Goal: Transaction & Acquisition: Purchase product/service

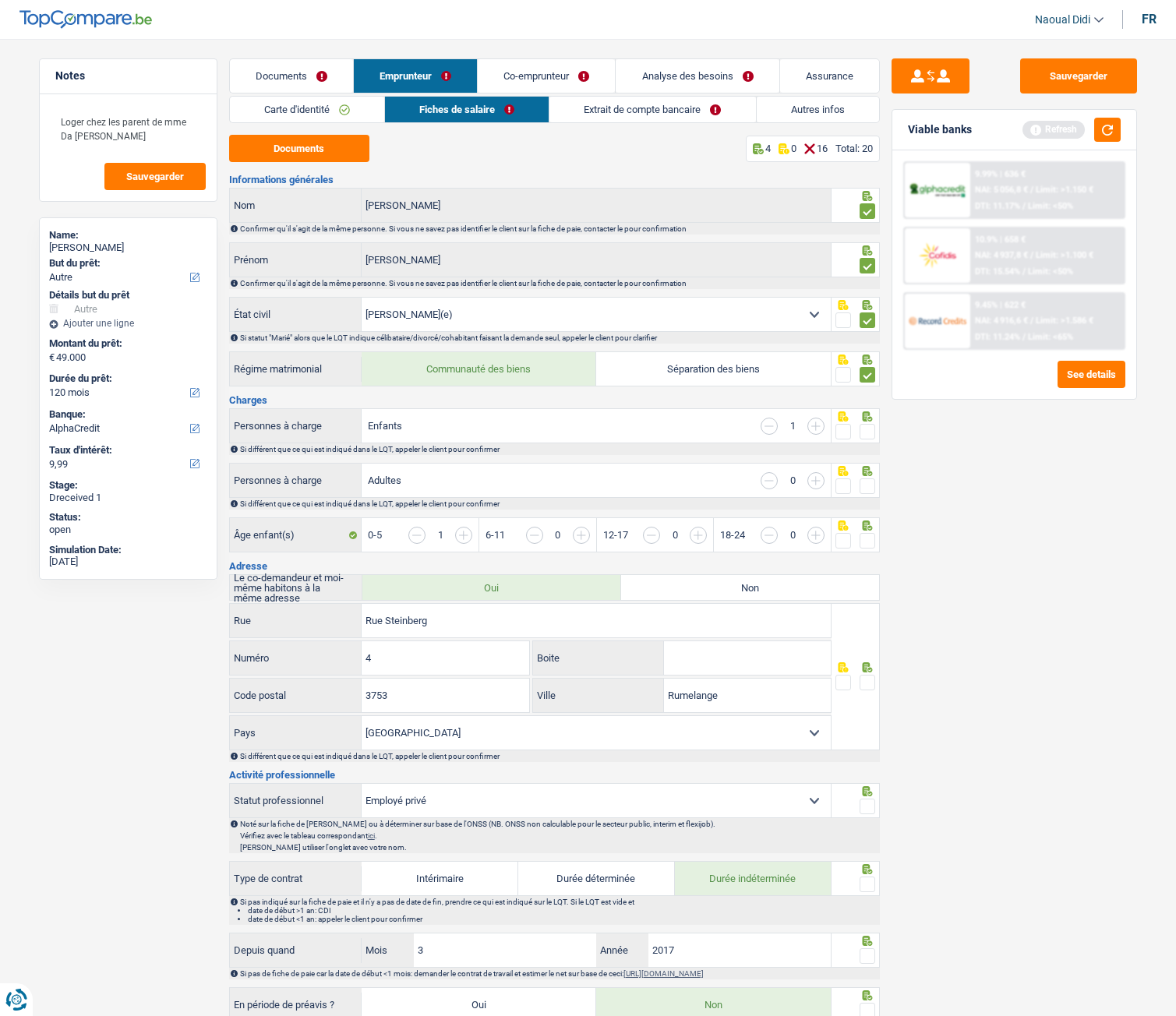
select select "other"
select select "120"
select select "alphacredit"
select select "married"
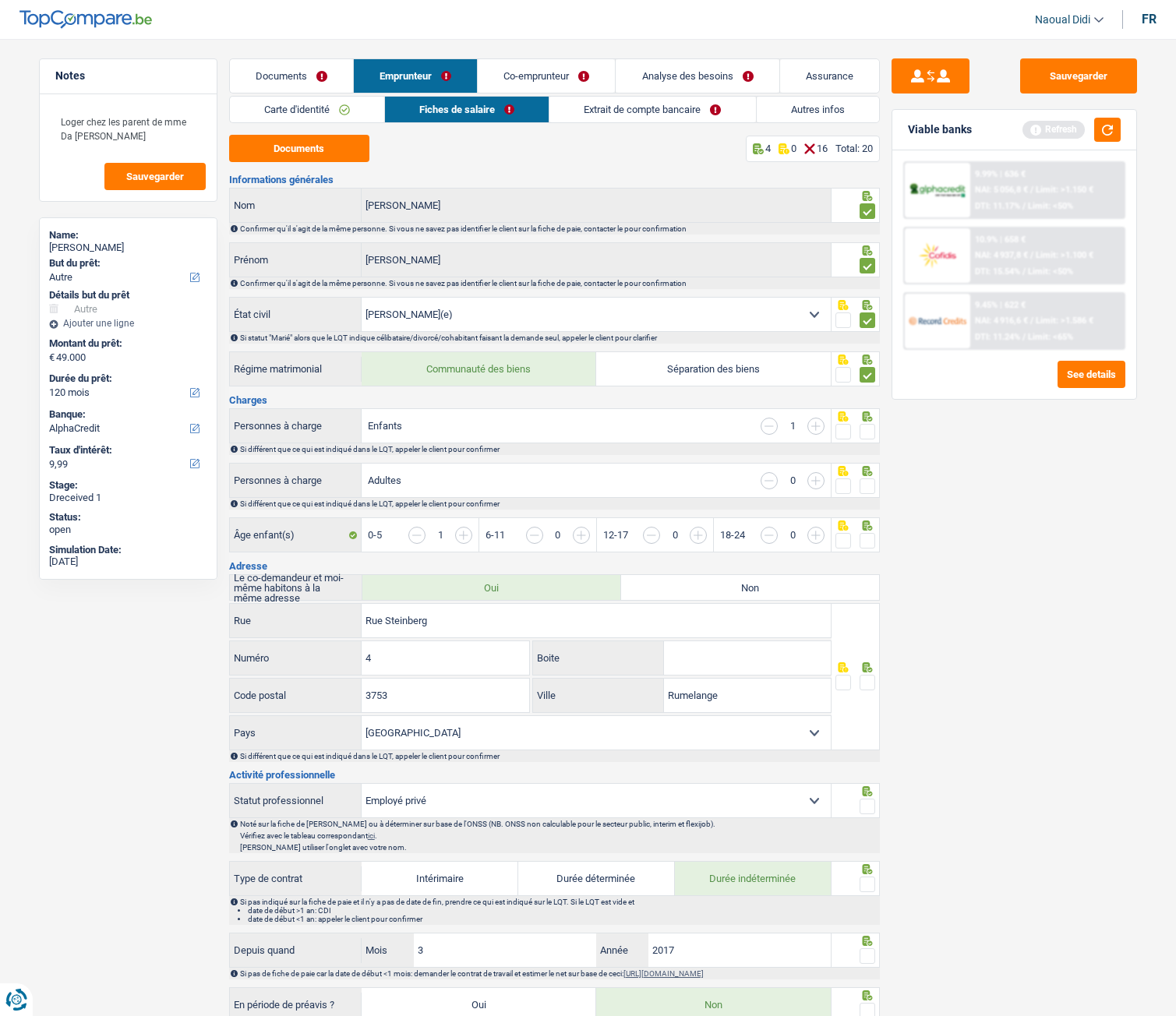
select select "LU"
select select "privateEmployee"
select select "netSalary"
select select "familyAllowances"
select select "mealVouchers"
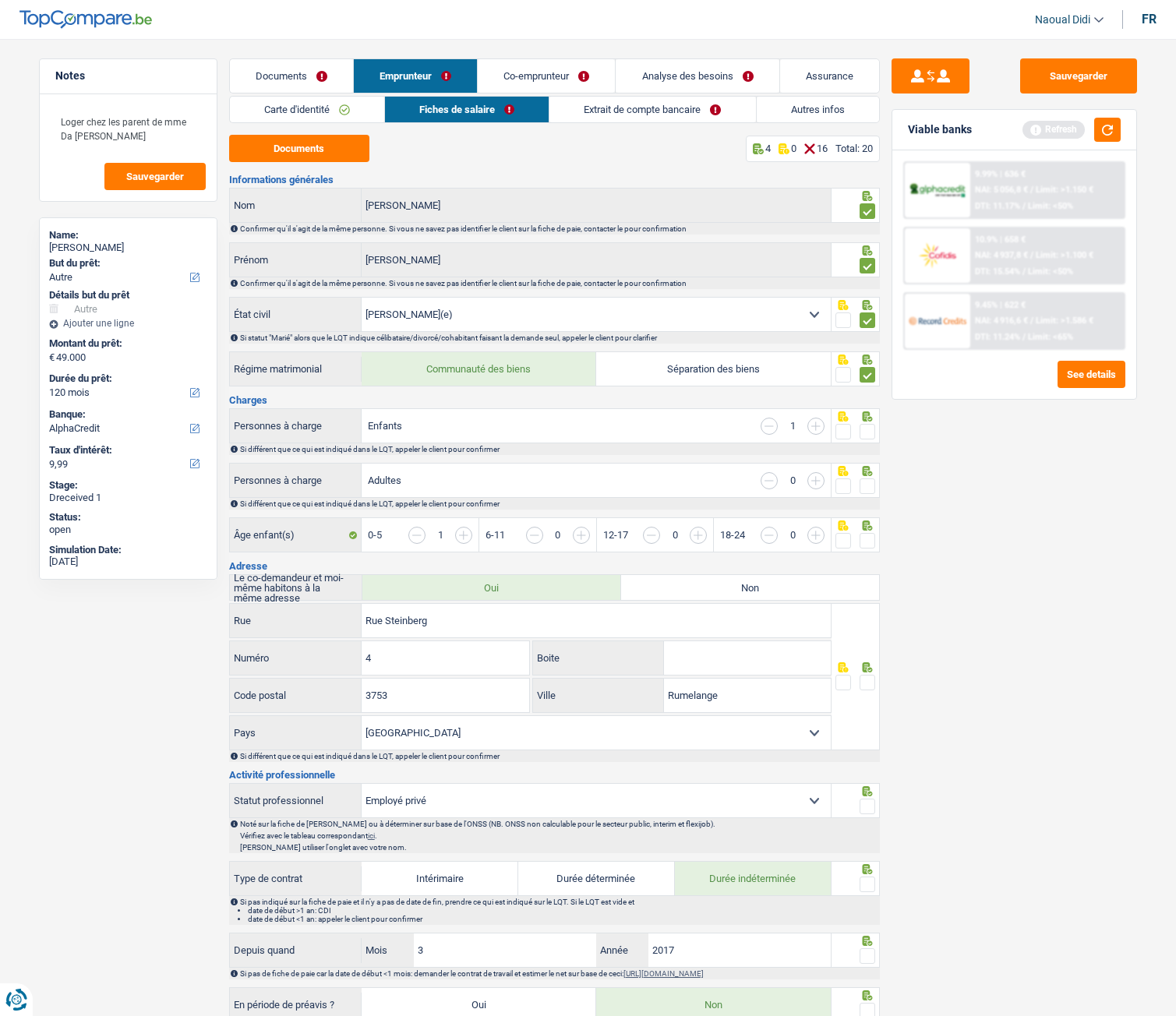
select select "LU"
select select "hrc"
drag, startPoint x: 773, startPoint y: 425, endPoint x: 784, endPoint y: 429, distance: 11.7
click at [773, 425] on input "button" at bounding box center [769, 426] width 17 height 17
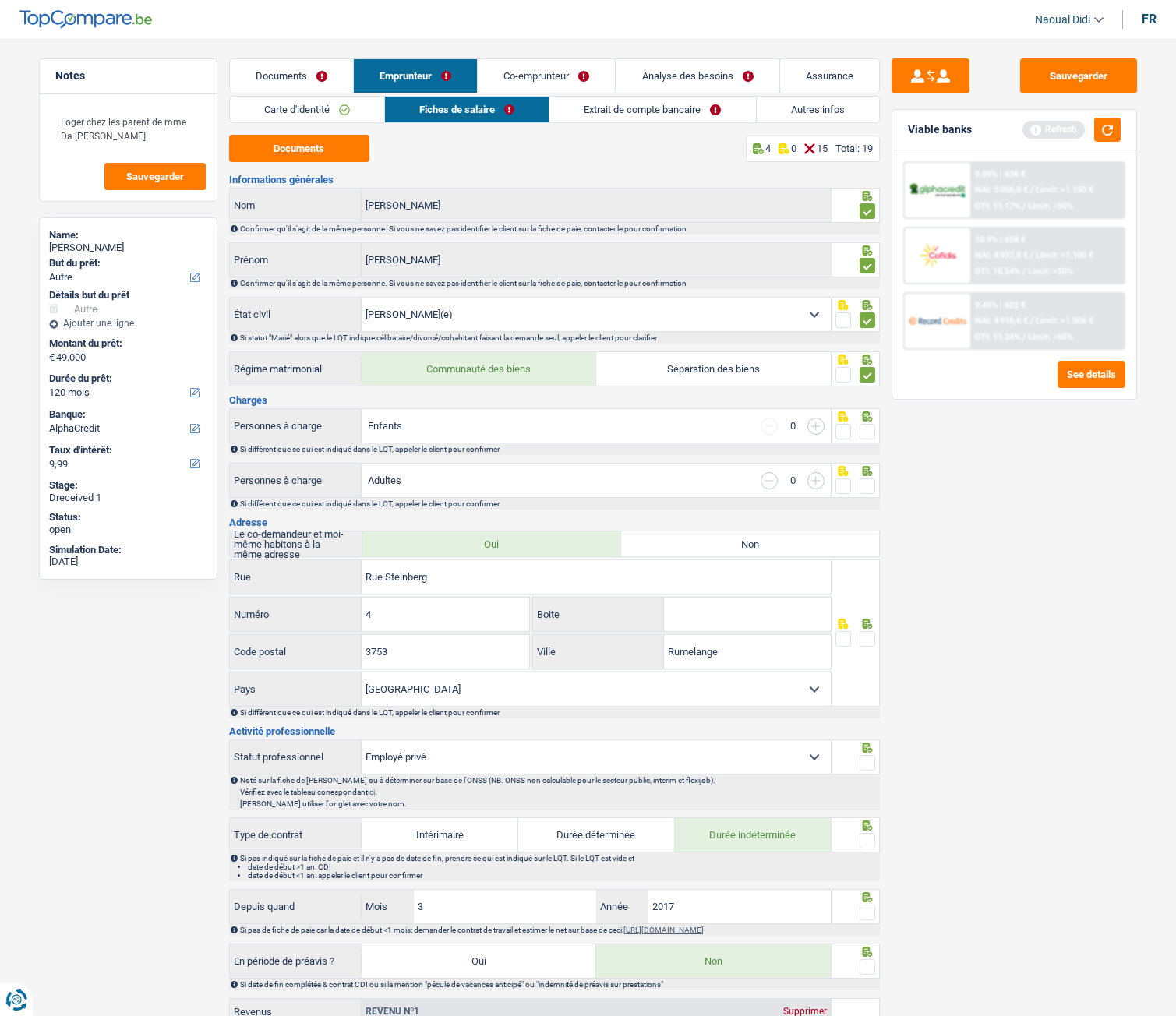
click at [869, 428] on span at bounding box center [868, 431] width 16 height 16
click at [0, 0] on input "radio" at bounding box center [0, 0] width 0 height 0
click at [869, 490] on span at bounding box center [868, 486] width 16 height 16
click at [0, 0] on input "radio" at bounding box center [0, 0] width 0 height 0
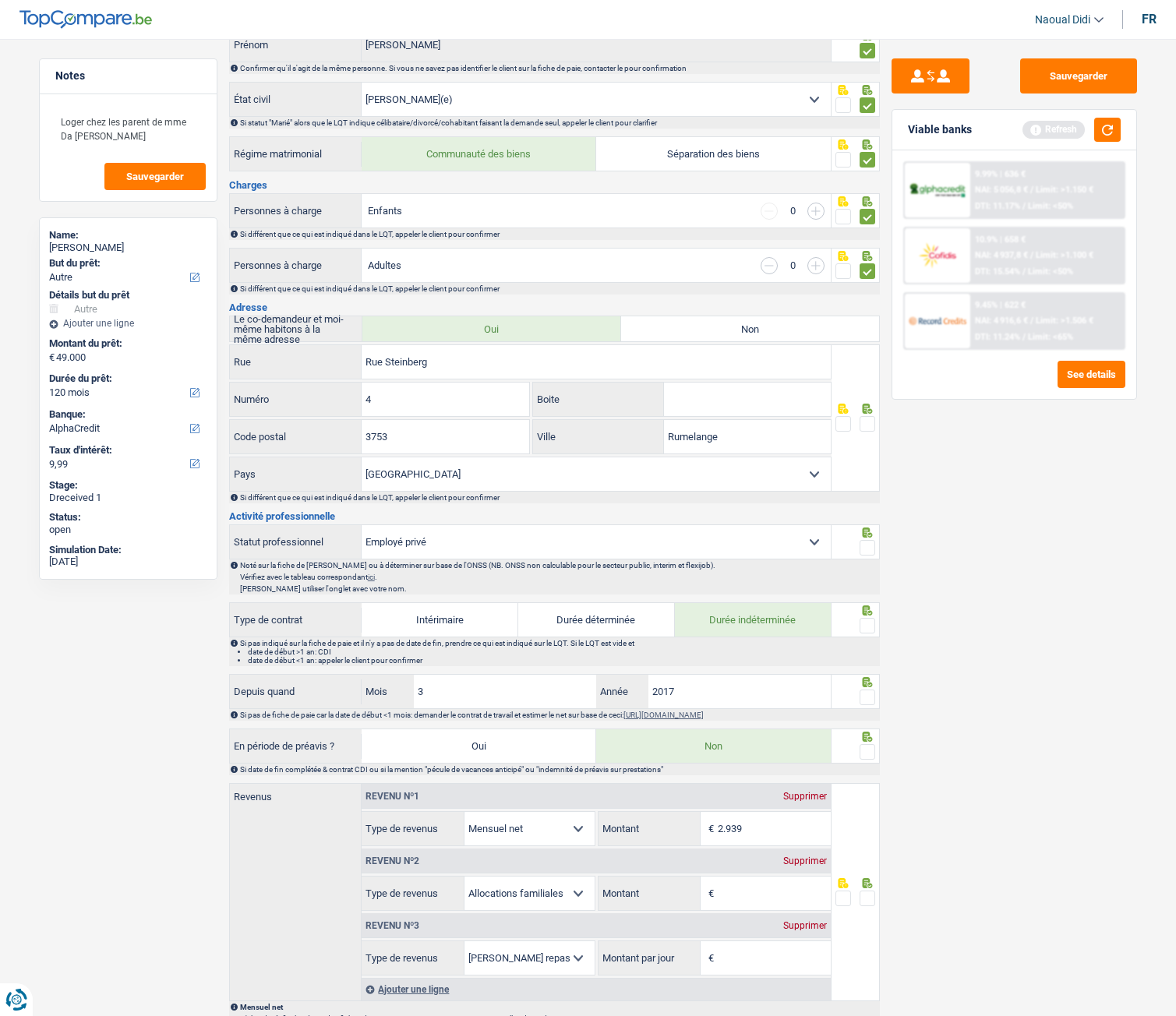
scroll to position [234, 0]
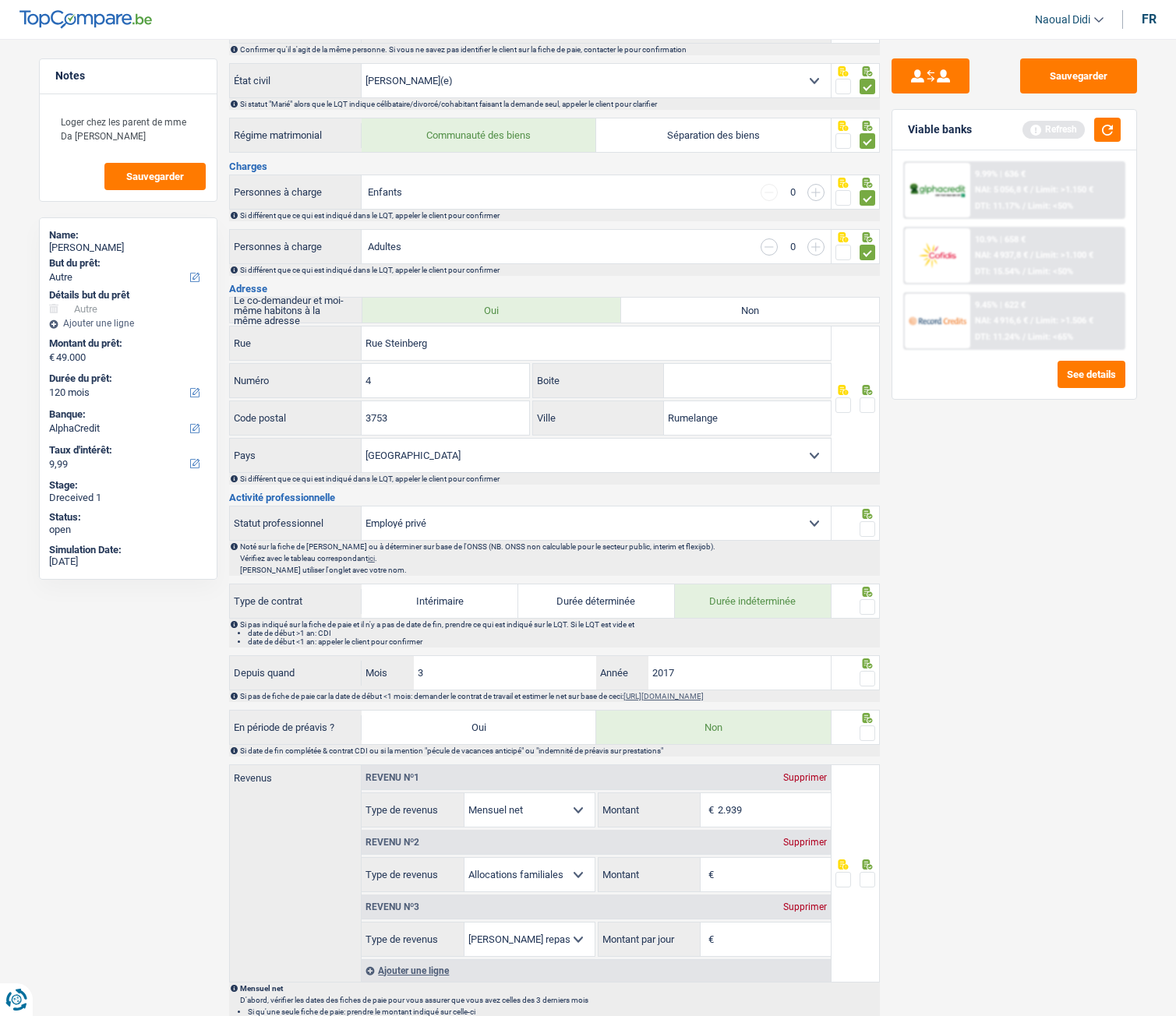
click at [870, 406] on span at bounding box center [868, 405] width 16 height 16
click at [0, 0] on input "radio" at bounding box center [0, 0] width 0 height 0
click at [869, 533] on span at bounding box center [868, 529] width 16 height 16
click at [0, 0] on input "radio" at bounding box center [0, 0] width 0 height 0
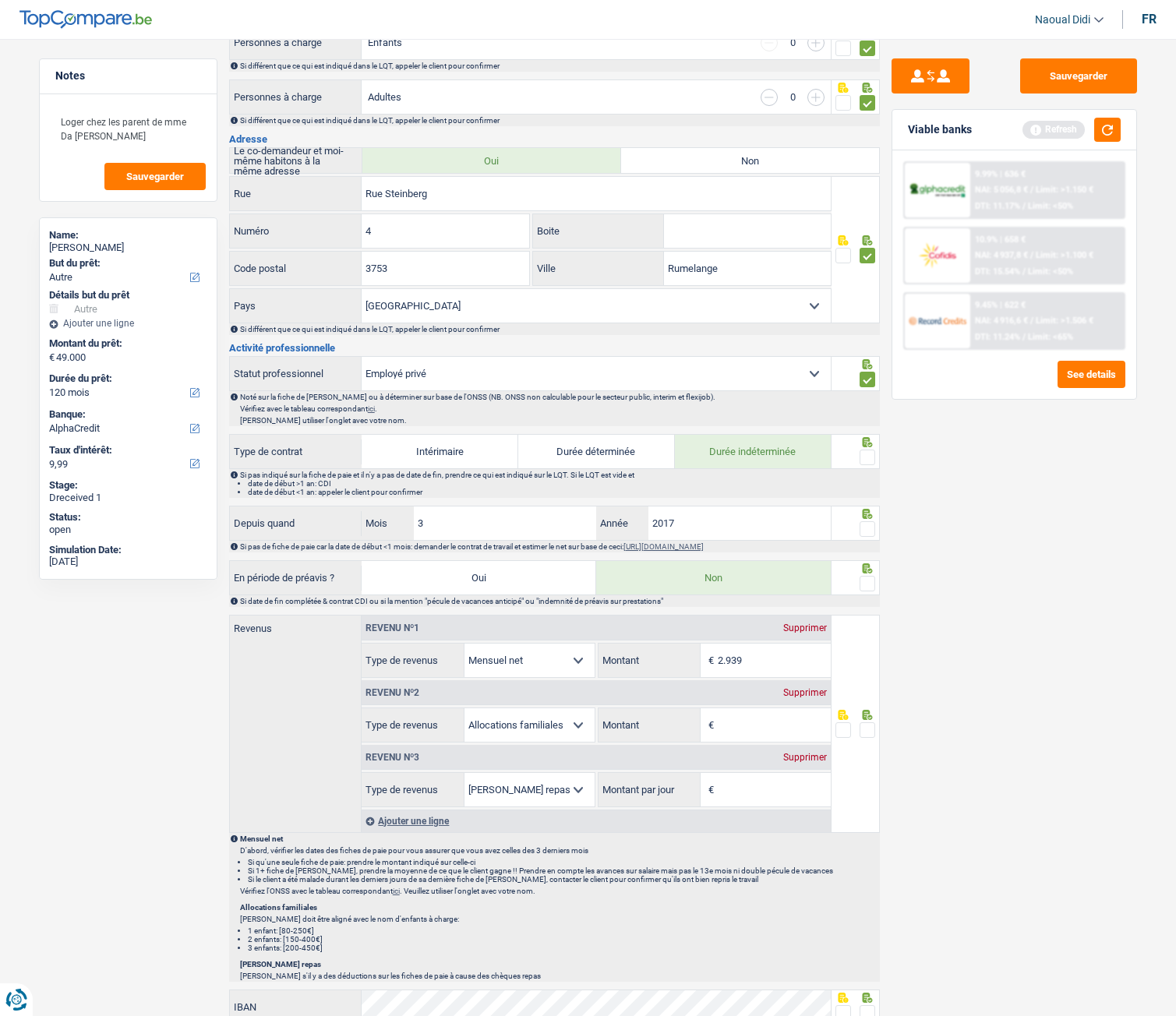
scroll to position [390, 0]
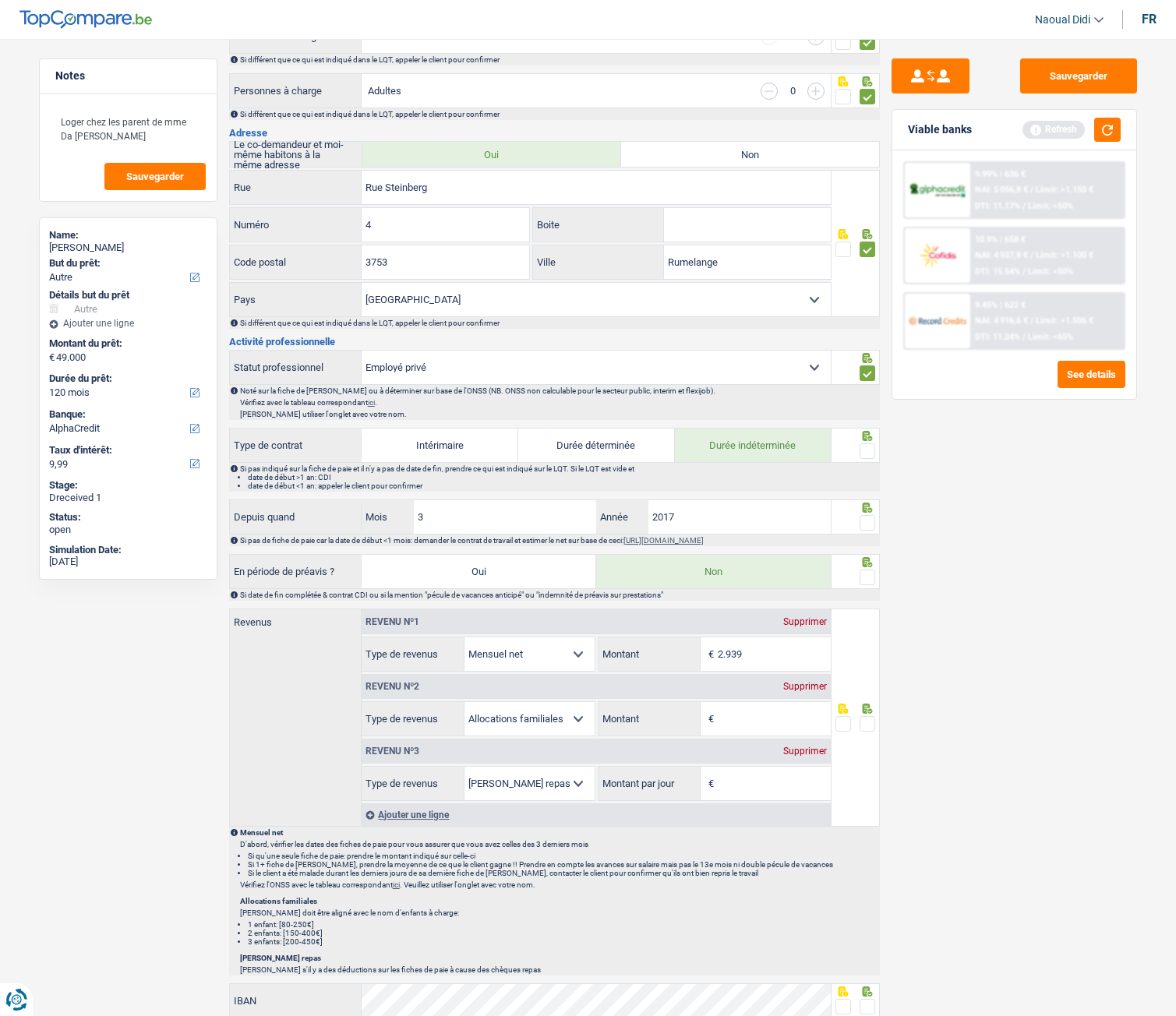
click at [867, 455] on span at bounding box center [868, 451] width 16 height 16
click at [0, 0] on input "radio" at bounding box center [0, 0] width 0 height 0
click at [870, 527] on span at bounding box center [868, 523] width 16 height 16
click at [0, 0] on input "radio" at bounding box center [0, 0] width 0 height 0
click at [873, 577] on span at bounding box center [868, 577] width 16 height 16
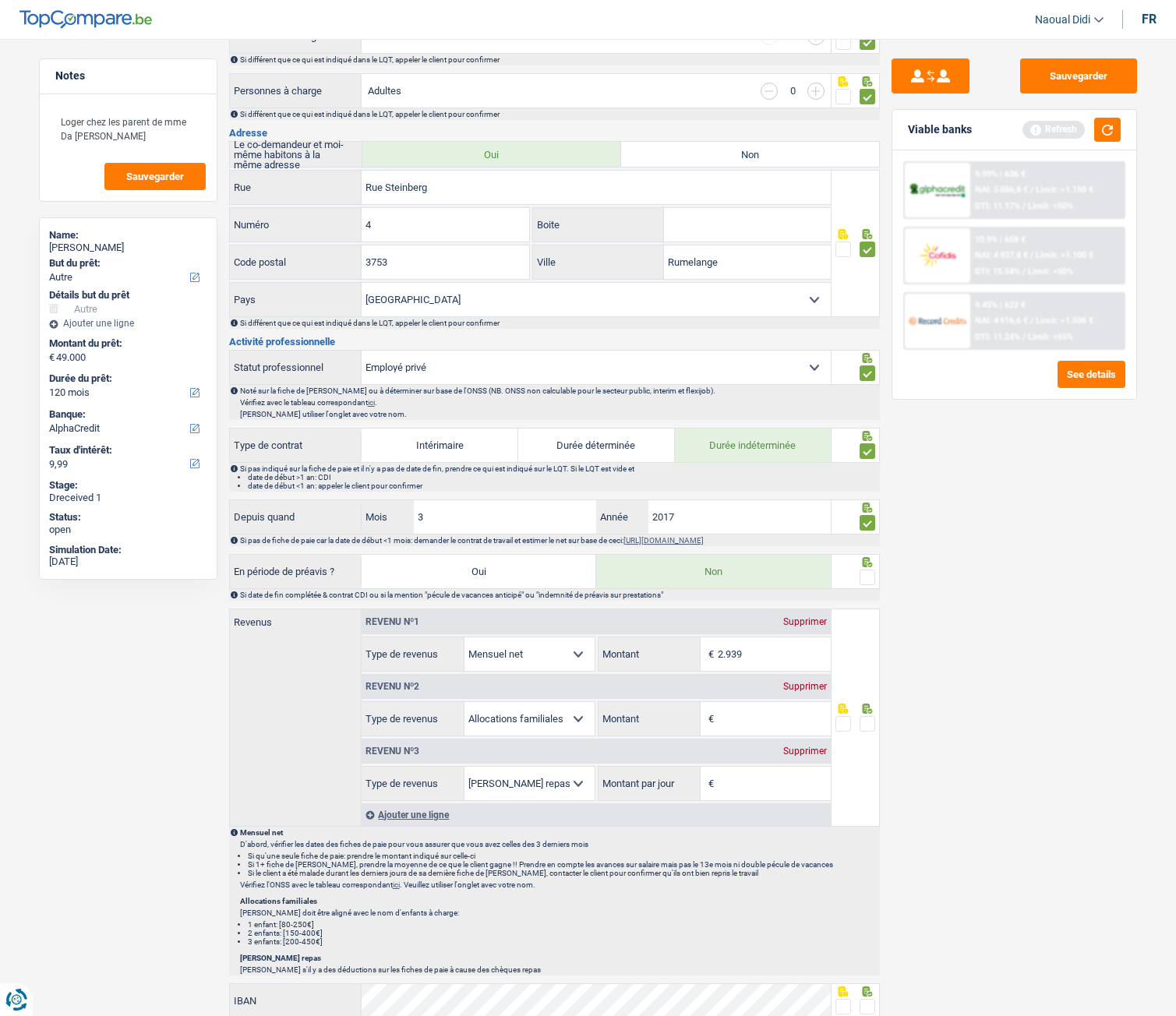
click at [0, 0] on input "radio" at bounding box center [0, 0] width 0 height 0
click at [774, 651] on input "2.939" at bounding box center [775, 654] width 113 height 34
type input "2"
type input "3.867"
click at [956, 665] on div "Sauvegarder Viable banks Refresh 9.99% | 636 € NAI: 5 056,8 € / Limit: >1.150 €…" at bounding box center [1014, 523] width 269 height 929
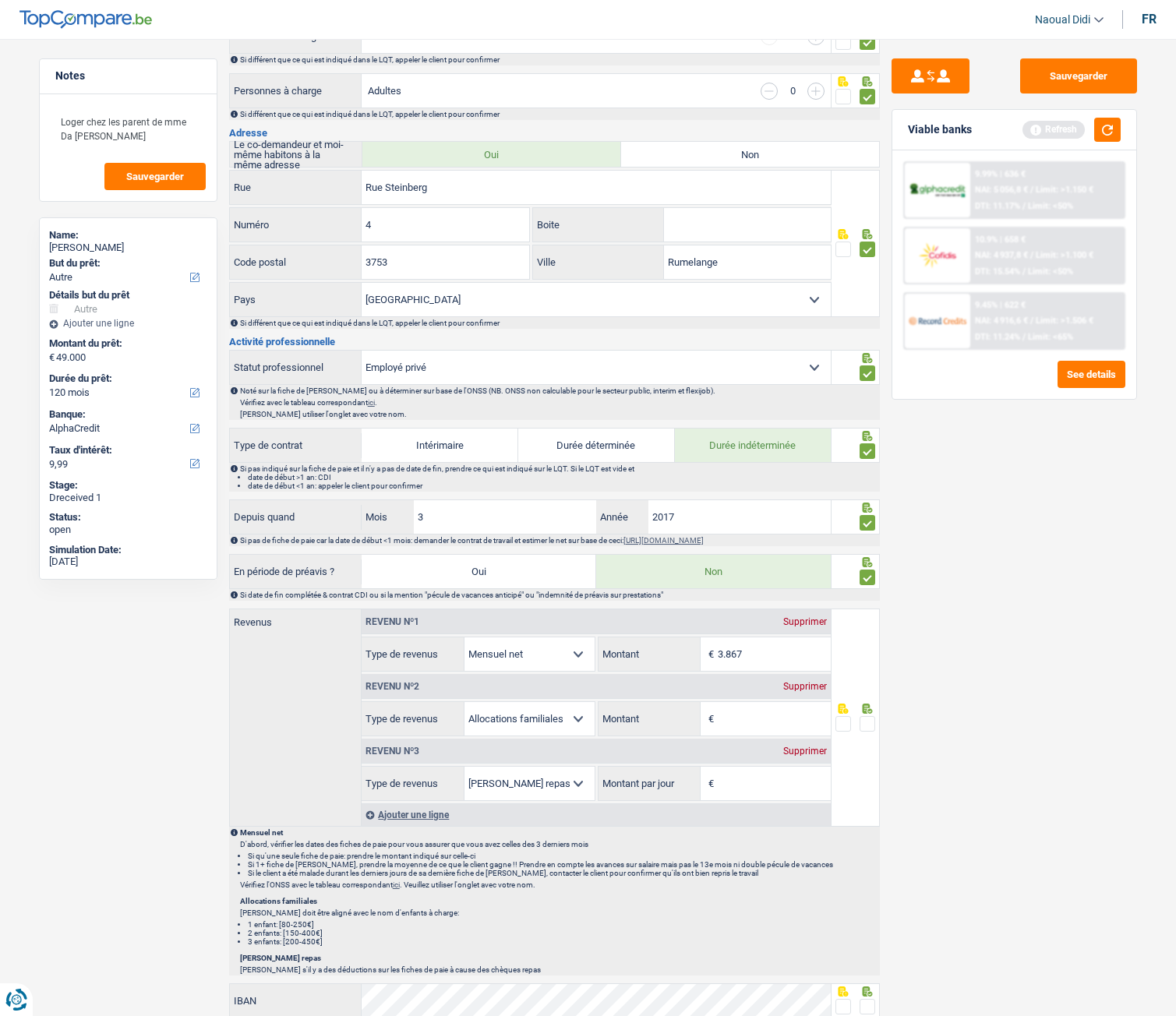
click at [870, 723] on span at bounding box center [868, 724] width 16 height 16
click at [0, 0] on input "radio" at bounding box center [0, 0] width 0 height 0
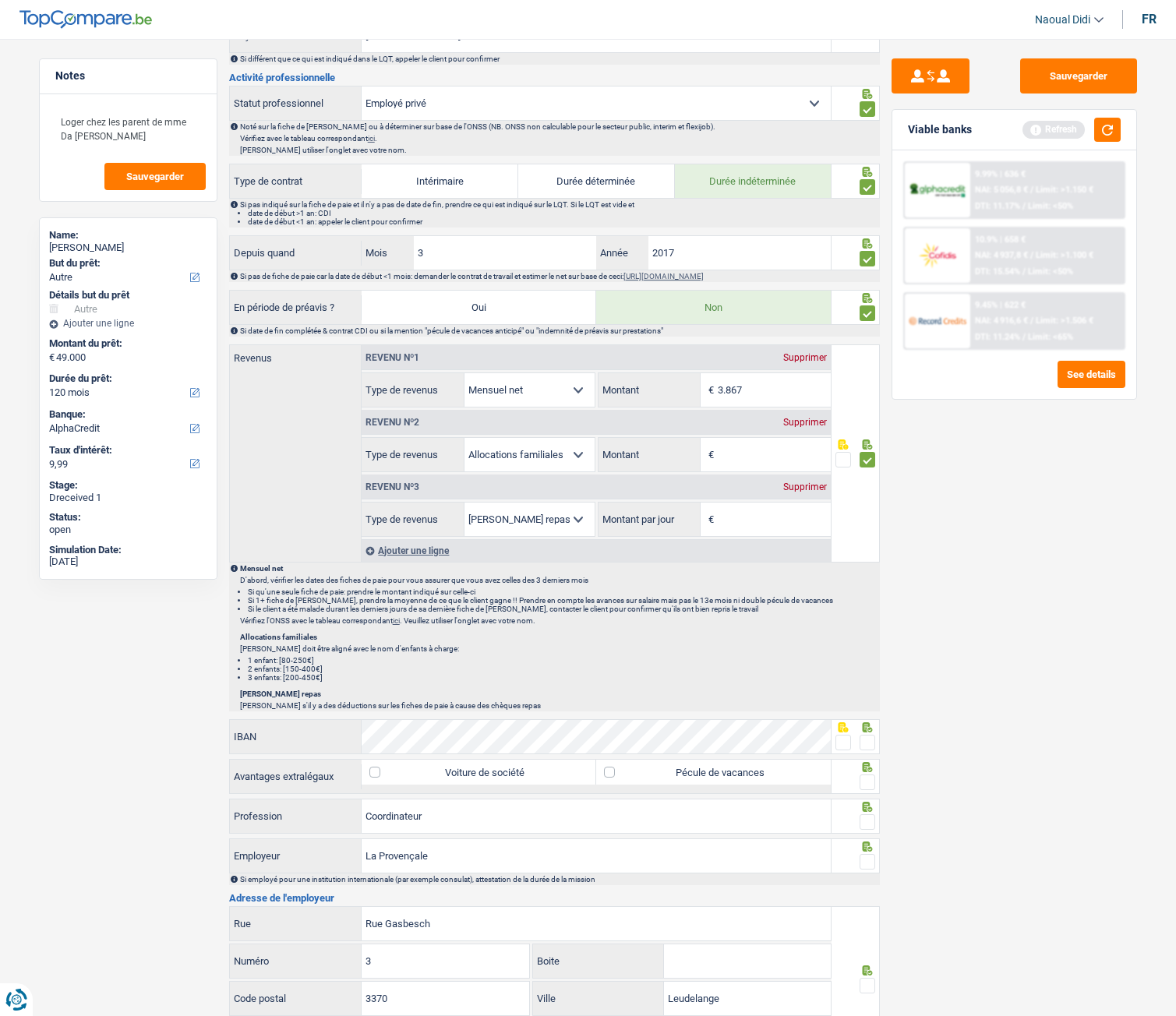
scroll to position [701, 0]
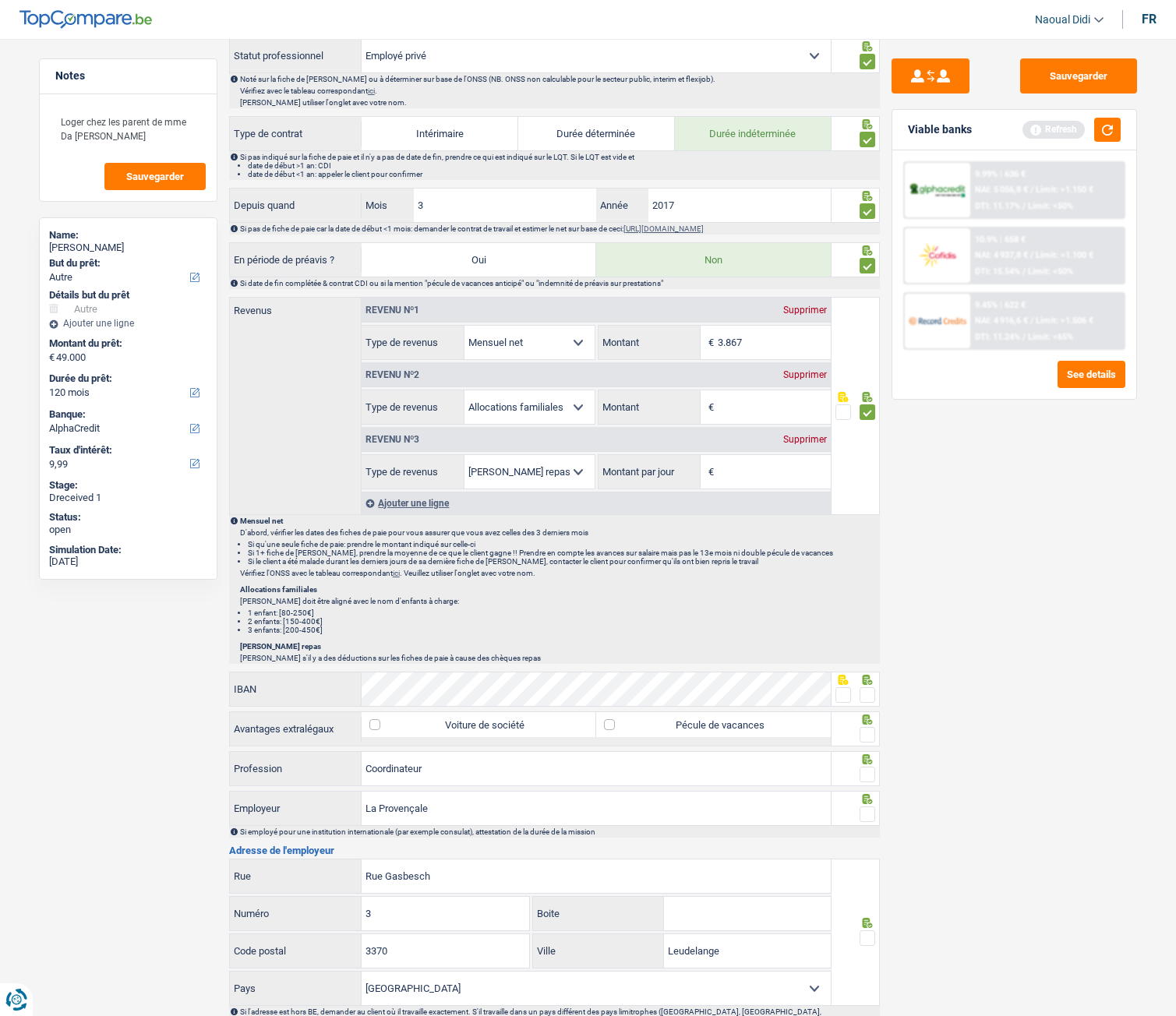
click at [796, 368] on div "Revenu nº2 Supprimer" at bounding box center [596, 375] width 469 height 25
click at [799, 377] on div "Supprimer" at bounding box center [805, 375] width 52 height 9
select select "mealVouchers"
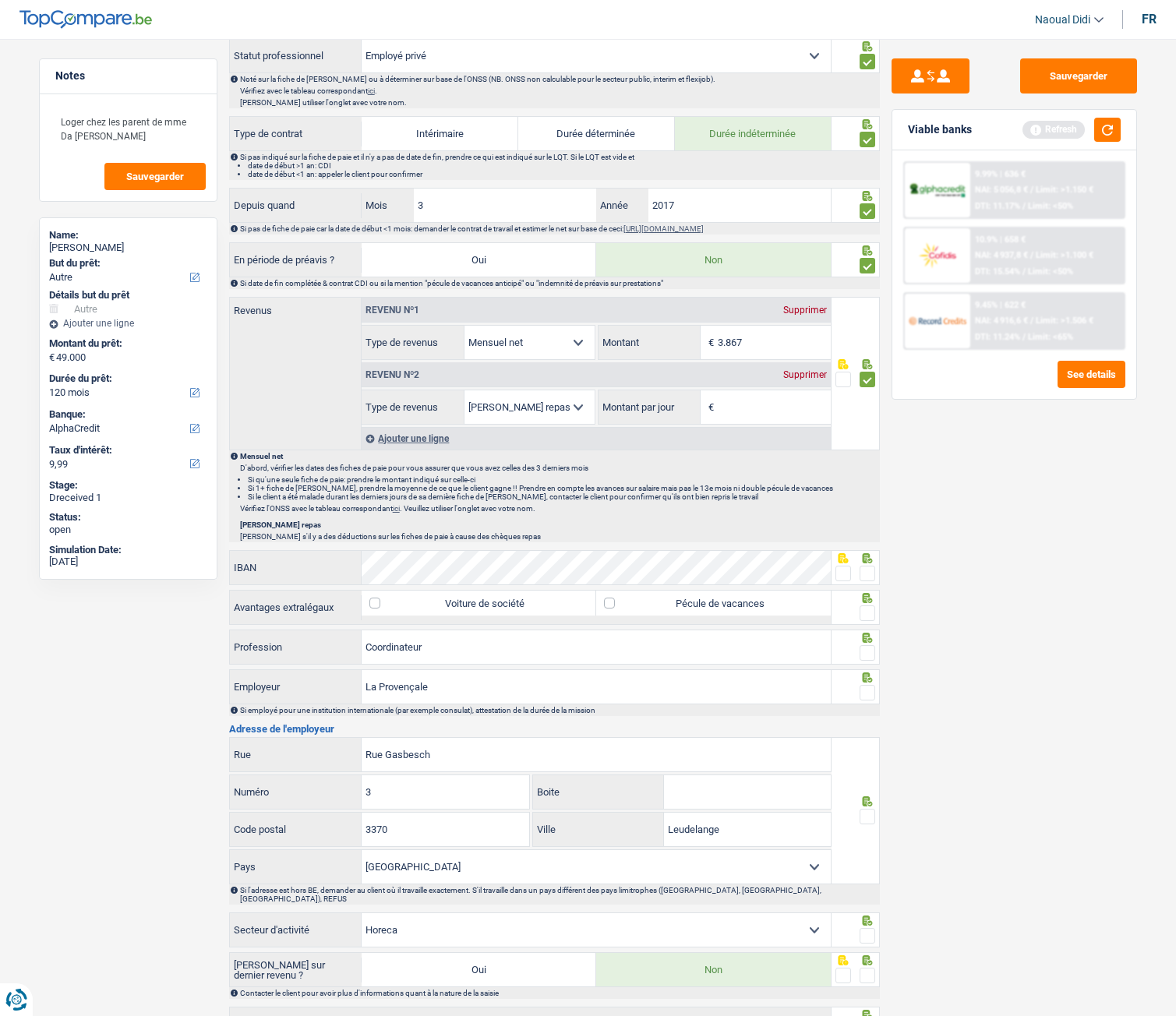
click at [801, 370] on div "Supprimer" at bounding box center [805, 375] width 52 height 9
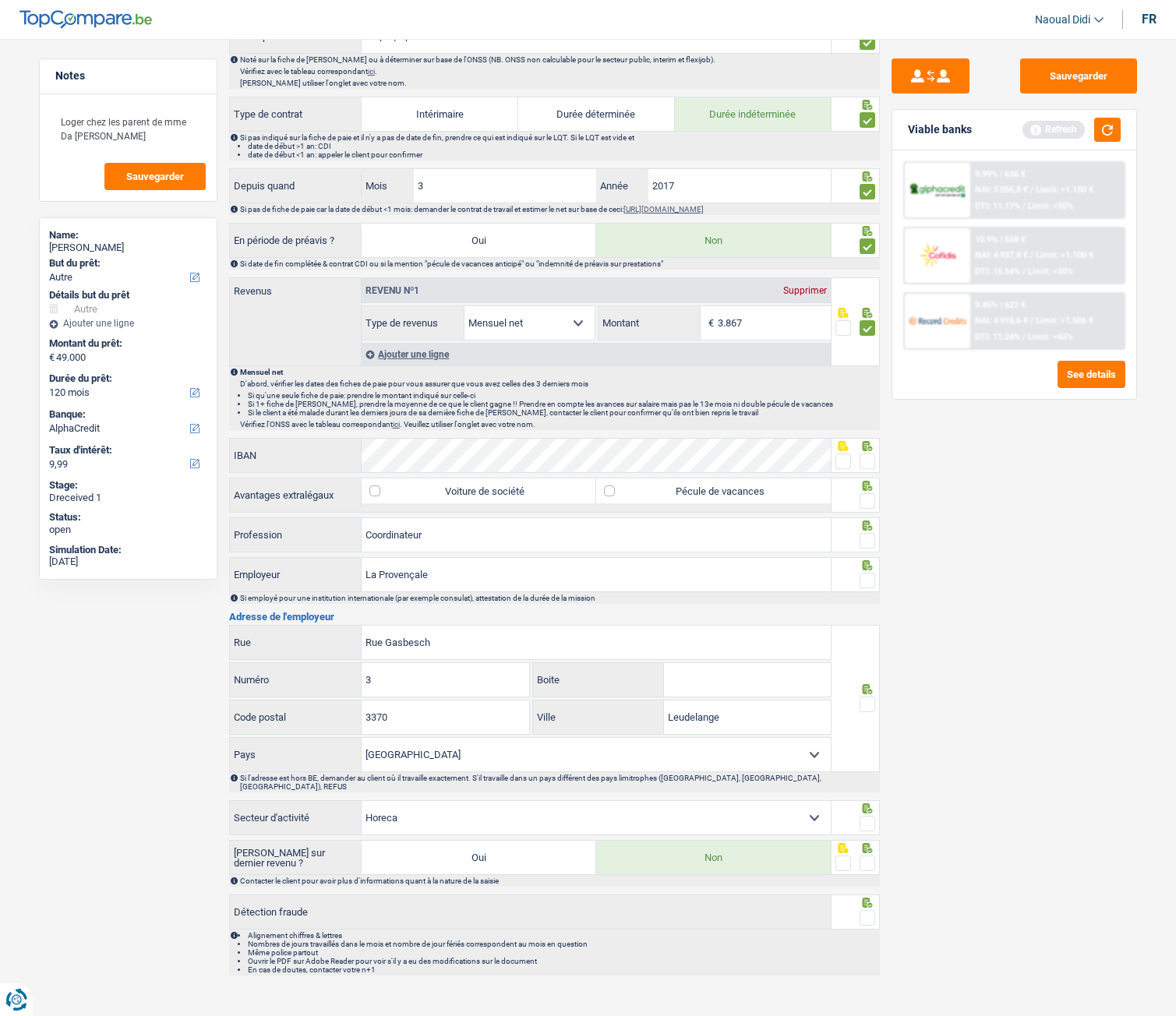
scroll to position [727, 0]
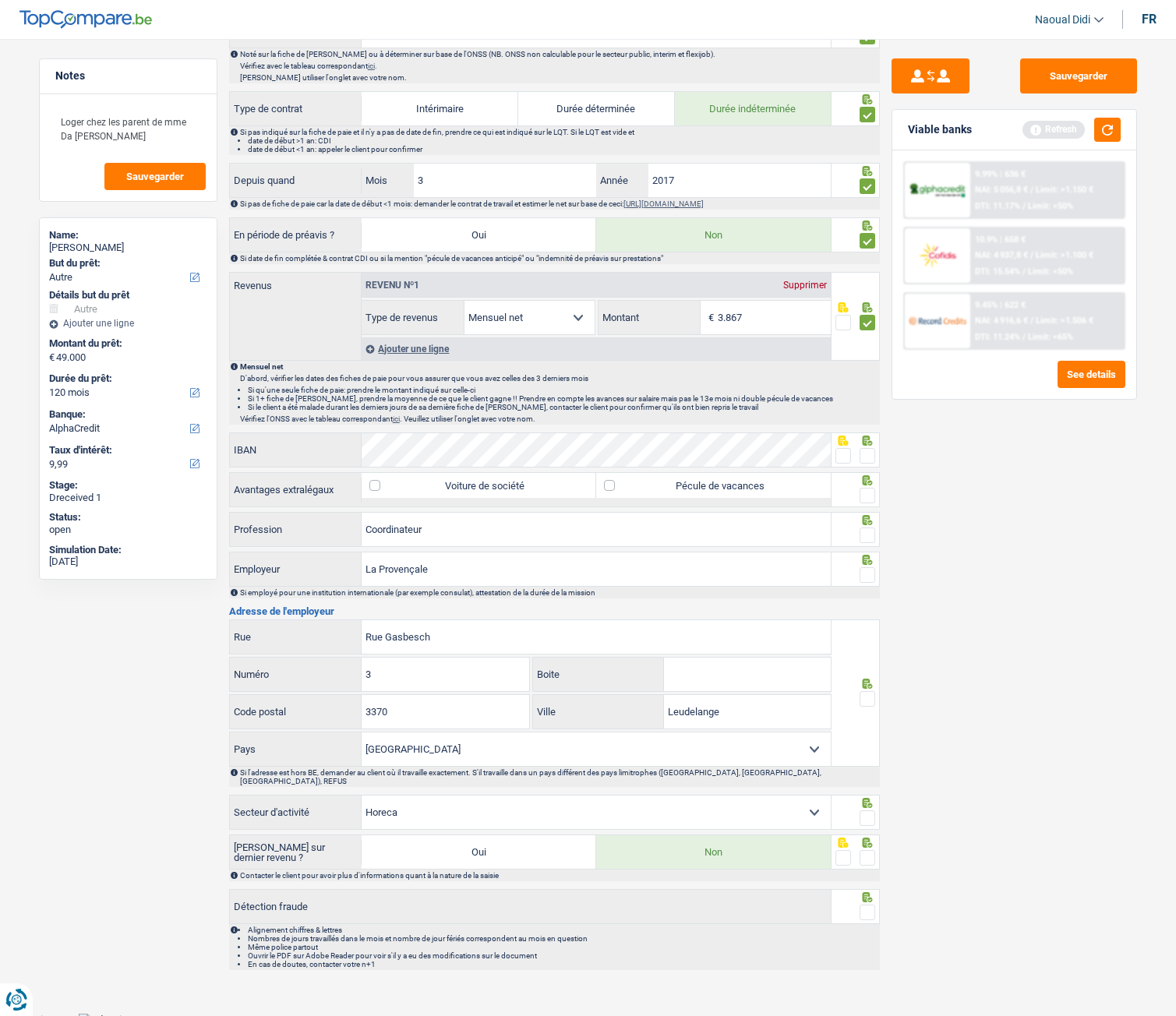
click at [870, 457] on span at bounding box center [868, 456] width 16 height 16
click at [0, 0] on input "radio" at bounding box center [0, 0] width 0 height 0
click at [867, 494] on span at bounding box center [868, 495] width 16 height 16
click at [0, 0] on input "radio" at bounding box center [0, 0] width 0 height 0
click at [867, 494] on span at bounding box center [868, 495] width 16 height 16
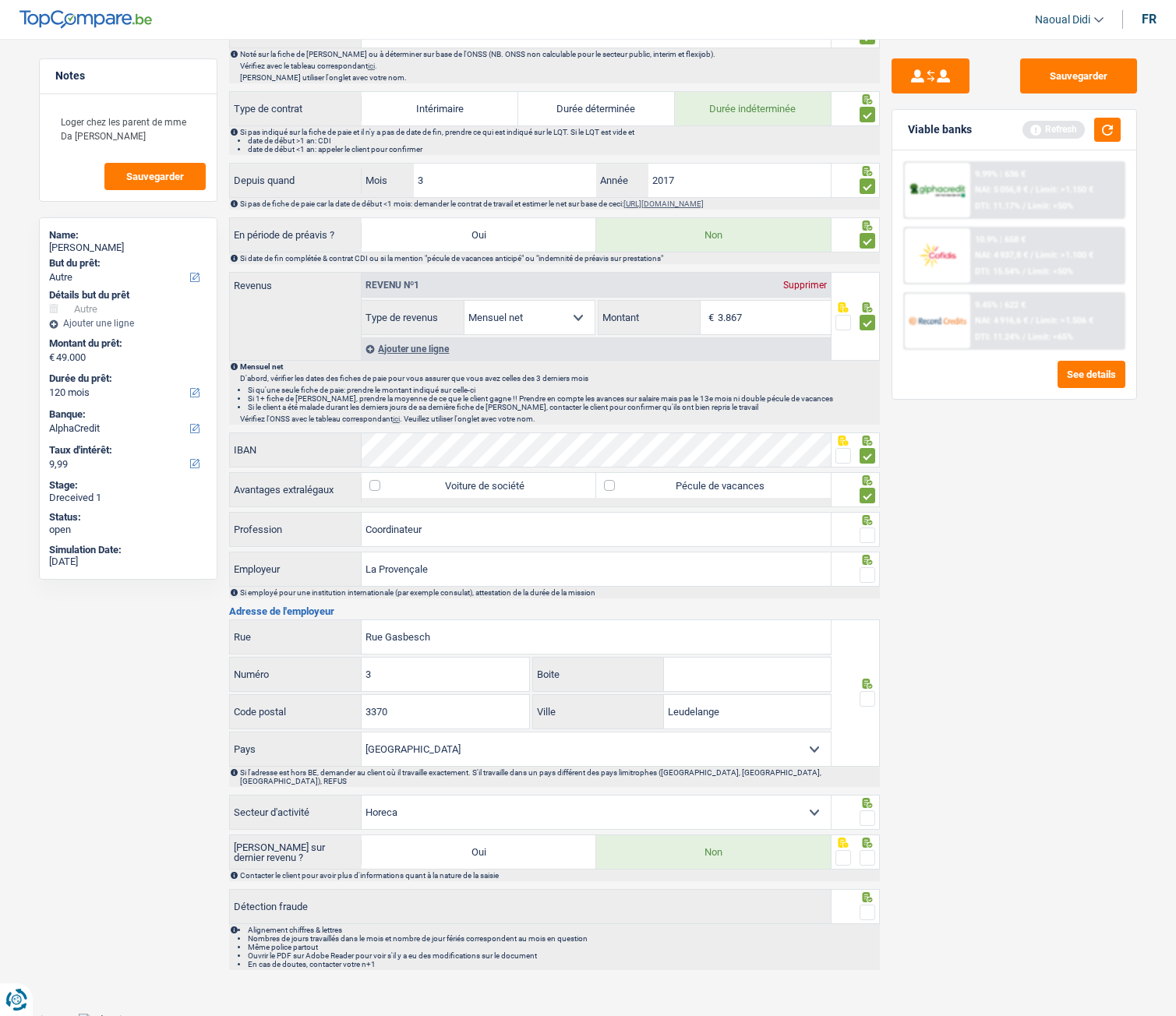
click at [0, 0] on input "radio" at bounding box center [0, 0] width 0 height 0
click at [612, 491] on label "Pécule de vacances" at bounding box center [713, 485] width 235 height 25
click at [612, 491] on input "Pécule de vacances" at bounding box center [713, 485] width 235 height 25
checkbox input "true"
click at [866, 501] on span at bounding box center [868, 495] width 16 height 16
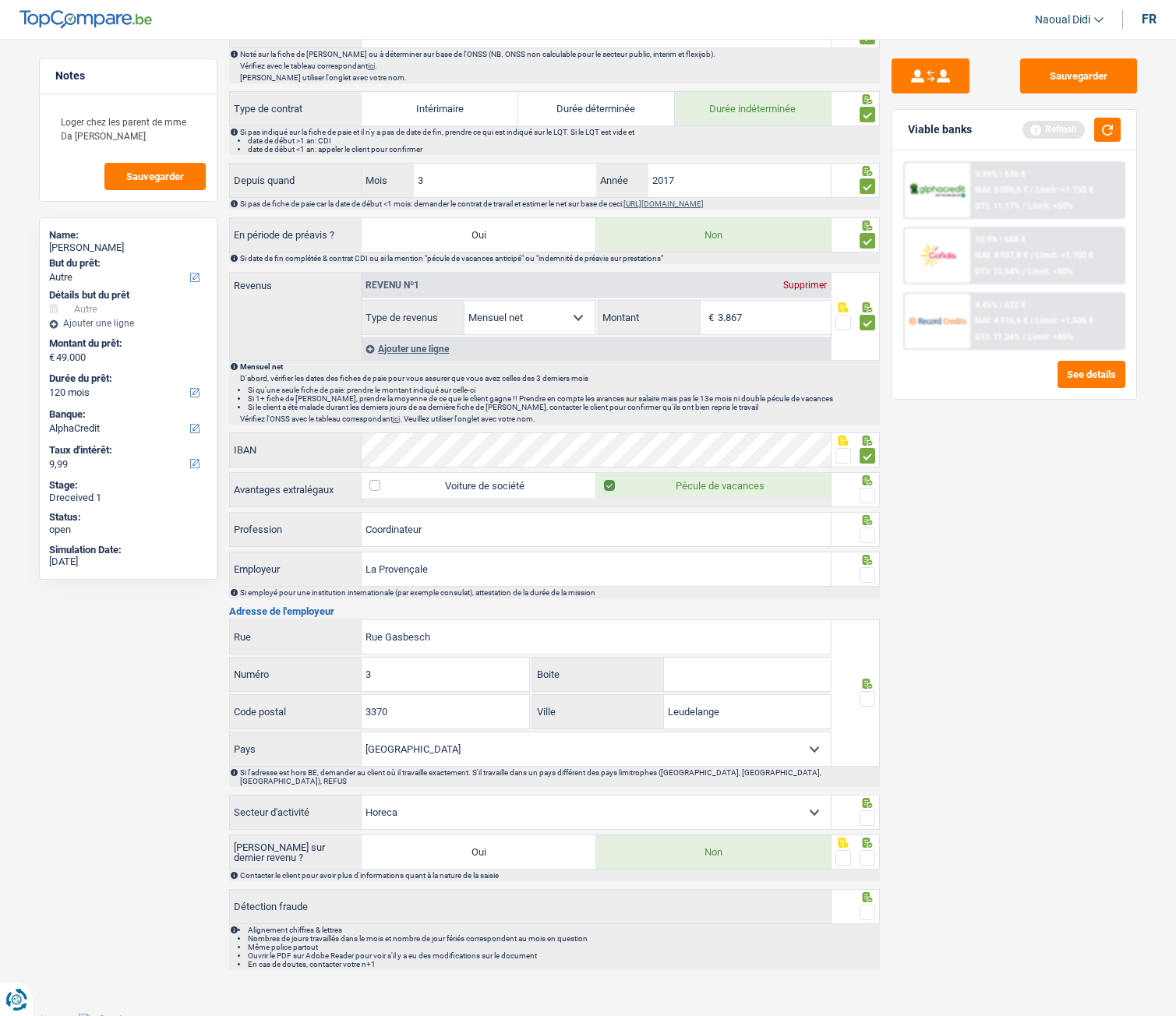
click at [0, 0] on input "radio" at bounding box center [0, 0] width 0 height 0
click at [868, 533] on span at bounding box center [868, 535] width 16 height 16
click at [0, 0] on input "radio" at bounding box center [0, 0] width 0 height 0
click at [867, 585] on div at bounding box center [868, 575] width 16 height 20
click at [870, 702] on span at bounding box center [868, 699] width 16 height 16
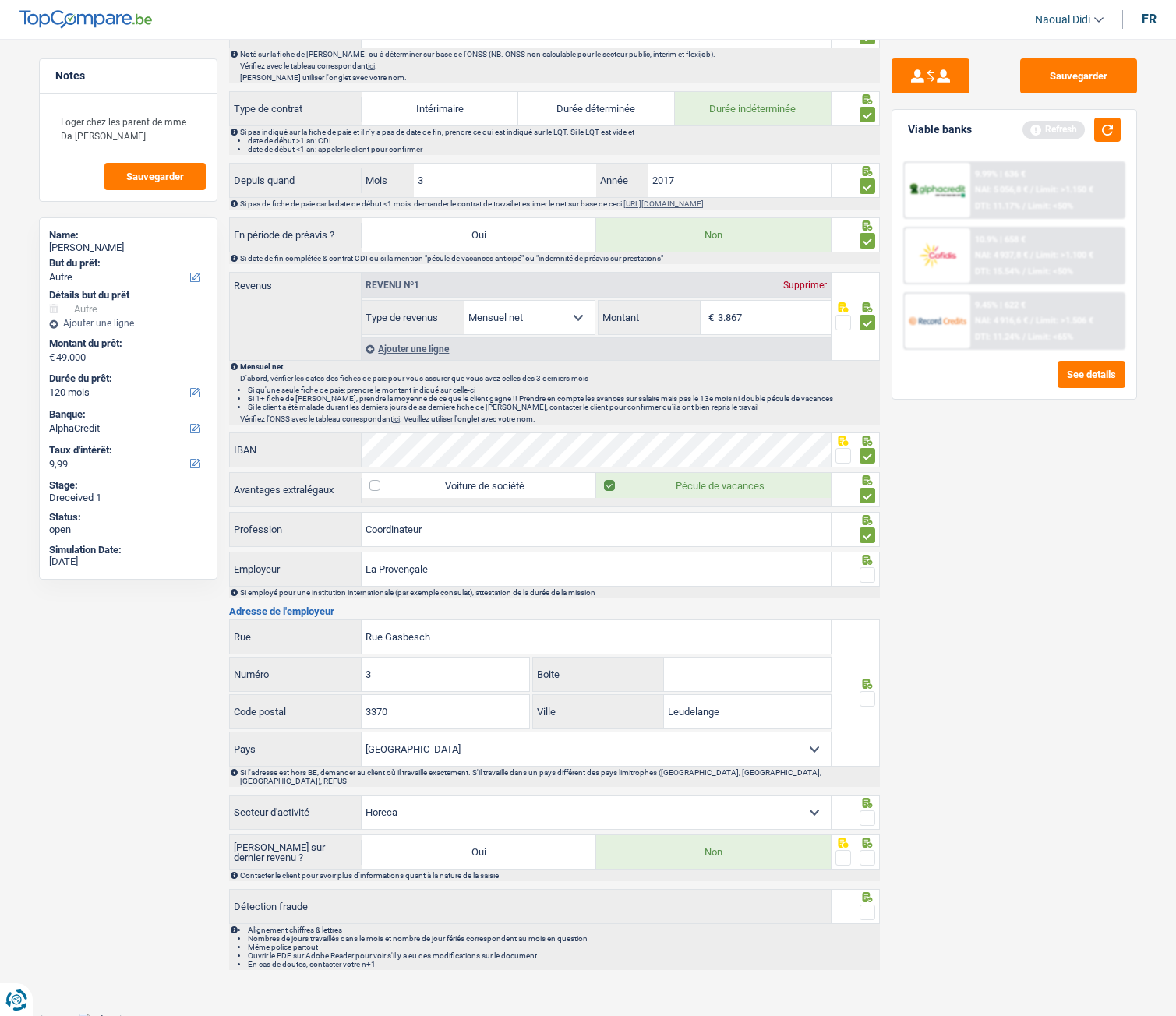
click at [0, 0] on input "radio" at bounding box center [0, 0] width 0 height 0
click at [875, 816] on div at bounding box center [855, 812] width 48 height 35
click at [870, 851] on span at bounding box center [868, 858] width 16 height 16
click at [0, 0] on input "radio" at bounding box center [0, 0] width 0 height 0
click at [867, 815] on span at bounding box center [868, 818] width 16 height 16
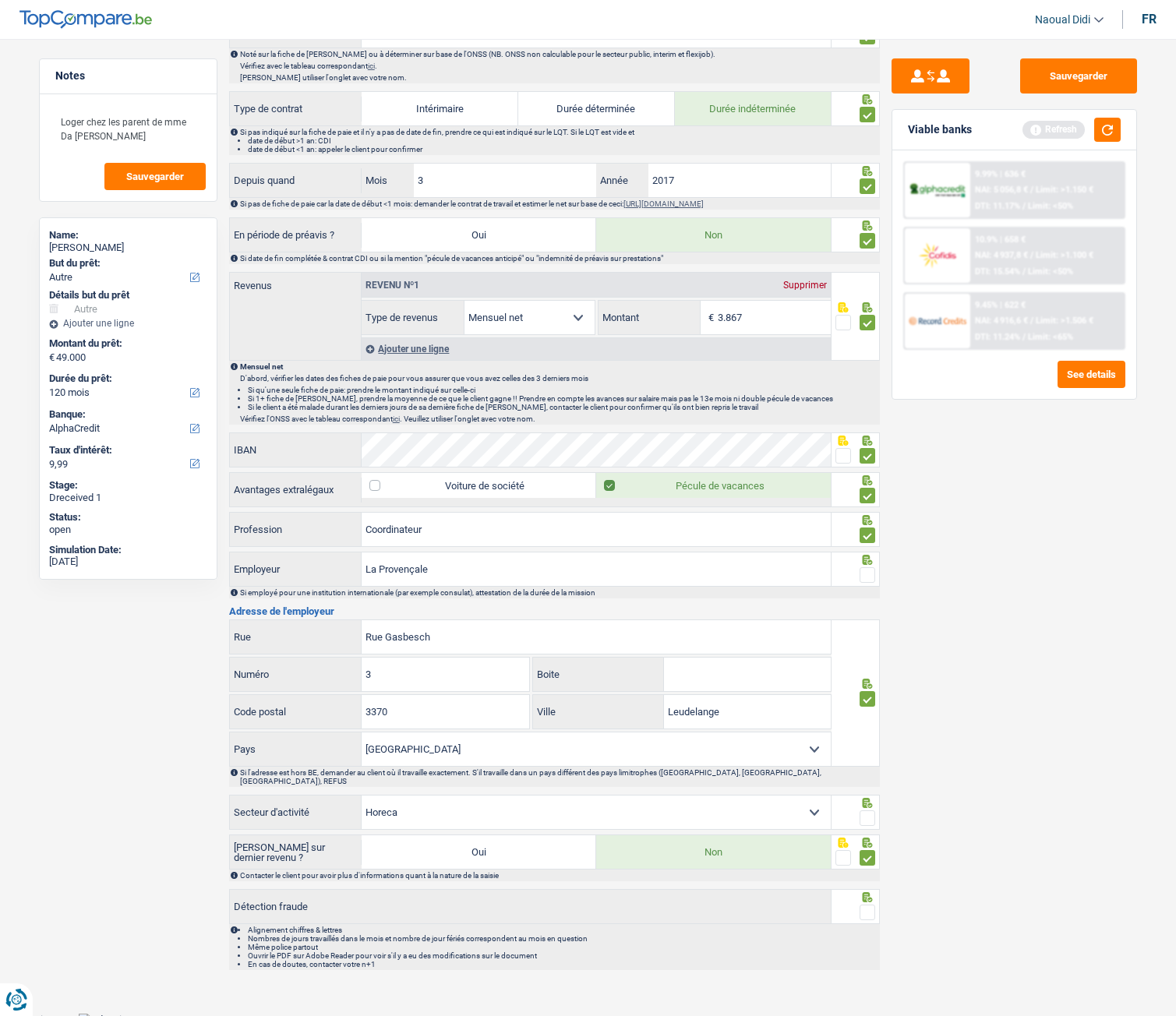
click at [0, 0] on input "radio" at bounding box center [0, 0] width 0 height 0
click at [865, 905] on span at bounding box center [868, 913] width 16 height 16
click at [0, 0] on input "radio" at bounding box center [0, 0] width 0 height 0
click at [1072, 77] on button "Sauvegarder" at bounding box center [1079, 75] width 117 height 35
click at [868, 573] on span at bounding box center [868, 575] width 16 height 16
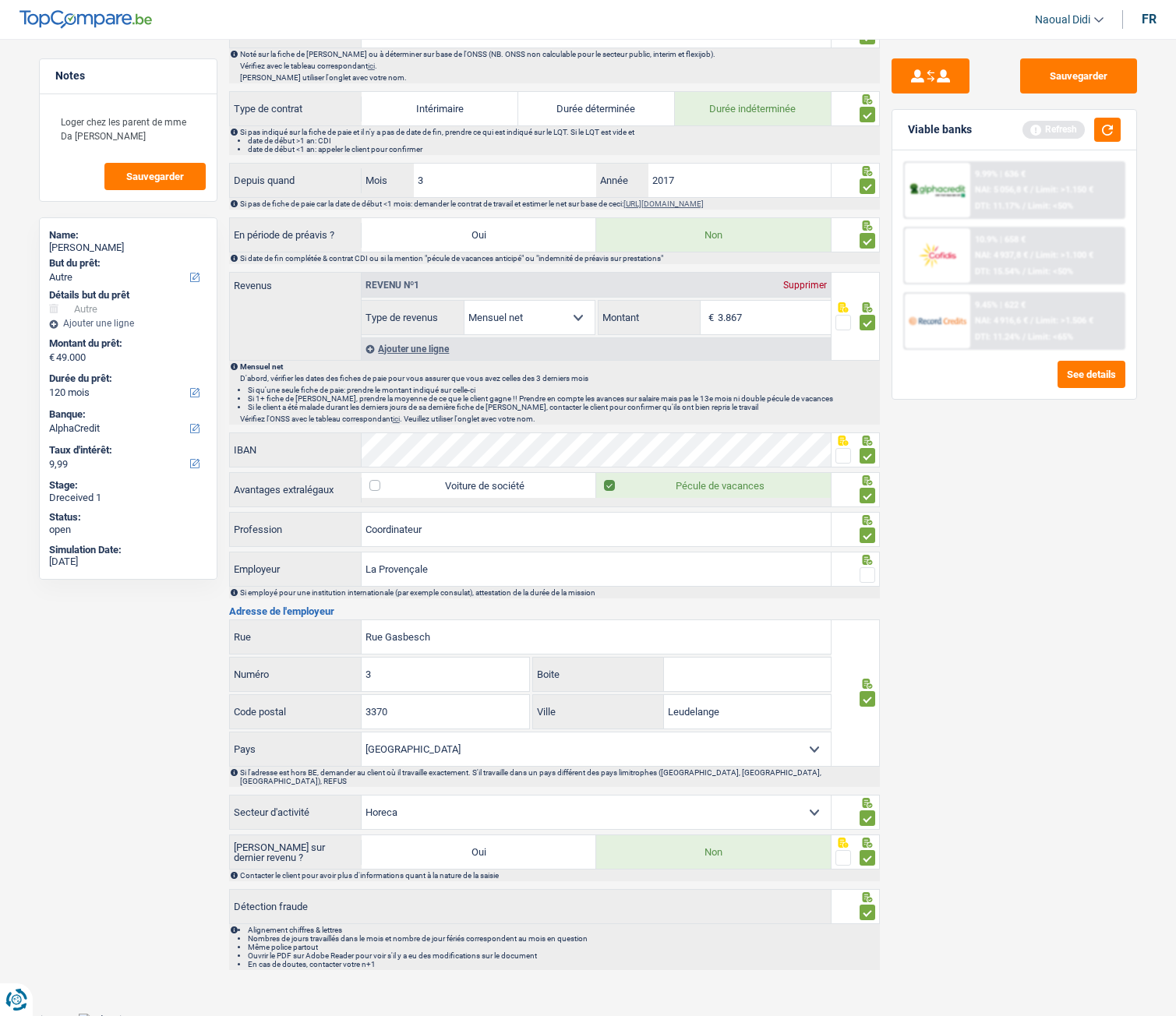
click at [0, 0] on input "radio" at bounding box center [0, 0] width 0 height 0
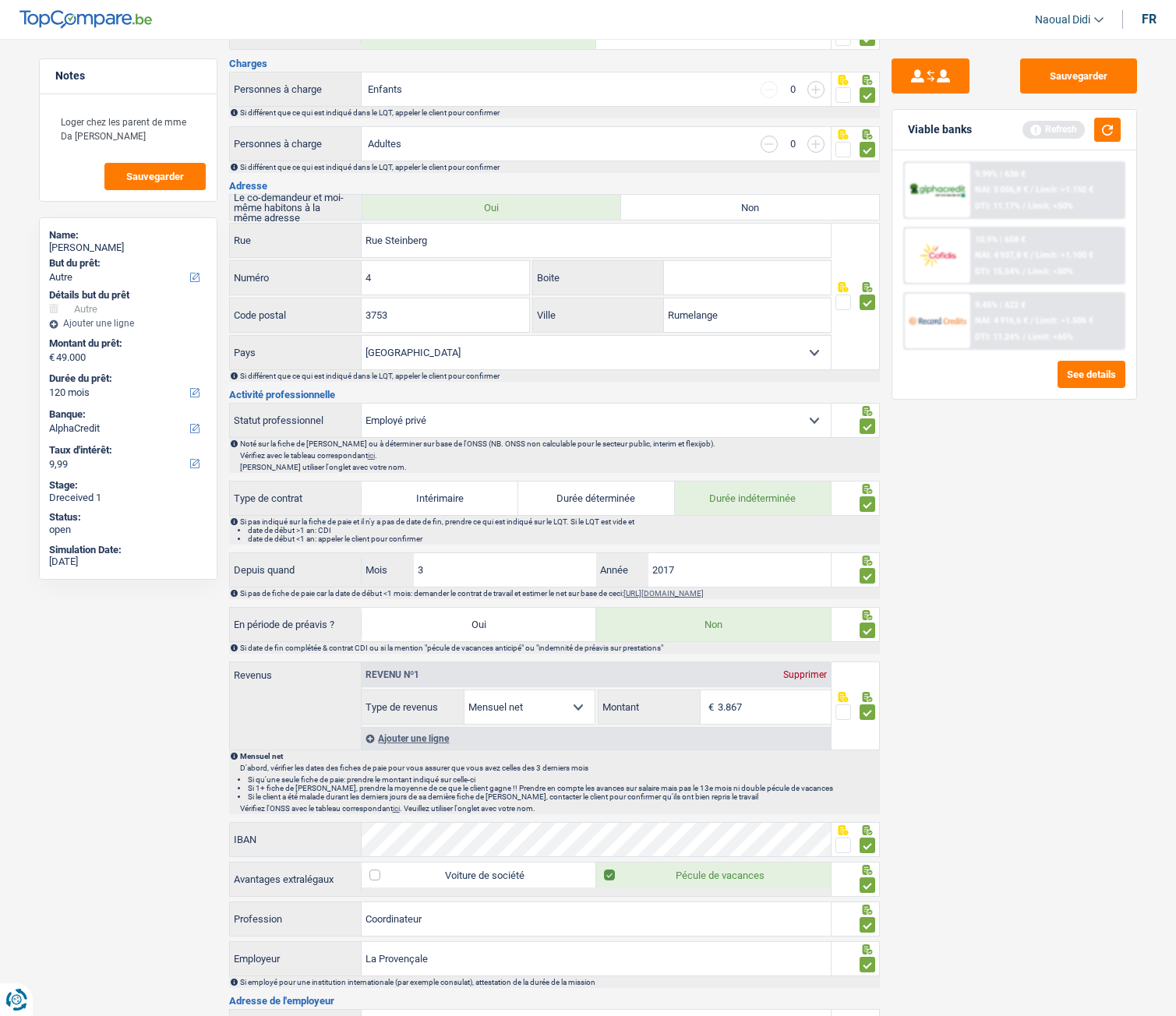
scroll to position [0, 0]
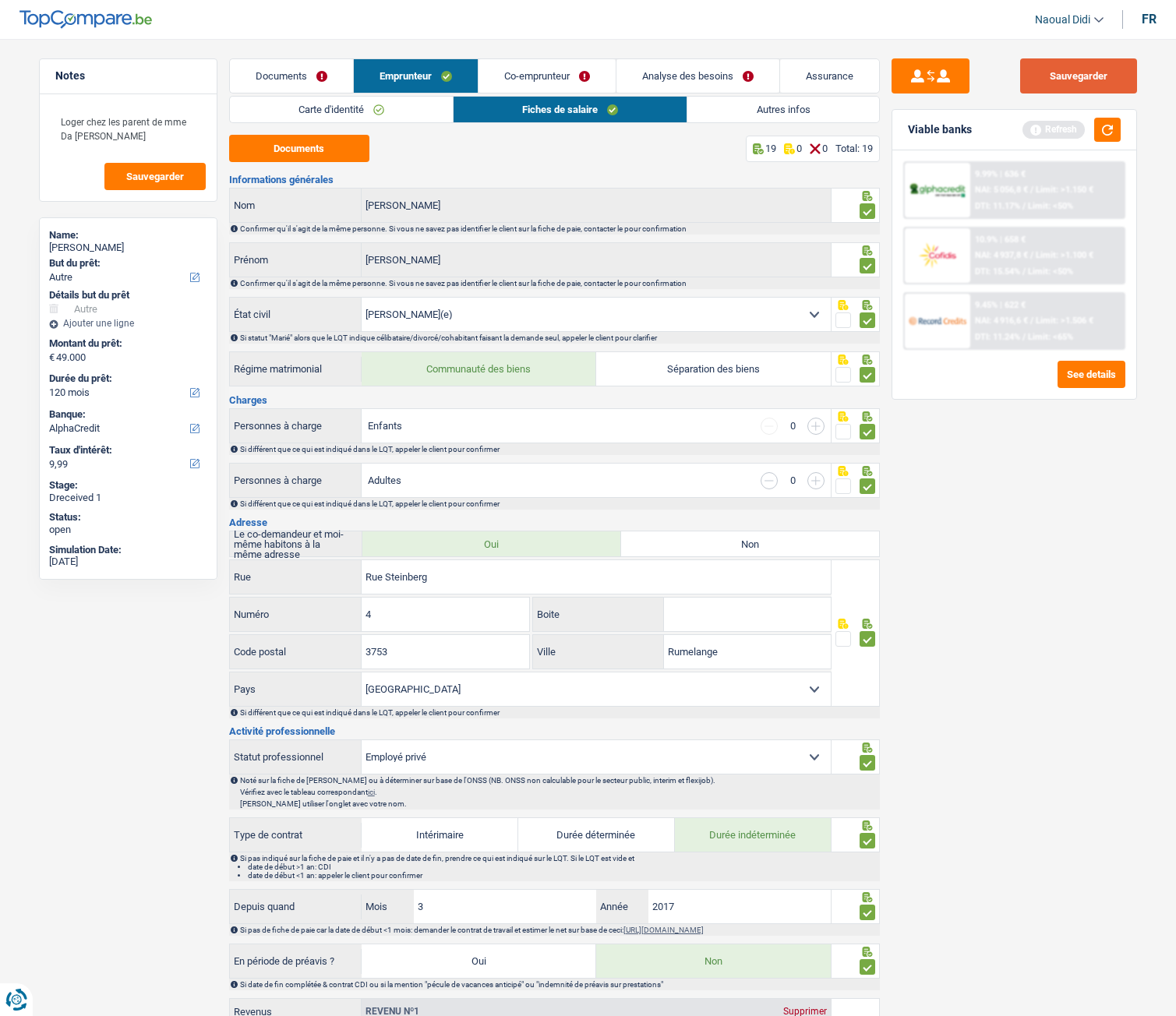
click at [1060, 75] on button "Sauvegarder" at bounding box center [1079, 75] width 117 height 35
click at [780, 117] on link "Autres infos" at bounding box center [782, 109] width 191 height 25
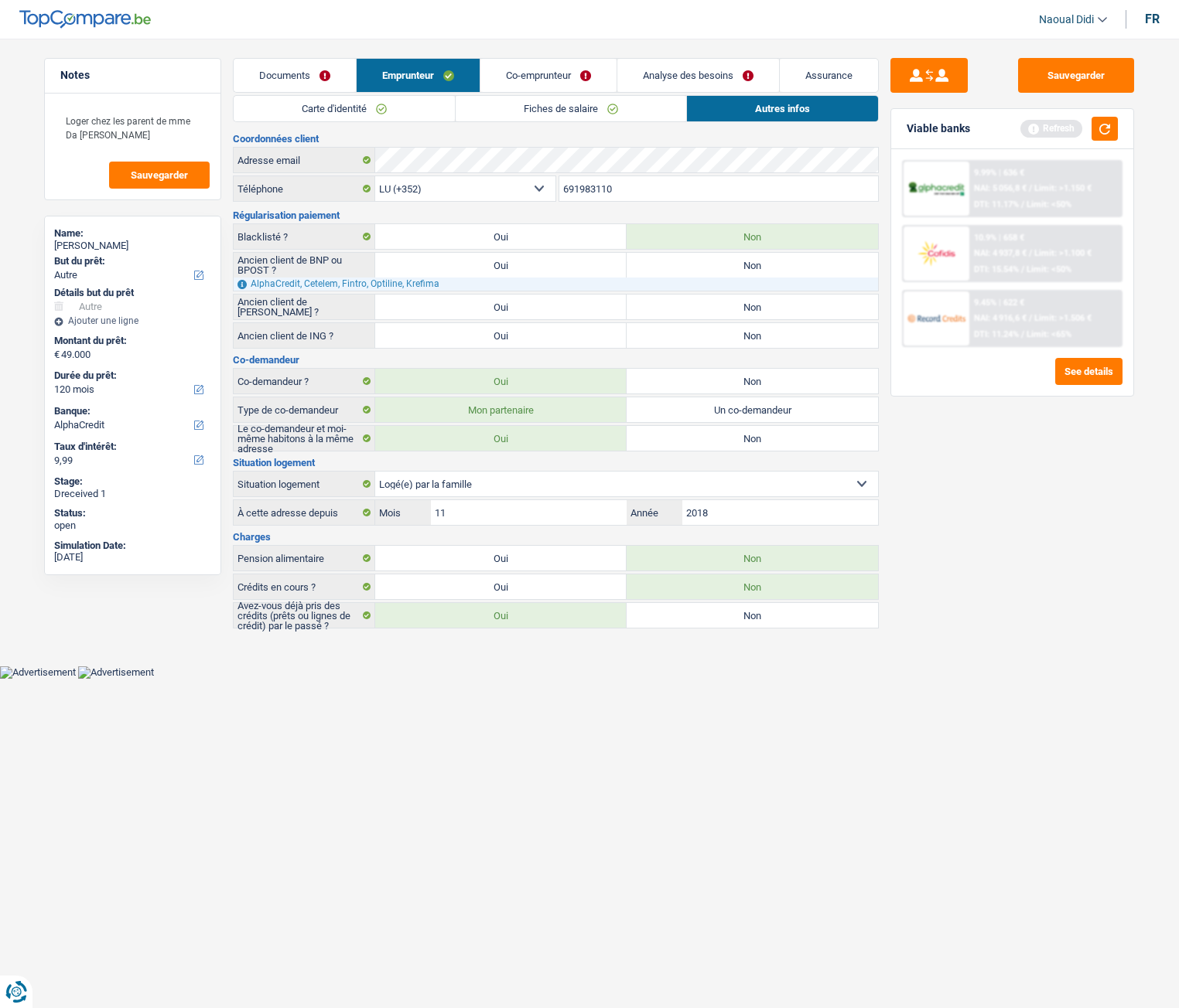
click at [514, 75] on link "Co-emprunteur" at bounding box center [548, 76] width 136 height 34
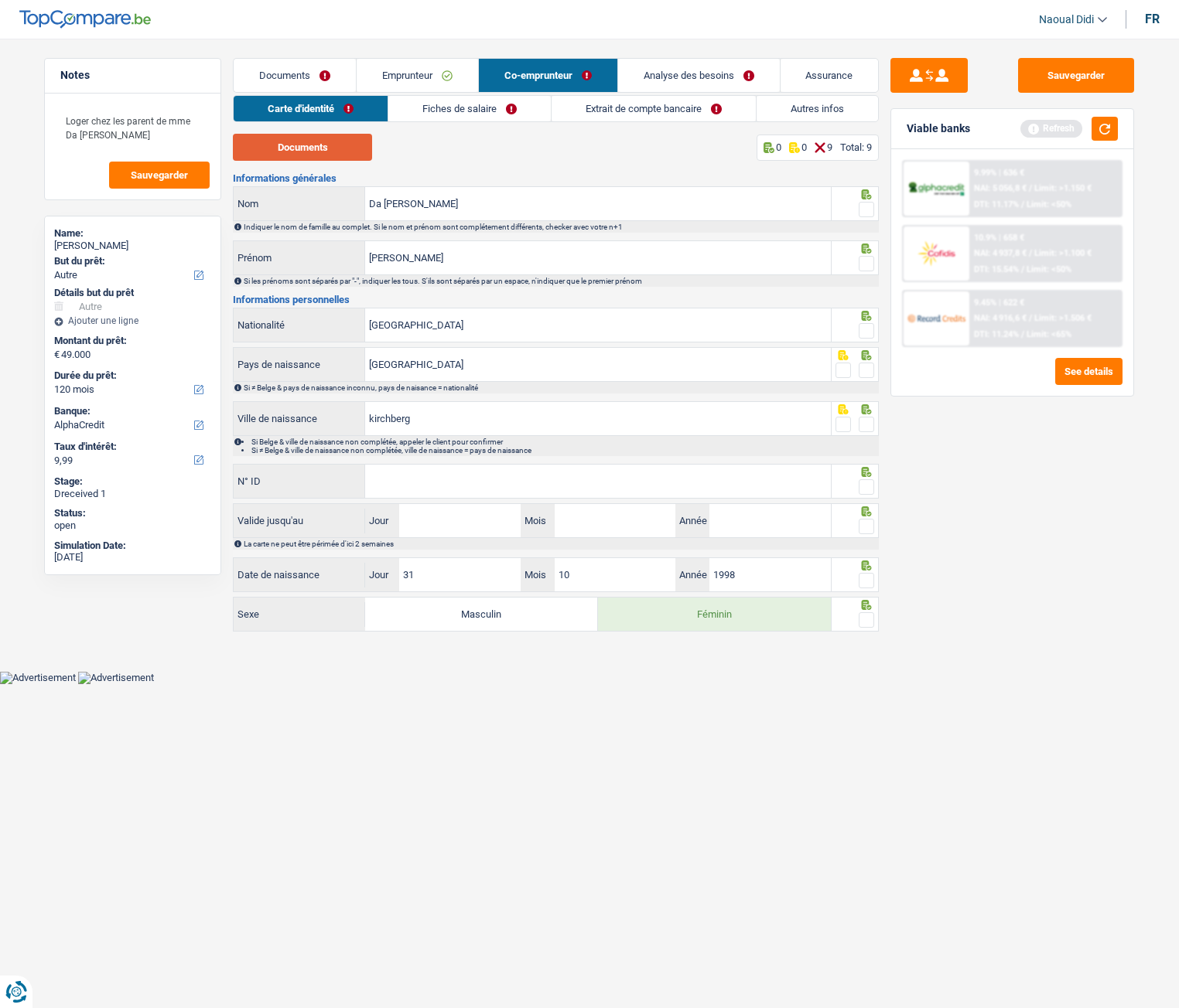
click at [304, 152] on button "Documents" at bounding box center [302, 146] width 139 height 27
click at [308, 143] on button "Documents" at bounding box center [302, 146] width 139 height 27
click at [869, 211] on span at bounding box center [866, 209] width 16 height 16
click at [0, 0] on input "radio" at bounding box center [0, 0] width 0 height 0
click at [867, 266] on span at bounding box center [866, 263] width 16 height 16
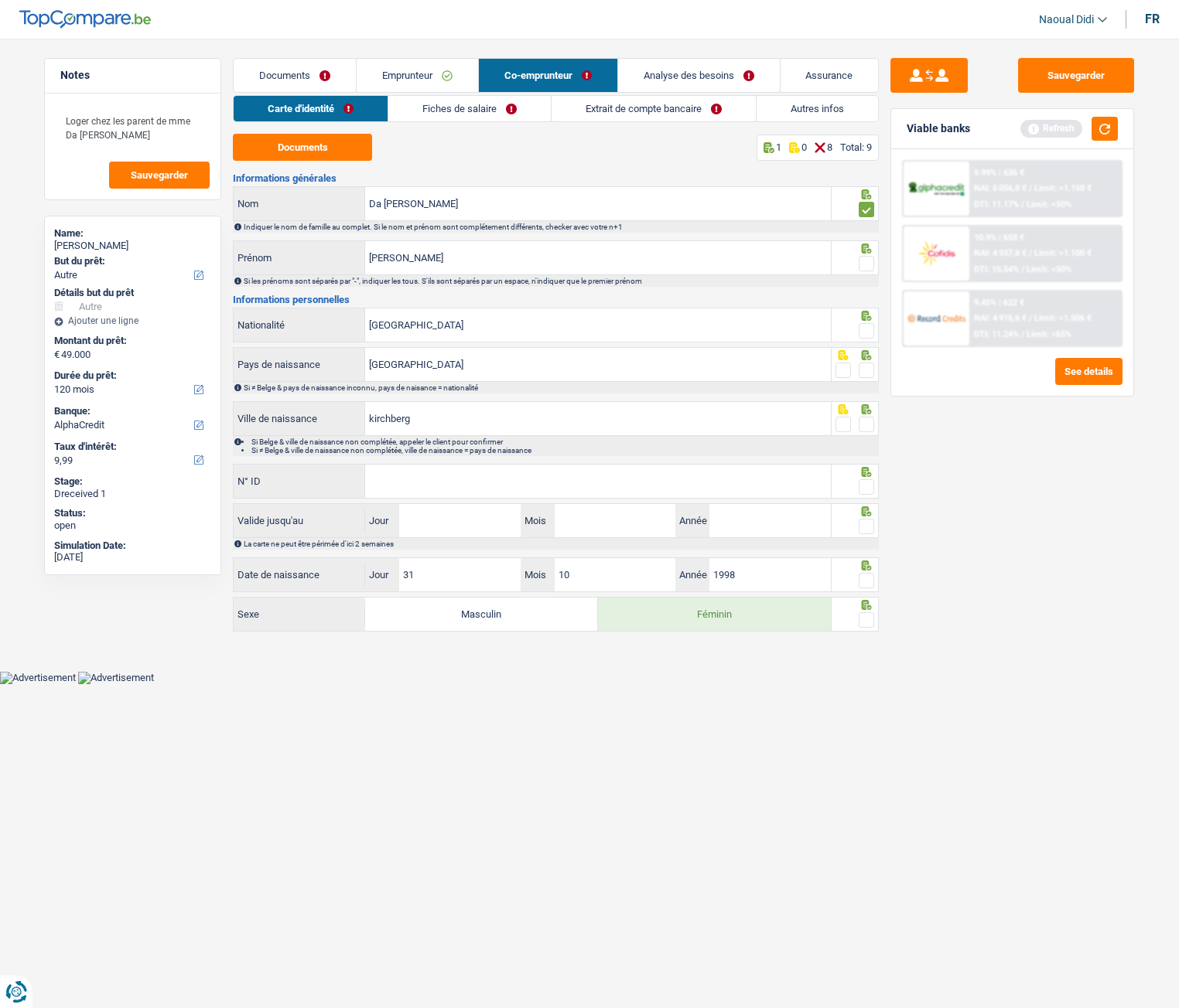
click at [0, 0] on input "radio" at bounding box center [0, 0] width 0 height 0
click at [868, 333] on span at bounding box center [866, 331] width 16 height 16
click at [0, 0] on input "radio" at bounding box center [0, 0] width 0 height 0
click at [866, 375] on span at bounding box center [866, 370] width 16 height 16
click at [0, 0] on input "radio" at bounding box center [0, 0] width 0 height 0
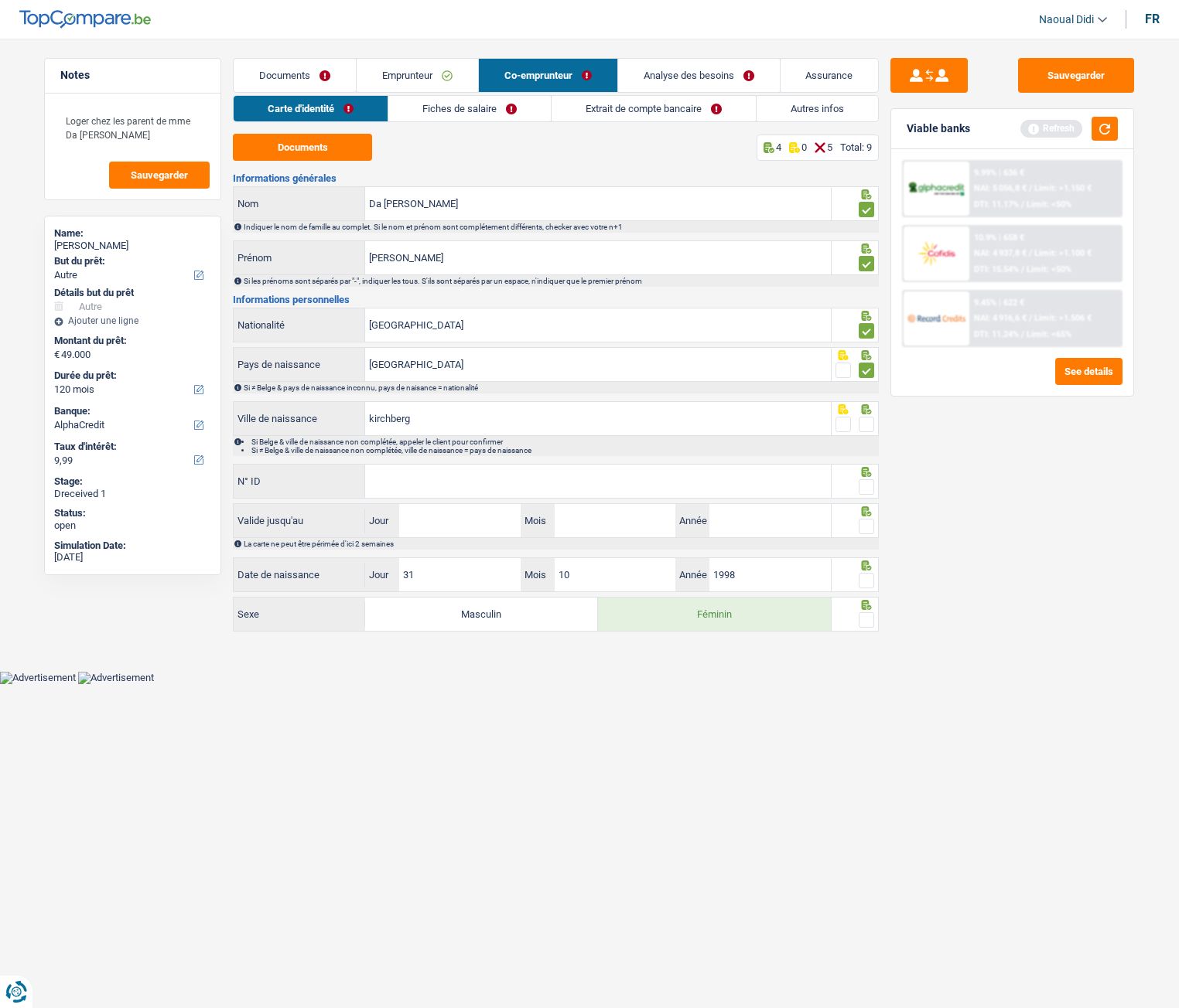
click at [870, 428] on span at bounding box center [866, 424] width 16 height 16
click at [0, 0] on input "radio" at bounding box center [0, 0] width 0 height 0
click at [580, 484] on input "N° ID" at bounding box center [597, 481] width 465 height 34
type input "1GRF3PCDM"
click at [861, 484] on span at bounding box center [866, 487] width 16 height 16
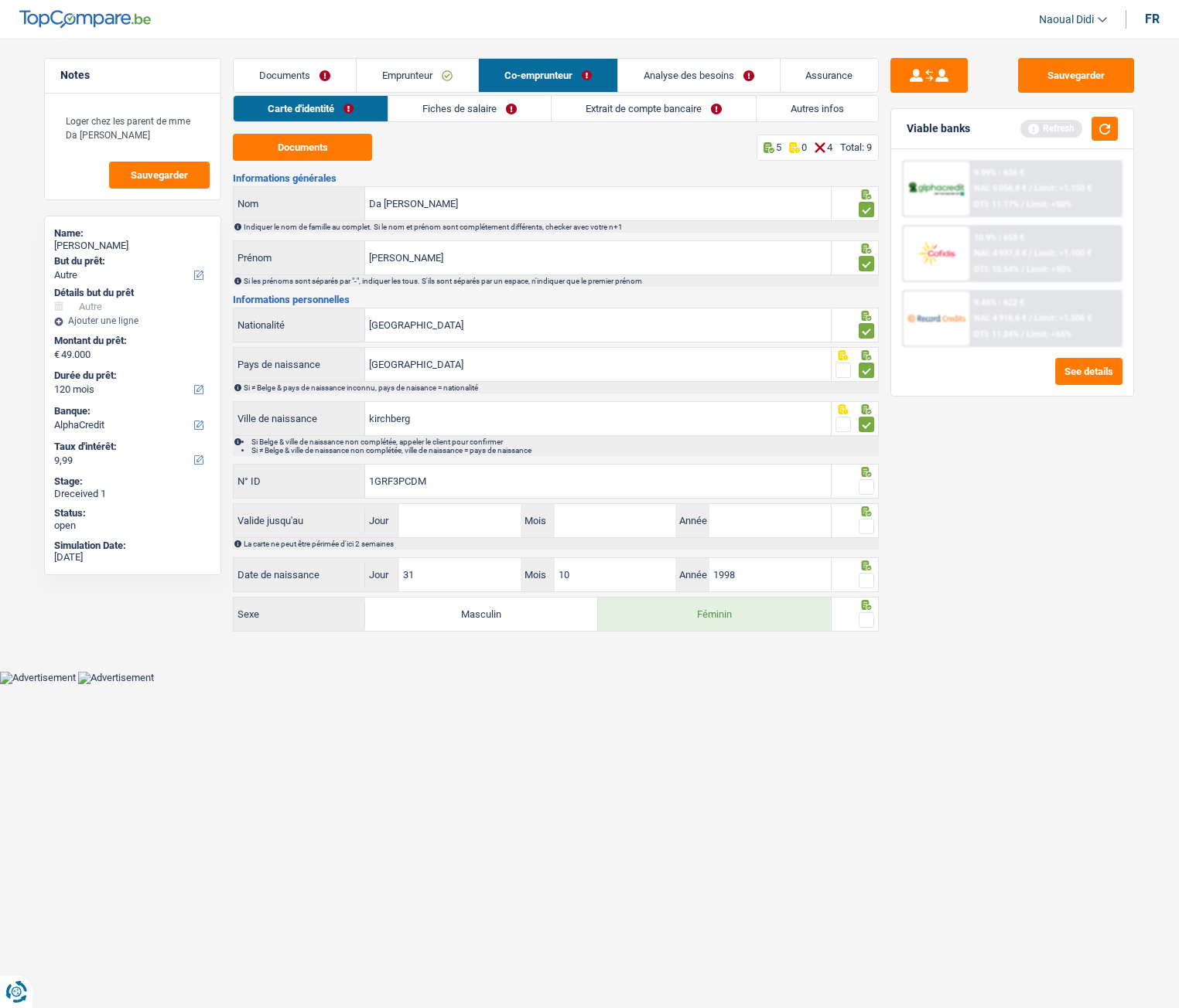
click at [0, 0] on input "radio" at bounding box center [0, 0] width 0 height 0
click at [456, 523] on input "Jour" at bounding box center [459, 521] width 120 height 34
type input "17"
type input "07"
type input "2027"
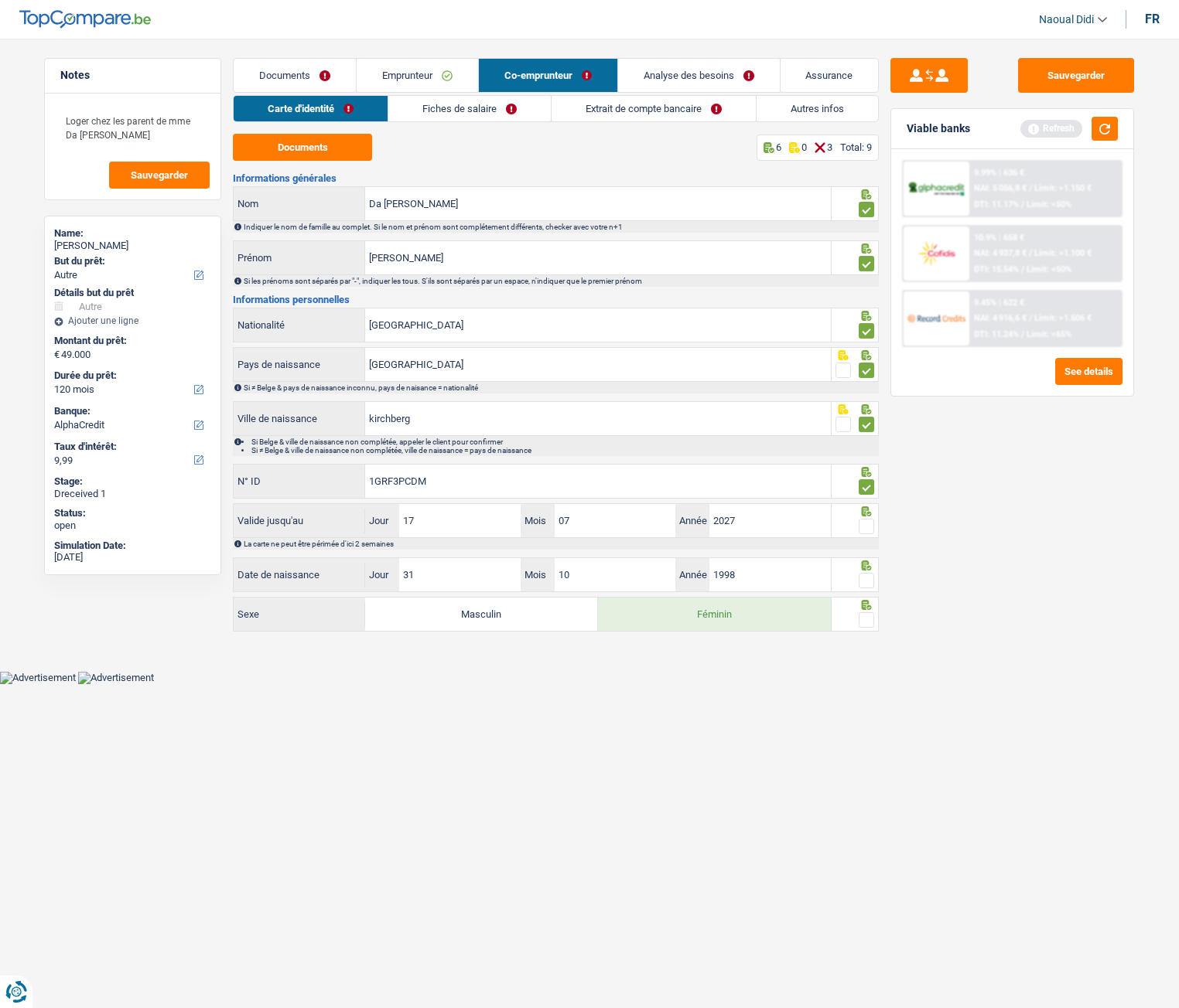
click at [867, 580] on span at bounding box center [866, 580] width 16 height 16
click at [0, 0] on input "radio" at bounding box center [0, 0] width 0 height 0
click at [866, 523] on span at bounding box center [866, 526] width 16 height 16
click at [0, 0] on input "radio" at bounding box center [0, 0] width 0 height 0
click at [869, 623] on span at bounding box center [866, 620] width 16 height 16
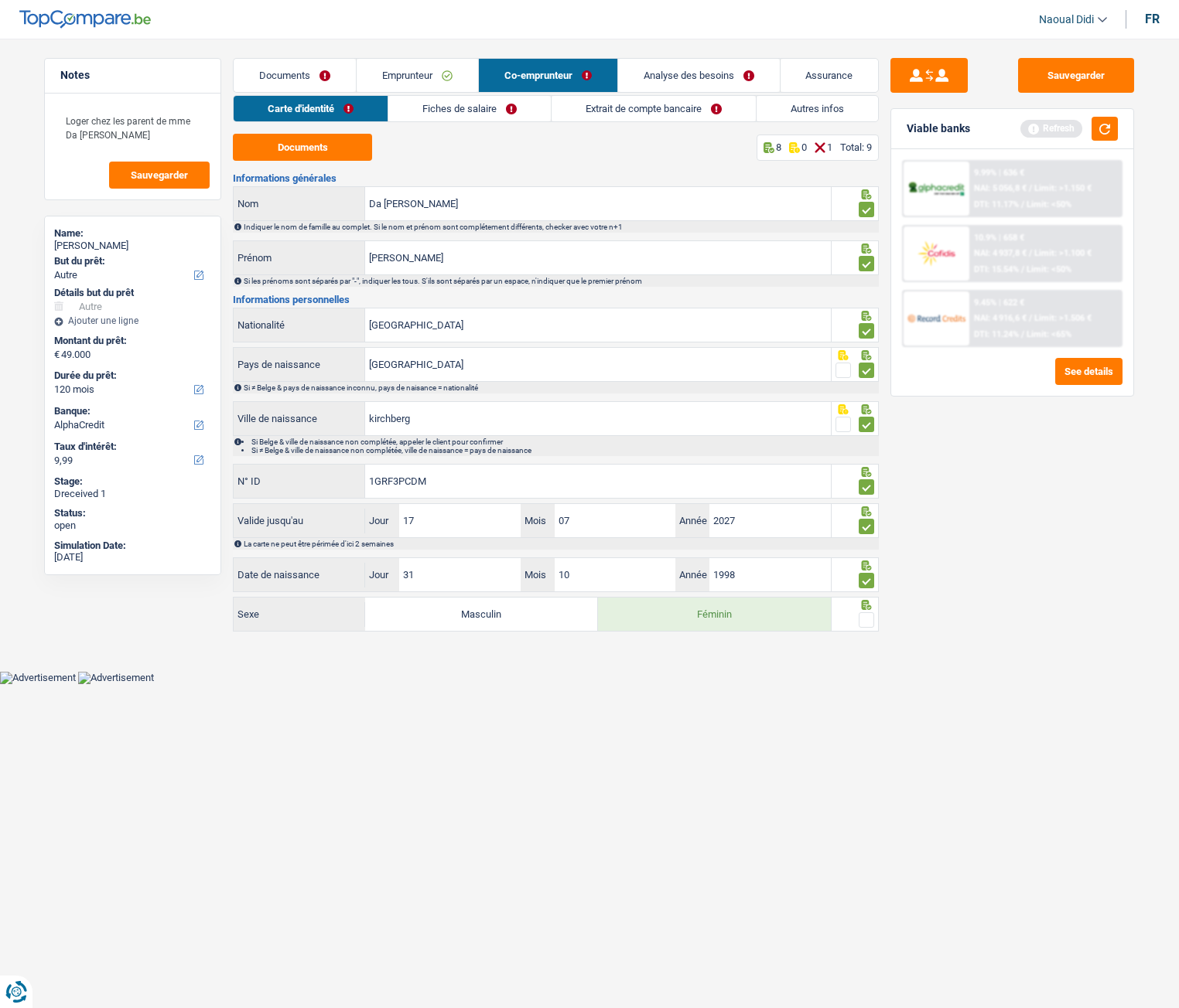
click at [0, 0] on input "radio" at bounding box center [0, 0] width 0 height 0
click at [1055, 81] on button "Sauvegarder" at bounding box center [1075, 75] width 116 height 35
click at [460, 106] on link "Fiches de salaire" at bounding box center [470, 108] width 162 height 25
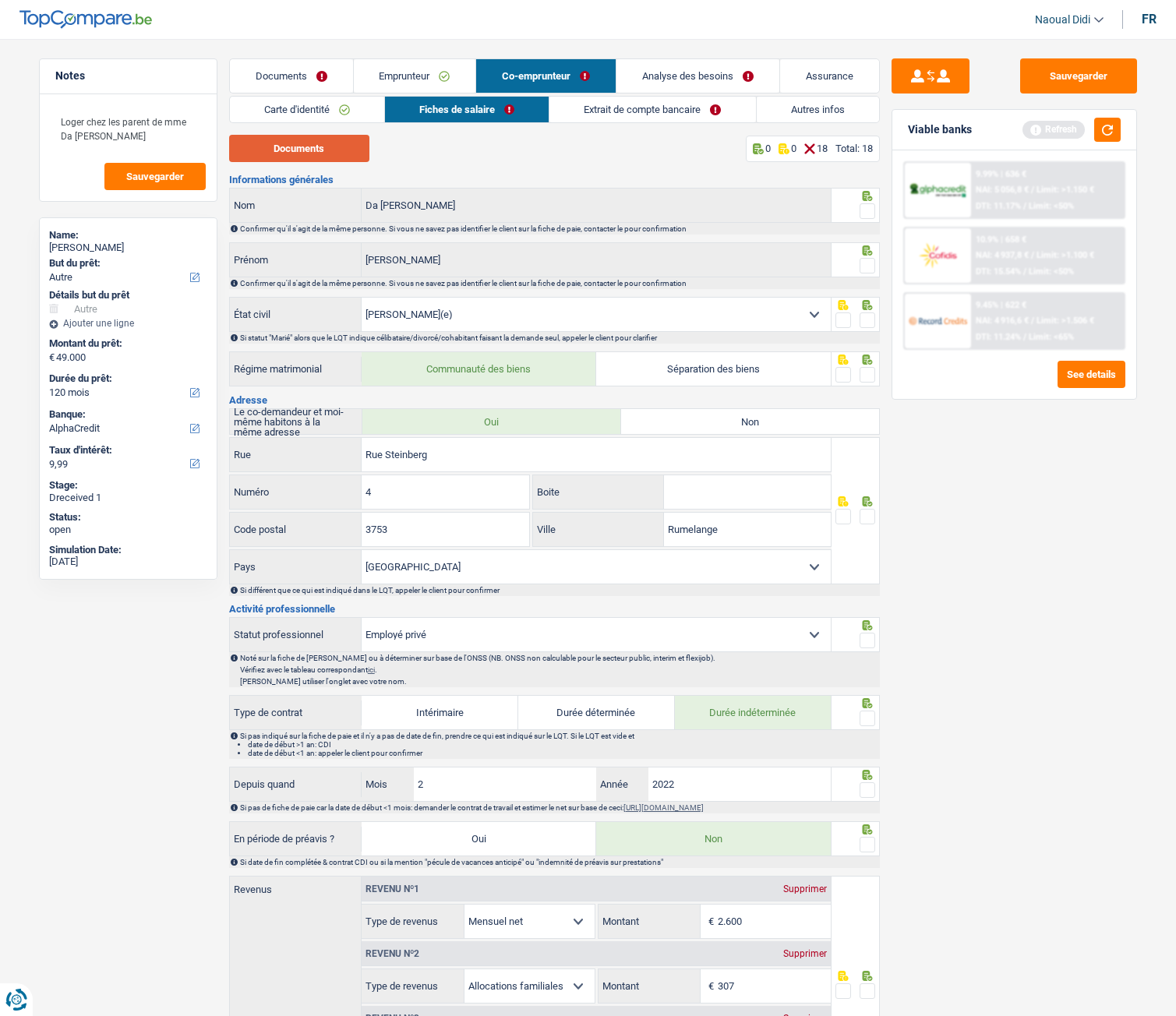
click at [286, 143] on button "Documents" at bounding box center [299, 148] width 140 height 27
click at [870, 211] on span at bounding box center [868, 211] width 16 height 16
click at [0, 0] on input "radio" at bounding box center [0, 0] width 0 height 0
click at [865, 270] on span at bounding box center [868, 265] width 16 height 16
click at [0, 0] on input "radio" at bounding box center [0, 0] width 0 height 0
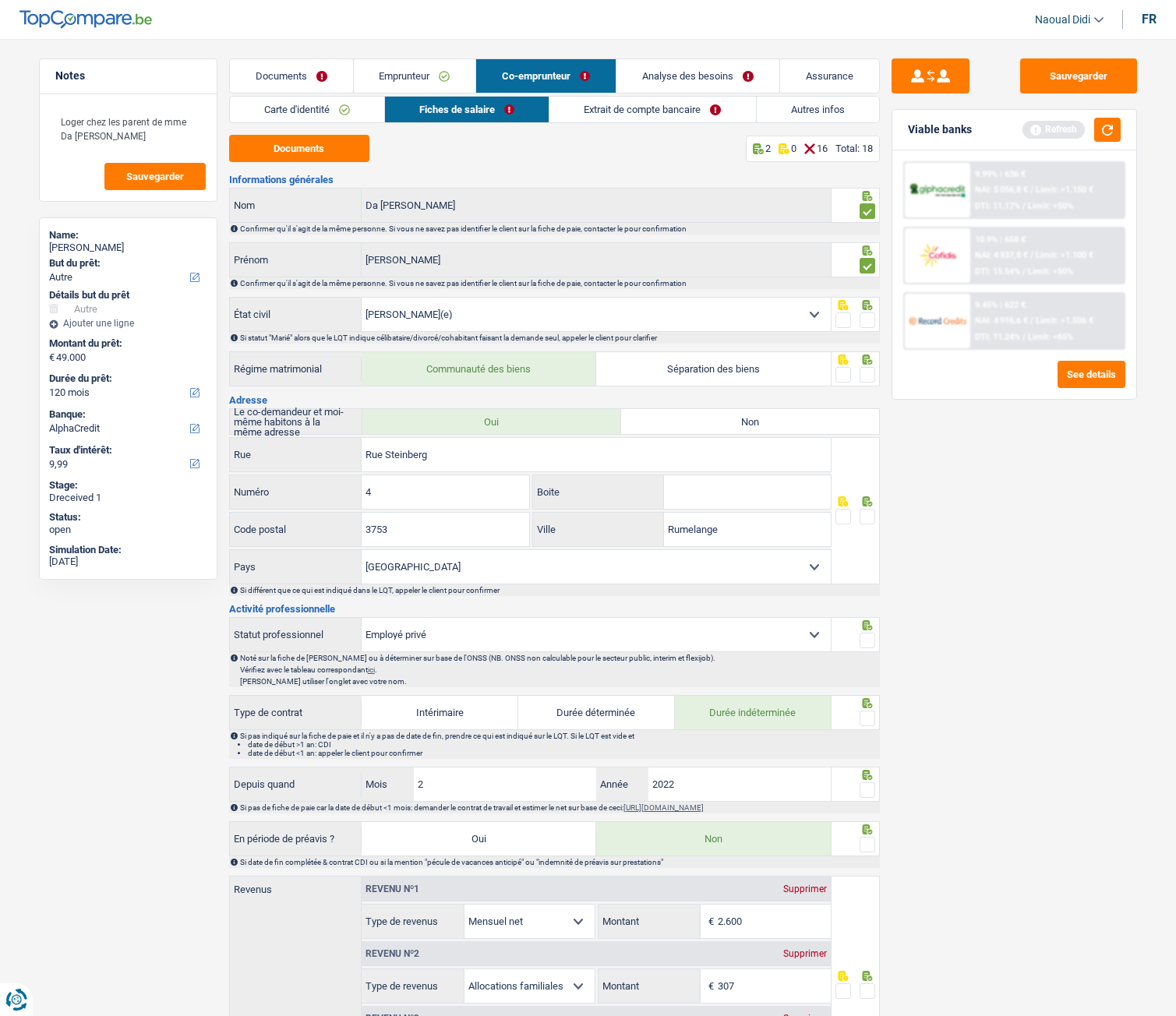
click at [866, 320] on span at bounding box center [868, 320] width 16 height 16
click at [0, 0] on input "radio" at bounding box center [0, 0] width 0 height 0
click at [865, 377] on span at bounding box center [868, 375] width 16 height 16
click at [0, 0] on input "radio" at bounding box center [0, 0] width 0 height 0
click at [865, 514] on span at bounding box center [868, 517] width 16 height 16
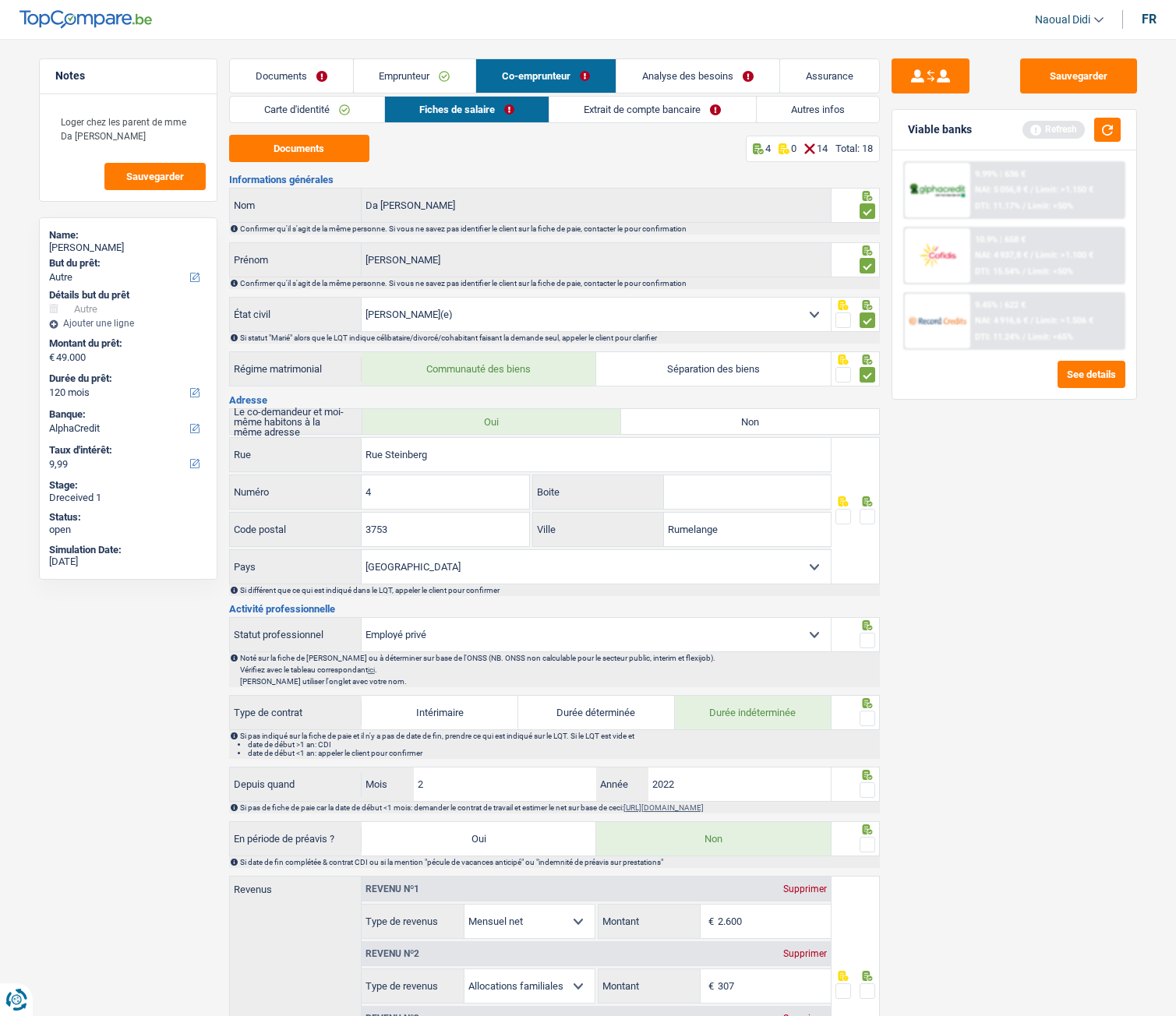
click at [0, 0] on input "radio" at bounding box center [0, 0] width 0 height 0
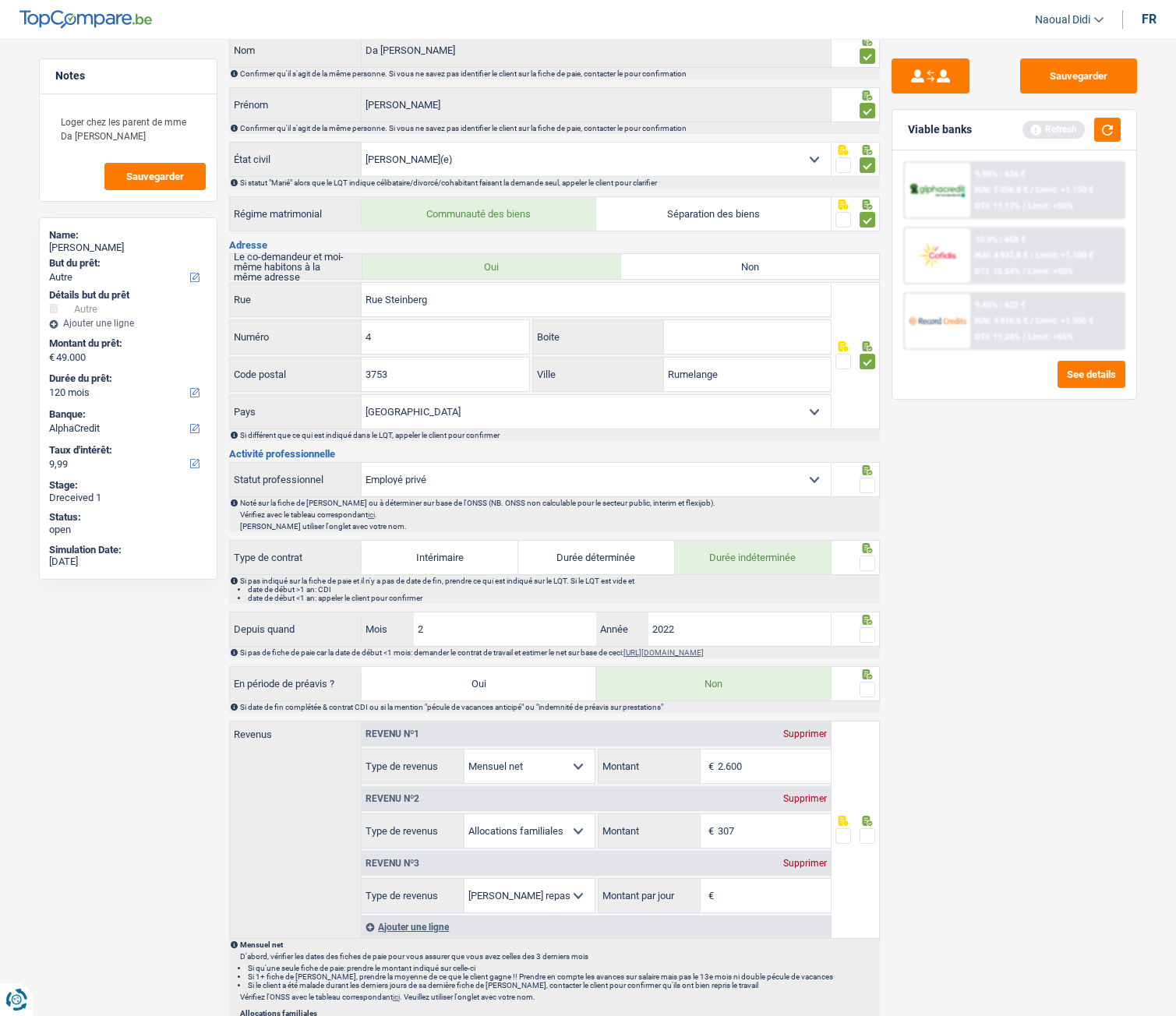
scroll to position [156, 0]
click at [862, 490] on span at bounding box center [868, 485] width 16 height 16
click at [0, 0] on input "radio" at bounding box center [0, 0] width 0 height 0
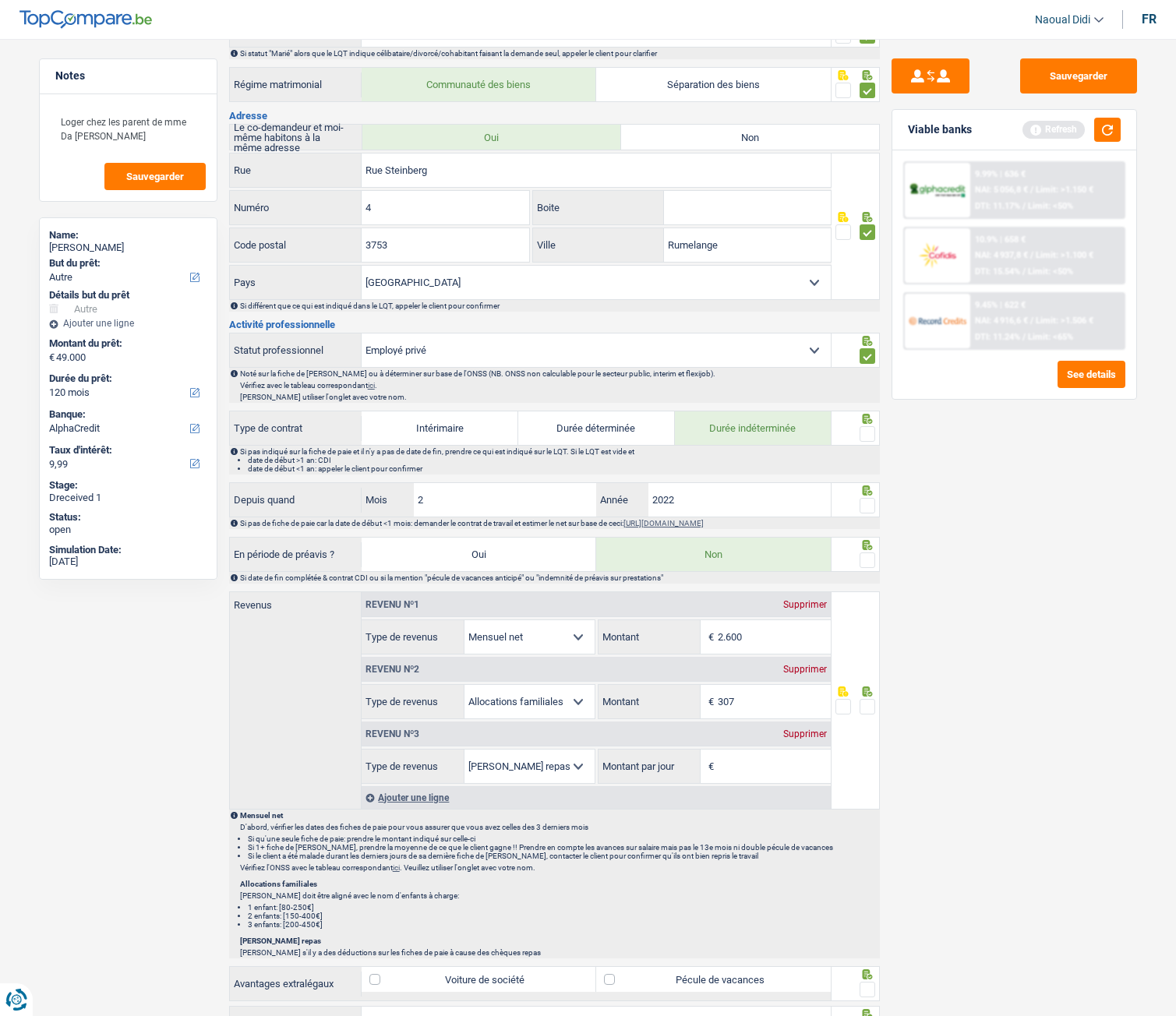
scroll to position [312, 0]
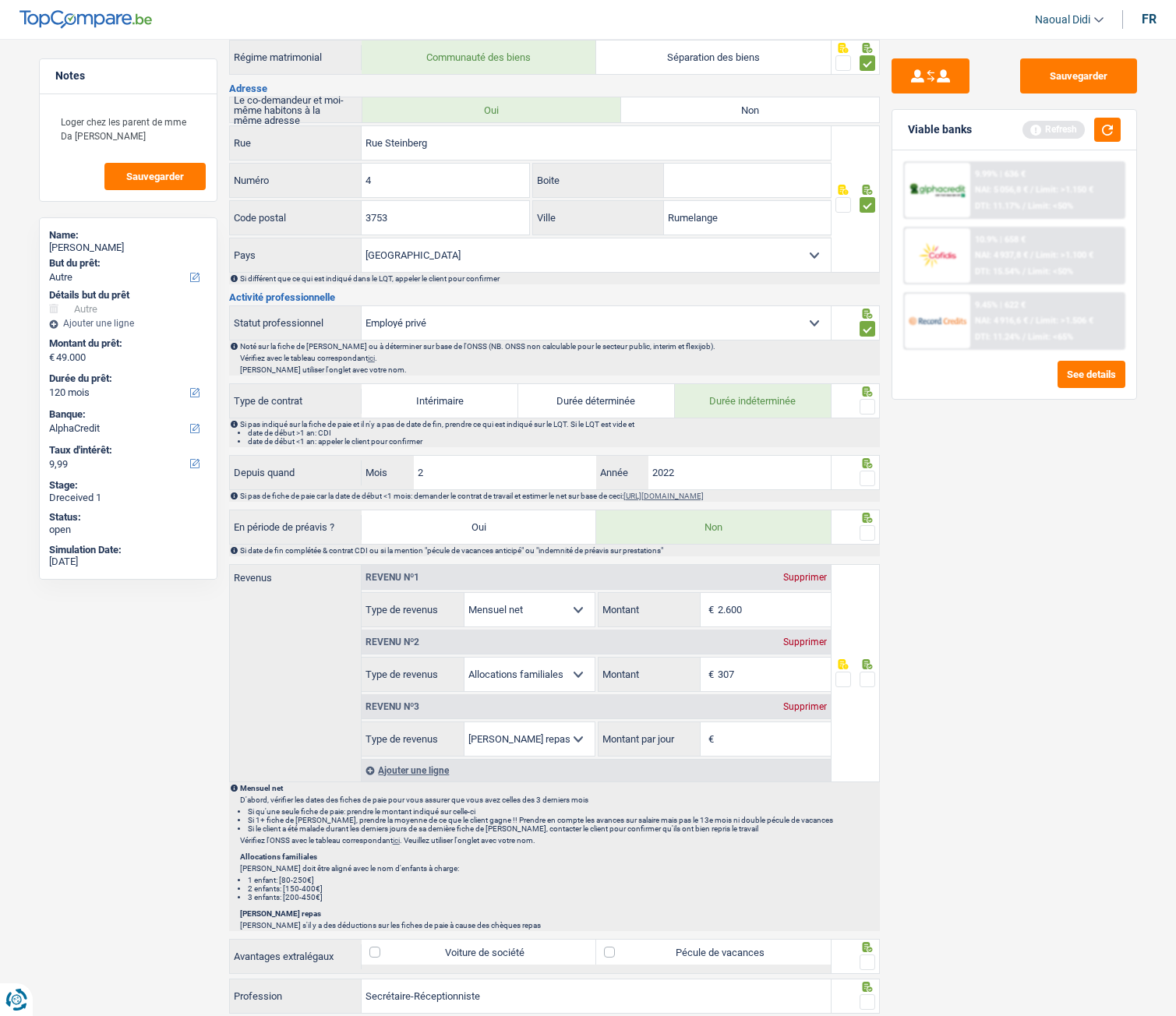
click at [868, 408] on span at bounding box center [868, 407] width 16 height 16
click at [0, 0] on input "radio" at bounding box center [0, 0] width 0 height 0
click at [698, 473] on input "2022" at bounding box center [740, 473] width 183 height 34
type input "2023"
click at [868, 478] on span at bounding box center [868, 478] width 16 height 16
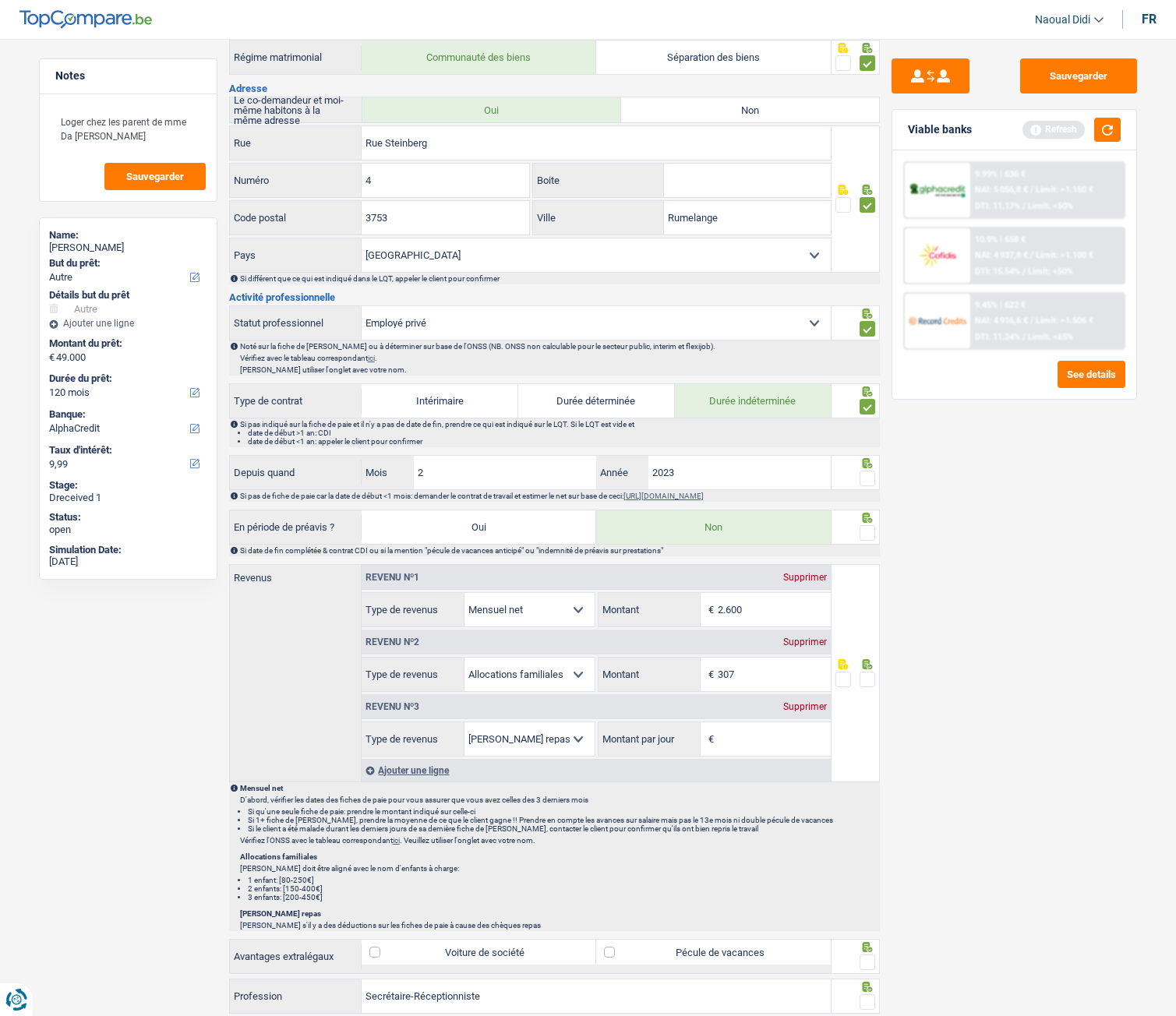
click at [0, 0] on input "radio" at bounding box center [0, 0] width 0 height 0
click at [873, 532] on span at bounding box center [868, 533] width 16 height 16
click at [0, 0] on input "radio" at bounding box center [0, 0] width 0 height 0
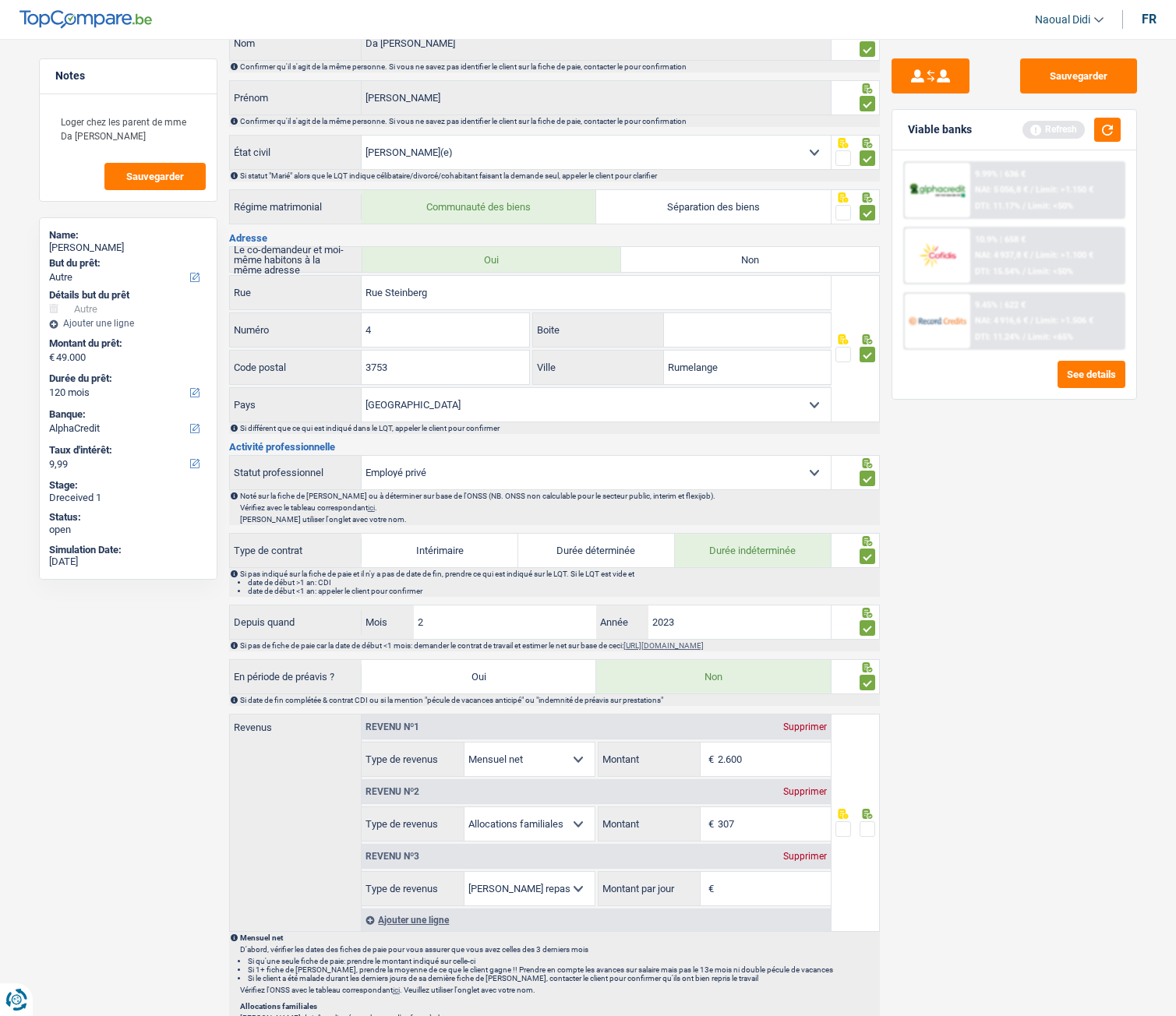
scroll to position [0, 0]
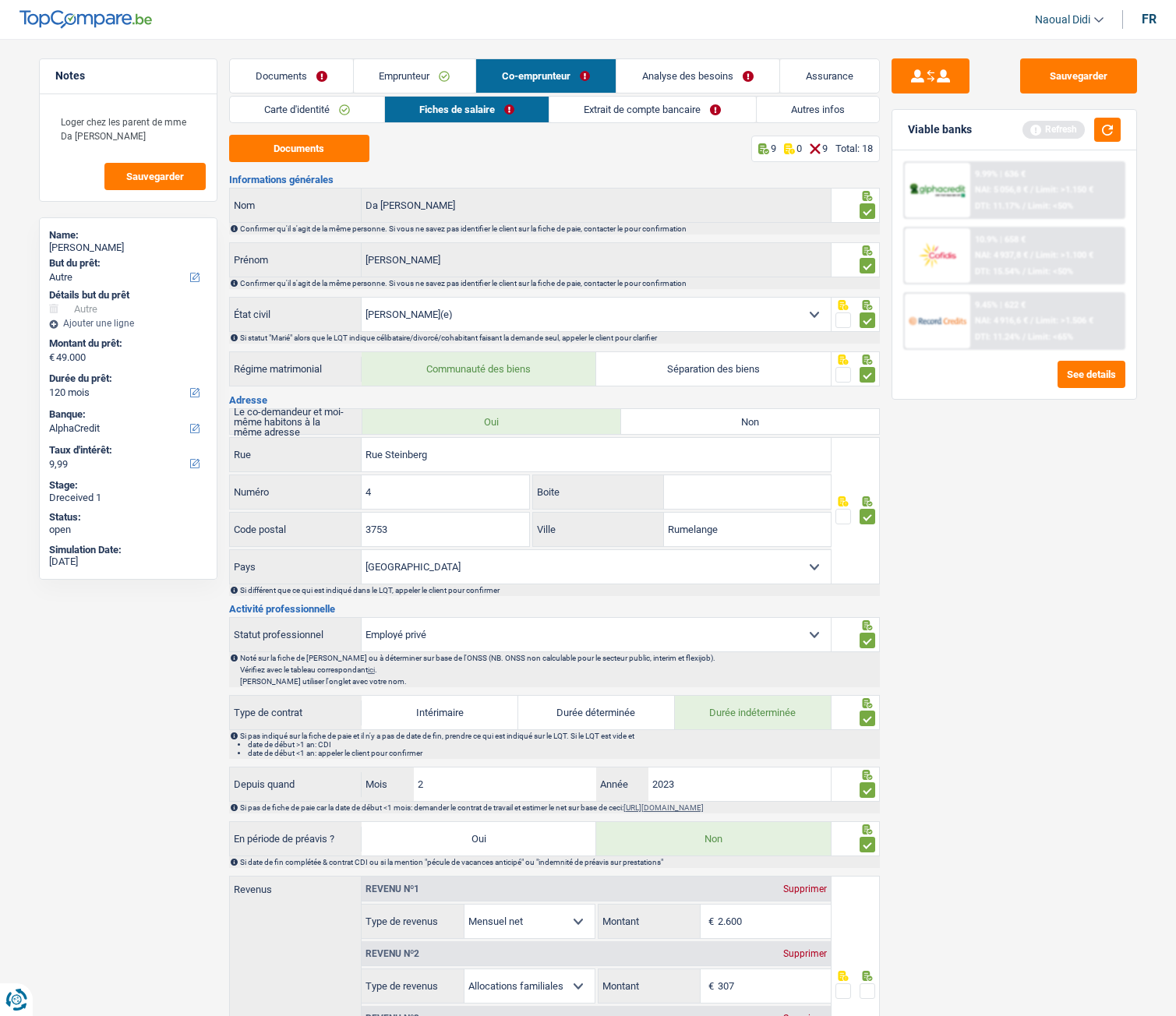
click at [613, 117] on link "Extrait de compte bancaire" at bounding box center [652, 109] width 206 height 25
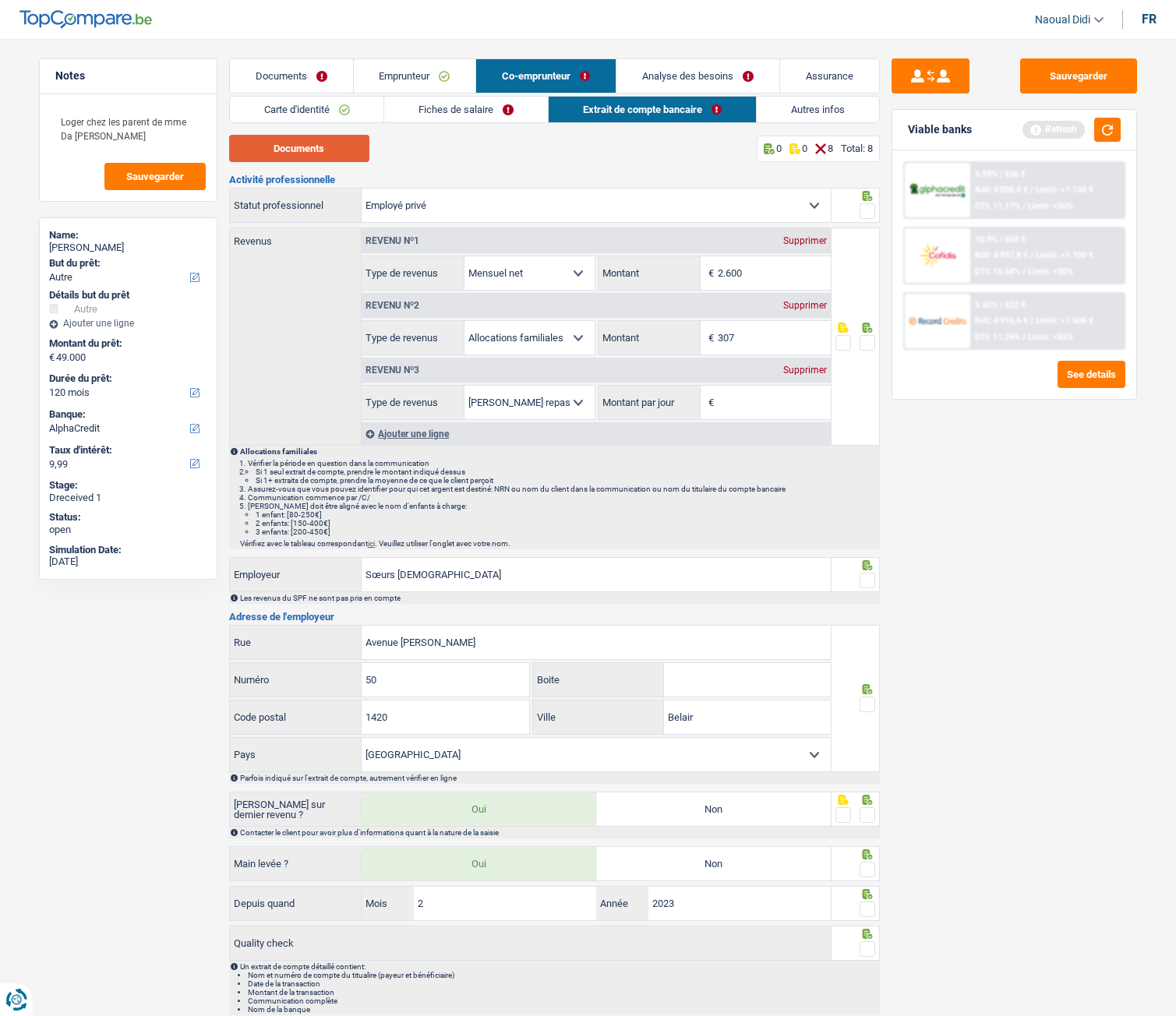
click at [293, 149] on button "Documents" at bounding box center [299, 148] width 140 height 27
click at [471, 108] on link "Fiches de salaire" at bounding box center [466, 109] width 164 height 25
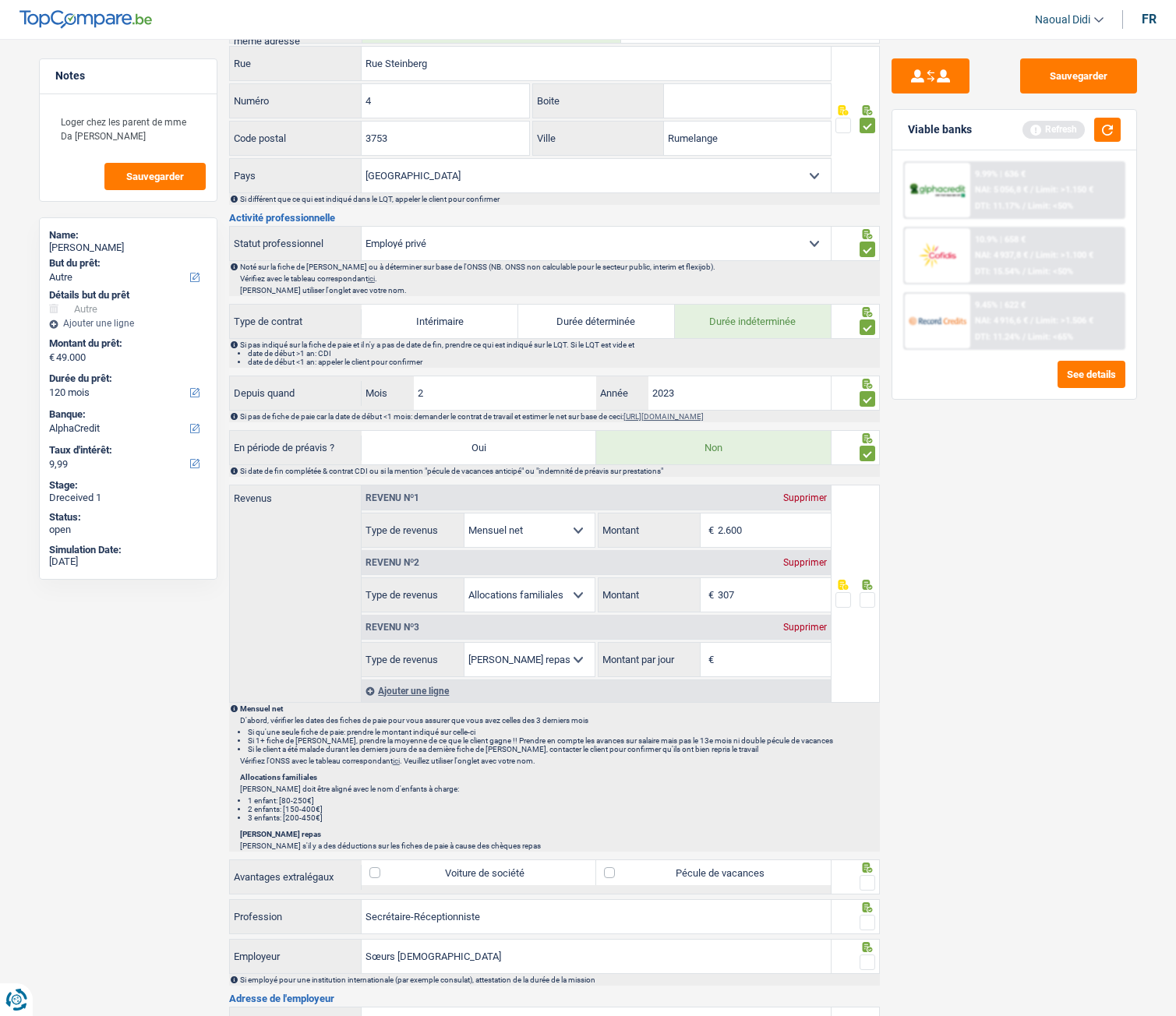
scroll to position [468, 0]
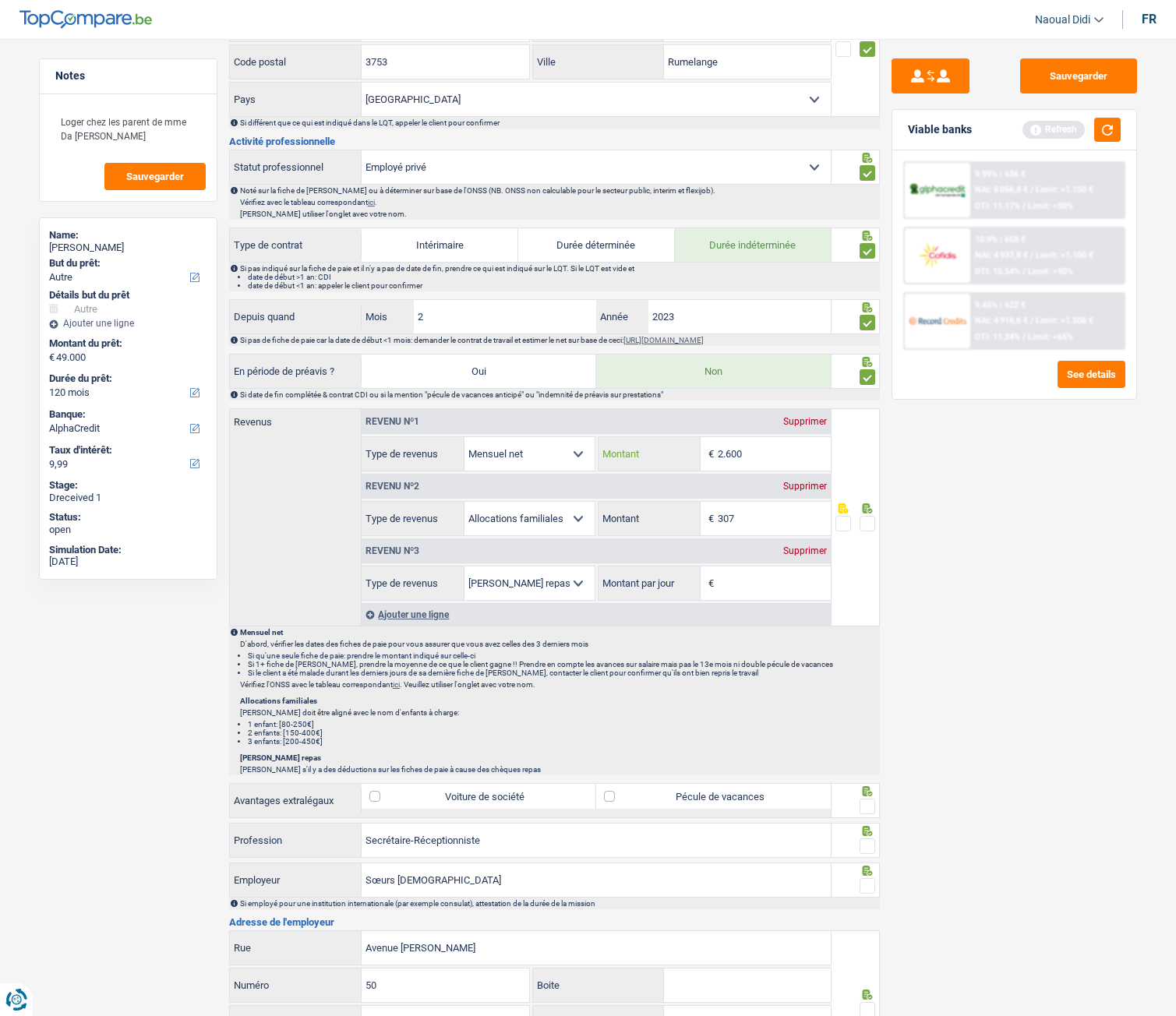
click at [791, 461] on input "2.600" at bounding box center [775, 454] width 113 height 34
type input "2.687"
click at [795, 554] on div "Supprimer" at bounding box center [805, 551] width 52 height 9
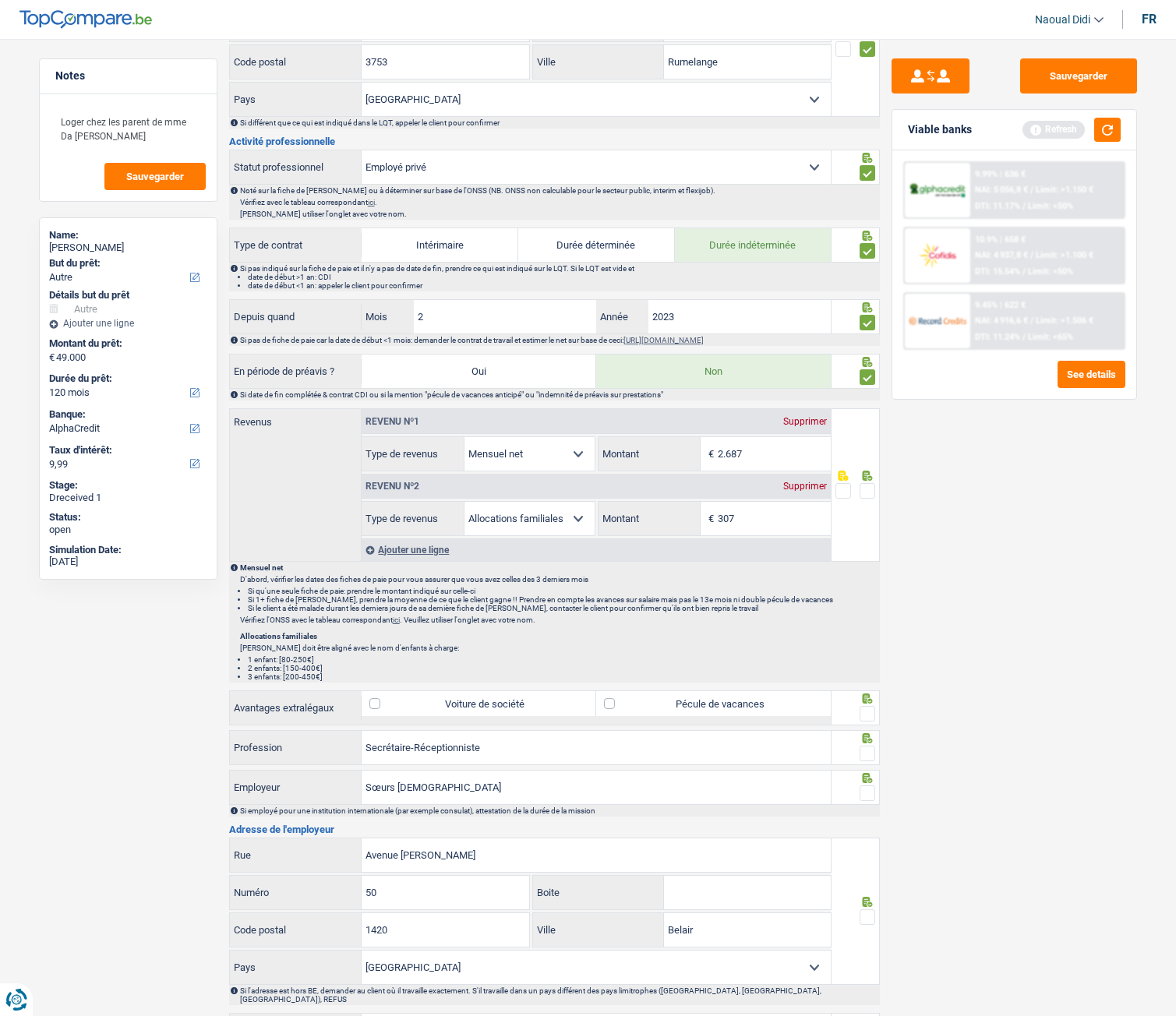
click at [865, 492] on span at bounding box center [868, 491] width 16 height 16
click at [0, 0] on input "radio" at bounding box center [0, 0] width 0 height 0
click at [865, 492] on span at bounding box center [868, 491] width 16 height 16
click at [0, 0] on input "radio" at bounding box center [0, 0] width 0 height 0
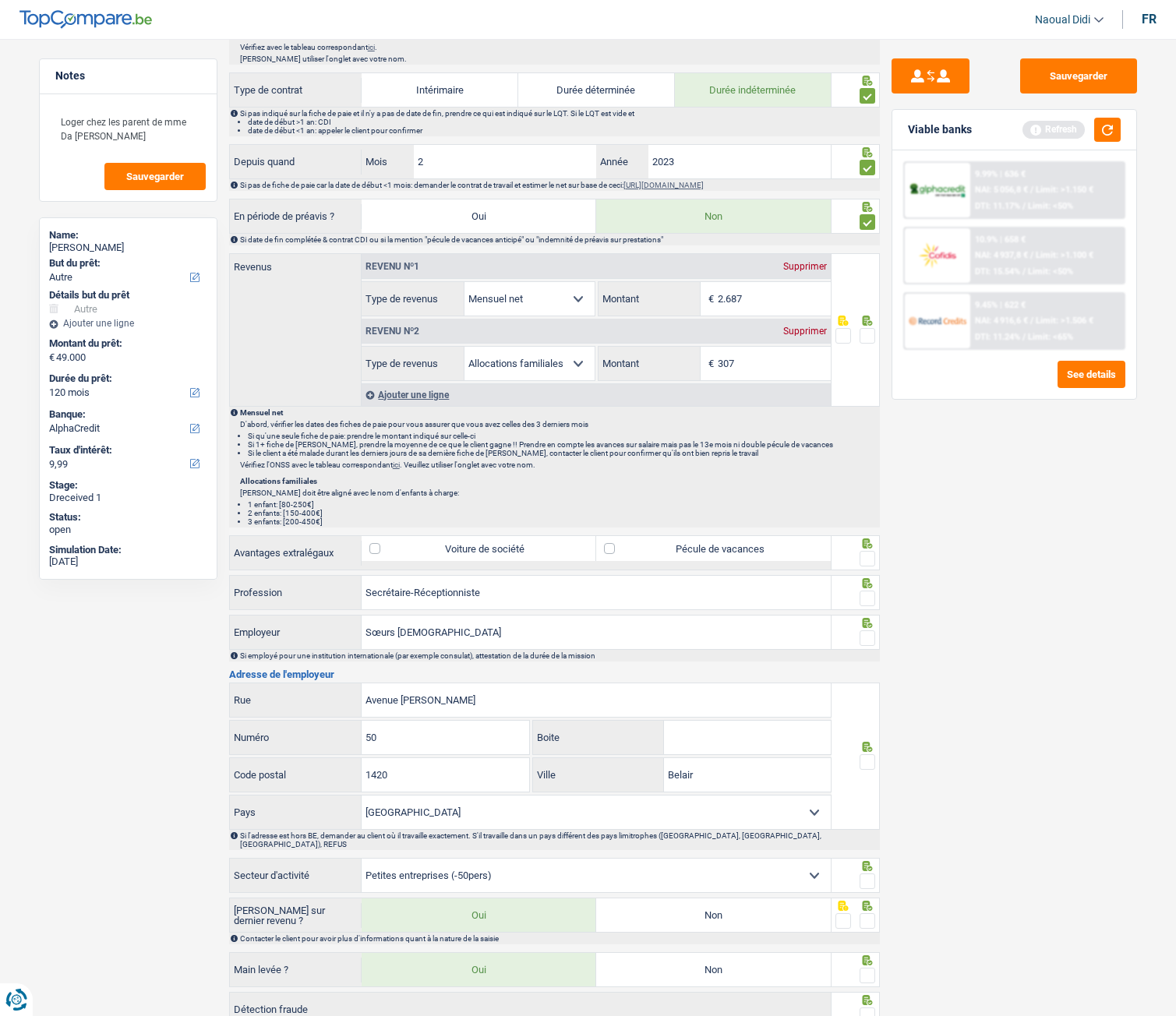
scroll to position [623, 0]
click at [870, 335] on span at bounding box center [868, 335] width 16 height 16
click at [0, 0] on input "radio" at bounding box center [0, 0] width 0 height 0
click at [613, 551] on label "Pécule de vacances" at bounding box center [713, 548] width 235 height 25
click at [613, 551] on input "Pécule de vacances" at bounding box center [713, 548] width 235 height 25
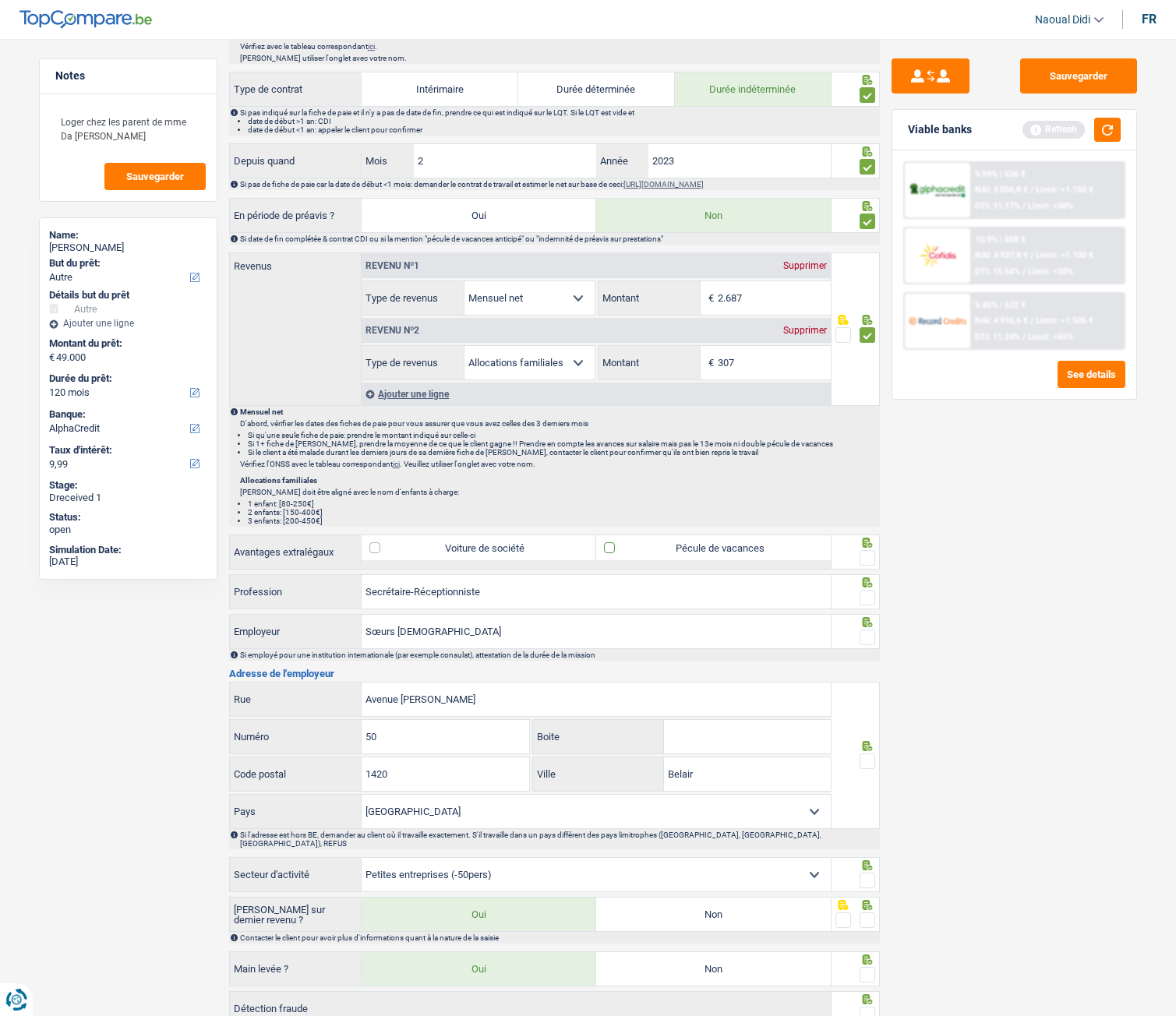
checkbox input "true"
click at [870, 561] on span at bounding box center [868, 557] width 16 height 16
click at [0, 0] on input "radio" at bounding box center [0, 0] width 0 height 0
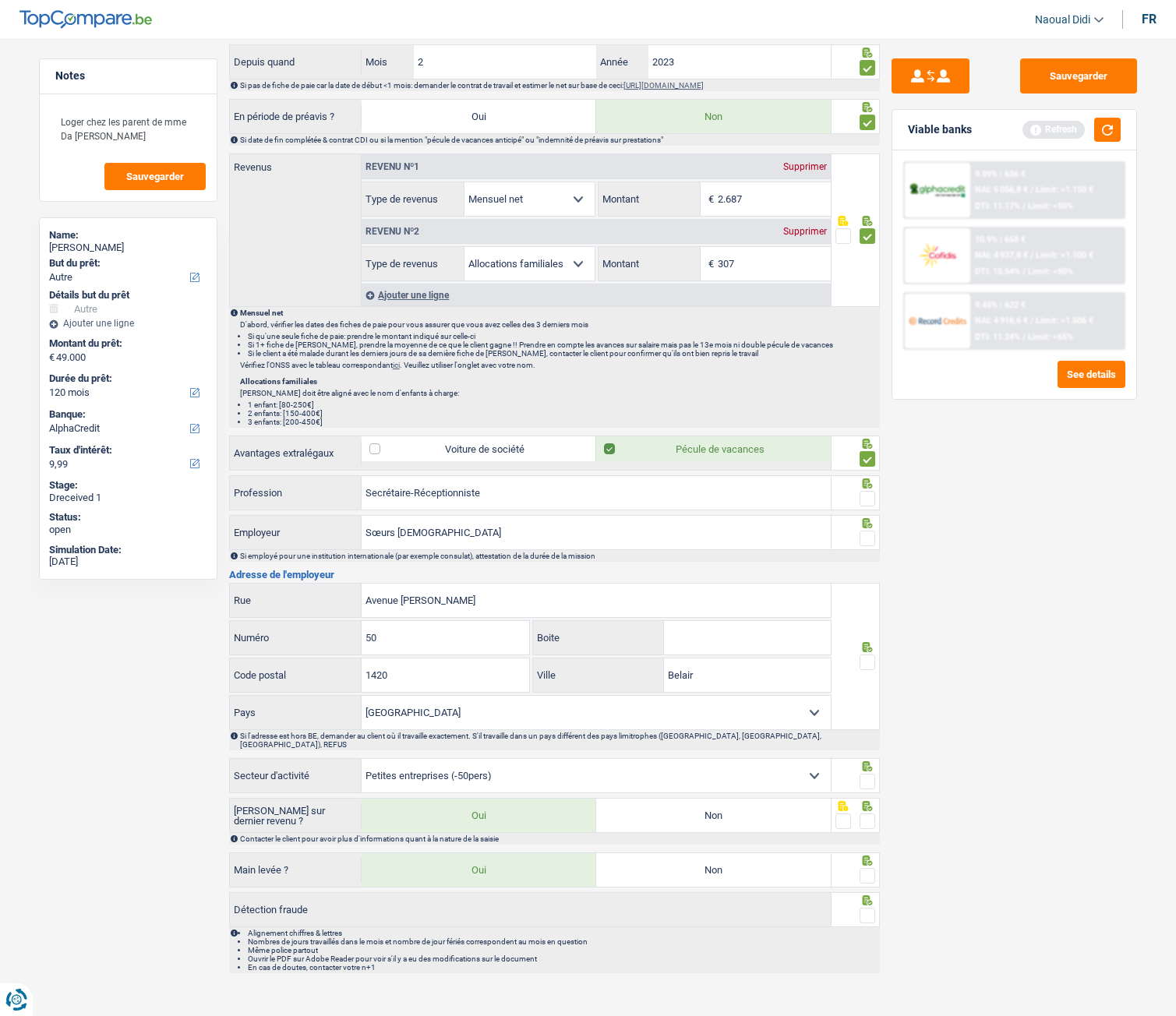
scroll to position [726, 0]
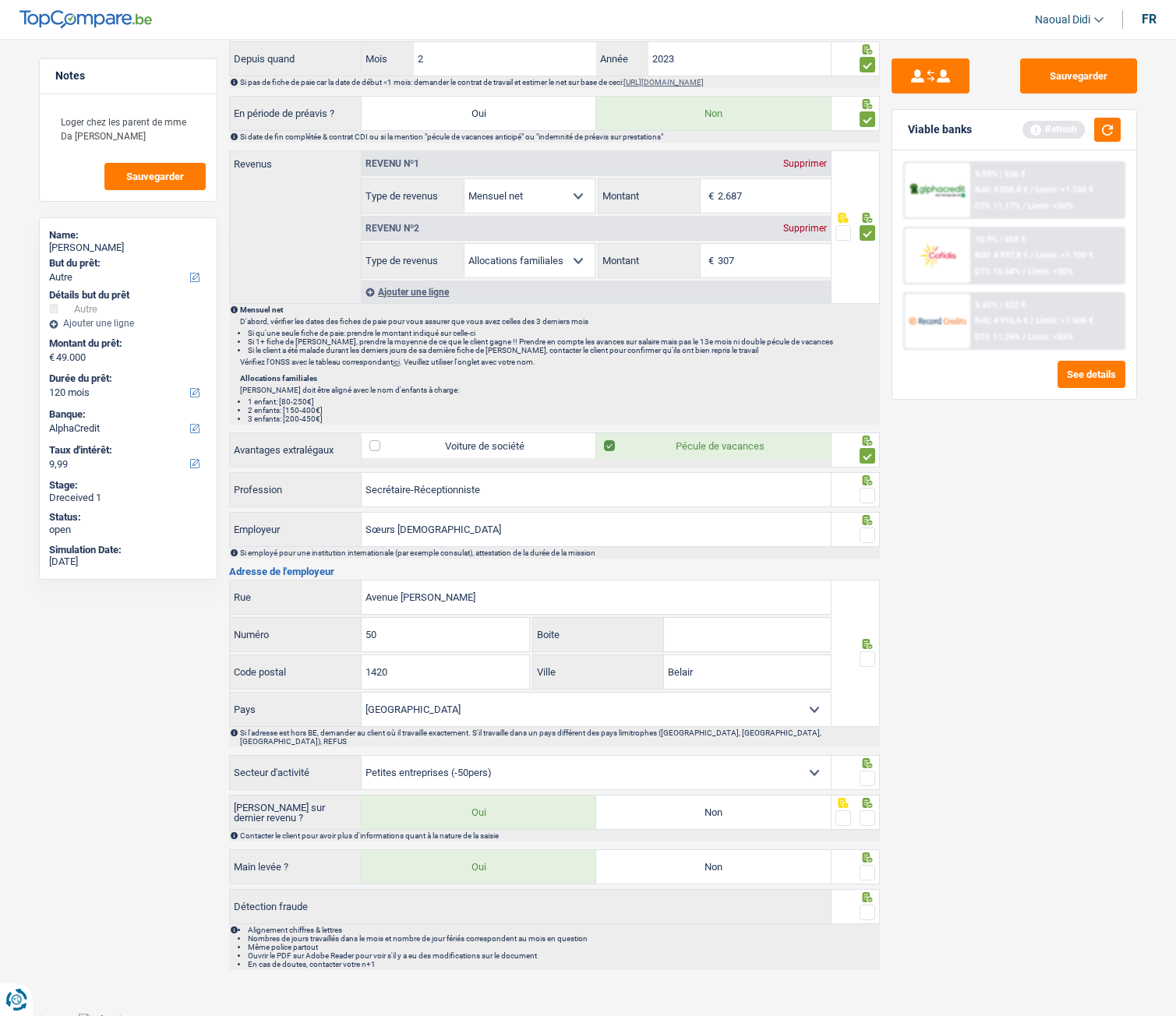
click at [868, 494] on span at bounding box center [868, 495] width 16 height 16
click at [0, 0] on input "radio" at bounding box center [0, 0] width 0 height 0
click at [869, 541] on span at bounding box center [868, 535] width 16 height 16
click at [0, 0] on input "radio" at bounding box center [0, 0] width 0 height 0
click at [869, 541] on span at bounding box center [868, 535] width 16 height 16
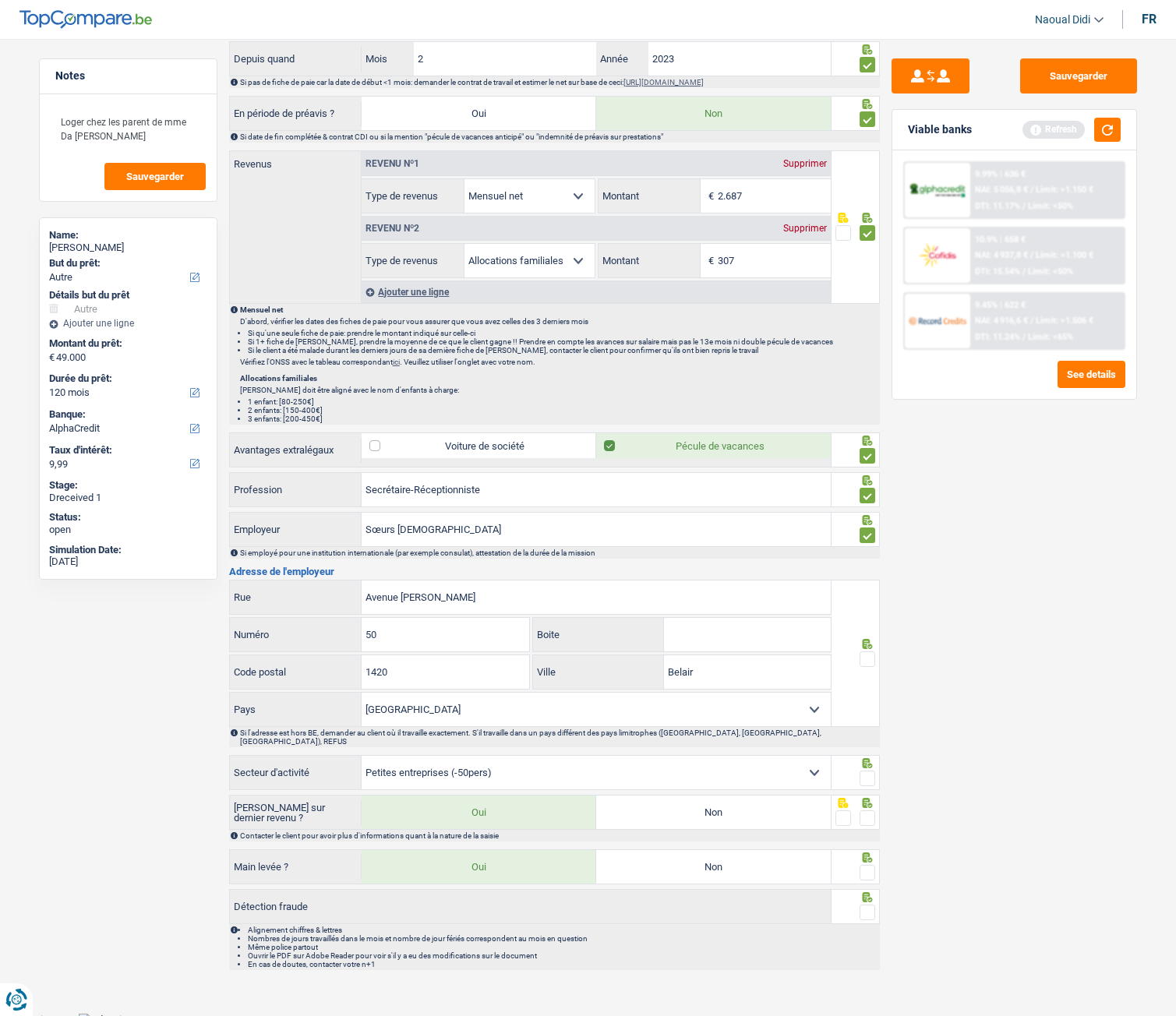
click at [0, 0] on input "radio" at bounding box center [0, 0] width 0 height 0
click at [867, 534] on span at bounding box center [868, 535] width 16 height 16
click at [0, 0] on input "radio" at bounding box center [0, 0] width 0 height 0
drag, startPoint x: 478, startPoint y: 541, endPoint x: 257, endPoint y: 507, distance: 223.6
click at [257, 507] on div "Informations générales Da Costa Frade Nom Confirmer qu'il s'agit de la même per…" at bounding box center [555, 210] width 651 height 1522
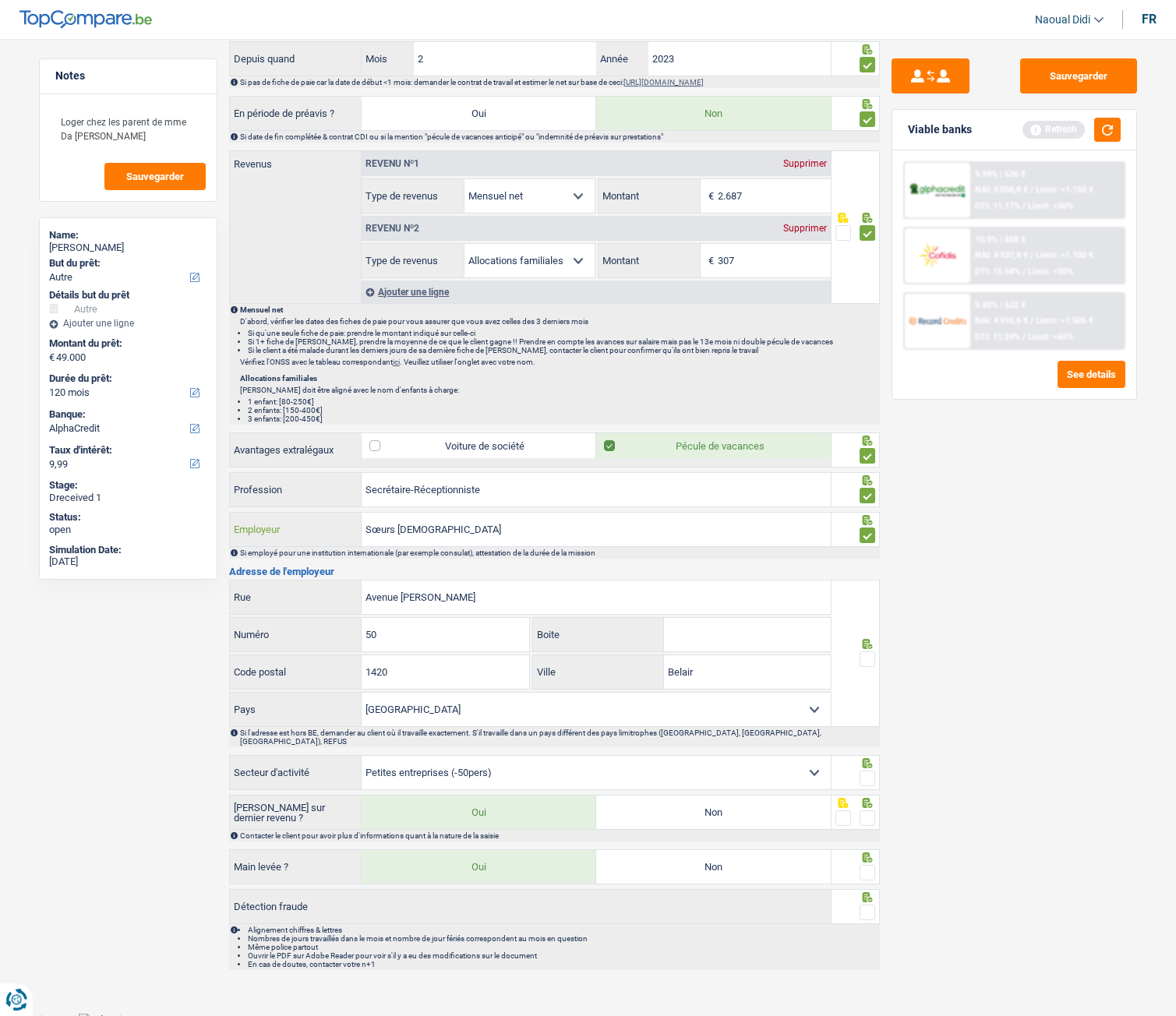
paste input "CONGRÉGATION DES FRANCISCAINES"
type input "CONGRÉGATION DES FRANCISCAINES"
click at [1053, 75] on button "Sauvegarder" at bounding box center [1079, 75] width 117 height 35
click at [871, 650] on div at bounding box center [868, 660] width 16 height 20
click at [870, 661] on span at bounding box center [868, 659] width 16 height 16
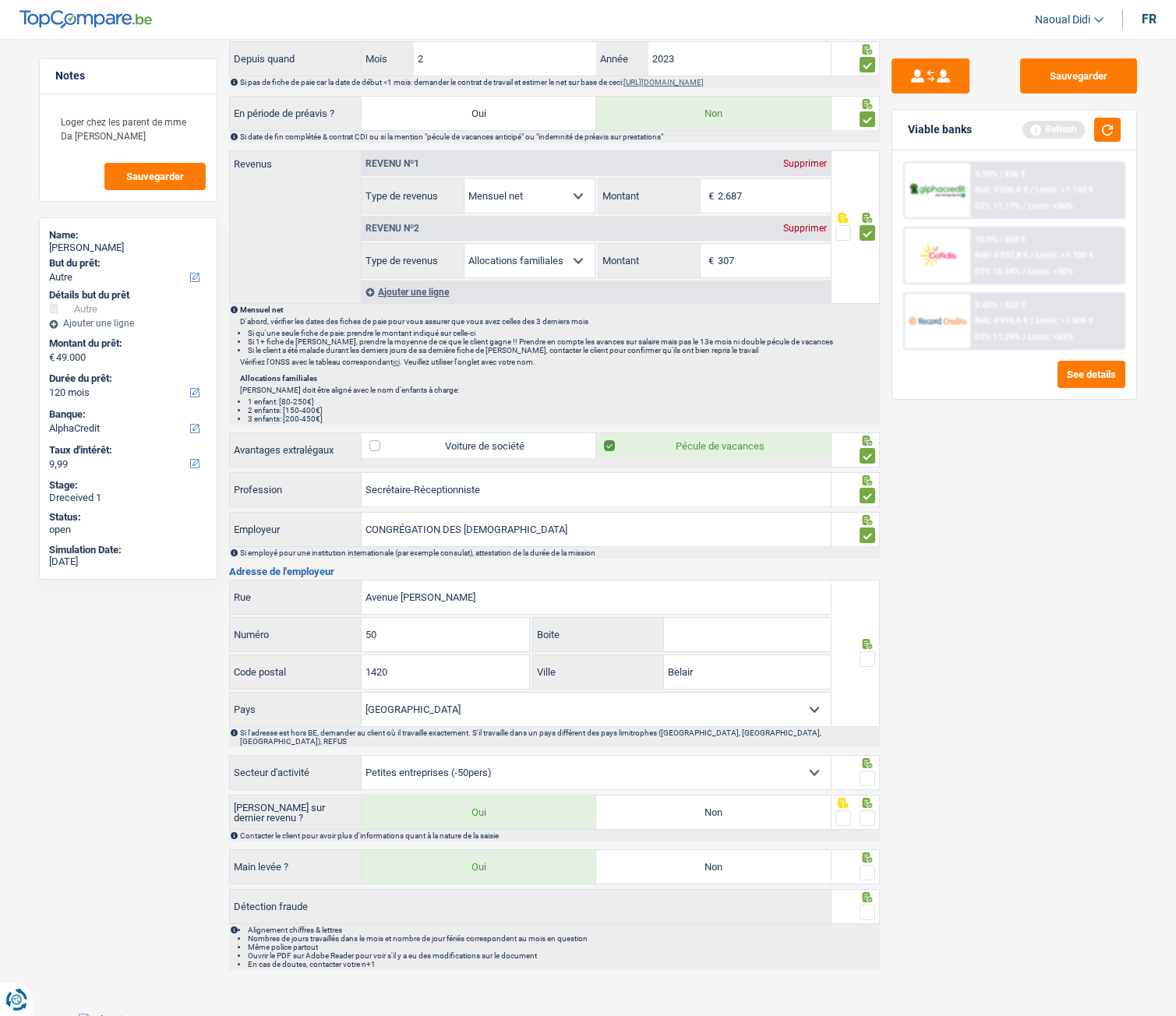
click at [0, 0] on input "radio" at bounding box center [0, 0] width 0 height 0
click at [869, 774] on span at bounding box center [868, 778] width 16 height 16
click at [0, 0] on input "radio" at bounding box center [0, 0] width 0 height 0
click at [872, 814] on span at bounding box center [868, 818] width 16 height 16
click at [0, 0] on input "radio" at bounding box center [0, 0] width 0 height 0
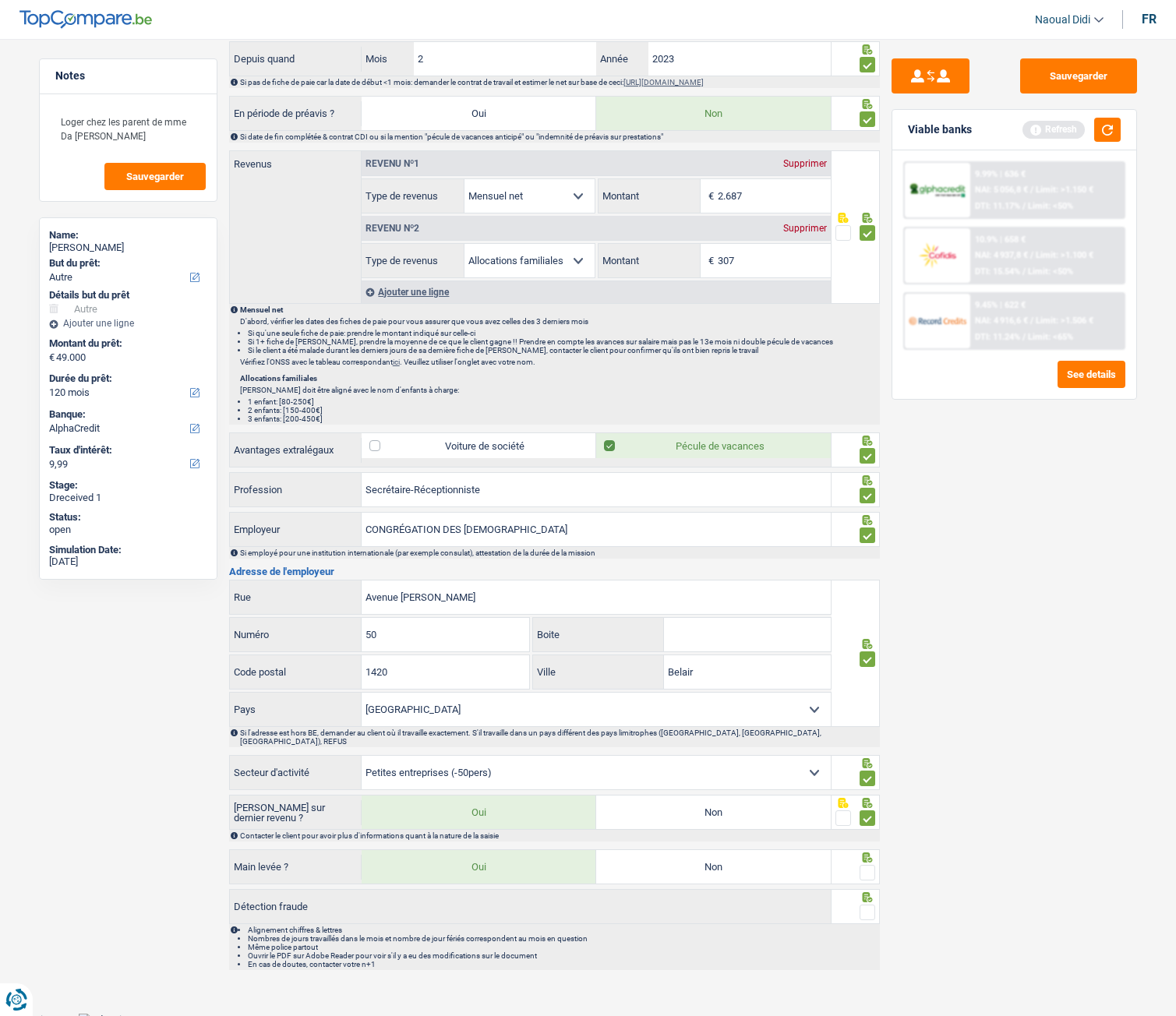
click at [872, 865] on span at bounding box center [868, 872] width 16 height 16
click at [0, 0] on input "radio" at bounding box center [0, 0] width 0 height 0
click at [876, 901] on div at bounding box center [855, 906] width 48 height 35
click at [870, 905] on span at bounding box center [868, 913] width 16 height 16
click at [0, 0] on input "radio" at bounding box center [0, 0] width 0 height 0
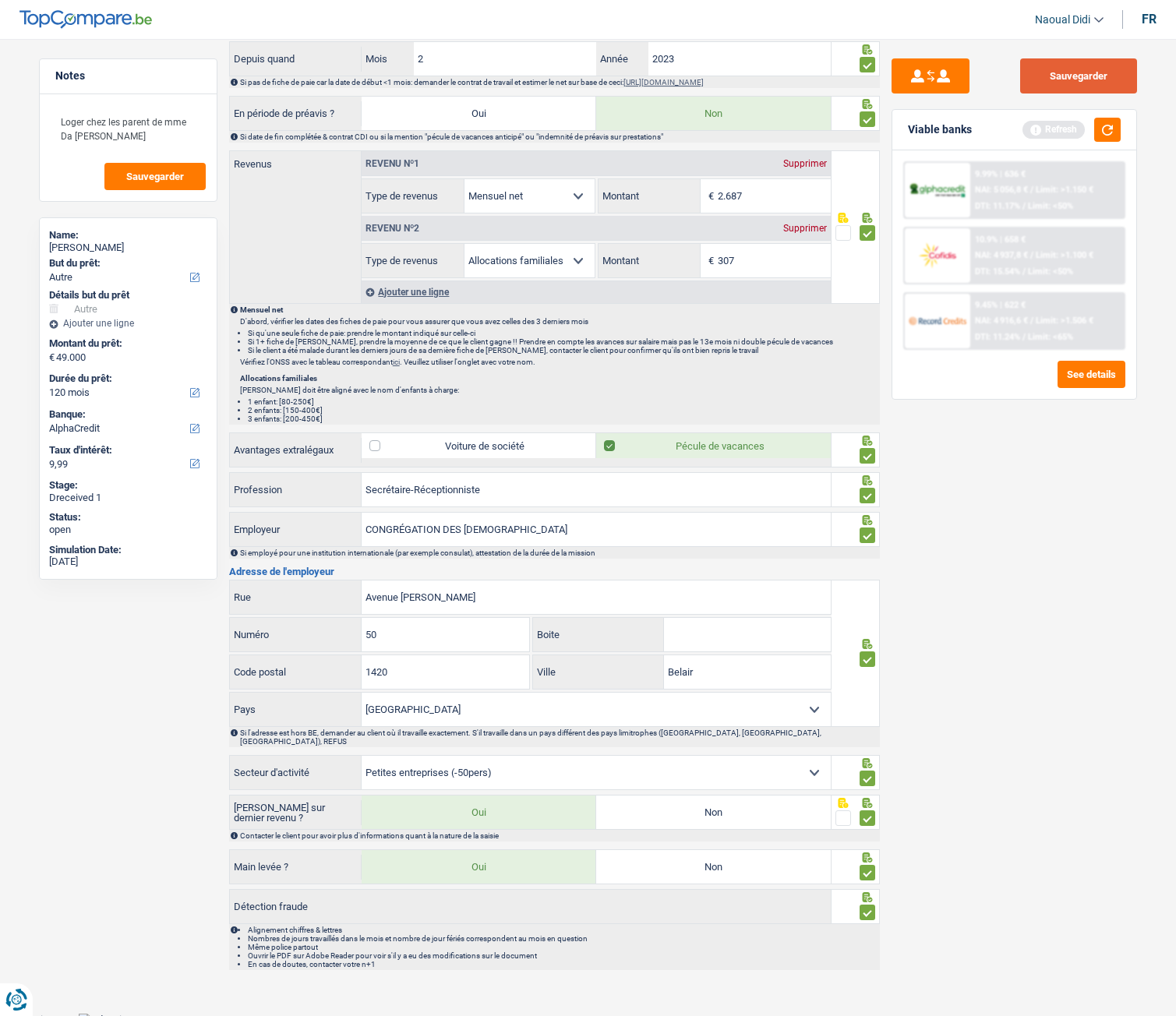
click at [1072, 70] on button "Sauvegarder" at bounding box center [1079, 75] width 117 height 35
click at [729, 796] on label "Non" at bounding box center [713, 813] width 235 height 34
click at [729, 796] on input "Non" at bounding box center [713, 813] width 235 height 34
radio input "true"
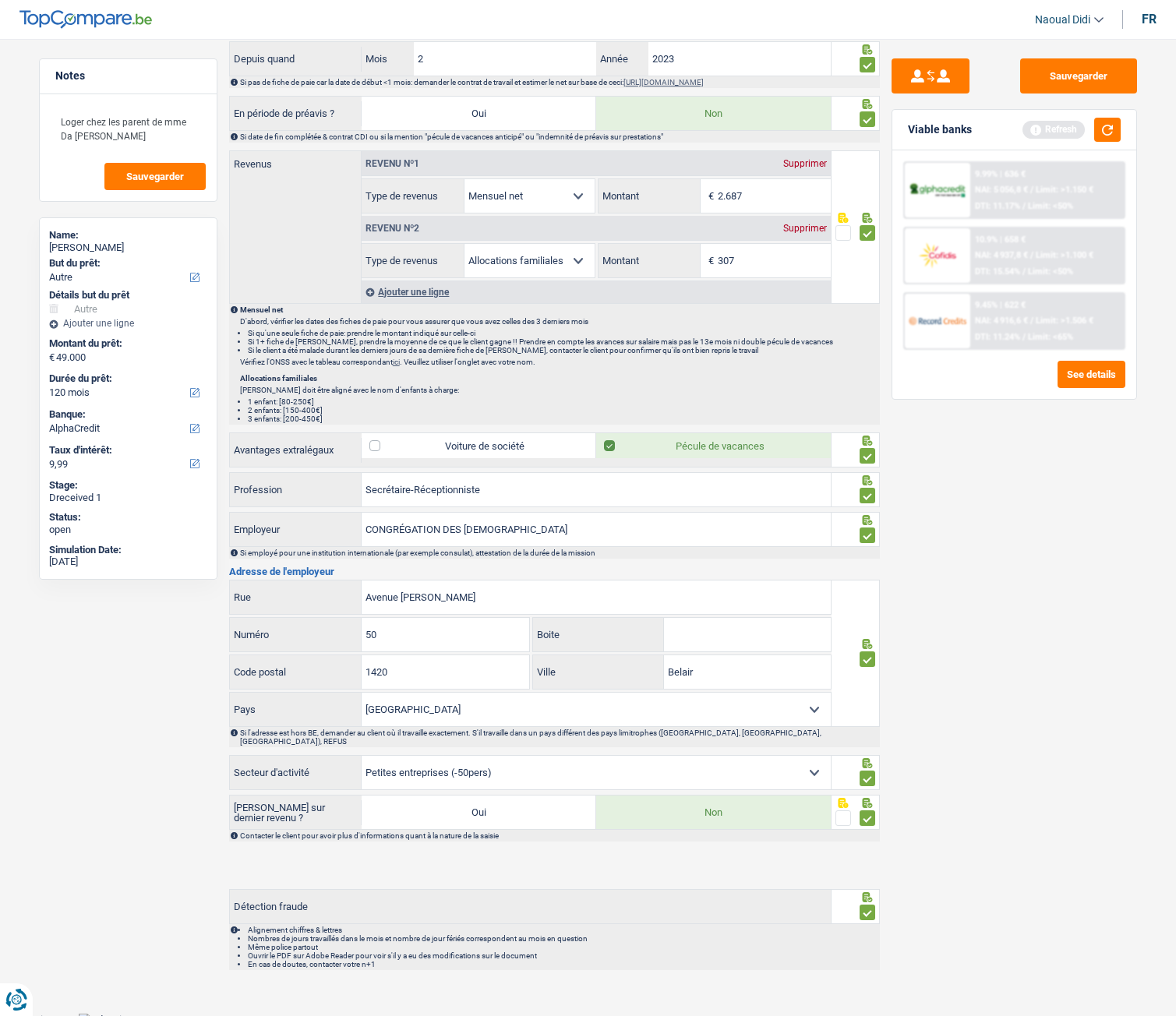
scroll to position [686, 0]
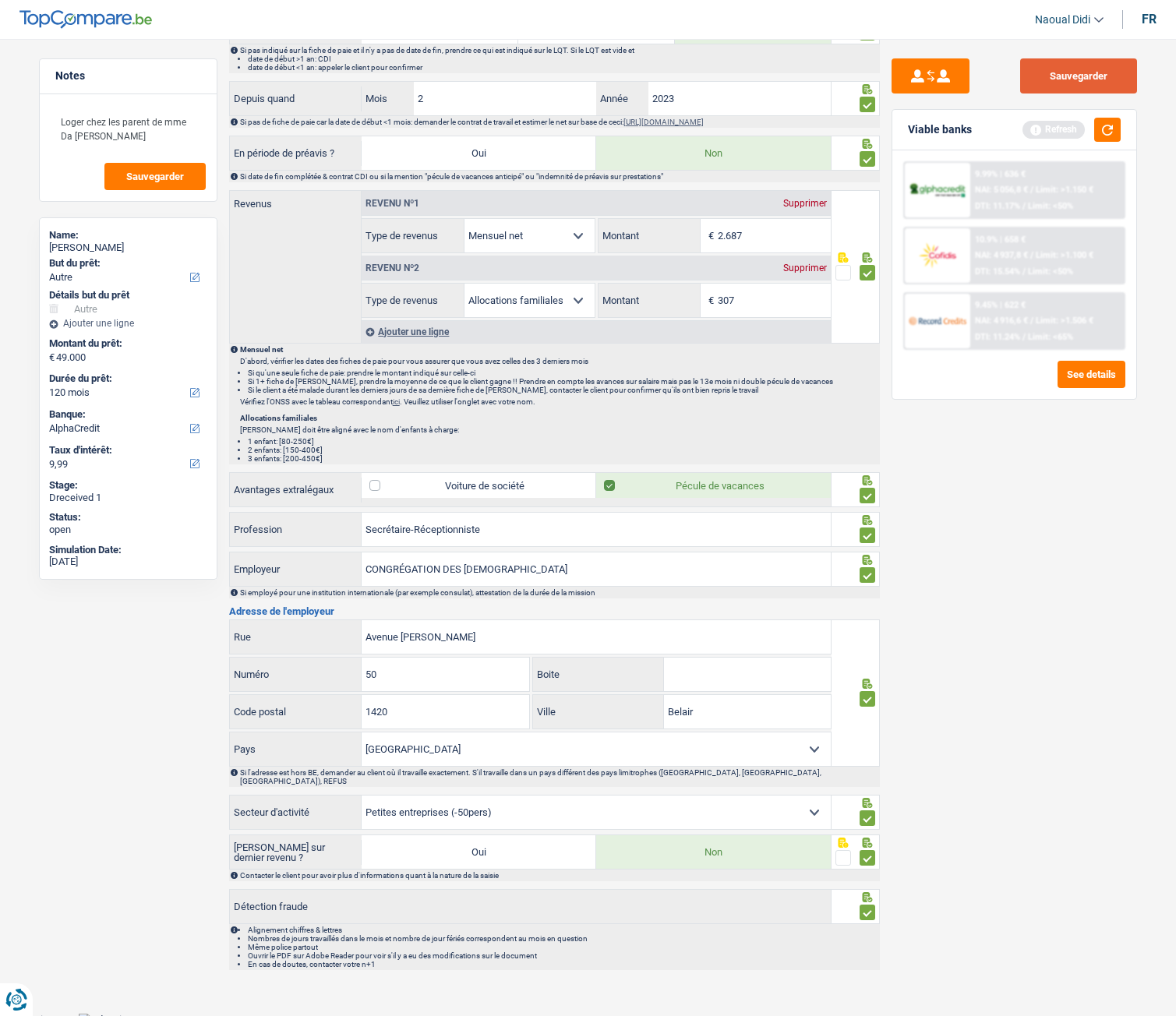
click at [1091, 69] on button "Sauvegarder" at bounding box center [1079, 75] width 117 height 35
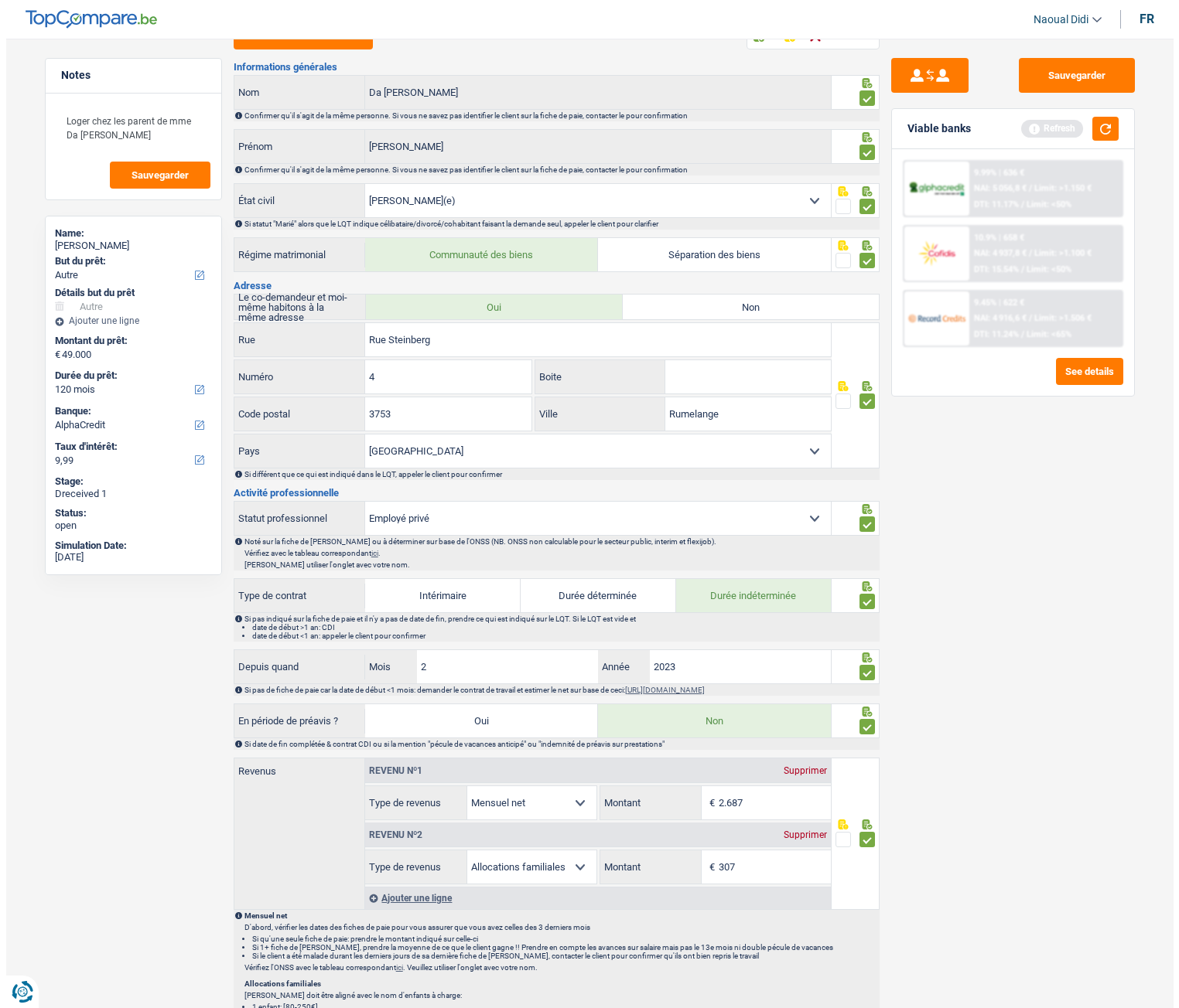
scroll to position [0, 0]
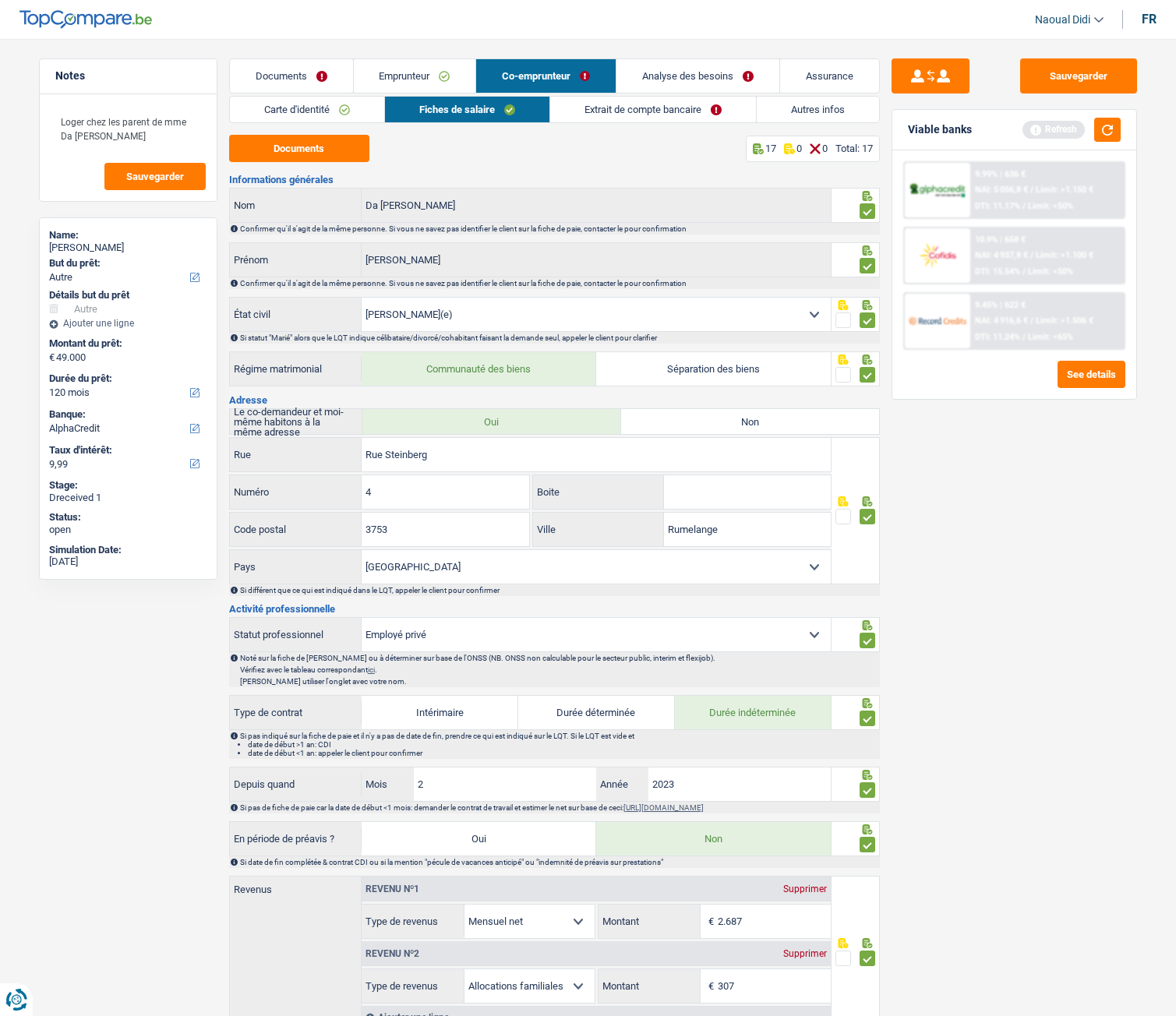
click at [639, 112] on link "Extrait de compte bancaire" at bounding box center [652, 109] width 206 height 25
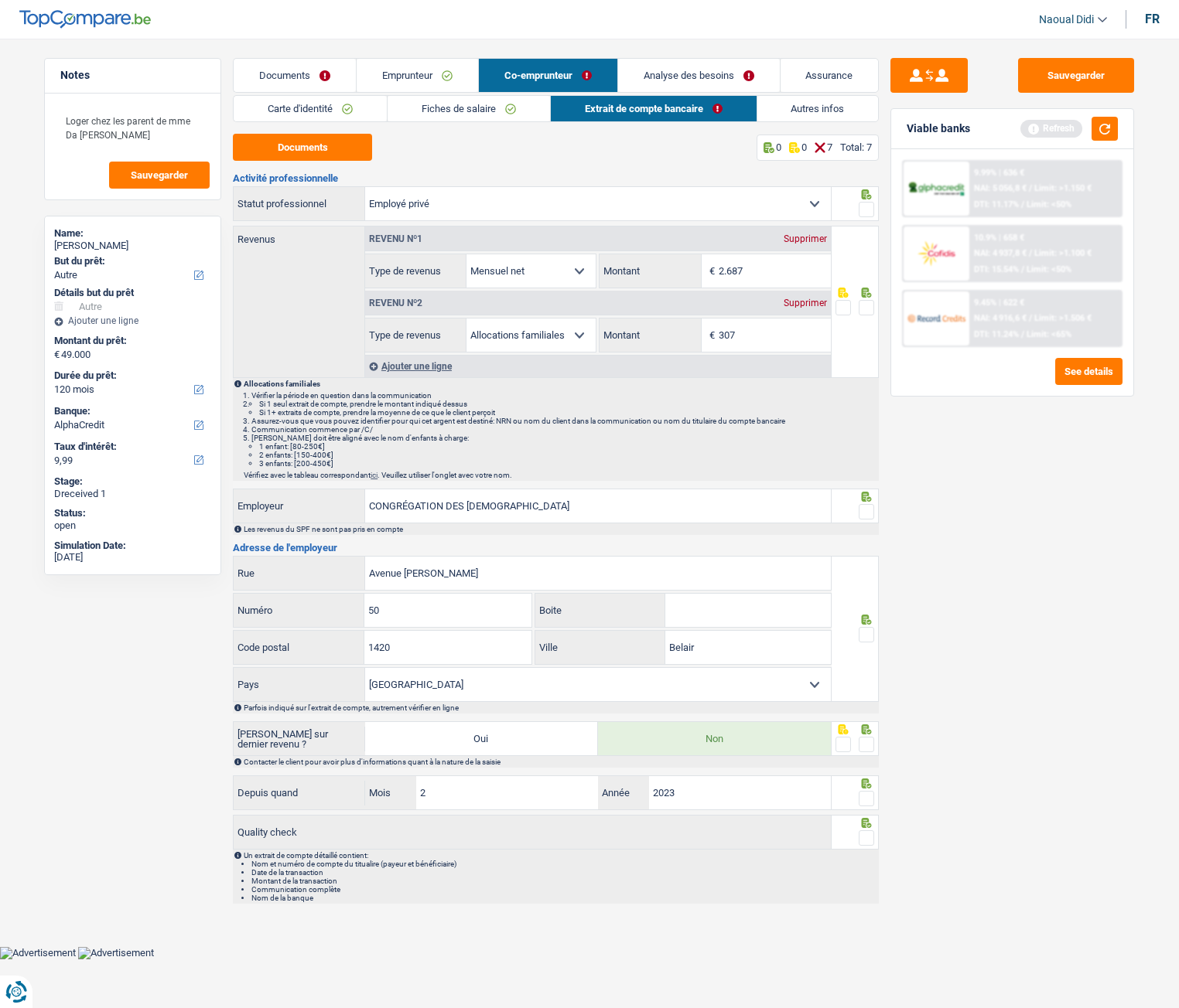
click at [867, 211] on span at bounding box center [866, 209] width 16 height 16
click at [0, 0] on input "radio" at bounding box center [0, 0] width 0 height 0
click at [863, 308] on span at bounding box center [866, 308] width 16 height 16
click at [0, 0] on input "radio" at bounding box center [0, 0] width 0 height 0
click at [864, 512] on span at bounding box center [866, 512] width 16 height 16
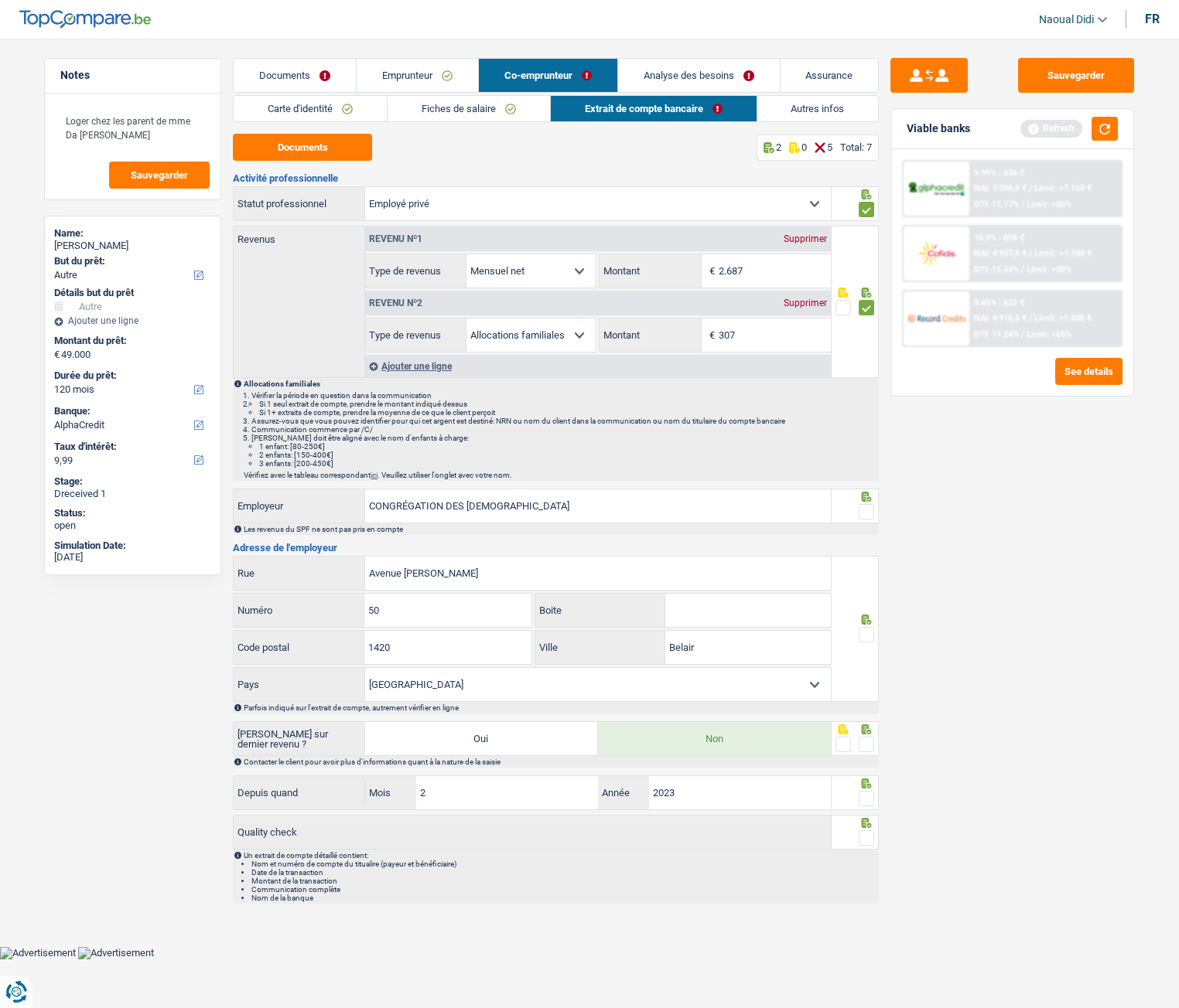
click at [0, 0] on input "radio" at bounding box center [0, 0] width 0 height 0
click at [862, 636] on span at bounding box center [866, 635] width 16 height 16
click at [0, 0] on input "radio" at bounding box center [0, 0] width 0 height 0
click at [867, 751] on span at bounding box center [866, 744] width 16 height 16
click at [0, 0] on input "radio" at bounding box center [0, 0] width 0 height 0
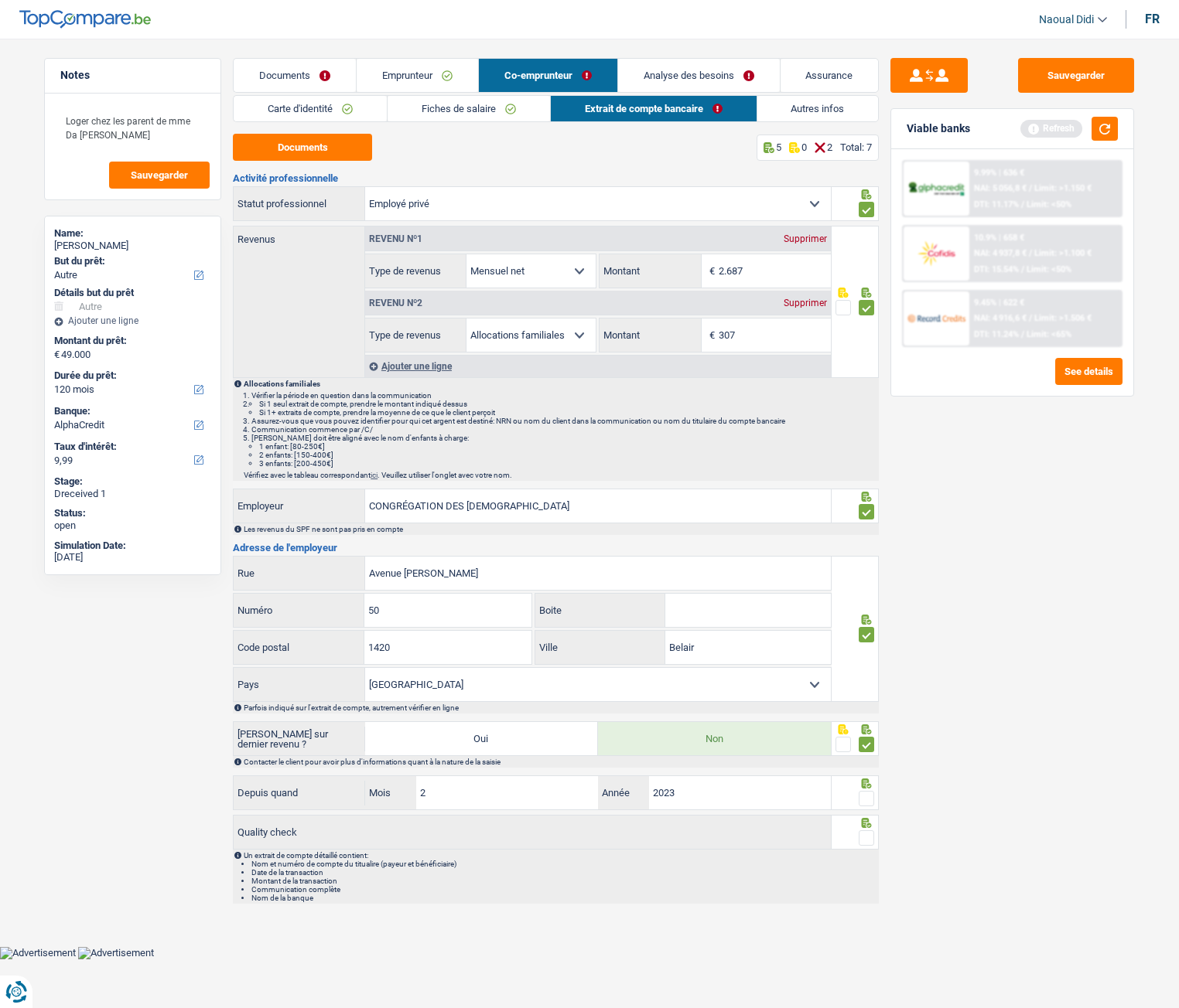
click at [866, 803] on span at bounding box center [866, 798] width 16 height 16
click at [0, 0] on input "radio" at bounding box center [0, 0] width 0 height 0
click at [870, 839] on span at bounding box center [866, 838] width 16 height 16
click at [0, 0] on input "radio" at bounding box center [0, 0] width 0 height 0
click at [1058, 75] on button "Sauvegarder" at bounding box center [1075, 75] width 116 height 35
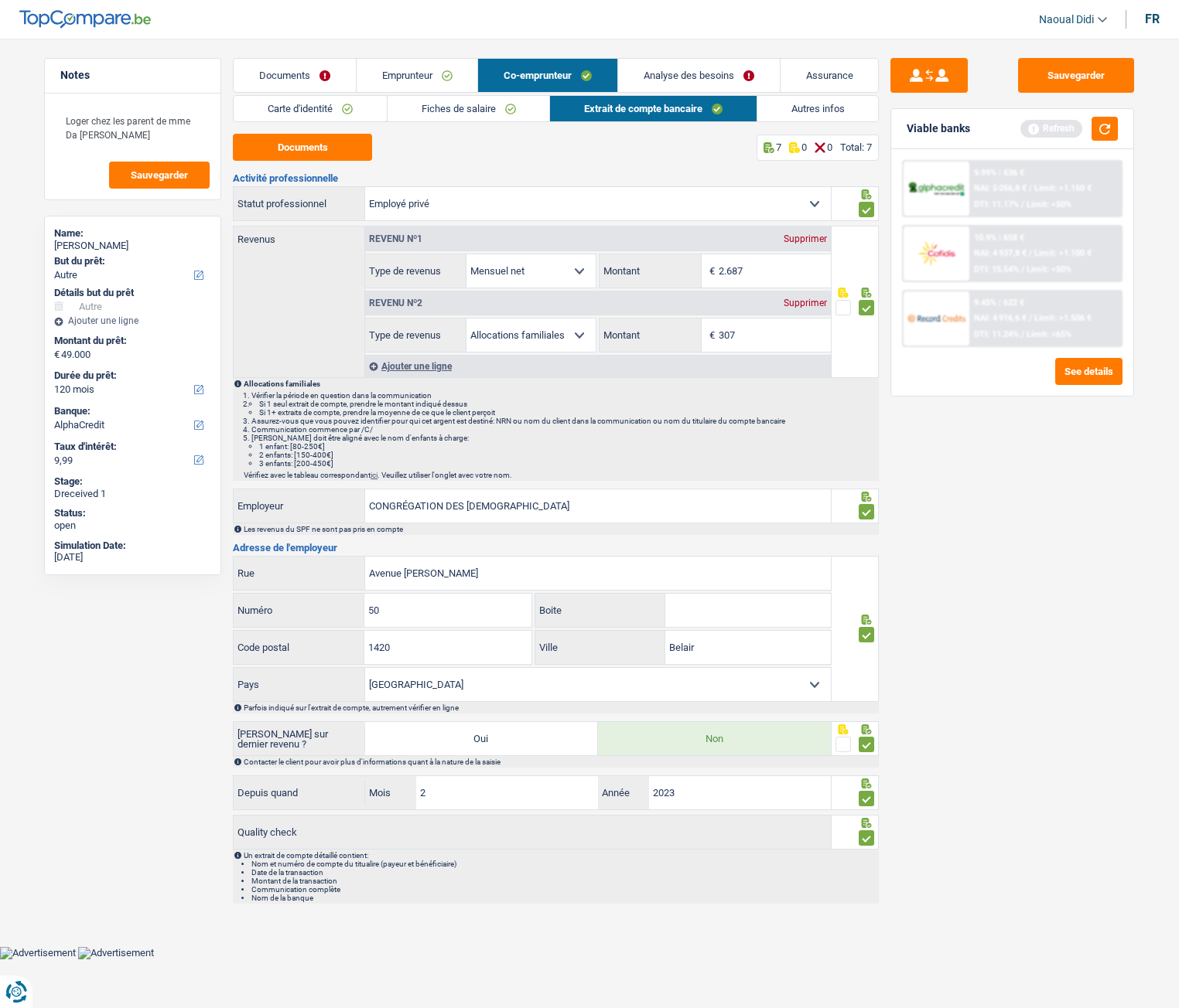
click at [283, 72] on link "Documents" at bounding box center [294, 76] width 122 height 34
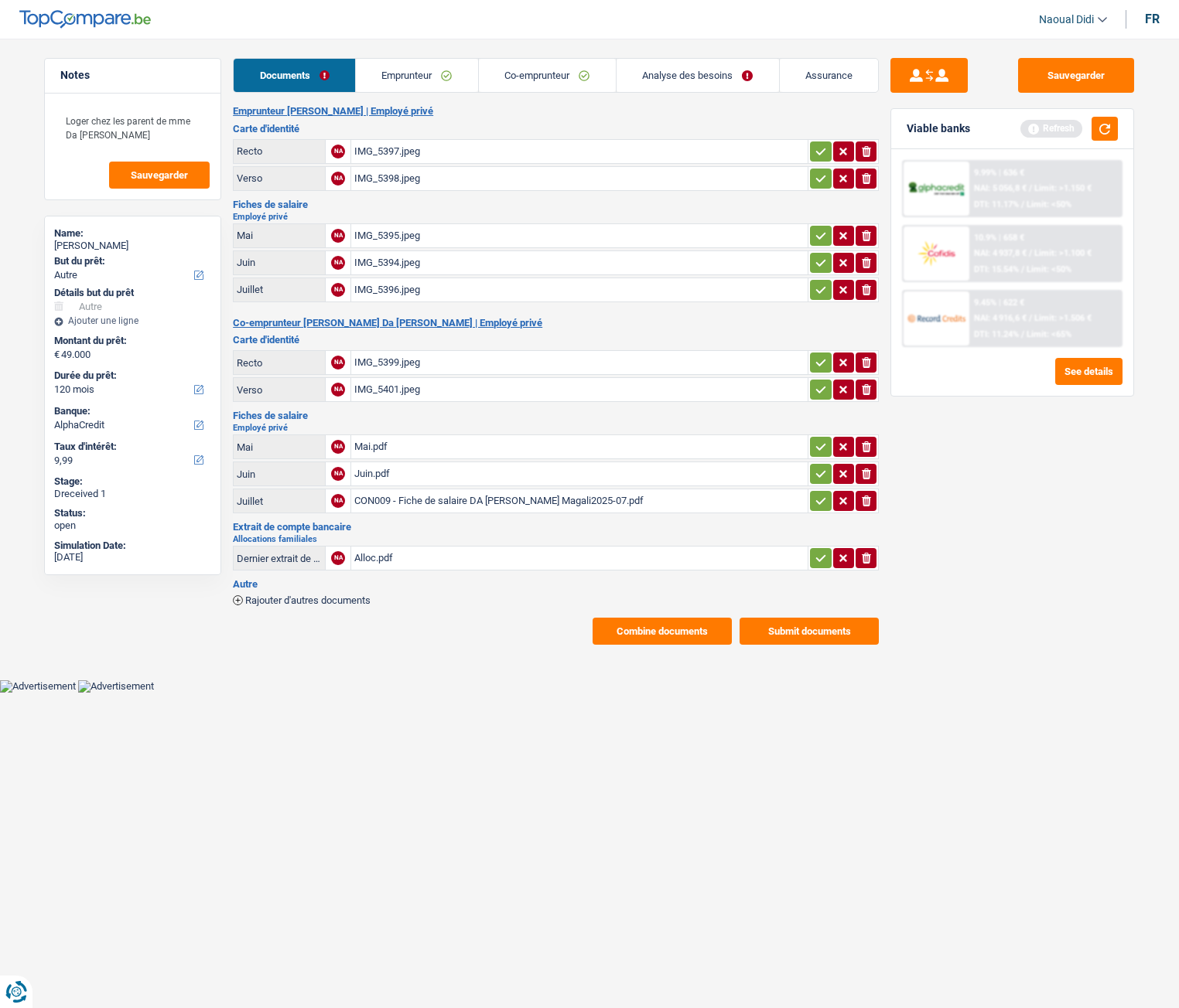
click at [825, 150] on icon "button" at bounding box center [820, 151] width 12 height 16
click at [812, 186] on button "button" at bounding box center [820, 179] width 21 height 21
click at [818, 228] on icon "button" at bounding box center [820, 236] width 12 height 16
click at [821, 260] on icon "button" at bounding box center [820, 263] width 12 height 16
click at [822, 290] on icon "button" at bounding box center [821, 289] width 10 height 7
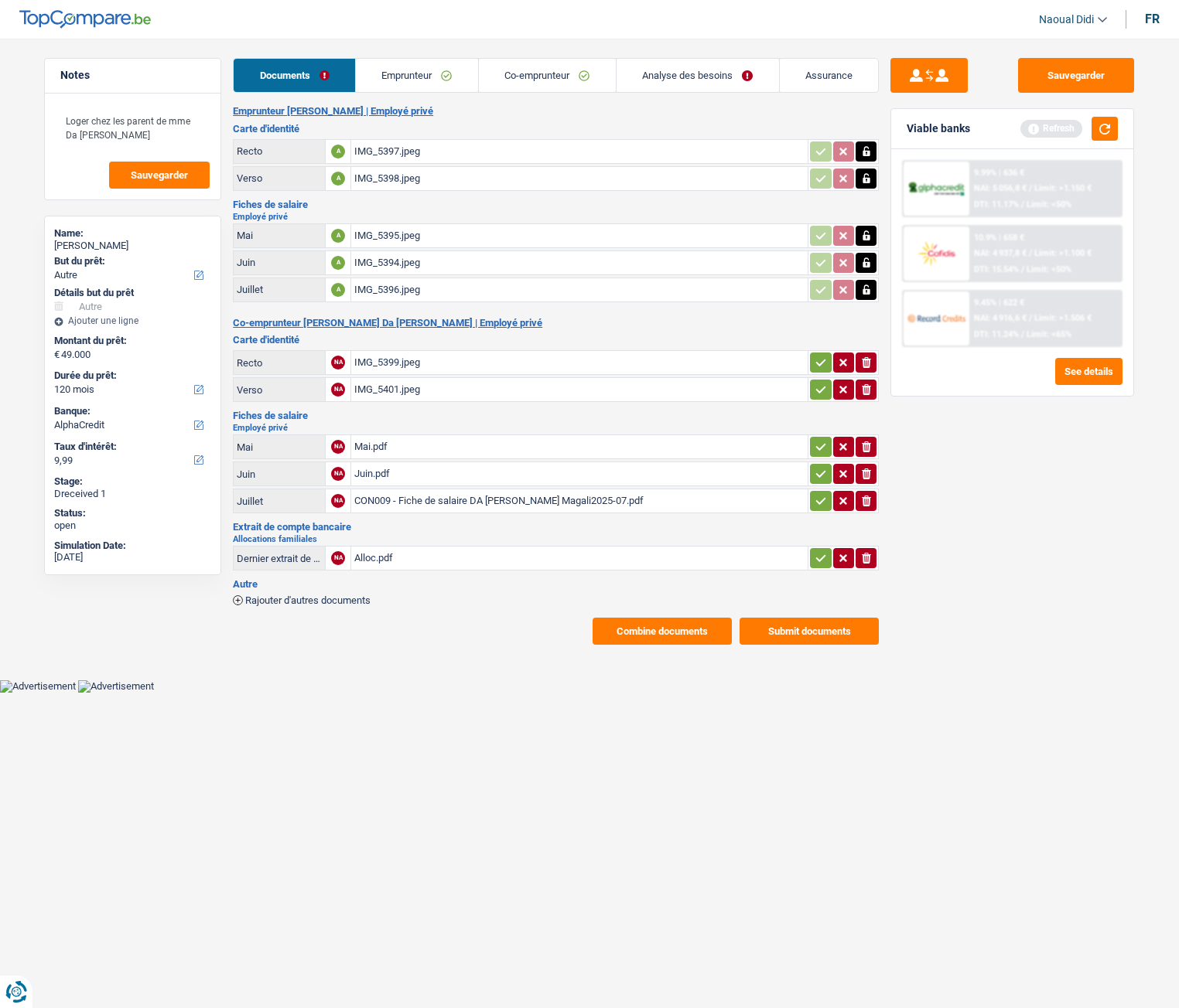
drag, startPoint x: 820, startPoint y: 360, endPoint x: 818, endPoint y: 398, distance: 38.1
click at [820, 362] on icon "button" at bounding box center [820, 363] width 12 height 16
click at [818, 398] on button "button" at bounding box center [820, 390] width 21 height 21
click at [818, 443] on icon "button" at bounding box center [820, 447] width 12 height 16
click at [816, 465] on button "button" at bounding box center [820, 475] width 21 height 21
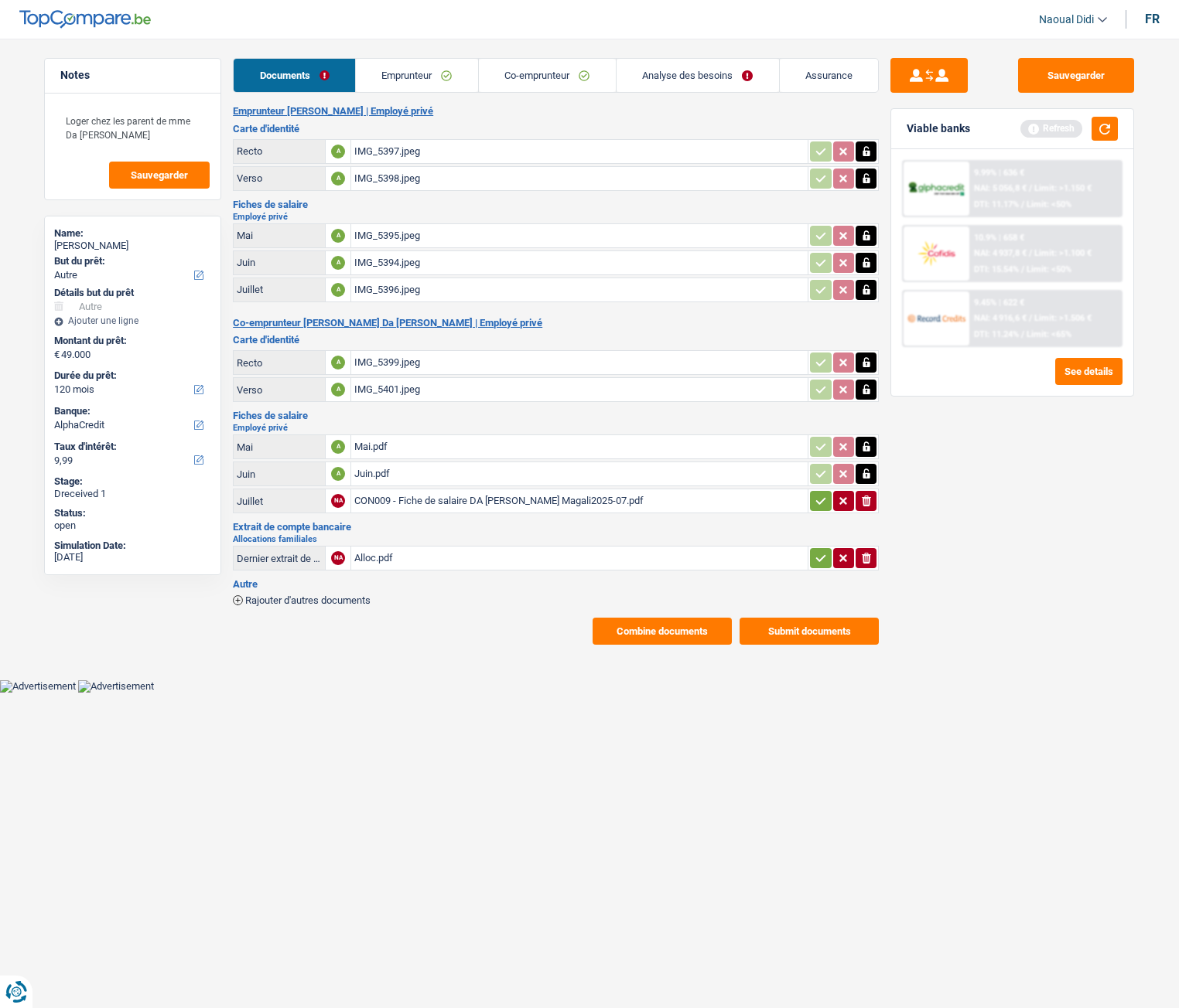
click at [818, 501] on icon "button" at bounding box center [820, 501] width 12 height 16
click at [818, 557] on icon "button" at bounding box center [820, 558] width 12 height 16
click at [1075, 71] on button "Sauvegarder" at bounding box center [1075, 75] width 116 height 35
click at [412, 67] on link "Emprunteur" at bounding box center [417, 76] width 122 height 34
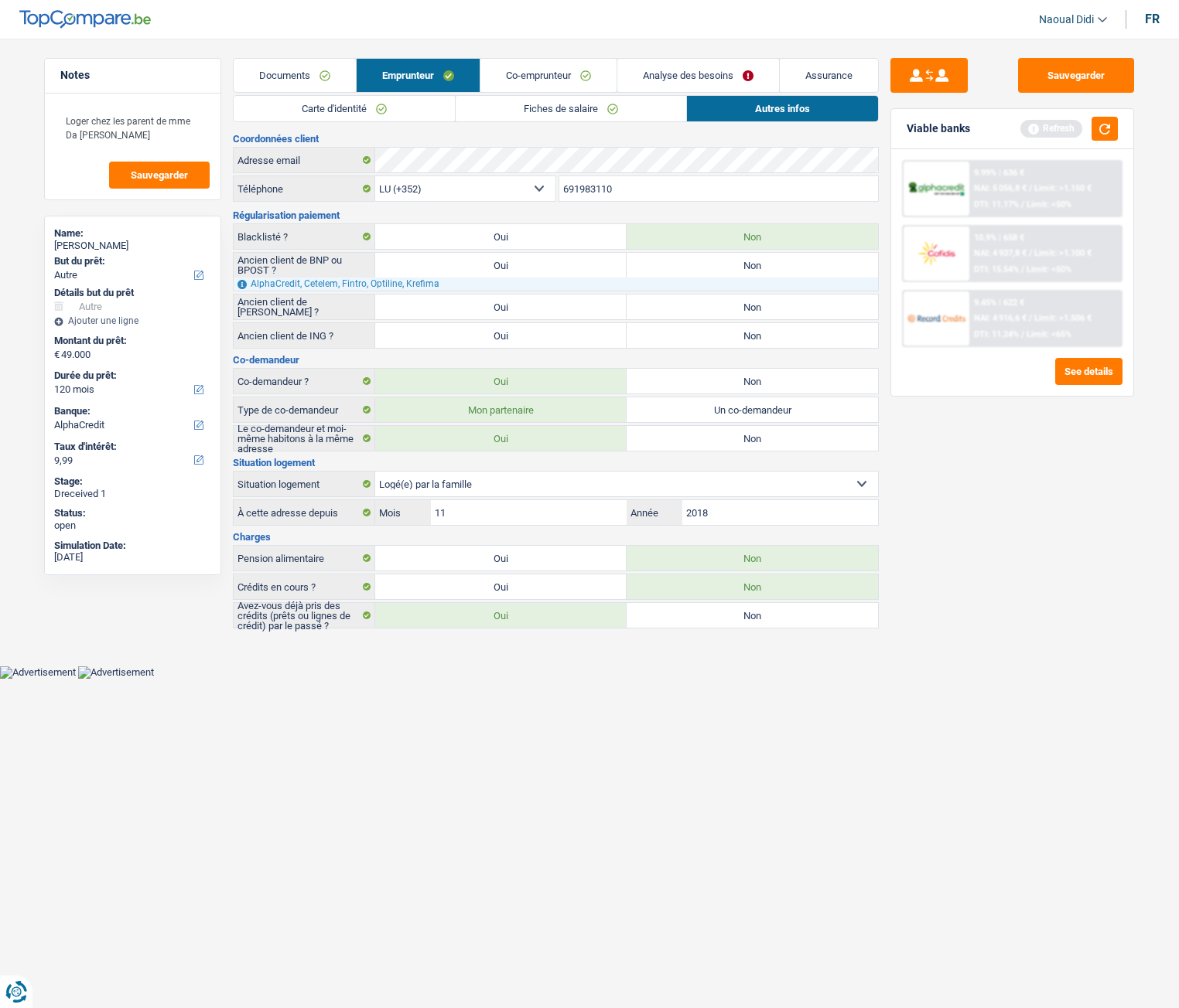
click at [685, 72] on link "Analyse des besoins" at bounding box center [698, 76] width 161 height 34
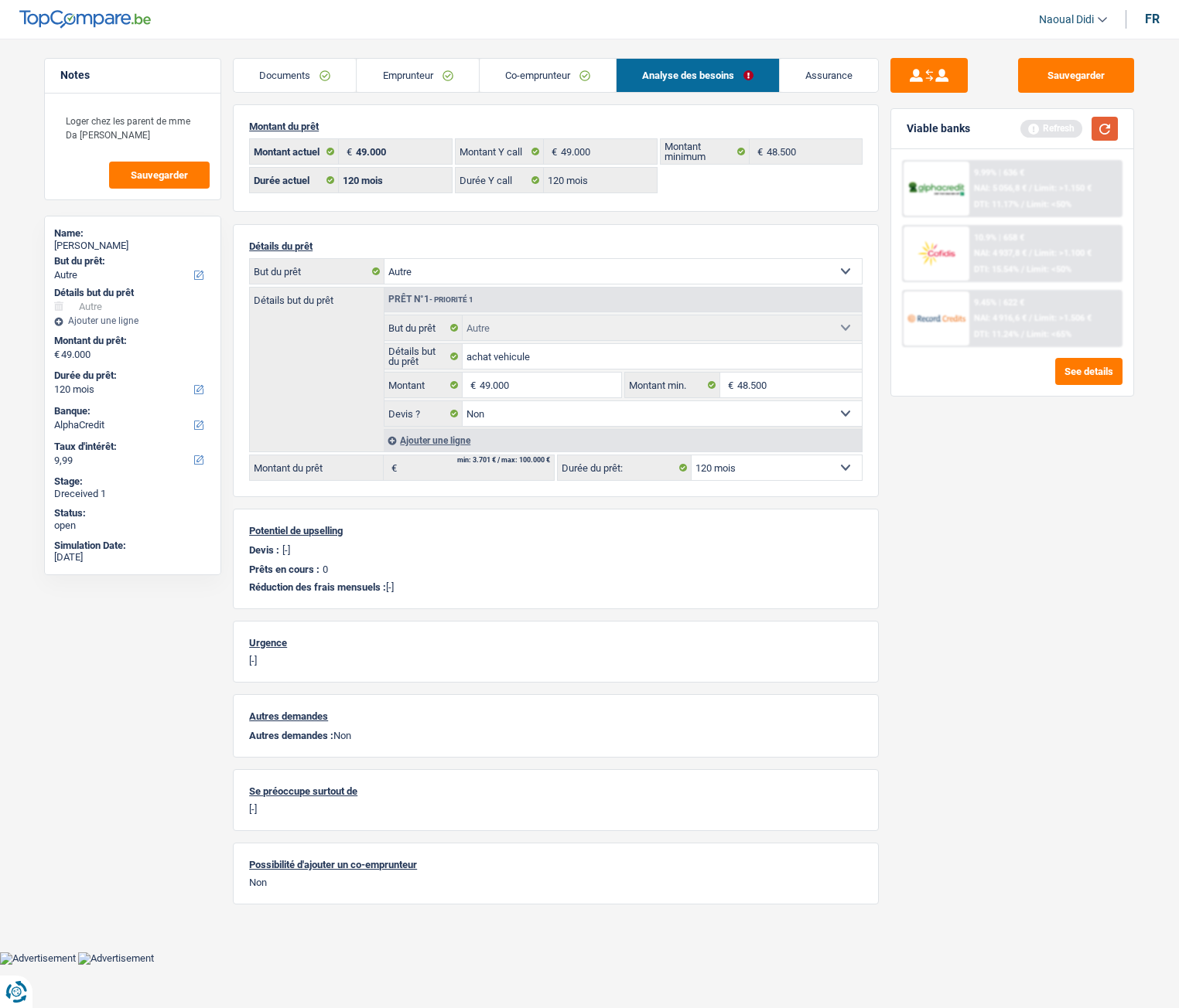
click at [1106, 132] on button "button" at bounding box center [1104, 129] width 26 height 24
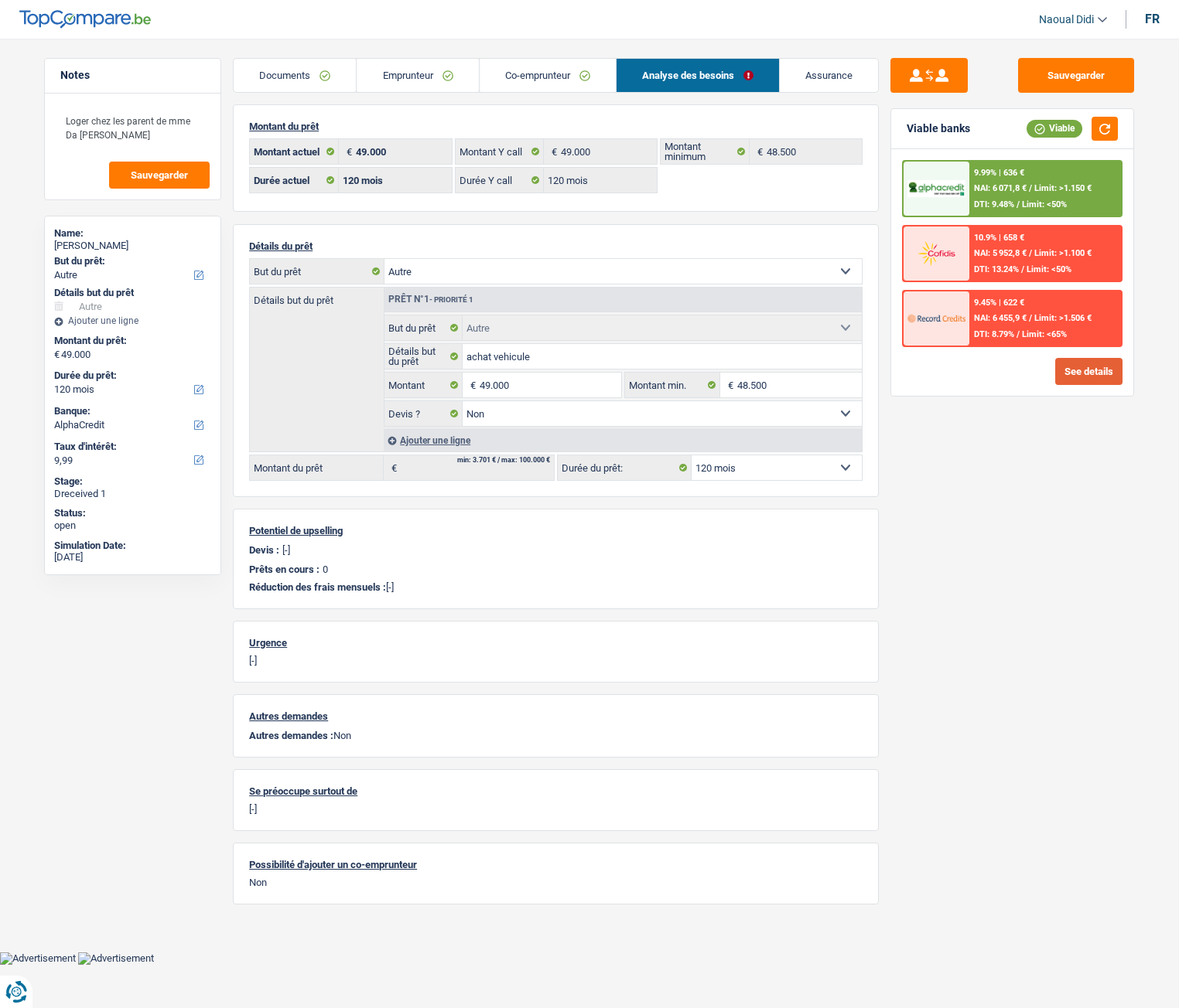
click at [1086, 372] on button "See details" at bounding box center [1089, 371] width 67 height 27
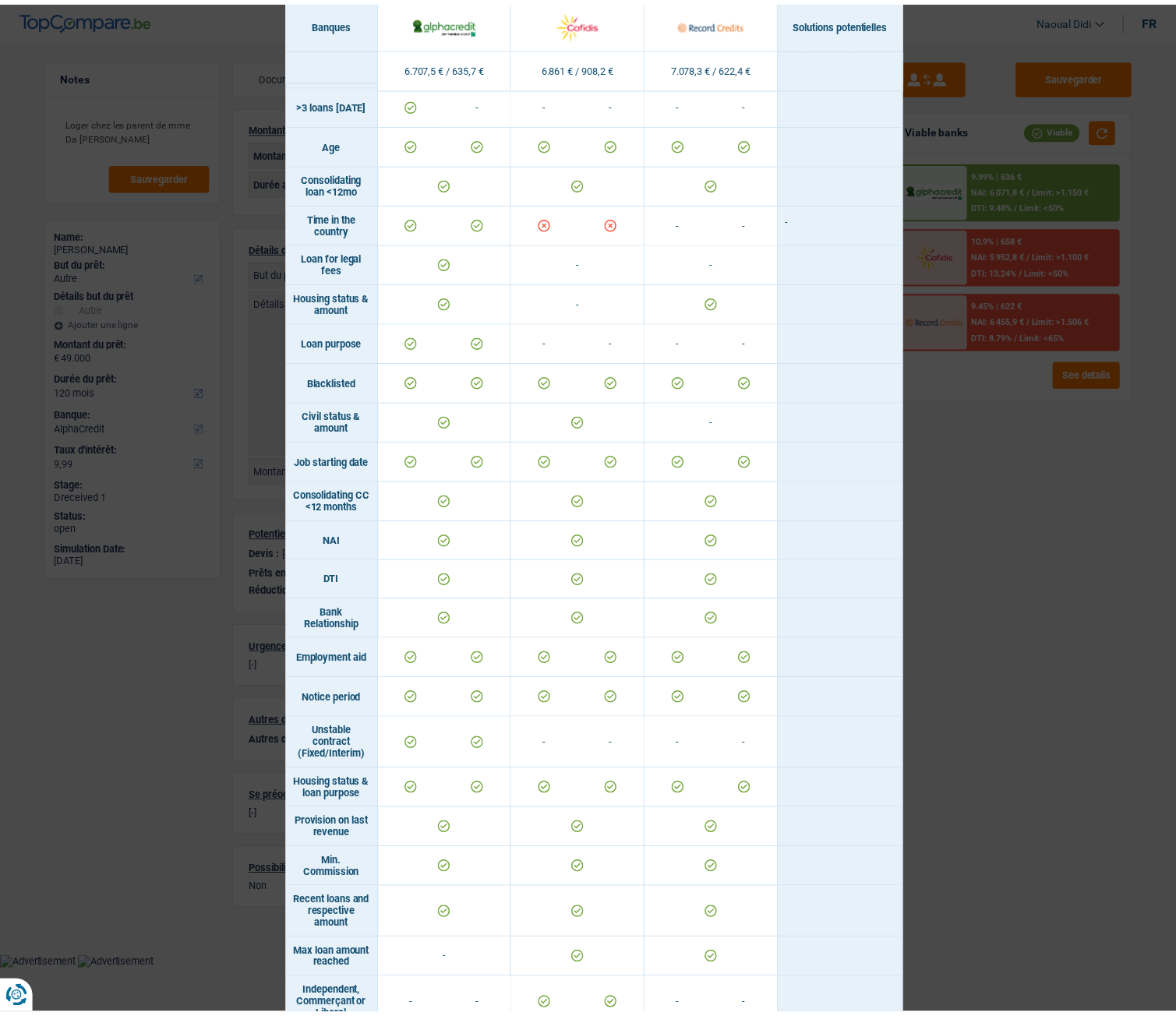
scroll to position [261, 0]
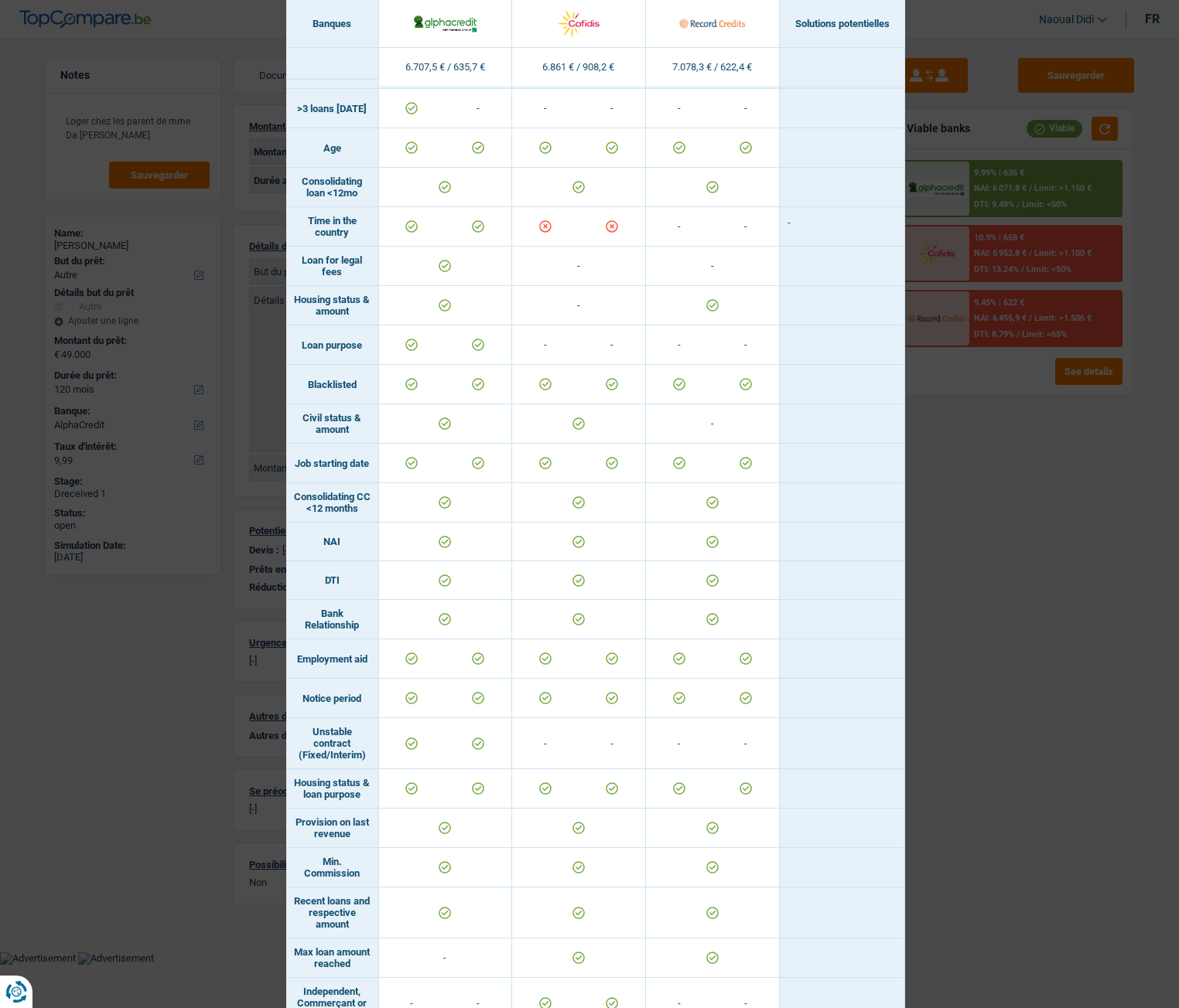
click at [993, 596] on div "Banks conditions × Banques Solutions potentielles Revenus / Charges 6.707,5 € /…" at bounding box center [590, 504] width 1179 height 1008
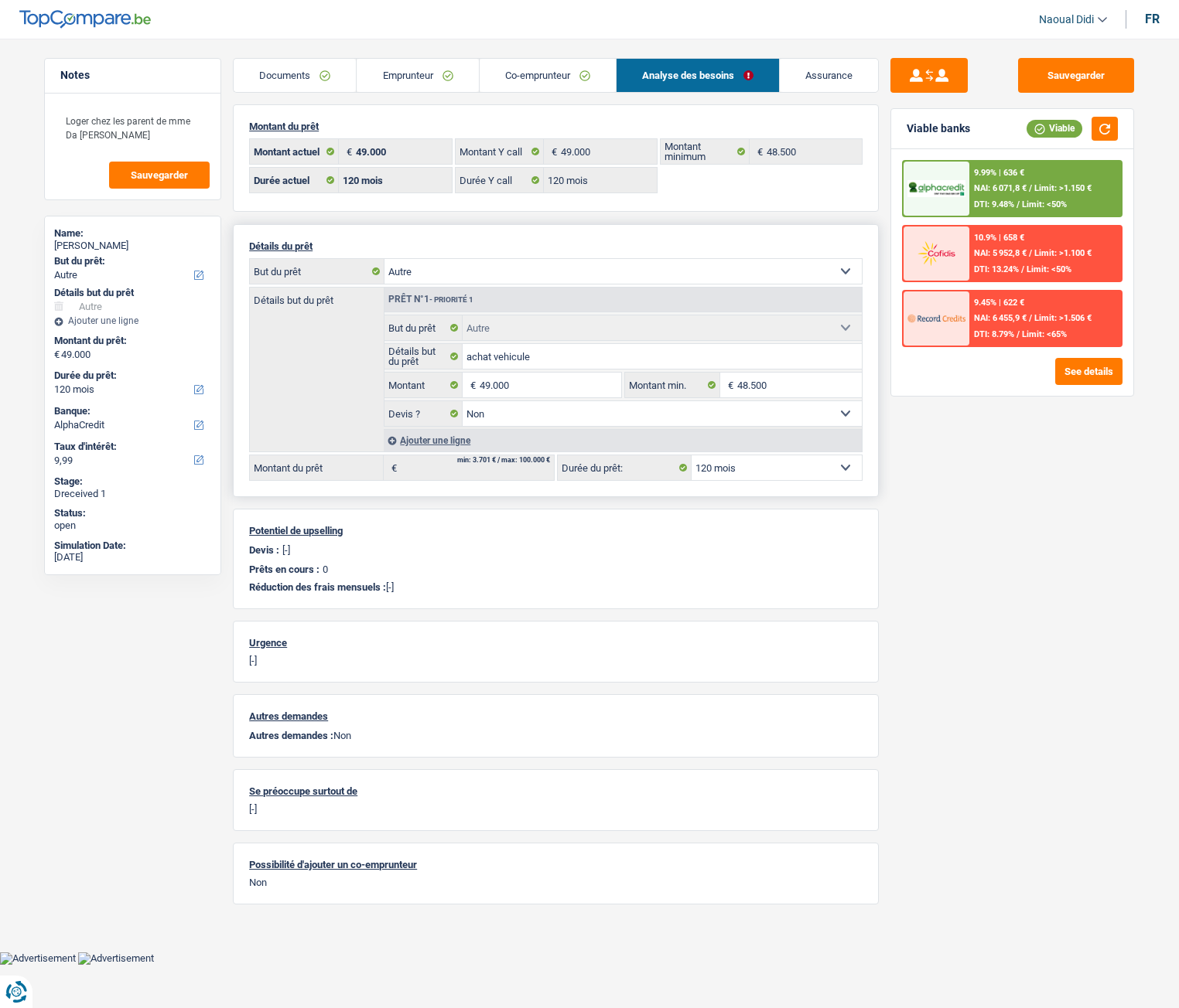
click at [734, 475] on select "12 mois 18 mois 24 mois 30 mois 36 mois 42 mois 48 mois 60 mois 72 mois 84 mois…" at bounding box center [776, 467] width 170 height 25
select select "84"
click at [691, 455] on select "12 mois 18 mois 24 mois 30 mois 36 mois 42 mois 48 mois 60 mois 72 mois 84 mois…" at bounding box center [776, 467] width 170 height 25
select select "84"
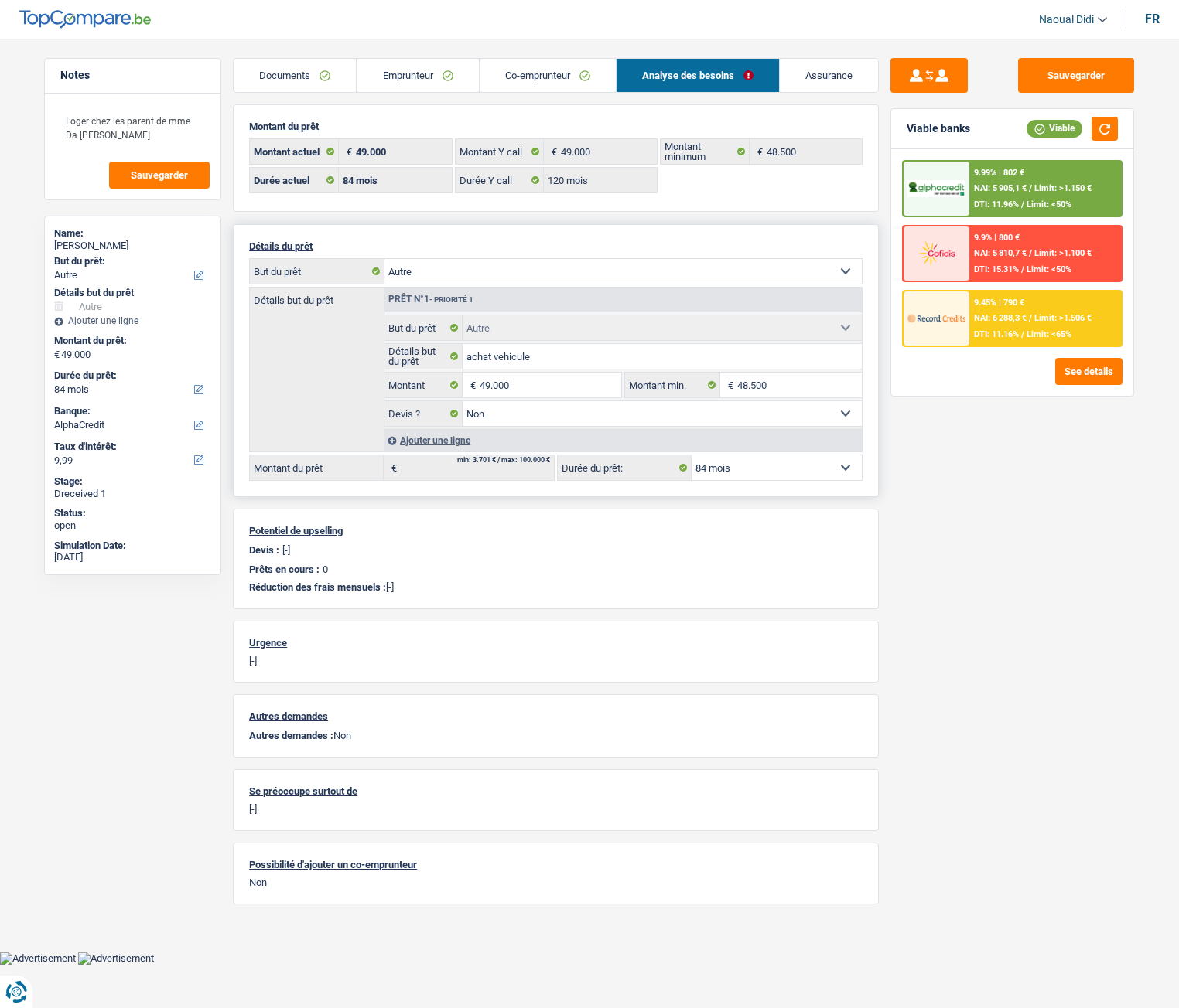
click at [477, 273] on select "Confort maison: meubles, textile, peinture, électroménager, outillage non-profe…" at bounding box center [623, 271] width 478 height 25
click at [552, 361] on input "achat vehicule" at bounding box center [662, 356] width 400 height 25
click at [460, 273] on select "Confort maison: meubles, textile, peinture, électroménager, outillage non-profe…" at bounding box center [623, 271] width 478 height 25
click at [961, 472] on div "Sauvegarder Viable banks Viable 9.99% | 802 € NAI: 5 905,1 € / Limit: >1.150 € …" at bounding box center [1012, 518] width 267 height 921
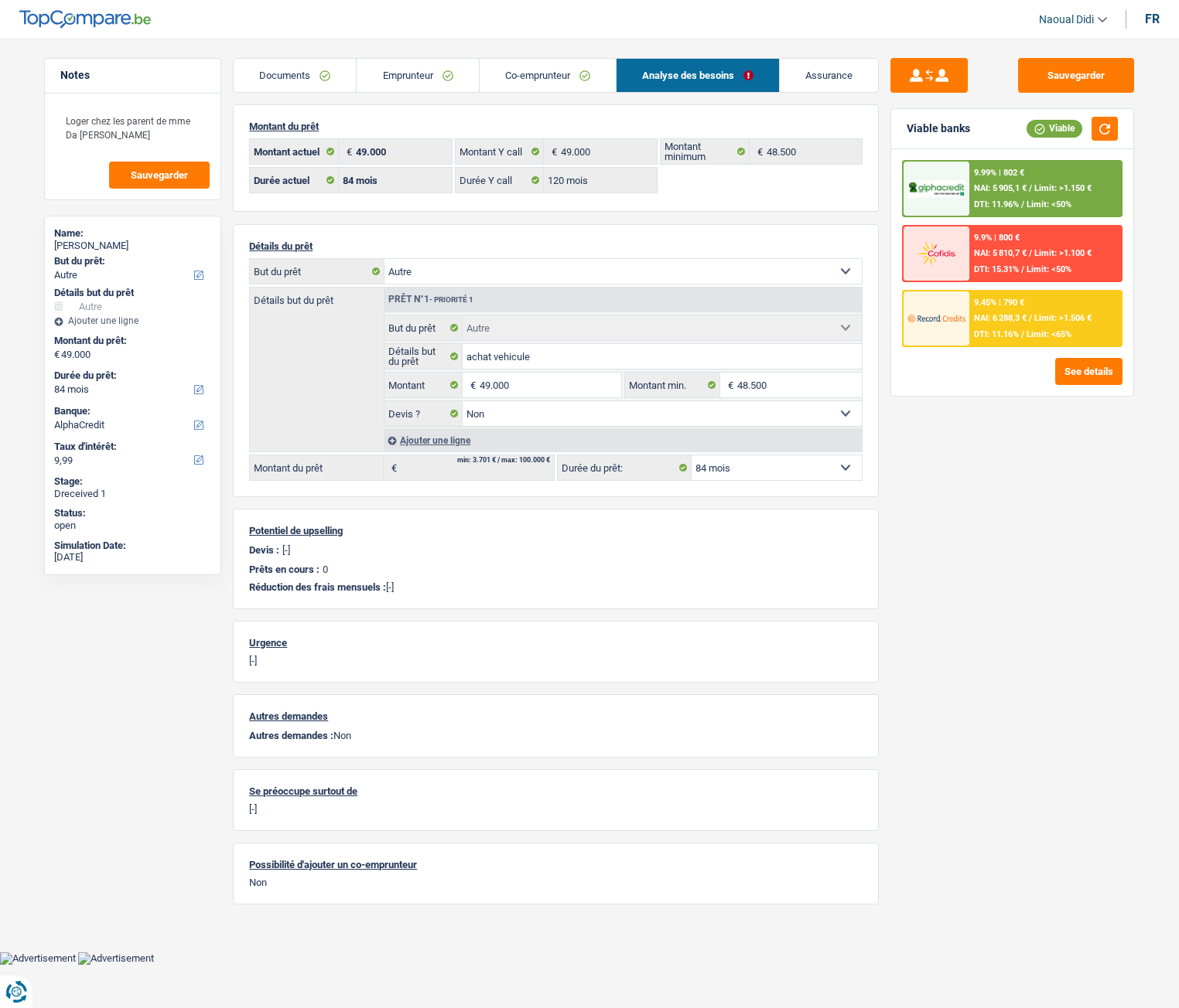
click at [961, 472] on div "Sauvegarder Viable banks Viable 9.99% | 802 € NAI: 5 905,1 € / Limit: >1.150 € …" at bounding box center [1012, 518] width 267 height 921
click at [412, 69] on link "Emprunteur" at bounding box center [417, 76] width 121 height 34
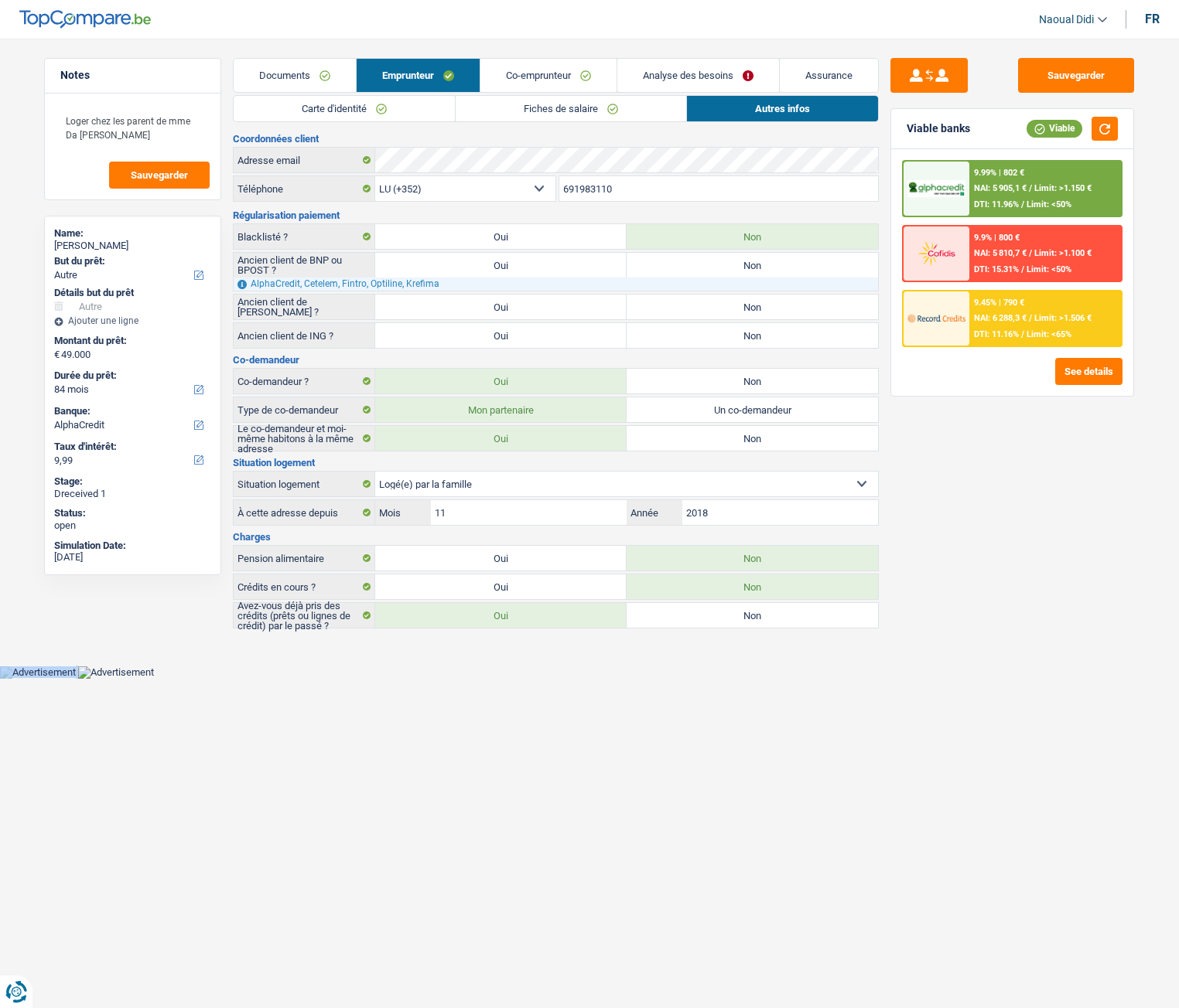
click at [544, 71] on link "Co-emprunteur" at bounding box center [548, 76] width 136 height 34
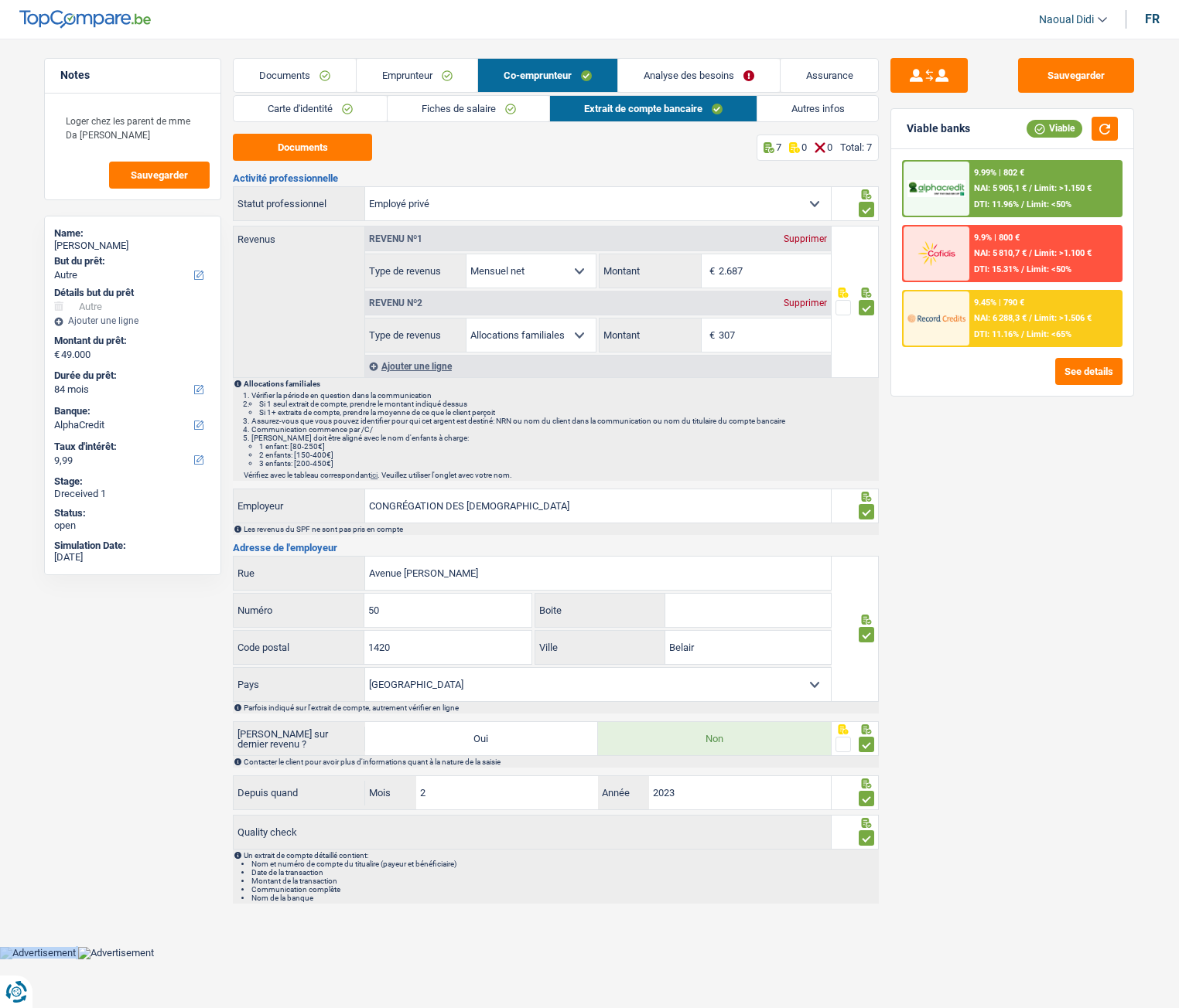
click at [818, 106] on link "Autres infos" at bounding box center [818, 108] width 121 height 25
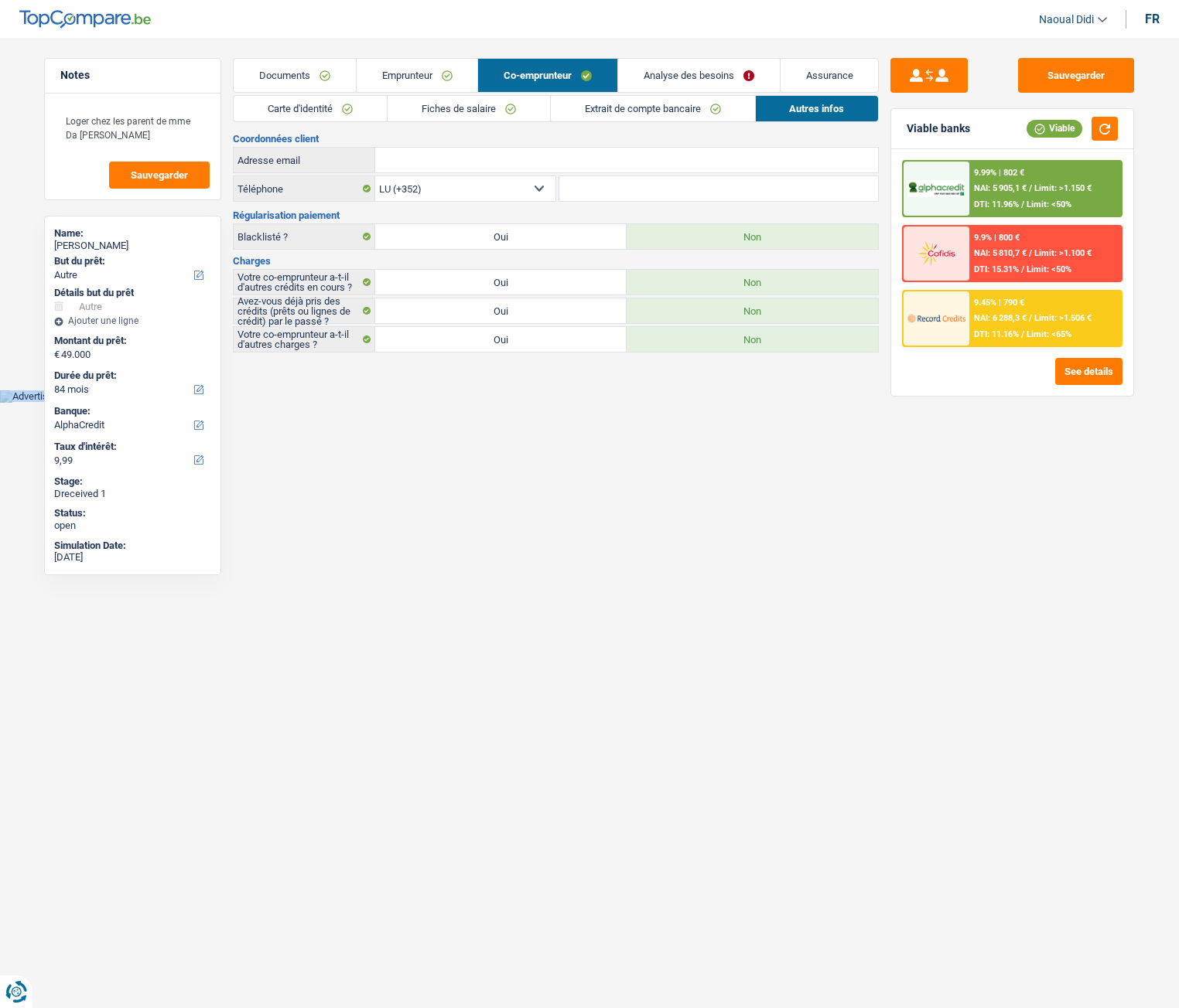
click at [413, 76] on link "Emprunteur" at bounding box center [417, 76] width 121 height 34
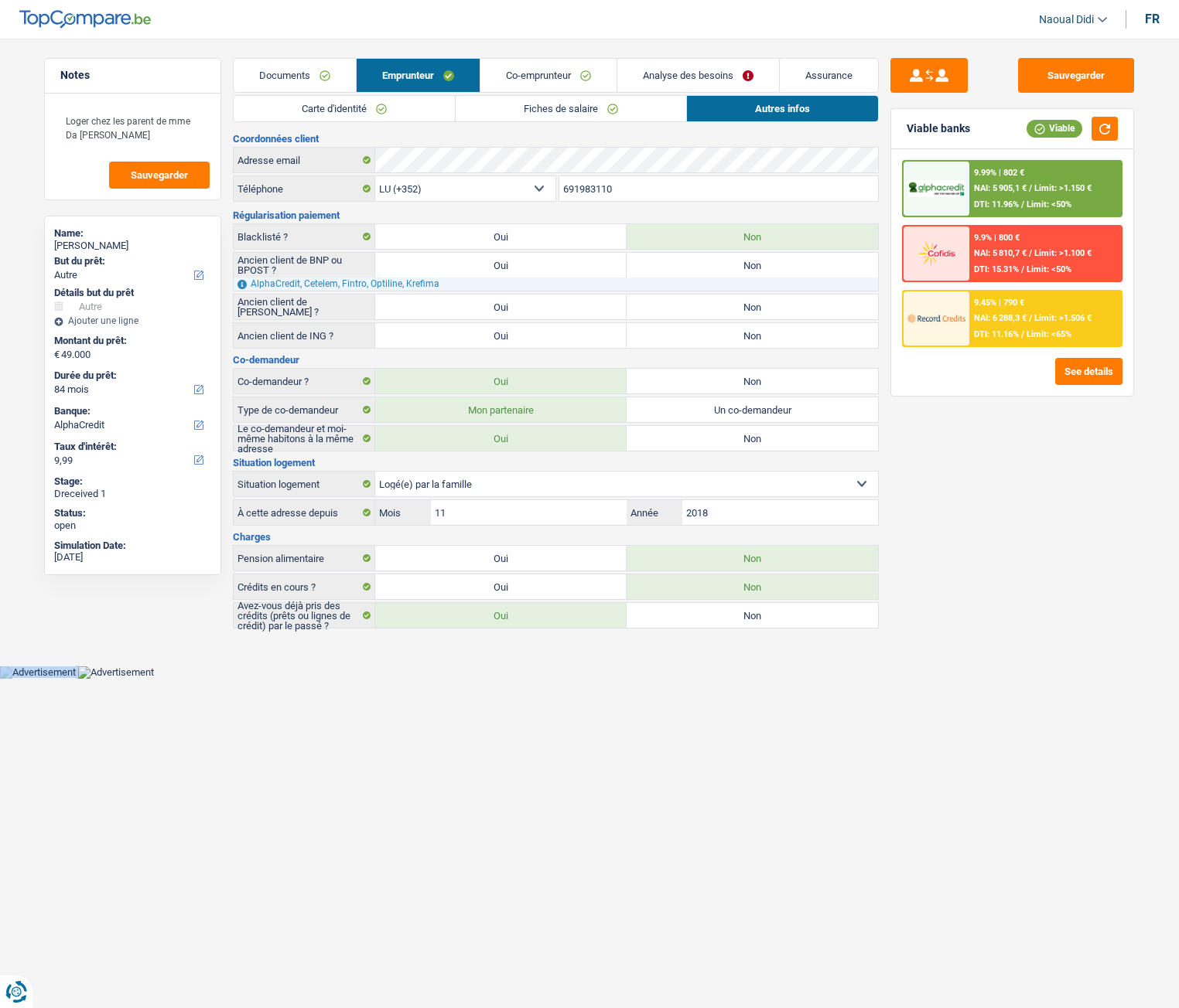
click at [546, 70] on link "Co-emprunteur" at bounding box center [548, 76] width 136 height 34
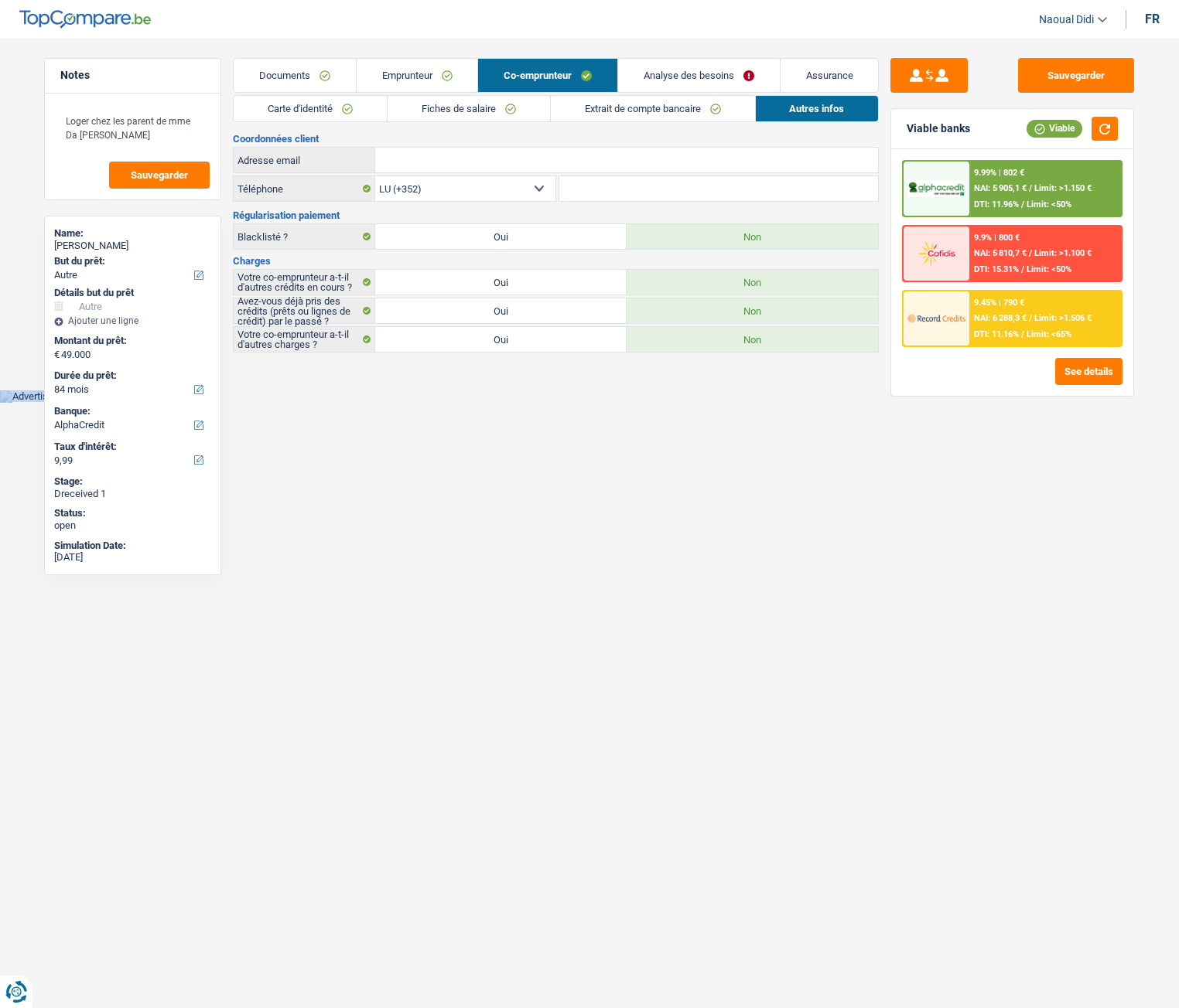
click at [416, 114] on link "Fiches de salaire" at bounding box center [468, 108] width 162 height 25
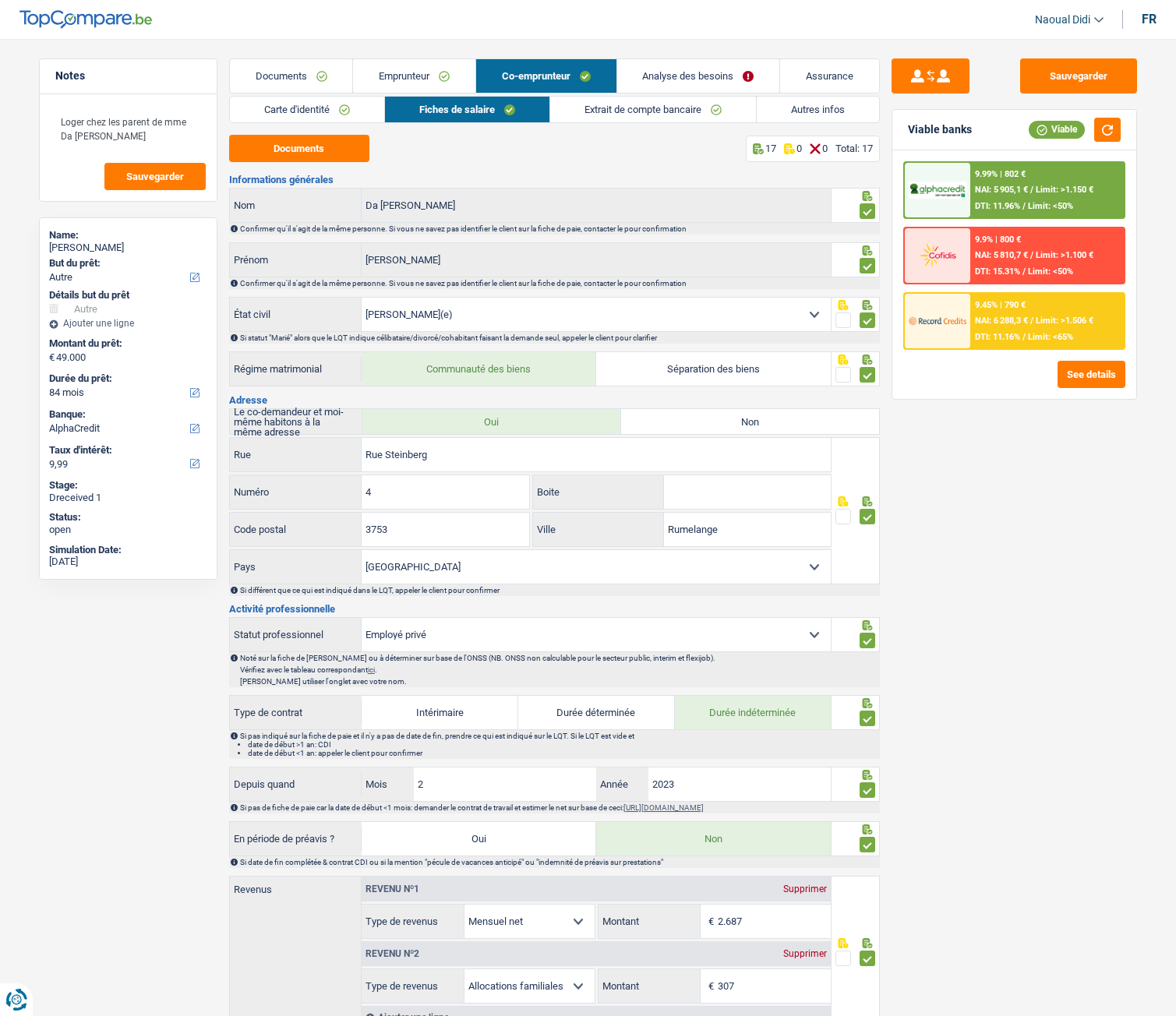
click at [710, 71] on link "Analyse des besoins" at bounding box center [698, 76] width 163 height 34
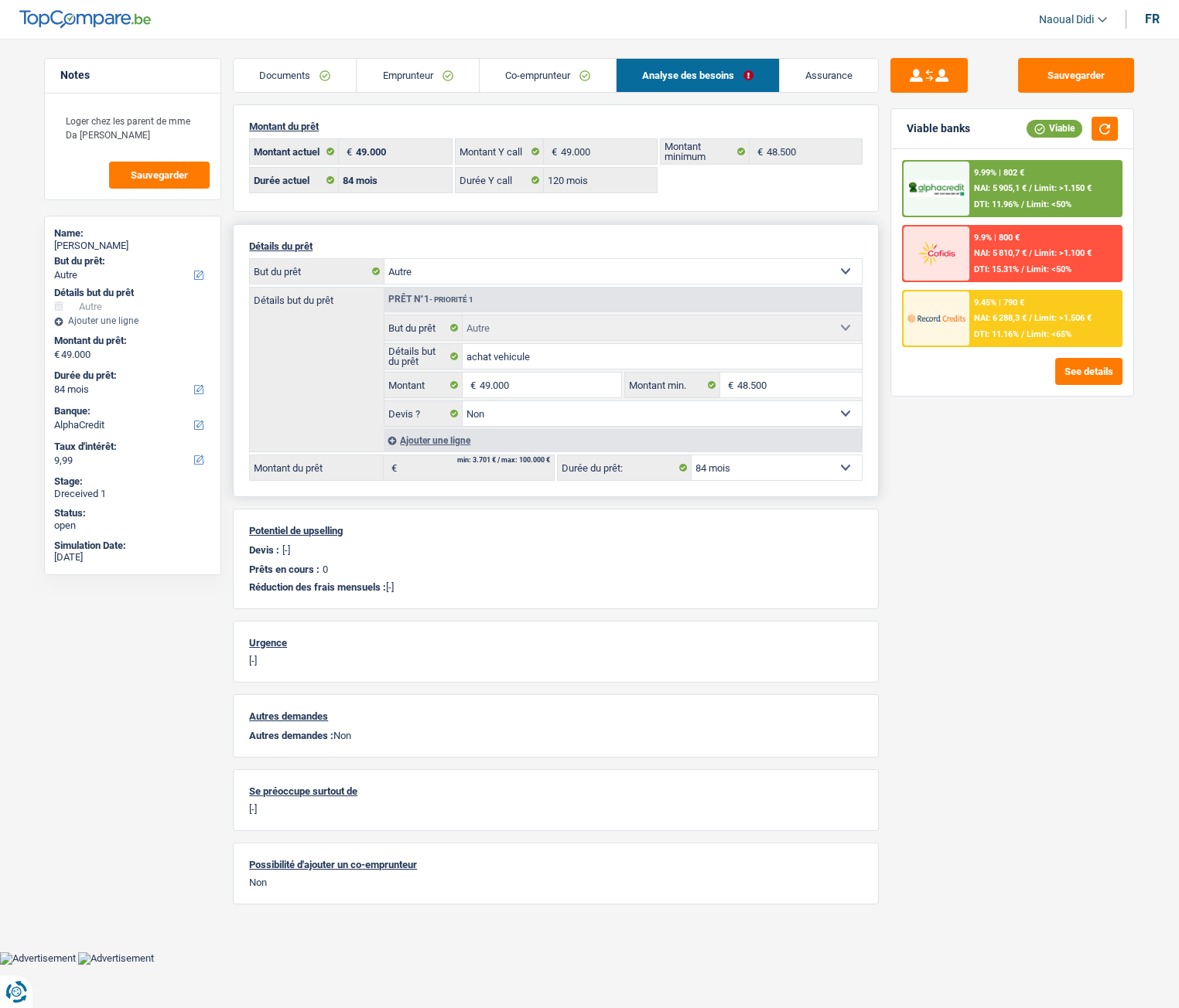
click at [506, 256] on div "Détails du prêt Confort maison: meubles, textile, peinture, électroménager, out…" at bounding box center [556, 360] width 645 height 273
click at [506, 265] on select "Confort maison: meubles, textile, peinture, électroménager, outillage non-profe…" at bounding box center [623, 271] width 478 height 25
select select "movingOrInstallation"
click at [384, 259] on select "Confort maison: meubles, textile, peinture, électroménager, outillage non-profe…" at bounding box center [623, 271] width 478 height 25
select select "movingOrInstallation"
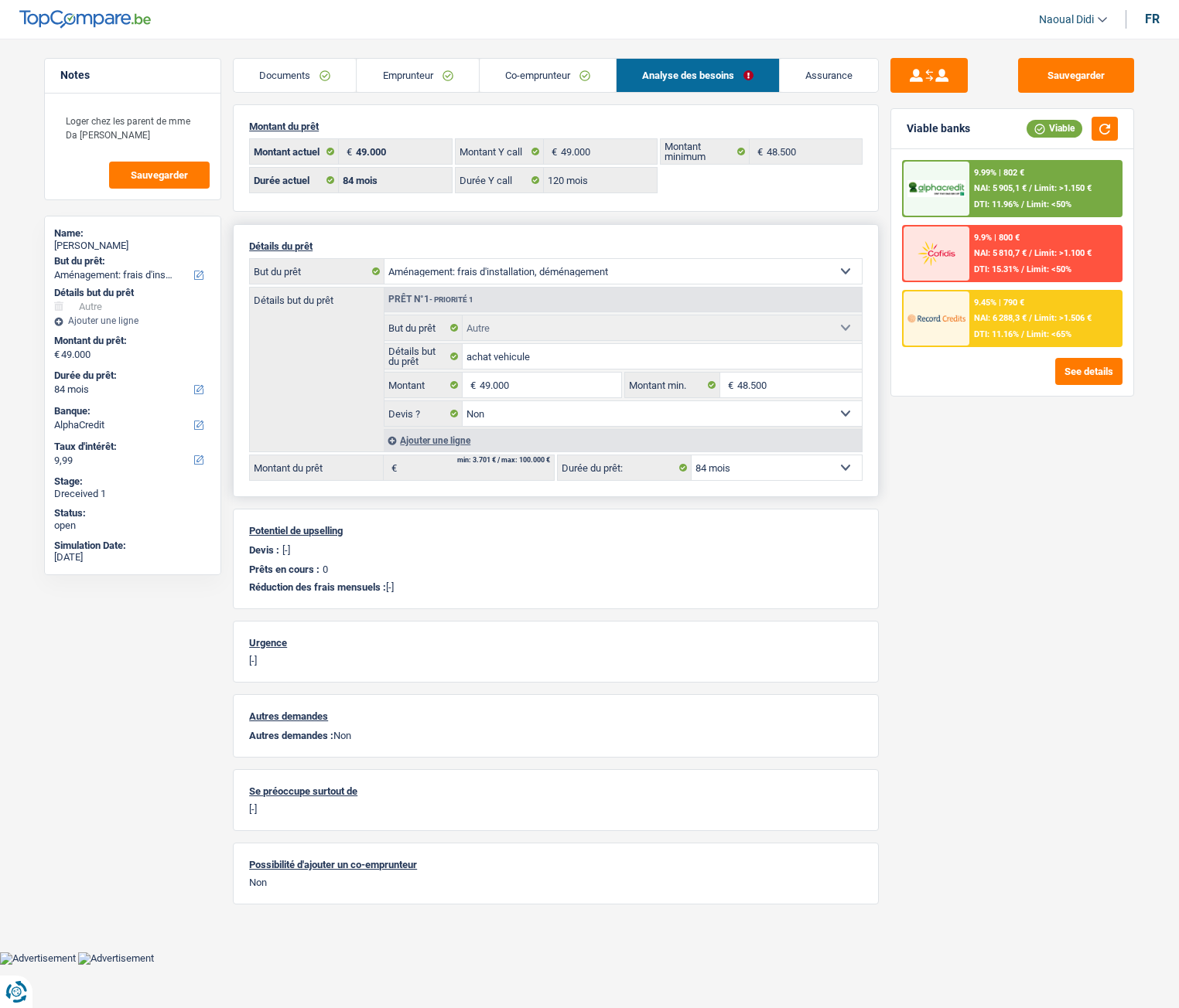
select select "movingOrInstallation"
select select
select select "other"
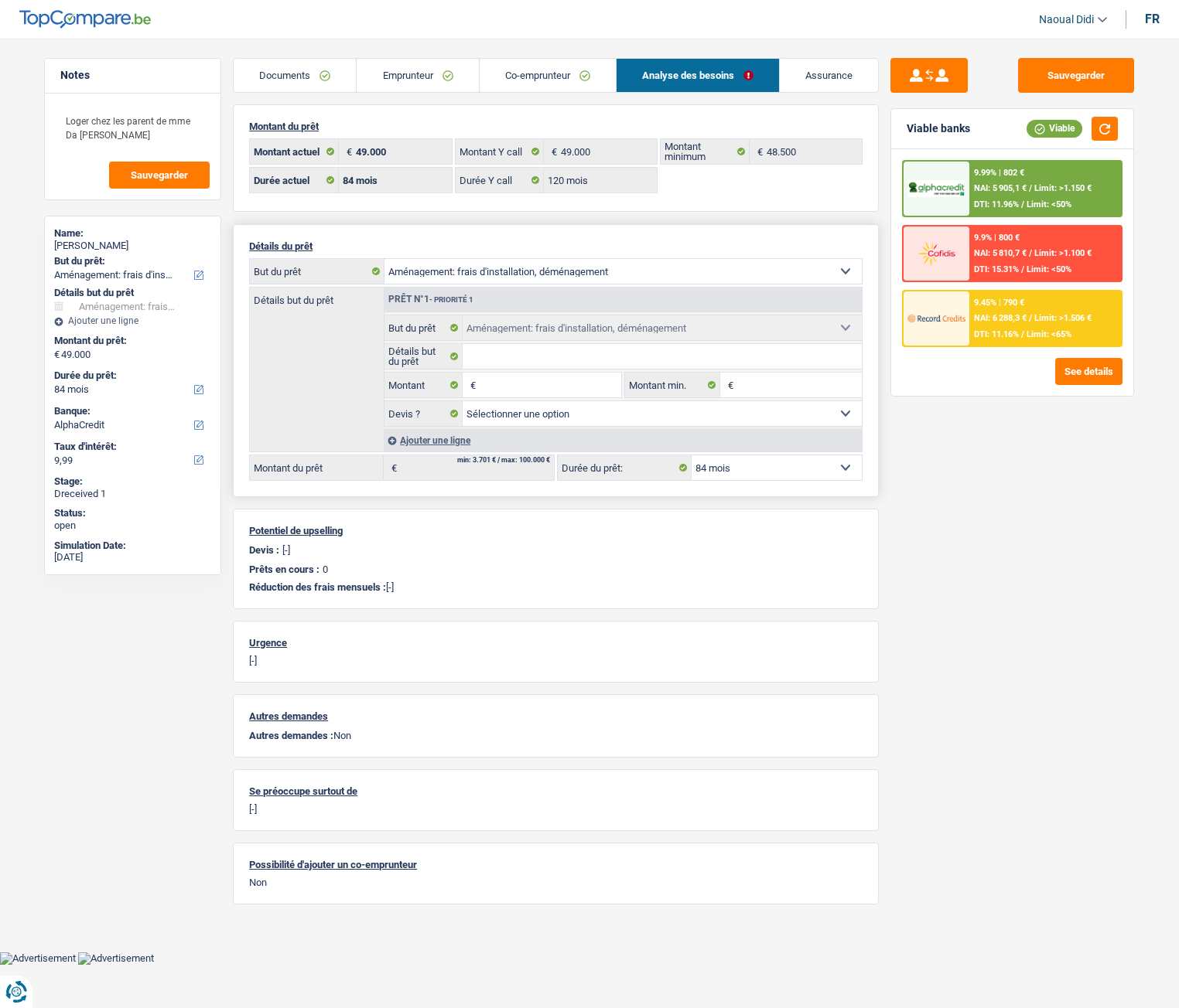
select select "false"
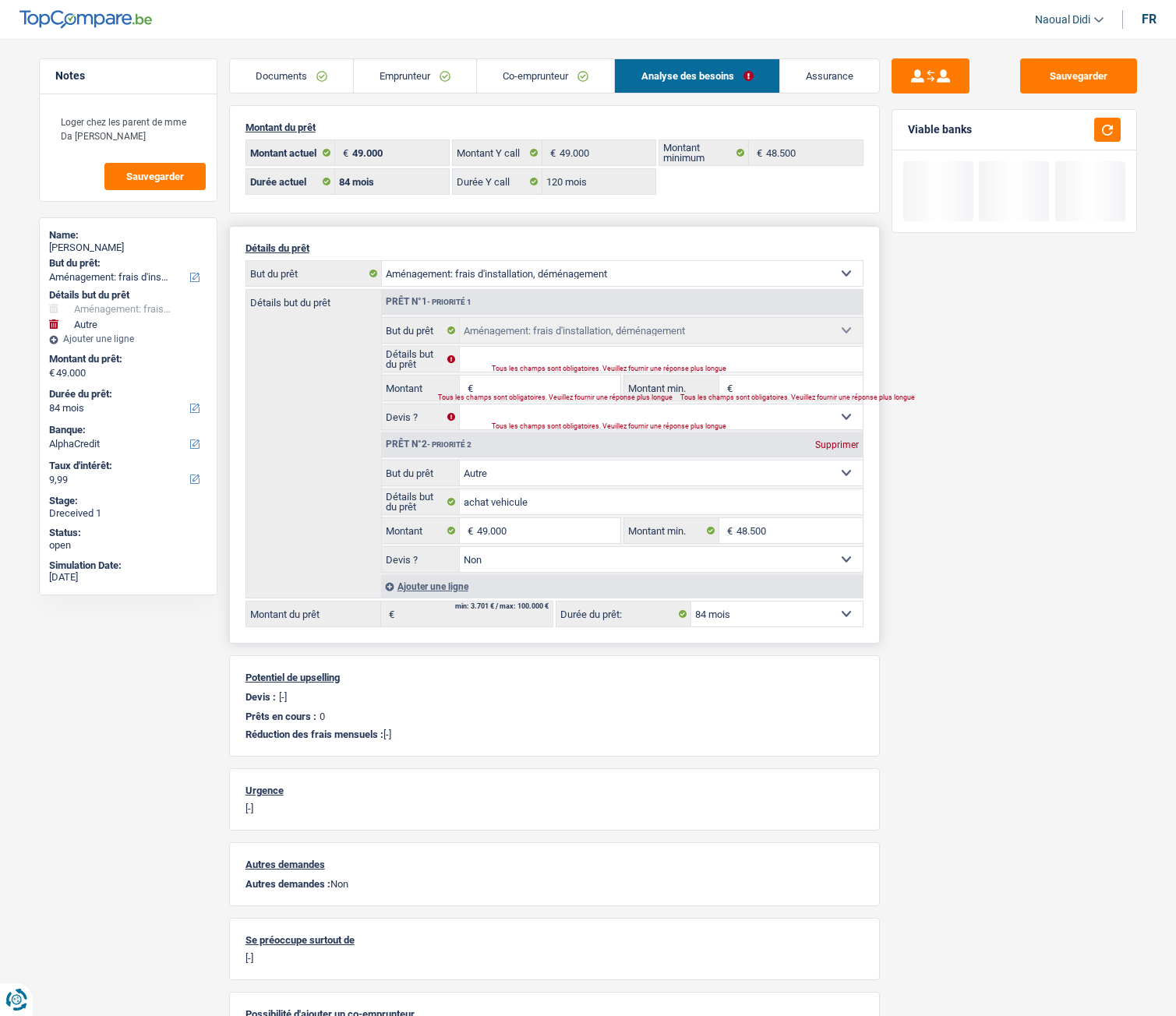
click at [490, 387] on input "Montant" at bounding box center [549, 388] width 143 height 25
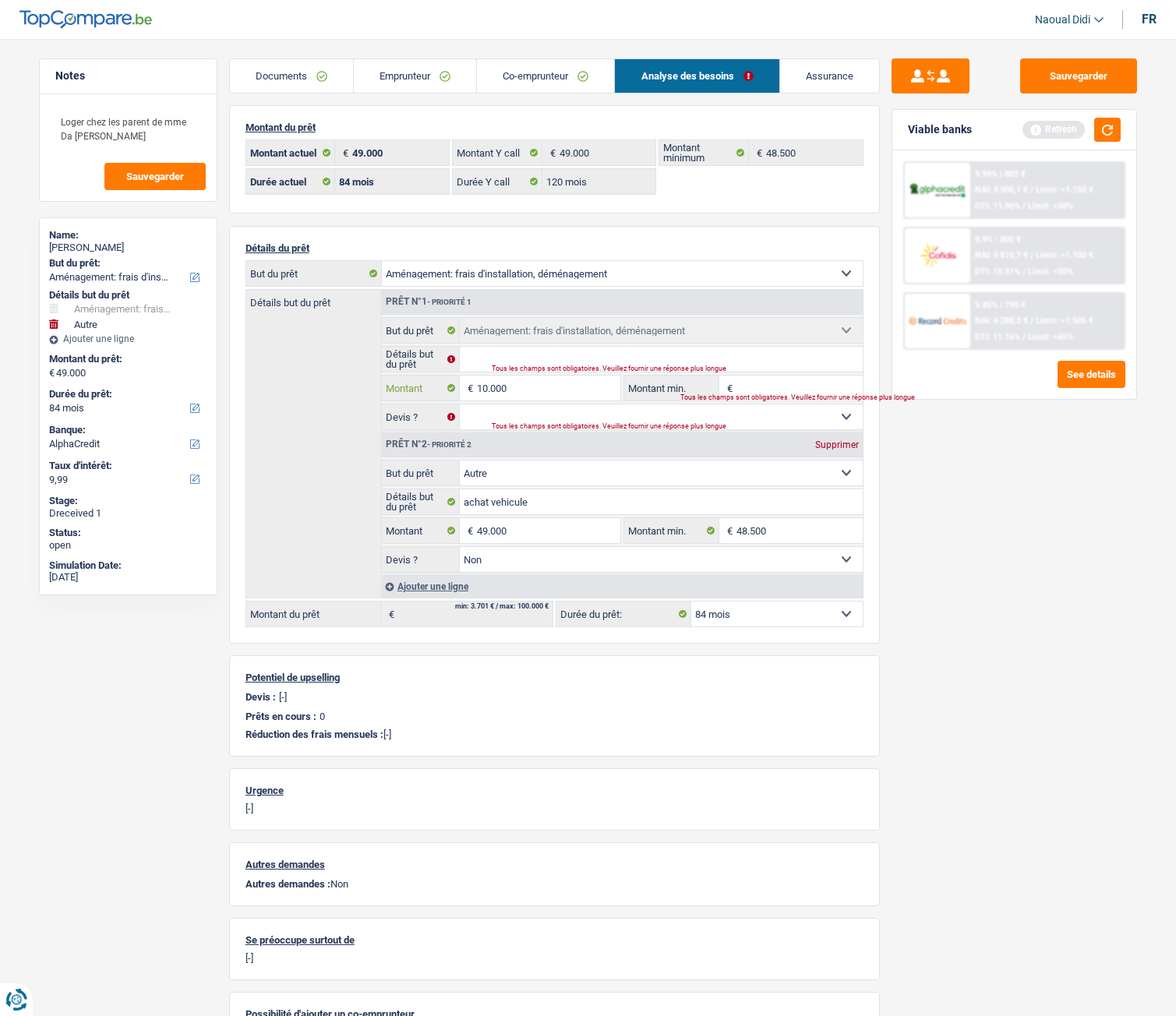
type input "10.000"
type input "59.000"
select select "144"
type input "59.000"
select select "144"
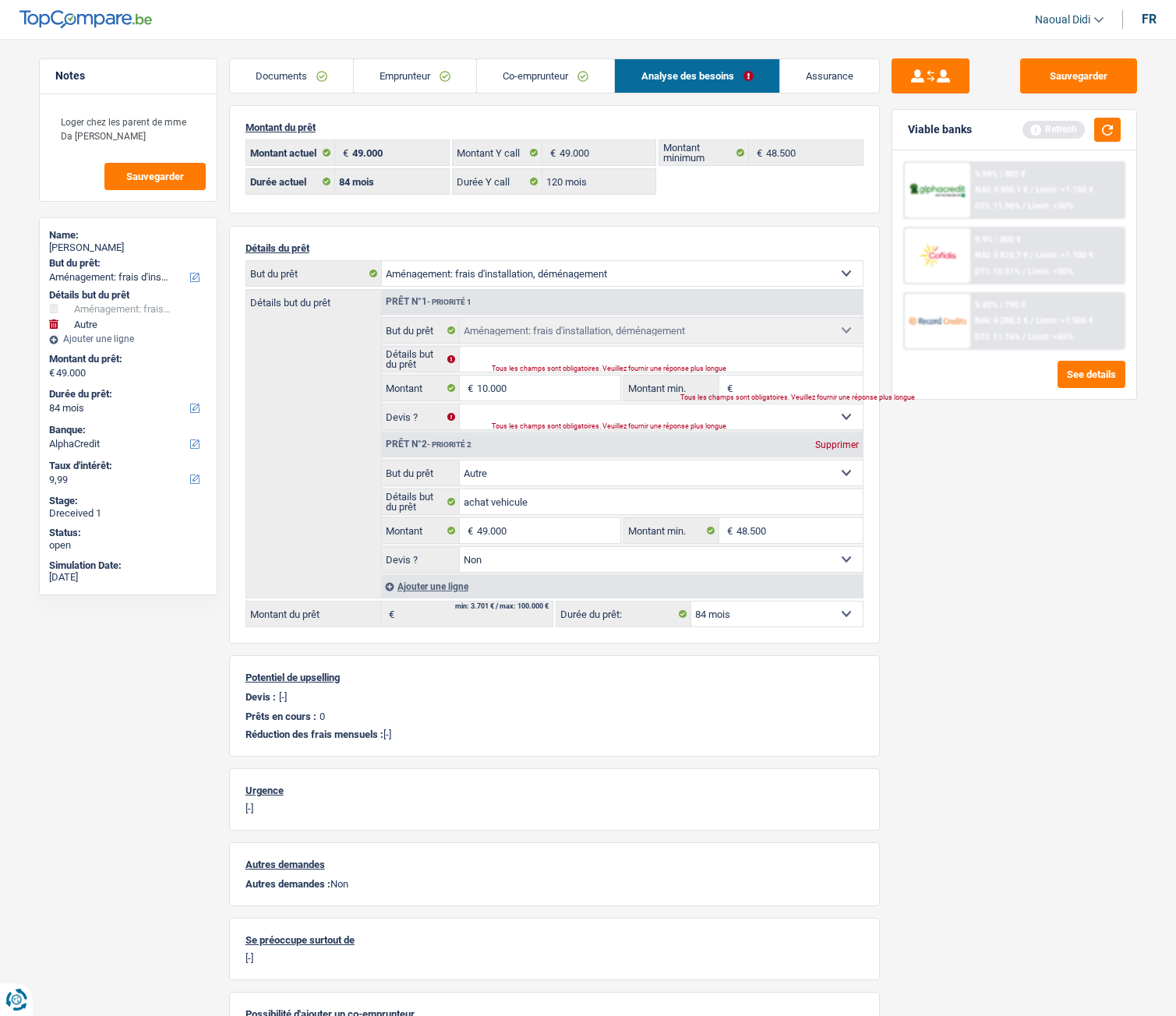
type input "59.000"
select select "144"
click at [957, 559] on div "Sauvegarder Viable banks Refresh 9.99% | 802 € NAI: 5 905,1 € / Limit: >1.150 €…" at bounding box center [1014, 523] width 269 height 929
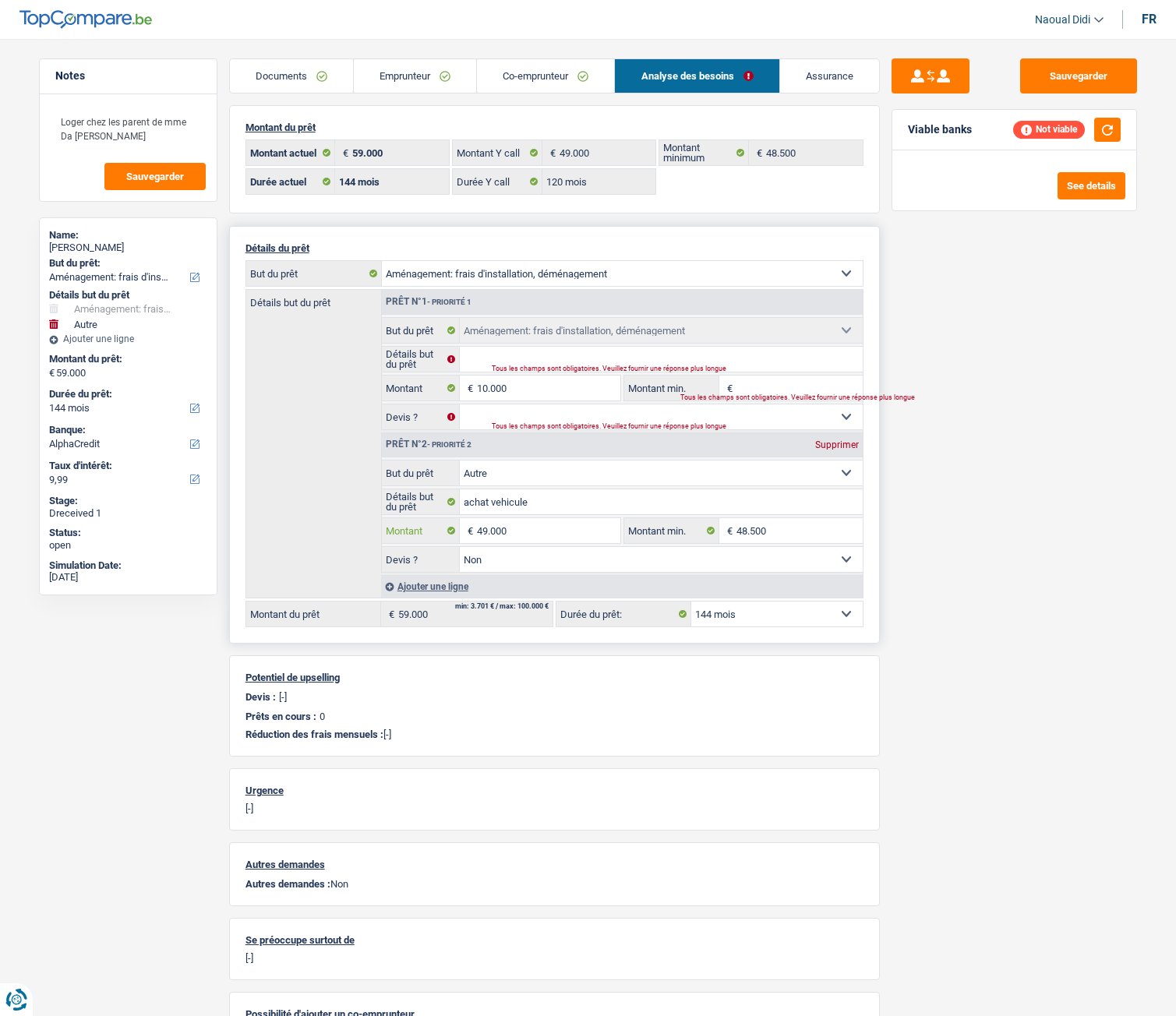
click at [518, 529] on input "49.000" at bounding box center [549, 530] width 143 height 25
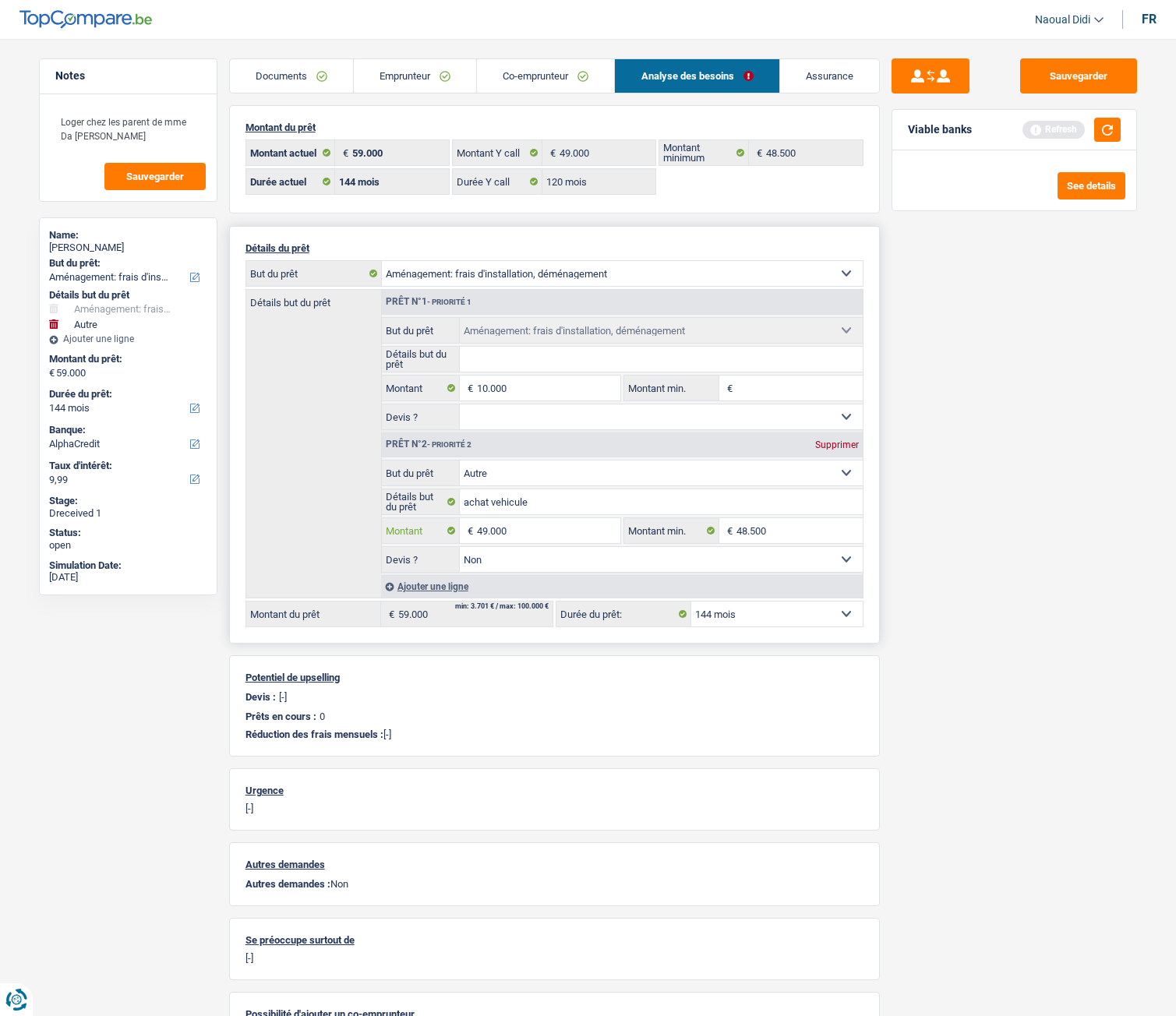
click at [514, 534] on input "49.000" at bounding box center [549, 530] width 143 height 25
type input "4"
type input "39.000"
type input "49.000"
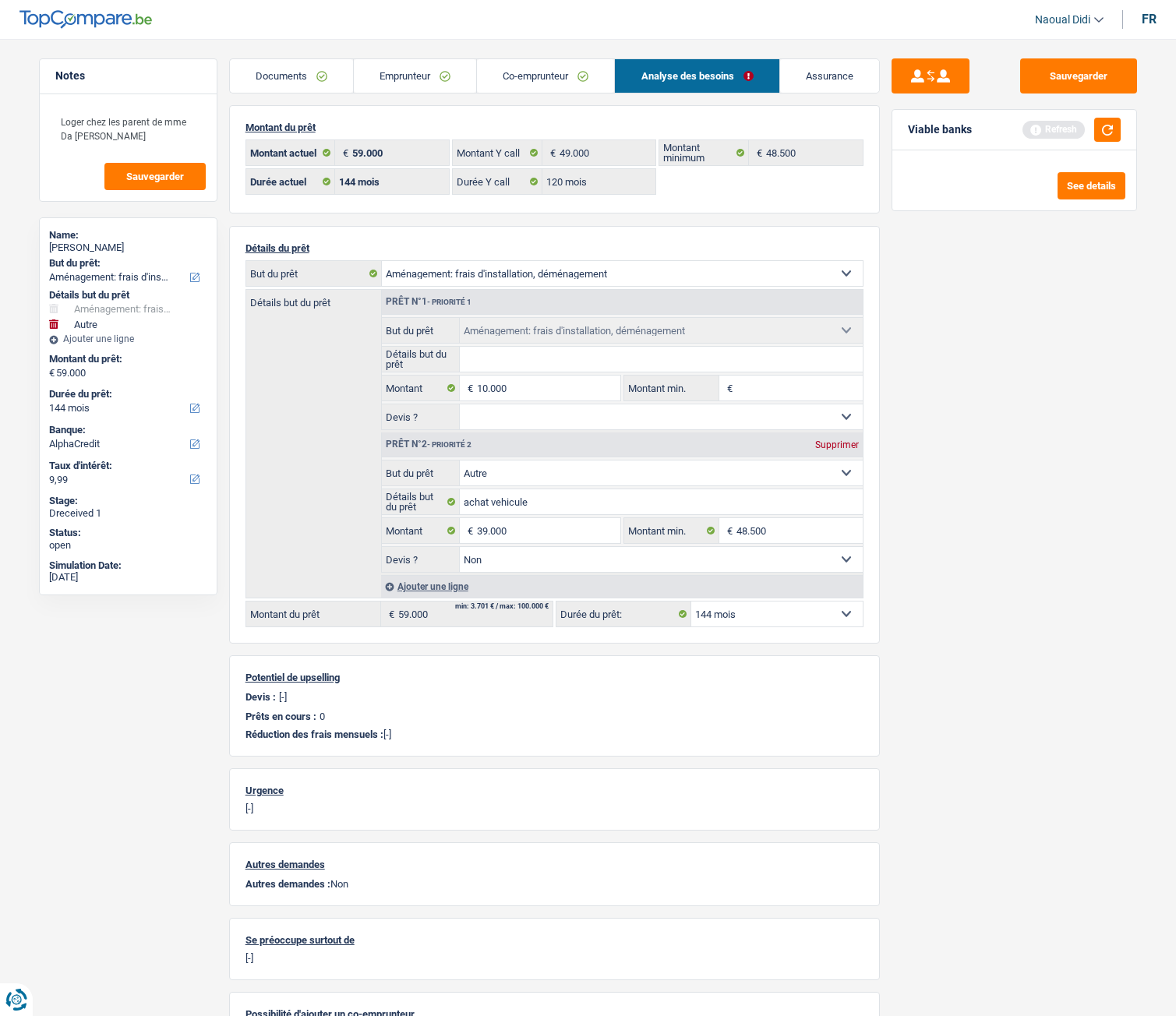
type input "49.000"
click at [925, 577] on div "Sauvegarder Viable banks Refresh See details" at bounding box center [1014, 523] width 269 height 929
click at [436, 587] on div "Ajouter une ligne" at bounding box center [622, 586] width 481 height 23
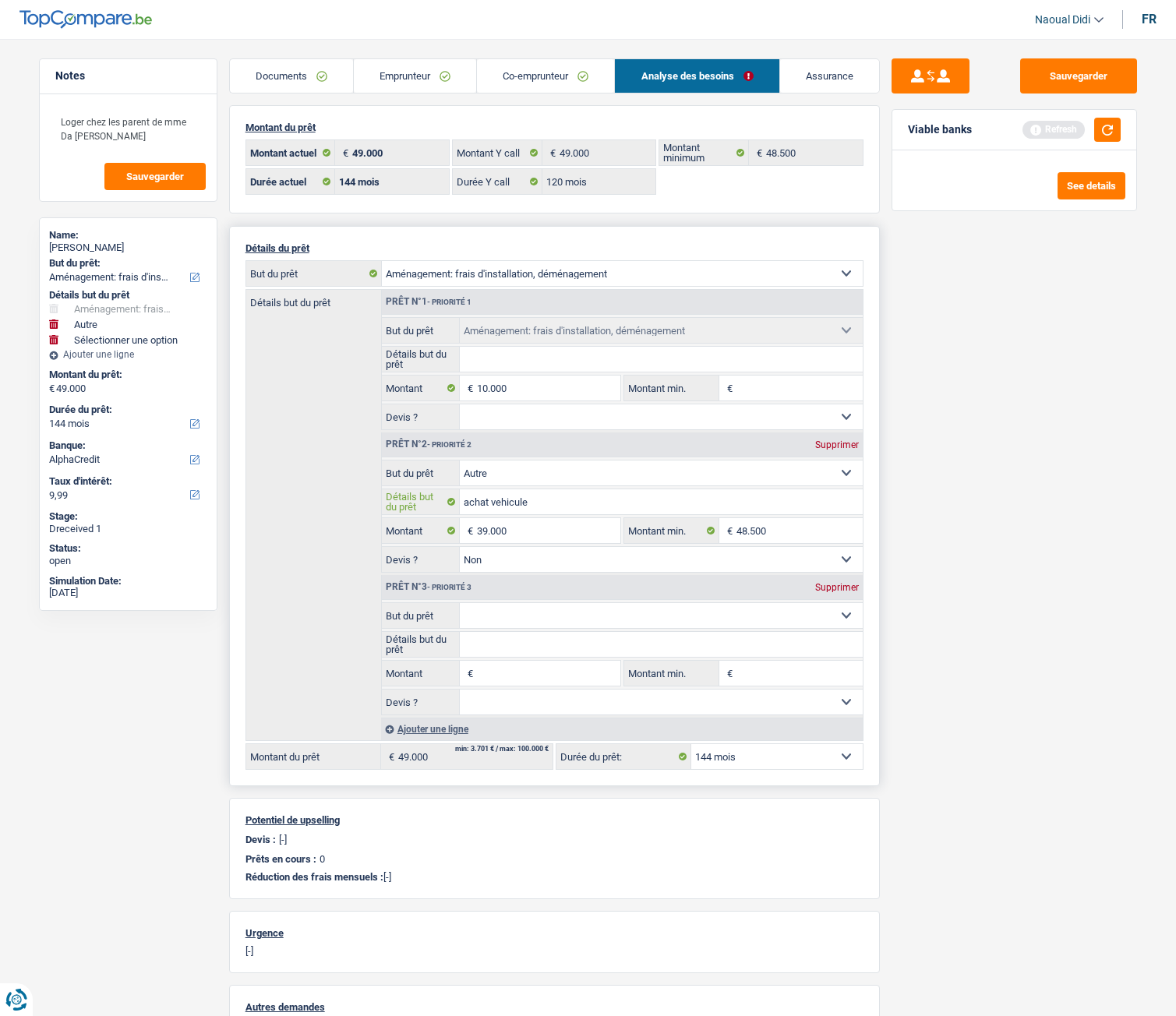
click at [541, 504] on input "achat vehicule" at bounding box center [661, 502] width 403 height 25
click at [552, 473] on select "Confort maison: meubles, textile, peinture, électroménager, outillage non-profe…" at bounding box center [661, 473] width 403 height 25
select select "carRepair"
click at [460, 461] on select "Confort maison: meubles, textile, peinture, électroménager, outillage non-profe…" at bounding box center [661, 473] width 403 height 25
select select "carRepair"
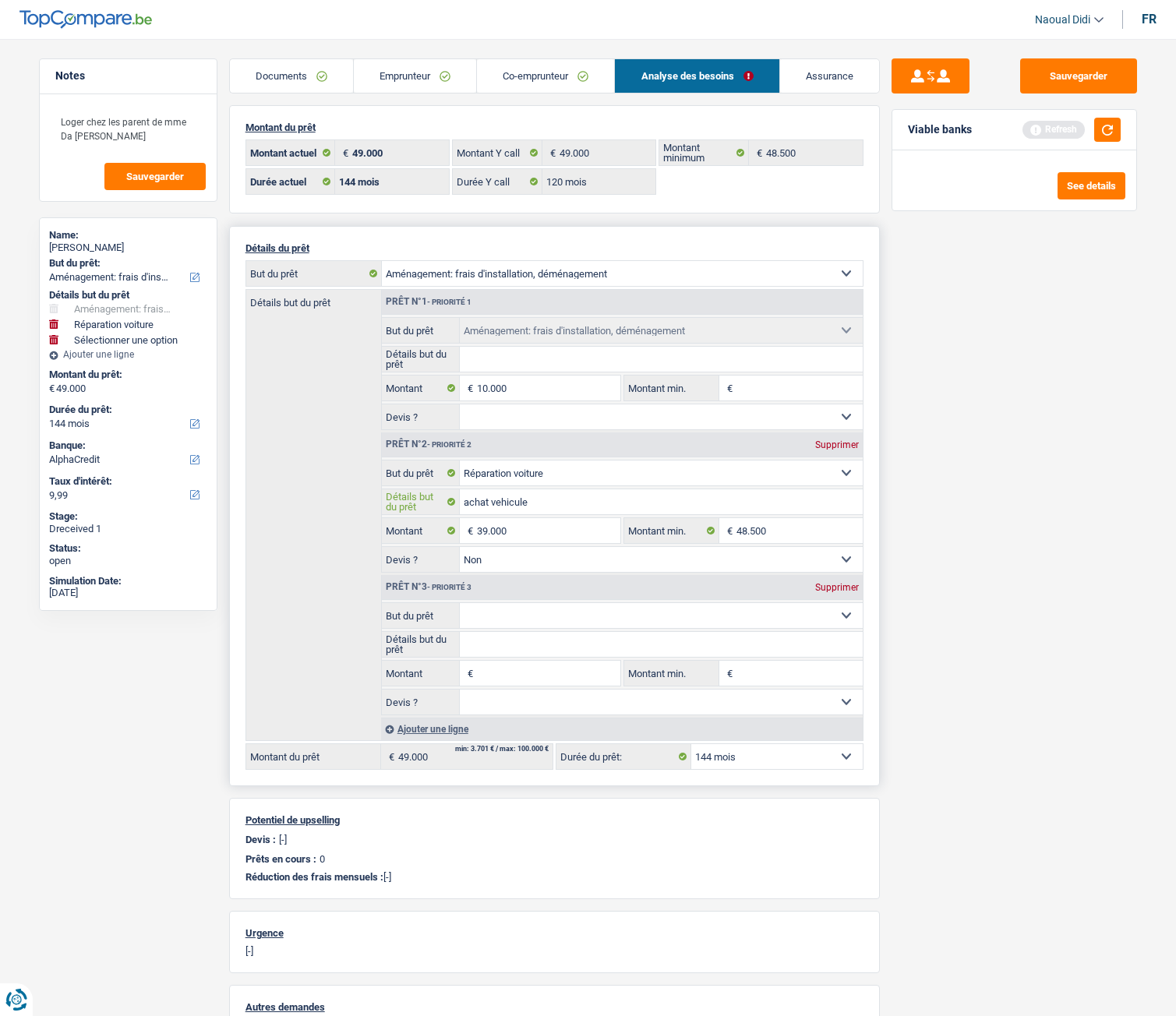
click at [540, 506] on input "achat vehicule" at bounding box center [661, 502] width 403 height 25
type input "véhicule"
click at [532, 530] on input "39.000" at bounding box center [549, 530] width 143 height 25
type input "3"
type input "9.000"
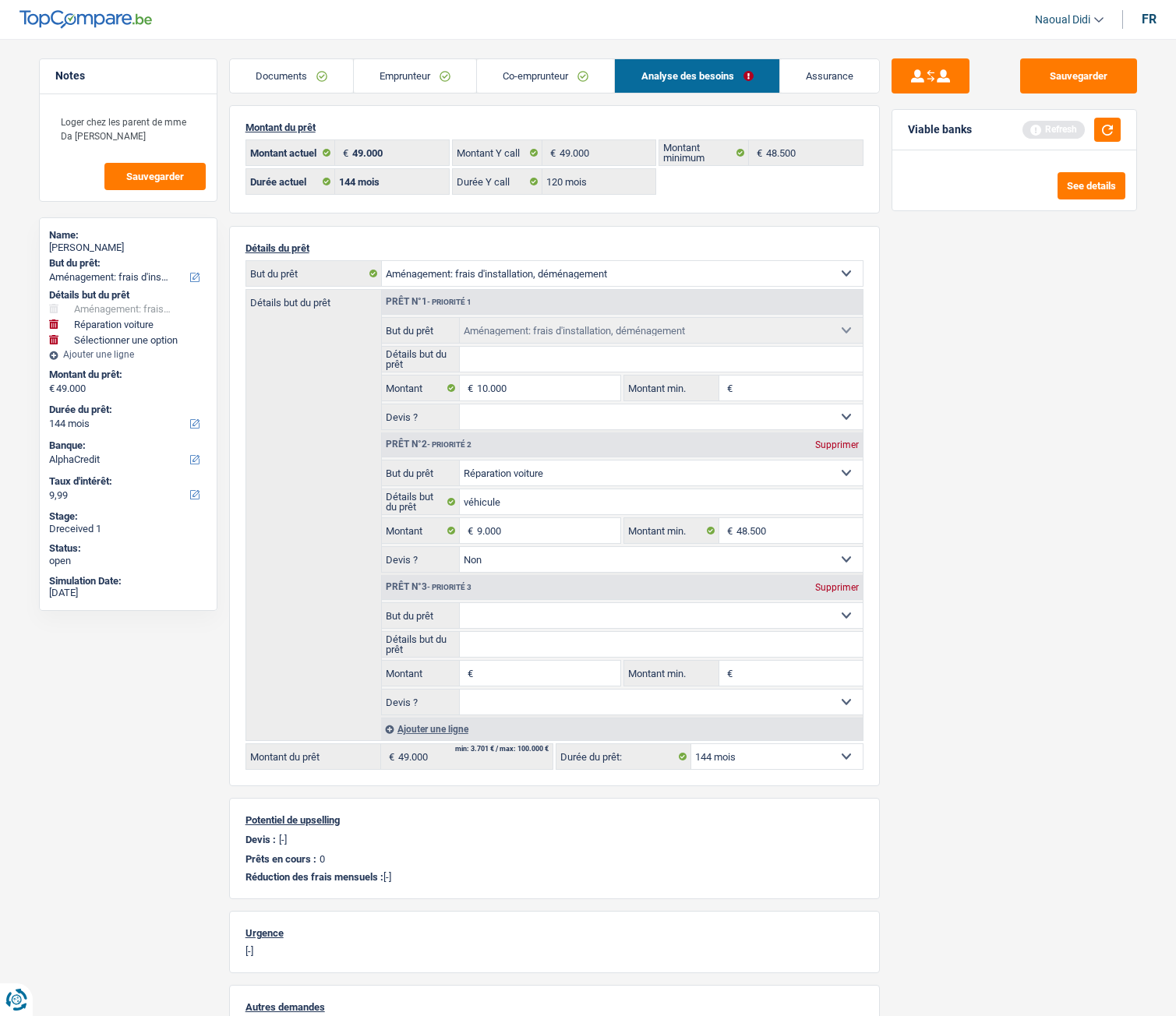
type input "19.000"
select select "84"
type input "19.000"
select select "84"
type input "19.000"
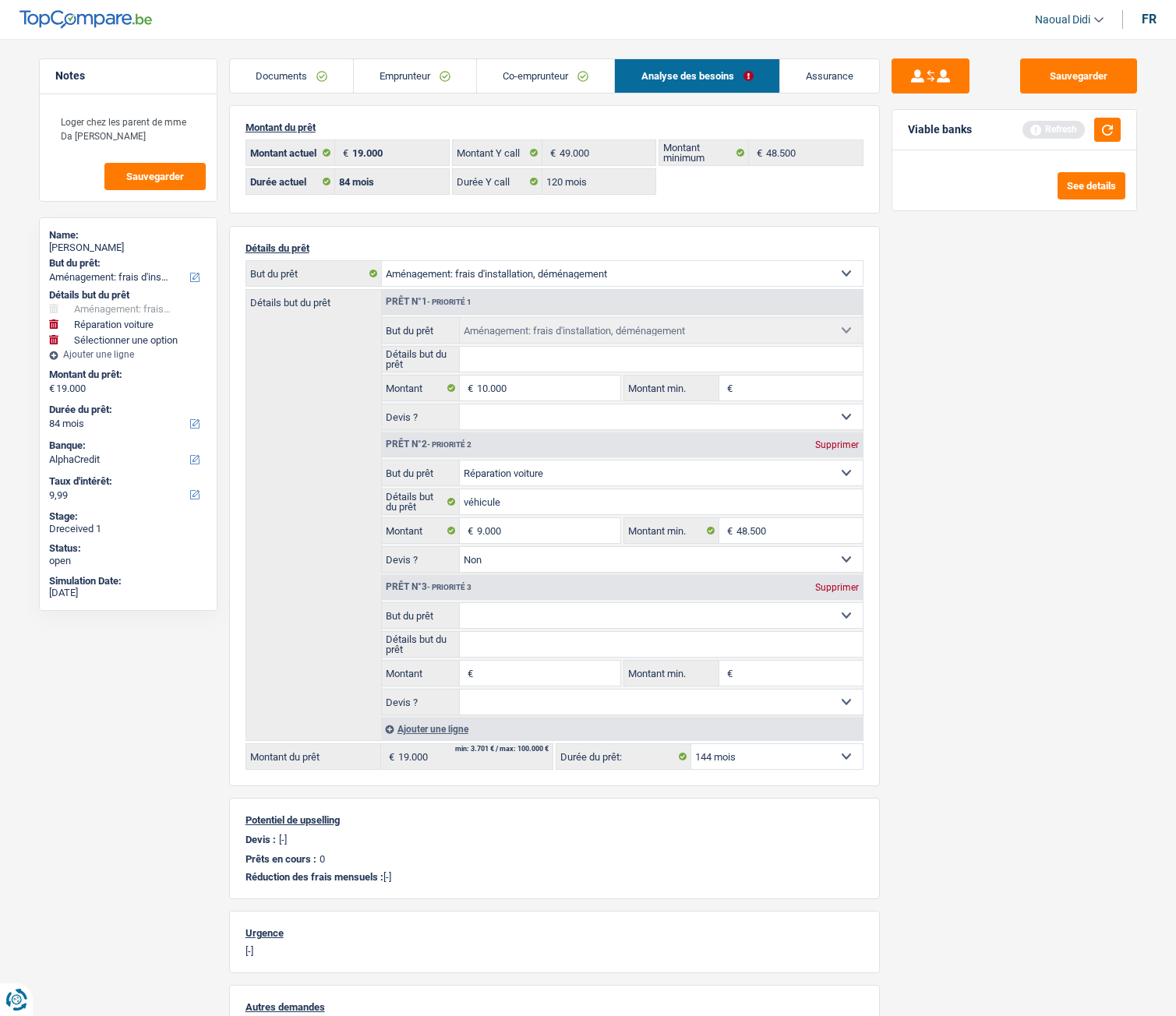
select select "84"
click at [935, 567] on div "Sauvegarder Viable banks" at bounding box center [1014, 523] width 269 height 929
click at [795, 529] on input "48.500" at bounding box center [800, 530] width 126 height 25
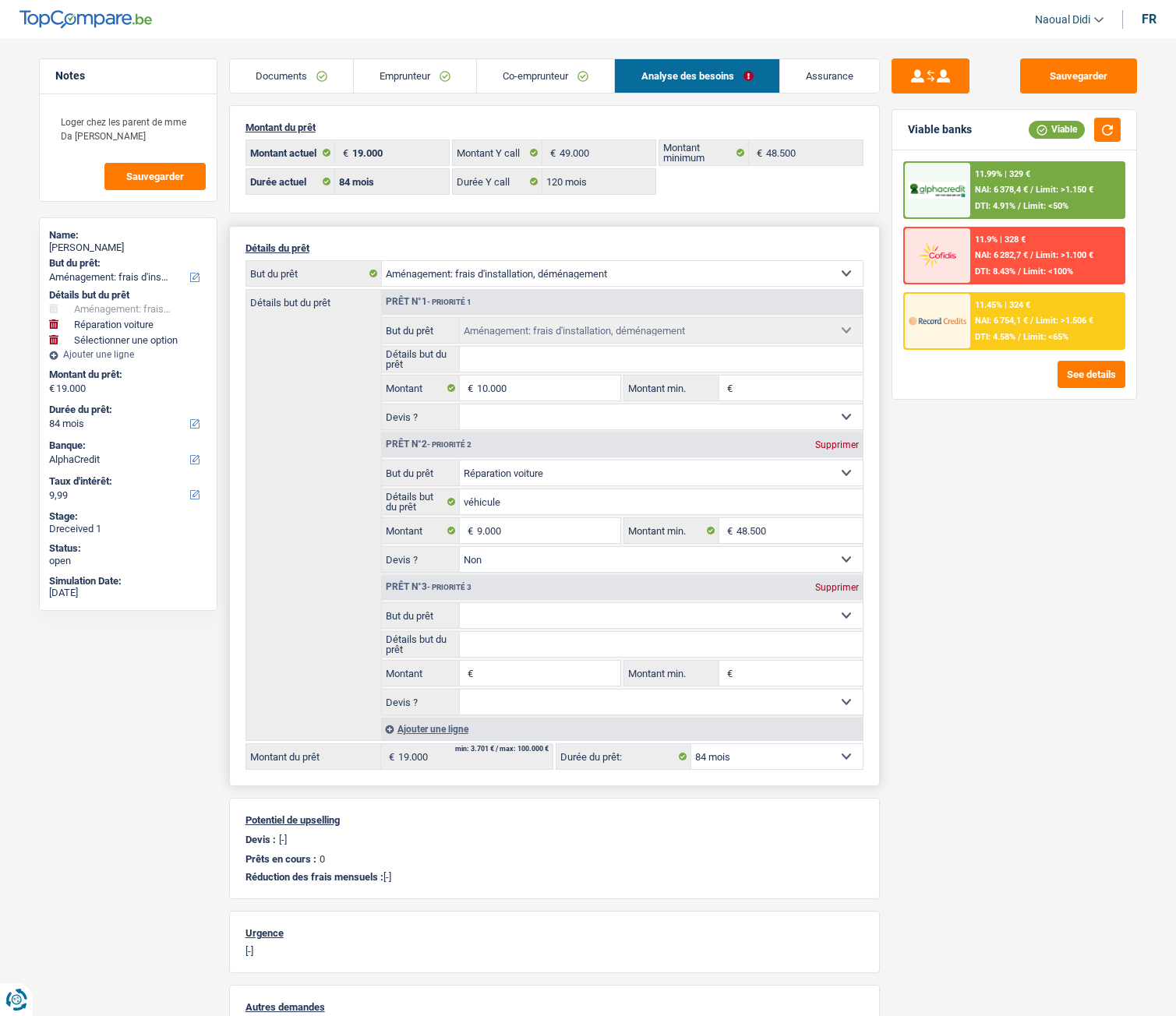
click at [525, 615] on select "Confort maison: meubles, textile, peinture, électroménager, outillage non-profe…" at bounding box center [661, 616] width 403 height 25
select select "hobbies"
click at [460, 603] on select "Confort maison: meubles, textile, peinture, électroménager, outillage non-profe…" at bounding box center [661, 616] width 403 height 25
select select "hobbies"
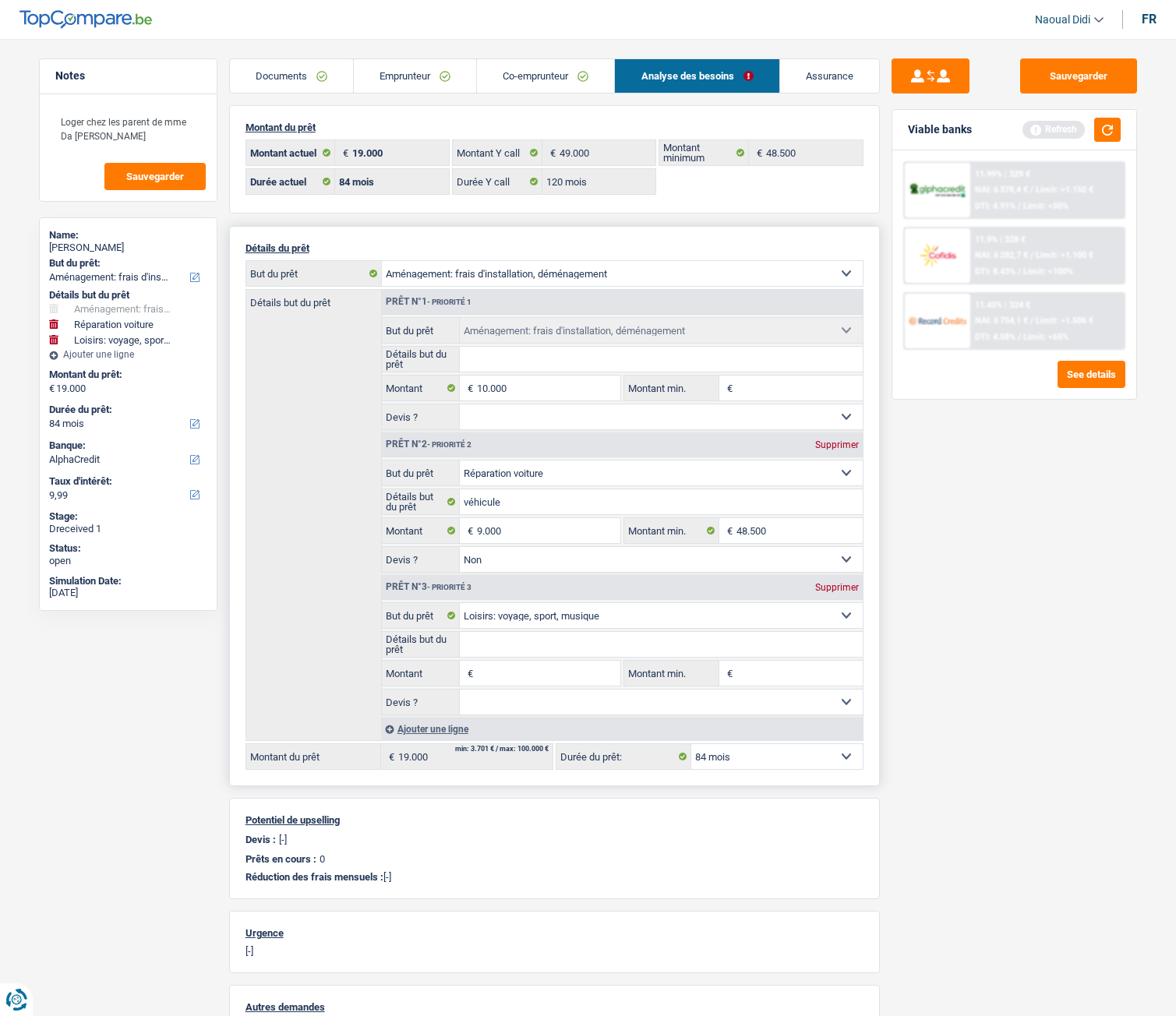
click at [513, 682] on input "Montant" at bounding box center [549, 673] width 143 height 25
type input "5.000"
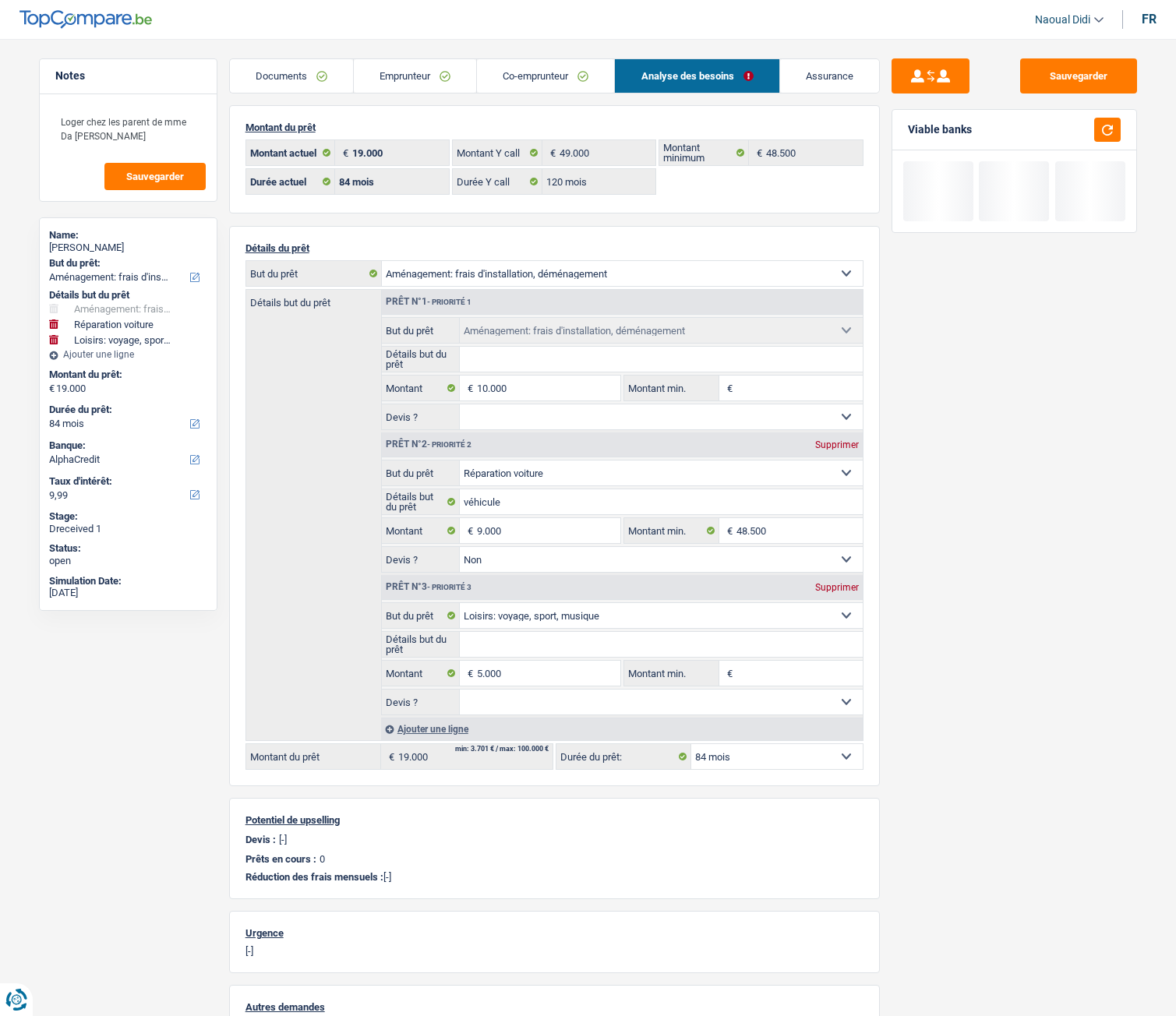
type input "24.000"
select select "120"
type input "24.000"
select select "120"
type input "24.000"
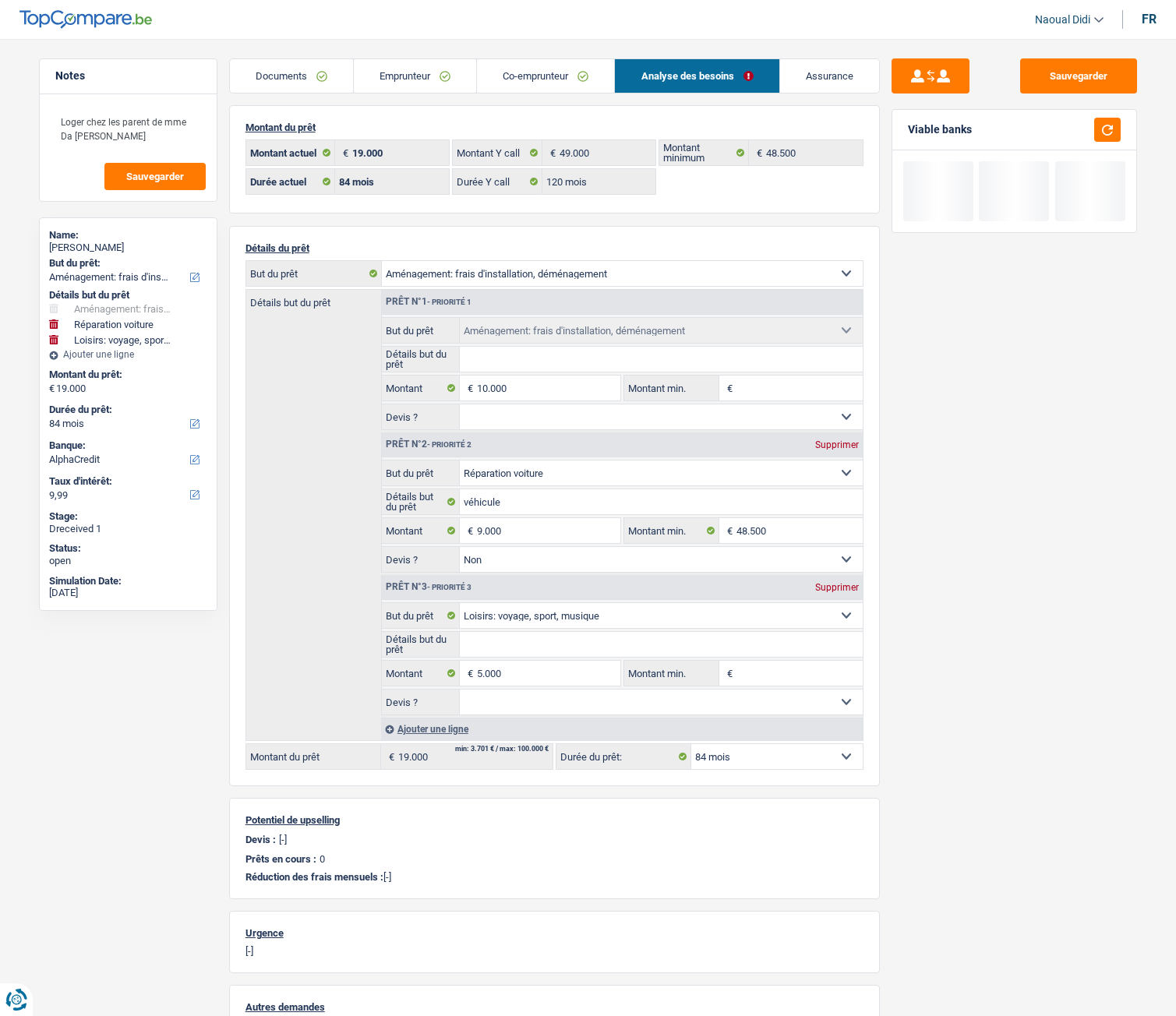
select select "120"
click at [948, 702] on div "Sauvegarder Viable banks" at bounding box center [1014, 523] width 269 height 929
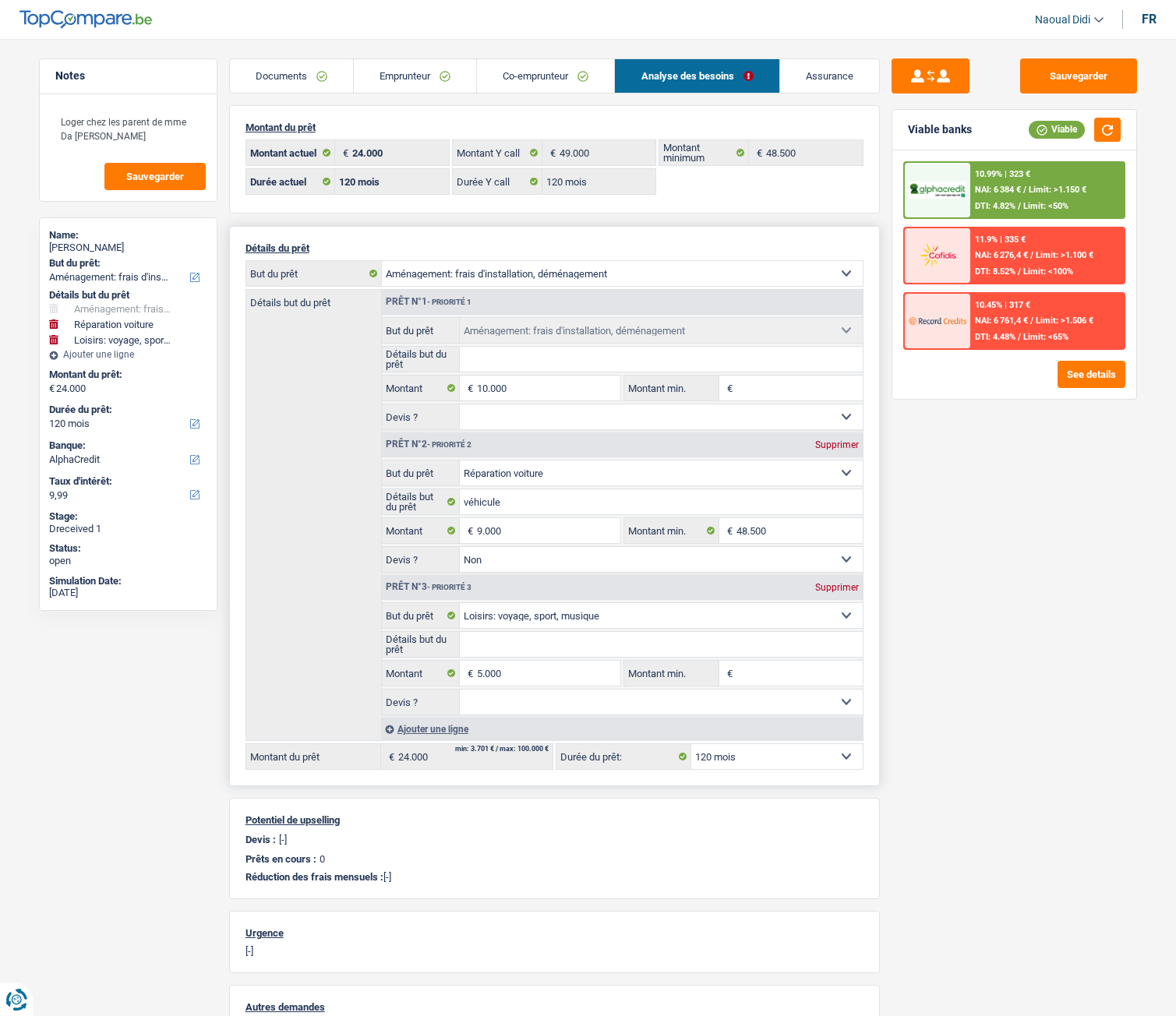
click at [444, 731] on div "Ajouter une ligne" at bounding box center [622, 729] width 481 height 23
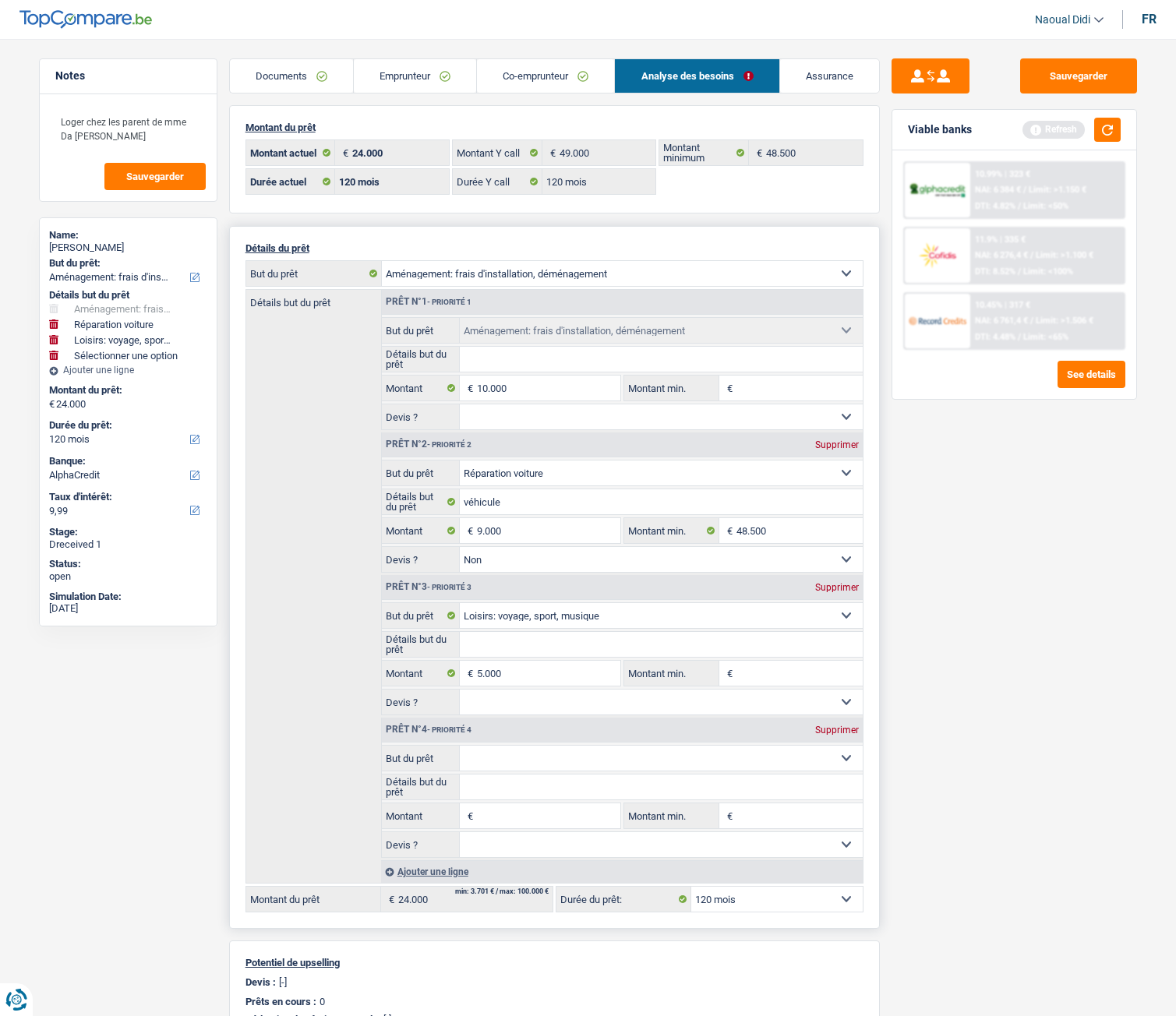
click at [518, 756] on select "Confort maison: meubles, textile, peinture, électroménager, outillage non-profe…" at bounding box center [661, 758] width 403 height 25
select select "household"
click at [460, 746] on select "Confort maison: meubles, textile, peinture, électroménager, outillage non-profe…" at bounding box center [661, 758] width 403 height 25
select select "household"
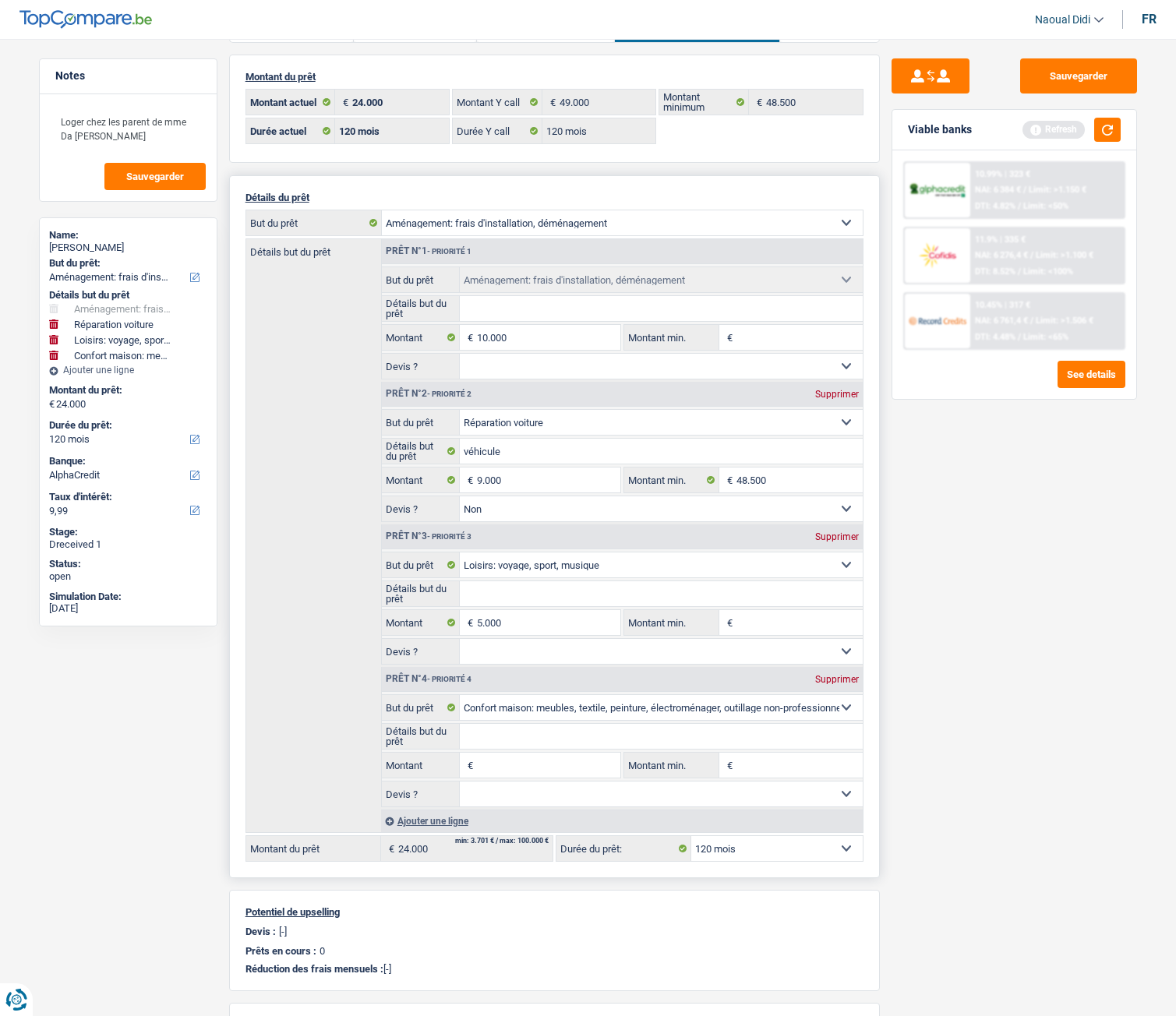
scroll to position [78, 0]
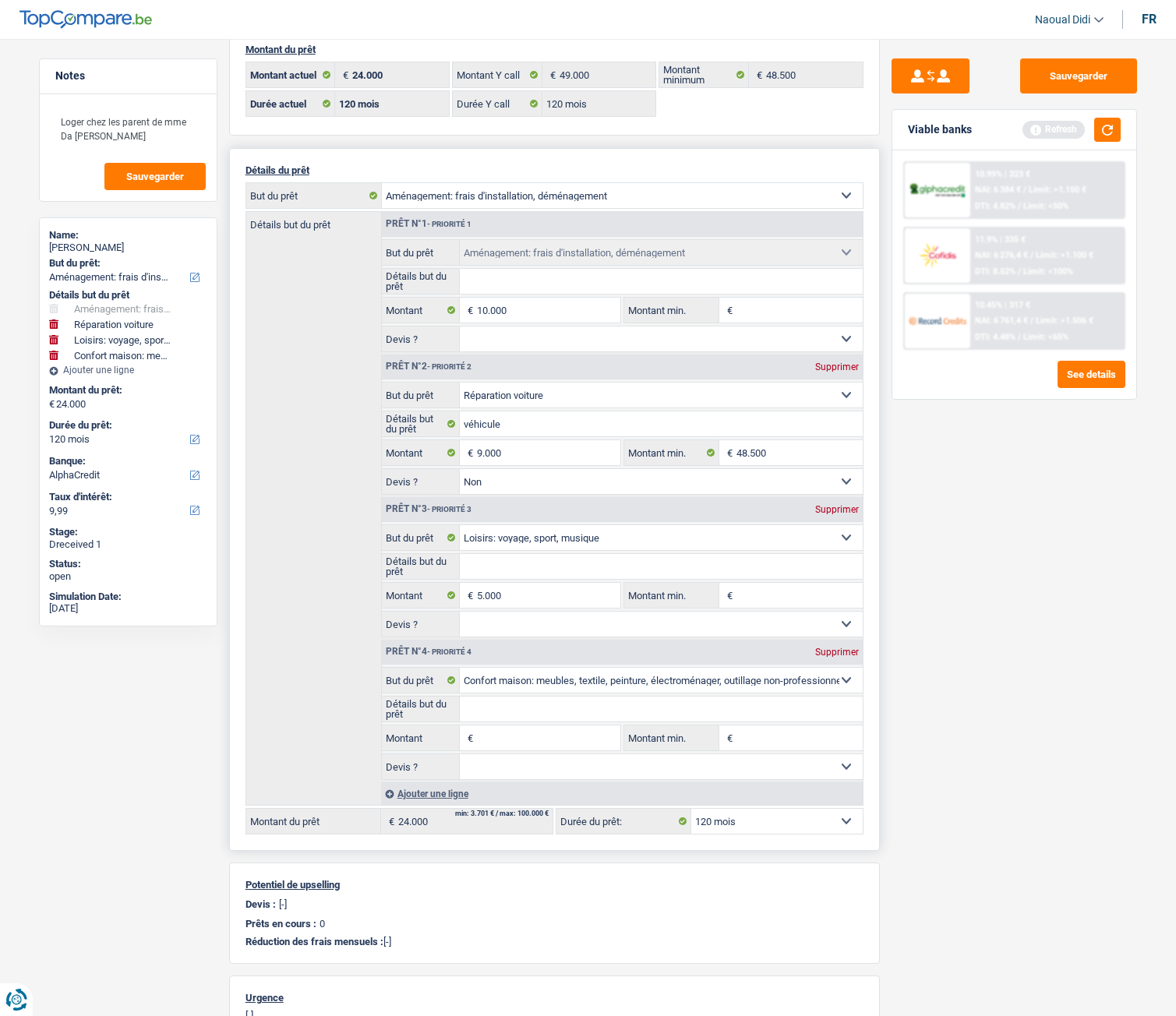
click at [511, 738] on input "Montant" at bounding box center [549, 738] width 143 height 25
click at [504, 737] on input "Montant" at bounding box center [549, 738] width 143 height 25
type input "10.000"
type input "34.000"
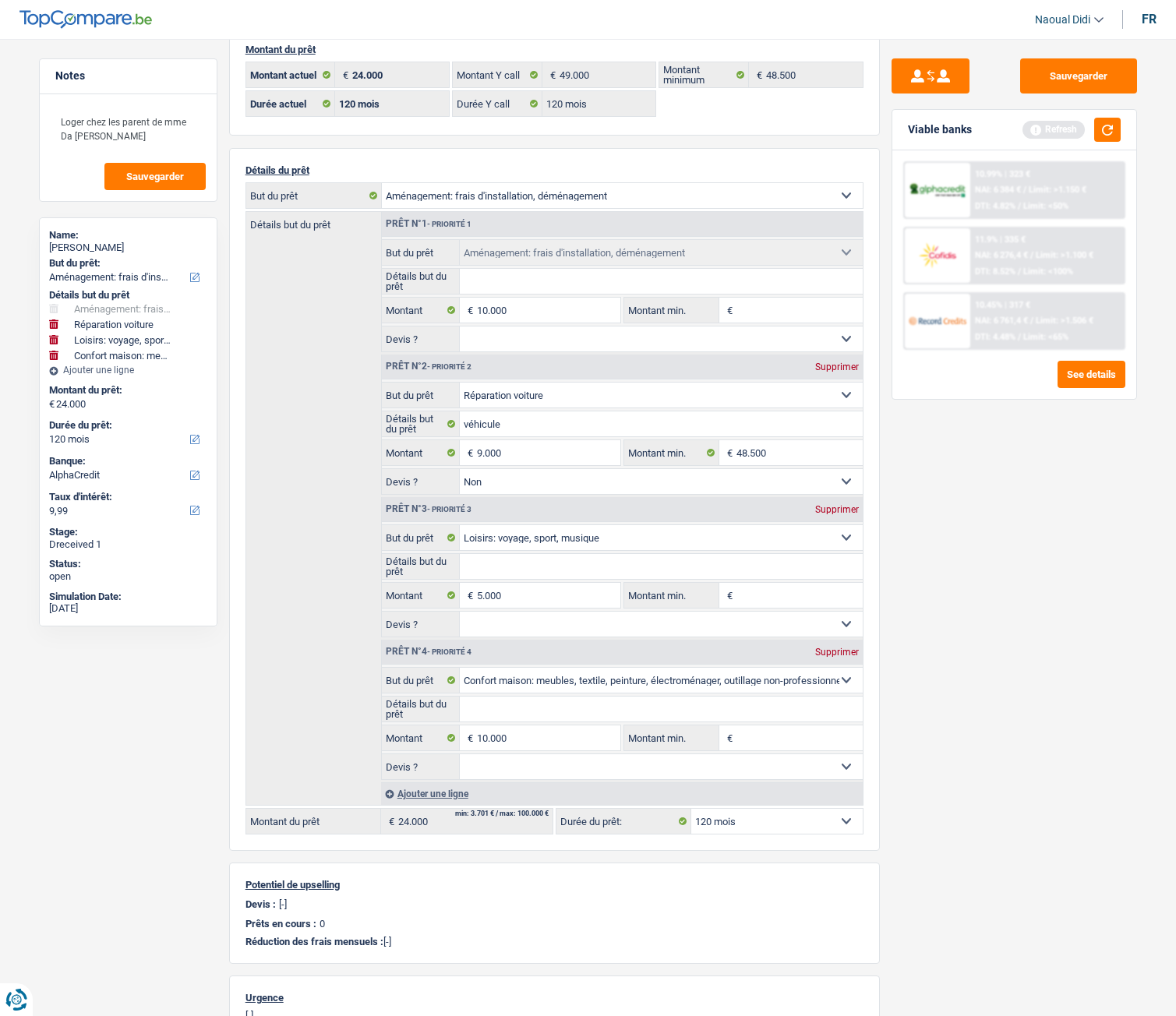
type input "34.000"
click at [1019, 840] on div "Sauvegarder Viable banks Refresh 10.99% | 323 € NAI: 6 384 € / Limit: >1.150 € …" at bounding box center [1014, 523] width 269 height 929
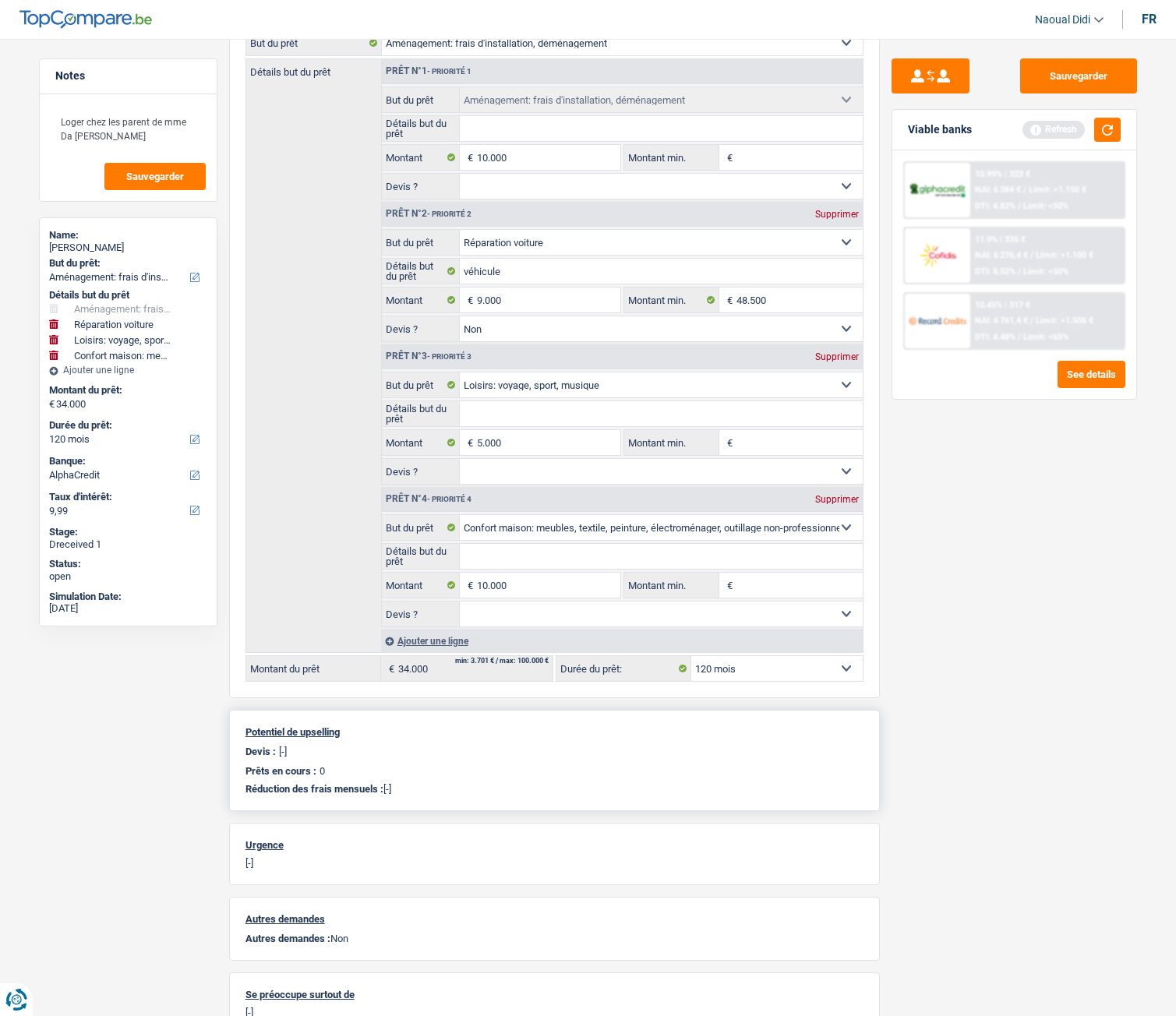
scroll to position [234, 0]
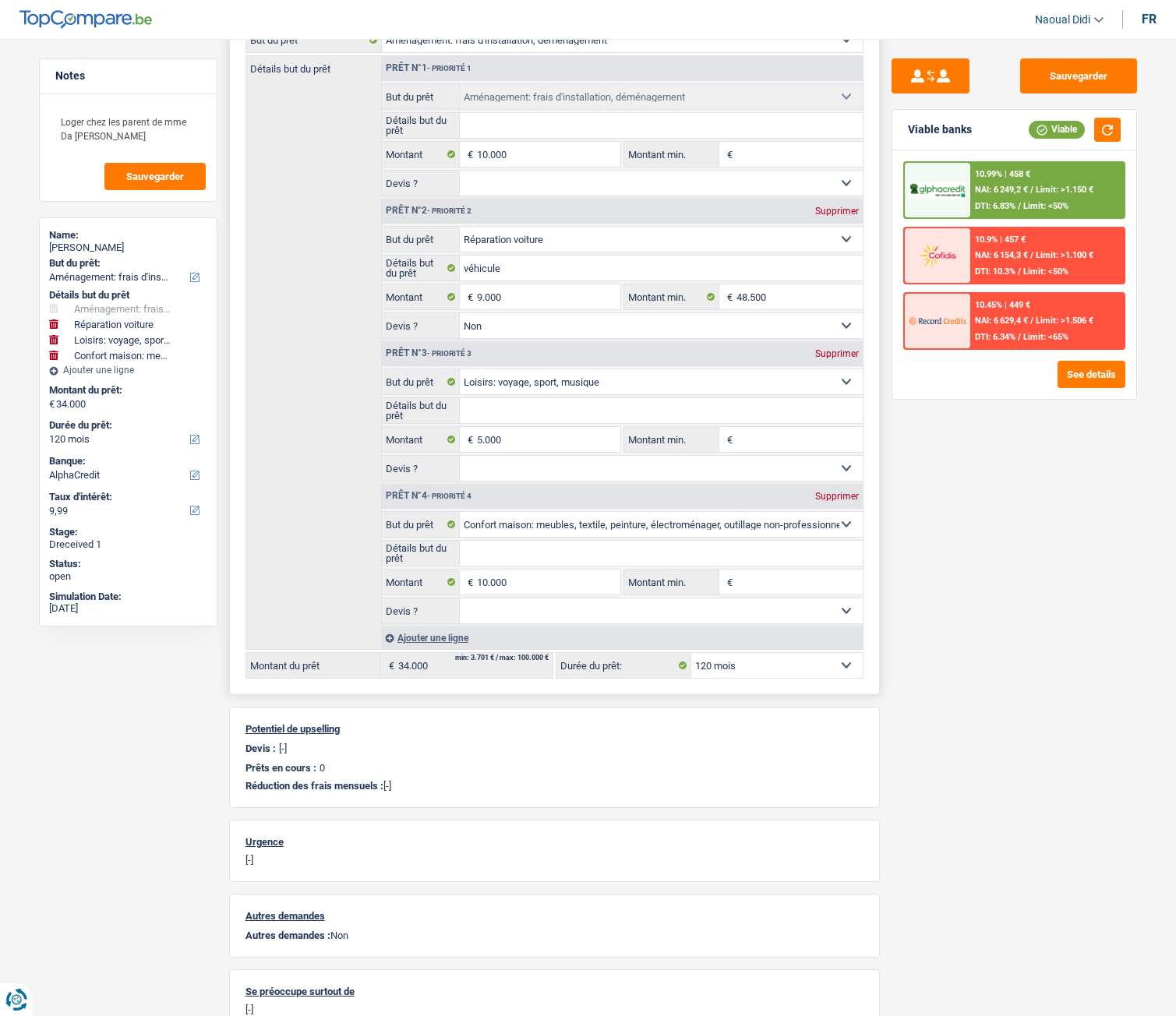
click at [421, 636] on div "Ajouter une ligne" at bounding box center [622, 638] width 481 height 23
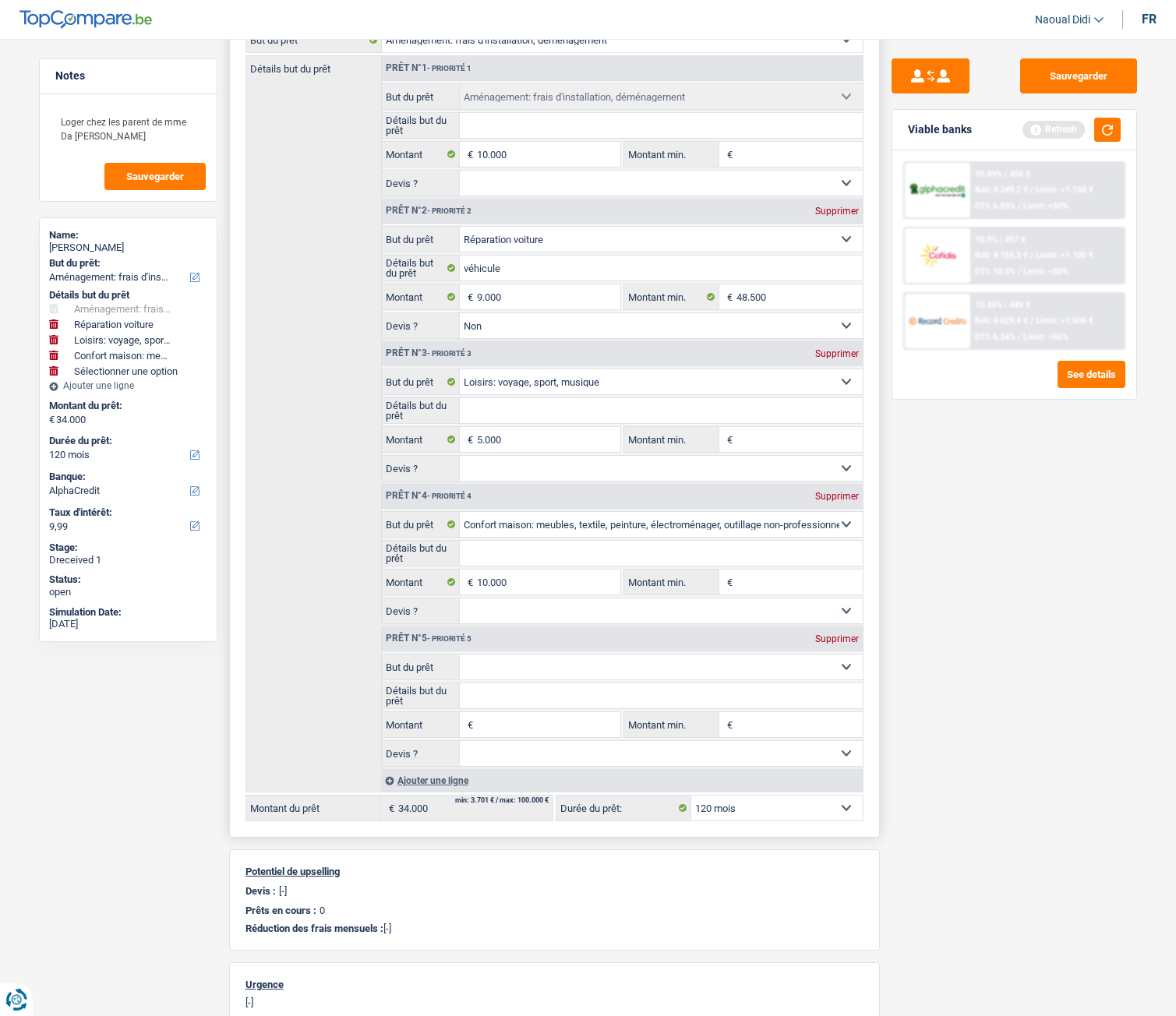
scroll to position [390, 0]
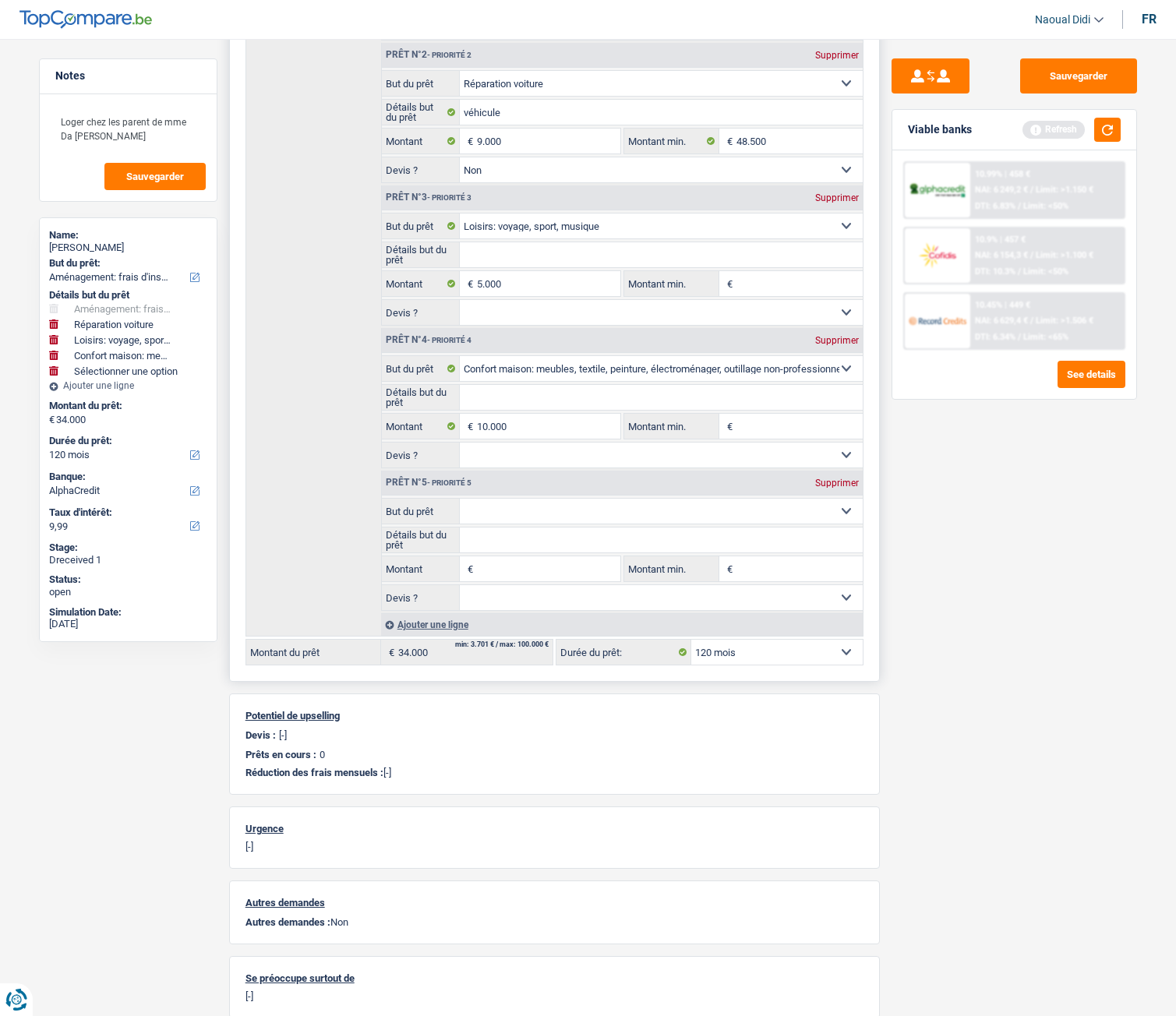
click at [507, 526] on fieldset "Confort maison: meubles, textile, peinture, électroménager, outillage non-profe…" at bounding box center [622, 555] width 481 height 113
click at [509, 513] on select "Confort maison: meubles, textile, peinture, électroménager, outillage non-profe…" at bounding box center [661, 511] width 403 height 25
select select "familyEvent"
click at [460, 499] on select "Confort maison: meubles, textile, peinture, électroménager, outillage non-profe…" at bounding box center [661, 511] width 403 height 25
select select "familyEvent"
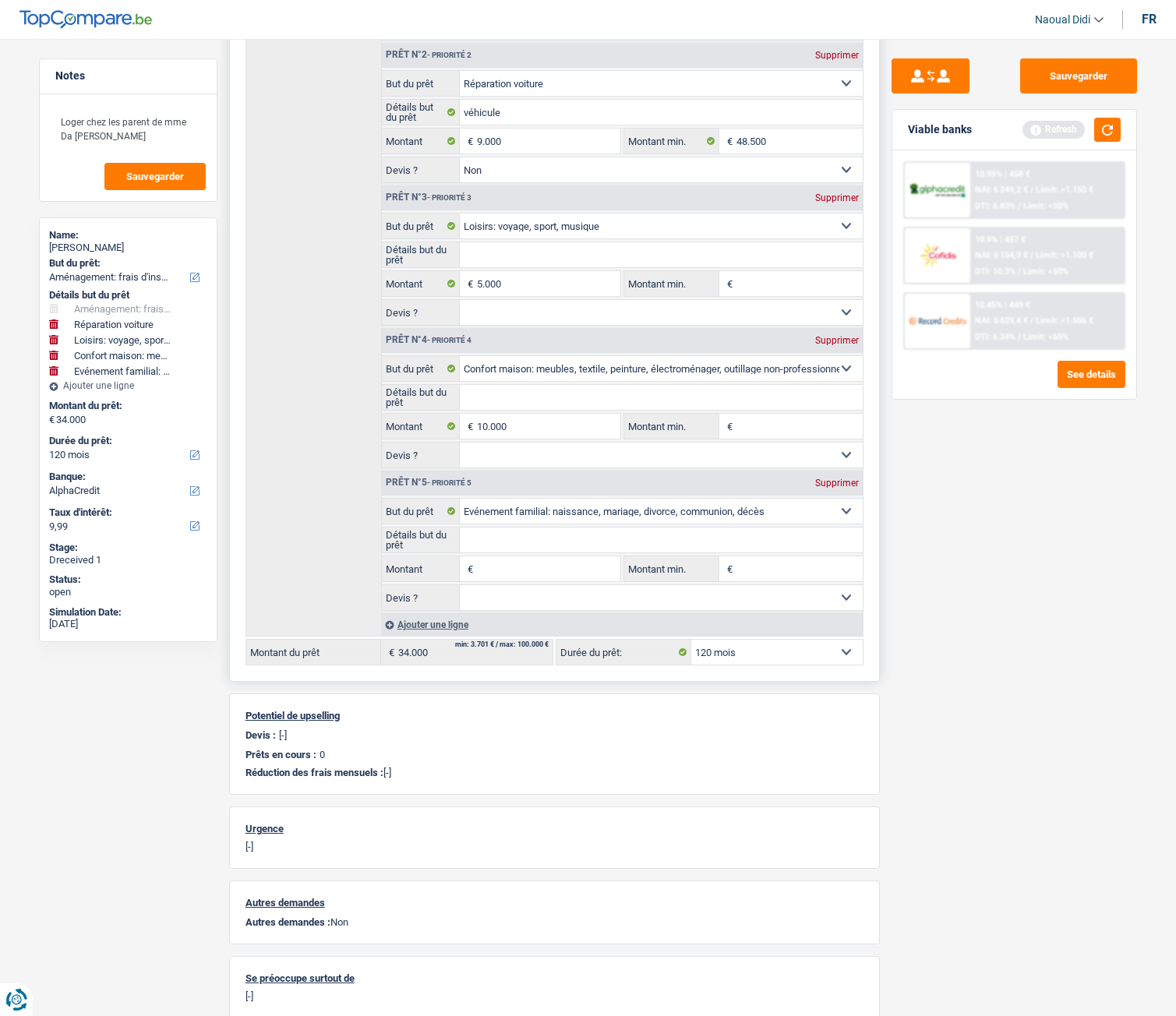
click at [532, 564] on input "Montant" at bounding box center [549, 569] width 143 height 25
type input "10.000"
type input "44.000"
select select "144"
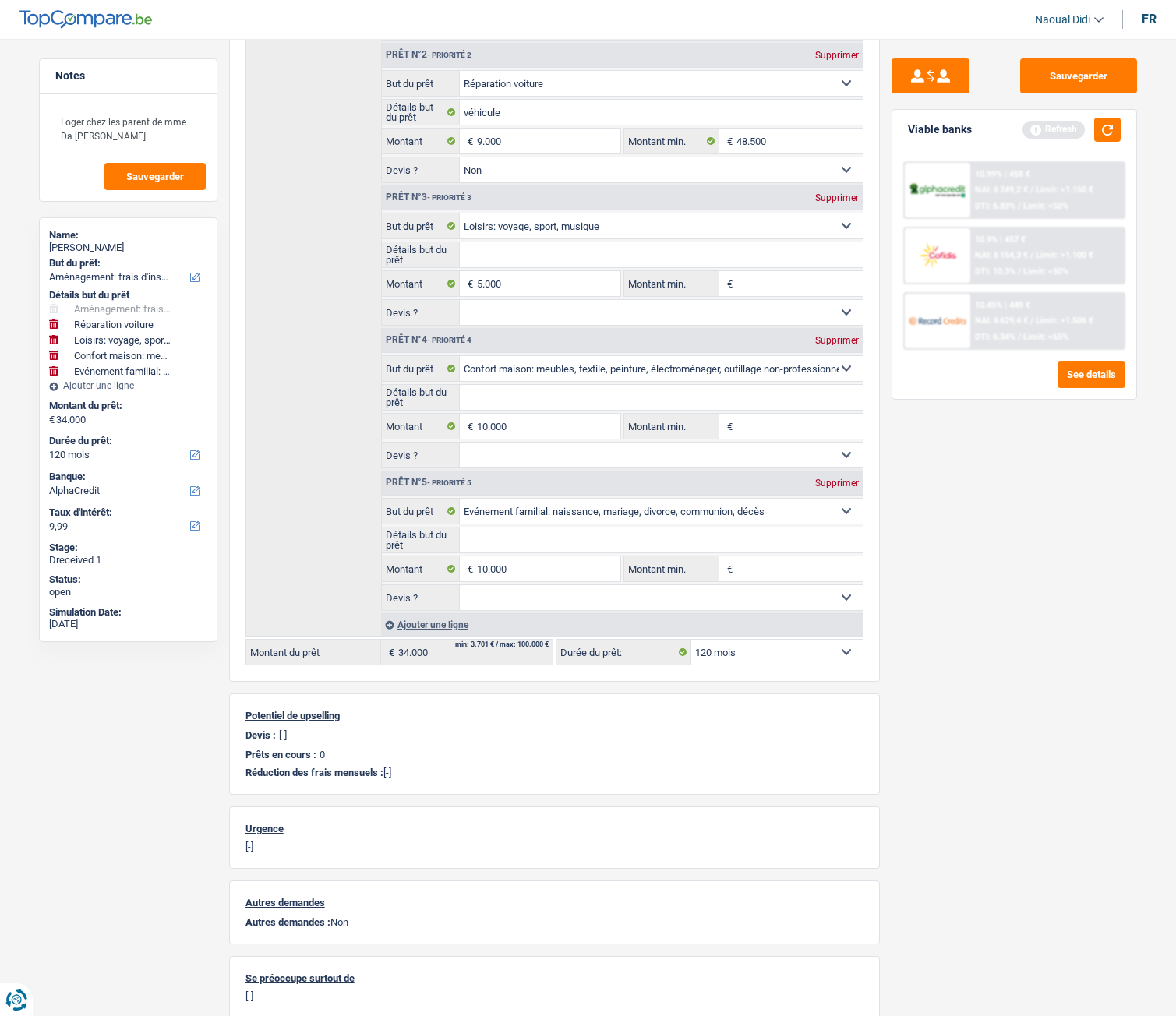
type input "44.000"
click at [923, 639] on div "Sauvegarder Viable banks Refresh 10.99% | 458 € NAI: 6 249,2 € / Limit: >1.150 …" at bounding box center [1014, 523] width 269 height 929
select select "144"
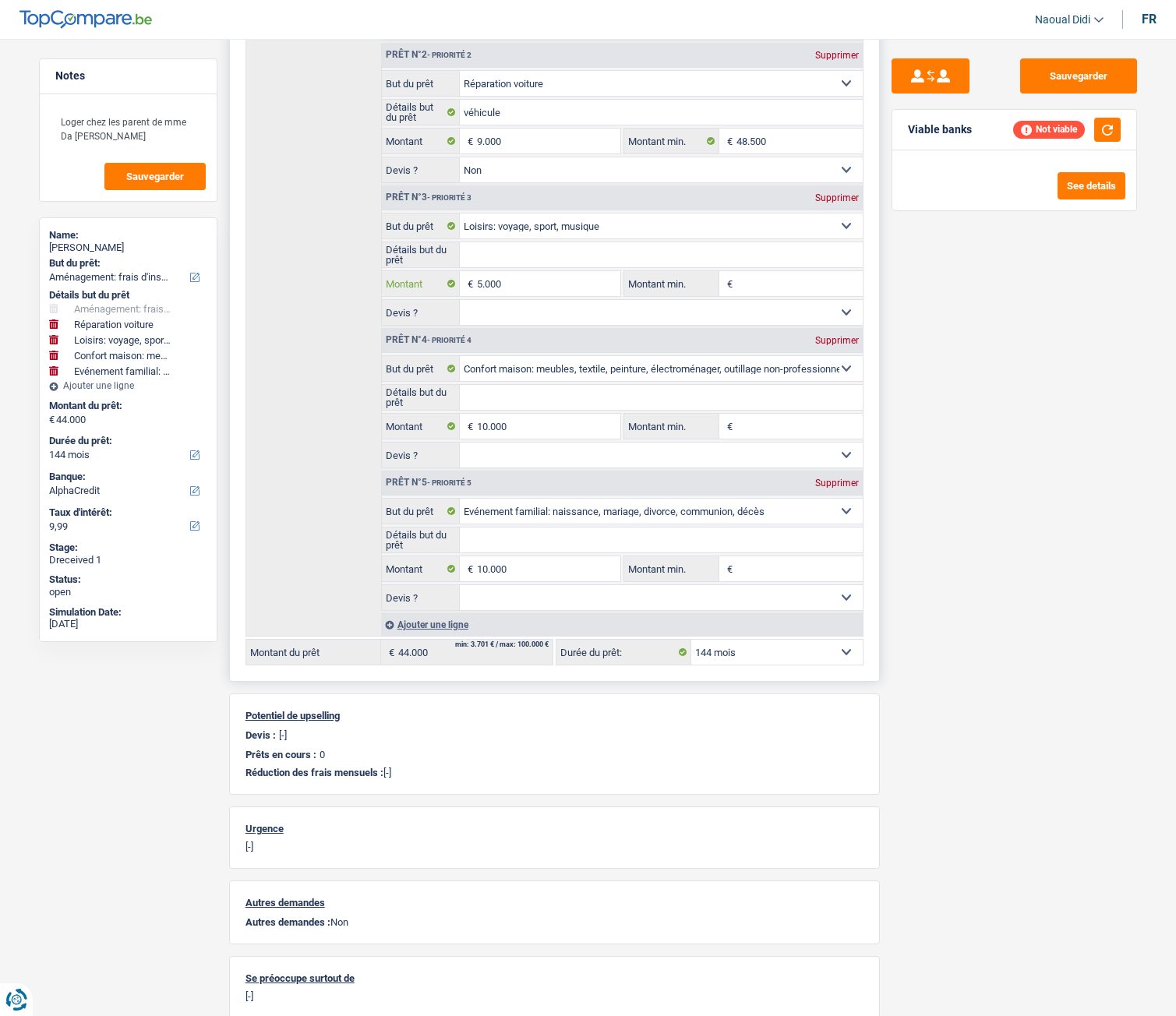
click at [481, 285] on input "5.000" at bounding box center [549, 284] width 143 height 25
type input "9.000"
type input "48.000"
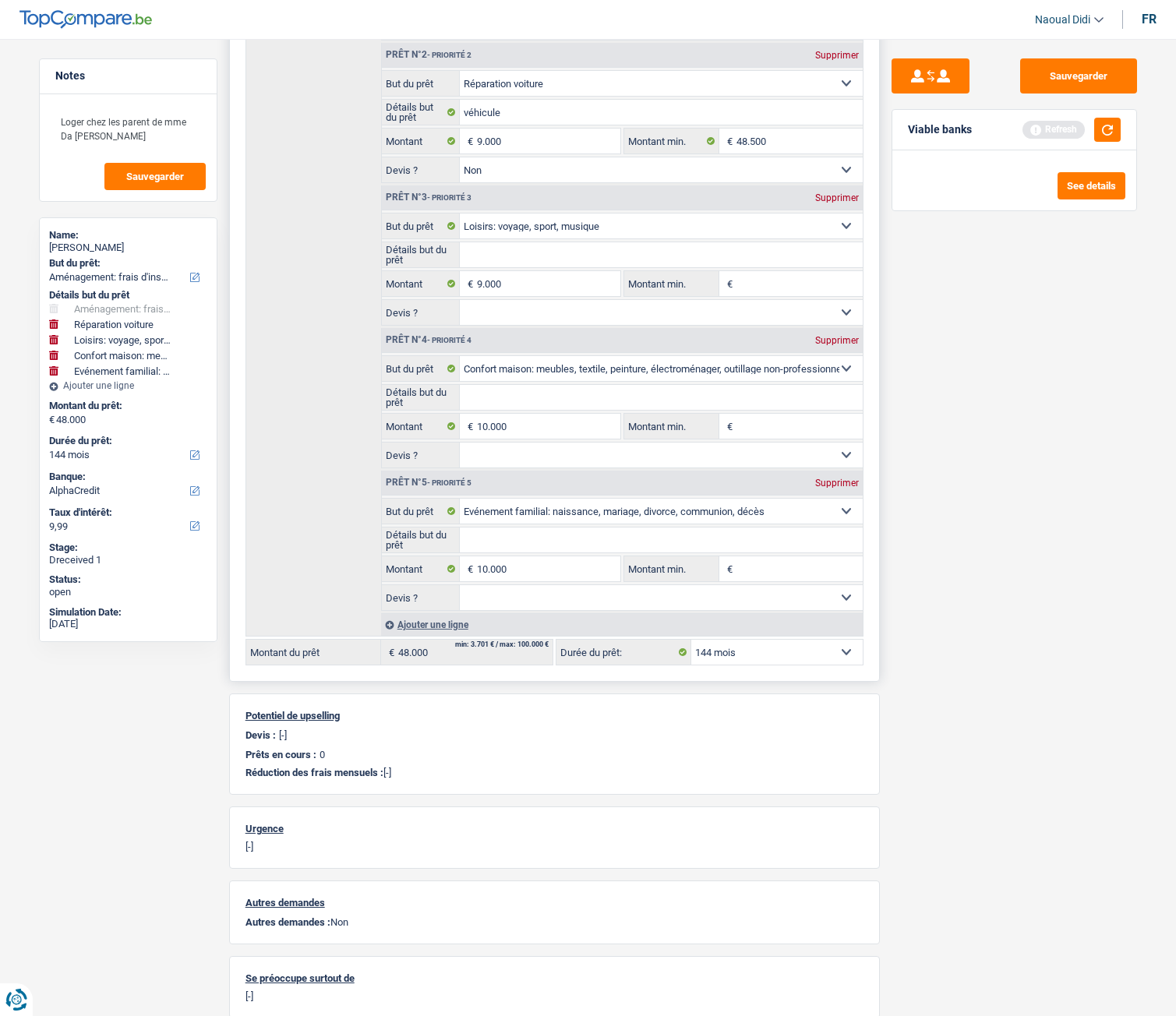
click at [580, 309] on select "Oui Non Non répondu Sélectionner une option" at bounding box center [661, 312] width 403 height 25
click at [914, 469] on div "Sauvegarder Viable banks Not viable See details" at bounding box center [1014, 523] width 269 height 929
click at [485, 428] on input "10.000" at bounding box center [549, 426] width 143 height 25
click at [485, 427] on input "10.000" at bounding box center [549, 426] width 143 height 25
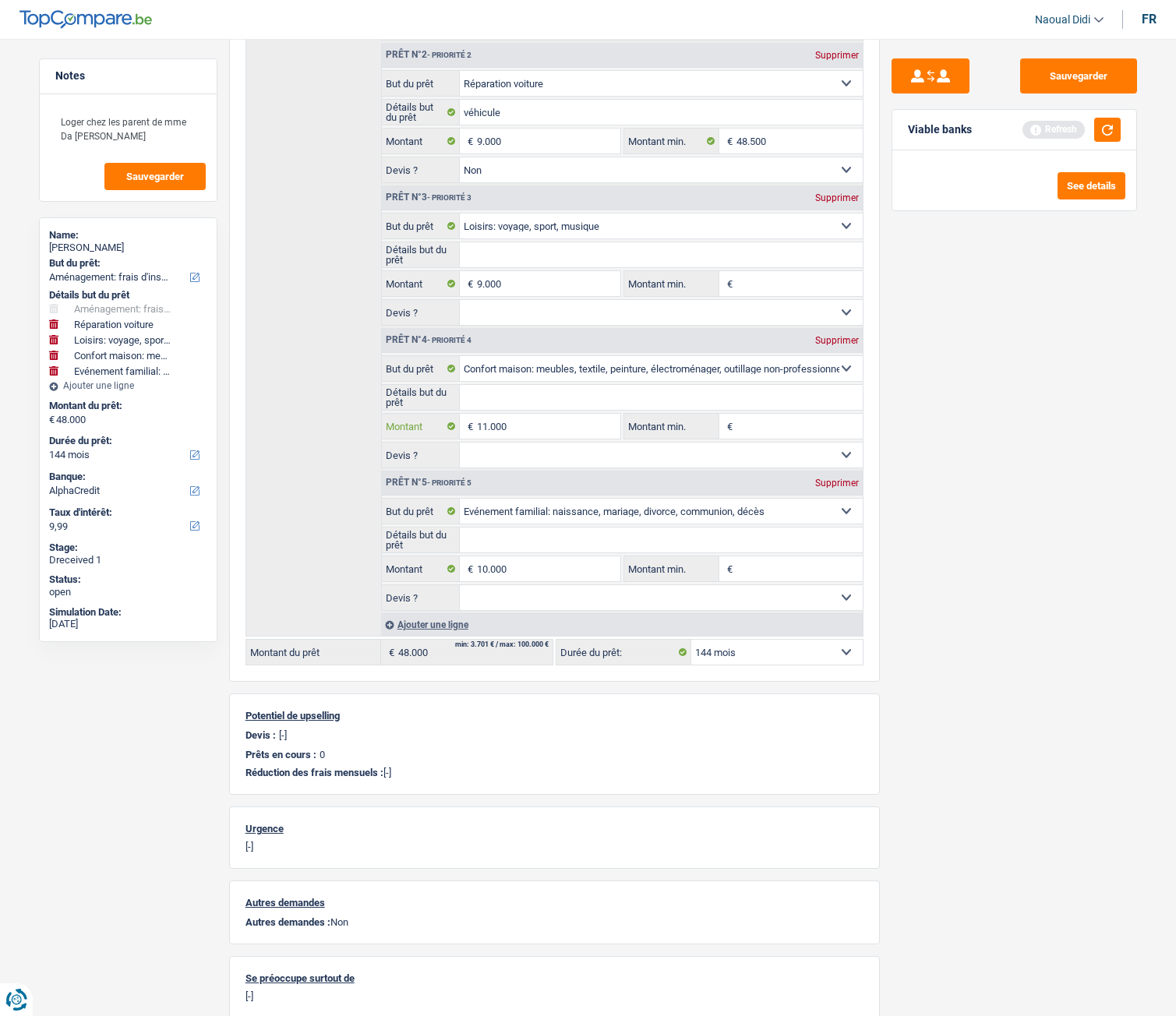
type input "11.000"
type input "49.000"
click at [1031, 482] on div "Sauvegarder Viable banks Refresh See details" at bounding box center [1014, 523] width 269 height 929
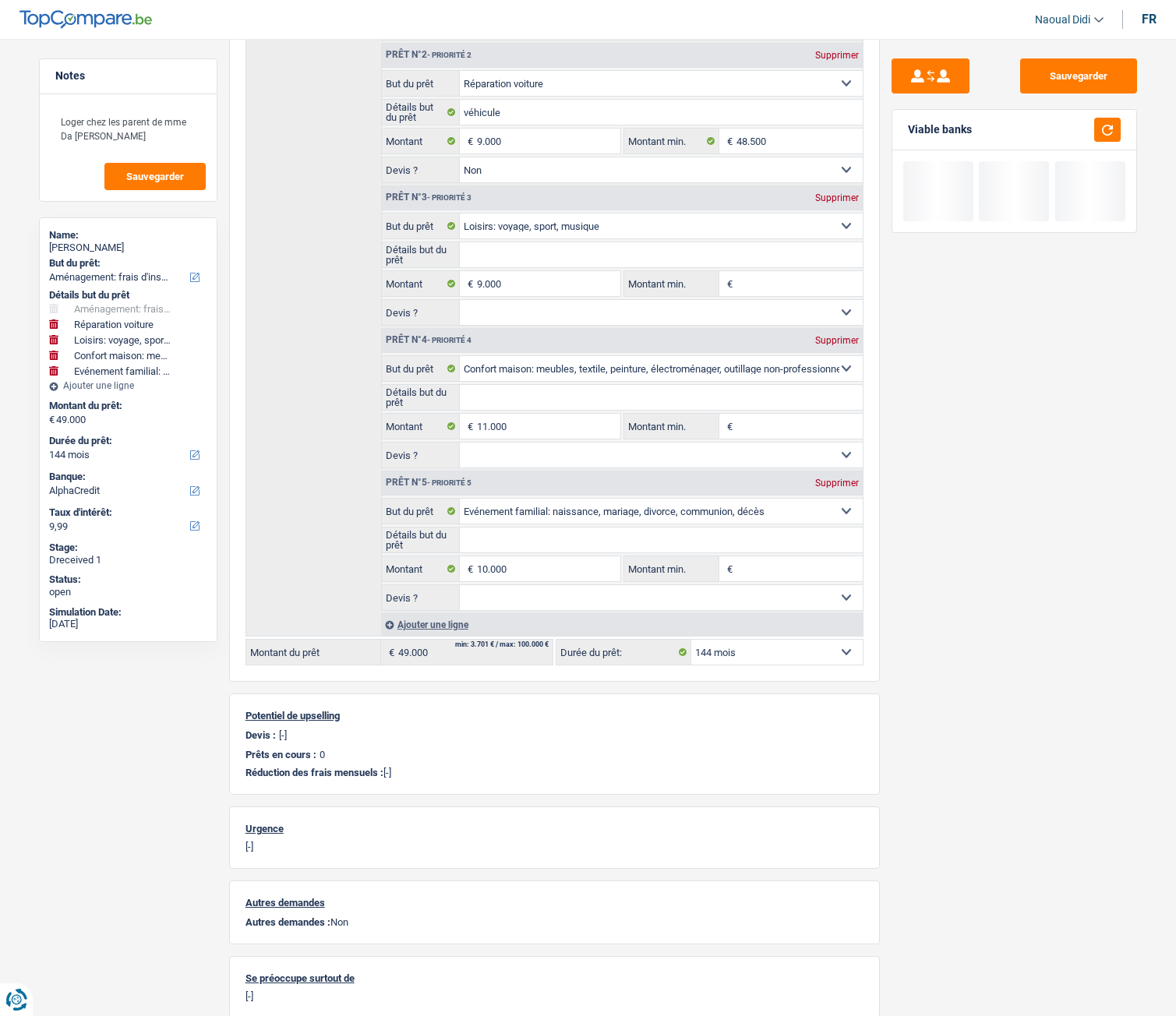
scroll to position [78, 0]
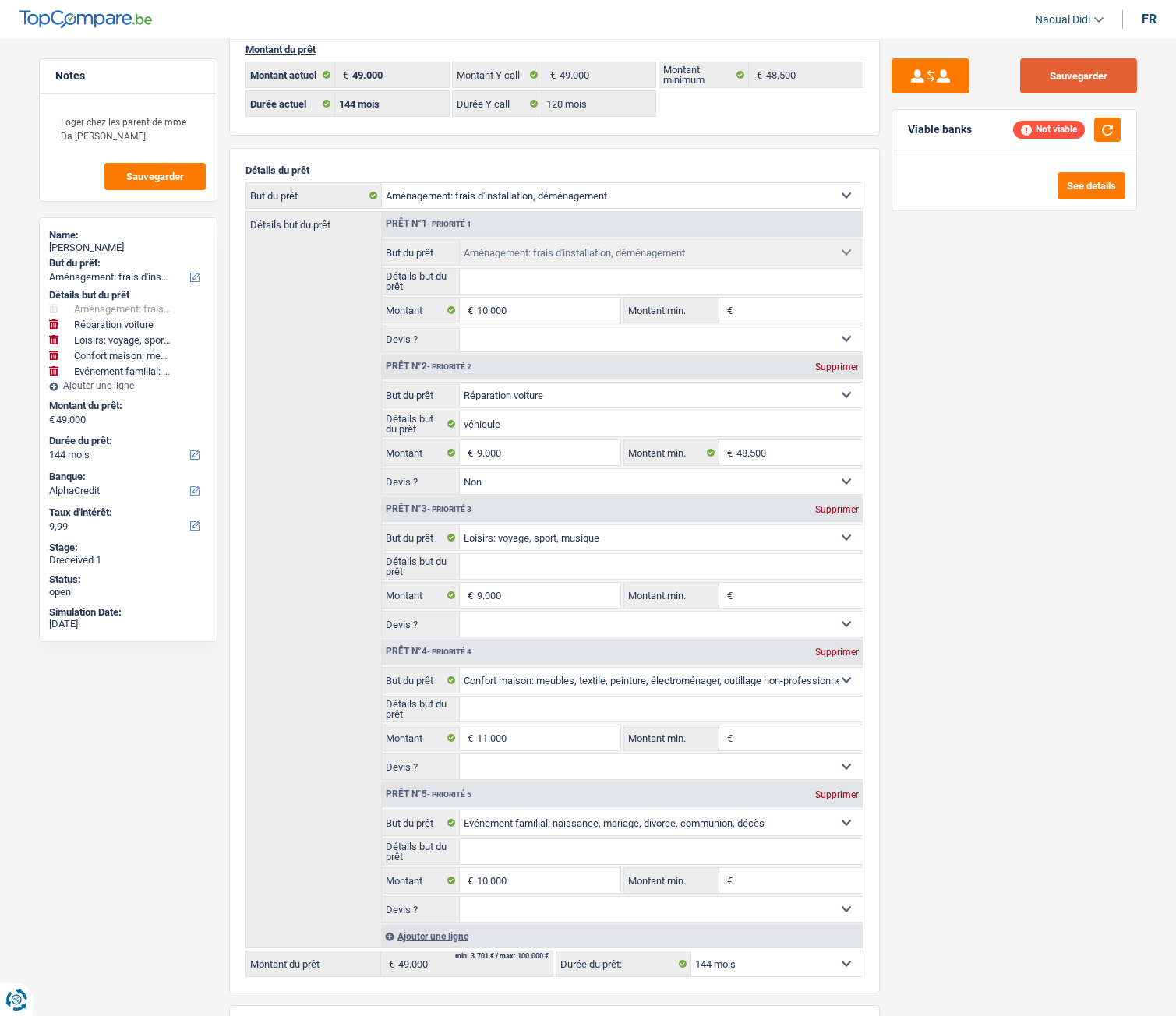
click at [1093, 81] on button "Sauvegarder" at bounding box center [1079, 75] width 117 height 35
click at [1102, 131] on button "button" at bounding box center [1107, 130] width 26 height 24
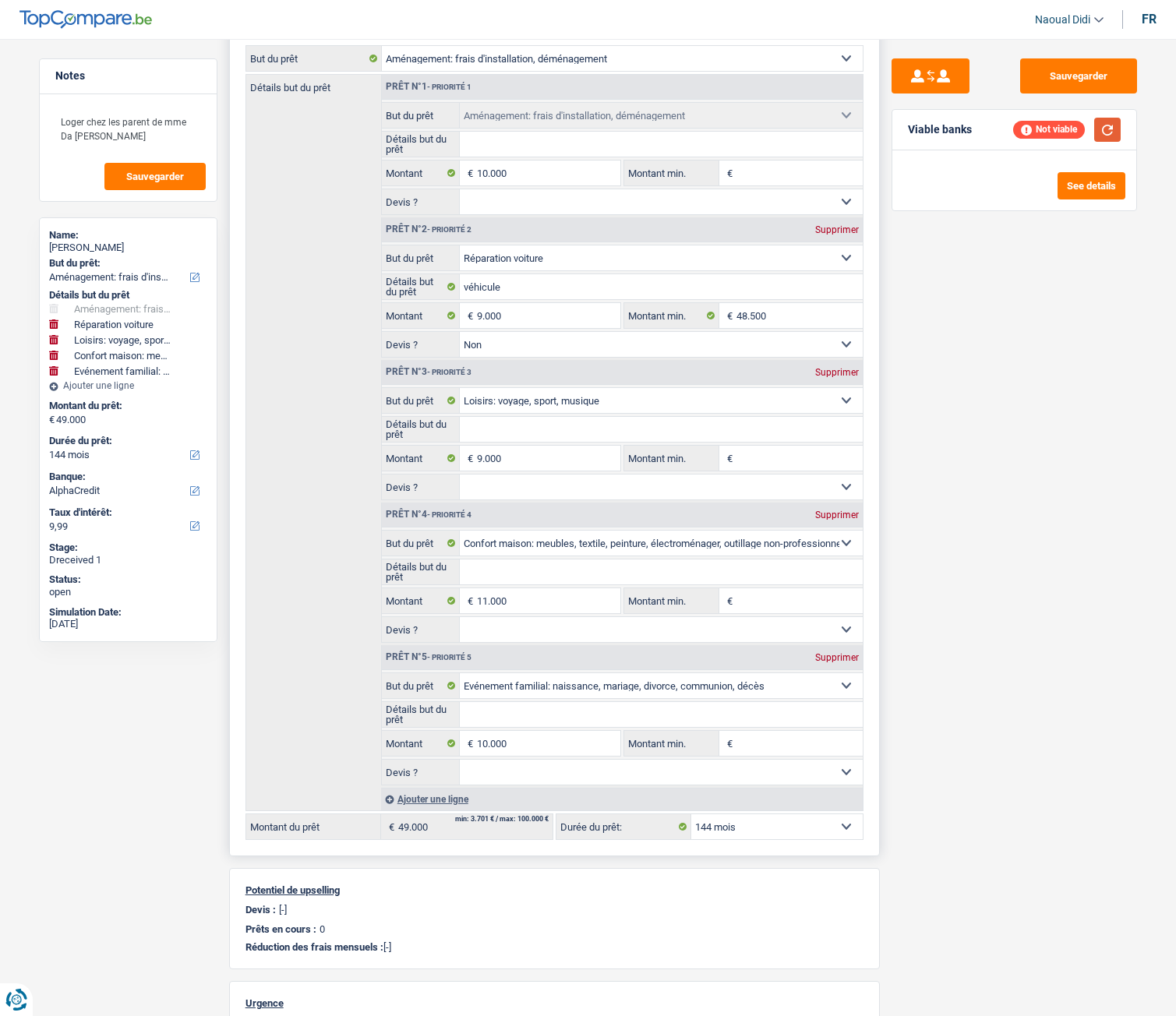
scroll to position [312, 0]
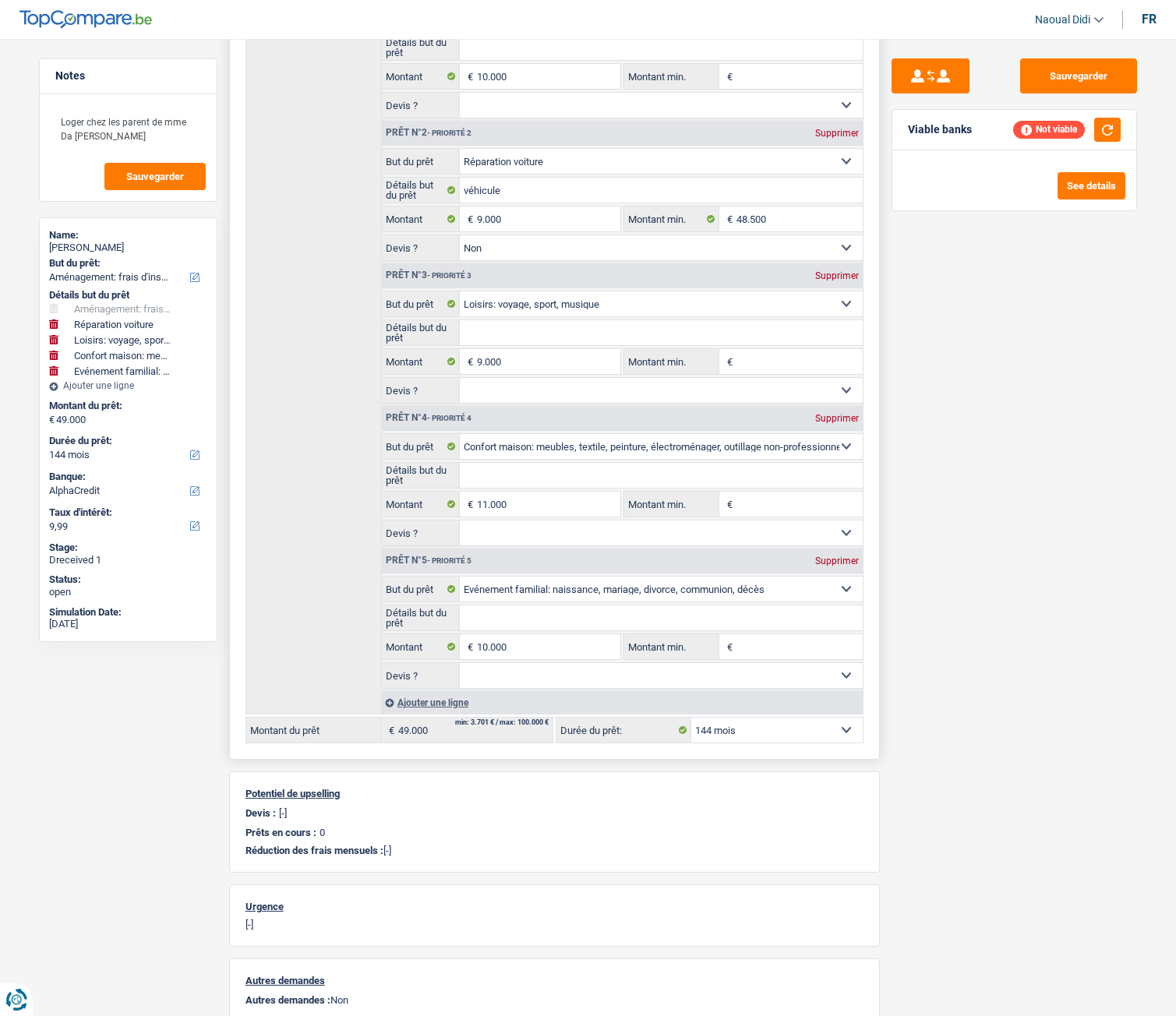
click at [757, 724] on select "12 mois 18 mois 24 mois 30 mois 36 mois 42 mois 48 mois 60 mois 72 mois 84 mois…" at bounding box center [777, 730] width 171 height 25
select select "84"
click at [692, 718] on select "12 mois 18 mois 24 mois 30 mois 36 mois 42 mois 48 mois 60 mois 72 mois 84 mois…" at bounding box center [777, 730] width 171 height 25
select select "84"
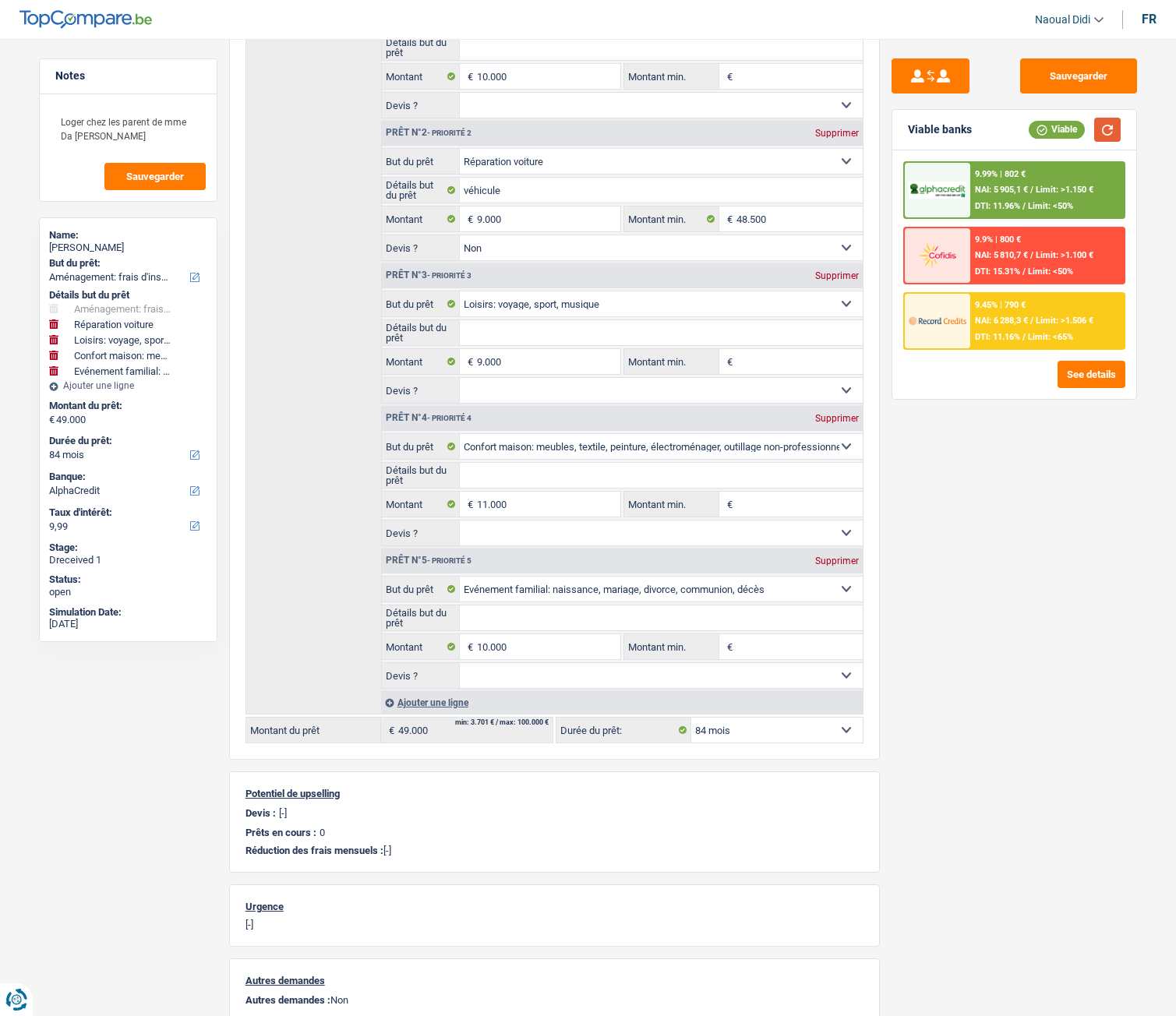
click at [1112, 130] on button "button" at bounding box center [1107, 130] width 26 height 24
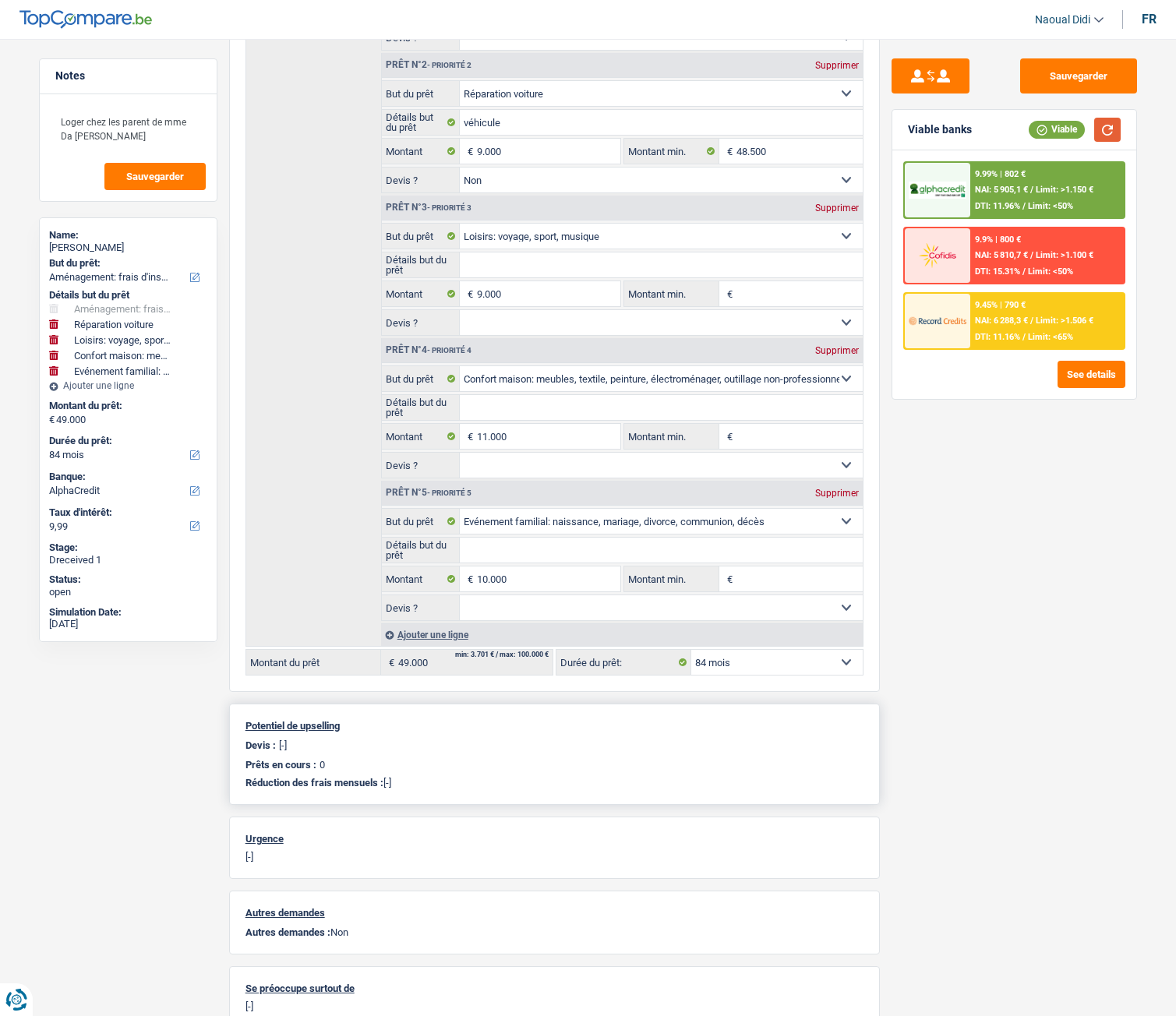
scroll to position [390, 0]
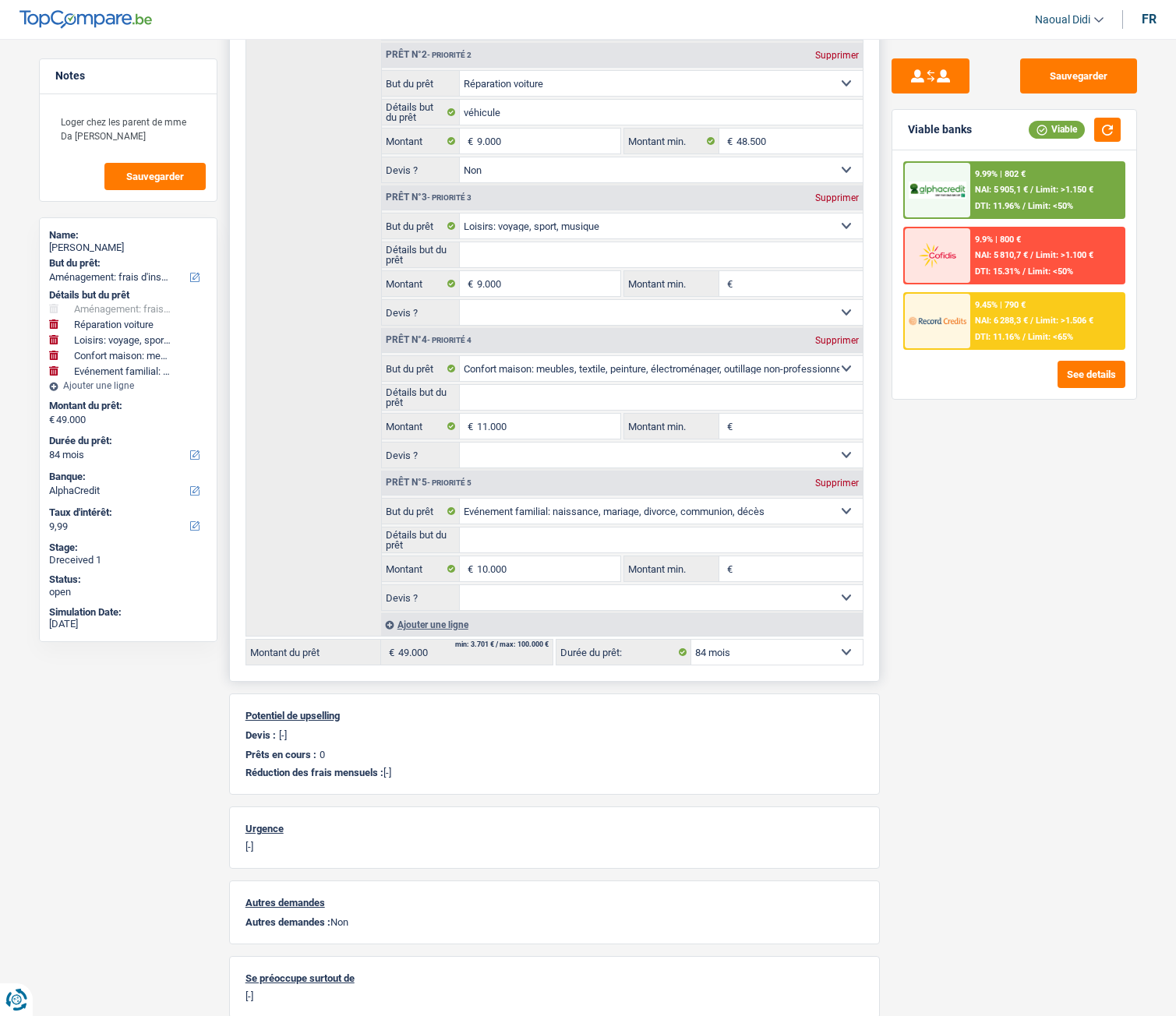
click at [739, 651] on select "12 mois 18 mois 24 mois 30 mois 36 mois 42 mois 48 mois 60 mois 72 mois 84 mois…" at bounding box center [777, 652] width 171 height 25
select select "120"
click at [692, 640] on select "12 mois 18 mois 24 mois 30 mois 36 mois 42 mois 48 mois 60 mois 72 mois 84 mois…" at bounding box center [777, 652] width 171 height 25
select select "120"
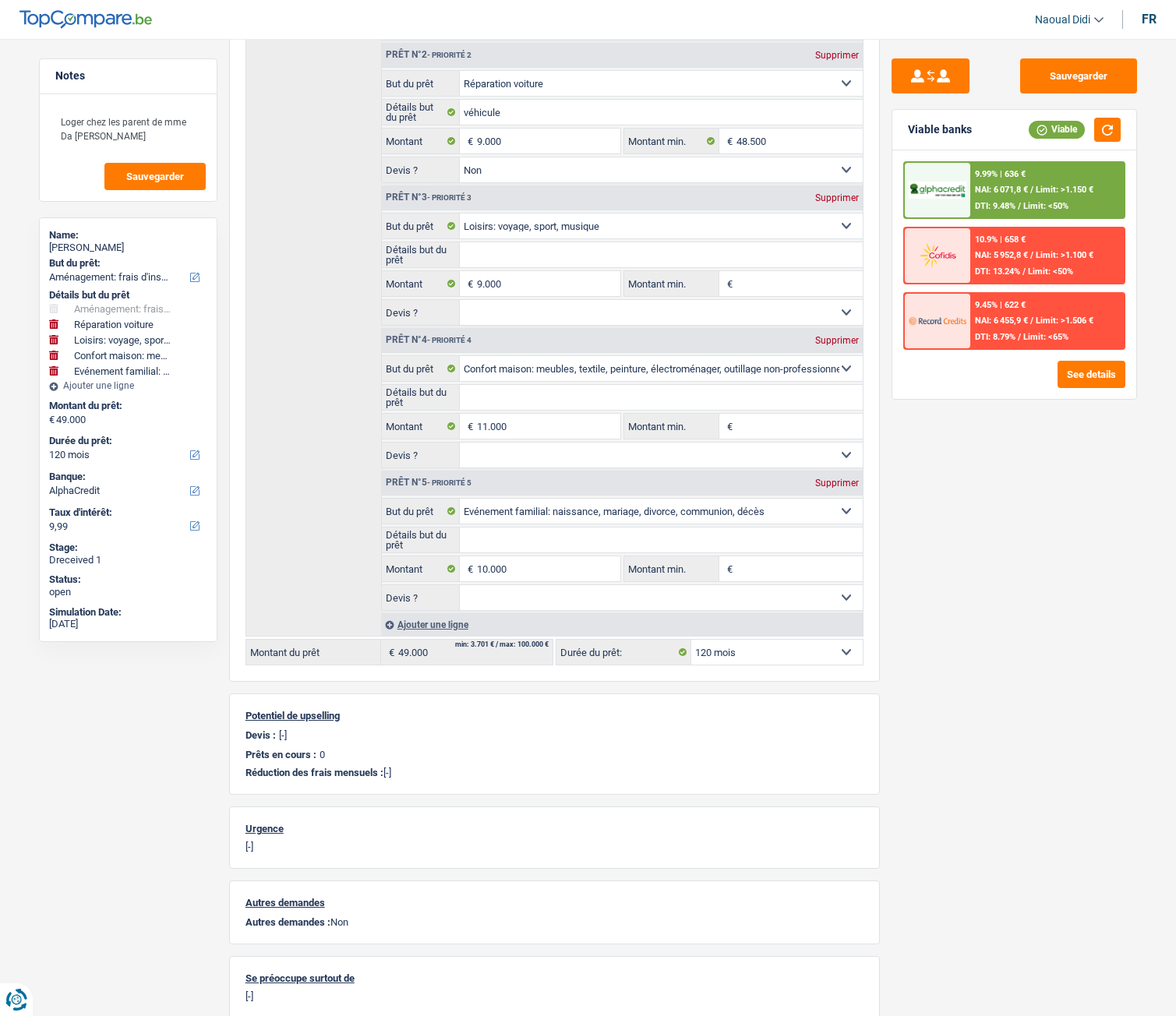
click at [1021, 182] on div "9.99% | 636 € NAI: 6 071,8 € / Limit: >1.150 € DTI: 9.48% / Limit: <50%" at bounding box center [1046, 190] width 153 height 55
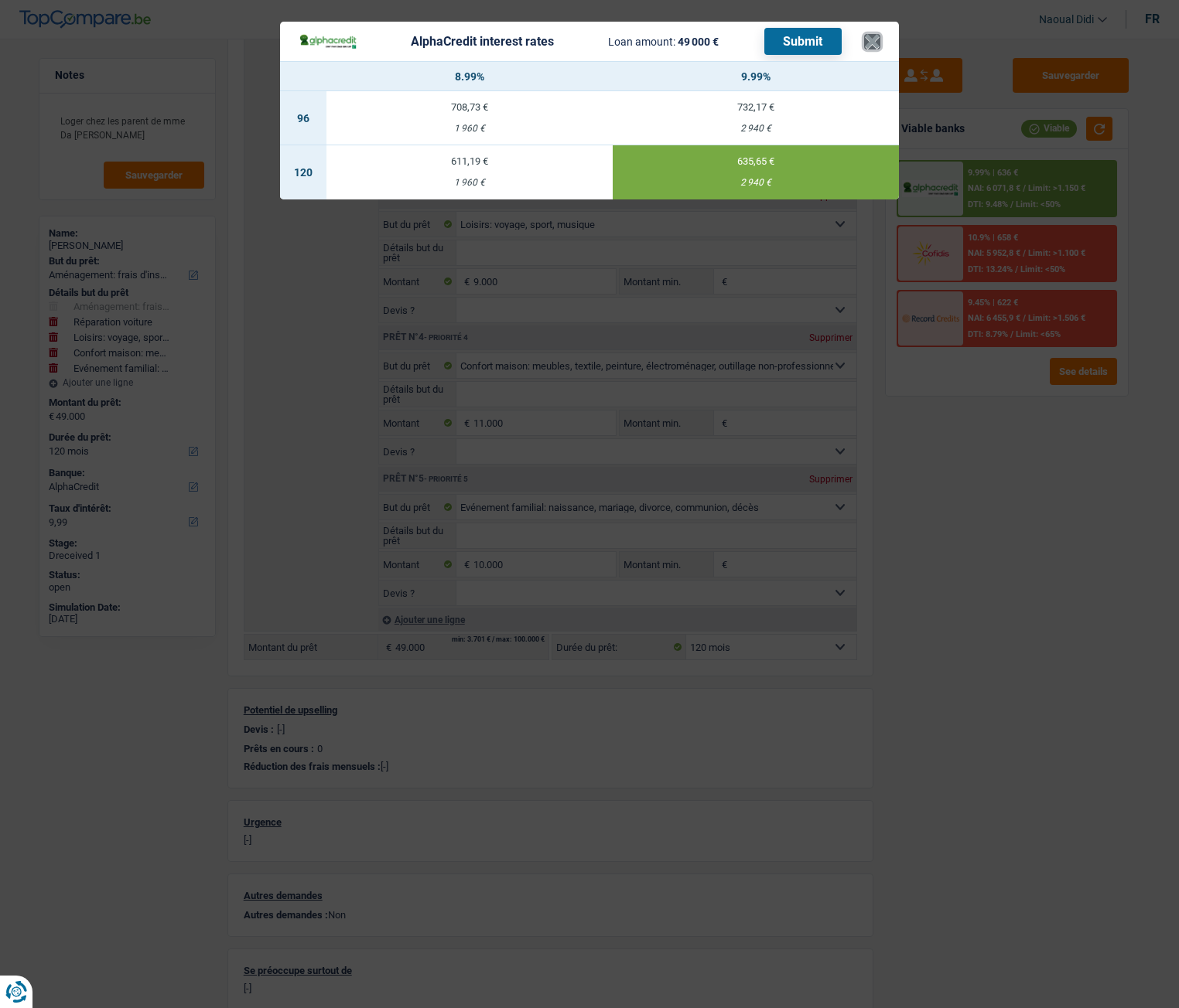
click at [877, 39] on button "×" at bounding box center [871, 41] width 16 height 16
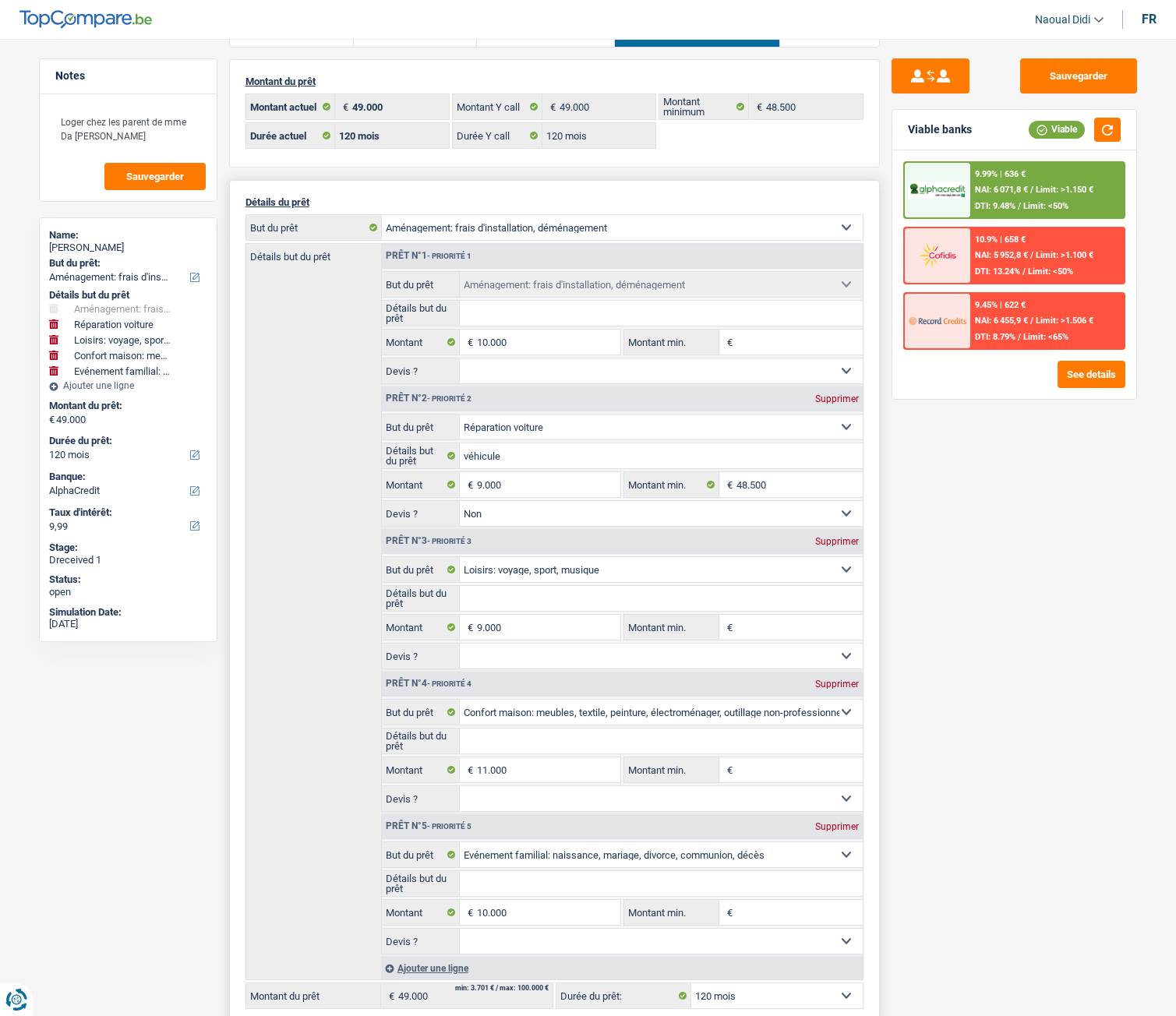
scroll to position [0, 0]
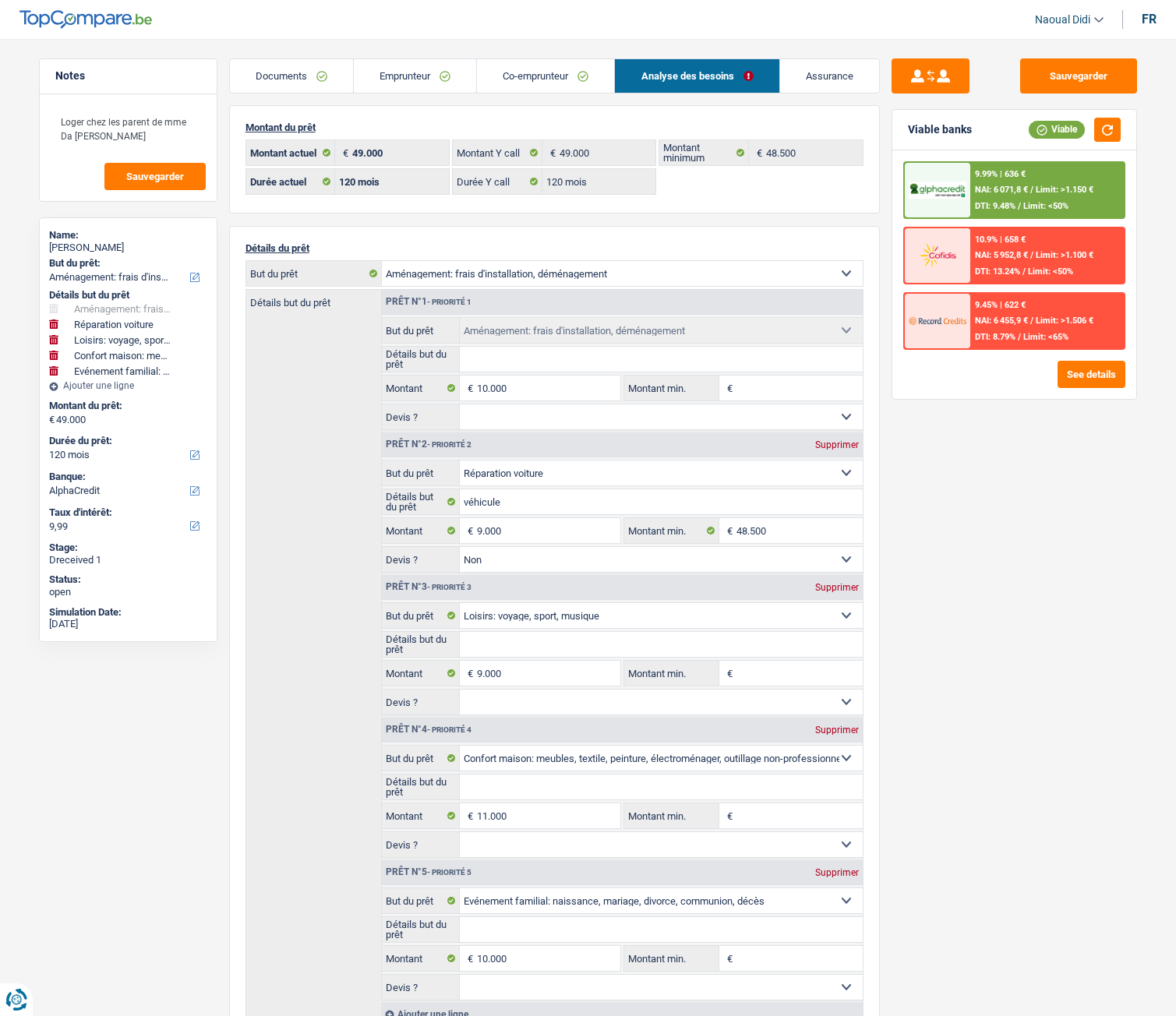
click at [989, 454] on div "Sauvegarder Viable banks Viable 9.99% | 636 € NAI: 6 071,8 € / Limit: >1.150 € …" at bounding box center [1014, 523] width 269 height 929
click at [1108, 128] on button "button" at bounding box center [1107, 130] width 26 height 24
click at [1087, 73] on button "Sauvegarder" at bounding box center [1079, 75] width 117 height 35
click at [1003, 190] on span "NAI: 6 071,8 €" at bounding box center [1001, 190] width 53 height 10
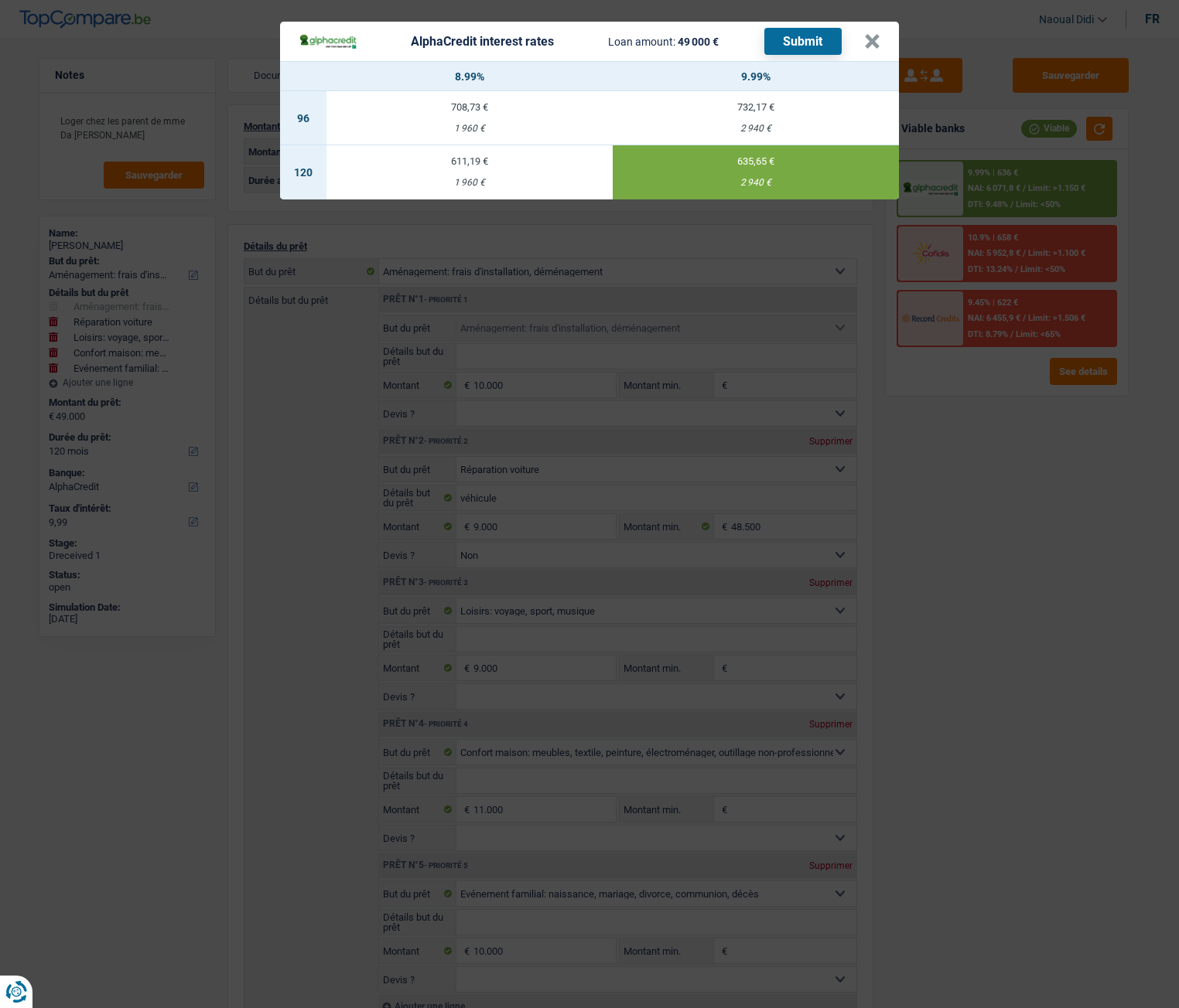
click at [791, 39] on button "Submit" at bounding box center [802, 41] width 77 height 27
click at [869, 41] on button "×" at bounding box center [871, 41] width 16 height 16
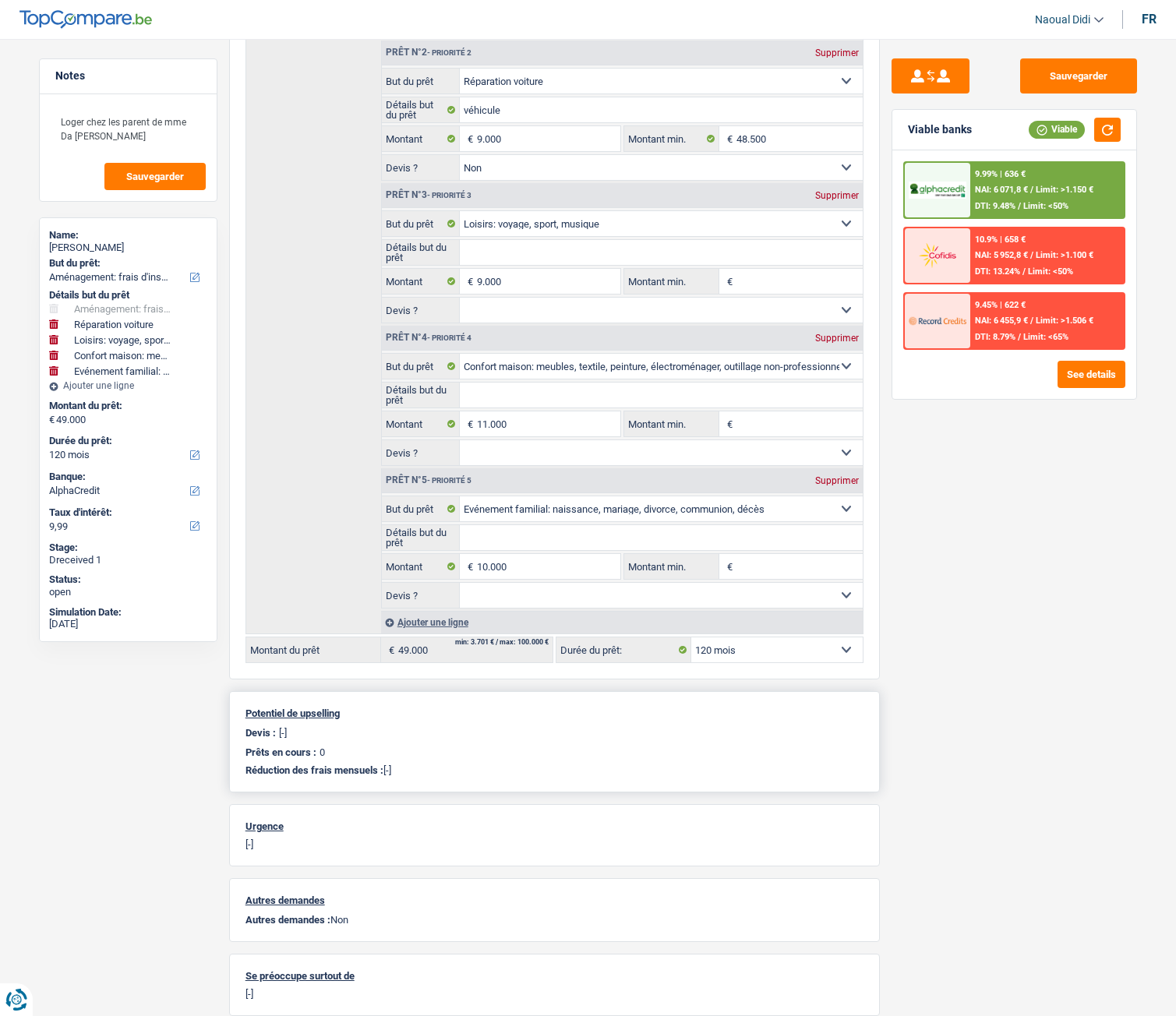
scroll to position [525, 0]
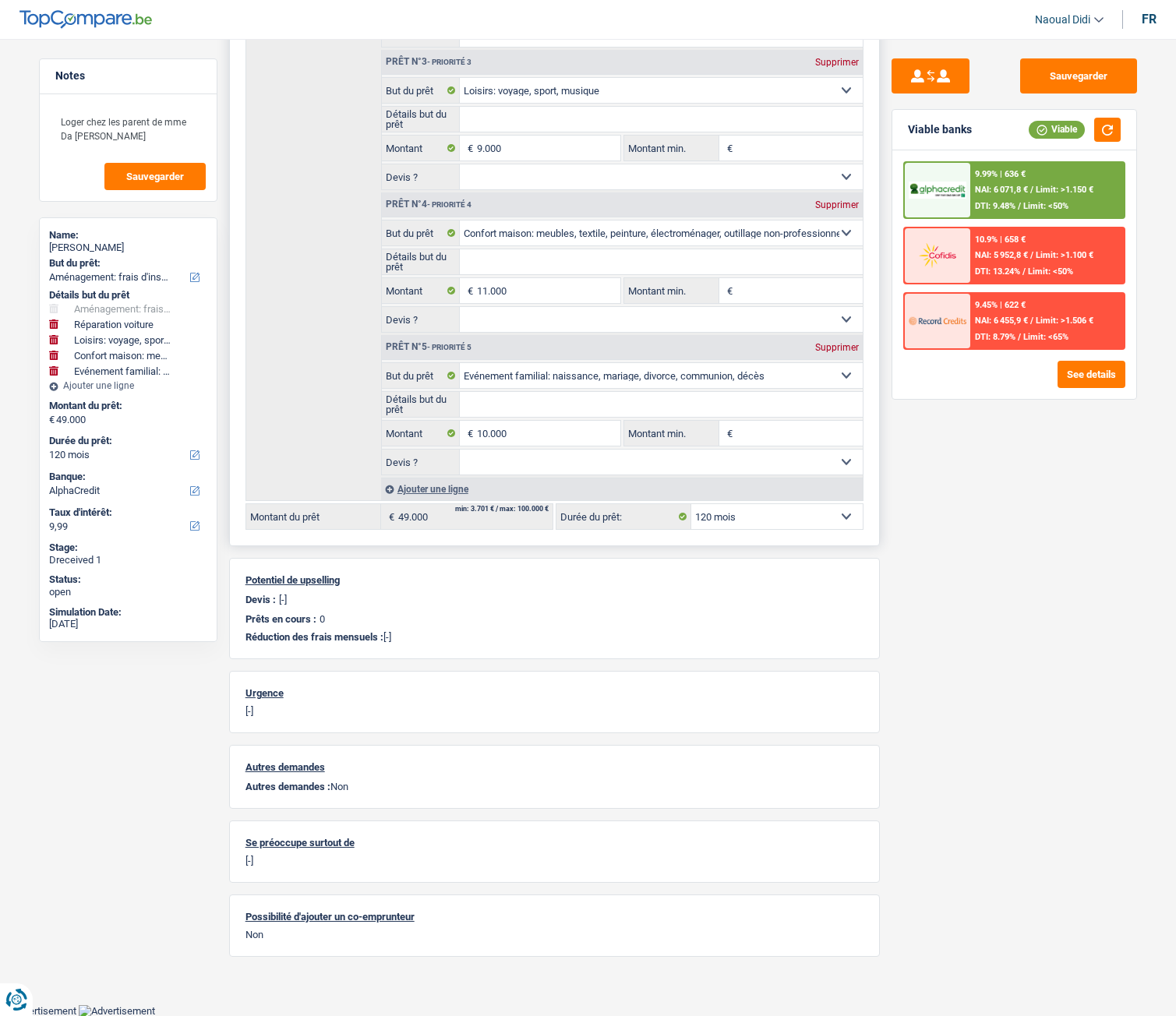
click at [784, 521] on select "12 mois 18 mois 24 mois 30 mois 36 mois 42 mois 48 mois 60 mois 72 mois 84 mois…" at bounding box center [777, 517] width 171 height 25
select select "84"
click at [692, 505] on select "12 mois 18 mois 24 mois 30 mois 36 mois 42 mois 48 mois 60 mois 72 mois 84 mois…" at bounding box center [777, 517] width 171 height 25
select select "84"
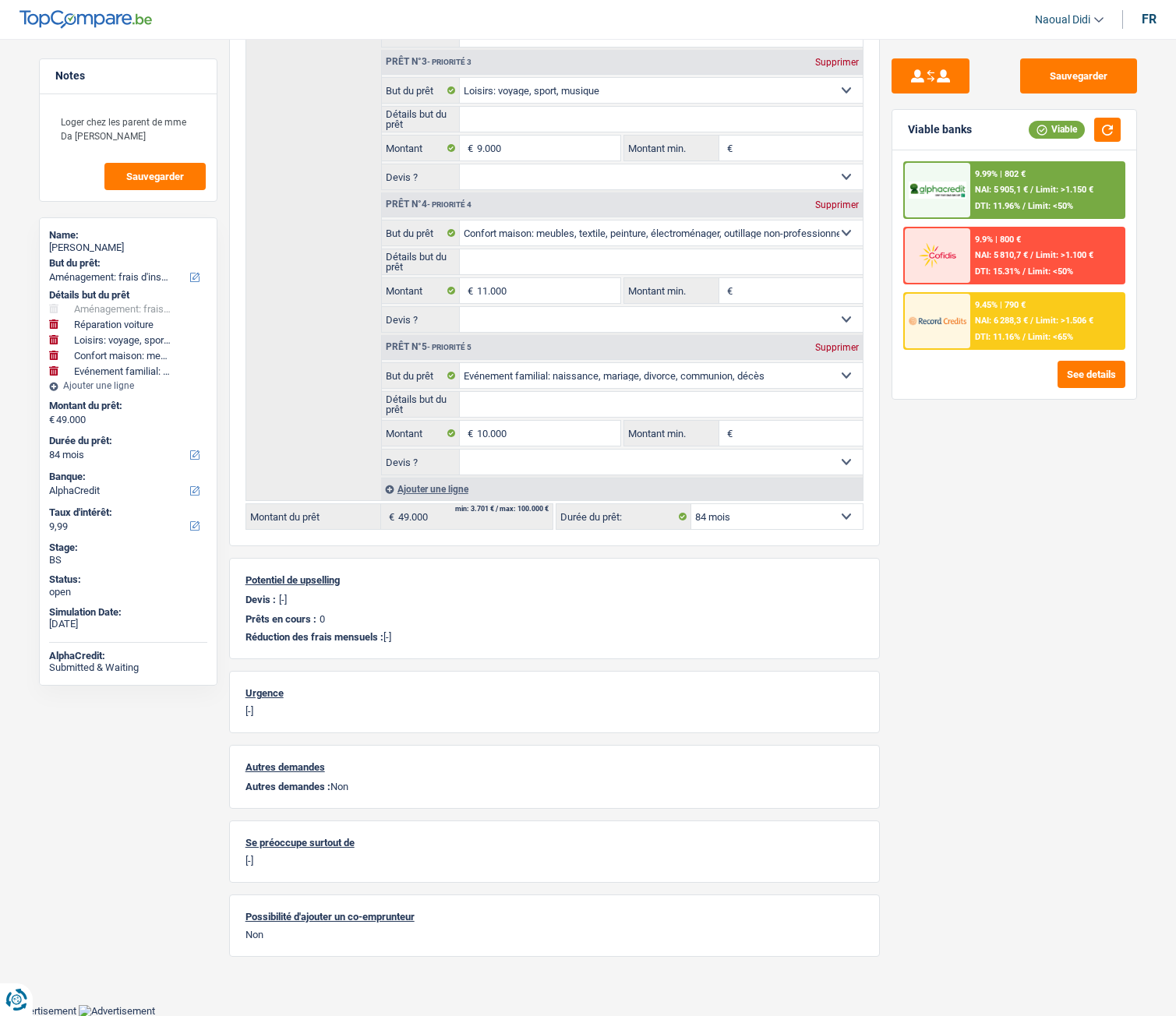
click at [984, 323] on span "NAI: 6 288,3 €" at bounding box center [1001, 320] width 53 height 10
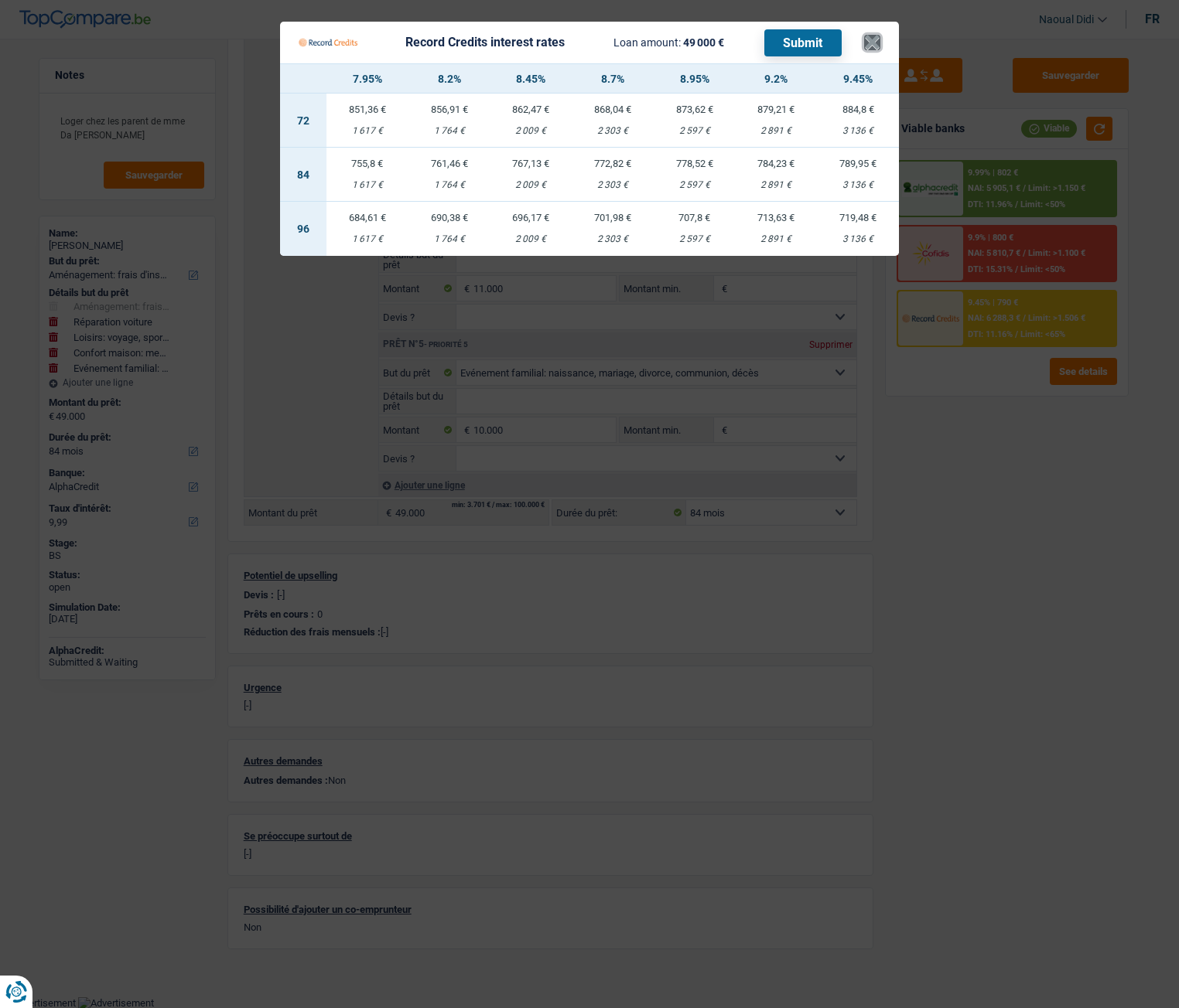
click at [869, 43] on button "×" at bounding box center [871, 42] width 16 height 16
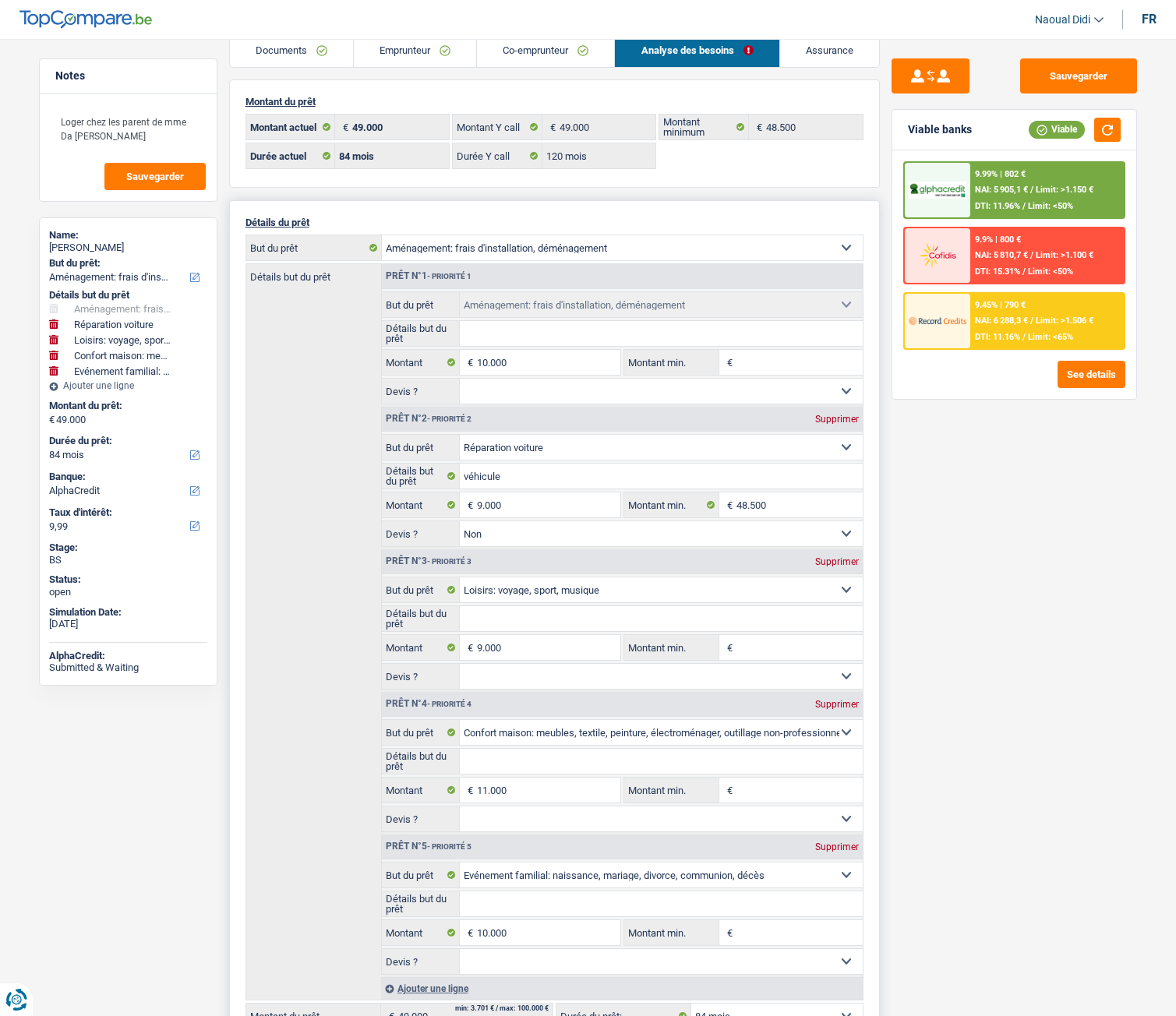
scroll to position [0, 0]
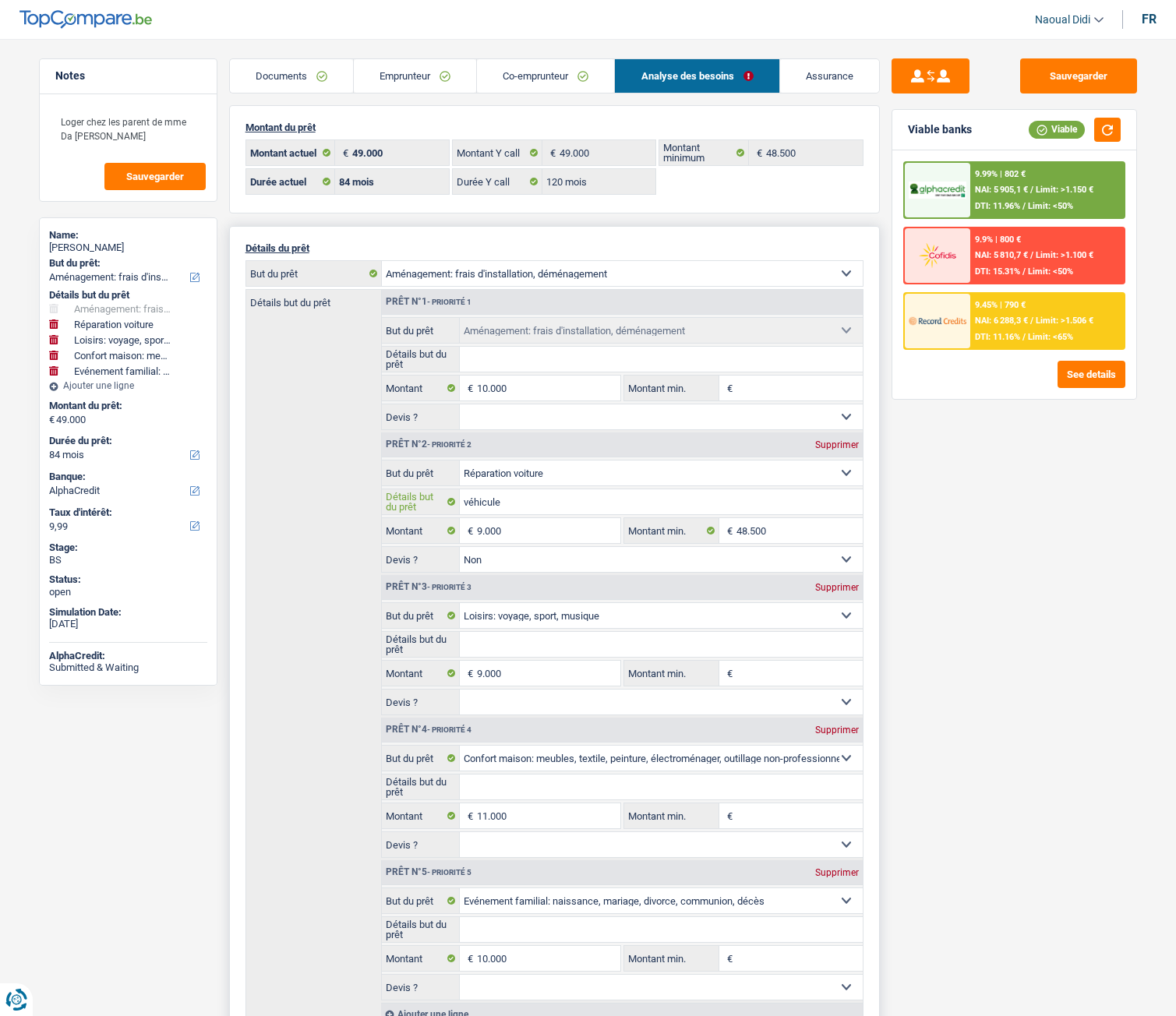
click at [532, 508] on input "véhicule" at bounding box center [661, 502] width 403 height 25
click at [565, 473] on select "Confort maison: meubles, textile, peinture, électroménager, outillage non-profe…" at bounding box center [661, 473] width 403 height 25
click at [934, 534] on div "Sauvegarder Viable banks Viable 9.99% | 802 € NAI: 5 905,1 € / Limit: >1.150 € …" at bounding box center [1014, 523] width 269 height 929
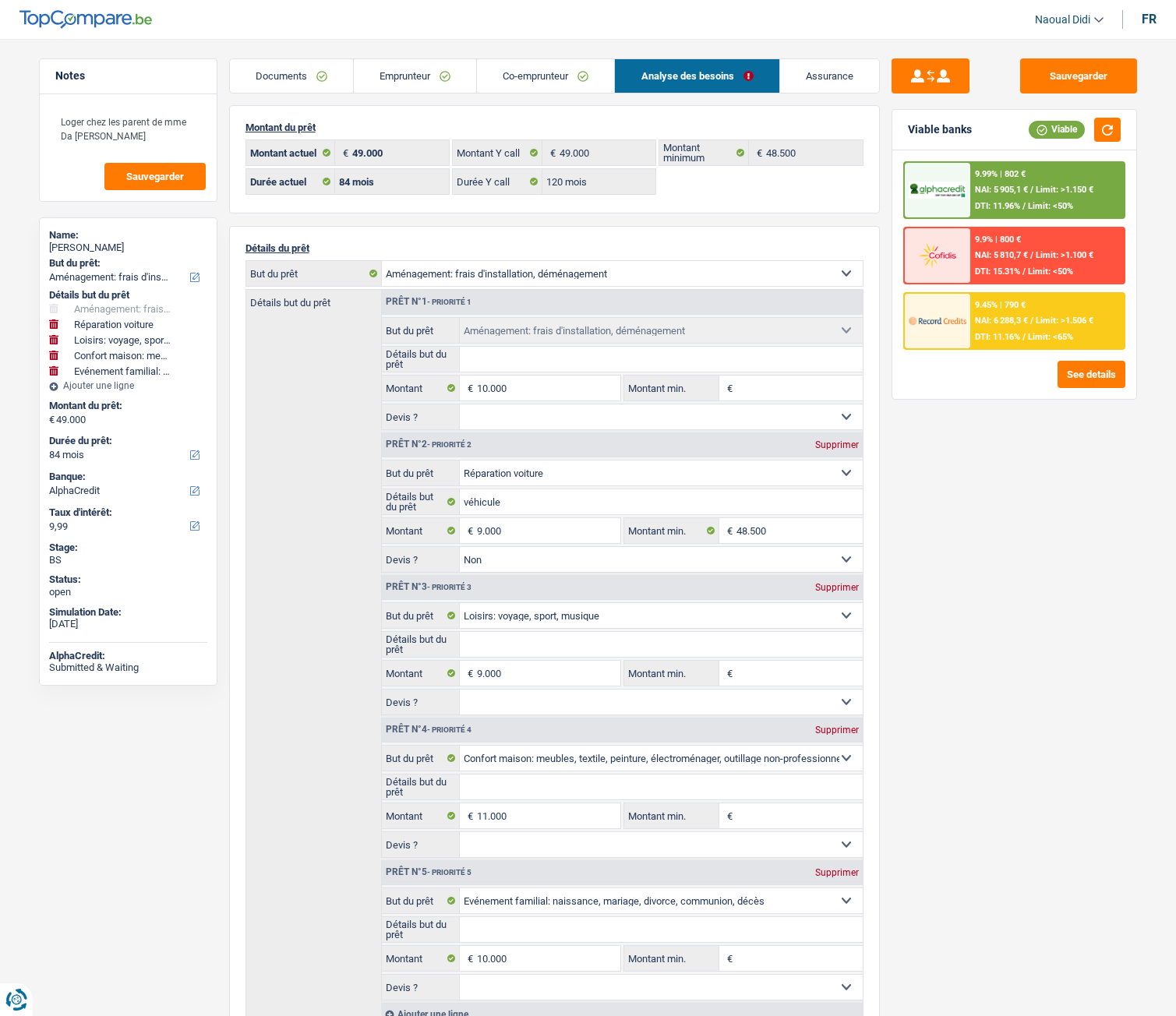
click at [987, 180] on div "9.99% | 802 € NAI: 5 905,1 € / Limit: >1.150 € DTI: 11.96% / Limit: <50%" at bounding box center [1046, 190] width 153 height 55
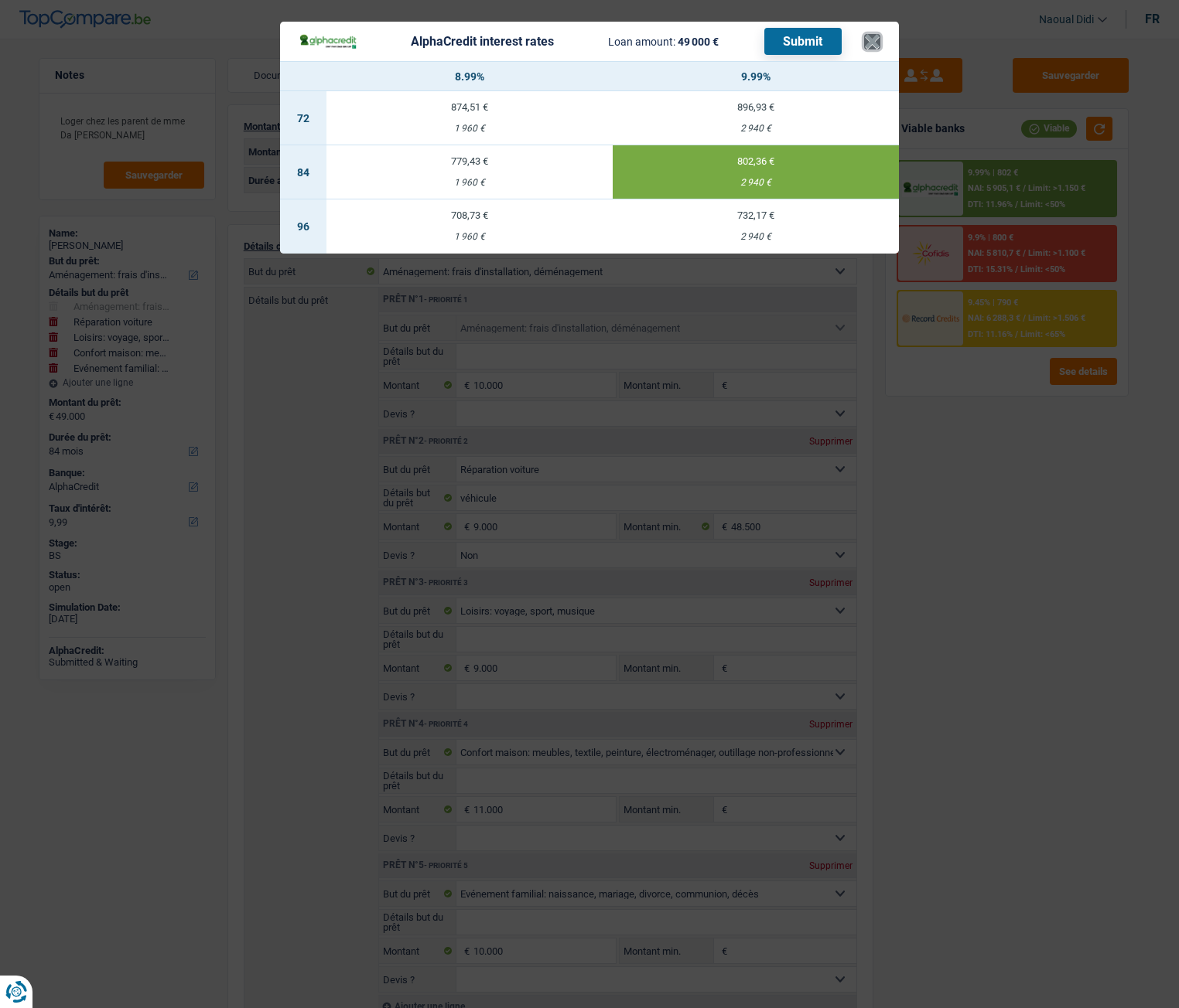
click at [876, 36] on button "×" at bounding box center [871, 41] width 16 height 16
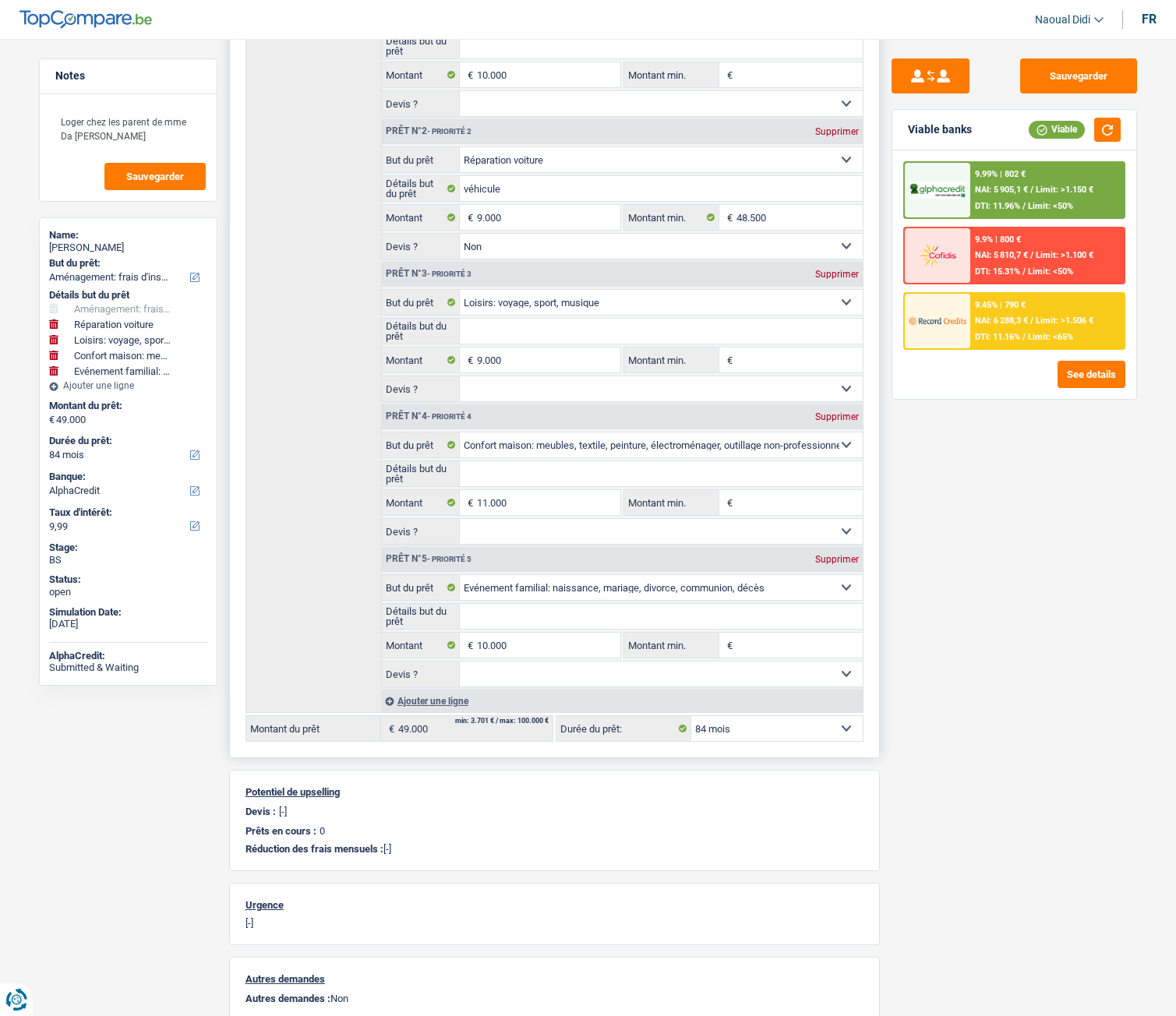
scroll to position [468, 0]
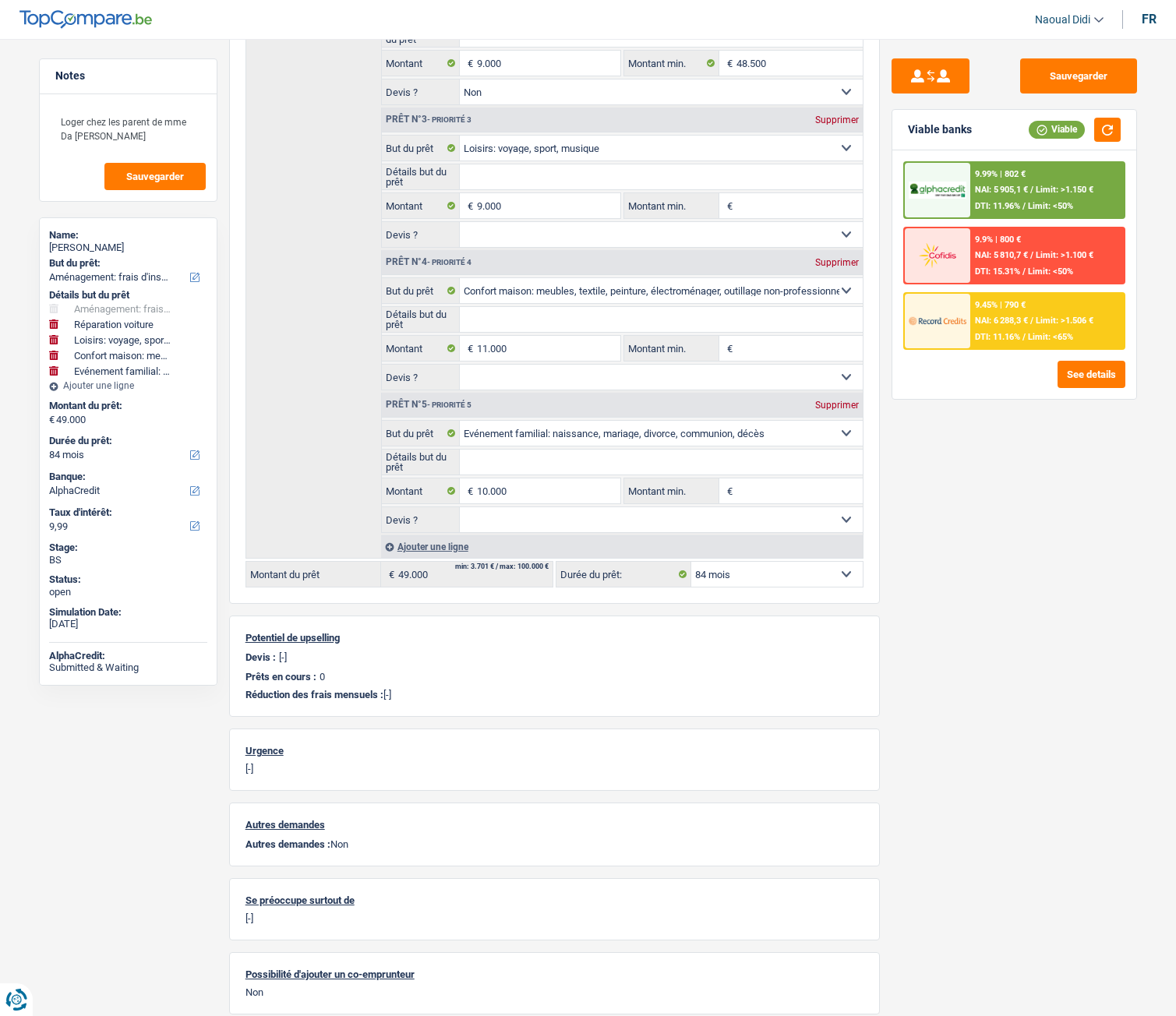
click at [1016, 305] on div "9.45% | 790 €" at bounding box center [1000, 305] width 51 height 10
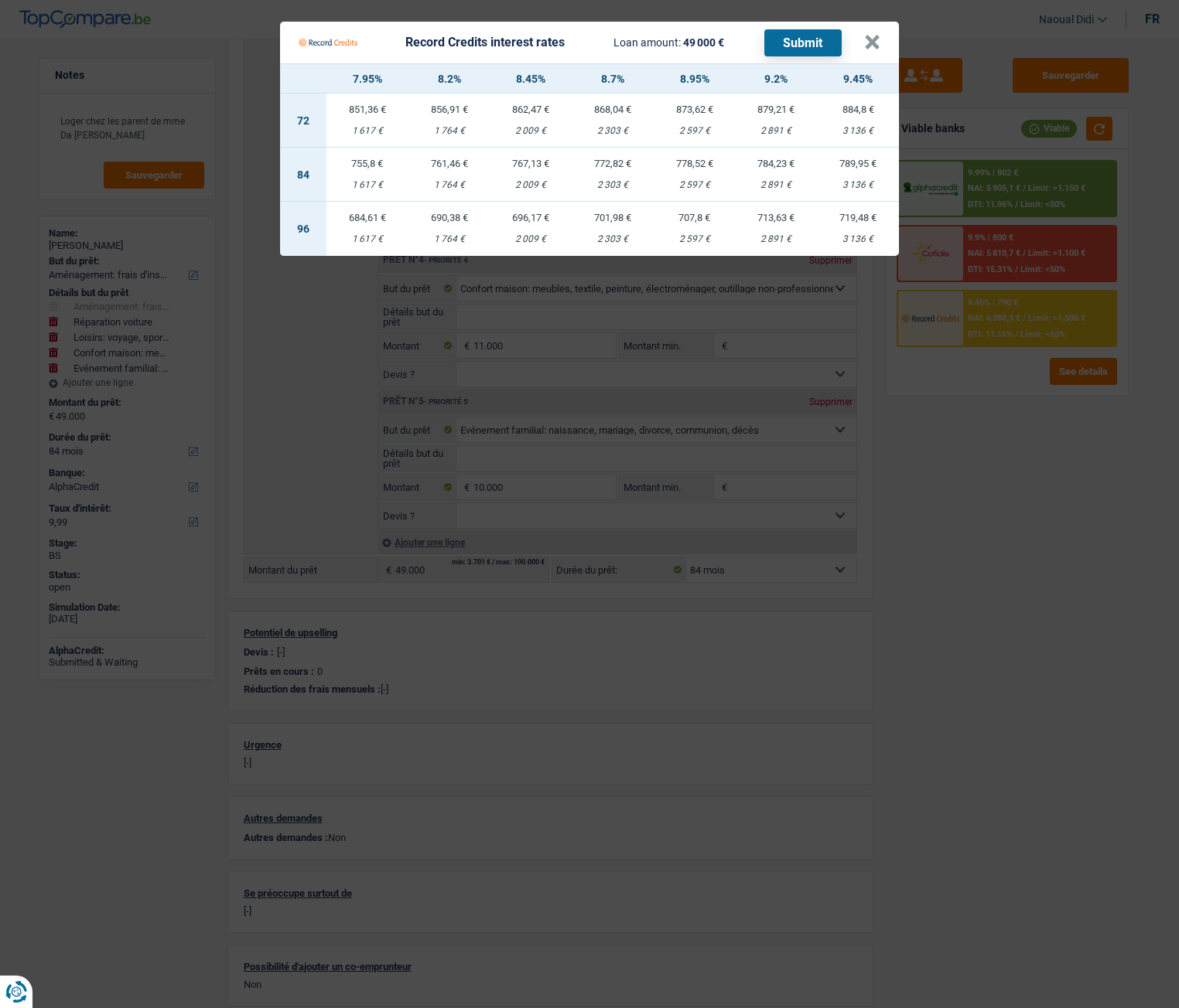
click at [783, 172] on td "784,23 € 2 891 €" at bounding box center [777, 174] width 82 height 54
select select "record credits"
type input "9,20"
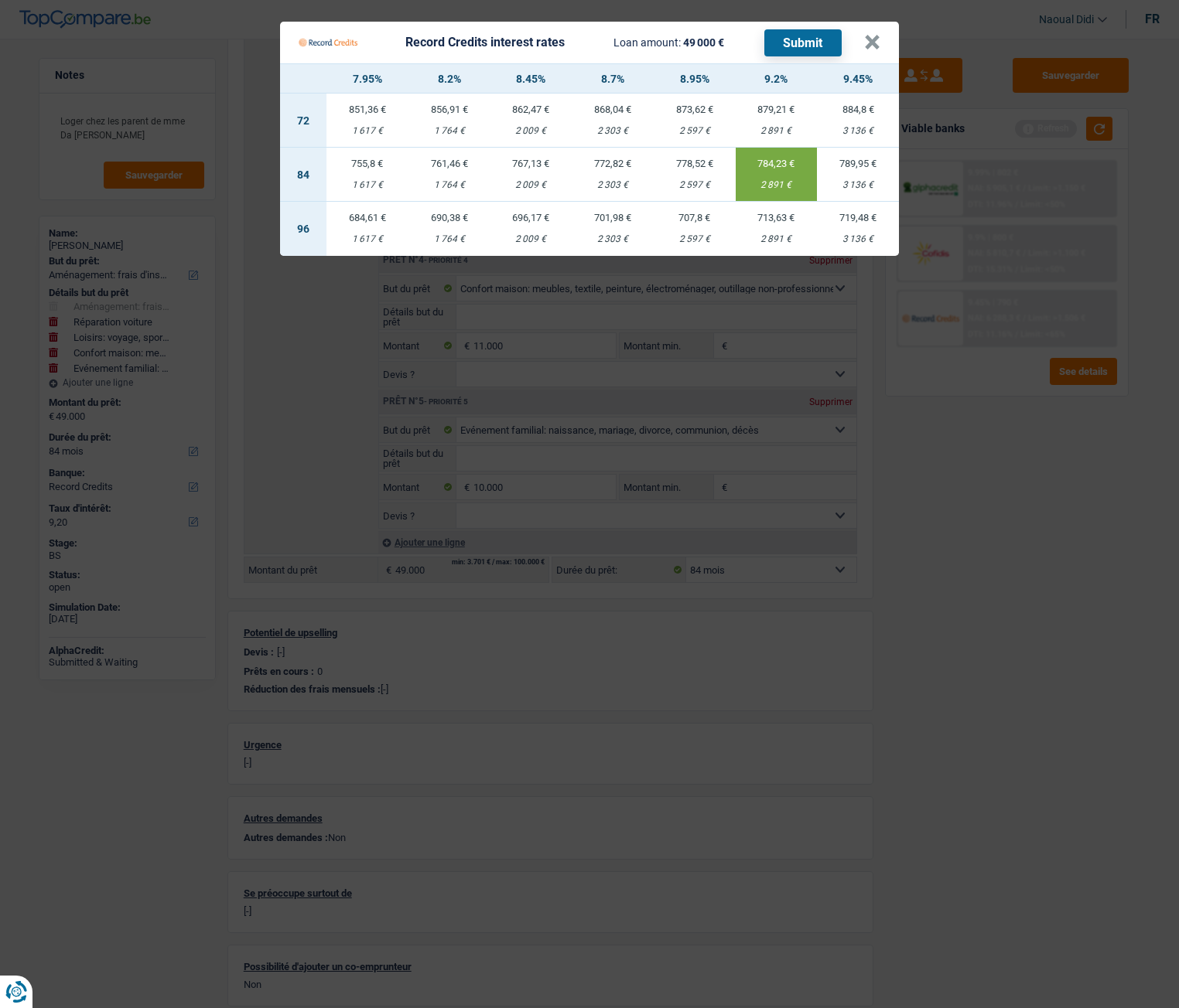
click at [790, 36] on button "Submit" at bounding box center [802, 43] width 77 height 27
click at [874, 35] on button "×" at bounding box center [871, 42] width 16 height 16
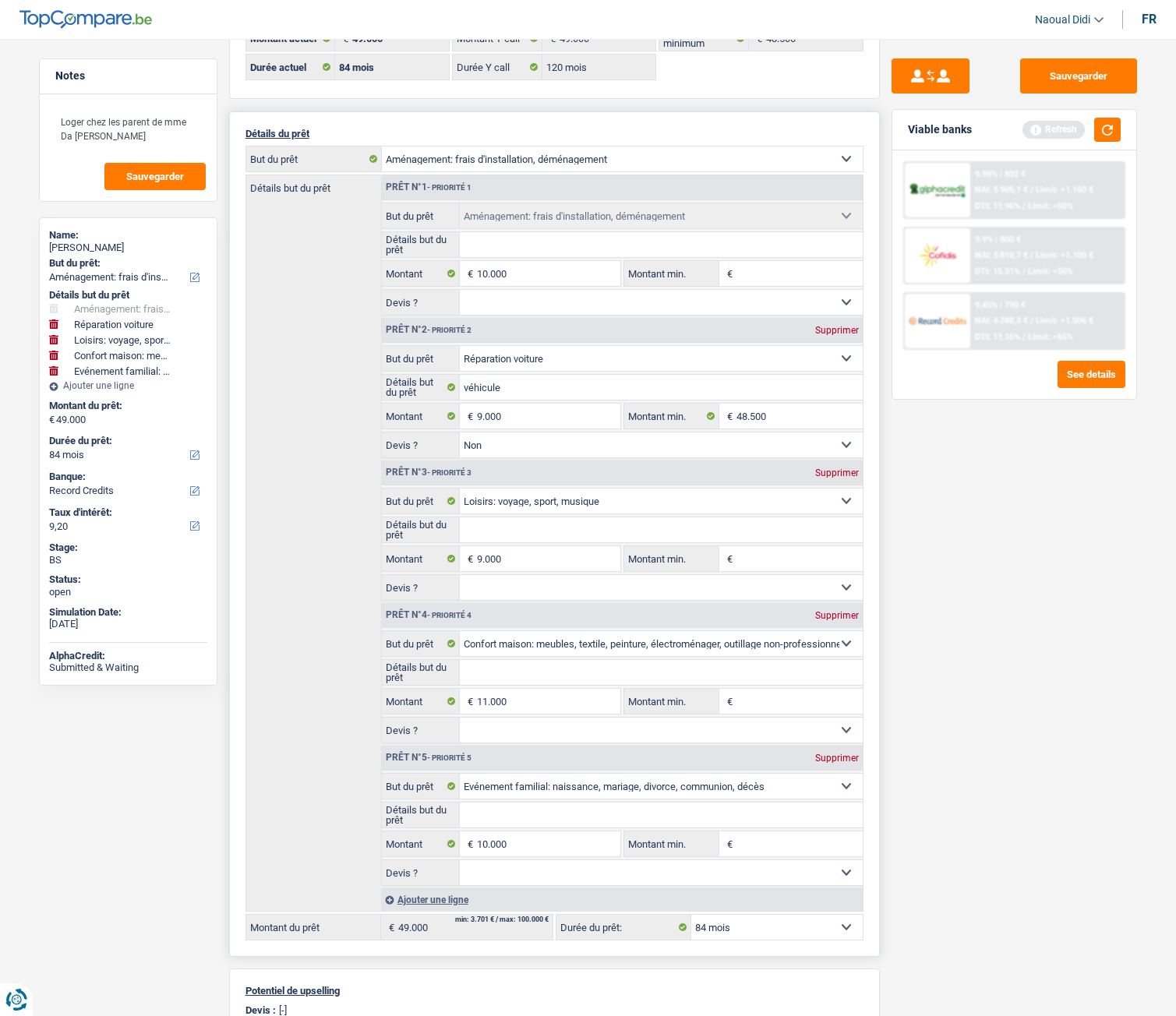
scroll to position [0, 0]
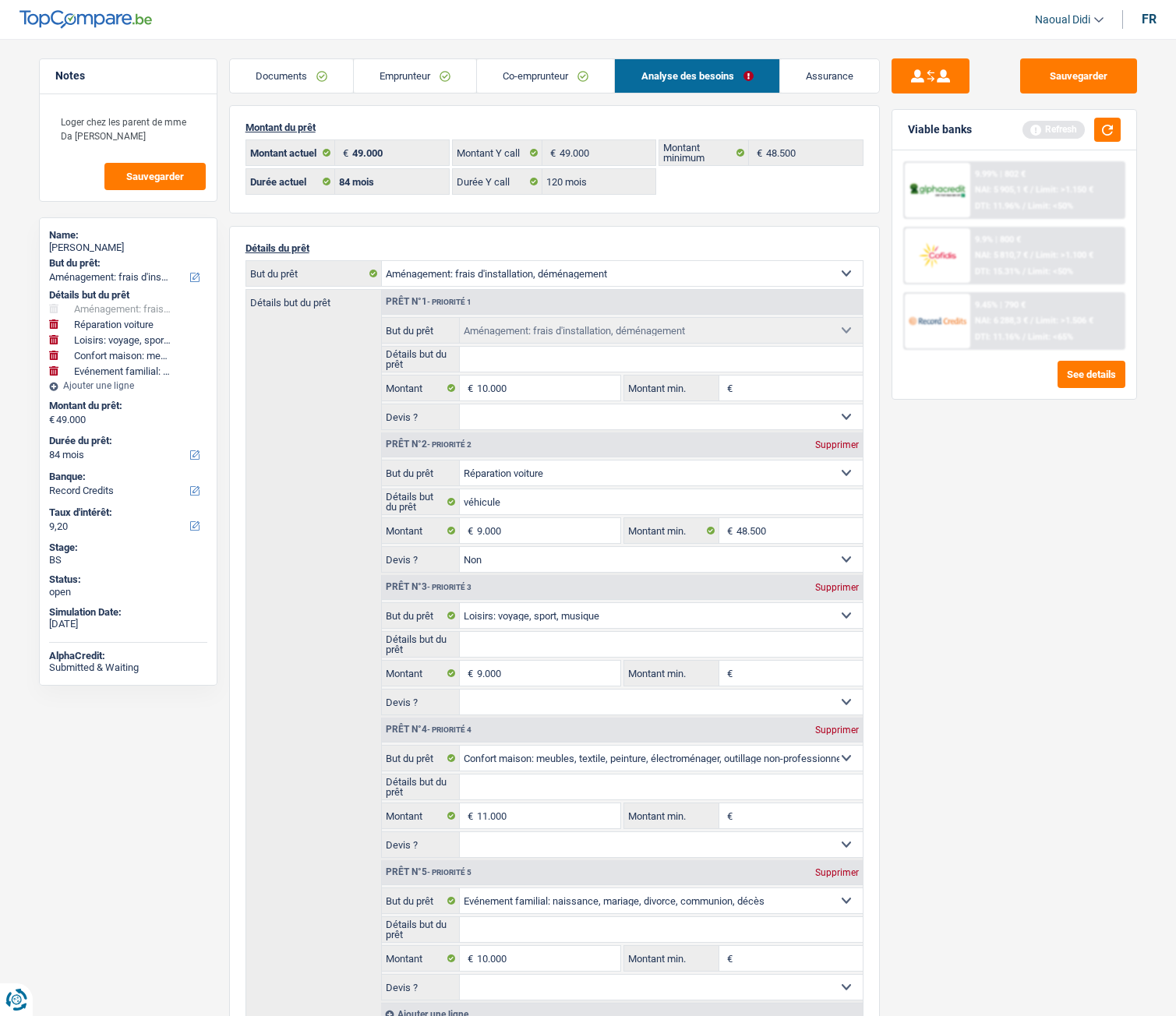
click at [406, 70] on link "Emprunteur" at bounding box center [415, 76] width 122 height 34
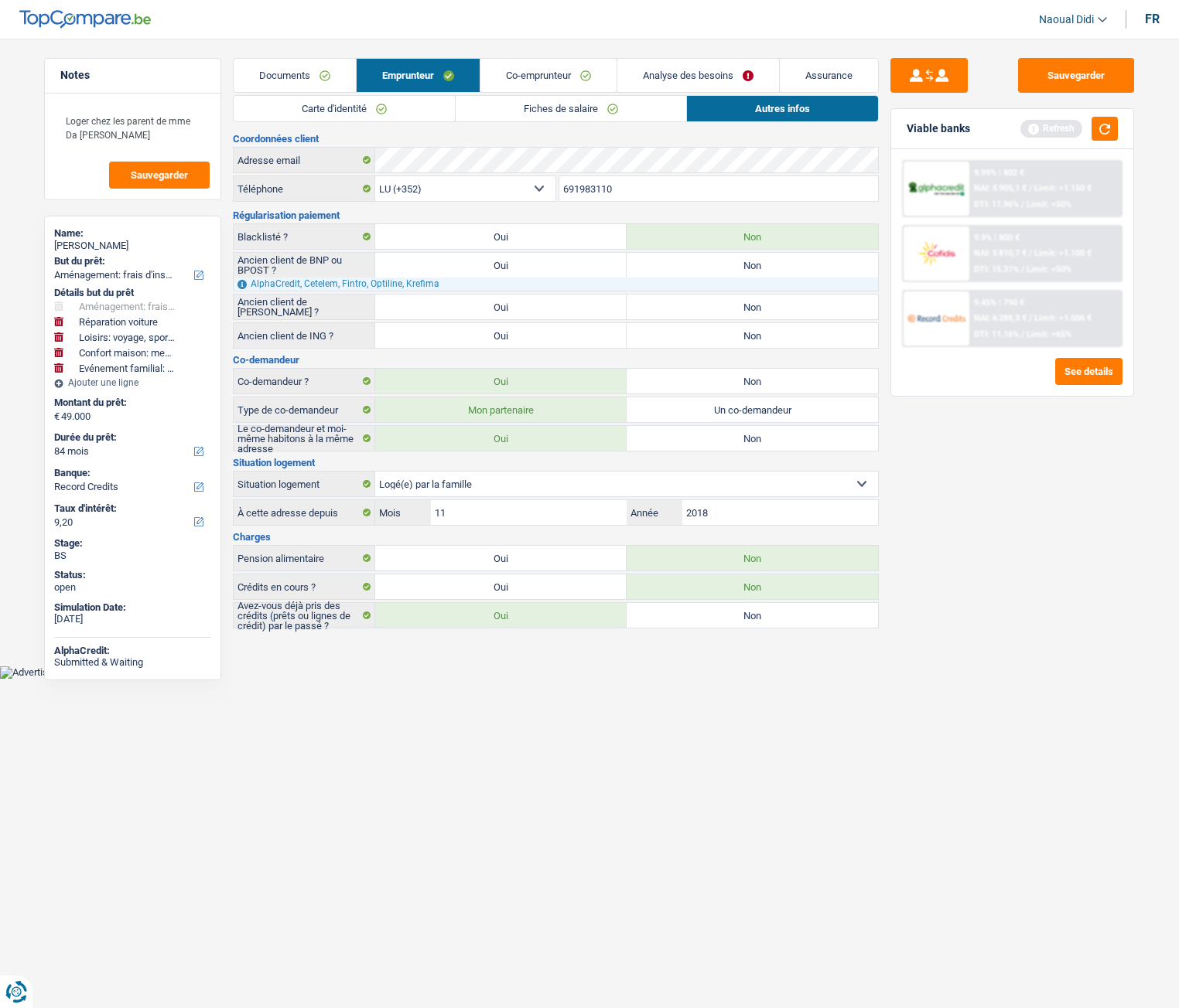
click at [347, 104] on link "Carte d'identité" at bounding box center [343, 108] width 221 height 25
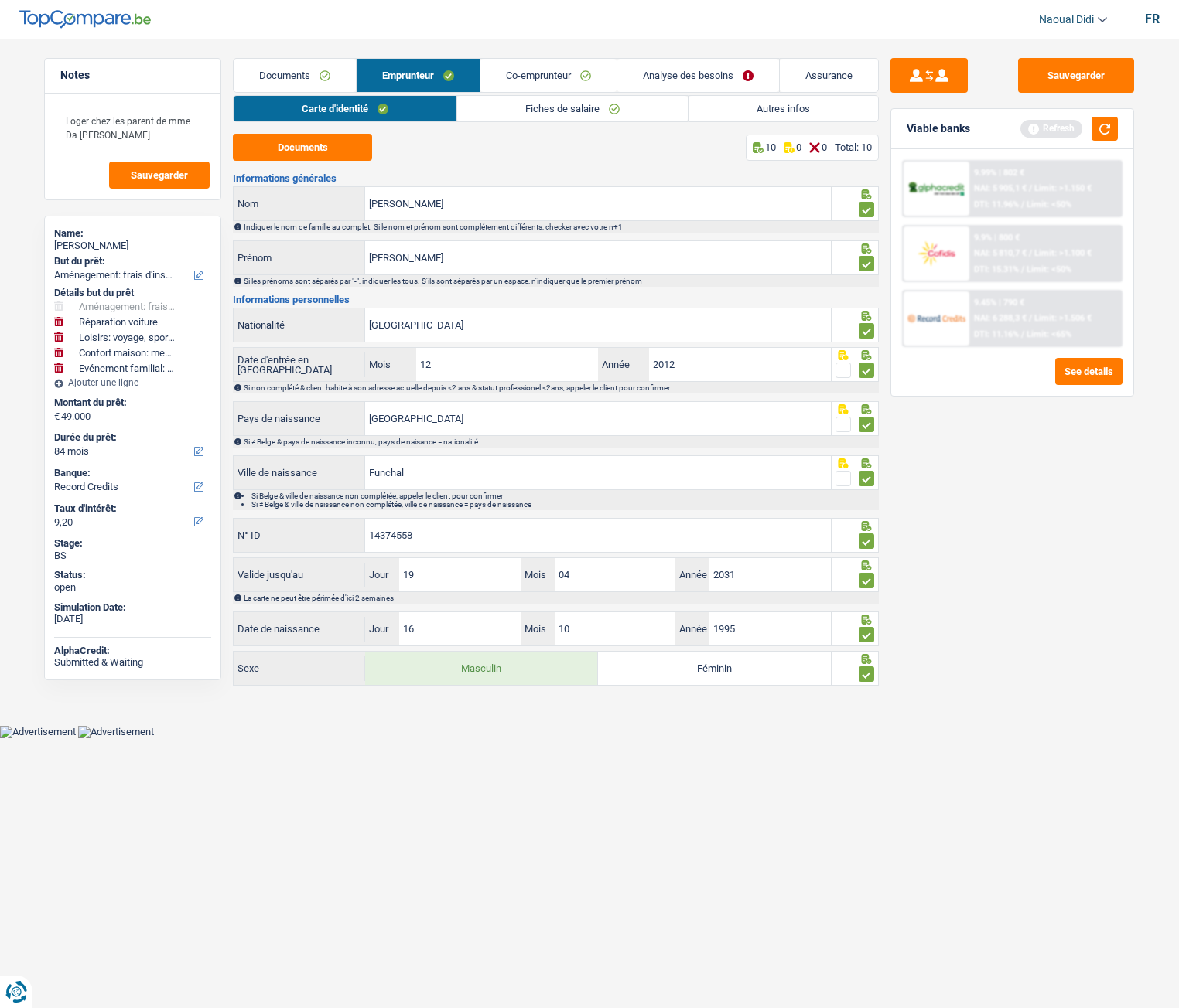
click at [585, 109] on link "Fiches de salaire" at bounding box center [572, 108] width 230 height 25
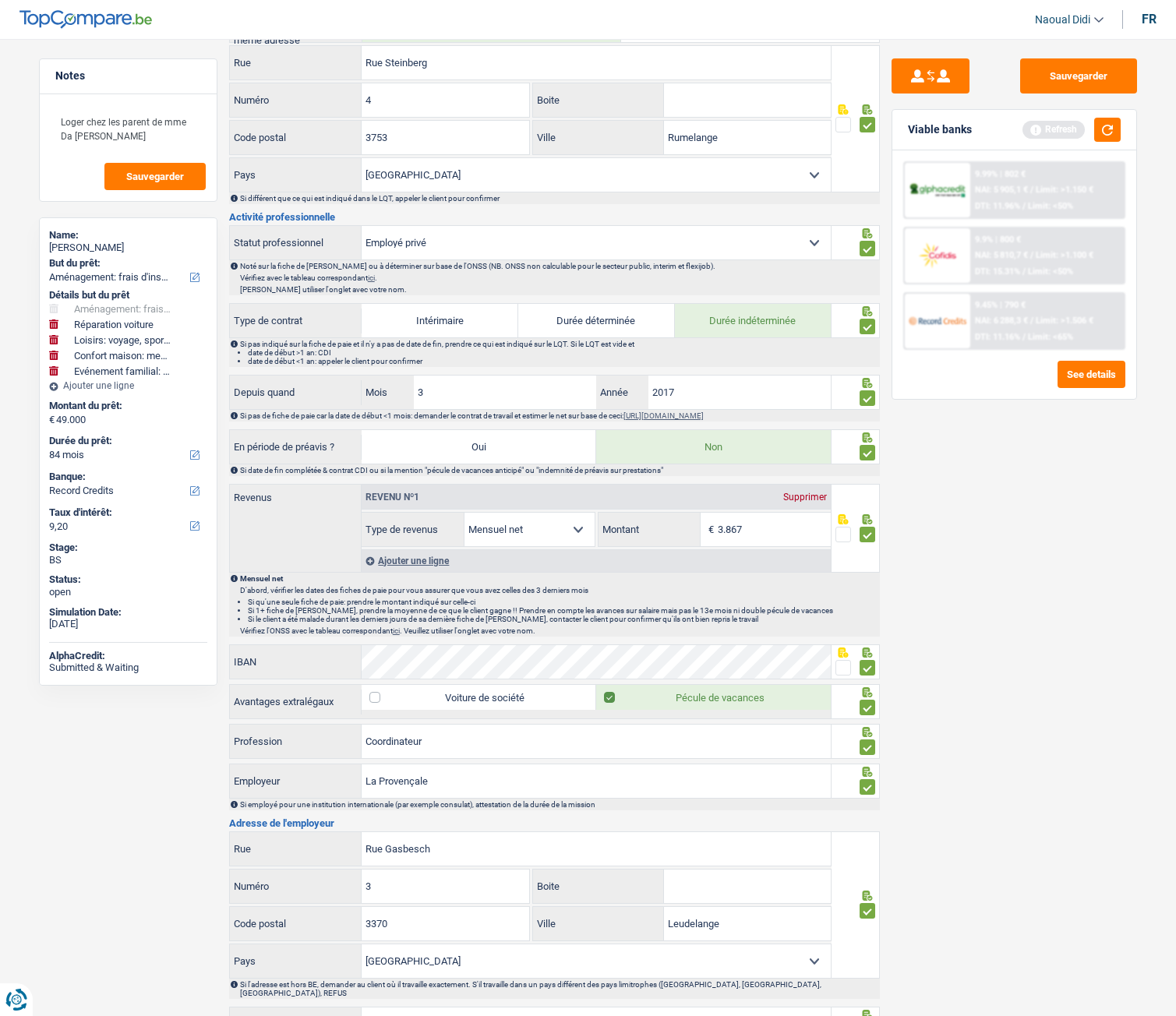
scroll to position [545, 0]
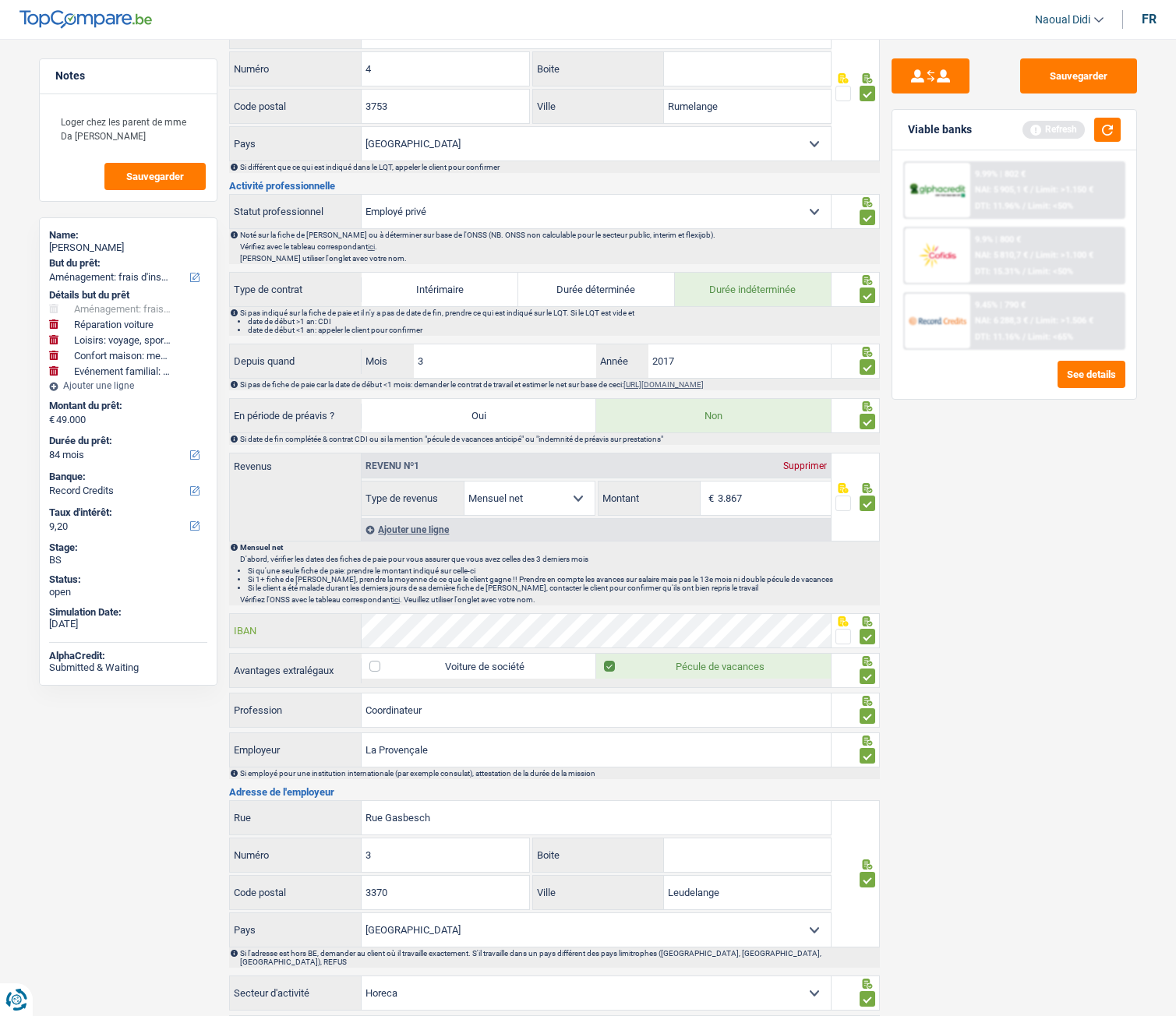
click at [335, 625] on div "IBAN" at bounding box center [531, 631] width 602 height 34
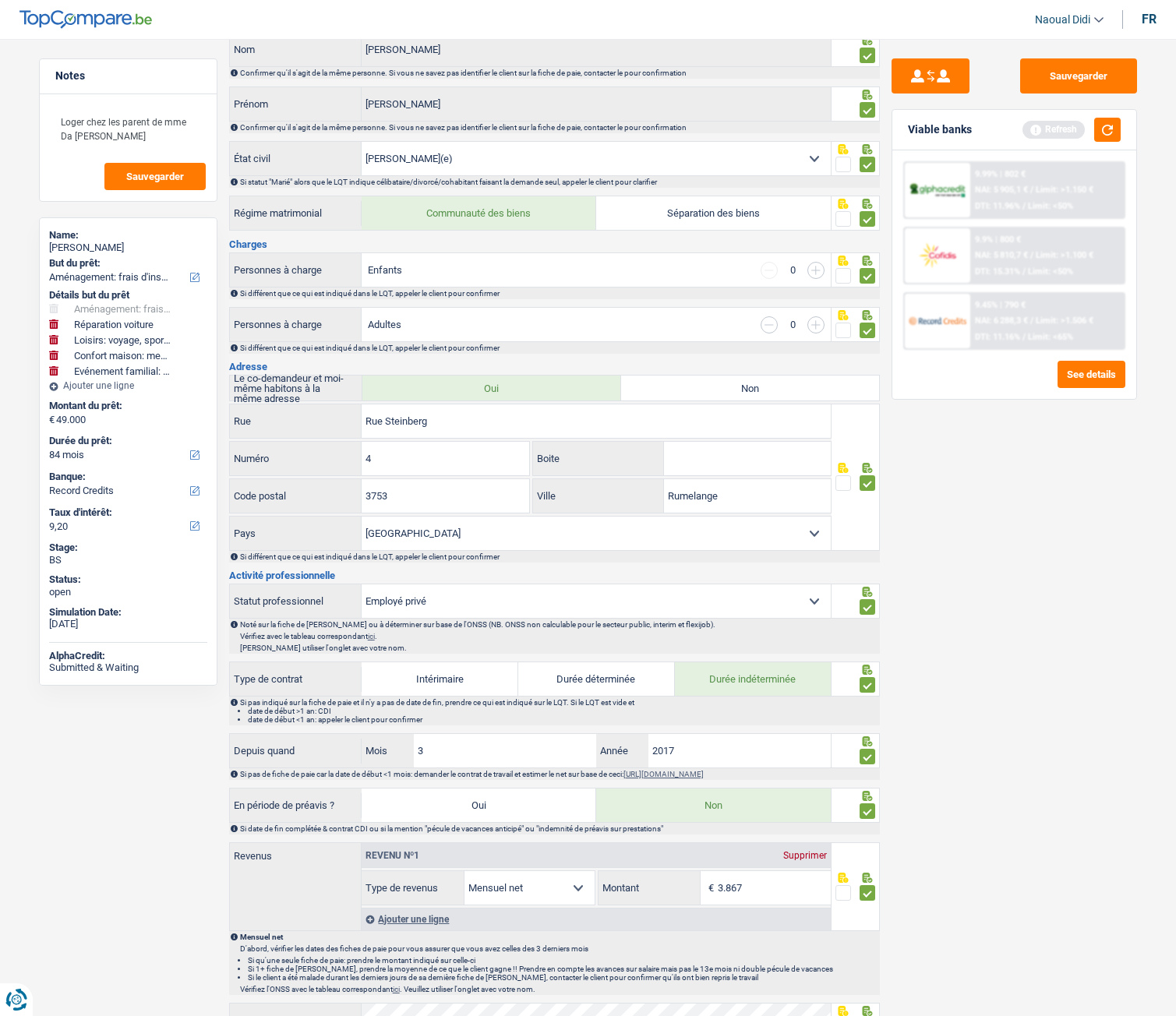
scroll to position [0, 0]
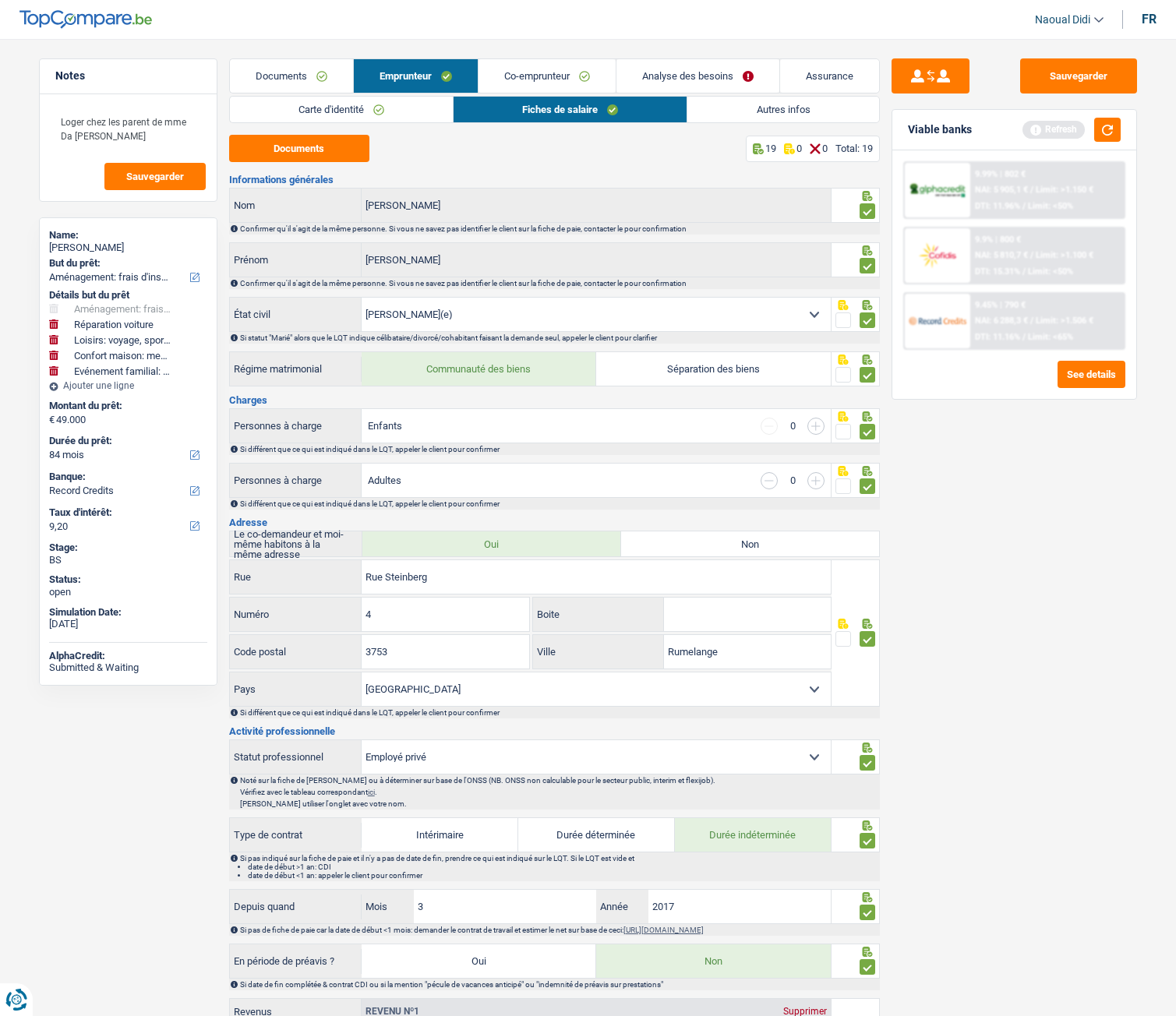
click at [778, 110] on link "Autres infos" at bounding box center [782, 109] width 191 height 25
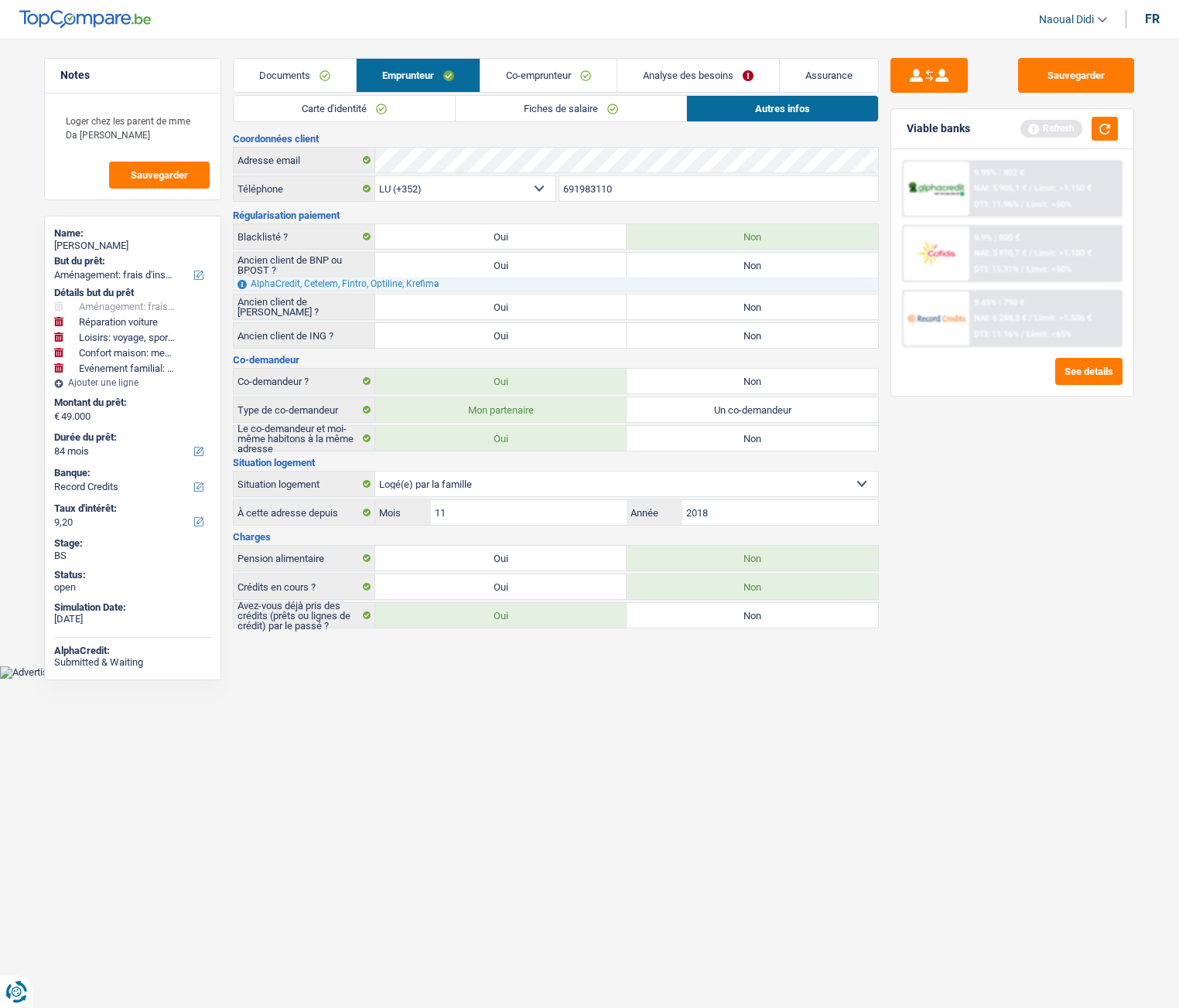
click at [506, 70] on link "Co-emprunteur" at bounding box center [548, 76] width 136 height 34
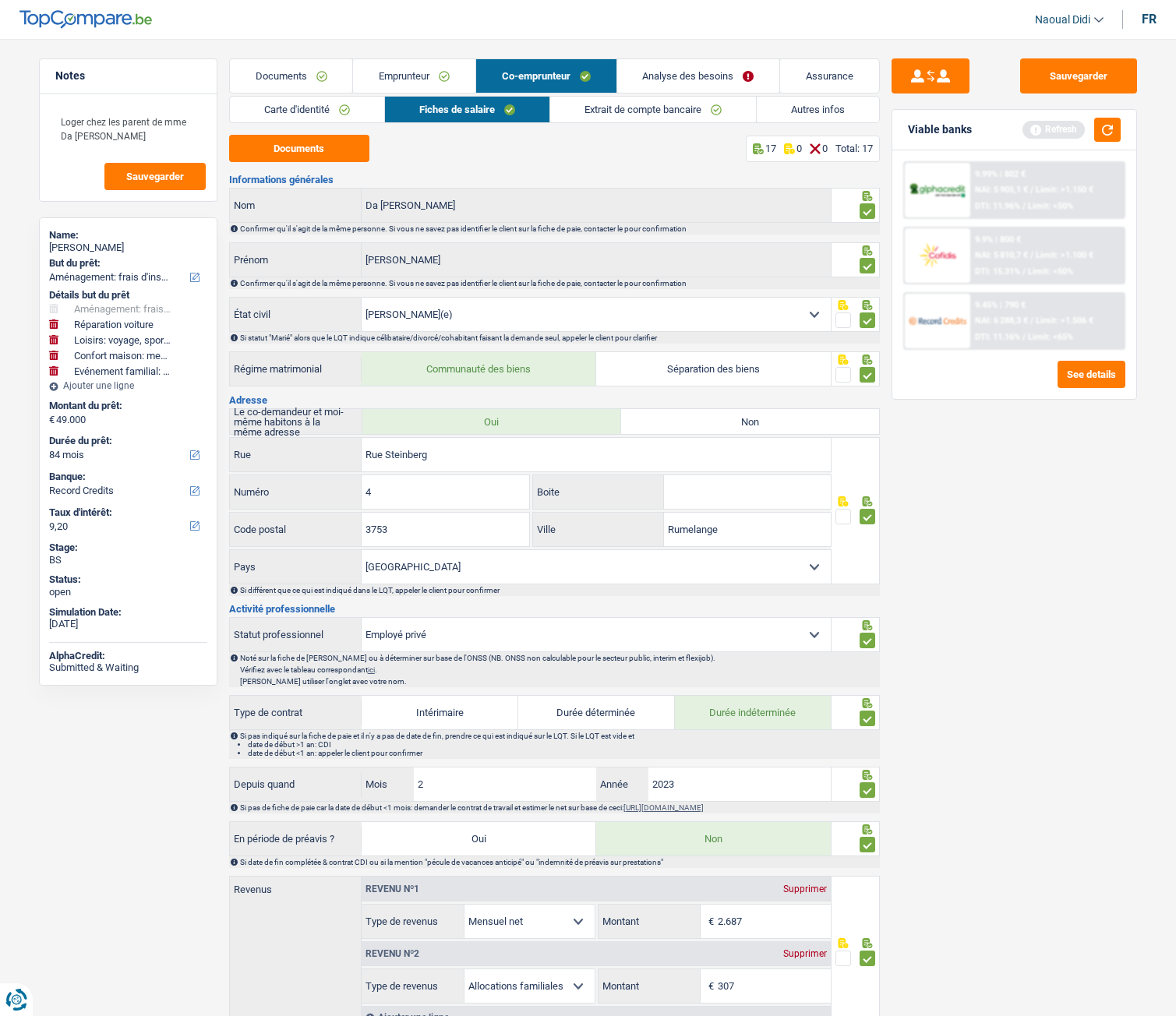
click at [598, 117] on link "Extrait de compte bancaire" at bounding box center [652, 109] width 206 height 25
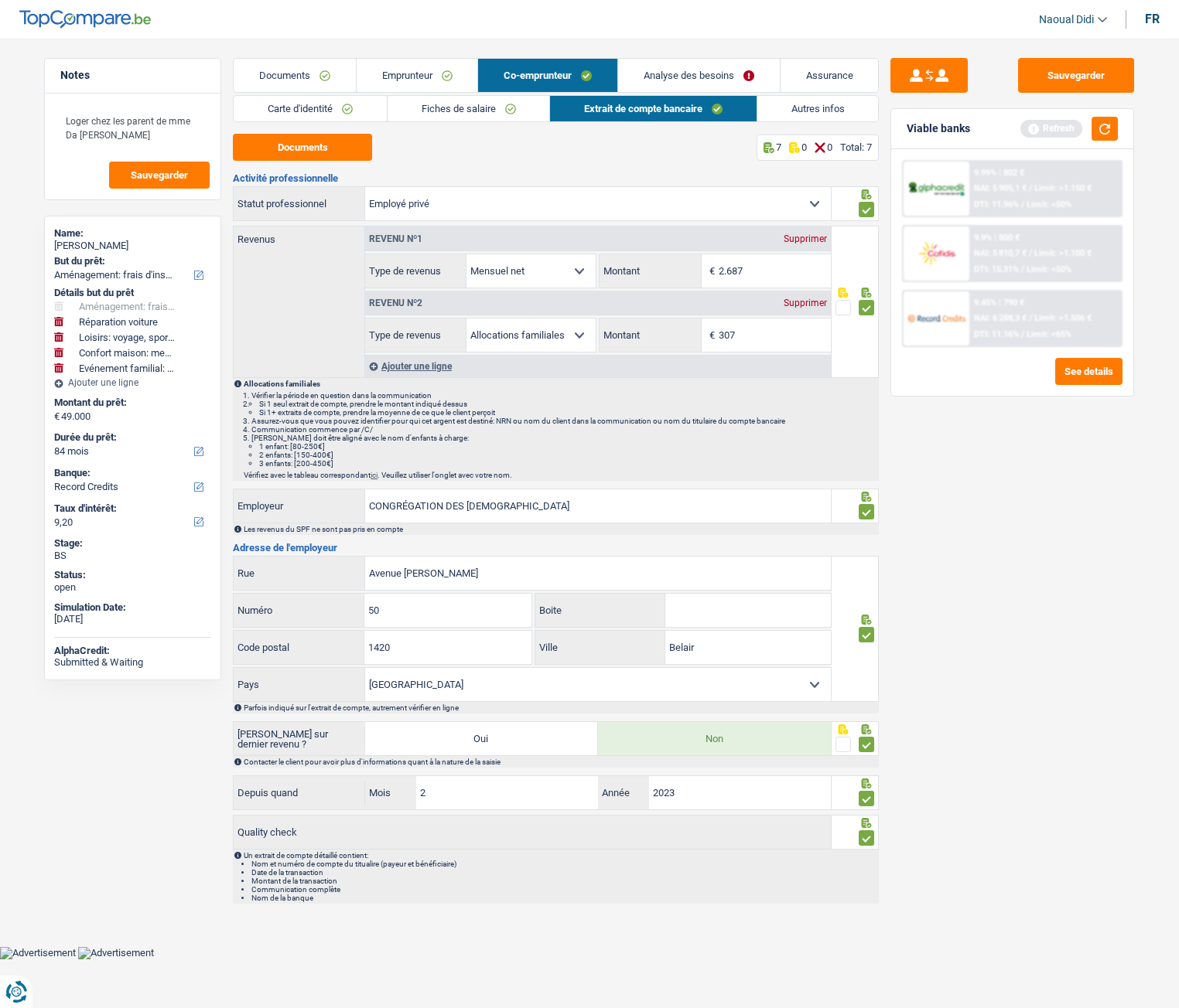
click at [452, 111] on link "Fiches de salaire" at bounding box center [468, 108] width 162 height 25
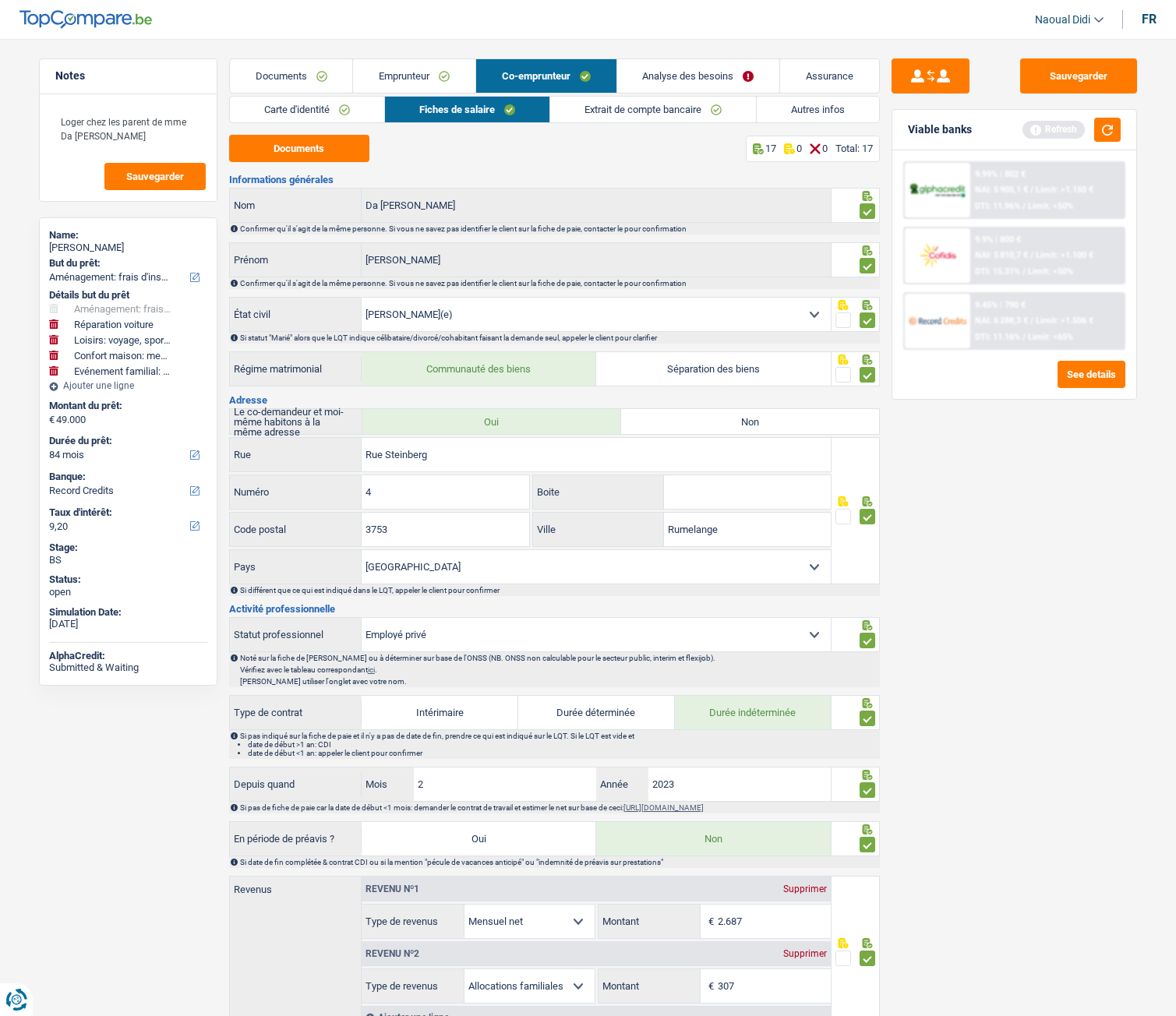
click at [425, 62] on link "Emprunteur" at bounding box center [415, 76] width 122 height 34
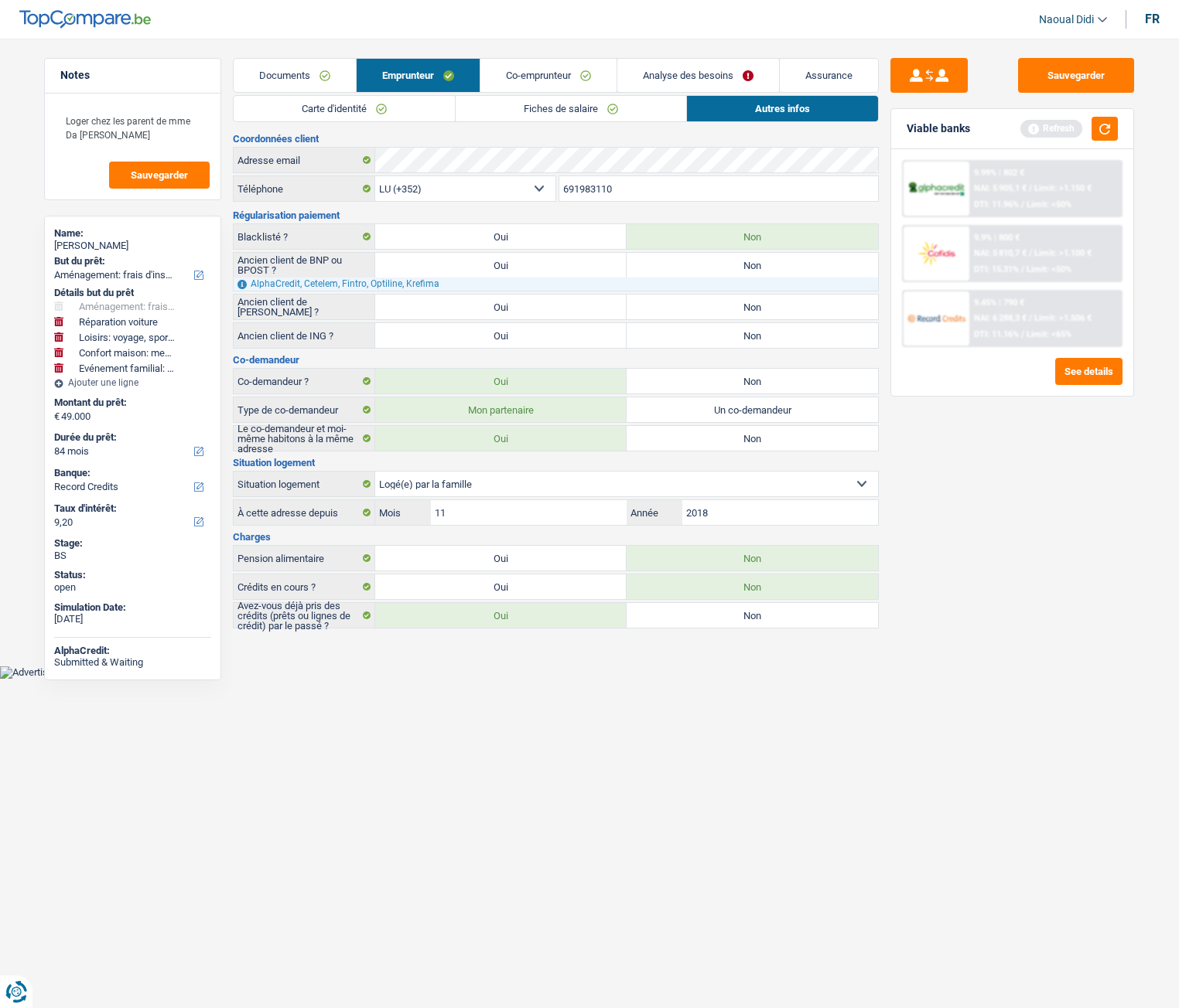
click at [322, 107] on link "Carte d'identité" at bounding box center [343, 108] width 221 height 25
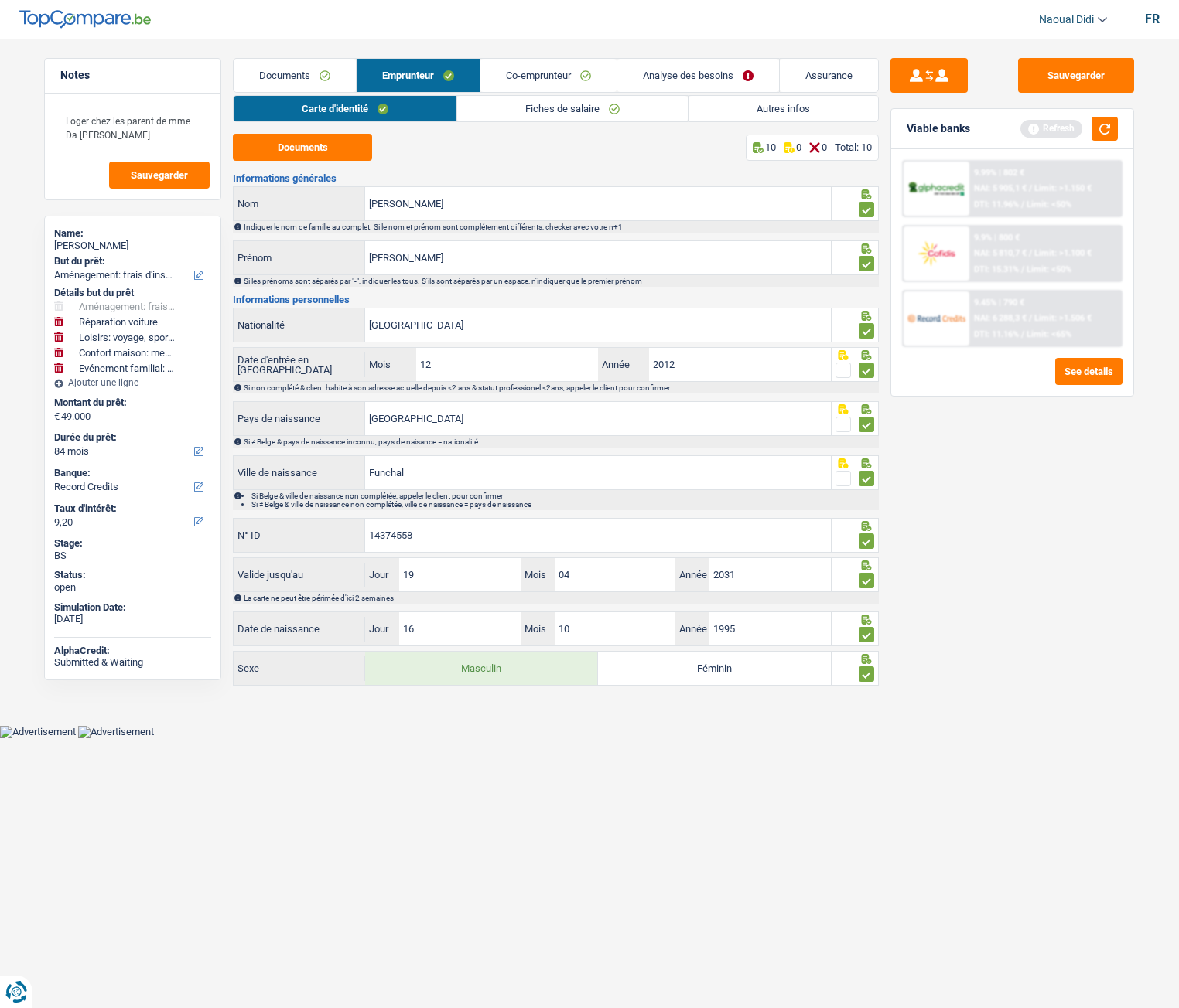
click at [532, 108] on link "Fiches de salaire" at bounding box center [572, 108] width 230 height 25
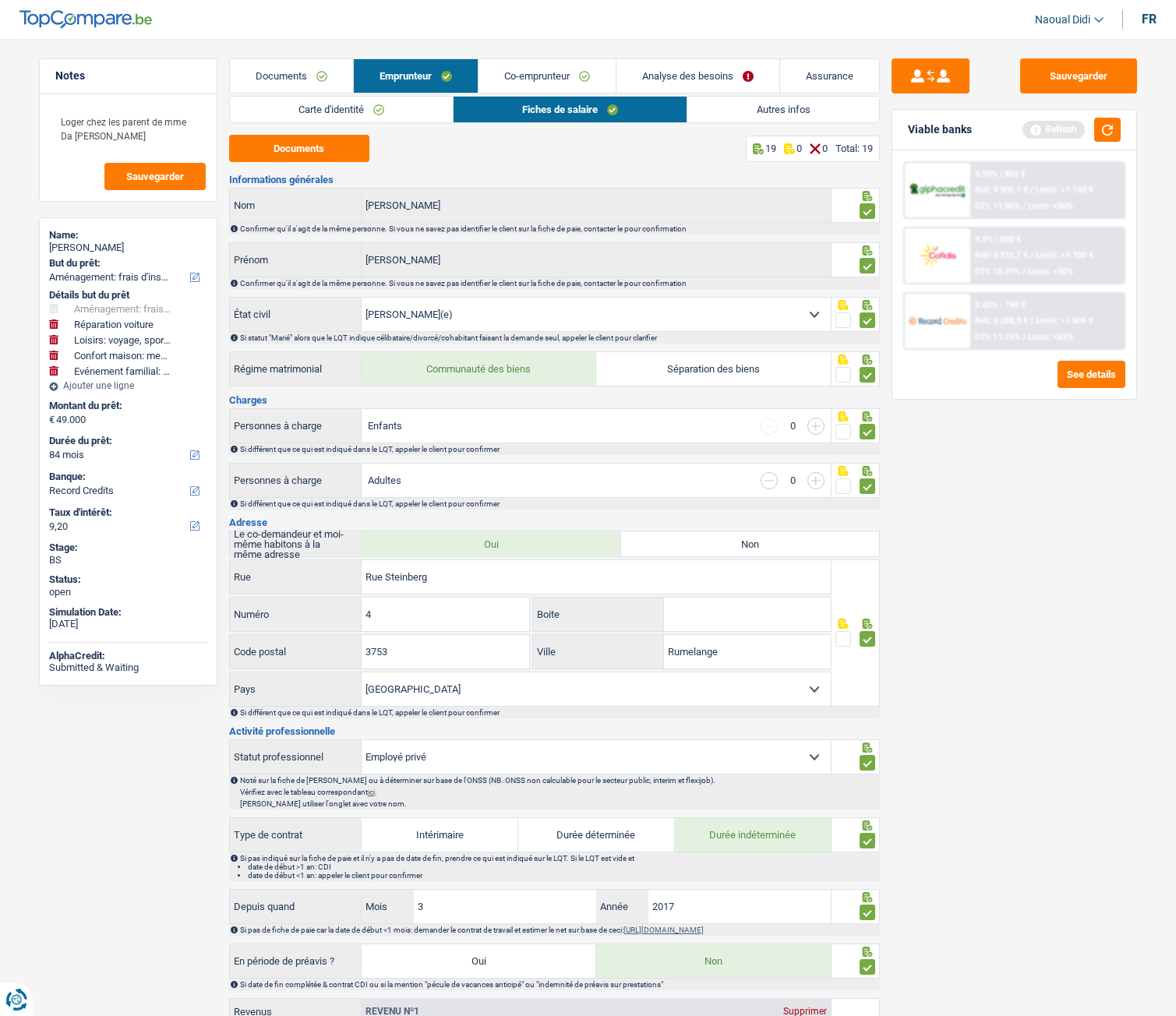
click at [819, 426] on input "button" at bounding box center [816, 426] width 17 height 17
select select "familyAllowances"
select select "mealVouchers"
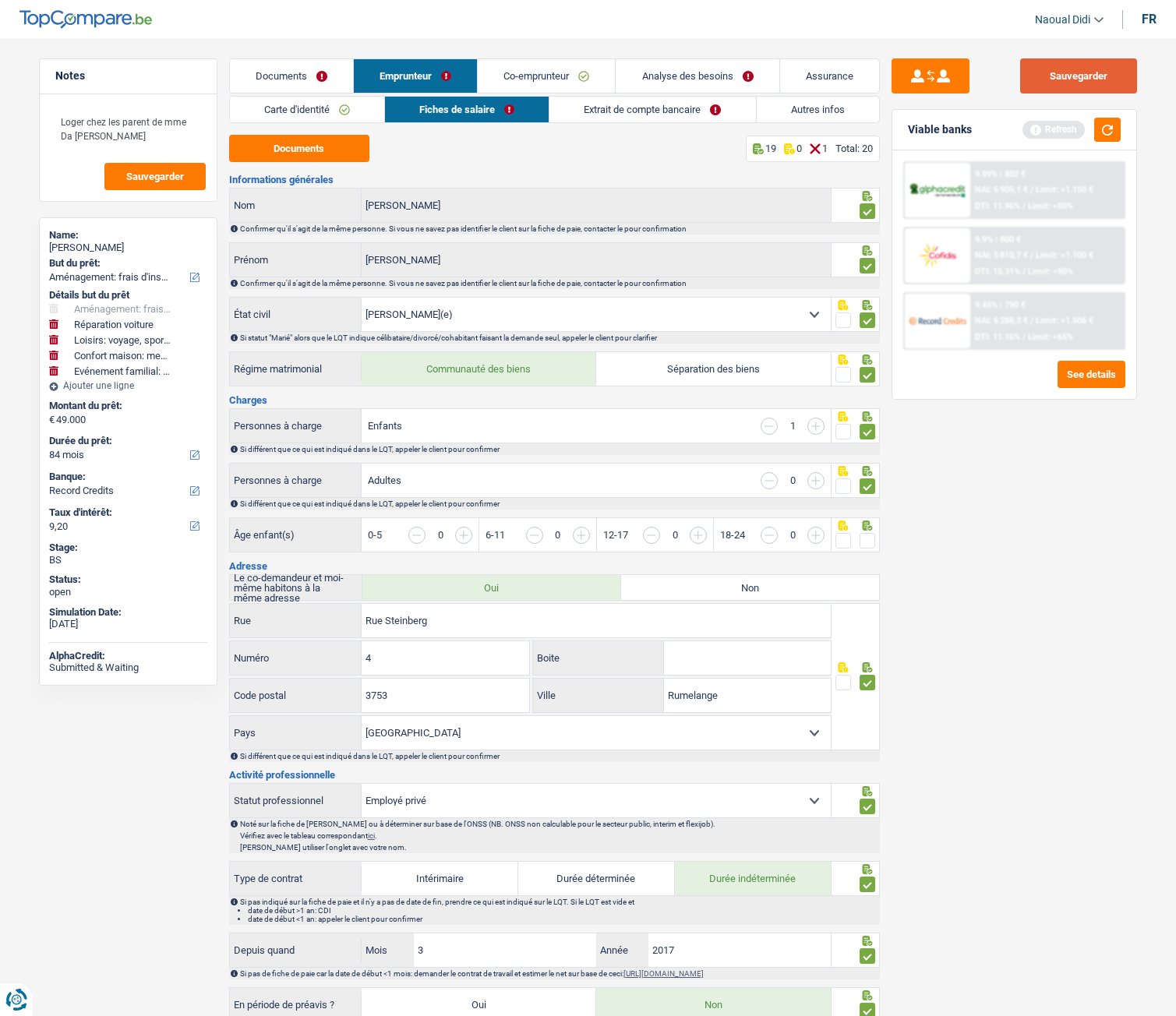
click at [1092, 66] on button "Sauvegarder" at bounding box center [1079, 75] width 117 height 35
click at [267, 79] on link "Documents" at bounding box center [291, 76] width 123 height 34
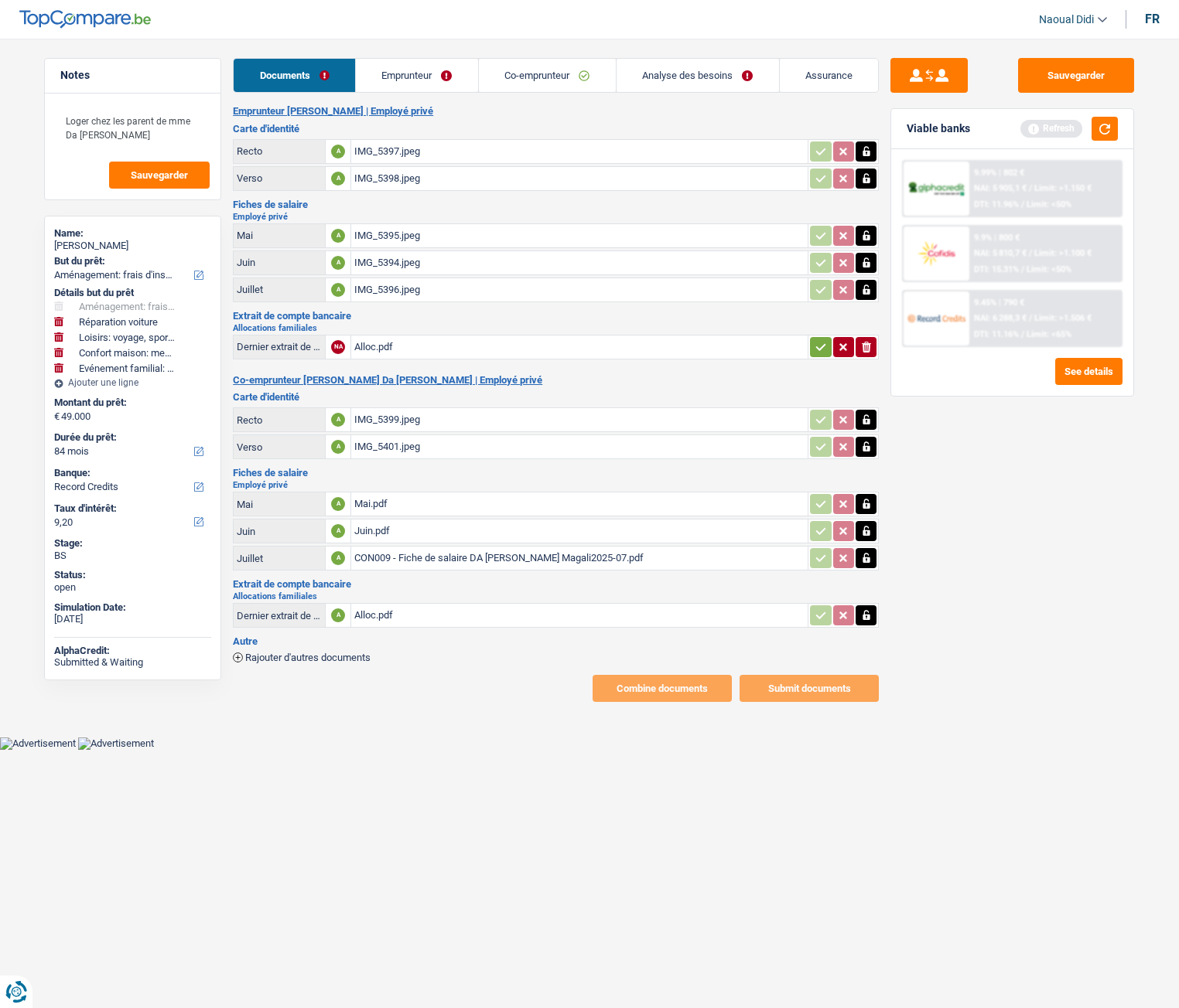
click at [816, 347] on icon "button" at bounding box center [821, 346] width 10 height 7
click at [1047, 71] on button "Sauvegarder" at bounding box center [1075, 75] width 116 height 35
click at [387, 70] on link "Emprunteur" at bounding box center [417, 76] width 122 height 34
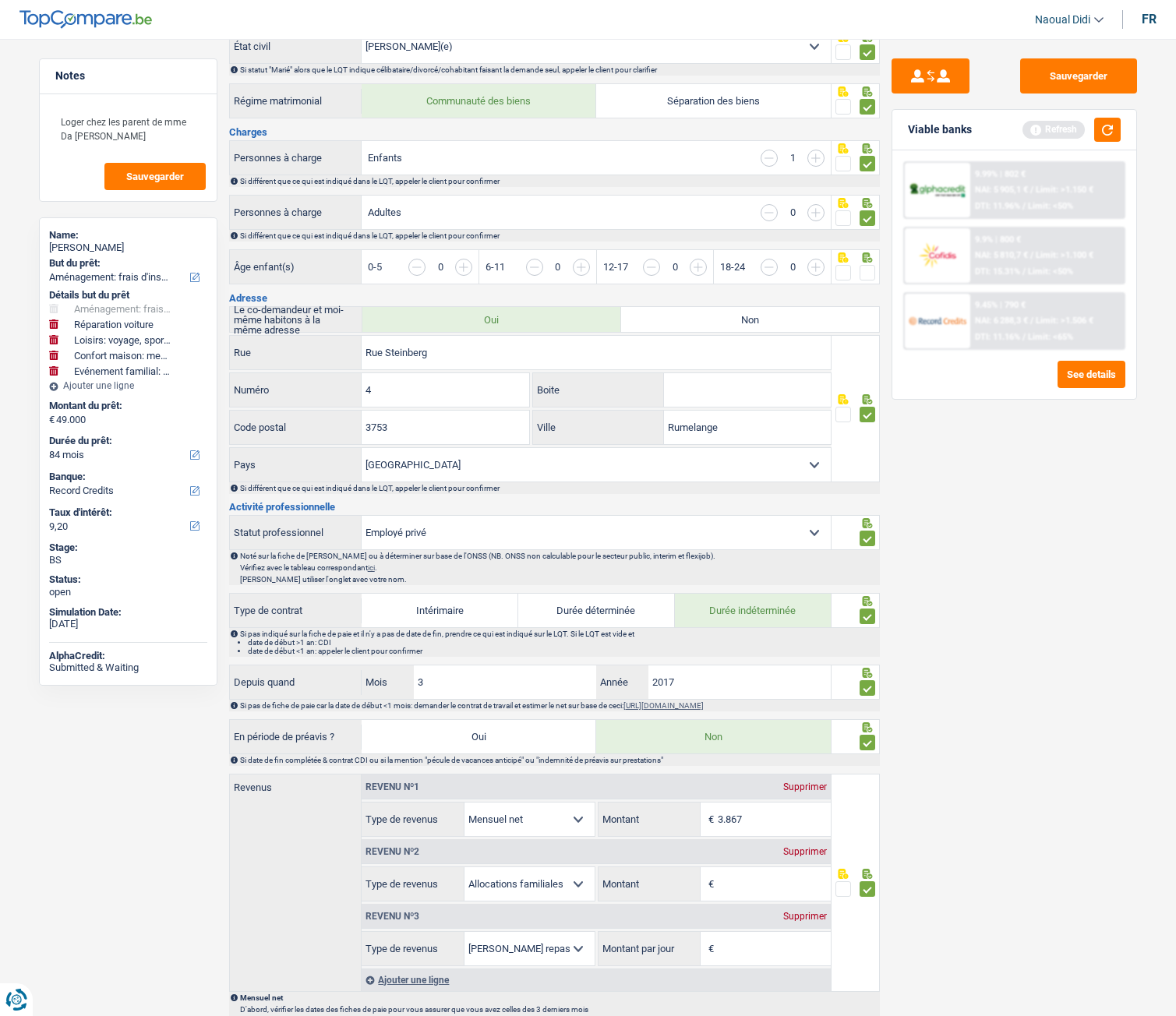
scroll to position [127, 0]
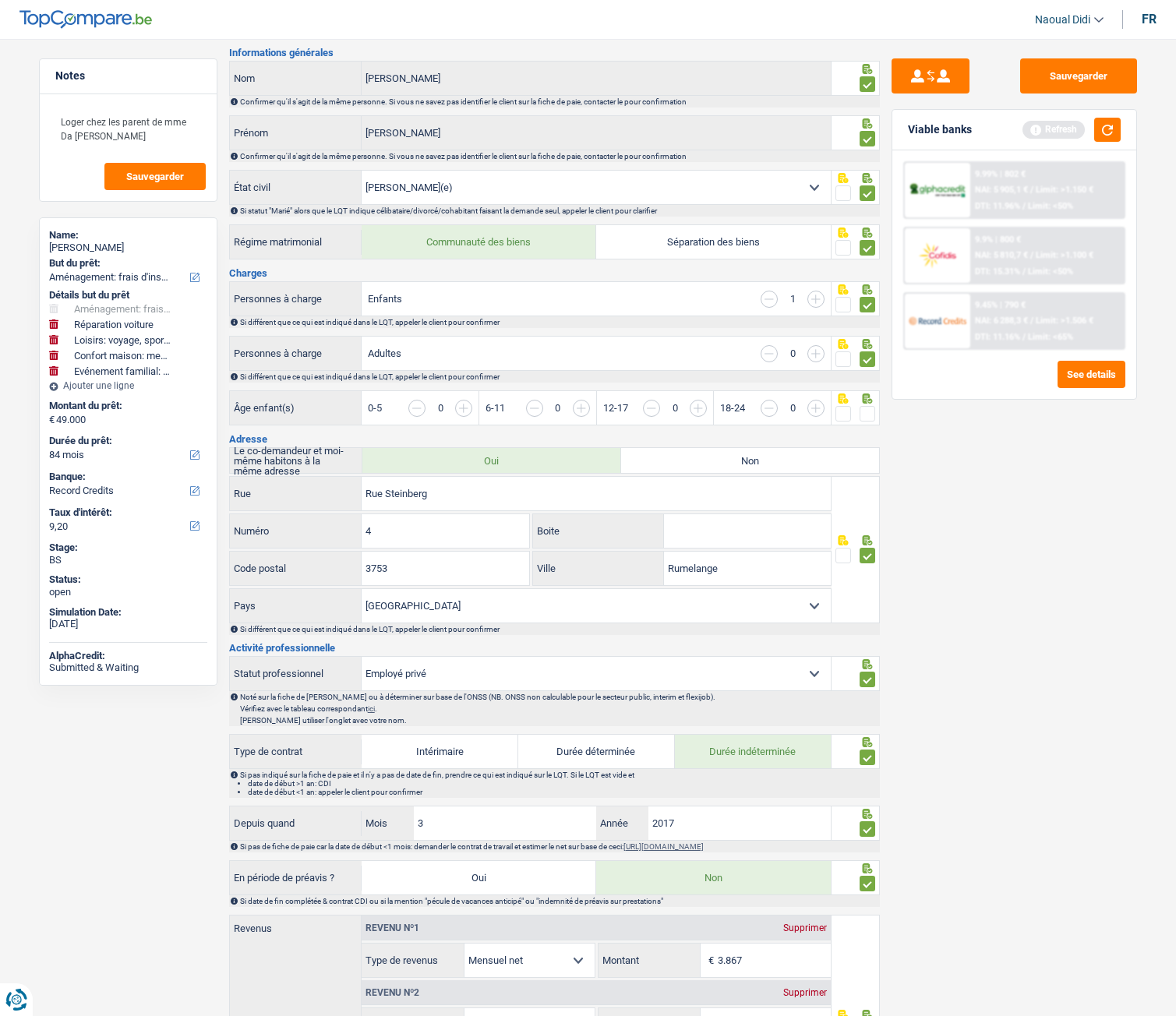
click at [870, 414] on span at bounding box center [868, 414] width 16 height 16
click at [0, 0] on input "radio" at bounding box center [0, 0] width 0 height 0
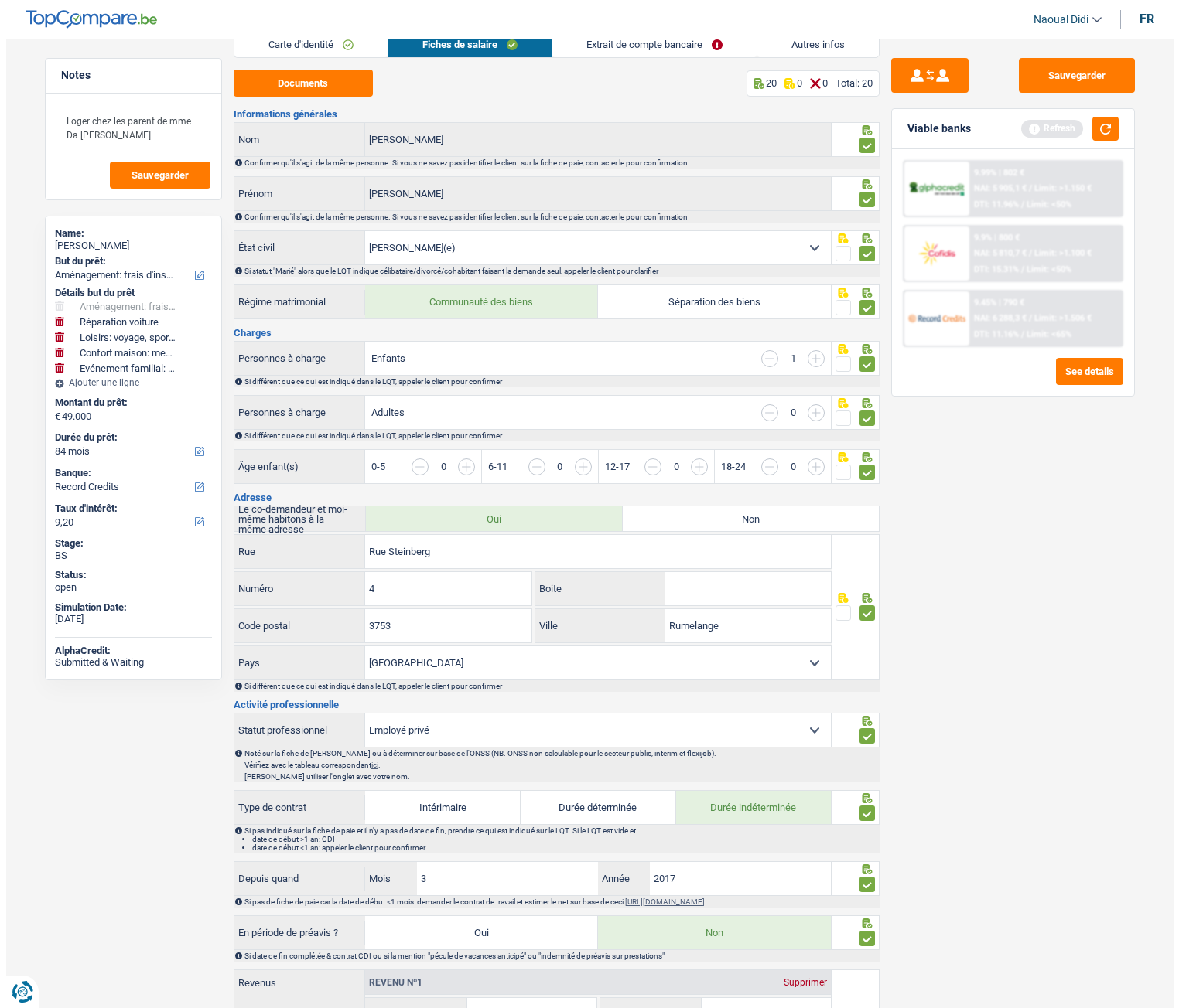
scroll to position [0, 0]
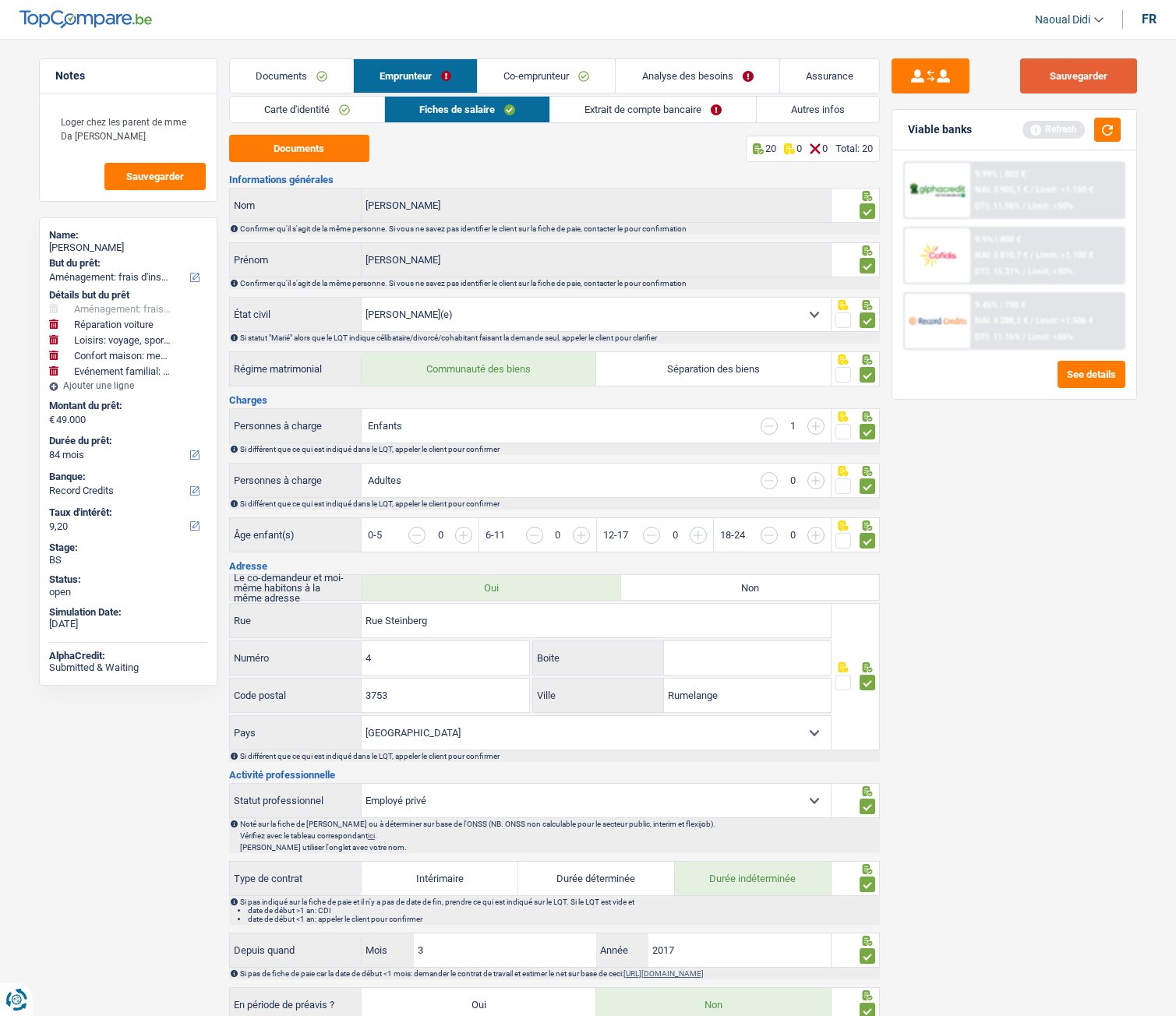
click at [1068, 85] on button "Sauvegarder" at bounding box center [1079, 75] width 117 height 35
click at [276, 75] on link "Documents" at bounding box center [291, 76] width 123 height 34
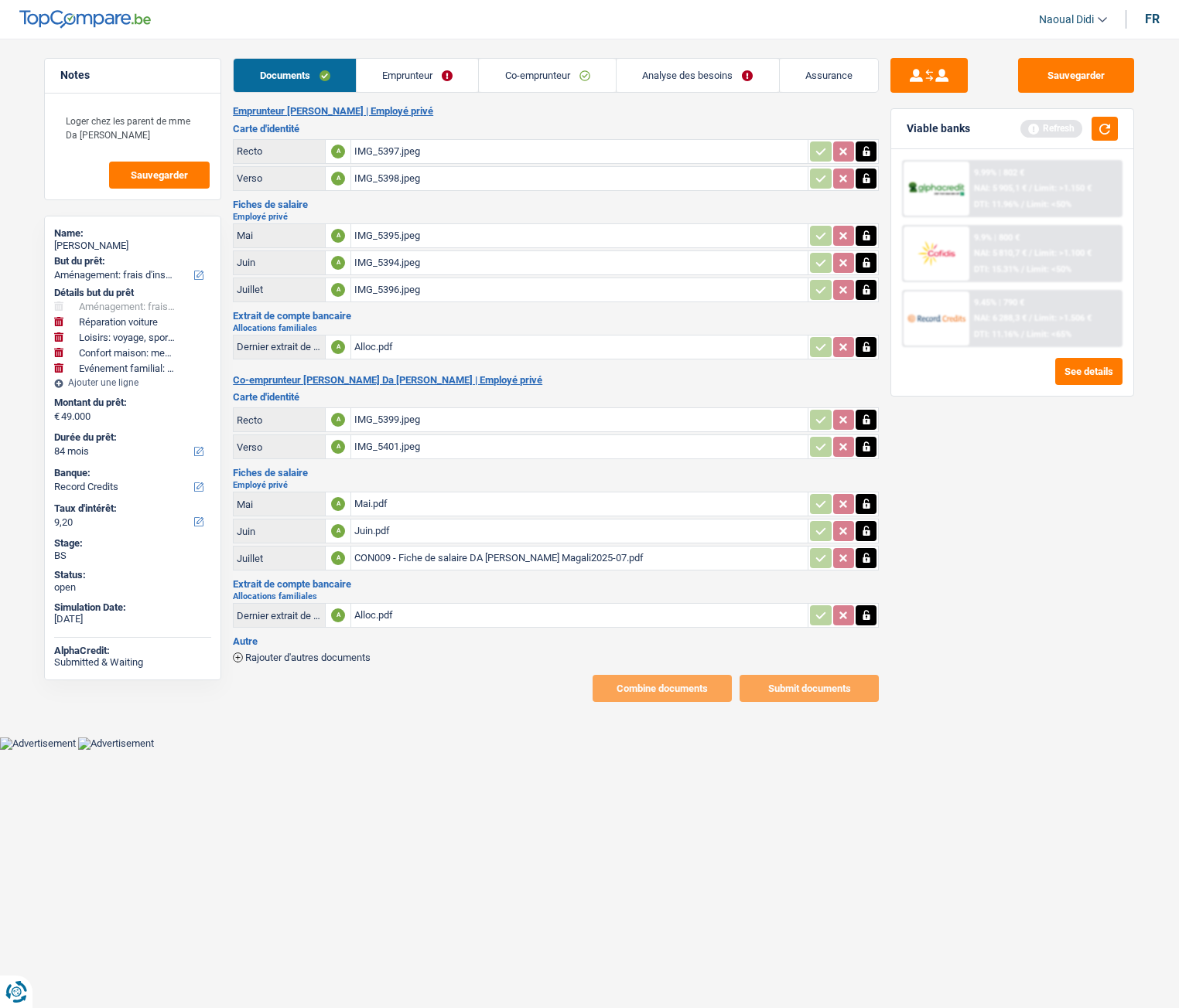
click at [382, 67] on link "Emprunteur" at bounding box center [417, 76] width 122 height 34
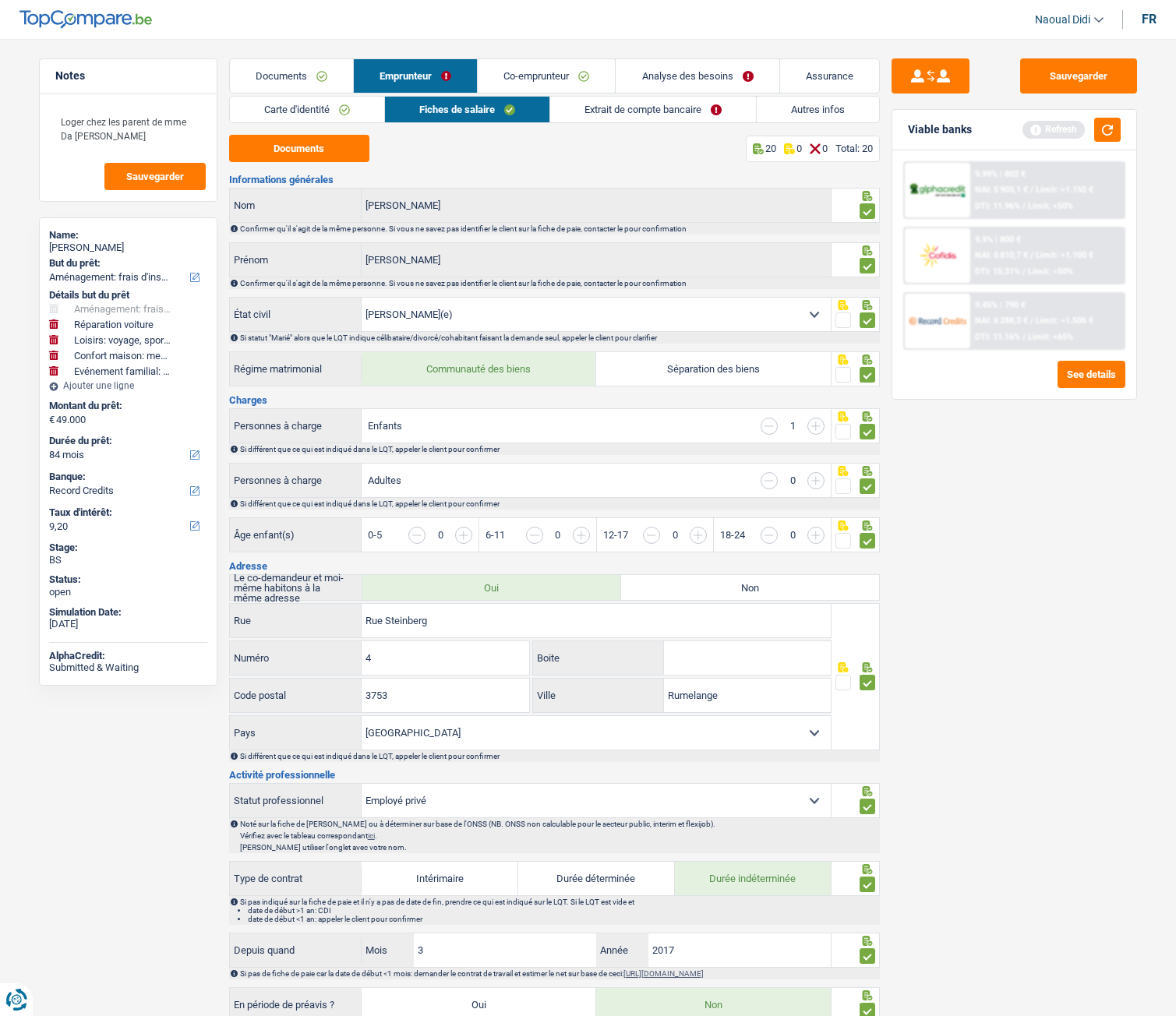
click at [281, 86] on link "Documents" at bounding box center [291, 76] width 123 height 34
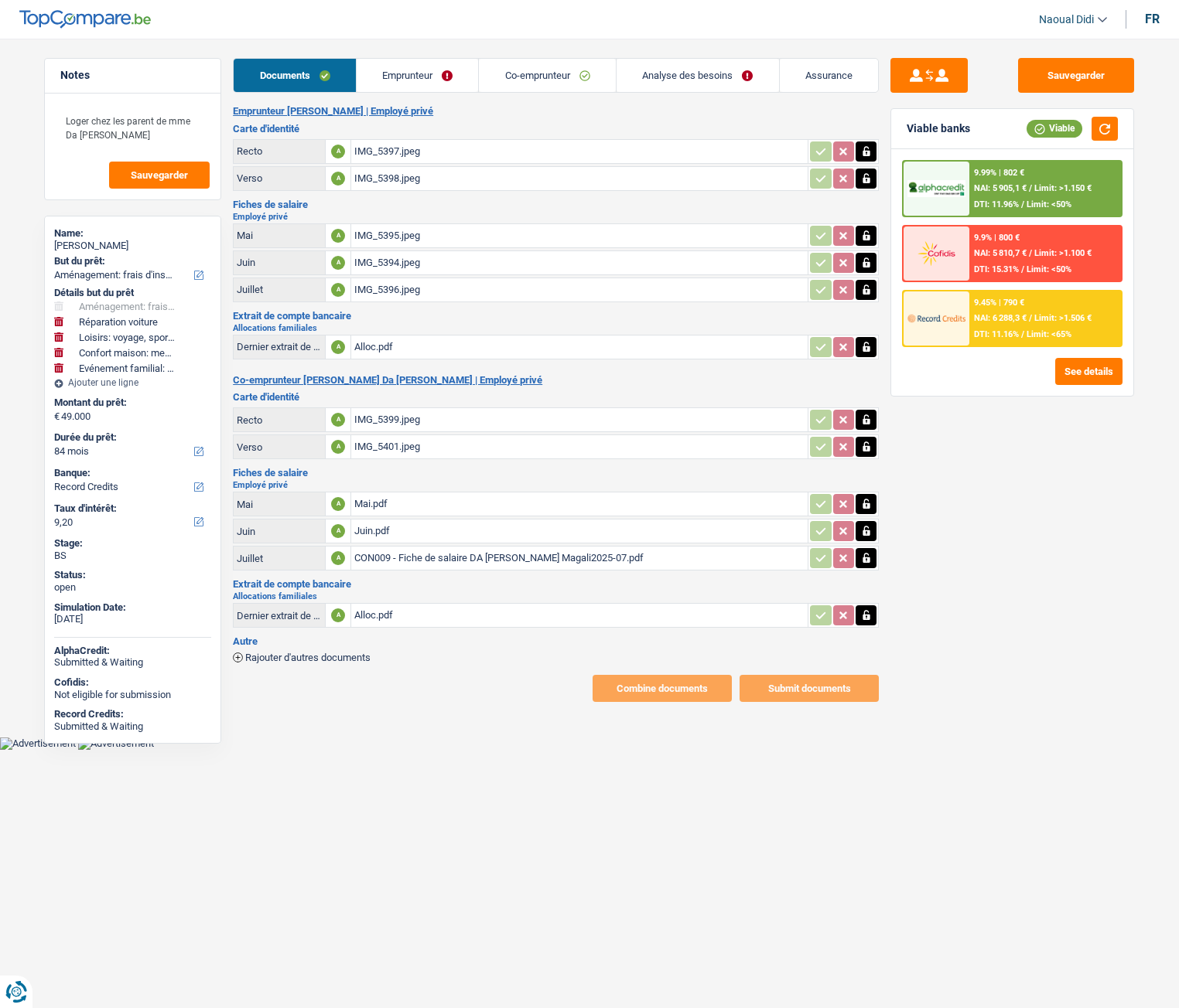
select select "movingOrInstallation"
select select "carRepair"
select select "hobbies"
select select "household"
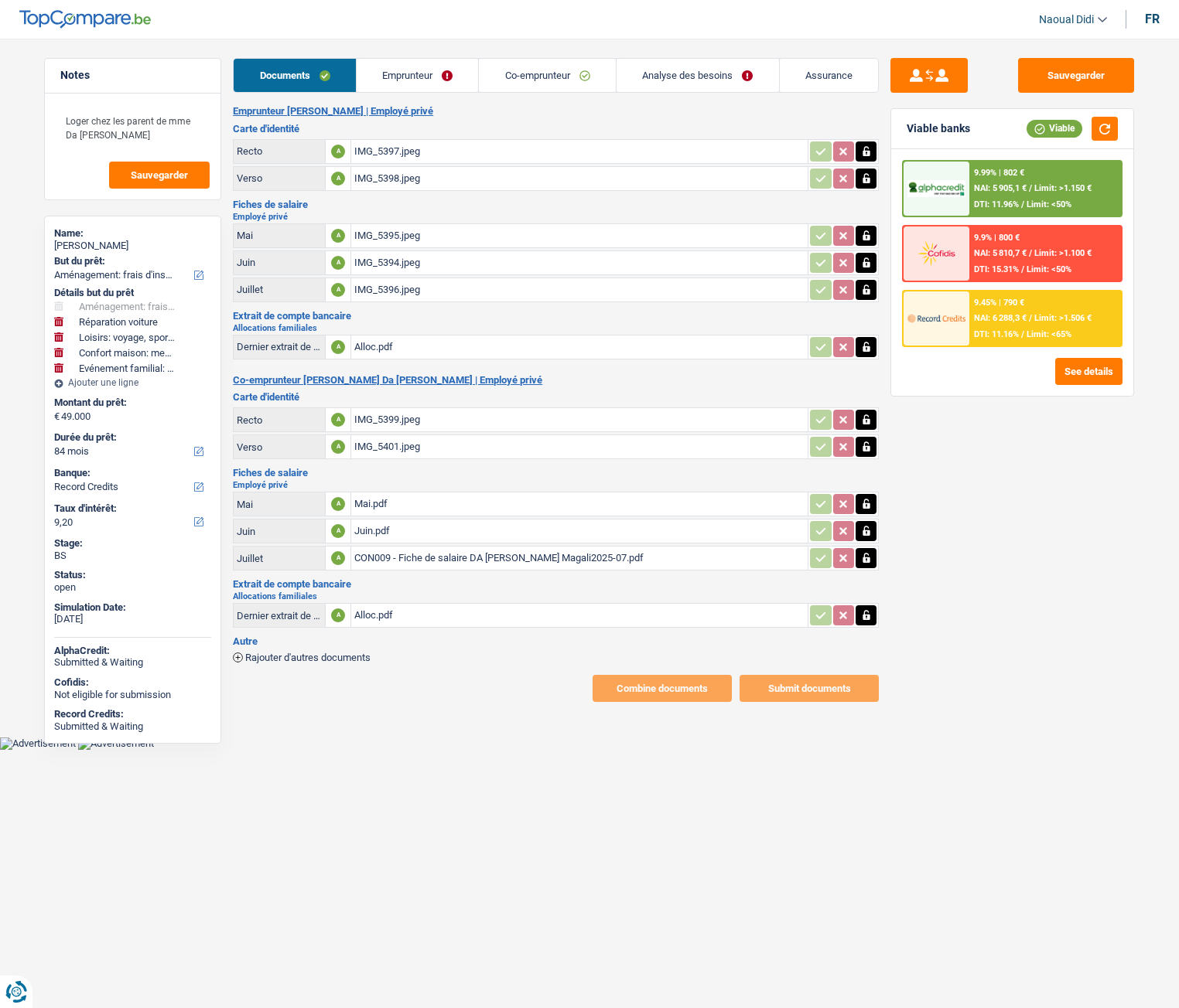
select select "familyEvent"
select select "84"
select select "record credits"
select select "84"
select select "120"
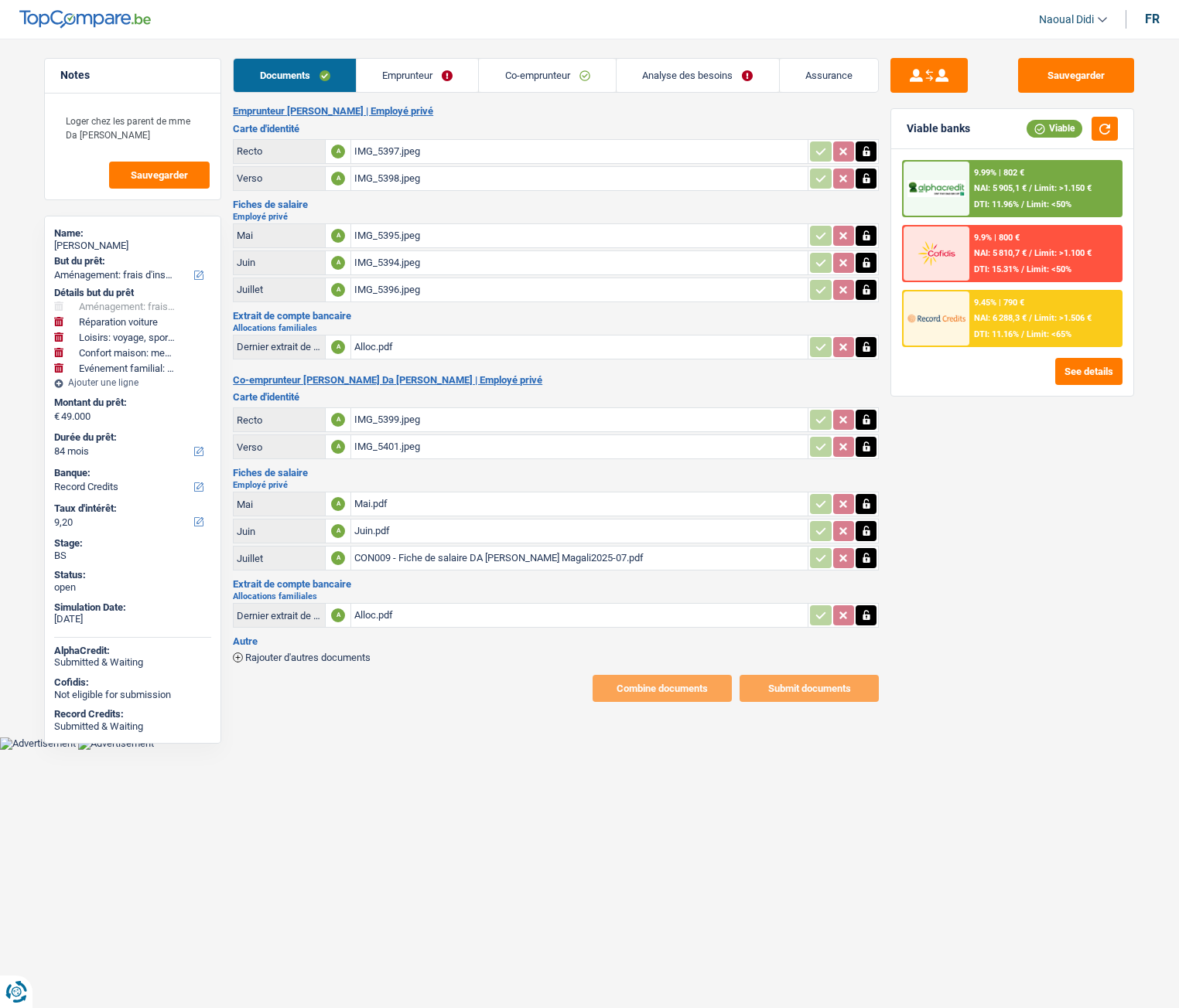
select select "movingOrInstallation"
select select "carRepair"
select select "false"
select select "hobbies"
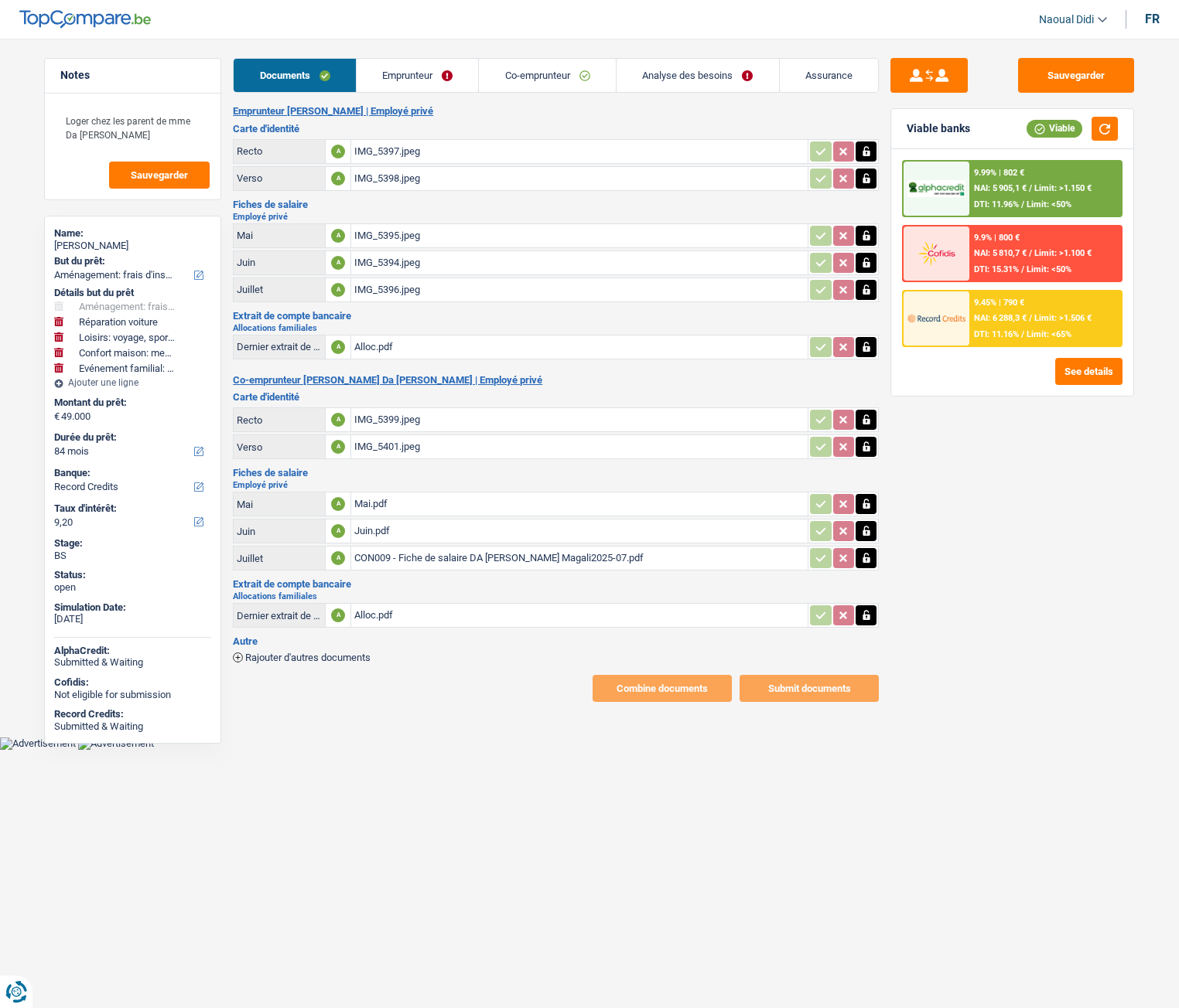
select select "household"
select select "familyEvent"
select select "84"
click at [410, 75] on link "Emprunteur" at bounding box center [417, 76] width 122 height 34
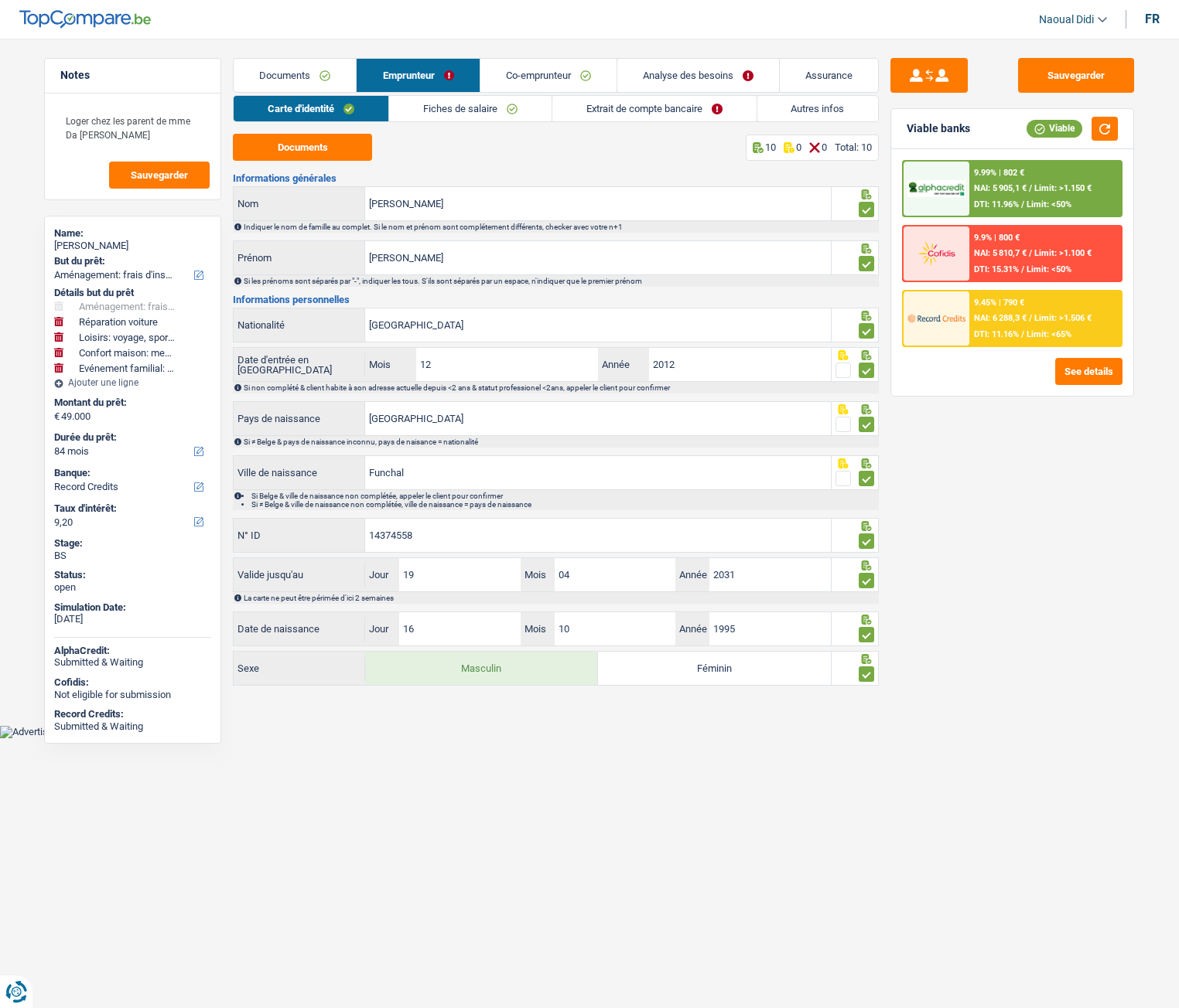
click at [696, 70] on link "Analyse des besoins" at bounding box center [698, 76] width 161 height 34
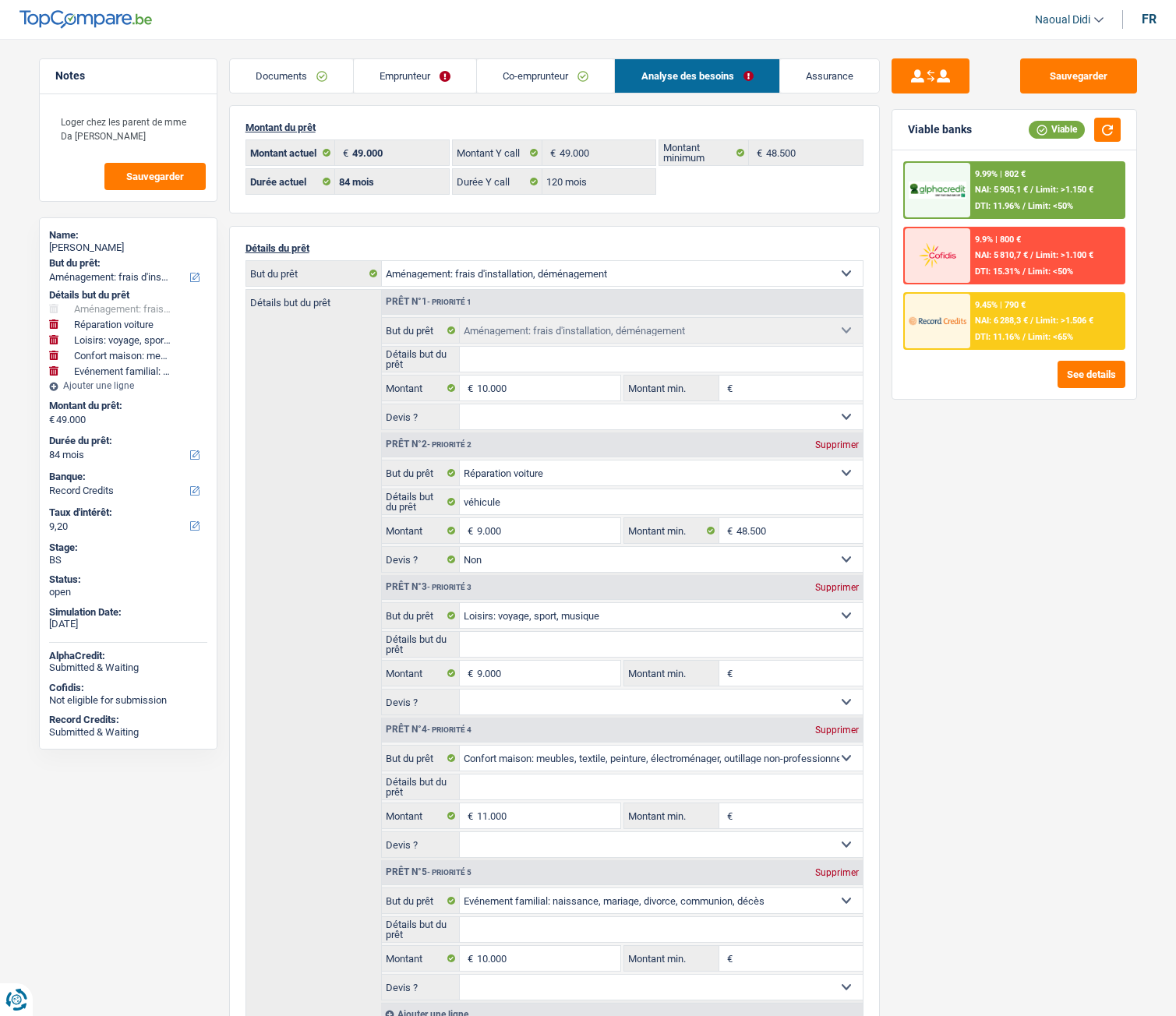
click at [414, 74] on link "Emprunteur" at bounding box center [415, 76] width 122 height 34
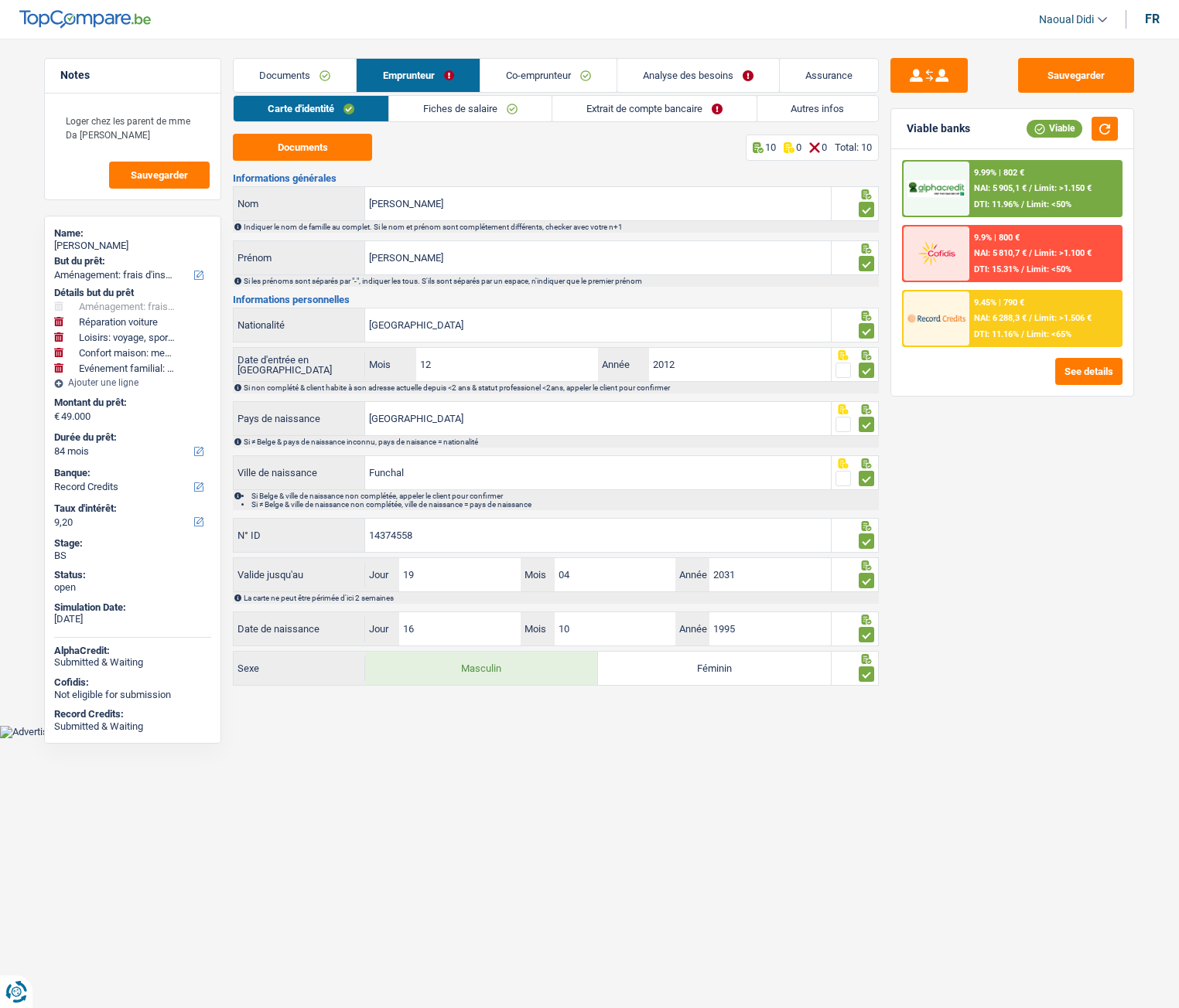
click at [644, 117] on link "Extrait de compte bancaire" at bounding box center [654, 108] width 204 height 25
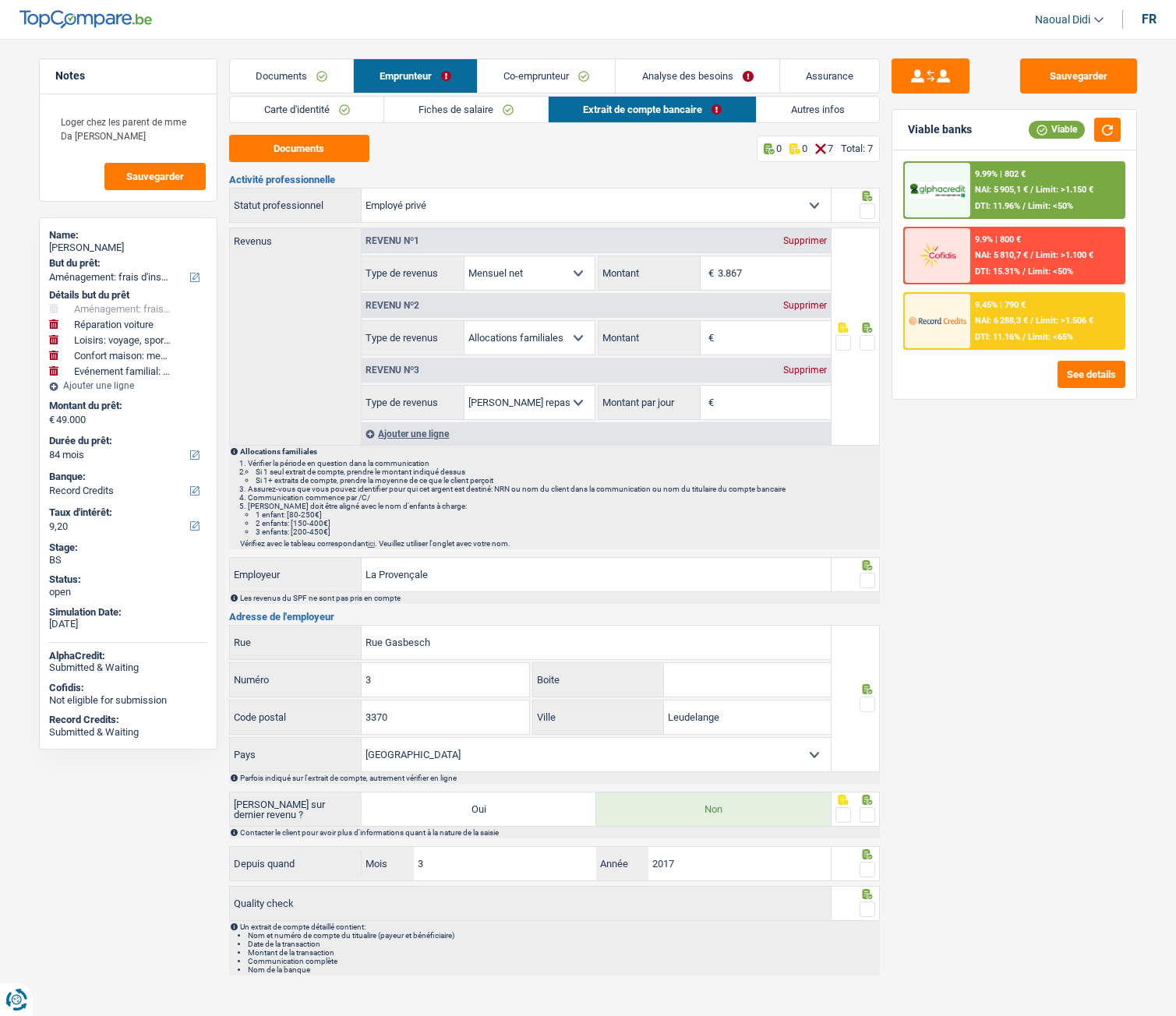
click at [870, 213] on span at bounding box center [868, 211] width 16 height 16
click at [0, 0] on input "radio" at bounding box center [0, 0] width 0 height 0
click at [868, 338] on span at bounding box center [868, 343] width 16 height 16
click at [0, 0] on input "radio" at bounding box center [0, 0] width 0 height 0
click at [862, 578] on span at bounding box center [868, 581] width 16 height 16
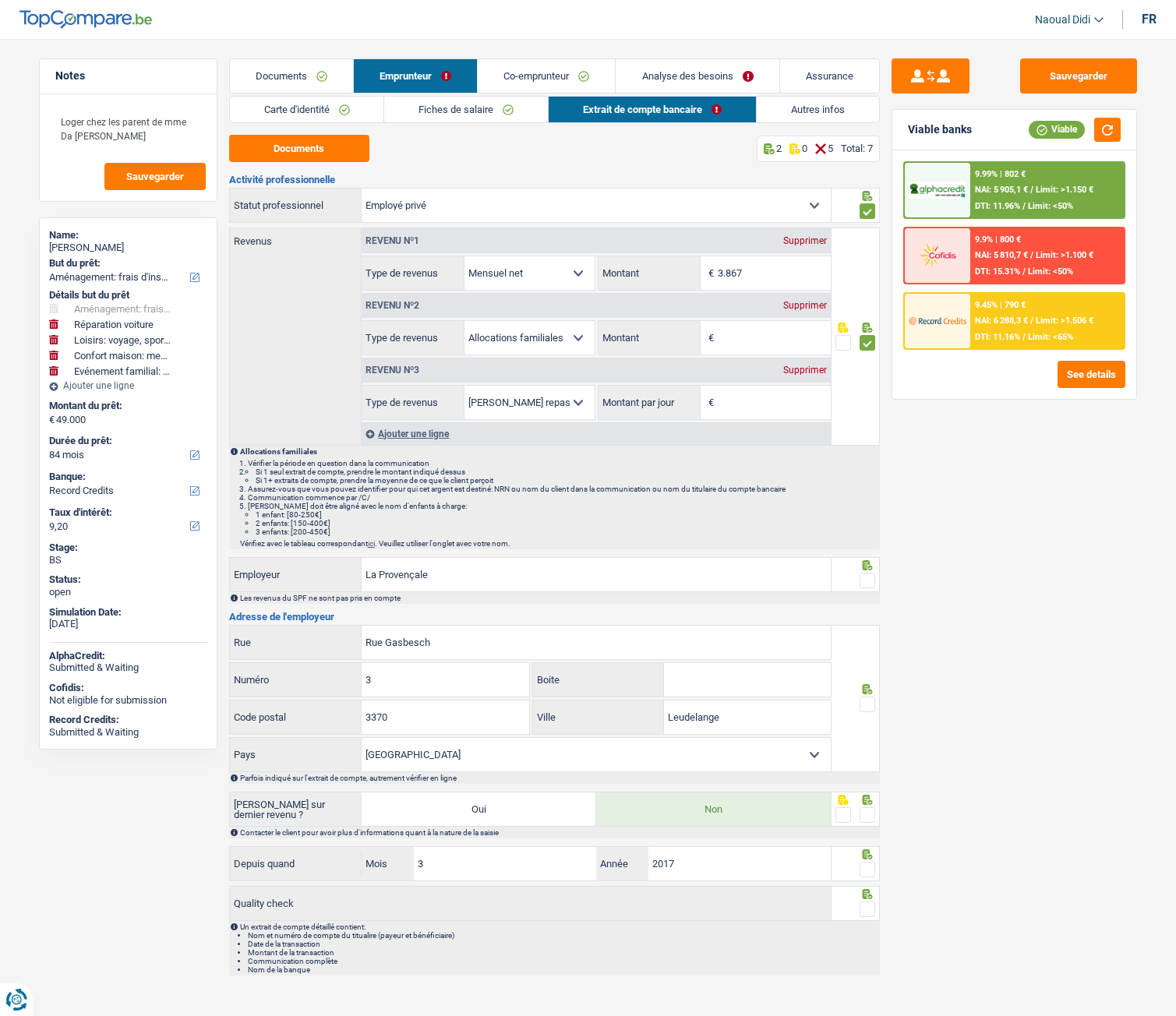
click at [0, 0] on input "radio" at bounding box center [0, 0] width 0 height 0
drag, startPoint x: 870, startPoint y: 705, endPoint x: 861, endPoint y: 727, distance: 23.8
click at [869, 705] on span at bounding box center [868, 704] width 16 height 16
click at [0, 0] on input "radio" at bounding box center [0, 0] width 0 height 0
click at [874, 817] on span at bounding box center [868, 815] width 16 height 16
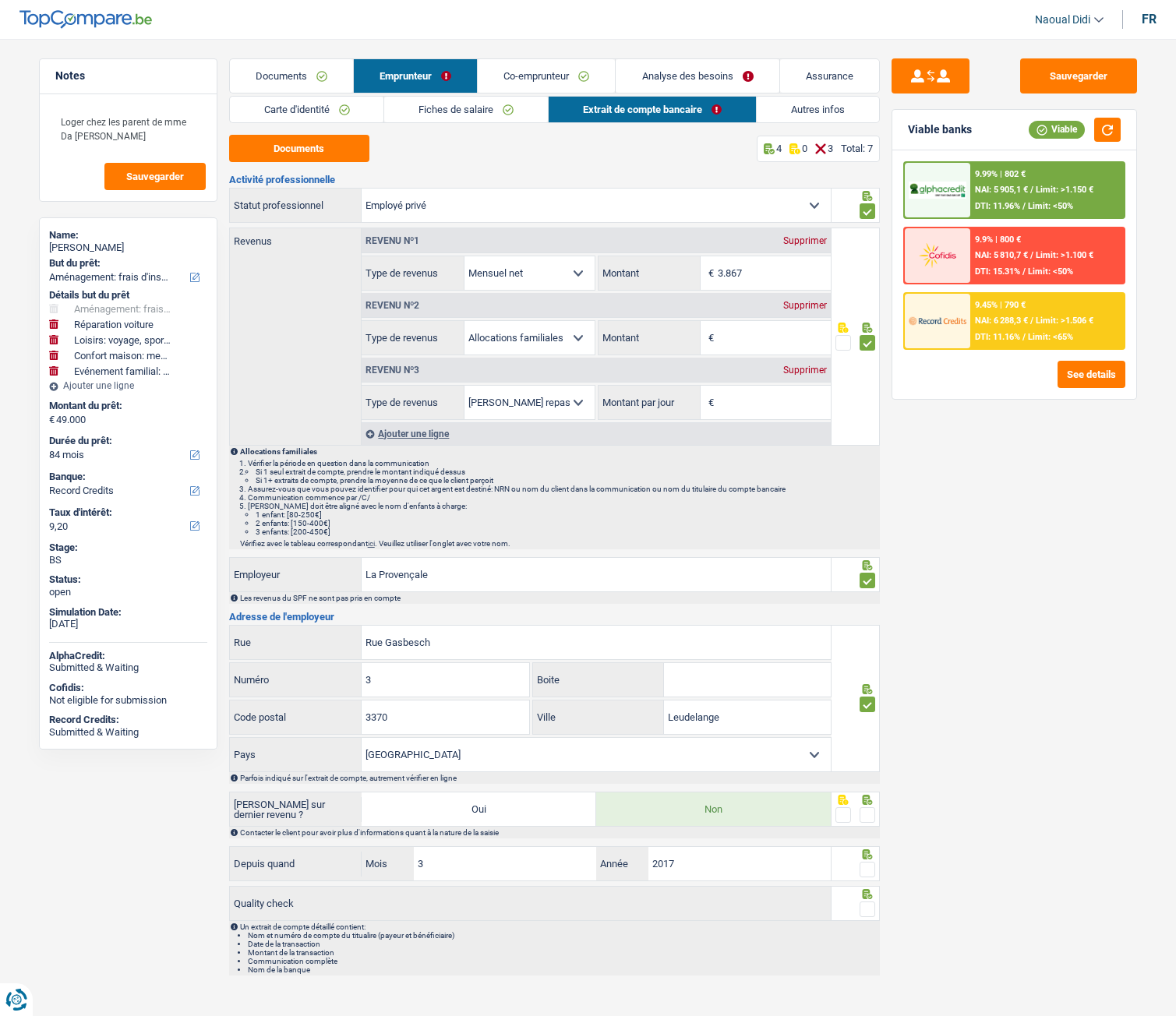
click at [0, 0] on input "radio" at bounding box center [0, 0] width 0 height 0
click at [865, 869] on span at bounding box center [868, 869] width 16 height 16
click at [0, 0] on input "radio" at bounding box center [0, 0] width 0 height 0
click at [870, 906] on span at bounding box center [868, 909] width 16 height 16
click at [0, 0] on input "radio" at bounding box center [0, 0] width 0 height 0
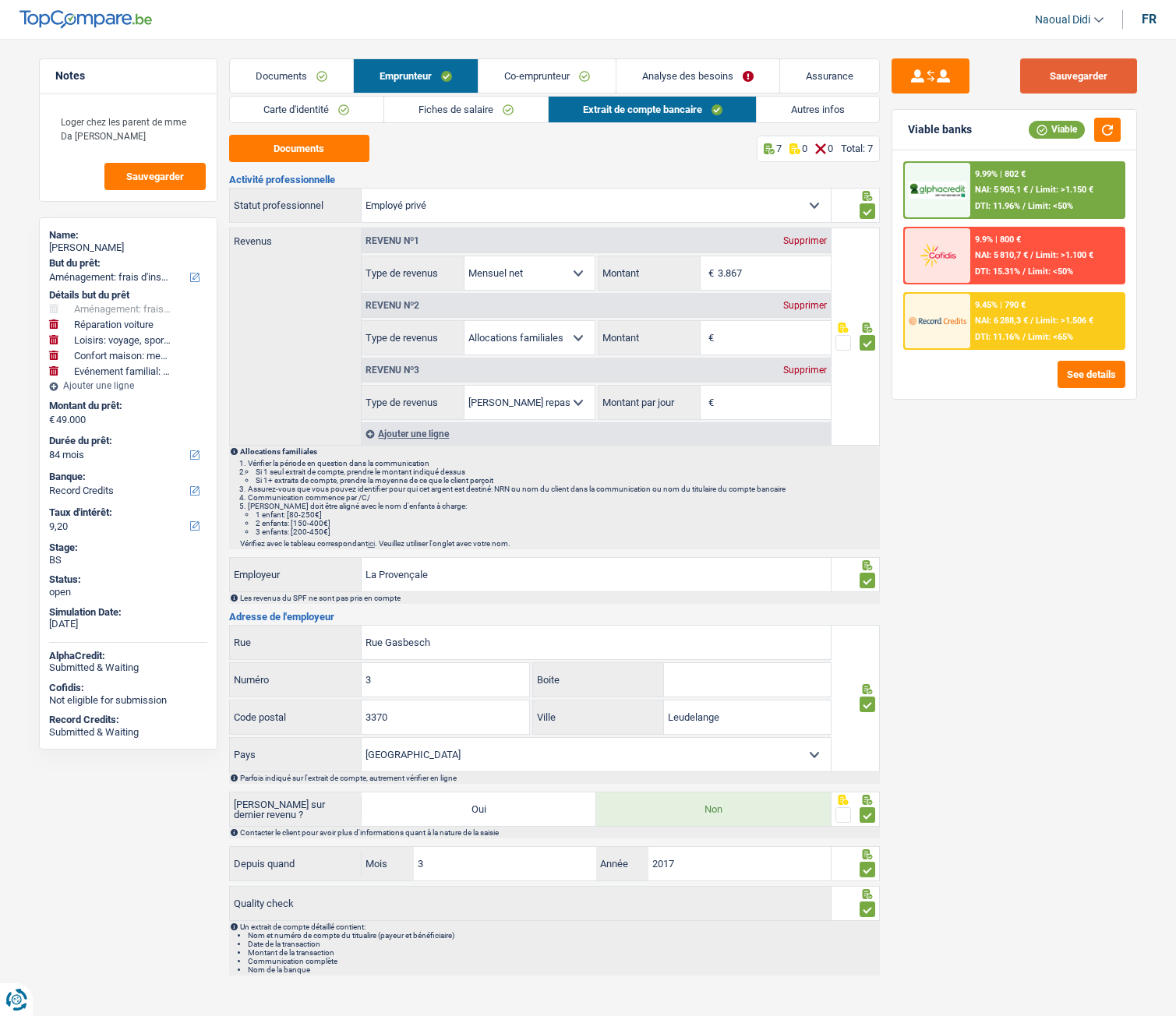
click at [1056, 67] on button "Sauvegarder" at bounding box center [1079, 75] width 117 height 35
click at [739, 84] on link "Analyse des besoins" at bounding box center [698, 76] width 163 height 34
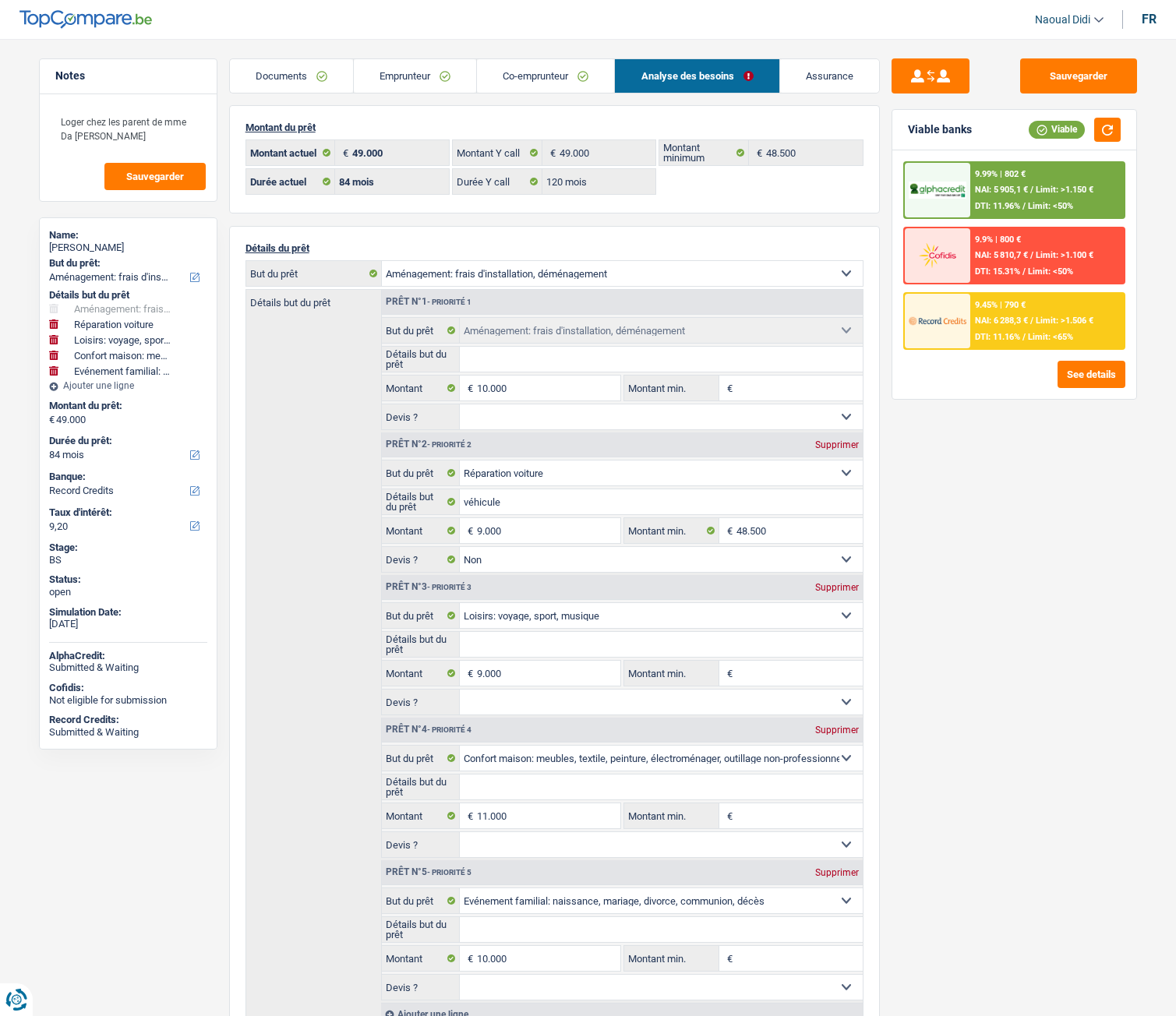
click at [321, 70] on link "Documents" at bounding box center [291, 76] width 123 height 34
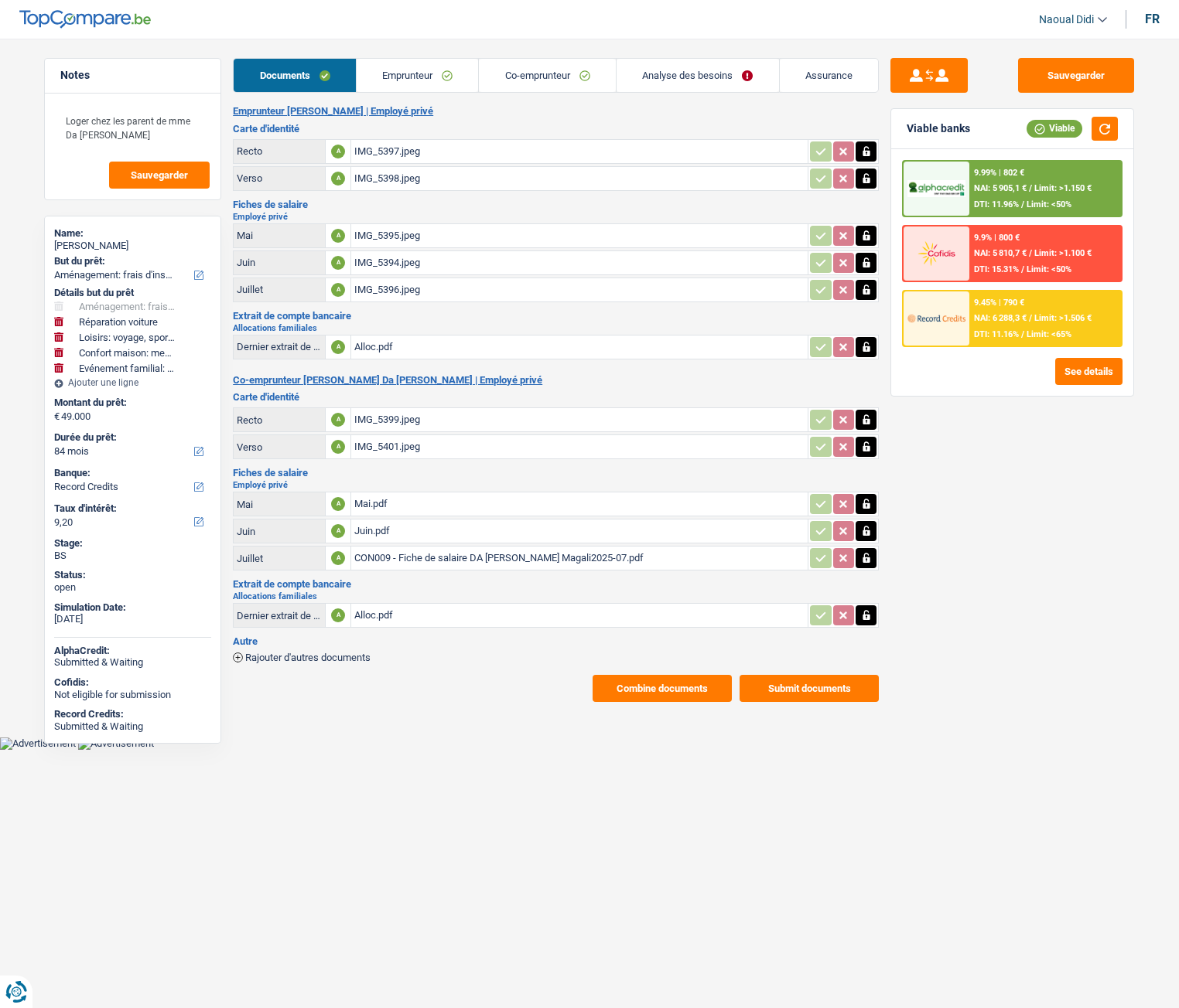
click at [669, 685] on button "Combine documents" at bounding box center [661, 688] width 139 height 27
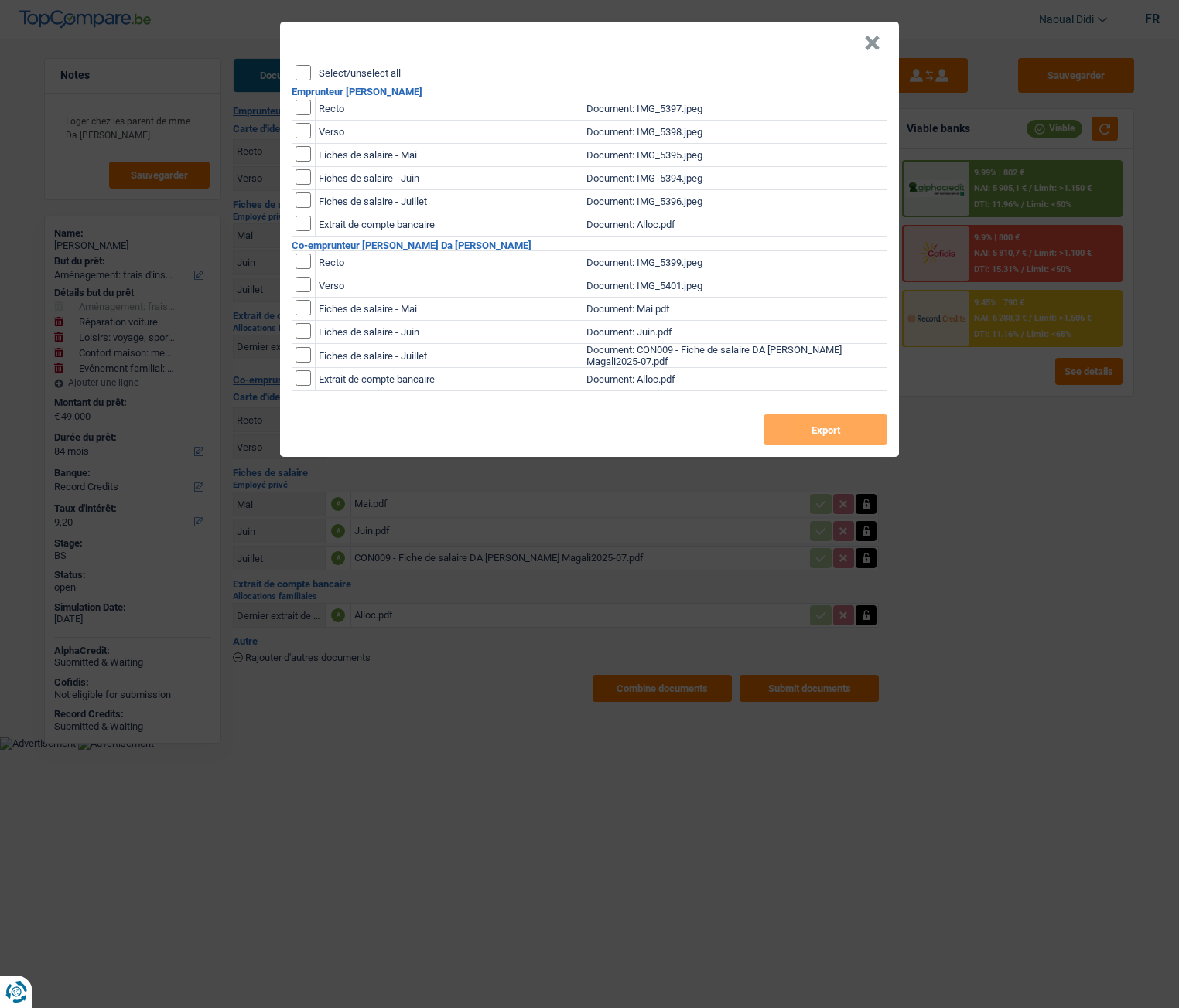
click at [306, 112] on input "checkbox" at bounding box center [303, 107] width 16 height 16
checkbox input "true"
click at [305, 116] on input "checkbox" at bounding box center [303, 107] width 16 height 16
checkbox input "true"
click at [301, 154] on input "checkbox" at bounding box center [303, 154] width 16 height 16
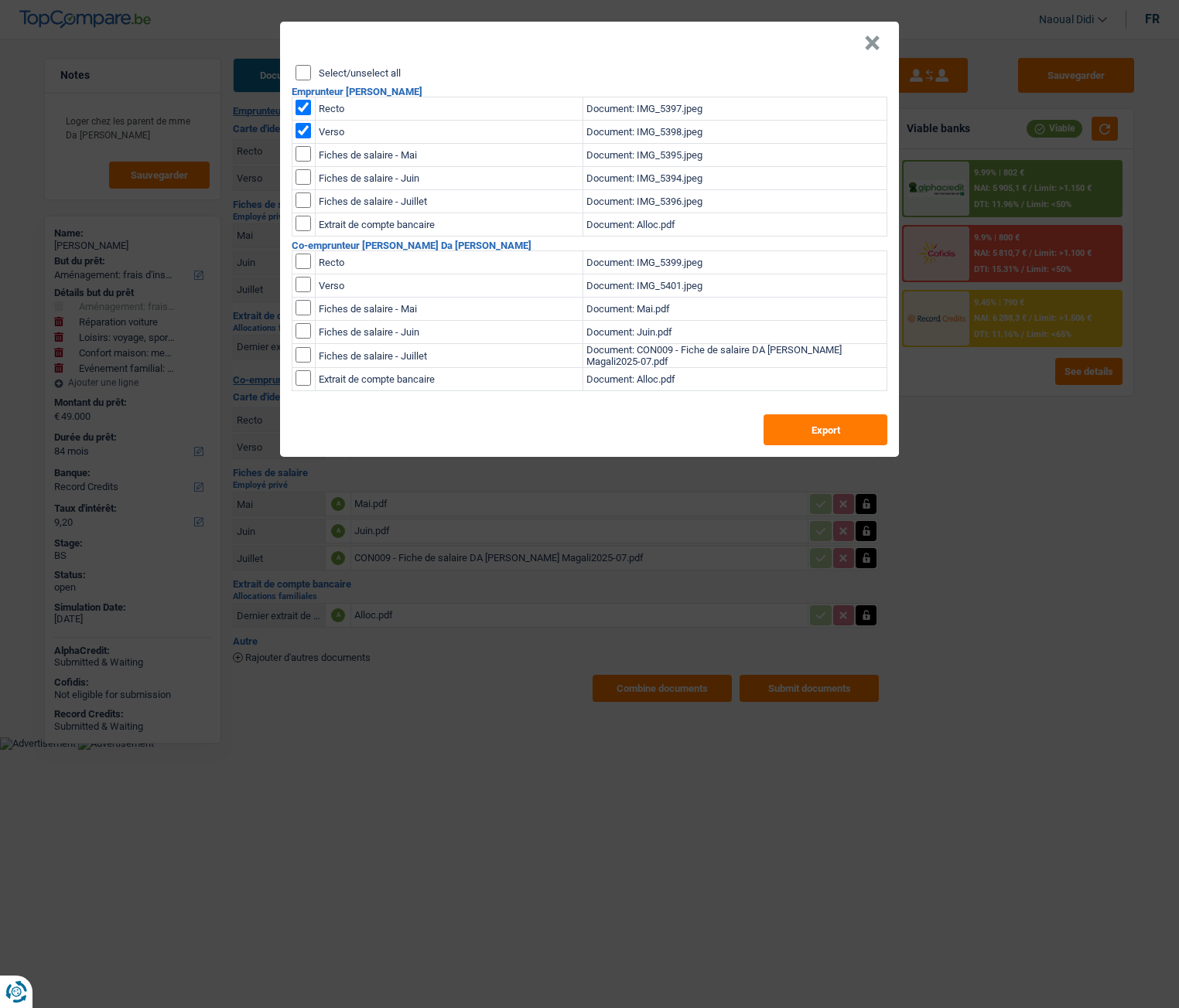
checkbox input "true"
click at [300, 161] on input "checkbox" at bounding box center [303, 154] width 16 height 16
checkbox input "true"
click at [302, 161] on input "checkbox" at bounding box center [303, 154] width 16 height 16
checkbox input "true"
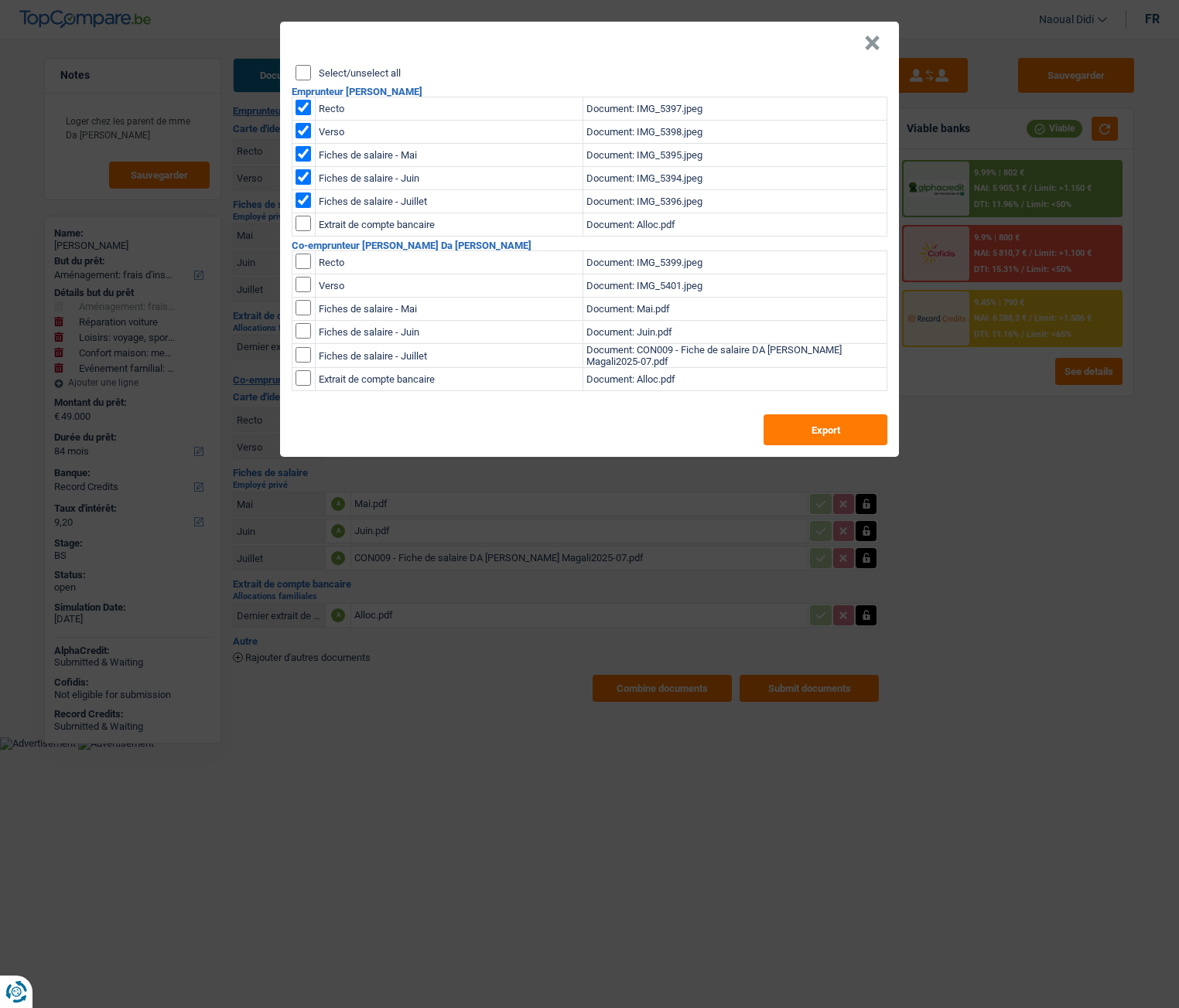
click at [301, 226] on input "checkbox" at bounding box center [303, 223] width 16 height 16
checkbox input "true"
click at [305, 255] on input "checkbox" at bounding box center [303, 261] width 16 height 16
checkbox input "true"
click at [305, 269] on input "checkbox" at bounding box center [303, 261] width 16 height 16
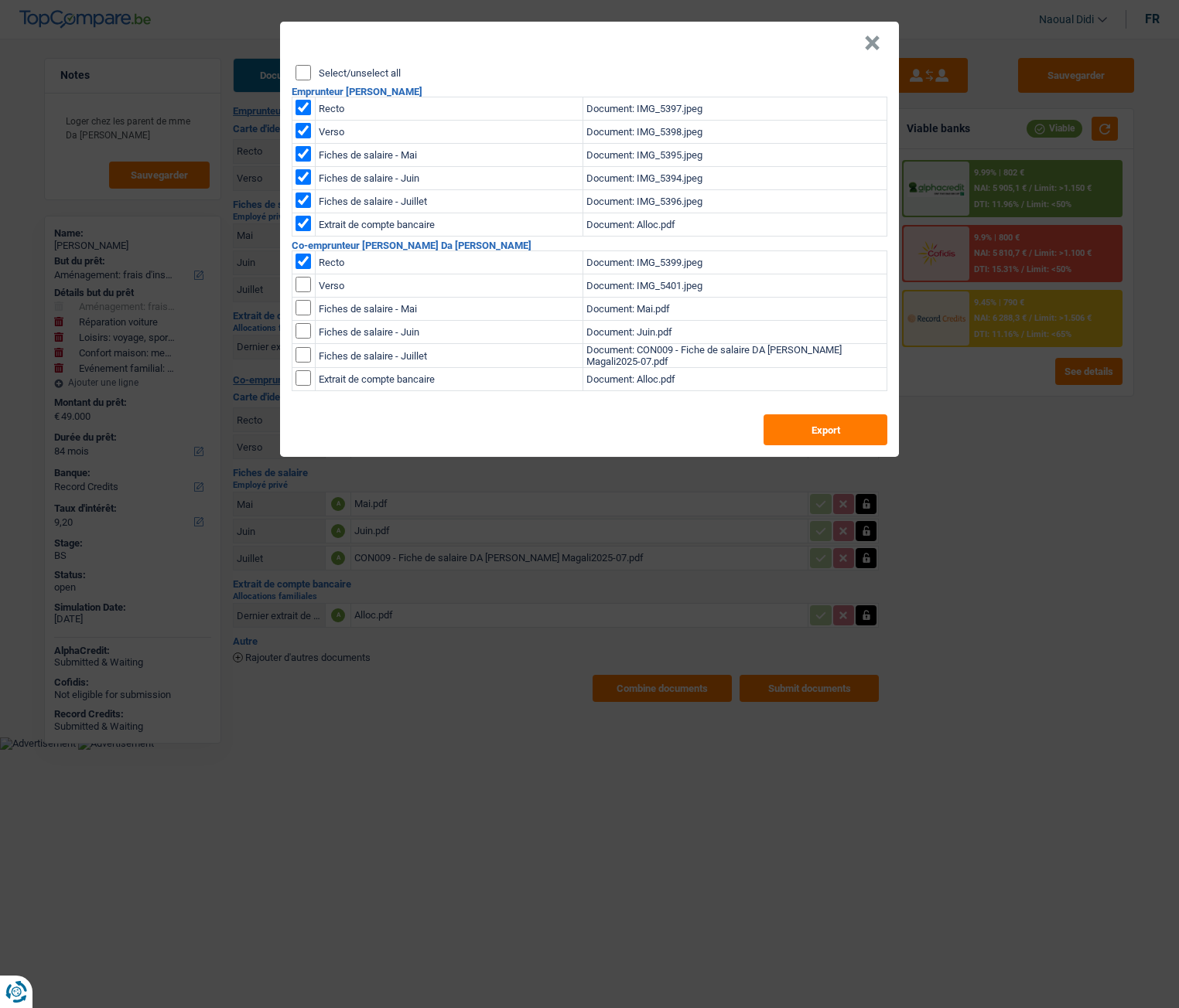
checkbox input "true"
click at [302, 295] on td at bounding box center [303, 285] width 23 height 23
click at [301, 311] on input "checkbox" at bounding box center [303, 308] width 16 height 16
checkbox input "true"
click at [302, 315] on input "checkbox" at bounding box center [303, 308] width 16 height 16
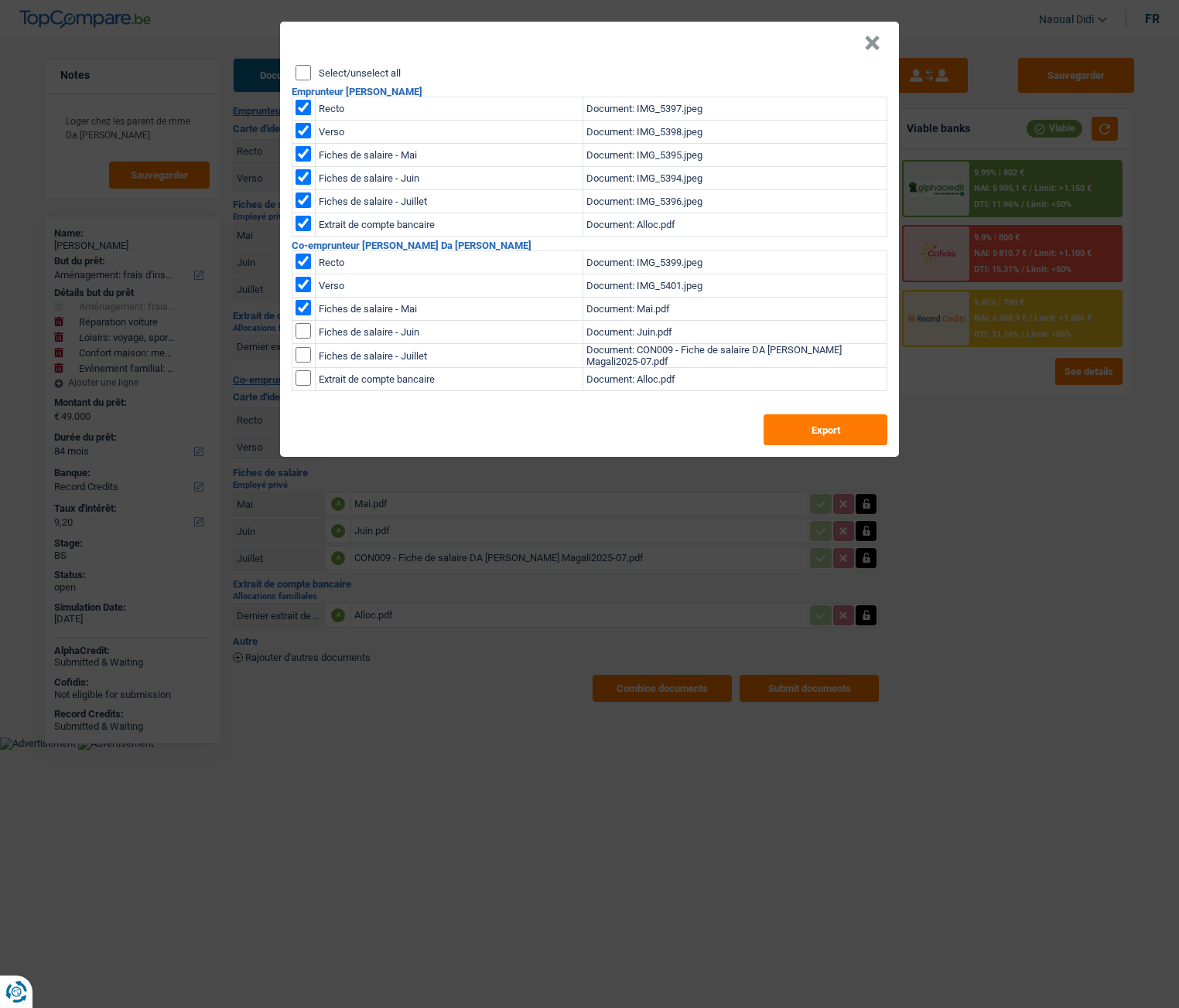
checkbox input "true"
click at [306, 315] on input "checkbox" at bounding box center [303, 308] width 16 height 16
checkbox input "true"
click at [304, 382] on input "checkbox" at bounding box center [303, 378] width 16 height 16
checkbox input "true"
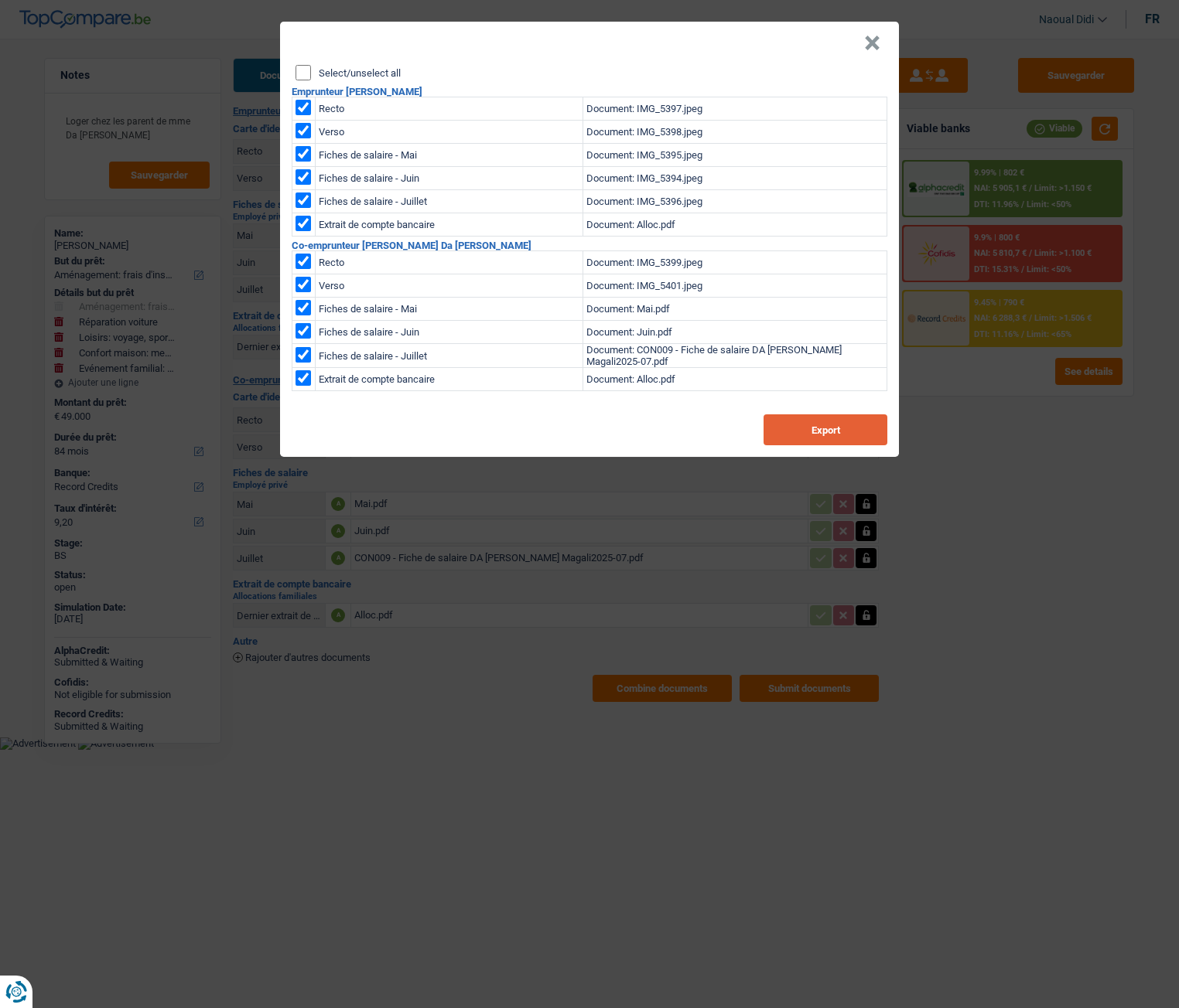
click at [797, 437] on button "Export" at bounding box center [825, 429] width 124 height 31
drag, startPoint x: 992, startPoint y: 402, endPoint x: 948, endPoint y: 313, distance: 99.3
click at [991, 402] on div "× Select/unselect all Emprunteur João Carlos Pereira Teixeira Recto Document: I…" at bounding box center [590, 504] width 1179 height 1008
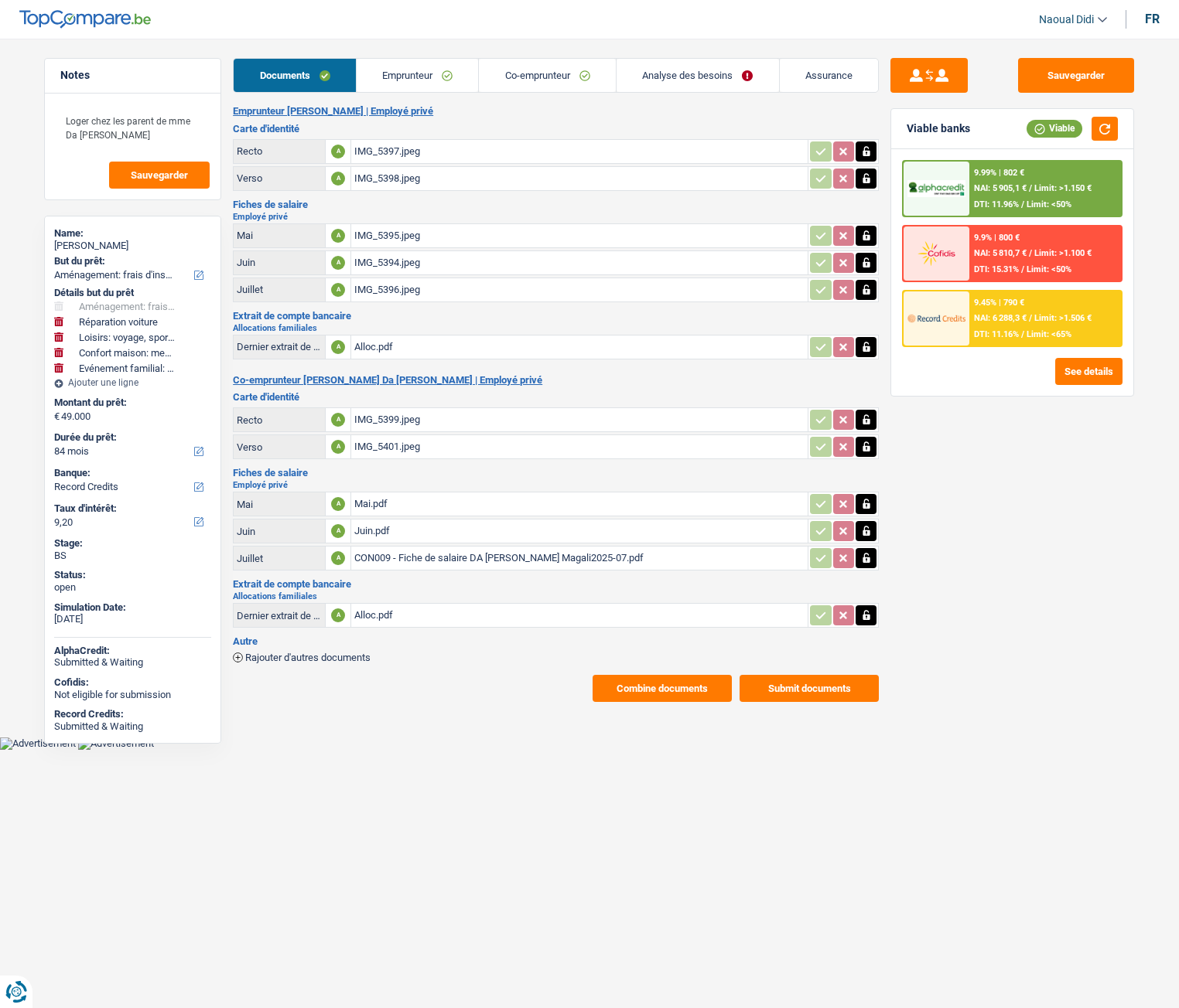
click at [377, 348] on div "Alloc.pdf" at bounding box center [579, 347] width 451 height 23
click at [382, 618] on div "Alloc.pdf" at bounding box center [579, 615] width 451 height 23
click at [411, 76] on link "Emprunteur" at bounding box center [417, 76] width 122 height 34
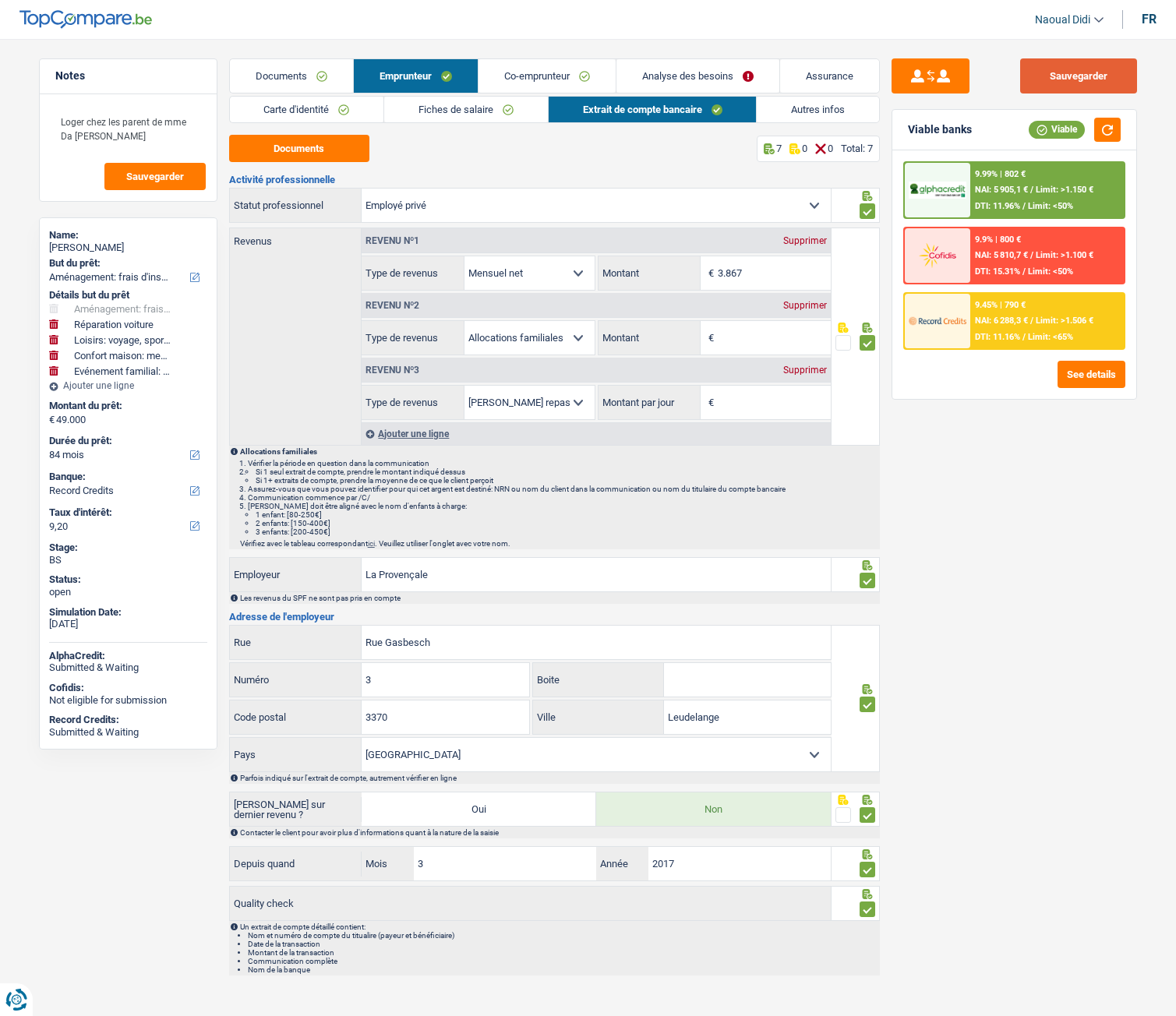
click at [1091, 86] on button "Sauvegarder" at bounding box center [1079, 75] width 117 height 35
click at [1090, 79] on button "Sauvegarder" at bounding box center [1079, 75] width 117 height 35
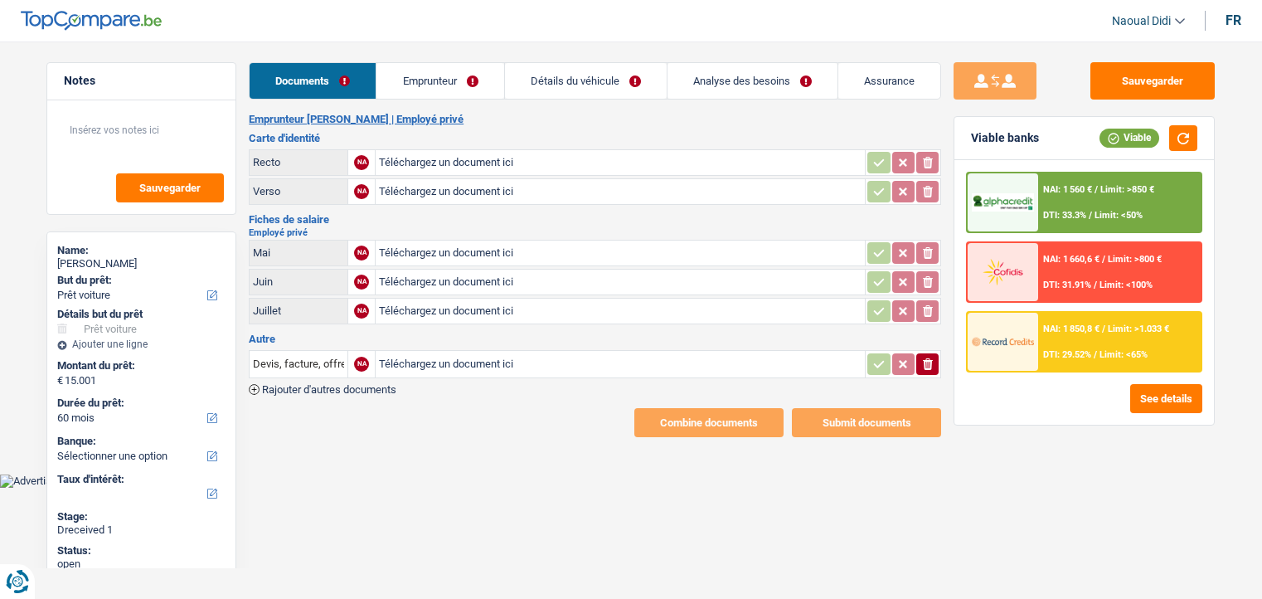
select select "car"
select select "60"
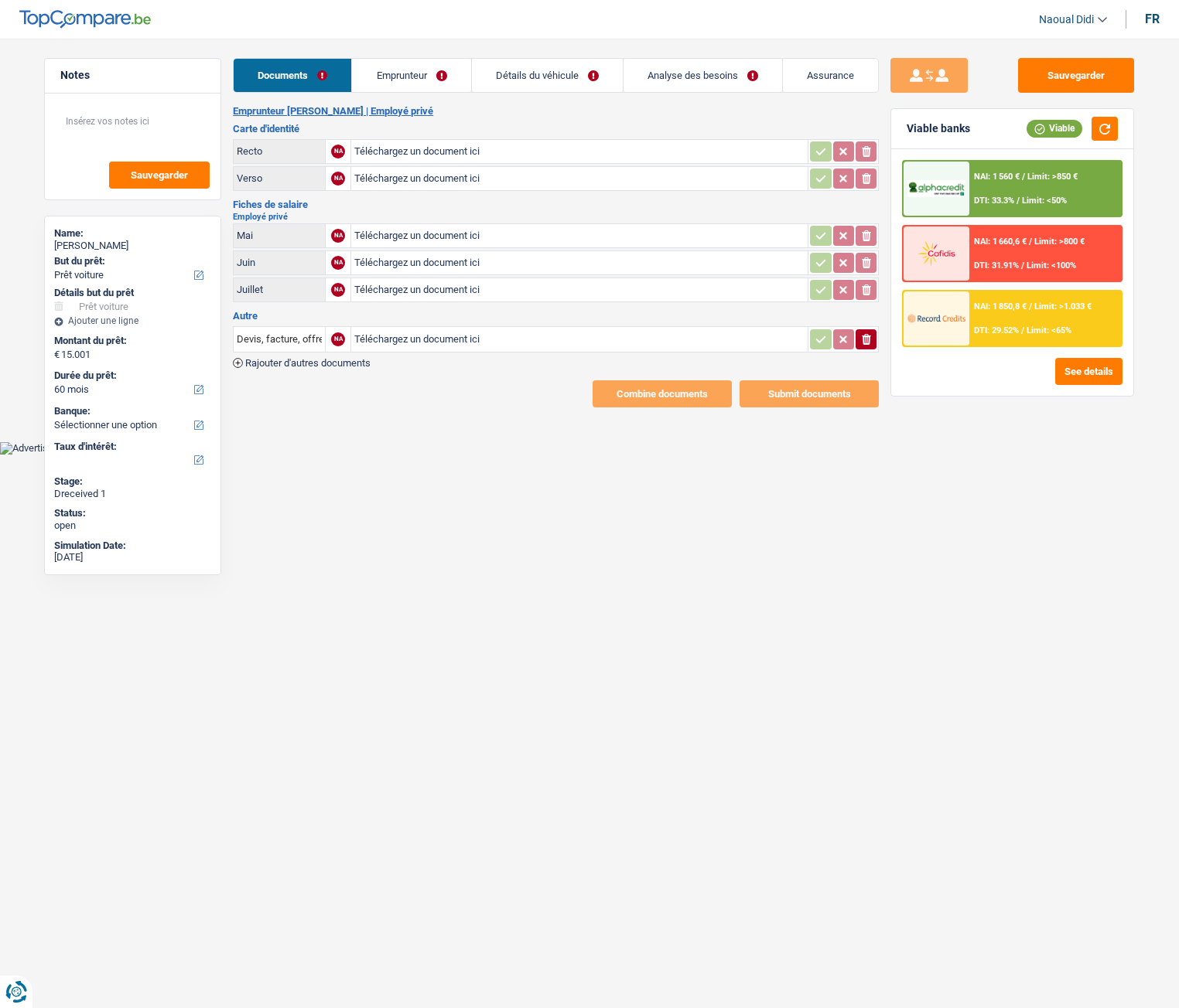
click at [438, 152] on input "Téléchargez un document ici" at bounding box center [579, 151] width 451 height 23
type input "C:\fakepath\1000031424.jpg"
click at [394, 177] on input "Téléchargez un document ici" at bounding box center [579, 178] width 451 height 23
type input "C:\fakepath\1000031425.jpg"
click at [427, 235] on input "Téléchargez un document ici" at bounding box center [579, 235] width 451 height 23
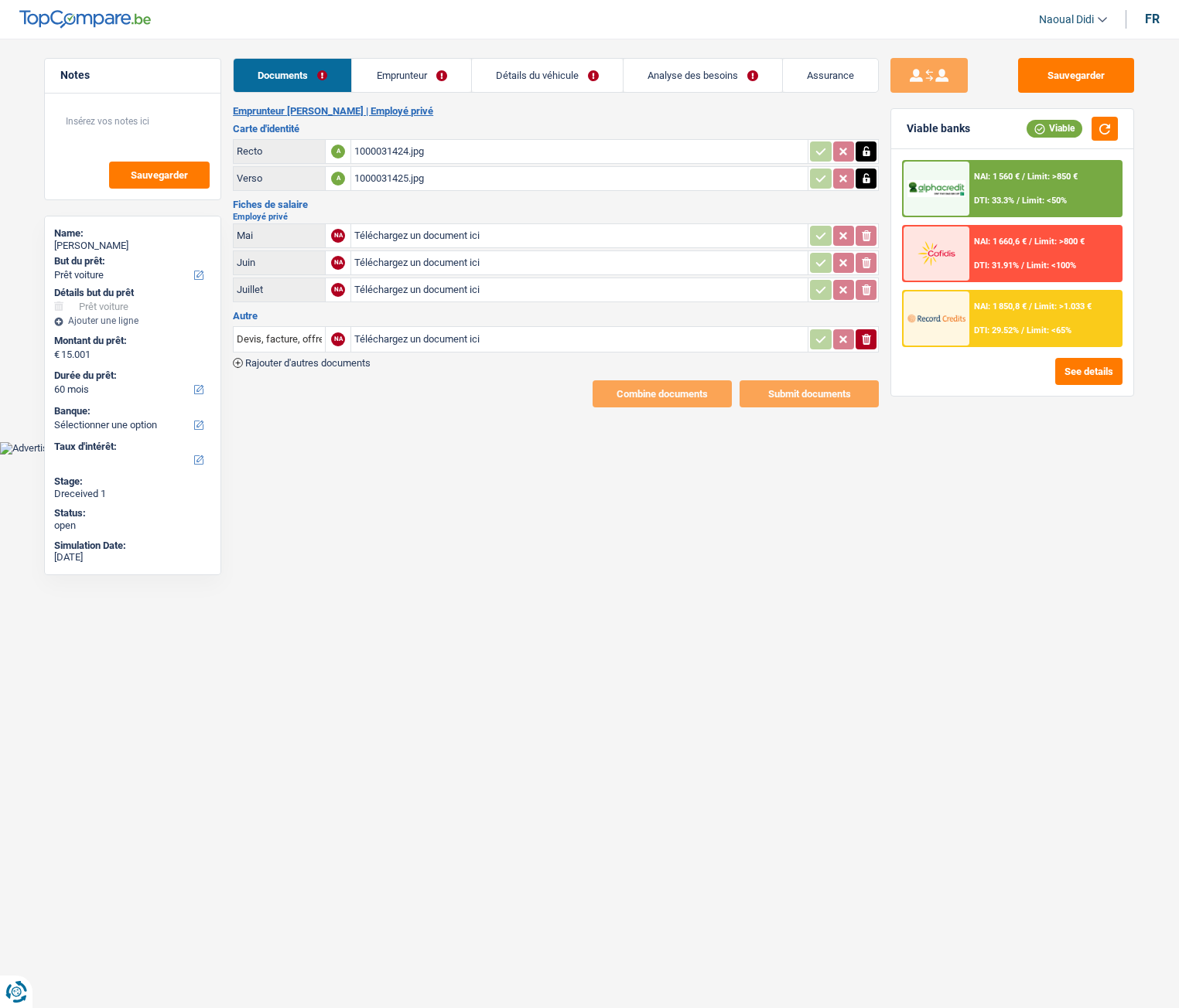
type input "C:\fakepath\FP-MAI-1.pdf"
click at [391, 267] on input "Téléchargez un document ici" at bounding box center [579, 263] width 451 height 23
type input "C:\fakepath\FP-JUIN-1.pdf"
click at [410, 284] on input "Téléchargez un document ici" at bounding box center [579, 290] width 451 height 23
type input "C:\fakepath\FP-JUILLET.pdf"
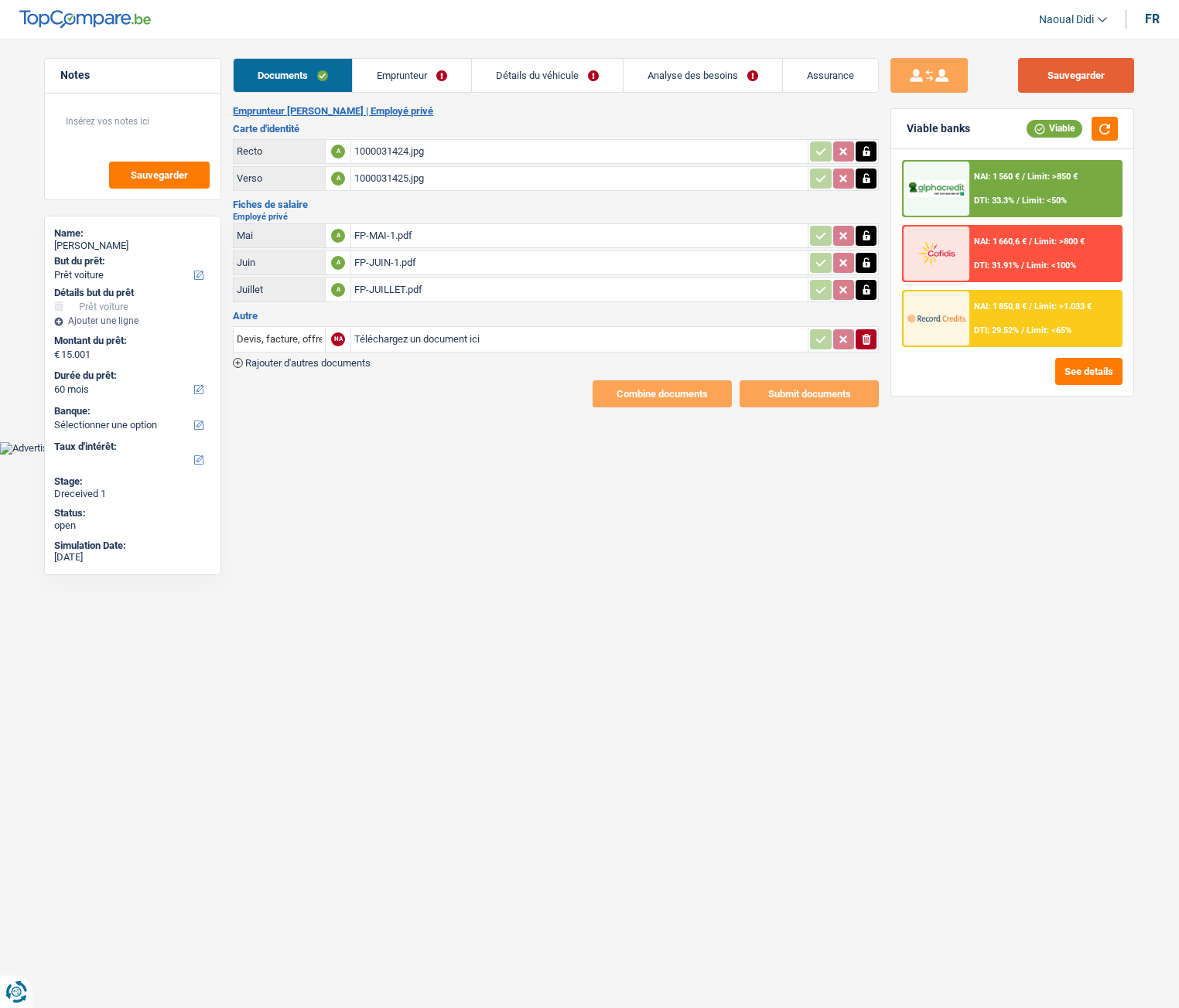
click at [1087, 68] on button "Sauvegarder" at bounding box center [1075, 75] width 116 height 35
click at [395, 74] on link "Emprunteur" at bounding box center [411, 76] width 118 height 34
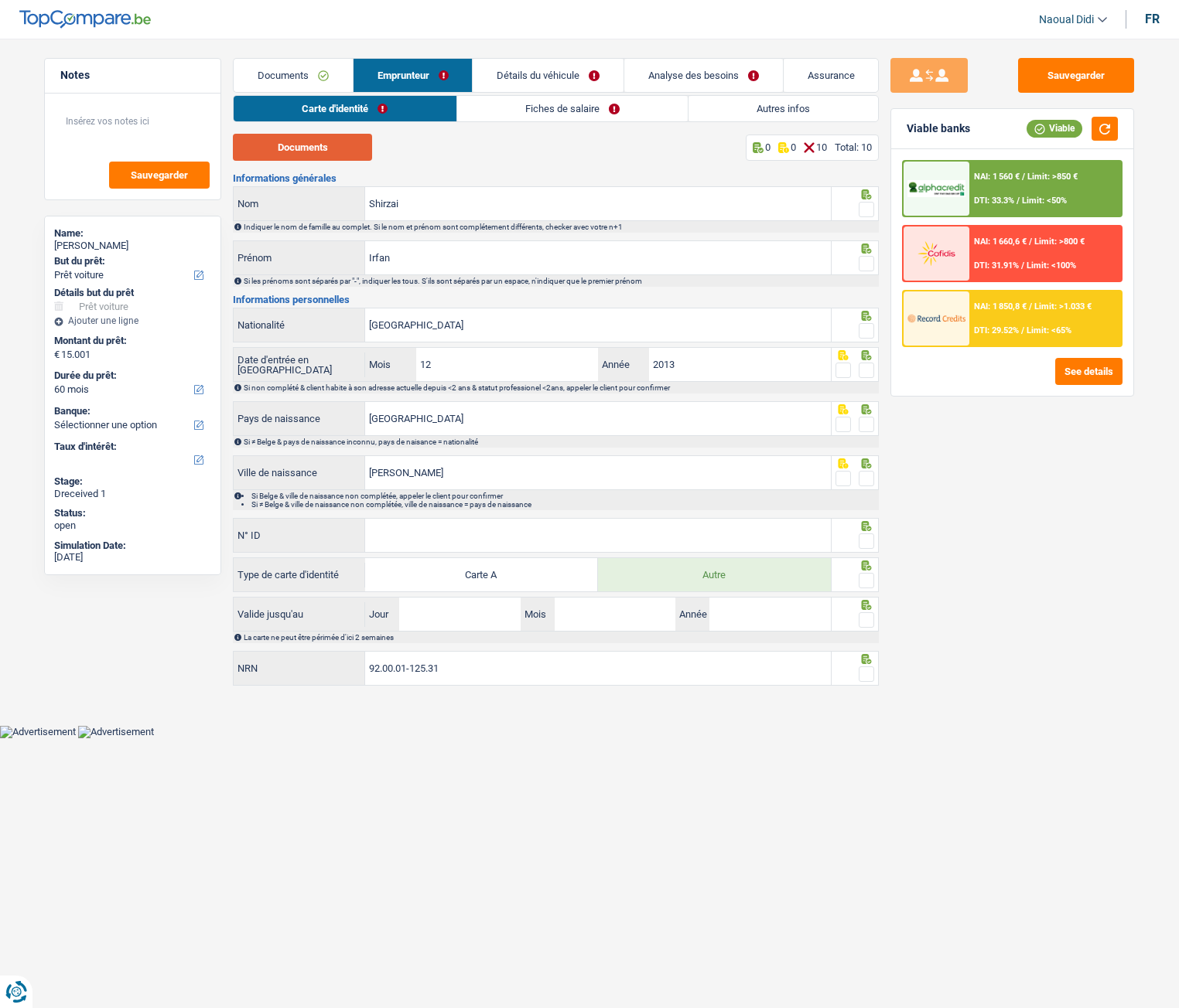
click at [299, 159] on button "Documents" at bounding box center [302, 146] width 139 height 27
click at [447, 199] on input "Shirzai" at bounding box center [597, 204] width 465 height 34
click at [867, 213] on span at bounding box center [866, 209] width 16 height 16
click at [0, 0] on input "radio" at bounding box center [0, 0] width 0 height 0
click at [414, 264] on input "Irfan" at bounding box center [597, 258] width 465 height 34
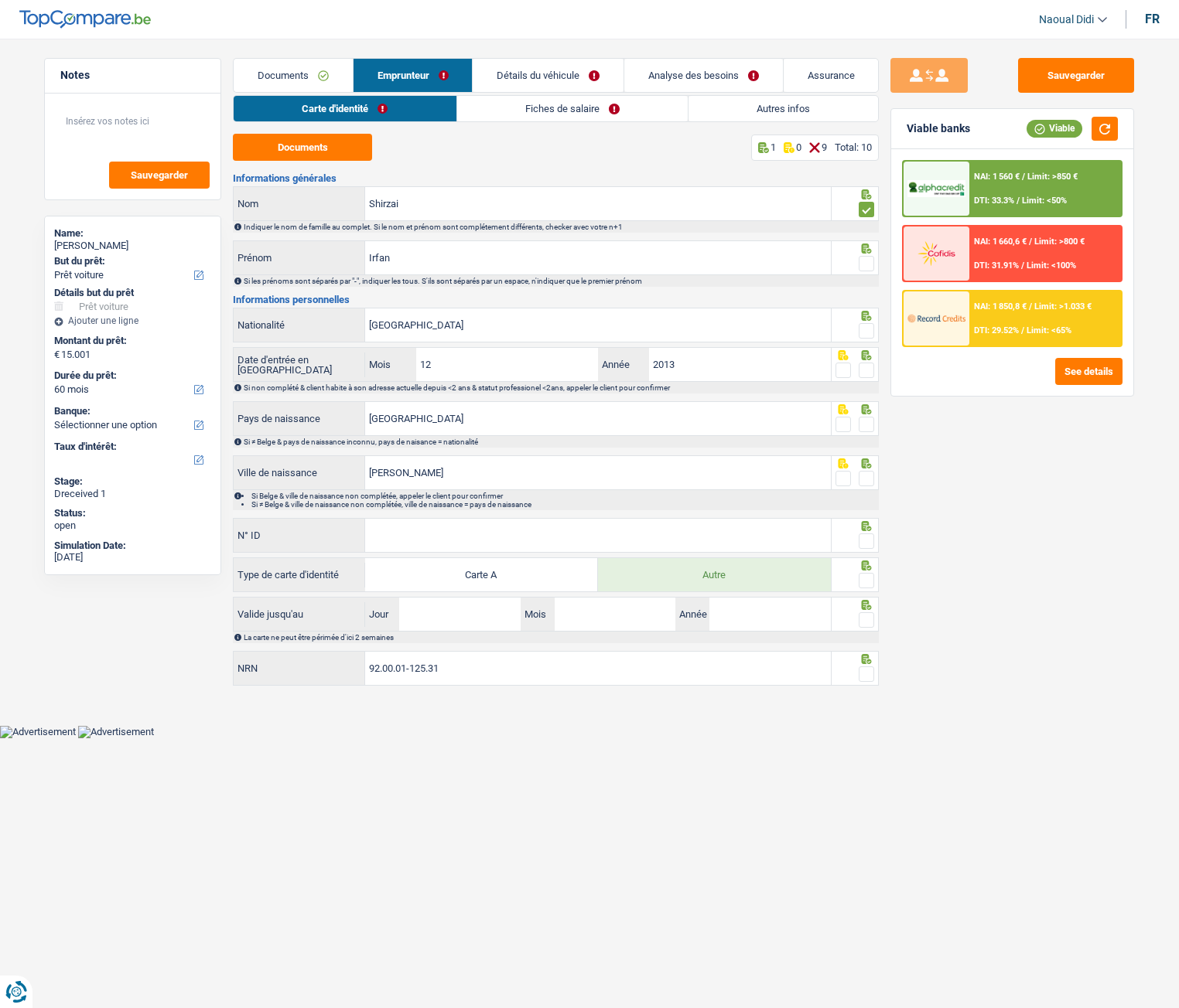
click at [865, 265] on span at bounding box center [866, 263] width 16 height 16
click at [0, 0] on input "radio" at bounding box center [0, 0] width 0 height 0
click at [409, 259] on input "Irfan" at bounding box center [597, 258] width 465 height 34
click at [860, 333] on span at bounding box center [866, 331] width 16 height 16
click at [0, 0] on input "radio" at bounding box center [0, 0] width 0 height 0
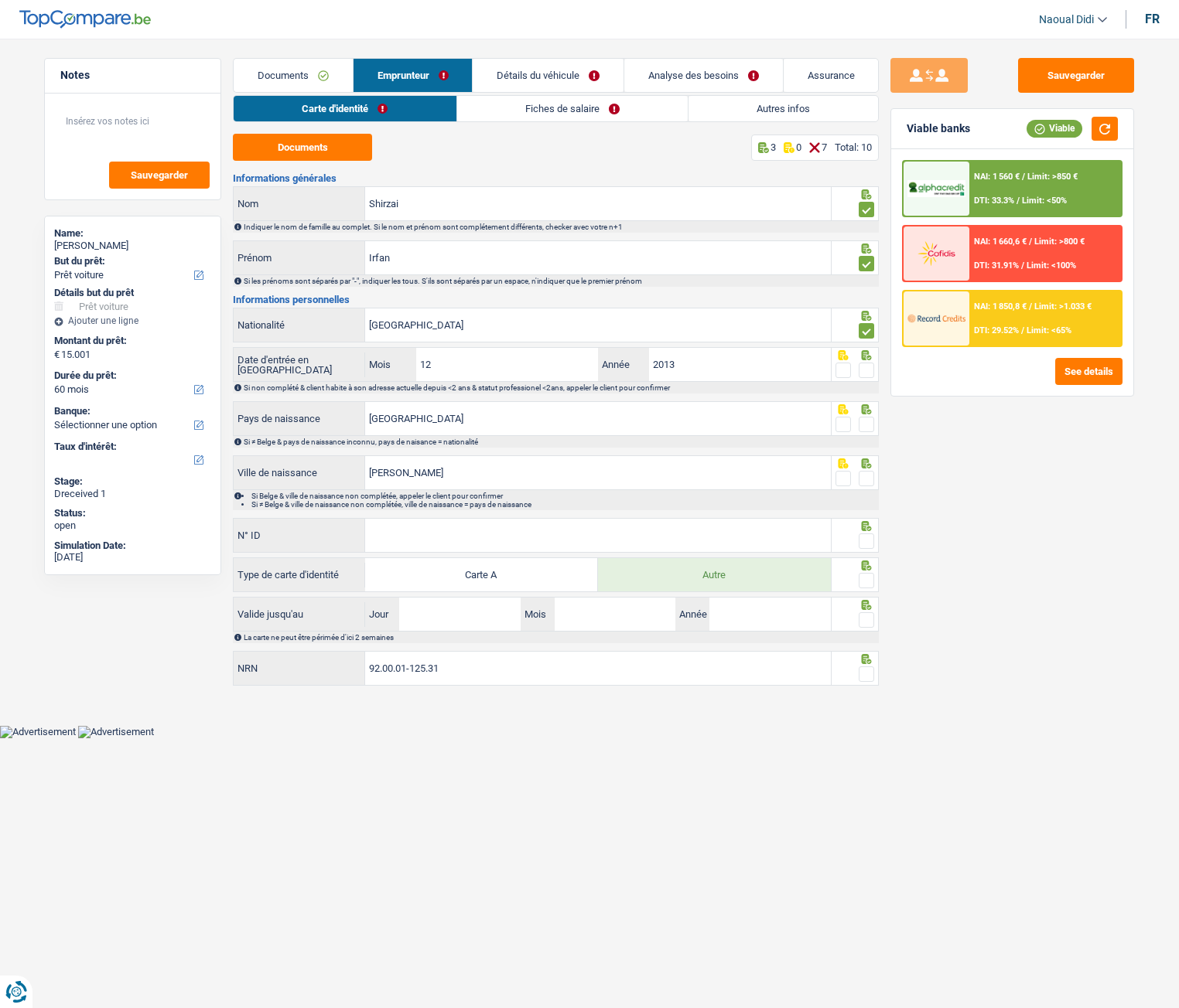
click at [867, 369] on span at bounding box center [866, 370] width 16 height 16
click at [0, 0] on input "radio" at bounding box center [0, 0] width 0 height 0
click at [867, 430] on span at bounding box center [866, 424] width 16 height 16
click at [0, 0] on input "radio" at bounding box center [0, 0] width 0 height 0
click at [864, 478] on span at bounding box center [866, 478] width 16 height 16
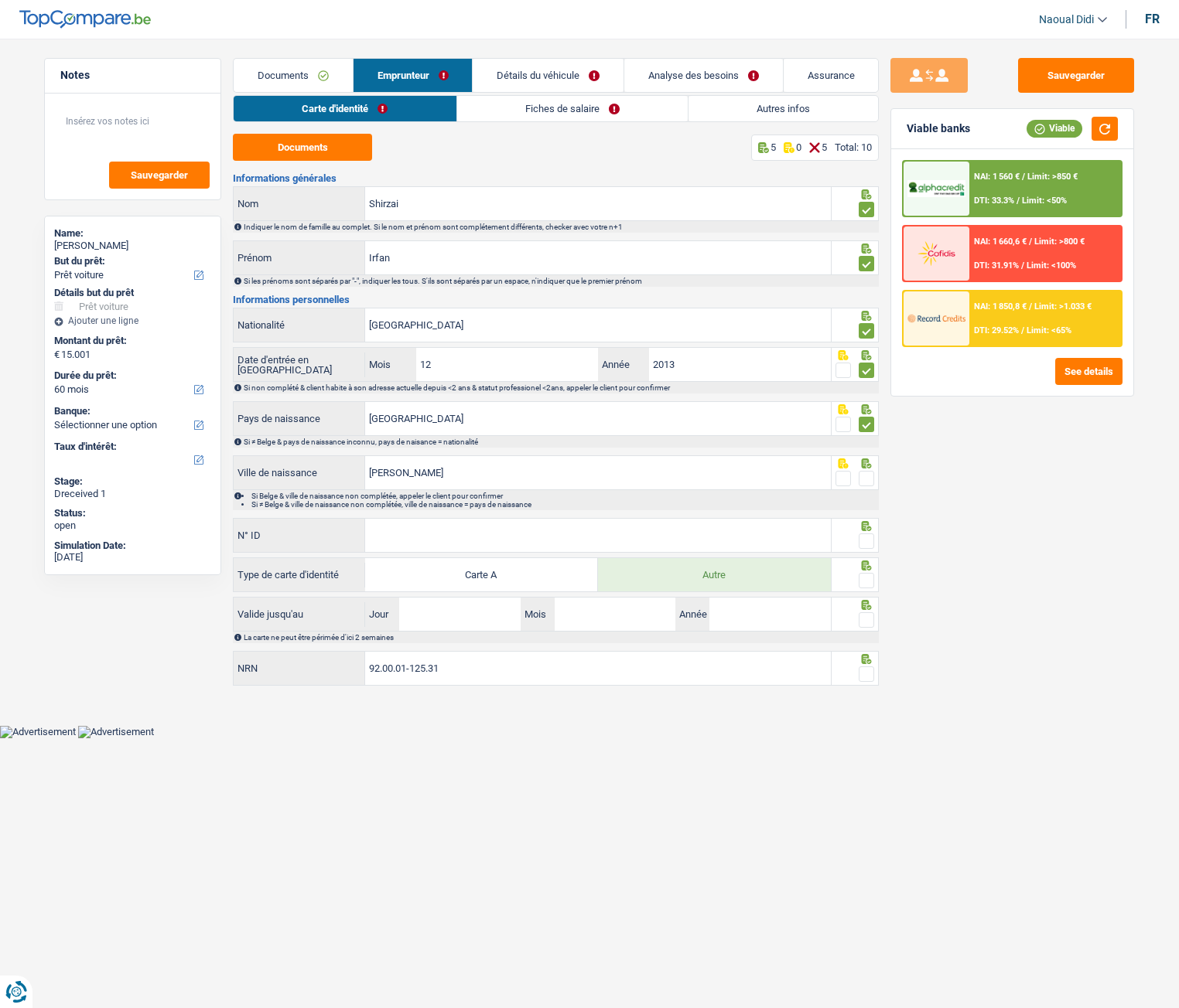
click at [0, 0] on input "radio" at bounding box center [0, 0] width 0 height 0
click at [496, 533] on input "N° ID" at bounding box center [597, 535] width 465 height 34
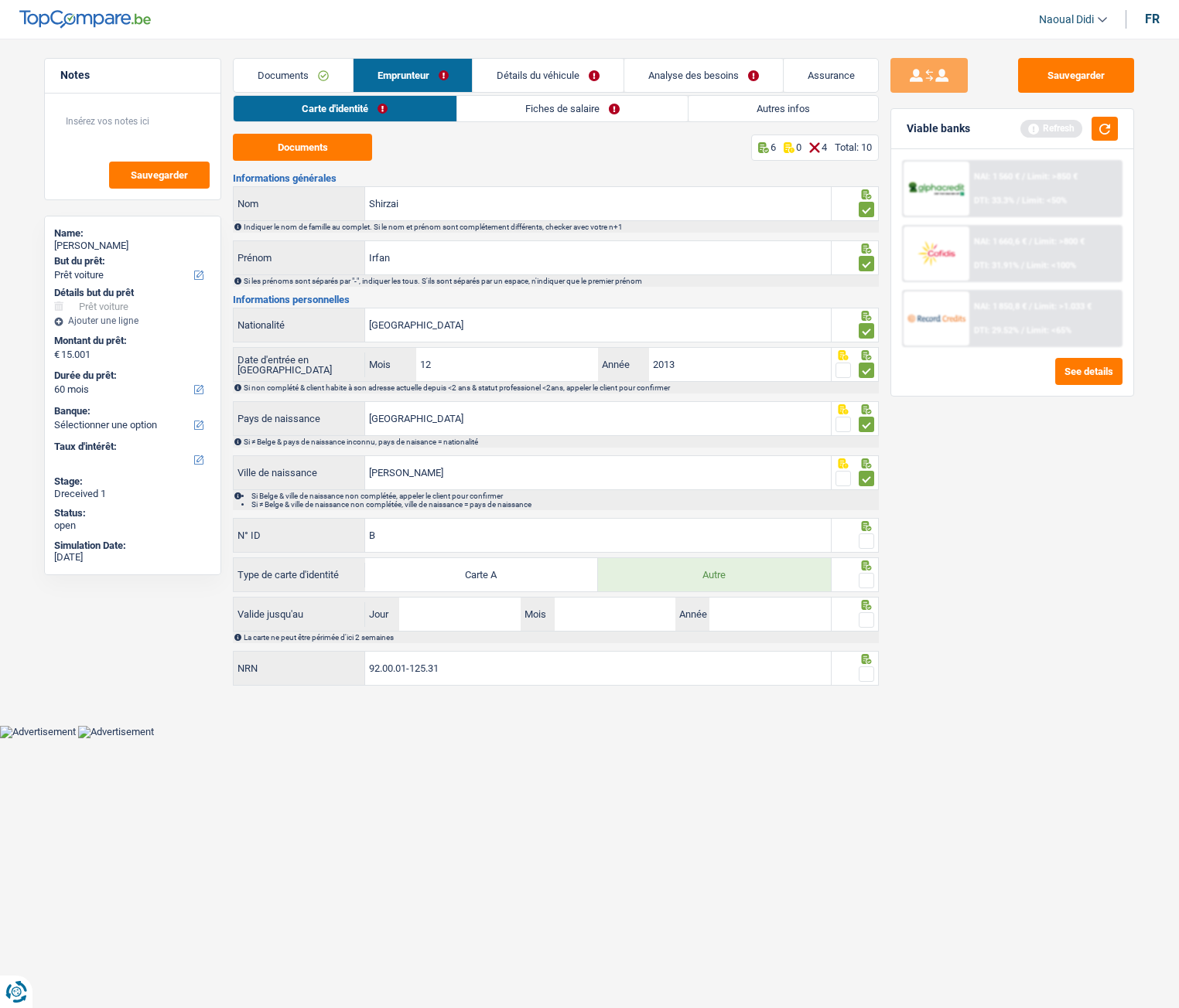
type input "B"
click at [501, 317] on input "Afghanistan" at bounding box center [597, 325] width 465 height 34
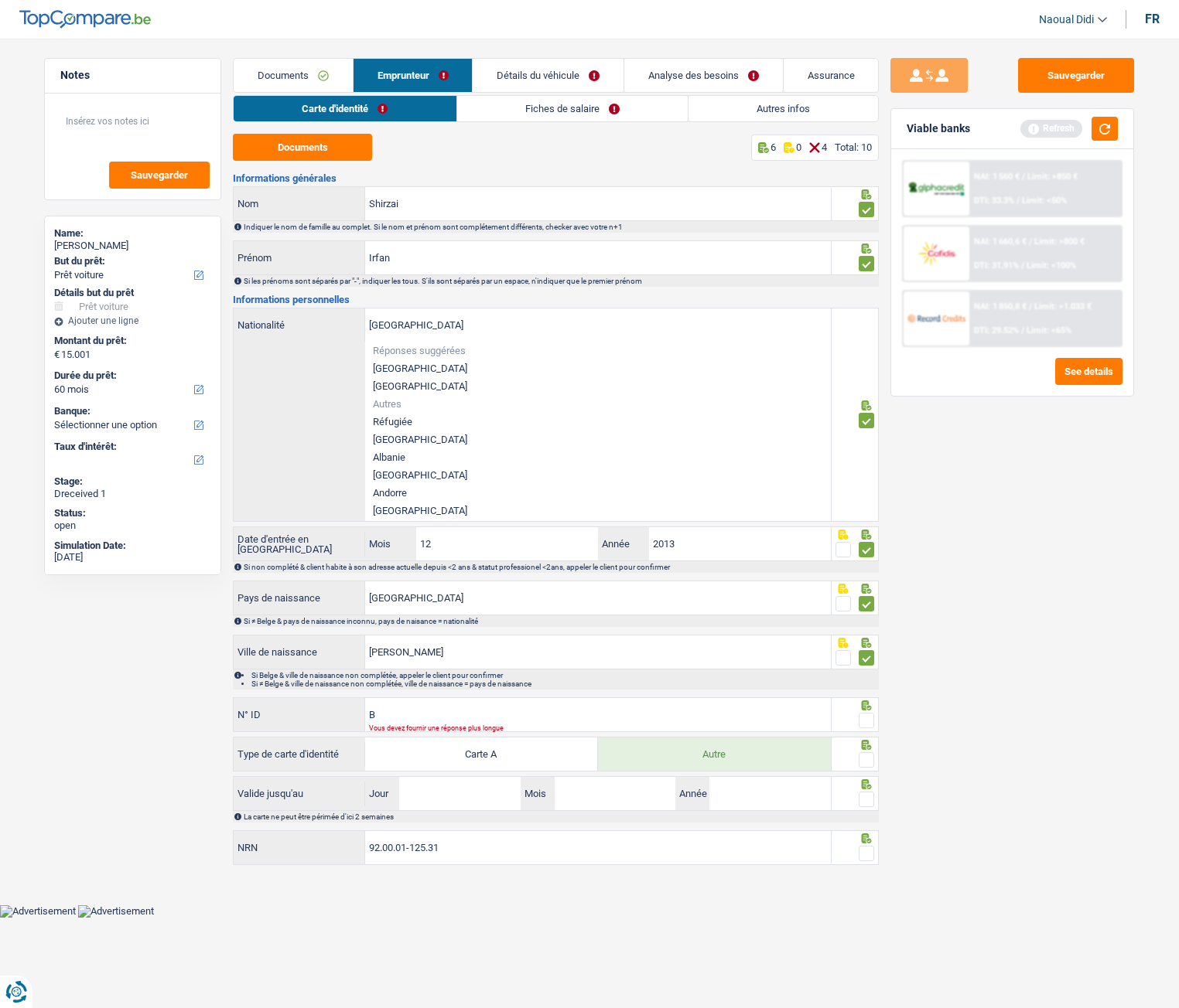
click at [426, 369] on li "[GEOGRAPHIC_DATA]" at bounding box center [597, 368] width 465 height 18
type input "[GEOGRAPHIC_DATA]"
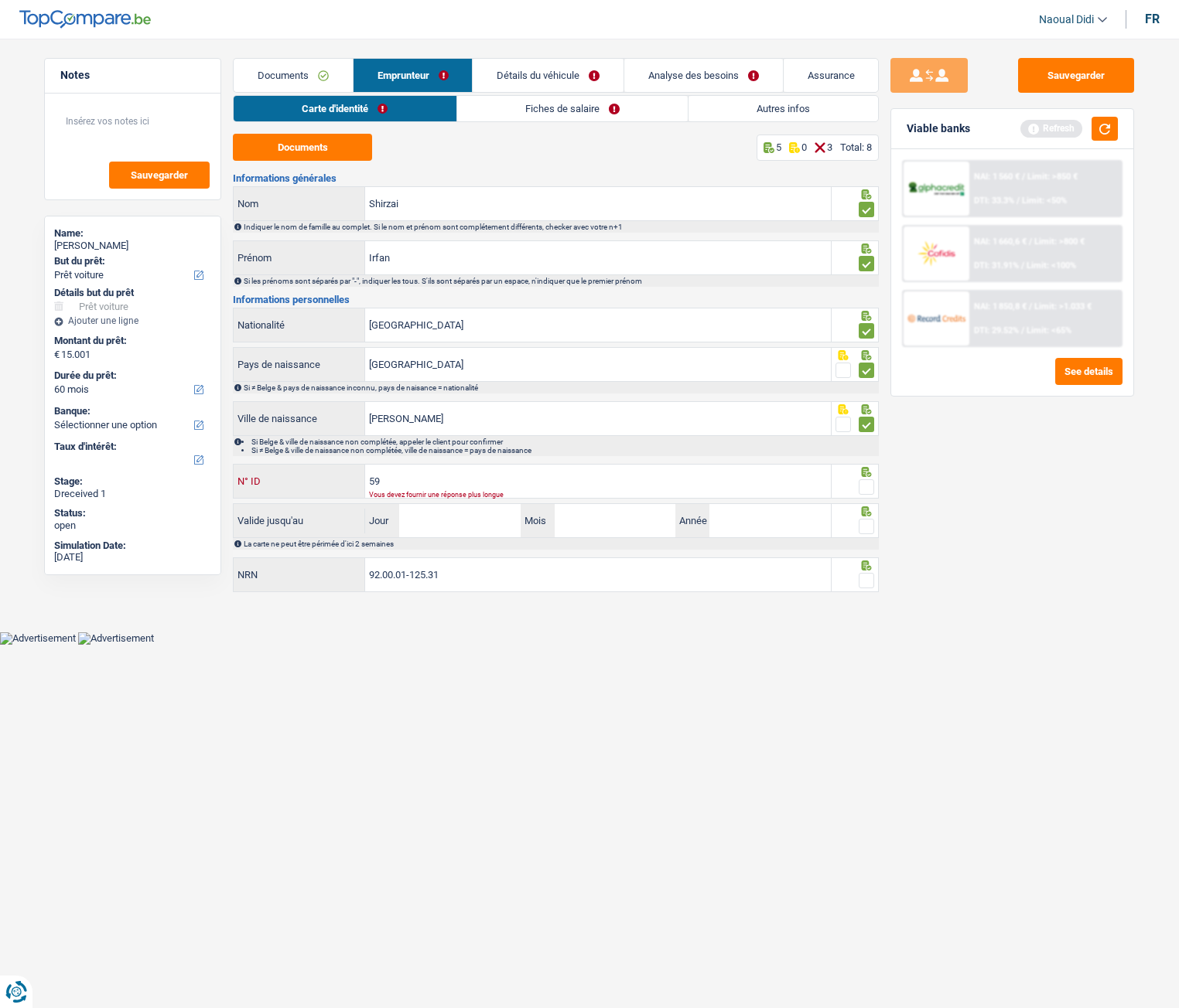
click at [408, 465] on input "59" at bounding box center [597, 481] width 465 height 34
type input "595-4460474-44"
drag, startPoint x: 456, startPoint y: 517, endPoint x: 465, endPoint y: 516, distance: 9.1
click at [459, 517] on input "Jour" at bounding box center [459, 521] width 120 height 34
type input "11"
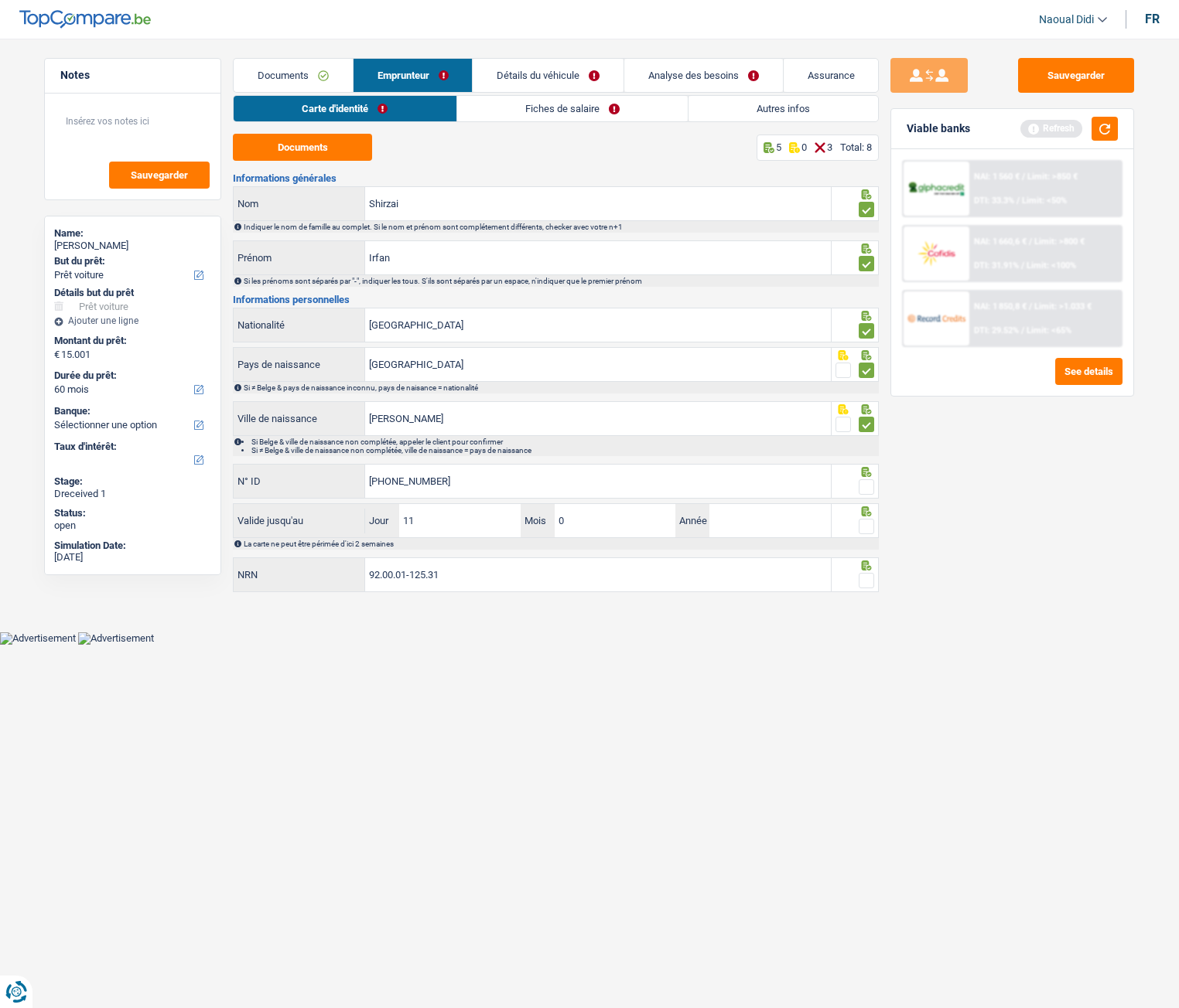
type input "07"
type input "2035"
click at [867, 523] on span at bounding box center [866, 526] width 16 height 16
click at [0, 0] on input "radio" at bounding box center [0, 0] width 0 height 0
click at [871, 484] on span at bounding box center [866, 487] width 16 height 16
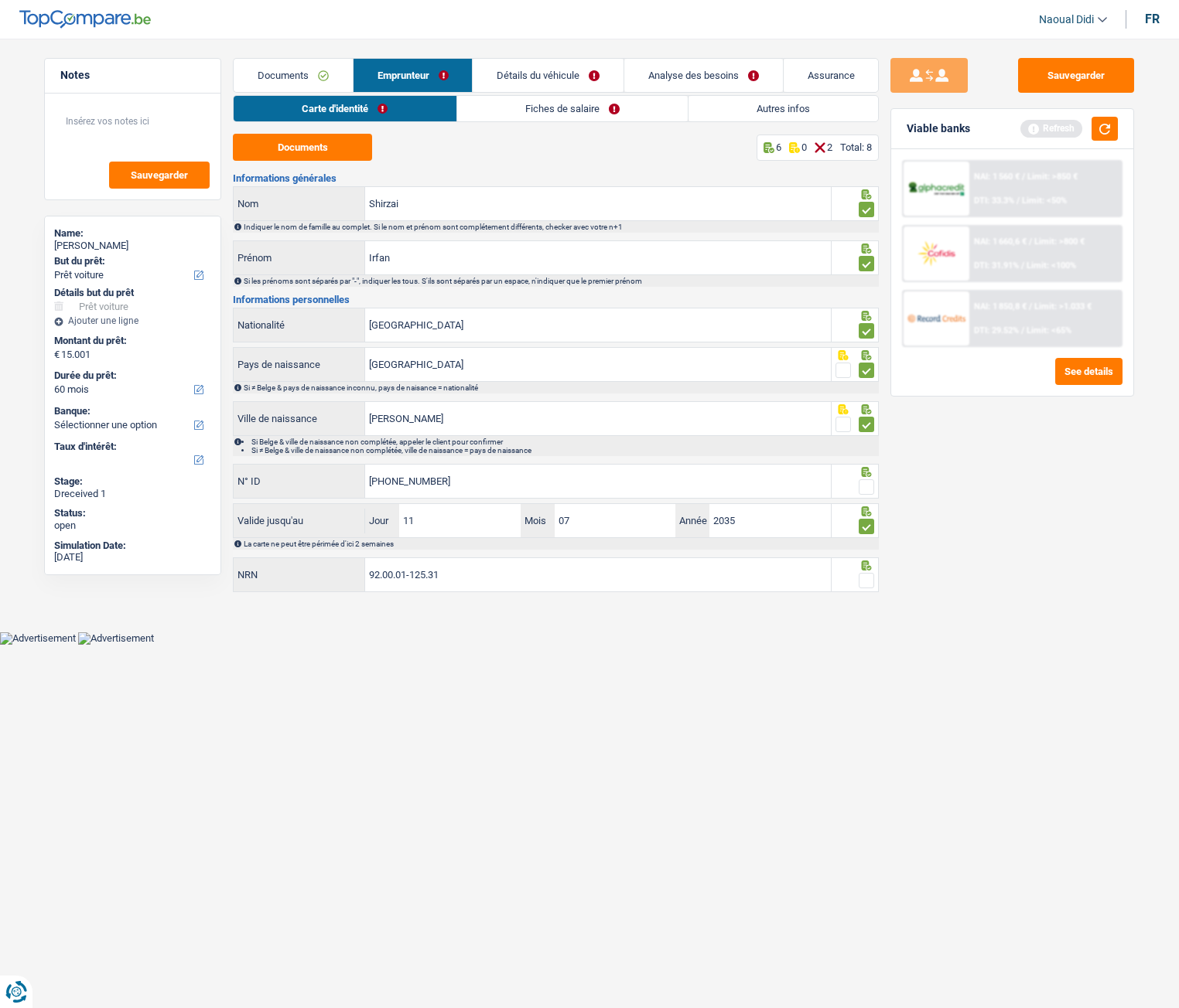
click at [0, 0] on input "radio" at bounding box center [0, 0] width 0 height 0
click at [870, 558] on span at bounding box center [866, 580] width 16 height 16
click at [0, 0] on input "radio" at bounding box center [0, 0] width 0 height 0
click at [1089, 84] on button "Sauvegarder" at bounding box center [1075, 75] width 116 height 35
click at [550, 114] on link "Fiches de salaire" at bounding box center [572, 108] width 230 height 25
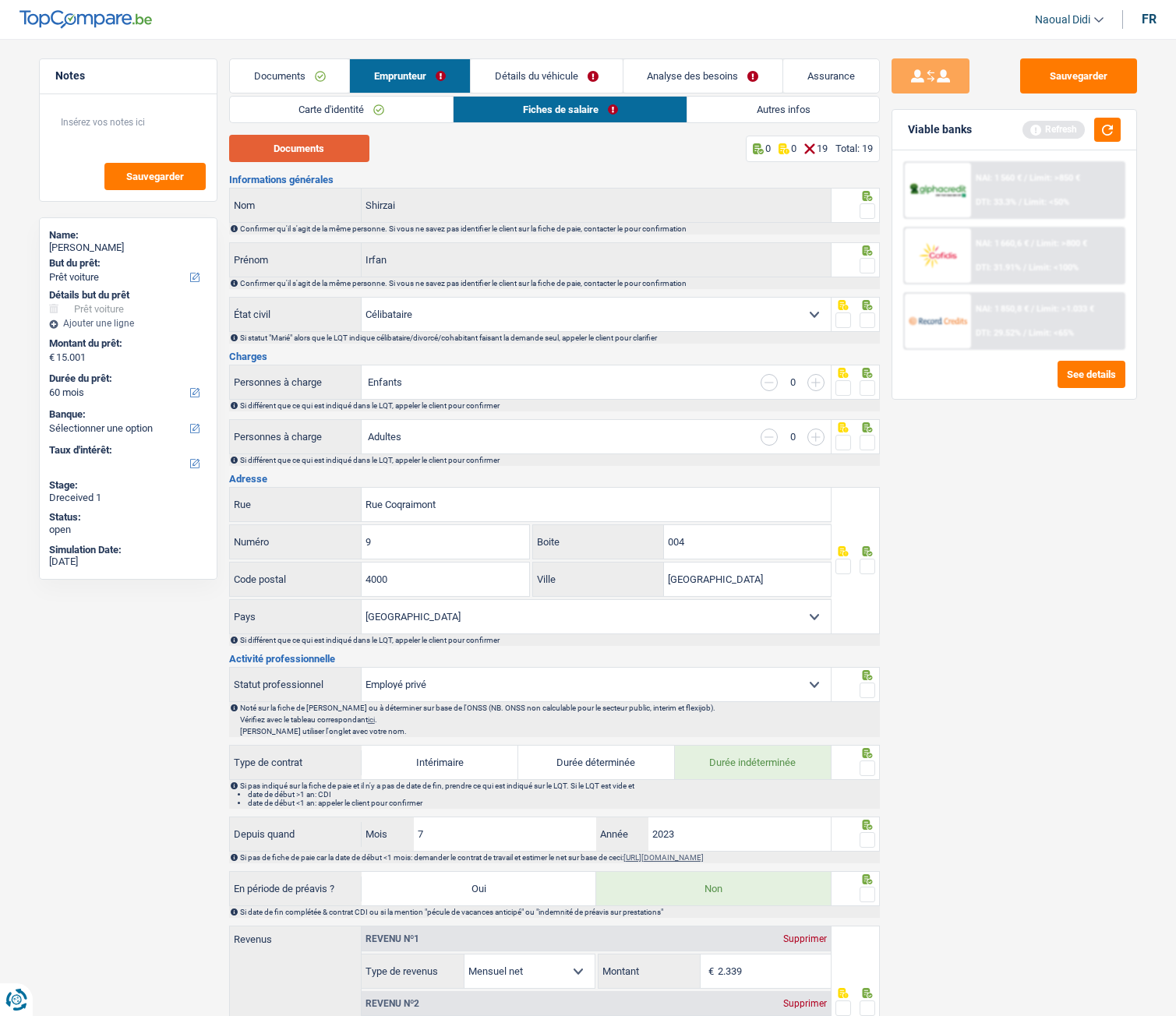
click at [327, 144] on div "Carte d'identité Fiches de salaire Autres infos Documents 8 0 0 Total: 8 Inform…" at bounding box center [555, 906] width 651 height 1621
click at [323, 152] on button "Documents" at bounding box center [299, 148] width 140 height 27
click at [870, 211] on span at bounding box center [868, 211] width 16 height 16
click at [0, 0] on input "radio" at bounding box center [0, 0] width 0 height 0
click at [871, 272] on span at bounding box center [868, 265] width 16 height 16
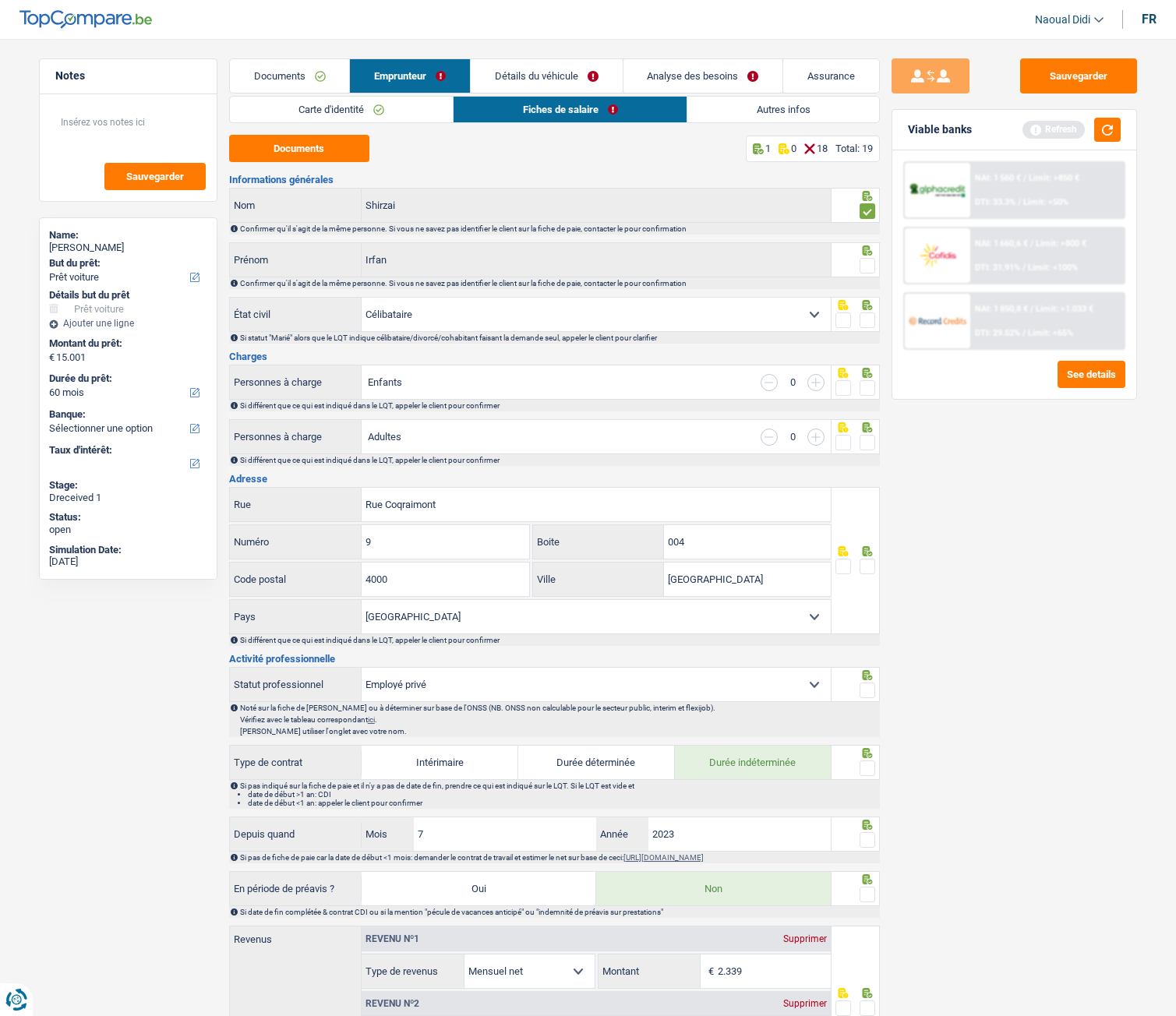
click at [0, 0] on input "radio" at bounding box center [0, 0] width 0 height 0
drag, startPoint x: 873, startPoint y: 318, endPoint x: 868, endPoint y: 331, distance: 13.9
click at [872, 318] on span at bounding box center [868, 320] width 16 height 16
click at [0, 0] on input "radio" at bounding box center [0, 0] width 0 height 0
click at [875, 394] on div at bounding box center [855, 382] width 48 height 35
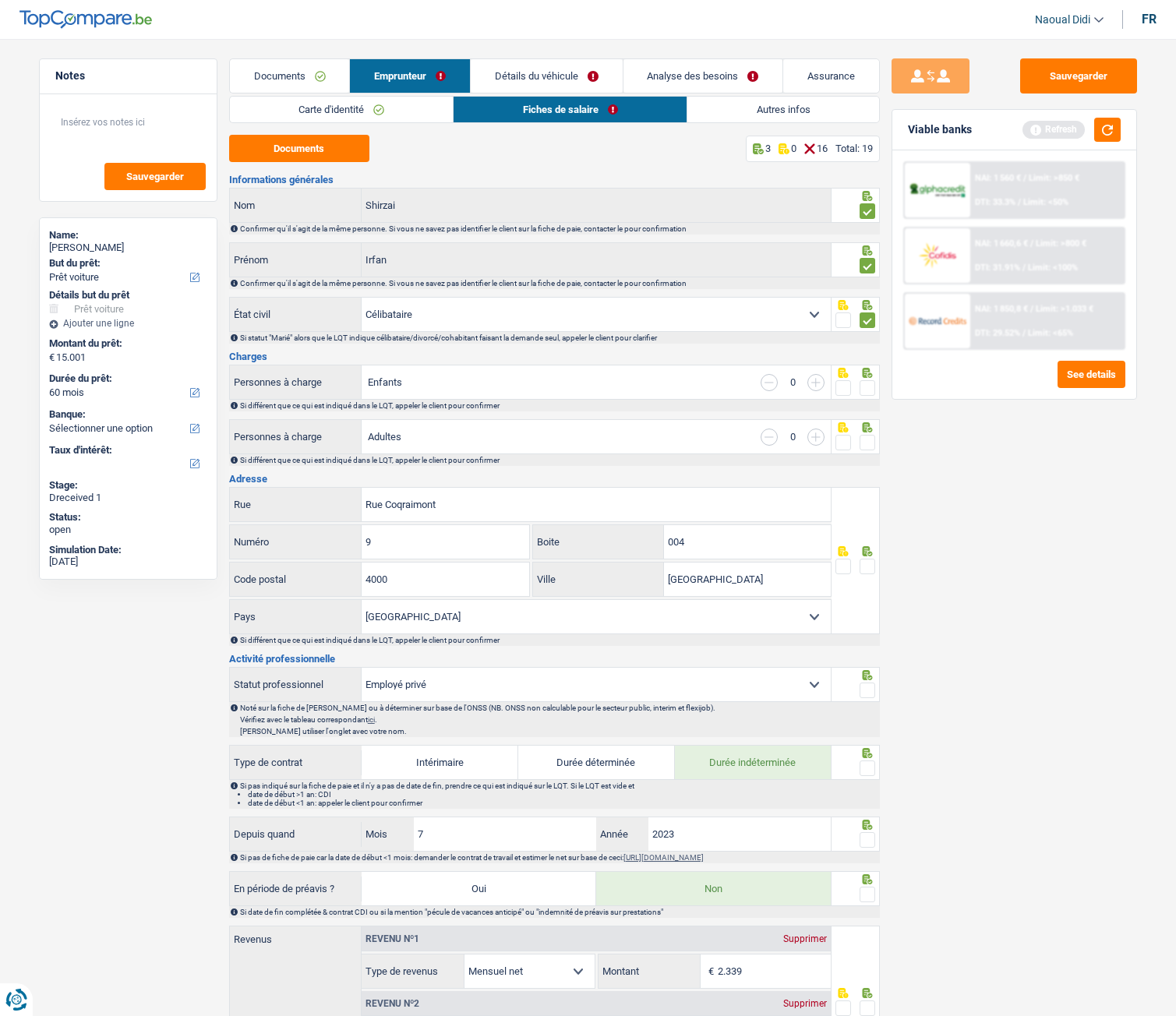
click at [871, 446] on span at bounding box center [868, 443] width 16 height 16
click at [0, 0] on input "radio" at bounding box center [0, 0] width 0 height 0
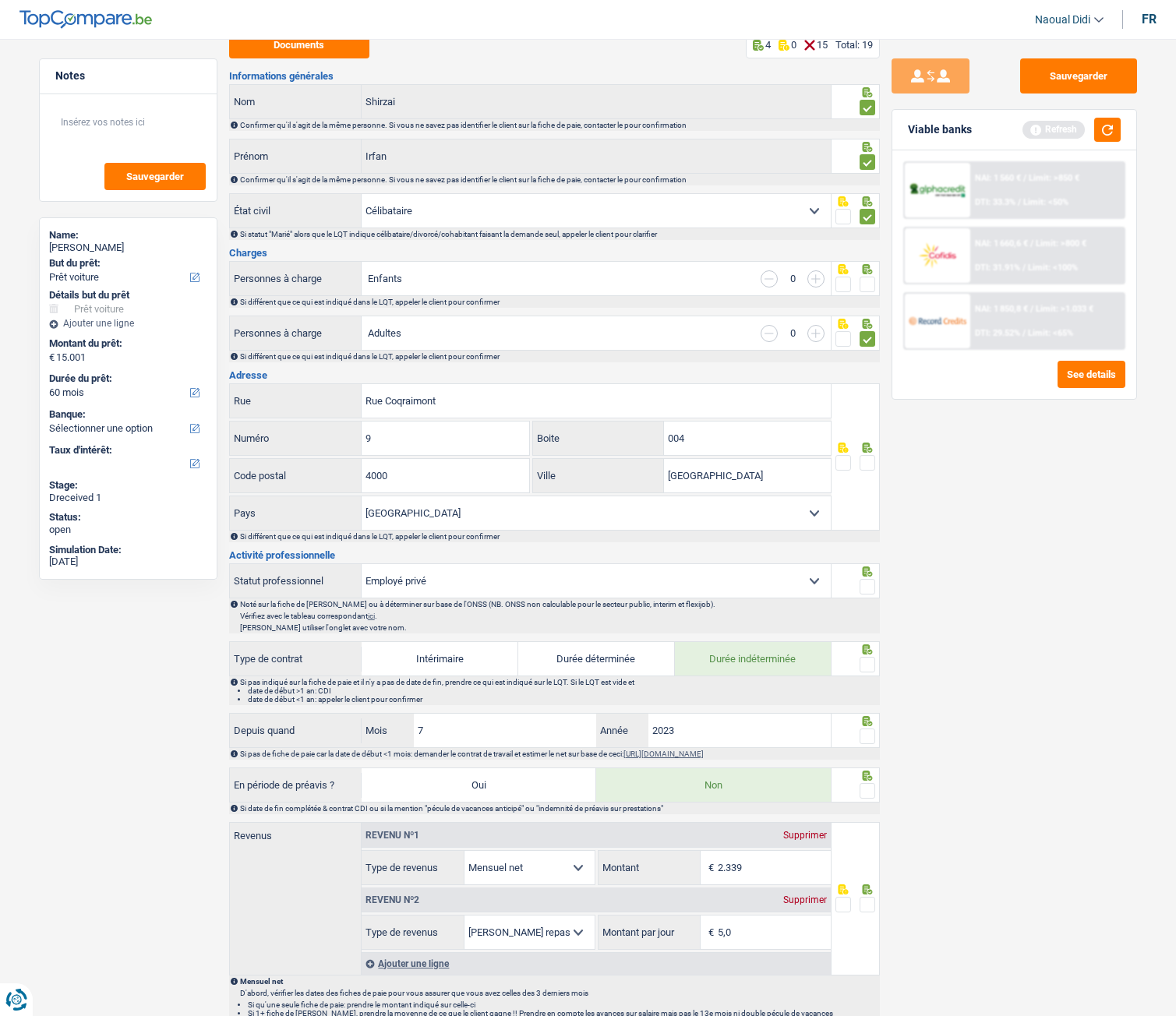
scroll to position [156, 0]
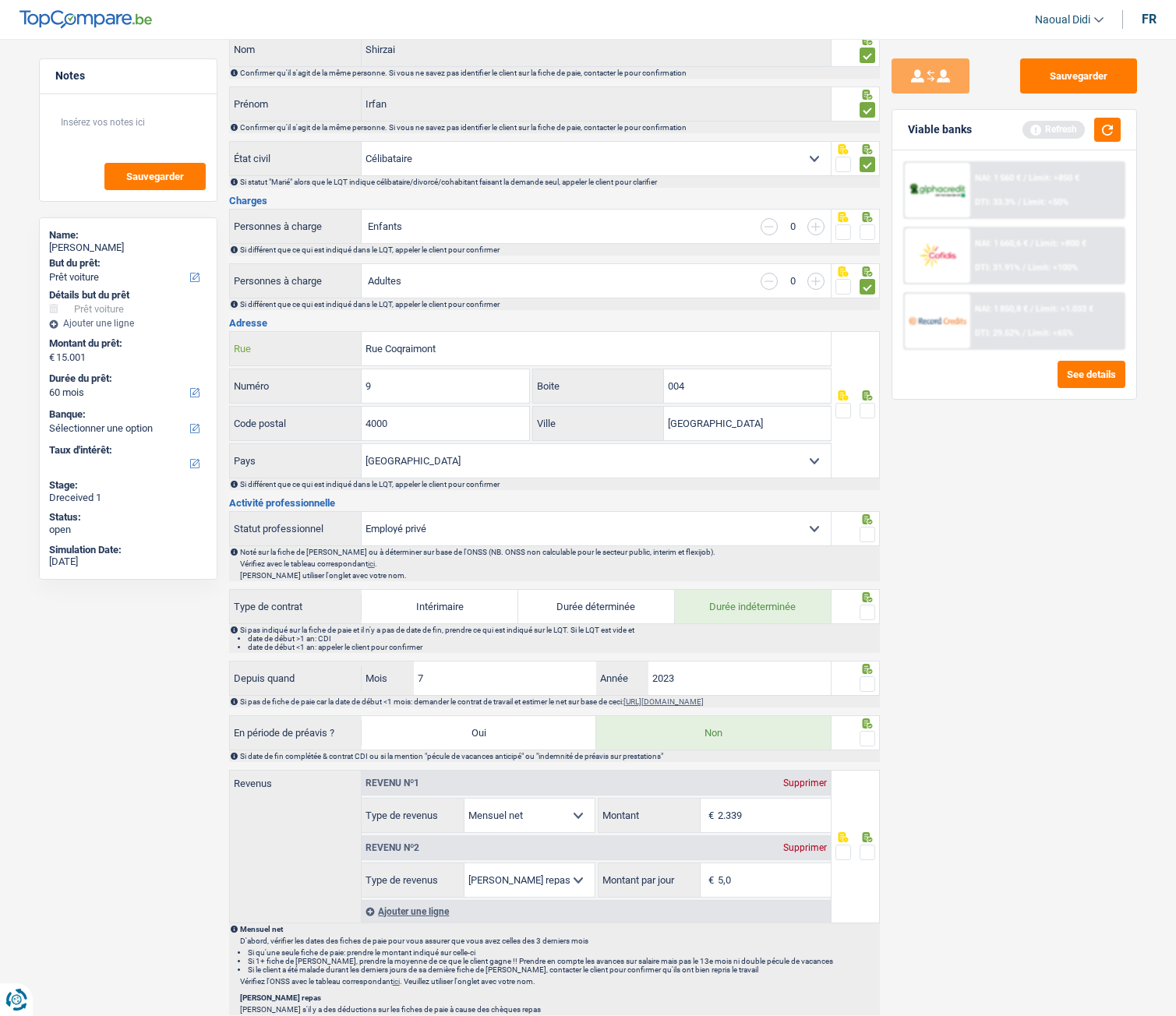
click at [456, 336] on input "Rue Coqraimont" at bounding box center [596, 349] width 469 height 34
click at [539, 344] on input "Rue Coqraimont" at bounding box center [596, 349] width 469 height 34
drag, startPoint x: 459, startPoint y: 353, endPoint x: 242, endPoint y: 318, distance: 219.8
click at [242, 318] on div "Informations générales Shirzai Nom Confirmer qu'il s'agit de la même personne. …" at bounding box center [555, 789] width 651 height 1542
paste input "UE COQRAIMONT 9/004"
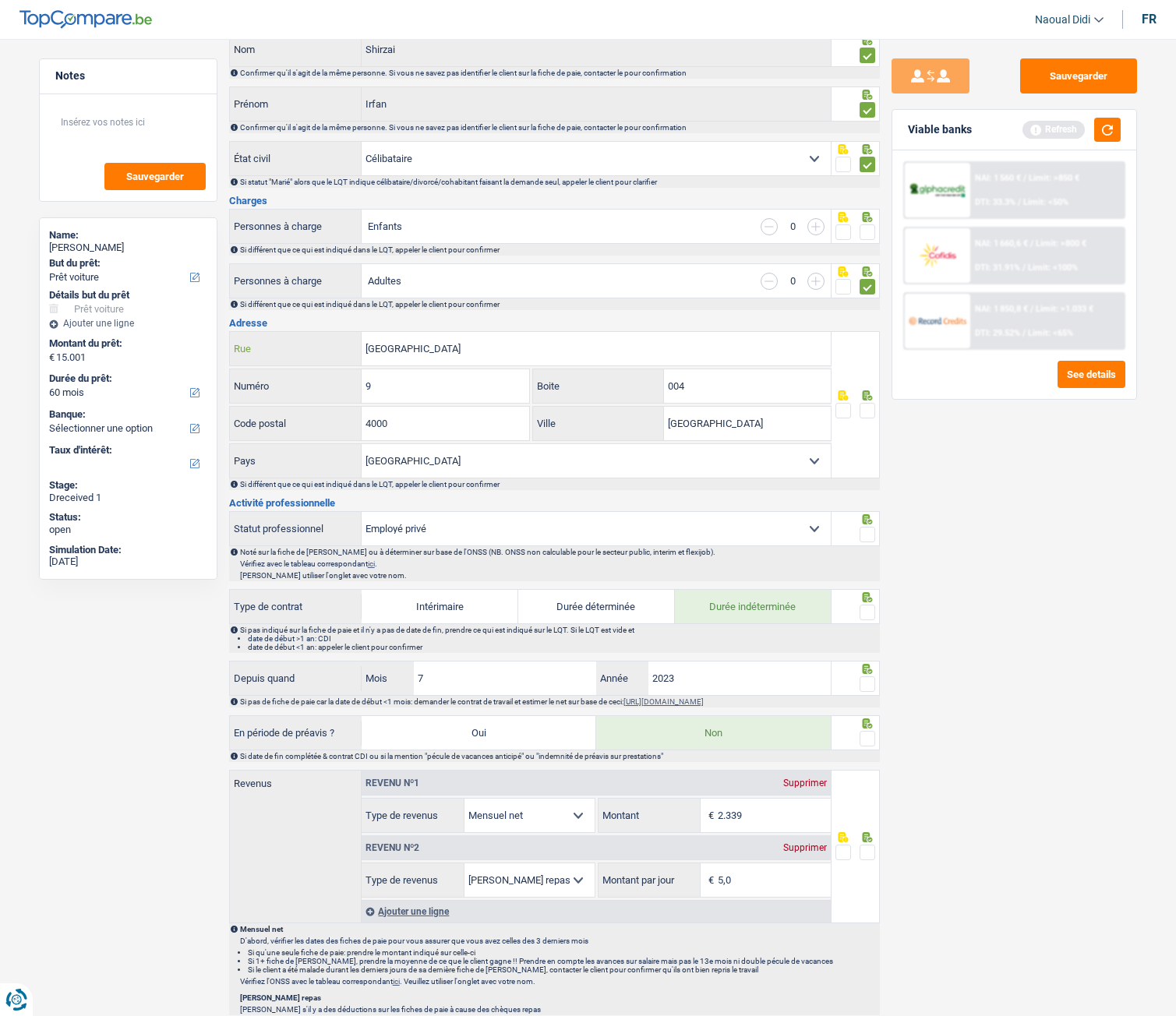
type input "RUE COQRAIMONT"
click at [864, 413] on span at bounding box center [868, 411] width 16 height 16
click at [0, 0] on input "radio" at bounding box center [0, 0] width 0 height 0
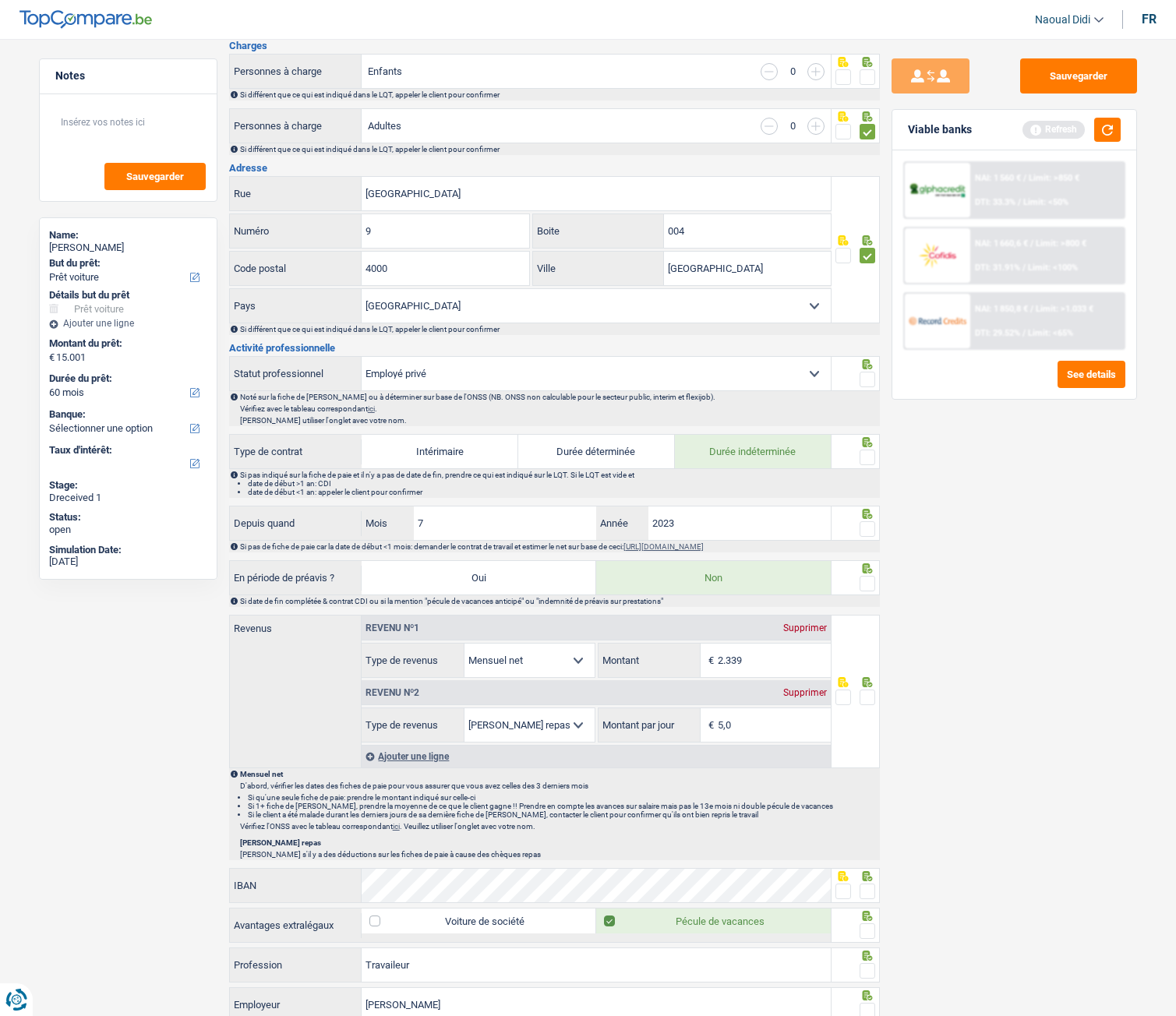
scroll to position [312, 0]
click at [870, 384] on span at bounding box center [868, 379] width 16 height 16
click at [0, 0] on input "radio" at bounding box center [0, 0] width 0 height 0
click at [865, 459] on span at bounding box center [868, 457] width 16 height 16
click at [0, 0] on input "radio" at bounding box center [0, 0] width 0 height 0
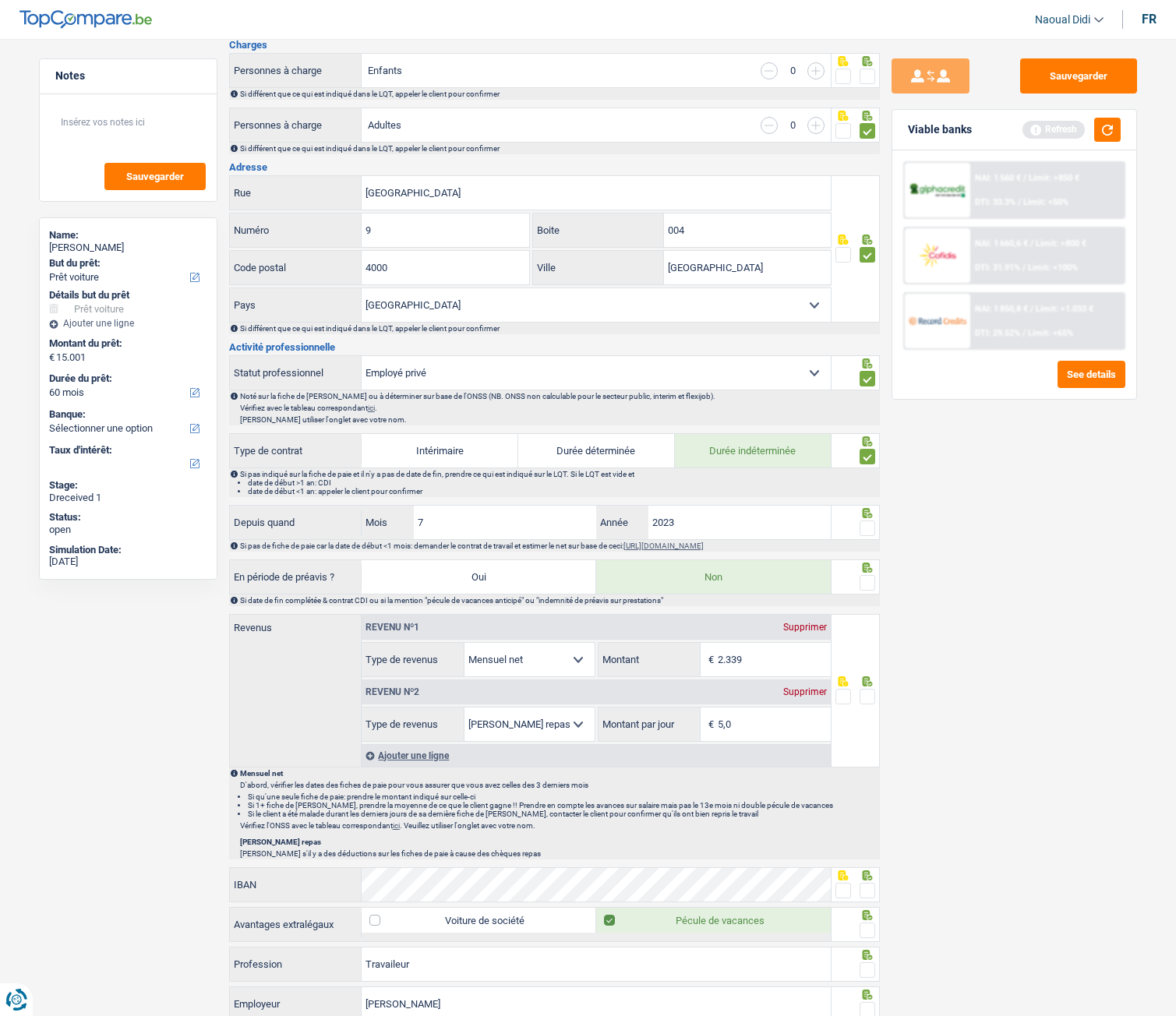
click at [869, 532] on span at bounding box center [868, 528] width 16 height 16
click at [0, 0] on input "radio" at bounding box center [0, 0] width 0 height 0
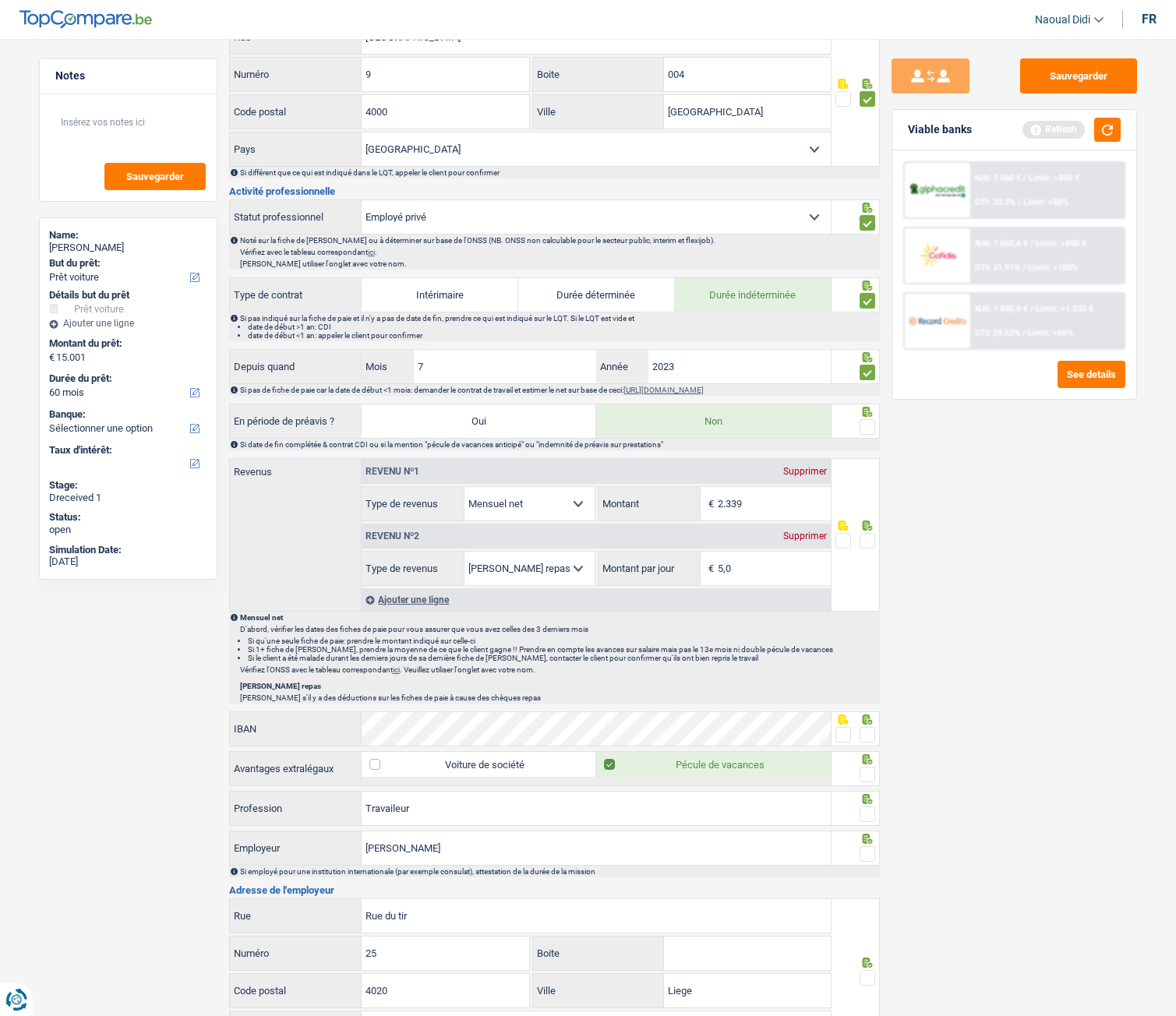
click at [867, 429] on span at bounding box center [868, 427] width 16 height 16
click at [0, 0] on input "radio" at bounding box center [0, 0] width 0 height 0
click at [870, 542] on span at bounding box center [868, 540] width 16 height 16
click at [0, 0] on input "radio" at bounding box center [0, 0] width 0 height 0
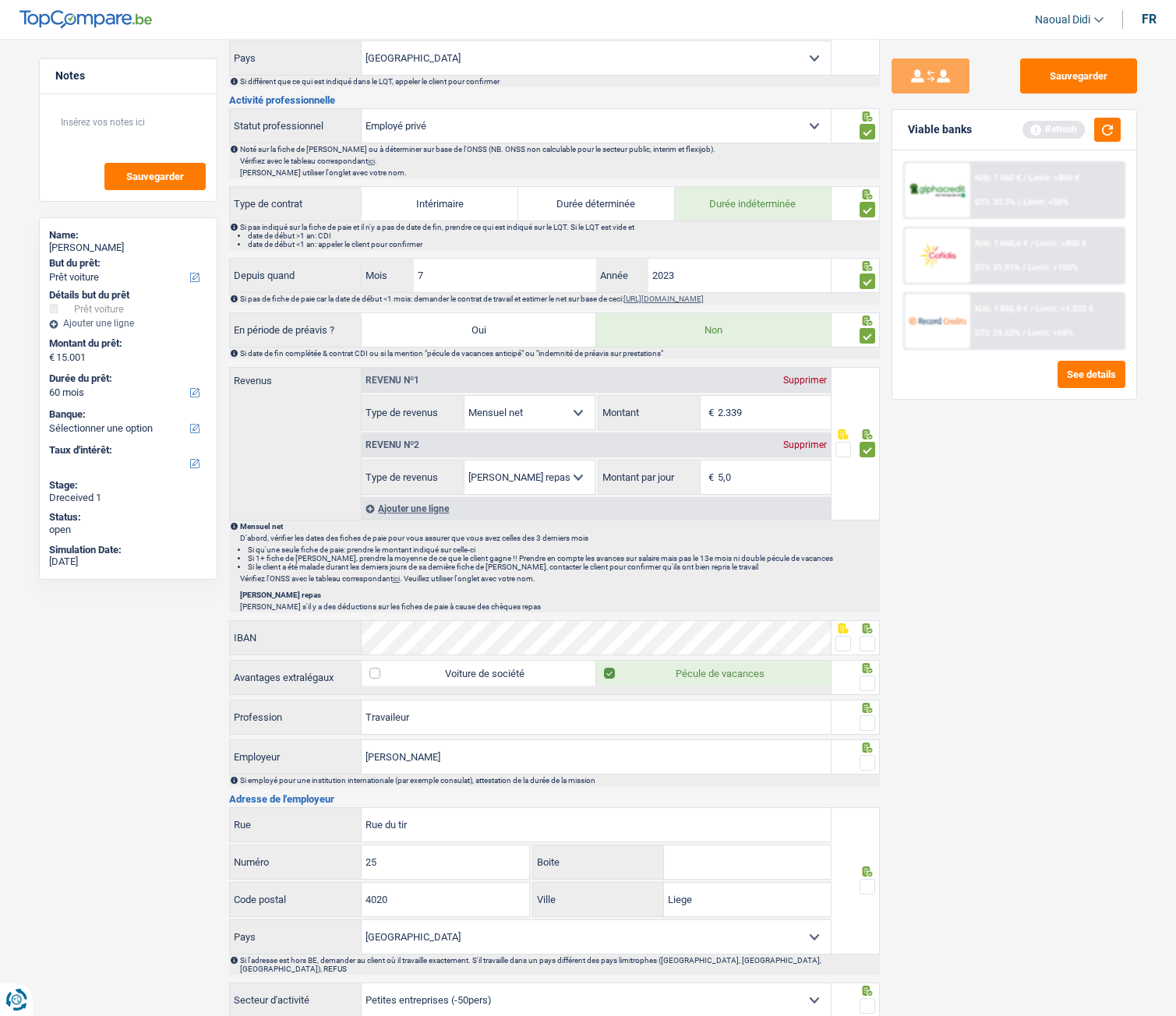
scroll to position [701, 0]
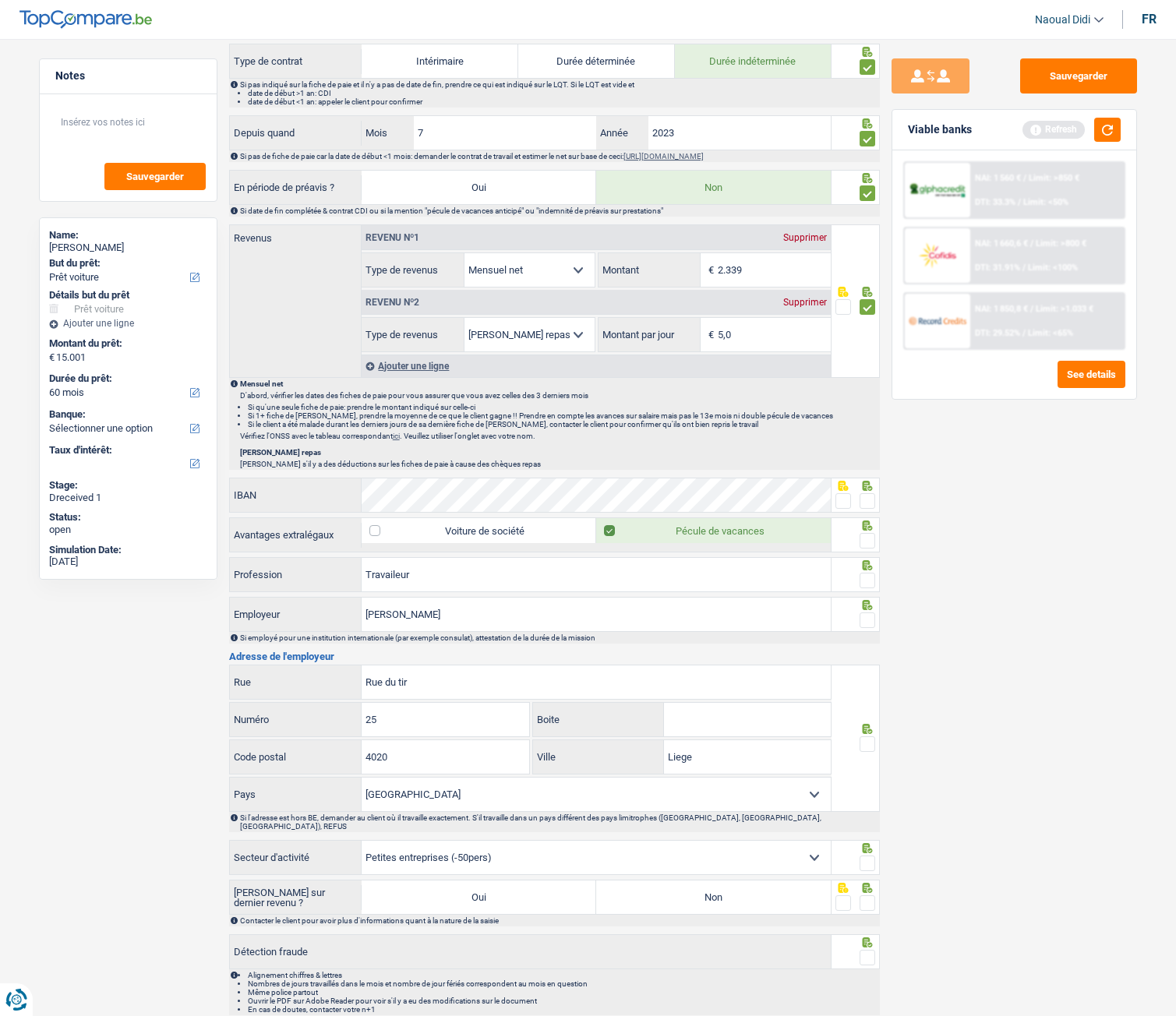
click at [847, 503] on span at bounding box center [843, 501] width 16 height 16
click at [0, 0] on input "radio" at bounding box center [0, 0] width 0 height 0
click at [864, 540] on span at bounding box center [868, 540] width 16 height 16
click at [0, 0] on input "radio" at bounding box center [0, 0] width 0 height 0
click at [868, 562] on span at bounding box center [868, 581] width 16 height 16
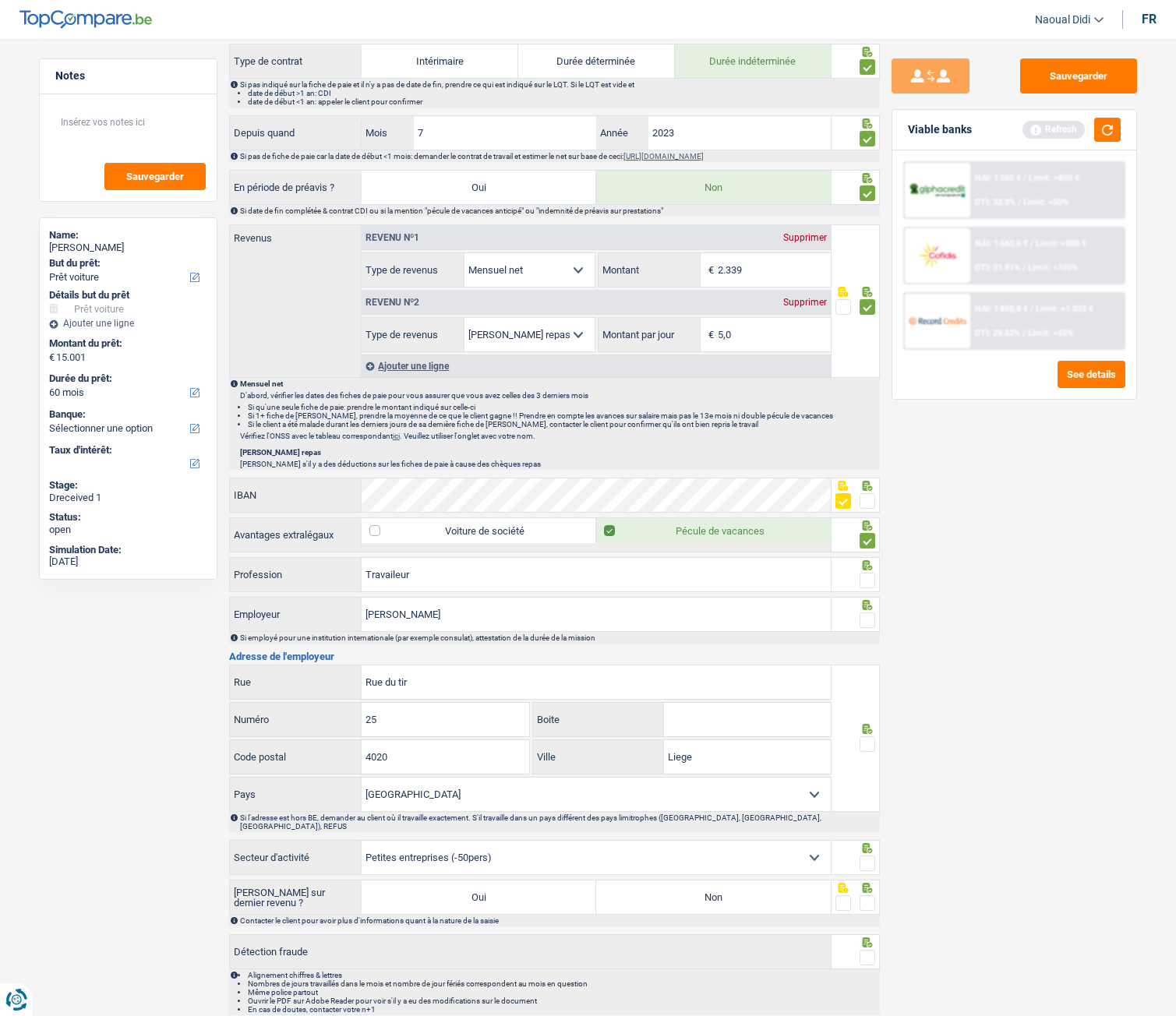
click at [0, 0] on input "radio" at bounding box center [0, 0] width 0 height 0
click at [871, 562] on span at bounding box center [868, 744] width 16 height 16
click at [0, 0] on input "radio" at bounding box center [0, 0] width 0 height 0
click at [867, 562] on span at bounding box center [868, 864] width 16 height 16
click at [0, 0] on input "radio" at bounding box center [0, 0] width 0 height 0
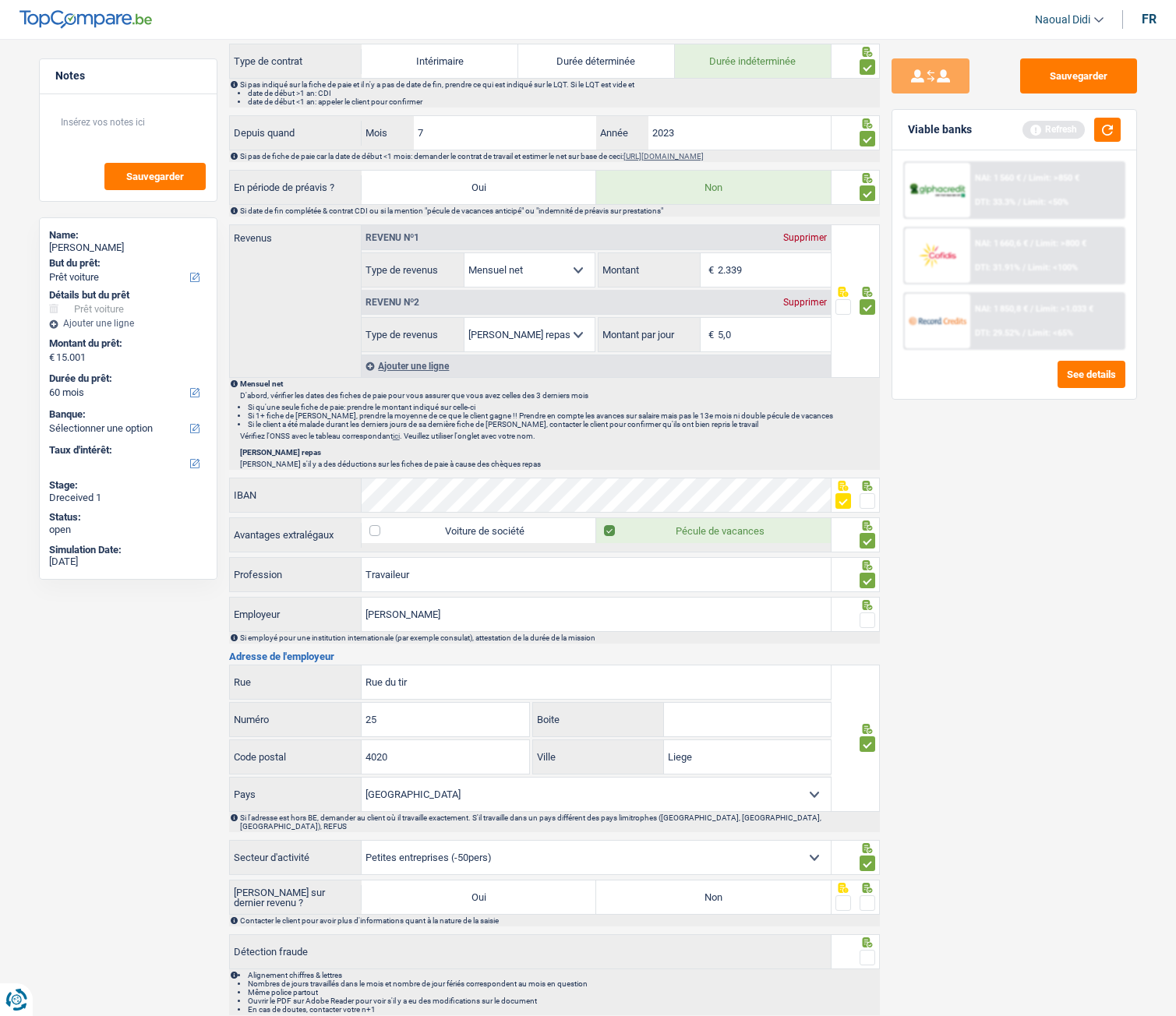
click at [870, 562] on span at bounding box center [868, 903] width 16 height 16
click at [0, 0] on input "radio" at bounding box center [0, 0] width 0 height 0
click at [739, 562] on label "Non" at bounding box center [713, 898] width 235 height 34
click at [739, 562] on input "Non" at bounding box center [713, 898] width 235 height 34
radio input "true"
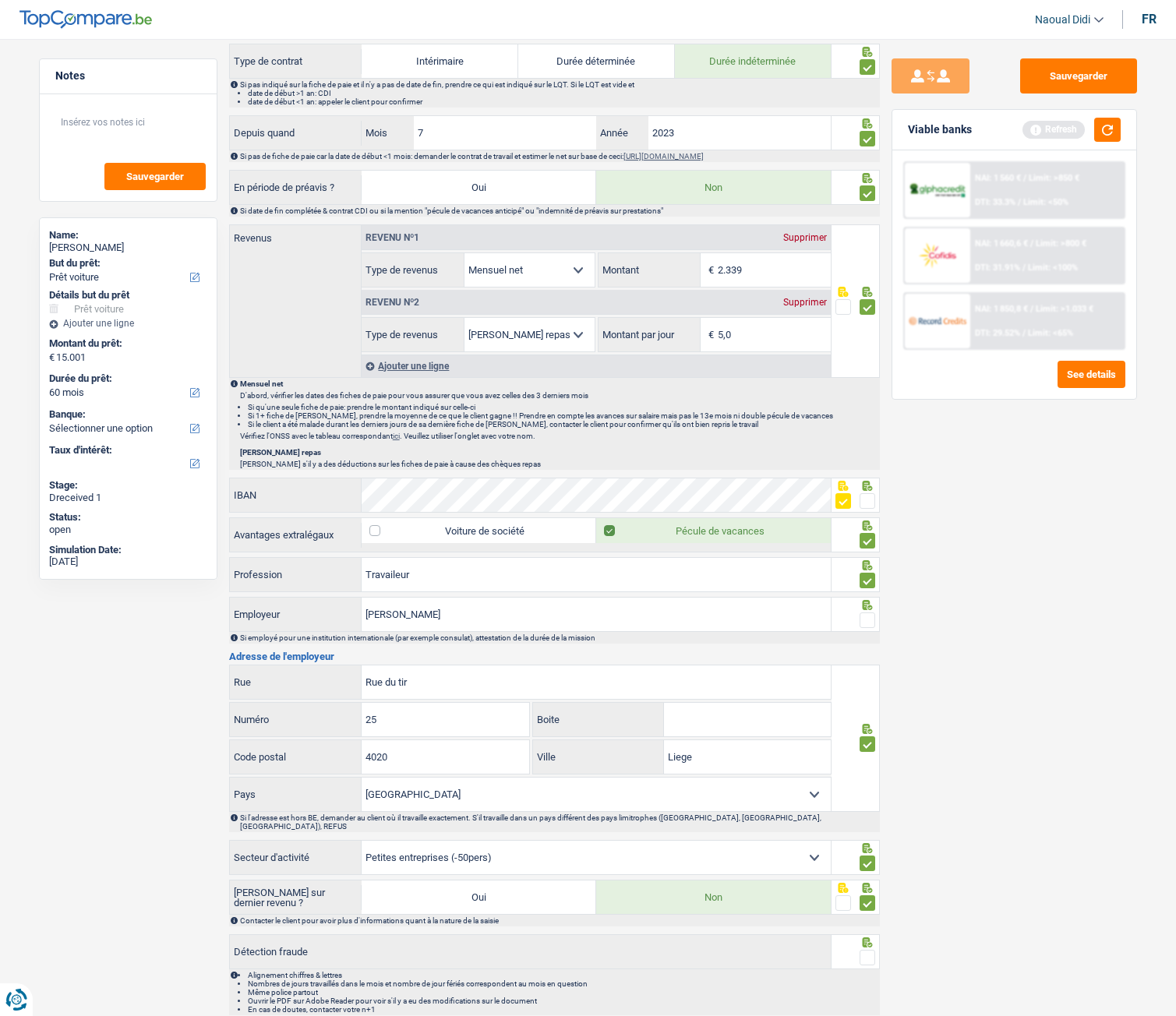
click at [867, 562] on span at bounding box center [868, 958] width 16 height 16
click at [0, 0] on input "radio" at bounding box center [0, 0] width 0 height 0
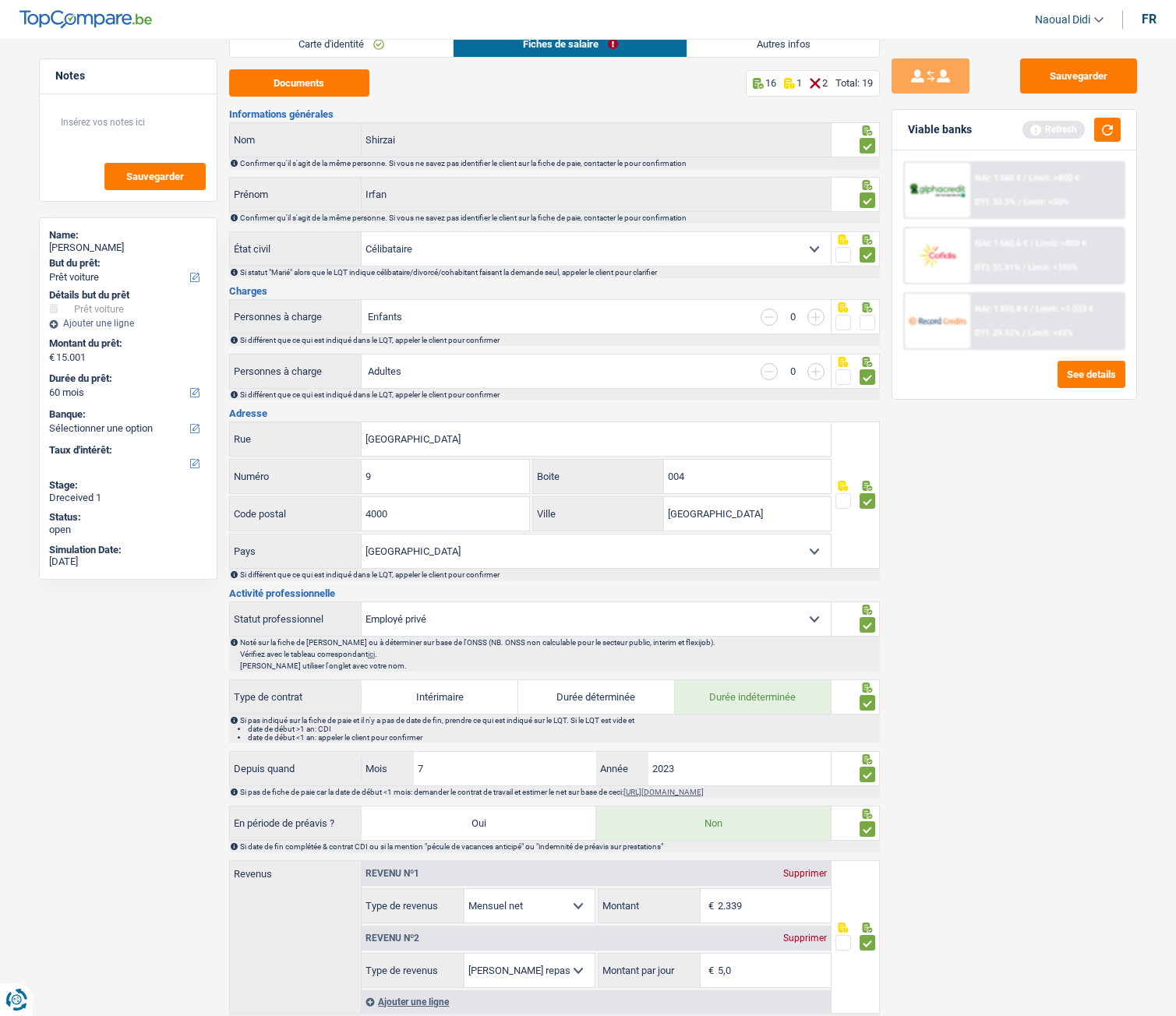
scroll to position [156, 0]
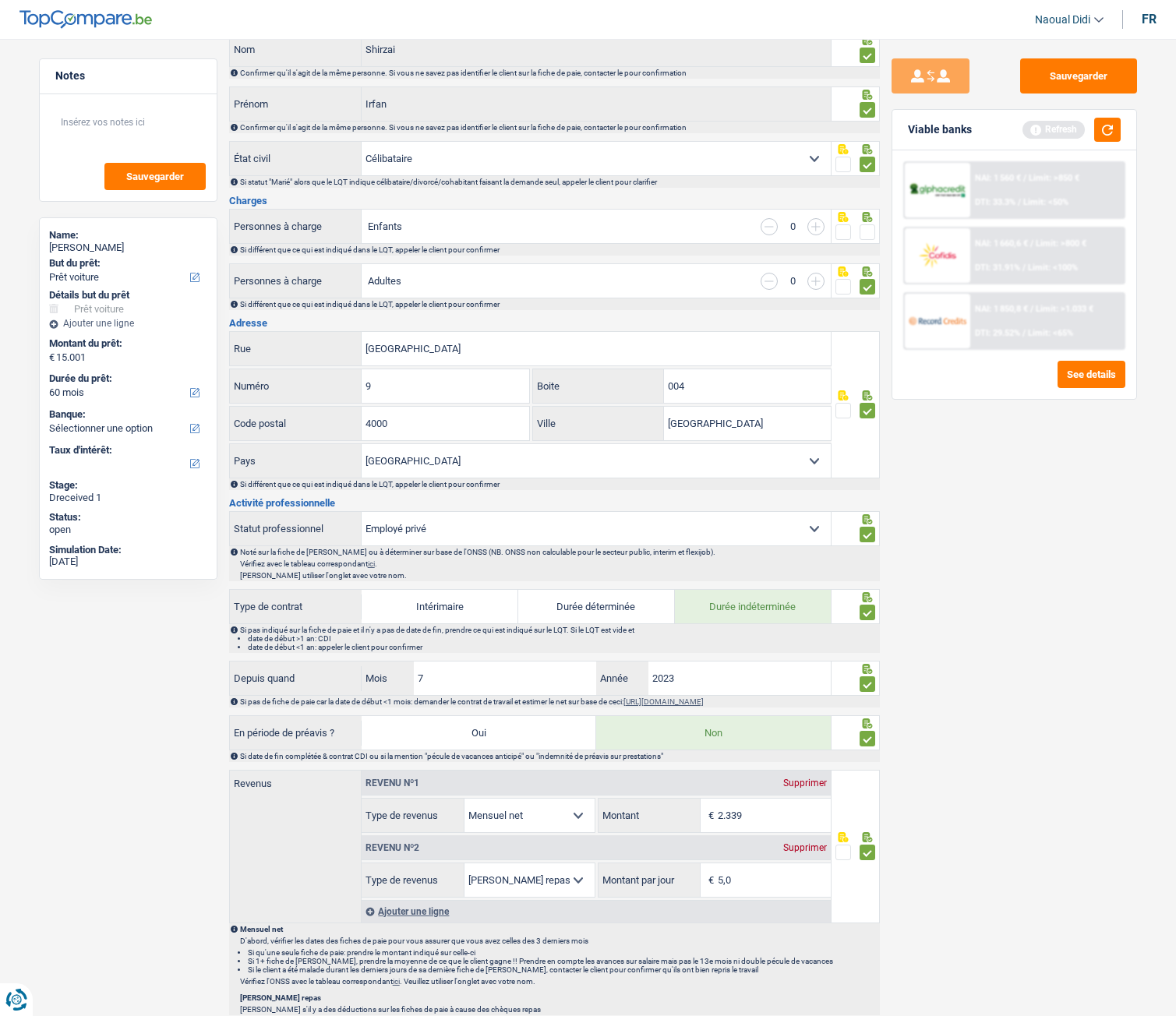
click at [868, 233] on span at bounding box center [868, 232] width 16 height 16
click at [0, 0] on input "radio" at bounding box center [0, 0] width 0 height 0
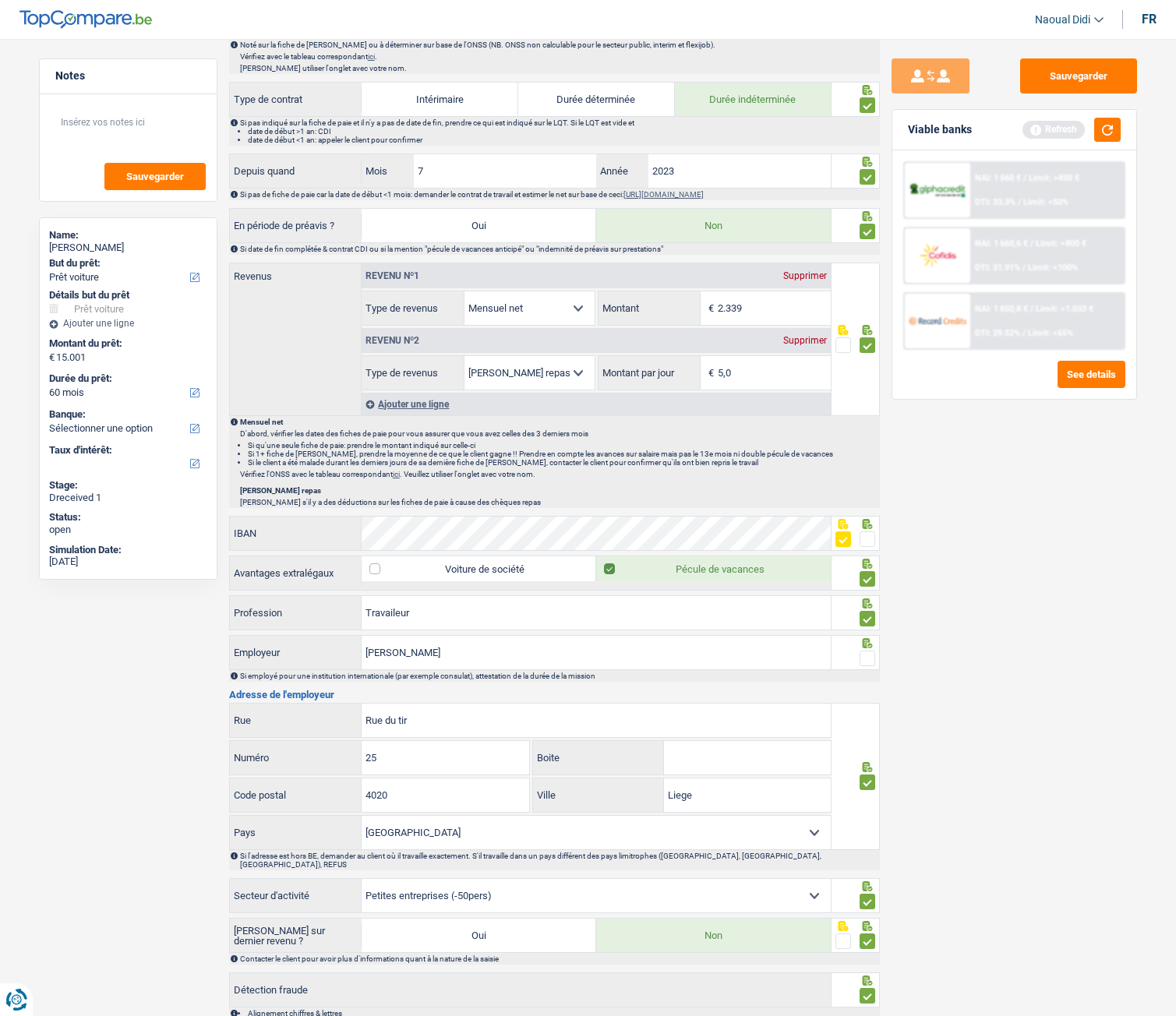
scroll to position [701, 0]
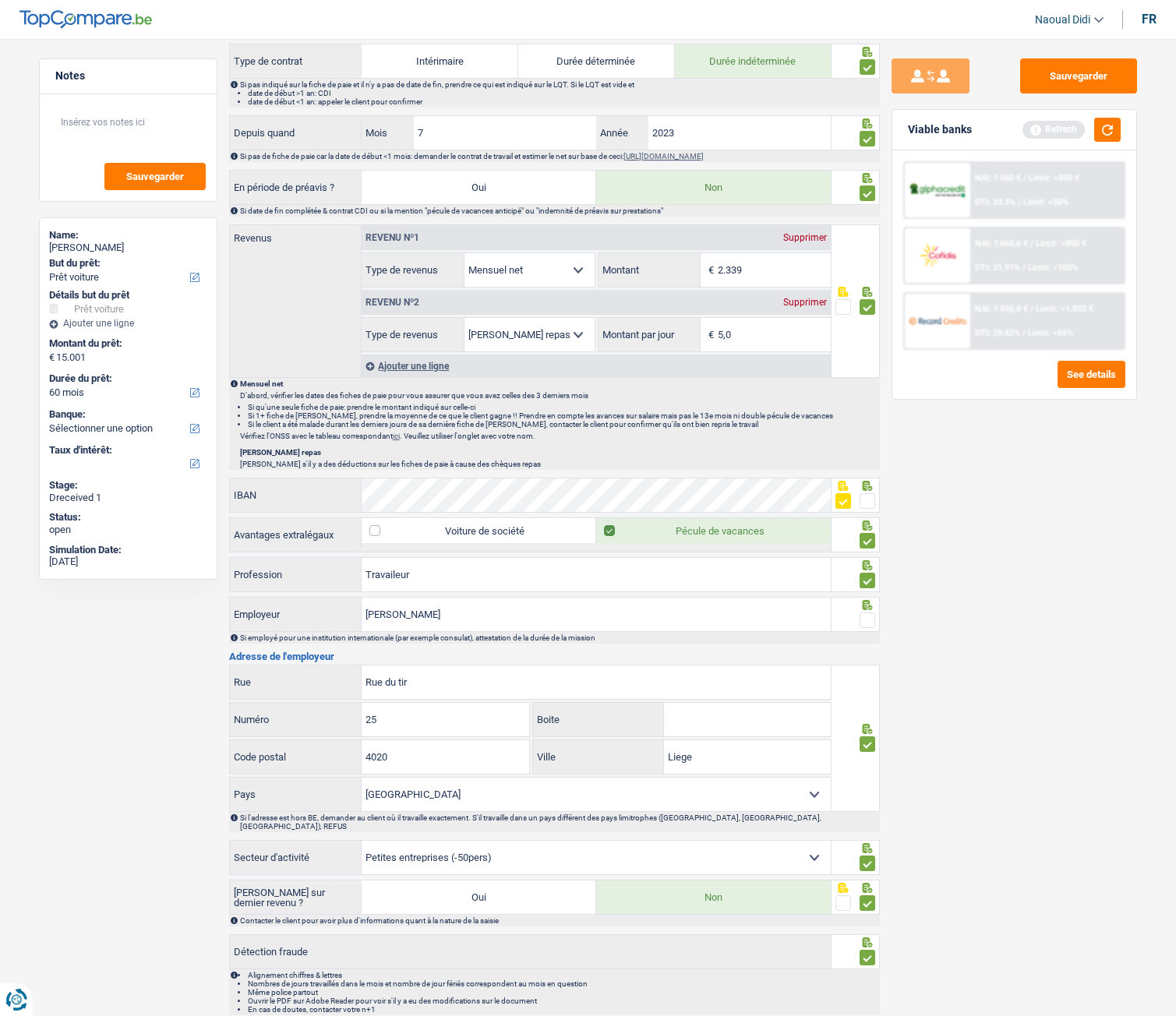
click at [866, 499] on span at bounding box center [868, 501] width 16 height 16
click at [0, 0] on input "radio" at bounding box center [0, 0] width 0 height 0
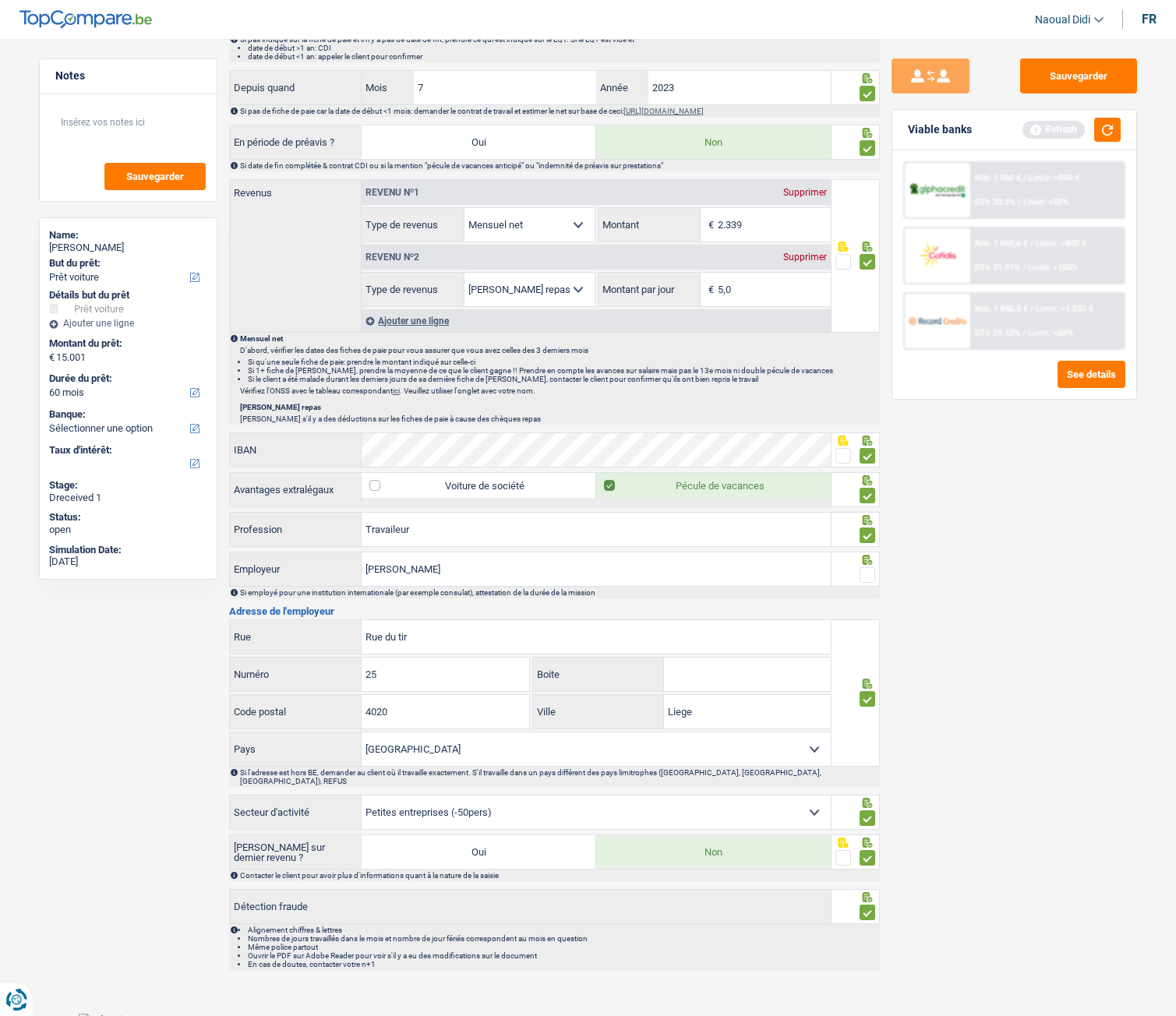
click at [847, 459] on span at bounding box center [843, 456] width 16 height 16
click at [0, 0] on input "radio" at bounding box center [0, 0] width 0 height 0
click at [870, 562] on span at bounding box center [868, 575] width 16 height 16
click at [0, 0] on input "radio" at bounding box center [0, 0] width 0 height 0
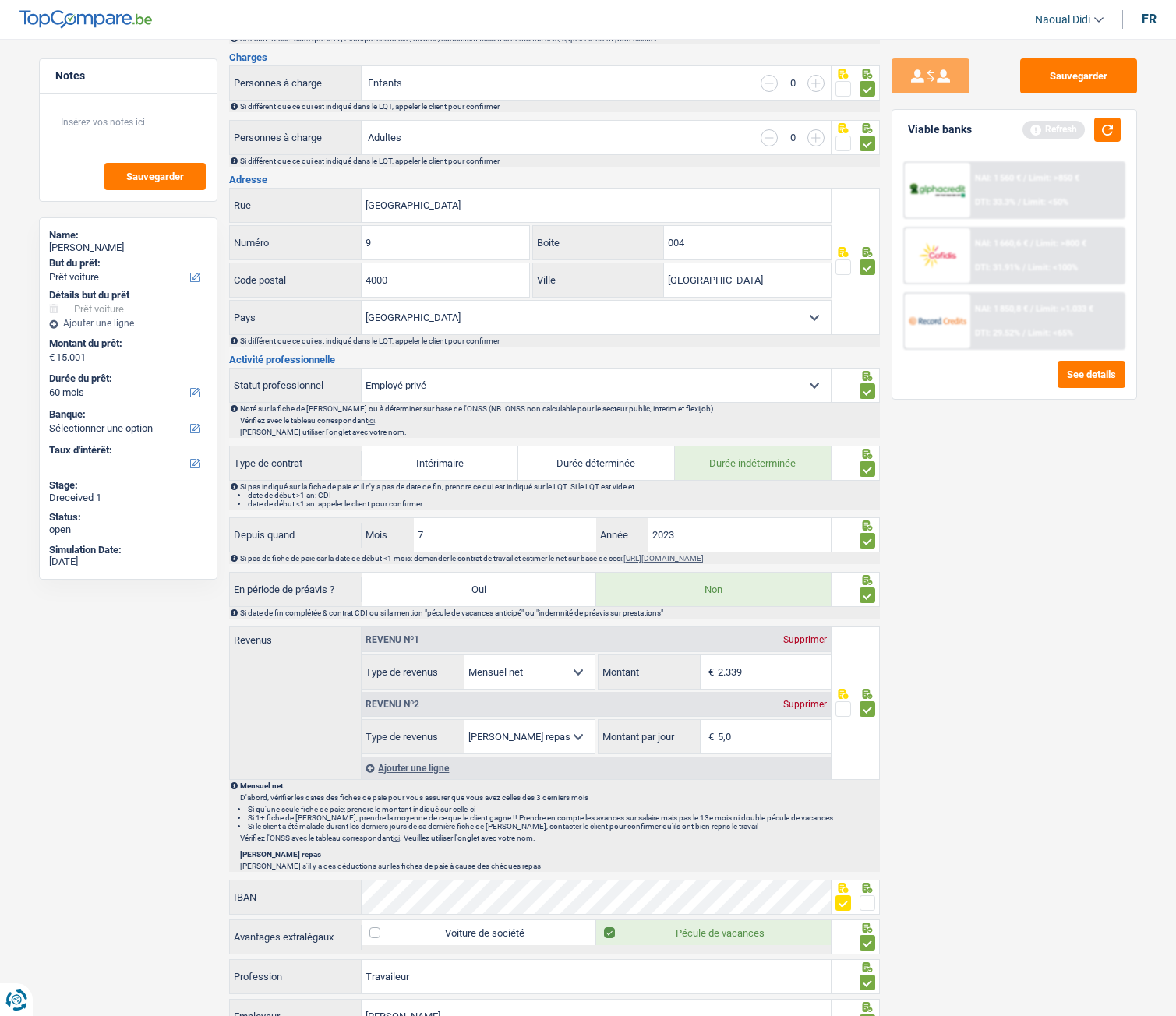
scroll to position [123, 0]
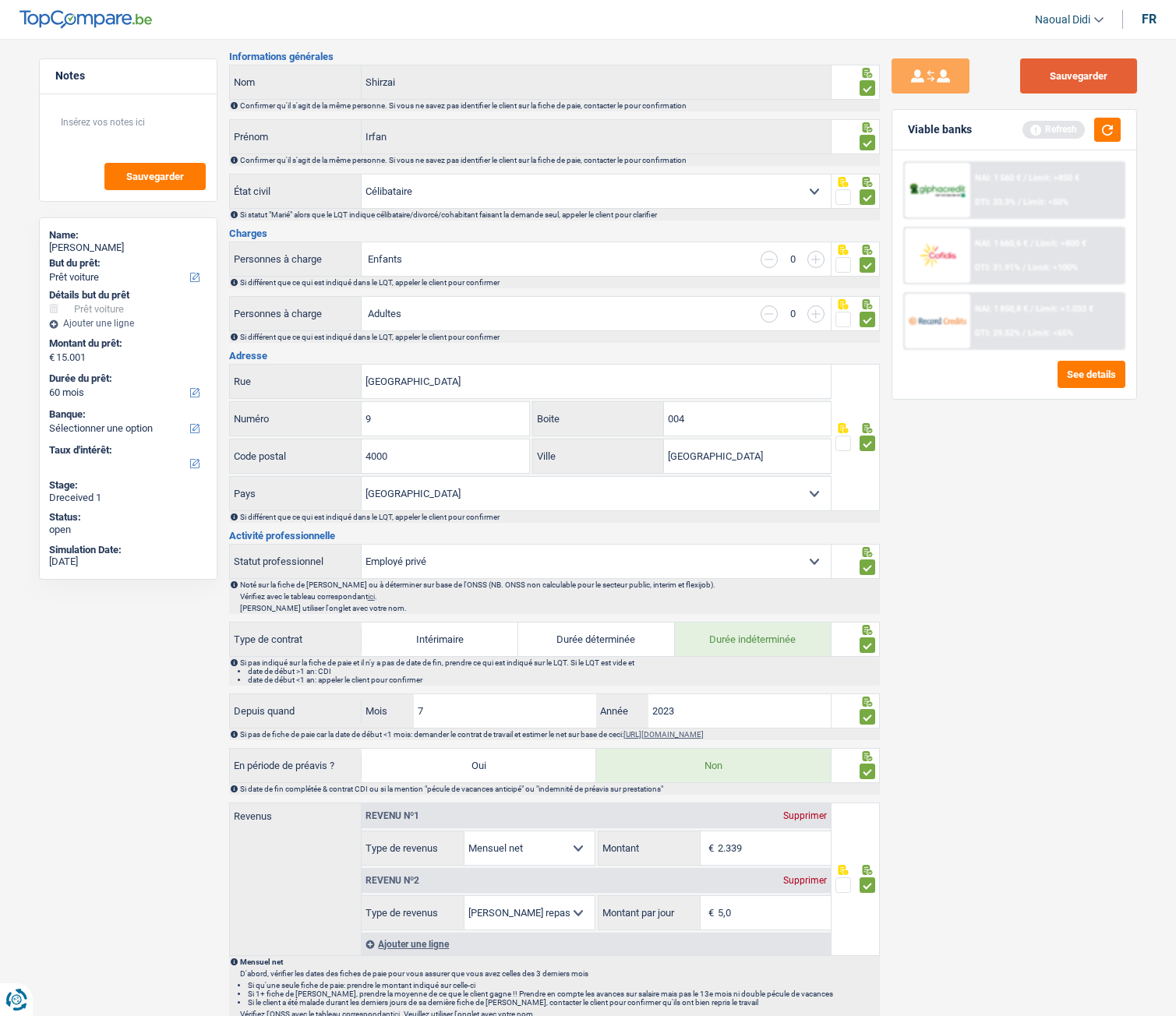
click at [1075, 82] on button "Sauvegarder" at bounding box center [1079, 75] width 117 height 35
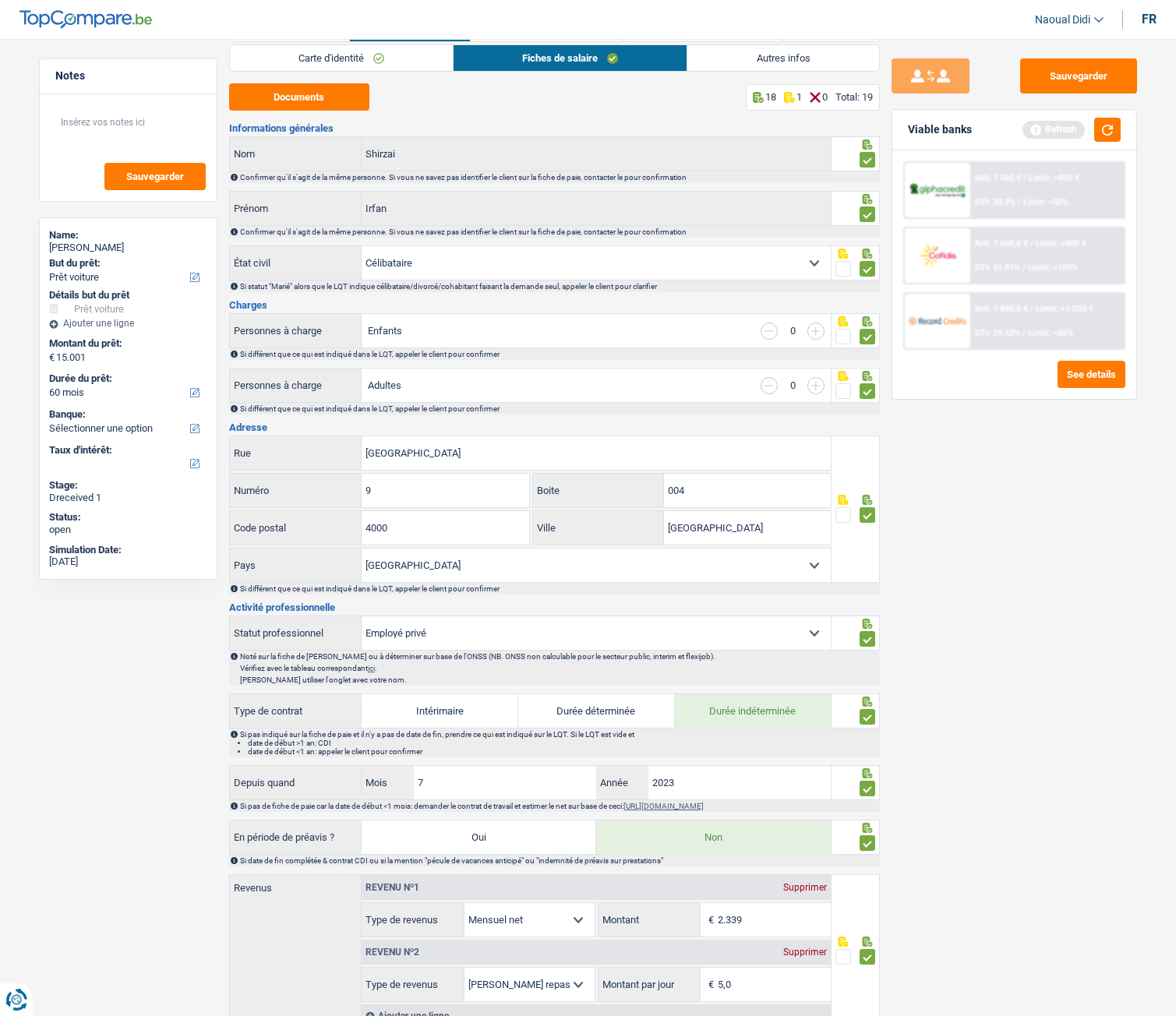
scroll to position [0, 0]
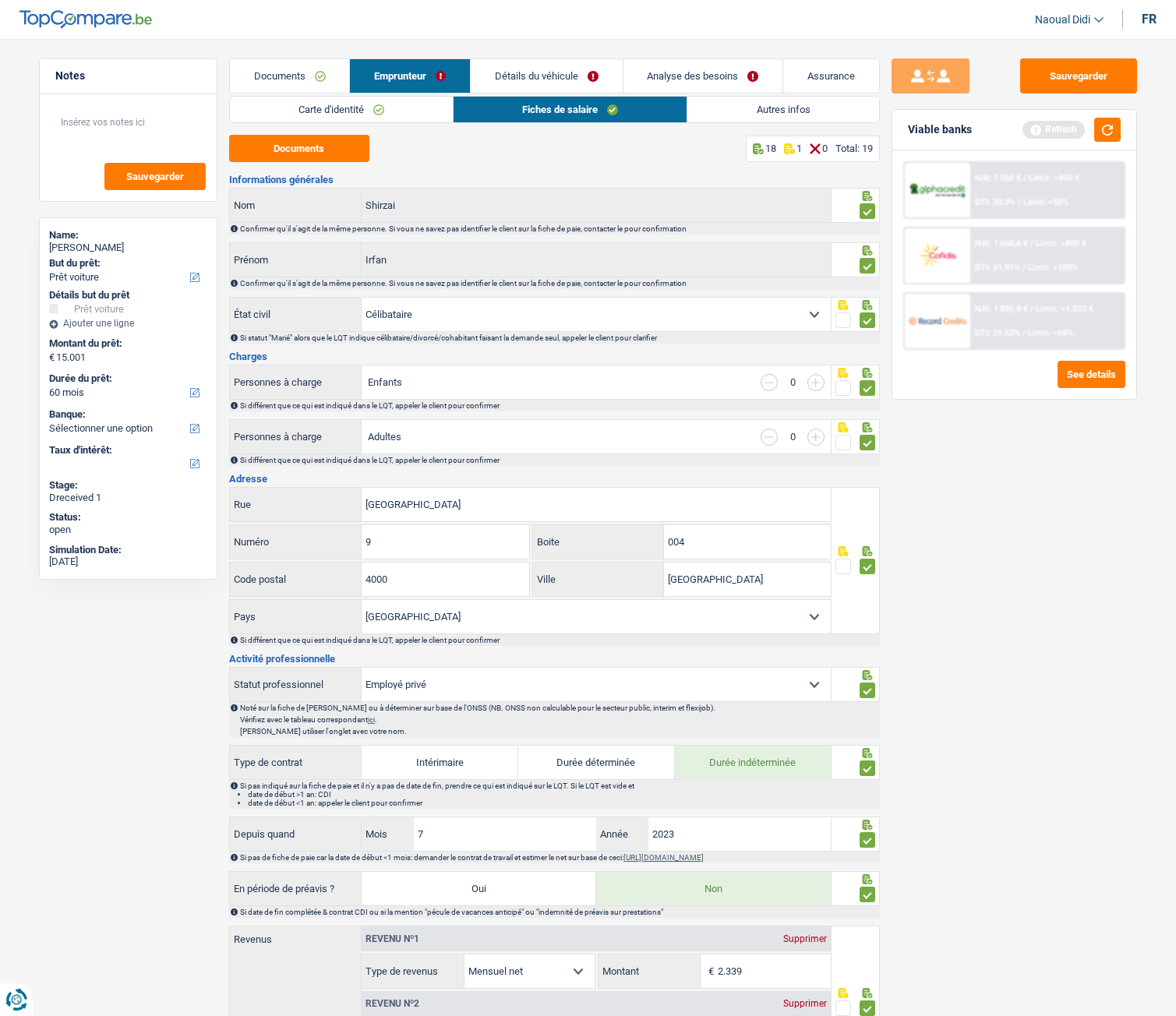
click at [415, 69] on link "Emprunteur" at bounding box center [410, 76] width 120 height 34
click at [757, 110] on link "Autres infos" at bounding box center [782, 109] width 191 height 25
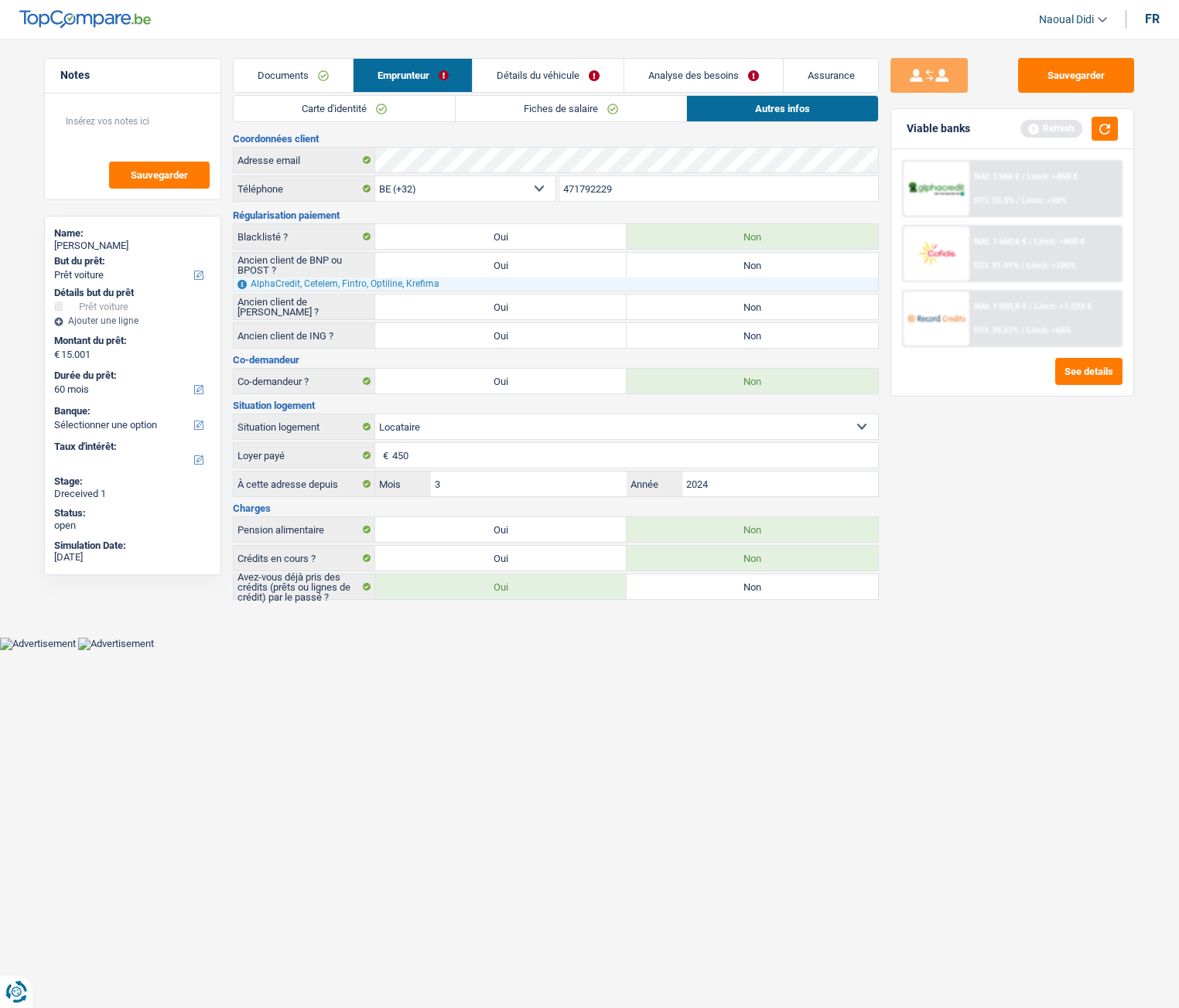
click at [553, 79] on link "Détails du véhicule" at bounding box center [548, 76] width 151 height 34
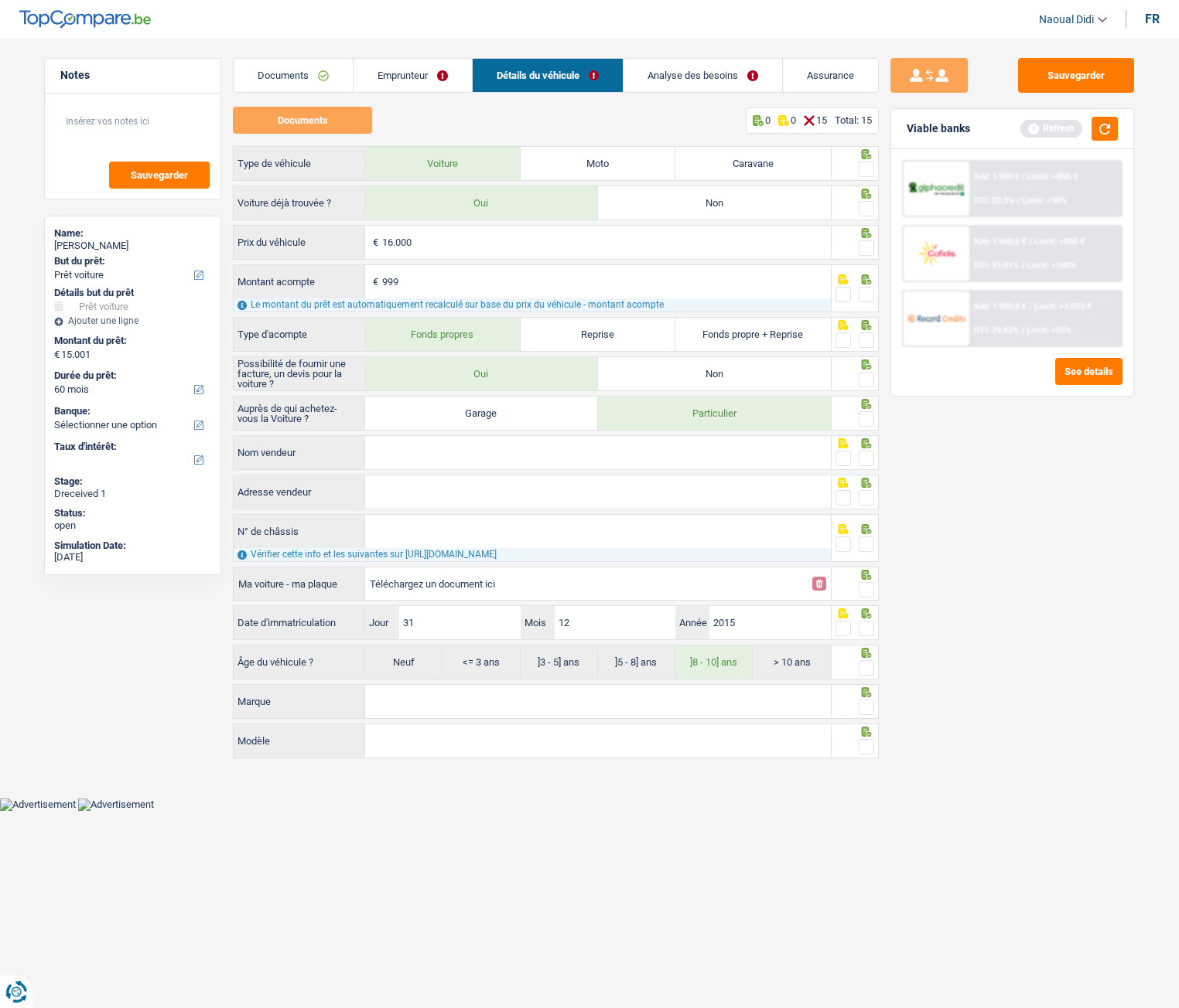
click at [683, 75] on link "Analyse des besoins" at bounding box center [702, 76] width 159 height 34
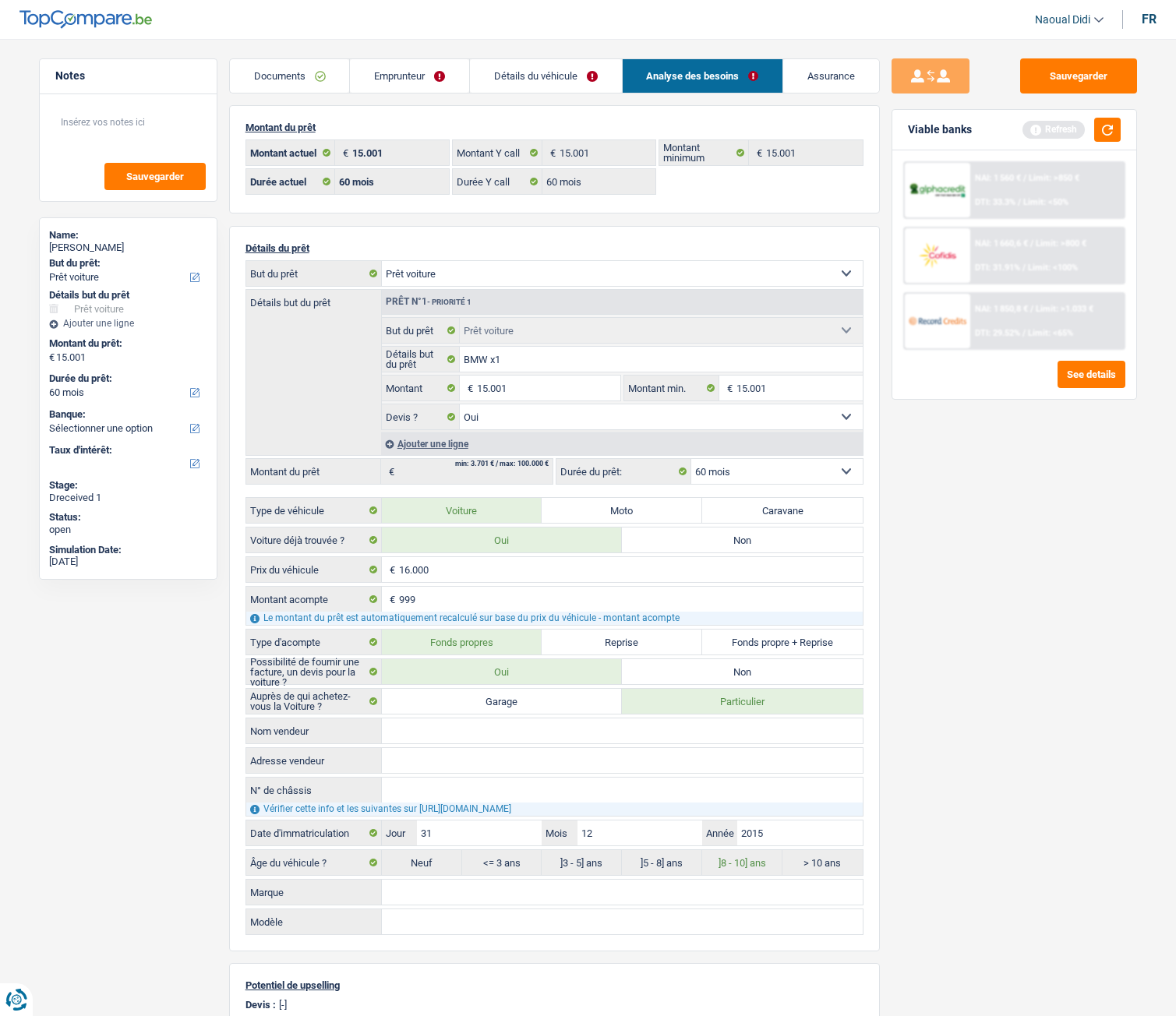
click at [510, 71] on link "Détails du véhicule" at bounding box center [546, 76] width 152 height 34
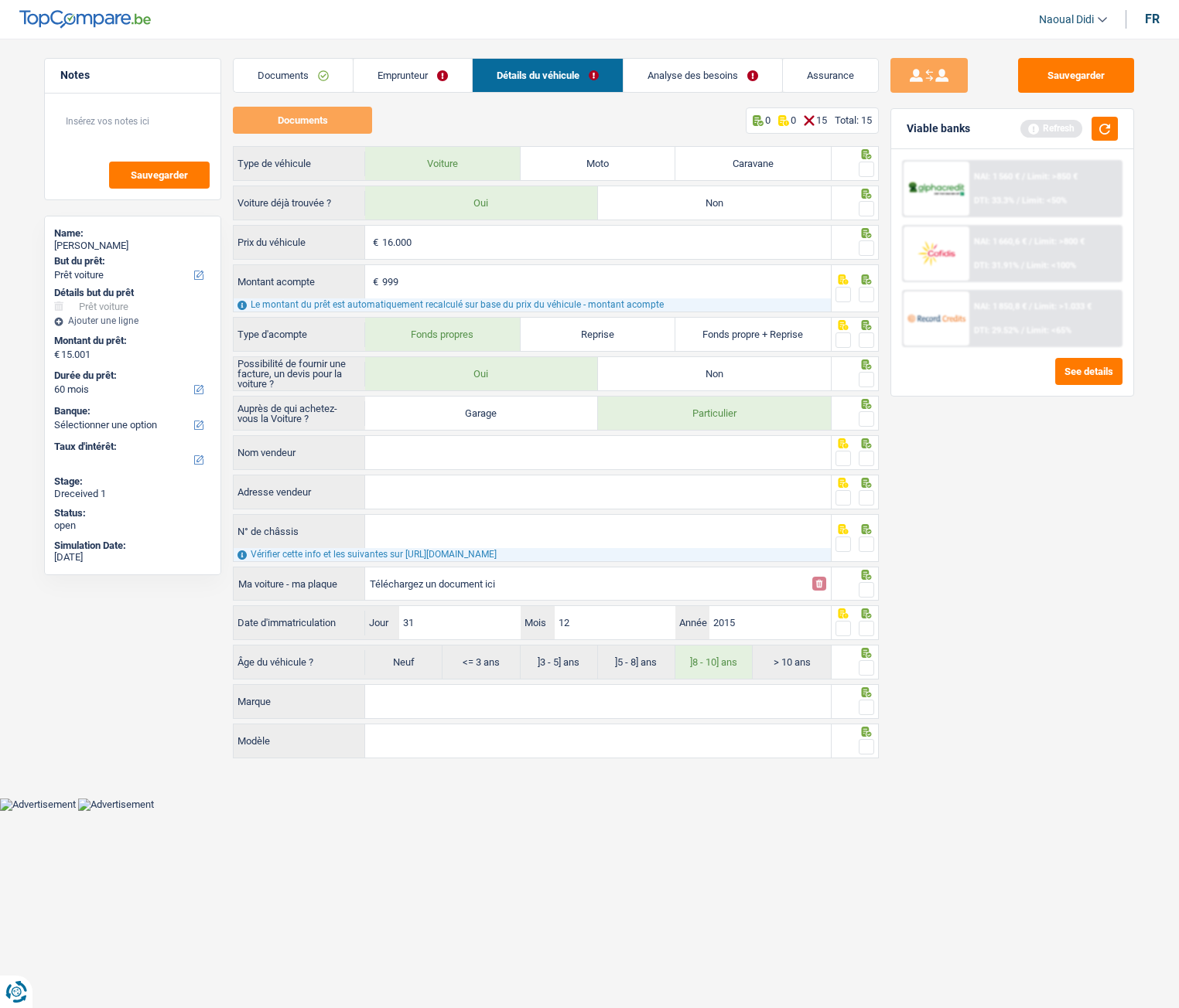
click at [279, 70] on link "Documents" at bounding box center [293, 76] width 119 height 34
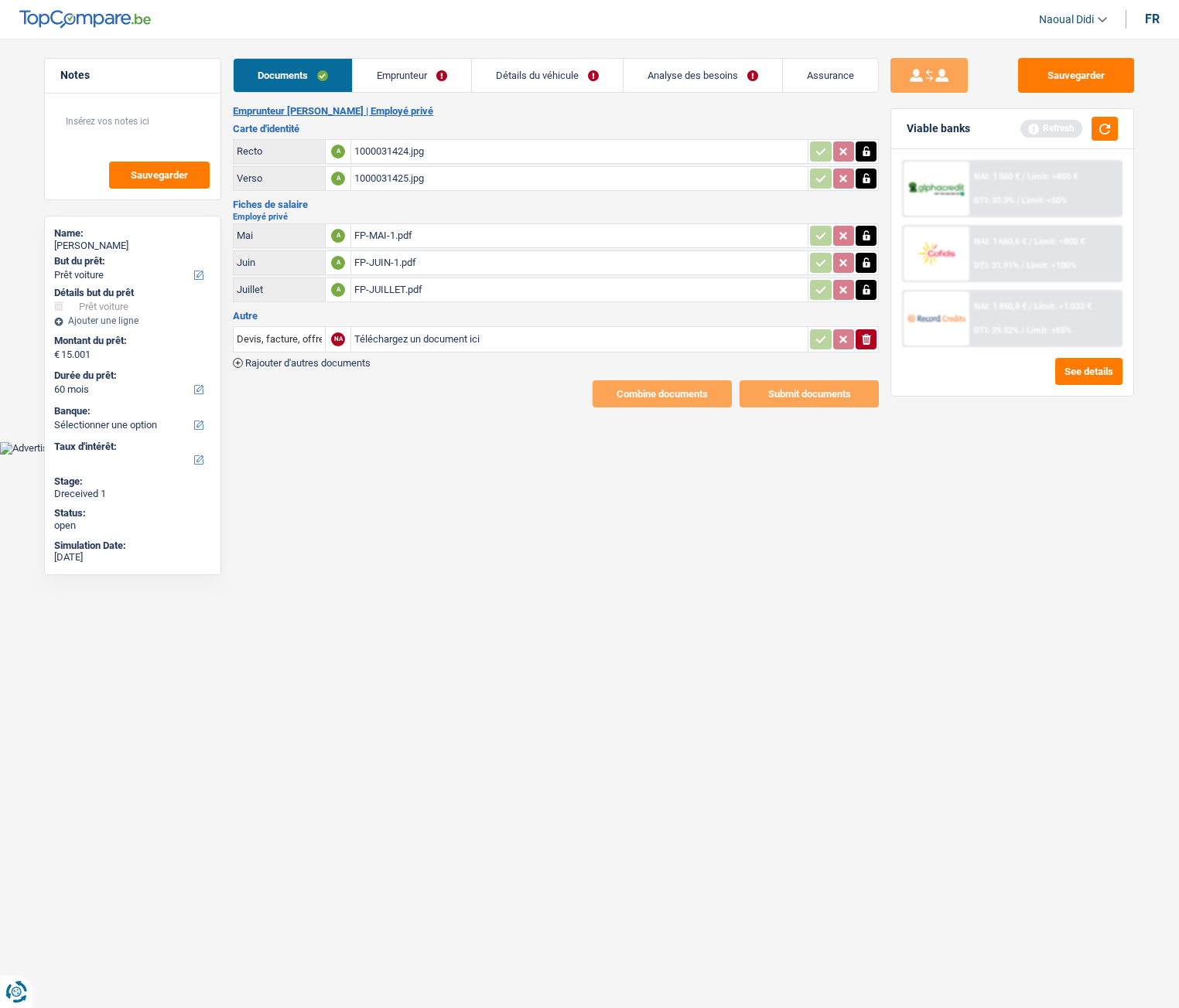
click at [565, 70] on link "Détails du véhicule" at bounding box center [548, 76] width 151 height 34
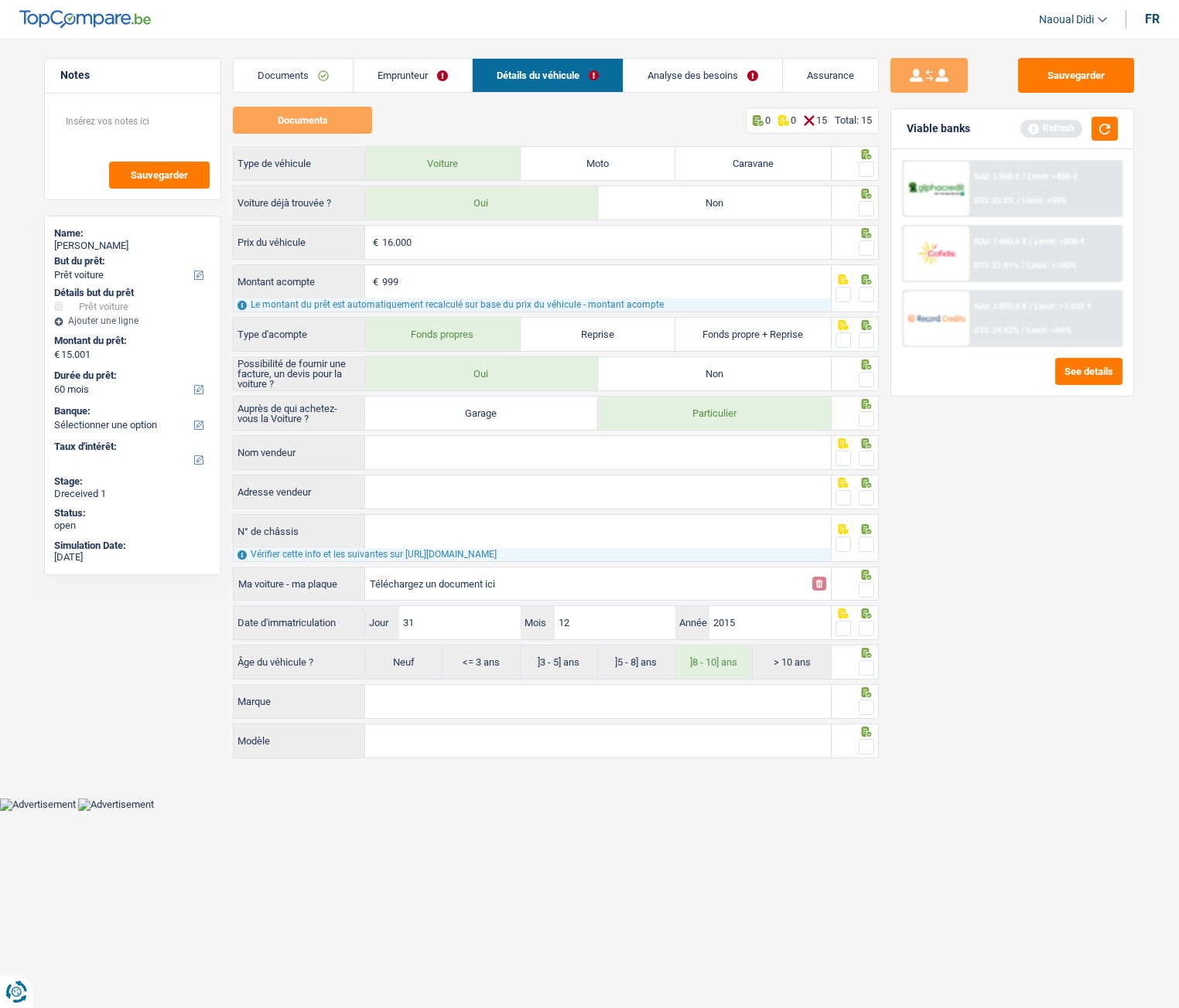
click at [865, 163] on span at bounding box center [866, 169] width 16 height 16
click at [0, 0] on input "radio" at bounding box center [0, 0] width 0 height 0
click at [867, 206] on span at bounding box center [866, 209] width 16 height 16
click at [0, 0] on input "radio" at bounding box center [0, 0] width 0 height 0
click at [867, 247] on span at bounding box center [866, 248] width 16 height 16
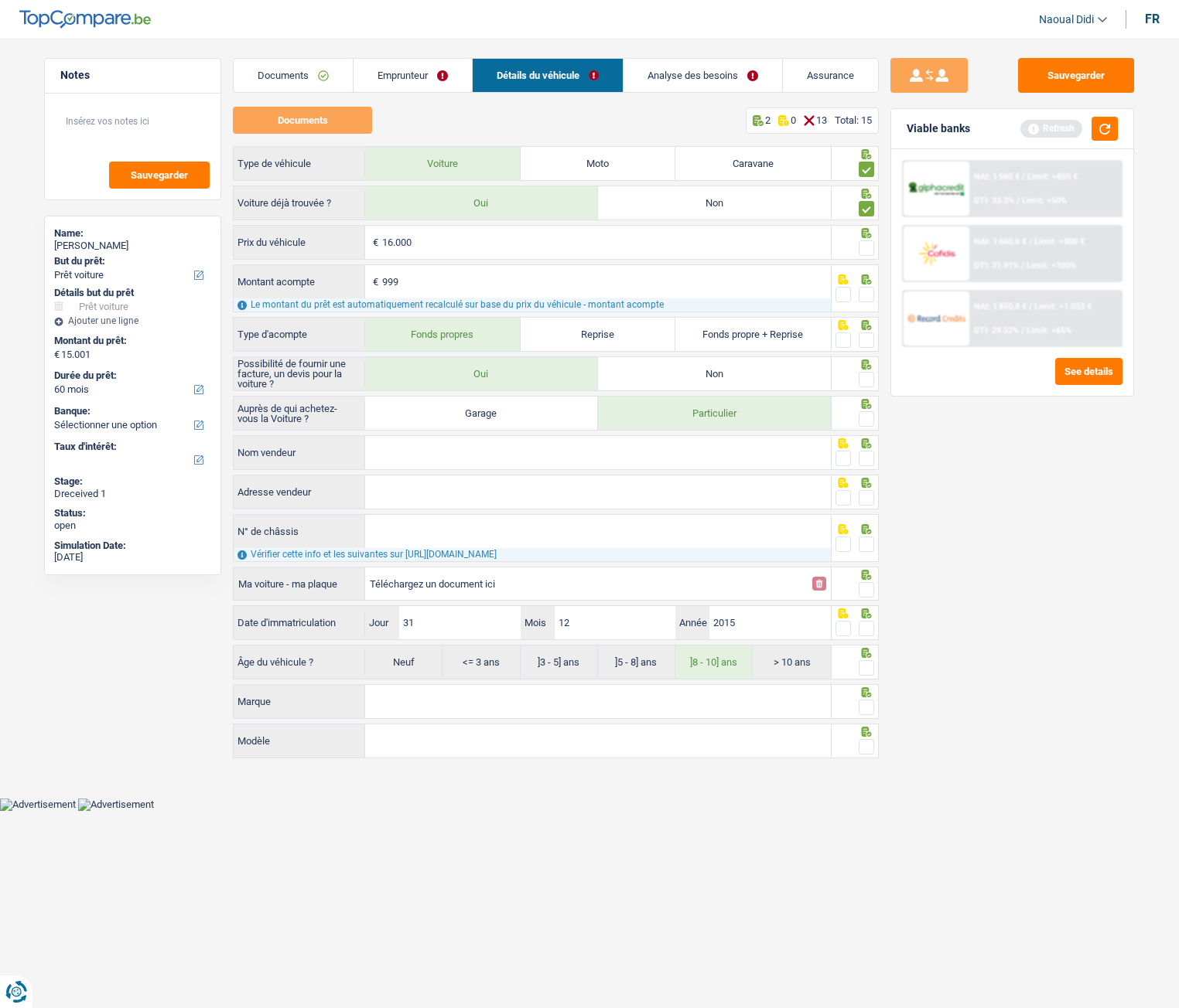
click at [0, 0] on input "radio" at bounding box center [0, 0] width 0 height 0
click at [867, 297] on span at bounding box center [866, 295] width 16 height 16
click at [0, 0] on input "radio" at bounding box center [0, 0] width 0 height 0
click at [870, 339] on span at bounding box center [866, 340] width 16 height 16
click at [0, 0] on input "radio" at bounding box center [0, 0] width 0 height 0
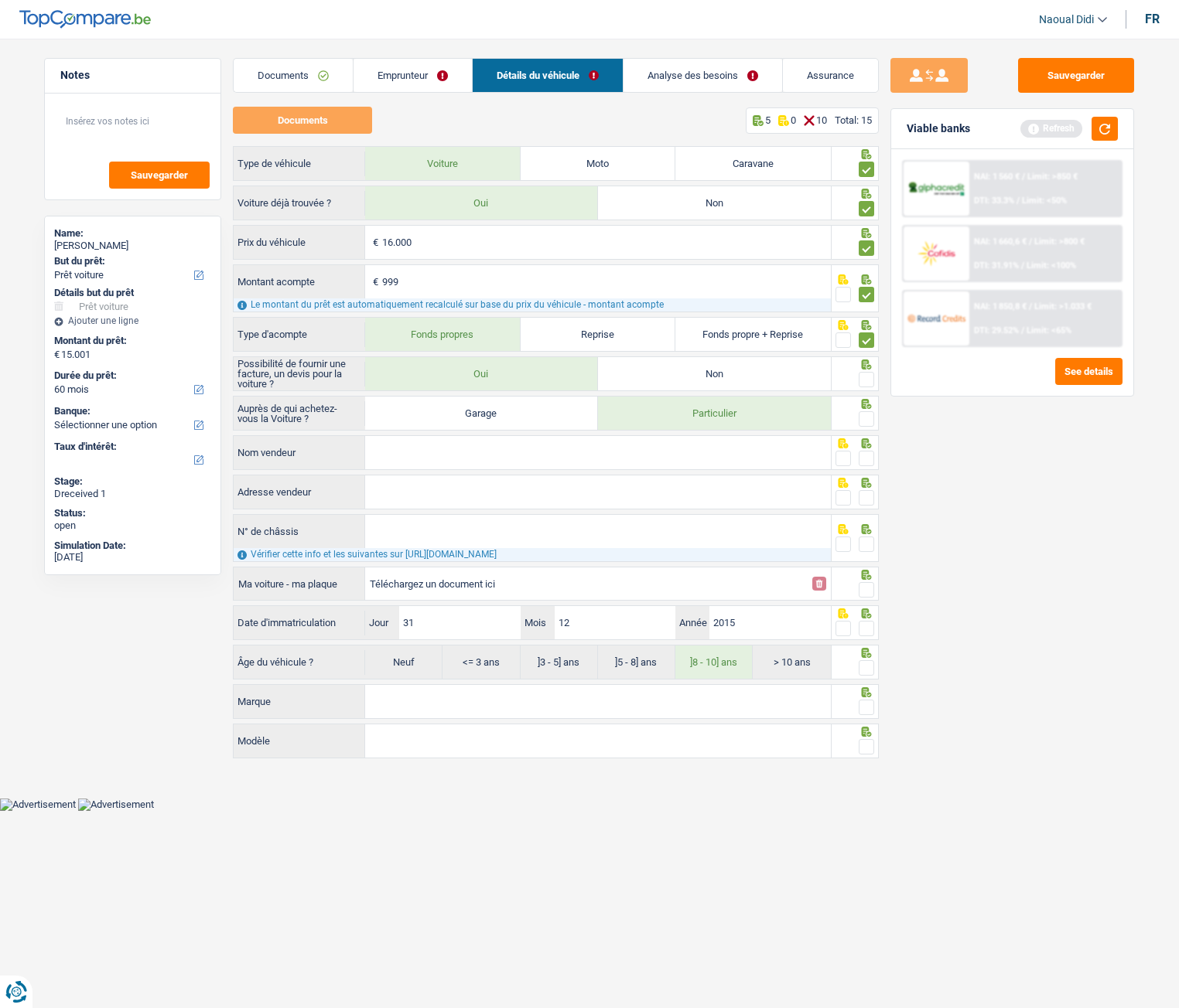
click at [867, 377] on span at bounding box center [866, 380] width 16 height 16
click at [0, 0] on input "radio" at bounding box center [0, 0] width 0 height 0
click at [864, 422] on span at bounding box center [866, 419] width 16 height 16
click at [0, 0] on input "radio" at bounding box center [0, 0] width 0 height 0
click at [847, 460] on span at bounding box center [843, 458] width 16 height 16
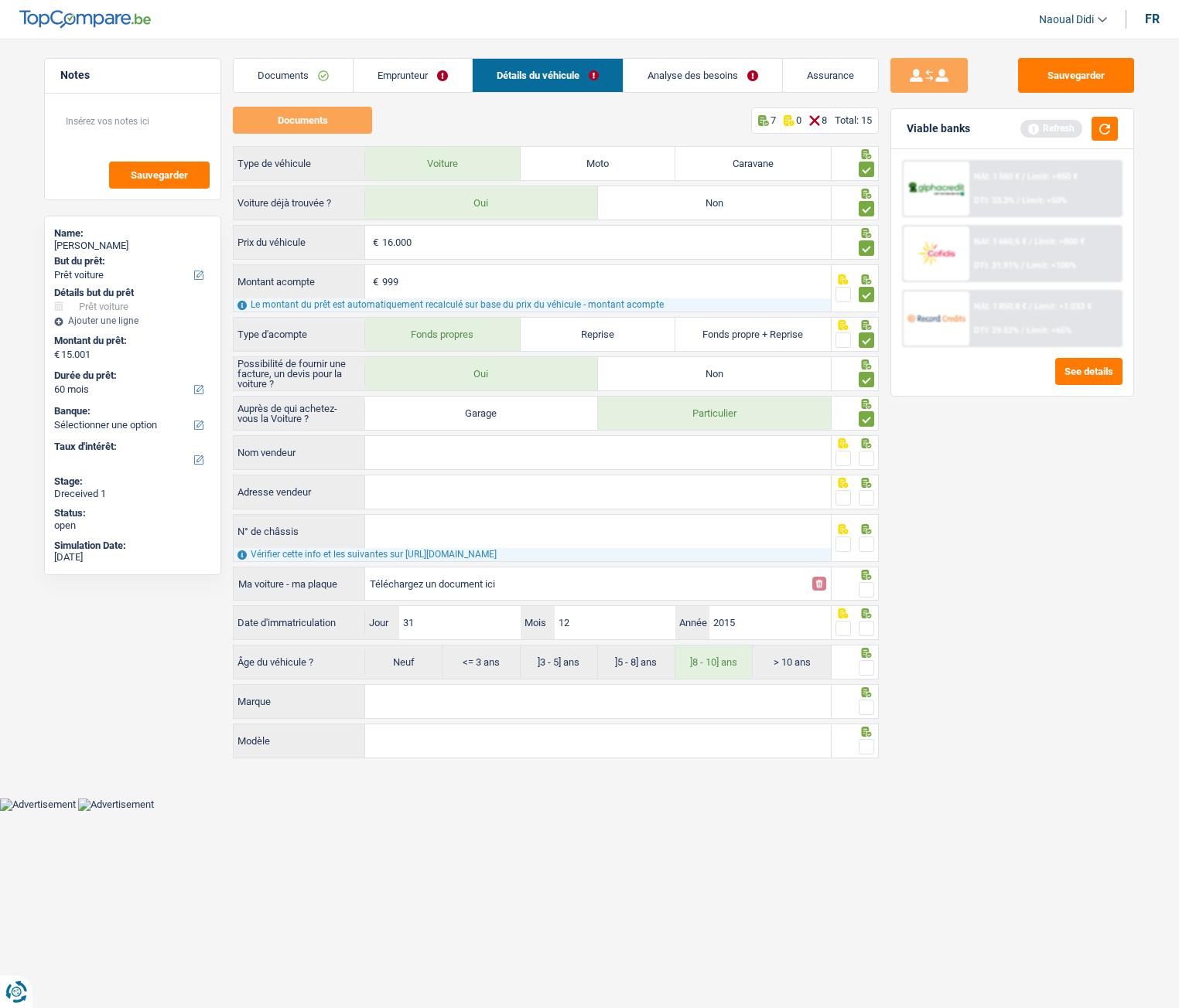
click at [0, 0] on input "radio" at bounding box center [0, 0] width 0 height 0
click at [848, 496] on span at bounding box center [843, 498] width 16 height 16
click at [0, 0] on input "radio" at bounding box center [0, 0] width 0 height 0
click at [848, 544] on span at bounding box center [843, 545] width 16 height 16
click at [0, 0] on input "radio" at bounding box center [0, 0] width 0 height 0
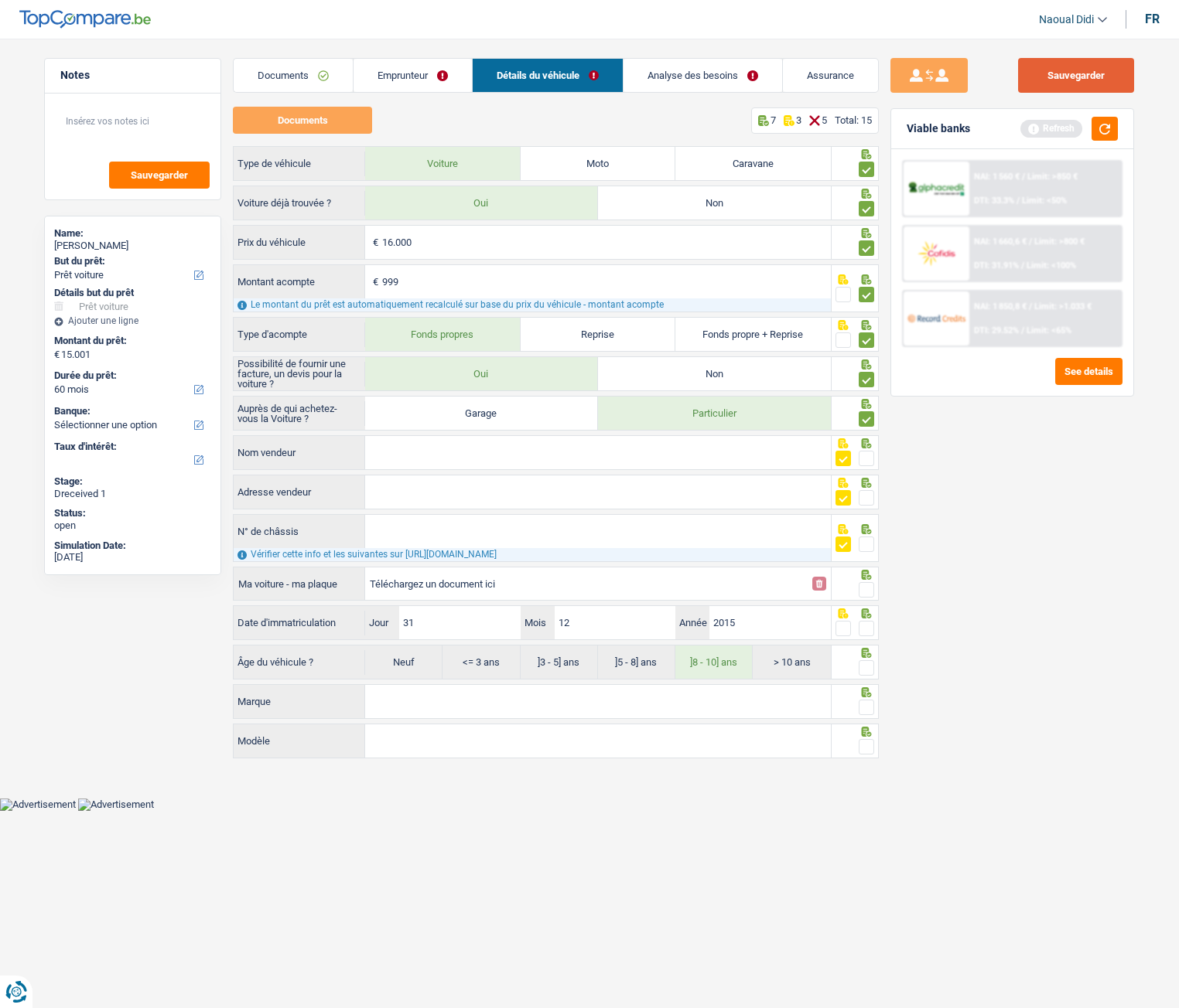
click at [1049, 70] on button "Sauvegarder" at bounding box center [1075, 75] width 116 height 35
click at [717, 80] on link "Analyse des besoins" at bounding box center [702, 76] width 159 height 34
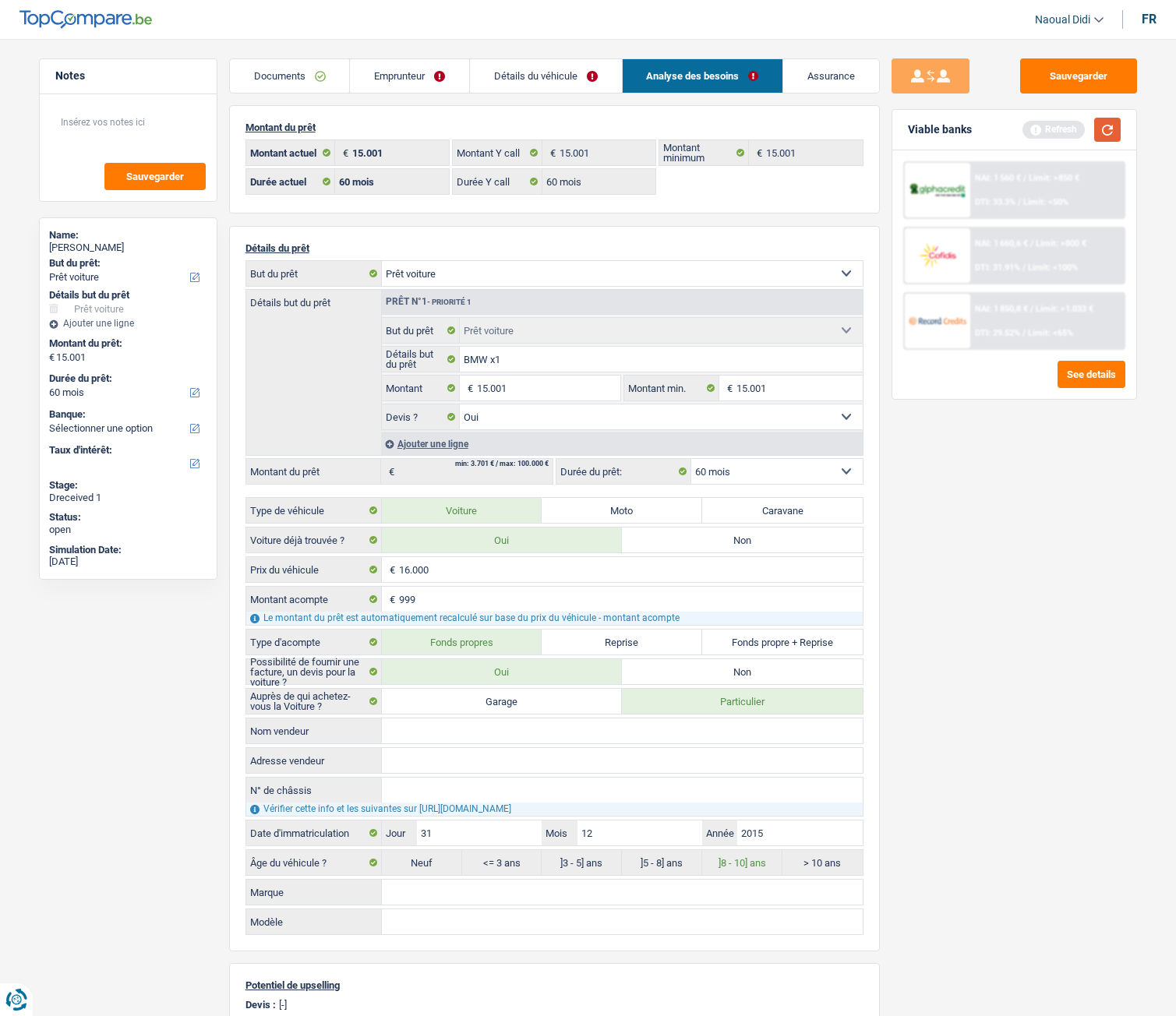
click at [1109, 121] on button "button" at bounding box center [1107, 130] width 26 height 24
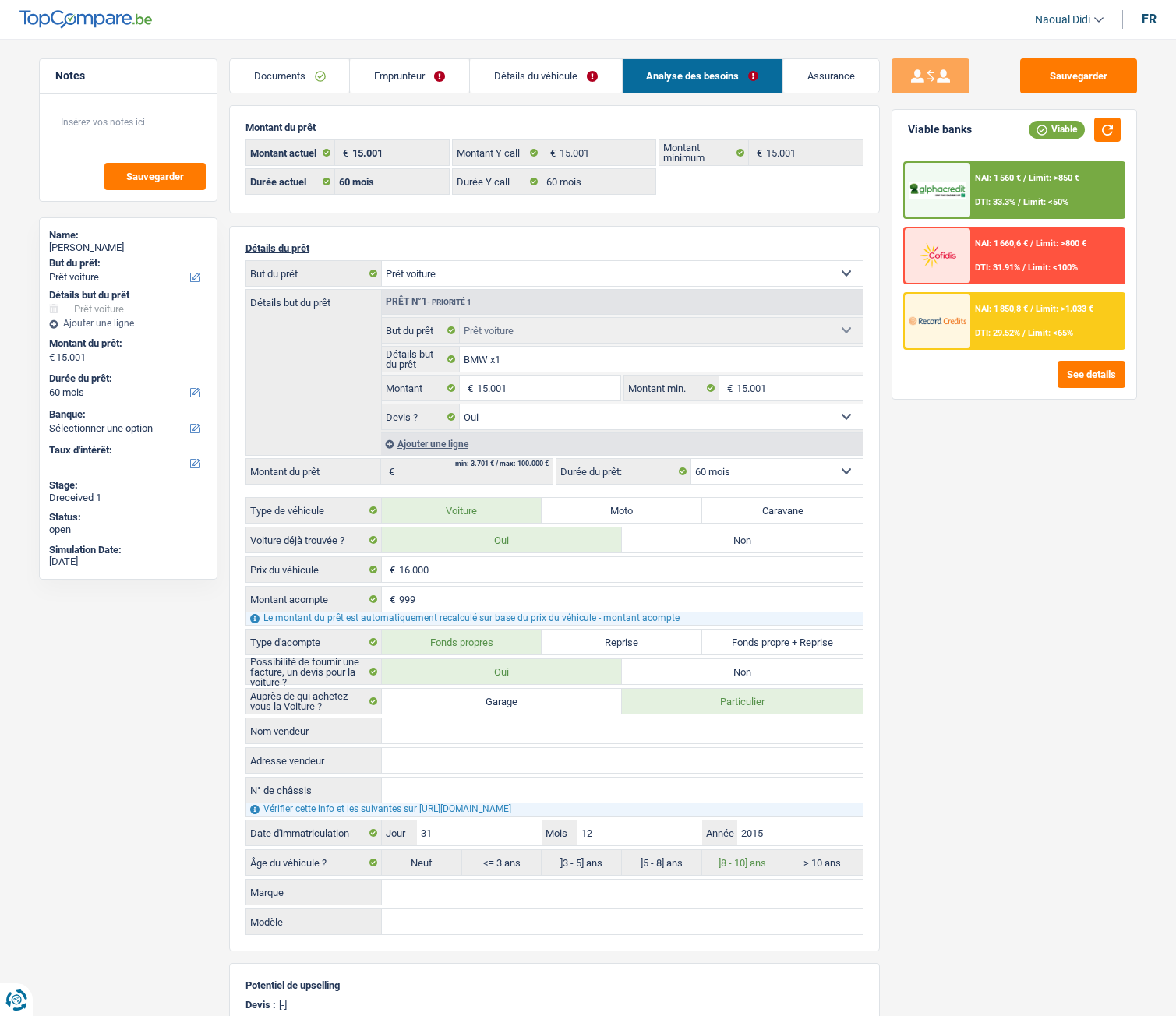
click at [372, 72] on link "Emprunteur" at bounding box center [409, 76] width 119 height 34
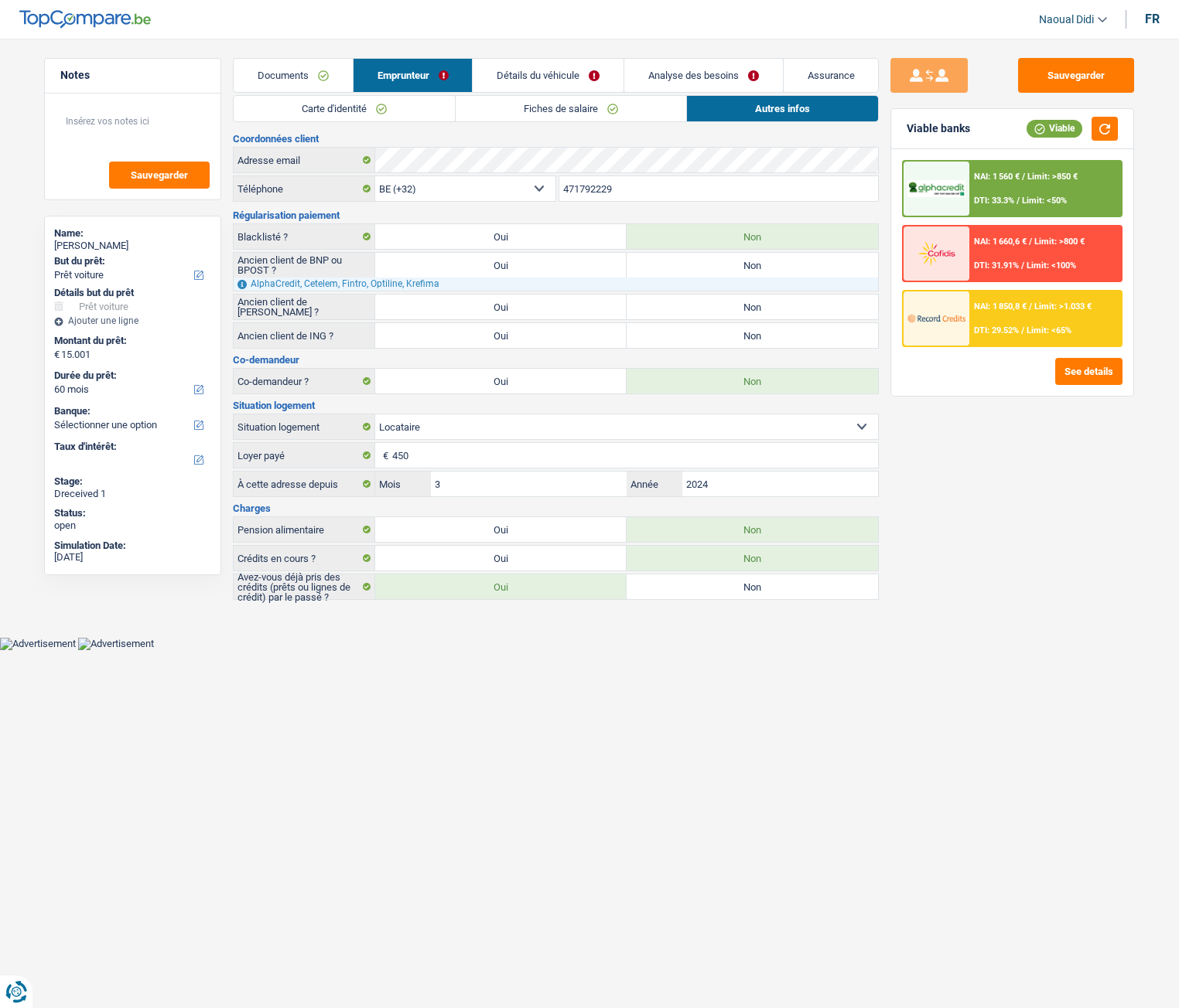
click at [388, 117] on link "Carte d'identité" at bounding box center [343, 108] width 221 height 25
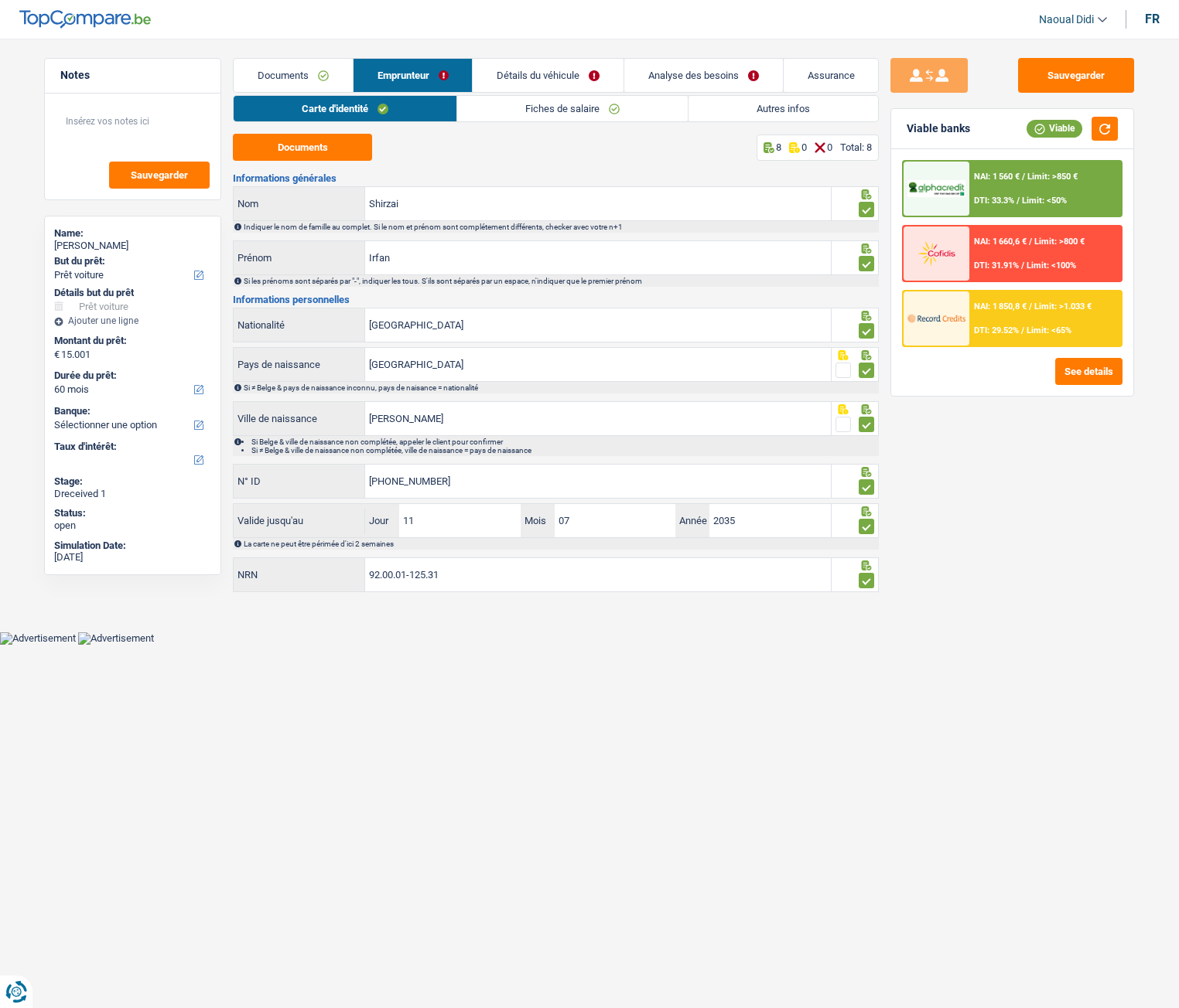
click at [392, 71] on link "Emprunteur" at bounding box center [413, 76] width 119 height 34
click at [426, 72] on link "Emprunteur" at bounding box center [413, 76] width 119 height 34
click at [542, 68] on link "Détails du véhicule" at bounding box center [548, 76] width 151 height 34
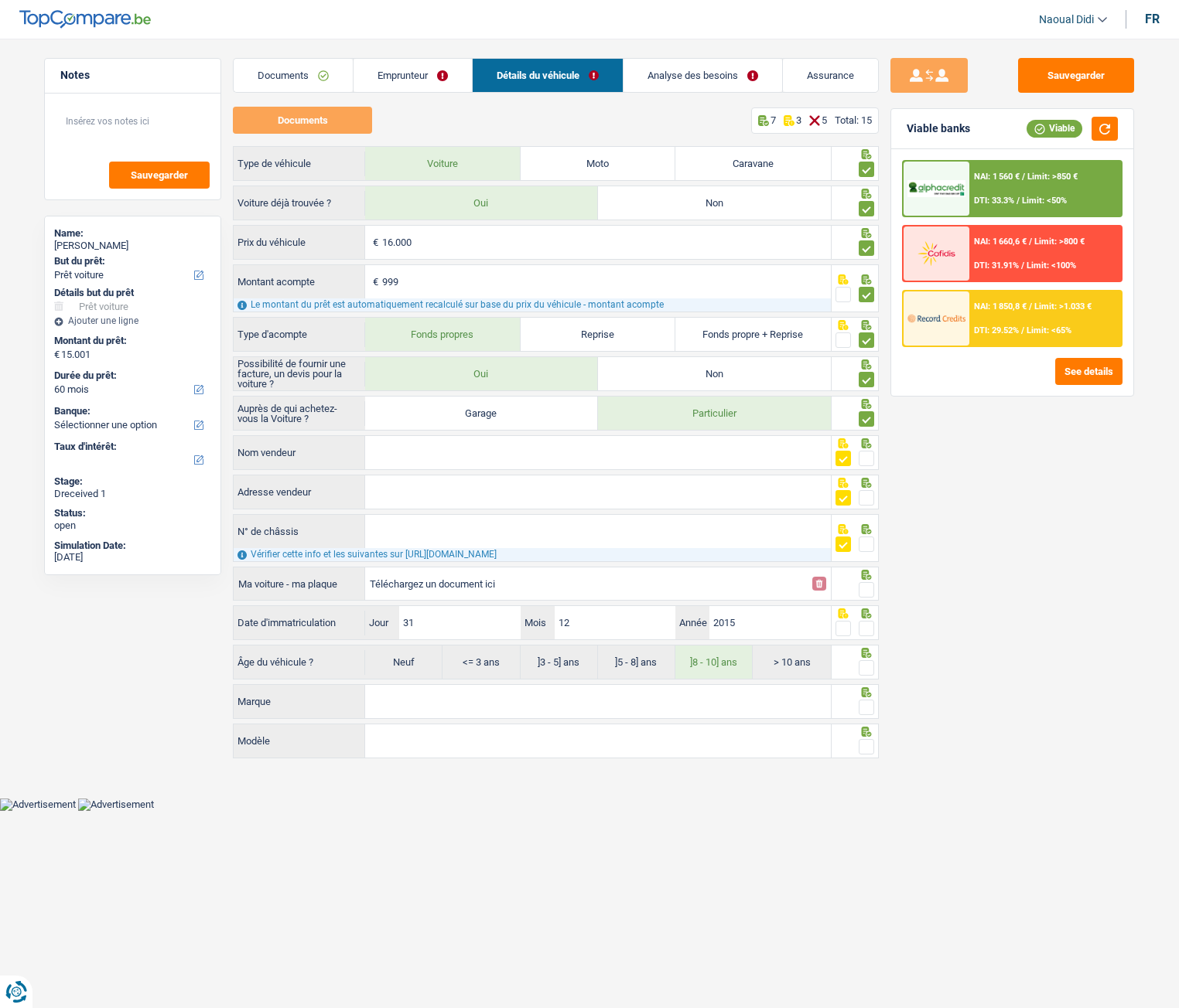
click at [872, 558] on span at bounding box center [866, 589] width 16 height 16
click at [0, 0] on input "radio" at bounding box center [0, 0] width 0 height 0
click at [868, 558] on span at bounding box center [866, 628] width 16 height 16
click at [0, 0] on input "radio" at bounding box center [0, 0] width 0 height 0
click at [868, 558] on span at bounding box center [866, 668] width 16 height 16
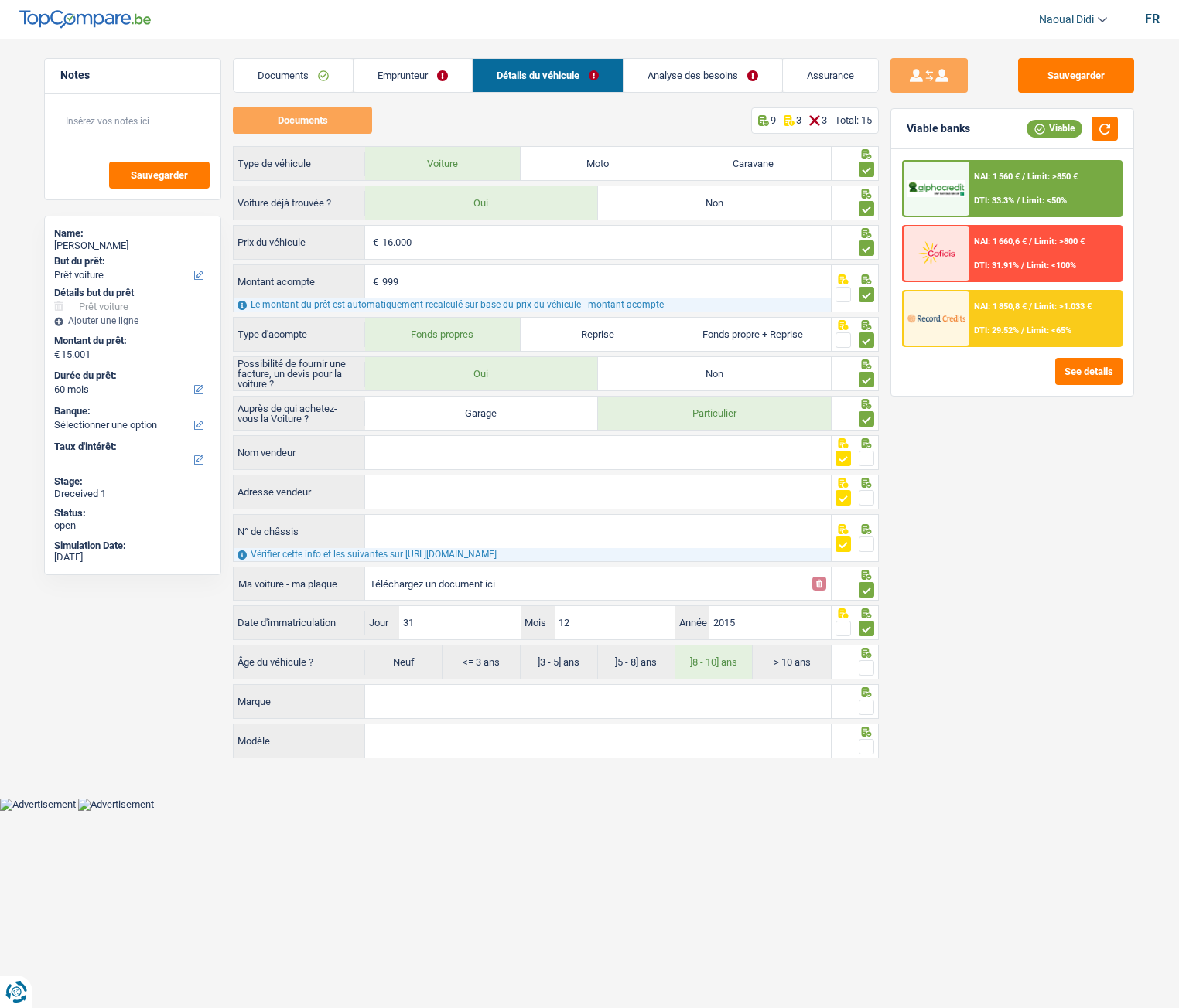
click at [0, 0] on input "radio" at bounding box center [0, 0] width 0 height 0
click at [867, 558] on span at bounding box center [866, 707] width 16 height 16
click at [0, 0] on input "radio" at bounding box center [0, 0] width 0 height 0
click at [868, 558] on span at bounding box center [866, 747] width 16 height 16
click at [0, 0] on input "radio" at bounding box center [0, 0] width 0 height 0
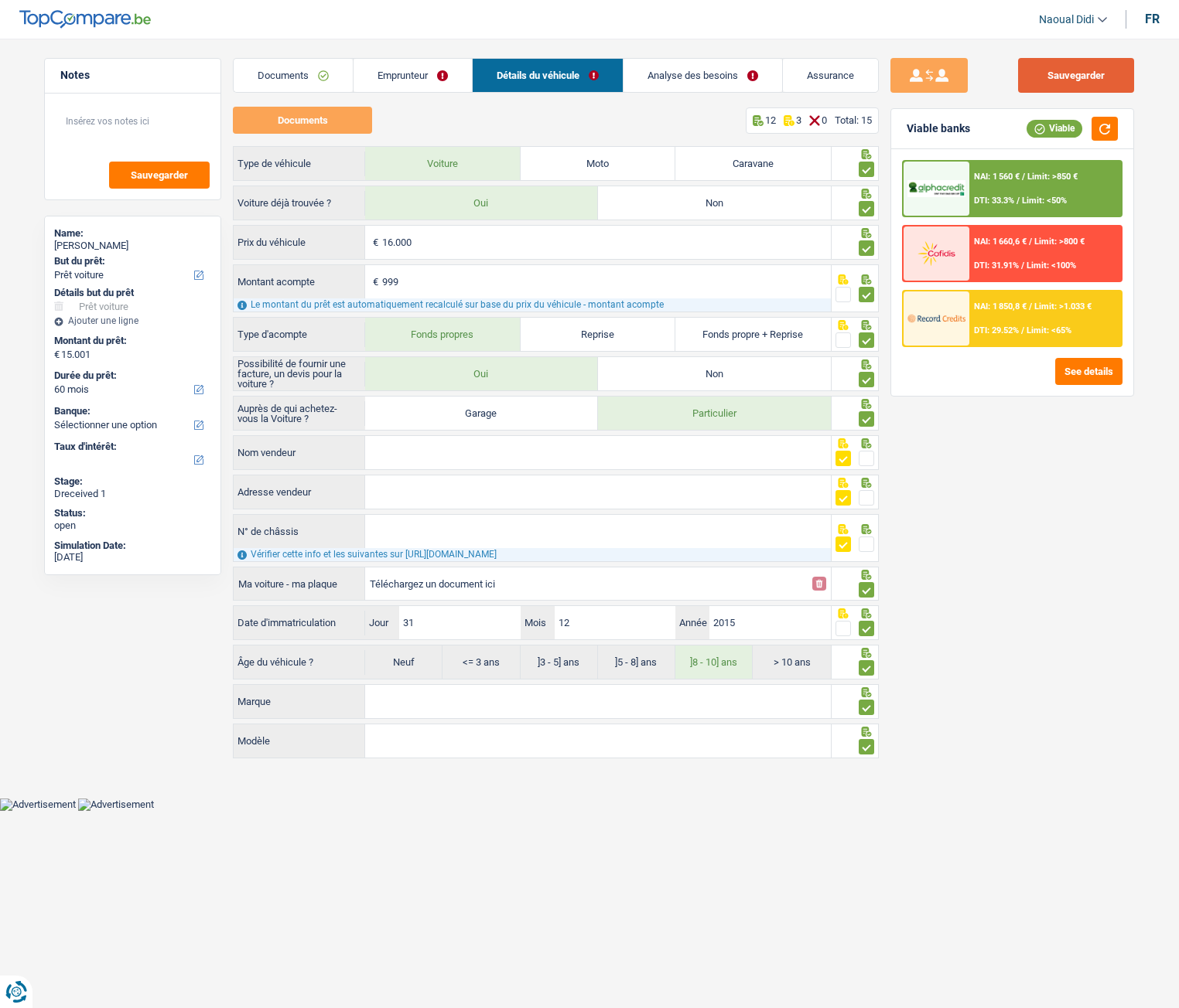
click at [1085, 72] on button "Sauvegarder" at bounding box center [1075, 75] width 116 height 35
click at [668, 75] on link "Analyse des besoins" at bounding box center [702, 76] width 159 height 34
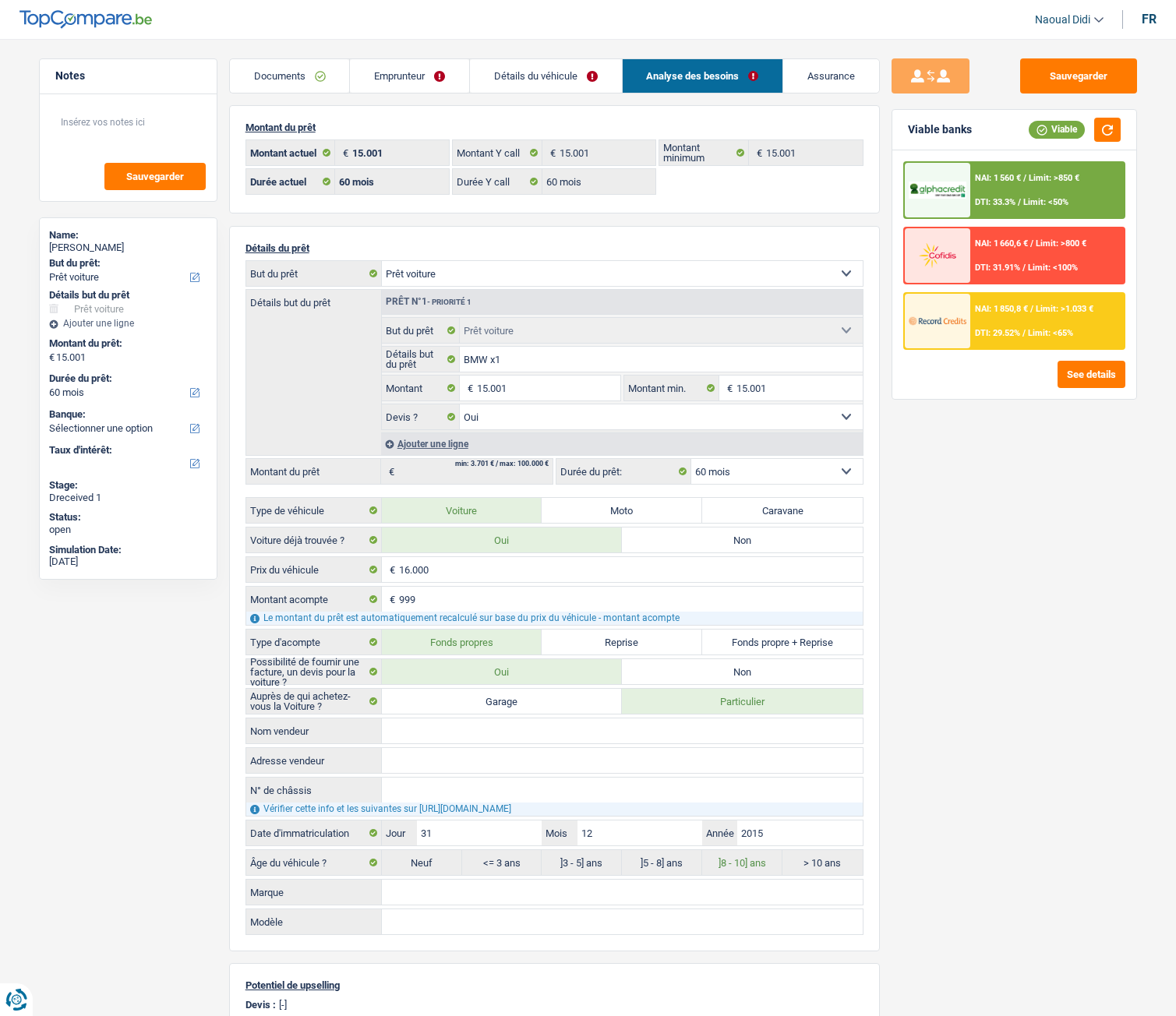
click at [417, 73] on link "Emprunteur" at bounding box center [409, 76] width 119 height 34
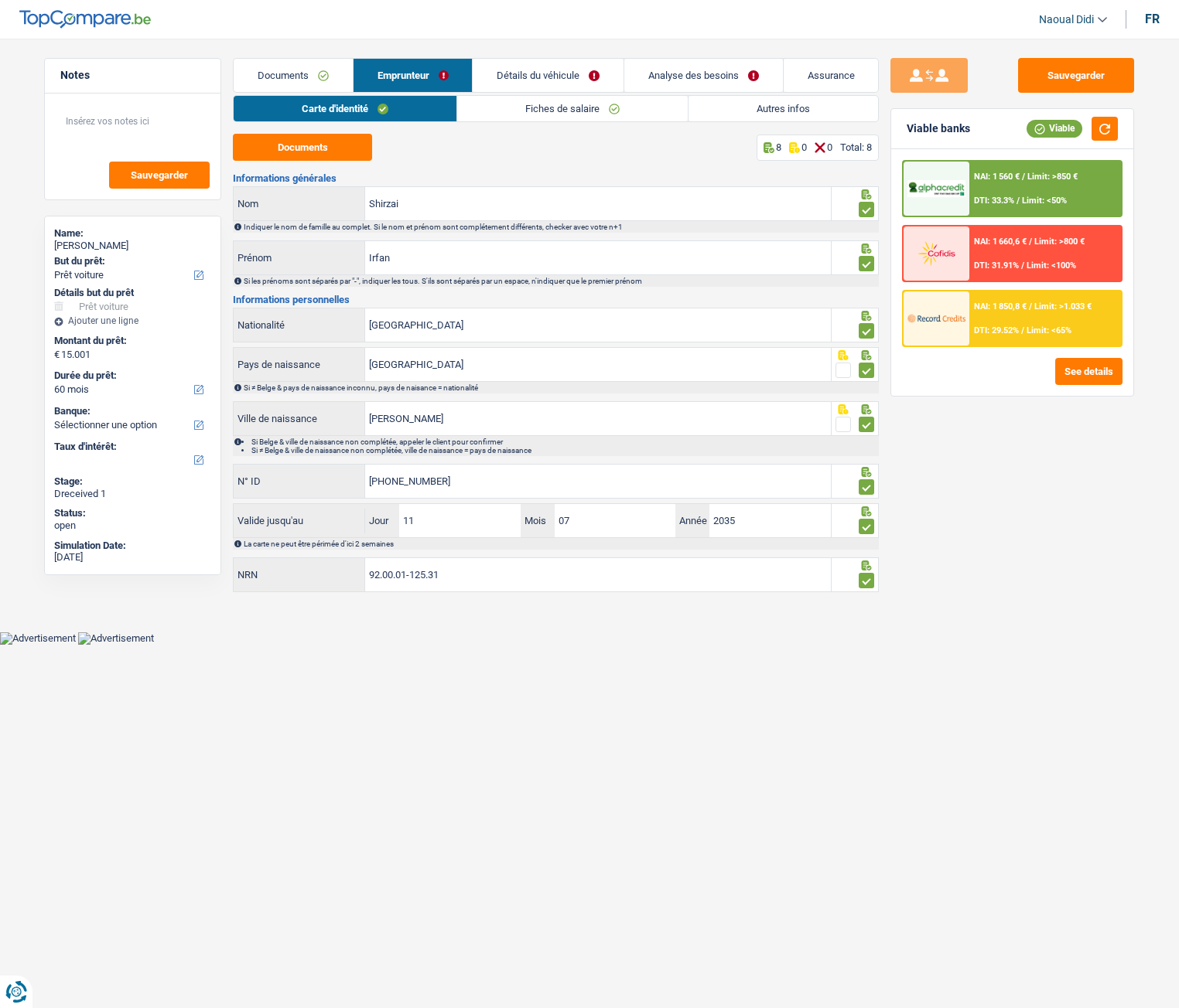
click at [1033, 186] on div "NAI: 1 560 € / Limit: >850 € DTI: 33.3% / Limit: <50%" at bounding box center [1045, 188] width 152 height 54
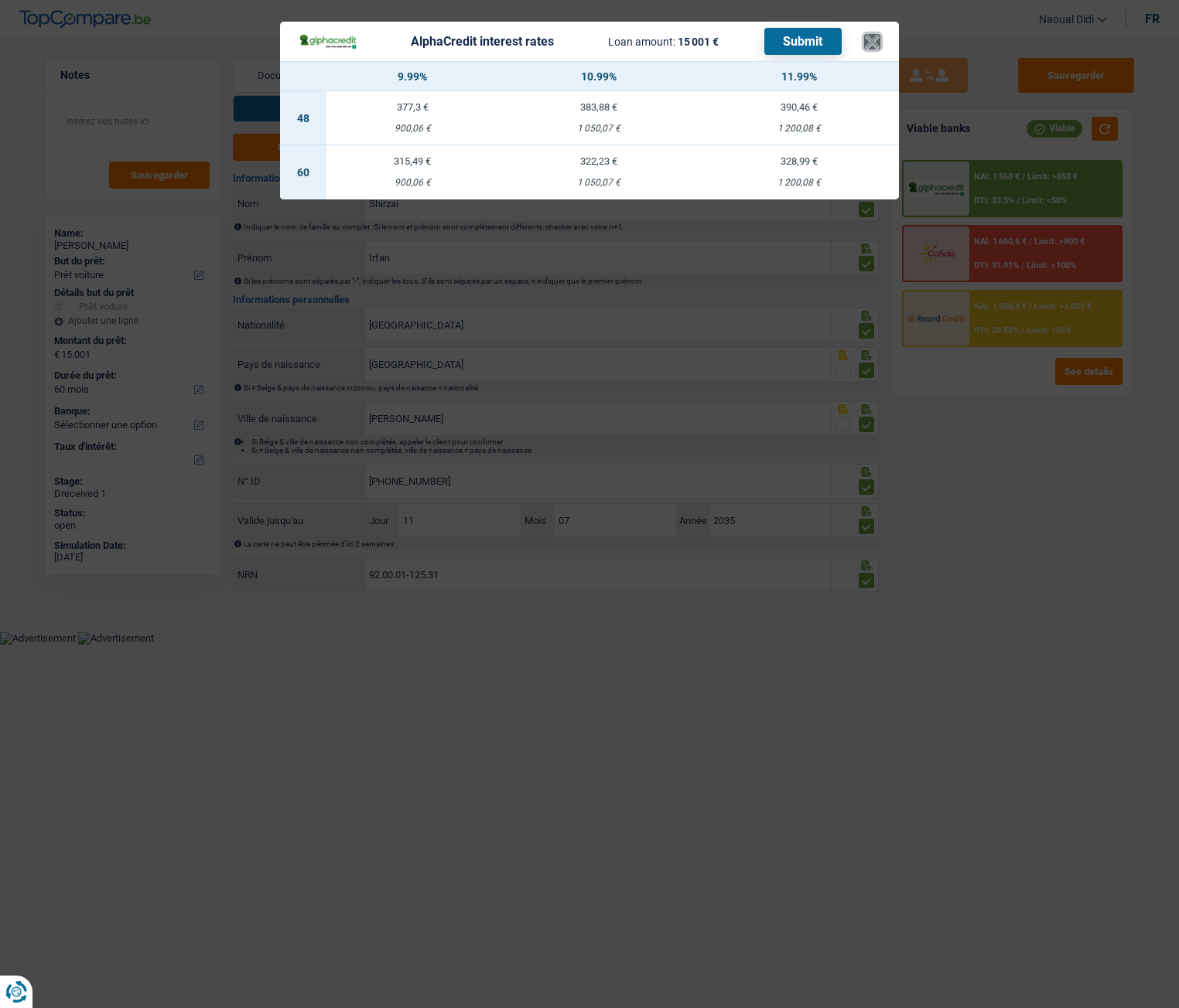
click at [877, 39] on button "×" at bounding box center [871, 41] width 16 height 16
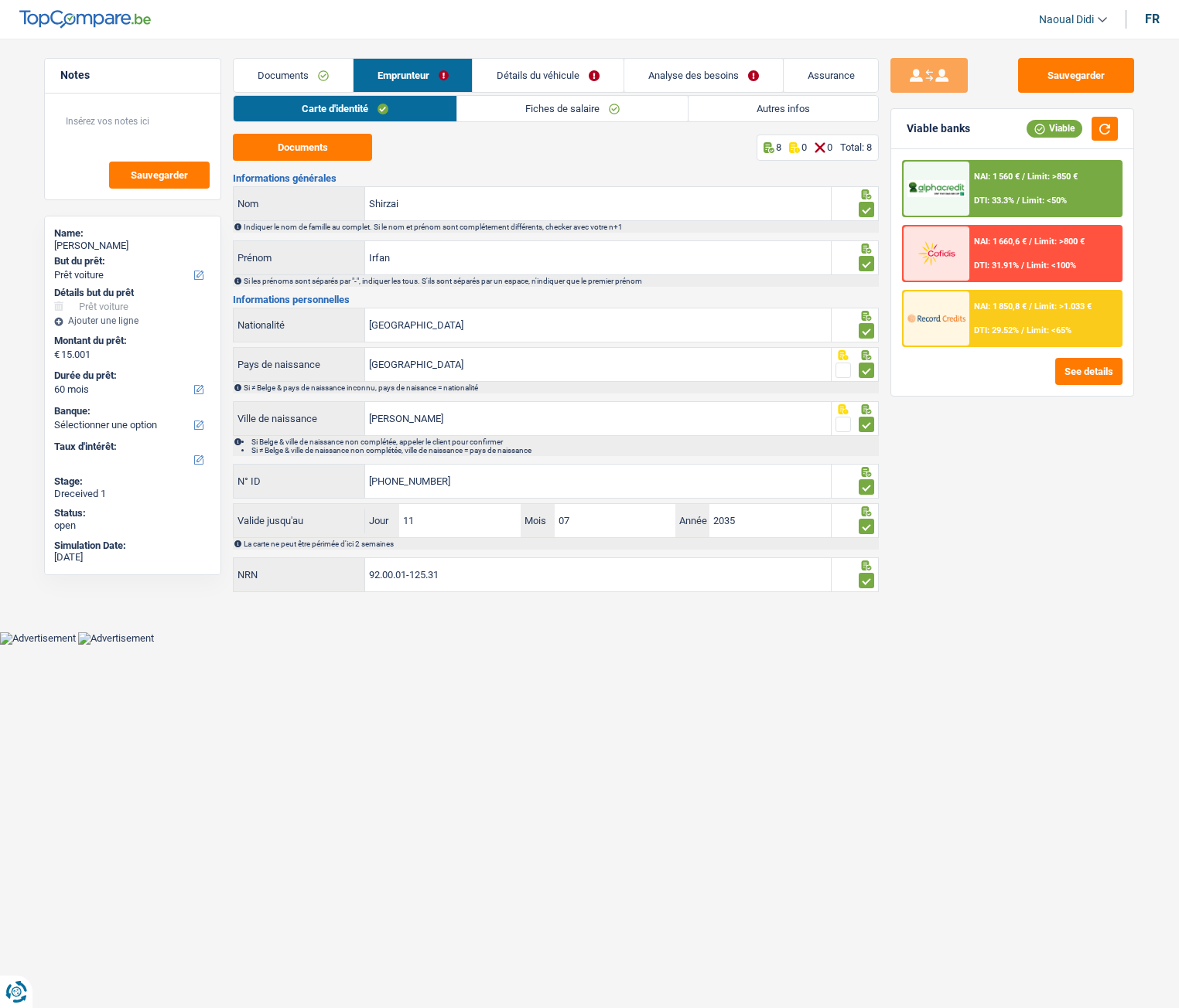
click at [681, 62] on link "Analyse des besoins" at bounding box center [703, 76] width 159 height 34
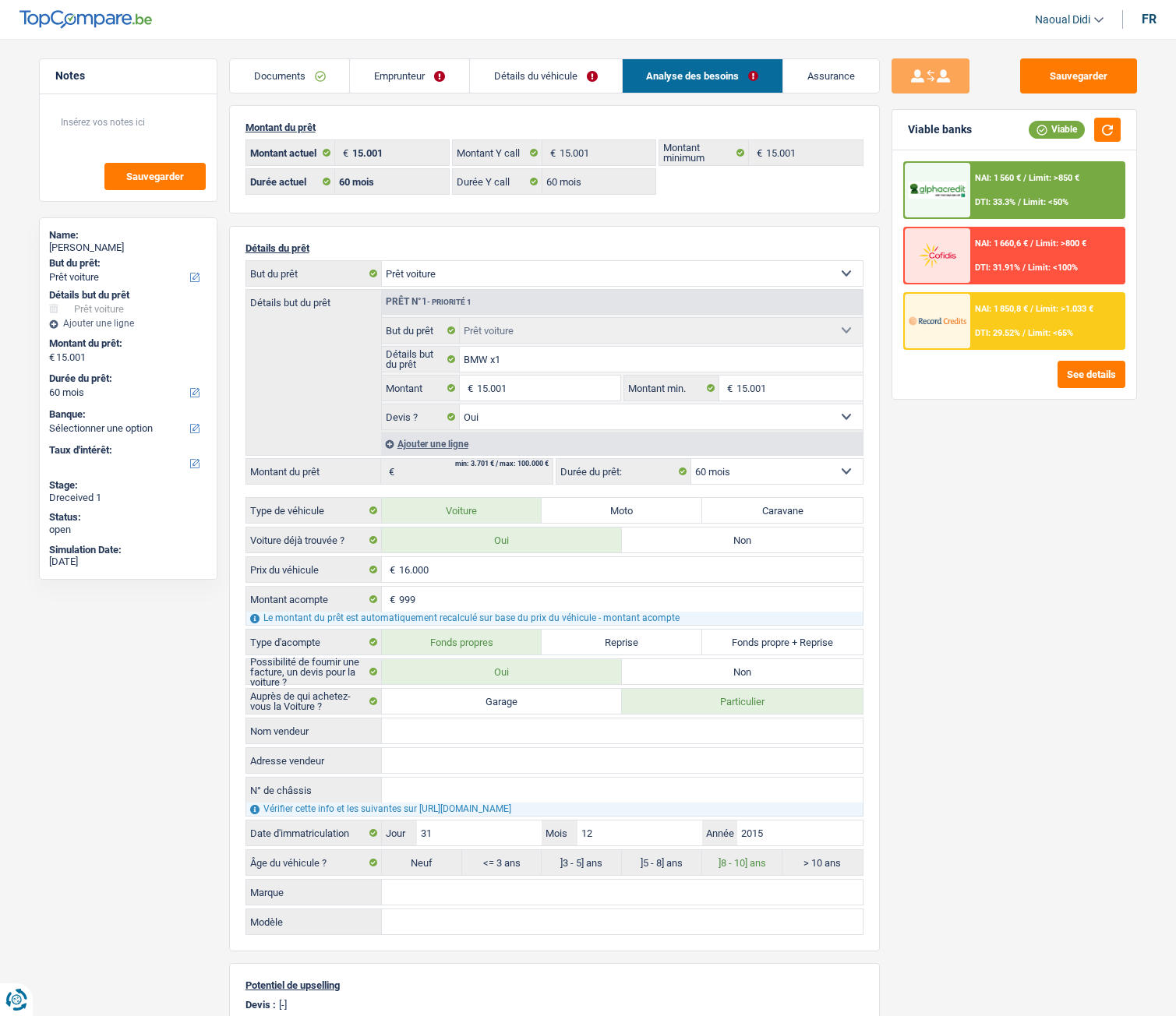
click at [1011, 184] on div "NAI: 1 560 € / Limit: >850 € DTI: 33.3% / Limit: <50%" at bounding box center [1046, 190] width 153 height 55
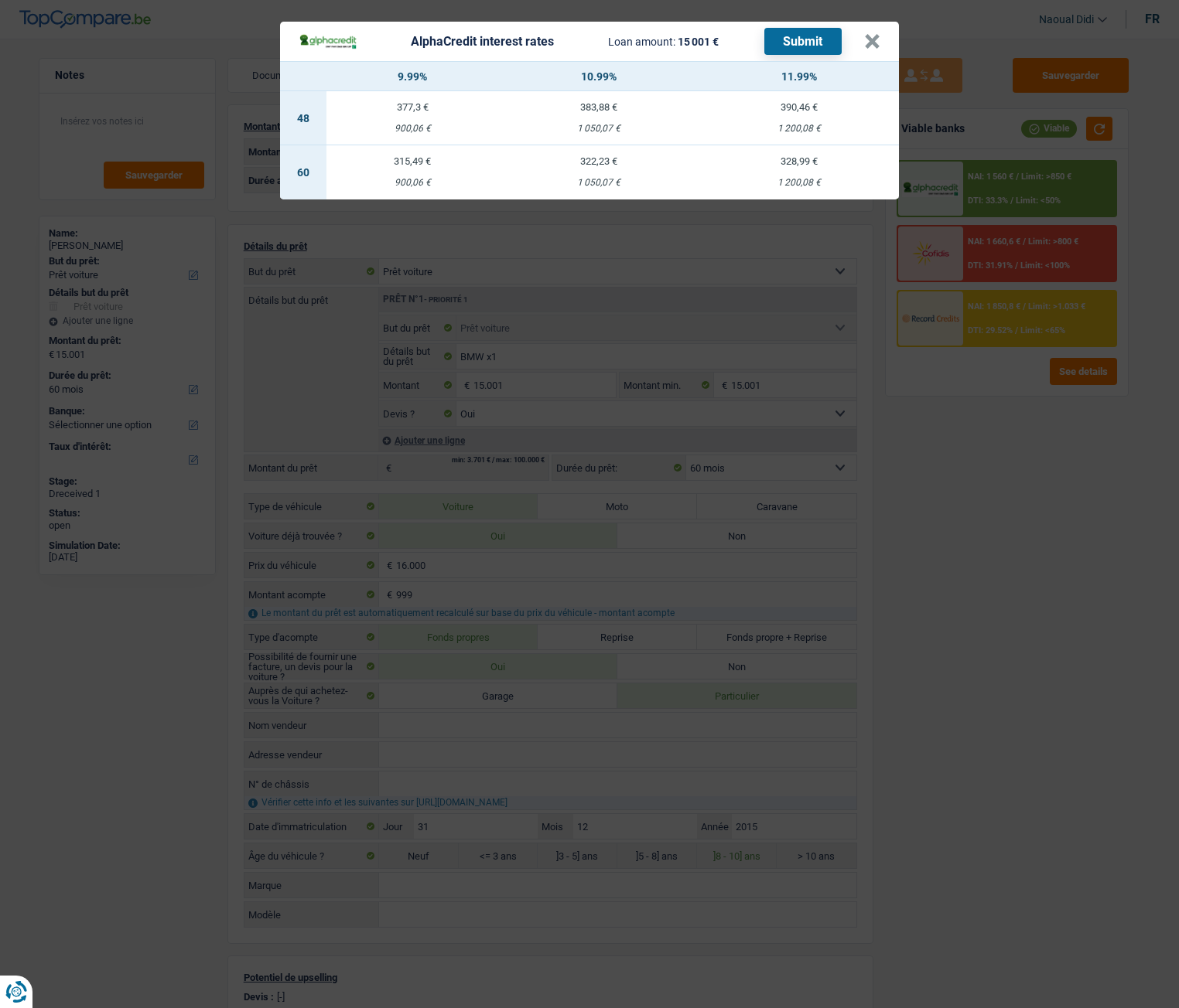
click at [407, 170] on td "315,49 € 900,06 €" at bounding box center [412, 173] width 172 height 54
select select "alphacredit"
type input "9,99"
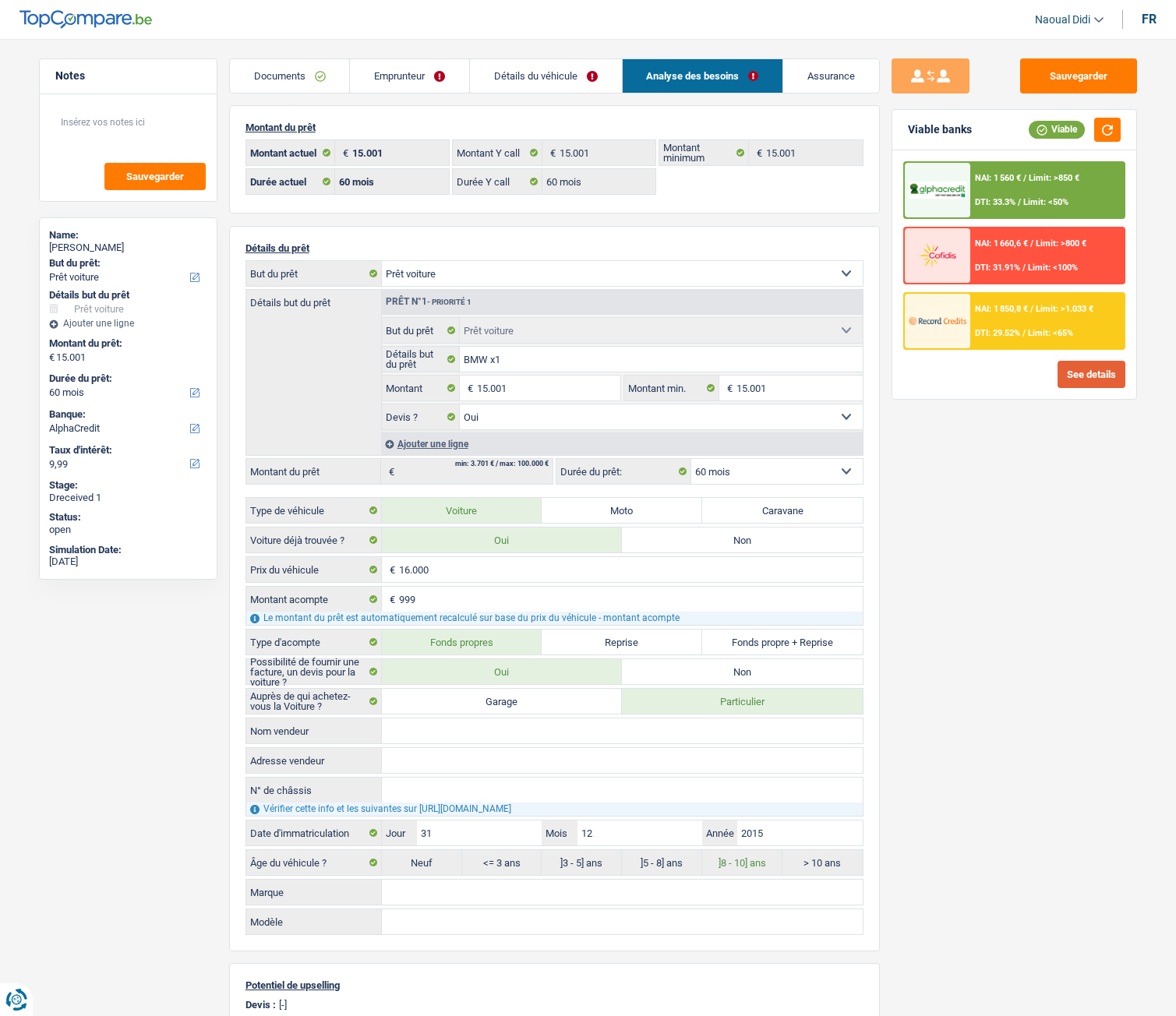
click at [1076, 381] on button "See details" at bounding box center [1091, 374] width 68 height 27
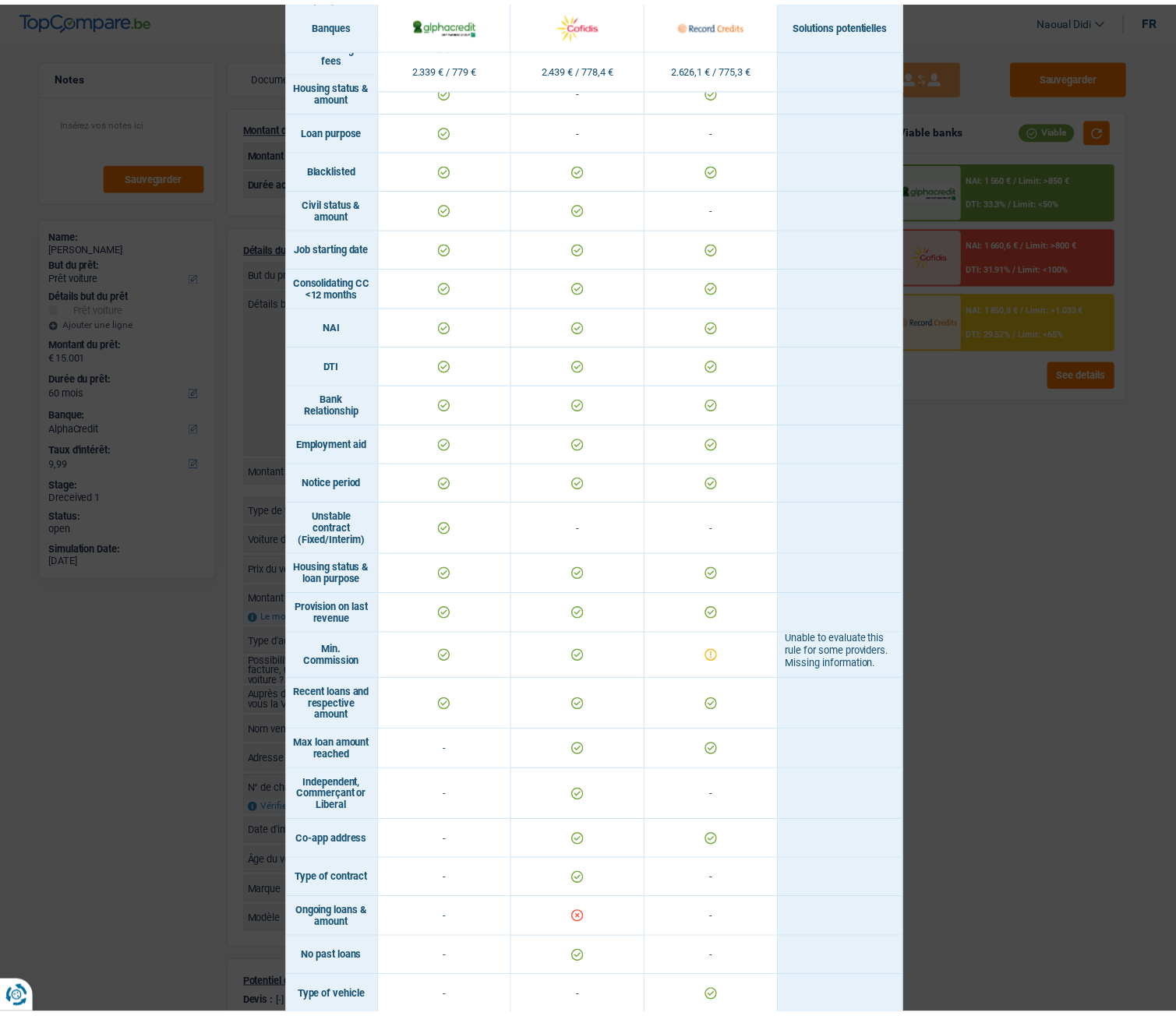
scroll to position [359, 0]
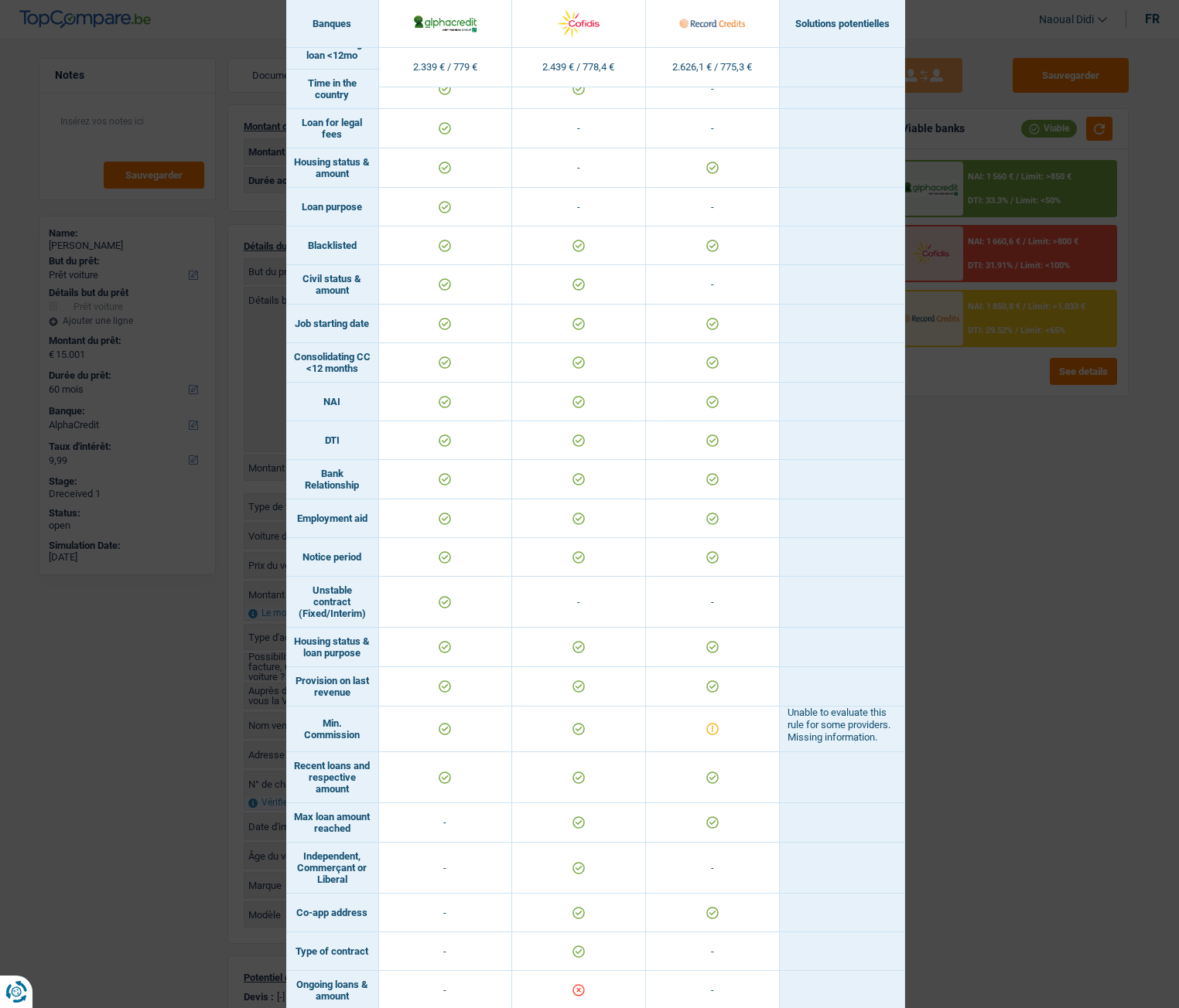
click at [990, 558] on div "Banks conditions × Banques Solutions potentielles Revenus / Charges 2.339 € / 7…" at bounding box center [590, 504] width 1179 height 1008
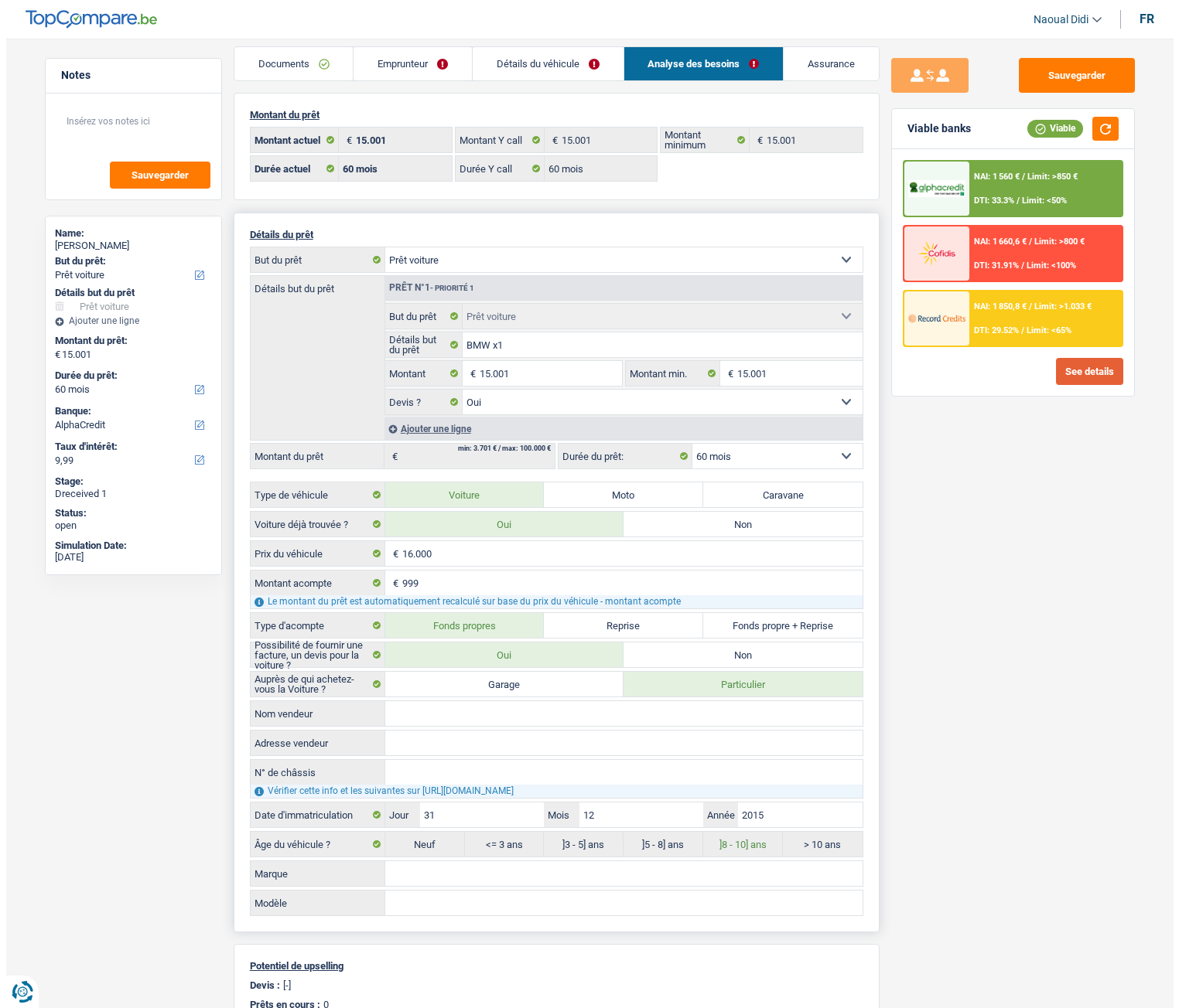
scroll to position [0, 0]
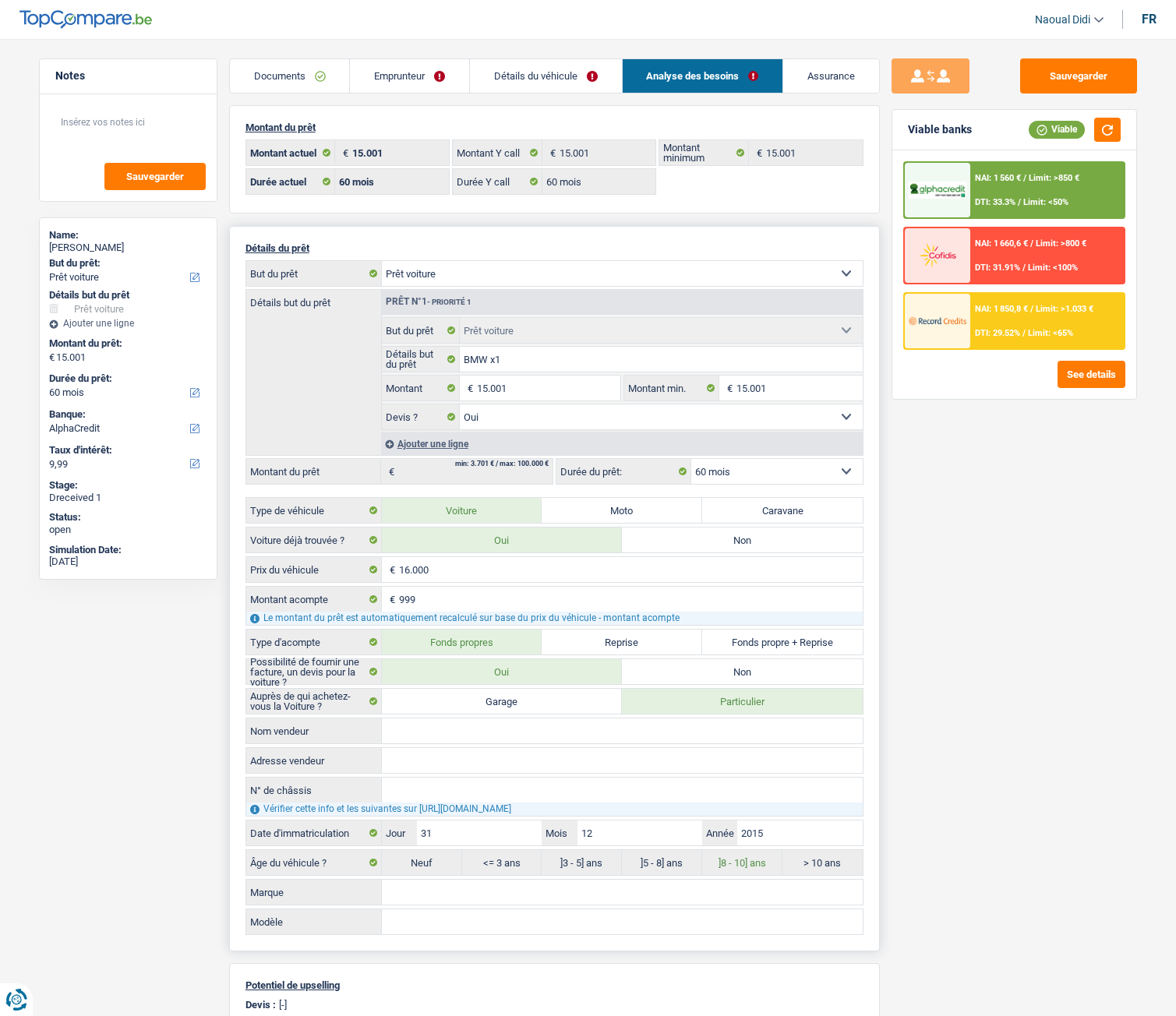
click at [760, 477] on select "12 mois 18 mois 24 mois 30 mois 36 mois 42 mois 48 mois 60 mois Sélectionner un…" at bounding box center [777, 471] width 171 height 25
click at [1021, 254] on div "NAI: 1 660,6 € / Limit: >800 € DTI: 31.91% / Limit: <100%" at bounding box center [1046, 256] width 153 height 55
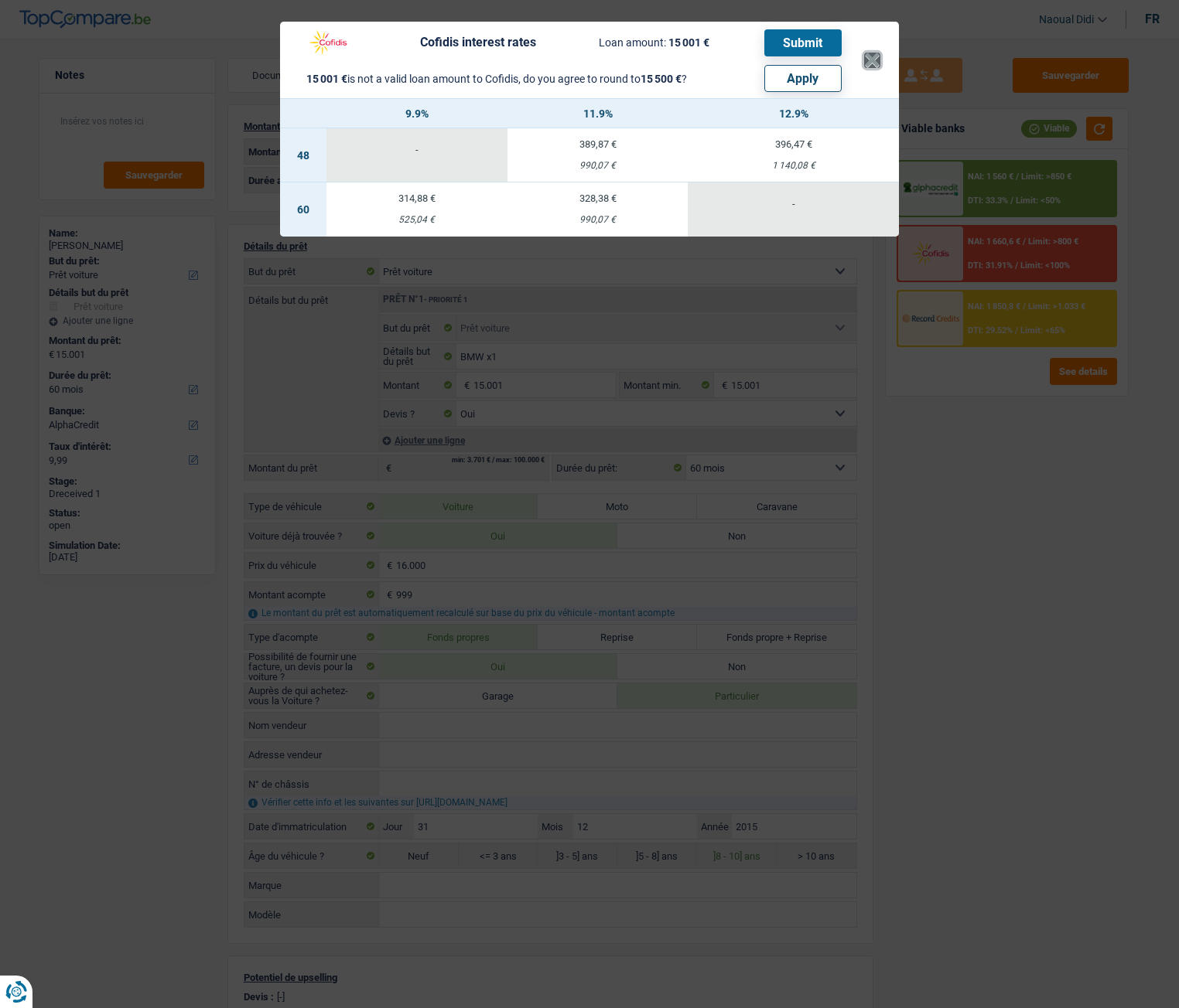
click at [872, 55] on button "×" at bounding box center [871, 60] width 16 height 16
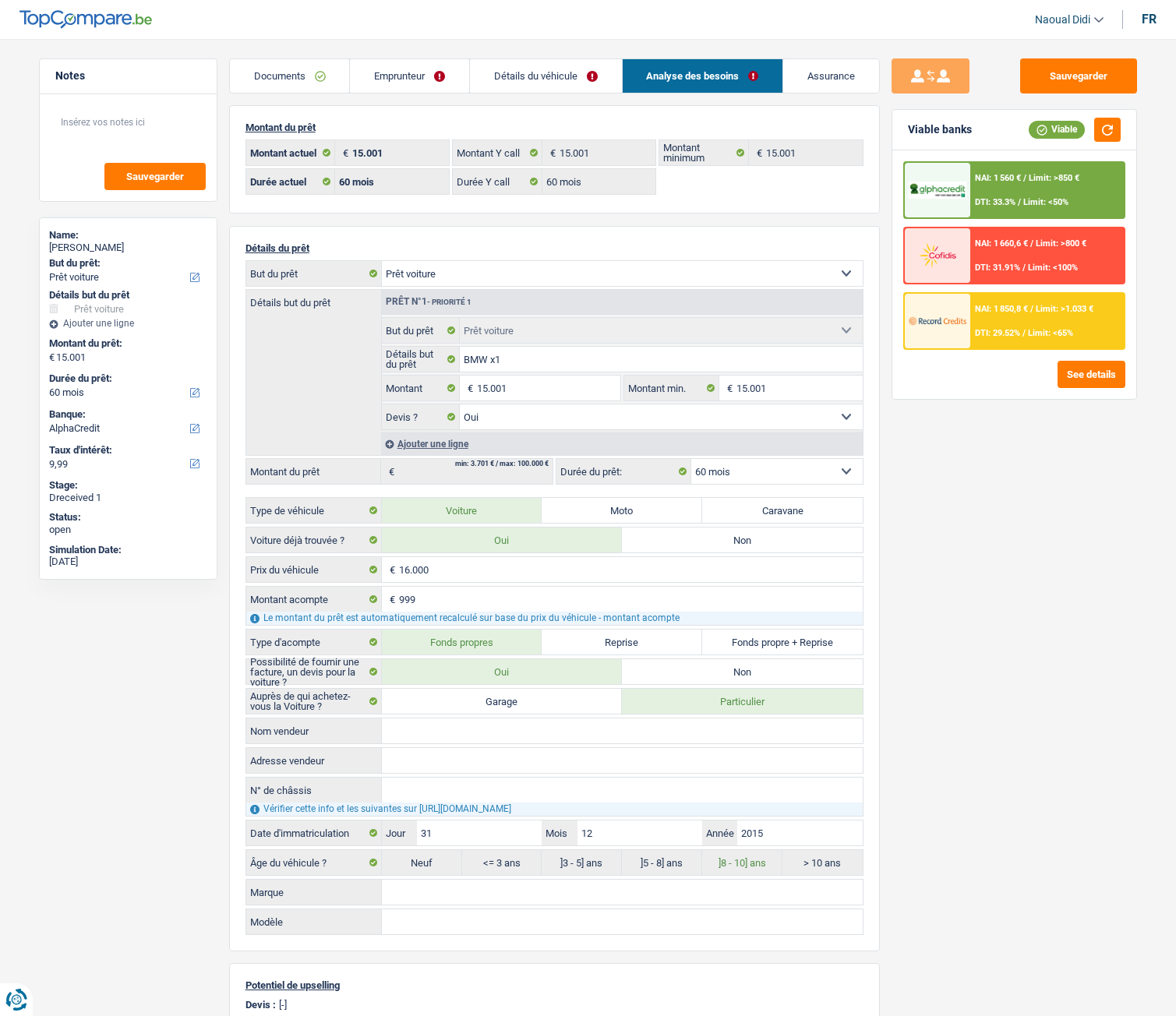
click at [986, 179] on span "NAI: 1 560 €" at bounding box center [997, 178] width 46 height 10
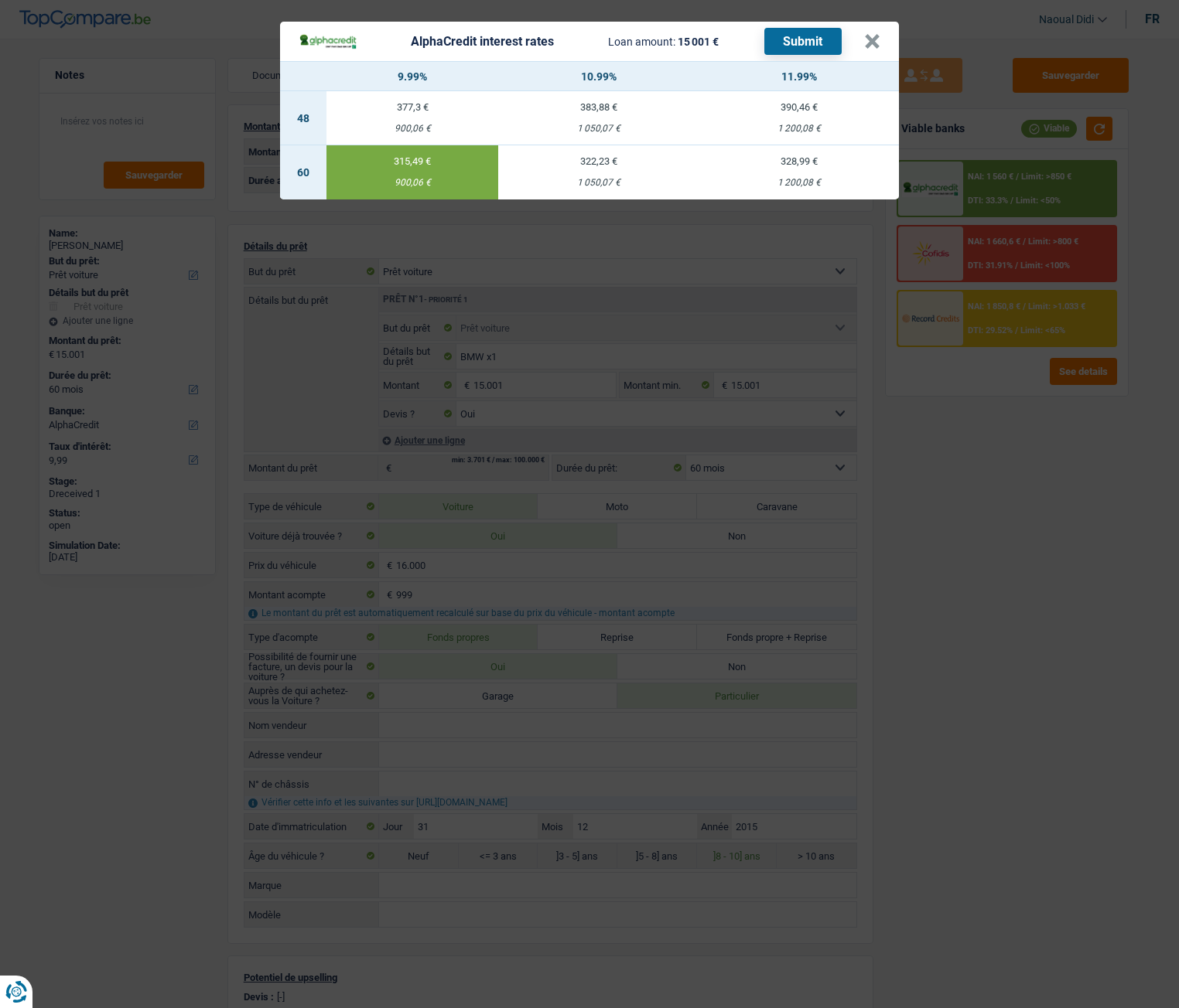
click at [808, 29] on button "Submit" at bounding box center [802, 41] width 77 height 27
click at [875, 45] on button "×" at bounding box center [871, 41] width 16 height 16
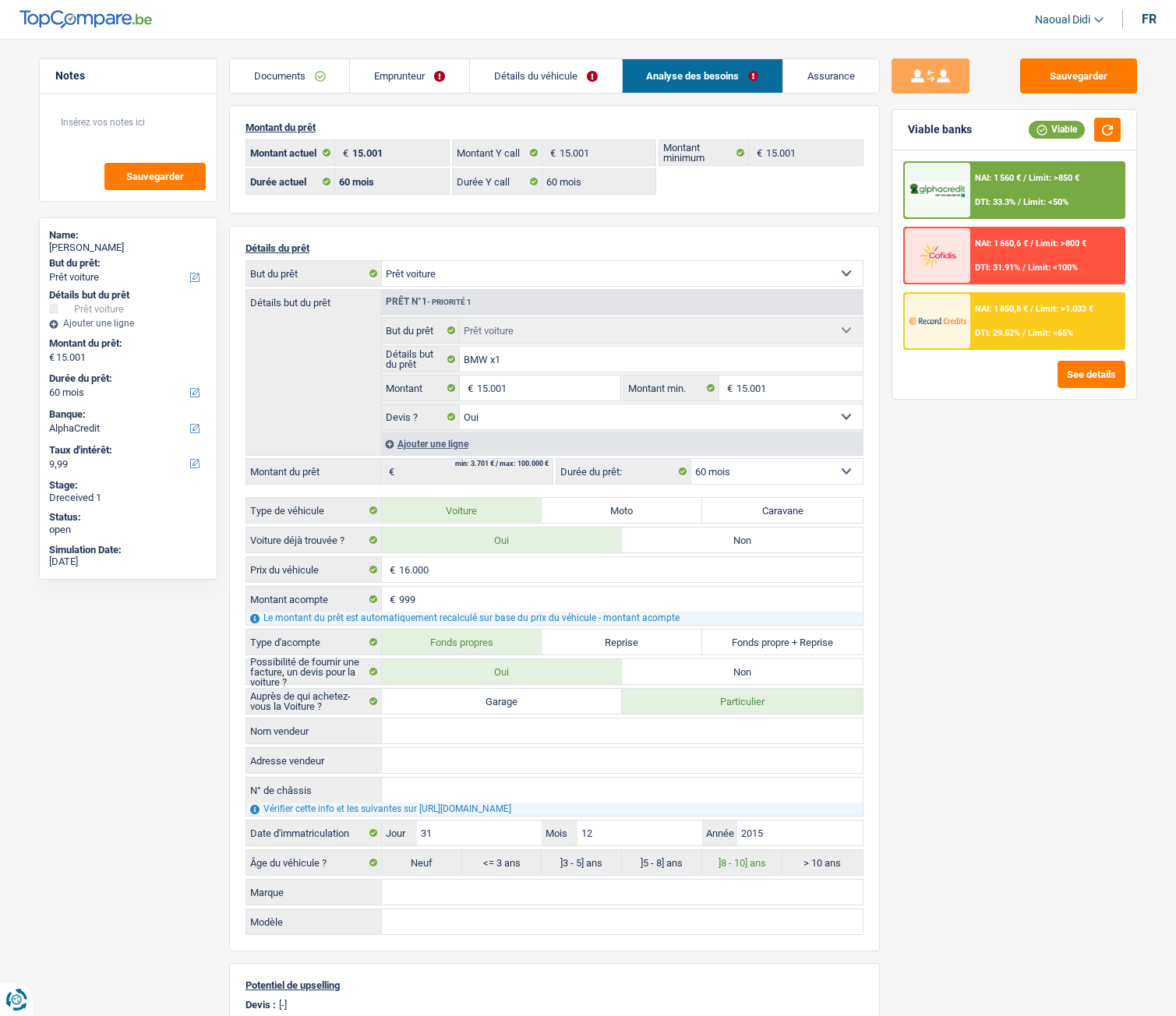
click at [996, 324] on div "NAI: 1 850,8 € / Limit: >1.033 € DTI: 29.52% / Limit: <65%" at bounding box center [1046, 321] width 153 height 55
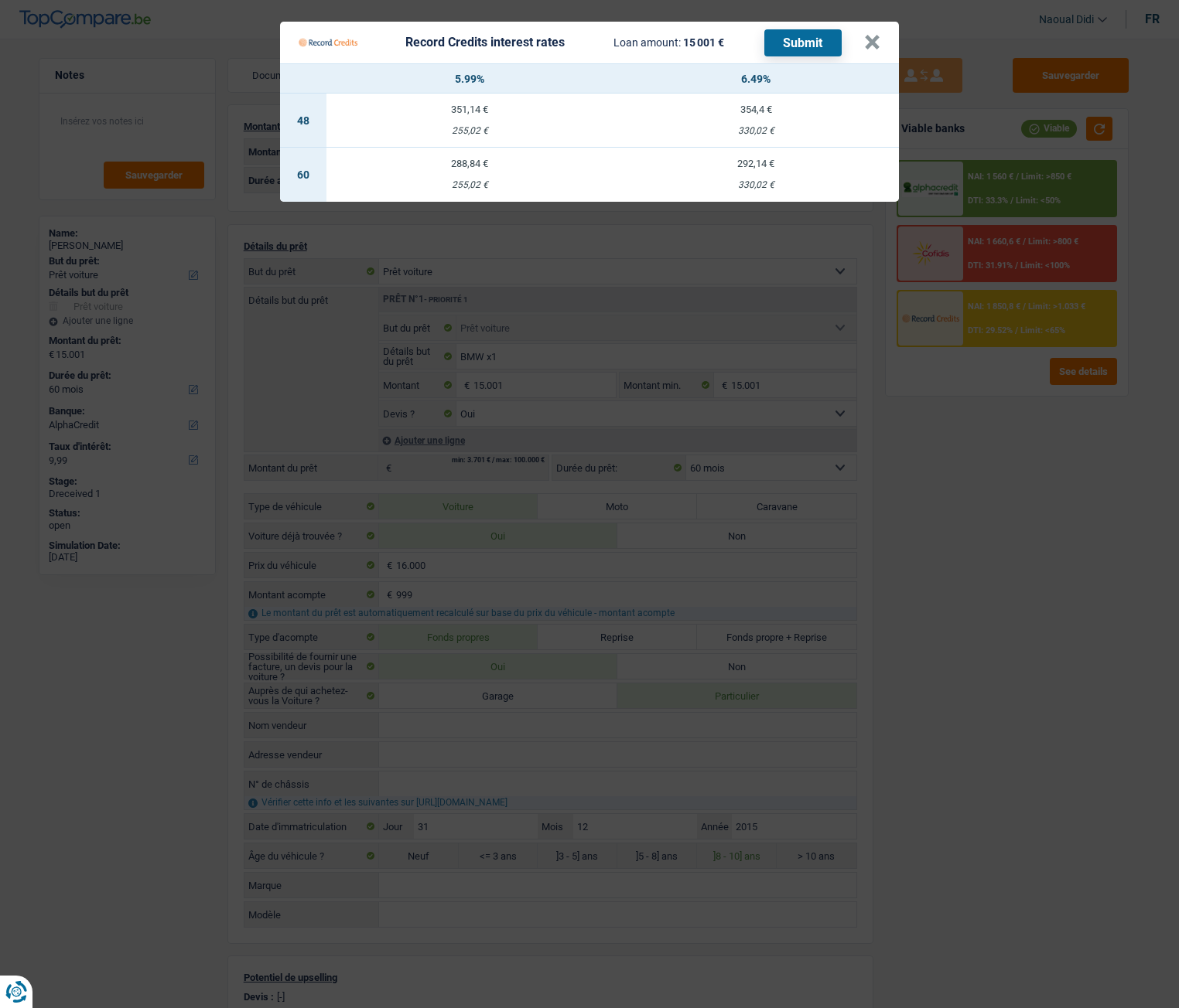
click at [762, 178] on td "292,14 € 330,02 €" at bounding box center [756, 174] width 286 height 54
select select "record credits"
type input "6,49"
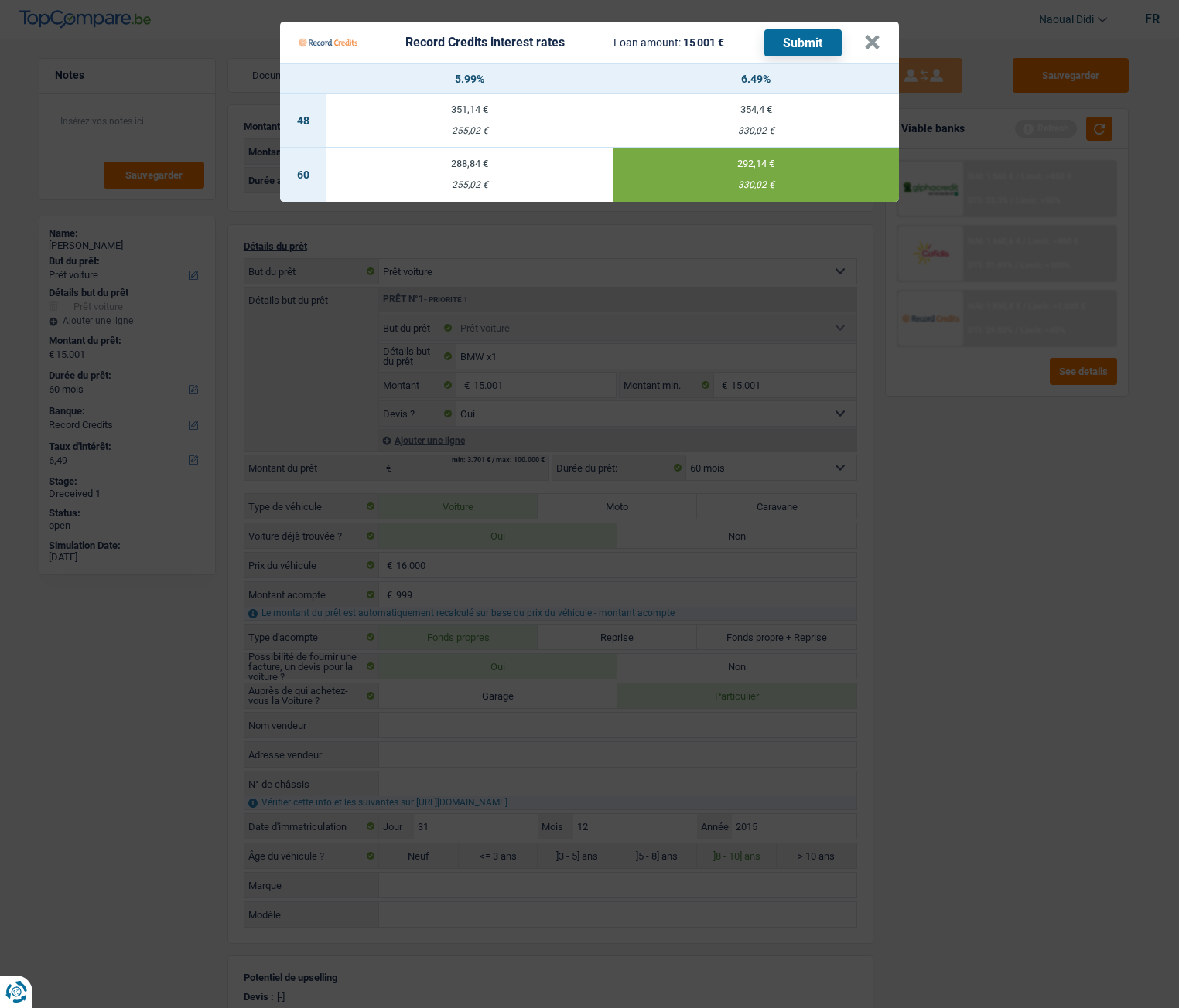
click at [806, 44] on button "Submit" at bounding box center [802, 43] width 77 height 27
click at [870, 39] on button "×" at bounding box center [871, 42] width 16 height 16
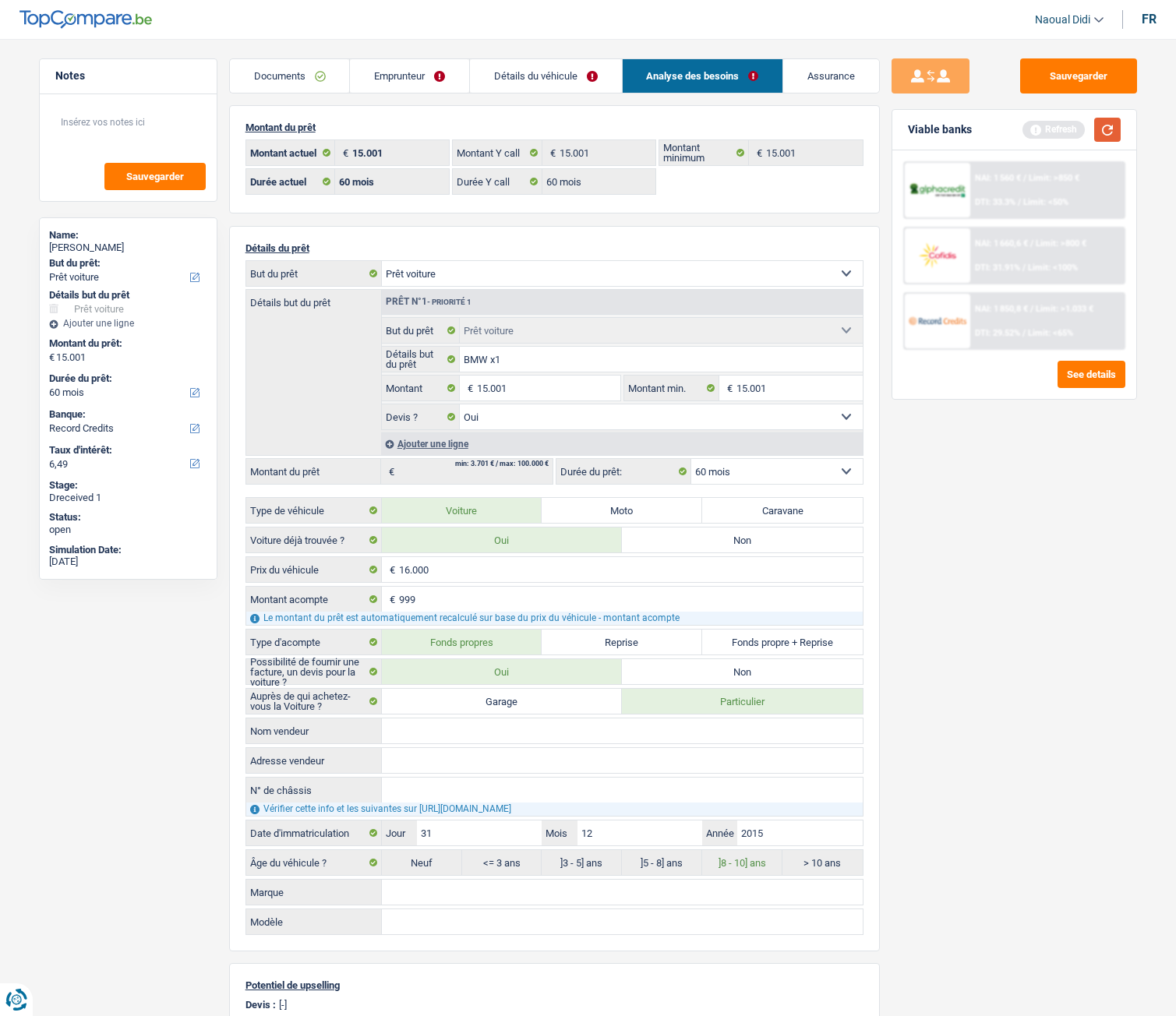
click at [1099, 135] on button "button" at bounding box center [1107, 130] width 26 height 24
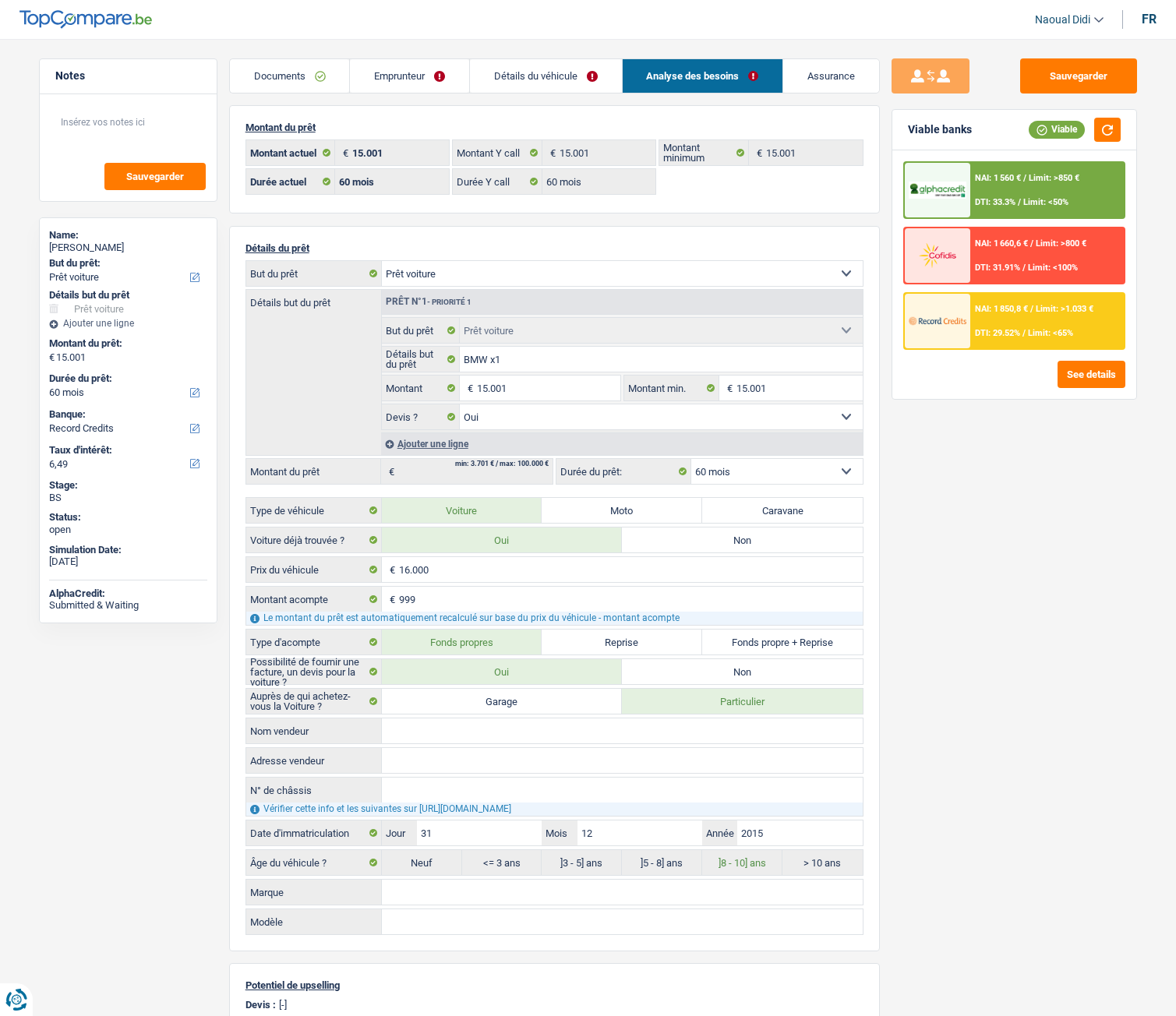
click at [1011, 250] on div "NAI: 1 660,6 € / Limit: >800 € DTI: 31.91% / Limit: <100%" at bounding box center [1046, 256] width 153 height 55
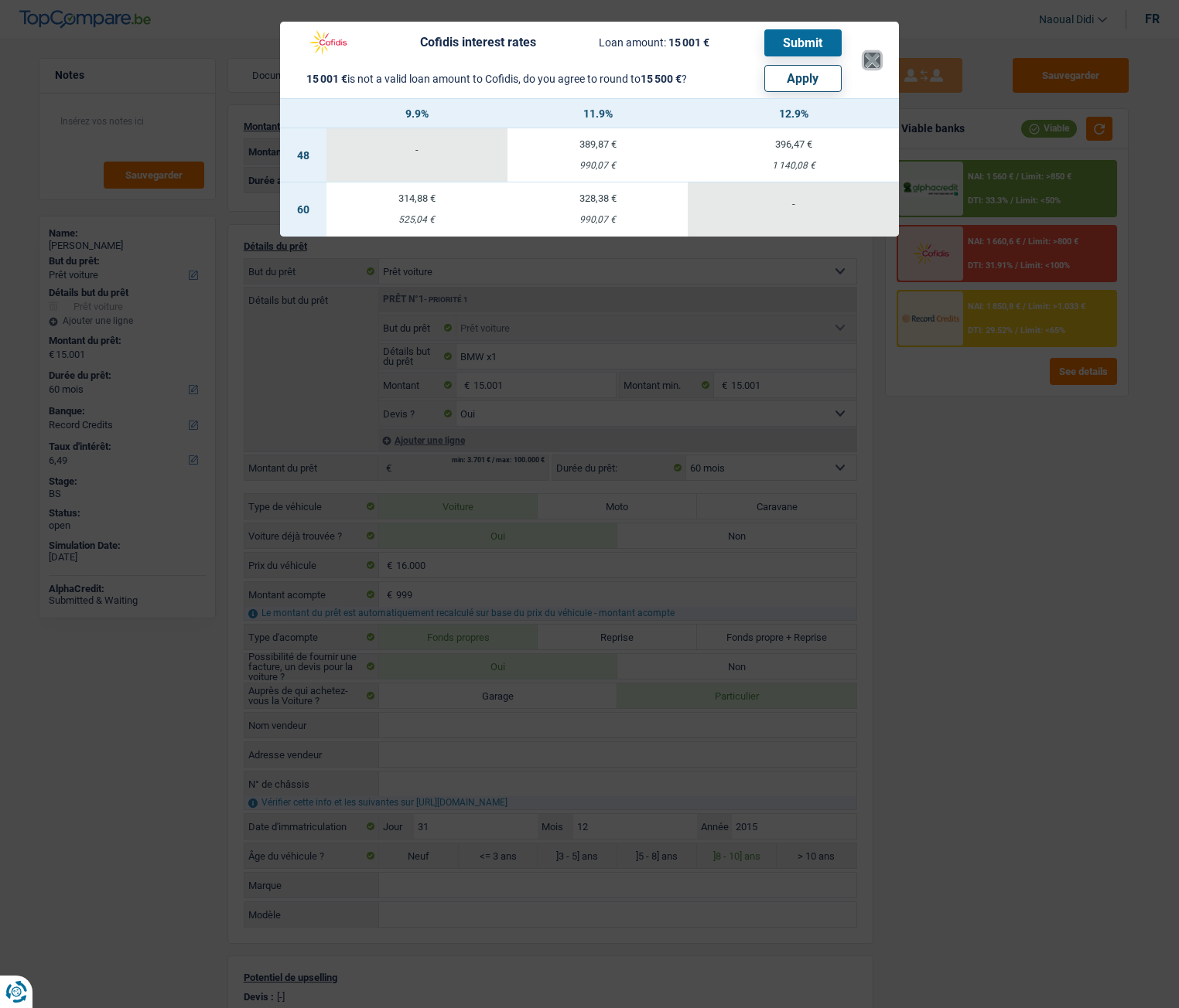
click at [872, 58] on button "×" at bounding box center [871, 60] width 16 height 16
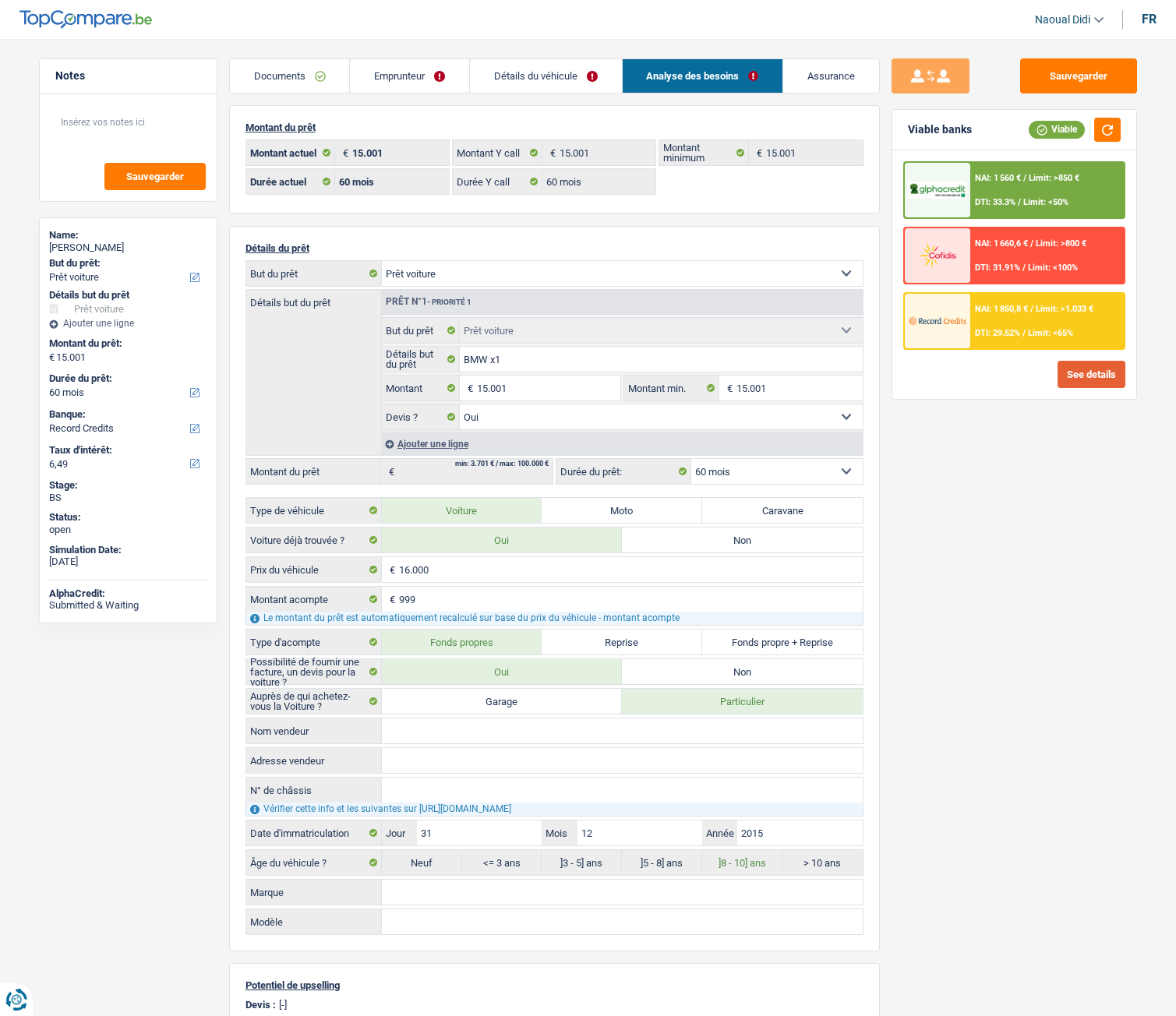
click at [1093, 372] on button "See details" at bounding box center [1091, 374] width 68 height 27
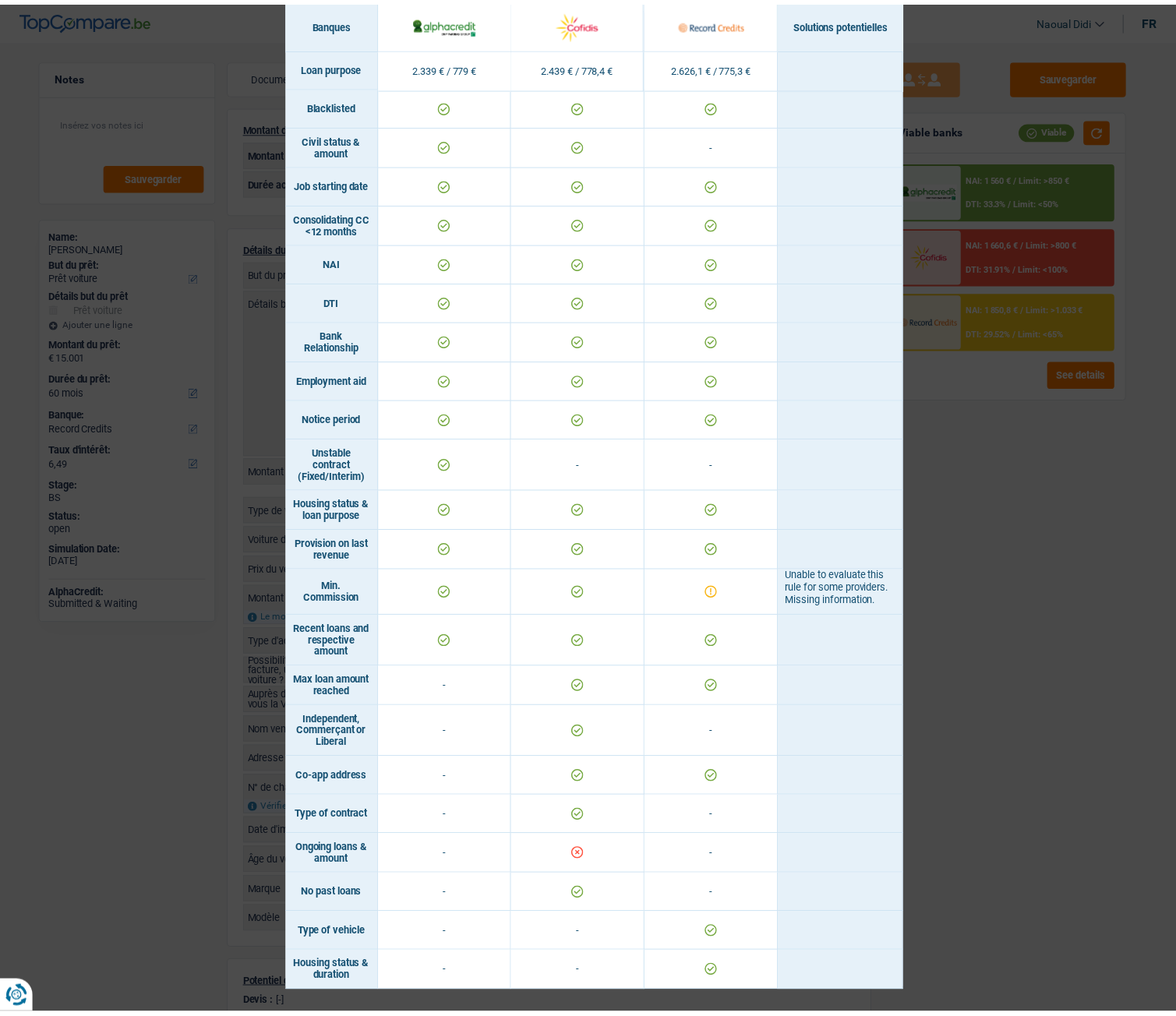
scroll to position [515, 0]
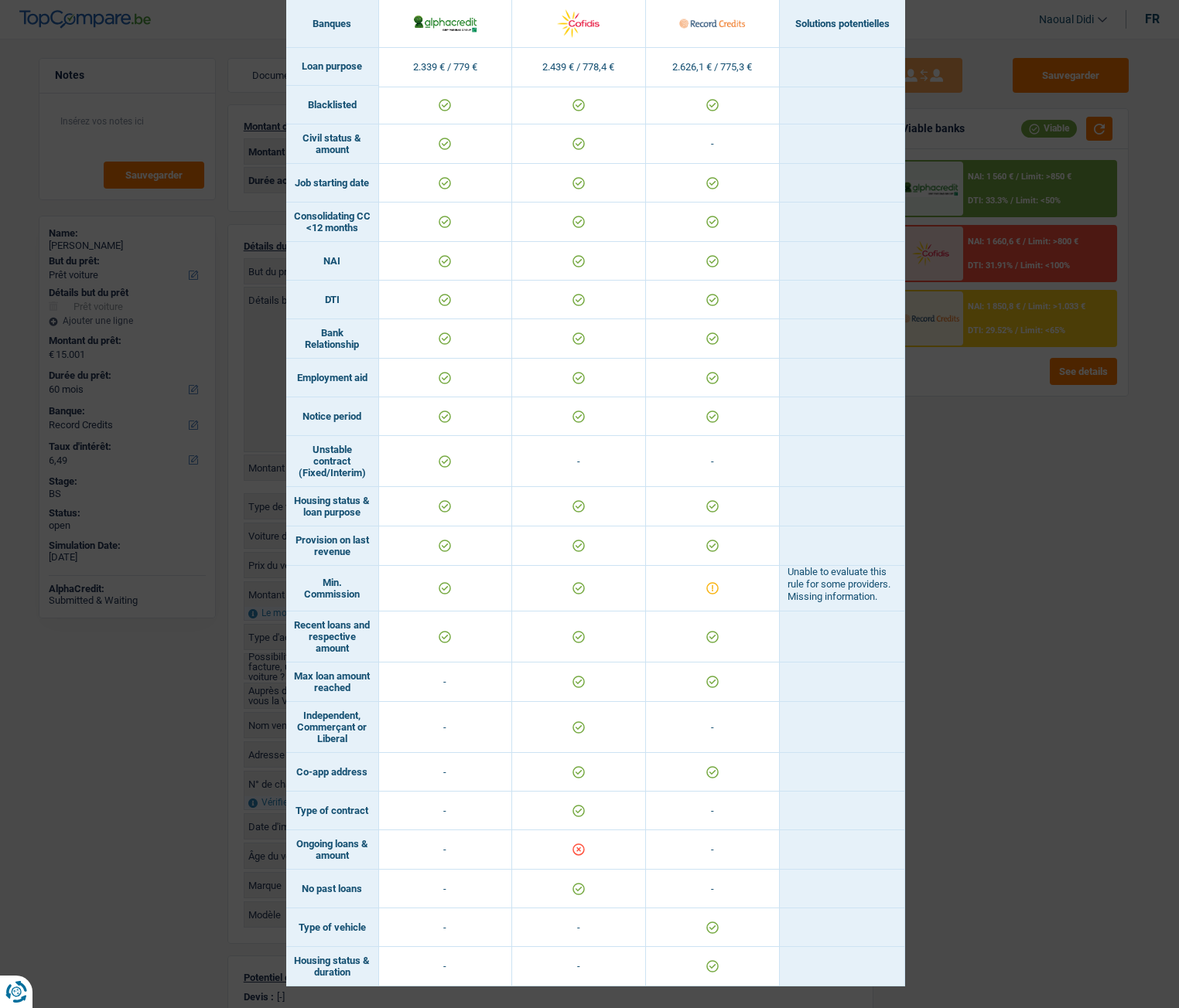
drag, startPoint x: 351, startPoint y: 860, endPoint x: 273, endPoint y: 832, distance: 82.9
click at [273, 558] on div "Banks conditions × Banques Solutions potentielles Revenus / Charges 2.339 € / 7…" at bounding box center [590, 504] width 1179 height 1008
click at [355, 558] on td "Ongoing loans & amount" at bounding box center [333, 850] width 93 height 39
drag, startPoint x: 355, startPoint y: 863, endPoint x: 287, endPoint y: 843, distance: 70.9
click at [287, 558] on td "Ongoing loans & amount" at bounding box center [333, 850] width 93 height 39
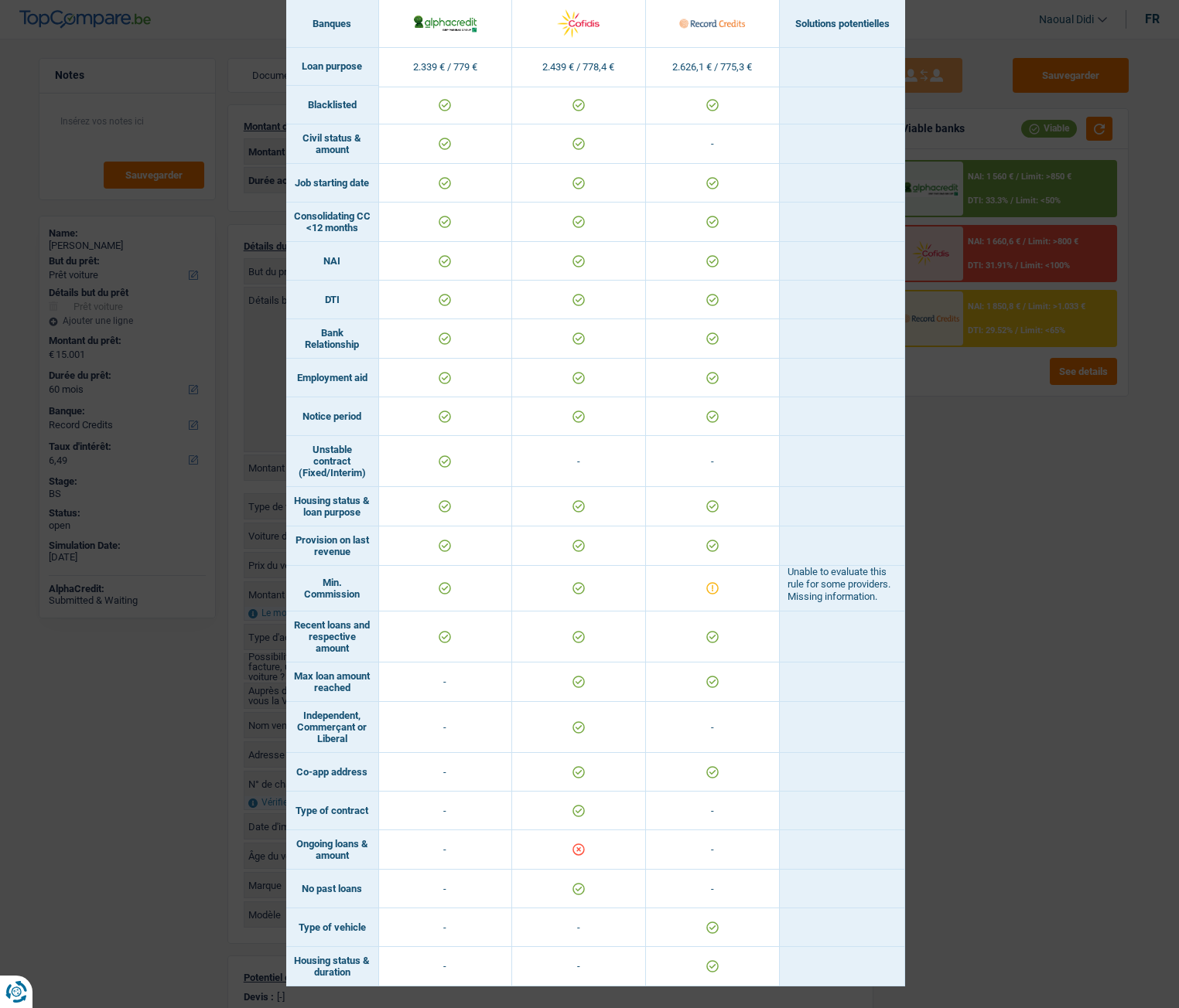
copy td "Ongoing loans & amount"
click at [981, 7] on div "Banks conditions × Banques Solutions potentielles Revenus / Charges 2.339 € / 7…" at bounding box center [590, 504] width 1179 height 1008
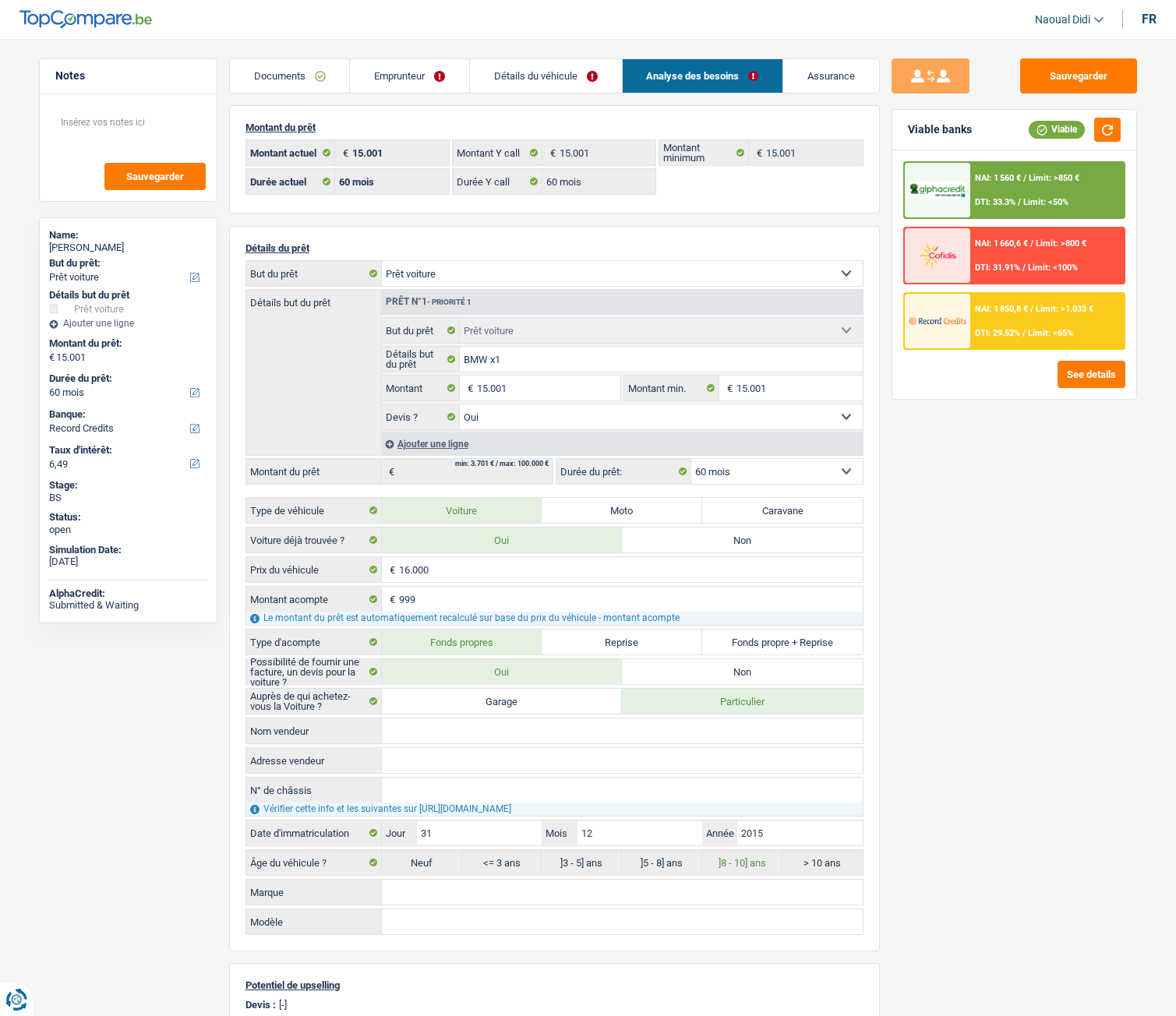
click at [380, 75] on link "Emprunteur" at bounding box center [409, 76] width 119 height 34
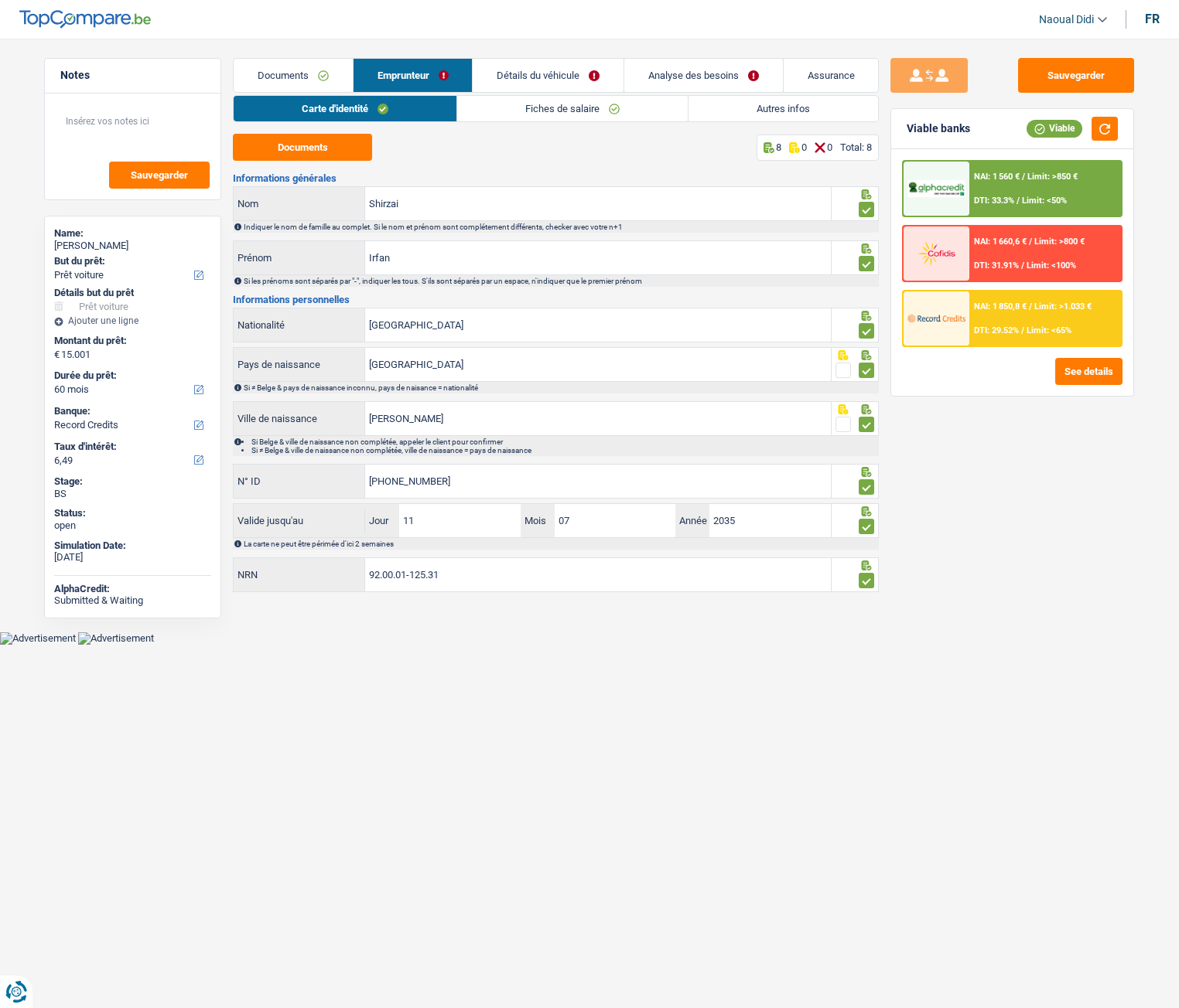
click at [738, 103] on link "Autres infos" at bounding box center [783, 108] width 189 height 25
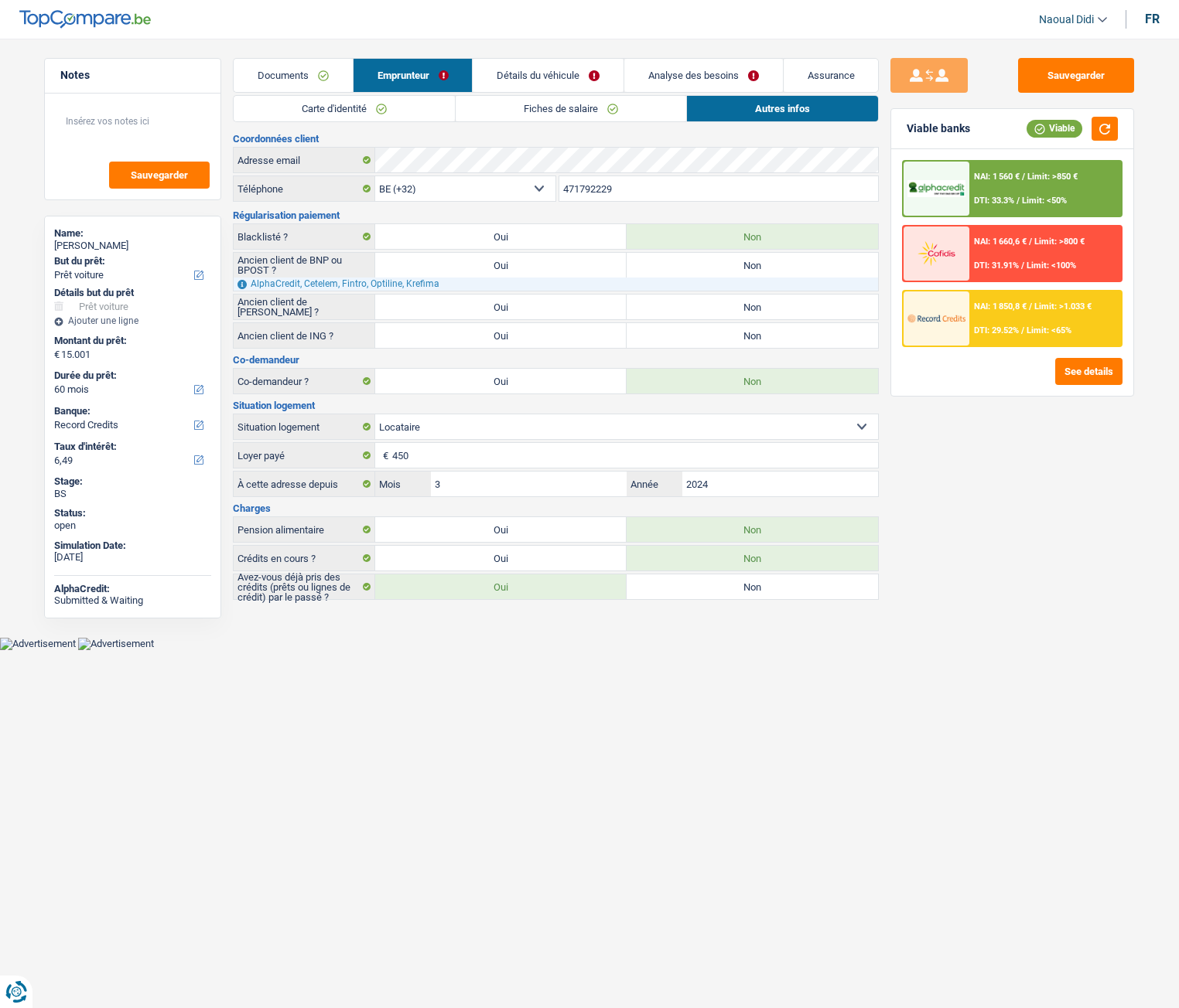
click at [533, 76] on link "Détails du véhicule" at bounding box center [548, 76] width 151 height 34
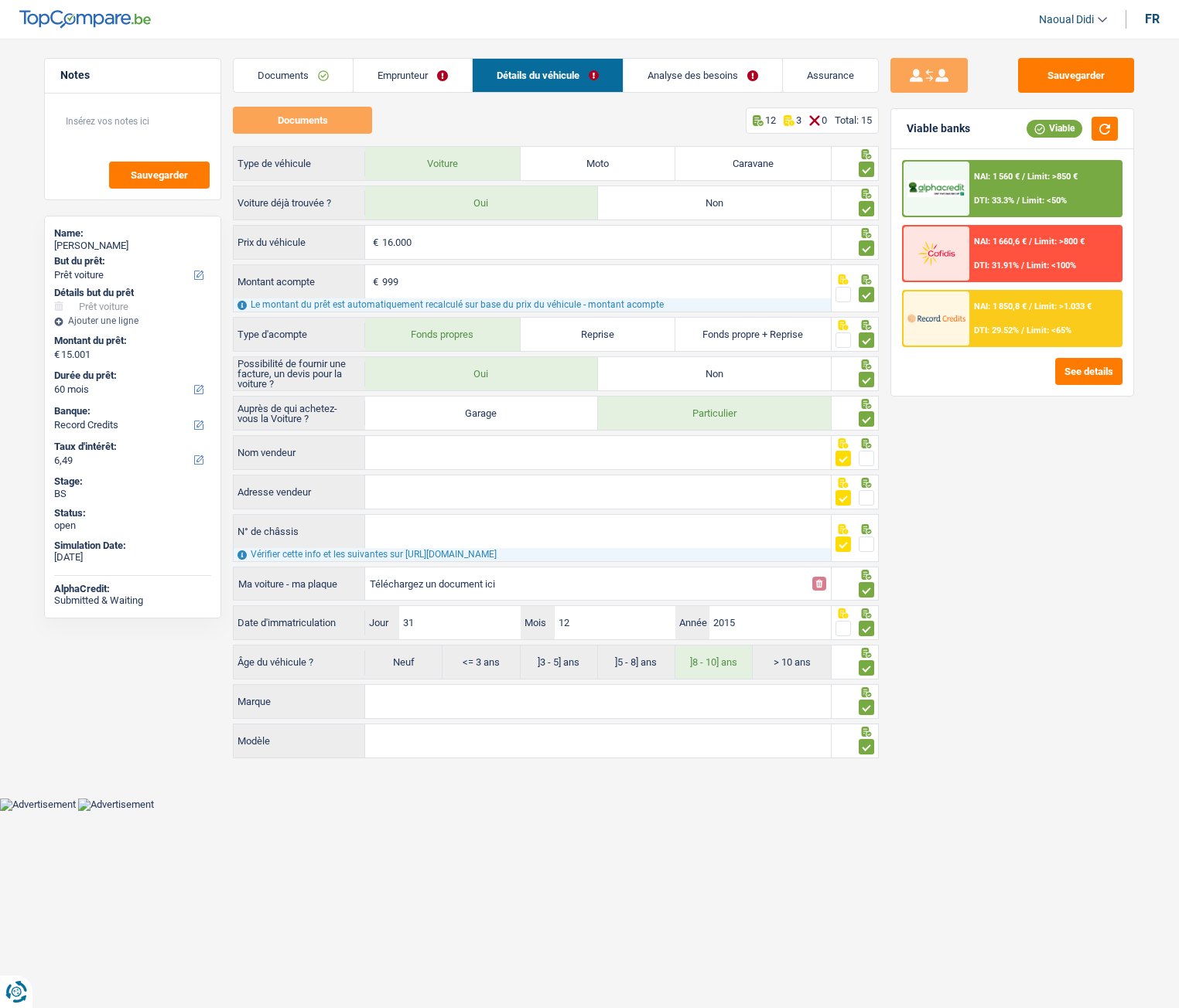
click at [397, 68] on link "Emprunteur" at bounding box center [412, 76] width 118 height 34
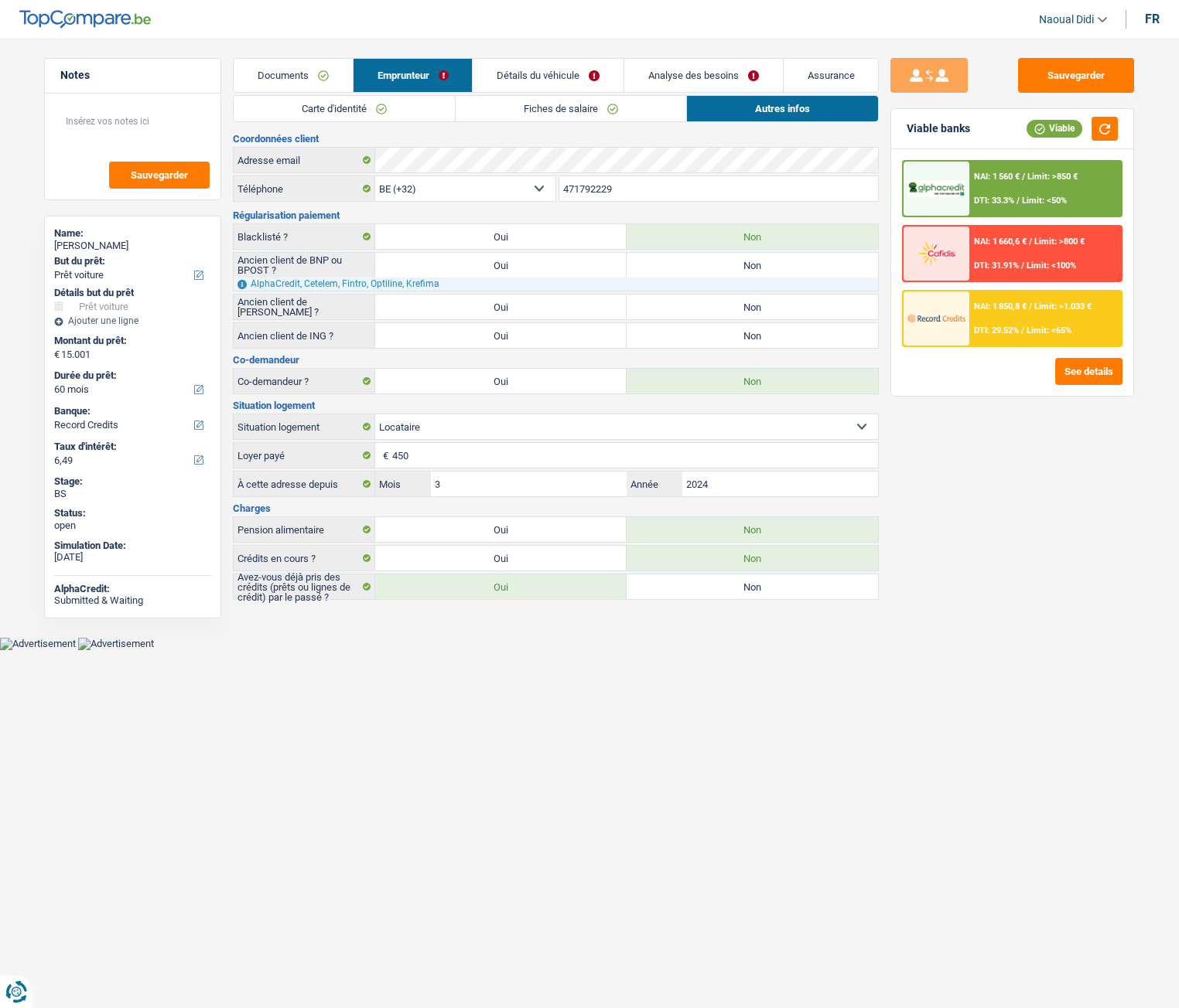
click at [723, 70] on link "Analyse des besoins" at bounding box center [703, 76] width 159 height 34
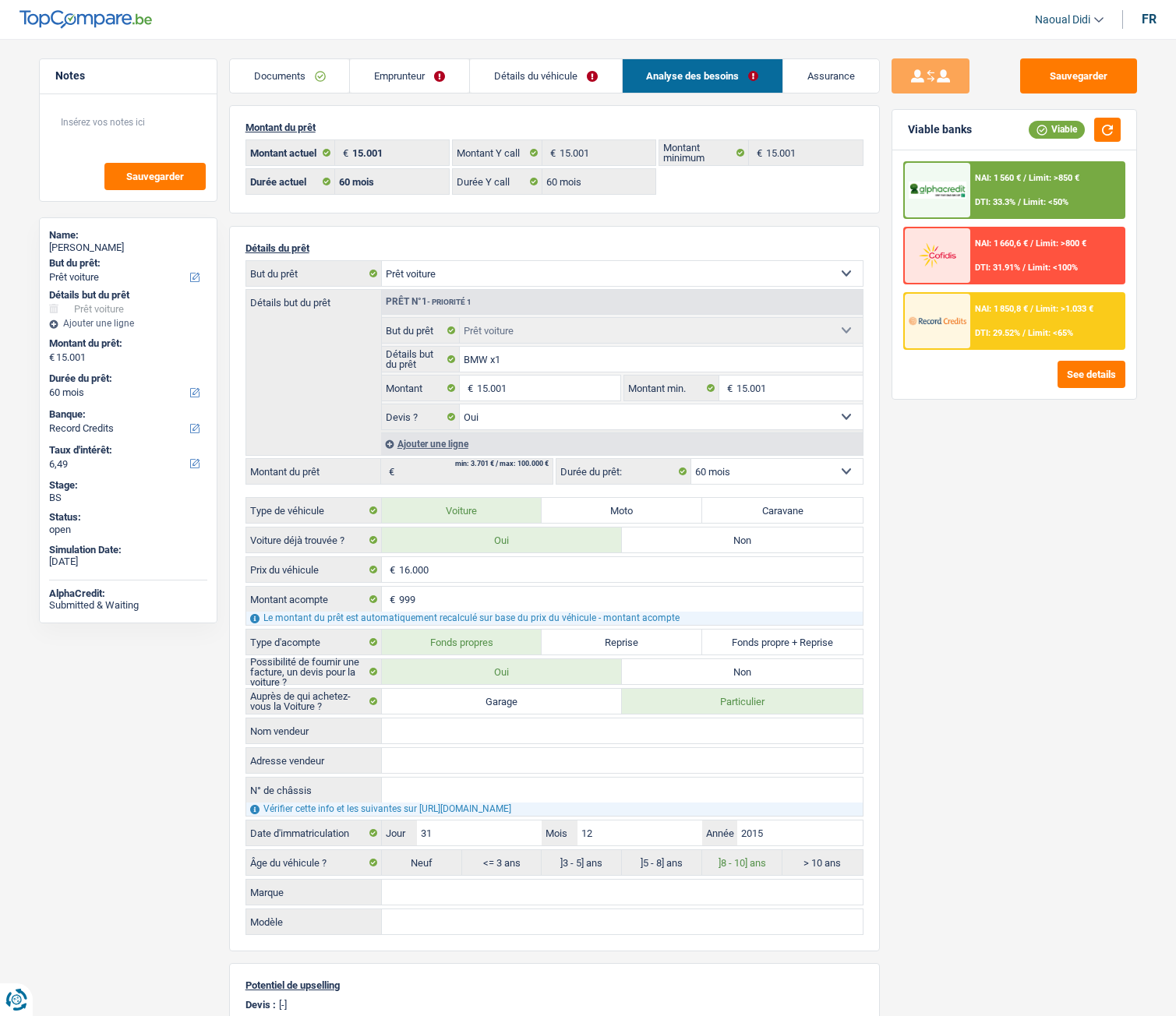
click at [380, 75] on link "Emprunteur" at bounding box center [409, 76] width 119 height 34
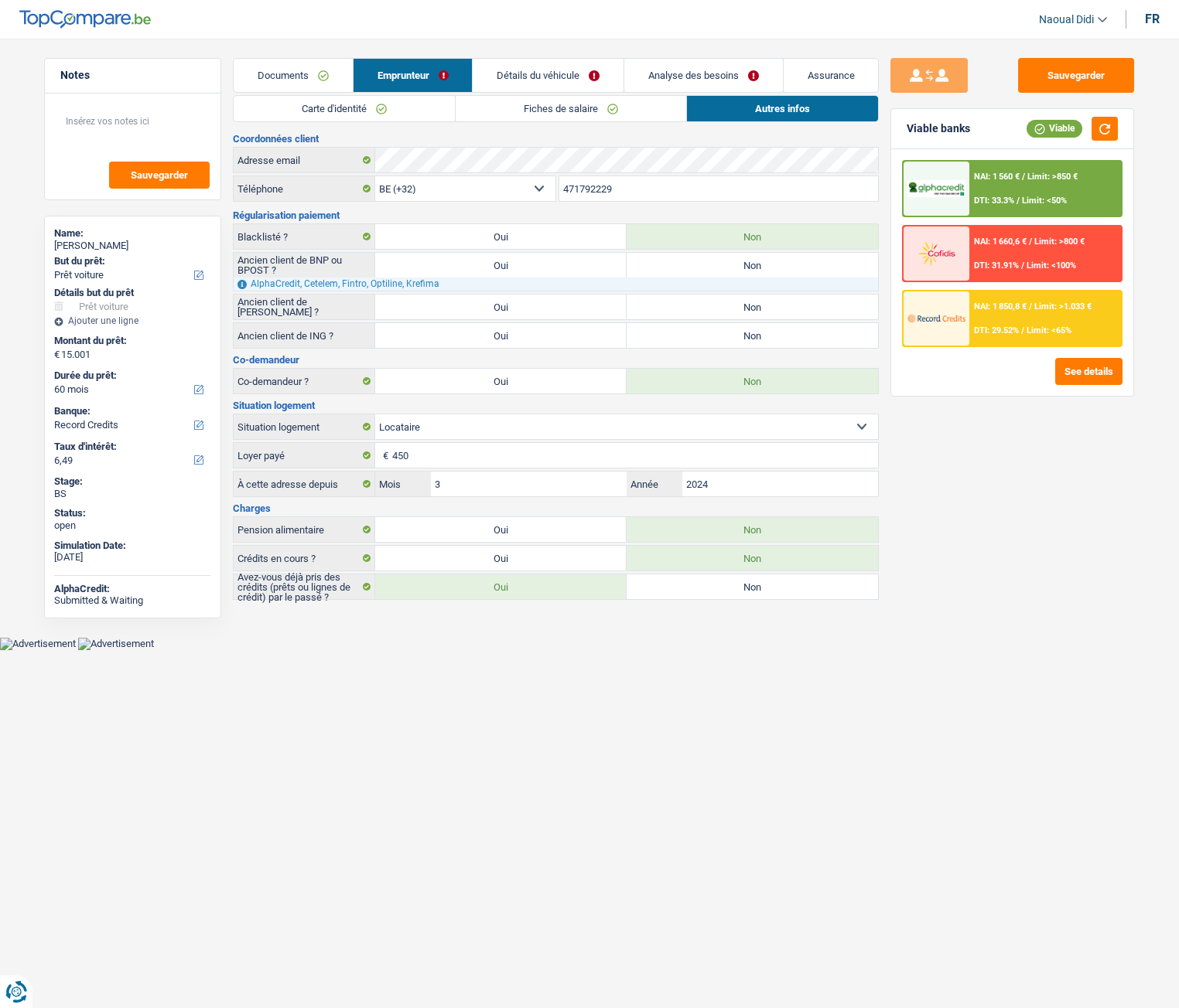
click at [765, 103] on link "Autres infos" at bounding box center [782, 108] width 191 height 25
click at [523, 75] on link "Détails du véhicule" at bounding box center [548, 76] width 151 height 34
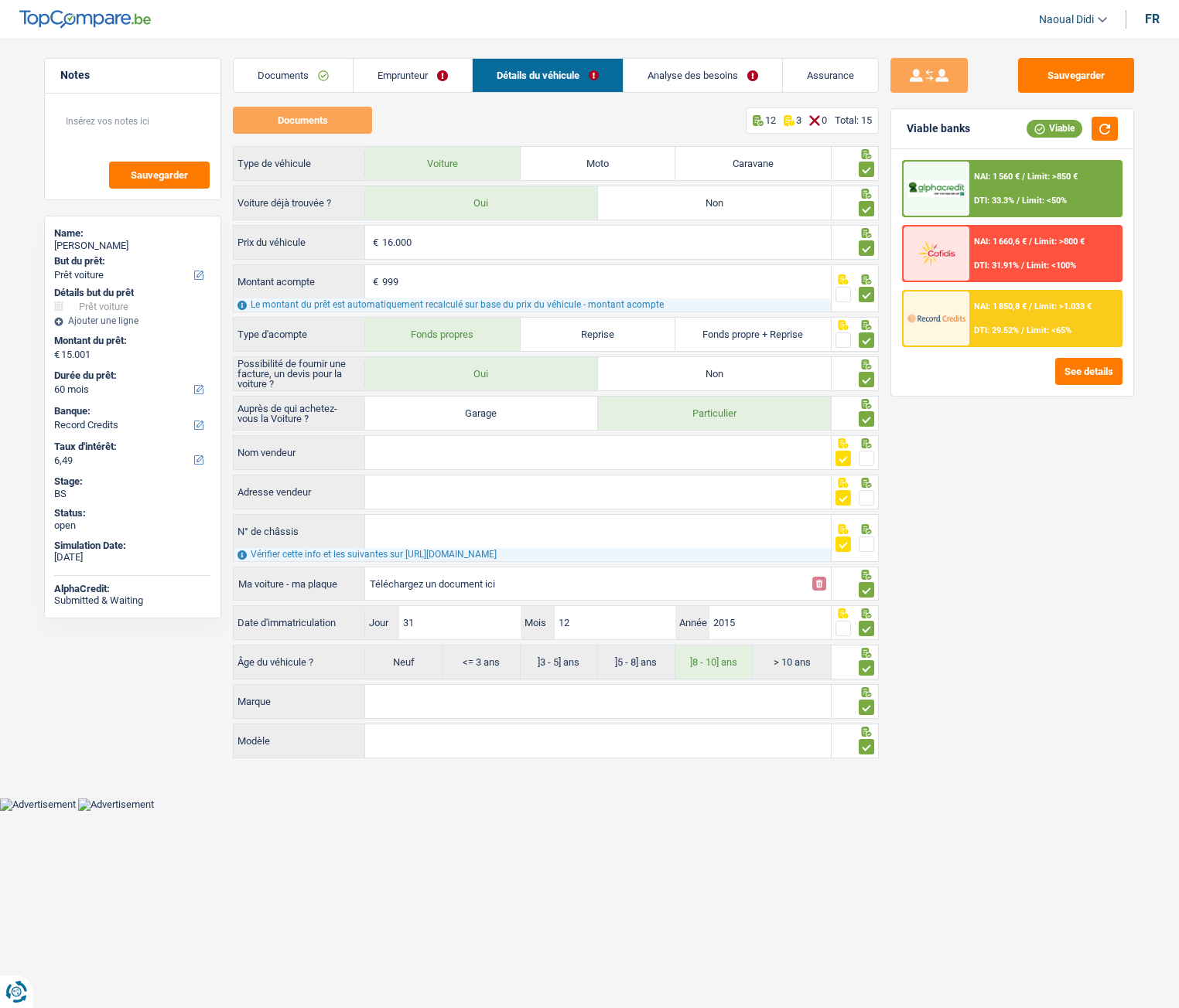
click at [684, 72] on link "Analyse des besoins" at bounding box center [702, 76] width 159 height 34
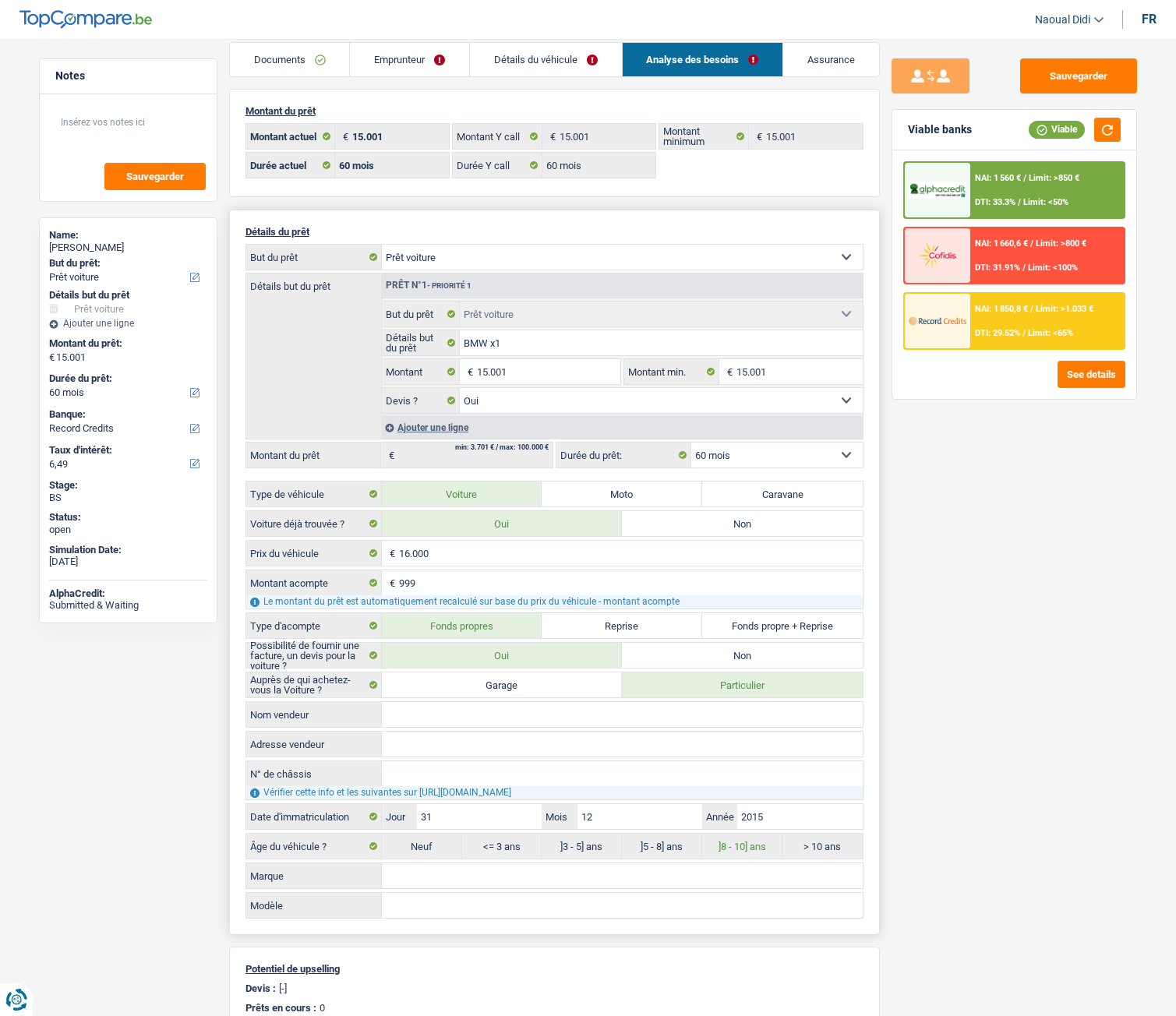
scroll to position [0, 0]
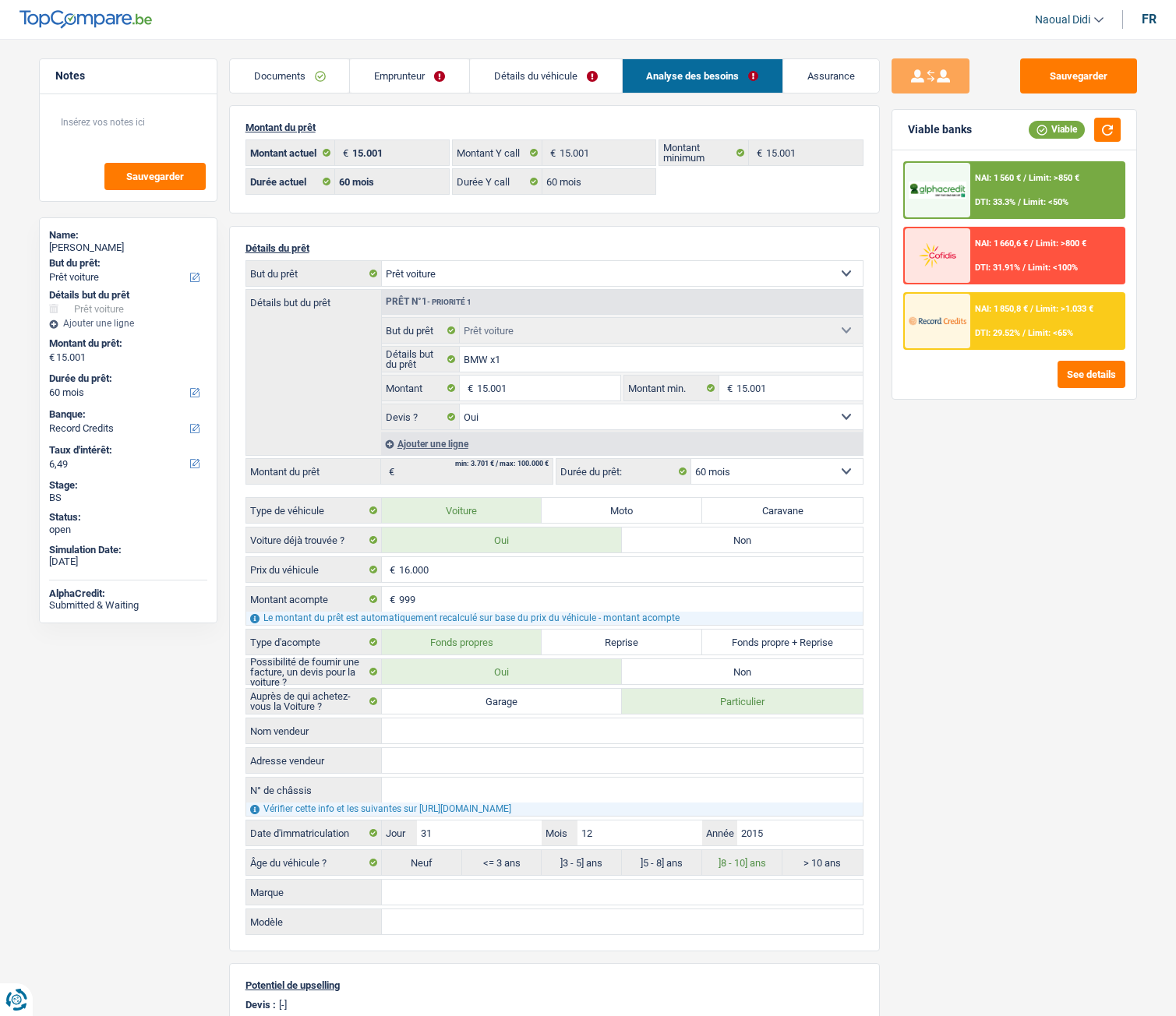
click at [582, 78] on link "Détails du véhicule" at bounding box center [546, 76] width 152 height 34
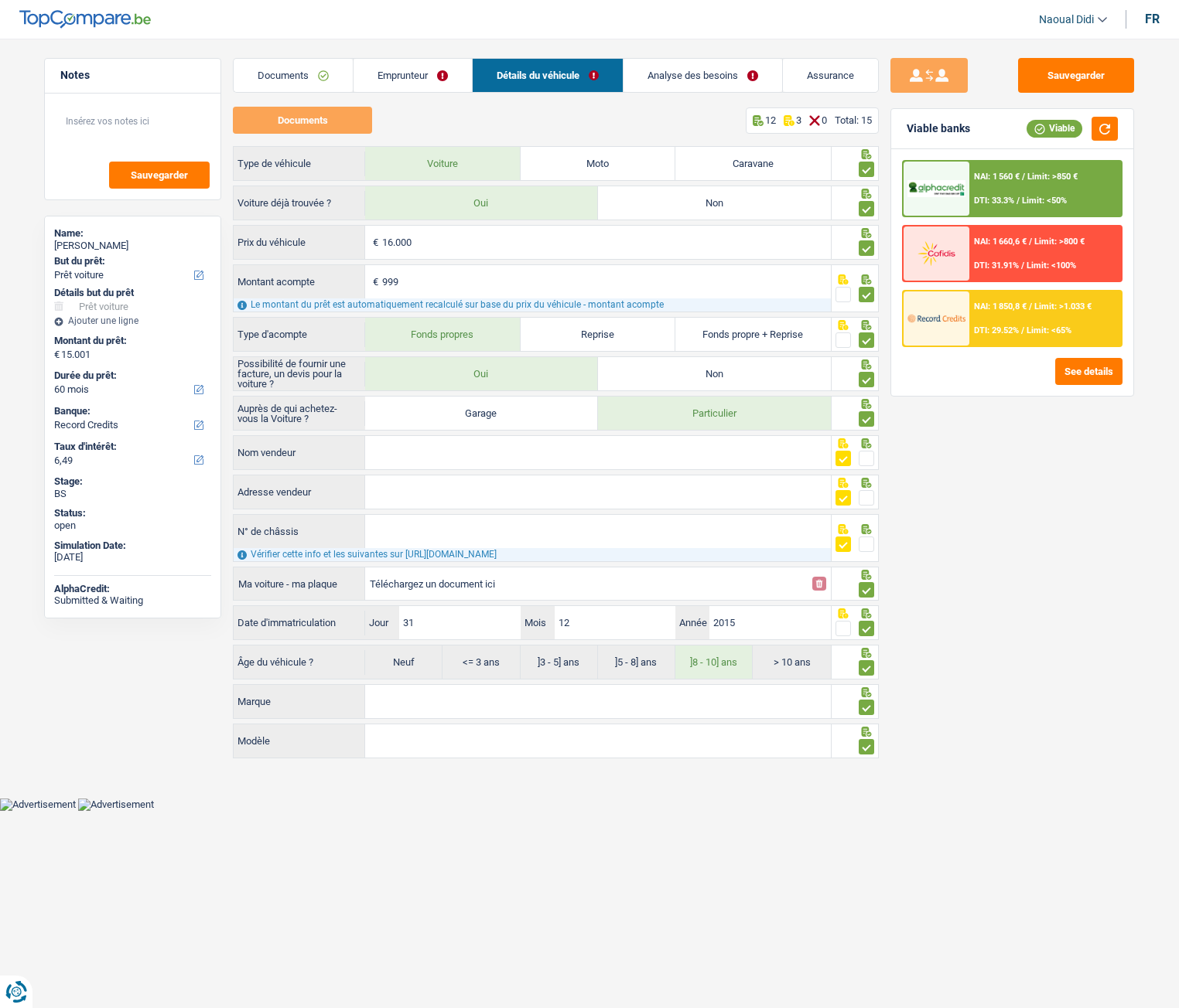
click at [679, 82] on link "Analyse des besoins" at bounding box center [702, 76] width 159 height 34
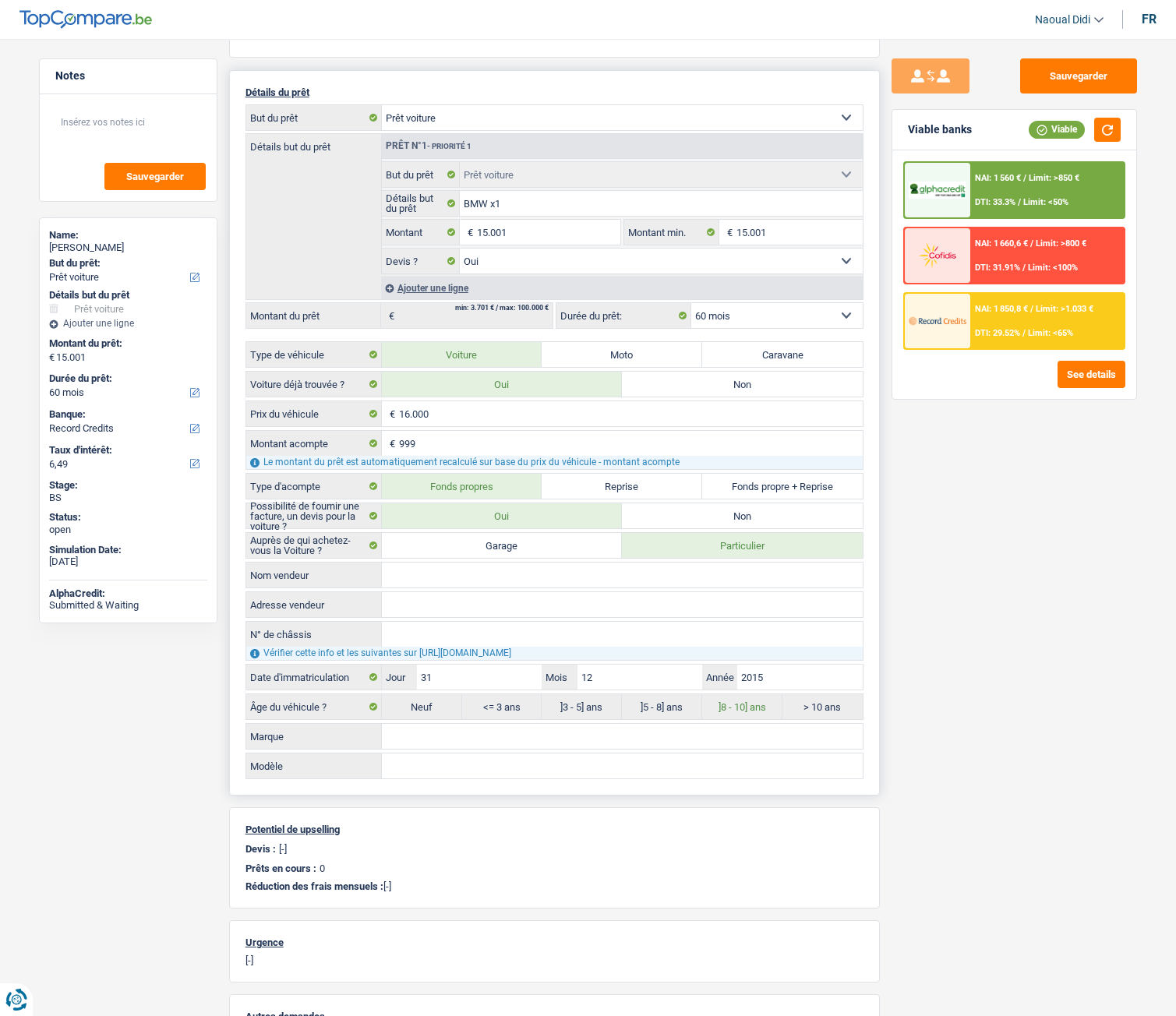
scroll to position [78, 0]
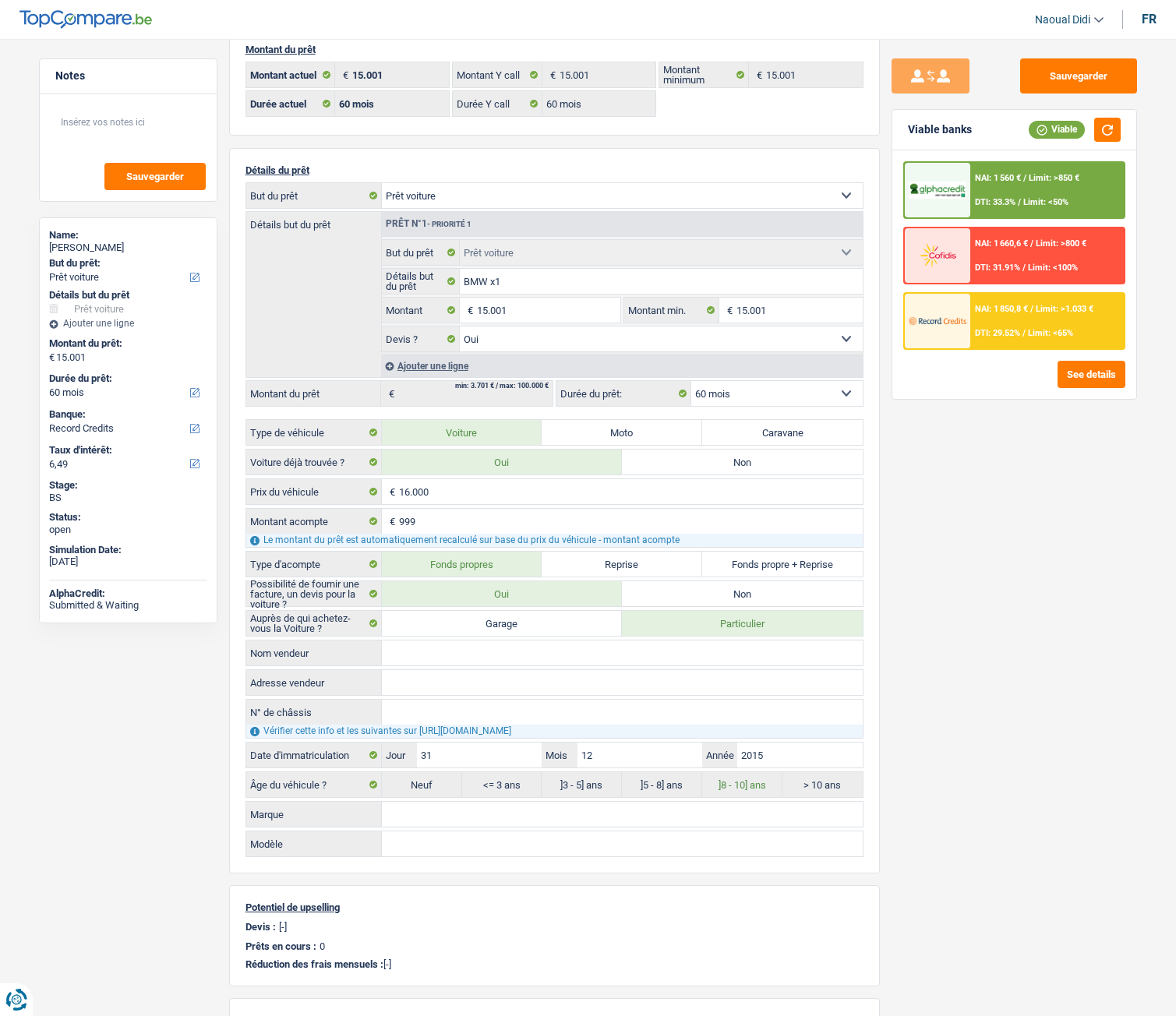
click at [1004, 318] on div "NAI: 1 850,8 € / Limit: >1.033 € DTI: 29.52% / Limit: <65%" at bounding box center [1046, 321] width 153 height 55
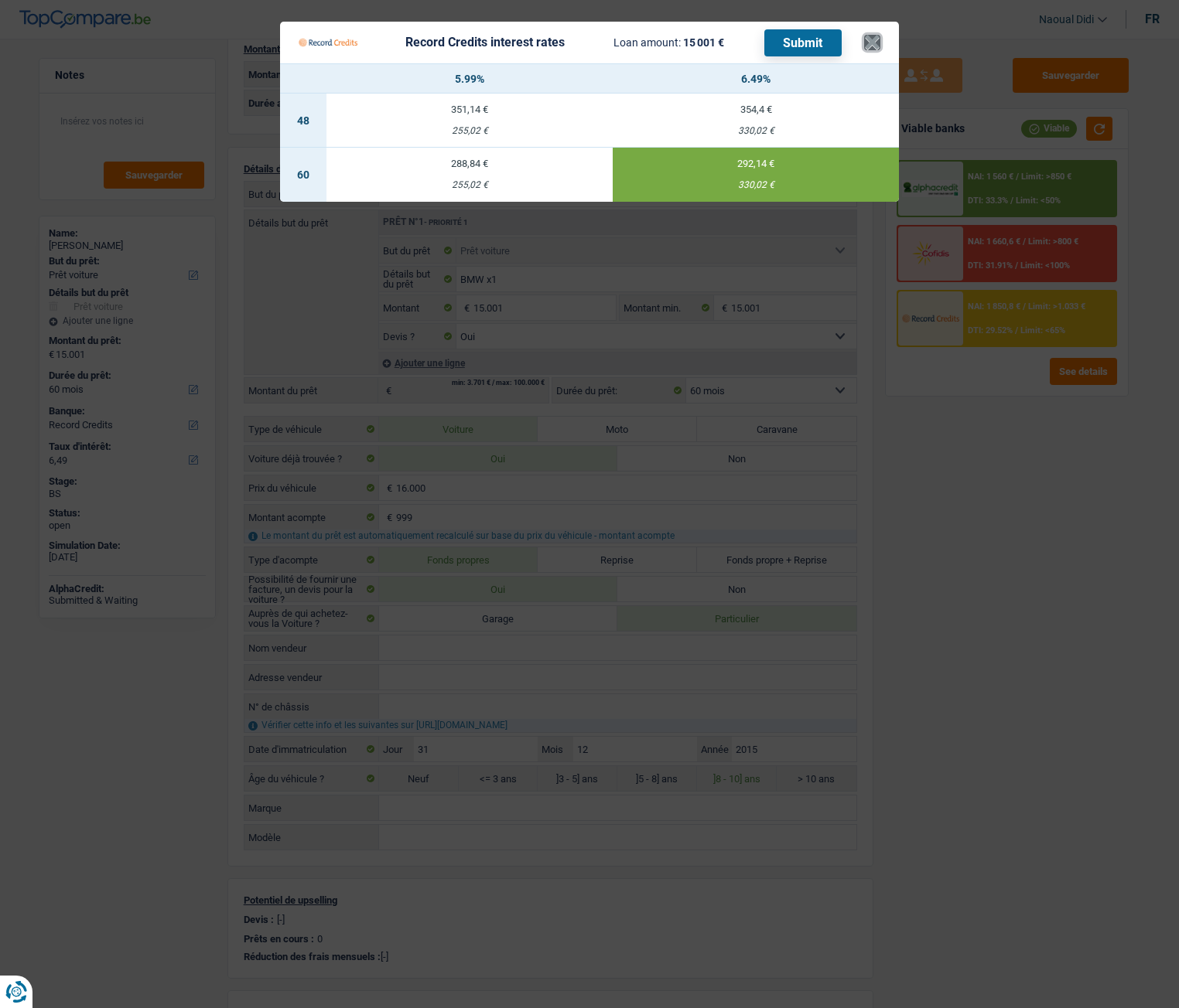
click at [877, 46] on button "×" at bounding box center [871, 42] width 16 height 16
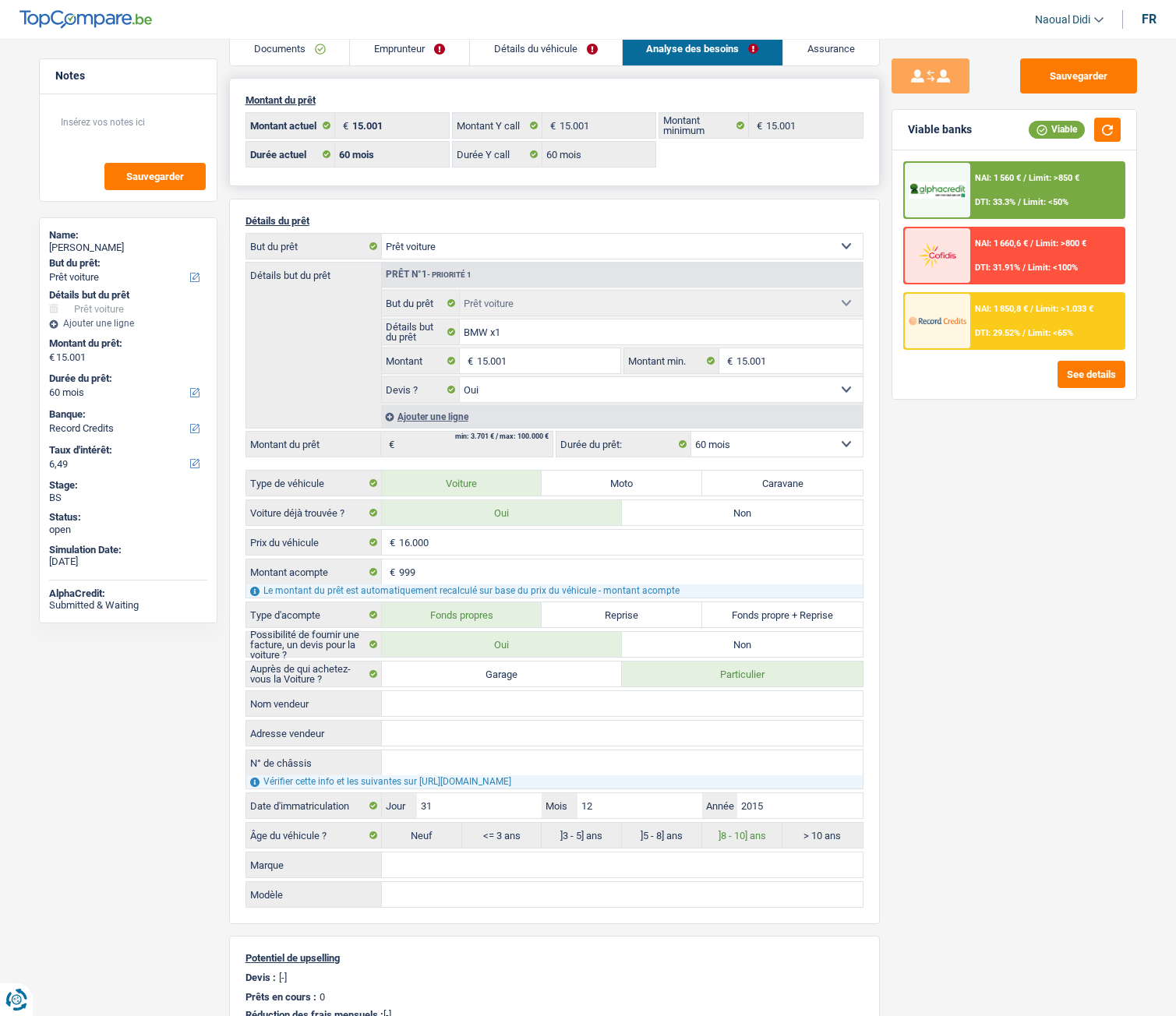
scroll to position [0, 0]
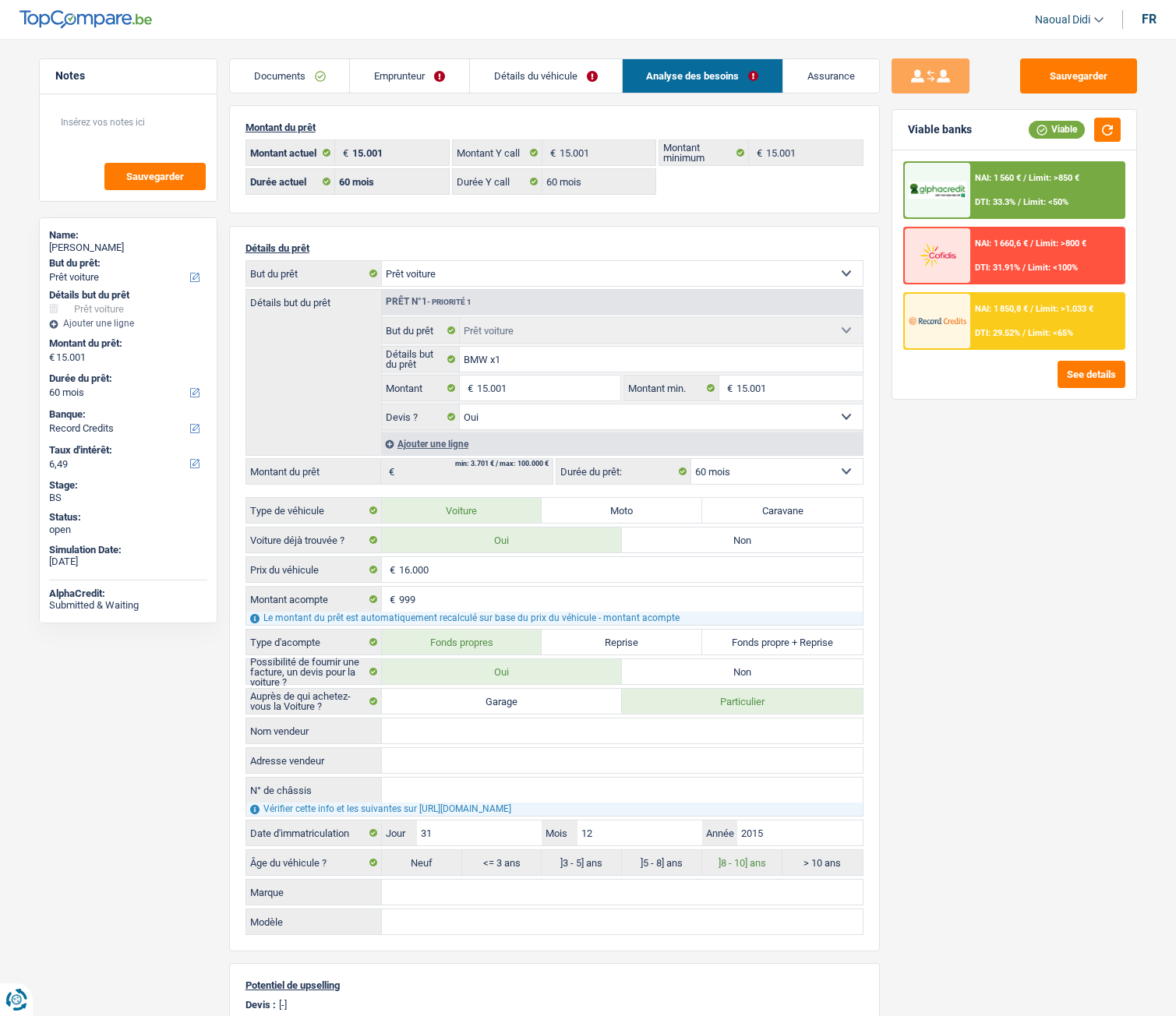
click at [377, 80] on link "Emprunteur" at bounding box center [409, 76] width 119 height 34
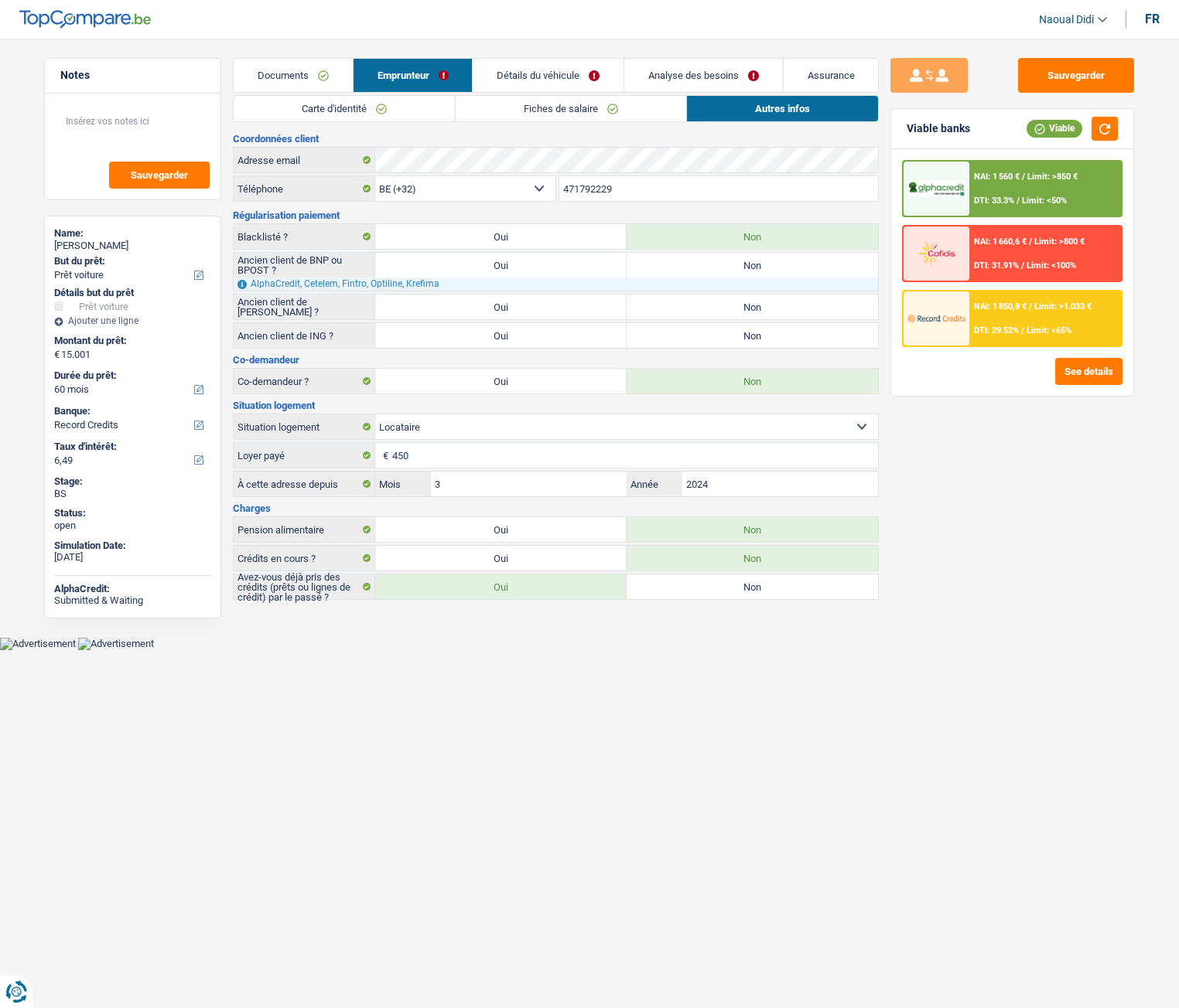
click at [356, 110] on link "Carte d'identité" at bounding box center [343, 108] width 221 height 25
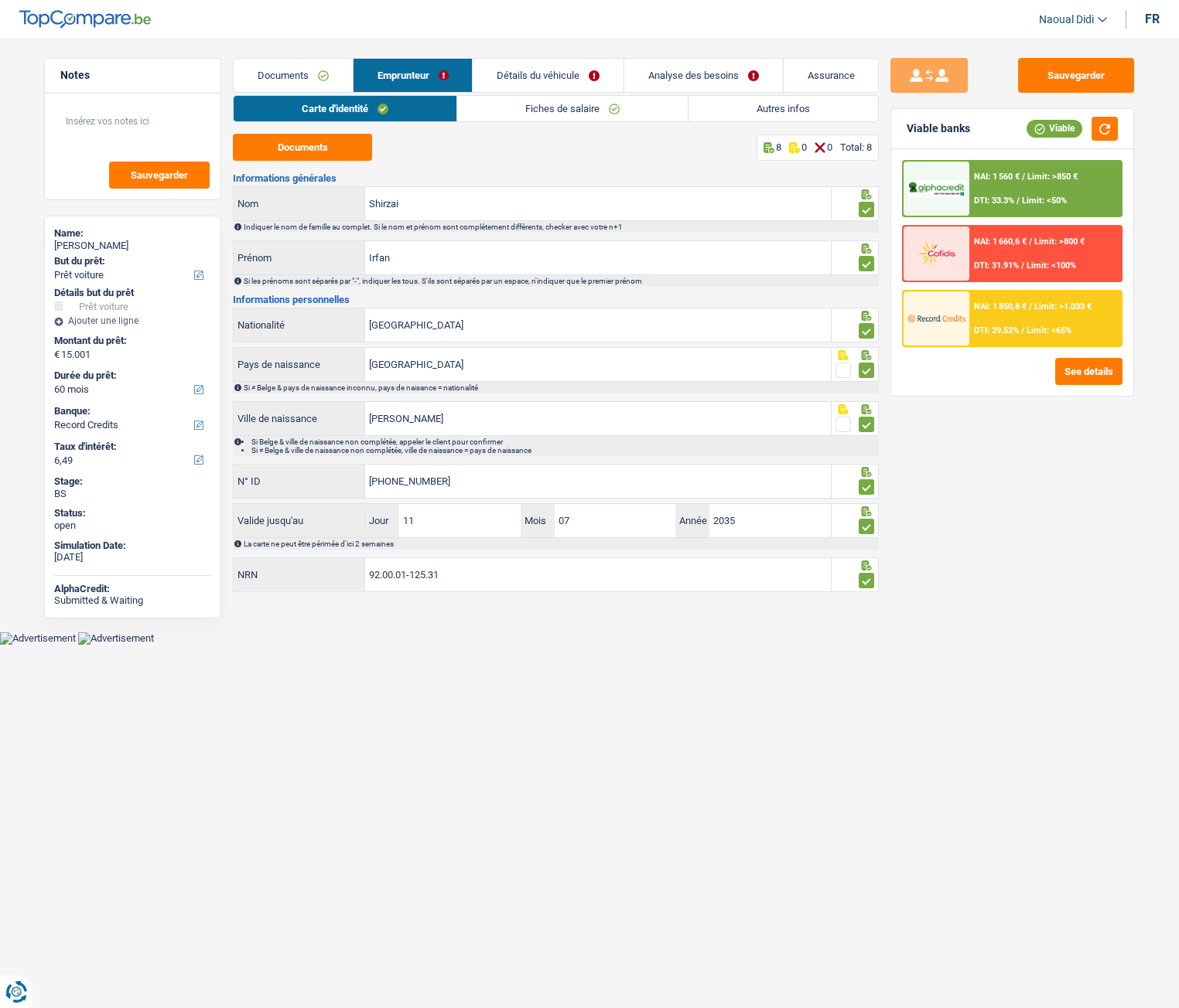
click at [550, 110] on link "Fiches de salaire" at bounding box center [572, 108] width 230 height 25
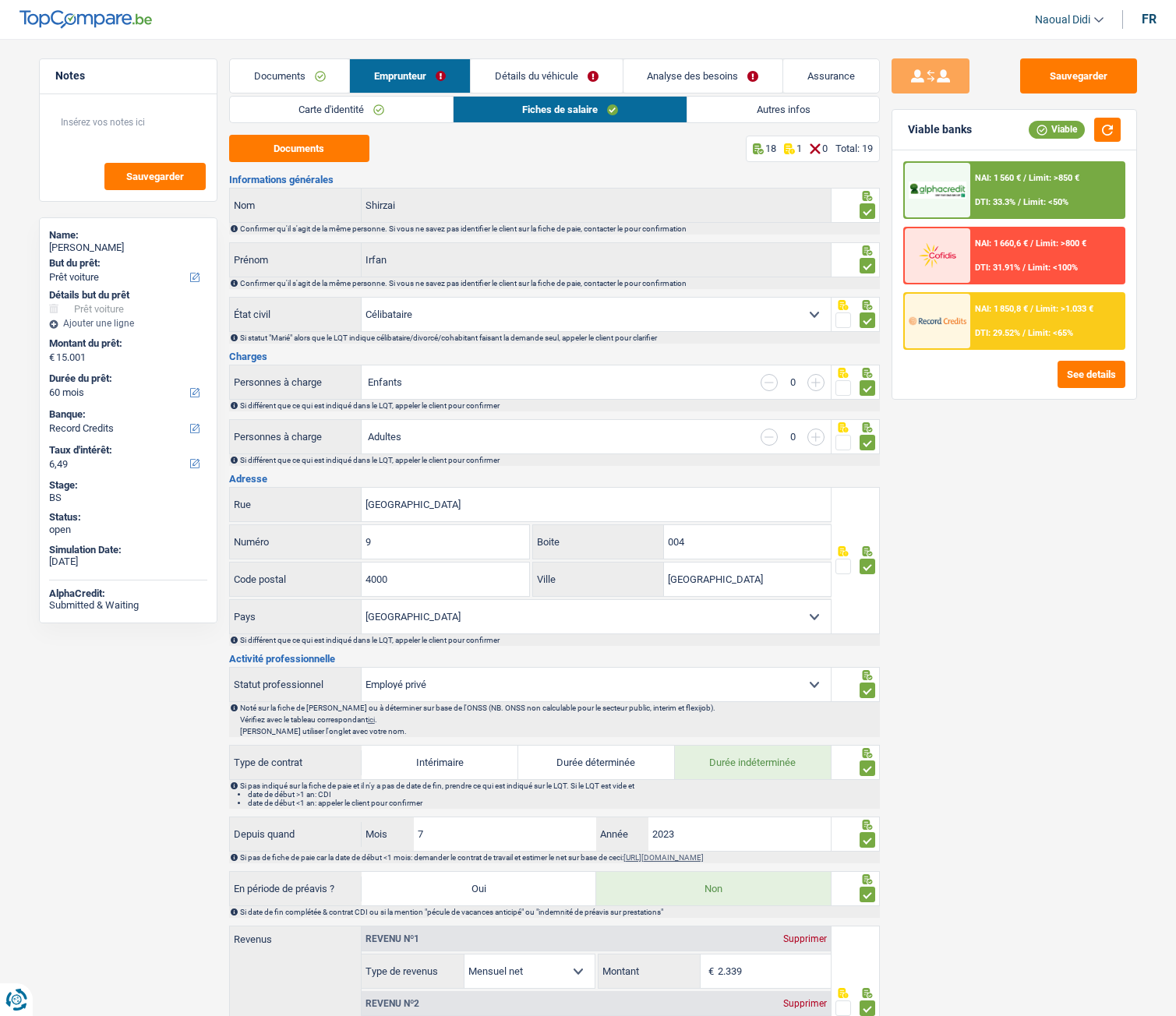
click at [376, 99] on link "Carte d'identité" at bounding box center [341, 109] width 223 height 25
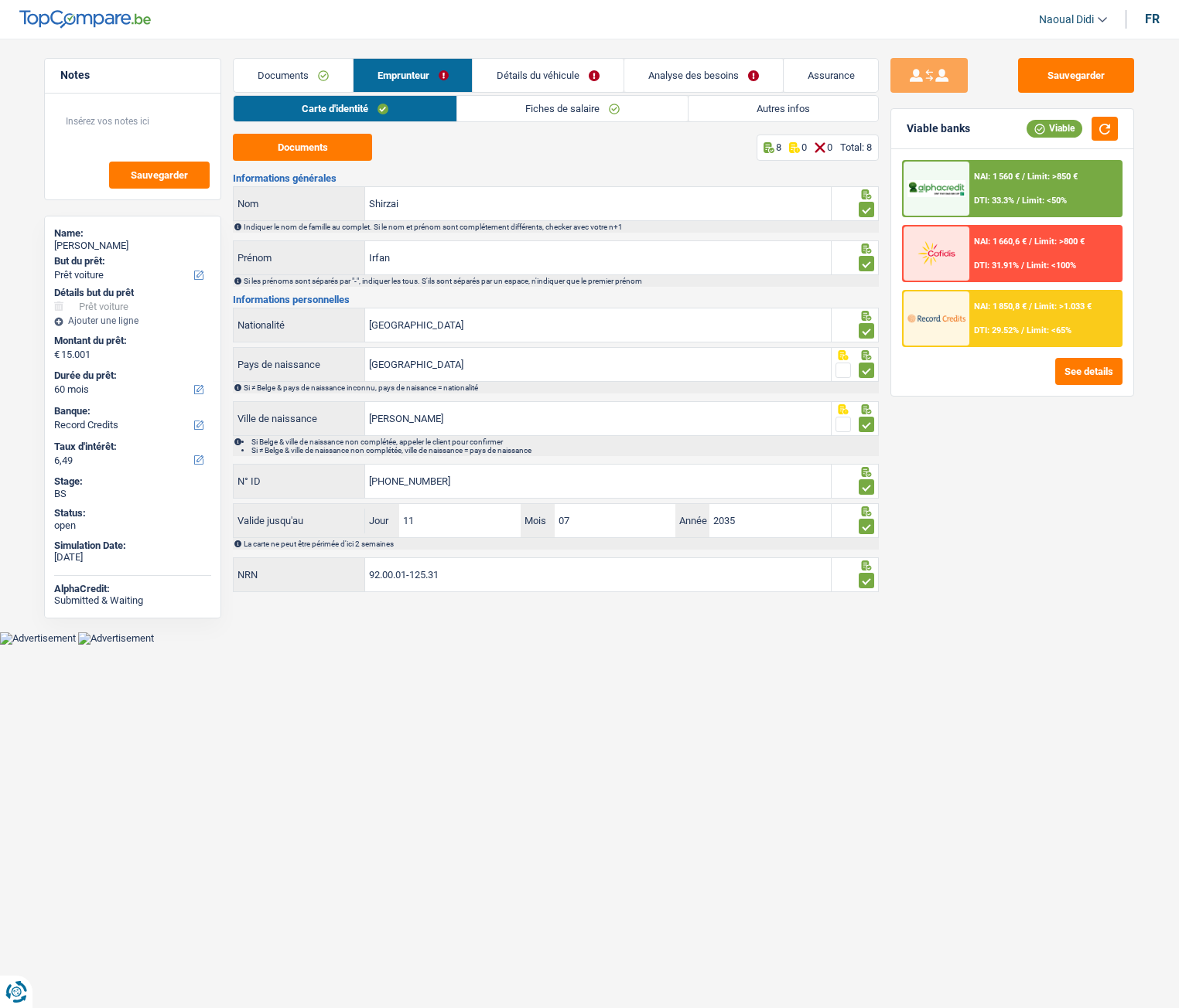
click at [624, 558] on html "Vous avez le contrôle de vos données Nous utilisons des cookies, tout comme nos…" at bounding box center [590, 323] width 1179 height 645
drag, startPoint x: 415, startPoint y: 208, endPoint x: 255, endPoint y: 182, distance: 162.1
click at [255, 182] on div "Informations générales Shirzai Nom Indiquer le nom de famille au complet. Si le…" at bounding box center [556, 384] width 645 height 421
drag, startPoint x: 423, startPoint y: 256, endPoint x: 325, endPoint y: 253, distance: 98.0
click at [325, 253] on div "Irfan Prénom" at bounding box center [532, 258] width 597 height 34
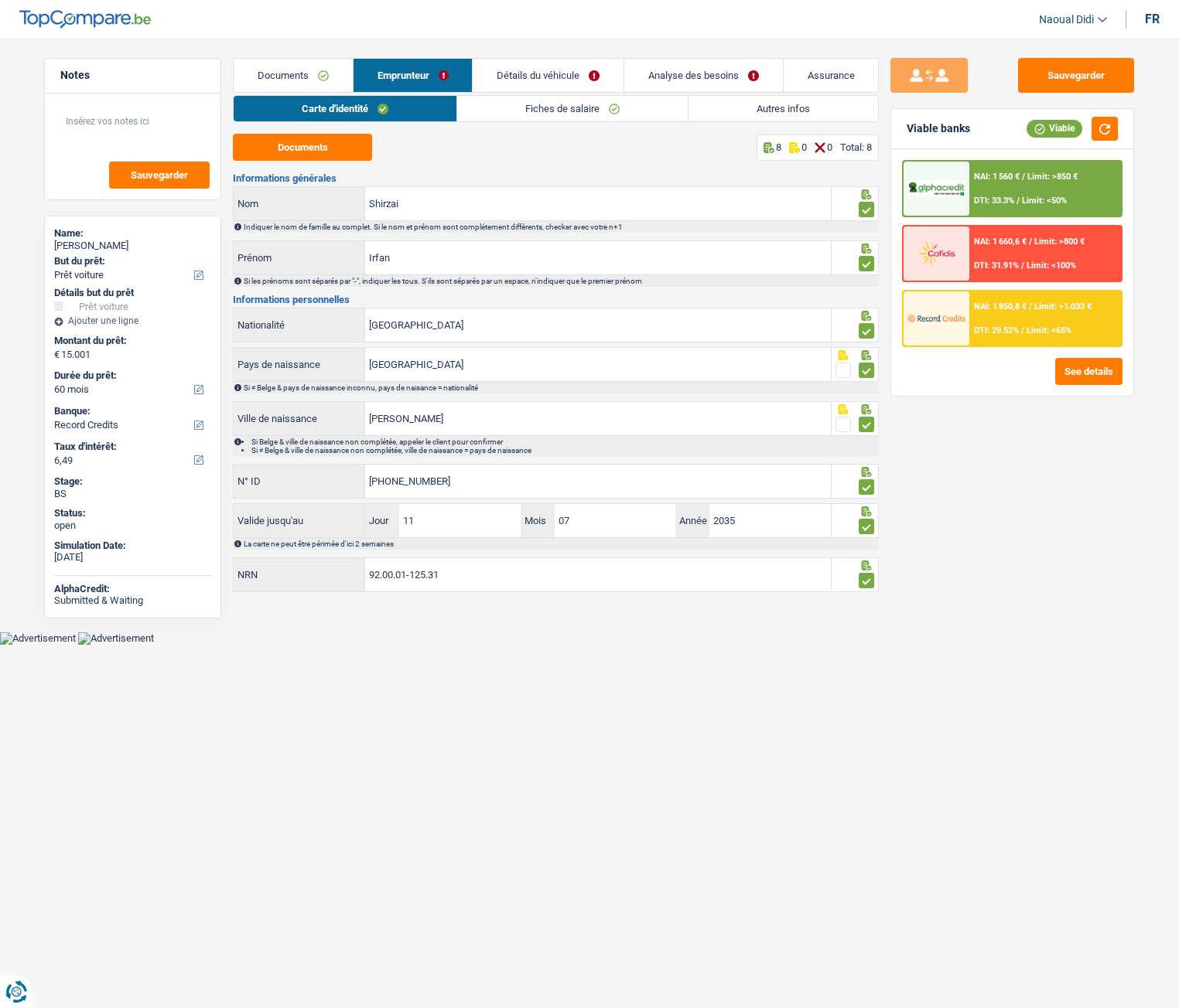
click at [325, 253] on label "Prénom" at bounding box center [298, 258] width 132 height 34
click at [365, 253] on input "Irfan" at bounding box center [597, 258] width 465 height 34
click at [301, 162] on div "Documents 8 0 0 Total: 8 Informations générales Shirzai Nom Indiquer le nom de …" at bounding box center [556, 364] width 645 height 461
click at [293, 145] on button "Documents" at bounding box center [302, 146] width 139 height 27
drag, startPoint x: 409, startPoint y: 363, endPoint x: 332, endPoint y: 360, distance: 77.1
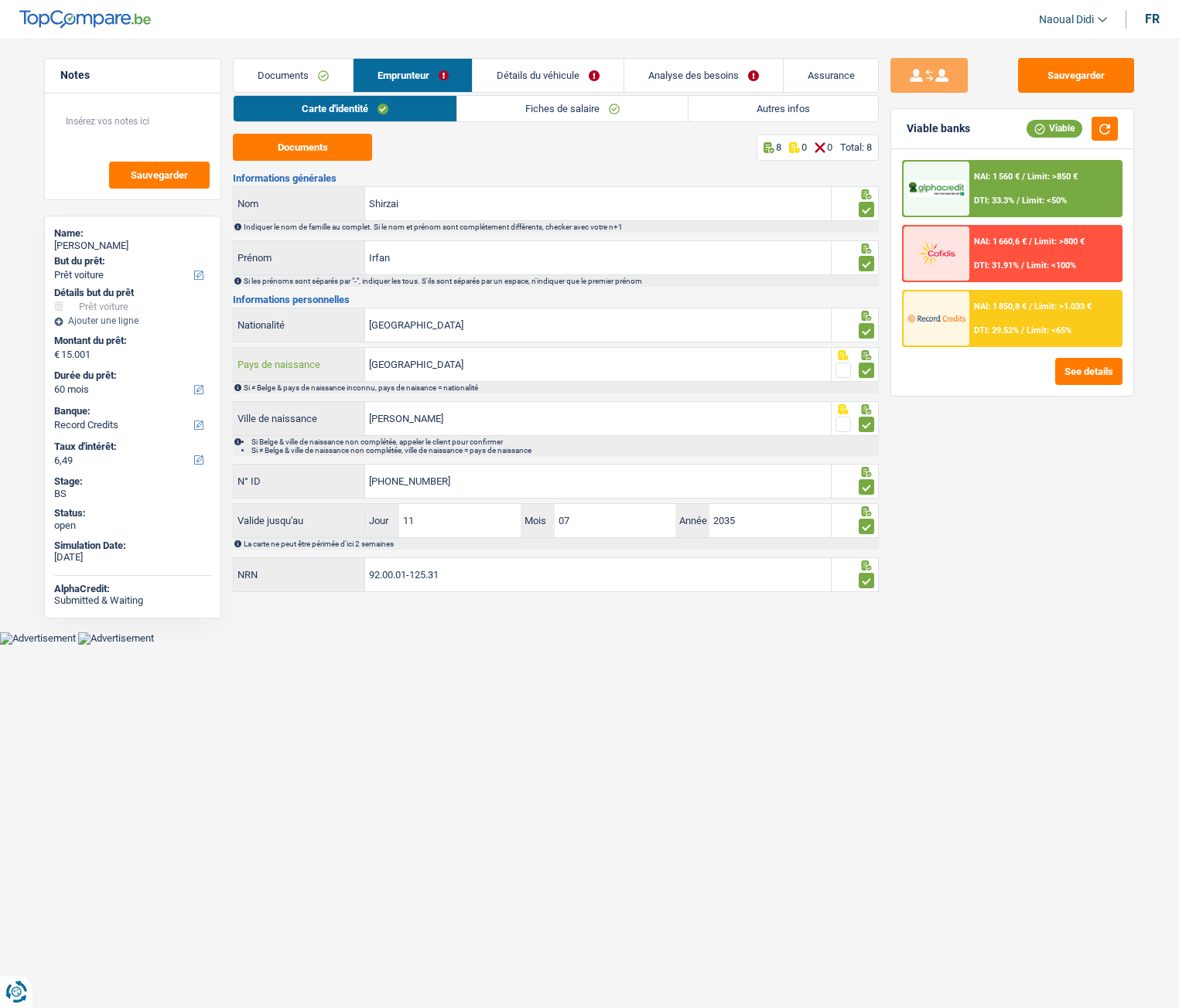
click at [332, 360] on div "Afghanistan Pays de naissance" at bounding box center [532, 365] width 597 height 34
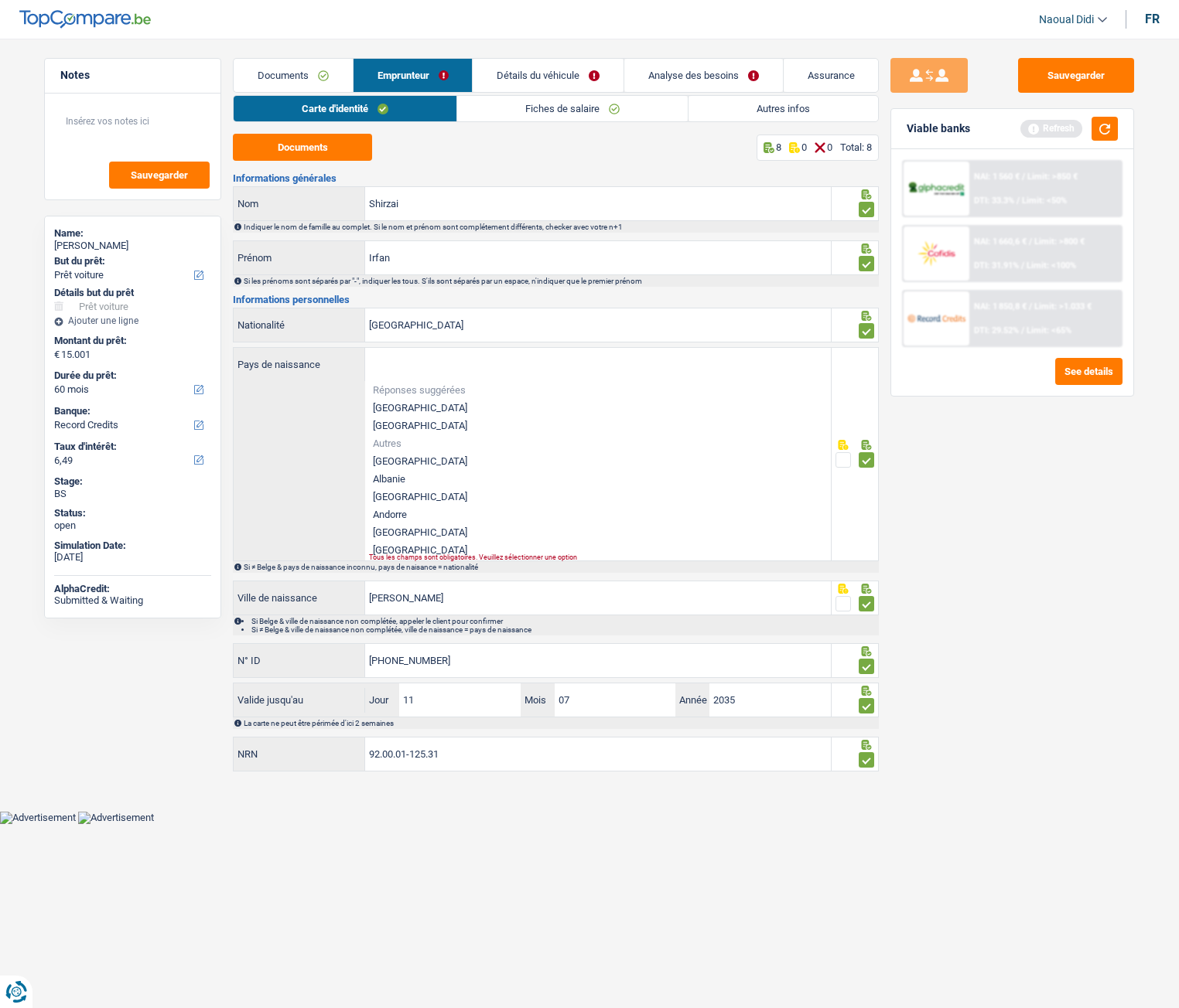
click at [243, 437] on div "Pays de naissance Réponses suggérées Belgique Luxembourg Autres Afghanistan Alb…" at bounding box center [532, 454] width 597 height 213
drag, startPoint x: 460, startPoint y: 664, endPoint x: 270, endPoint y: 650, distance: 190.5
click at [270, 558] on div "595-4460474-44 N° ID" at bounding box center [532, 661] width 597 height 34
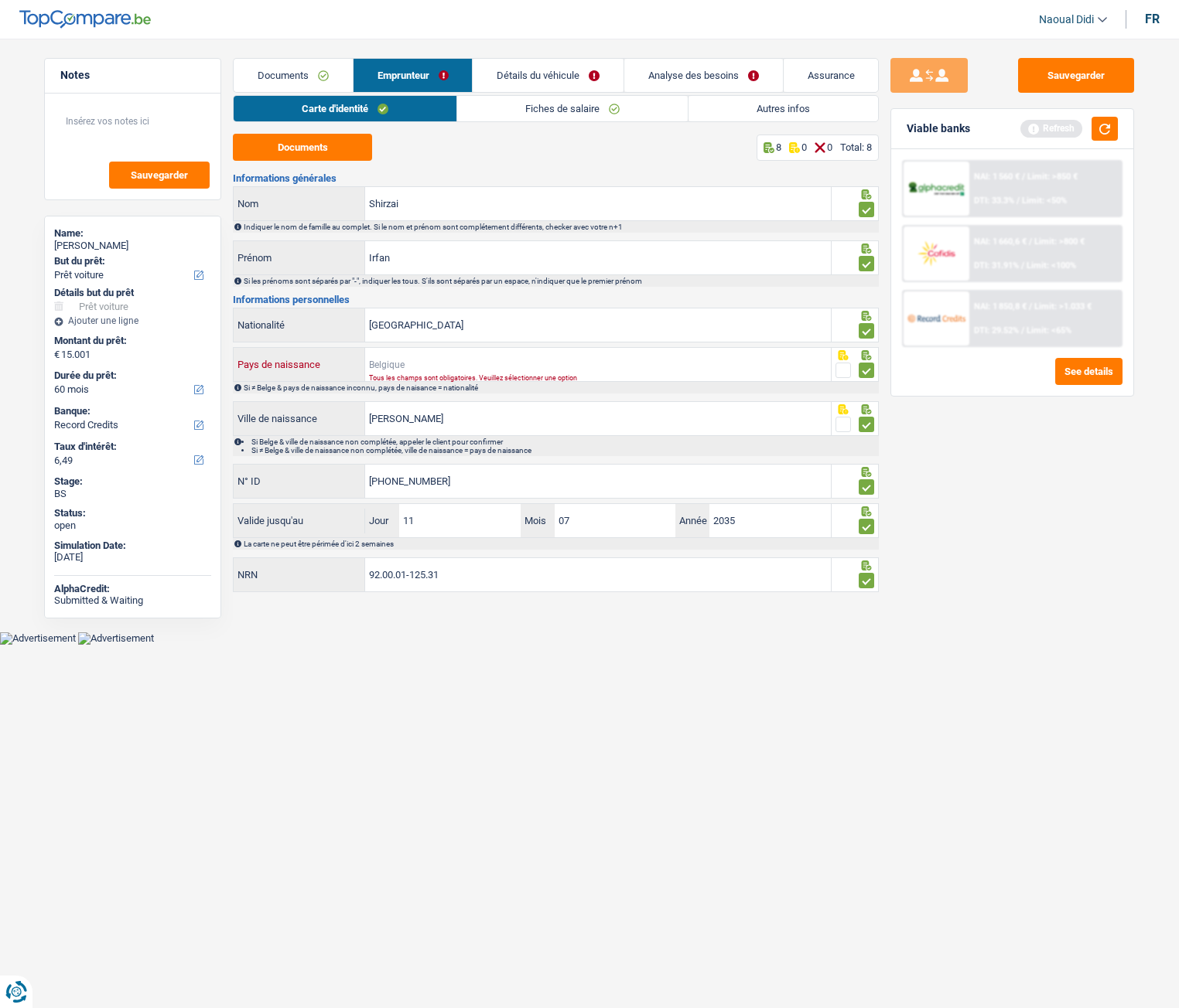
click at [409, 352] on input "Pays de naissance" at bounding box center [597, 365] width 465 height 34
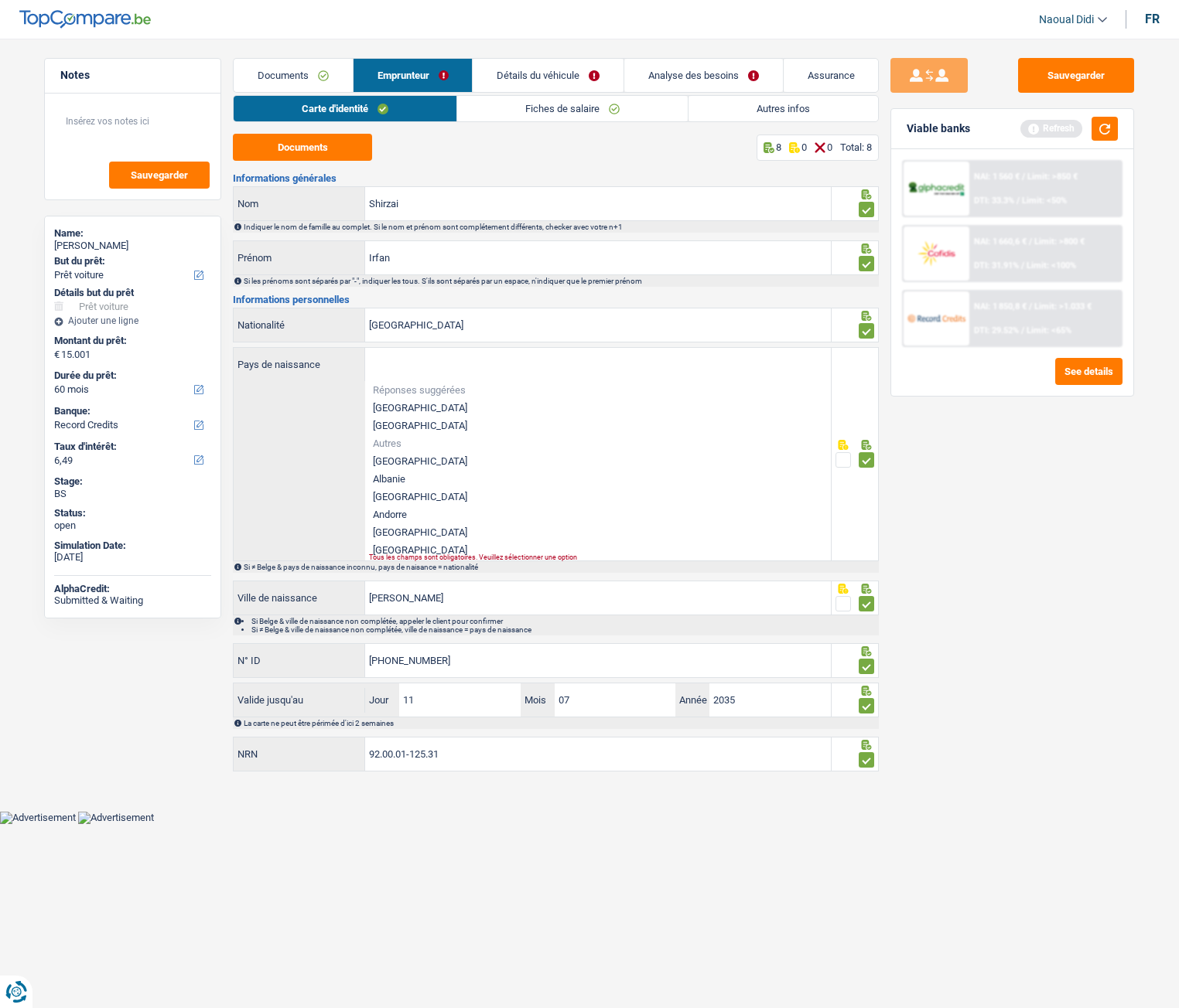
click at [329, 433] on div "Pays de naissance Réponses suggérées Belgique Luxembourg Autres Afghanistan Alb…" at bounding box center [532, 454] width 597 height 213
click at [419, 410] on li "[GEOGRAPHIC_DATA]" at bounding box center [597, 407] width 465 height 18
type input "[GEOGRAPHIC_DATA]"
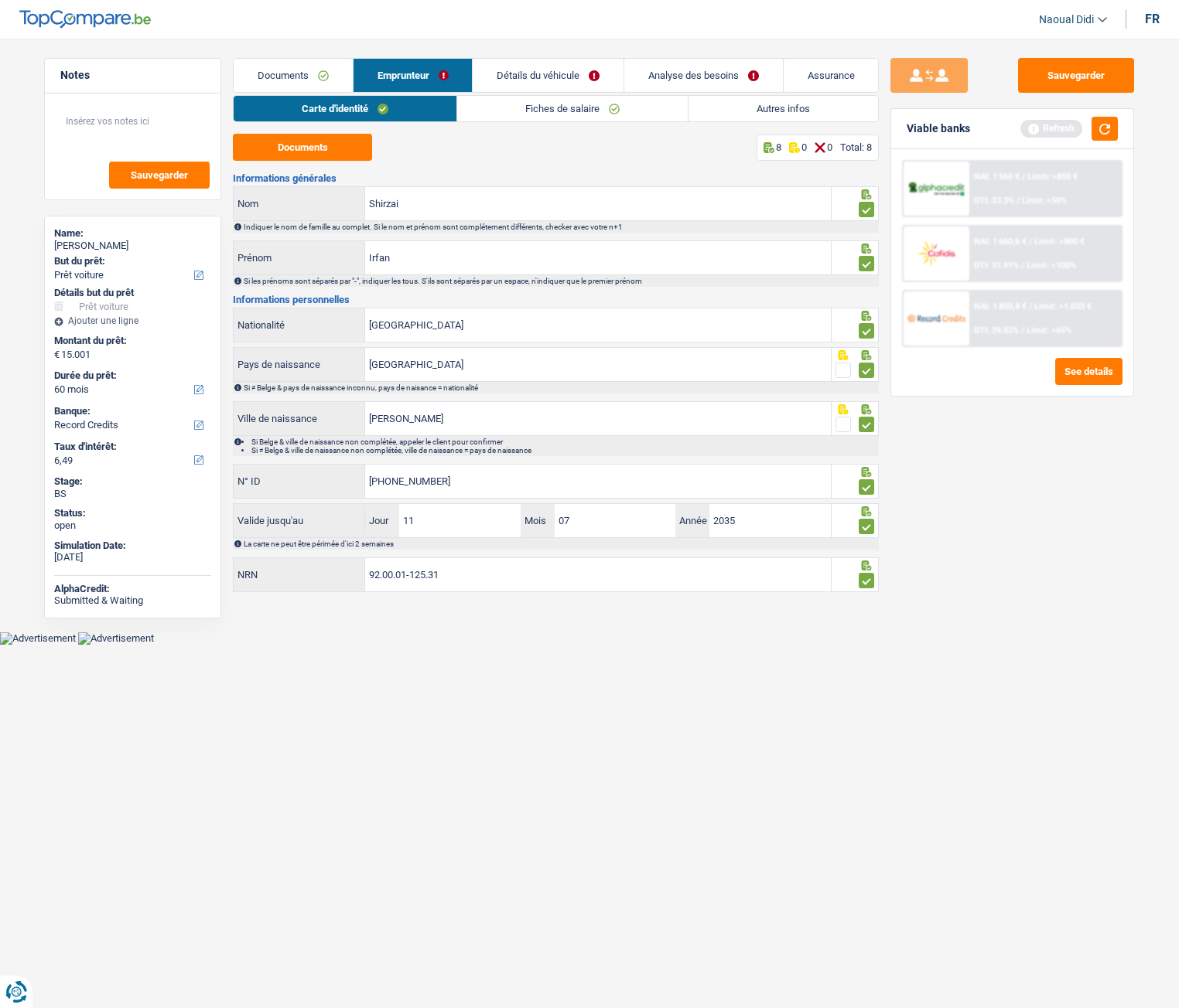
click at [549, 108] on link "Fiches de salaire" at bounding box center [572, 108] width 230 height 25
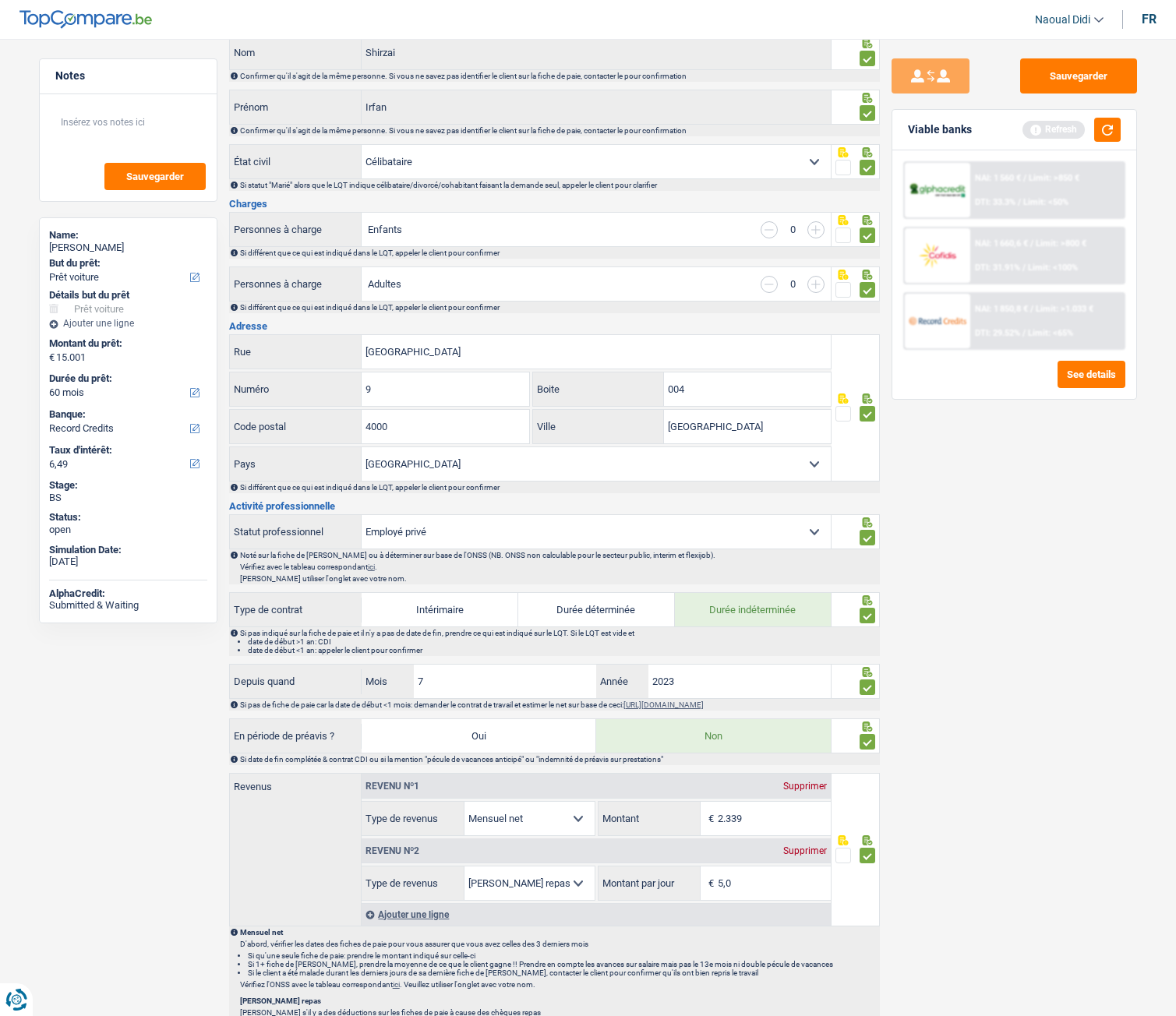
scroll to position [156, 0]
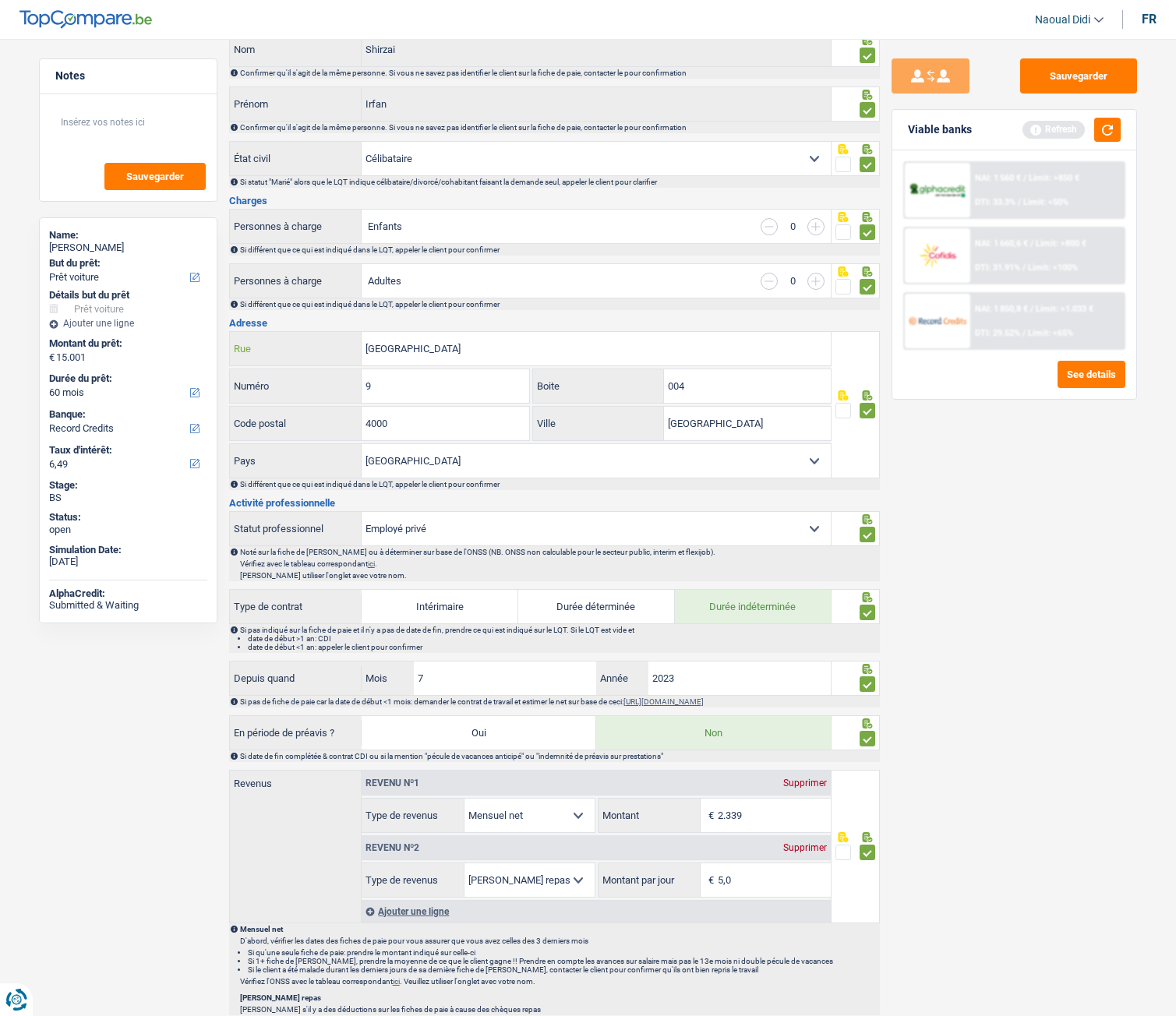
drag, startPoint x: 469, startPoint y: 353, endPoint x: 351, endPoint y: 346, distance: 118.2
click at [351, 346] on div "RUE COQRAIMONT Rue" at bounding box center [531, 349] width 602 height 34
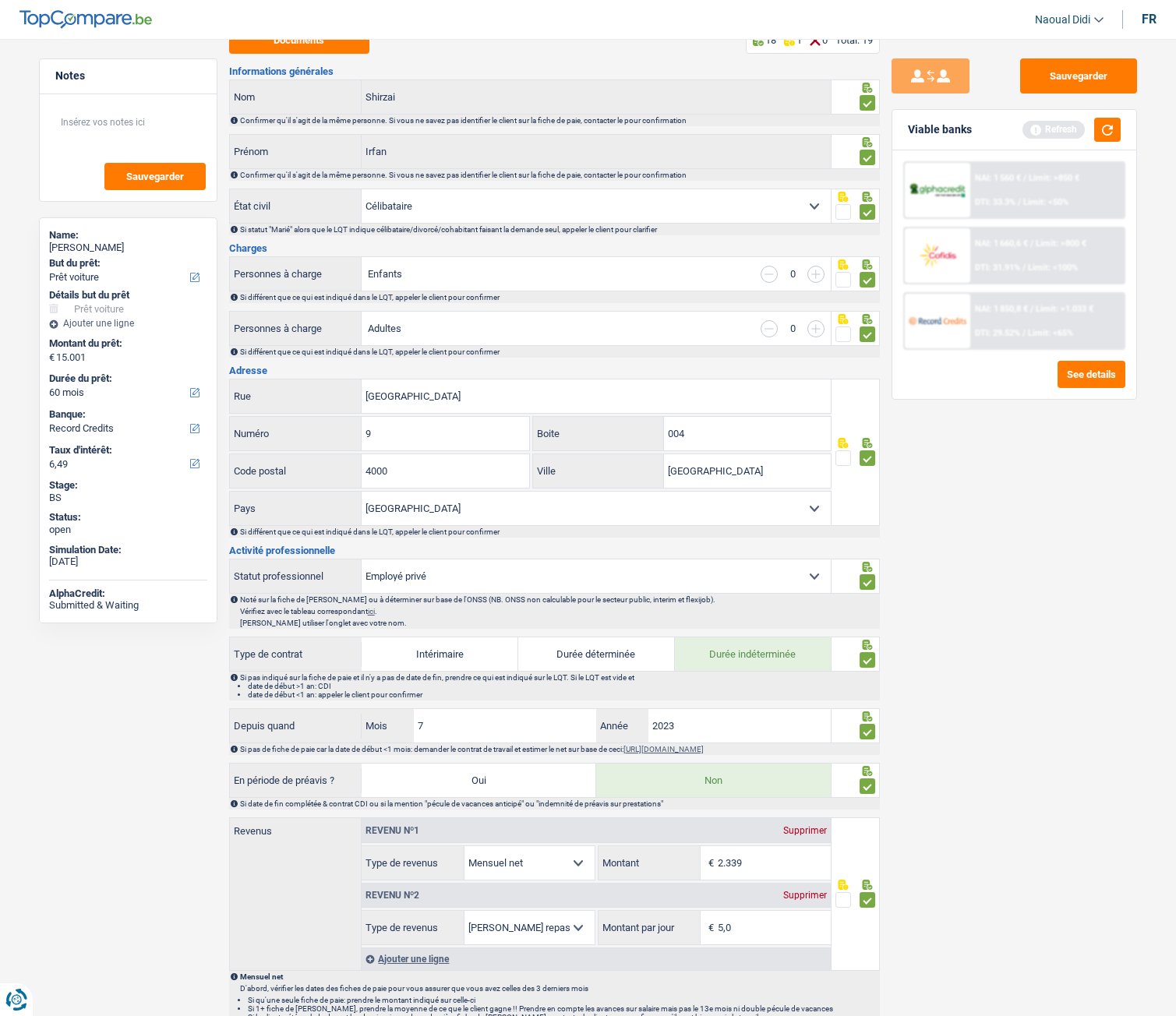
scroll to position [0, 0]
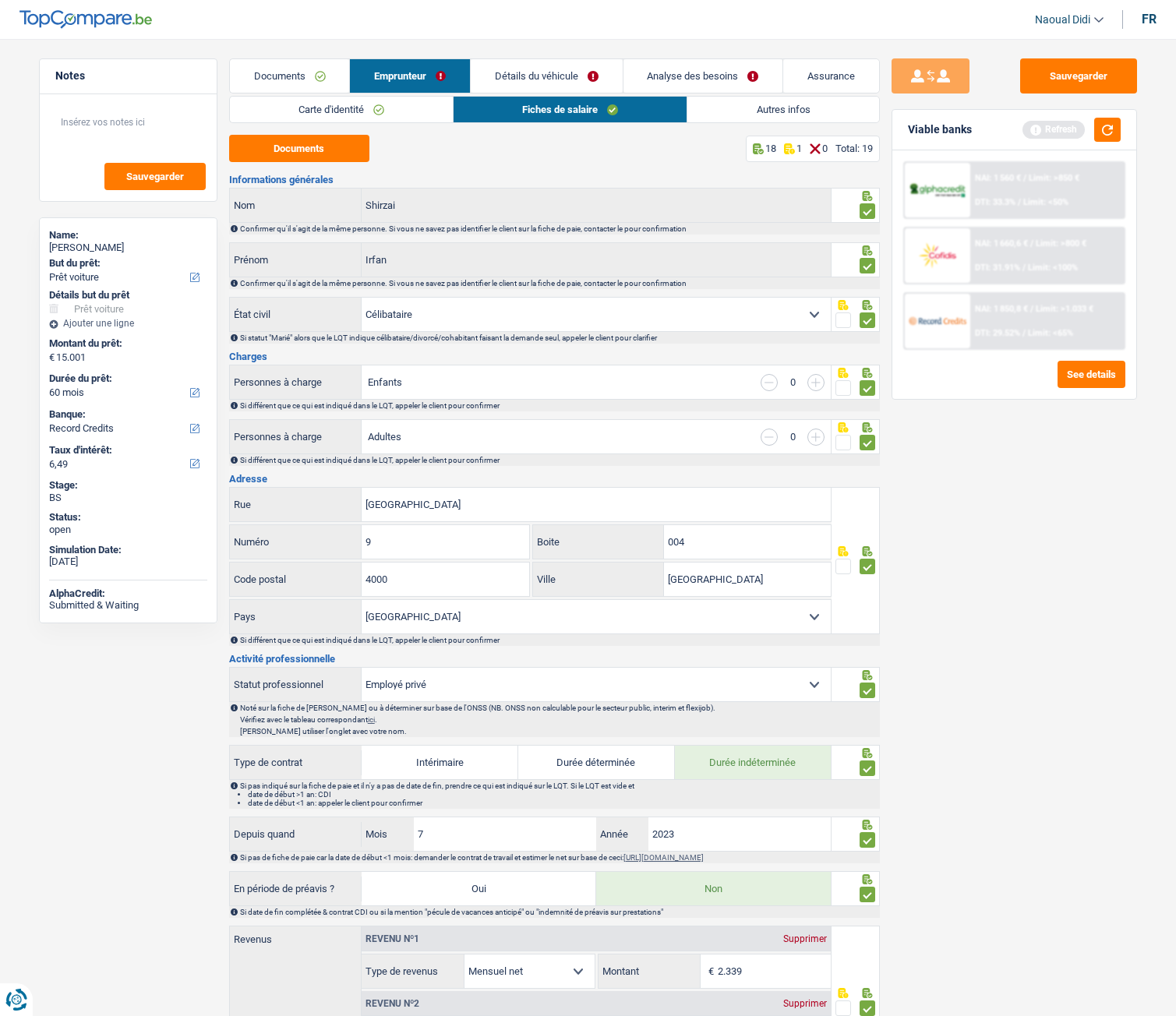
click at [321, 108] on link "Carte d'identité" at bounding box center [341, 109] width 223 height 25
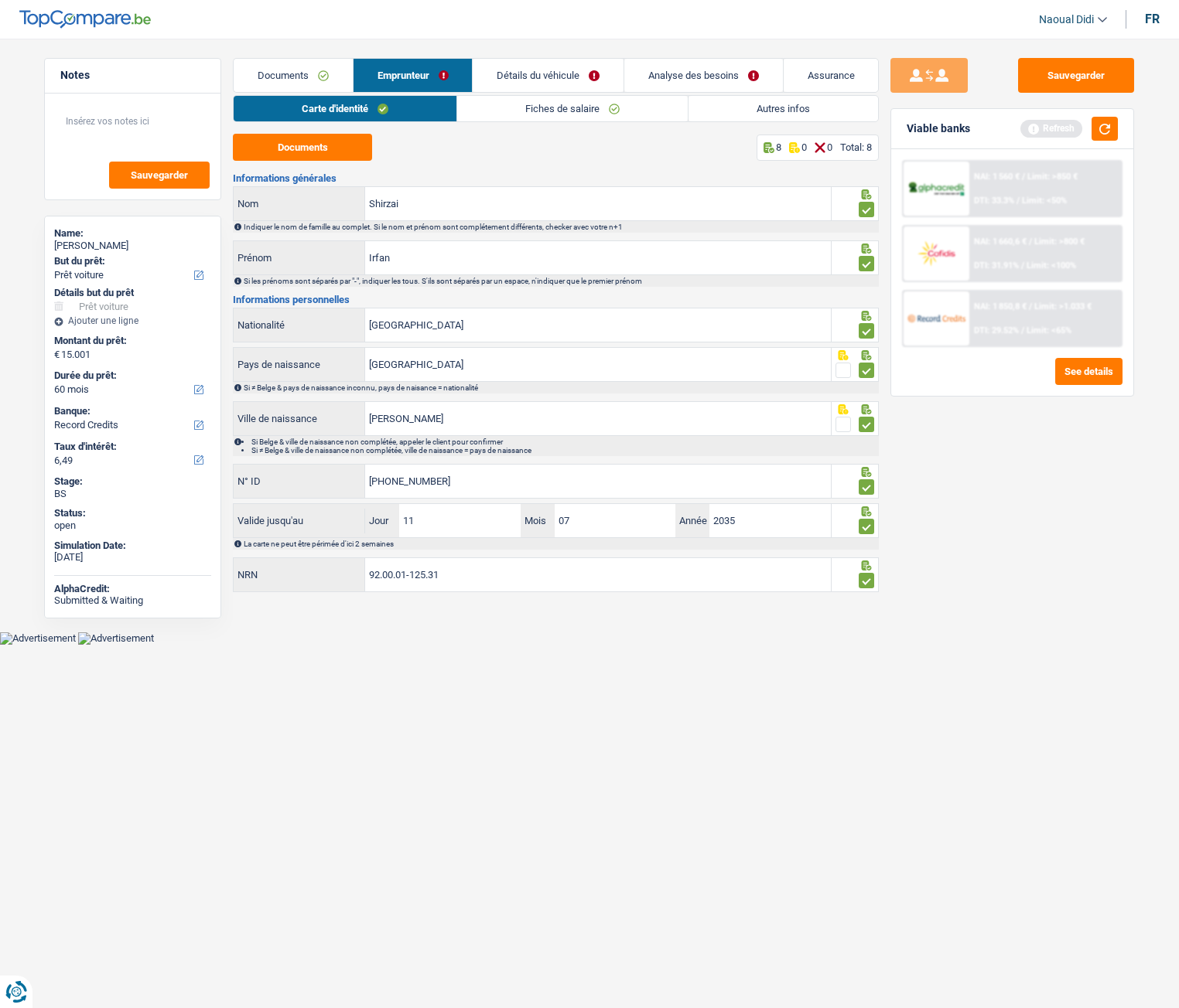
click at [728, 110] on link "Autres infos" at bounding box center [783, 108] width 189 height 25
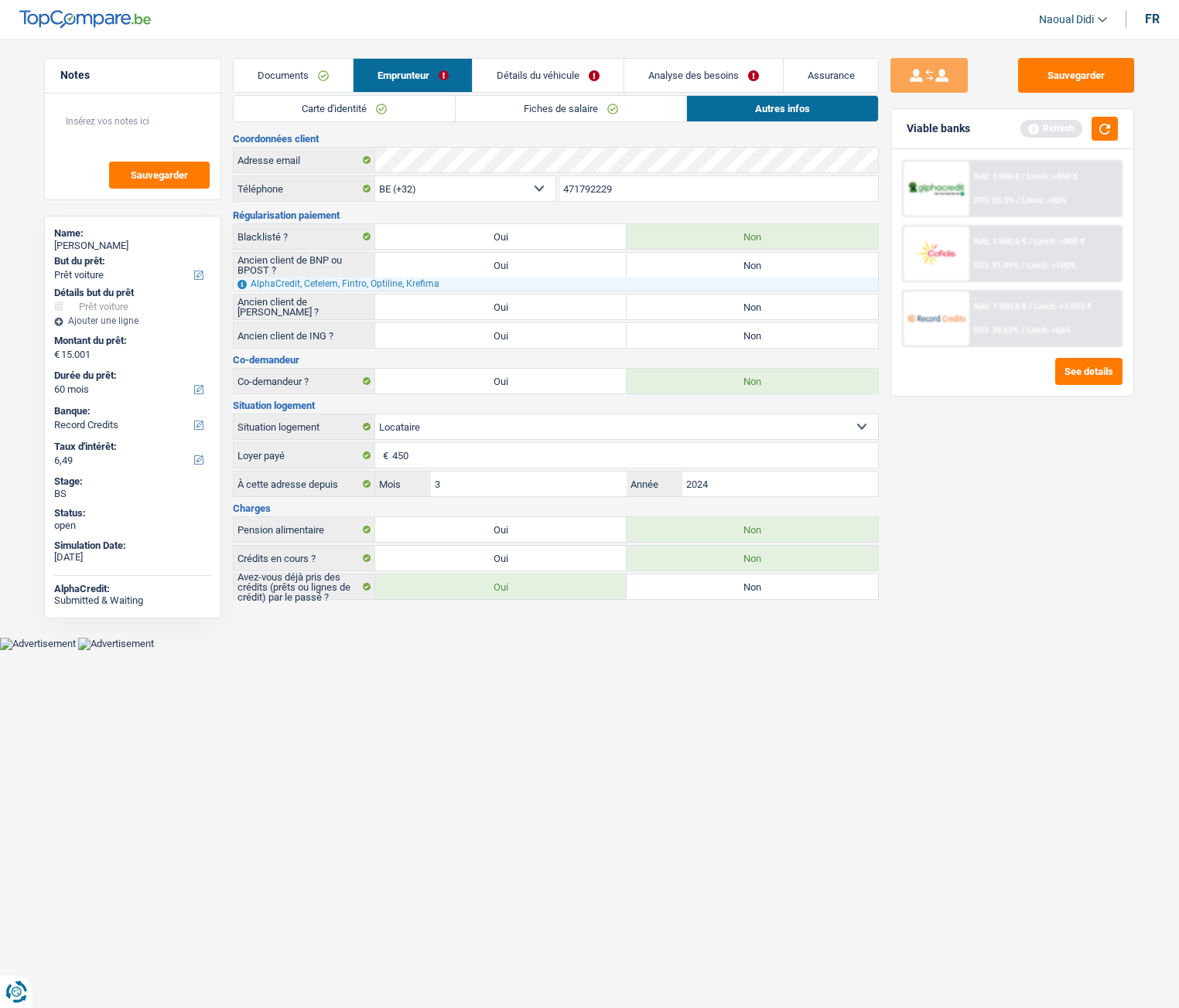
drag, startPoint x: 635, startPoint y: 194, endPoint x: 520, endPoint y: 185, distance: 115.4
click at [520, 185] on div "BE (+32) LU (+352) Sélectionner une option Téléphone 471792229 Téléphone" at bounding box center [556, 189] width 645 height 29
click at [361, 147] on div "Adresse email" at bounding box center [555, 159] width 645 height 25
click at [342, 106] on link "Carte d'identité" at bounding box center [343, 108] width 221 height 25
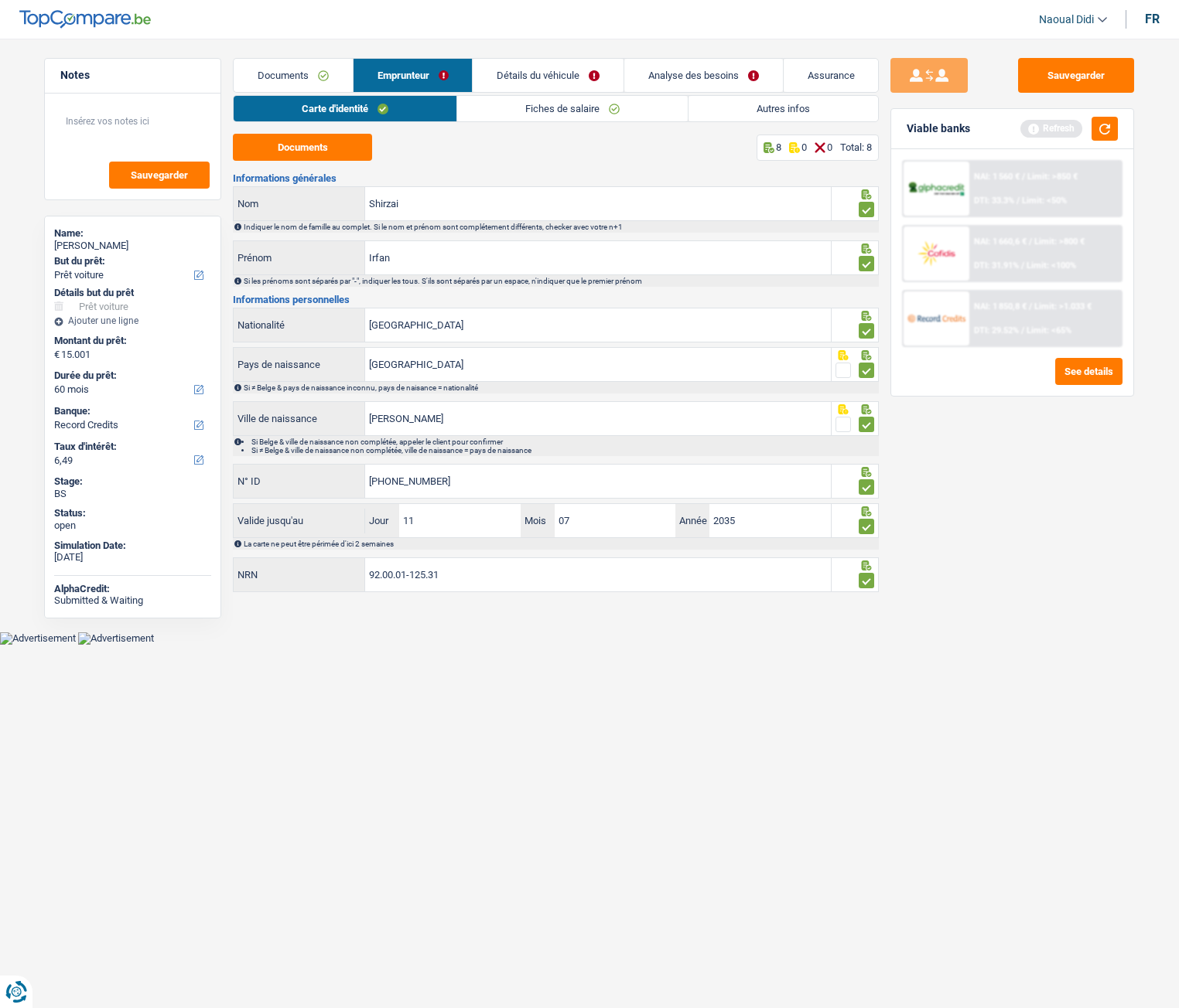
click at [545, 111] on link "Fiches de salaire" at bounding box center [572, 108] width 230 height 25
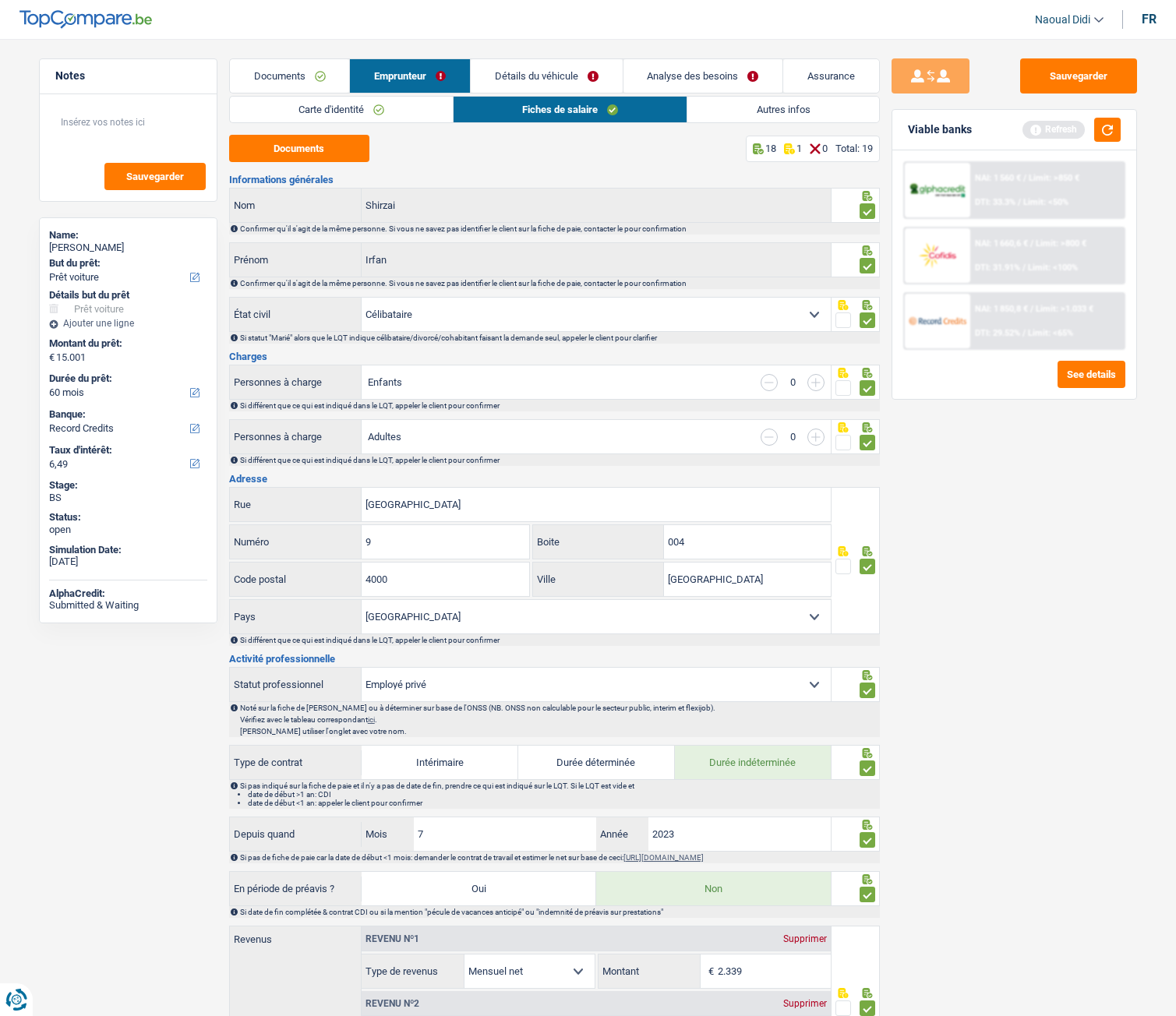
click at [724, 102] on link "Autres infos" at bounding box center [782, 109] width 191 height 25
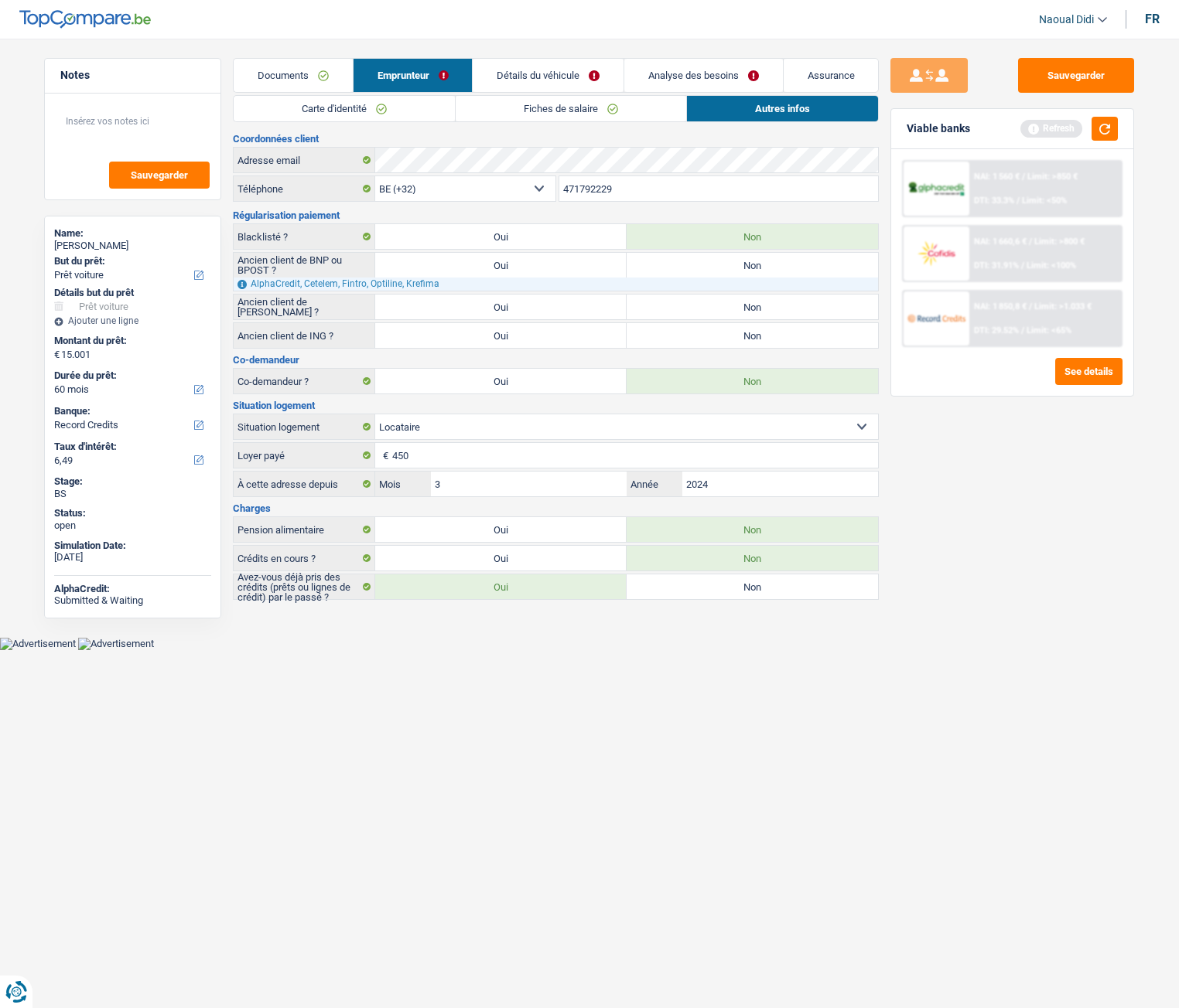
click at [341, 110] on link "Carte d'identité" at bounding box center [343, 108] width 221 height 25
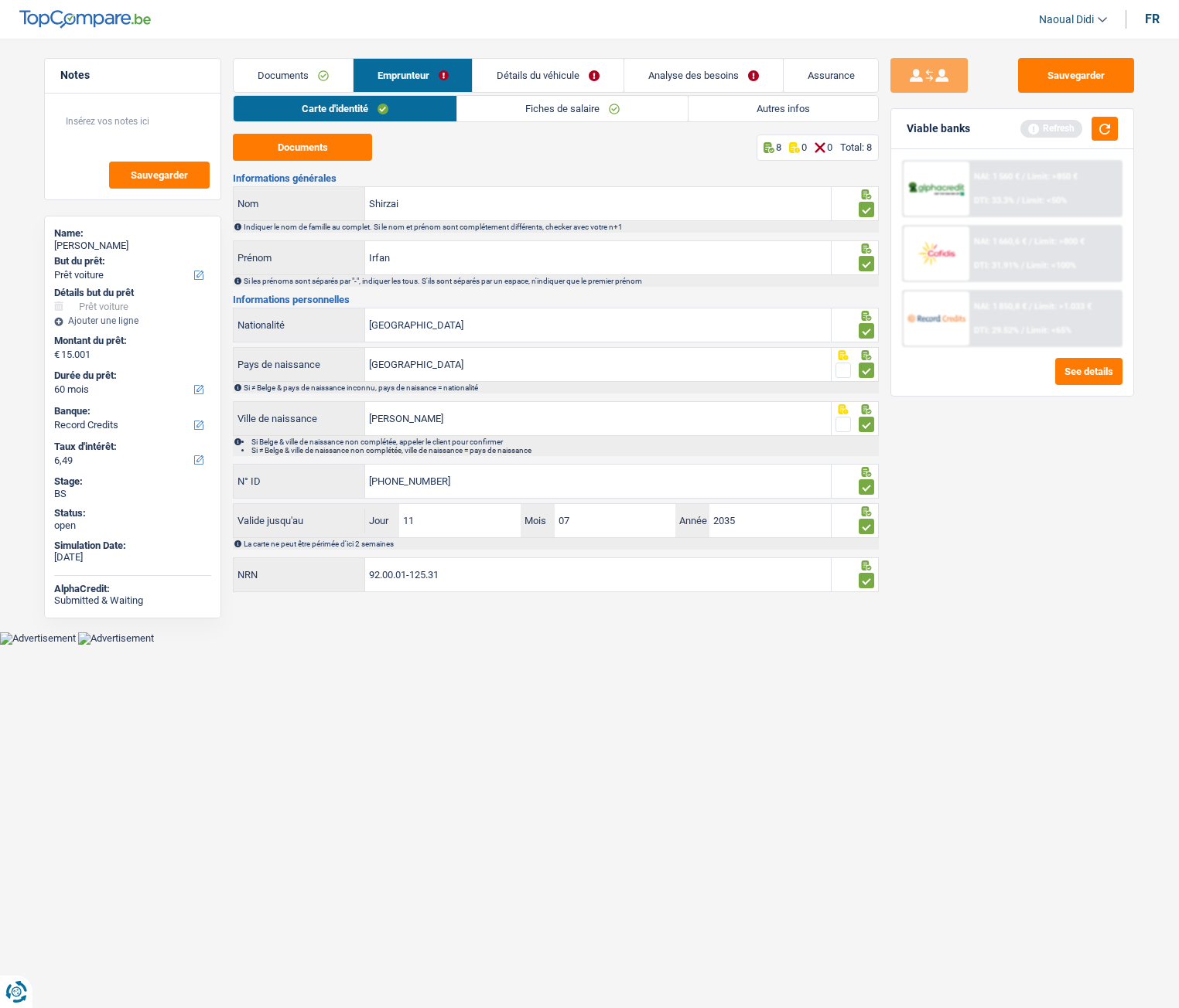
click at [525, 107] on link "Fiches de salaire" at bounding box center [572, 108] width 230 height 25
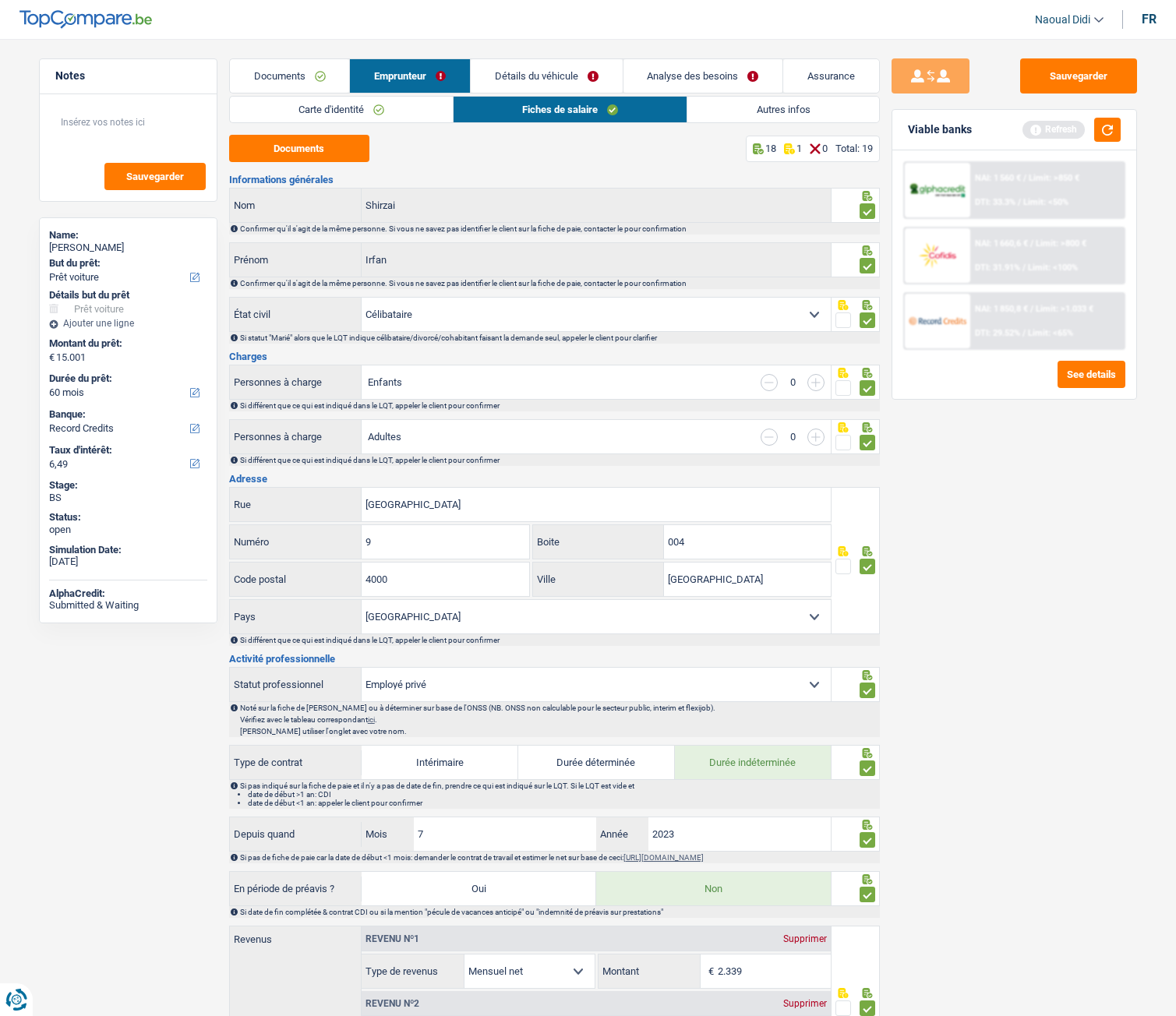
click at [739, 119] on link "Autres infos" at bounding box center [782, 109] width 191 height 25
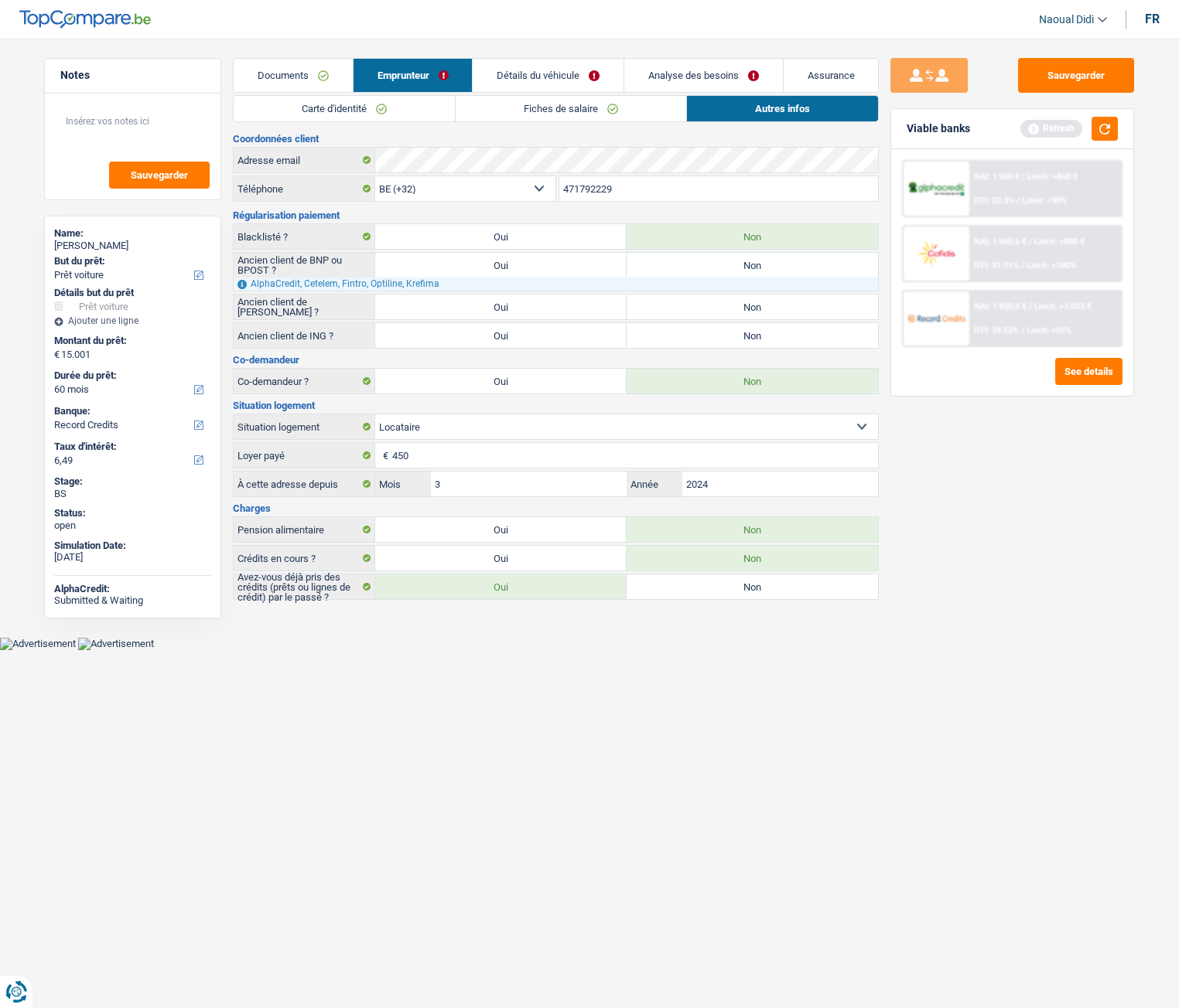
click at [520, 103] on link "Fiches de salaire" at bounding box center [570, 108] width 230 height 25
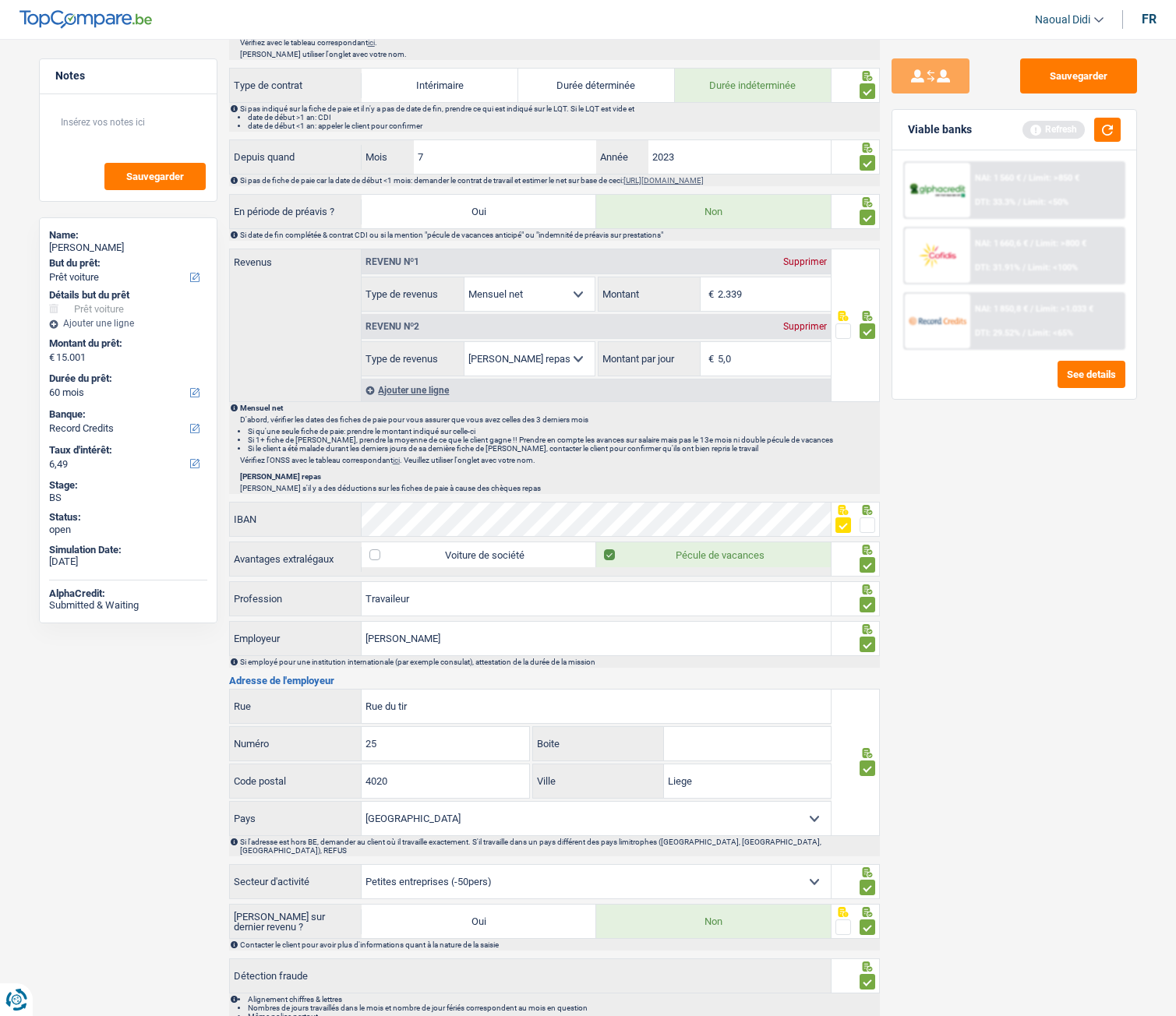
scroll to position [746, 0]
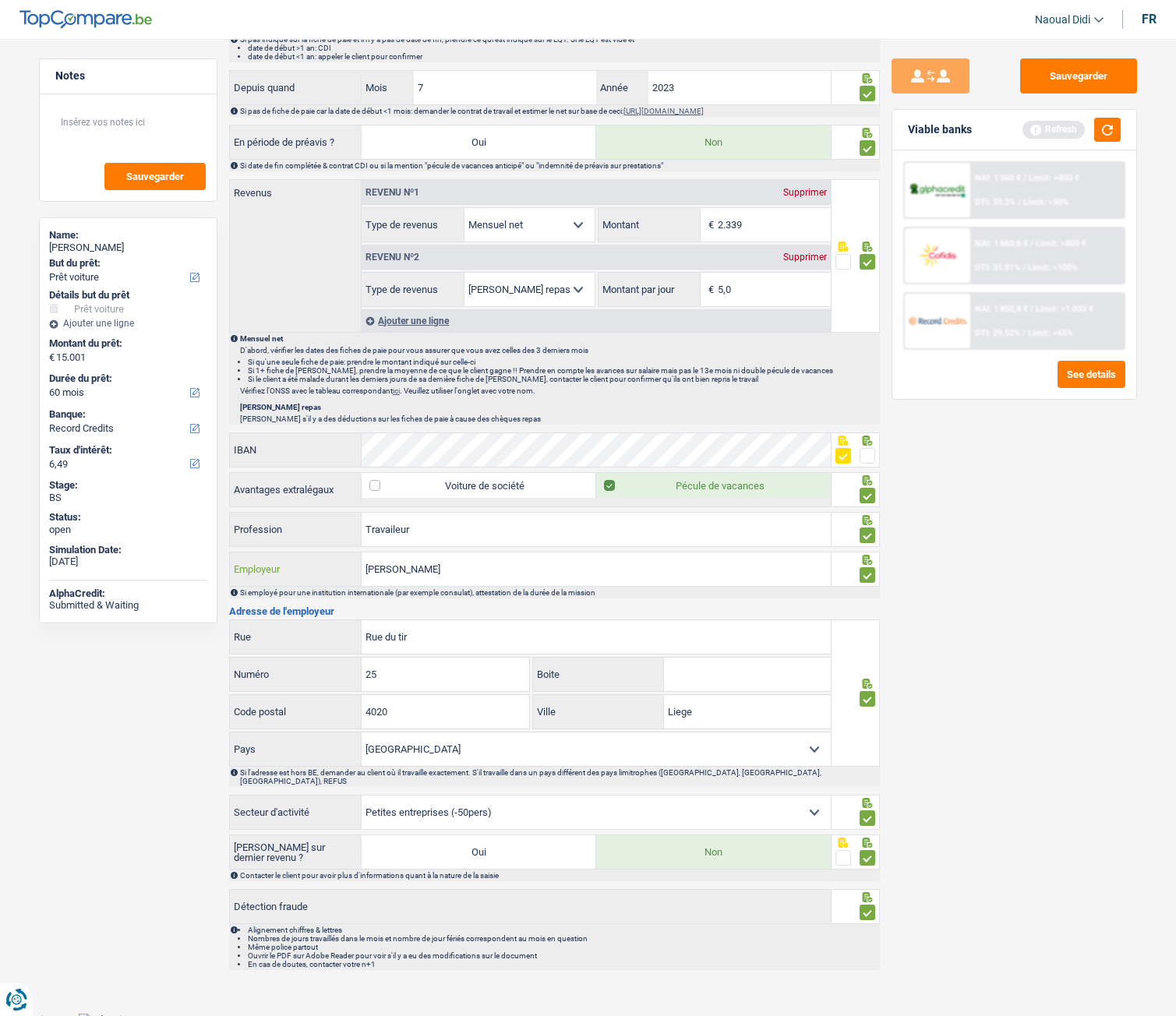
drag, startPoint x: 389, startPoint y: 570, endPoint x: 321, endPoint y: 560, distance: 68.7
click at [321, 560] on div "Ali Gondal Employeur" at bounding box center [531, 570] width 602 height 34
drag, startPoint x: 438, startPoint y: 637, endPoint x: 273, endPoint y: 614, distance: 166.6
click at [273, 562] on div "Informations générales Shirzai Nom Confirmer qu'il s'agit de la même personne. …" at bounding box center [555, 198] width 651 height 1542
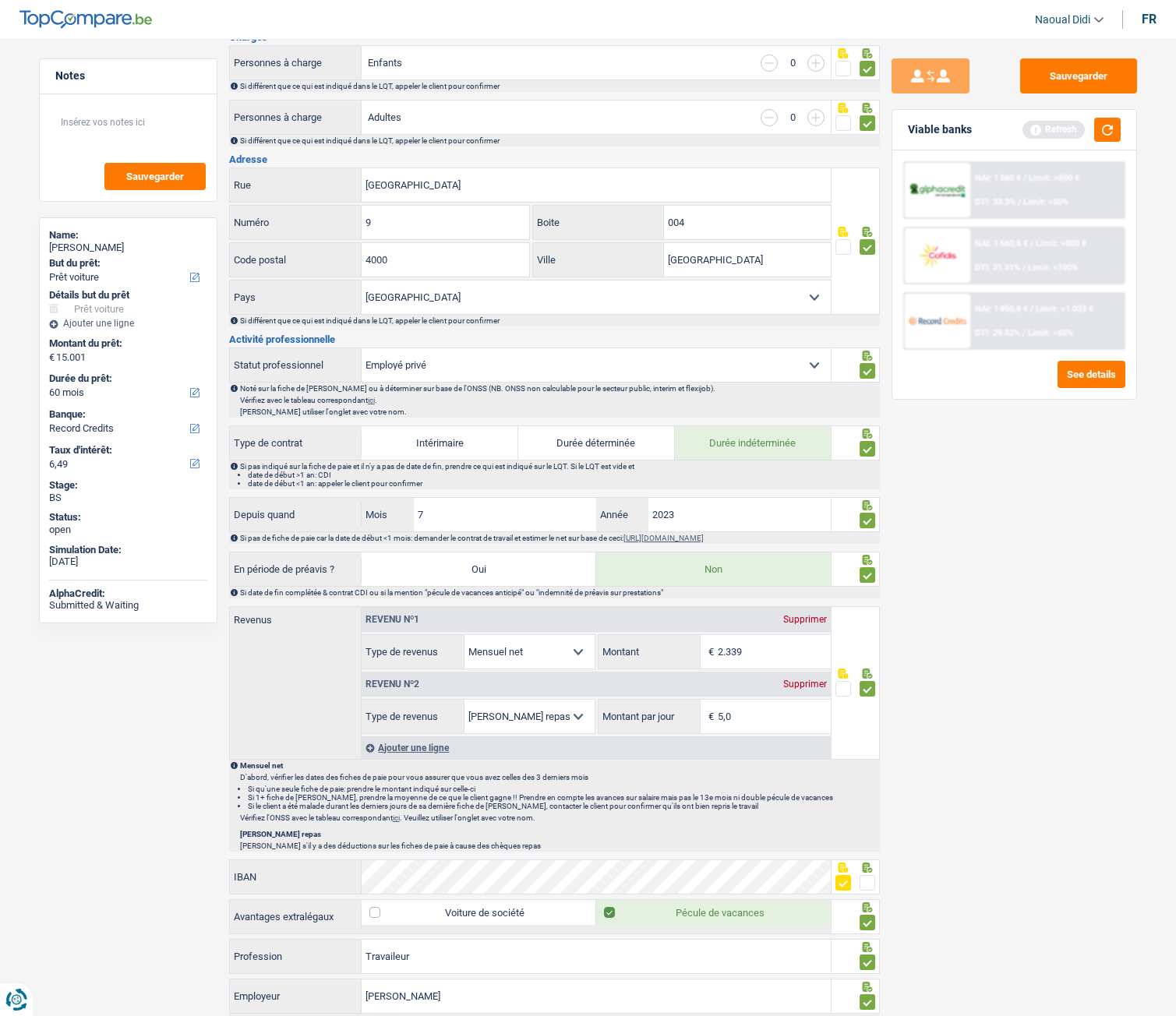
scroll to position [357, 0]
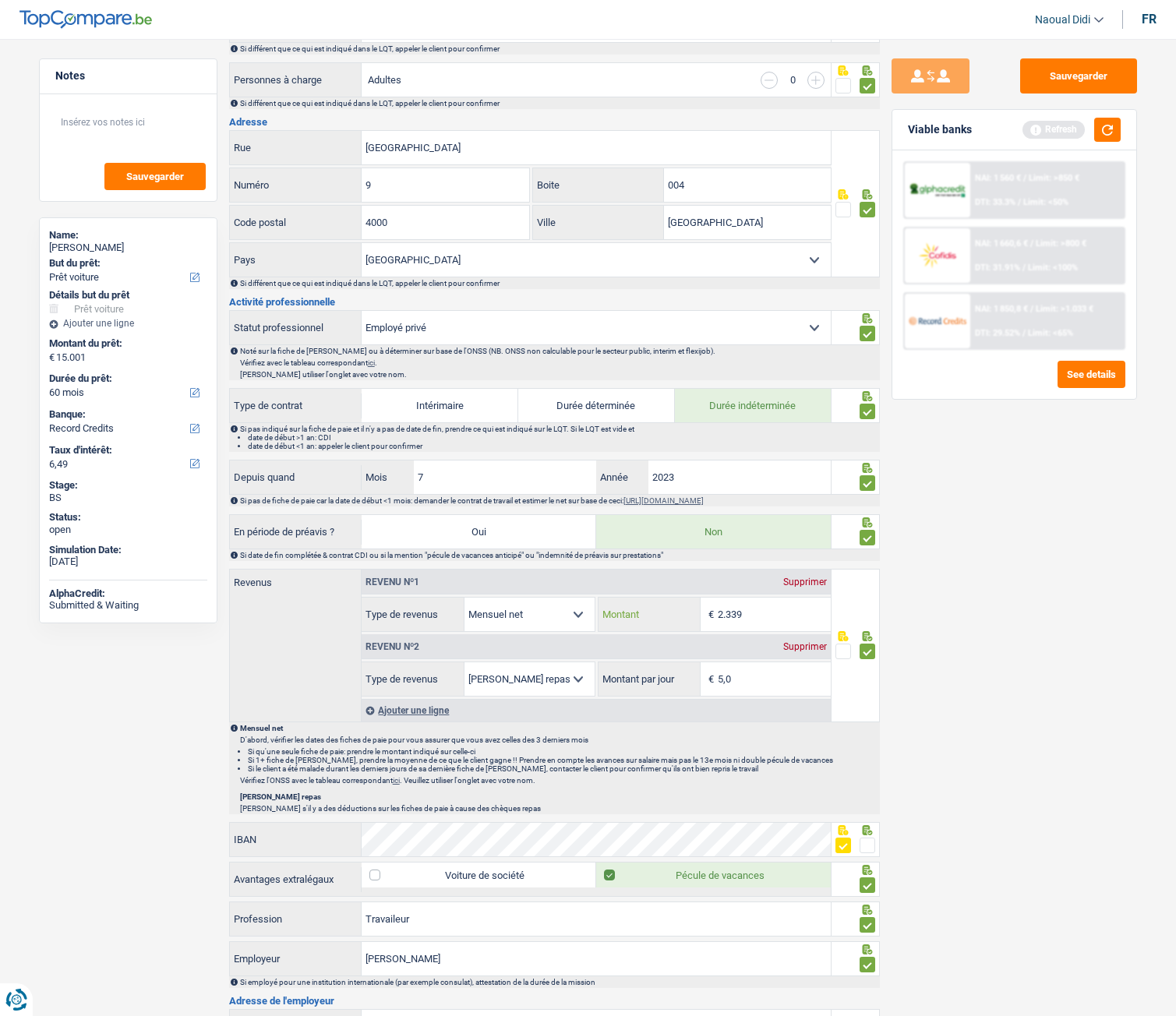
drag, startPoint x: 737, startPoint y: 615, endPoint x: 710, endPoint y: 614, distance: 27.0
click at [710, 562] on div "2.339 € Montant" at bounding box center [714, 615] width 232 height 34
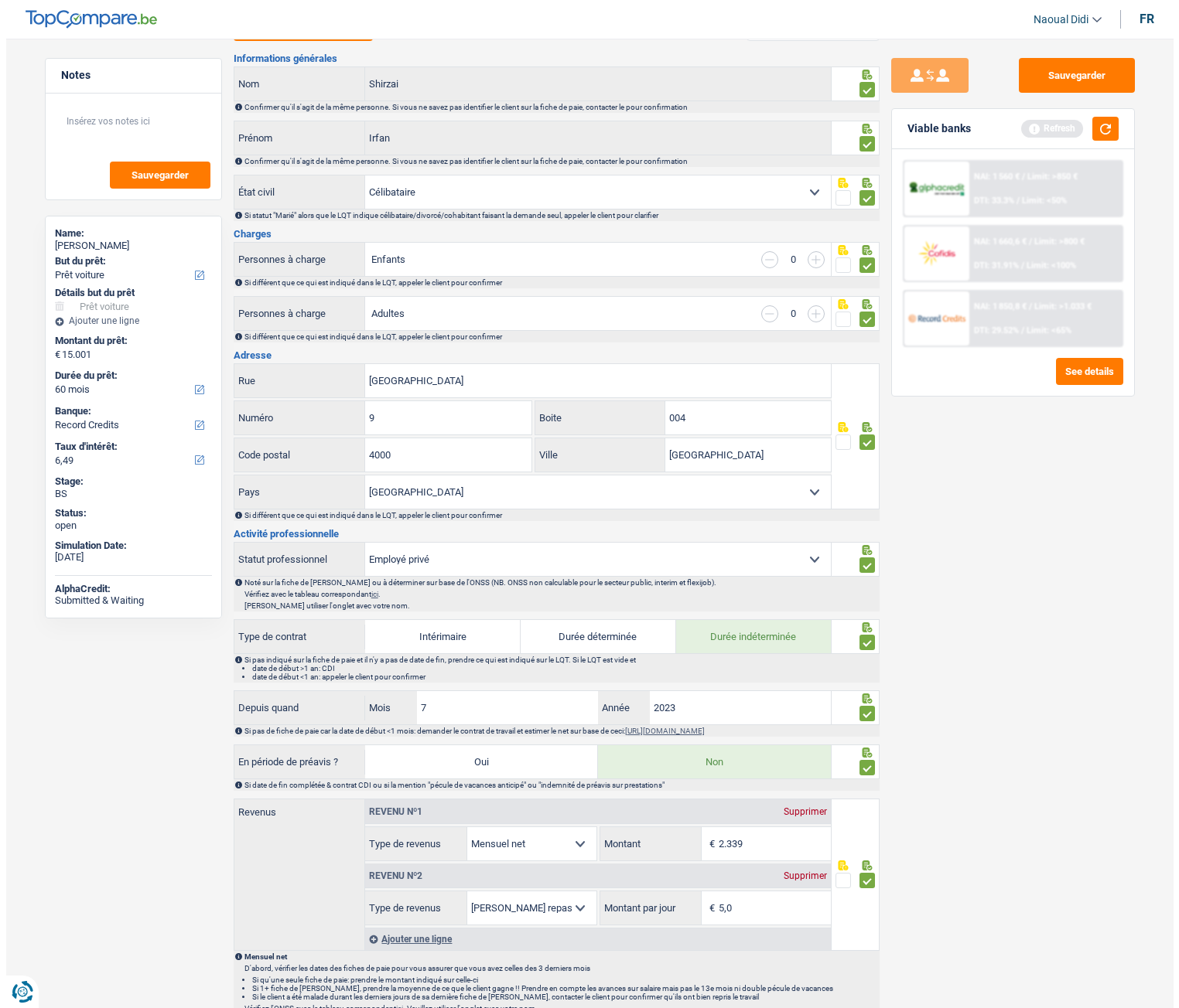
scroll to position [0, 0]
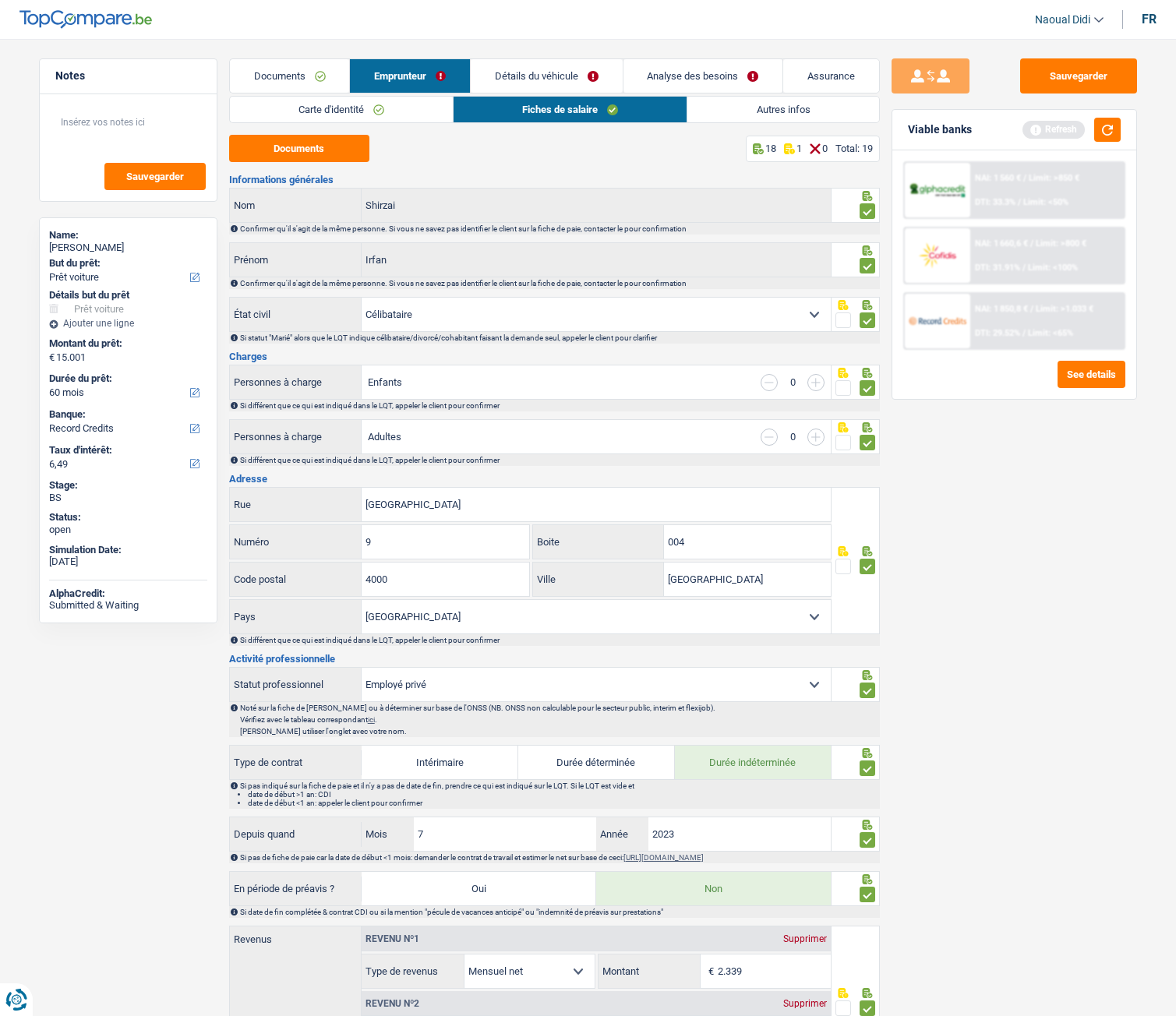
click at [746, 111] on link "Autres infos" at bounding box center [782, 109] width 191 height 25
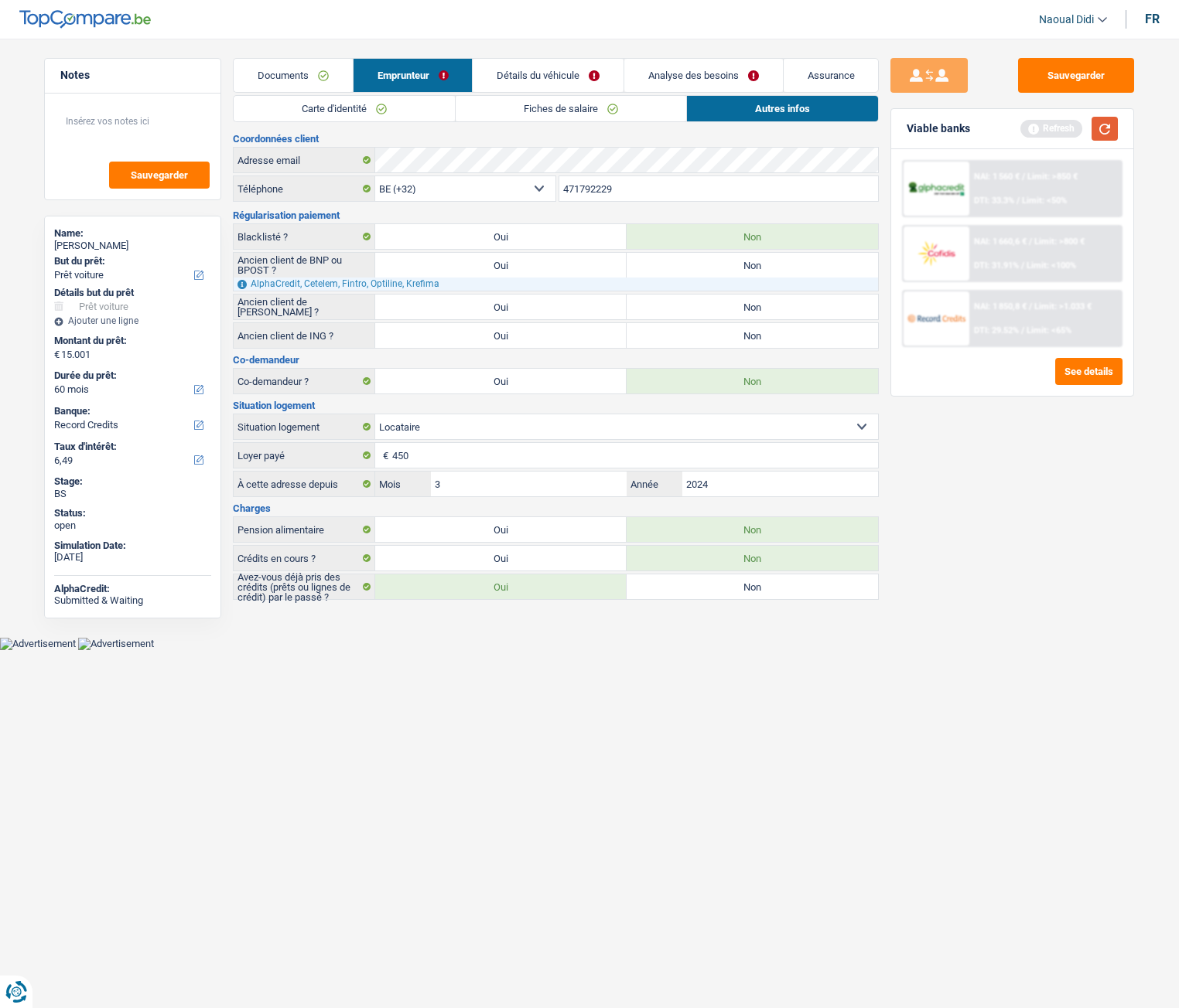
click at [1108, 131] on button "button" at bounding box center [1104, 129] width 26 height 24
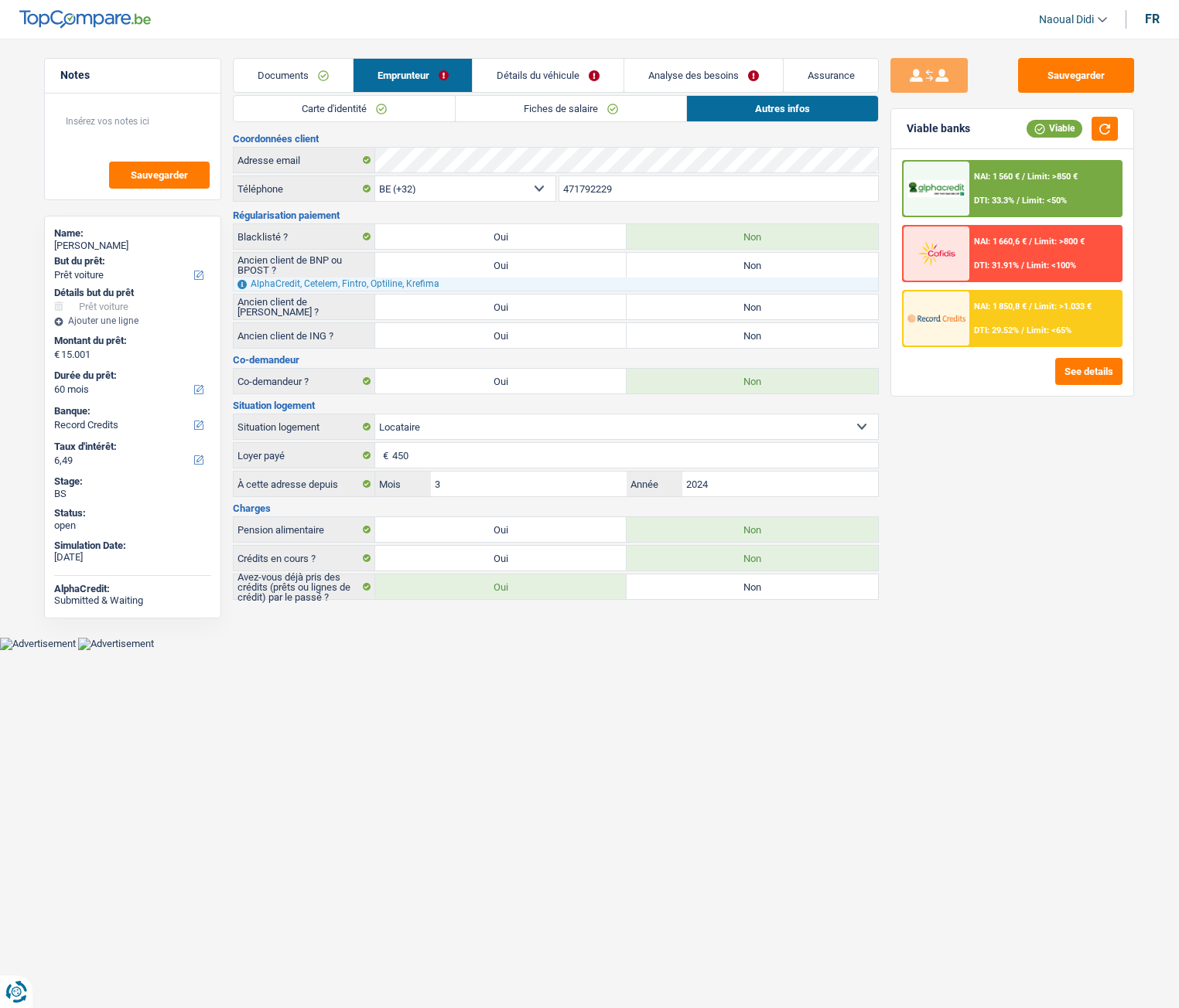
click at [1061, 259] on div "NAI: 1 660,6 € / Limit: >800 € DTI: 31.91% / Limit: <100%" at bounding box center [1045, 254] width 152 height 54
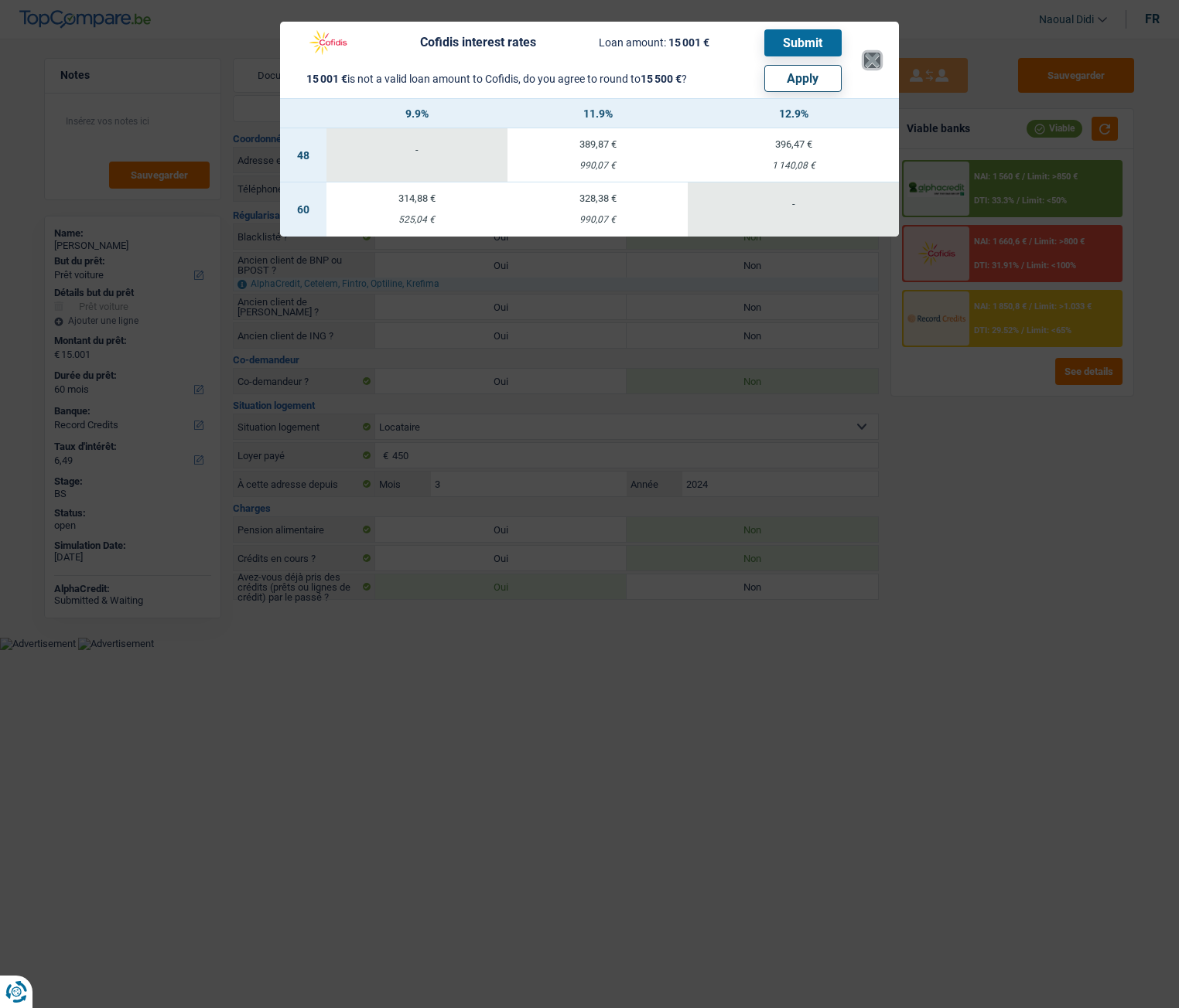
click at [867, 55] on button "×" at bounding box center [871, 60] width 16 height 16
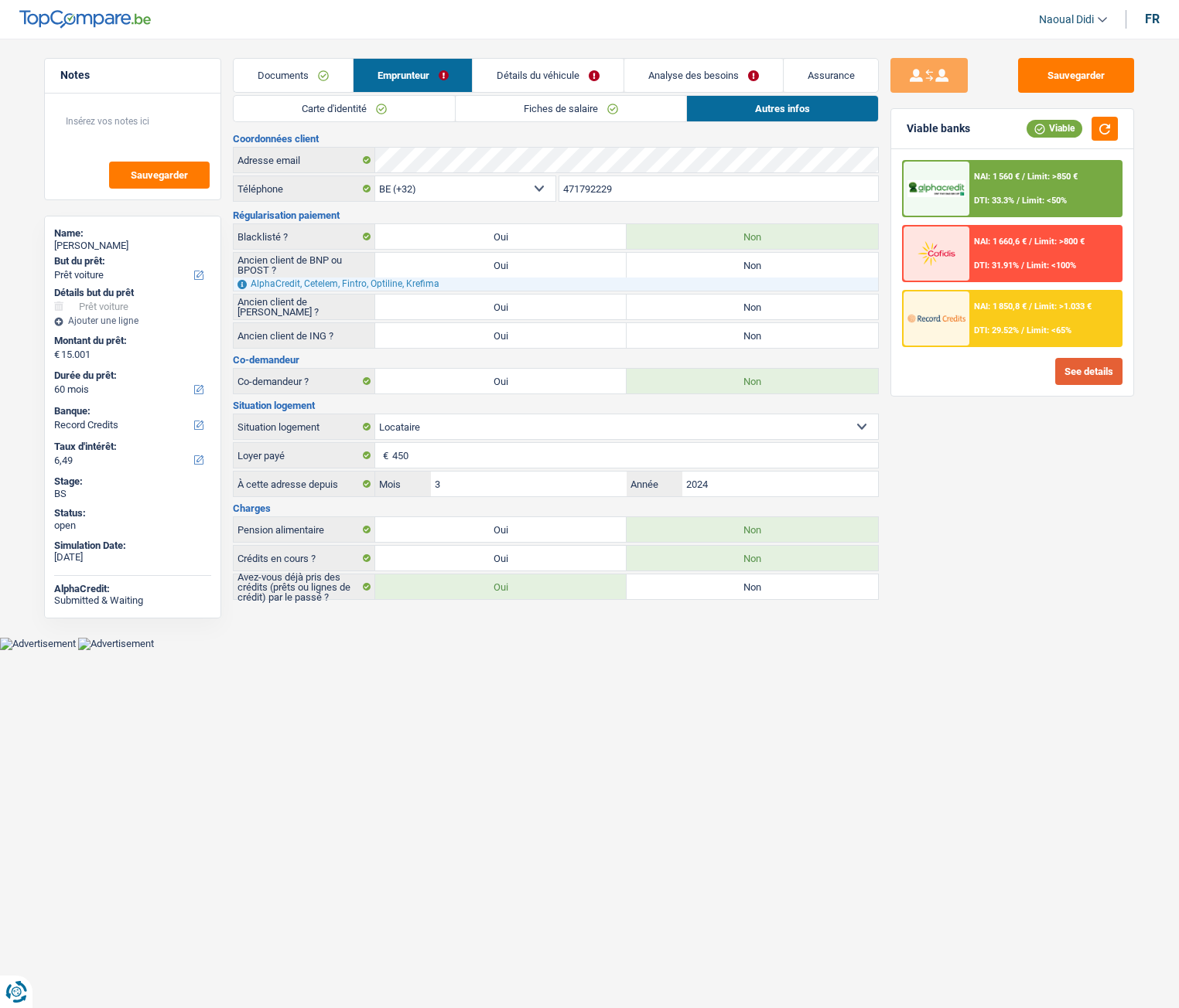
click at [1073, 374] on button "See details" at bounding box center [1089, 371] width 67 height 27
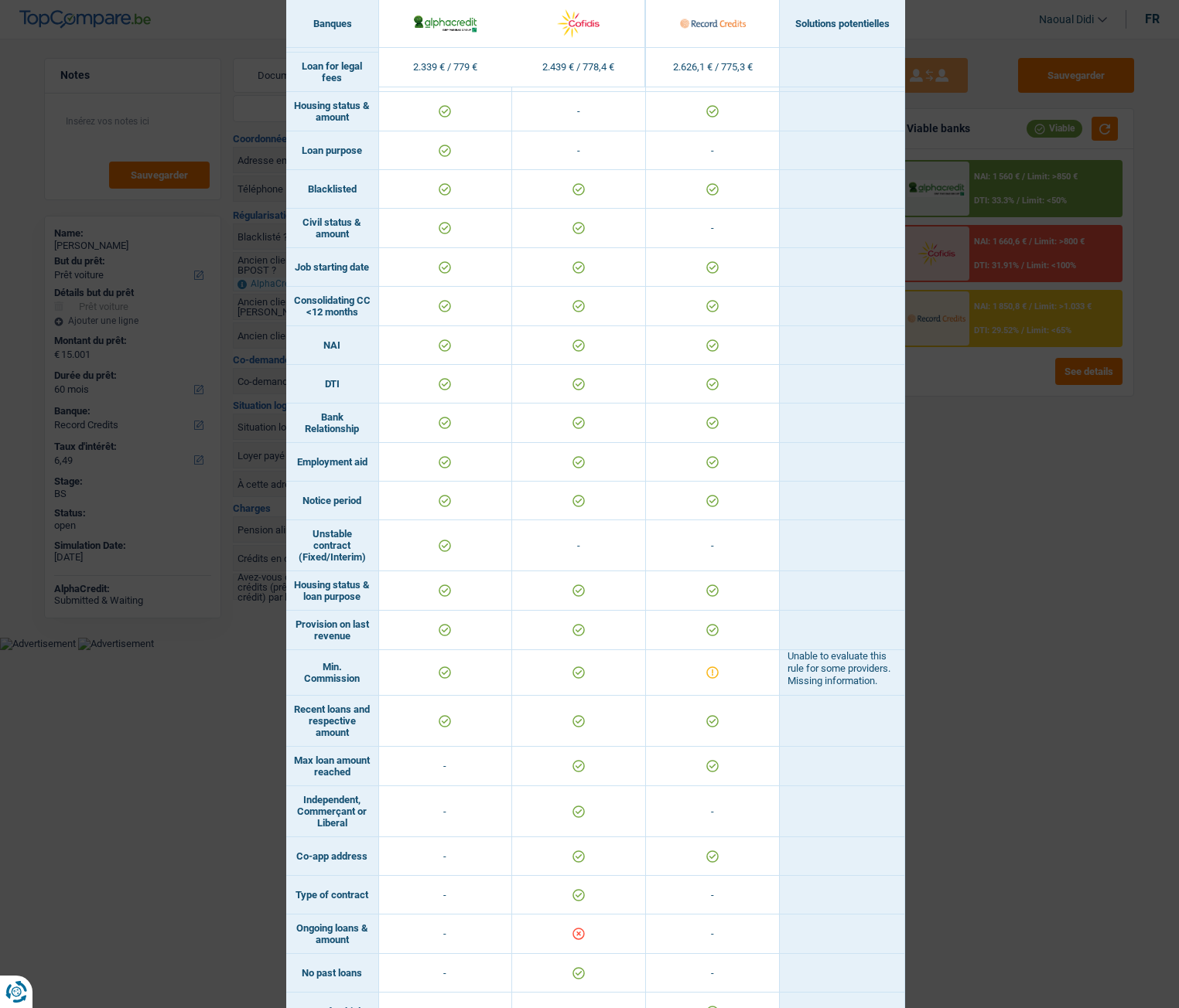
scroll to position [511, 0]
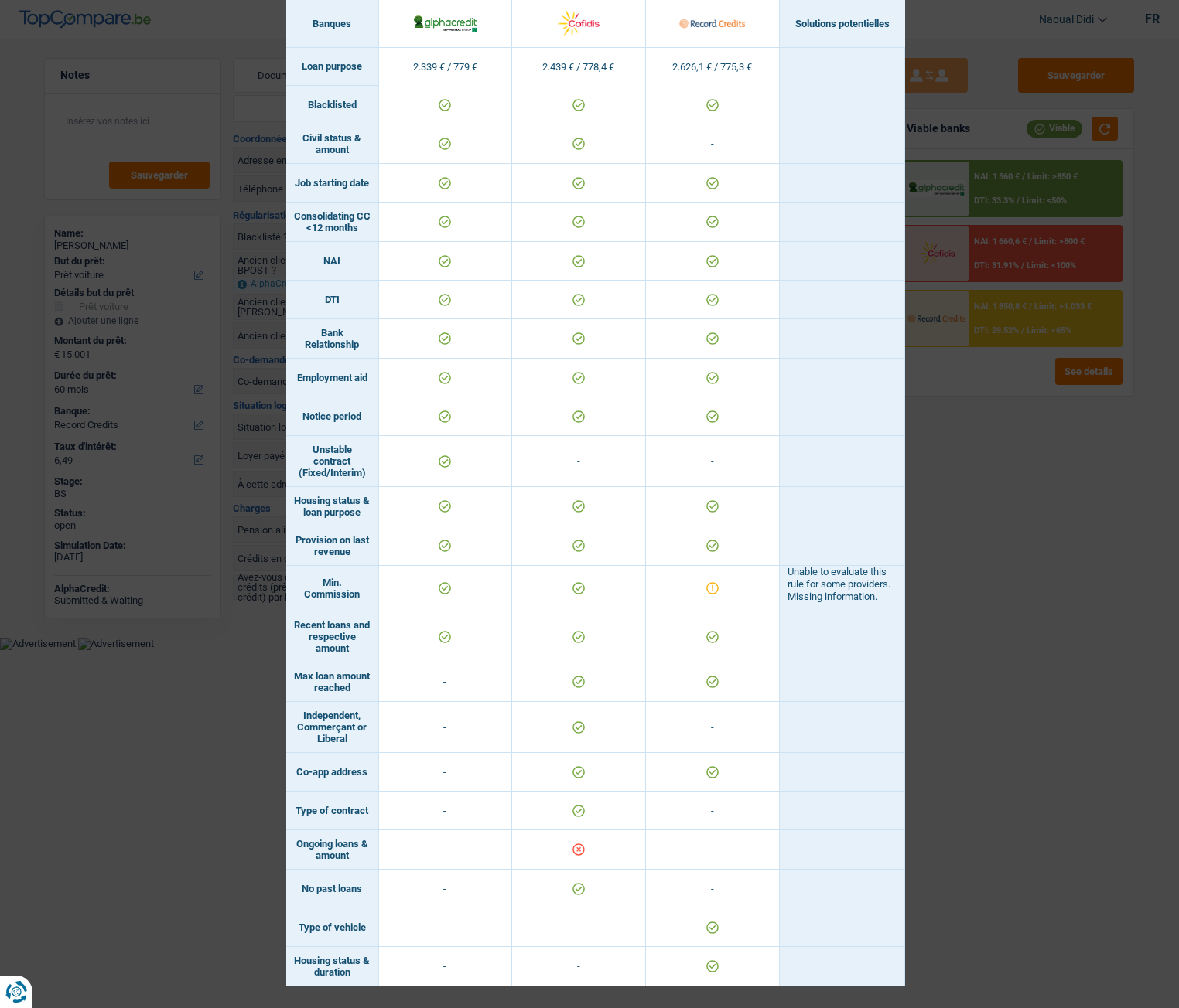
click at [1021, 518] on div "Banks conditions × Banques Solutions potentielles Revenus / Charges 2.339 € / 7…" at bounding box center [590, 504] width 1179 height 1008
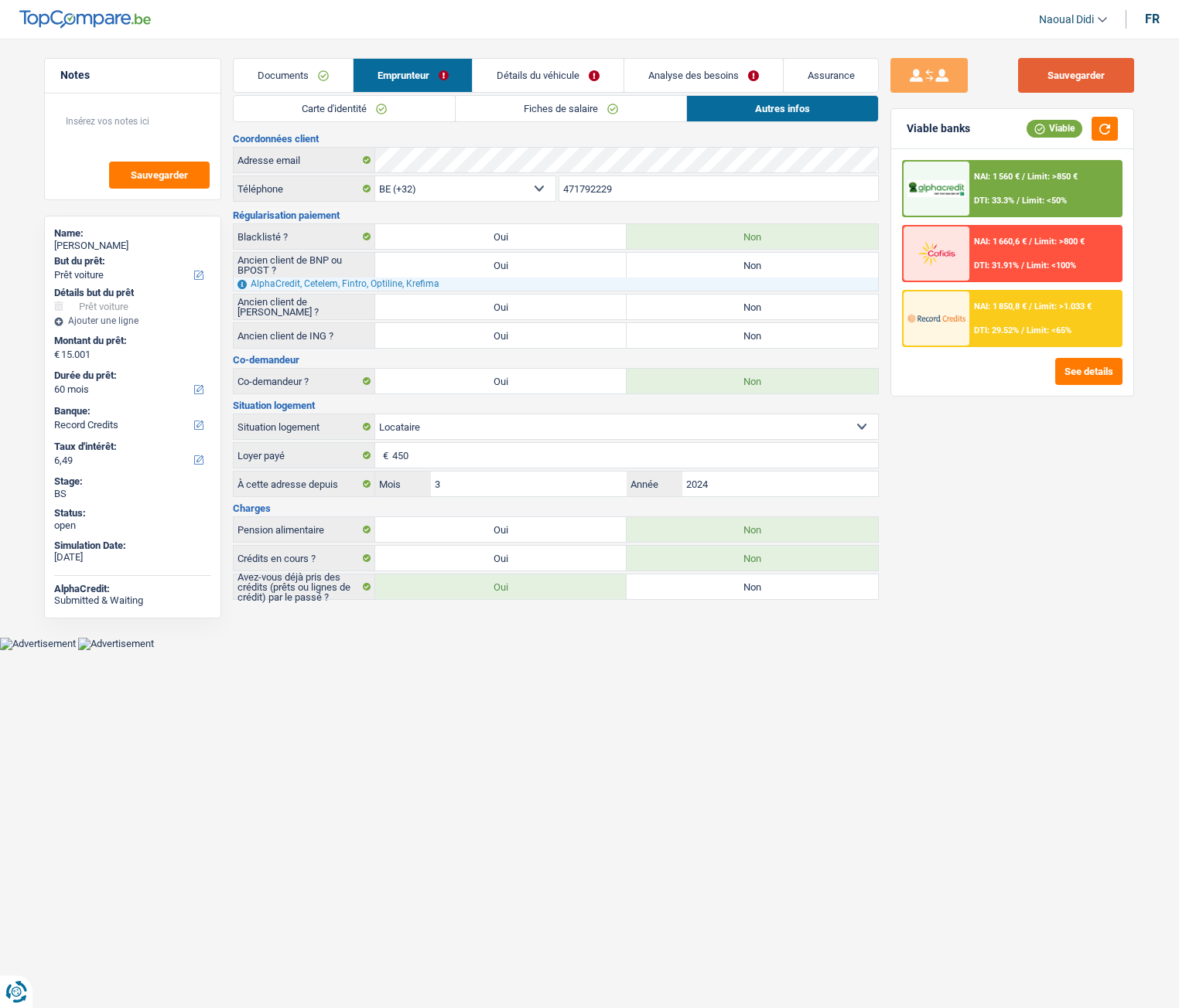
click at [1053, 69] on button "Sauvegarder" at bounding box center [1075, 75] width 116 height 35
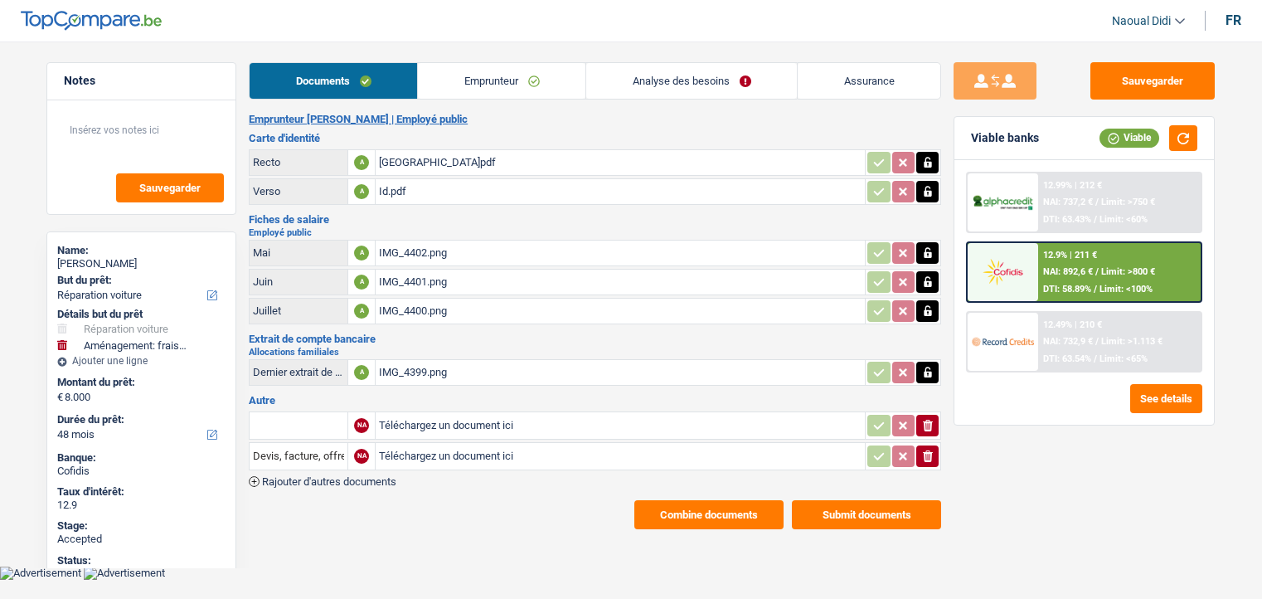
select select "carRepair"
select select "movingOrInstallation"
select select "48"
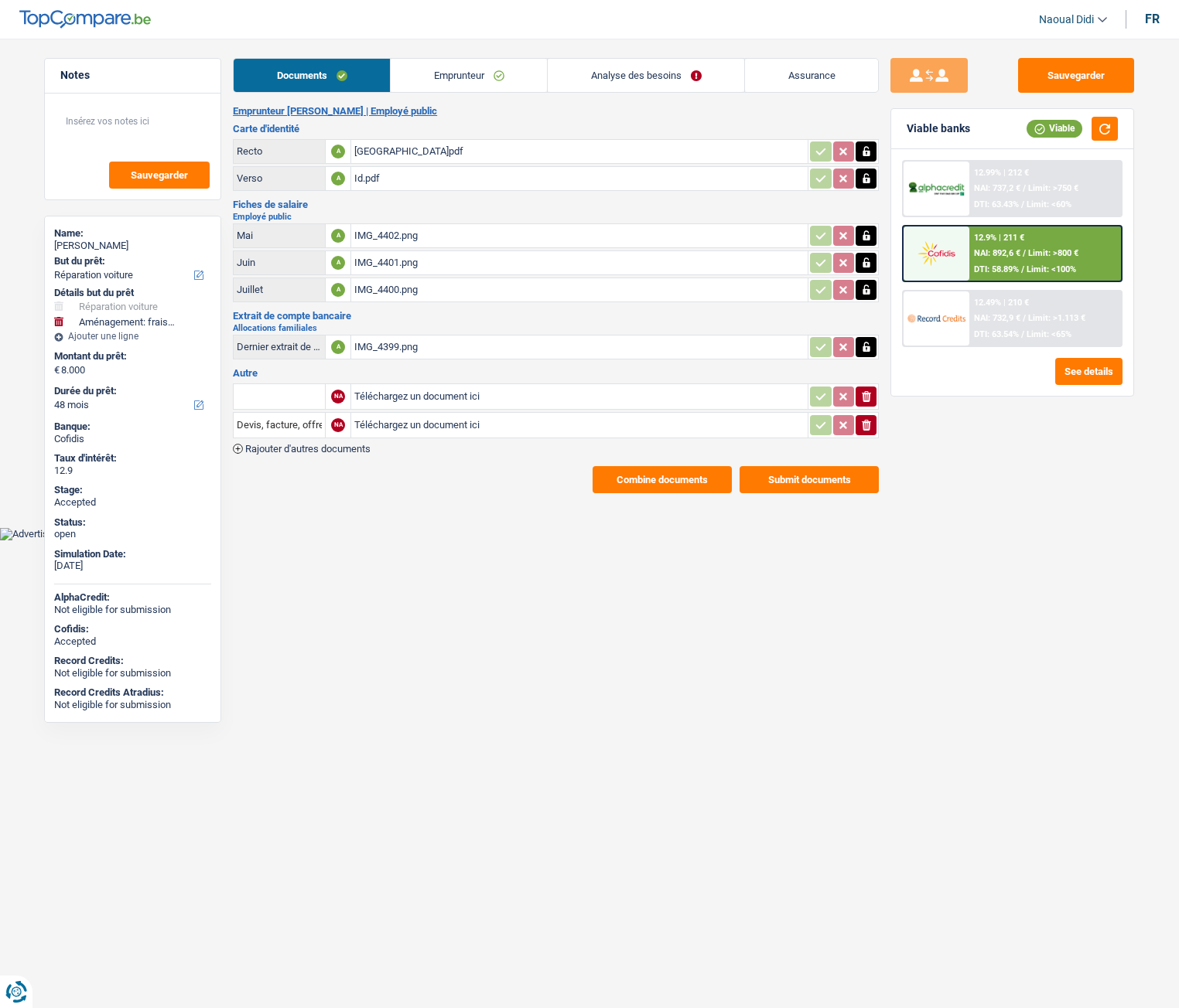
drag, startPoint x: 113, startPoint y: 247, endPoint x: 52, endPoint y: 254, distance: 61.4
click at [52, 254] on div "Name: Kimberley Aurel But du prêt: Confort maison: meubles, textile, peinture, …" at bounding box center [132, 469] width 177 height 507
copy div "Kimberley Aurel"
click at [482, 75] on link "Emprunteur" at bounding box center [469, 76] width 157 height 34
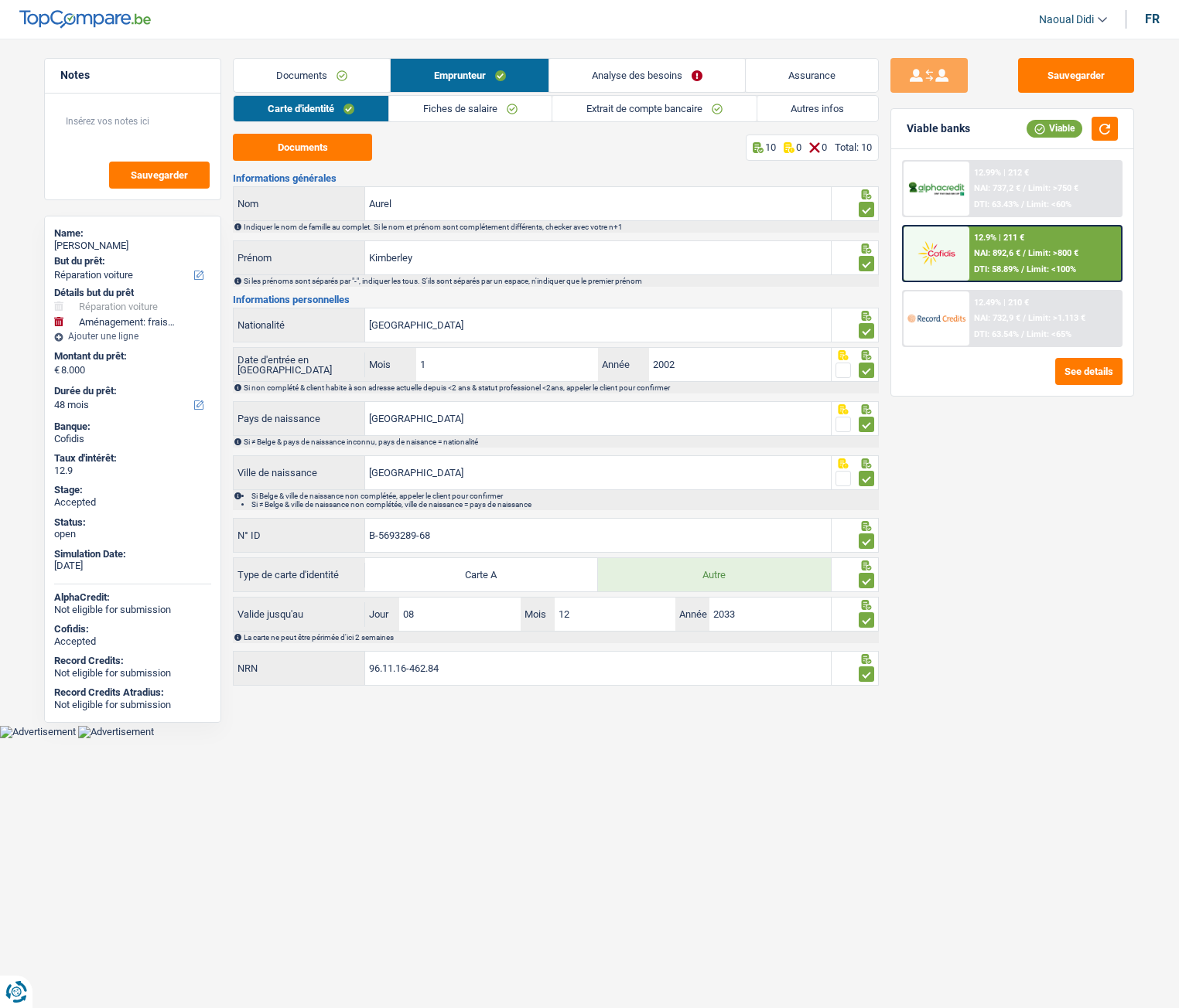
click at [283, 78] on link "Documents" at bounding box center [312, 76] width 157 height 34
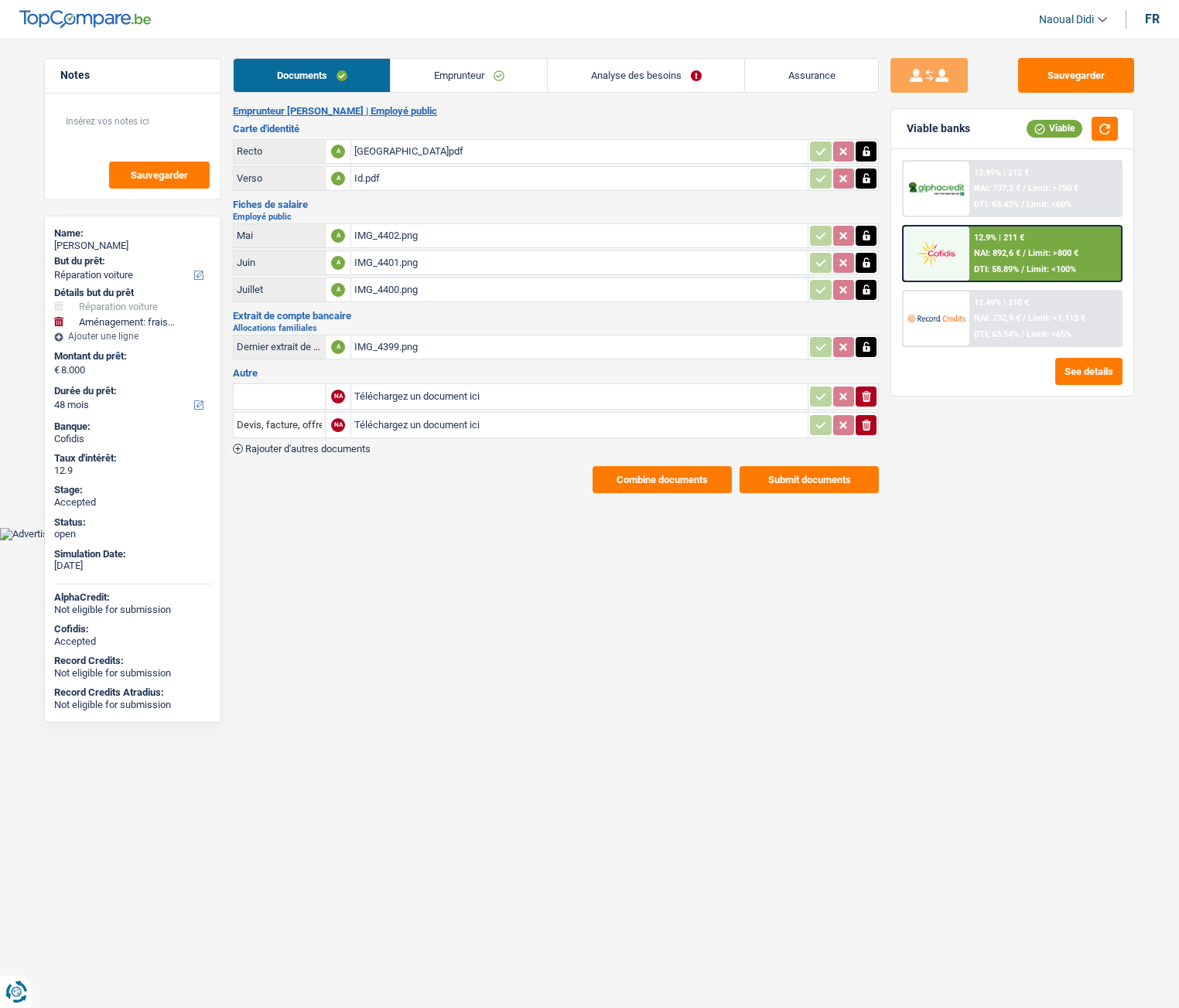
click at [811, 483] on button "Submit documents" at bounding box center [809, 479] width 139 height 27
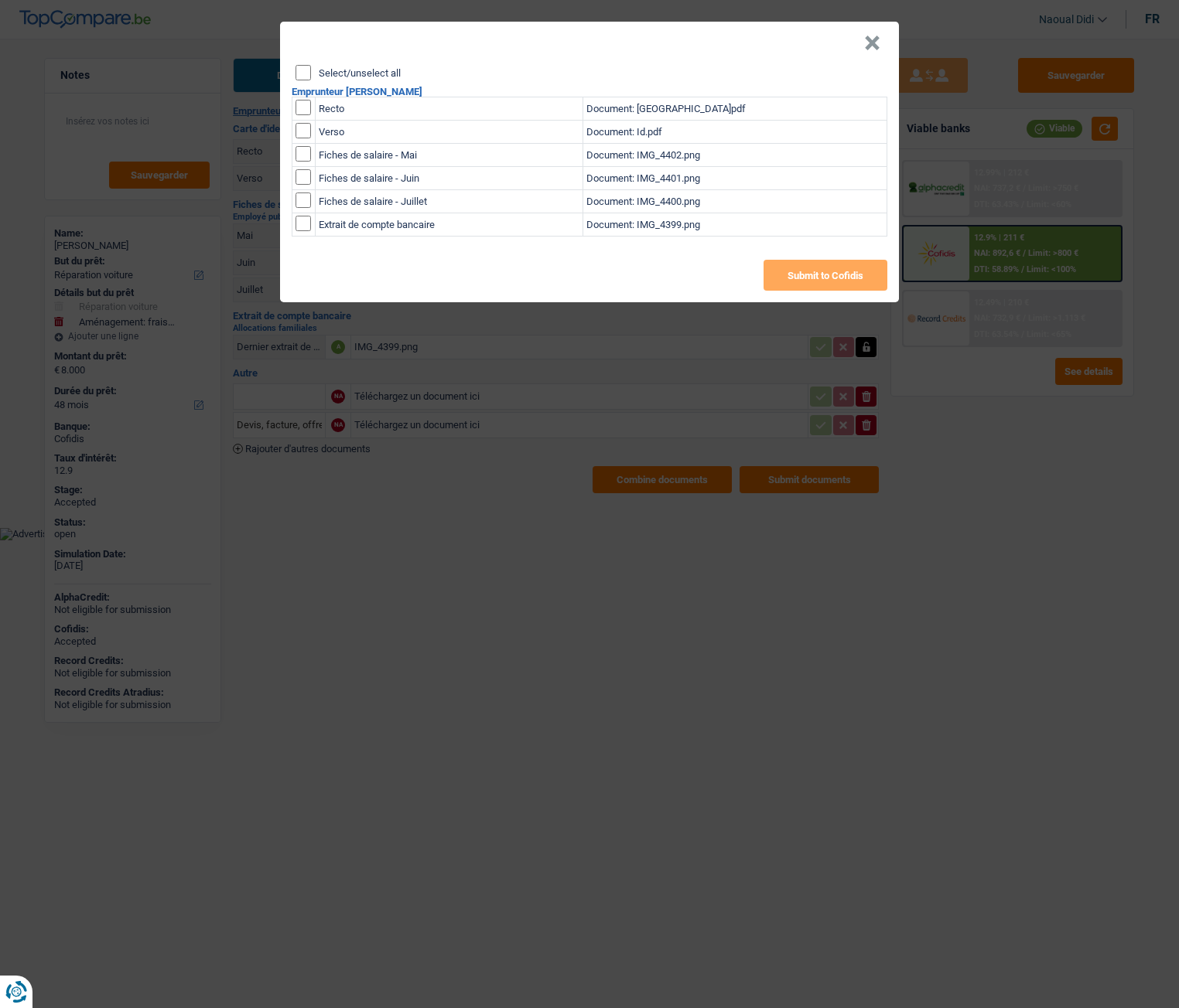
click at [305, 72] on input "Select/unselect all" at bounding box center [303, 73] width 16 height 16
checkbox input "true"
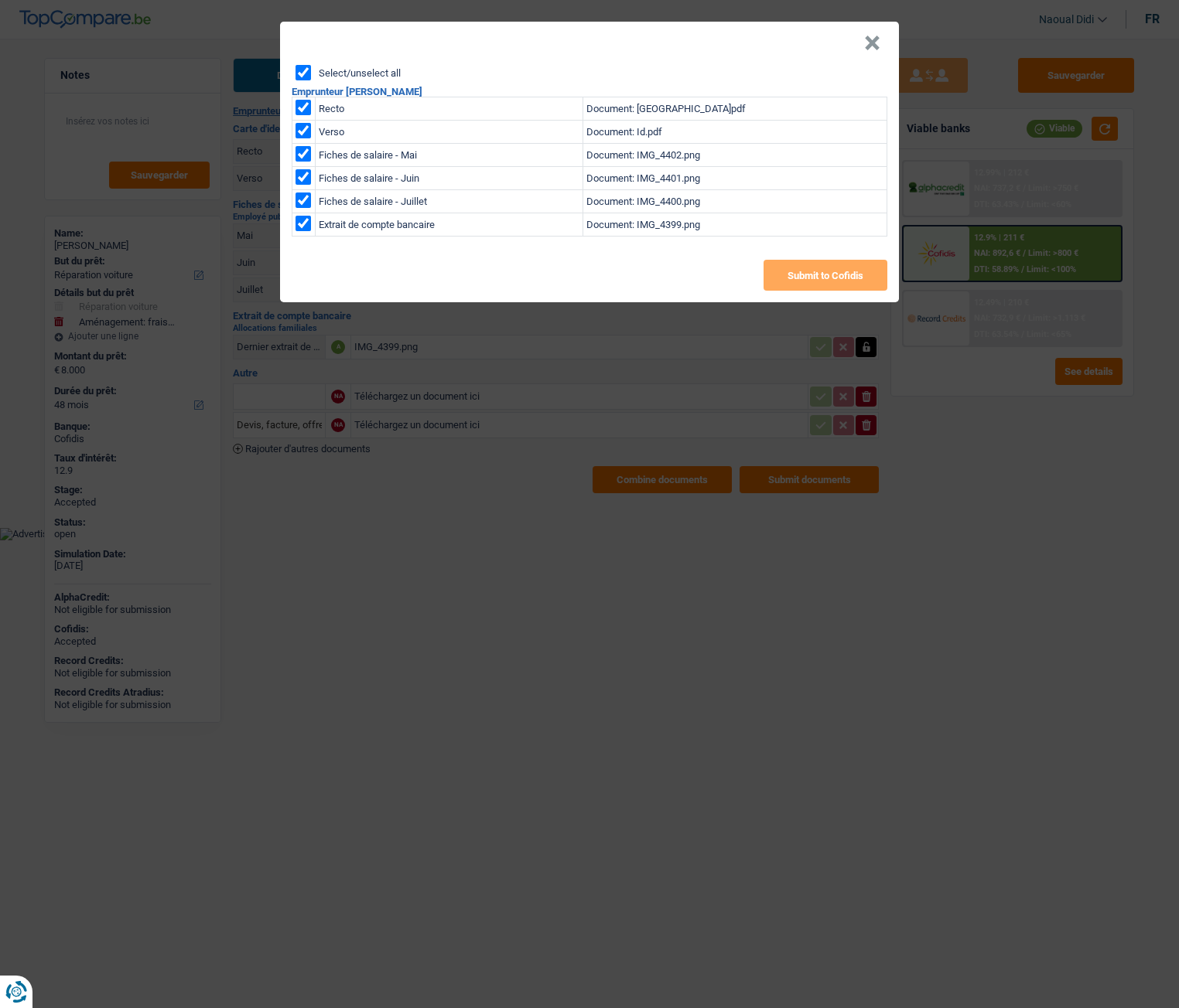
checkbox input "true"
click at [832, 283] on button "Submit to Cofidis" at bounding box center [825, 275] width 124 height 31
click at [876, 38] on button "×" at bounding box center [871, 43] width 16 height 16
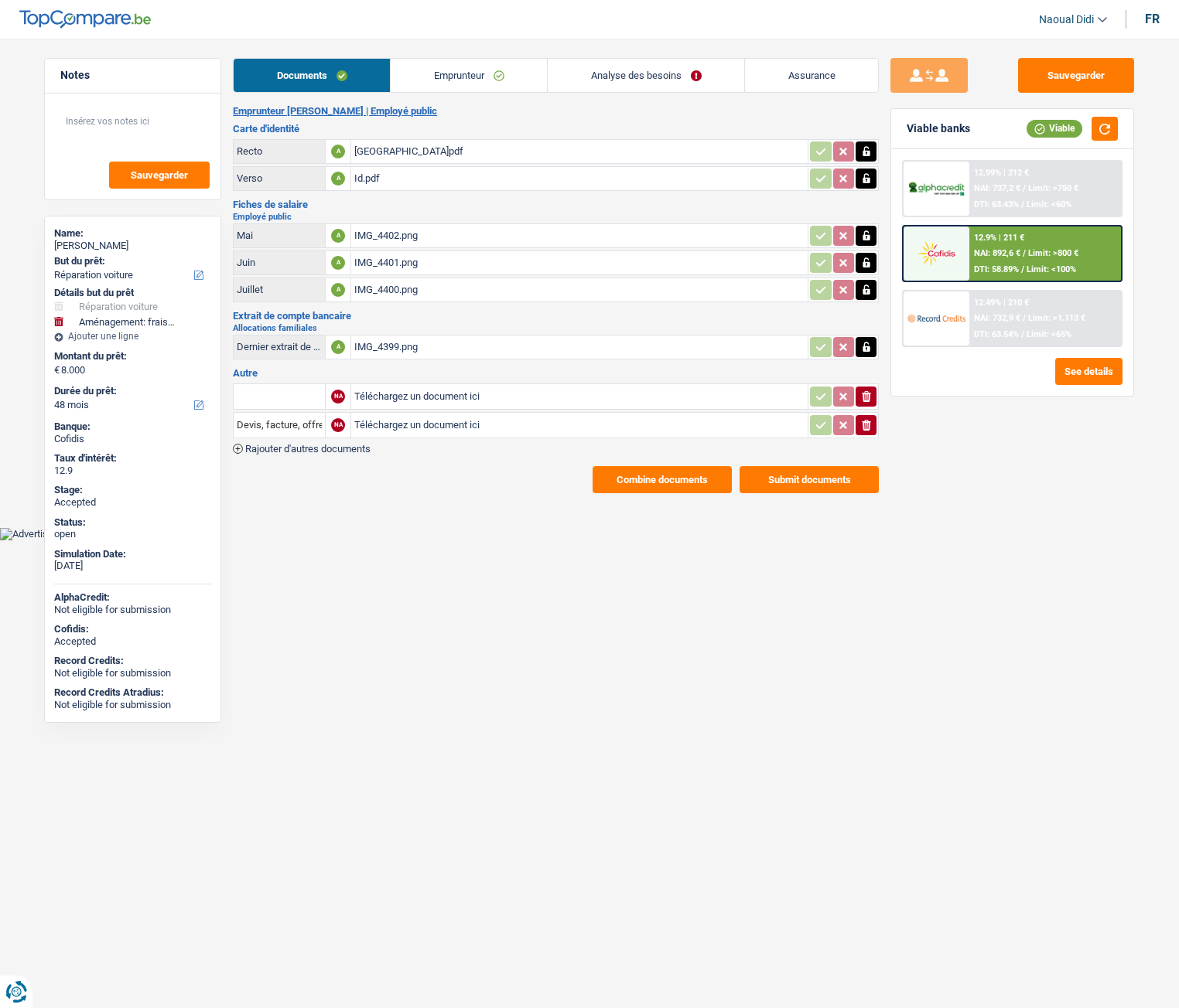
click at [465, 70] on link "Emprunteur" at bounding box center [469, 76] width 157 height 34
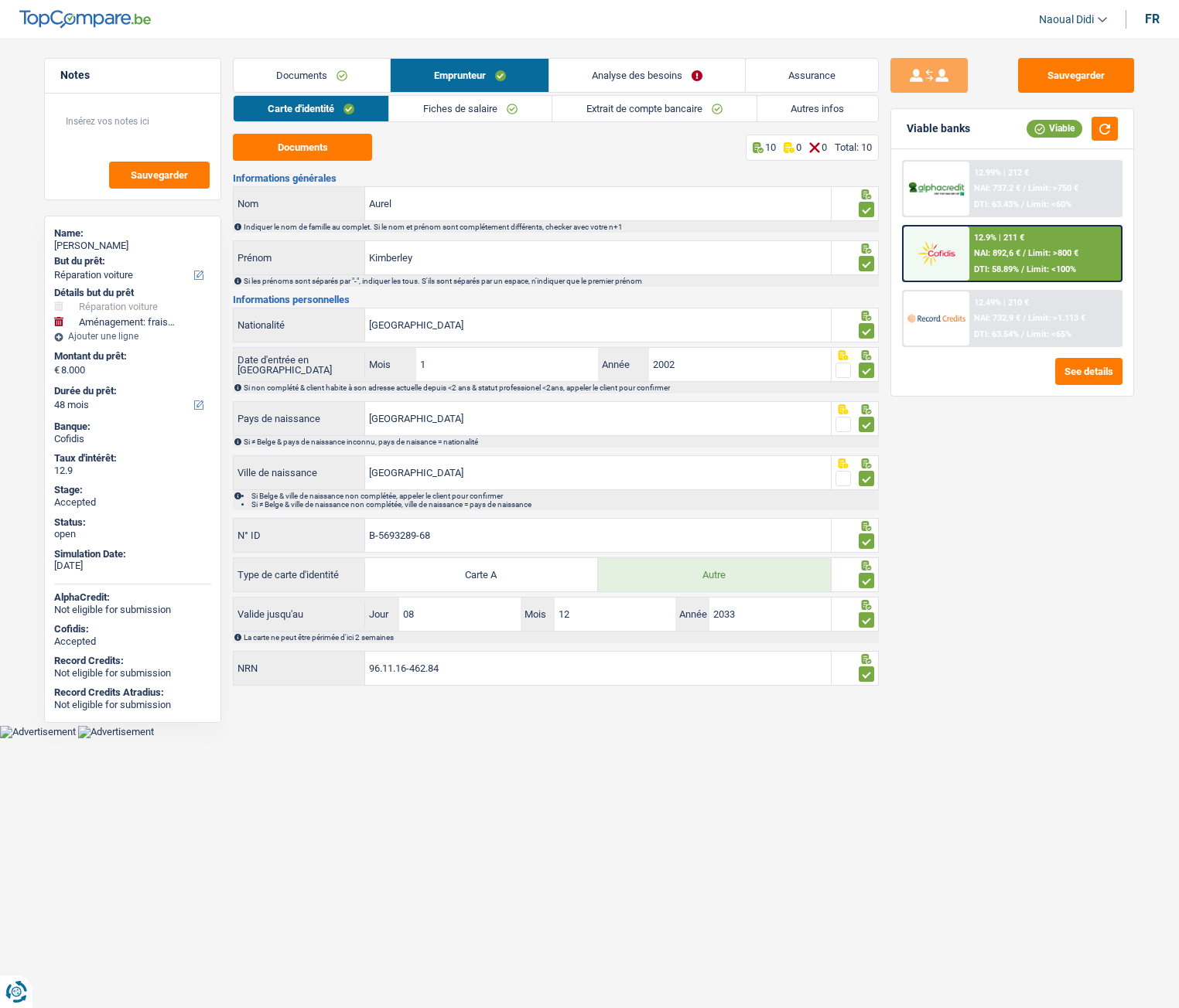
click at [631, 79] on link "Analyse des besoins" at bounding box center [647, 76] width 196 height 34
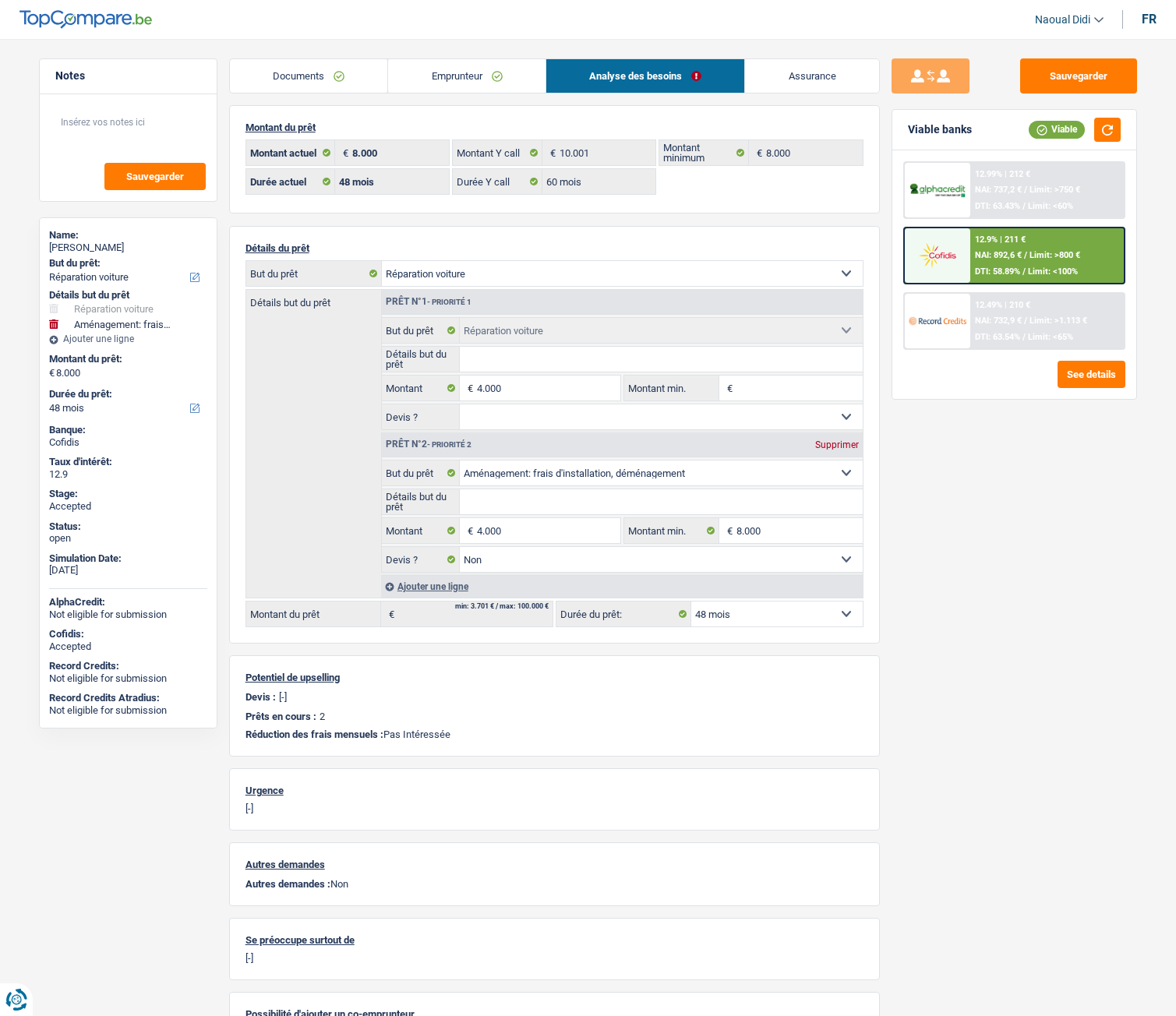
click at [314, 80] on link "Documents" at bounding box center [309, 76] width 158 height 34
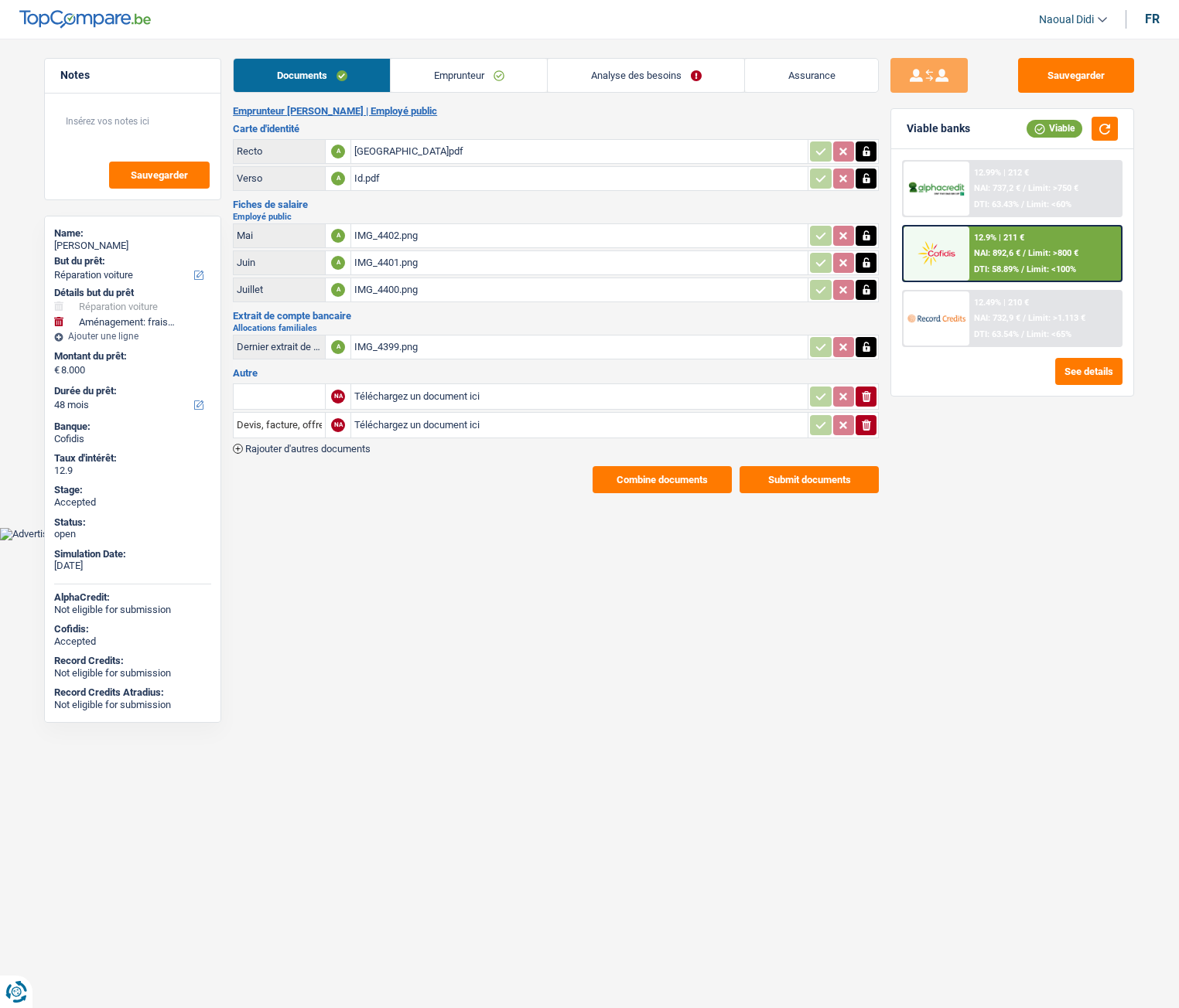
click at [636, 78] on link "Analyse des besoins" at bounding box center [645, 76] width 197 height 34
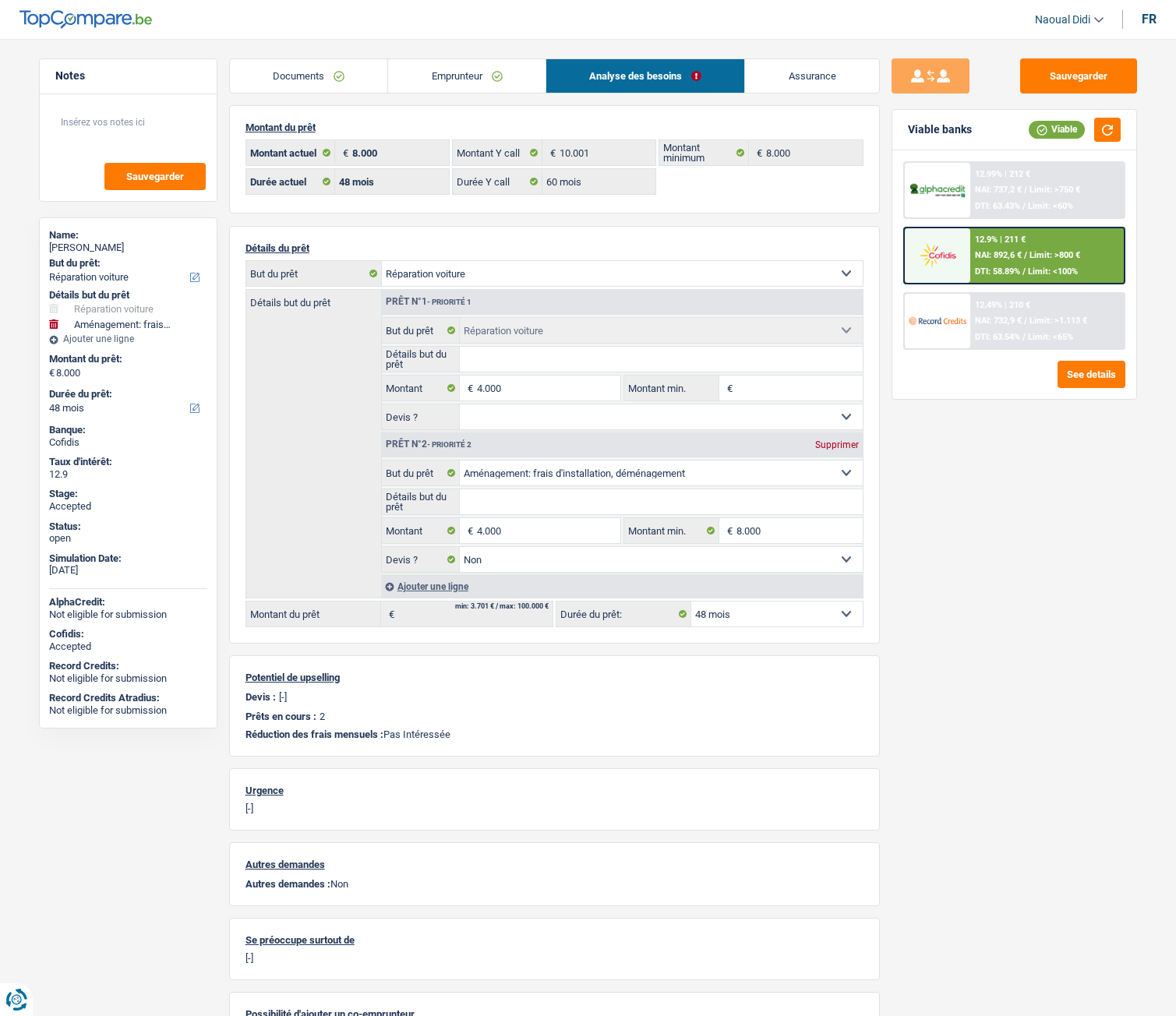
click at [434, 70] on link "Emprunteur" at bounding box center [467, 76] width 158 height 34
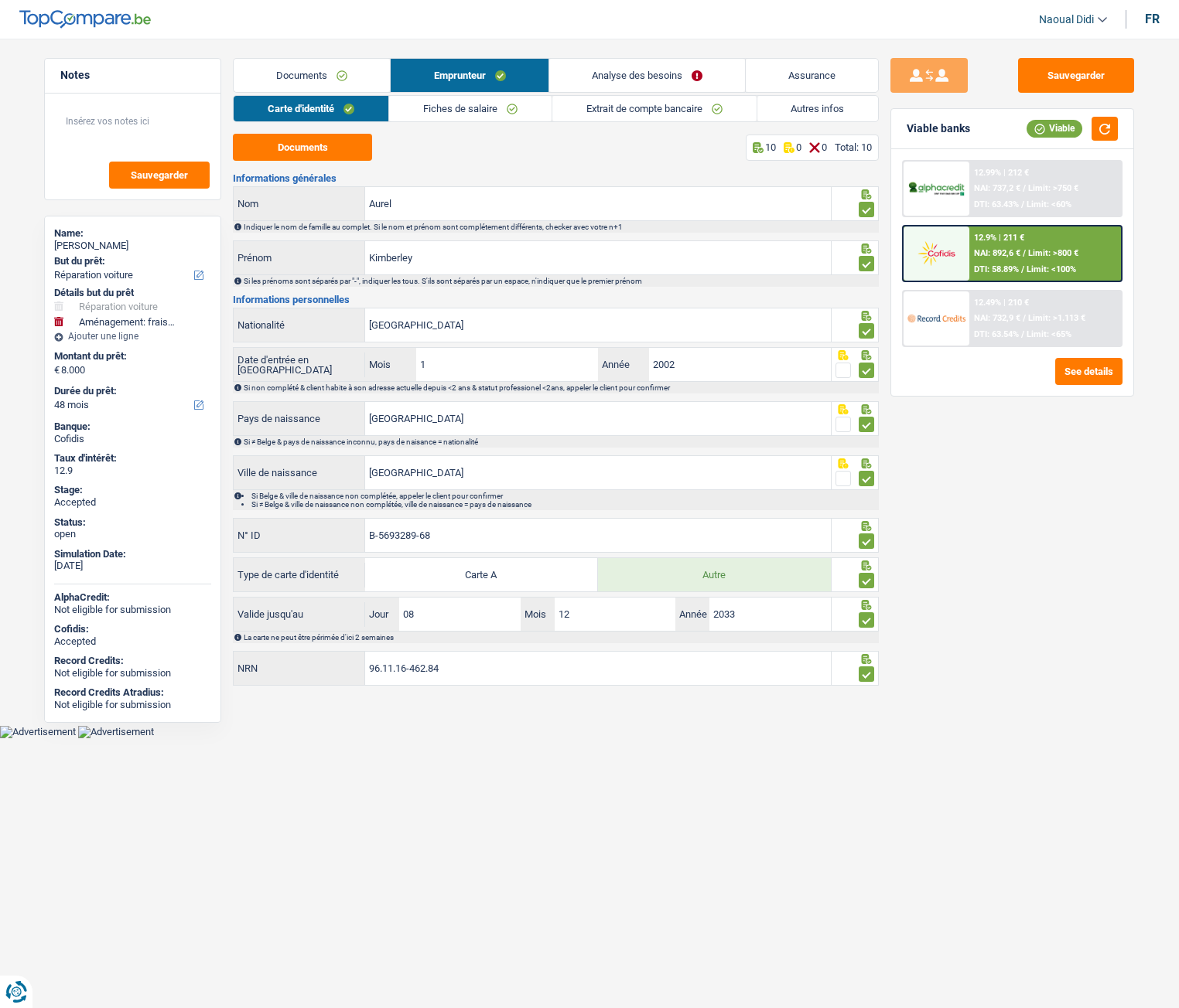
click at [795, 111] on link "Autres infos" at bounding box center [818, 108] width 121 height 25
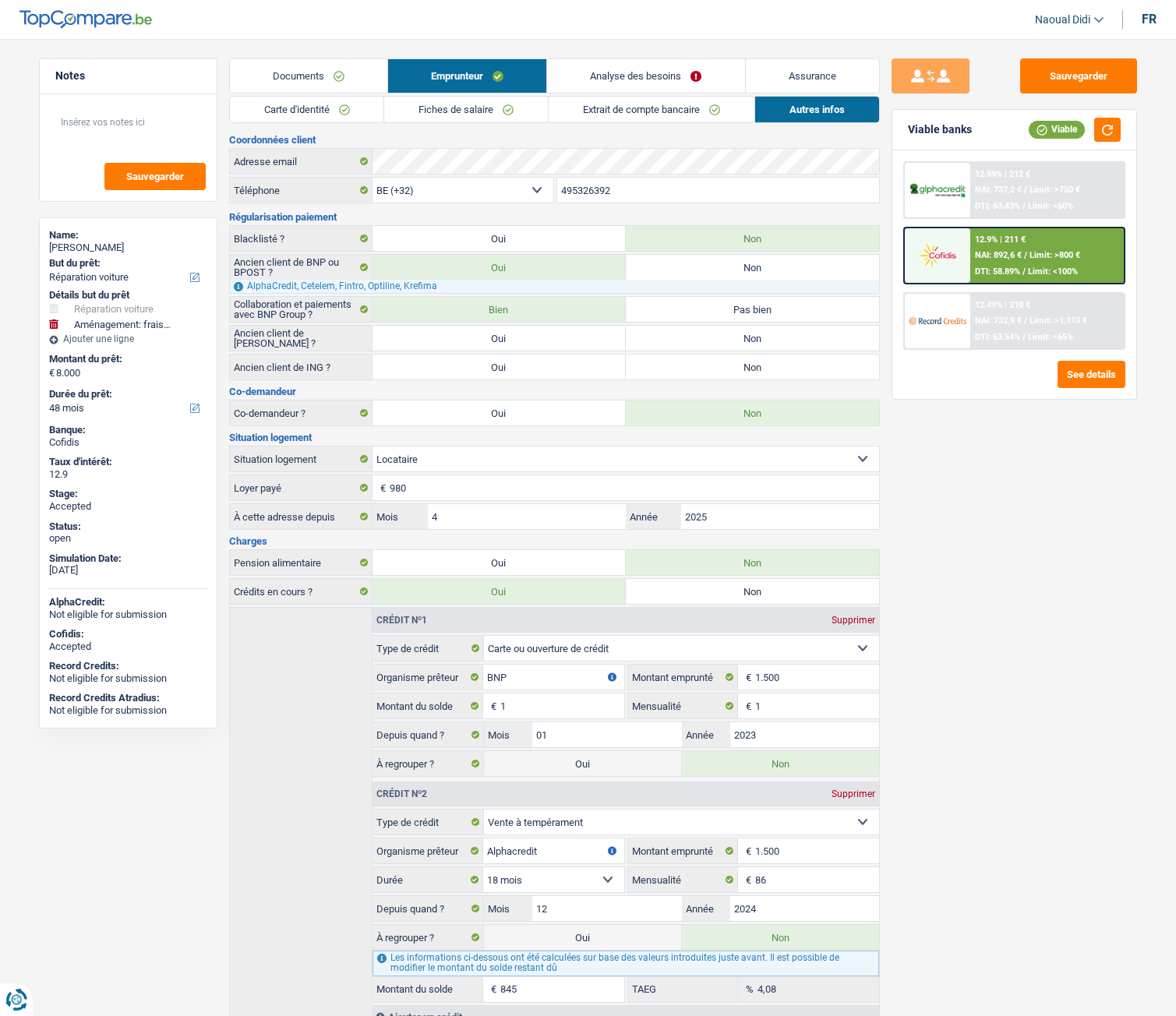
click at [297, 110] on link "Carte d'identité" at bounding box center [307, 109] width 154 height 25
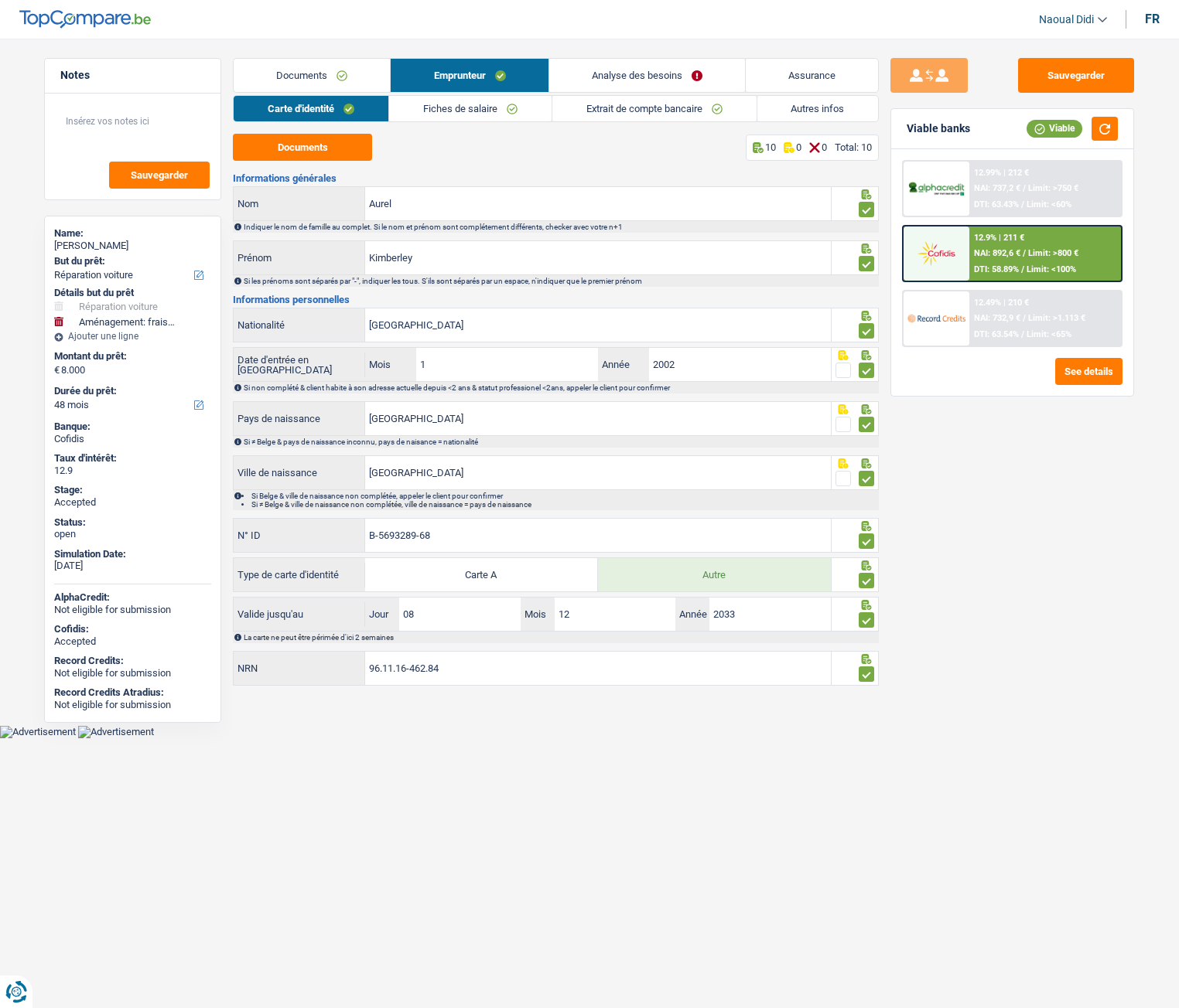
click at [645, 85] on link "Analyse des besoins" at bounding box center [647, 76] width 196 height 34
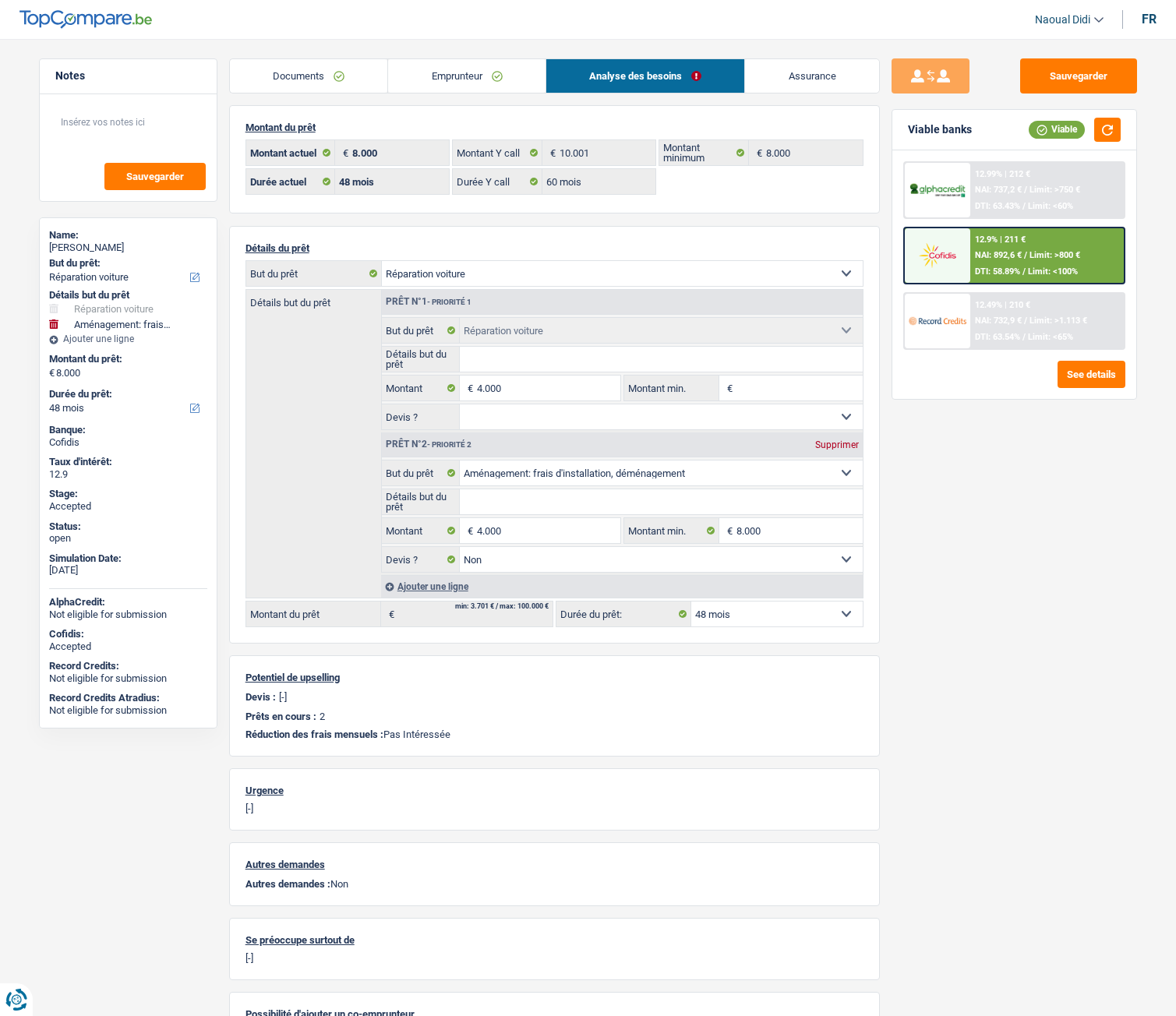
click at [298, 70] on link "Documents" at bounding box center [309, 76] width 158 height 34
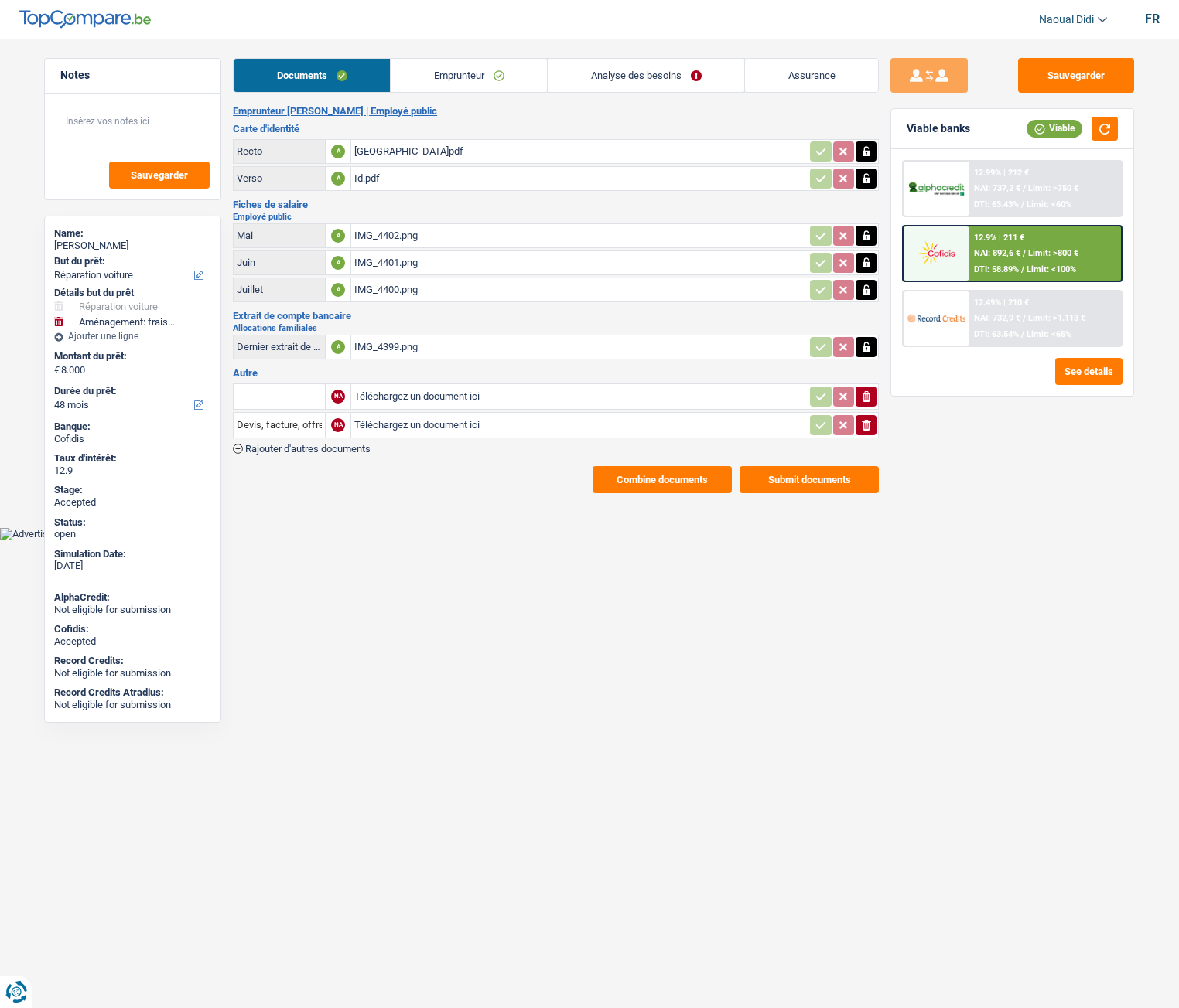
click at [405, 155] on div "BELGIQUE.pdf" at bounding box center [579, 151] width 451 height 23
click at [366, 174] on div "Id.pdf" at bounding box center [579, 178] width 451 height 23
click at [389, 234] on div "IMG_4402.png" at bounding box center [579, 235] width 451 height 23
click at [375, 258] on div "IMG_4401.png" at bounding box center [579, 263] width 451 height 23
click at [385, 295] on div "IMG_4400.png" at bounding box center [579, 290] width 451 height 23
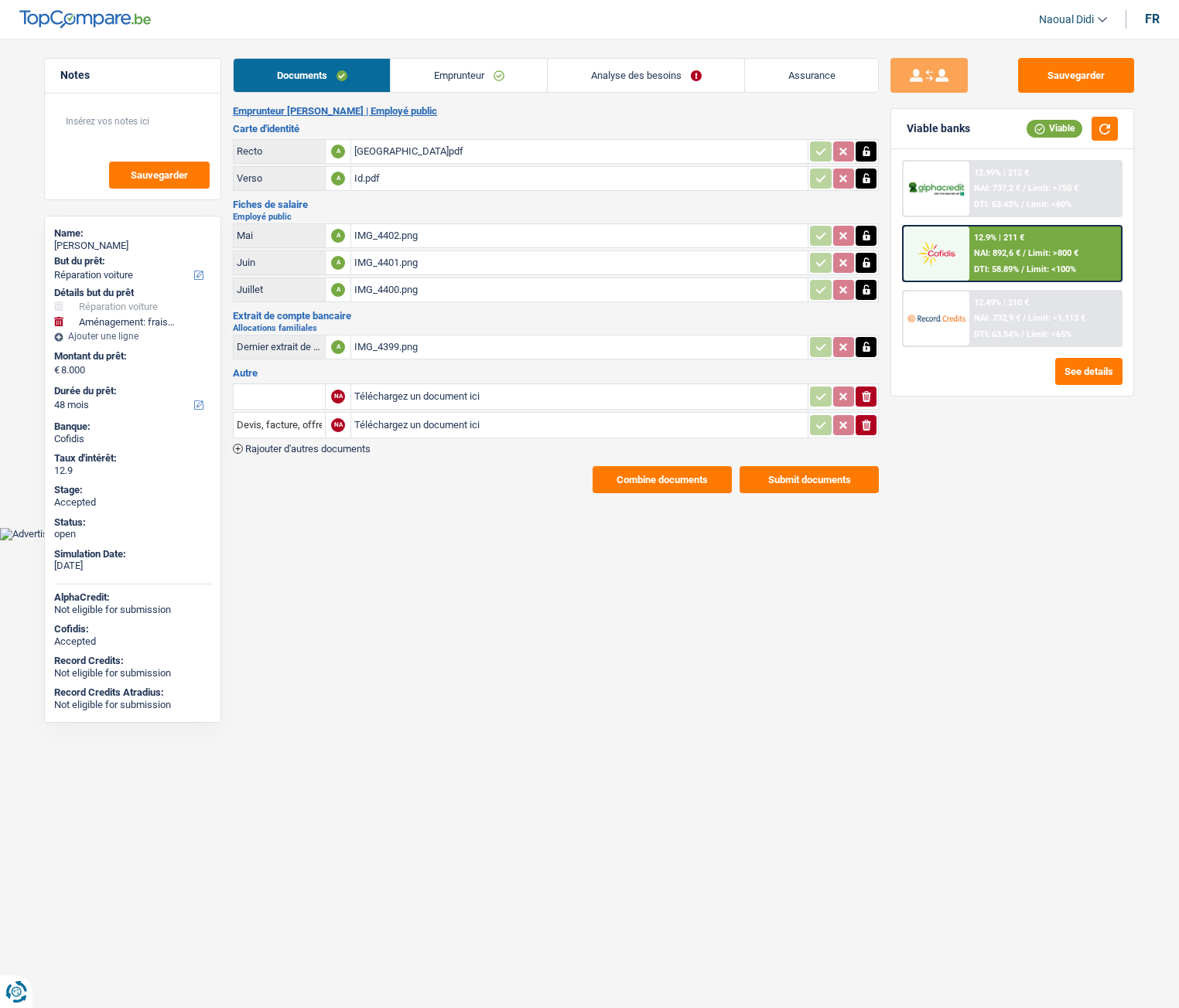
click at [386, 348] on div "IMG_4399.png" at bounding box center [579, 347] width 451 height 23
click at [446, 73] on link "Emprunteur" at bounding box center [469, 76] width 157 height 34
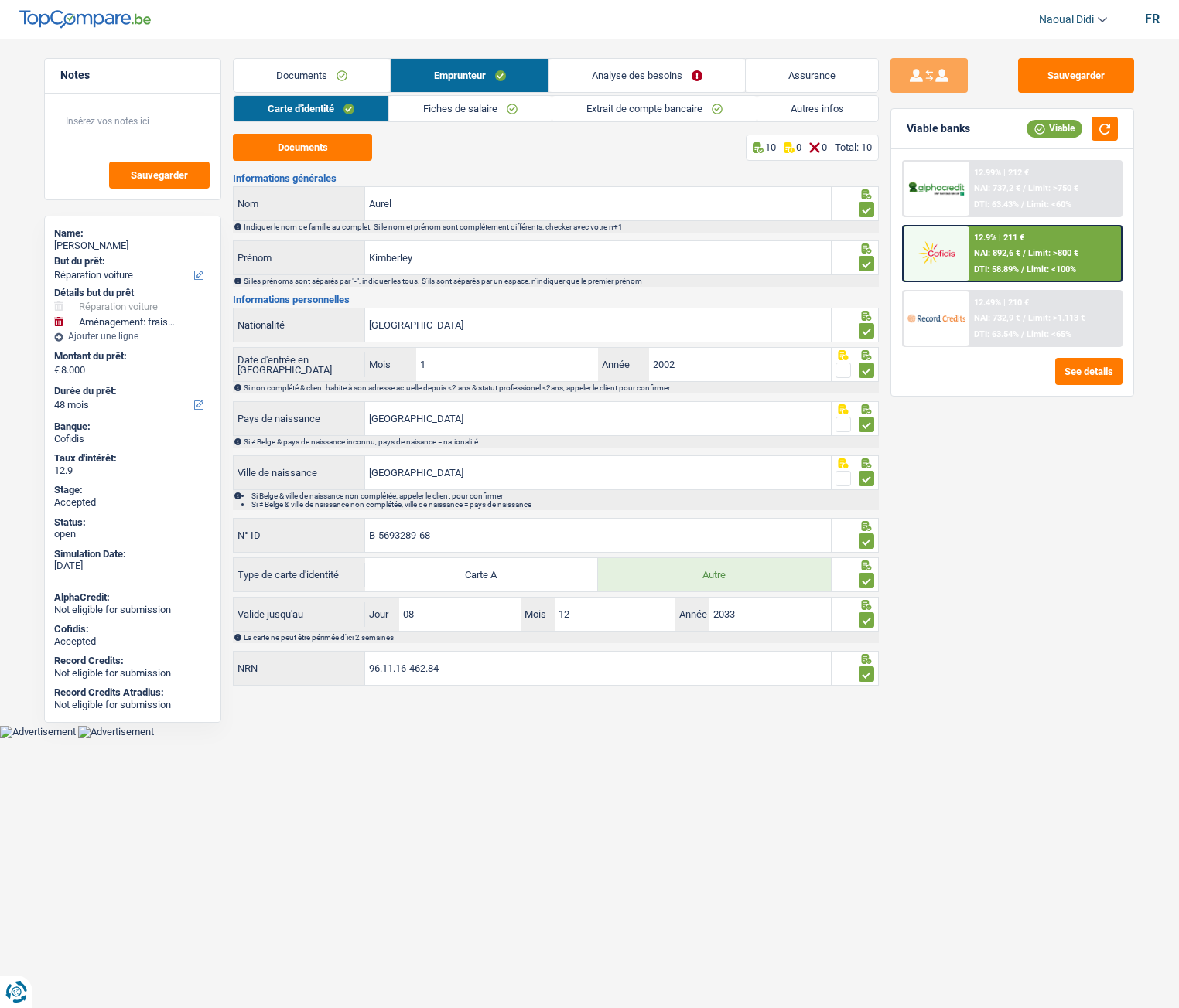
click at [474, 104] on link "Fiches de salaire" at bounding box center [470, 108] width 162 height 25
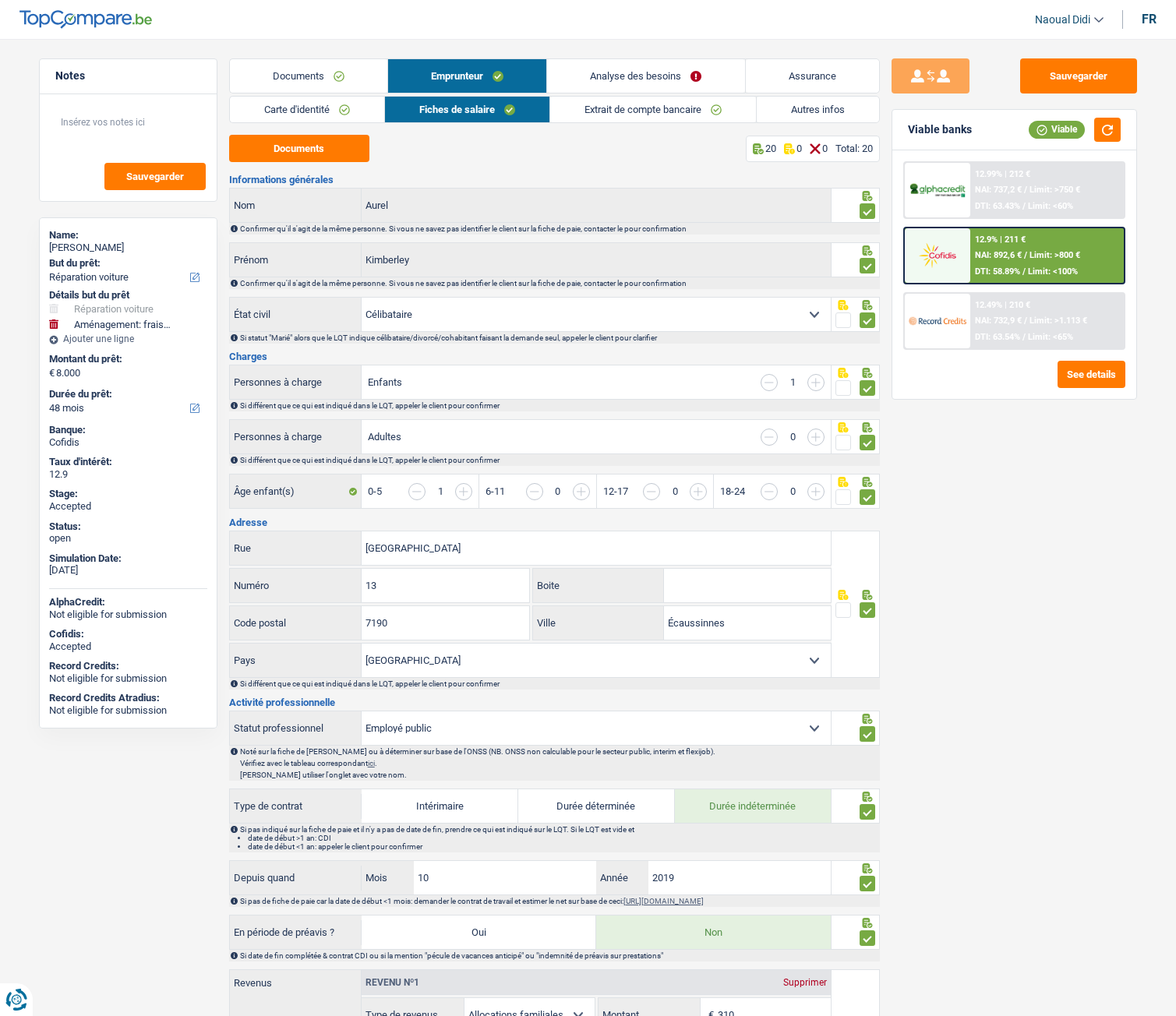
click at [656, 108] on link "Extrait de compte bancaire" at bounding box center [652, 109] width 206 height 25
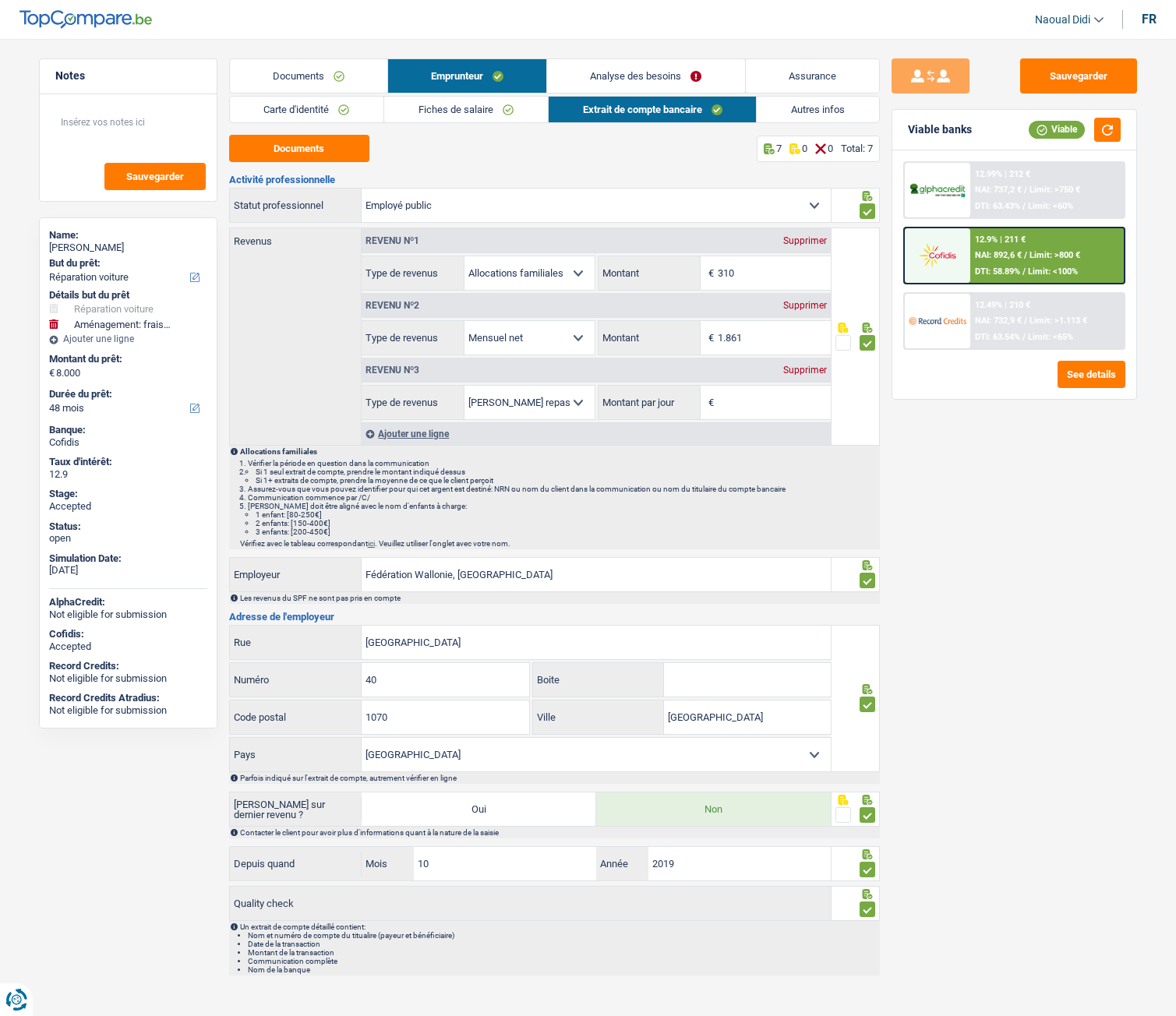
click at [592, 69] on link "Analyse des besoins" at bounding box center [646, 76] width 197 height 34
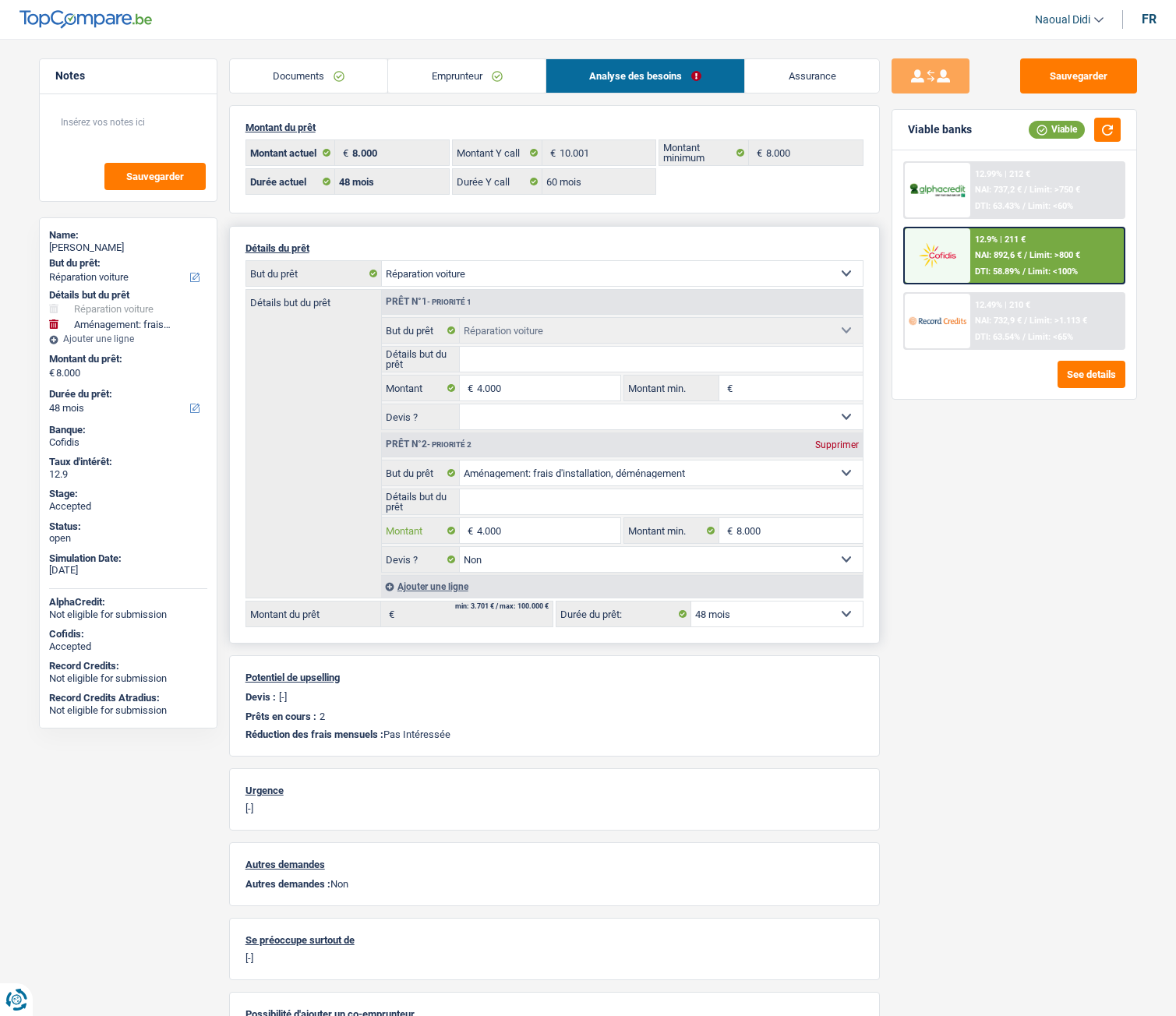
click at [514, 535] on input "4.000" at bounding box center [549, 530] width 143 height 25
click at [512, 390] on input "4.000" at bounding box center [549, 388] width 143 height 25
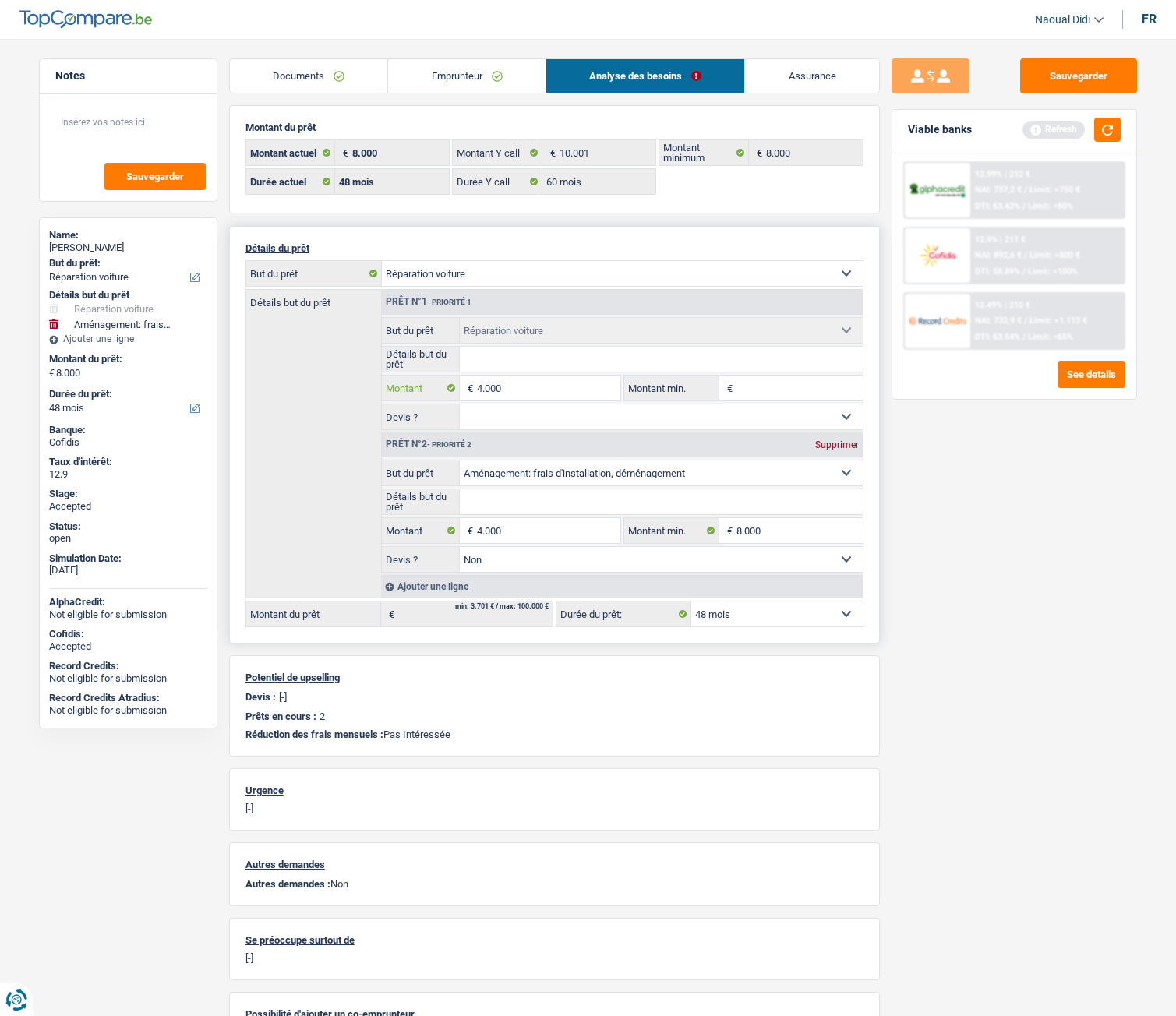
click at [506, 393] on input "4.000" at bounding box center [549, 388] width 143 height 25
type input "4"
type input "5.000"
type input "9.000"
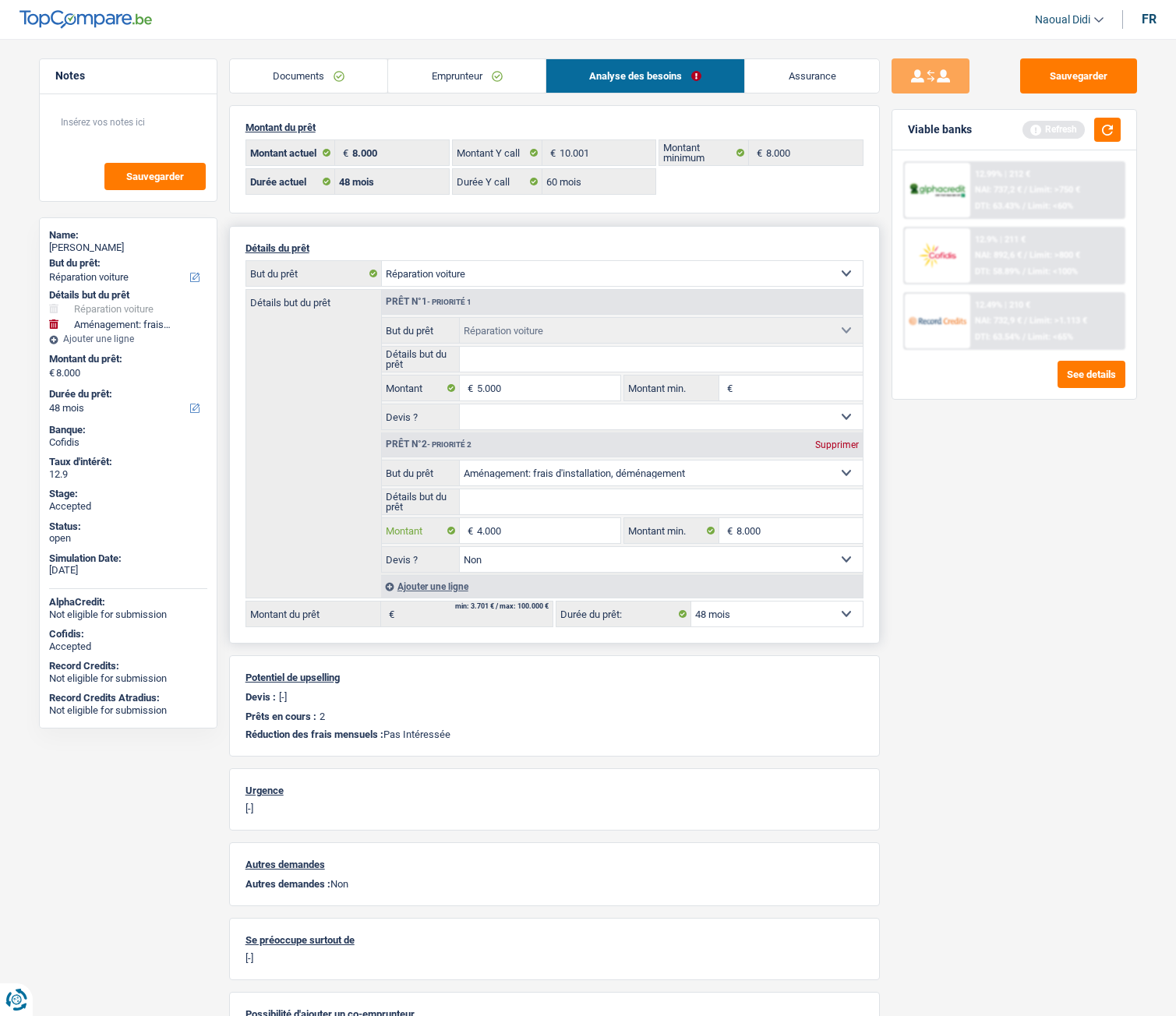
type input "9.000"
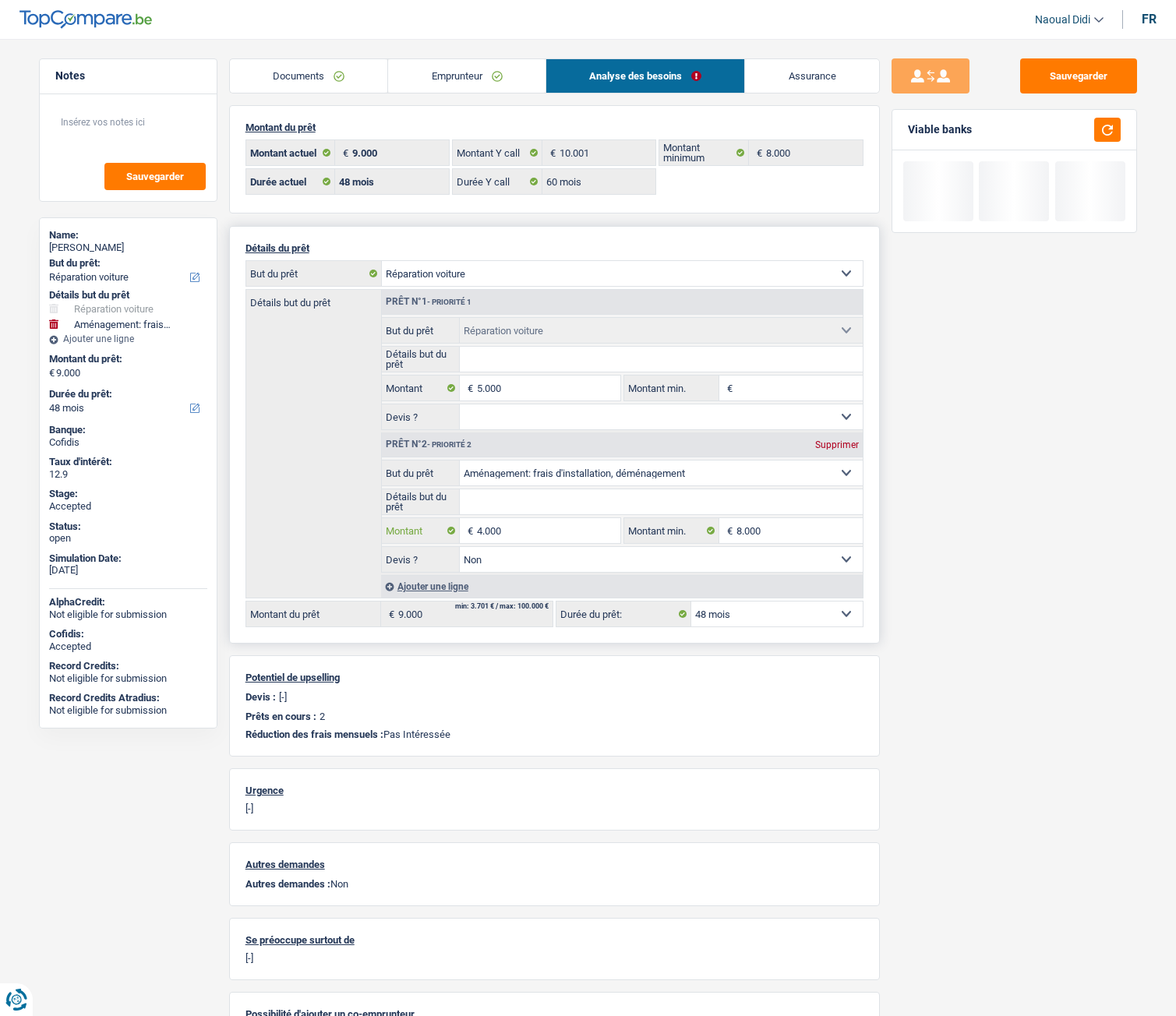
click at [523, 539] on input "4.000" at bounding box center [549, 530] width 143 height 25
type input "4"
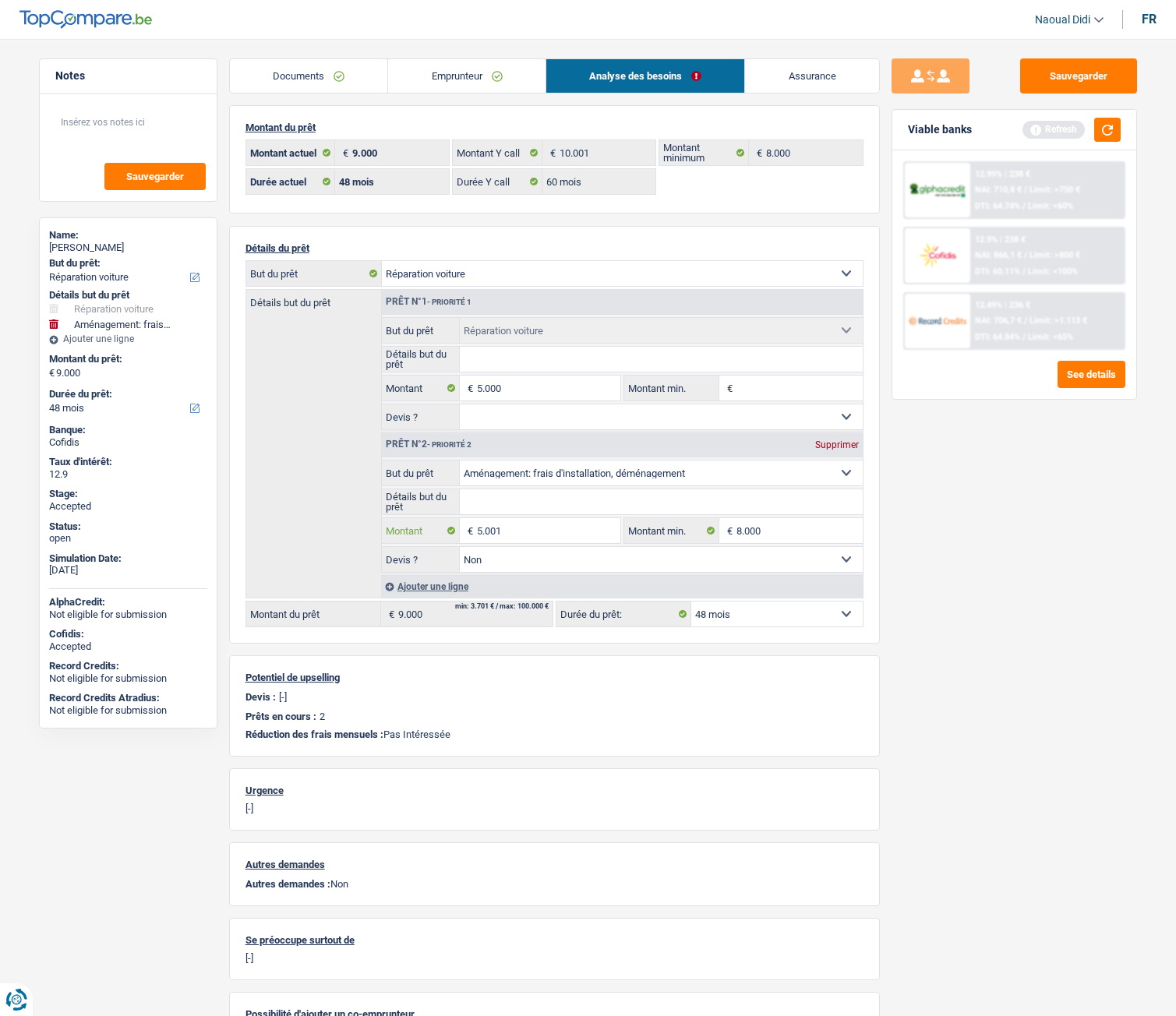
type input "5.001"
type input "10.001"
select select "60"
type input "10.001"
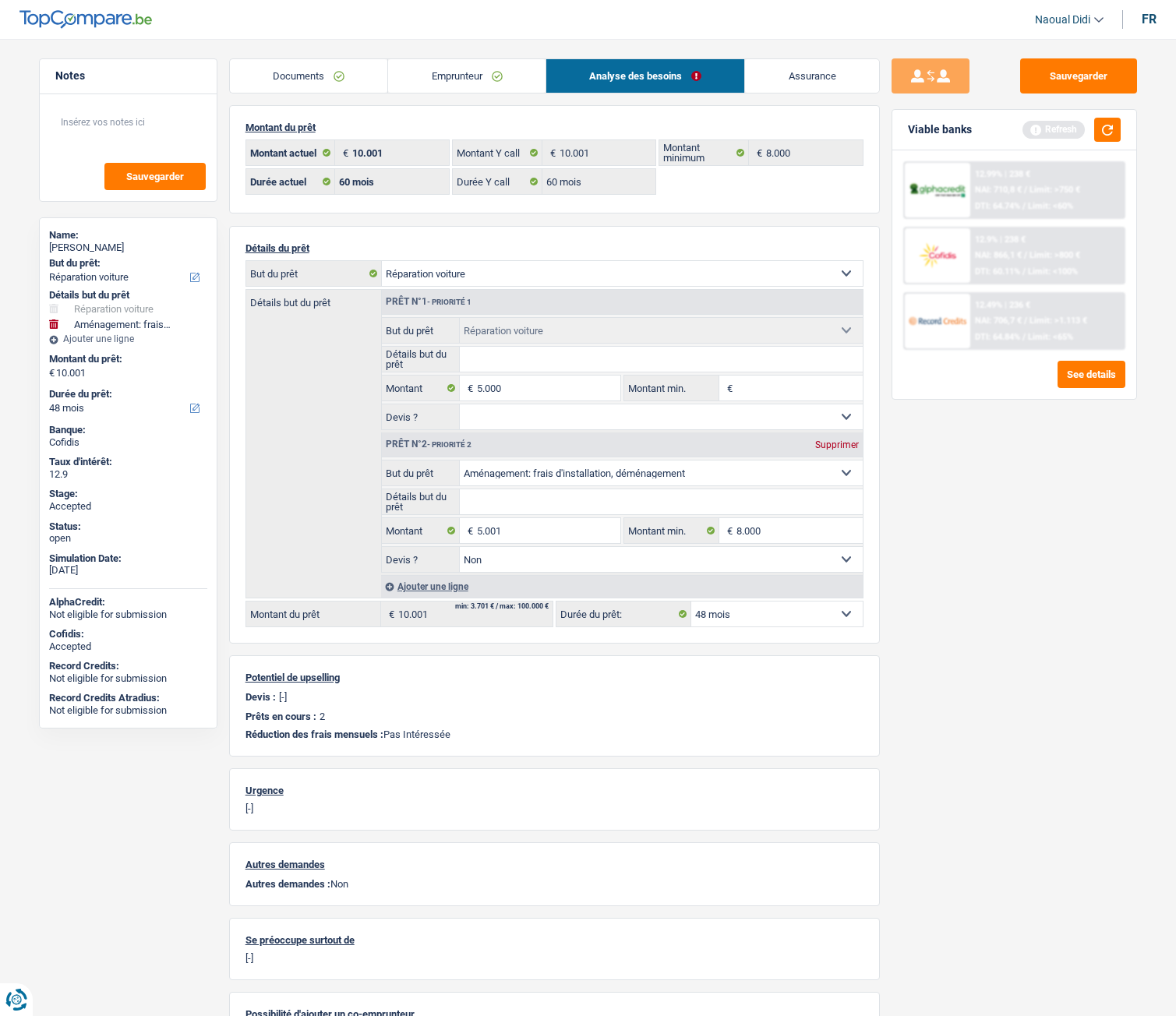
select select "60"
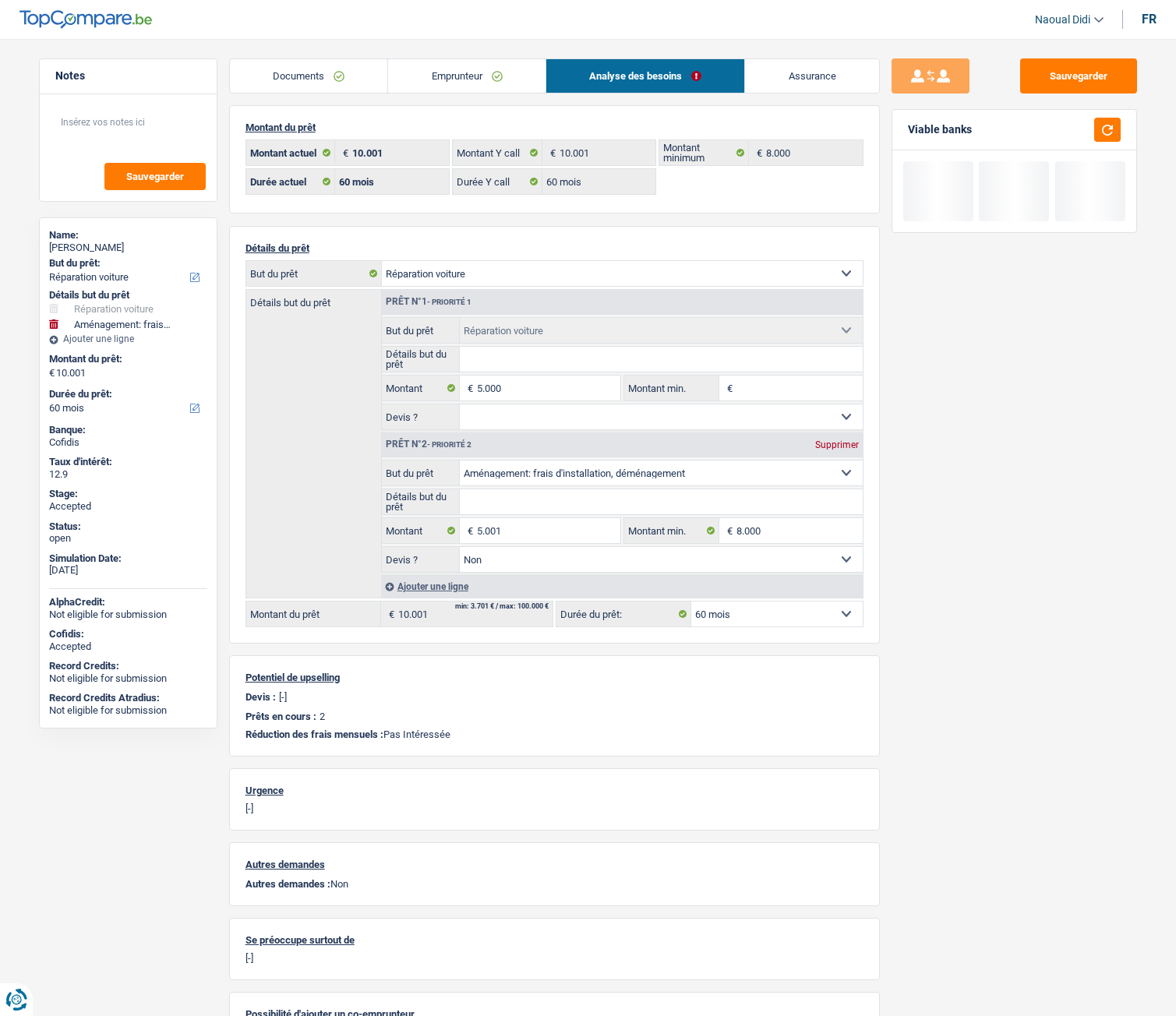
click at [931, 562] on div "Sauvegarder Viable banks" at bounding box center [1014, 523] width 269 height 929
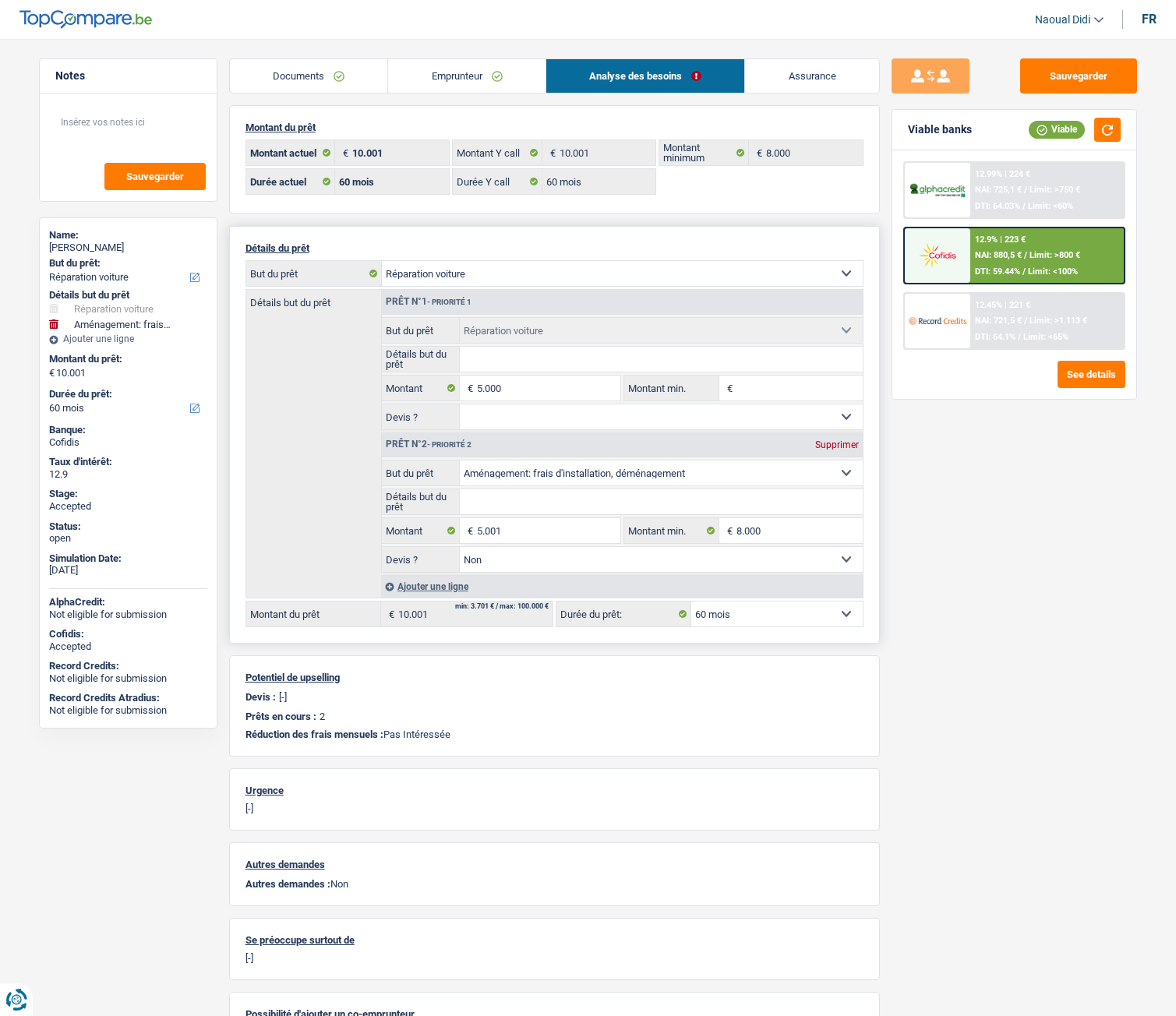
click at [743, 562] on select "12 mois 18 mois 24 mois 30 mois 36 mois 42 mois 48 mois 60 mois Sélectionner un…" at bounding box center [777, 614] width 171 height 25
click at [541, 392] on input "5.000" at bounding box center [549, 388] width 143 height 25
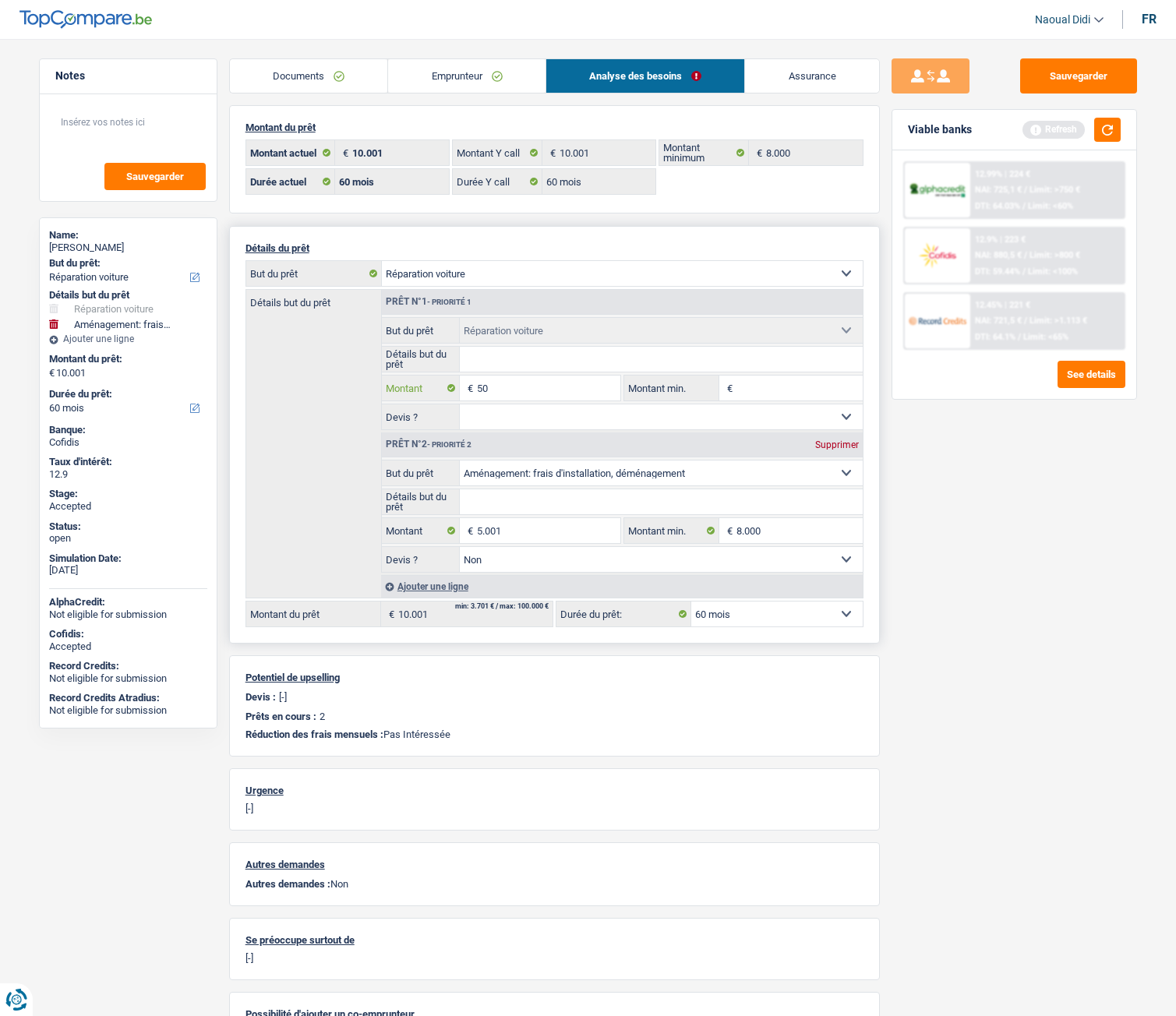
type input "5"
type input "4.000"
type input "9.001"
select select "48"
type input "9.001"
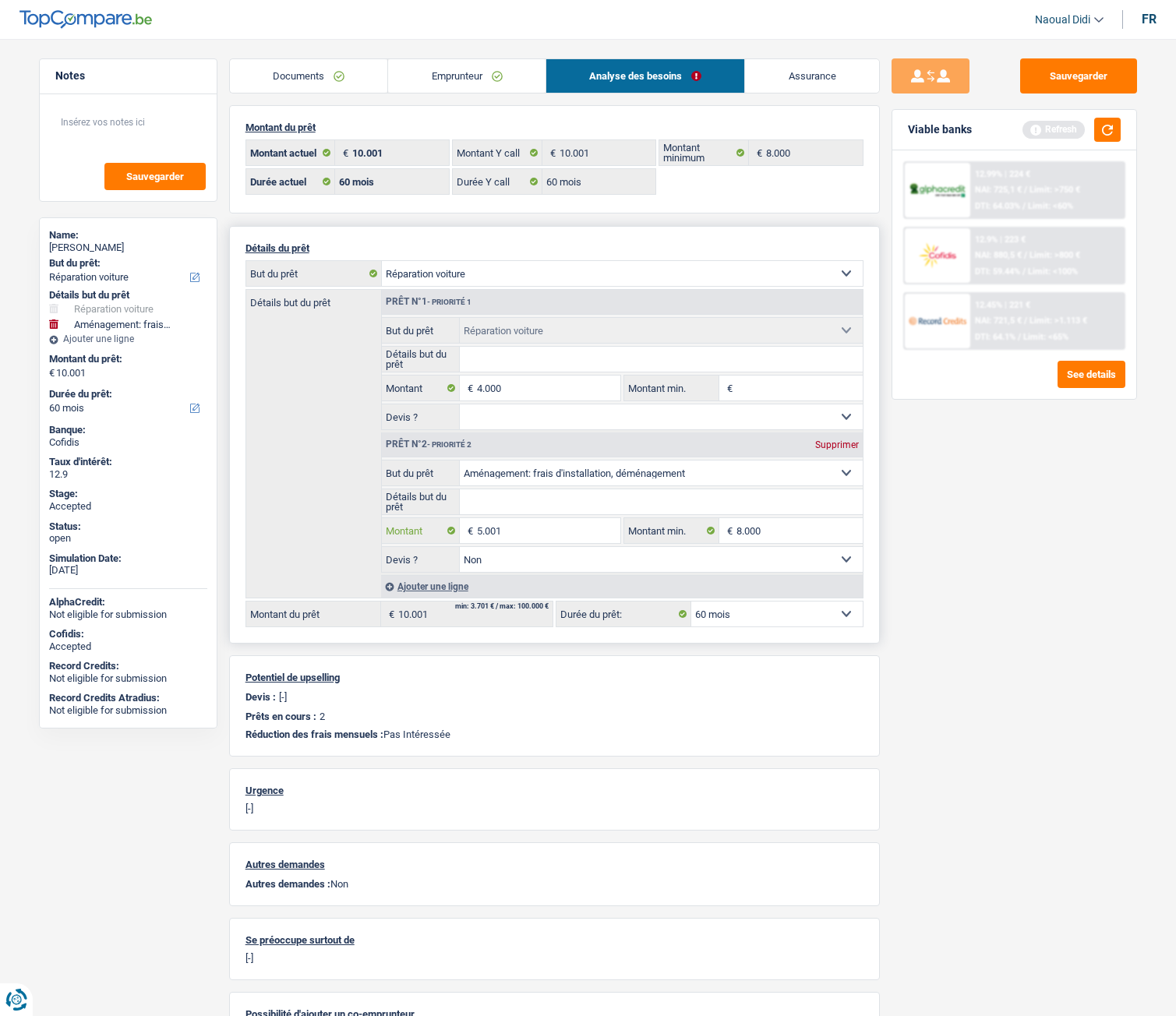
select select "48"
type input "9.001"
select select "48"
click at [504, 529] on input "5.001" at bounding box center [549, 530] width 143 height 25
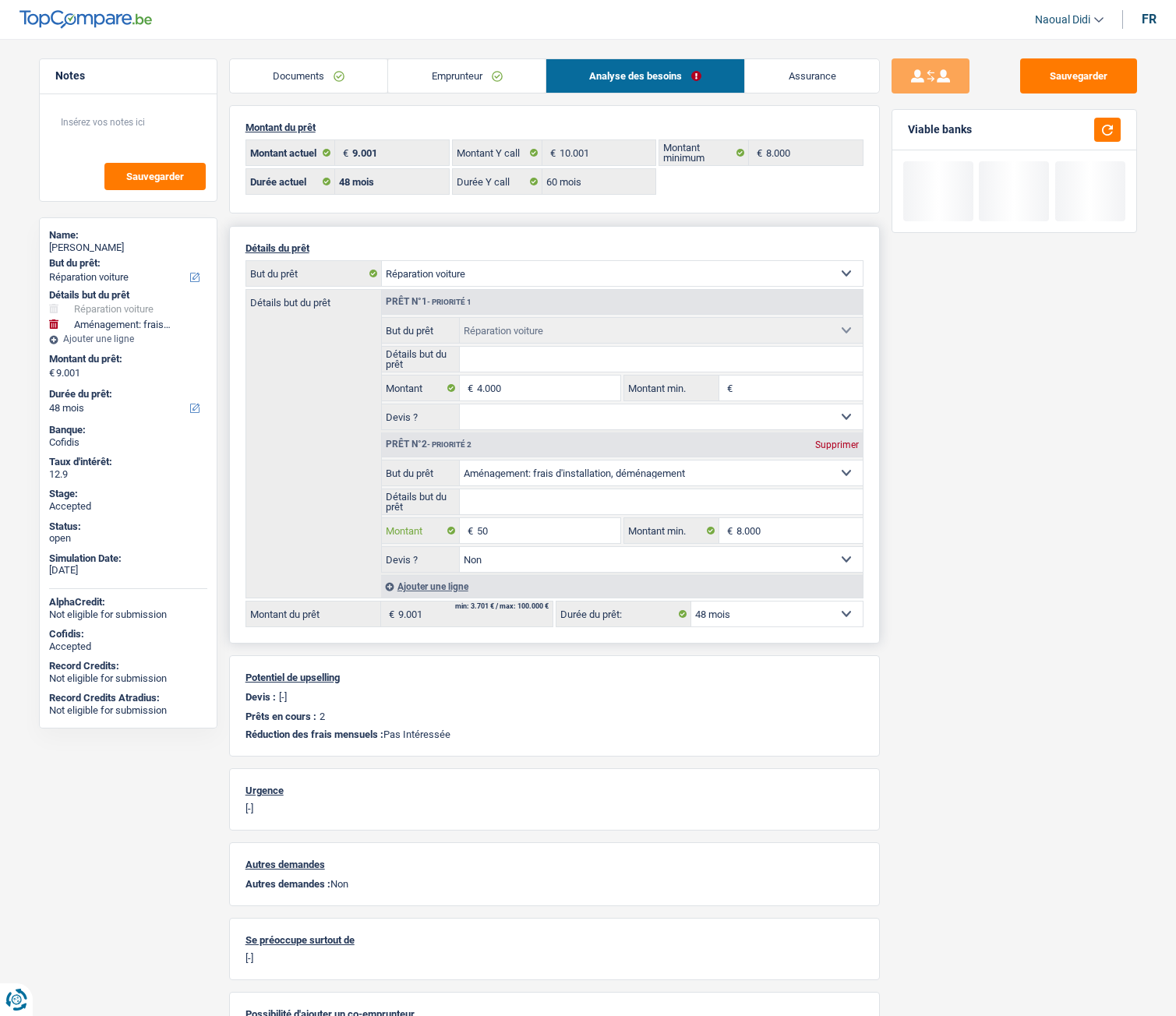
type input "5"
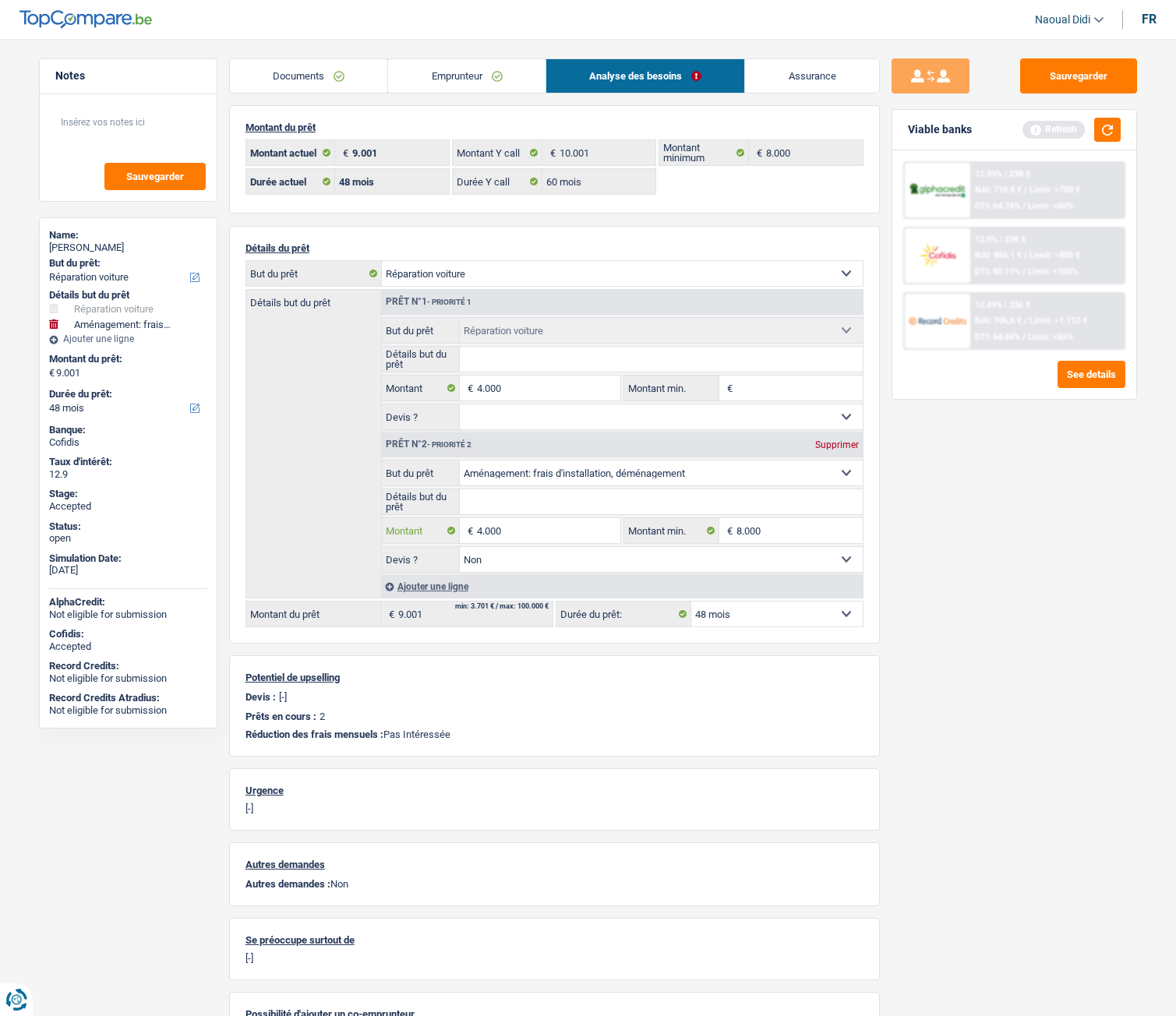
type input "4.000"
type input "8.000"
click at [1106, 529] on div "Sauvegarder Viable banks Refresh 12.99% | 238 € NAI: 710,8 € / Limit: >750 € DT…" at bounding box center [1014, 523] width 269 height 929
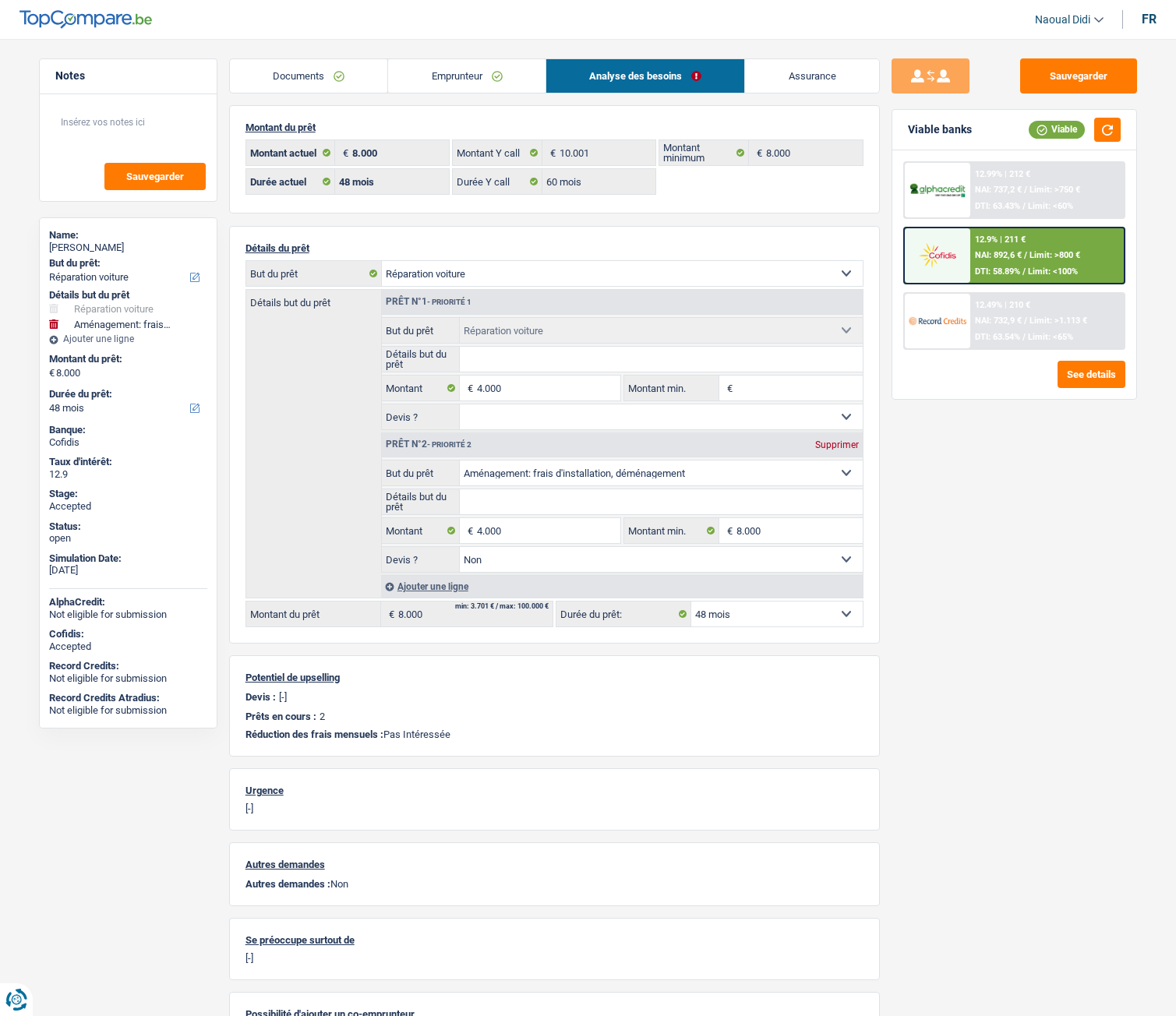
click at [415, 63] on link "Emprunteur" at bounding box center [467, 76] width 158 height 34
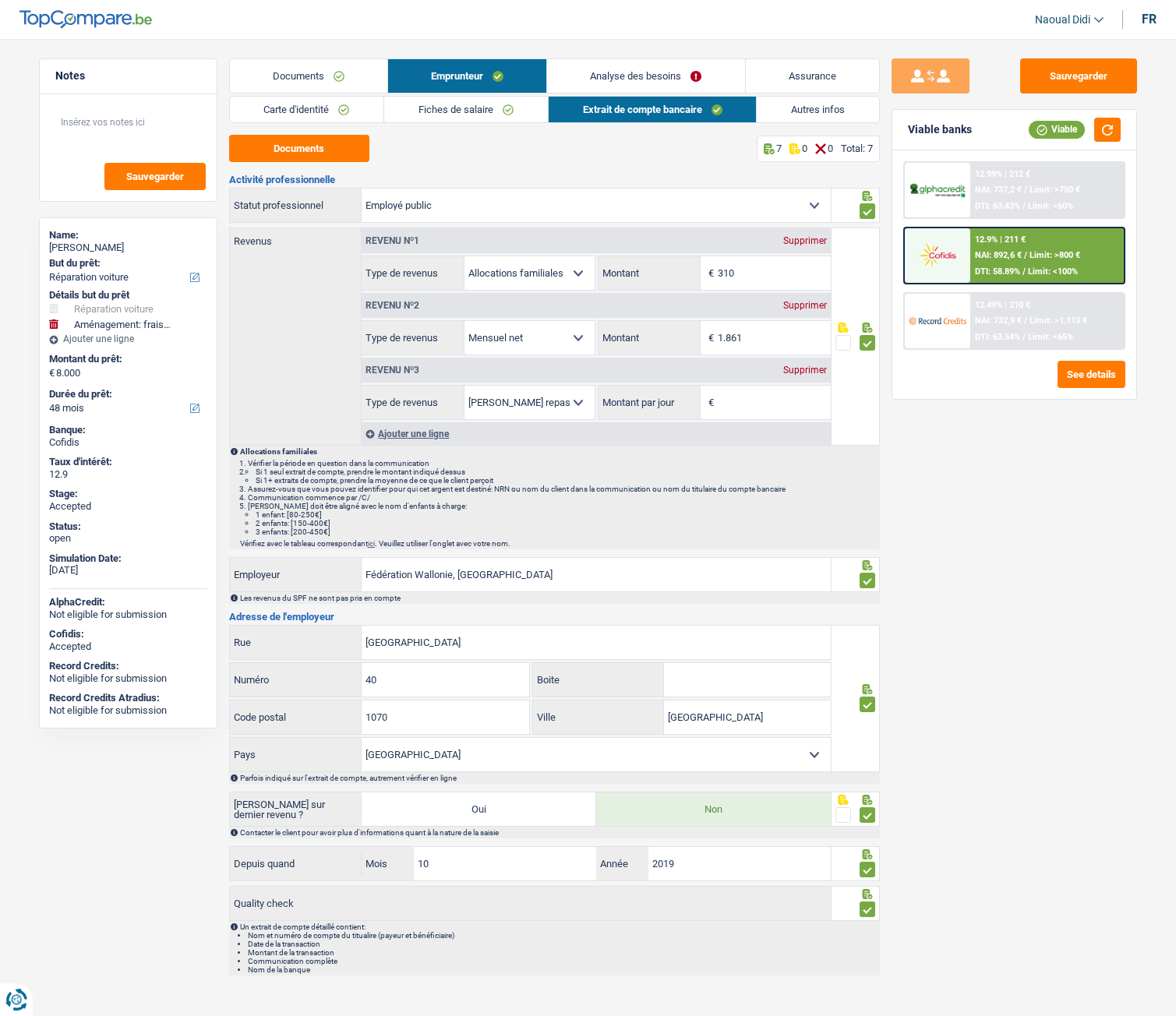
click at [822, 368] on div "Supprimer" at bounding box center [805, 370] width 52 height 9
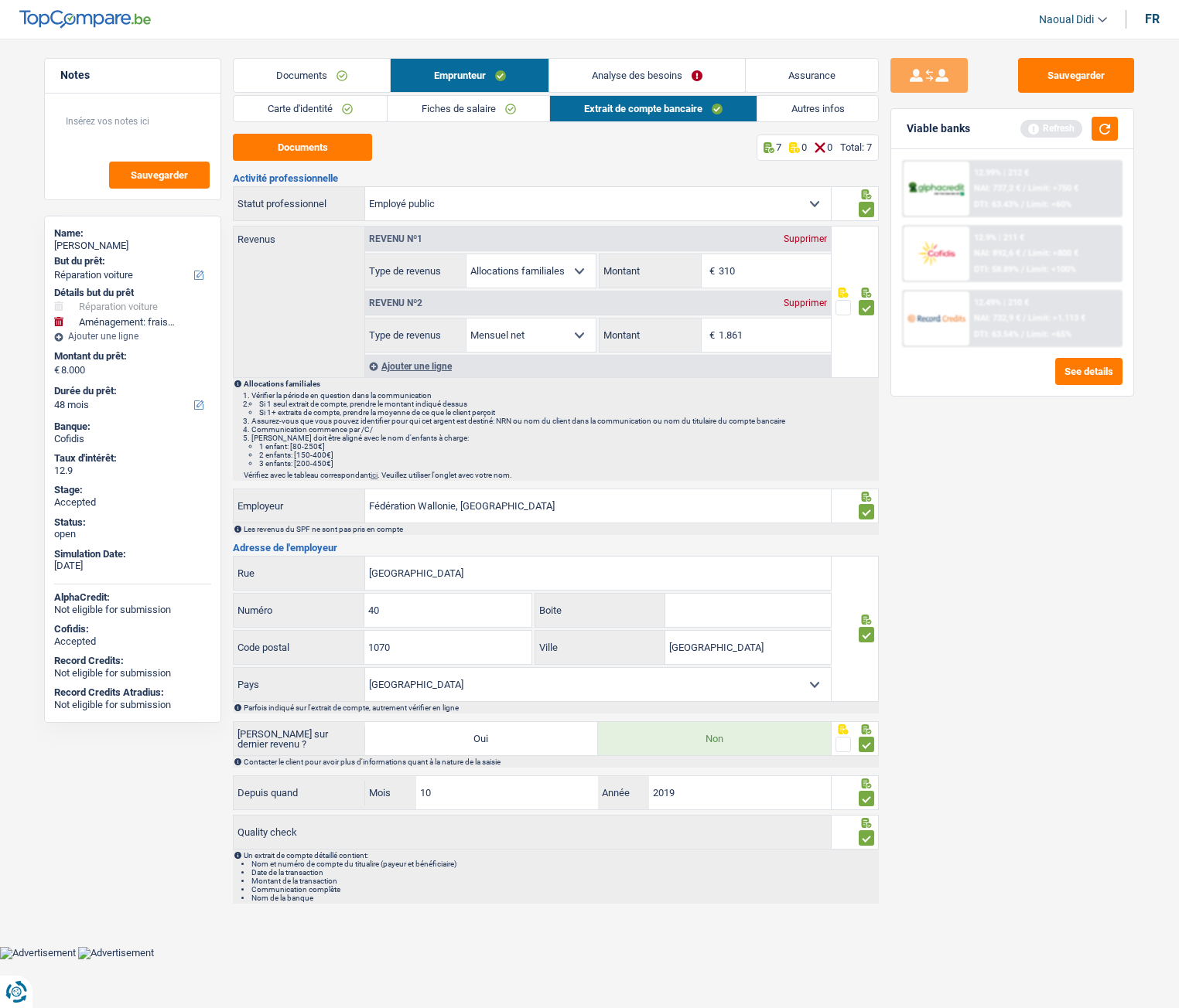
click at [818, 109] on link "Autres infos" at bounding box center [818, 108] width 121 height 25
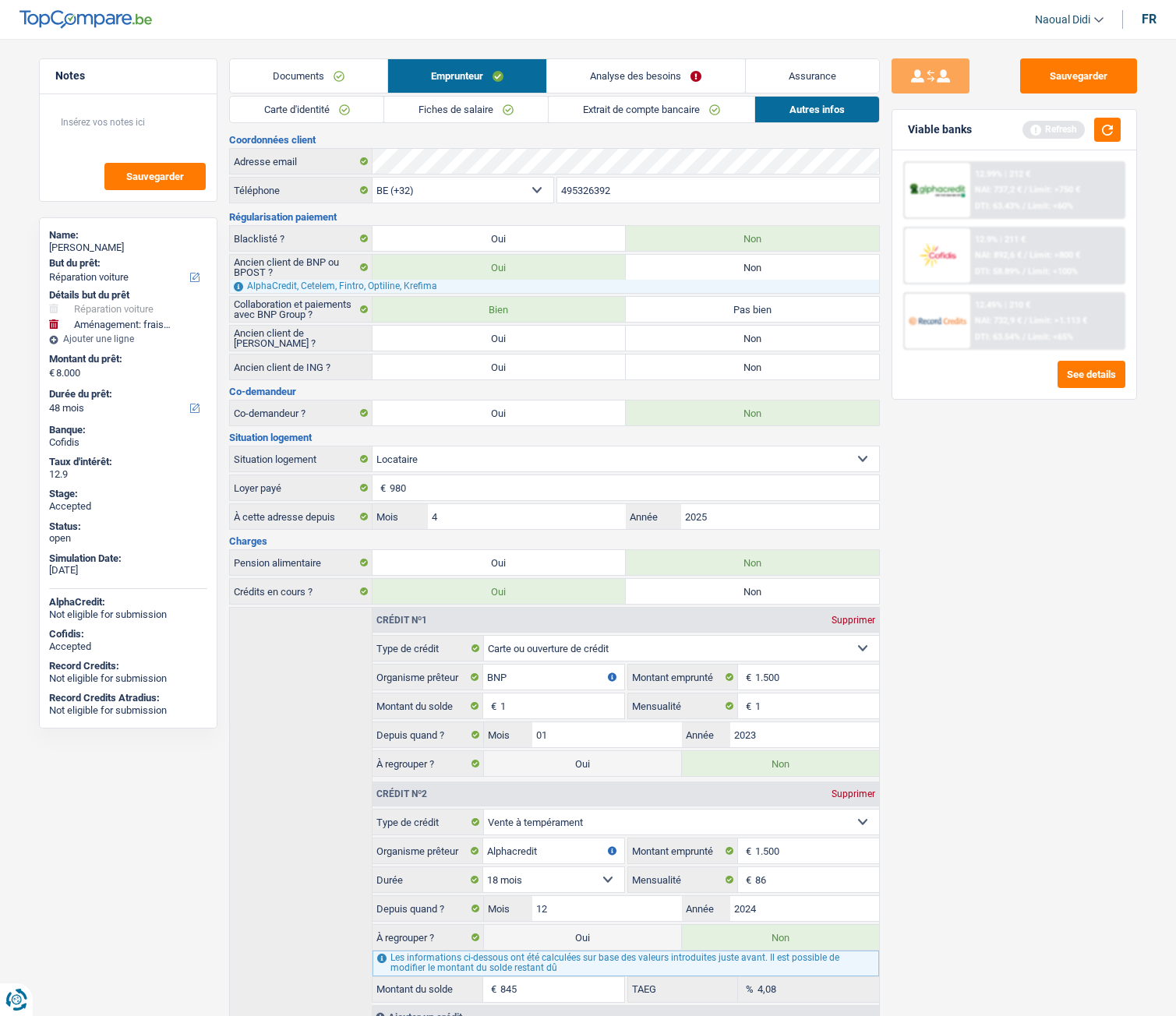
click at [304, 48] on main "Notes Sauvegarder Name: Kimberley Aurel But du prêt: Confort maison: meubles, t…" at bounding box center [588, 545] width 1176 height 1043
click at [292, 76] on link "Documents" at bounding box center [309, 76] width 158 height 34
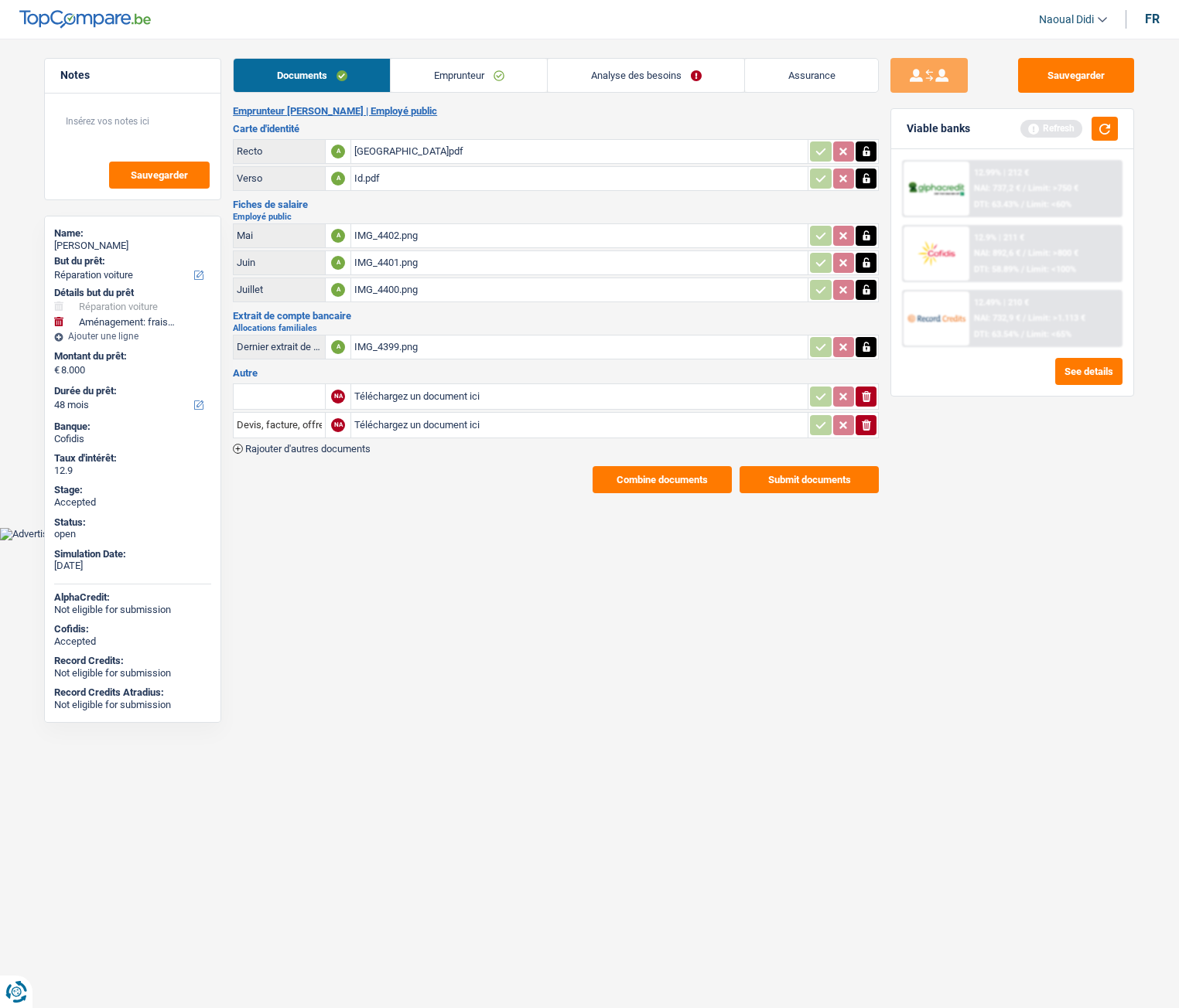
click at [465, 71] on link "Emprunteur" at bounding box center [469, 76] width 157 height 34
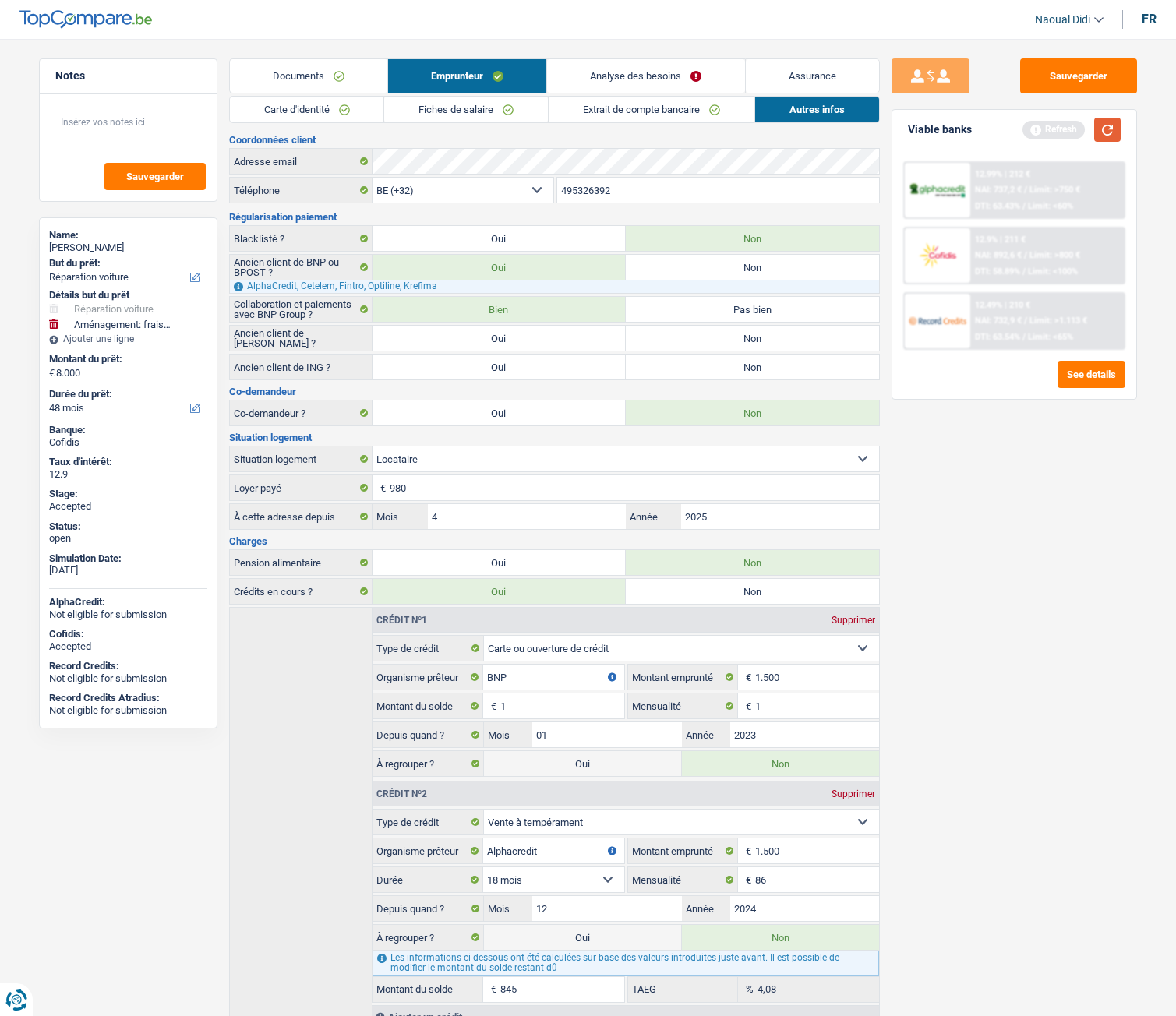
click at [1099, 130] on button "button" at bounding box center [1107, 130] width 26 height 24
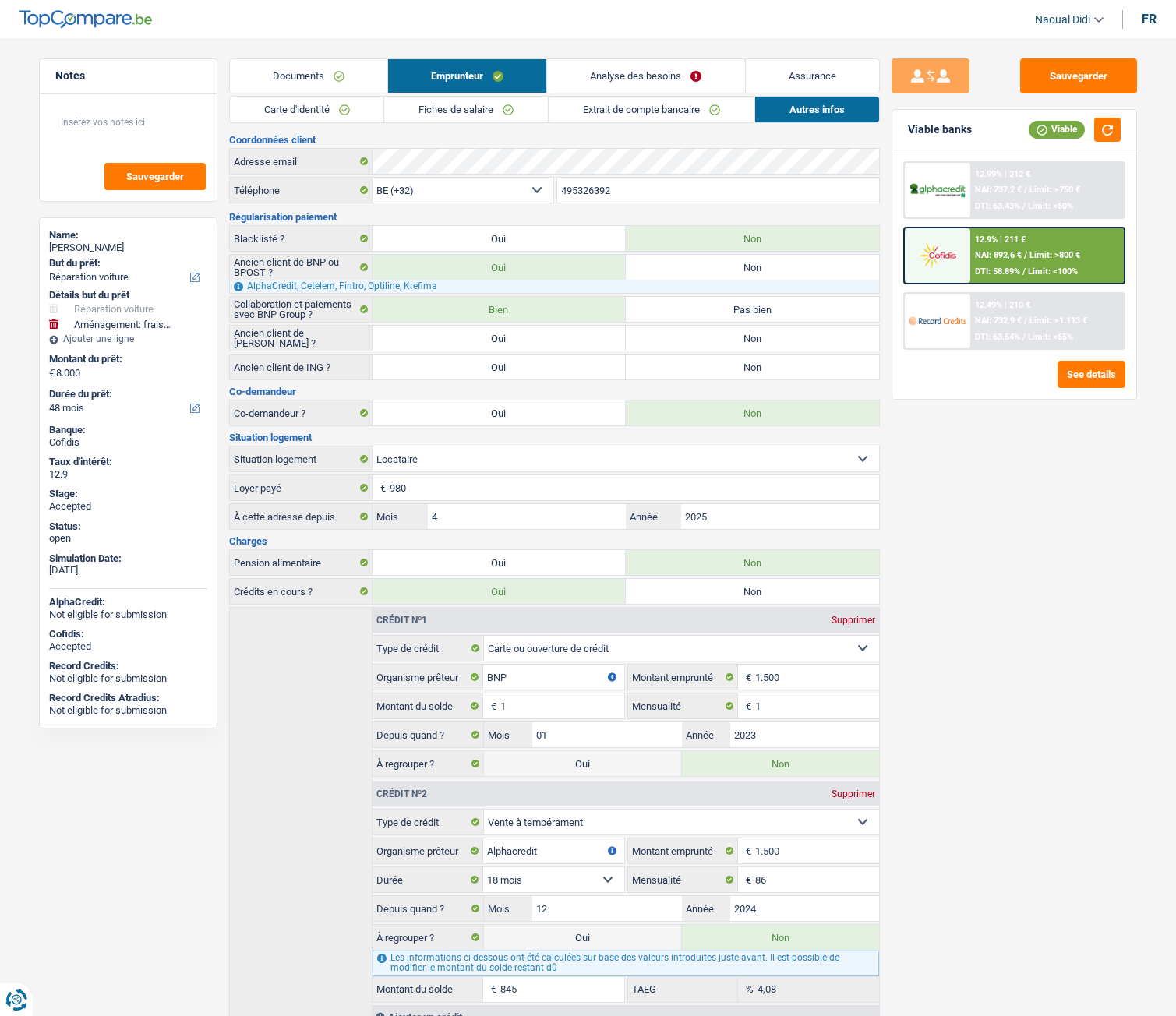
click at [1032, 258] on span "Limit: >800 €" at bounding box center [1055, 255] width 51 height 10
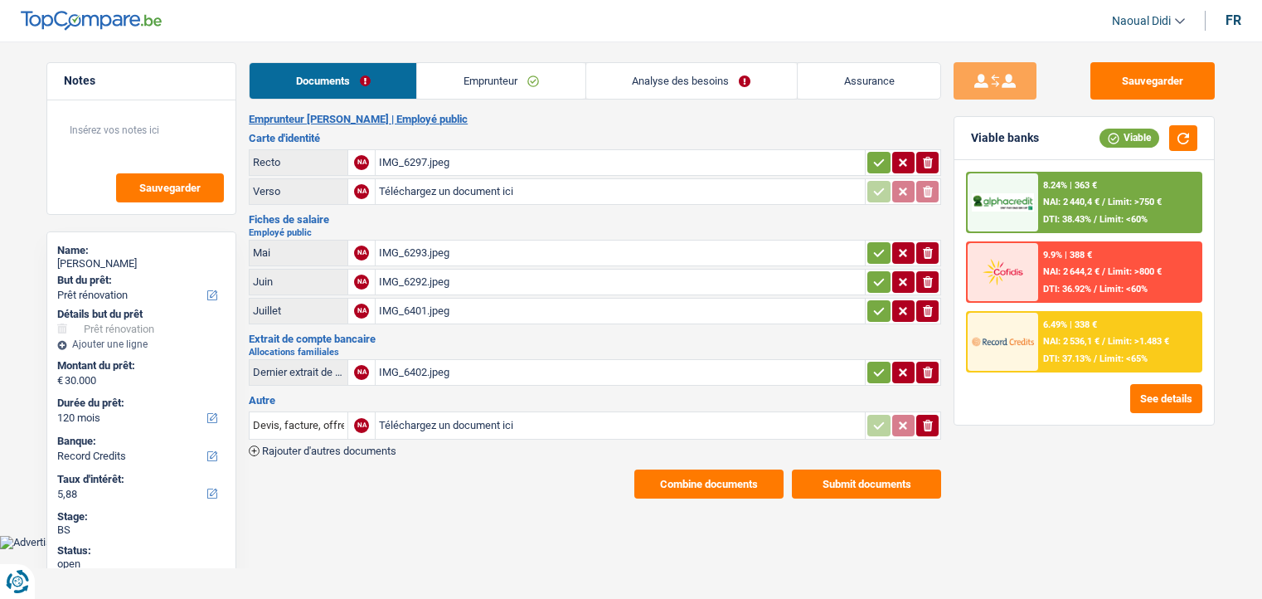
select select "renovation"
select select "120"
select select "record credits"
select select "120"
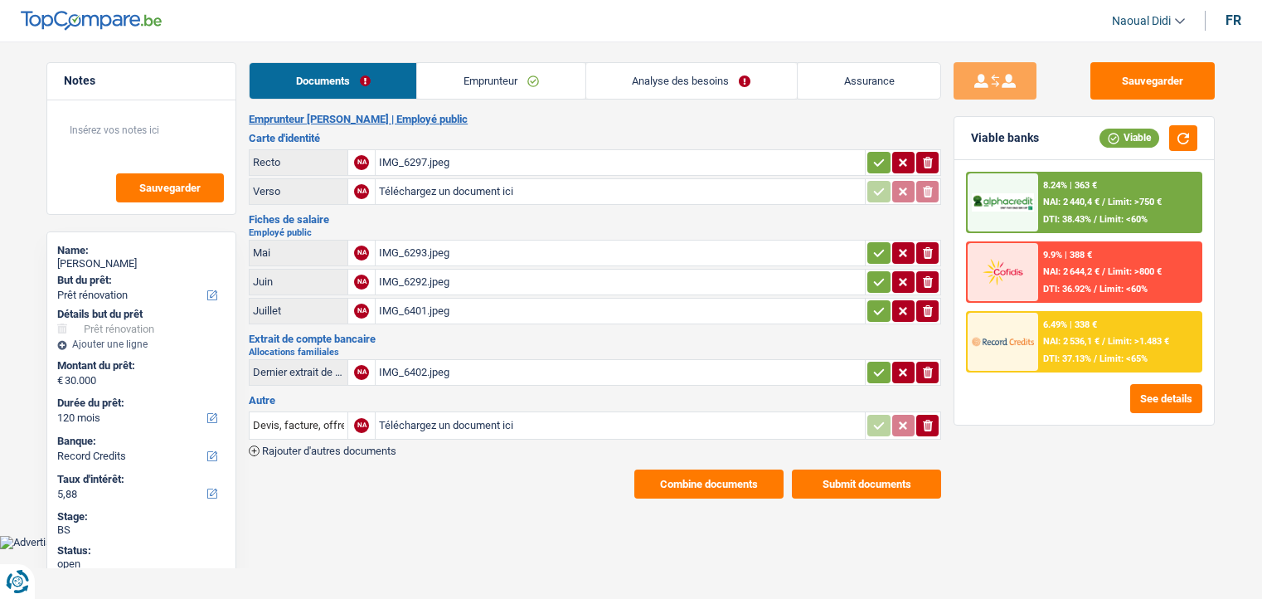
select select "120"
select select "renovation"
select select "yes"
select select "120"
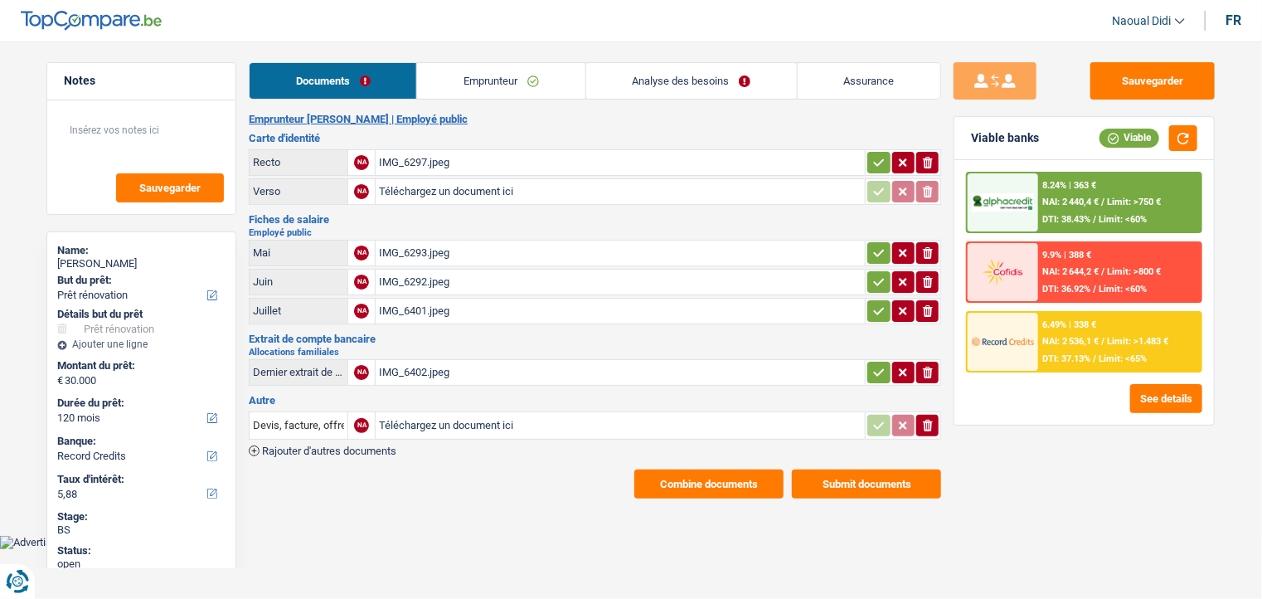
click at [483, 82] on link "Emprunteur" at bounding box center [501, 81] width 168 height 36
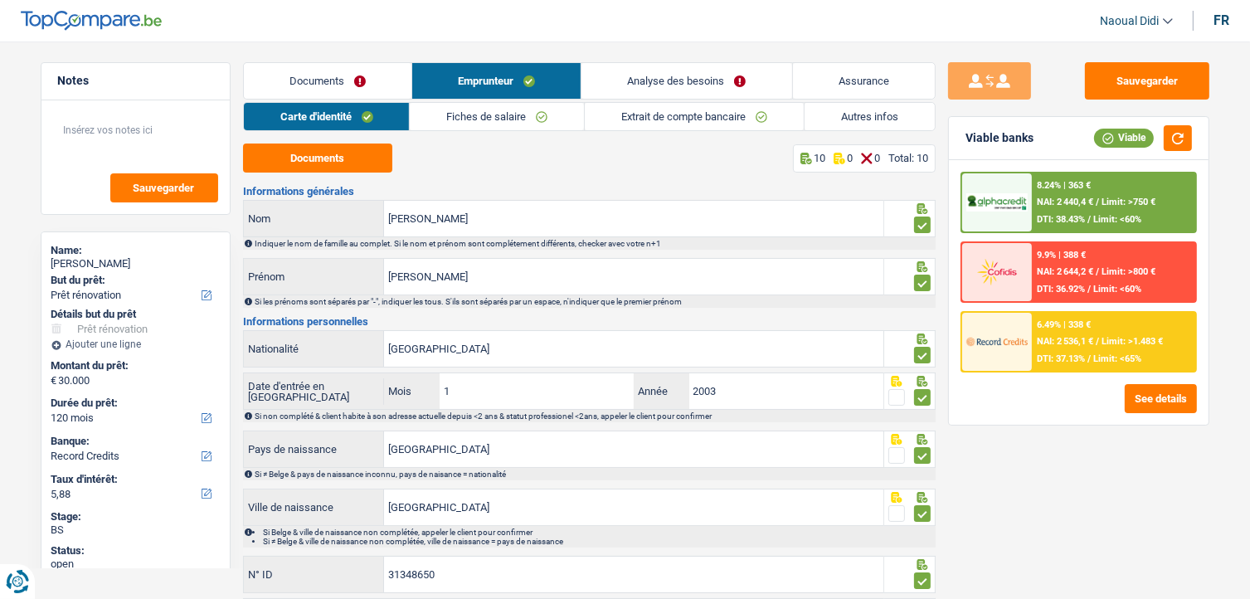
click at [492, 117] on link "Fiches de salaire" at bounding box center [497, 116] width 174 height 27
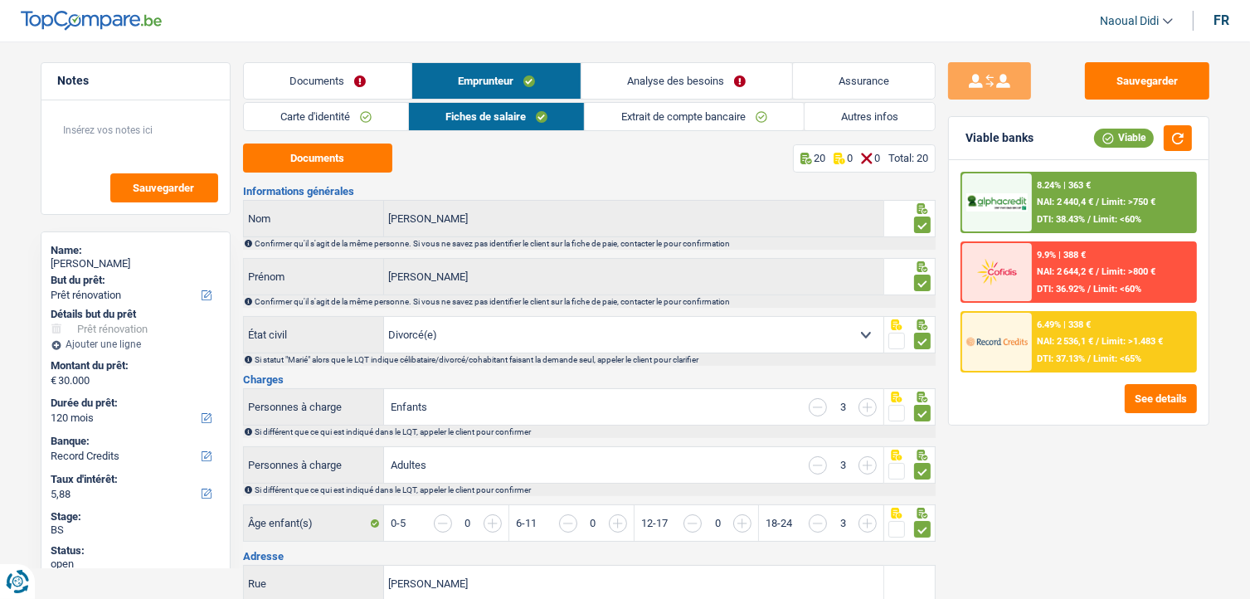
click at [677, 86] on link "Analyse des besoins" at bounding box center [686, 81] width 210 height 36
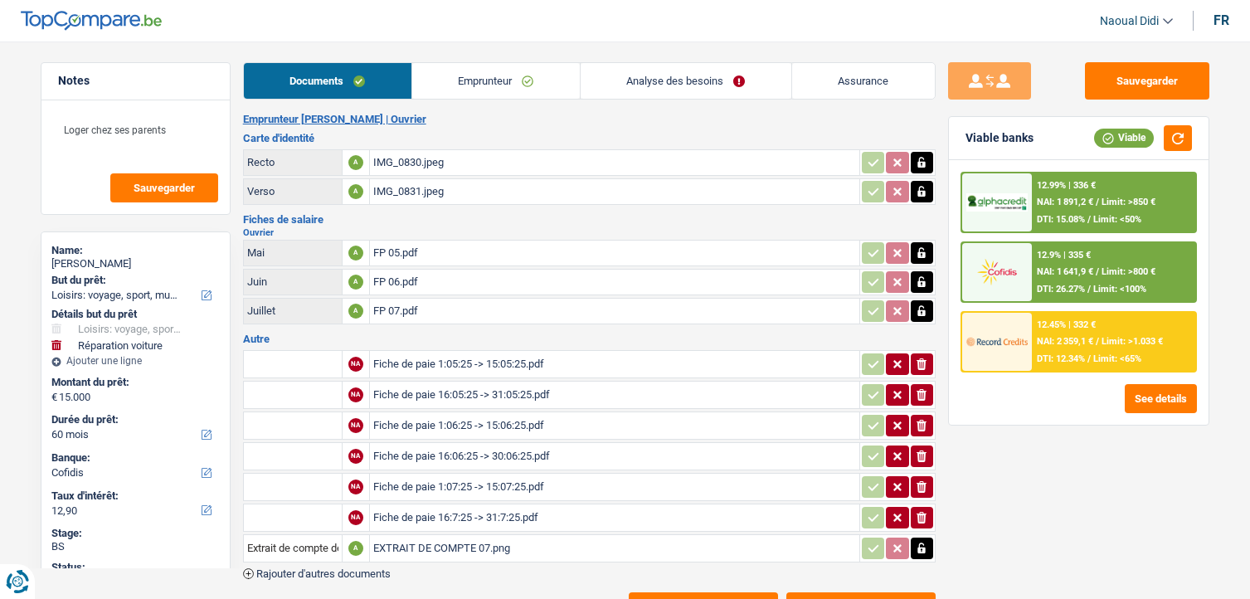
select select "hobbies"
select select "carRepair"
select select "60"
select select "cofidis"
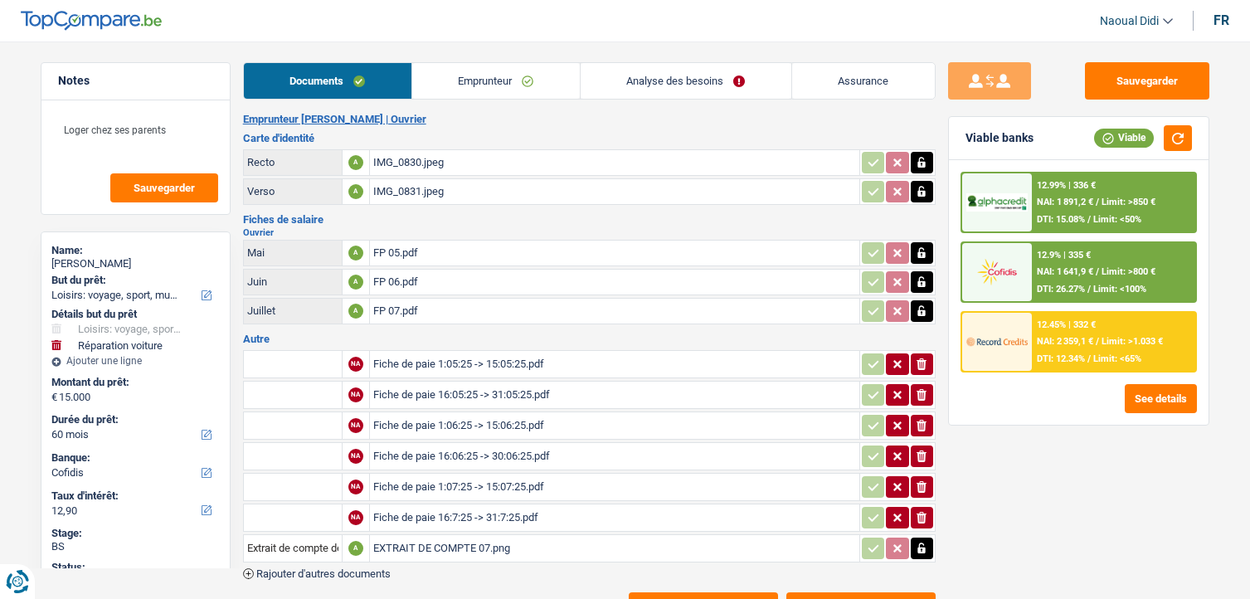
select select "60"
select select "84"
select select "hobbies"
select select "yes"
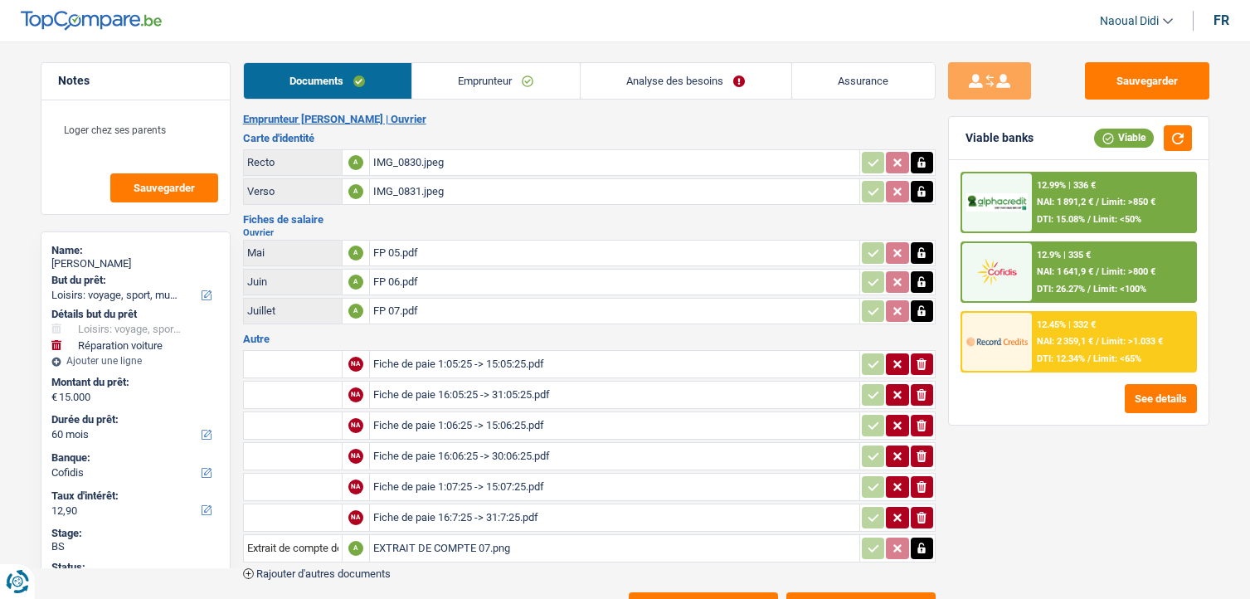
select select "carRepair"
select select "yes"
select select "60"
click at [494, 85] on link "Emprunteur" at bounding box center [496, 81] width 168 height 36
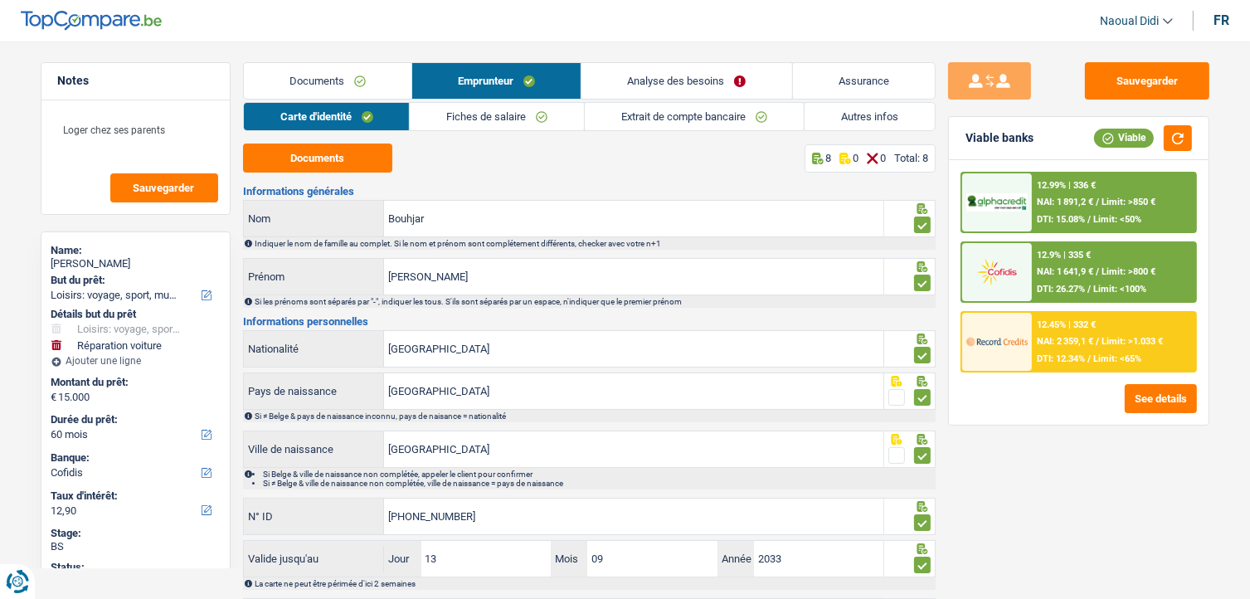
click at [670, 85] on link "Analyse des besoins" at bounding box center [686, 81] width 210 height 36
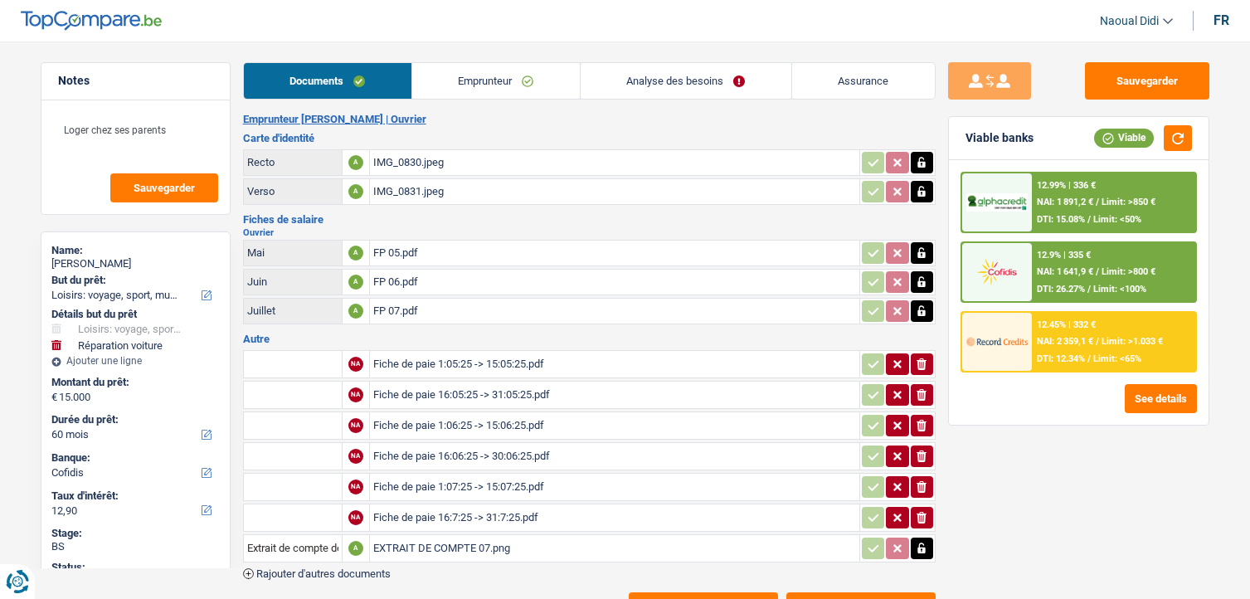
select select "hobbies"
select select "carRepair"
select select "60"
select select "cofidis"
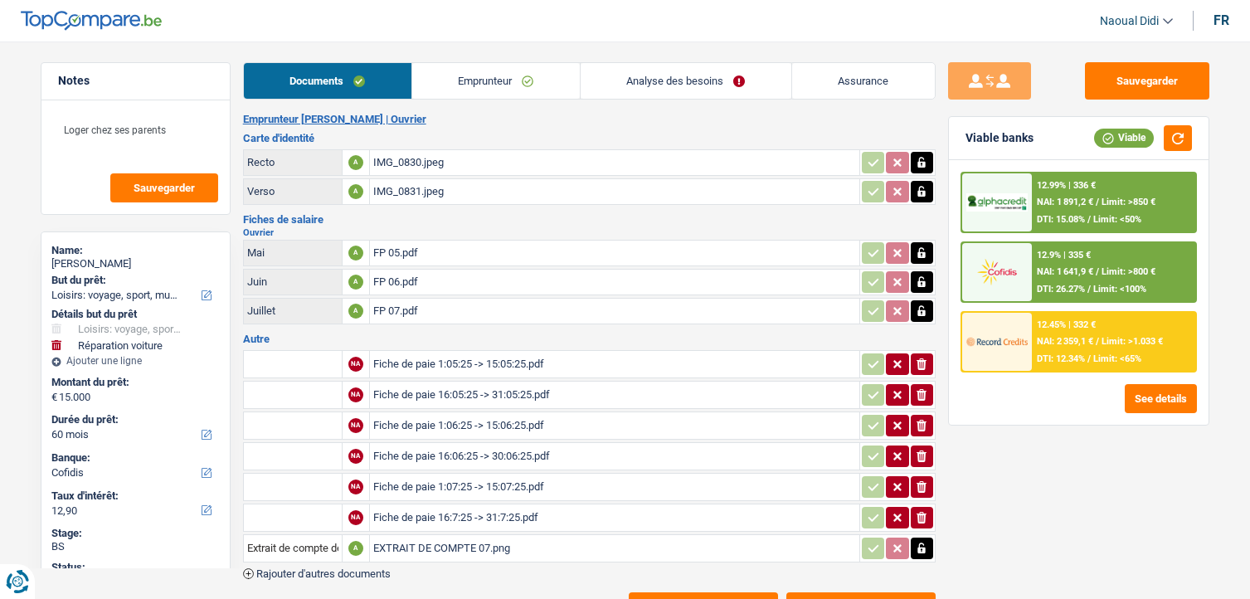
select select "60"
select select "84"
select select "hobbies"
select select "yes"
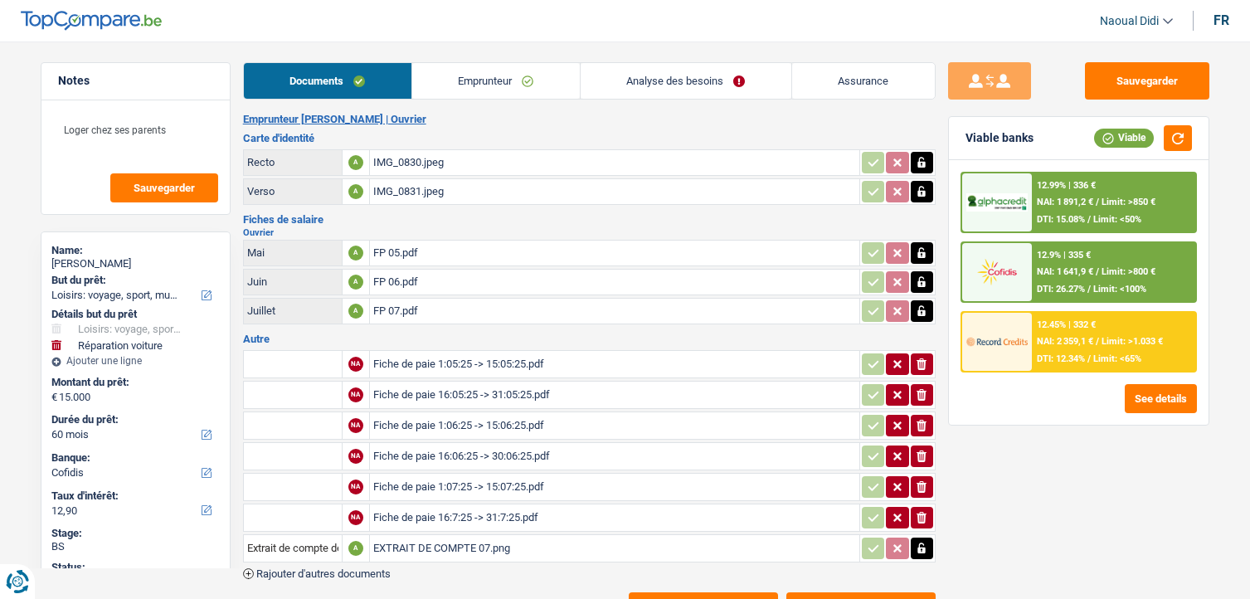
select select "carRepair"
select select "yes"
select select "60"
click at [456, 77] on link "Emprunteur" at bounding box center [496, 81] width 168 height 36
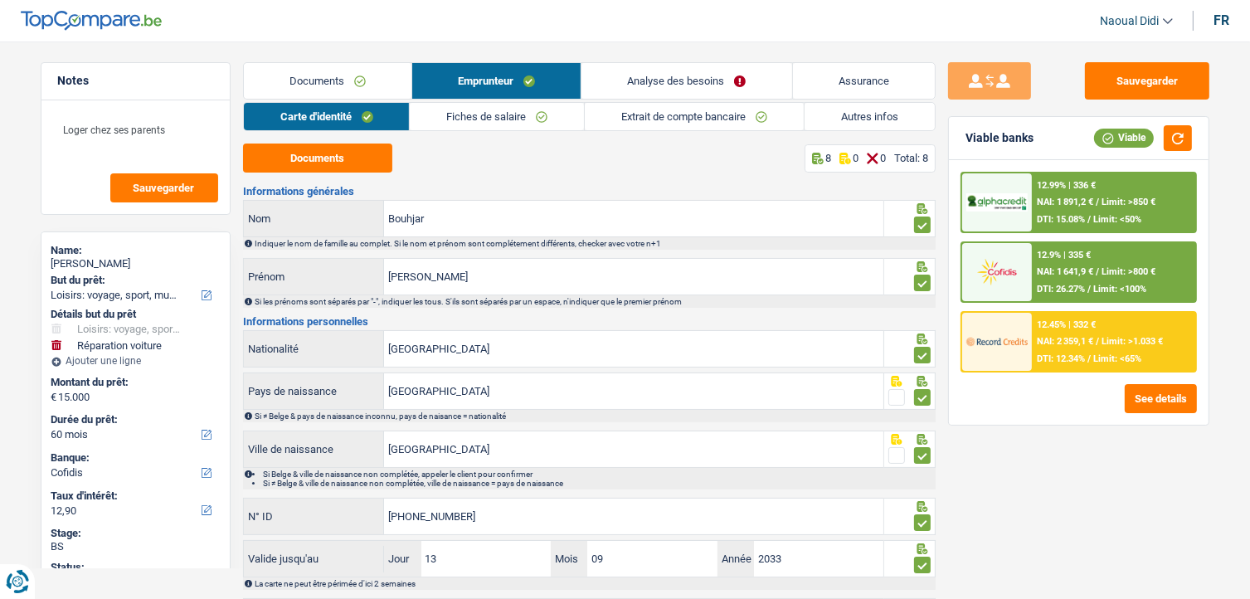
click at [682, 89] on link "Analyse des besoins" at bounding box center [686, 81] width 210 height 36
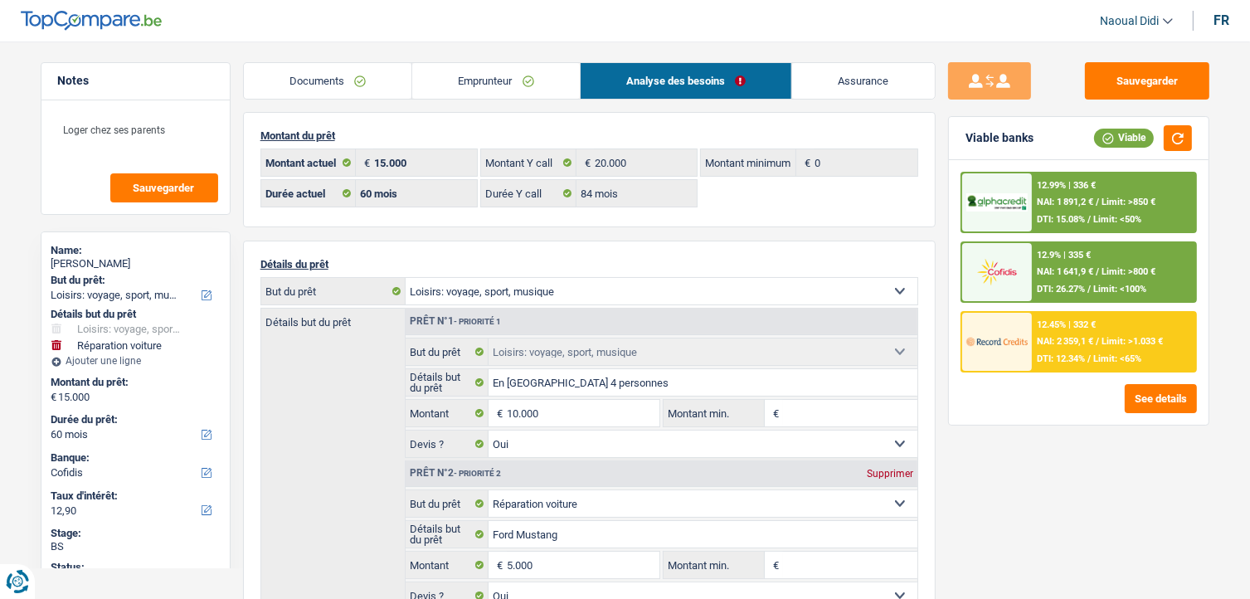
click at [342, 80] on link "Documents" at bounding box center [328, 81] width 168 height 36
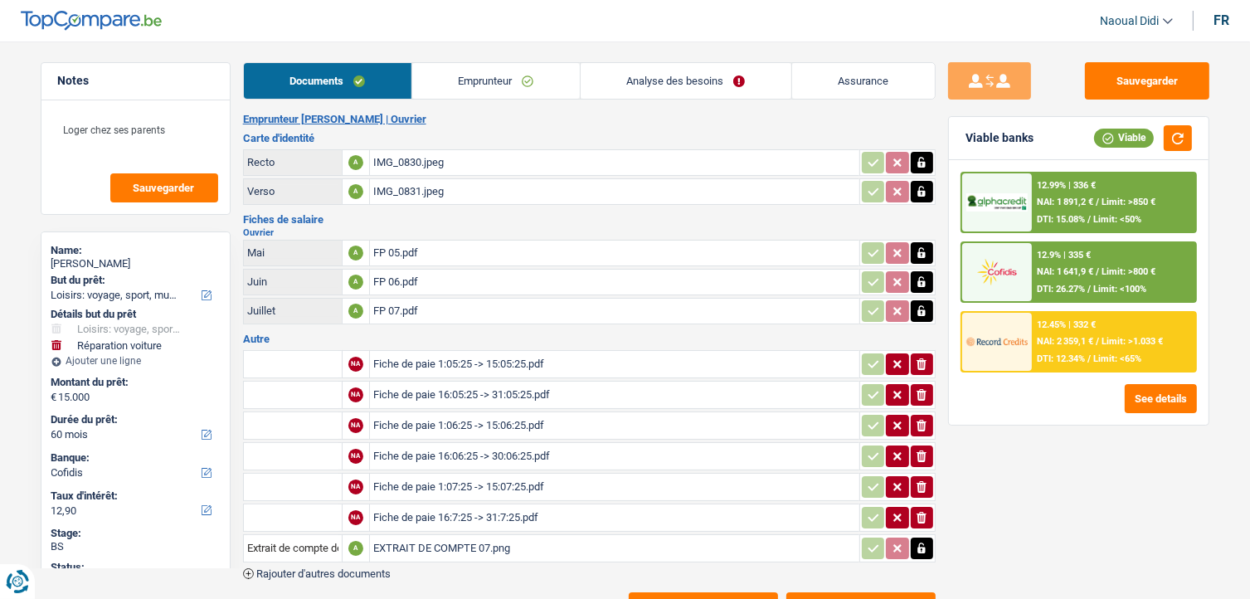
click at [478, 80] on link "Emprunteur" at bounding box center [496, 81] width 168 height 36
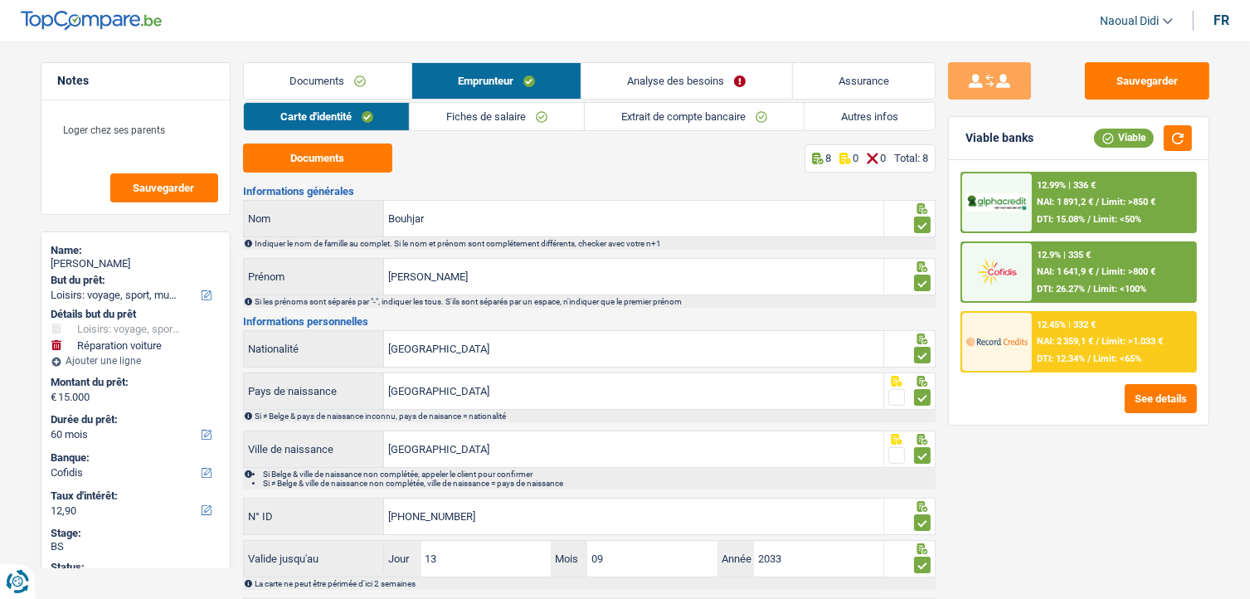
click at [661, 117] on link "Extrait de compte bancaire" at bounding box center [694, 116] width 219 height 27
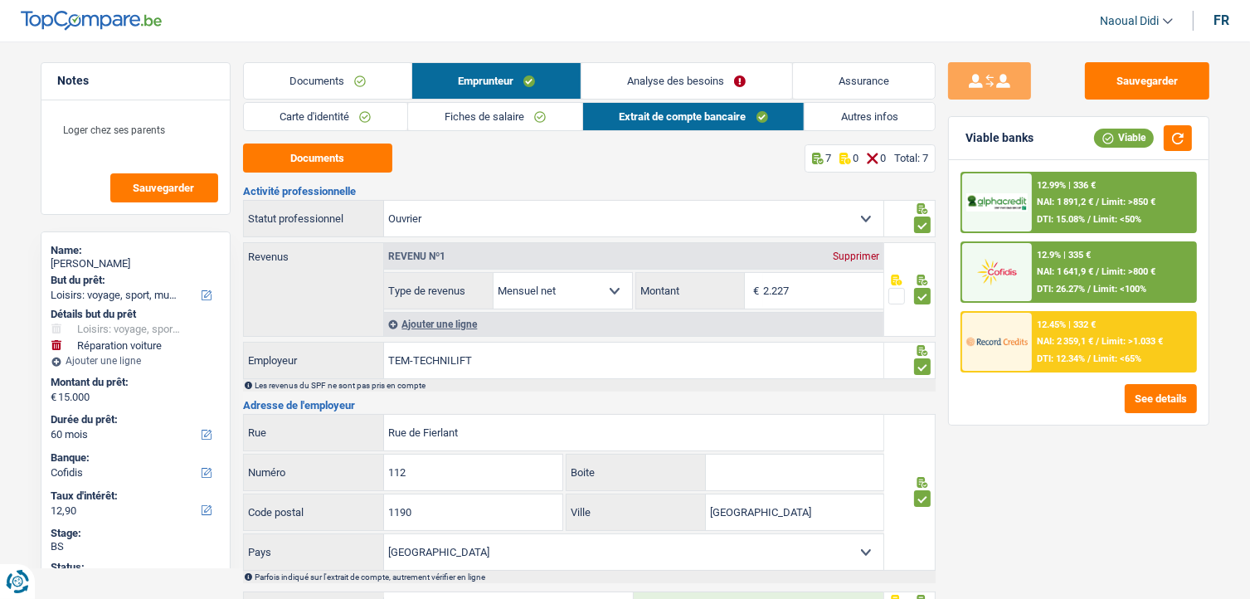
click at [839, 124] on link "Autres infos" at bounding box center [869, 116] width 130 height 27
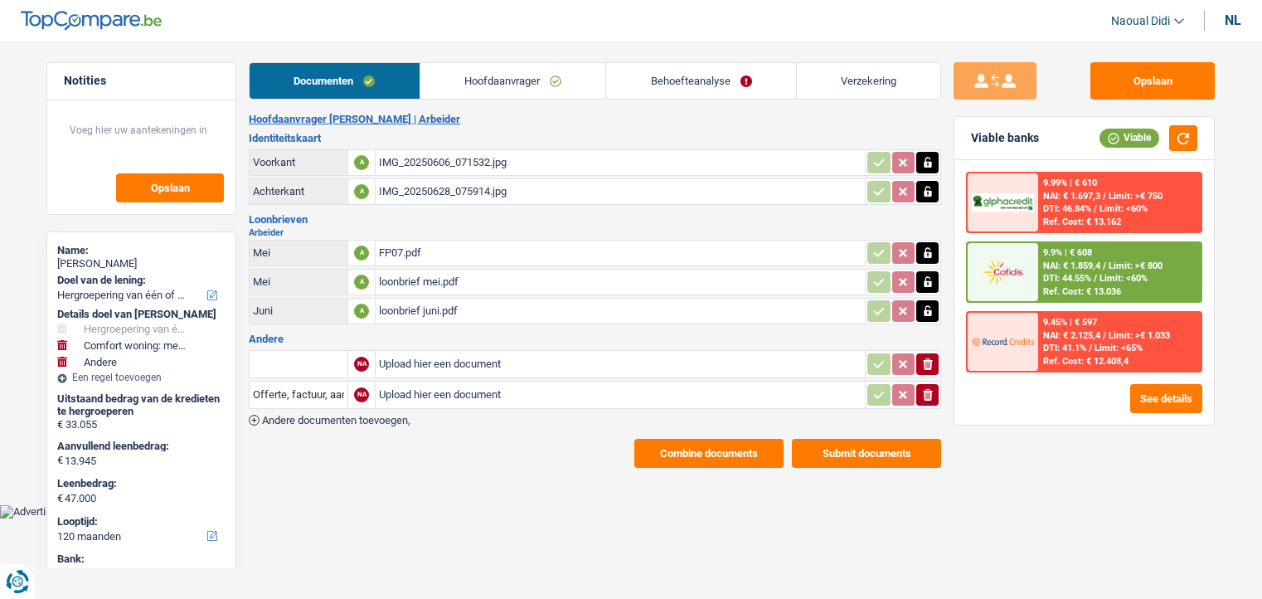
select select "refinancing"
select select "household"
select select "other"
select select "120"
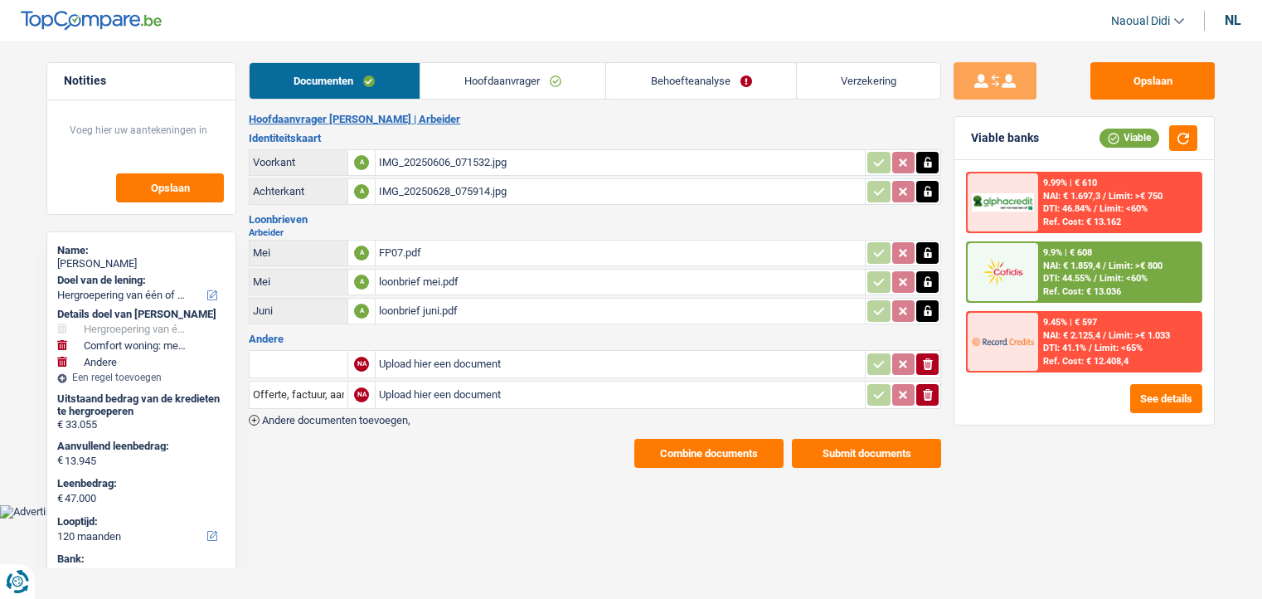
select select "cofidis"
click at [472, 77] on link "Hoofdaanvrager" at bounding box center [513, 81] width 186 height 36
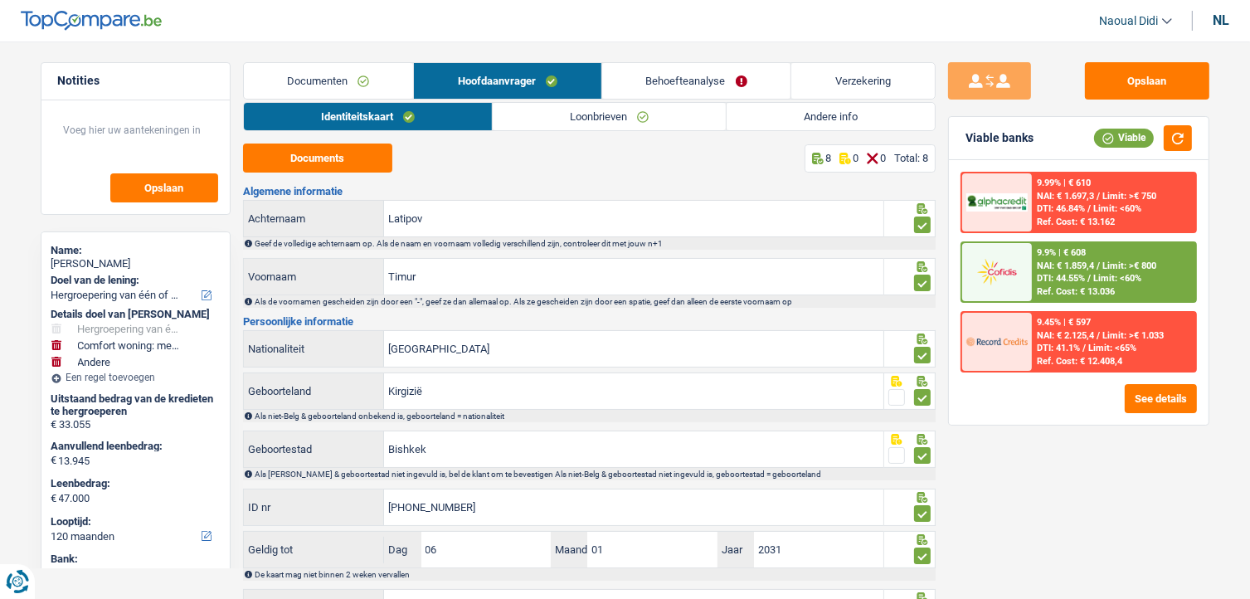
click at [1217, 15] on div "nl" at bounding box center [1220, 20] width 17 height 16
type input "[GEOGRAPHIC_DATA]"
type input "Kirghizistan"
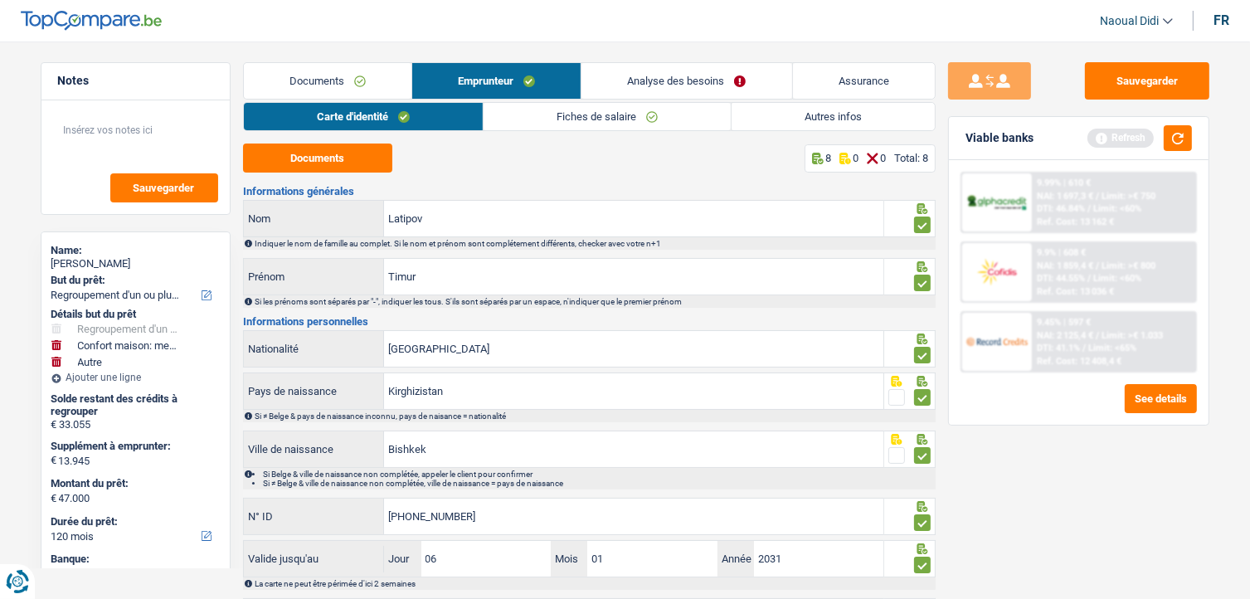
click at [697, 69] on link "Analyse des besoins" at bounding box center [686, 81] width 210 height 36
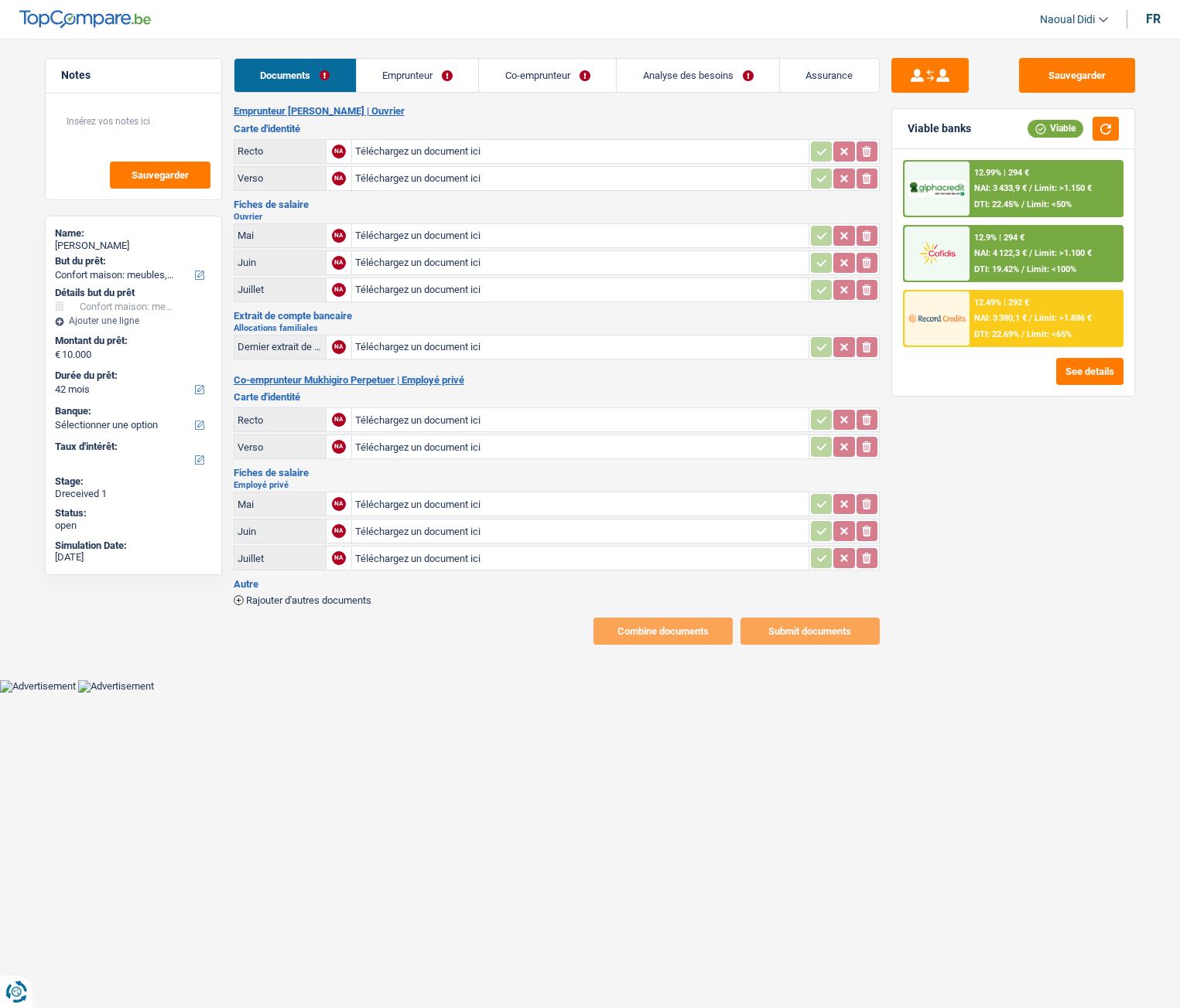
select select "household"
select select "42"
click at [443, 145] on input "Téléchargez un document ici" at bounding box center [580, 151] width 451 height 23
type input "C:\fakepath\20250825_151659.jpg"
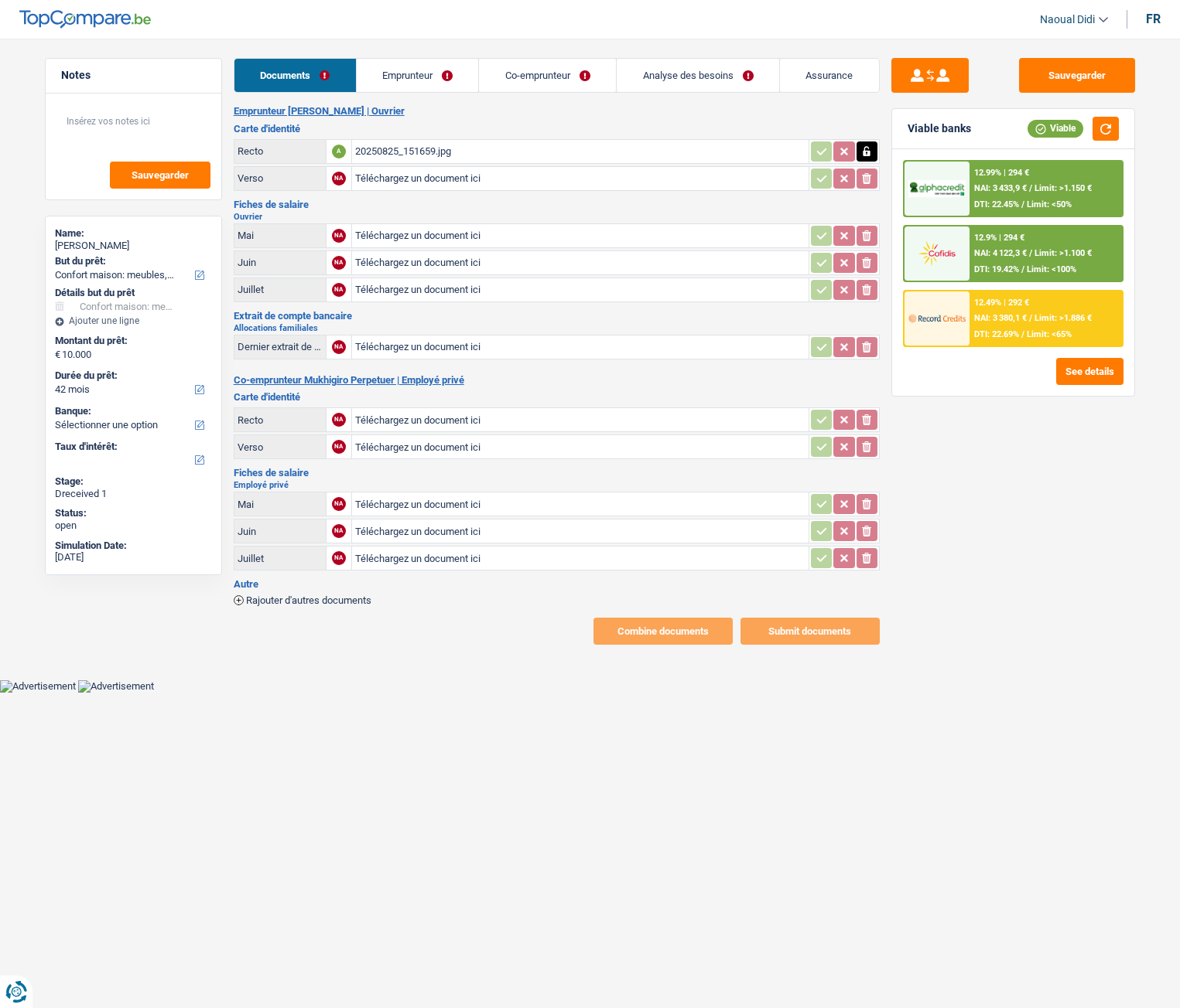
click at [396, 183] on input "Téléchargez un document ici" at bounding box center [580, 178] width 451 height 23
type input "C:\fakepath\20250825_151706.jpg"
click at [468, 232] on input "Téléchargez un document ici" at bounding box center [580, 235] width 451 height 23
type input "C:\fakepath\FP 05.pdf"
click at [389, 268] on input "Téléchargez un document ici" at bounding box center [580, 263] width 451 height 23
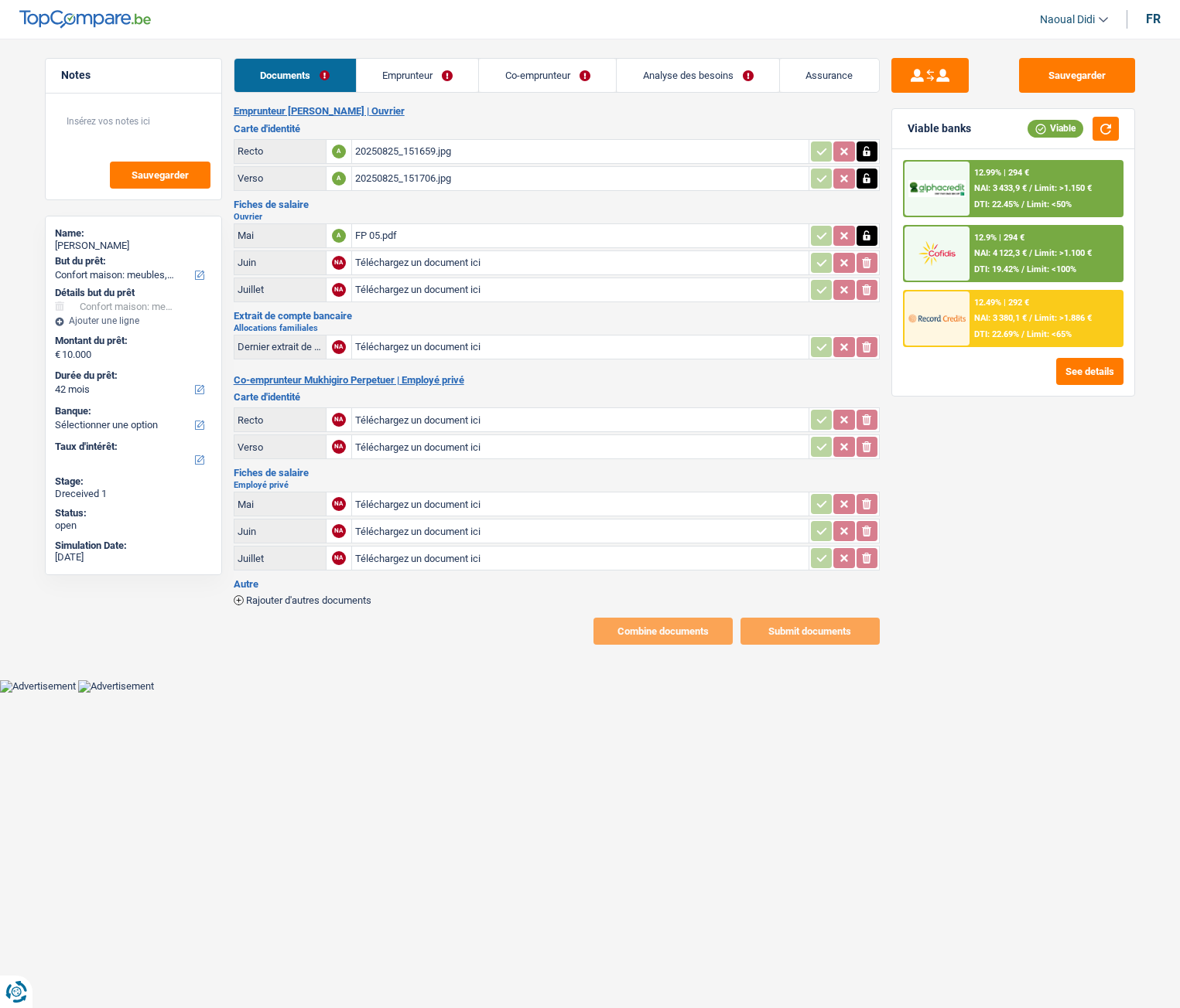
type input "C:\fakepath\FP 06.pdf"
click at [418, 292] on input "Téléchargez un document ici" at bounding box center [580, 290] width 451 height 23
type input "C:\fakepath\FP 07.pdf"
click at [1099, 83] on button "Sauvegarder" at bounding box center [1076, 75] width 116 height 35
click at [420, 154] on div "20250825_151659.jpg" at bounding box center [580, 151] width 451 height 23
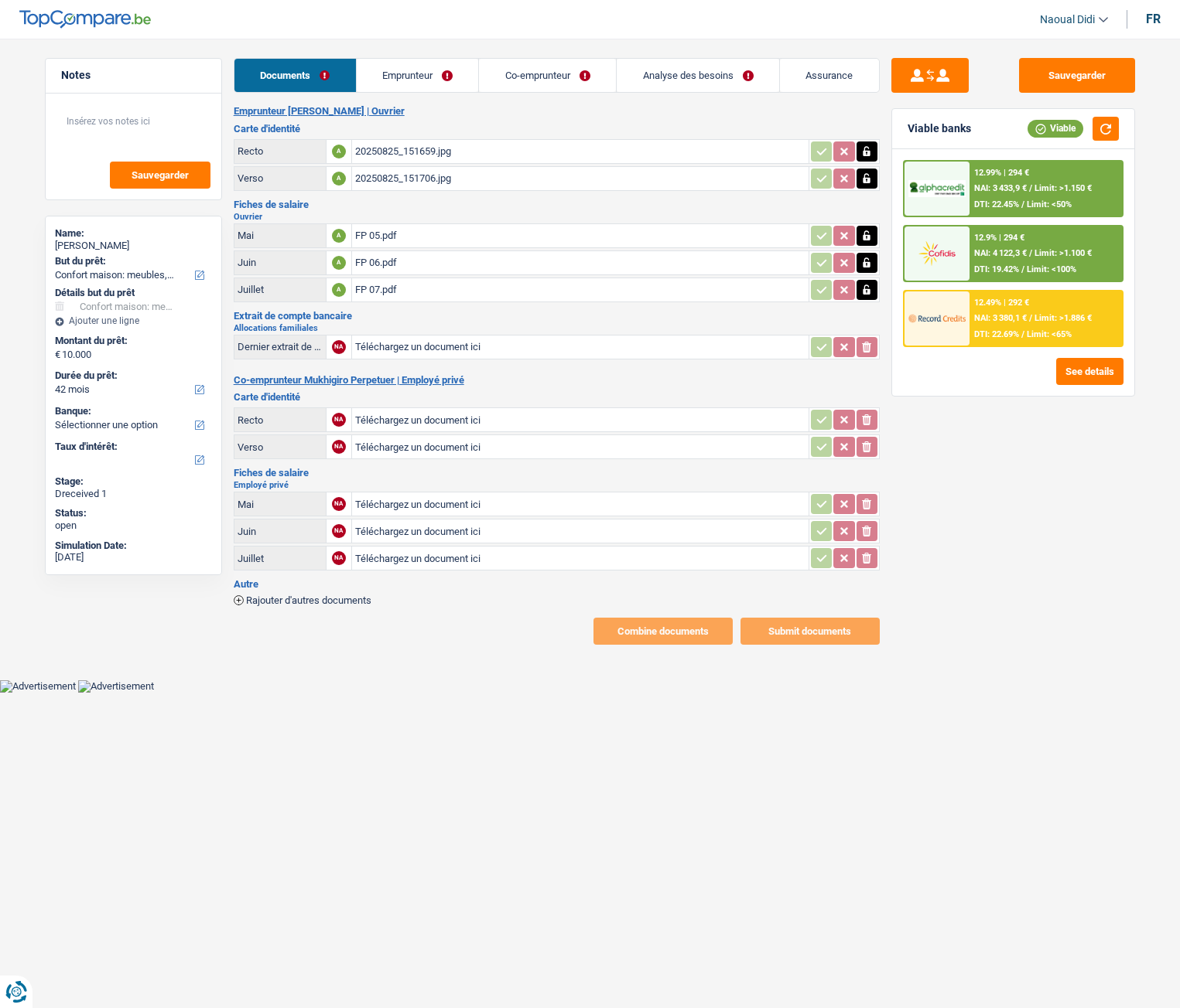
click at [410, 68] on link "Emprunteur" at bounding box center [417, 76] width 122 height 34
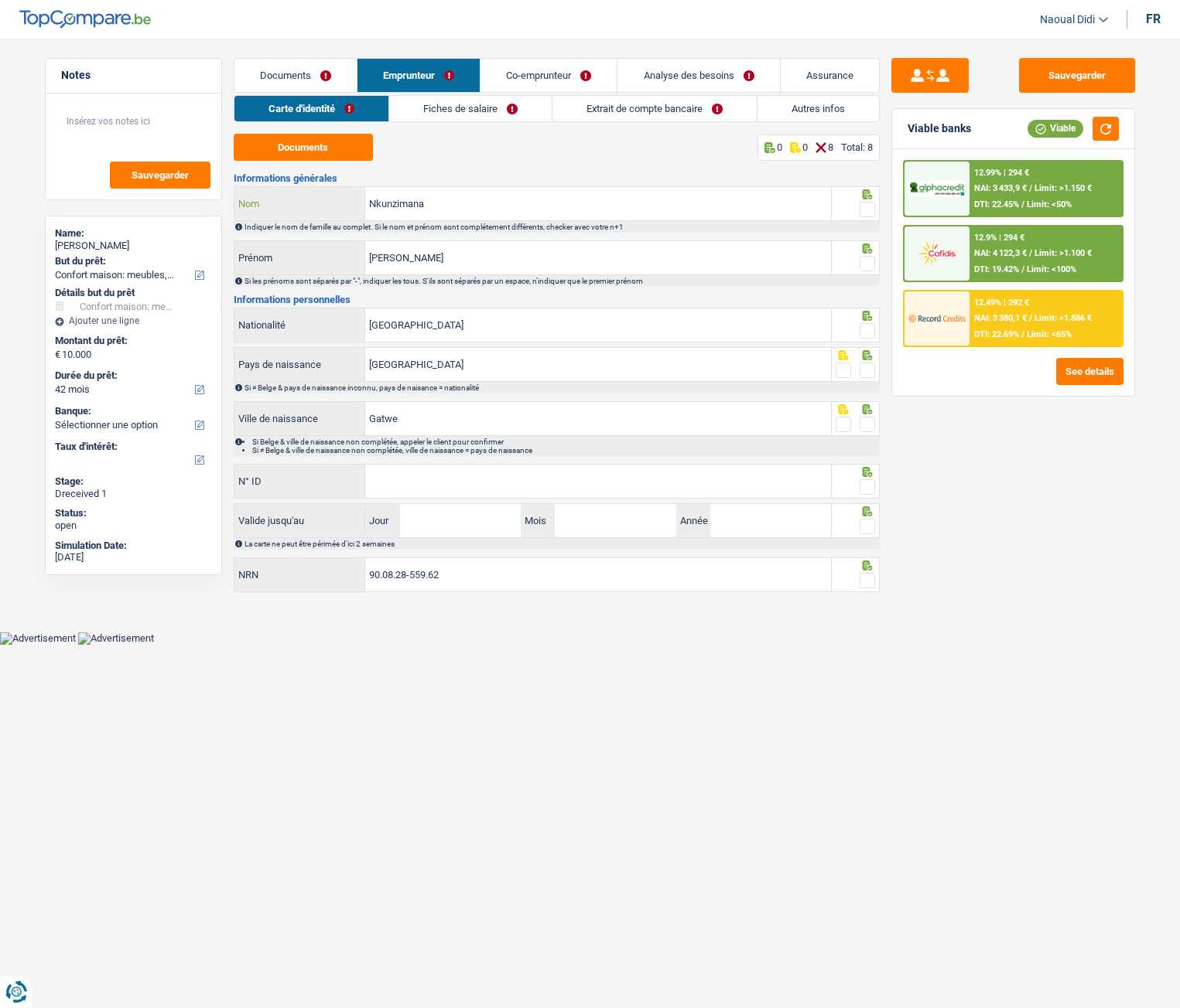
click at [453, 212] on input "Nkunzimana" at bounding box center [597, 204] width 465 height 34
click at [864, 215] on span at bounding box center [867, 209] width 16 height 16
click at [0, 0] on input "radio" at bounding box center [0, 0] width 0 height 0
click at [870, 263] on span at bounding box center [867, 263] width 16 height 16
click at [0, 0] on input "radio" at bounding box center [0, 0] width 0 height 0
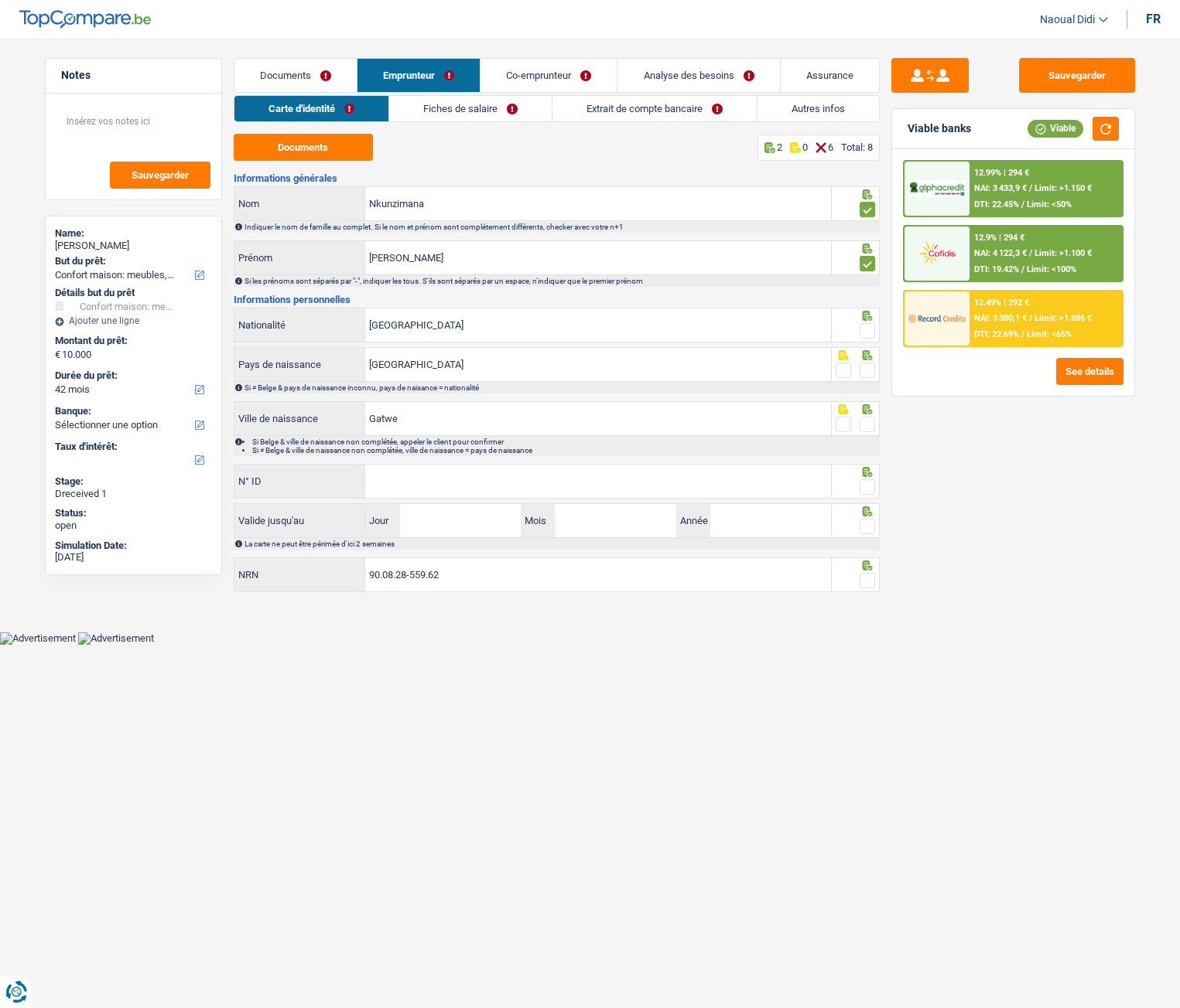
click at [872, 326] on span at bounding box center [867, 331] width 16 height 16
click at [0, 0] on input "radio" at bounding box center [0, 0] width 0 height 0
click at [868, 379] on div at bounding box center [867, 370] width 16 height 20
click at [865, 370] on span at bounding box center [867, 370] width 16 height 16
click at [0, 0] on input "radio" at bounding box center [0, 0] width 0 height 0
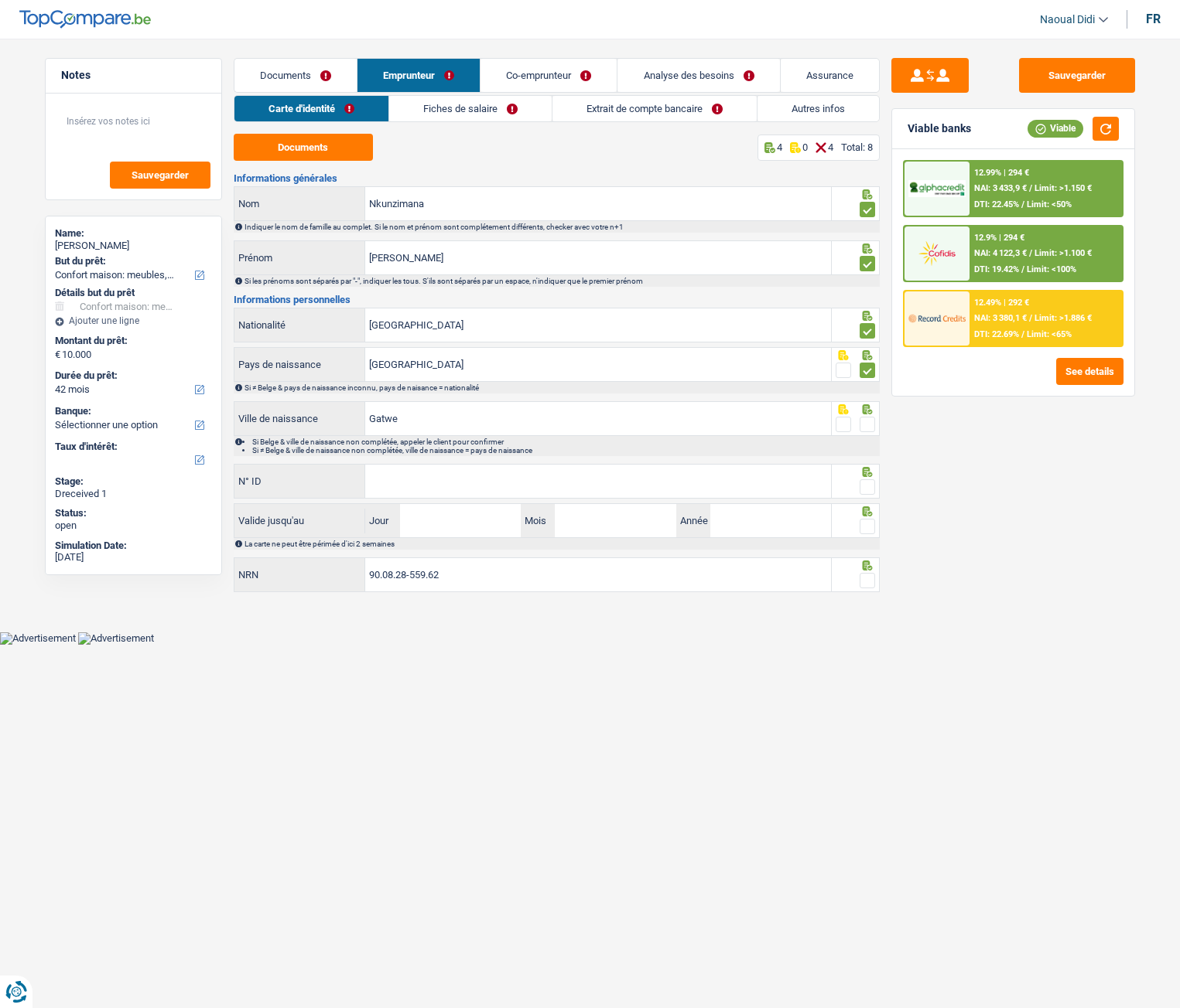
click at [874, 428] on span at bounding box center [867, 424] width 16 height 16
click at [0, 0] on input "radio" at bounding box center [0, 0] width 0 height 0
click at [474, 477] on input "N° ID" at bounding box center [597, 481] width 465 height 34
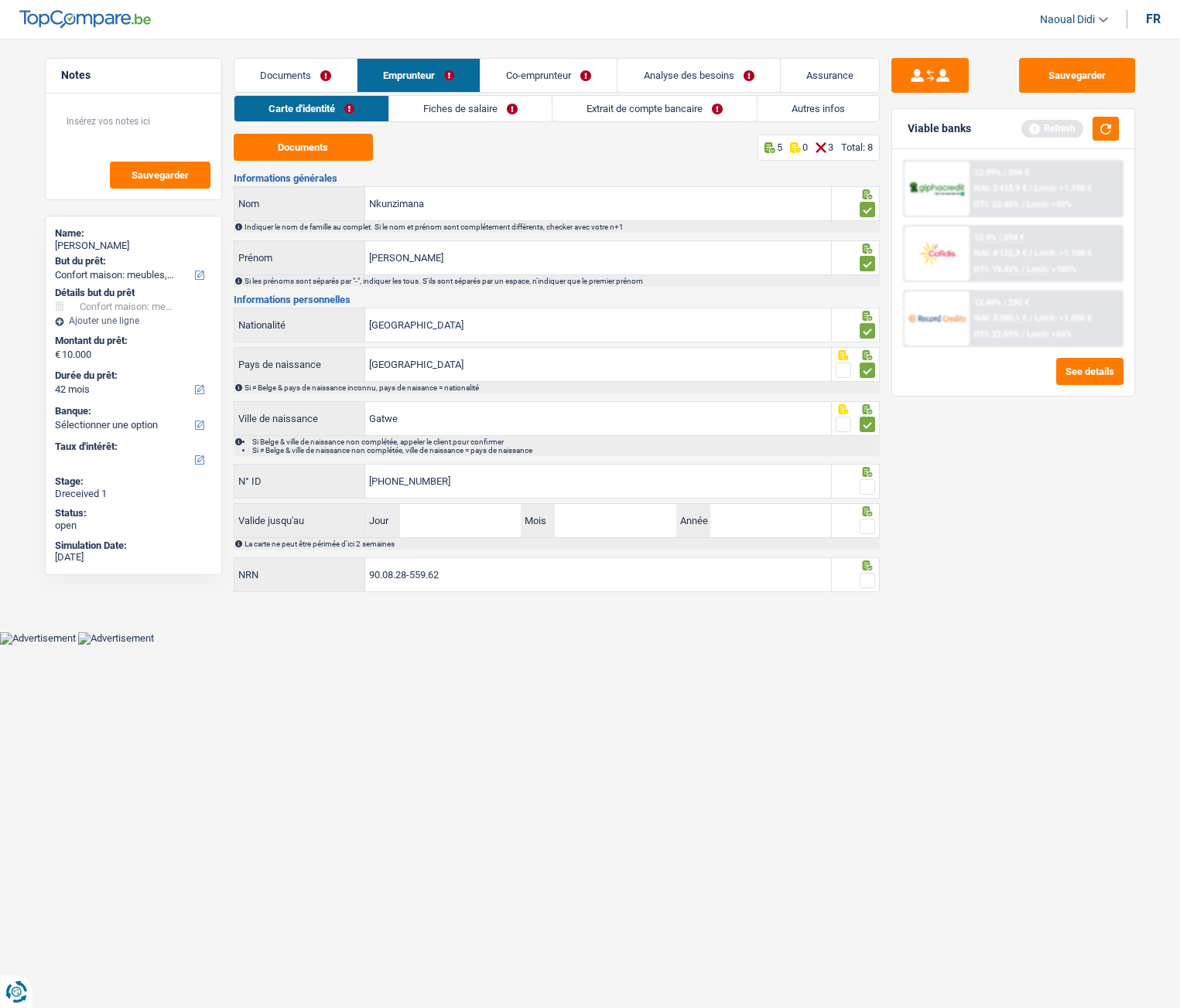
type input "595-2531440-49"
click at [457, 528] on input "Jour" at bounding box center [460, 521] width 120 height 34
type input "09"
type input "07"
type input "2034"
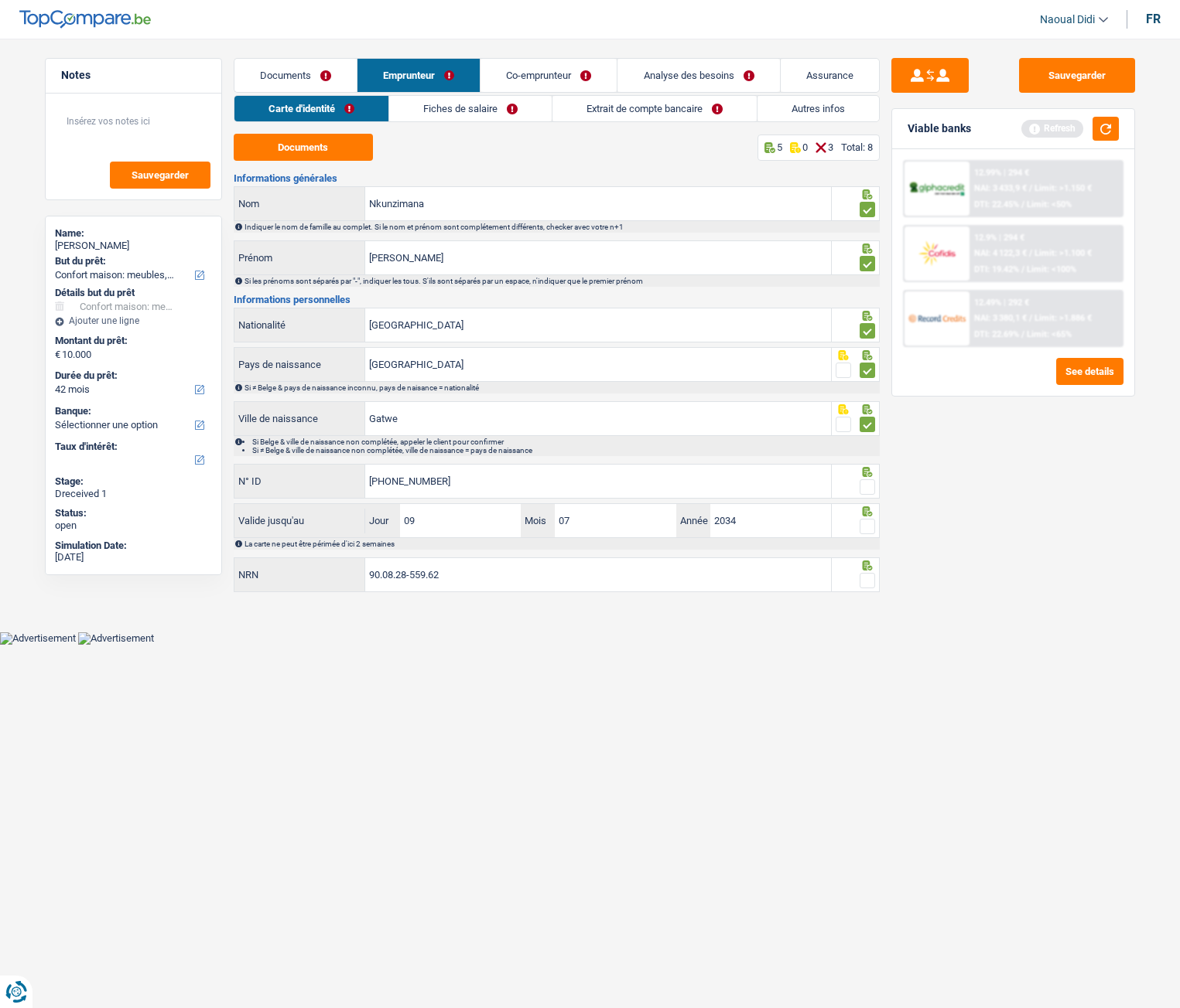
click at [868, 522] on span at bounding box center [867, 526] width 16 height 16
click at [0, 0] on input "radio" at bounding box center [0, 0] width 0 height 0
click at [873, 480] on span at bounding box center [867, 487] width 16 height 16
click at [0, 0] on input "radio" at bounding box center [0, 0] width 0 height 0
click at [867, 586] on span at bounding box center [867, 580] width 16 height 16
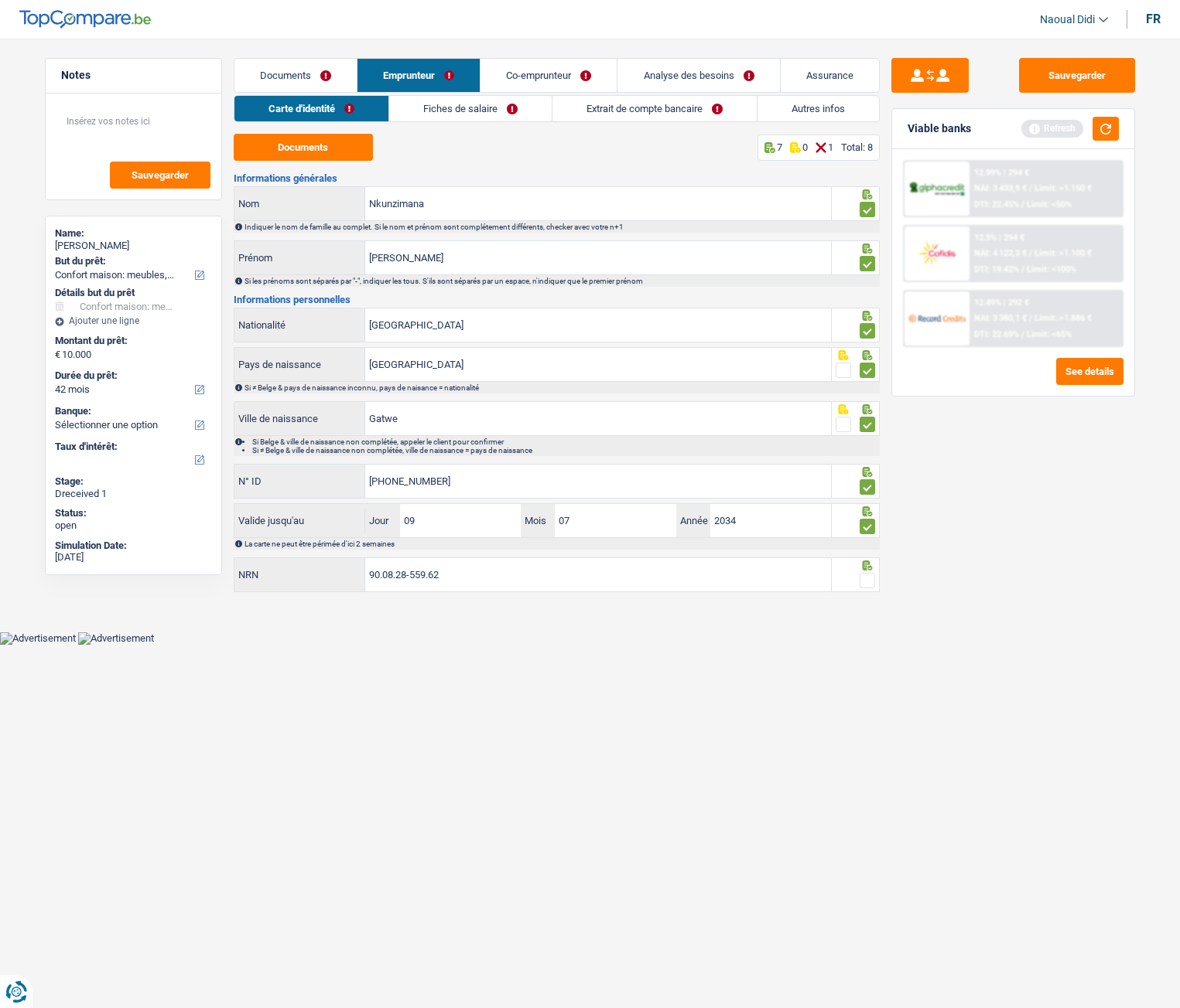
click at [0, 0] on input "radio" at bounding box center [0, 0] width 0 height 0
click at [1083, 88] on button "Sauvegarder" at bounding box center [1076, 75] width 116 height 35
click at [484, 106] on link "Fiches de salaire" at bounding box center [470, 108] width 162 height 25
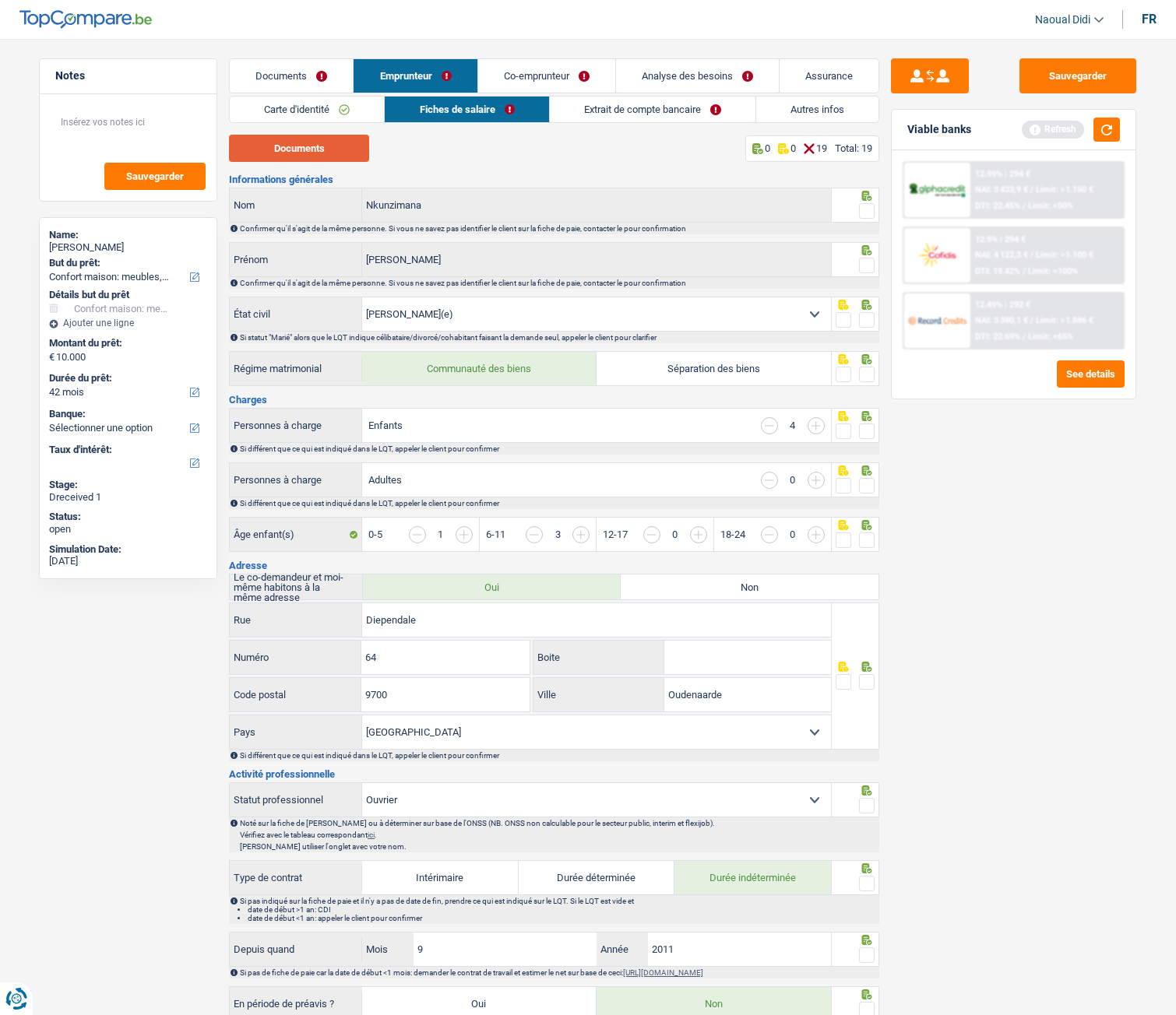
click at [292, 148] on button "Documents" at bounding box center [299, 147] width 140 height 27
drag, startPoint x: 866, startPoint y: 211, endPoint x: 863, endPoint y: 244, distance: 33.1
click at [866, 211] on span at bounding box center [867, 210] width 16 height 16
click at [0, 0] on input "radio" at bounding box center [0, 0] width 0 height 0
click at [869, 271] on span at bounding box center [867, 265] width 16 height 16
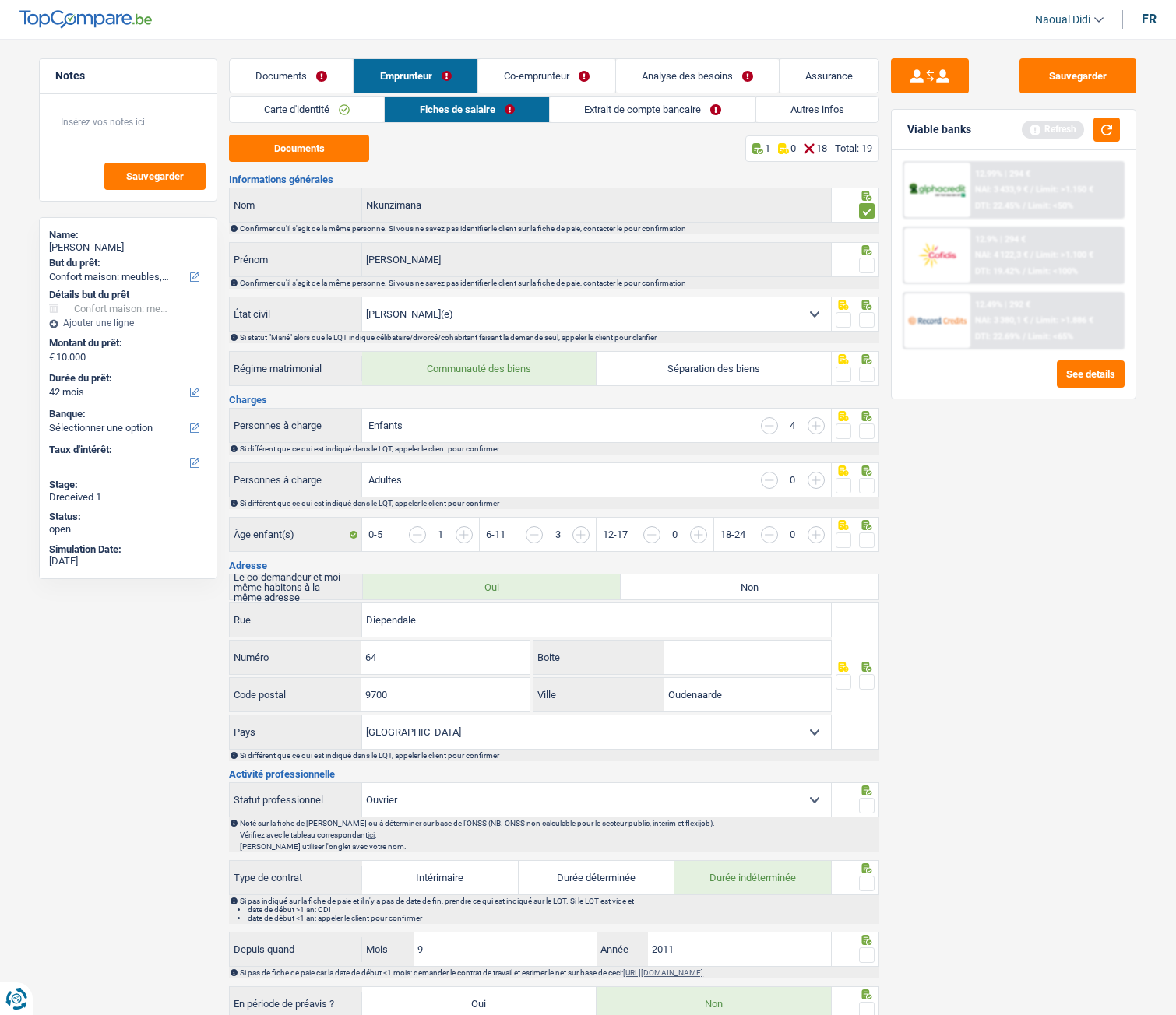
click at [0, 0] on input "radio" at bounding box center [0, 0] width 0 height 0
click at [870, 317] on span at bounding box center [867, 320] width 16 height 16
click at [0, 0] on input "radio" at bounding box center [0, 0] width 0 height 0
click at [871, 377] on span at bounding box center [867, 375] width 16 height 16
click at [0, 0] on input "radio" at bounding box center [0, 0] width 0 height 0
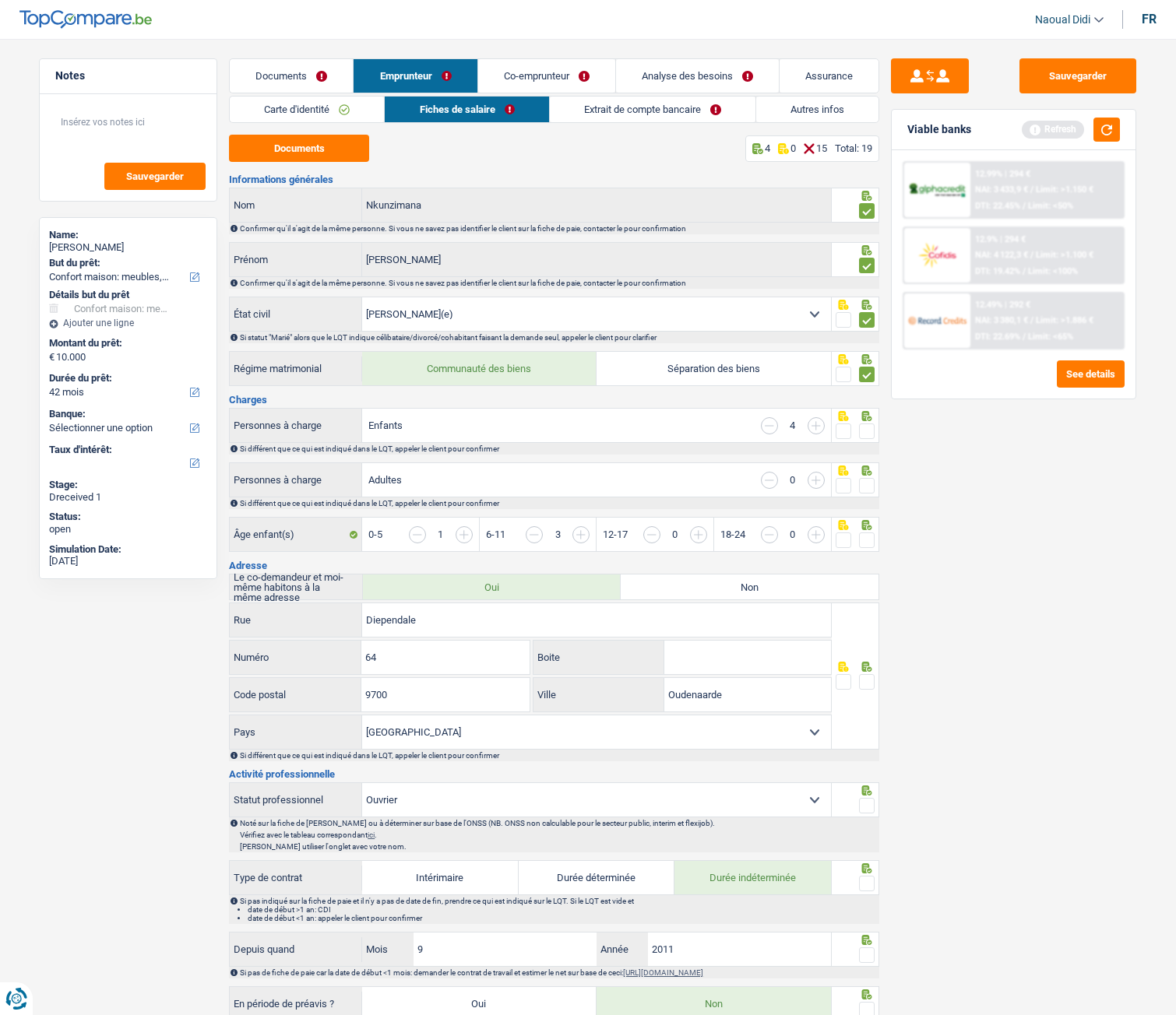
click at [868, 434] on span at bounding box center [867, 431] width 16 height 16
click at [0, 0] on input "radio" at bounding box center [0, 0] width 0 height 0
click at [864, 485] on span at bounding box center [867, 485] width 16 height 16
click at [0, 0] on input "radio" at bounding box center [0, 0] width 0 height 0
click at [823, 479] on input "button" at bounding box center [816, 481] width 17 height 17
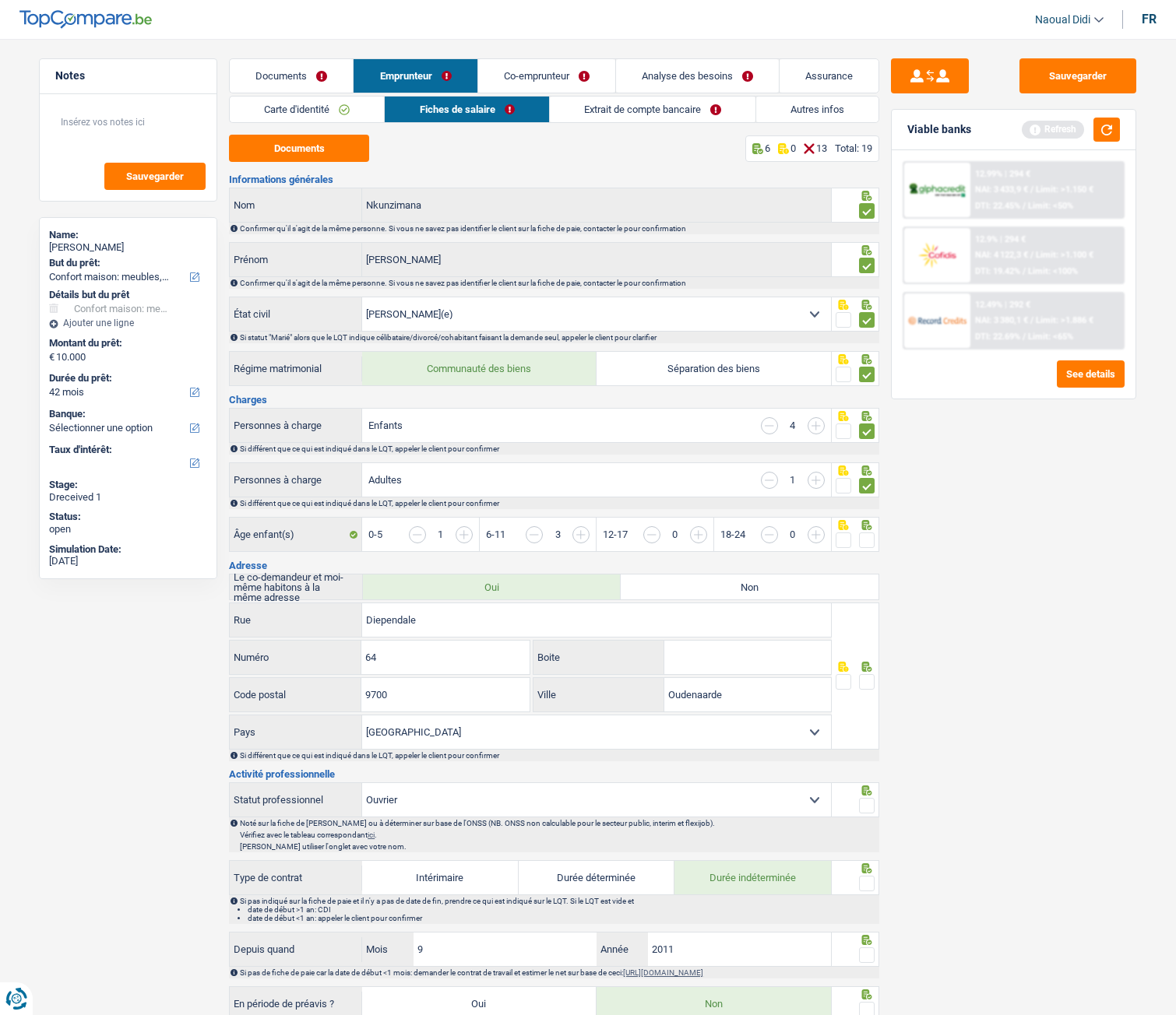
click at [764, 487] on input "button" at bounding box center [769, 481] width 17 height 17
click at [541, 62] on link "Co-emprunteur" at bounding box center [547, 76] width 137 height 34
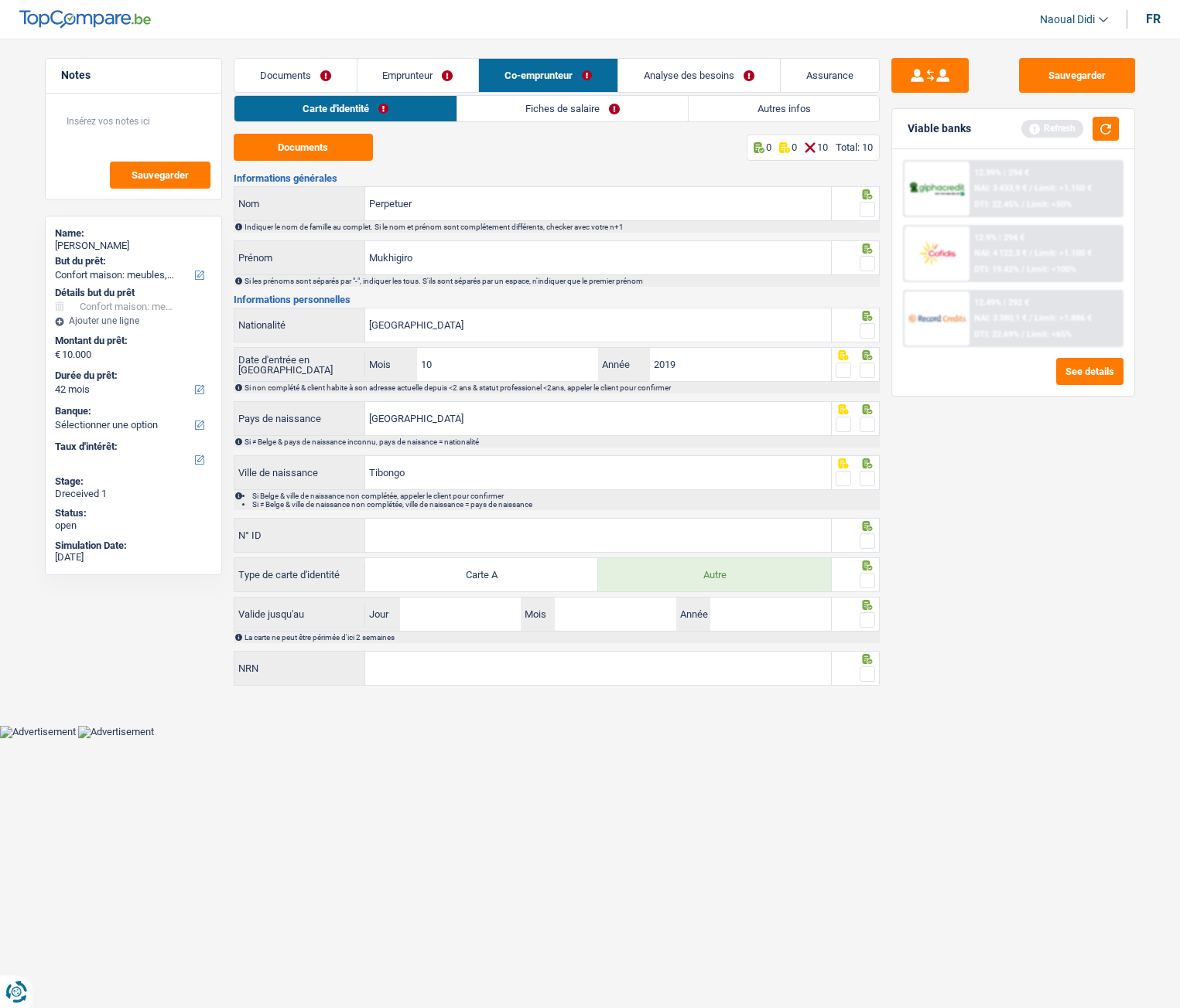
click at [526, 101] on link "Fiches de salaire" at bounding box center [572, 108] width 230 height 25
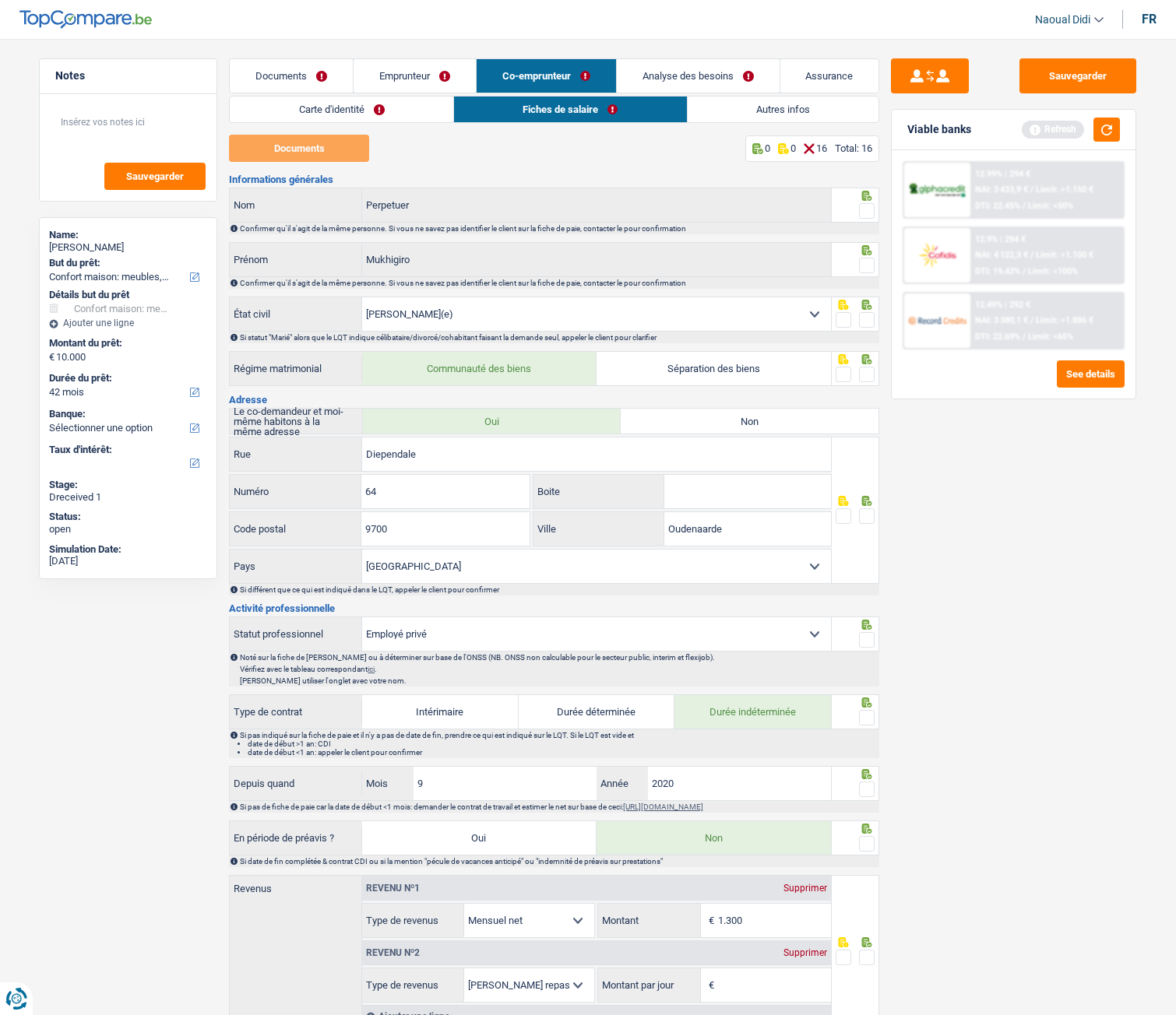
click at [391, 73] on link "Emprunteur" at bounding box center [414, 76] width 122 height 34
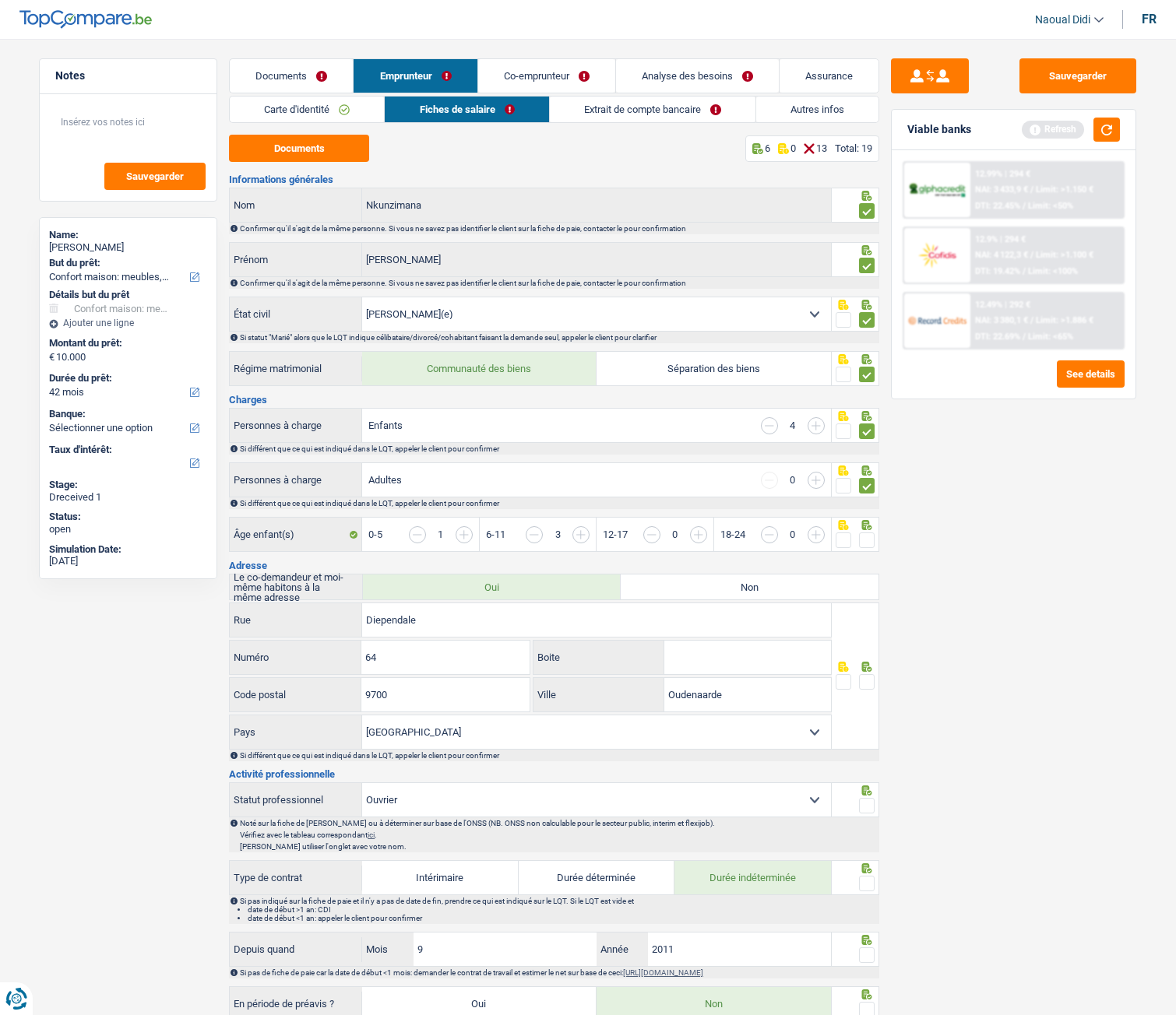
click at [543, 69] on link "Co-emprunteur" at bounding box center [547, 76] width 137 height 34
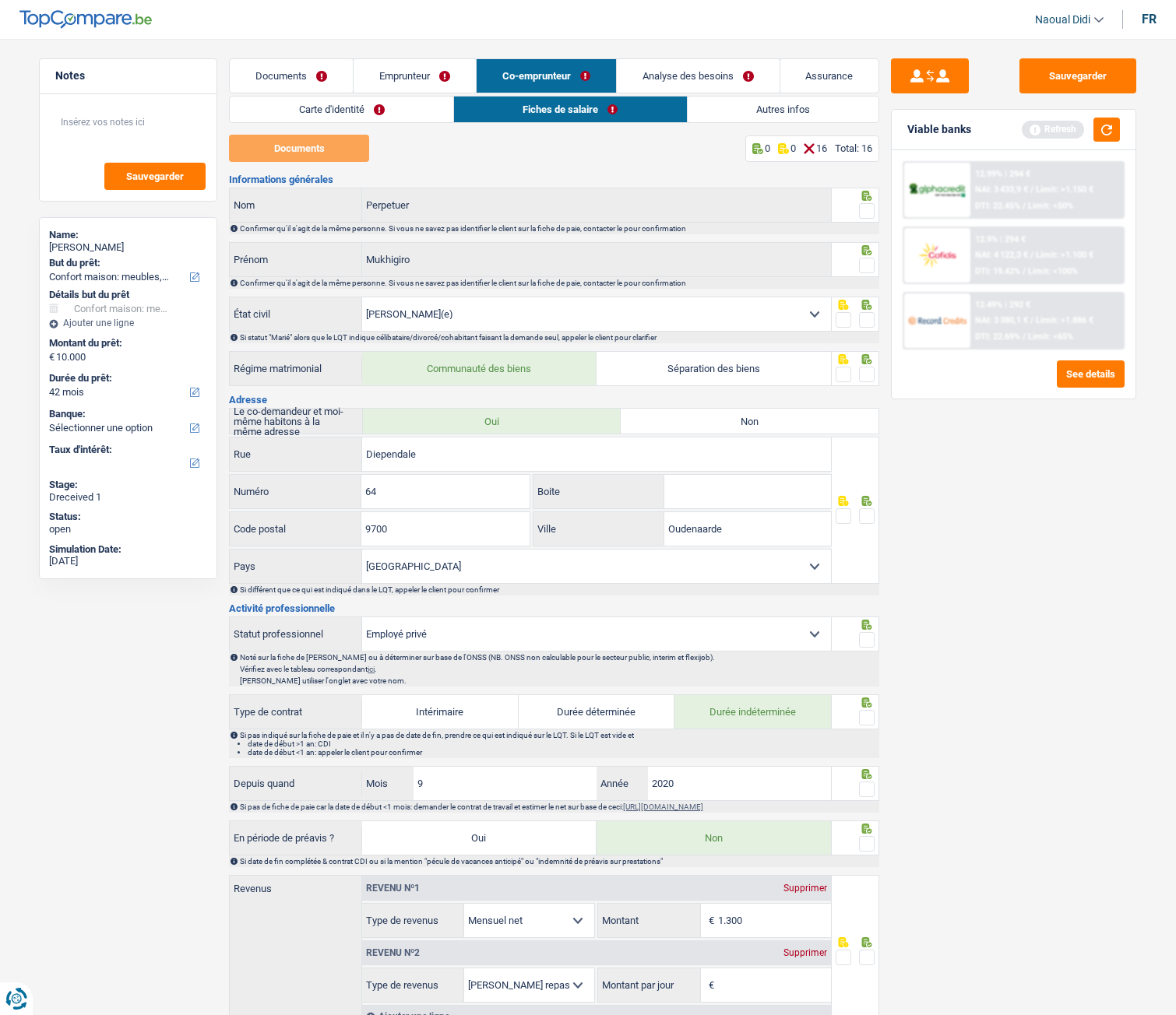
click at [336, 69] on link "Documents" at bounding box center [291, 76] width 123 height 34
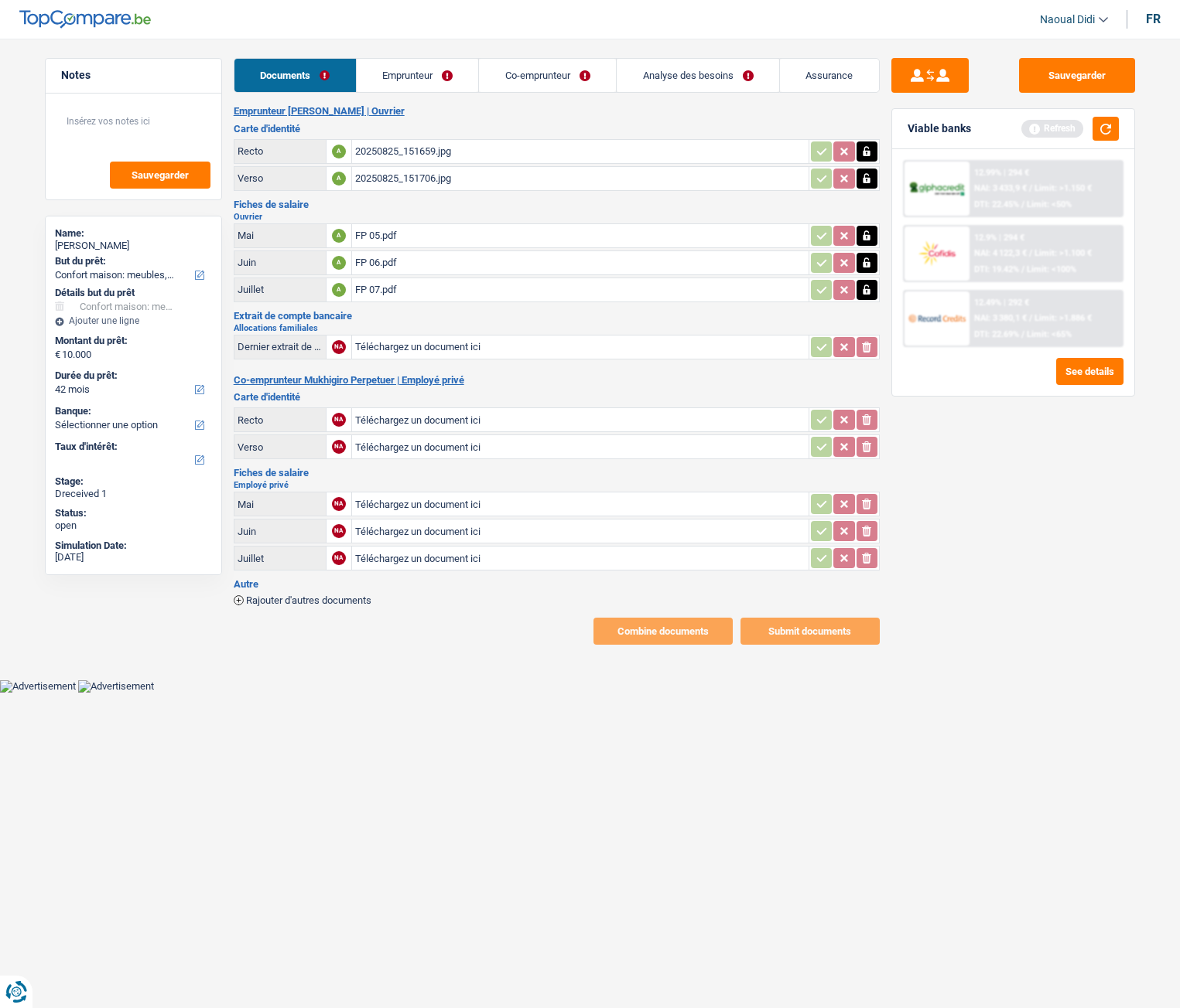
click at [451, 60] on link "Emprunteur" at bounding box center [417, 76] width 122 height 34
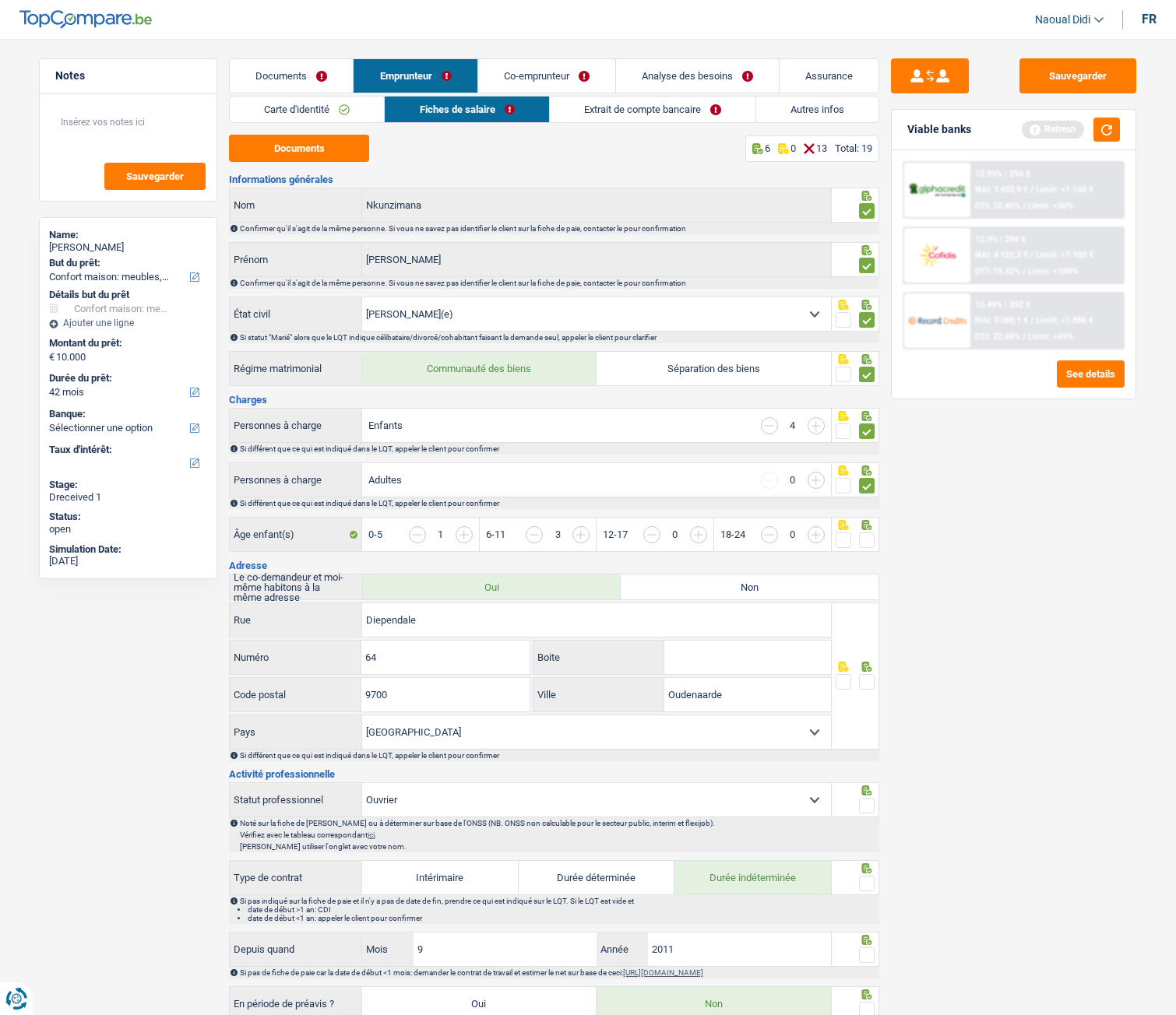
click at [800, 109] on link "Autres infos" at bounding box center [817, 109] width 122 height 25
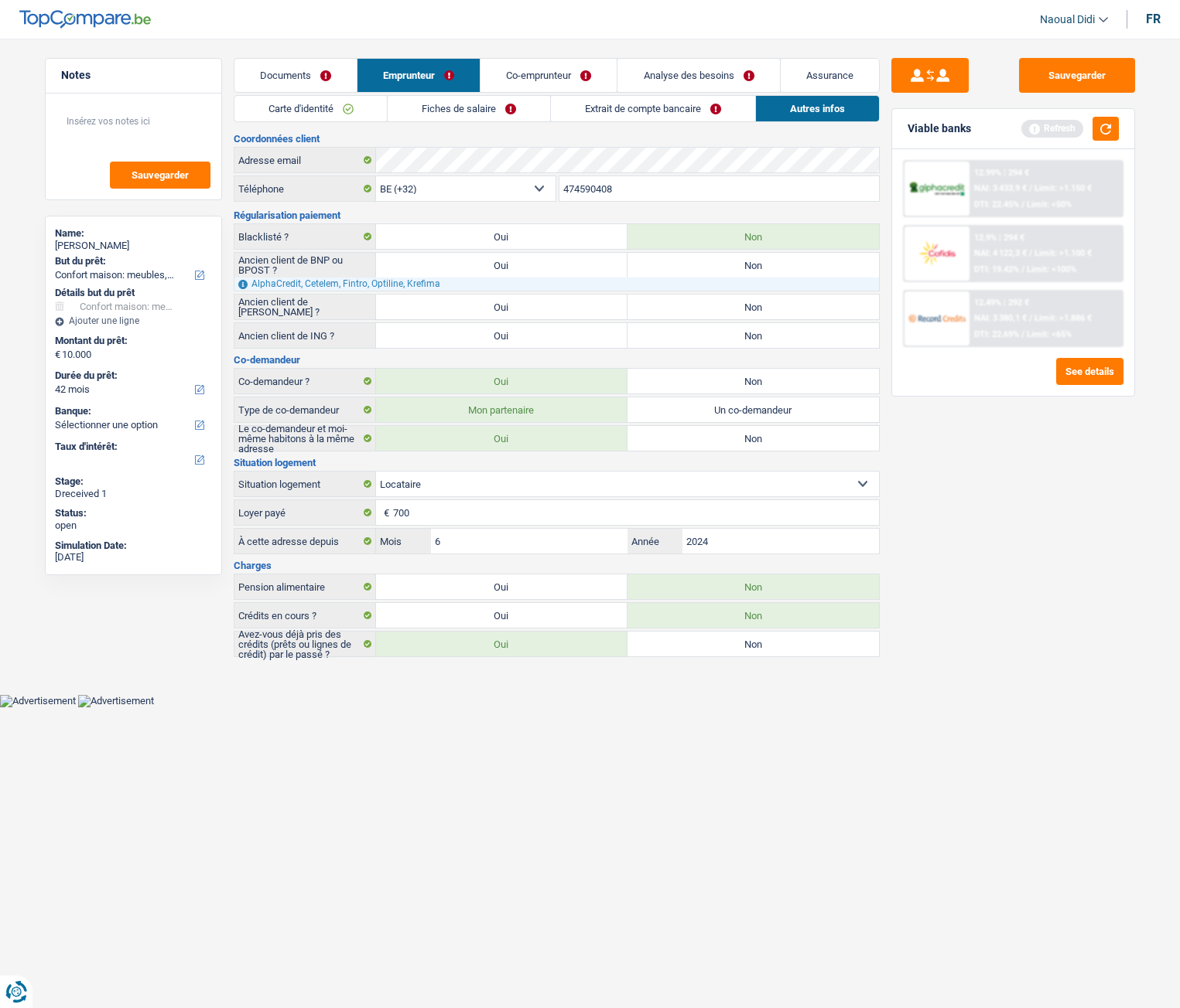
click at [584, 79] on link "Co-emprunteur" at bounding box center [548, 76] width 136 height 34
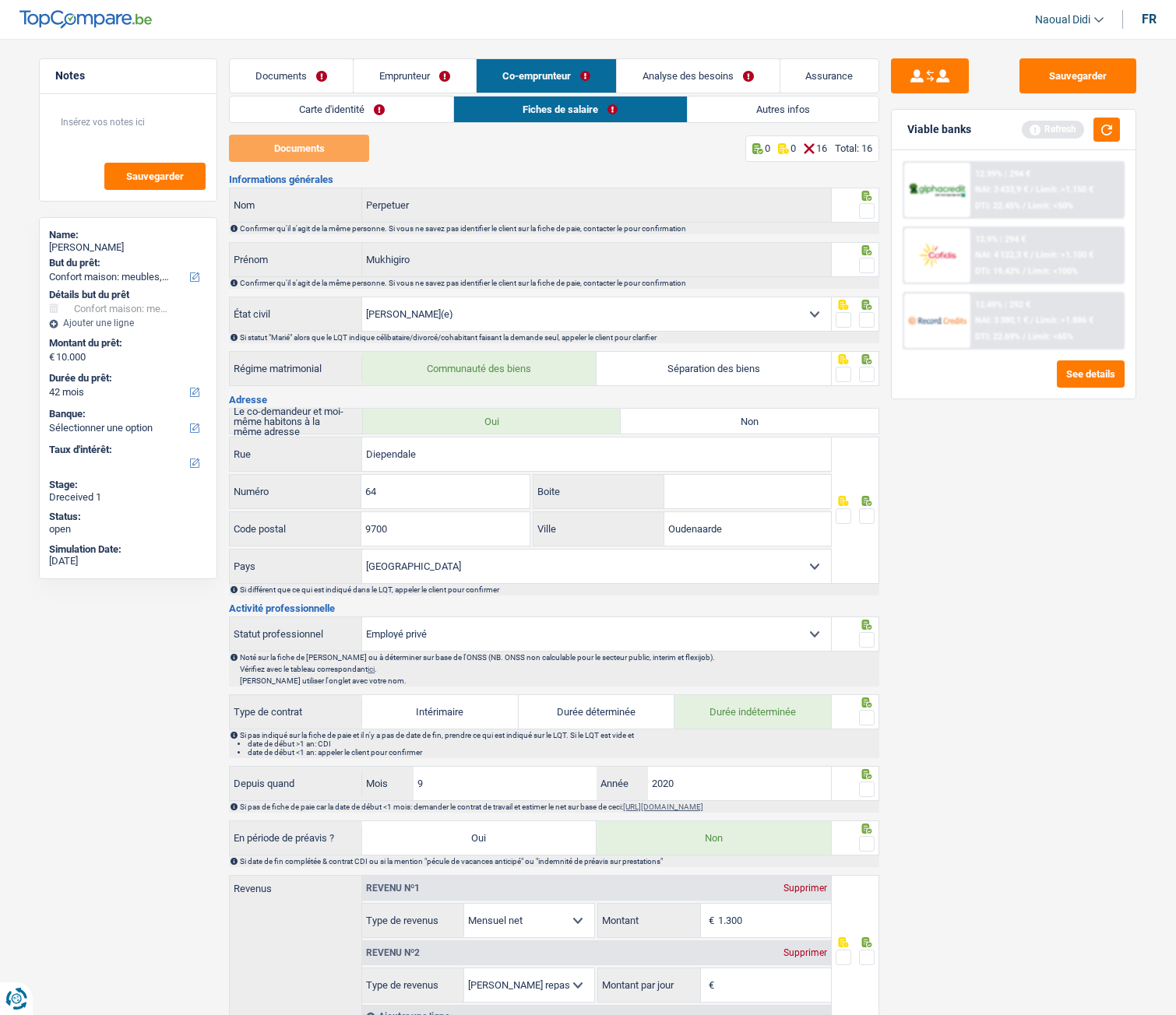
click at [525, 77] on link "Co-emprunteur" at bounding box center [547, 76] width 139 height 34
click at [380, 102] on link "Carte d'identité" at bounding box center [342, 109] width 224 height 25
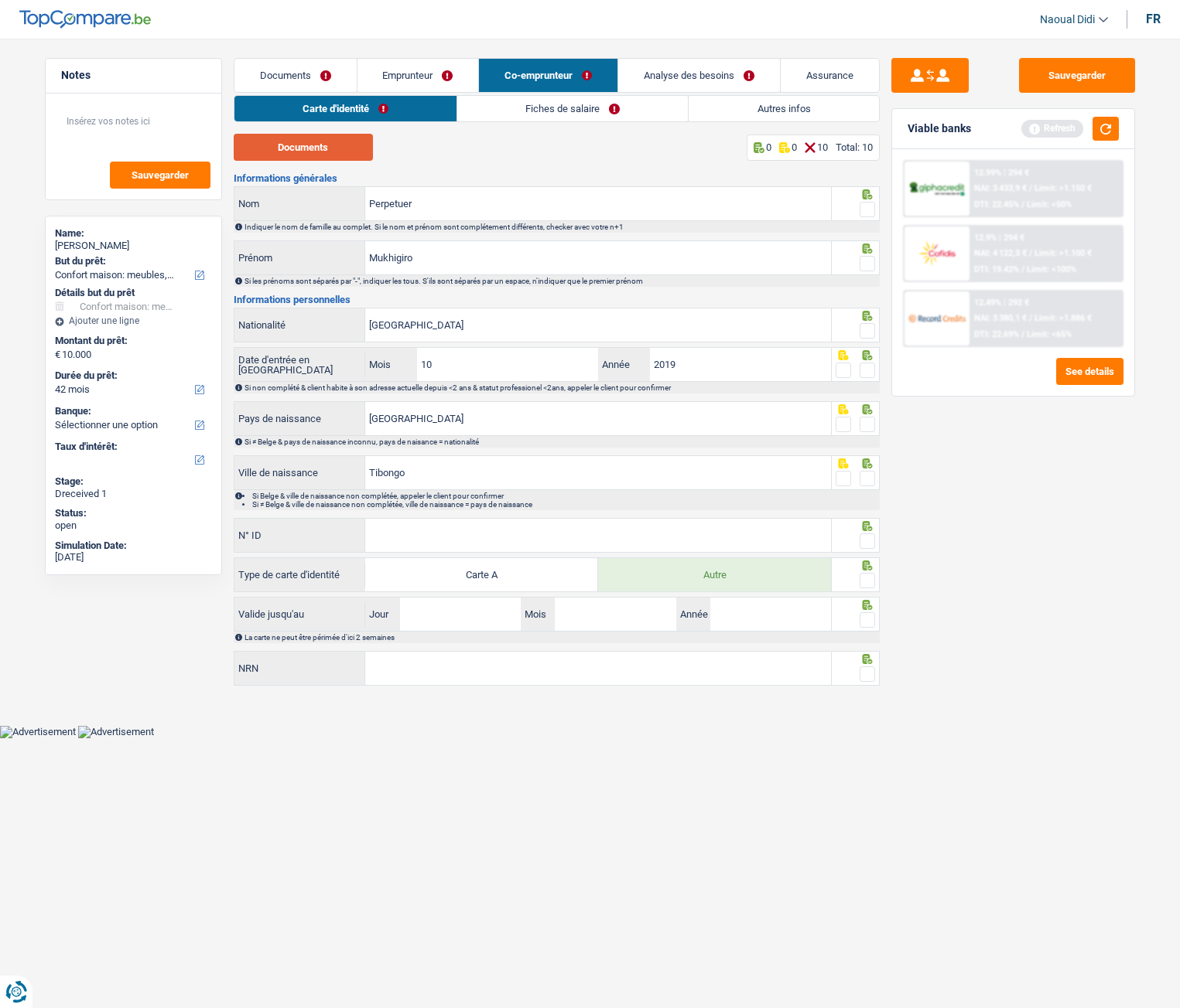
click at [270, 138] on button "Documents" at bounding box center [302, 146] width 139 height 27
click at [1070, 64] on button "Sauvegarder" at bounding box center [1076, 75] width 116 height 35
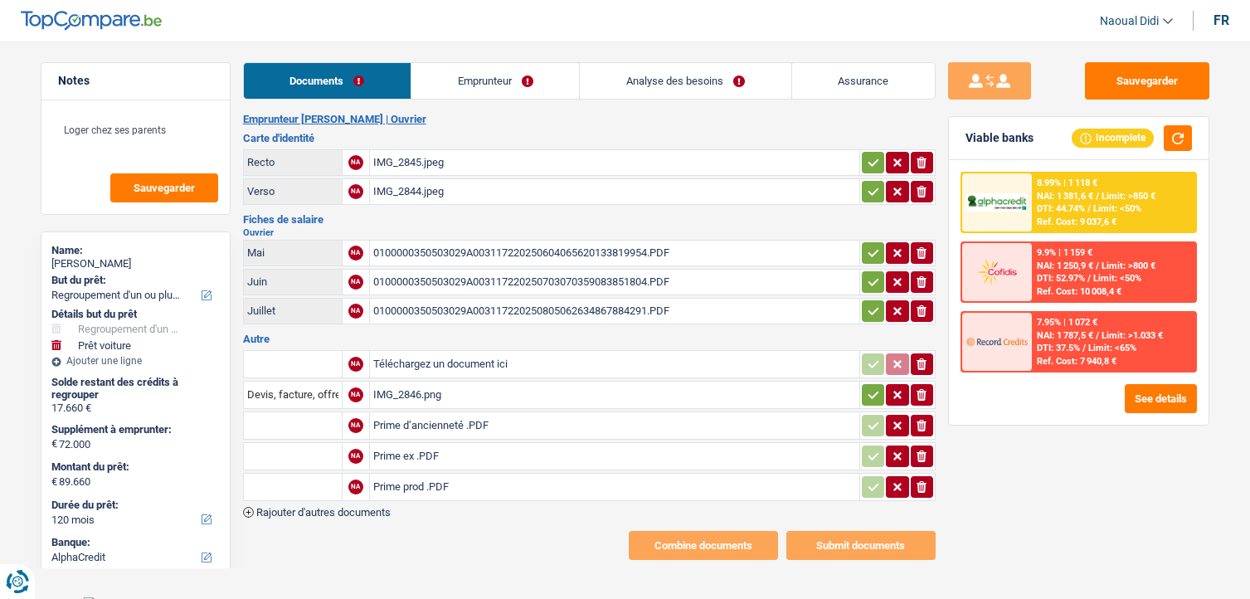
select select "refinancing"
select select "car"
select select "120"
select select "alphacredit"
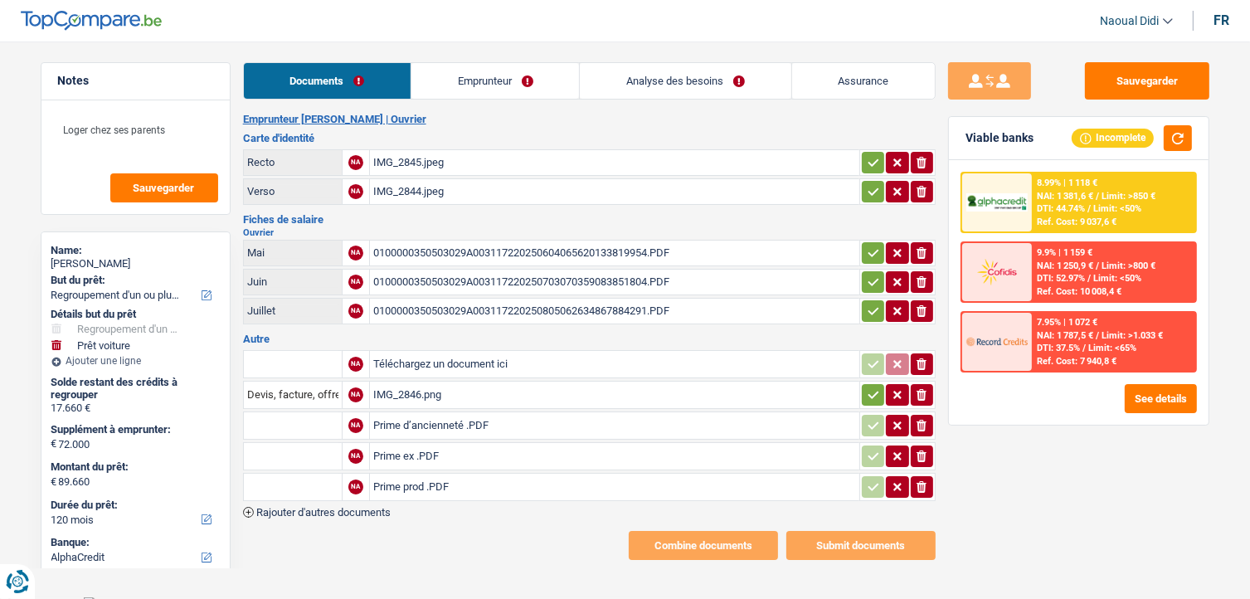
click at [415, 161] on div "IMG_2845.jpeg" at bounding box center [614, 162] width 483 height 25
click at [428, 246] on div "0100000350503029A003117220250604065620133819954.PDF" at bounding box center [614, 252] width 483 height 25
click at [322, 82] on link "Documents" at bounding box center [327, 81] width 167 height 36
click at [478, 91] on link "Emprunteur" at bounding box center [495, 81] width 168 height 36
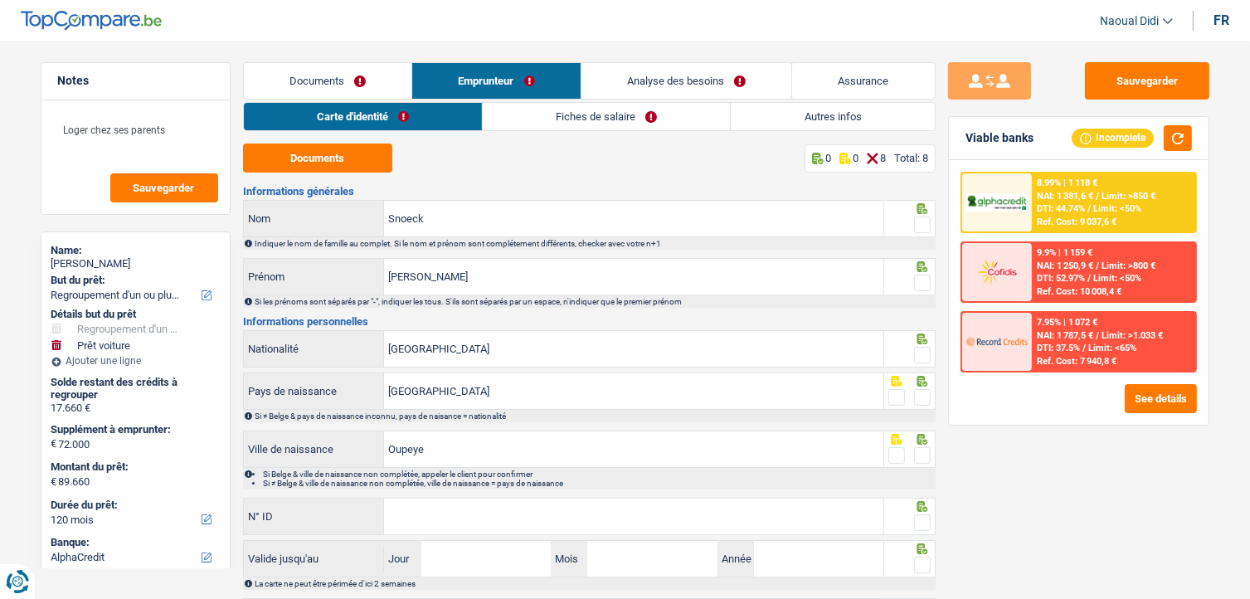
click at [306, 172] on div "Documents 0 0 8 Total: 8 Informations générales Snoeck Nom Indiquer le nom de f…" at bounding box center [589, 390] width 692 height 494
click at [328, 157] on button "Documents" at bounding box center [317, 157] width 149 height 29
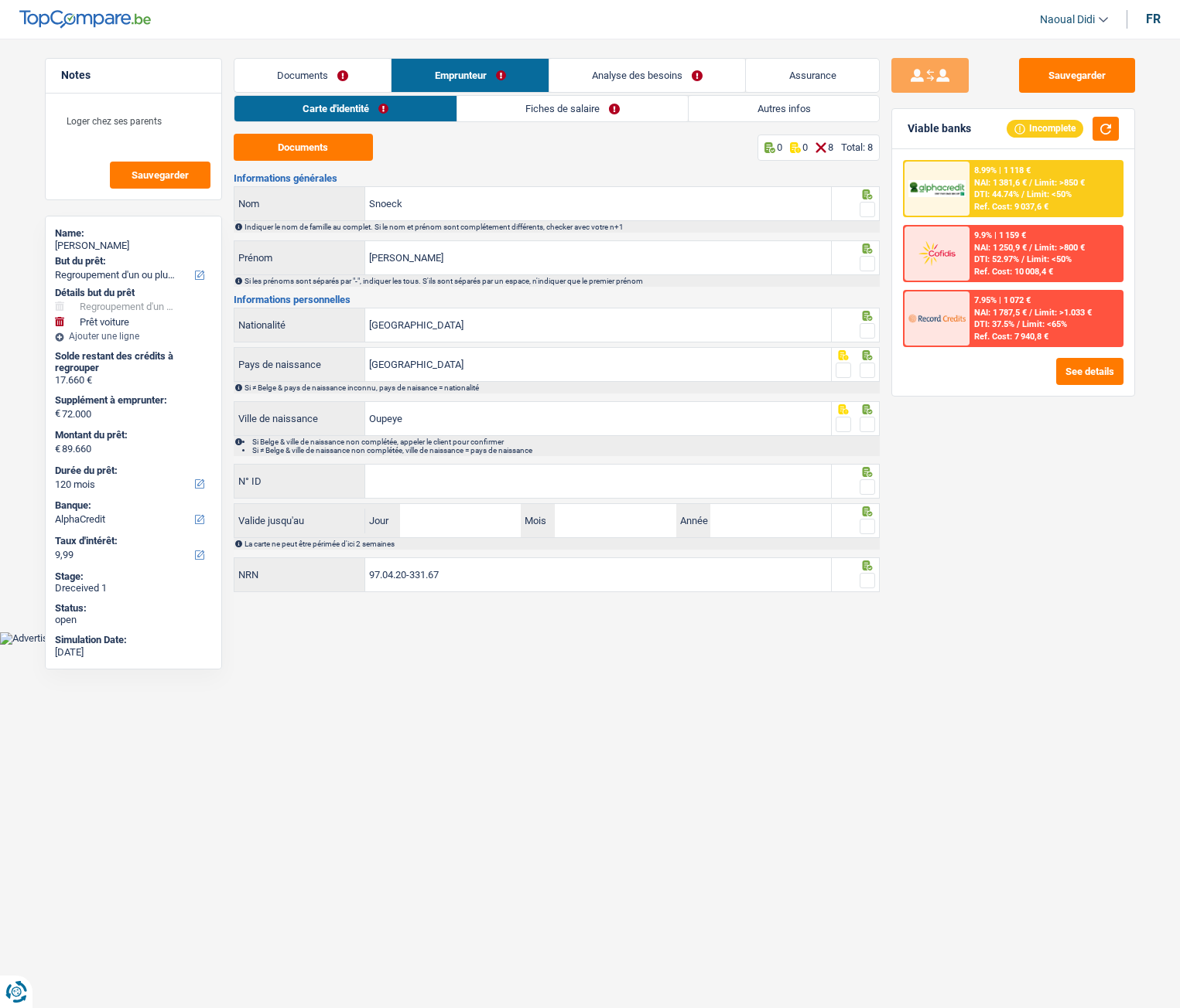
click at [866, 203] on span at bounding box center [867, 209] width 16 height 16
click at [0, 0] on input "radio" at bounding box center [0, 0] width 0 height 0
click at [865, 265] on span at bounding box center [867, 263] width 16 height 16
click at [0, 0] on input "radio" at bounding box center [0, 0] width 0 height 0
click at [872, 333] on span at bounding box center [867, 331] width 16 height 16
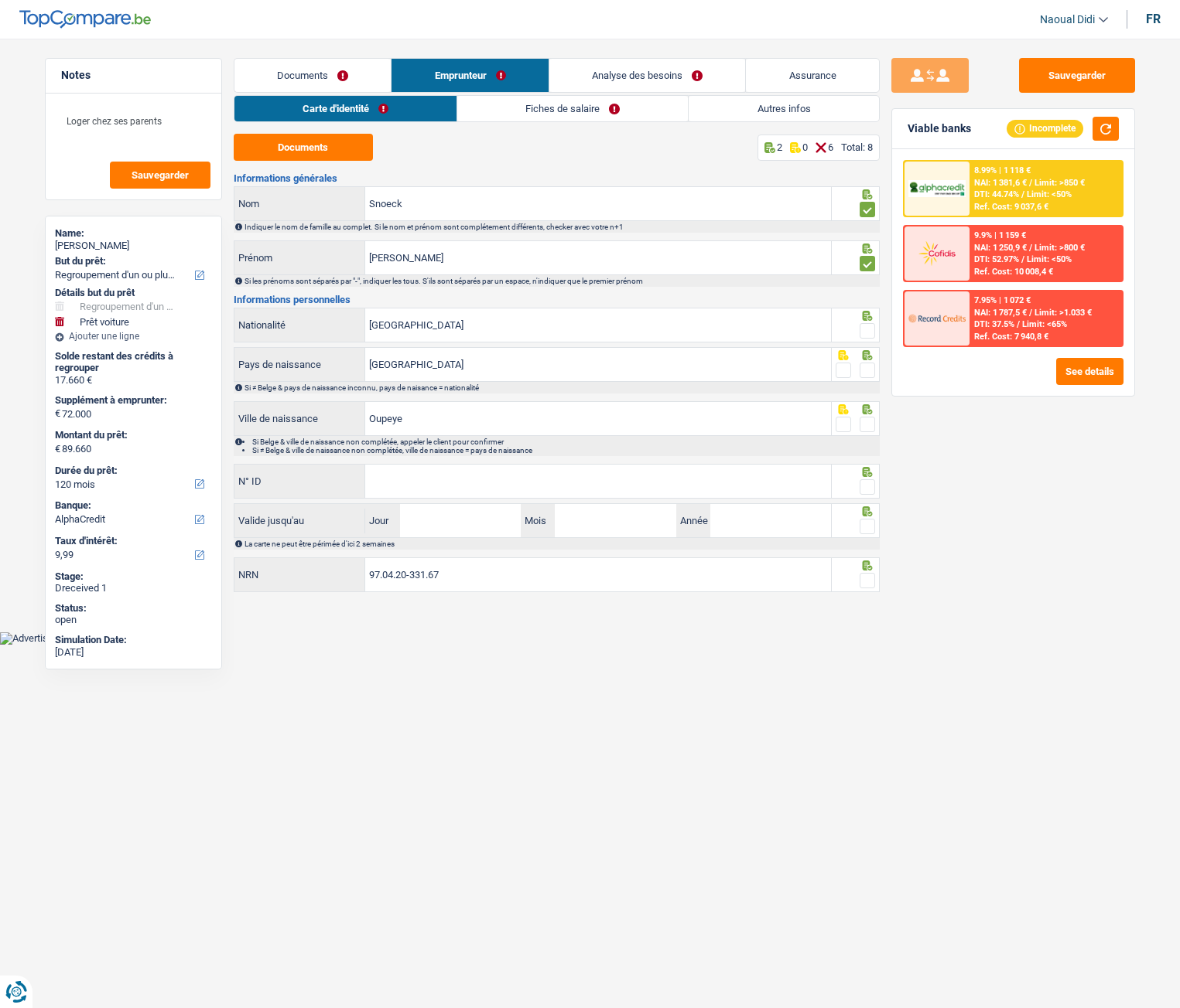
click at [0, 0] on input "radio" at bounding box center [0, 0] width 0 height 0
click at [865, 370] on span at bounding box center [867, 370] width 16 height 16
click at [0, 0] on input "radio" at bounding box center [0, 0] width 0 height 0
click at [862, 424] on span at bounding box center [867, 424] width 16 height 16
click at [0, 0] on input "radio" at bounding box center [0, 0] width 0 height 0
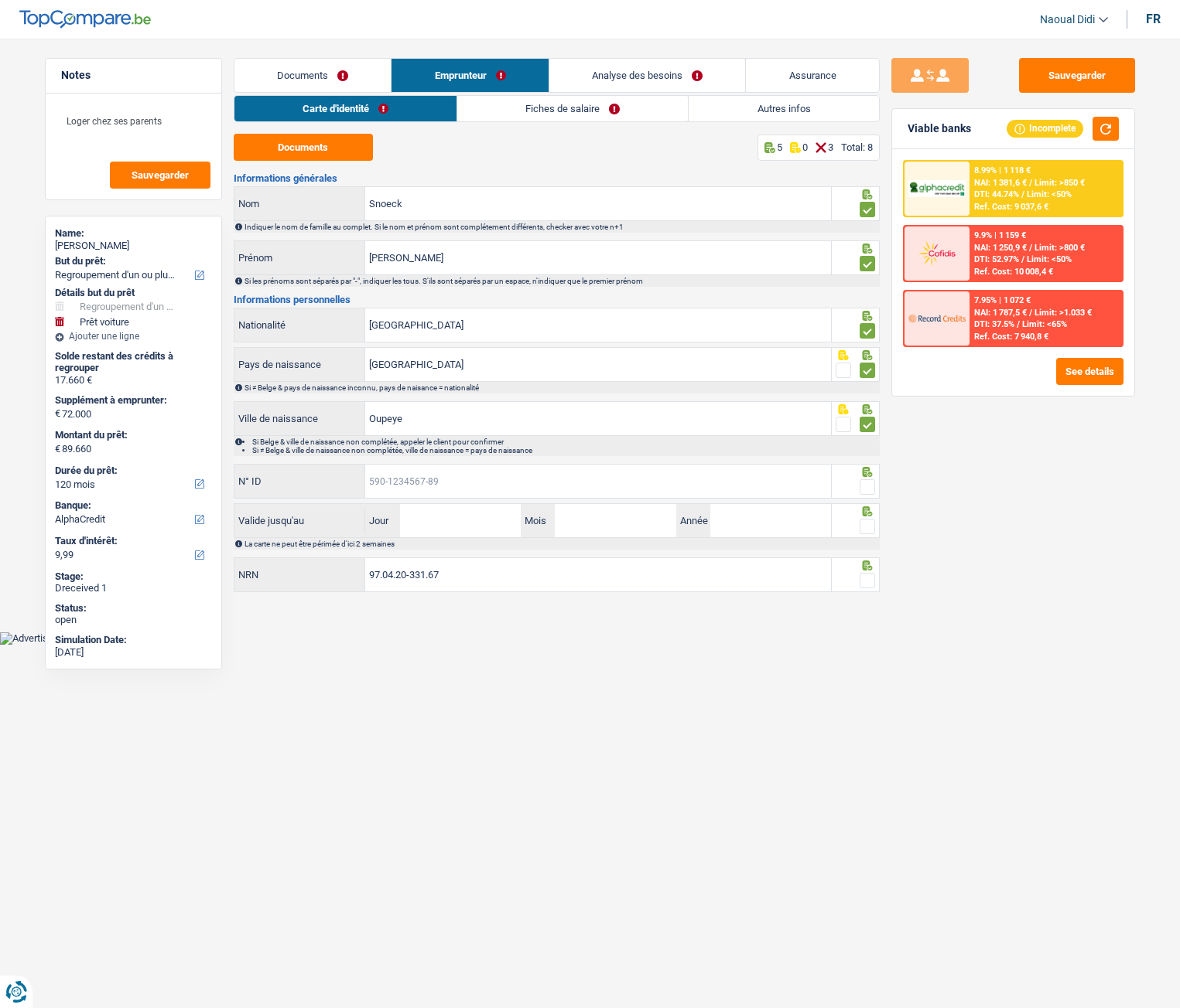
click at [562, 477] on input "N° ID" at bounding box center [597, 481] width 465 height 34
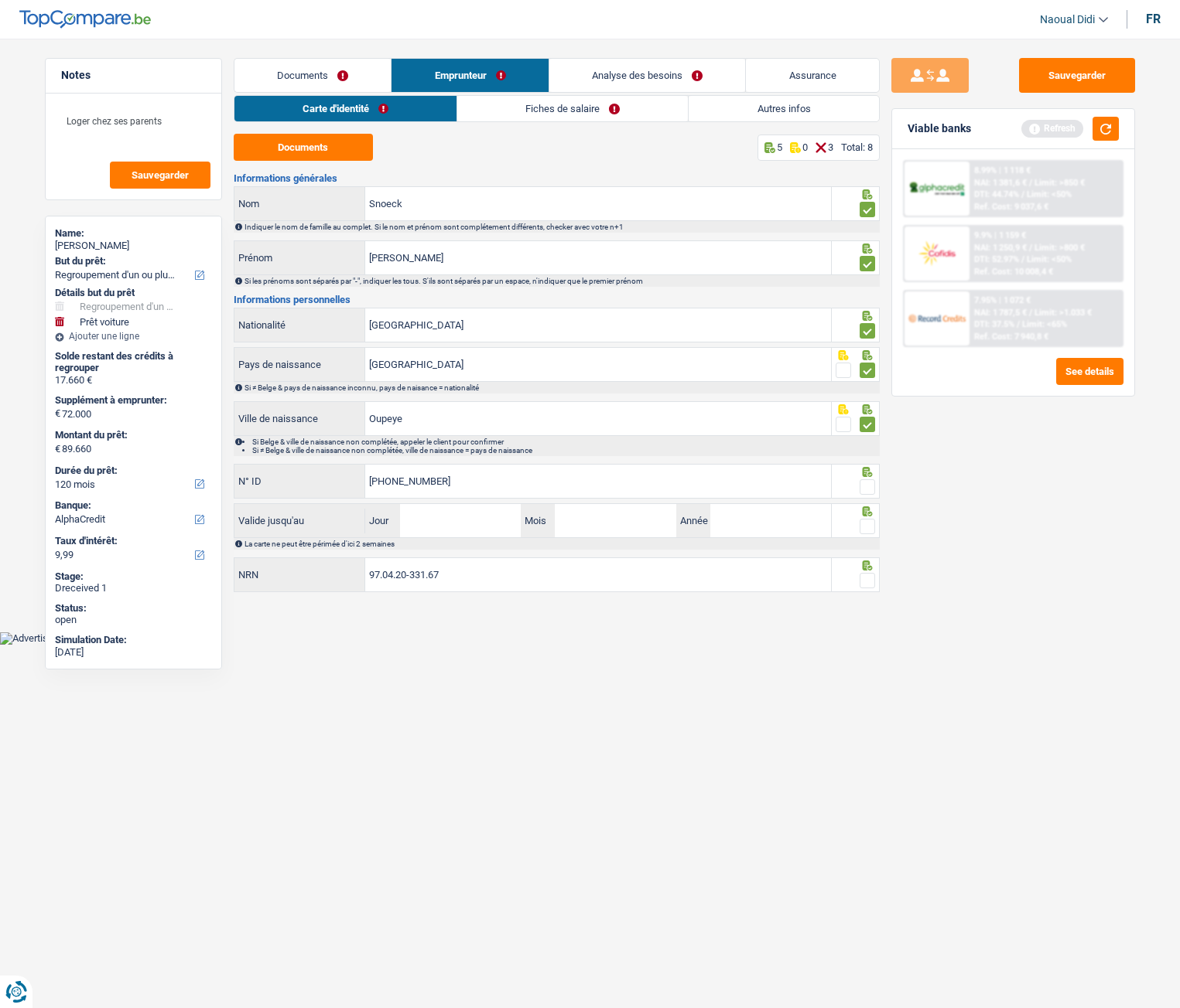
type input "[PHONE_NUMBER]"
click at [868, 482] on span at bounding box center [867, 487] width 16 height 16
click at [0, 0] on input "radio" at bounding box center [0, 0] width 0 height 0
click at [493, 532] on input "Jour" at bounding box center [460, 521] width 120 height 34
type input "13"
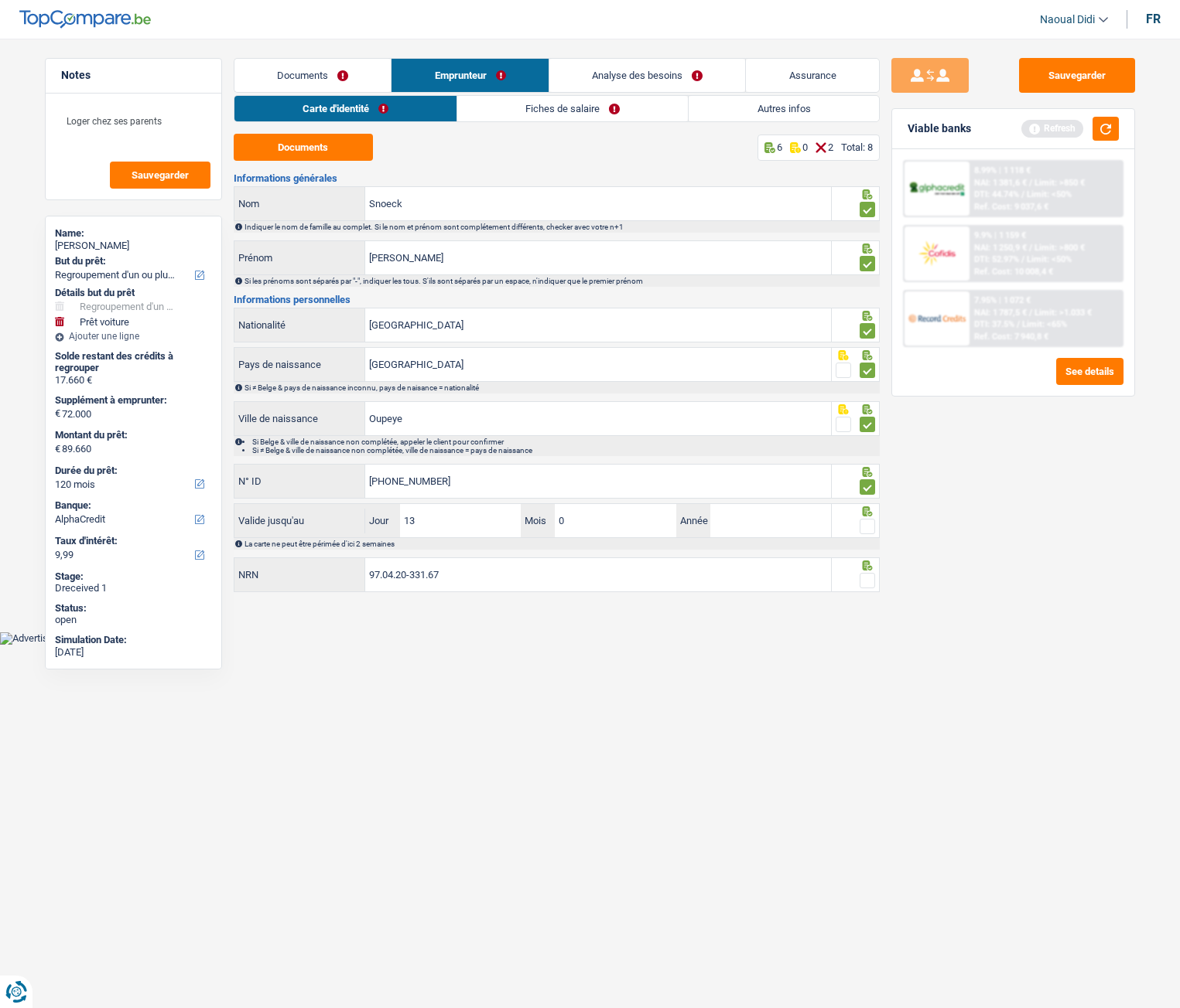
type input "03"
type input "2029"
click at [869, 558] on span at bounding box center [867, 580] width 16 height 16
click at [0, 0] on input "radio" at bounding box center [0, 0] width 0 height 0
click at [867, 527] on span at bounding box center [867, 526] width 16 height 16
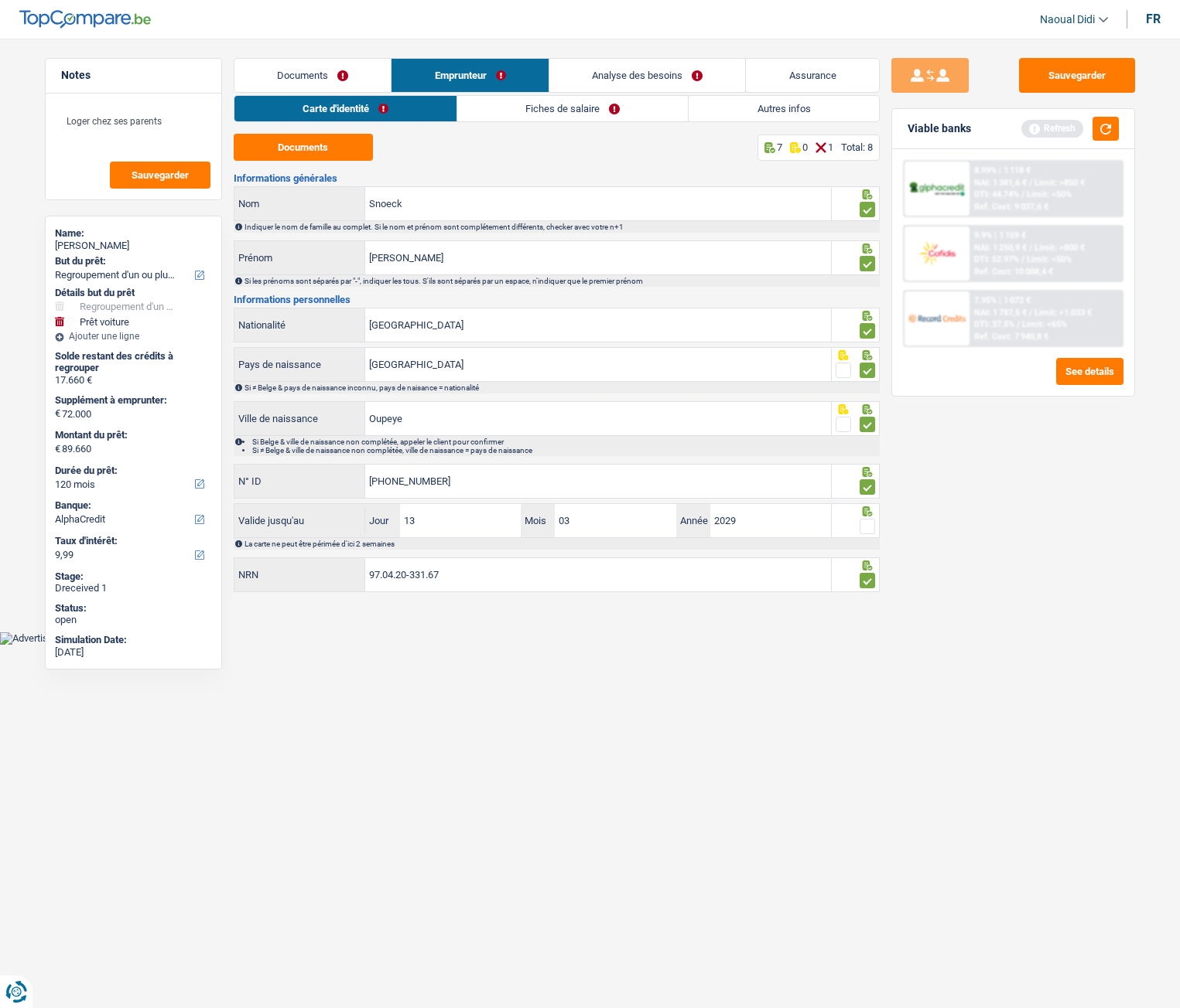
click at [0, 0] on input "radio" at bounding box center [0, 0] width 0 height 0
click at [1067, 66] on button "Sauvegarder" at bounding box center [1076, 75] width 116 height 35
click at [537, 110] on link "Fiches de salaire" at bounding box center [573, 108] width 230 height 25
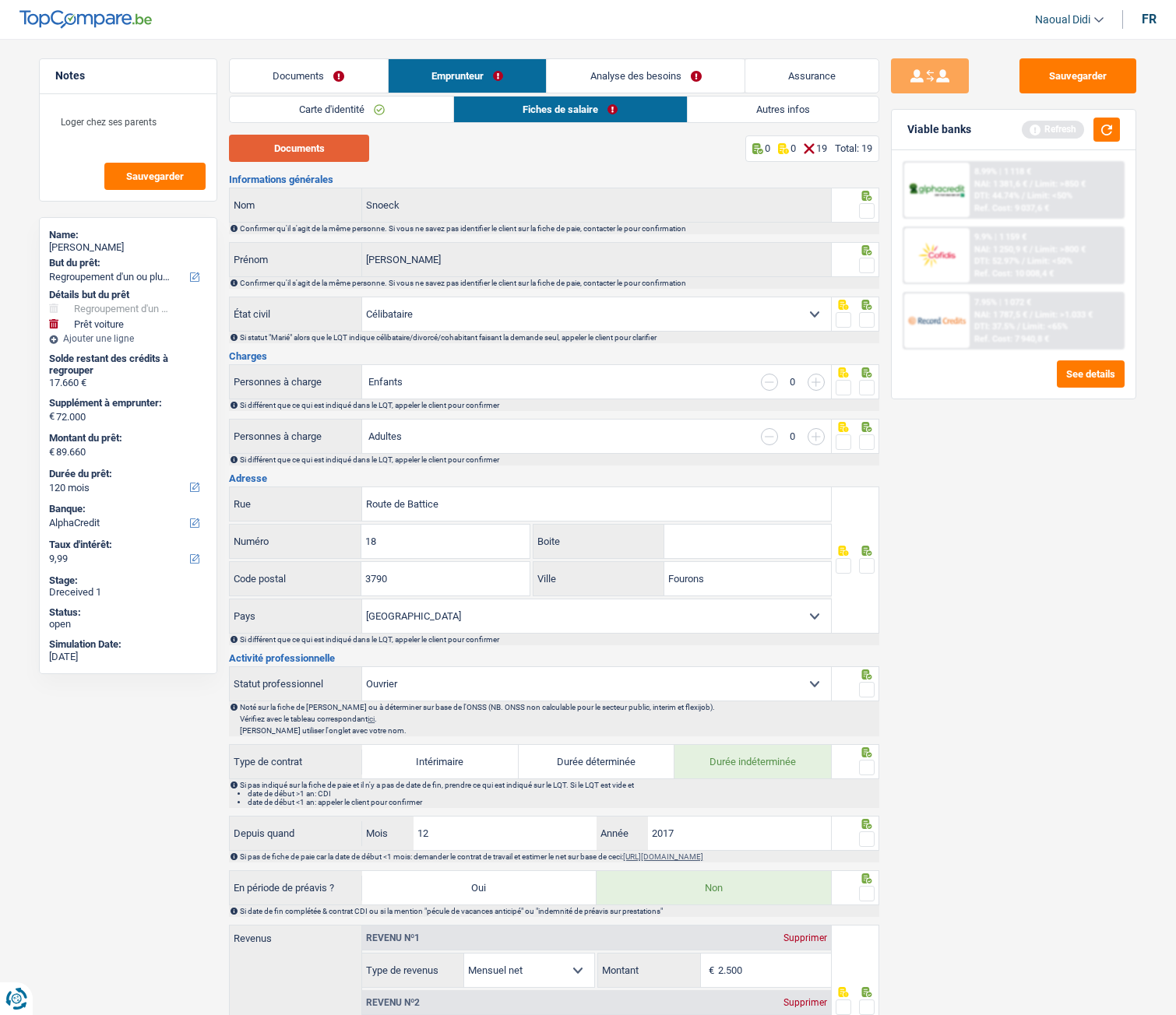
click at [324, 144] on button "Documents" at bounding box center [299, 147] width 140 height 27
drag, startPoint x: 872, startPoint y: 209, endPoint x: 863, endPoint y: 237, distance: 29.4
click at [872, 209] on span at bounding box center [867, 210] width 16 height 16
click at [0, 0] on input "radio" at bounding box center [0, 0] width 0 height 0
click at [869, 266] on span at bounding box center [867, 265] width 16 height 16
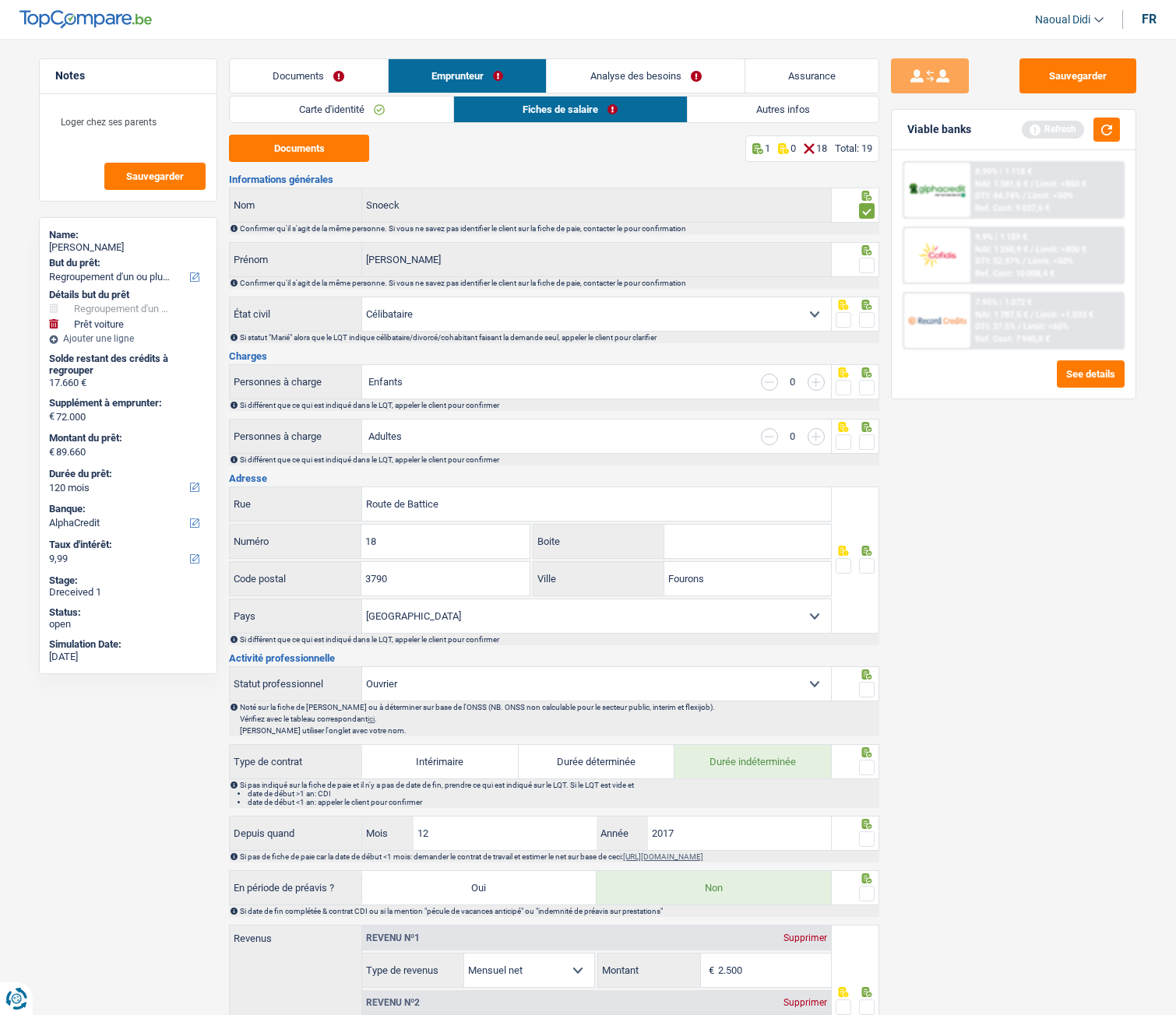
click at [0, 0] on input "radio" at bounding box center [0, 0] width 0 height 0
click at [870, 321] on span at bounding box center [867, 320] width 16 height 16
click at [0, 0] on input "radio" at bounding box center [0, 0] width 0 height 0
click at [864, 387] on span at bounding box center [867, 388] width 16 height 16
click at [0, 0] on input "radio" at bounding box center [0, 0] width 0 height 0
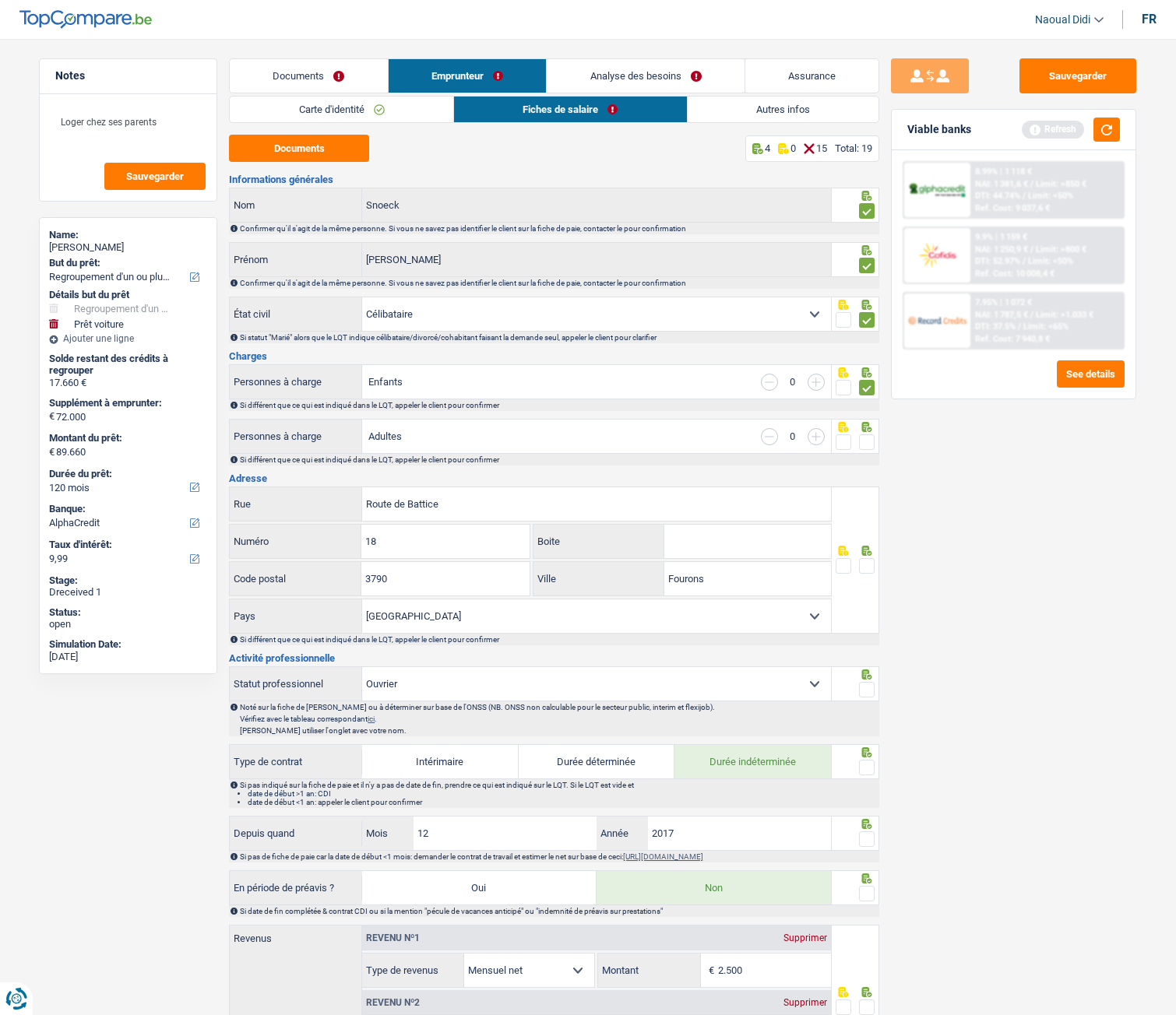
click at [869, 442] on span at bounding box center [867, 442] width 16 height 16
click at [0, 0] on input "radio" at bounding box center [0, 0] width 0 height 0
click at [864, 561] on span at bounding box center [867, 566] width 16 height 16
click at [0, 0] on input "radio" at bounding box center [0, 0] width 0 height 0
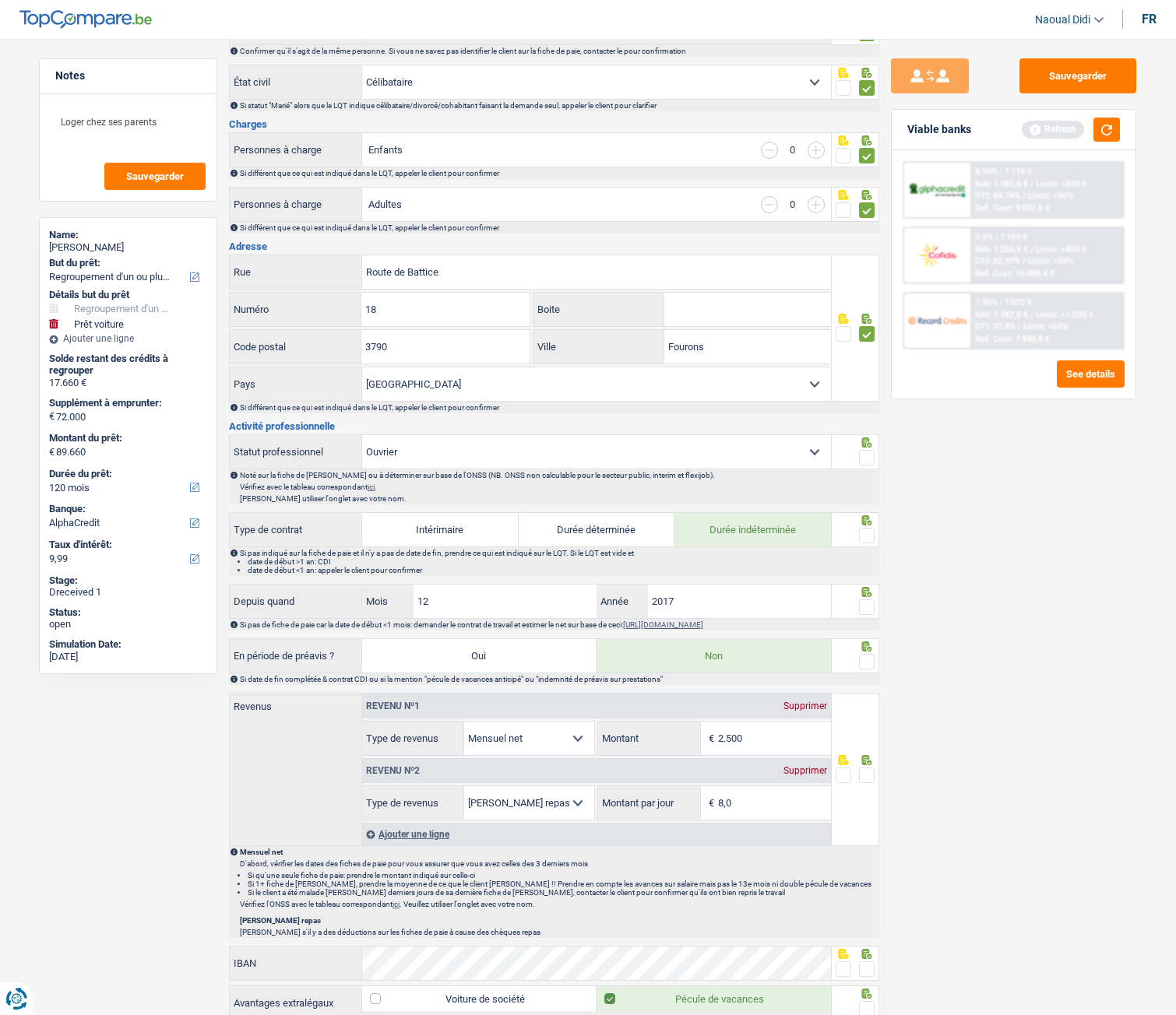
scroll to position [234, 0]
click at [869, 454] on span at bounding box center [867, 456] width 16 height 16
click at [0, 0] on input "radio" at bounding box center [0, 0] width 0 height 0
click at [868, 532] on span at bounding box center [867, 534] width 16 height 16
click at [0, 0] on input "radio" at bounding box center [0, 0] width 0 height 0
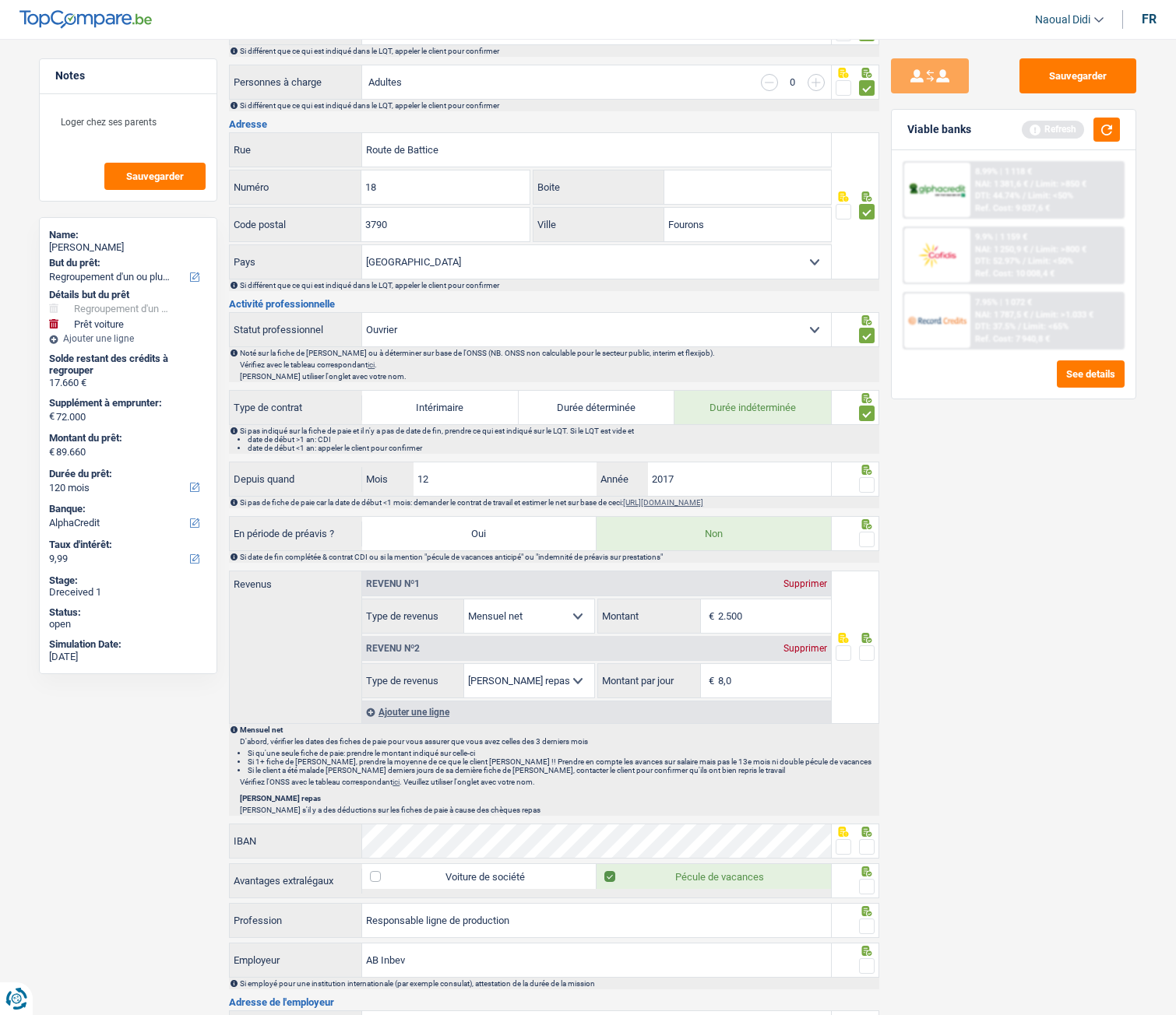
scroll to position [390, 0]
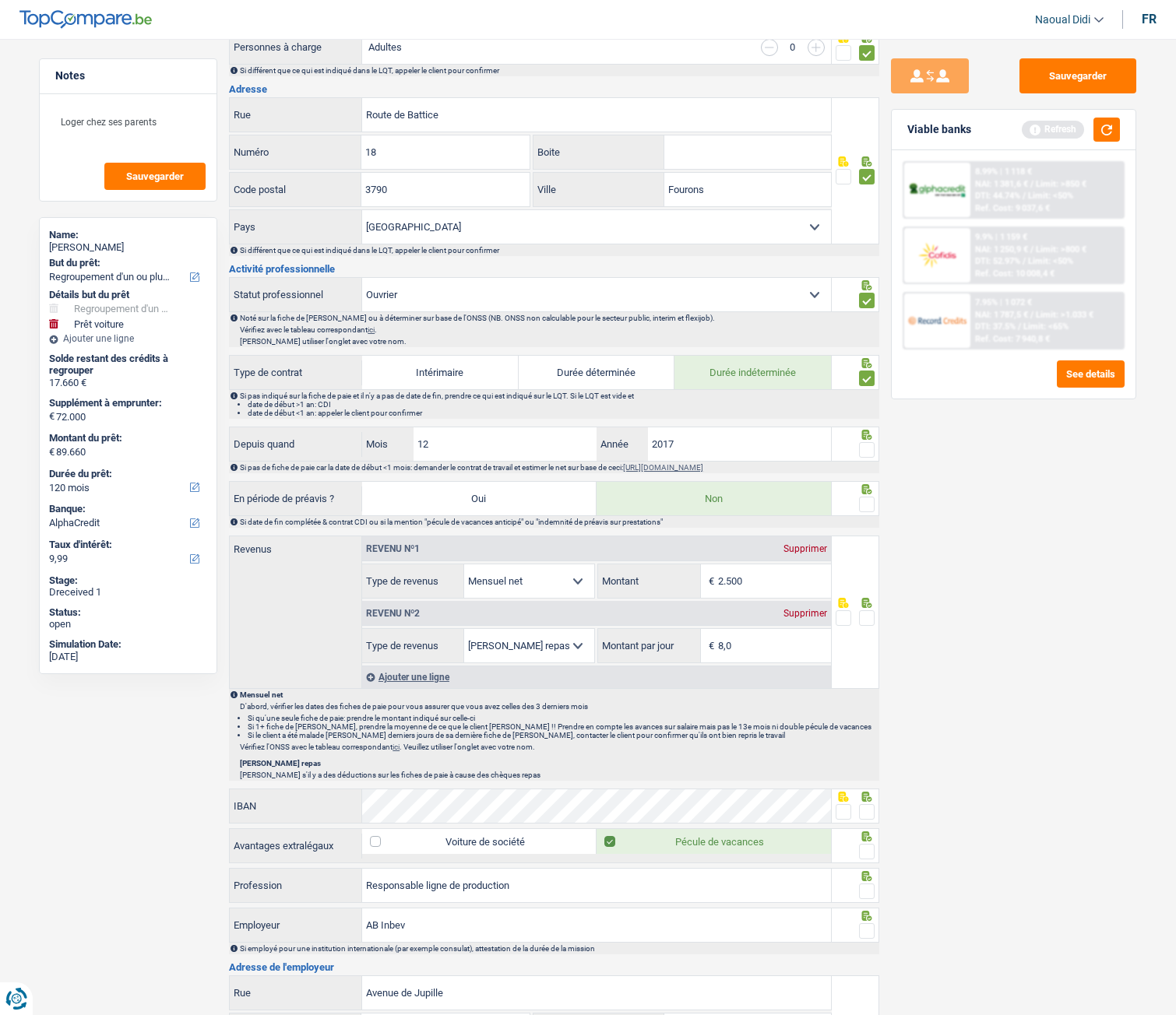
click at [869, 453] on span at bounding box center [867, 450] width 16 height 16
click at [0, 0] on input "radio" at bounding box center [0, 0] width 0 height 0
click at [866, 508] on span at bounding box center [867, 504] width 16 height 16
click at [0, 0] on input "radio" at bounding box center [0, 0] width 0 height 0
click at [770, 561] on input "2.500" at bounding box center [775, 581] width 113 height 34
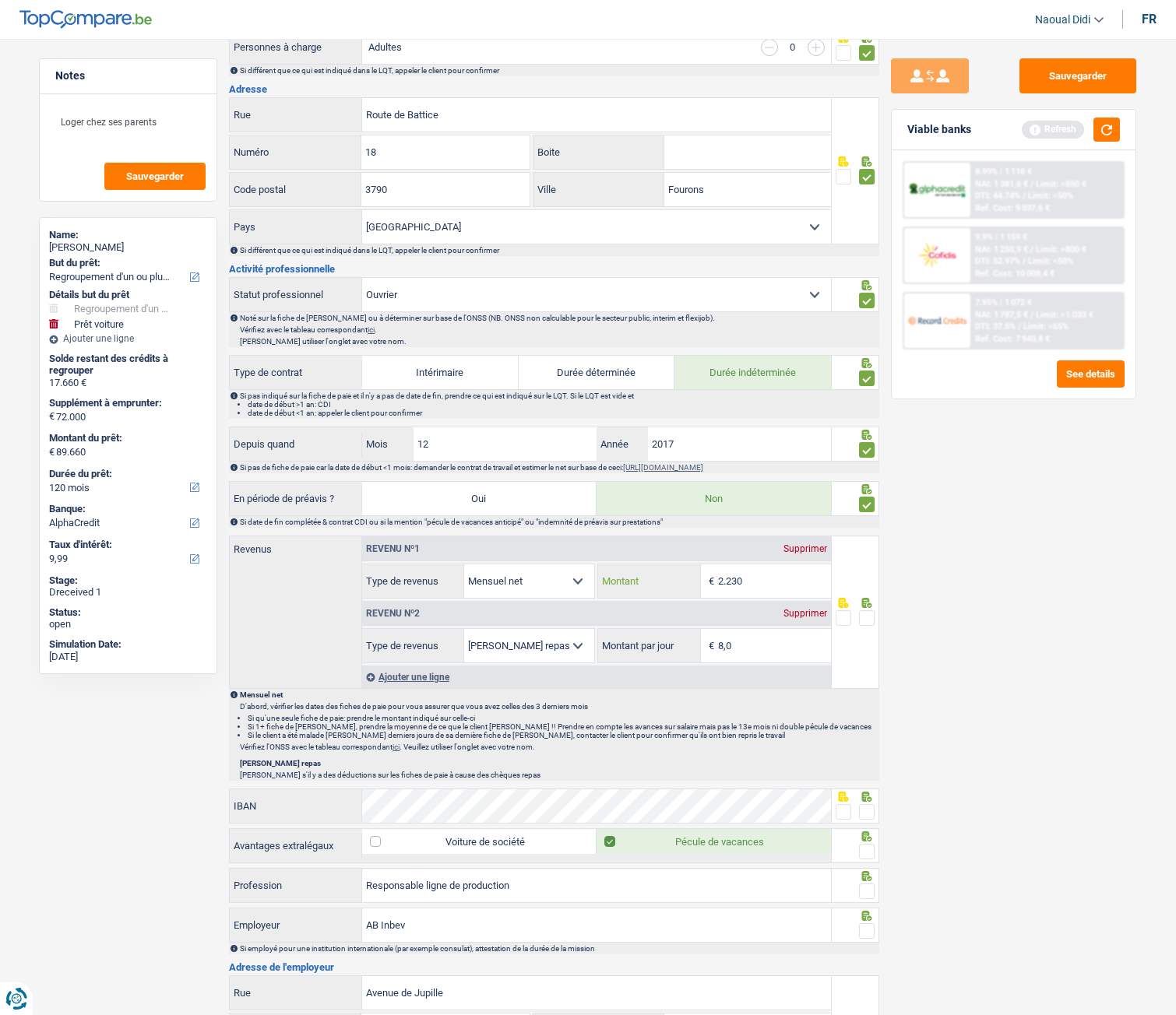
type input "2.230"
click at [926, 561] on div "Sauvegarder Viable banks Refresh 8.99% | 1 118 € NAI: 1 381,6 € / Limit: >850 €…" at bounding box center [1014, 522] width 269 height 928
click at [809, 561] on div "Supprimer" at bounding box center [805, 613] width 52 height 9
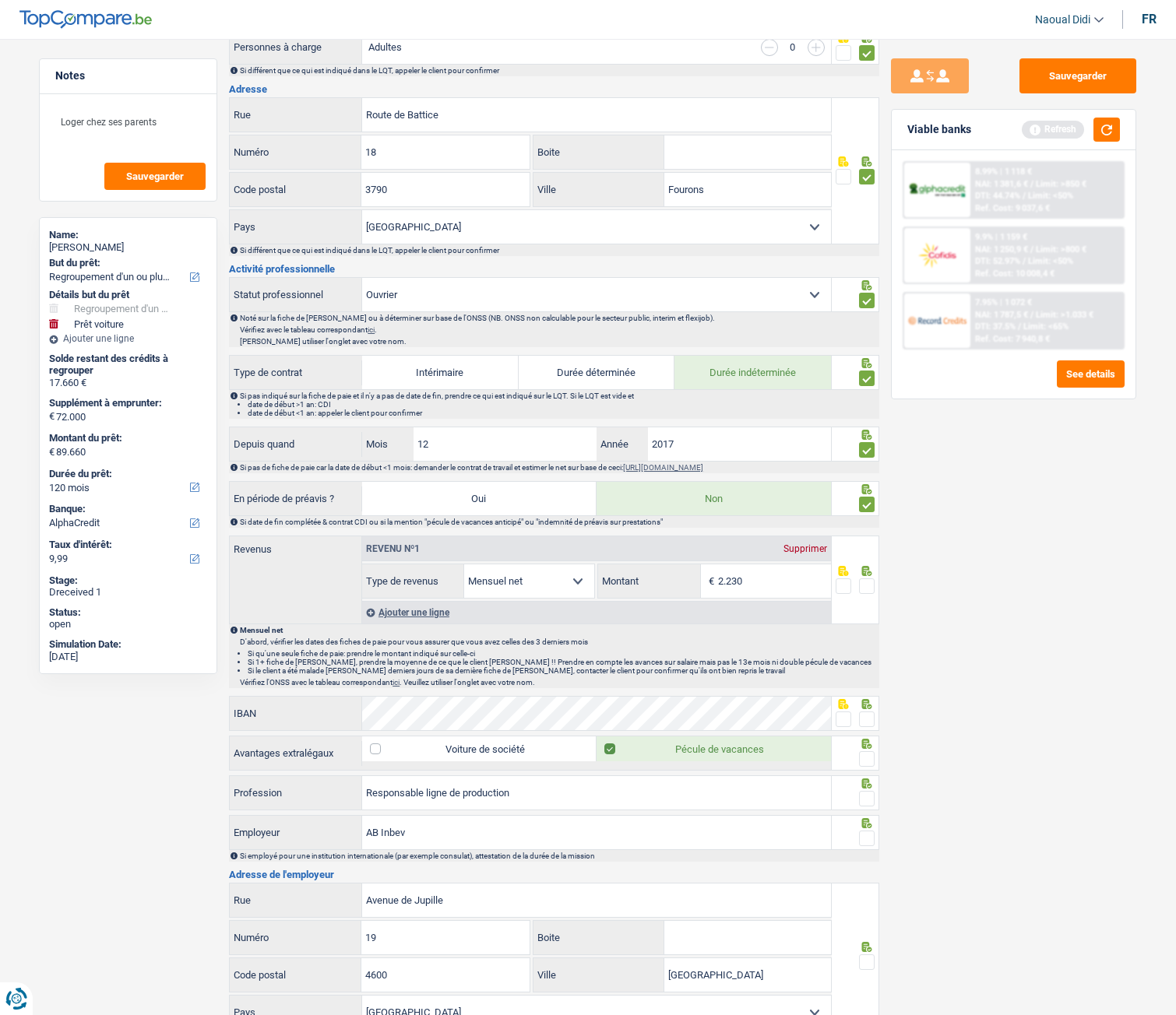
click at [869, 561] on span at bounding box center [867, 586] width 16 height 16
click at [0, 0] on input "radio" at bounding box center [0, 0] width 0 height 0
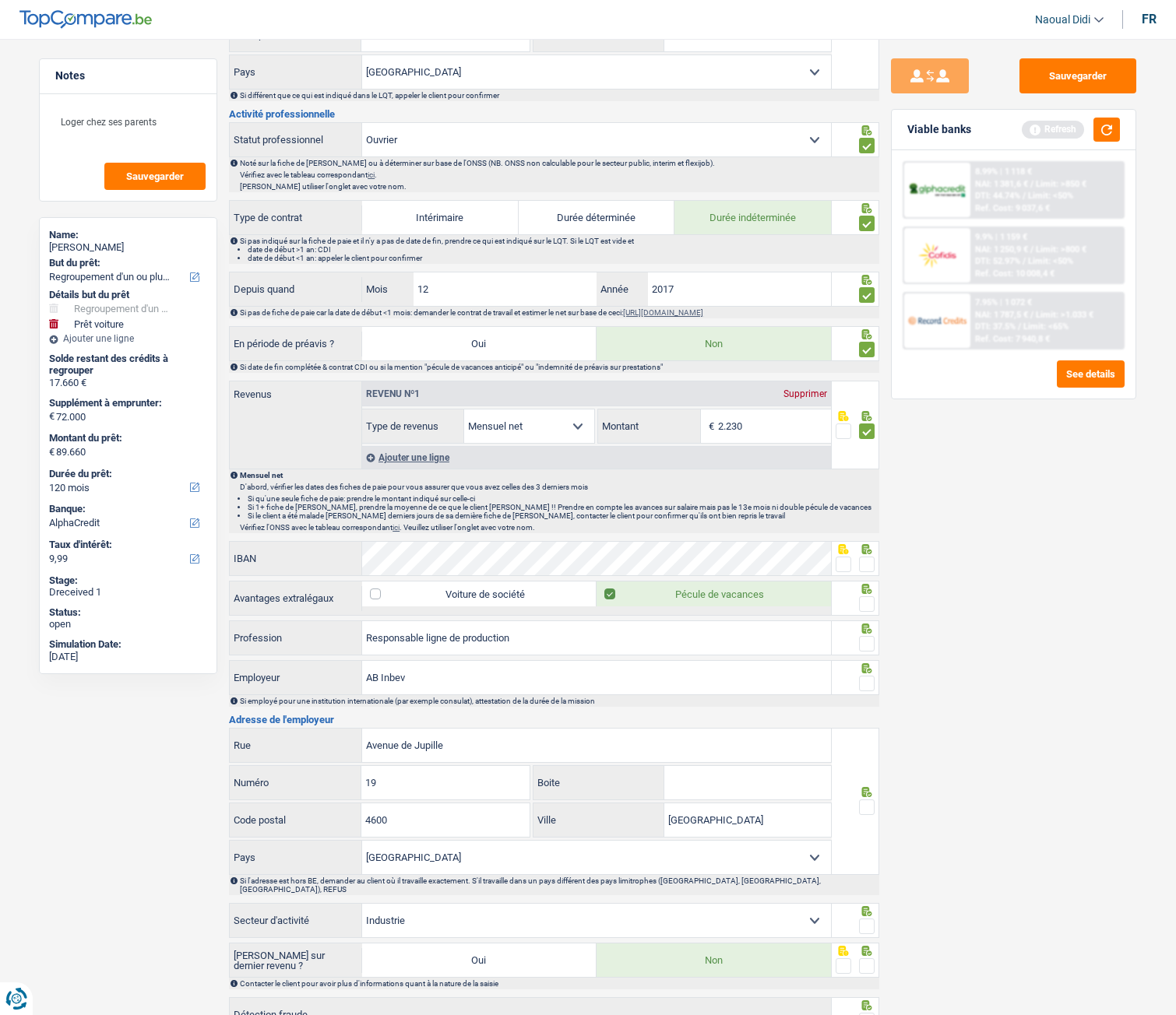
scroll to position [545, 0]
click at [847, 561] on span at bounding box center [843, 563] width 16 height 16
click at [0, 0] on input "radio" at bounding box center [0, 0] width 0 height 0
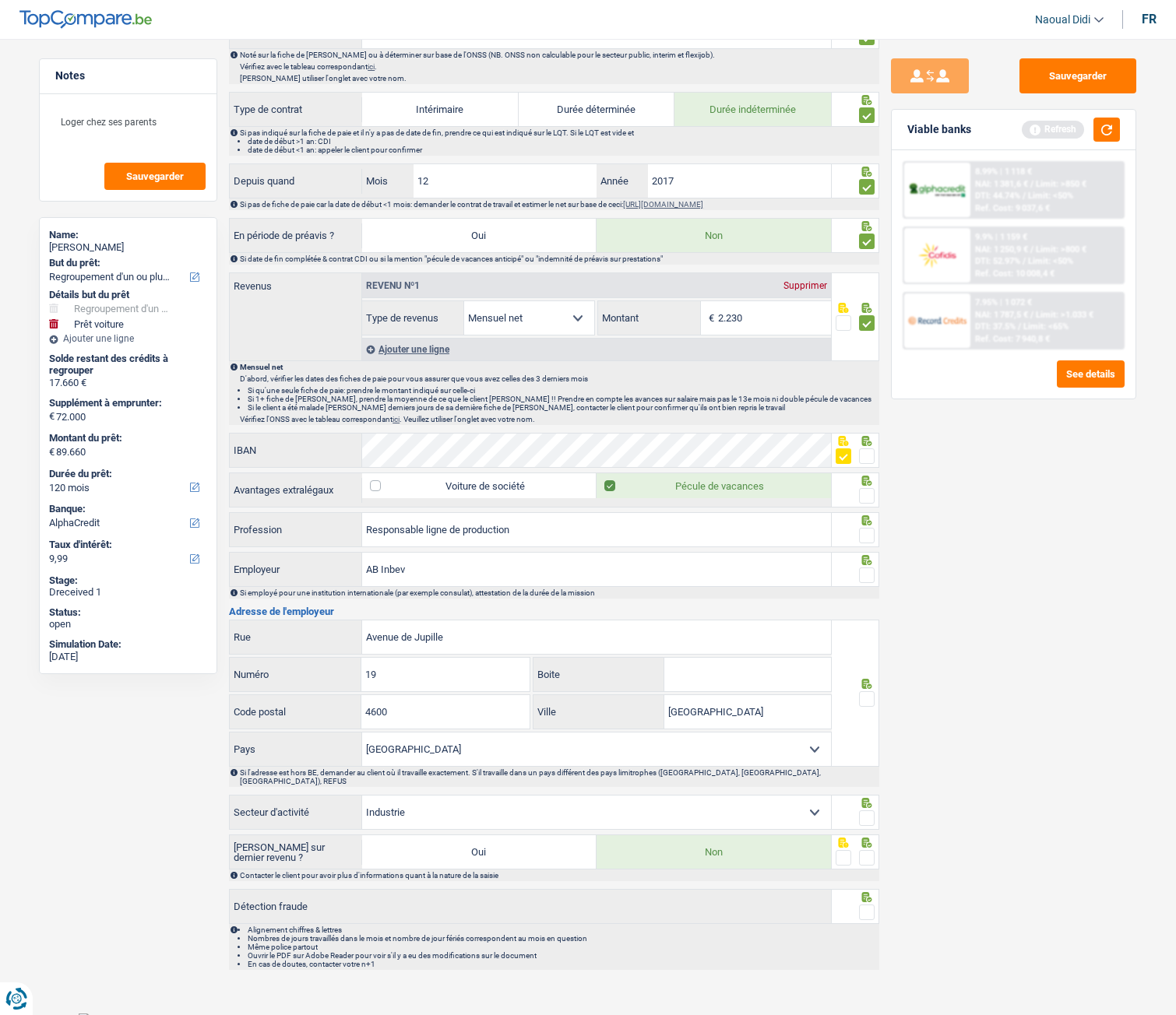
scroll to position [654, 0]
click at [869, 498] on span at bounding box center [867, 495] width 16 height 16
click at [0, 0] on input "radio" at bounding box center [0, 0] width 0 height 0
click at [867, 537] on span at bounding box center [867, 534] width 16 height 16
click at [0, 0] on input "radio" at bounding box center [0, 0] width 0 height 0
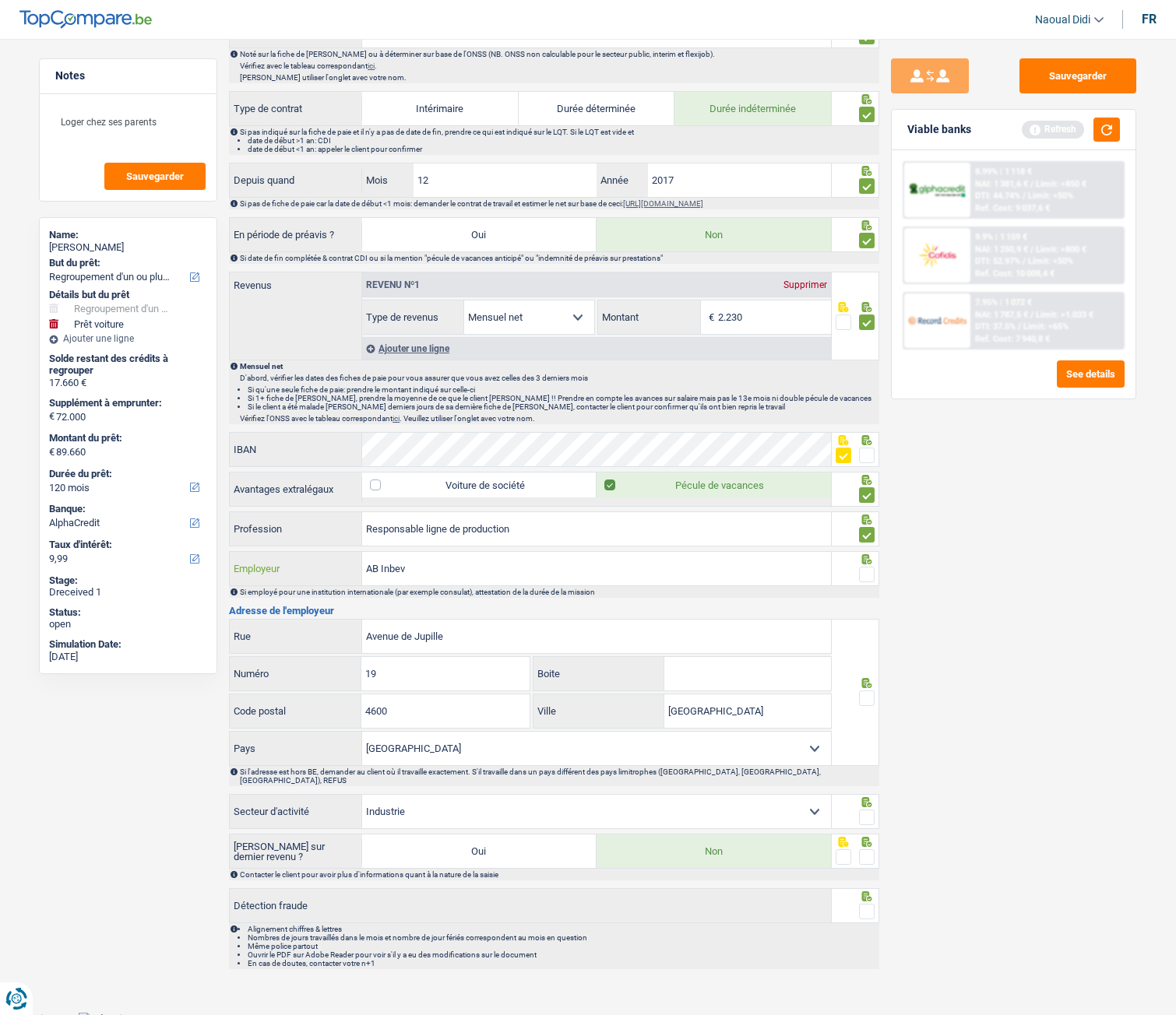
click at [513, 561] on input "AB Inbev" at bounding box center [596, 569] width 469 height 34
drag, startPoint x: 430, startPoint y: 571, endPoint x: 337, endPoint y: 563, distance: 93.3
click at [337, 561] on div "AB Inbev Employeur" at bounding box center [531, 569] width 601 height 34
paste input "INBEV [GEOGRAPHIC_DATA] JUP. MEN."
type input "INBEV [GEOGRAPHIC_DATA] JUP. MEN."
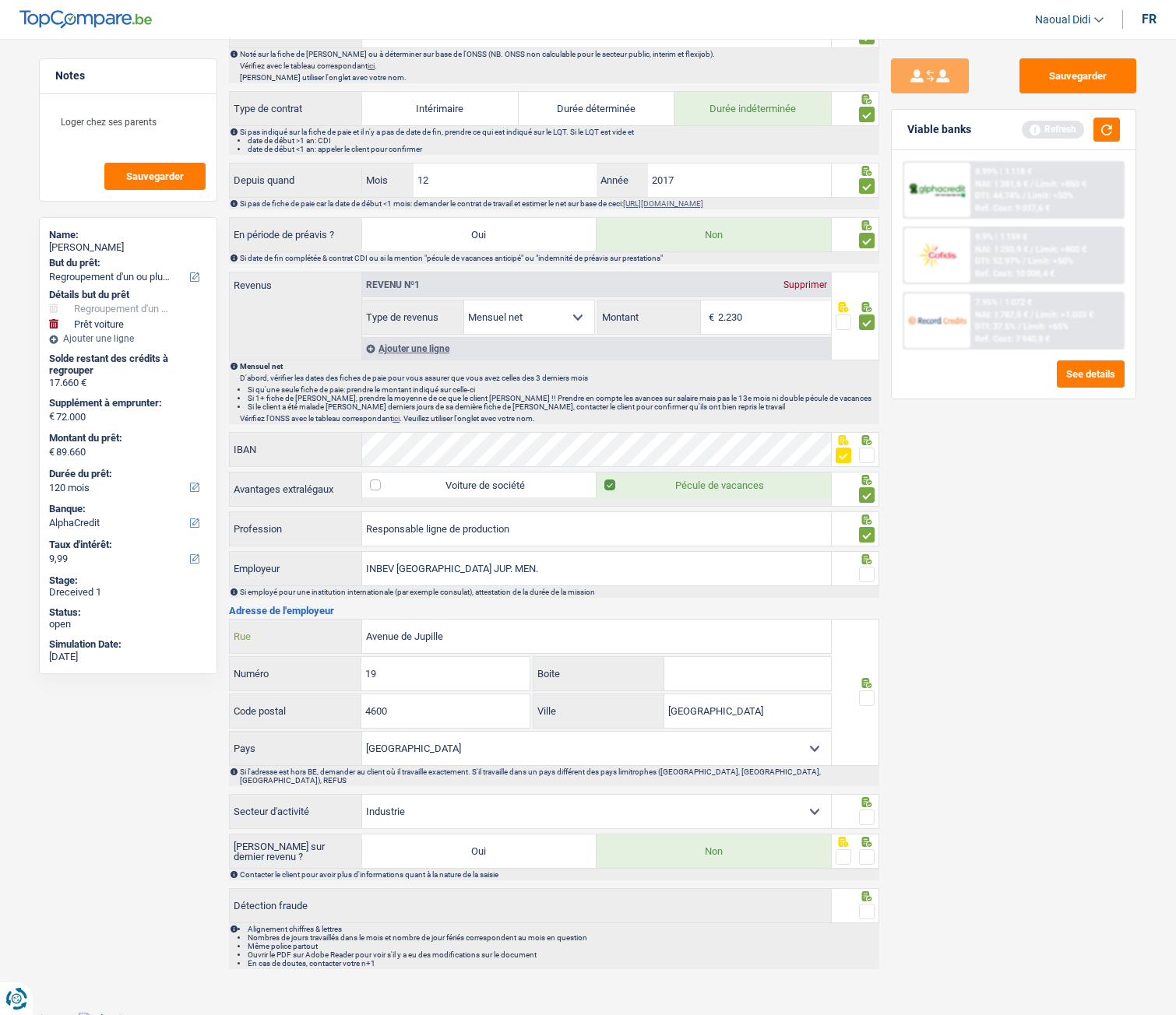
drag, startPoint x: 460, startPoint y: 637, endPoint x: 329, endPoint y: 629, distance: 131.2
click at [329, 561] on div "[GEOGRAPHIC_DATA]" at bounding box center [531, 637] width 601 height 34
paste input "BROUWERIJPLEIN 1"
click at [329, 561] on label "Rue" at bounding box center [296, 637] width 132 height 34
click at [363, 561] on input "BROUWERIJPLEIN 1" at bounding box center [596, 637] width 469 height 34
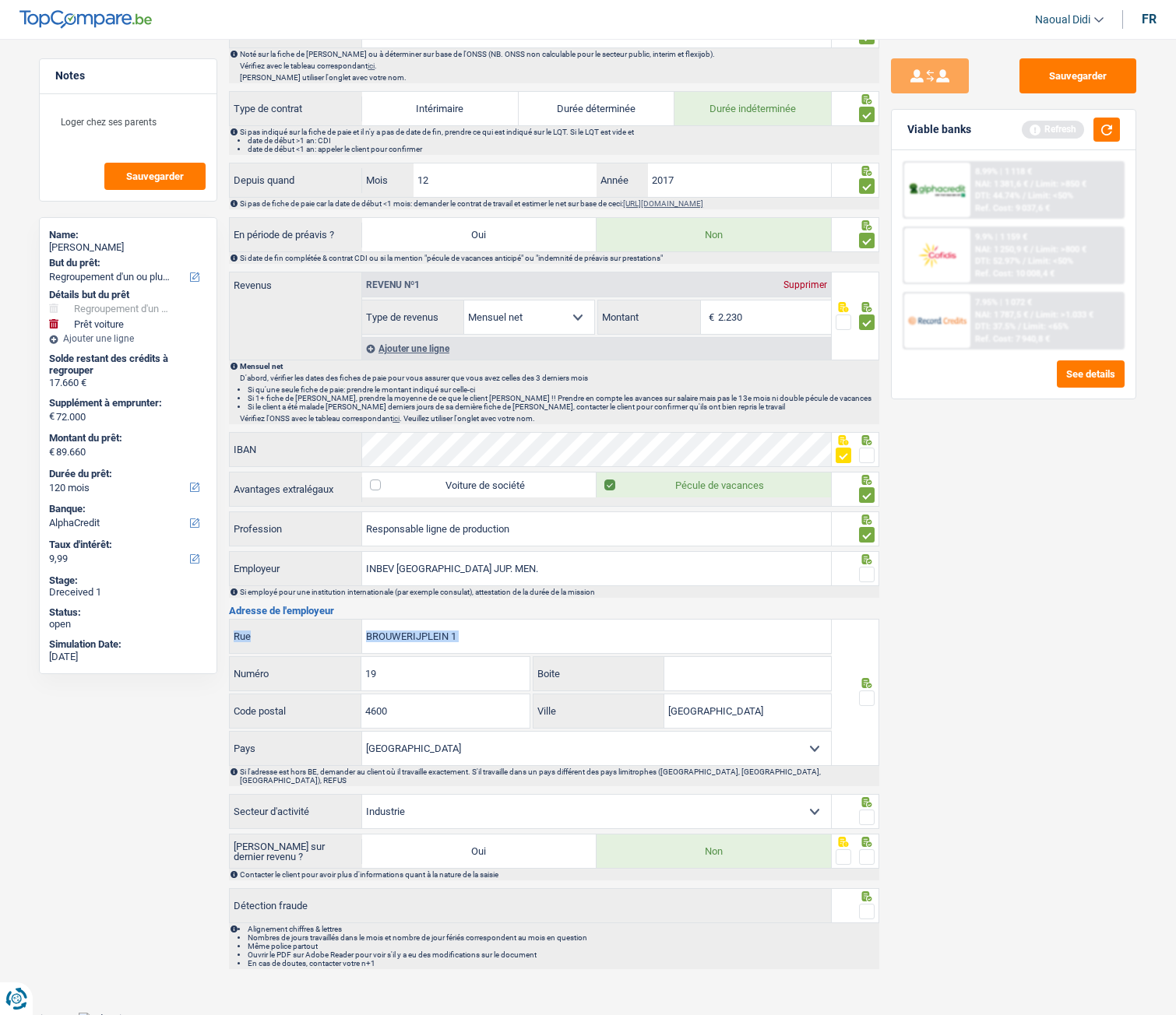
drag, startPoint x: 329, startPoint y: 629, endPoint x: 426, endPoint y: 635, distance: 97.2
click at [402, 561] on div "BROUWERIJPLEIN [STREET_ADDRESS]" at bounding box center [531, 637] width 601 height 34
click at [473, 561] on input "BROUWERIJPLEIN 1" at bounding box center [596, 637] width 469 height 34
click at [471, 561] on input "BROUWERIJPLEIN 1" at bounding box center [596, 637] width 469 height 34
type input "BROUWERIJPLEIN"
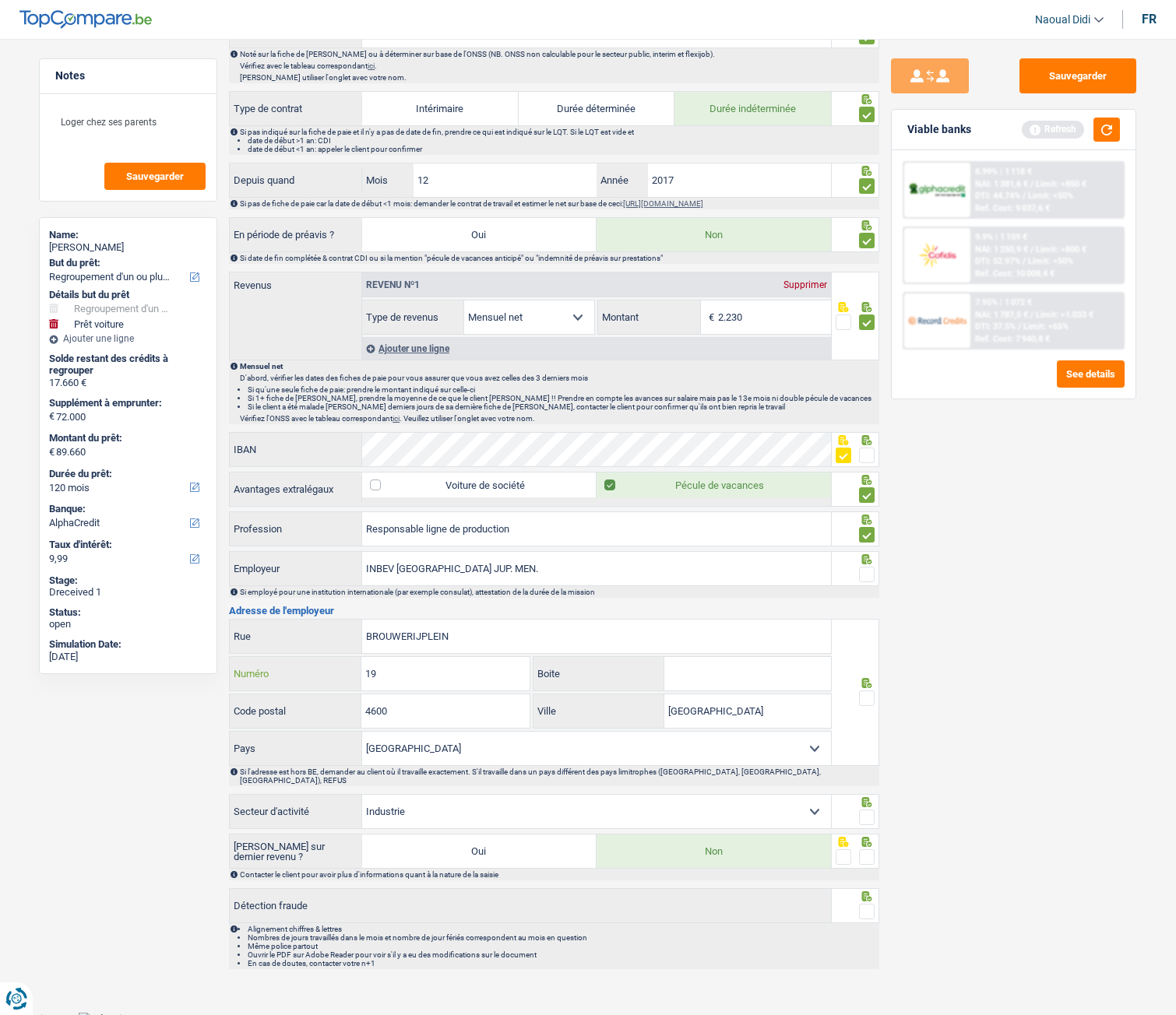
click at [417, 561] on input "19" at bounding box center [445, 674] width 167 height 34
type input "1"
click at [409, 561] on input "4600" at bounding box center [445, 712] width 167 height 34
type input "4"
type input "3000"
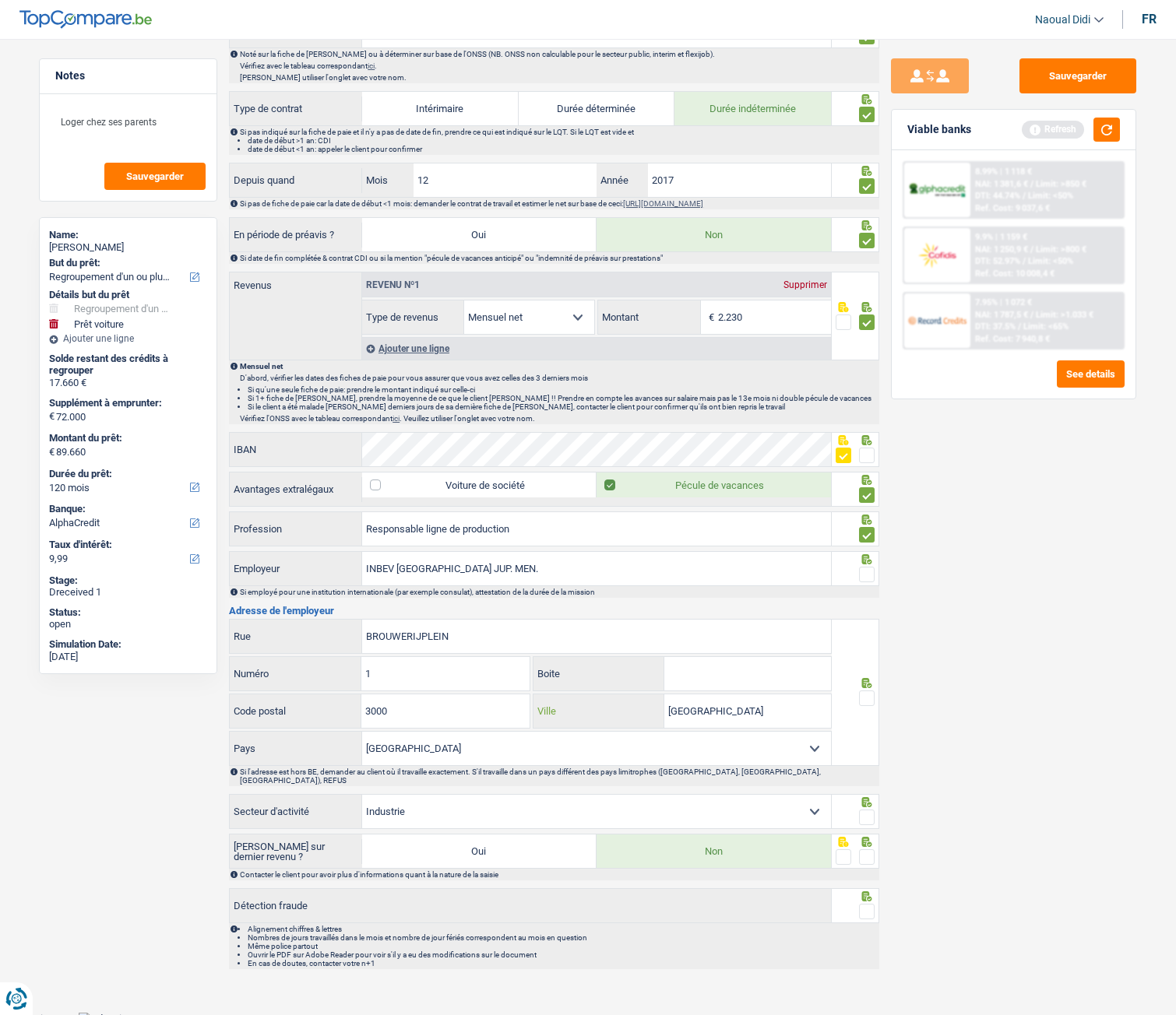
drag, startPoint x: 696, startPoint y: 718, endPoint x: 650, endPoint y: 706, distance: 47.5
click at [650, 561] on div "liège Ville" at bounding box center [682, 712] width 298 height 34
paste input "[GEOGRAPHIC_DATA]"
type input "[GEOGRAPHIC_DATA]"
drag, startPoint x: 650, startPoint y: 706, endPoint x: 768, endPoint y: 704, distance: 118.0
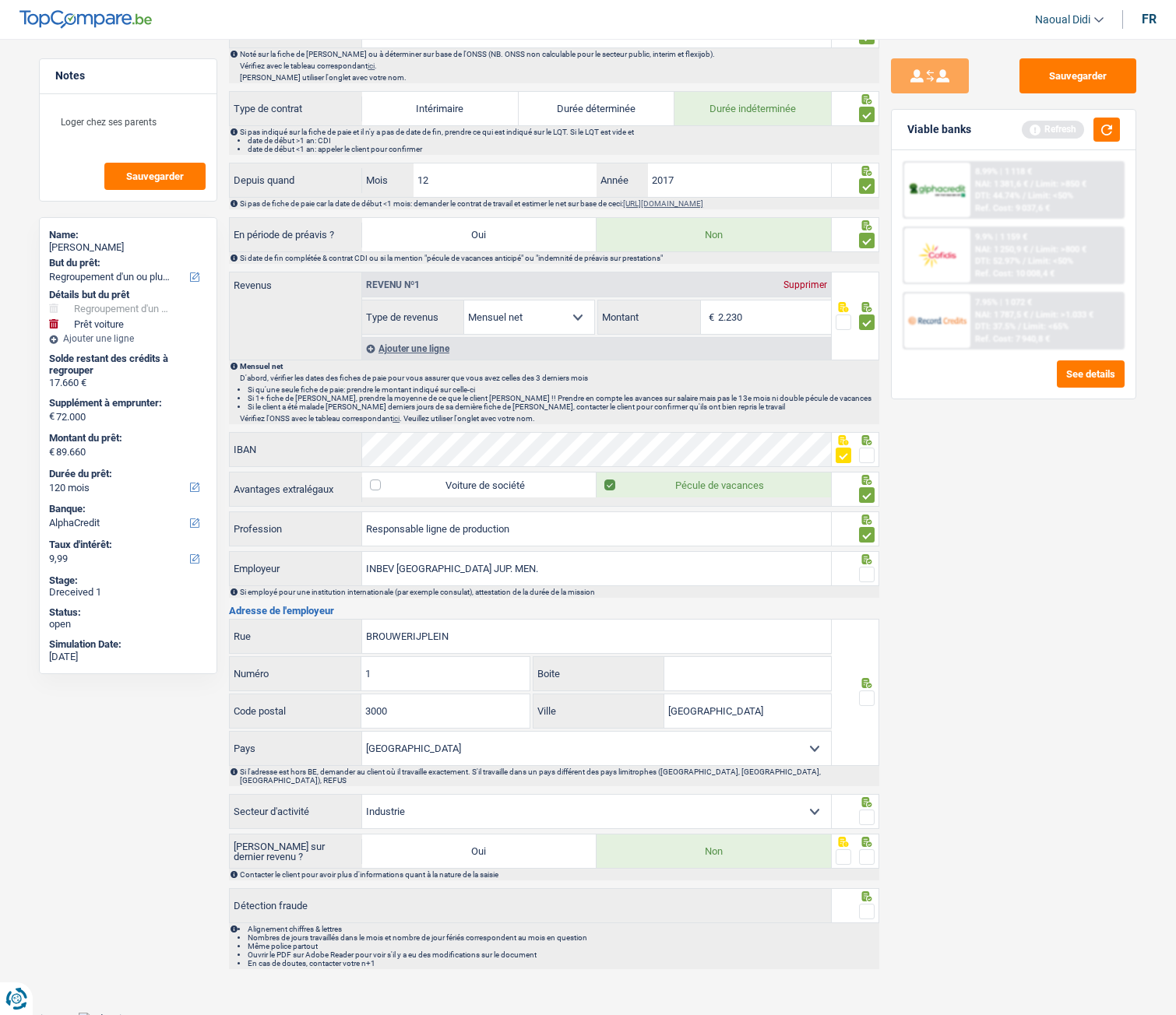
click at [746, 561] on div "LEUVEN Ville" at bounding box center [682, 712] width 298 height 34
click at [866, 561] on span at bounding box center [867, 699] width 16 height 16
click at [0, 0] on input "radio" at bounding box center [0, 0] width 0 height 0
click at [874, 561] on span at bounding box center [867, 575] width 16 height 16
click at [0, 0] on input "radio" at bounding box center [0, 0] width 0 height 0
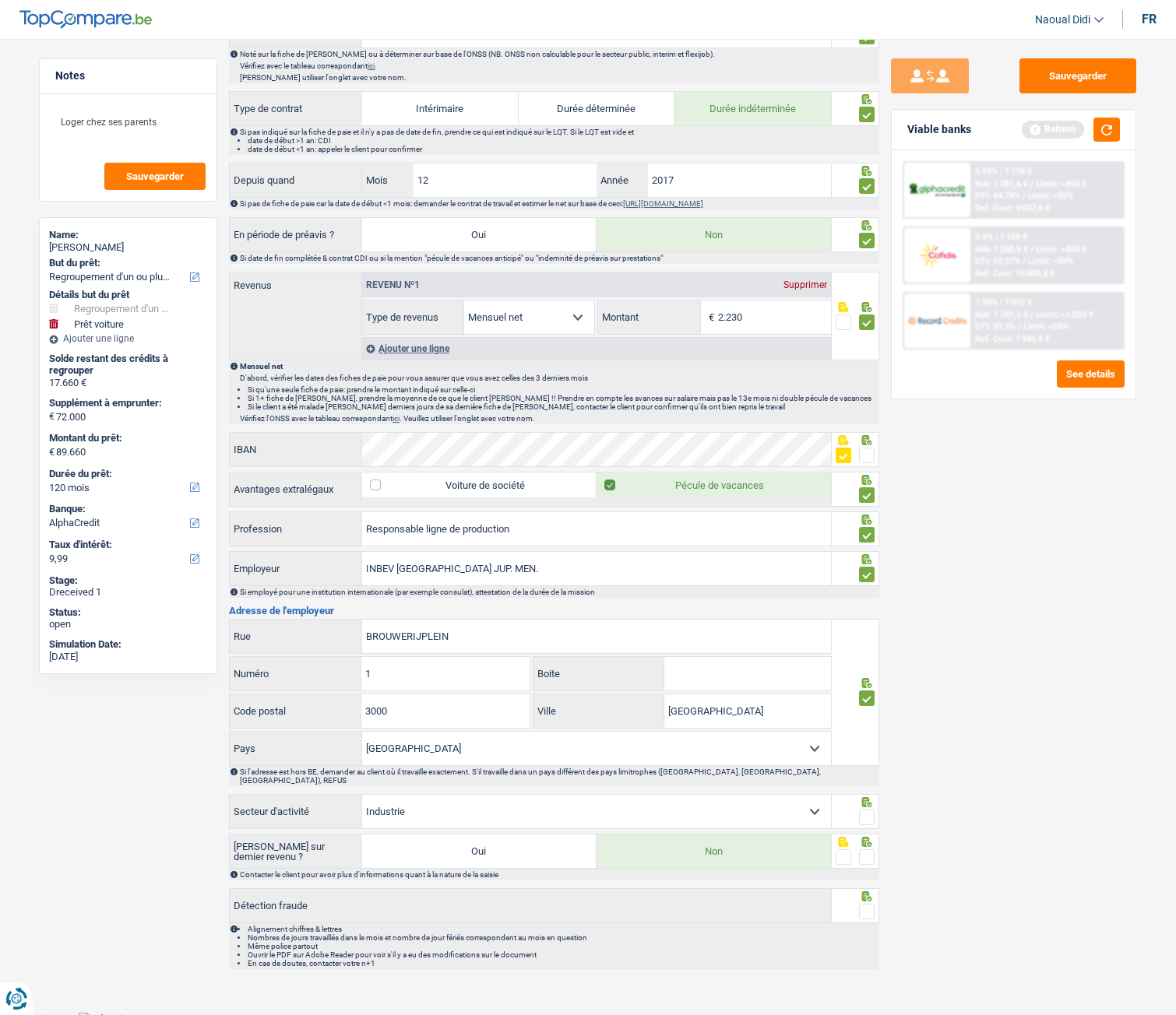
click at [867, 561] on span at bounding box center [867, 817] width 16 height 16
click at [0, 0] on input "radio" at bounding box center [0, 0] width 0 height 0
click at [869, 561] on span at bounding box center [867, 857] width 16 height 16
click at [0, 0] on input "radio" at bounding box center [0, 0] width 0 height 0
click at [869, 561] on span at bounding box center [867, 912] width 16 height 16
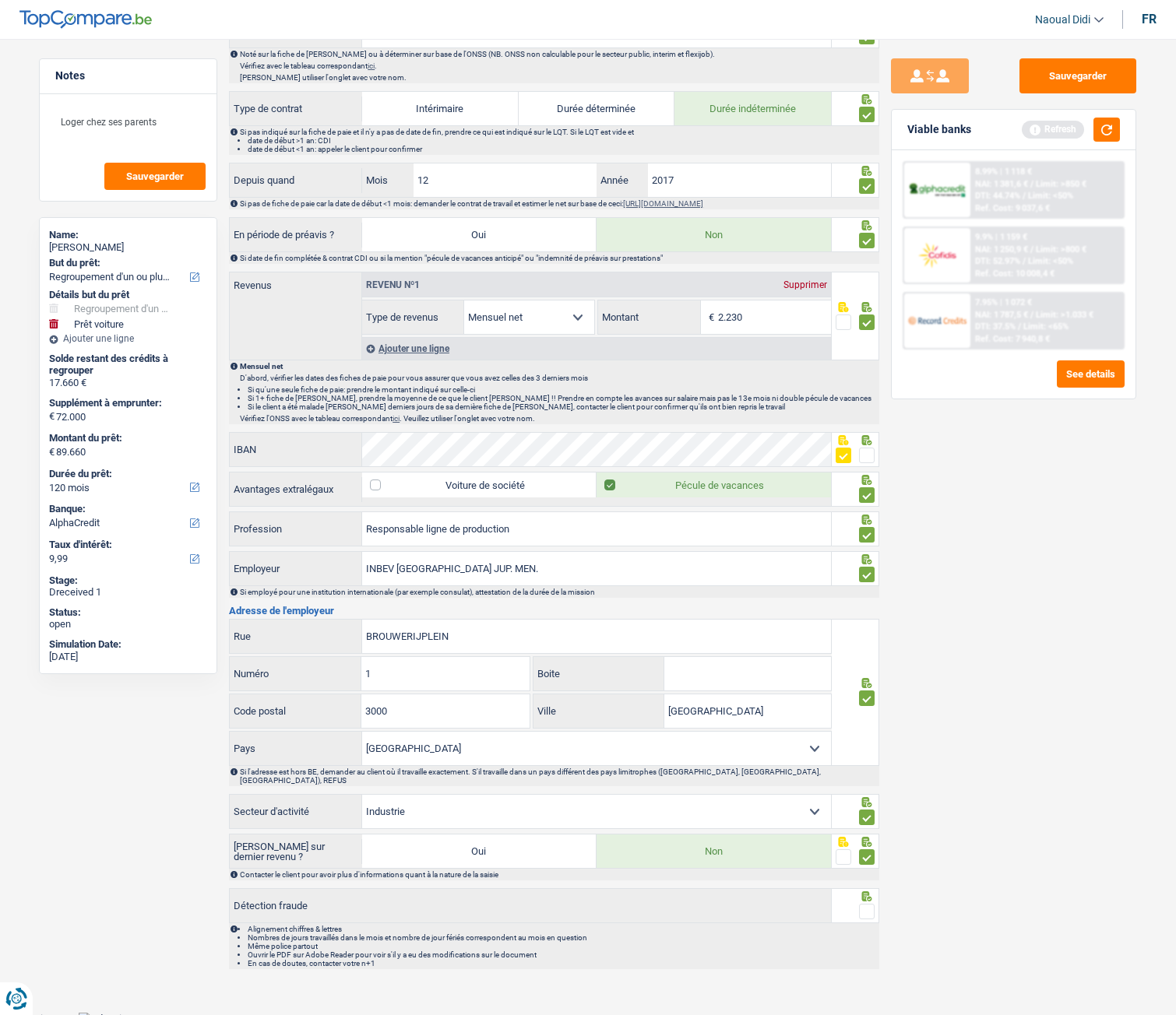
click at [0, 0] on input "radio" at bounding box center [0, 0] width 0 height 0
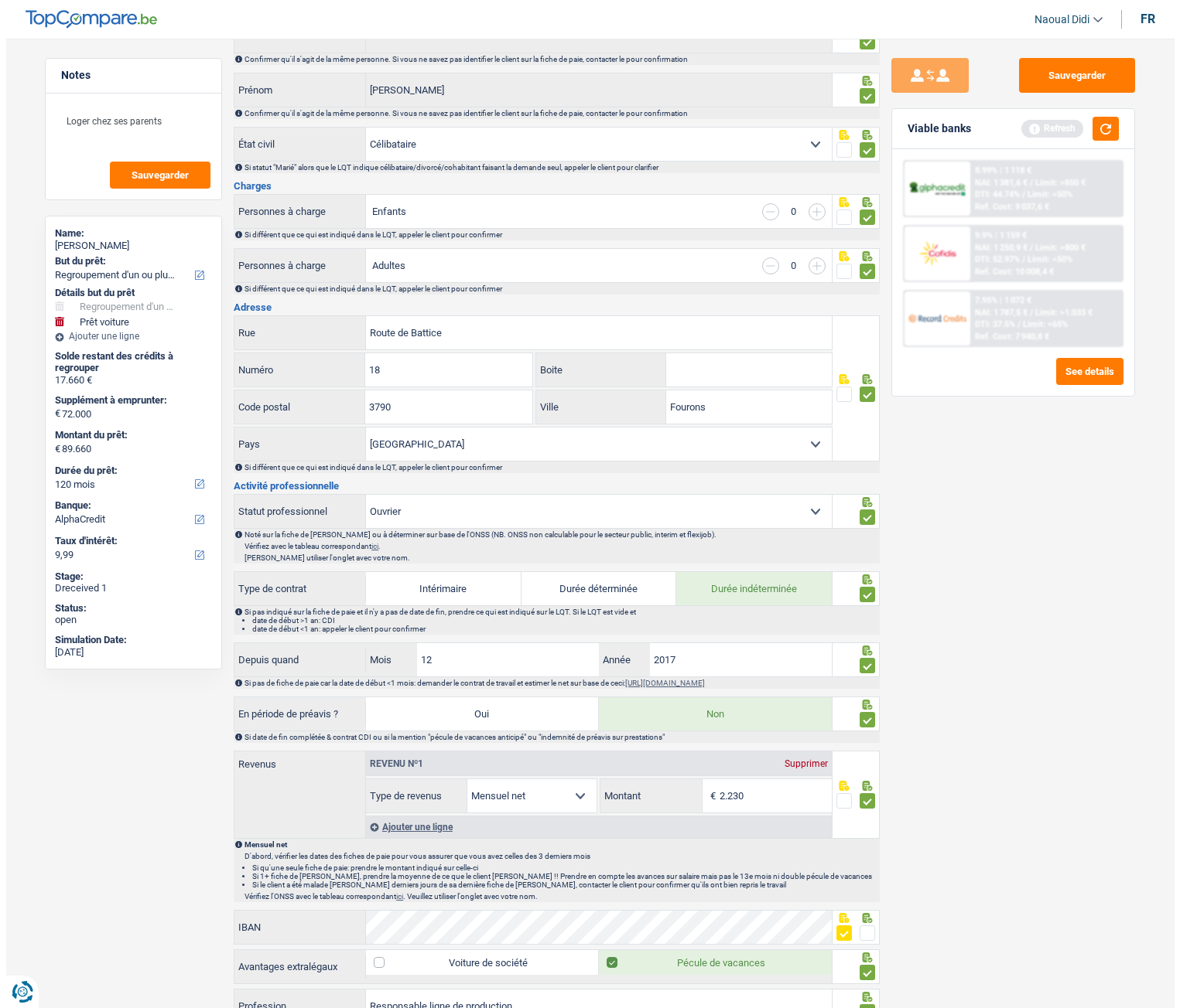
scroll to position [0, 0]
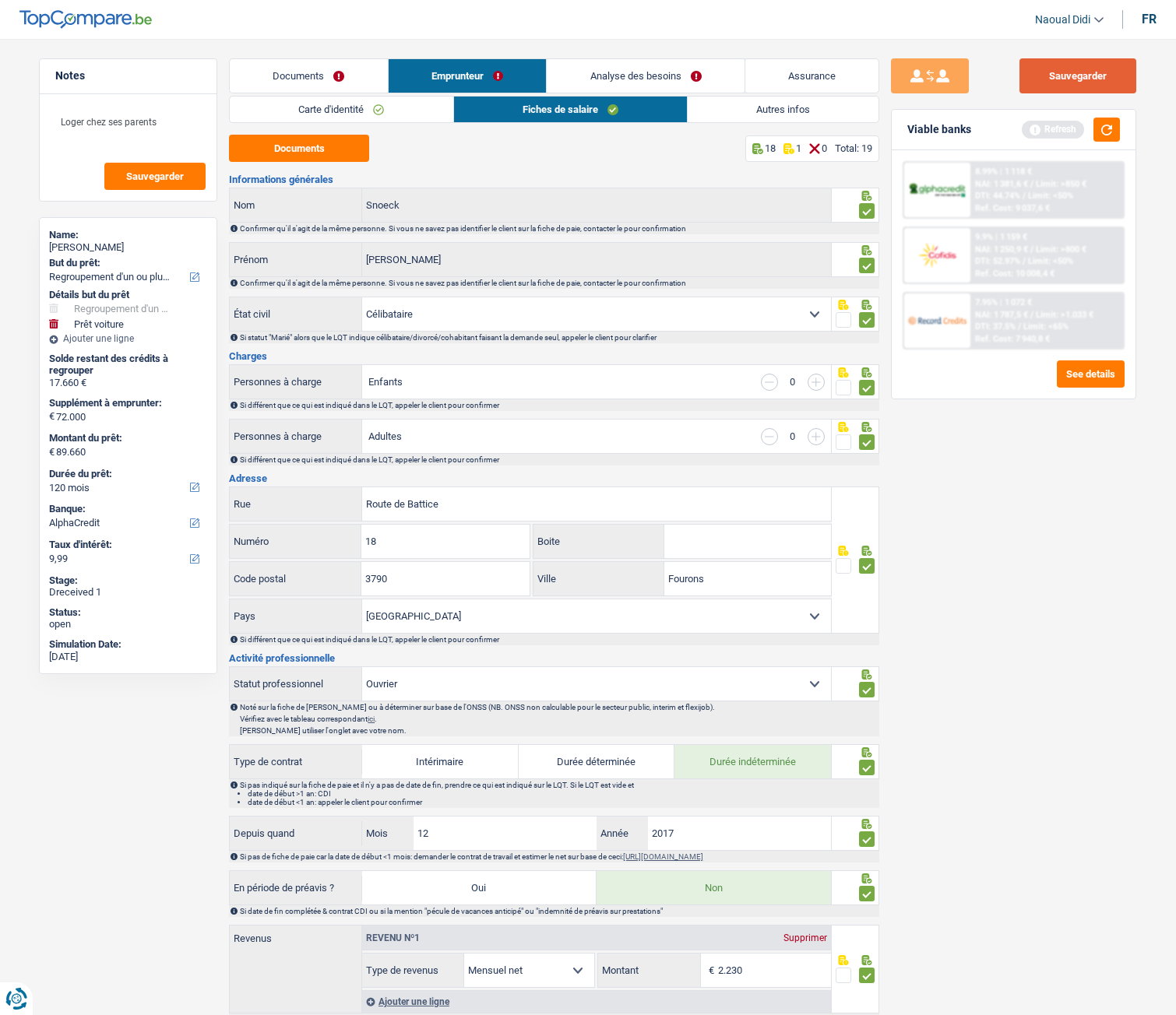
click at [1099, 81] on button "Sauvegarder" at bounding box center [1078, 75] width 116 height 35
click at [770, 118] on link "Autres infos" at bounding box center [782, 109] width 191 height 25
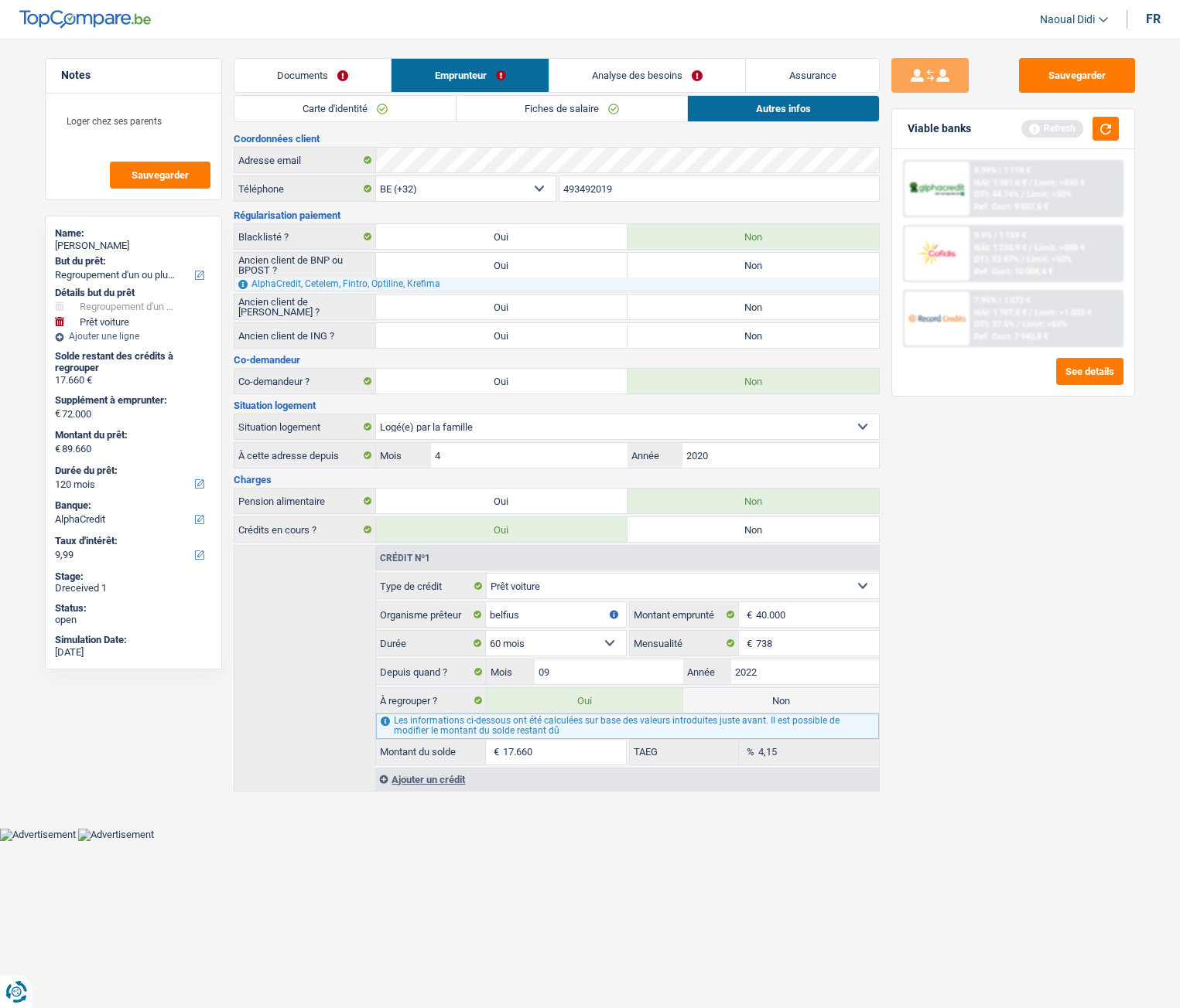
click at [639, 78] on link "Analyse des besoins" at bounding box center [647, 76] width 197 height 34
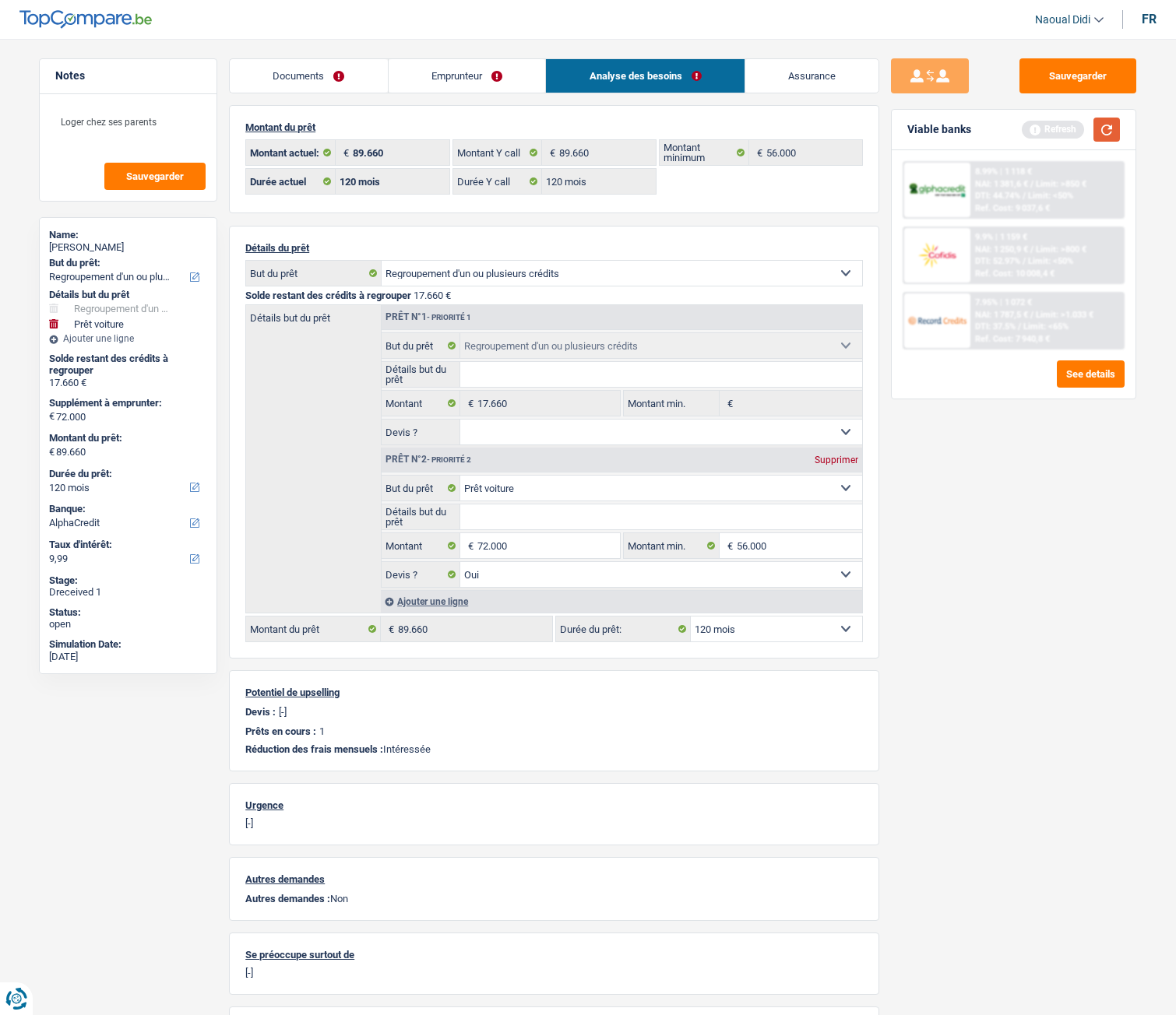
click at [1111, 135] on button "button" at bounding box center [1106, 130] width 26 height 24
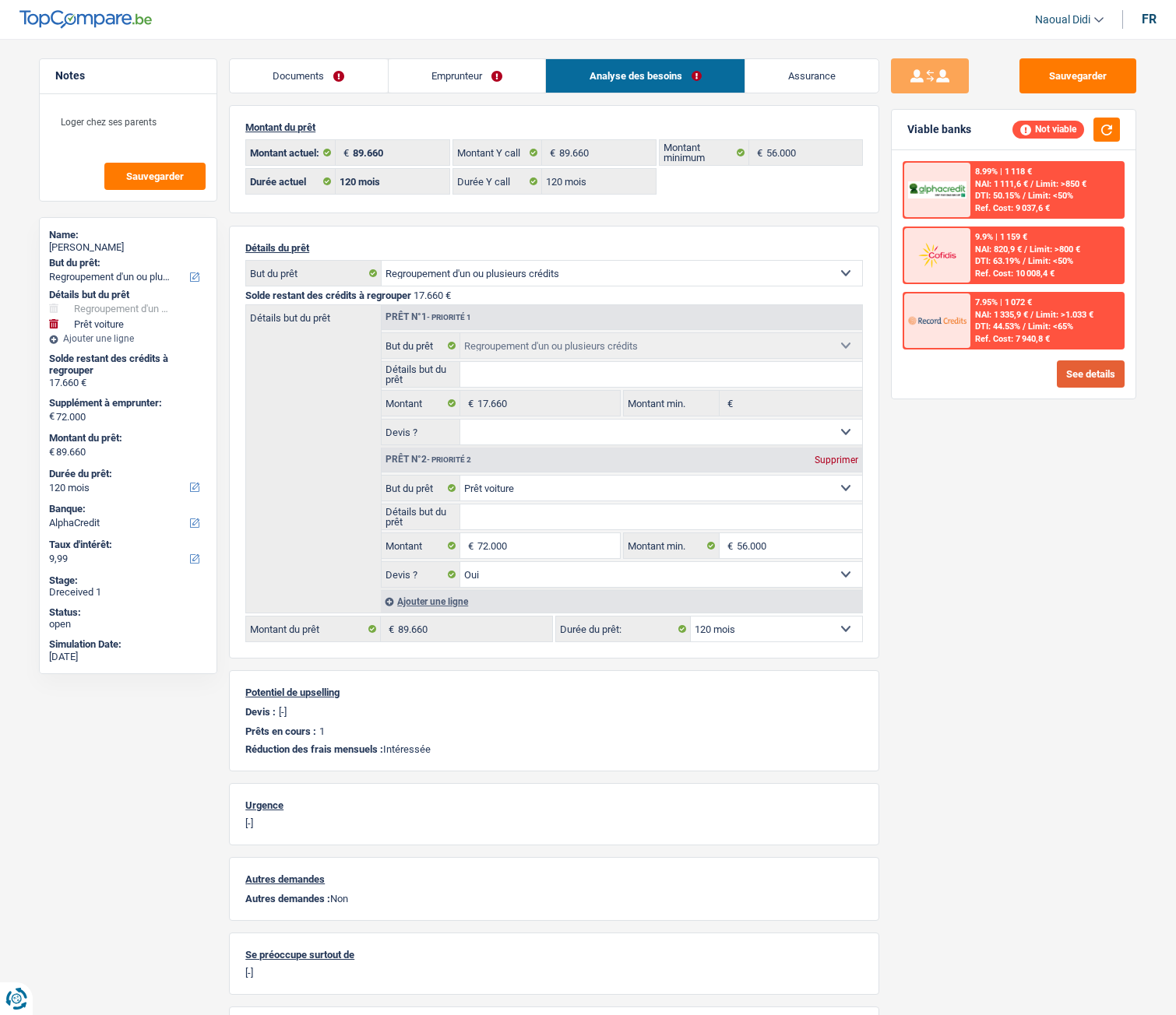
click at [1085, 374] on button "See details" at bounding box center [1091, 374] width 68 height 27
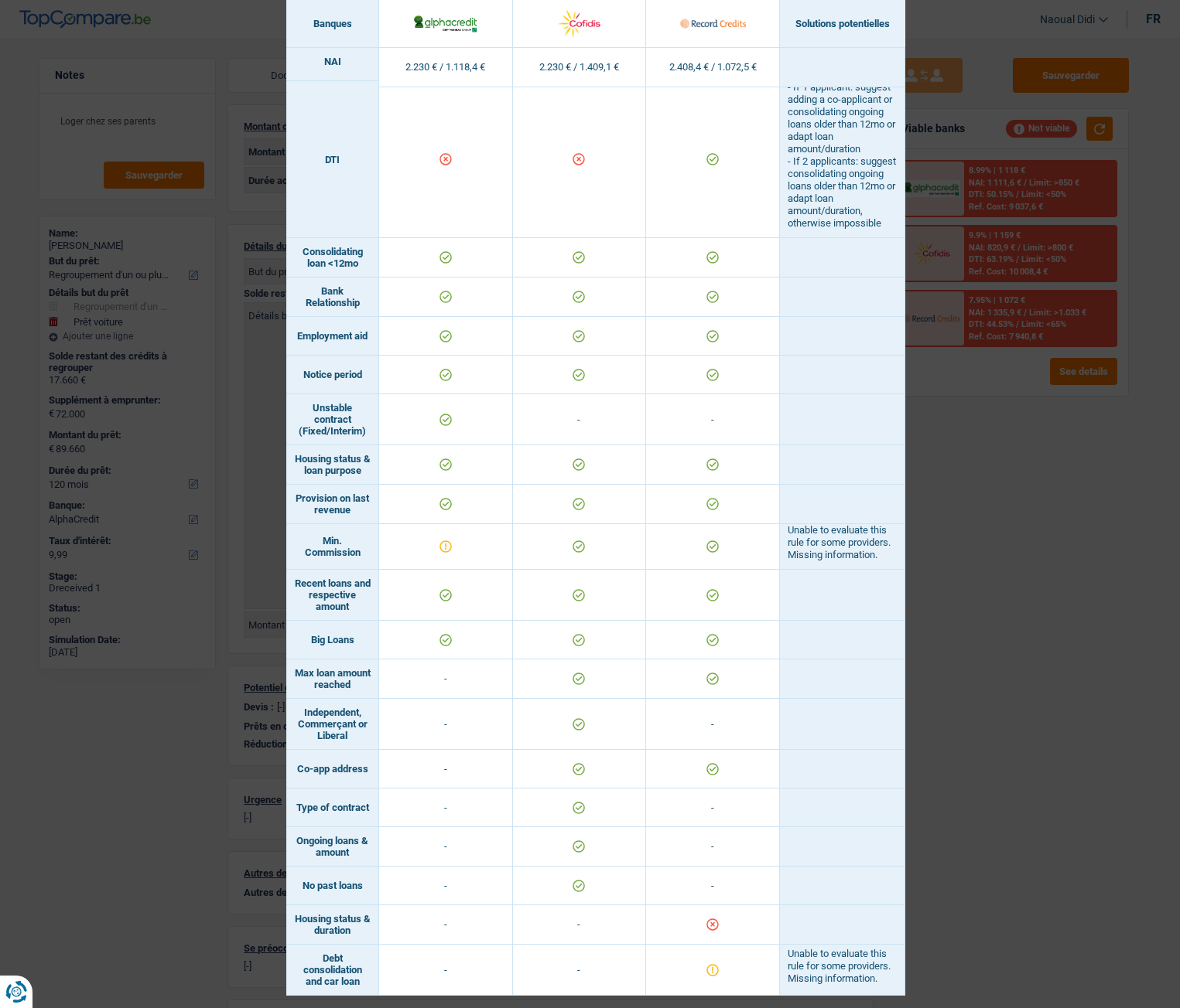
scroll to position [661, 0]
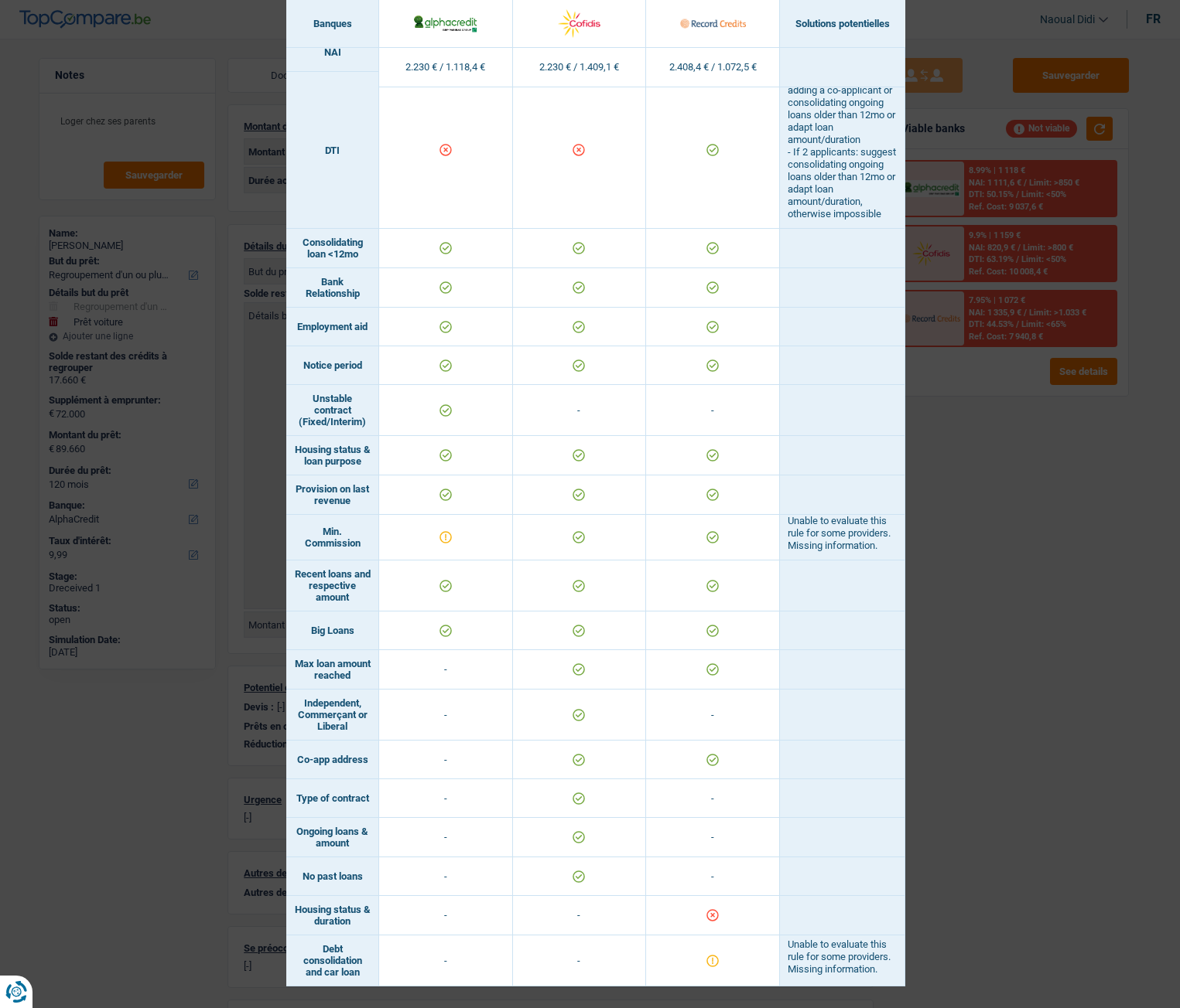
click at [999, 558] on div "Banks conditions × Banques Solutions potentielles Revenus / Charges 2.230 € / 1…" at bounding box center [590, 504] width 1180 height 1008
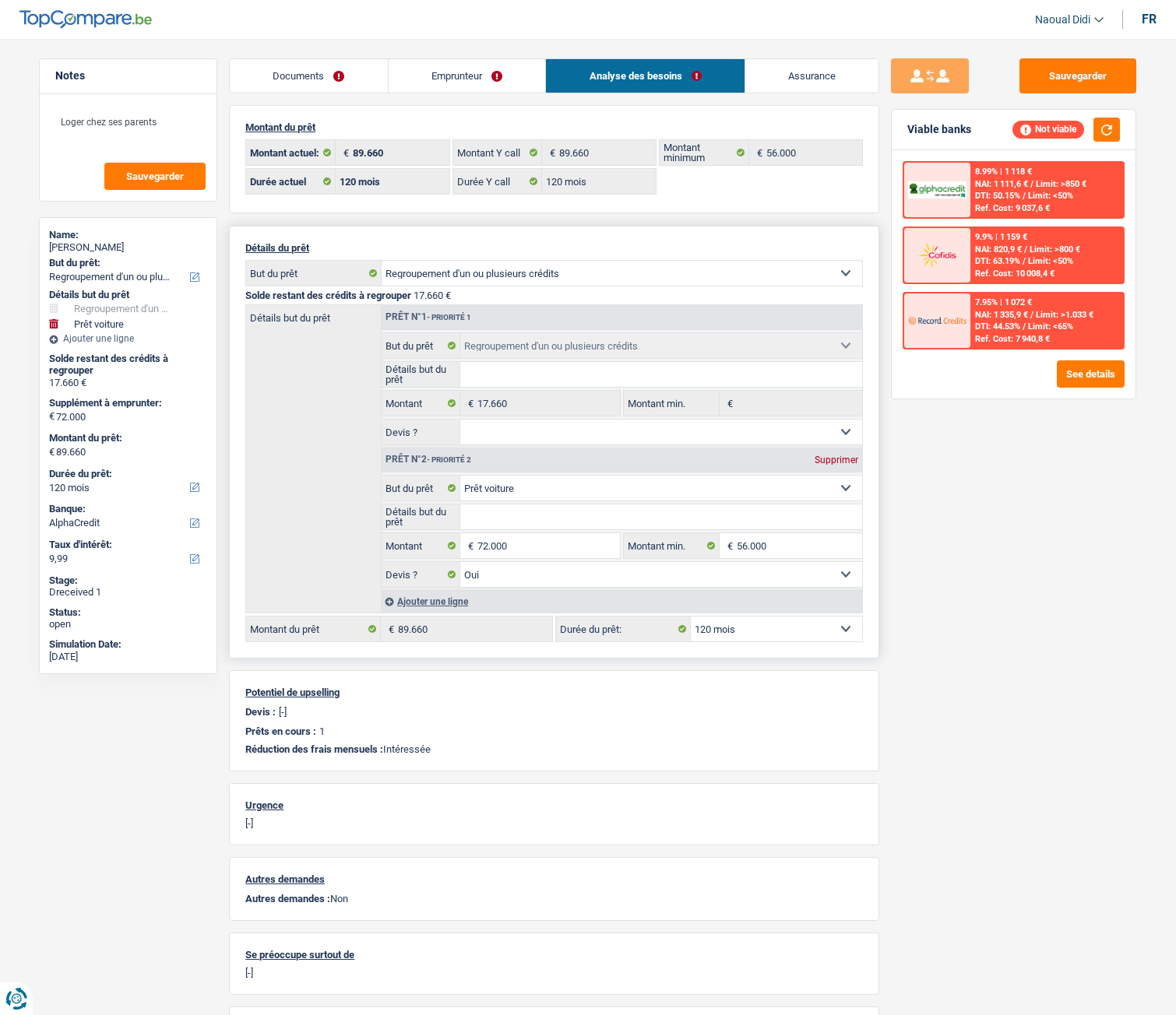
click at [738, 561] on select "12 mois 18 mois 24 mois 30 mois 36 mois 42 mois 48 mois 60 mois 72 mois 84 mois…" at bounding box center [777, 629] width 171 height 25
select select "84"
click at [691, 561] on select "12 mois 18 mois 24 mois 30 mois 36 mois 42 mois 48 mois 60 mois 72 mois 84 mois…" at bounding box center [777, 629] width 171 height 25
select select "84"
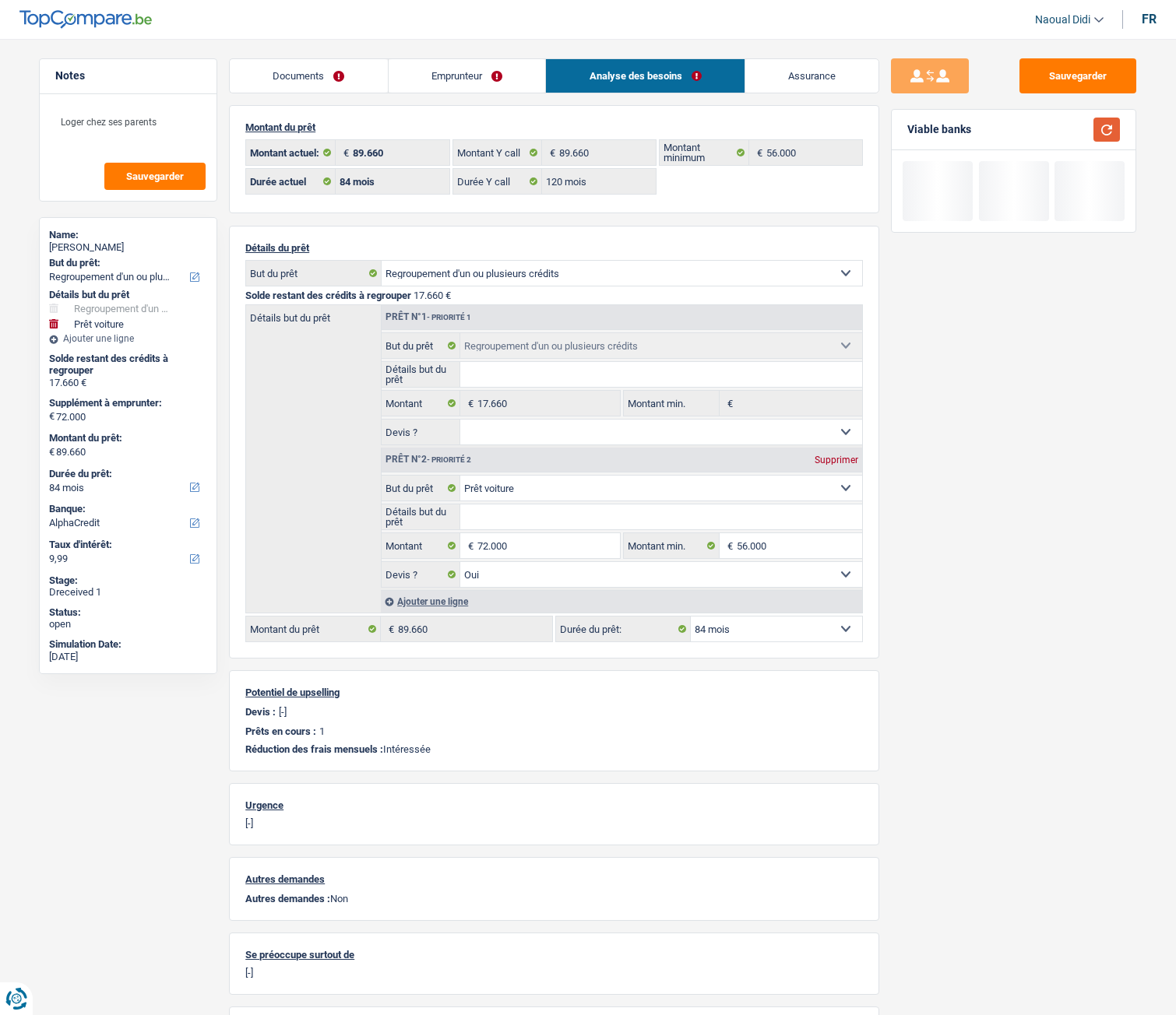
click at [1106, 135] on button "button" at bounding box center [1106, 130] width 26 height 24
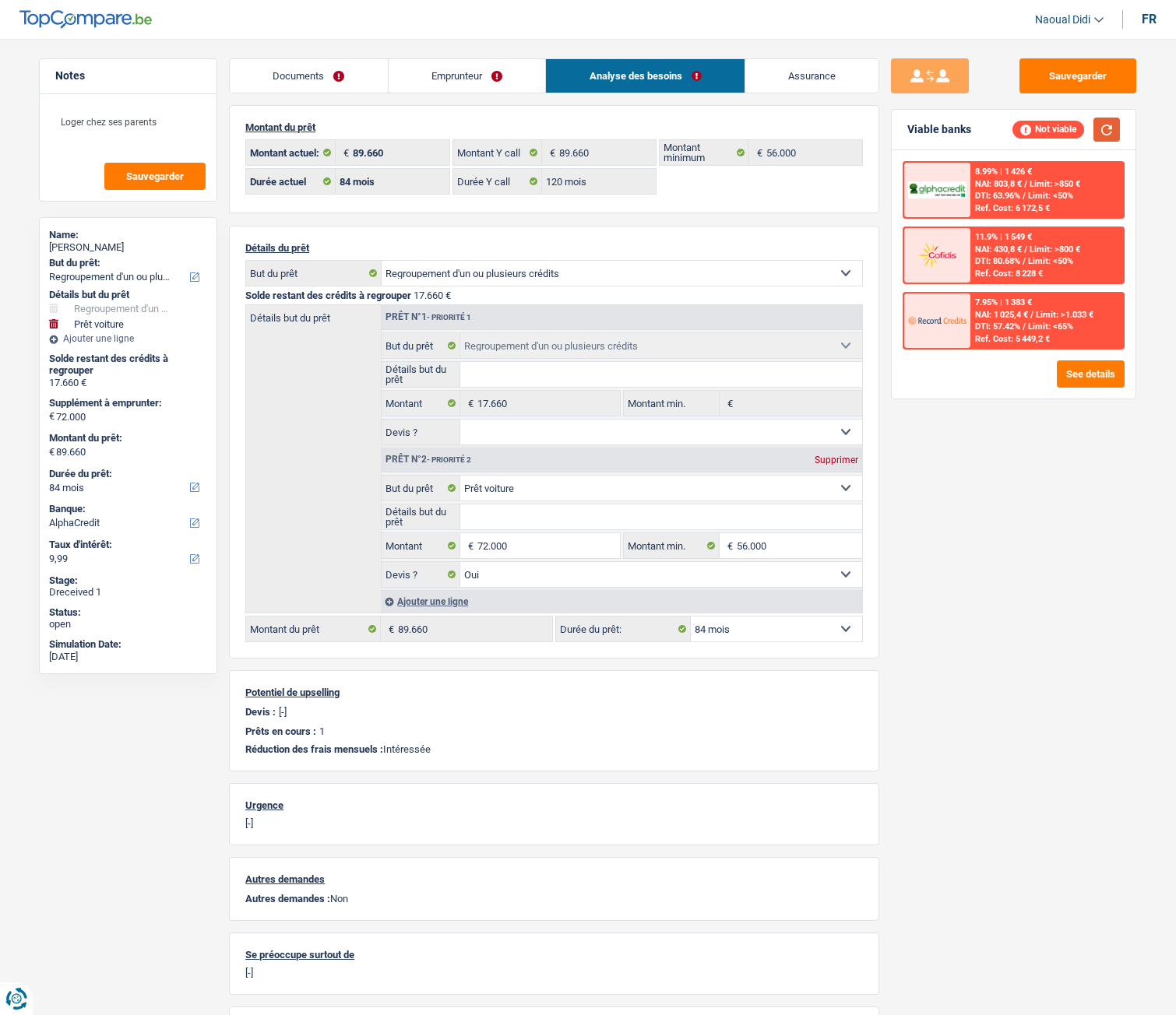
click at [1107, 128] on button "button" at bounding box center [1106, 130] width 26 height 24
click at [527, 550] on input "72.000" at bounding box center [549, 546] width 143 height 25
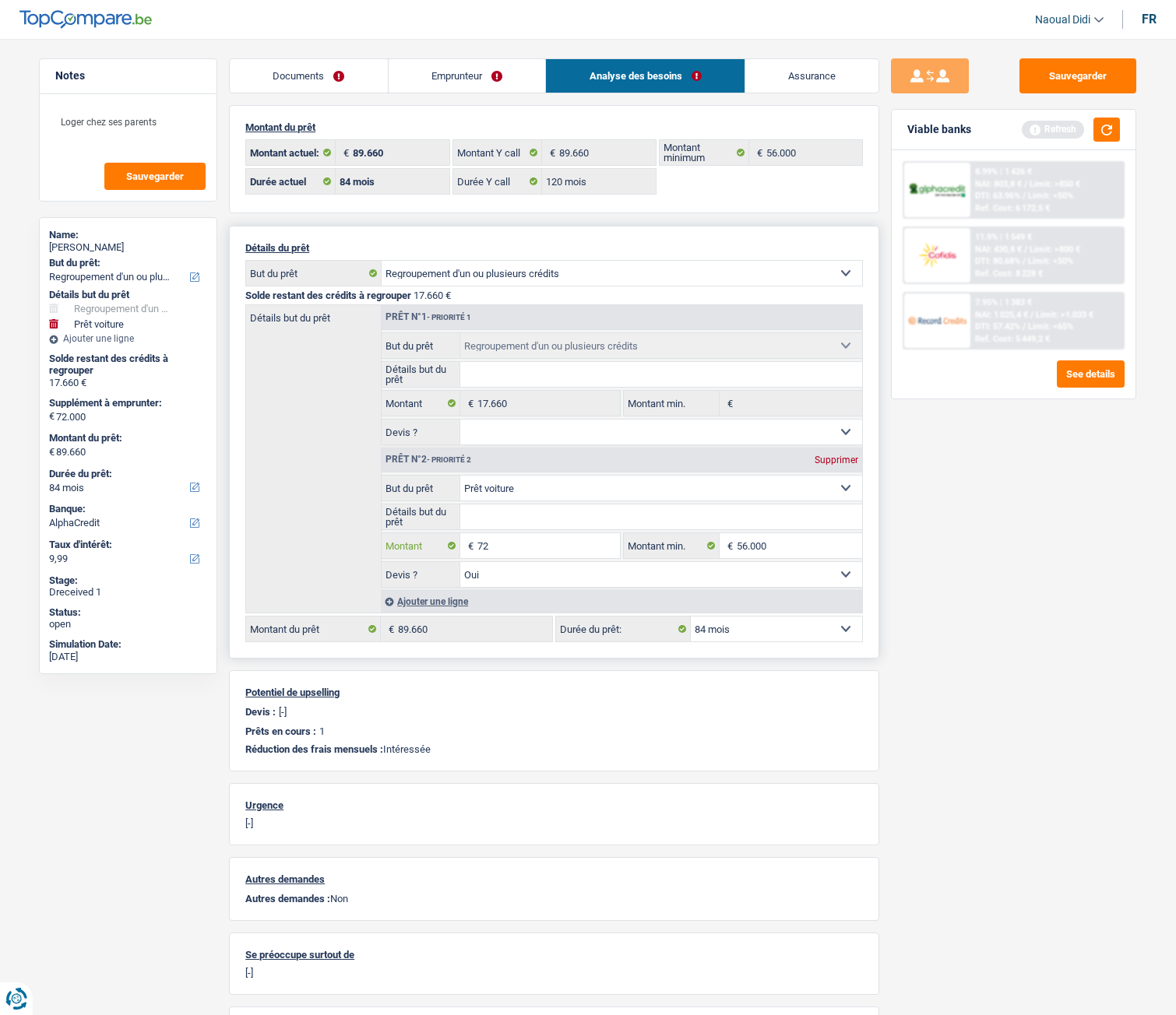
type input "7"
type input "56.000"
type input "73.660"
select select "144"
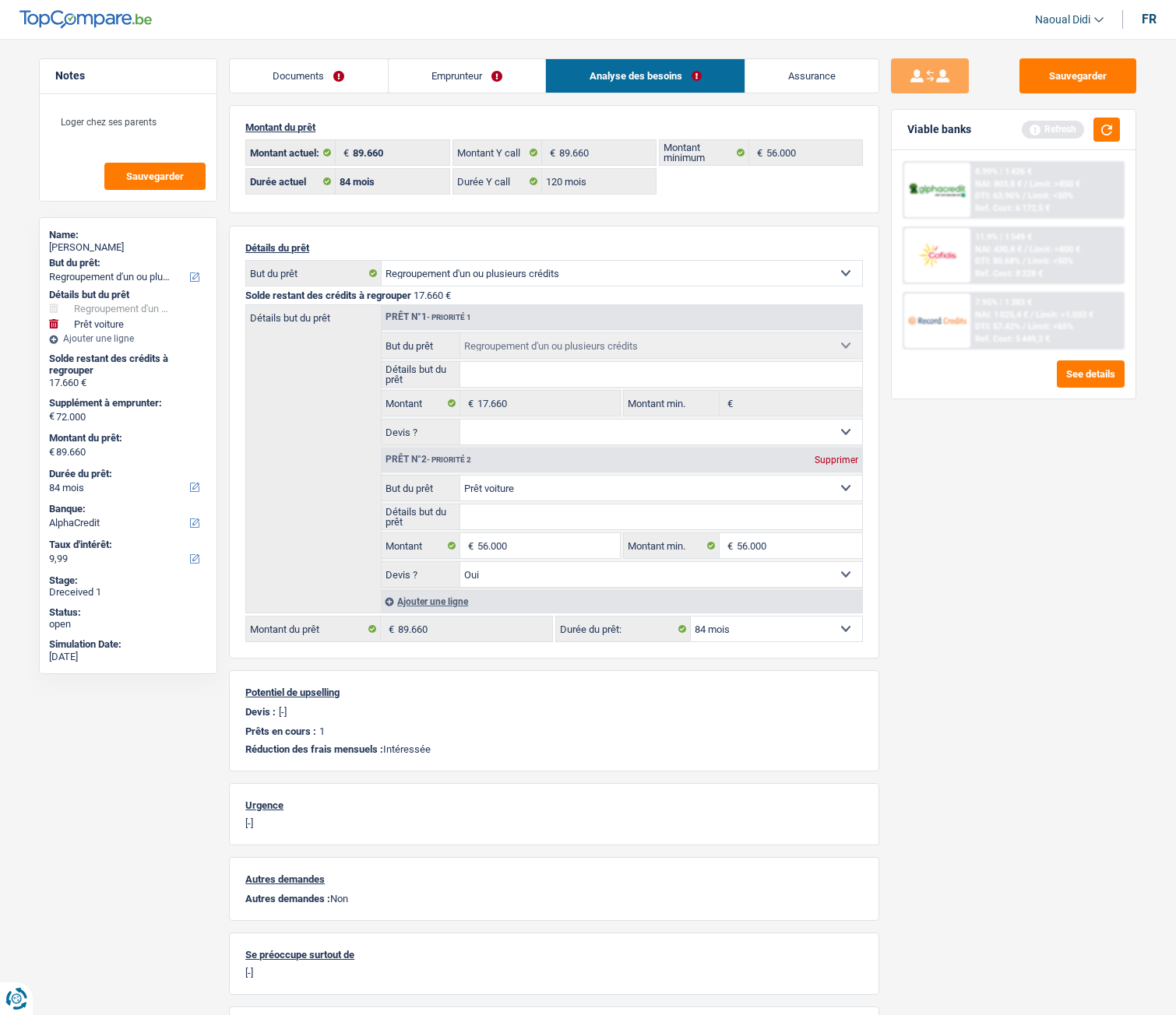
type input "73.660"
select select "144"
type input "73.660"
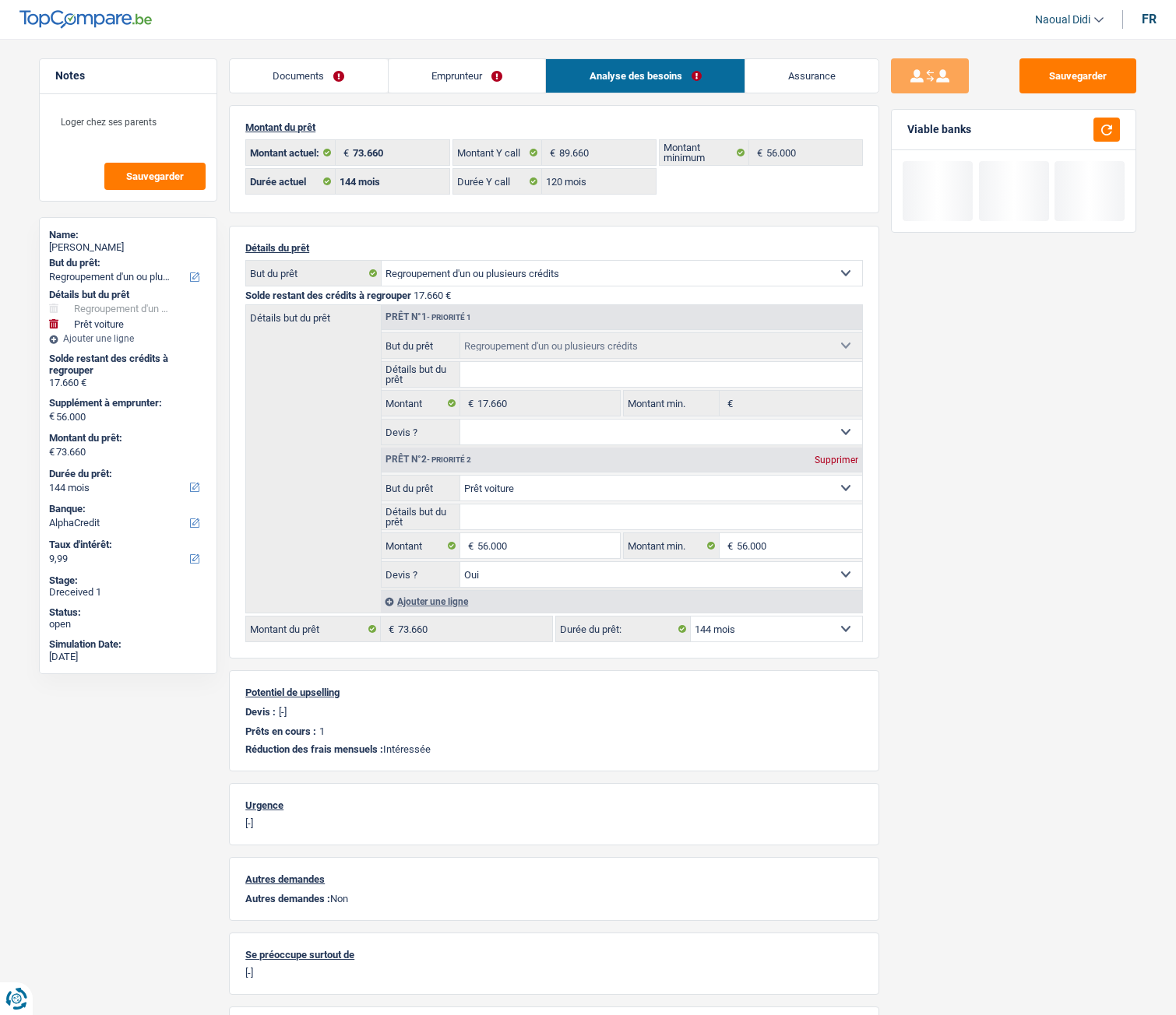
click at [1079, 541] on div "Sauvegarder Viable banks" at bounding box center [1014, 522] width 269 height 928
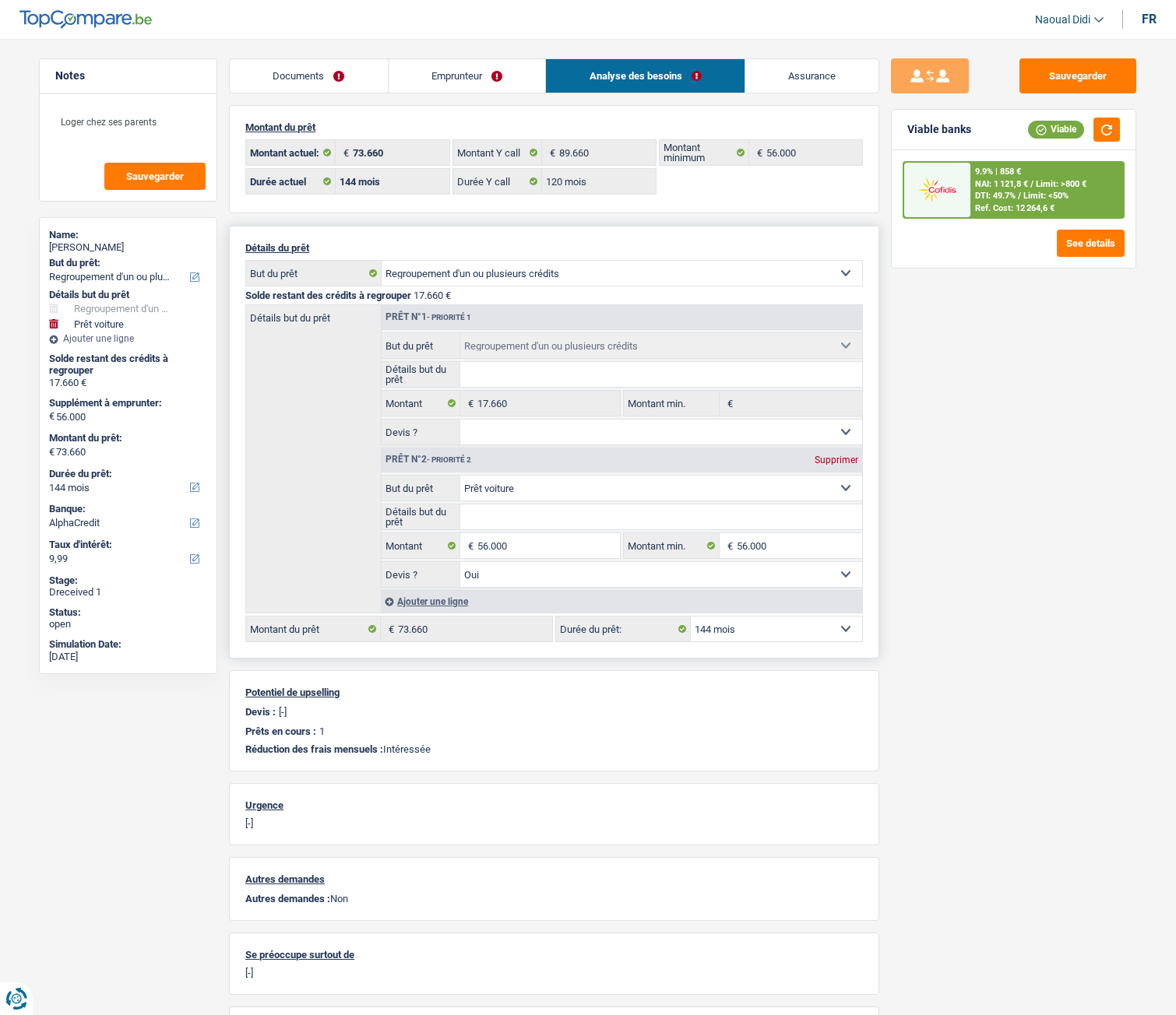
click at [739, 561] on select "12 mois 18 mois 24 mois 30 mois 36 mois 42 mois 48 mois 60 mois 72 mois 84 mois…" at bounding box center [777, 629] width 171 height 25
select select "84"
click at [691, 561] on select "12 mois 18 mois 24 mois 30 mois 36 mois 42 mois 48 mois 60 mois 72 mois 84 mois…" at bounding box center [777, 629] width 171 height 25
select select "84"
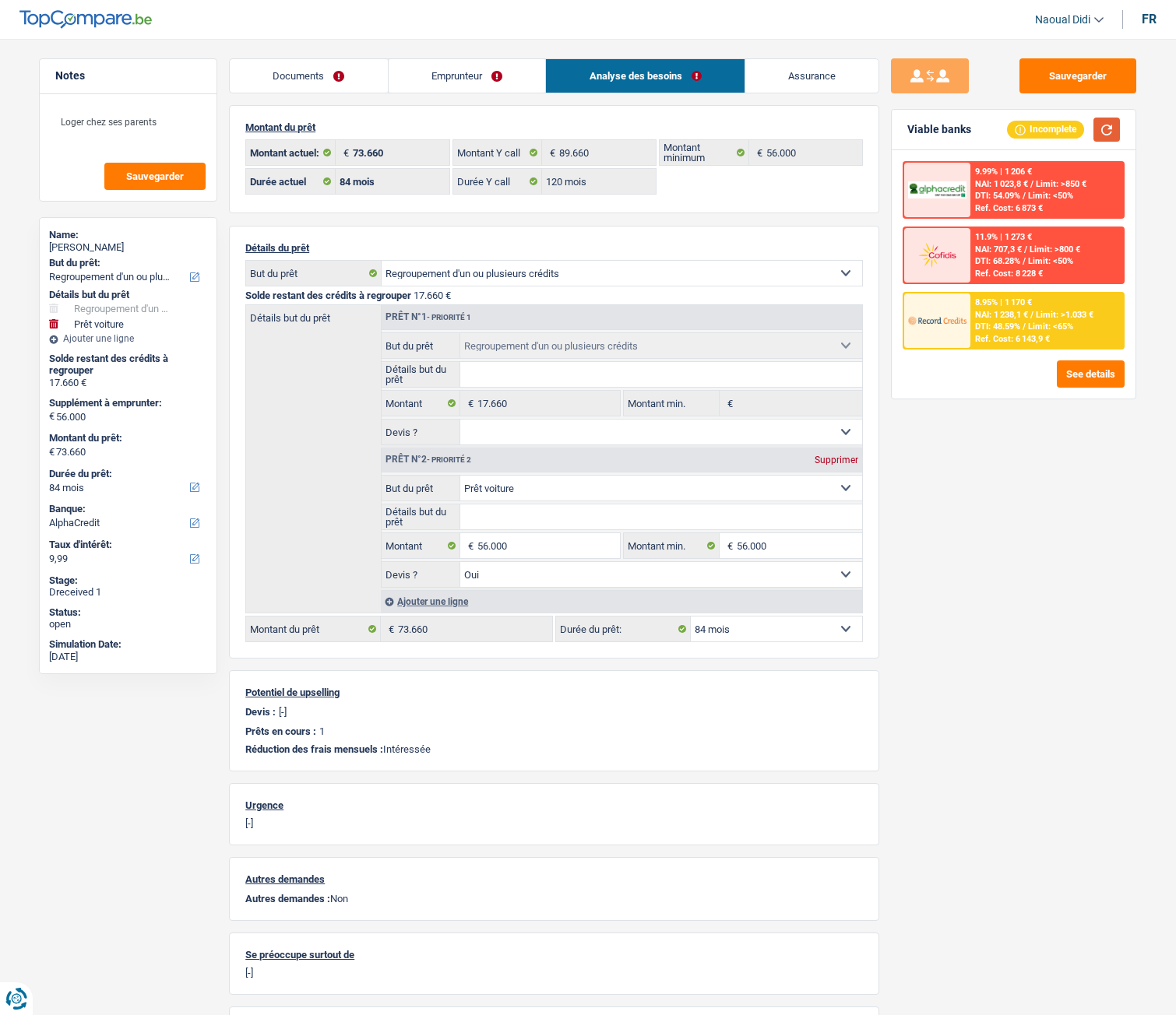
click at [1099, 131] on button "button" at bounding box center [1106, 130] width 26 height 24
click at [1084, 378] on button "See details" at bounding box center [1091, 374] width 68 height 27
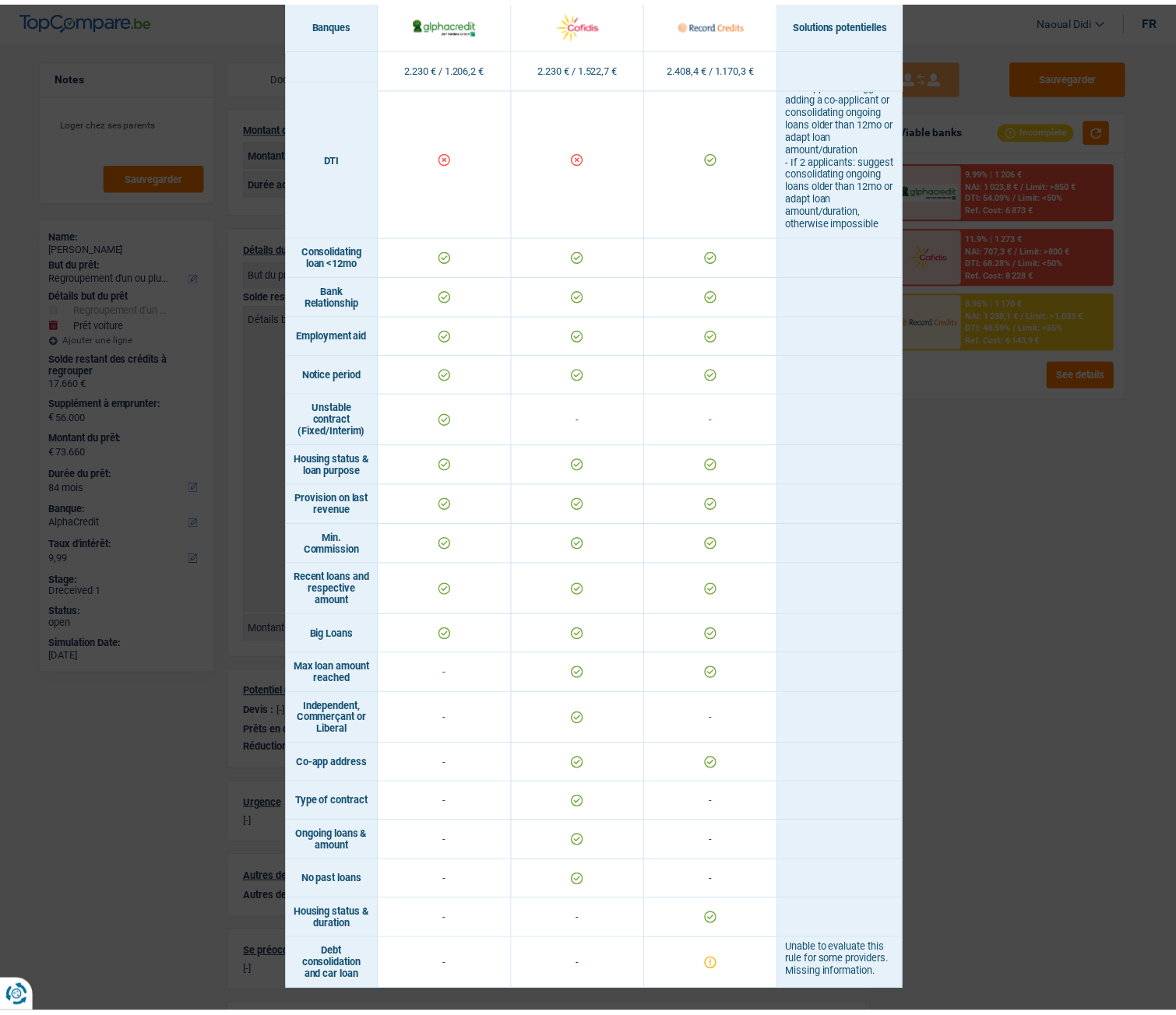
scroll to position [312, 0]
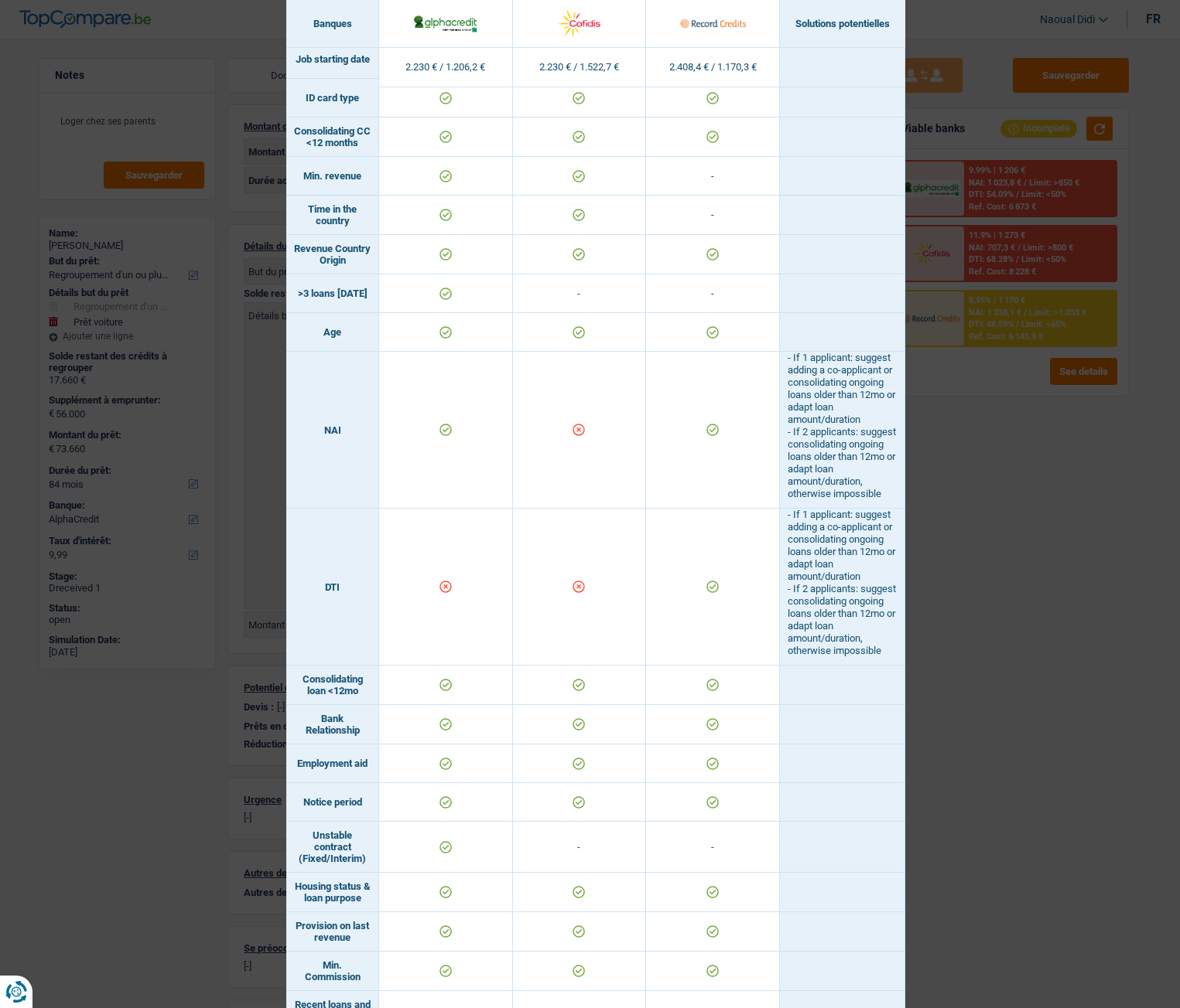
click at [977, 558] on div "Banks conditions × Banques Solutions potentielles Revenus / Charges 2.230 € / 1…" at bounding box center [590, 504] width 1180 height 1008
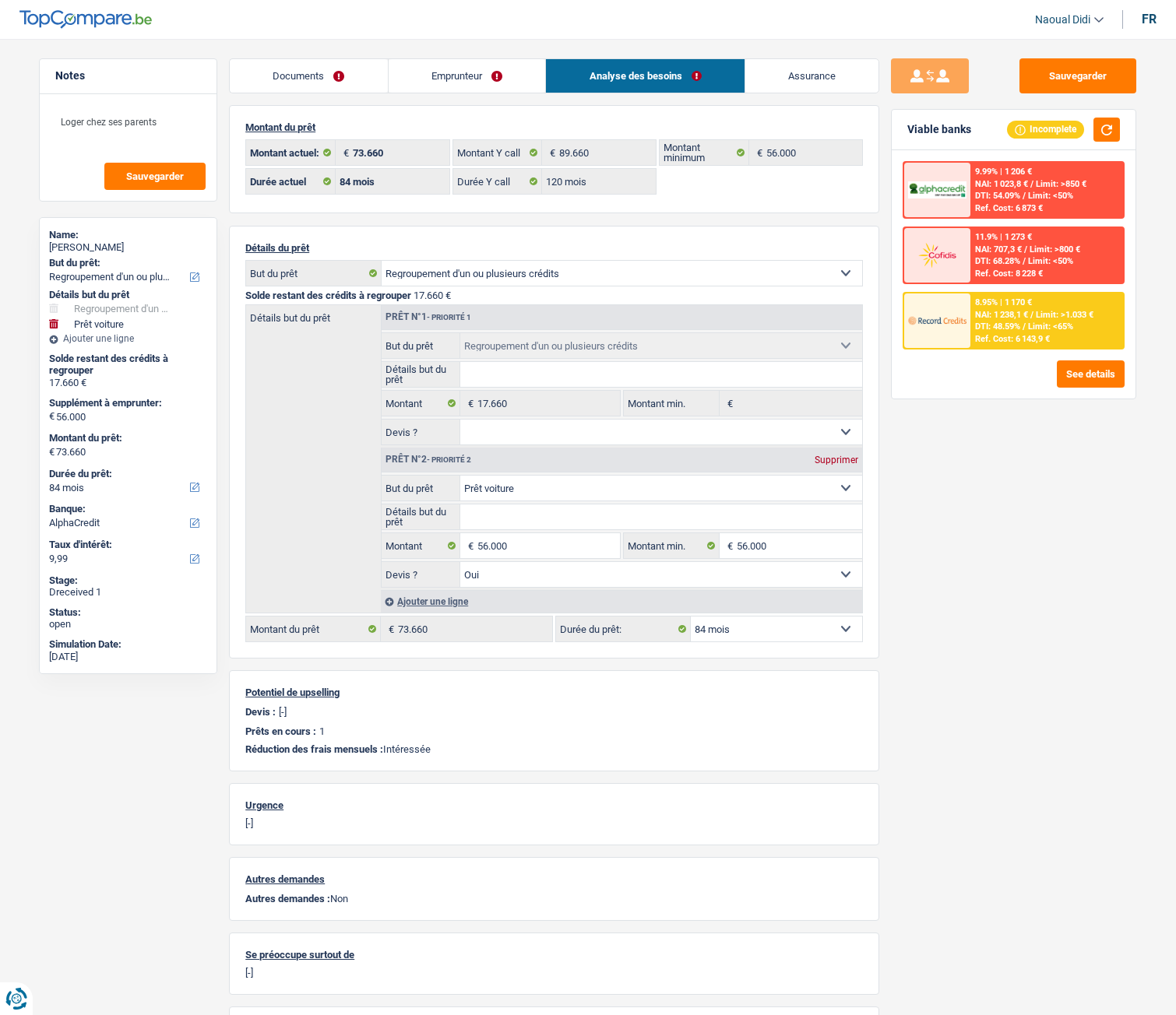
click at [469, 82] on link "Emprunteur" at bounding box center [468, 76] width 158 height 34
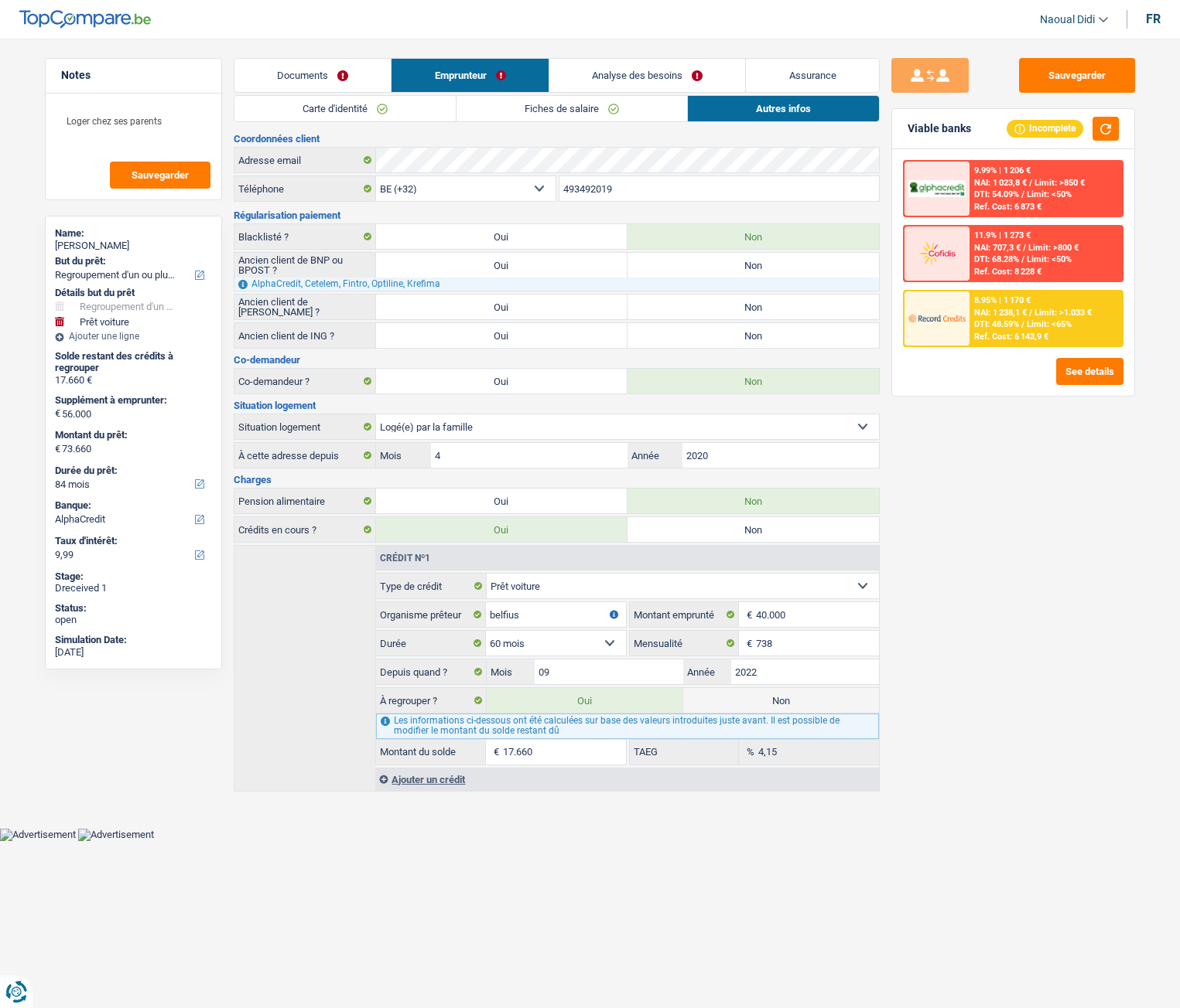
click at [791, 109] on link "Autres infos" at bounding box center [783, 108] width 191 height 25
click at [321, 94] on div "Documents Emprunteur Analyse des besoins Assurance Emprunteur [PERSON_NAME] | […" at bounding box center [556, 424] width 646 height 734
click at [344, 110] on link "Carte d'identité" at bounding box center [344, 108] width 221 height 25
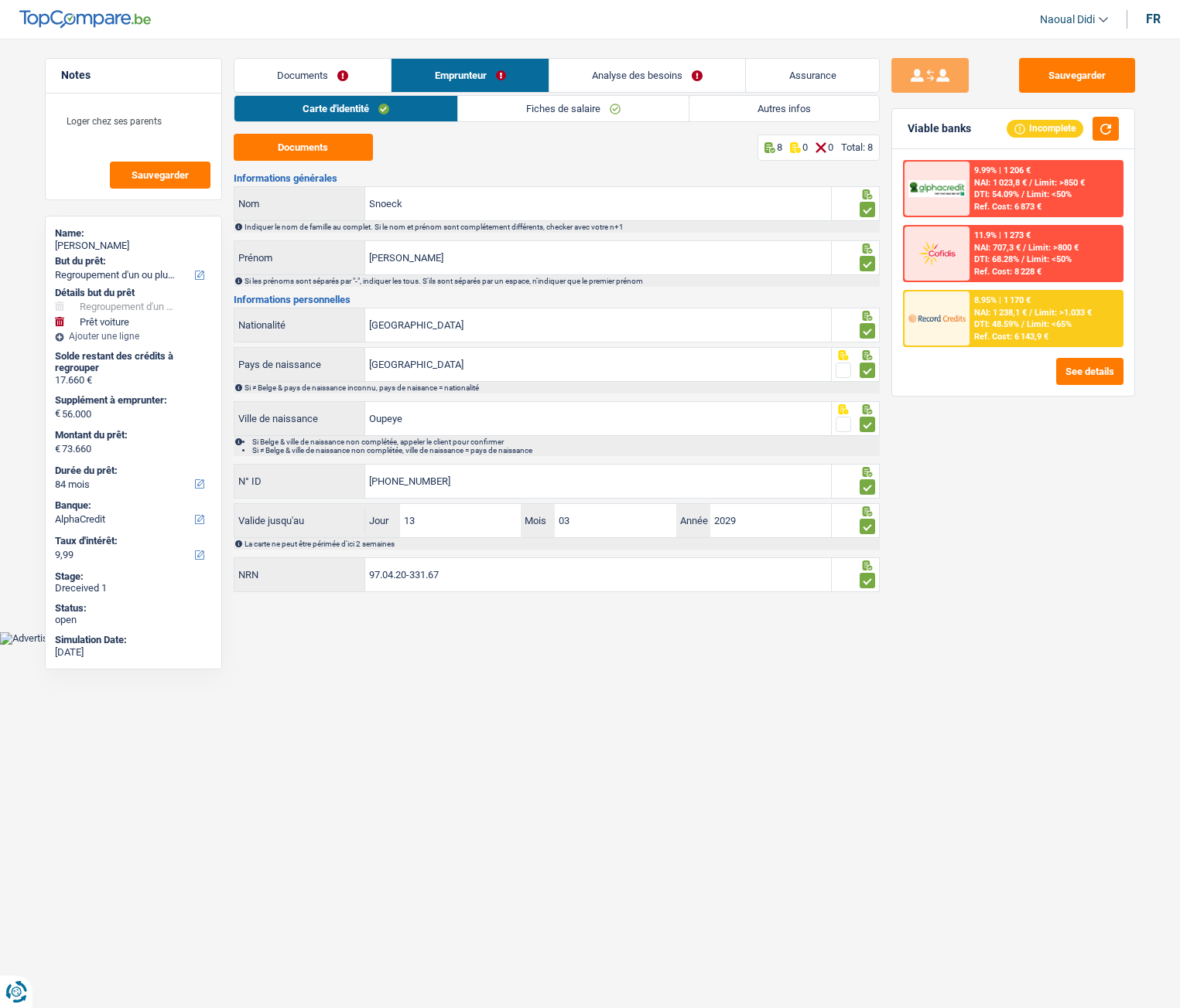
click at [622, 71] on link "Analyse des besoins" at bounding box center [647, 76] width 197 height 34
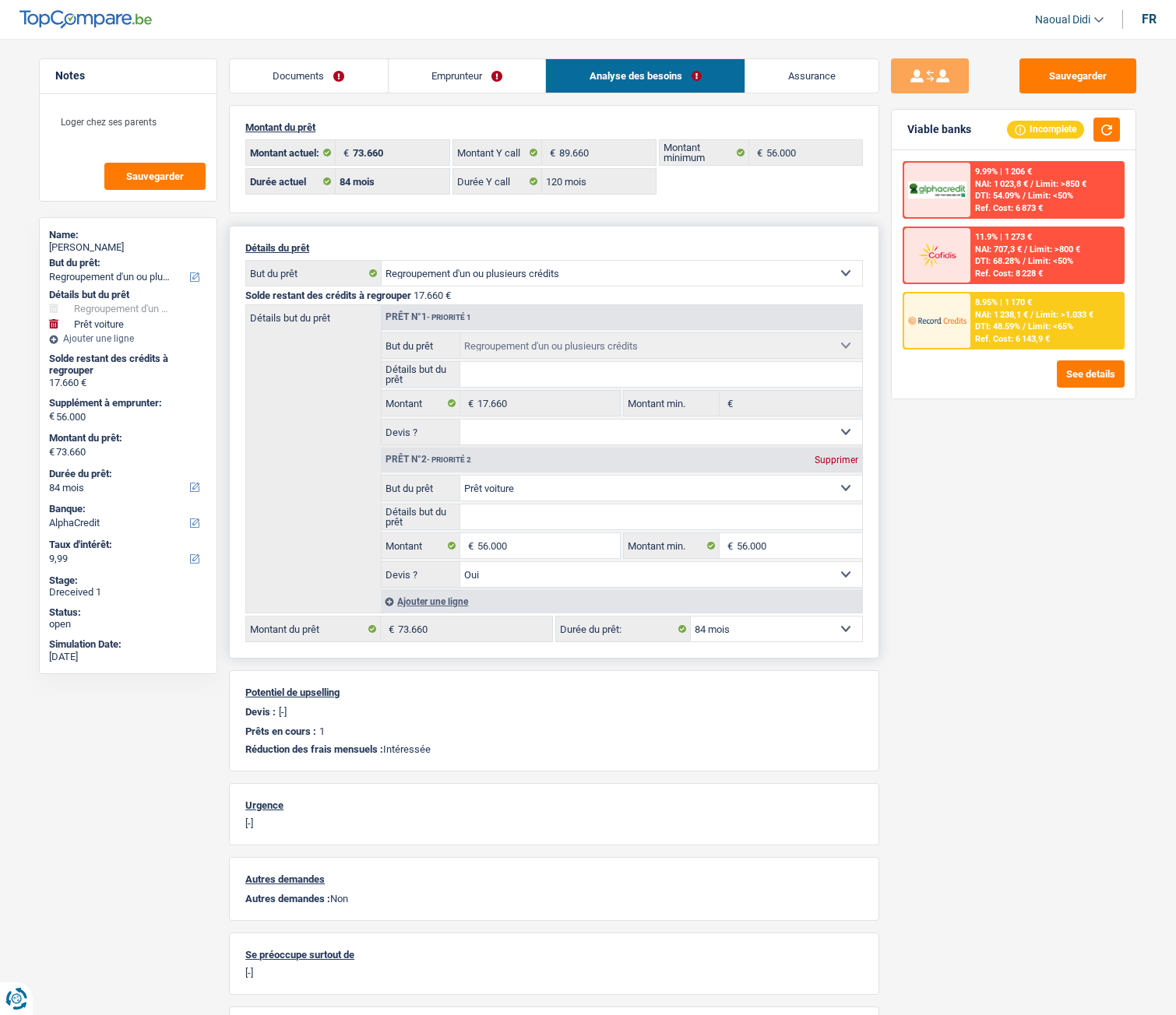
click at [782, 561] on select "12 mois 18 mois 24 mois 30 mois 36 mois 42 mois 48 mois 60 mois 72 mois 84 mois…" at bounding box center [777, 629] width 171 height 25
select select "60"
click at [691, 561] on select "12 mois 18 mois 24 mois 30 mois 36 mois 42 mois 48 mois 60 mois 72 mois 84 mois…" at bounding box center [777, 629] width 171 height 25
select select "60"
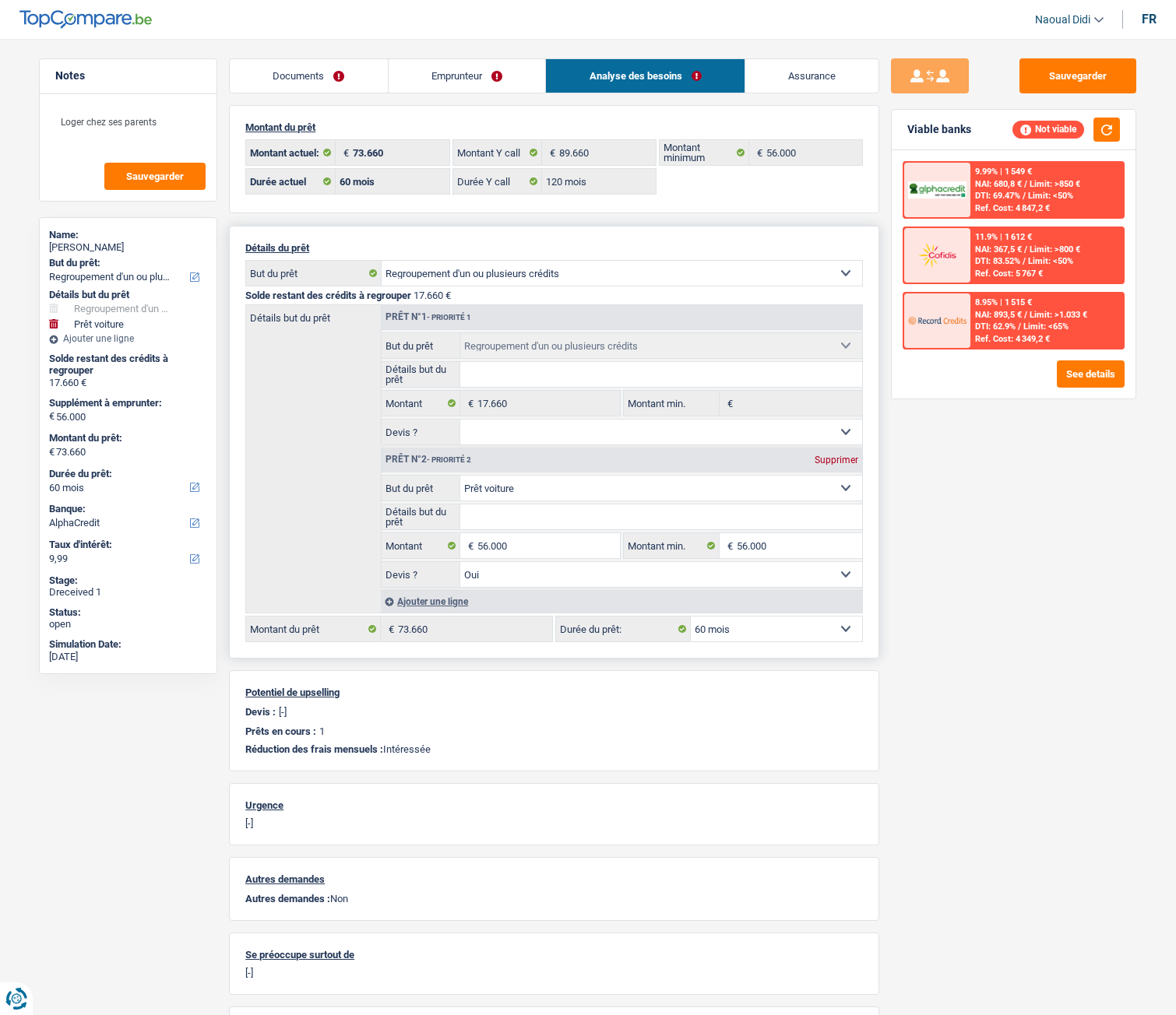
click at [755, 561] on select "12 mois 18 mois 24 mois 30 mois 36 mois 42 mois 48 mois 60 mois 72 mois 84 mois…" at bounding box center [777, 629] width 171 height 25
click at [764, 561] on select "12 mois 18 mois 24 mois 30 mois 36 mois 42 mois 48 mois 60 mois 72 mois 84 mois…" at bounding box center [777, 629] width 171 height 25
select select "84"
click at [691, 561] on select "12 mois 18 mois 24 mois 30 mois 36 mois 42 mois 48 mois 60 mois 72 mois 84 mois…" at bounding box center [777, 629] width 171 height 25
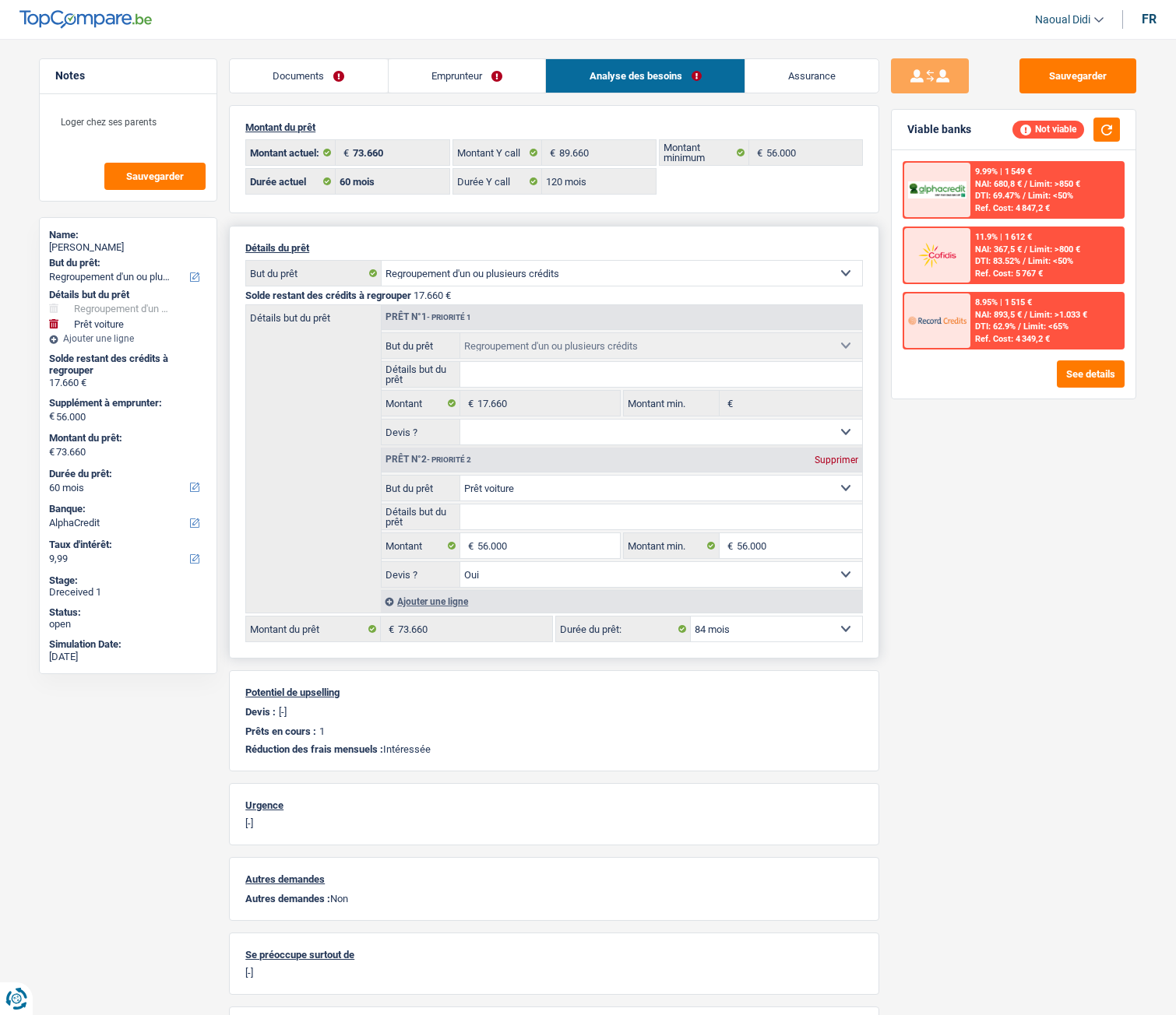
select select "84"
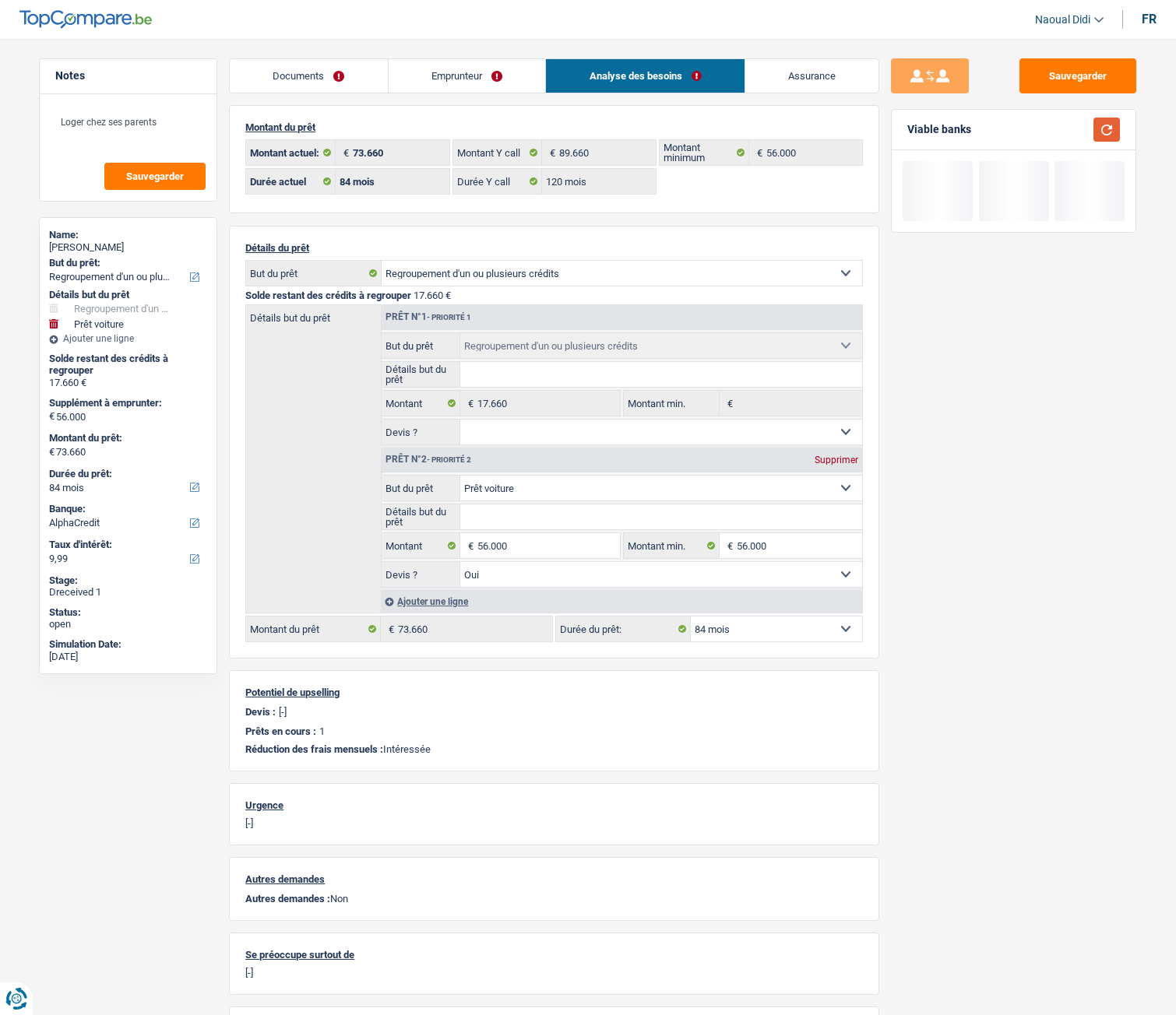
click at [1104, 141] on button "button" at bounding box center [1106, 130] width 26 height 24
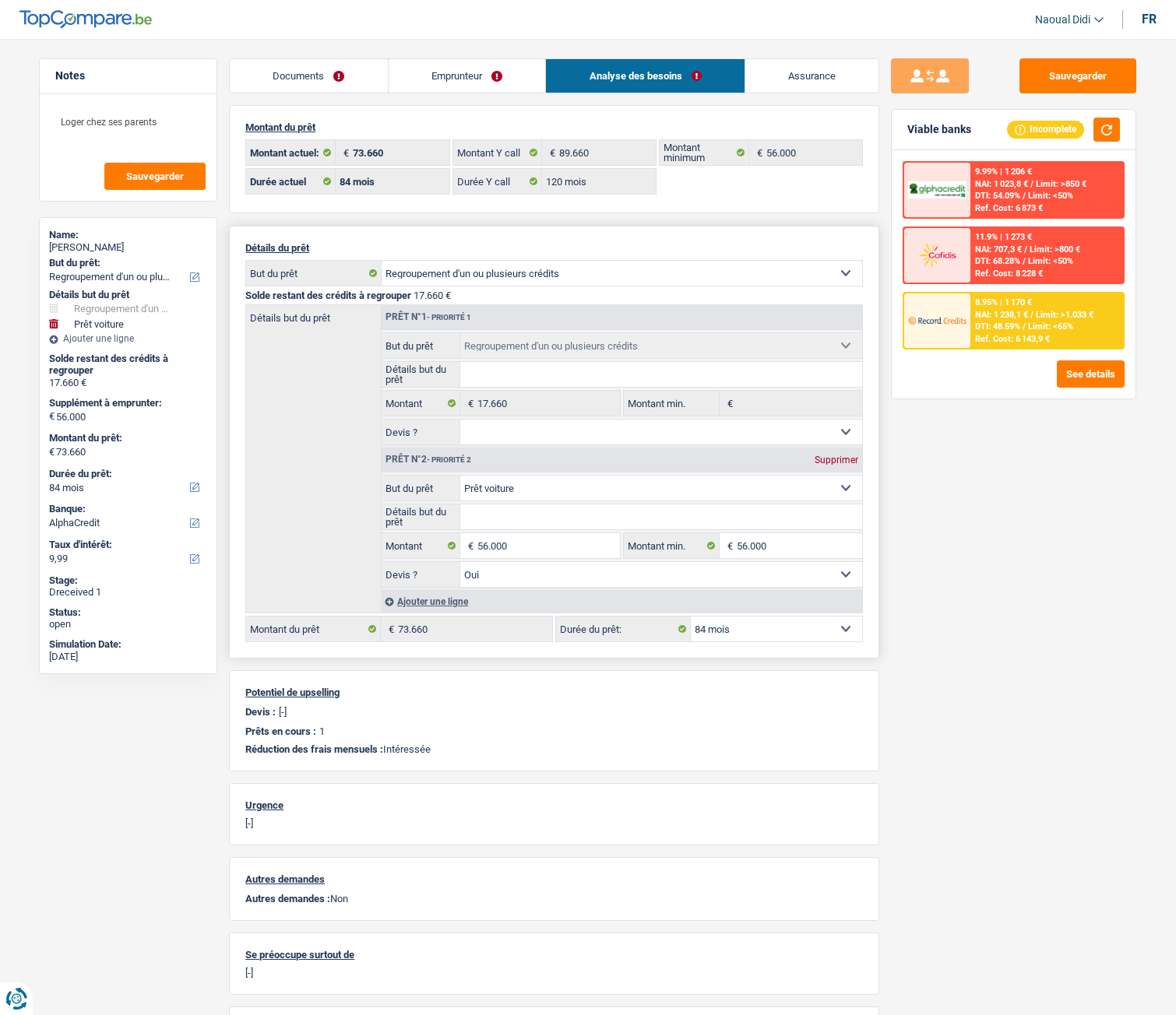
click at [758, 561] on select "12 mois 18 mois 24 mois 30 mois 36 mois 42 mois 48 mois 60 mois 72 mois 84 mois…" at bounding box center [777, 629] width 171 height 25
click at [518, 561] on fieldset "Confort maison: meubles, textile, peinture, électroménager, outillage non-profe…" at bounding box center [622, 531] width 481 height 113
click at [488, 544] on input "56.000" at bounding box center [549, 546] width 143 height 25
click at [1106, 127] on button "button" at bounding box center [1106, 130] width 26 height 24
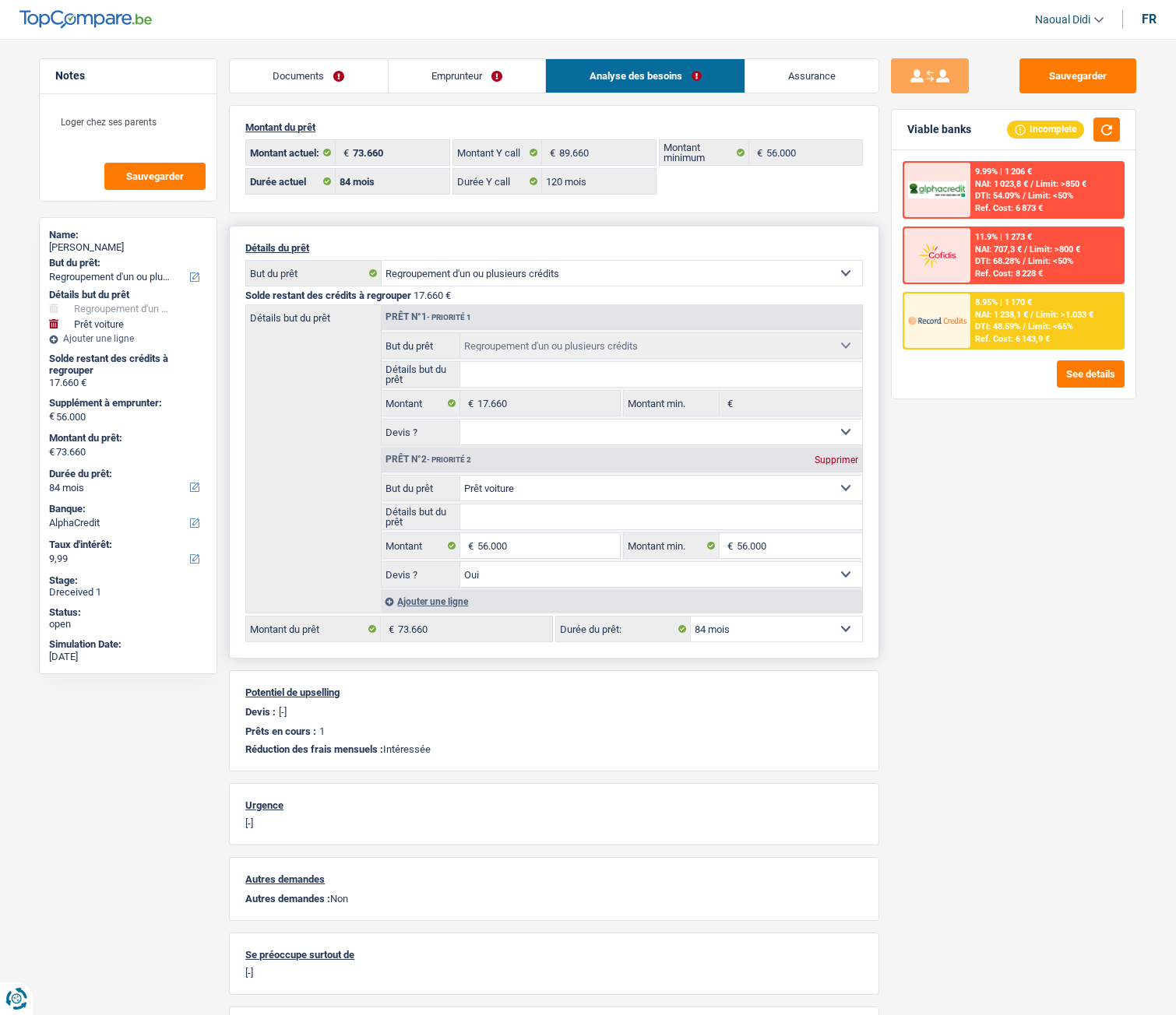
click at [746, 561] on select "12 mois 18 mois 24 mois 30 mois 36 mois 42 mois 48 mois 60 mois 72 mois 84 mois…" at bounding box center [777, 629] width 171 height 25
drag, startPoint x: 481, startPoint y: 545, endPoint x: 491, endPoint y: 550, distance: 11.2
click at [481, 545] on input "56.000" at bounding box center [549, 546] width 143 height 25
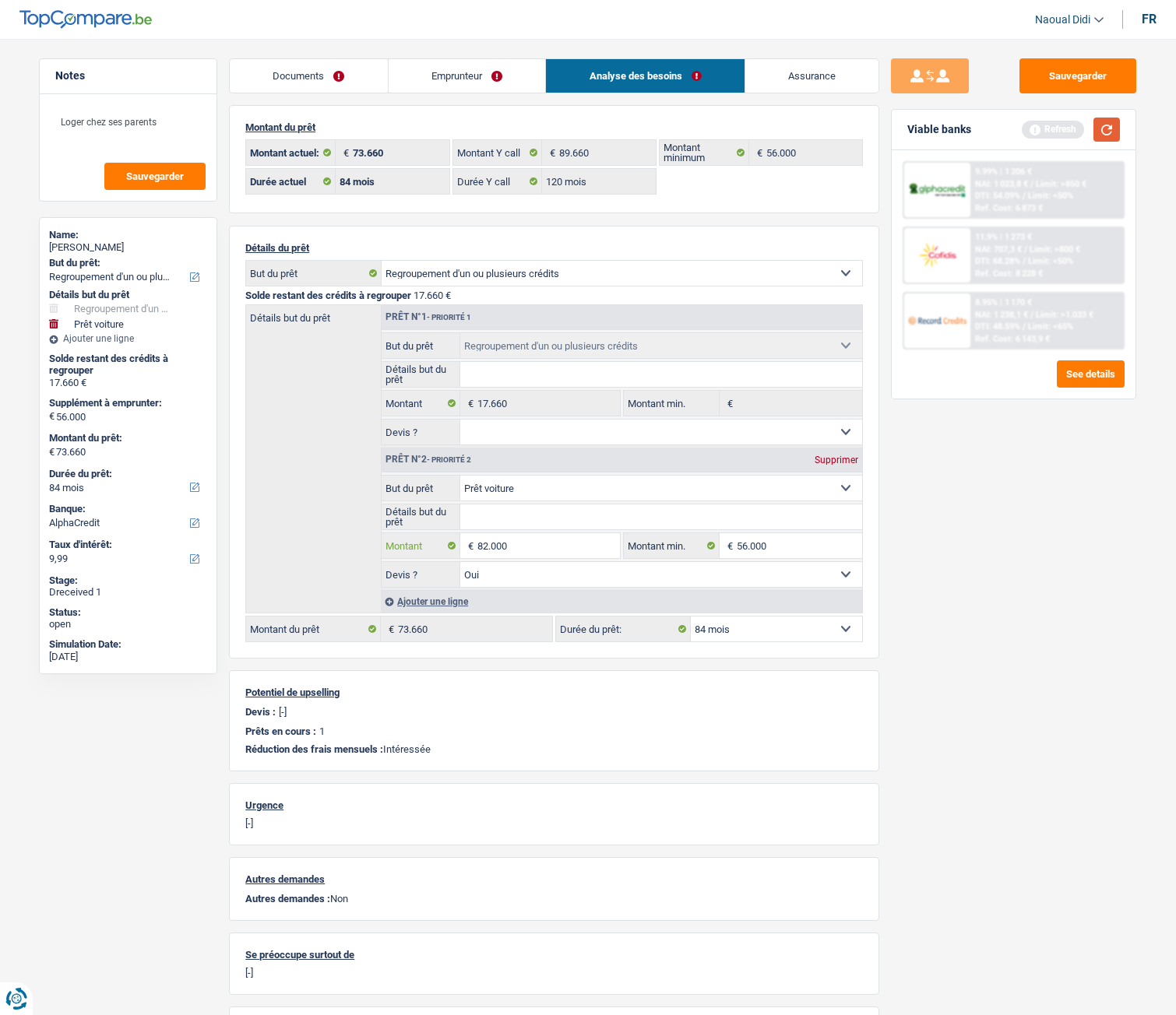
type input "82.000"
type input "99.660"
select select "144"
type input "99.660"
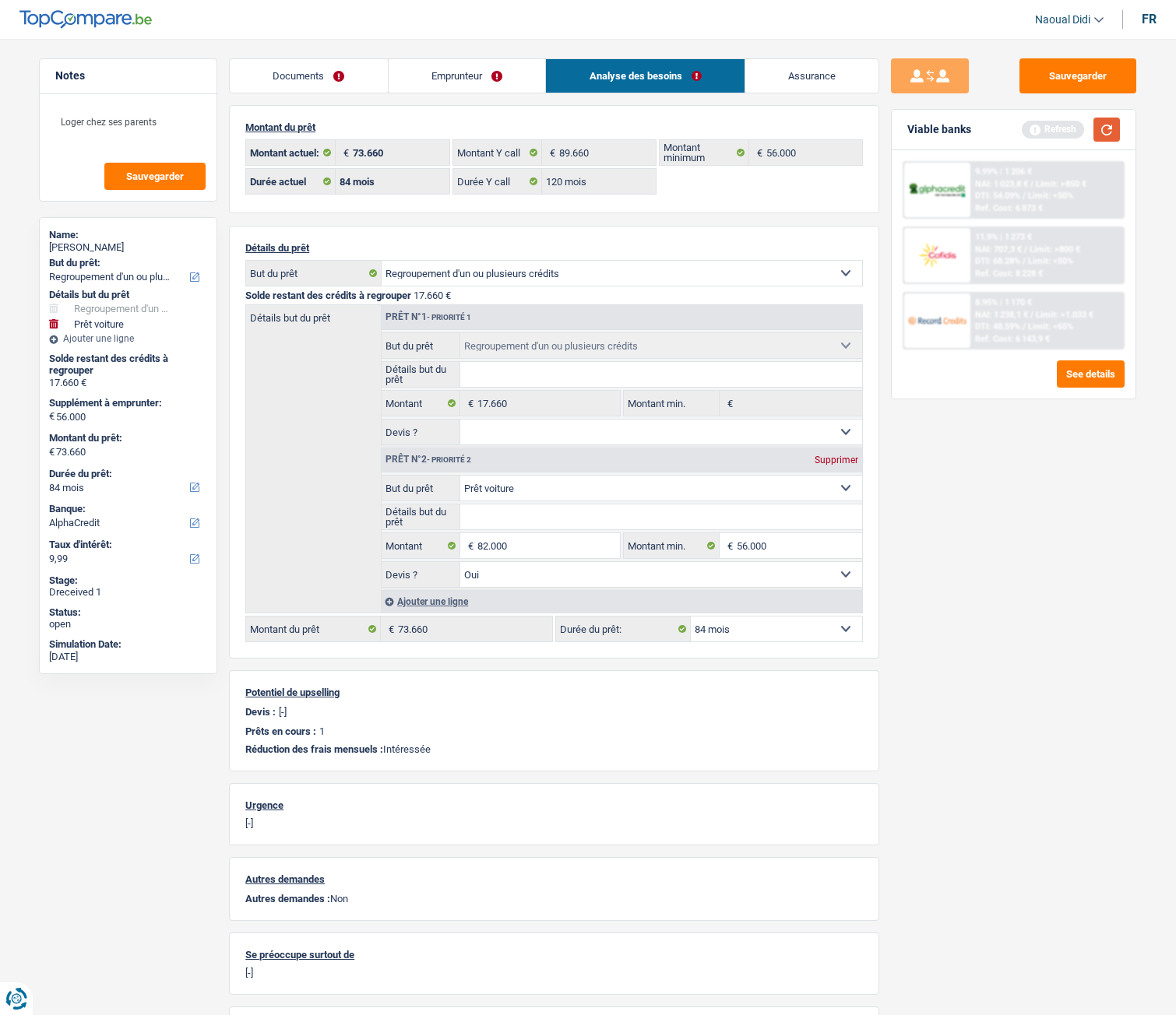
select select "144"
type input "99.660"
select select "144"
drag, startPoint x: 1102, startPoint y: 129, endPoint x: 1097, endPoint y: 151, distance: 22.6
click at [1102, 131] on button "button" at bounding box center [1106, 130] width 26 height 24
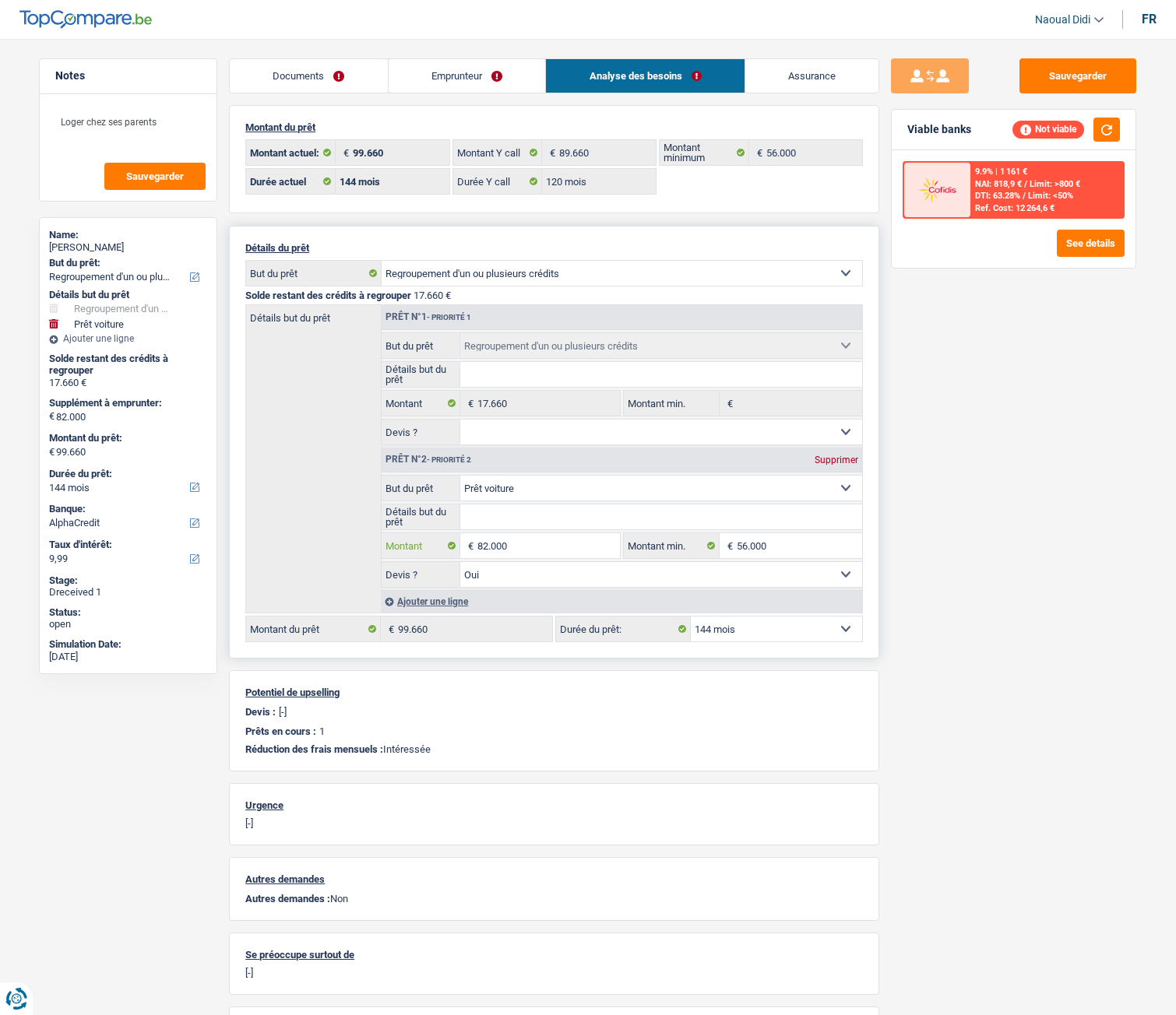
click at [486, 549] on input "82.000" at bounding box center [549, 546] width 143 height 25
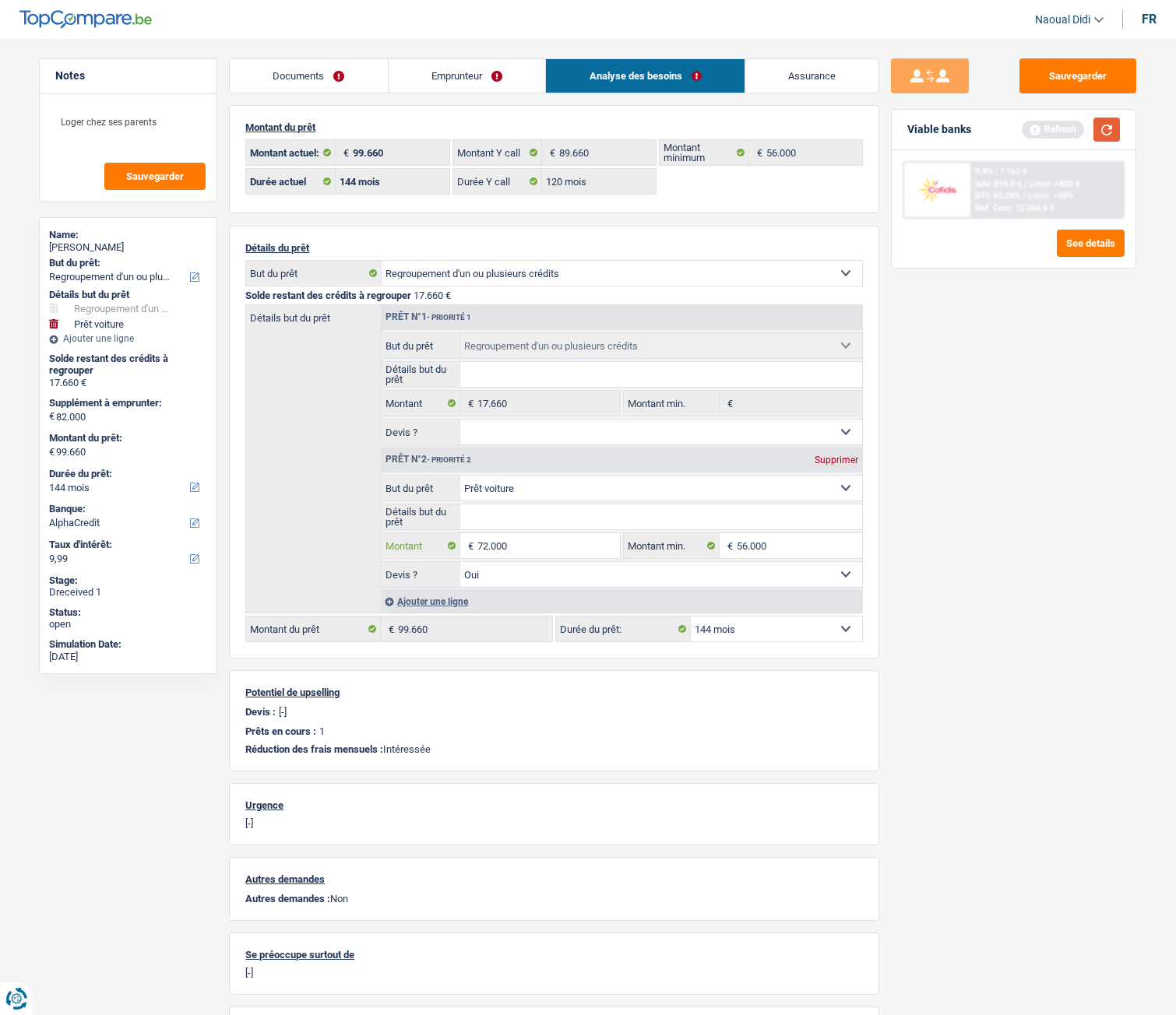
type input "72.000"
type input "89.660"
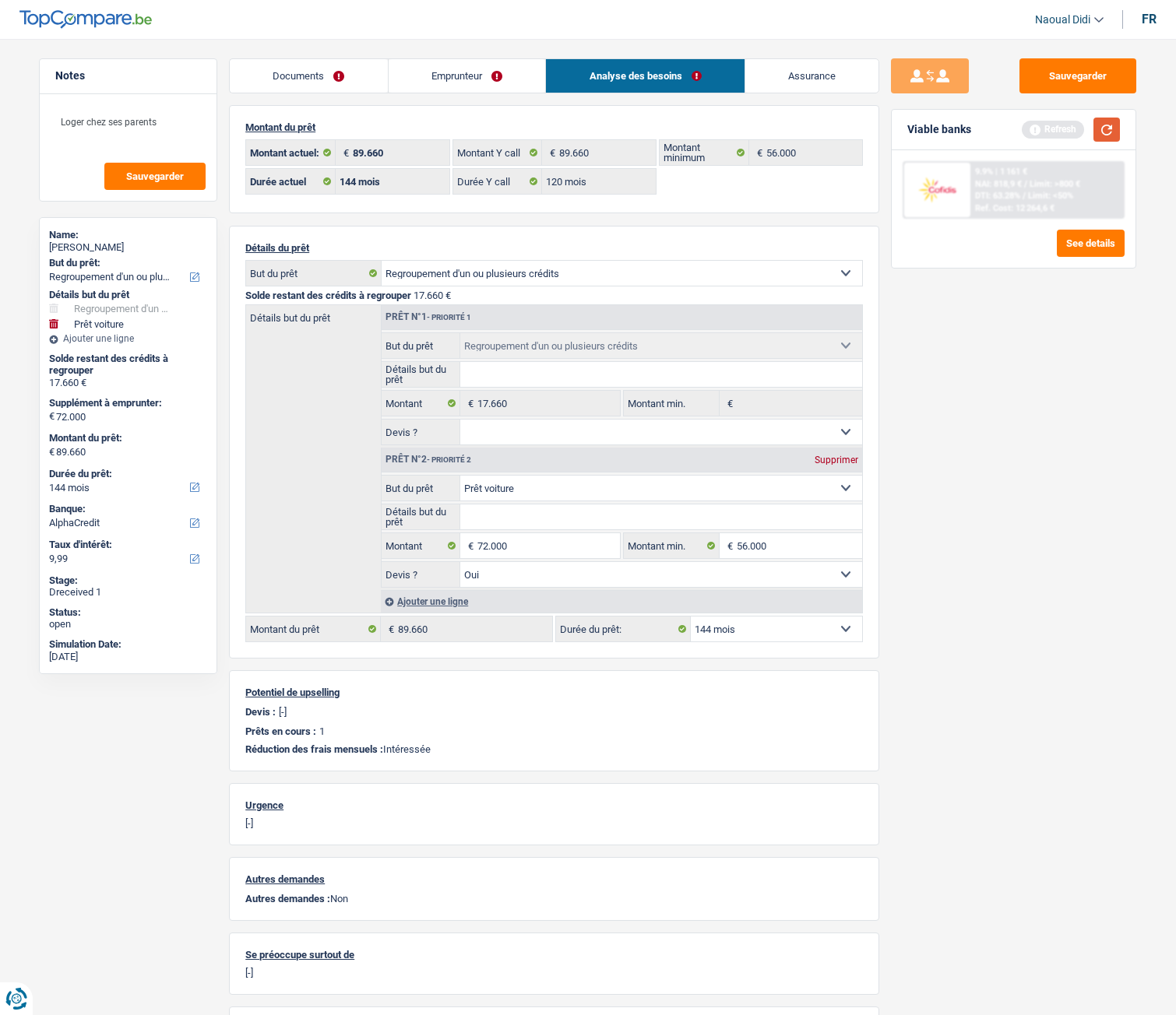
click at [1106, 133] on button "button" at bounding box center [1106, 130] width 26 height 24
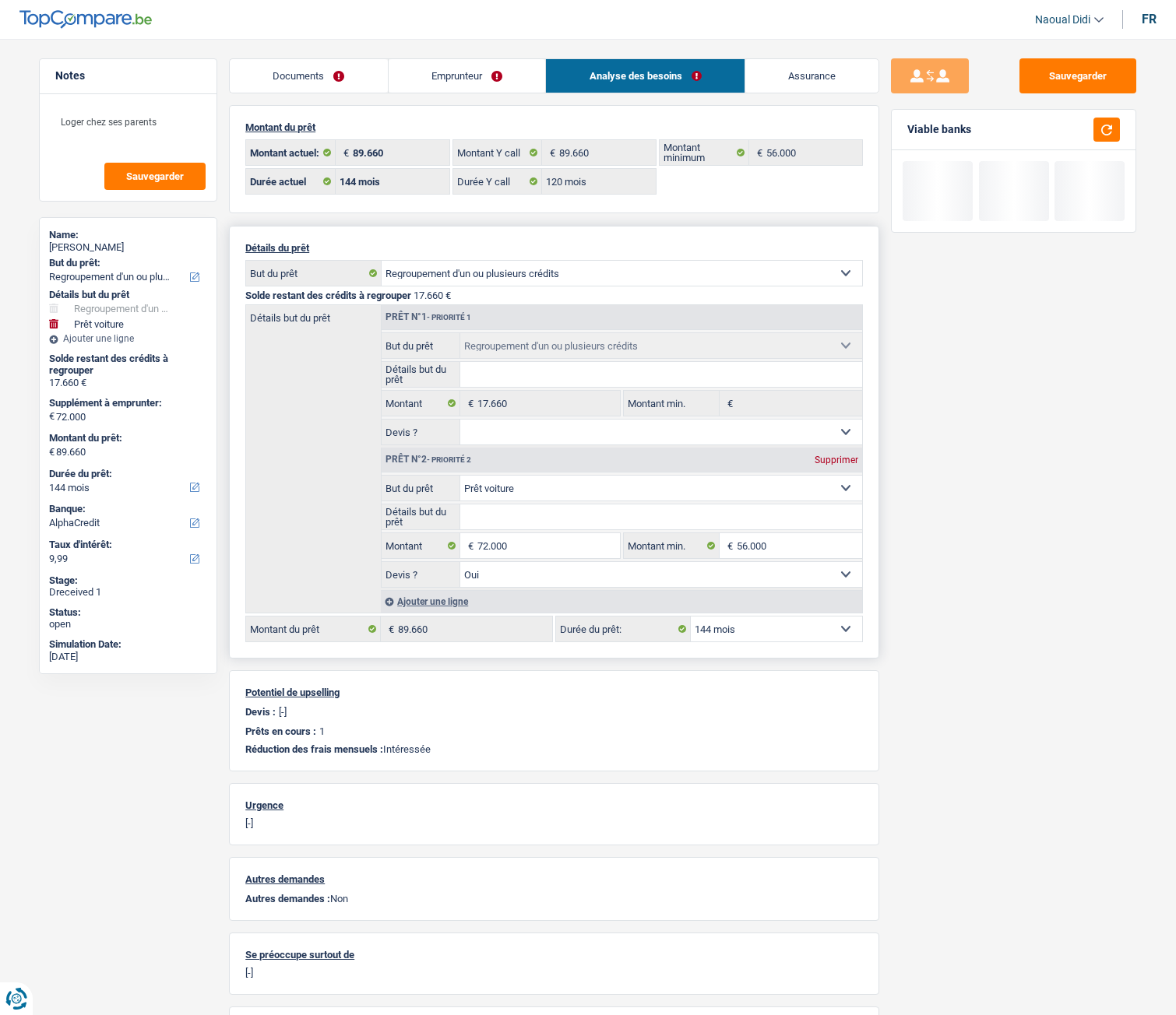
click at [779, 561] on select "12 mois 18 mois 24 mois 30 mois 36 mois 42 mois 48 mois 60 mois 72 mois 84 mois…" at bounding box center [777, 629] width 171 height 25
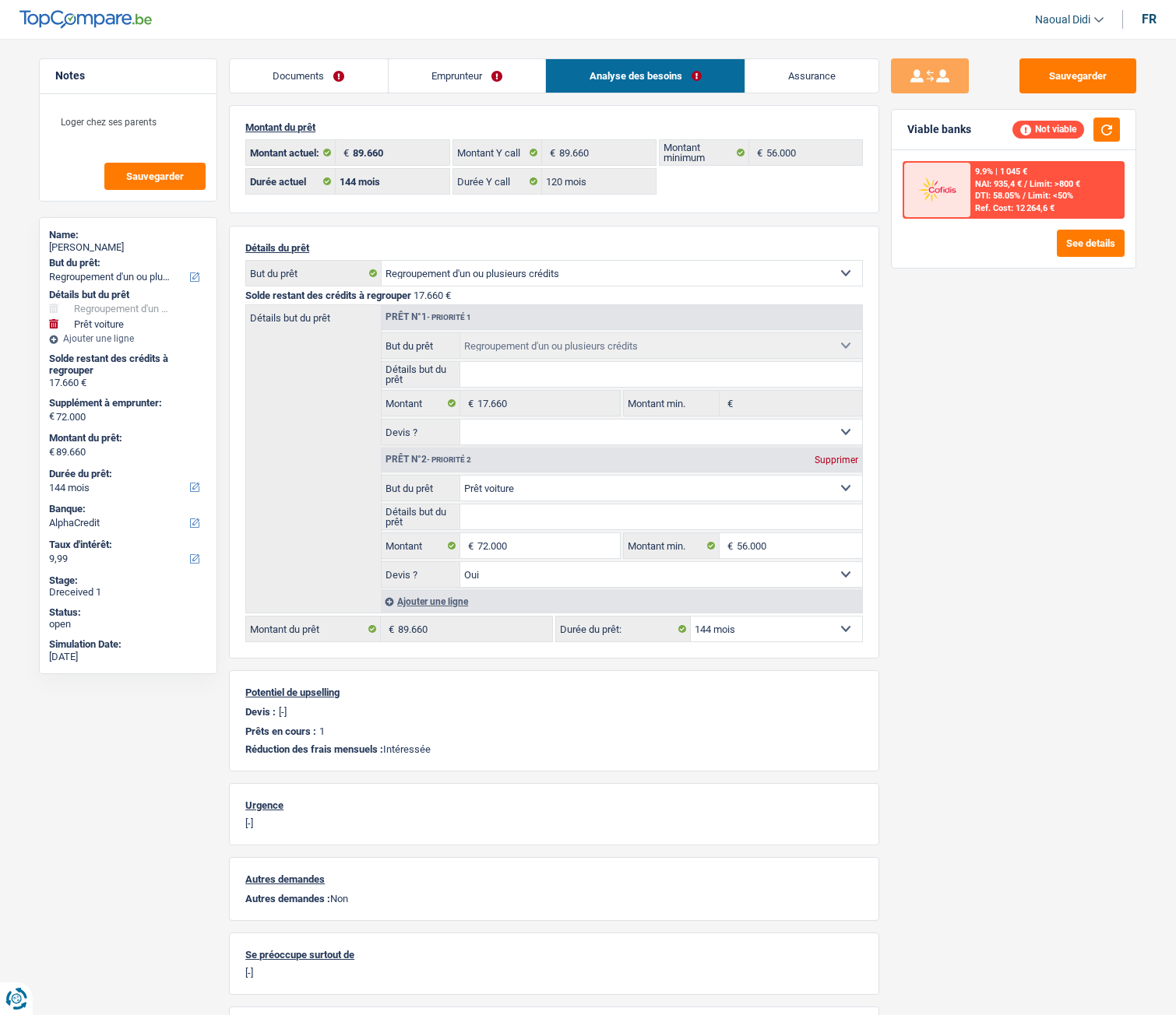
click at [952, 561] on div "Sauvegarder Viable banks Not viable 9.9% | 1 045 € NAI: 935,4 € / Limit: >800 €…" at bounding box center [1014, 522] width 269 height 928
click at [789, 561] on select "12 mois 18 mois 24 mois 30 mois 36 mois 42 mois 48 mois 60 mois 72 mois 84 mois…" at bounding box center [777, 629] width 171 height 25
select select "120"
click at [691, 561] on select "12 mois 18 mois 24 mois 30 mois 36 mois 42 mois 48 mois 60 mois 72 mois 84 mois…" at bounding box center [777, 629] width 171 height 25
select select "120"
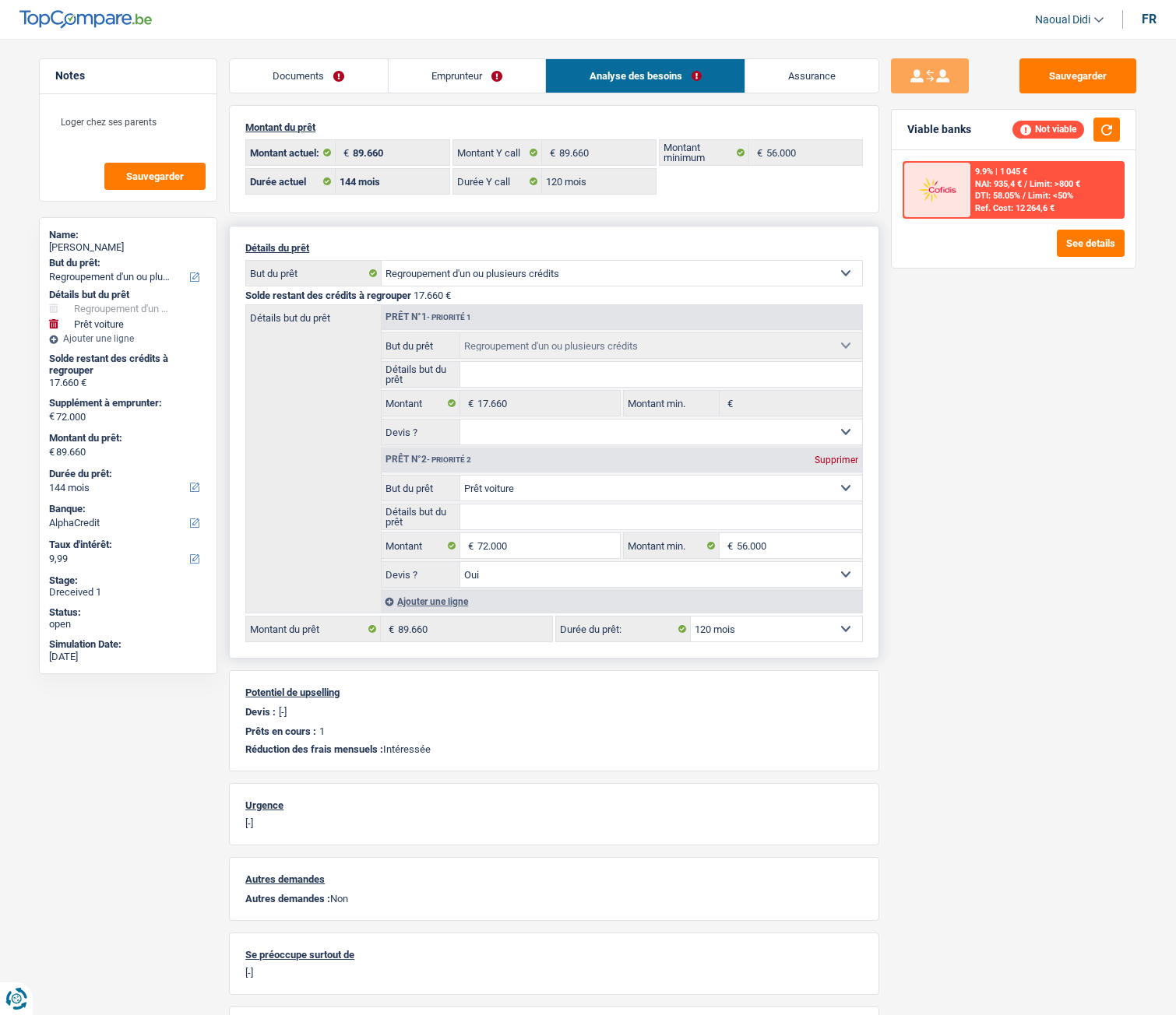
select select "120"
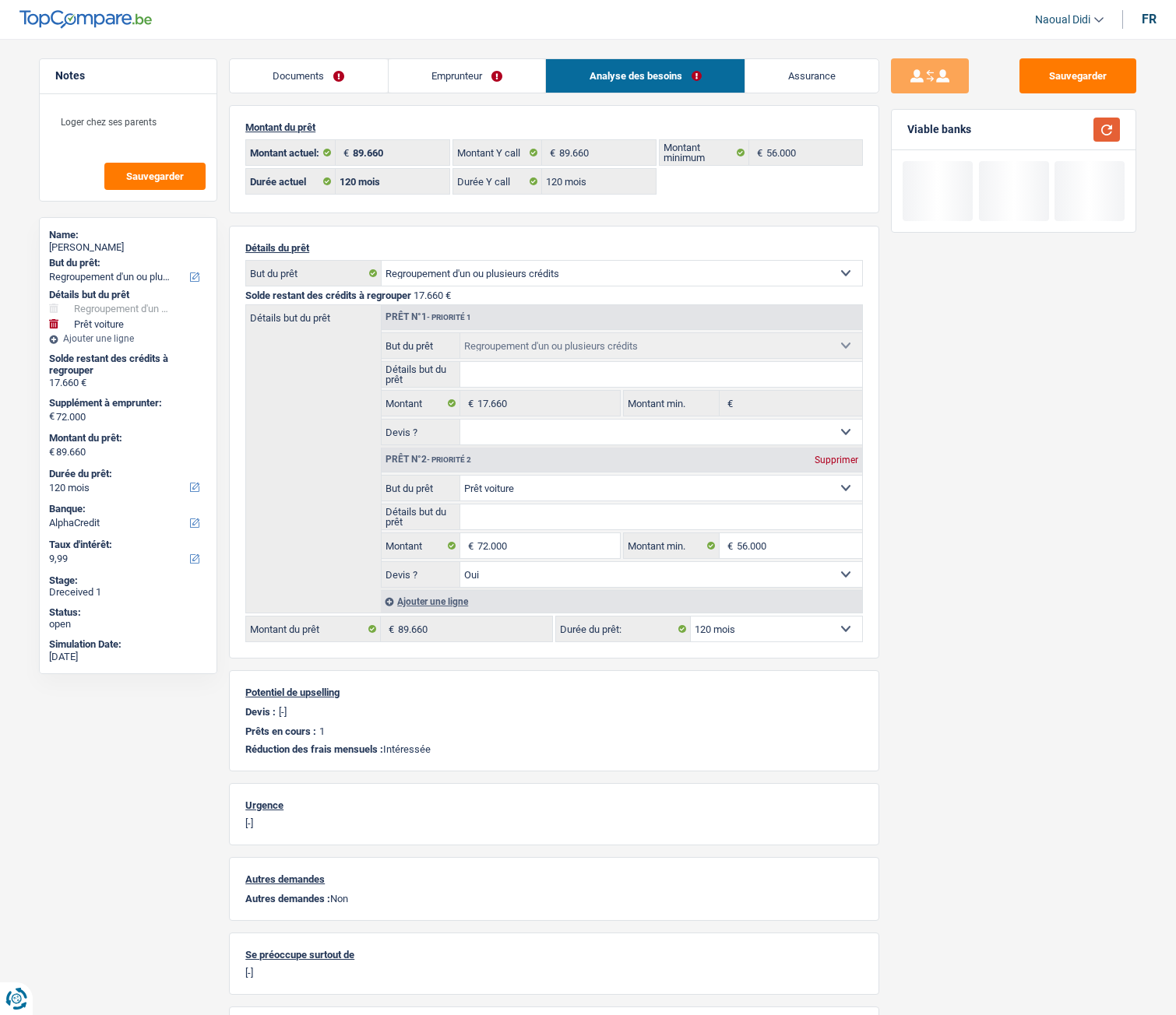
drag, startPoint x: 1099, startPoint y: 138, endPoint x: 1094, endPoint y: 178, distance: 40.3
click at [1099, 142] on div "Viable banks" at bounding box center [1014, 130] width 244 height 40
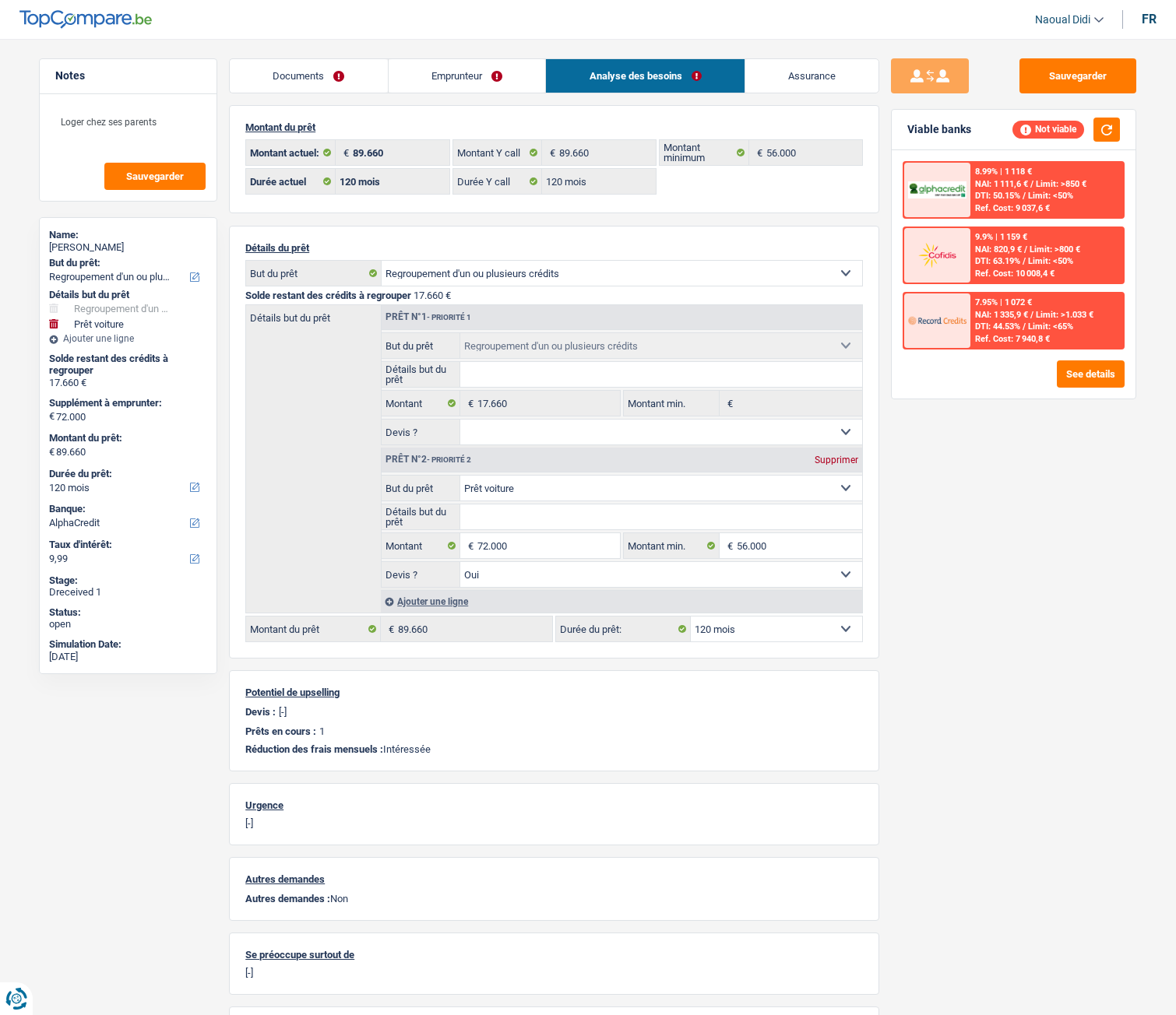
click at [459, 73] on link "Emprunteur" at bounding box center [468, 76] width 158 height 34
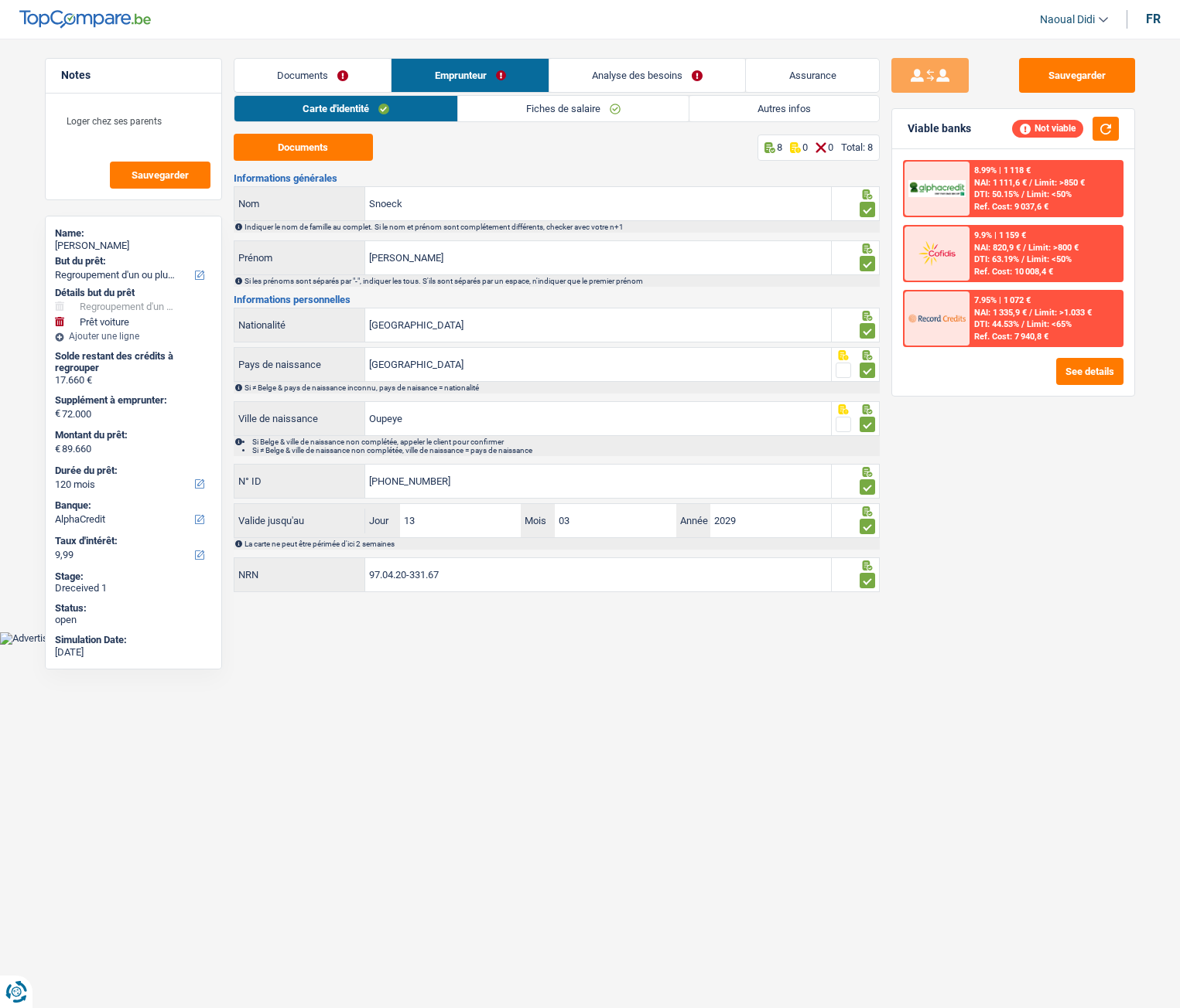
click at [562, 106] on link "Fiches de salaire" at bounding box center [573, 108] width 230 height 25
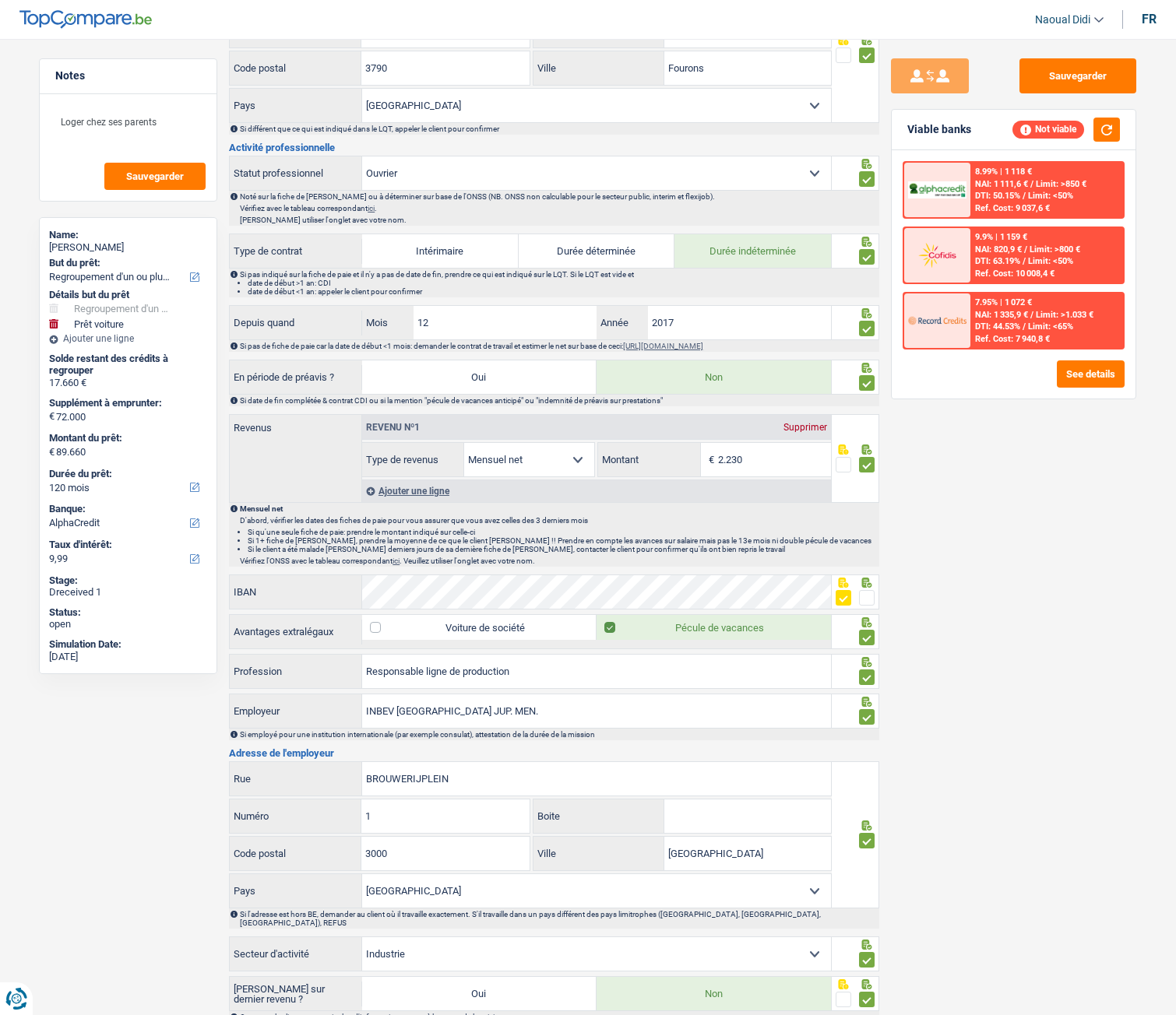
scroll to position [498, 0]
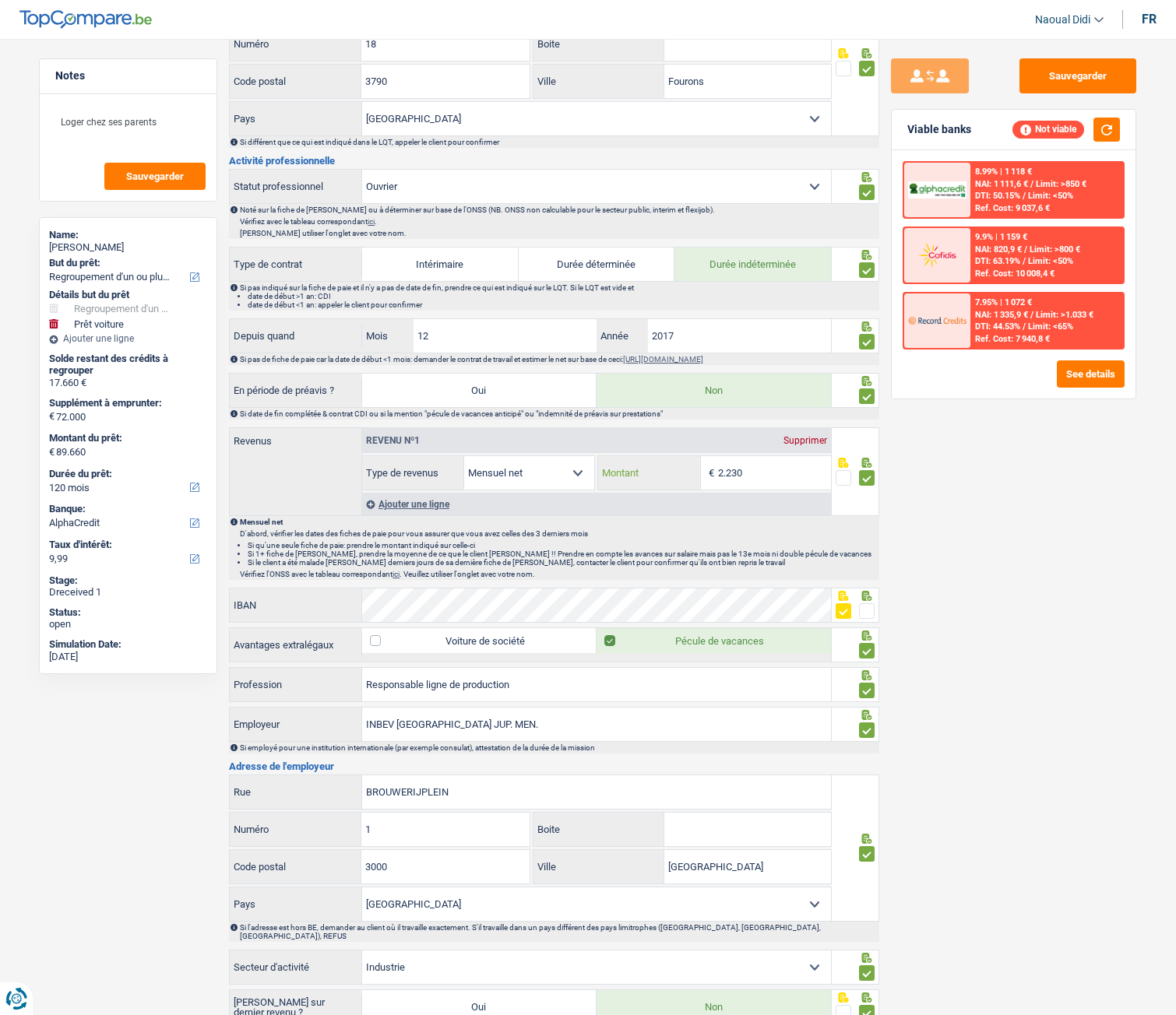
click at [782, 486] on input "2.230" at bounding box center [775, 473] width 113 height 34
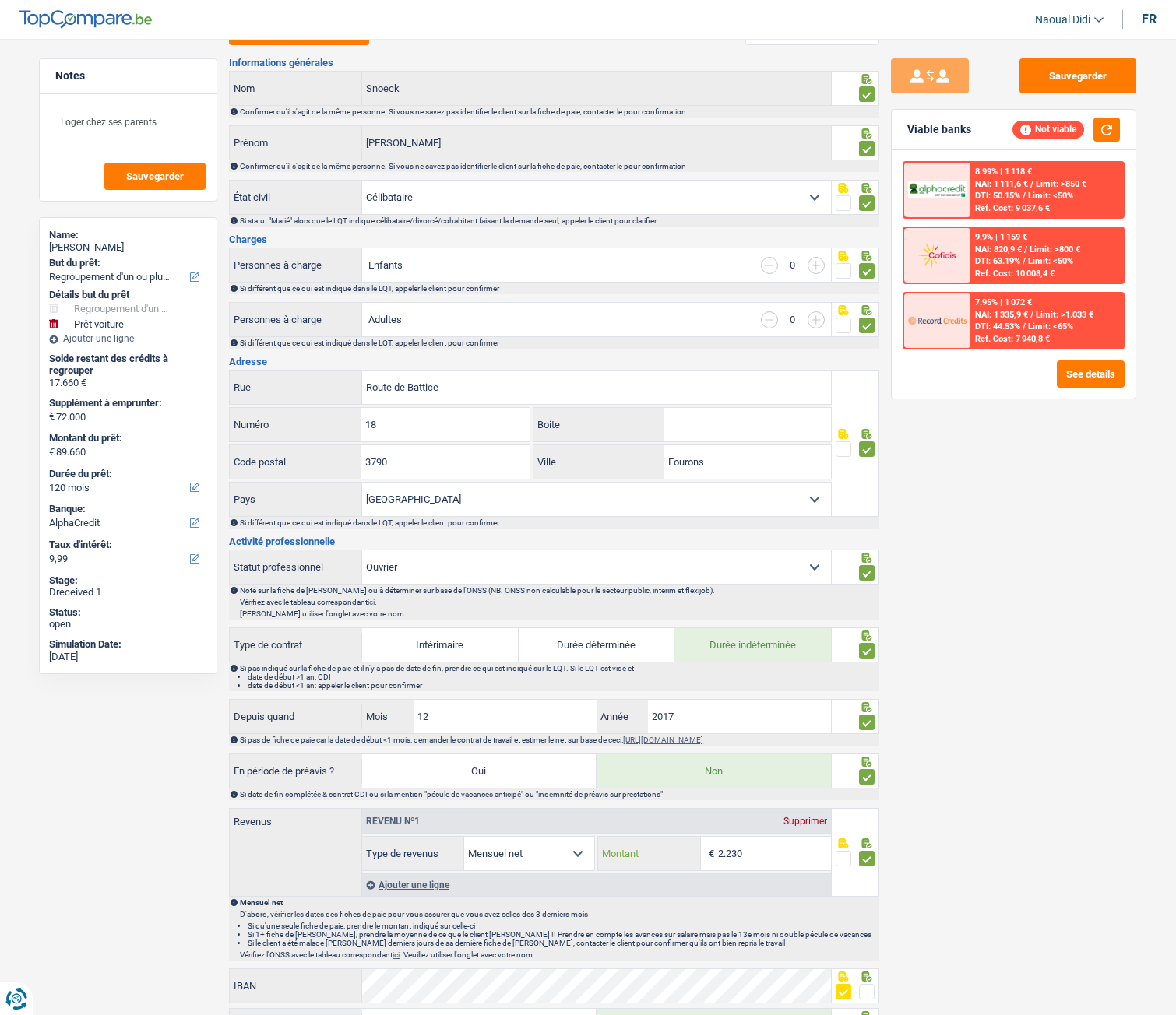
scroll to position [0, 0]
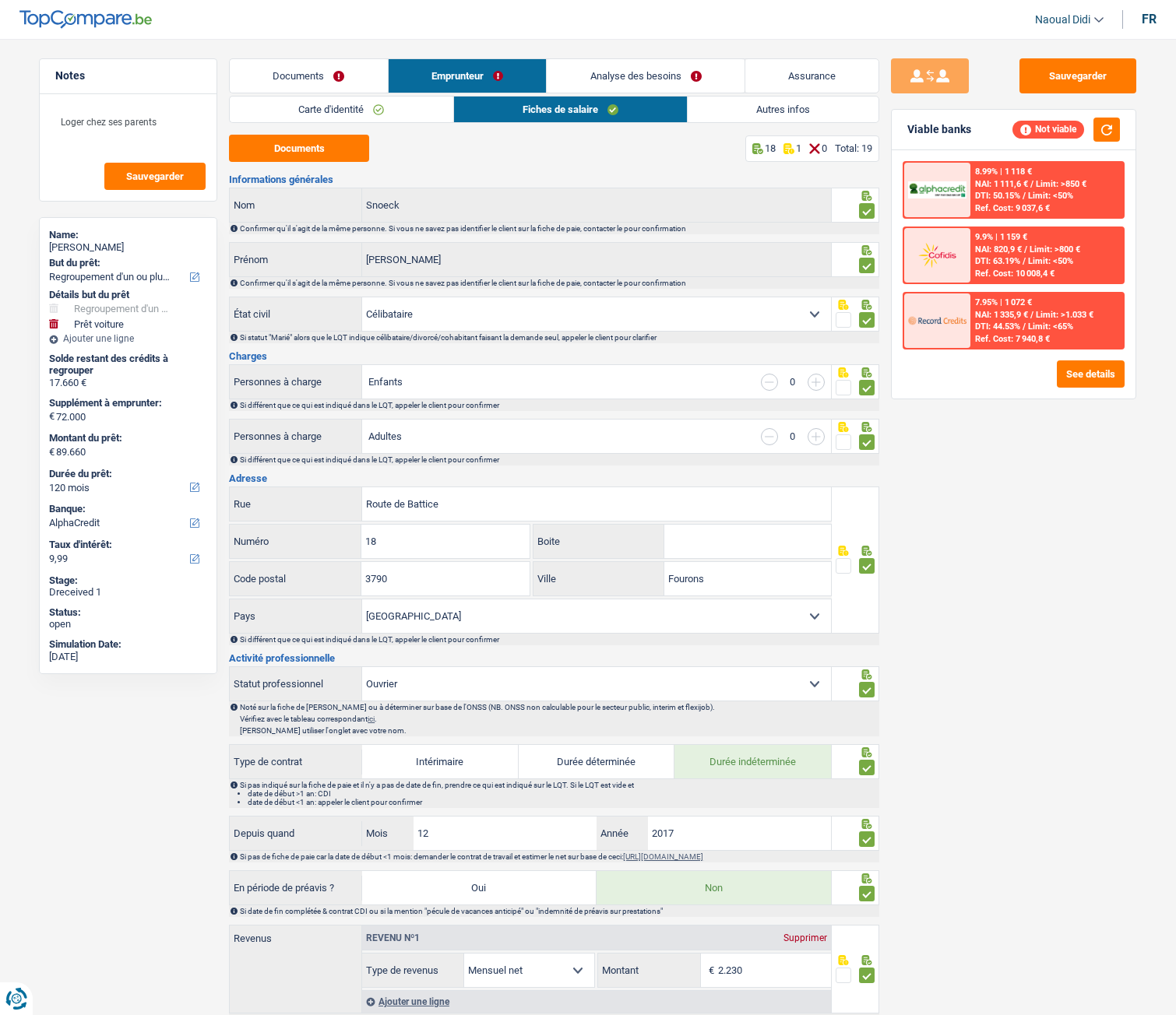
click at [625, 74] on link "Analyse des besoins" at bounding box center [645, 76] width 198 height 34
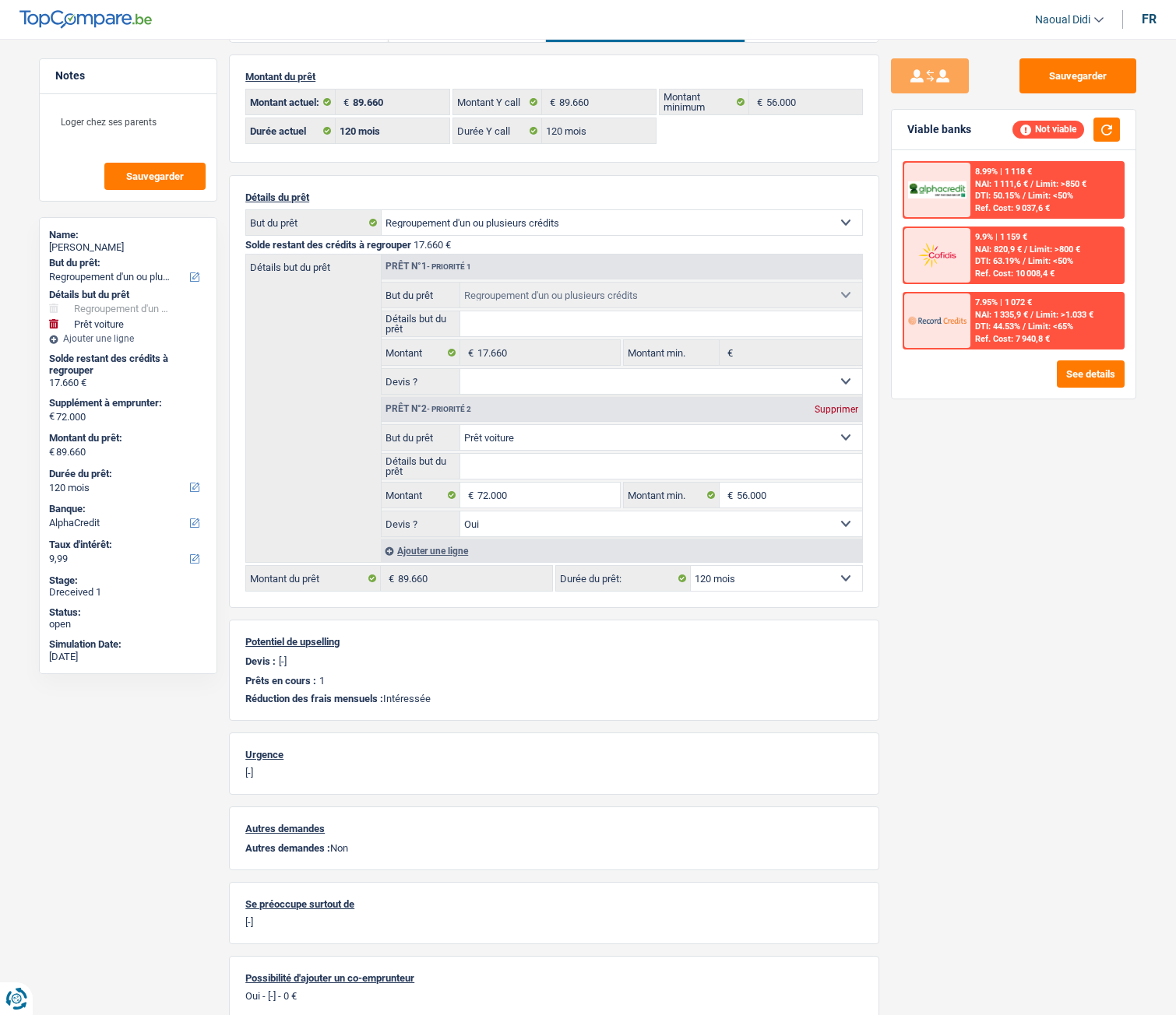
scroll to position [78, 0]
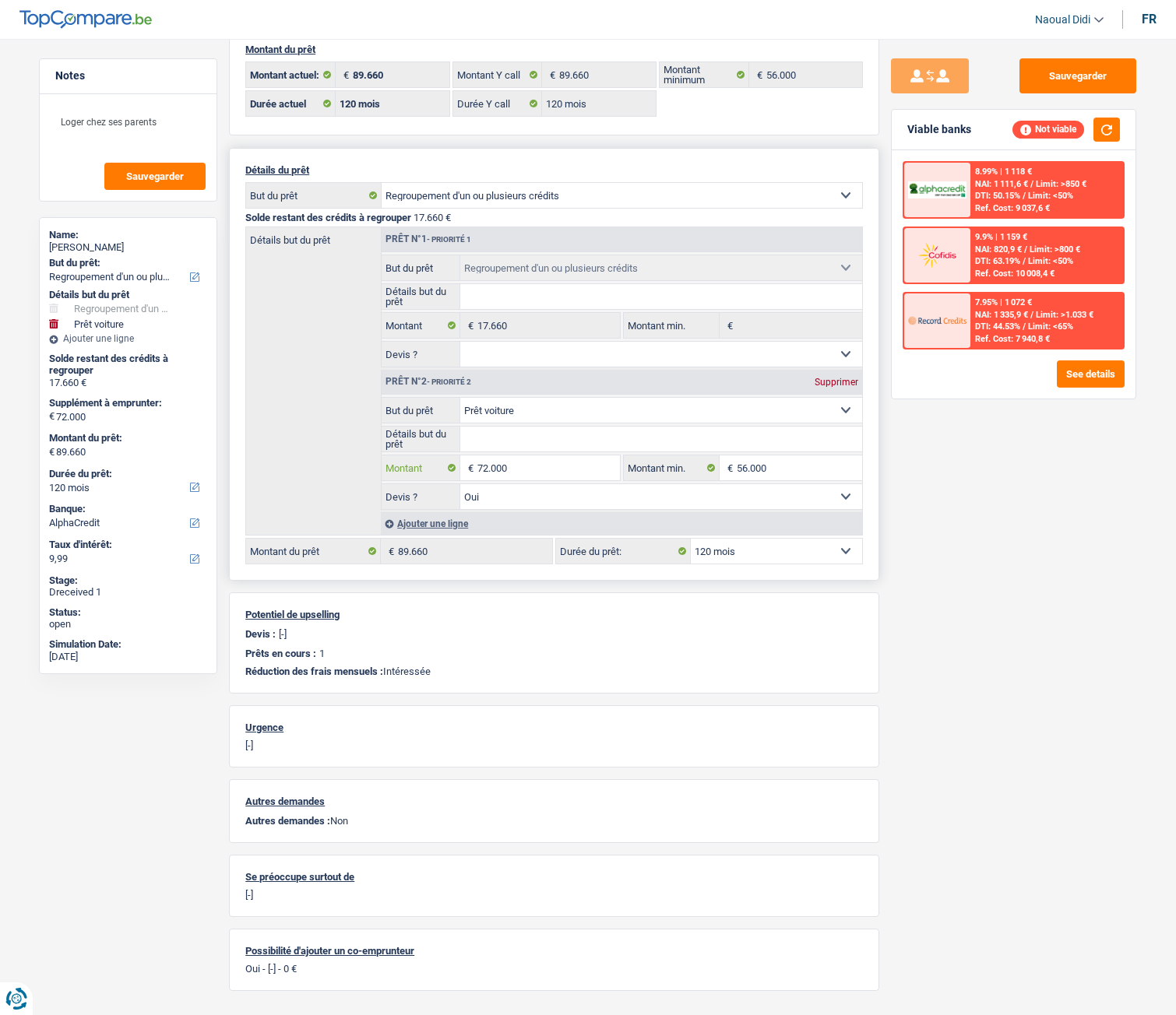
click at [516, 468] on input "72.000" at bounding box center [549, 468] width 143 height 25
click at [503, 467] on input "72.000" at bounding box center [549, 468] width 143 height 25
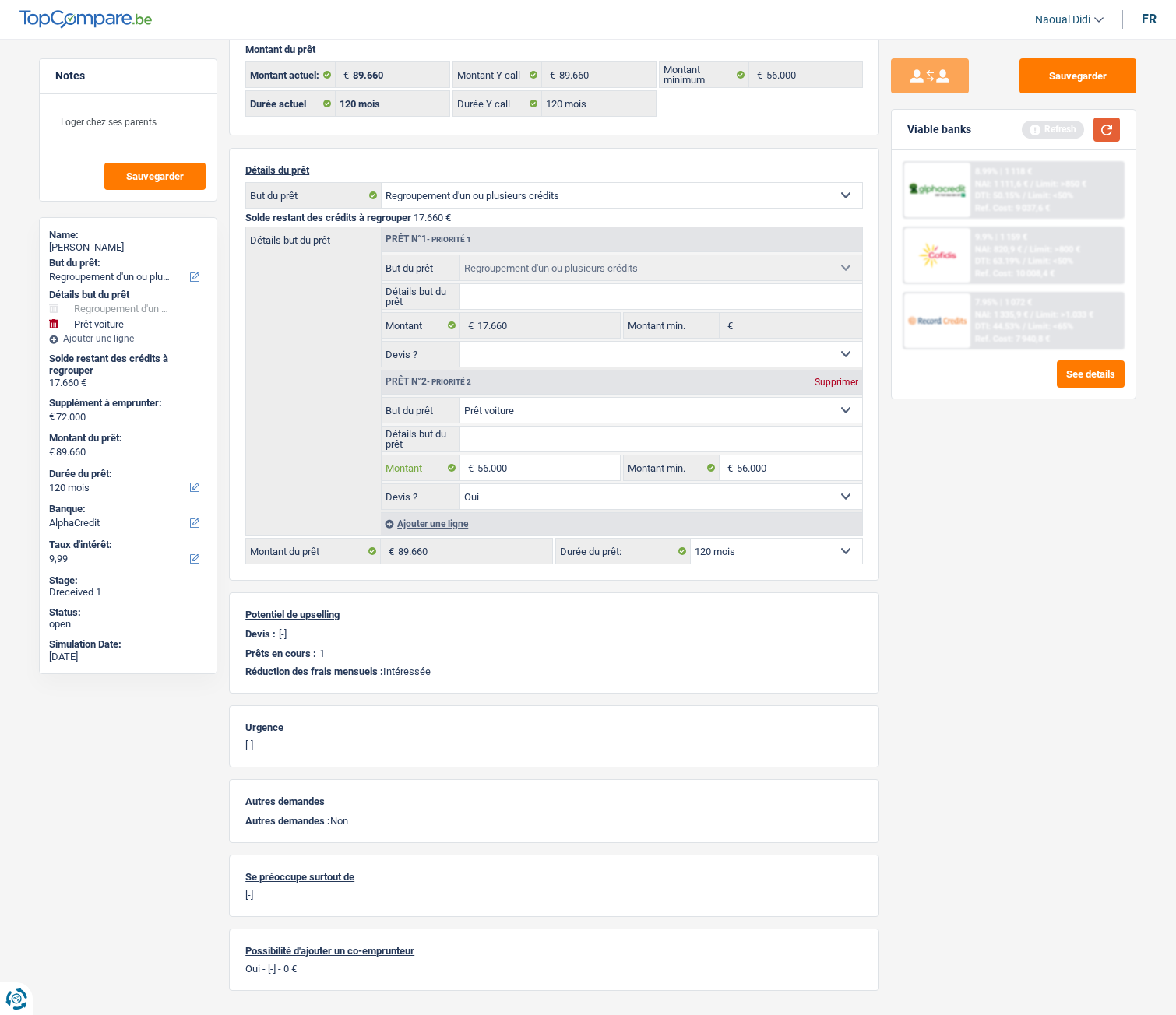
type input "56.000"
type input "73.660"
select select "144"
type input "73.660"
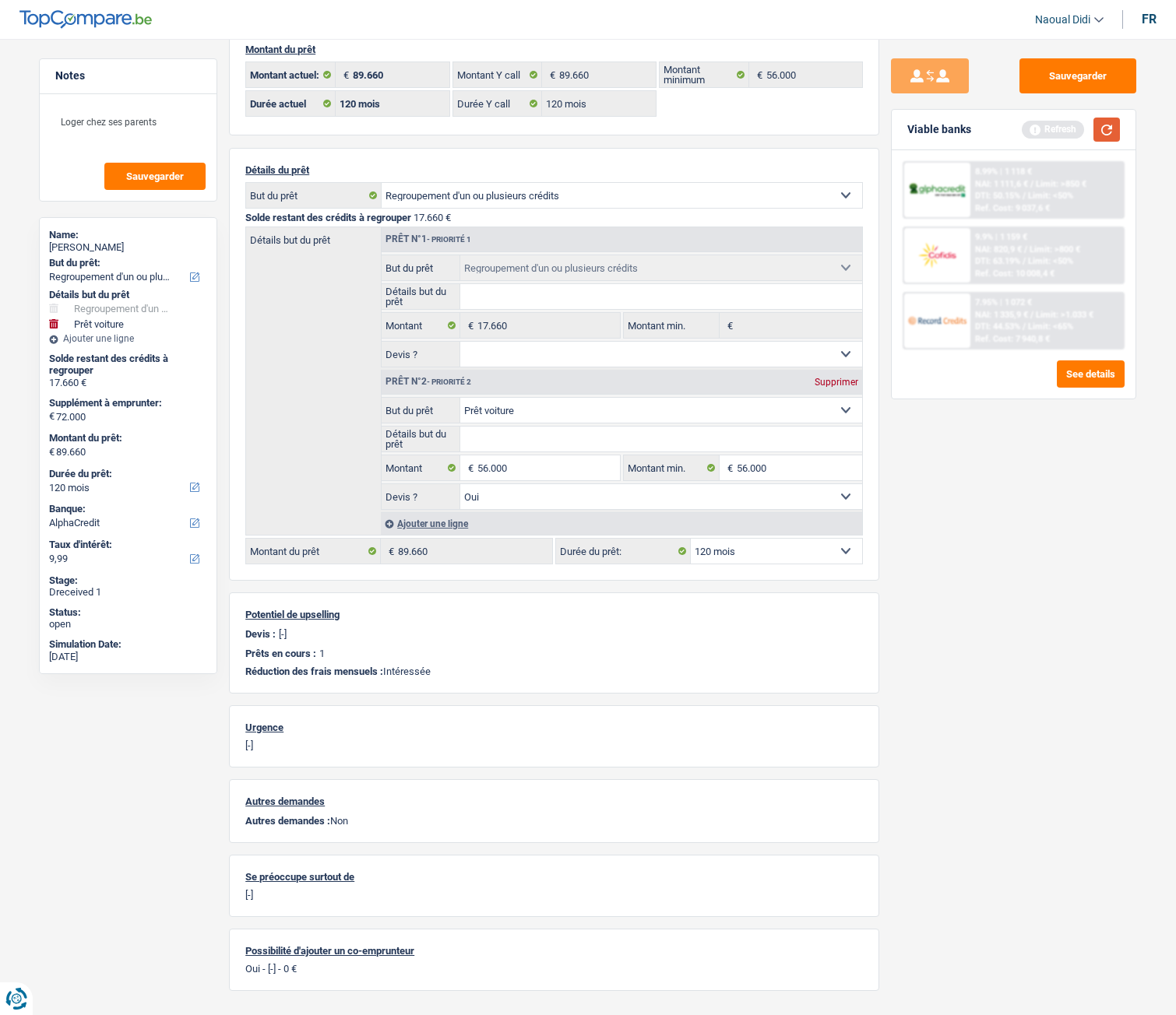
select select "144"
type input "73.660"
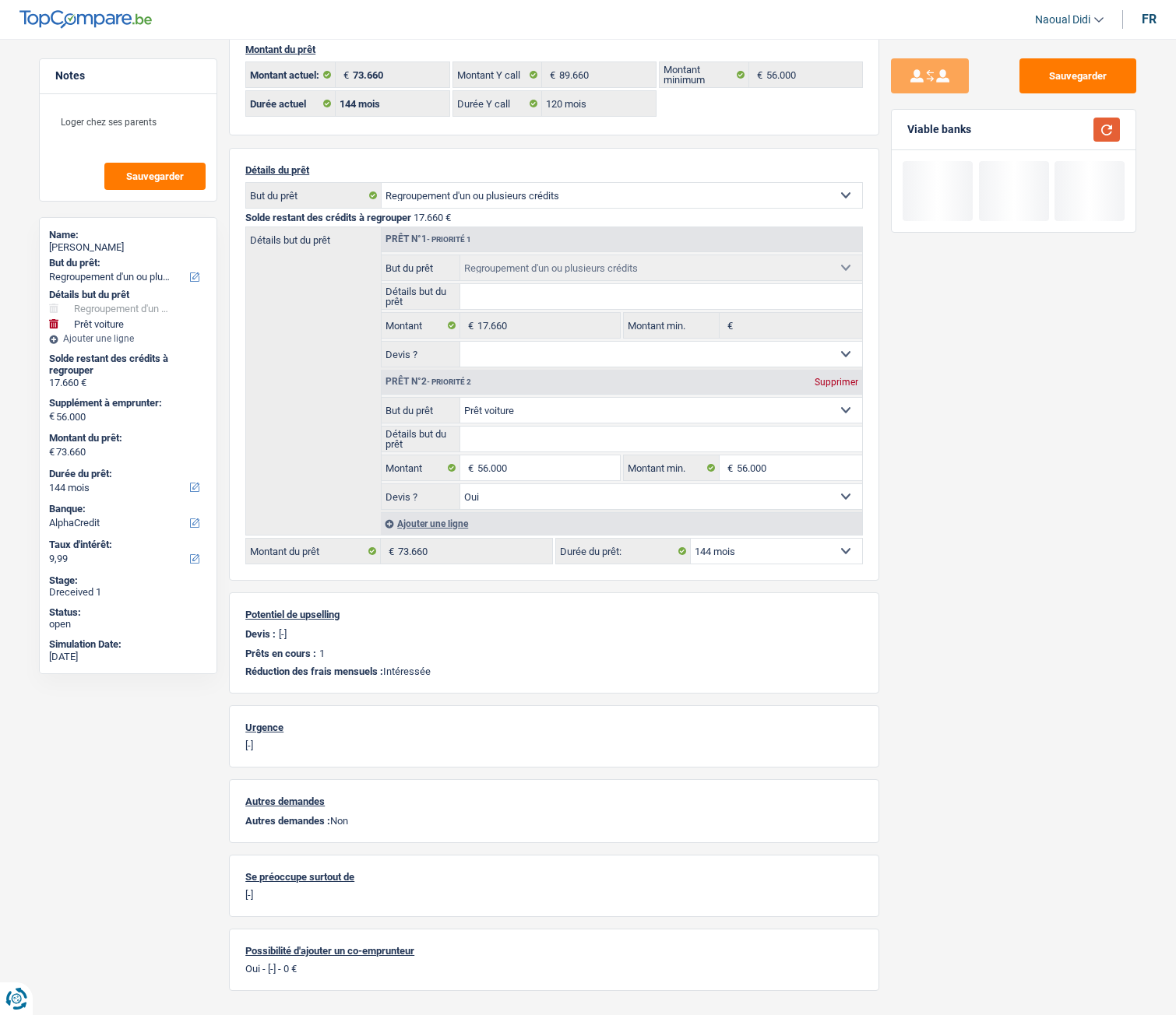
click at [1105, 123] on button "button" at bounding box center [1106, 130] width 26 height 24
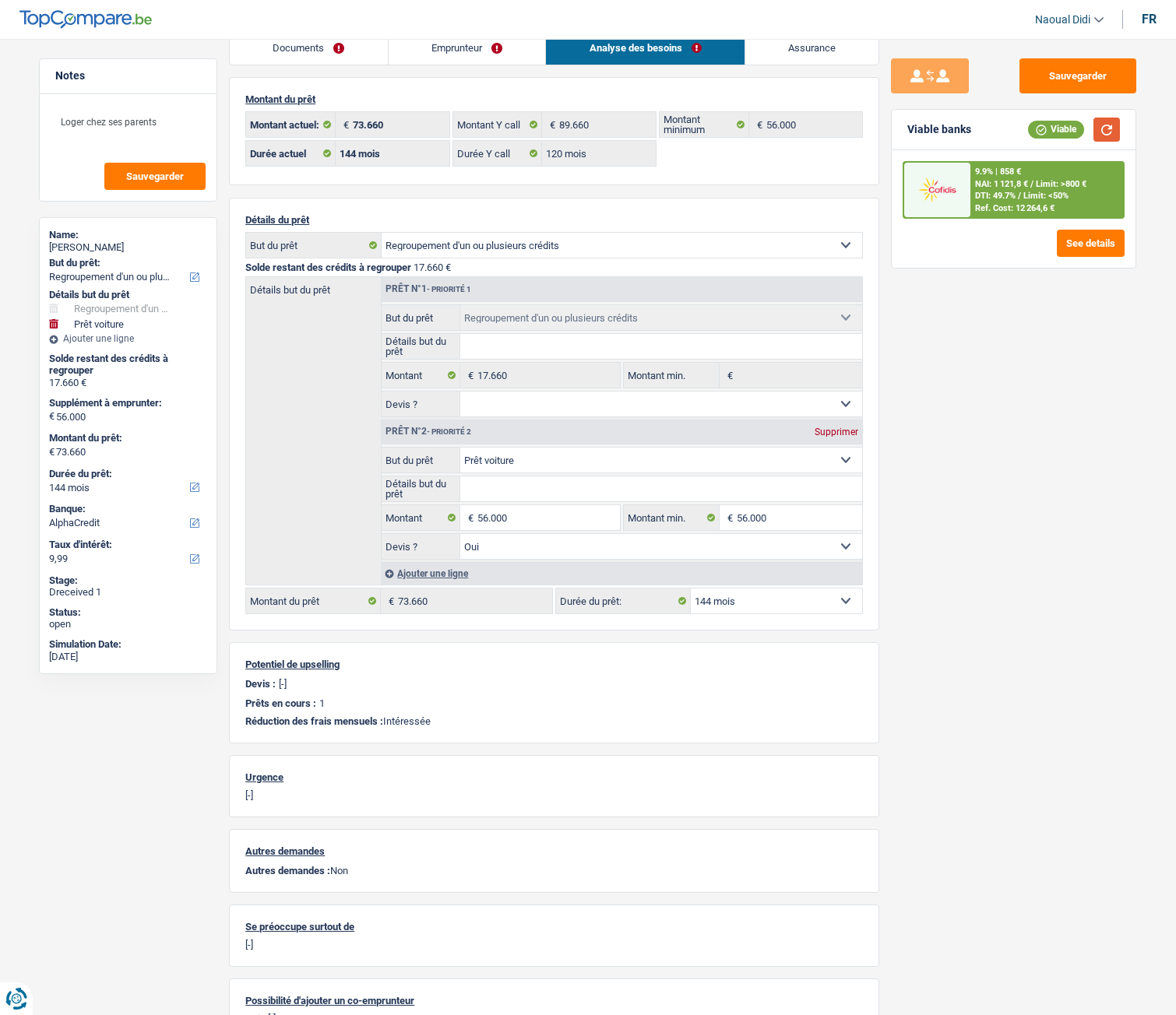
scroll to position [0, 0]
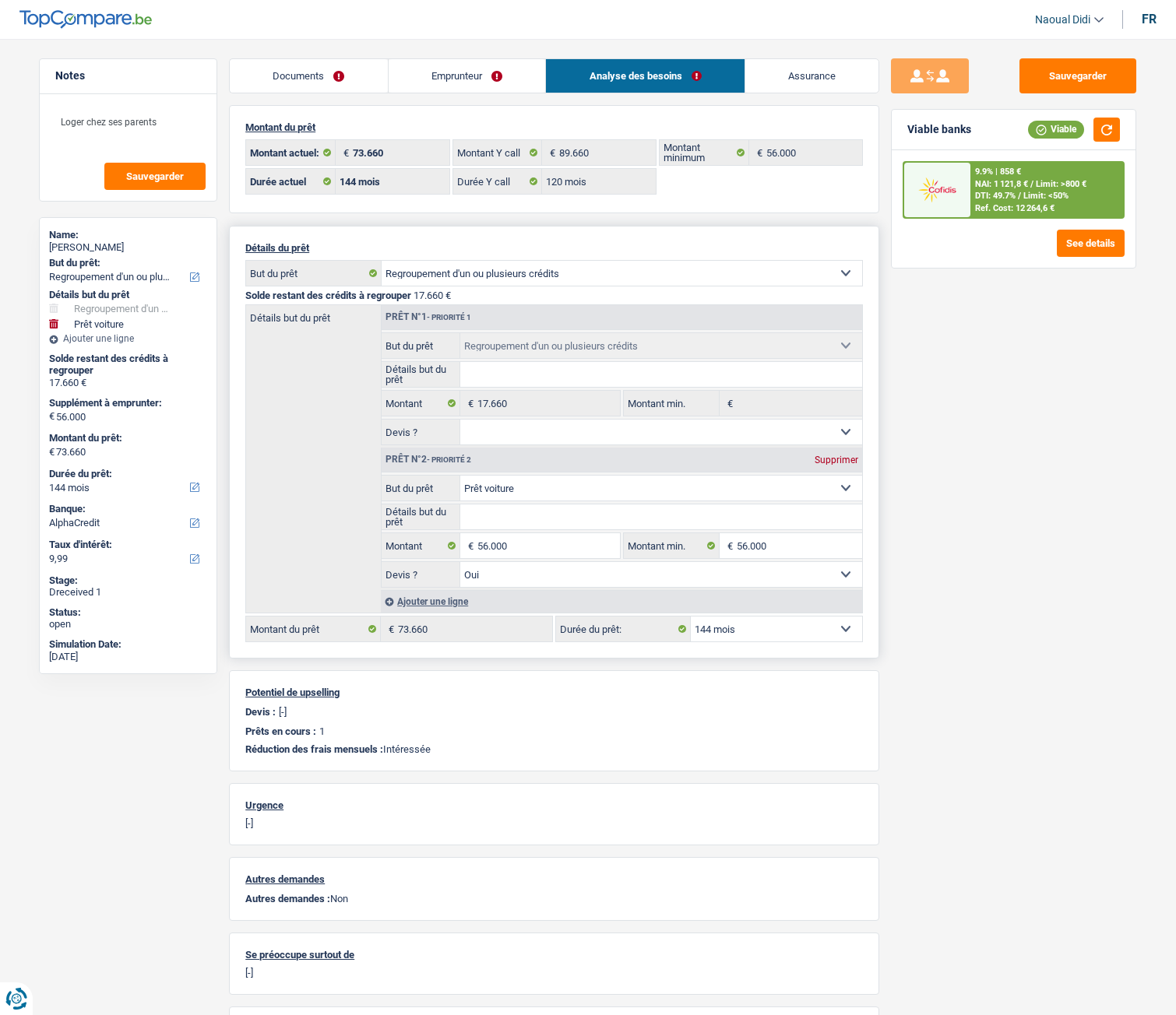
click at [784, 561] on select "12 mois 18 mois 24 mois 30 mois 36 mois 42 mois 48 mois 60 mois 72 mois 84 mois…" at bounding box center [777, 629] width 171 height 25
select select "120"
click at [691, 561] on select "12 mois 18 mois 24 mois 30 mois 36 mois 42 mois 48 mois 60 mois 72 mois 84 mois…" at bounding box center [777, 629] width 171 height 25
select select "120"
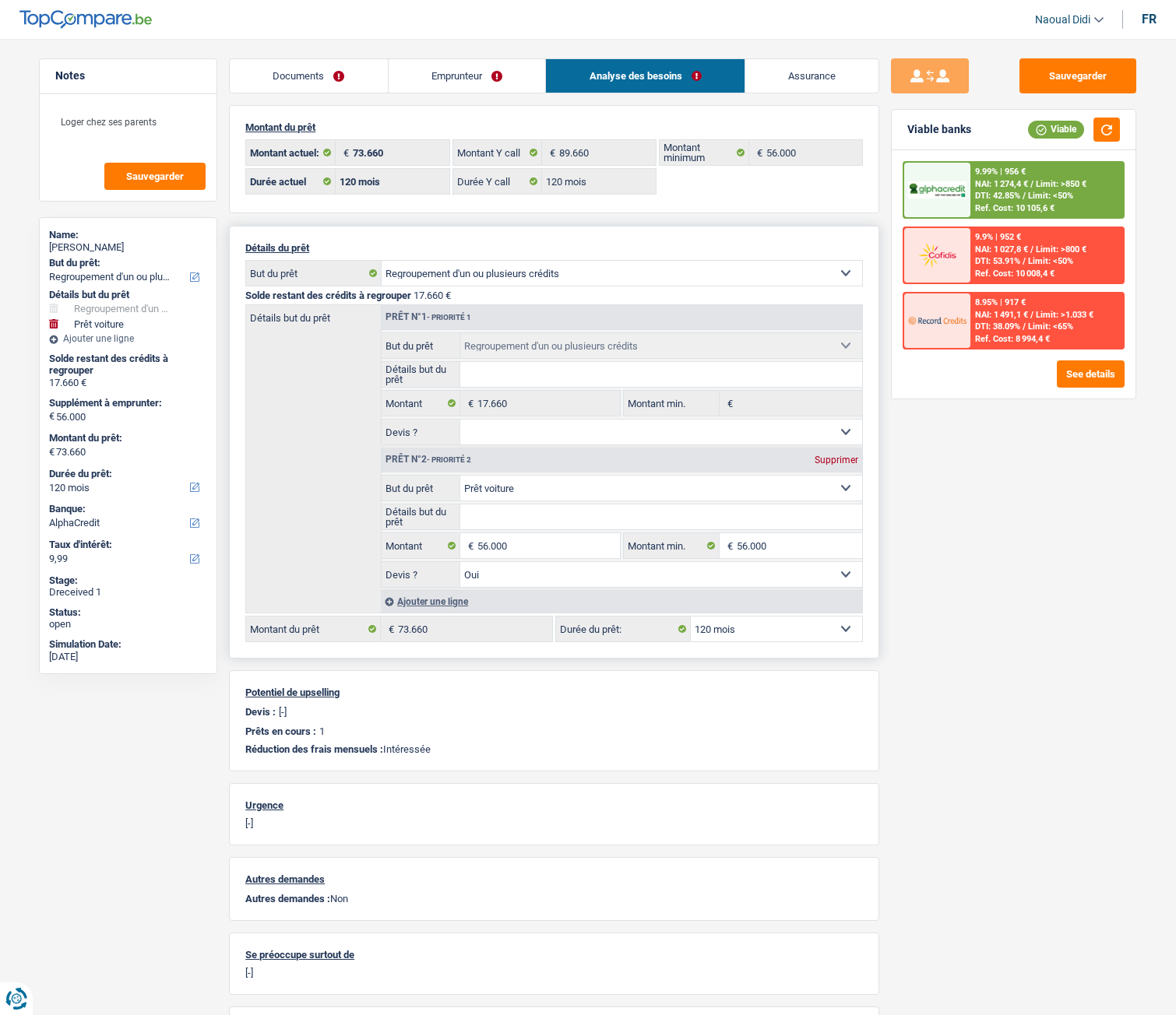
click at [788, 561] on select "12 mois 18 mois 24 mois 30 mois 36 mois 42 mois 48 mois 60 mois 72 mois 84 mois…" at bounding box center [777, 629] width 171 height 25
select select "84"
click at [691, 561] on select "12 mois 18 mois 24 mois 30 mois 36 mois 42 mois 48 mois 60 mois 72 mois 84 mois…" at bounding box center [777, 629] width 171 height 25
select select "84"
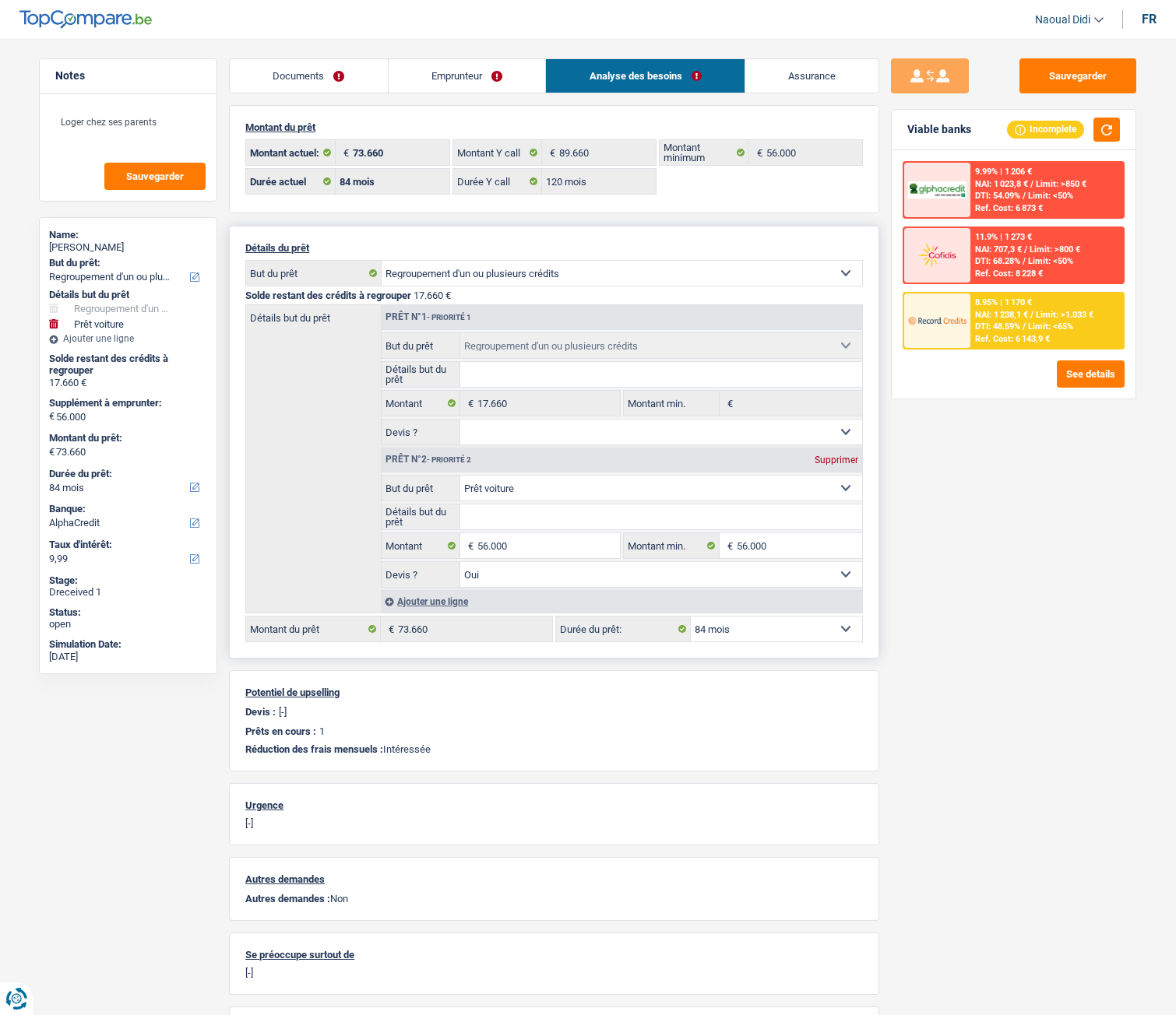
click at [510, 519] on input "Détails but du prêt" at bounding box center [661, 516] width 403 height 25
click at [512, 518] on input "Détails but du prêt" at bounding box center [661, 516] width 403 height 25
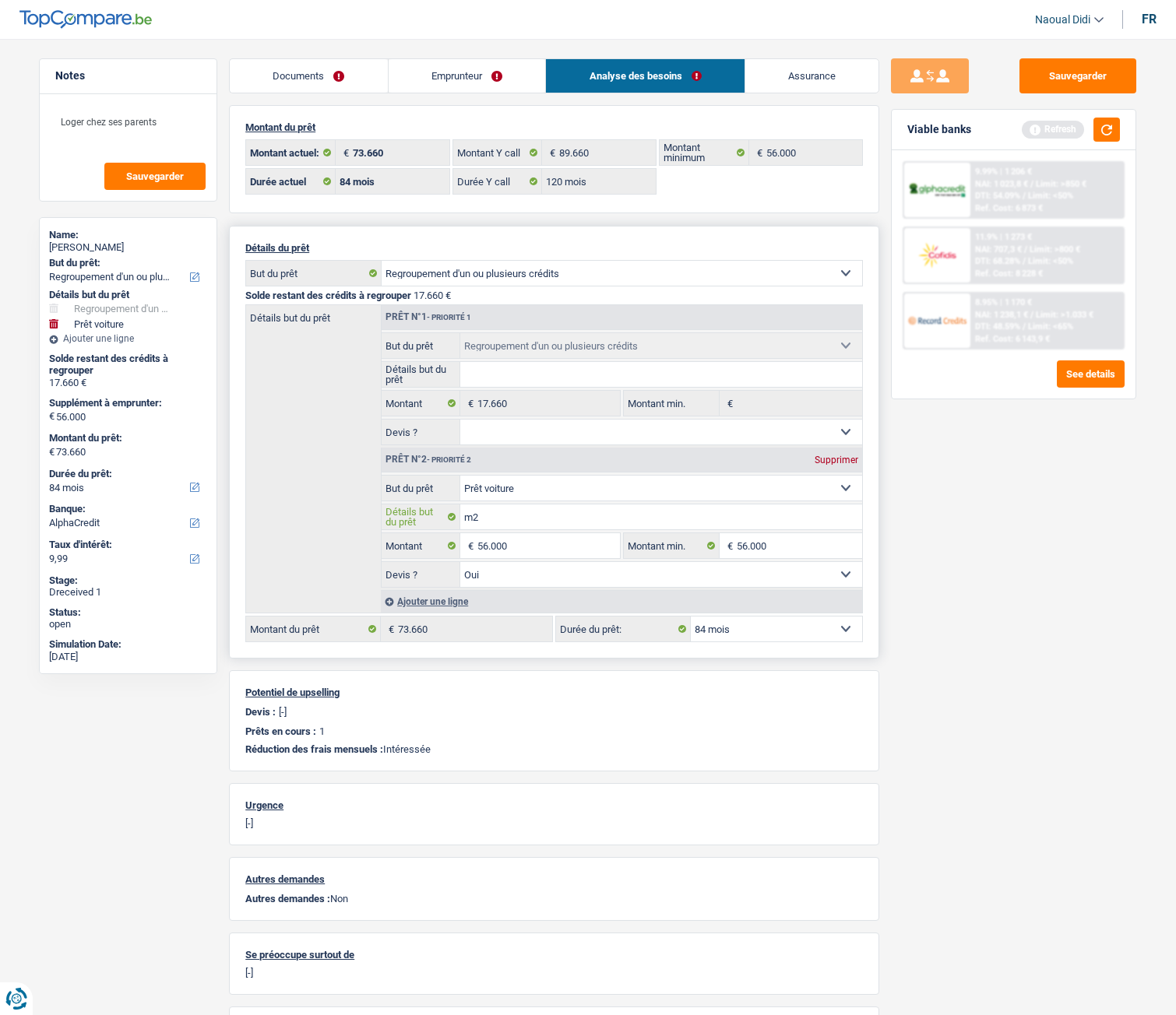
type input "m"
click at [1108, 124] on button "button" at bounding box center [1106, 130] width 26 height 24
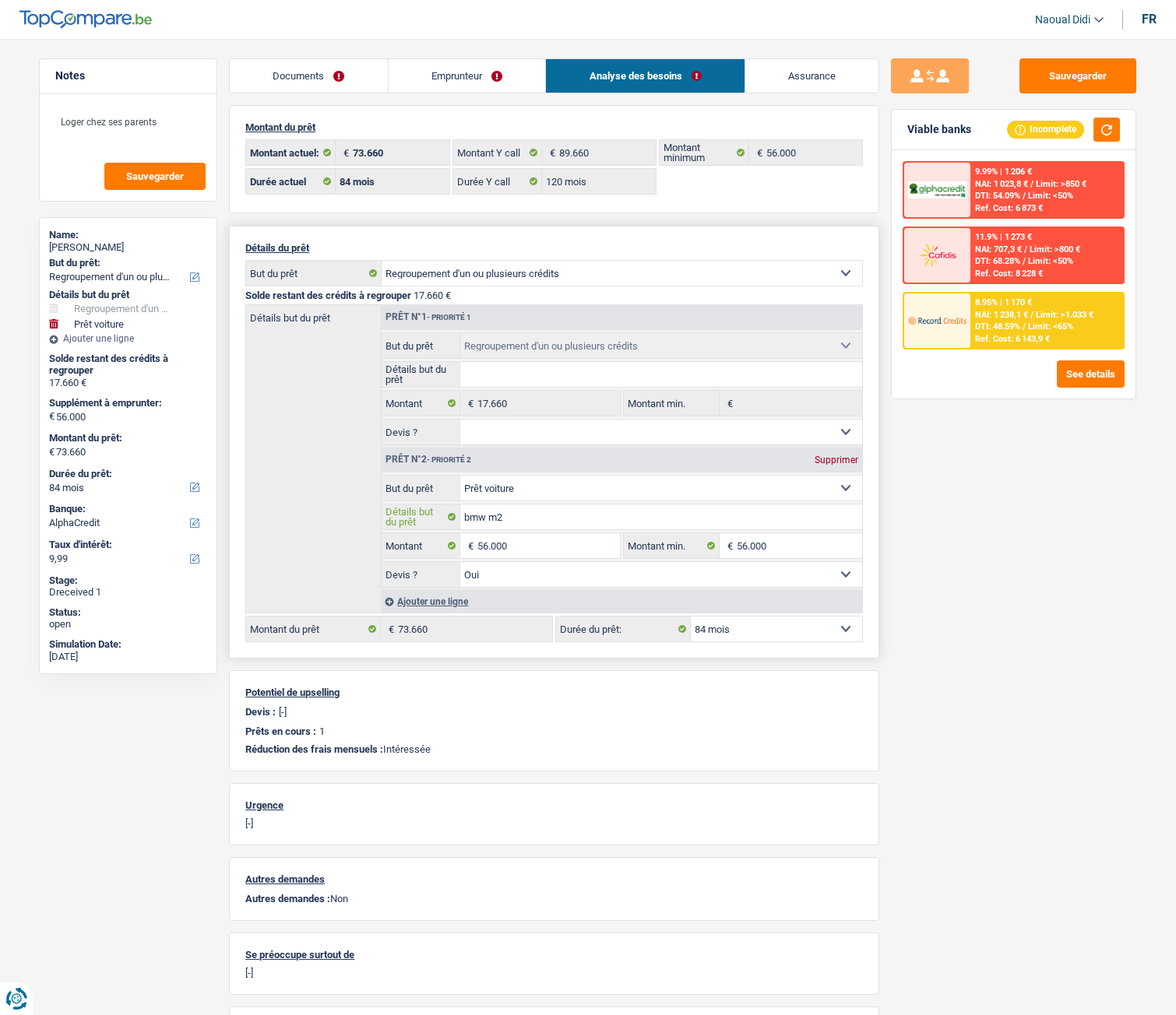
click at [594, 522] on input "bmw m2" at bounding box center [661, 516] width 403 height 25
click at [524, 524] on input "bmw m2" at bounding box center [661, 516] width 403 height 25
click at [1101, 128] on button "button" at bounding box center [1106, 130] width 26 height 24
click at [486, 76] on link "Emprunteur" at bounding box center [468, 76] width 158 height 34
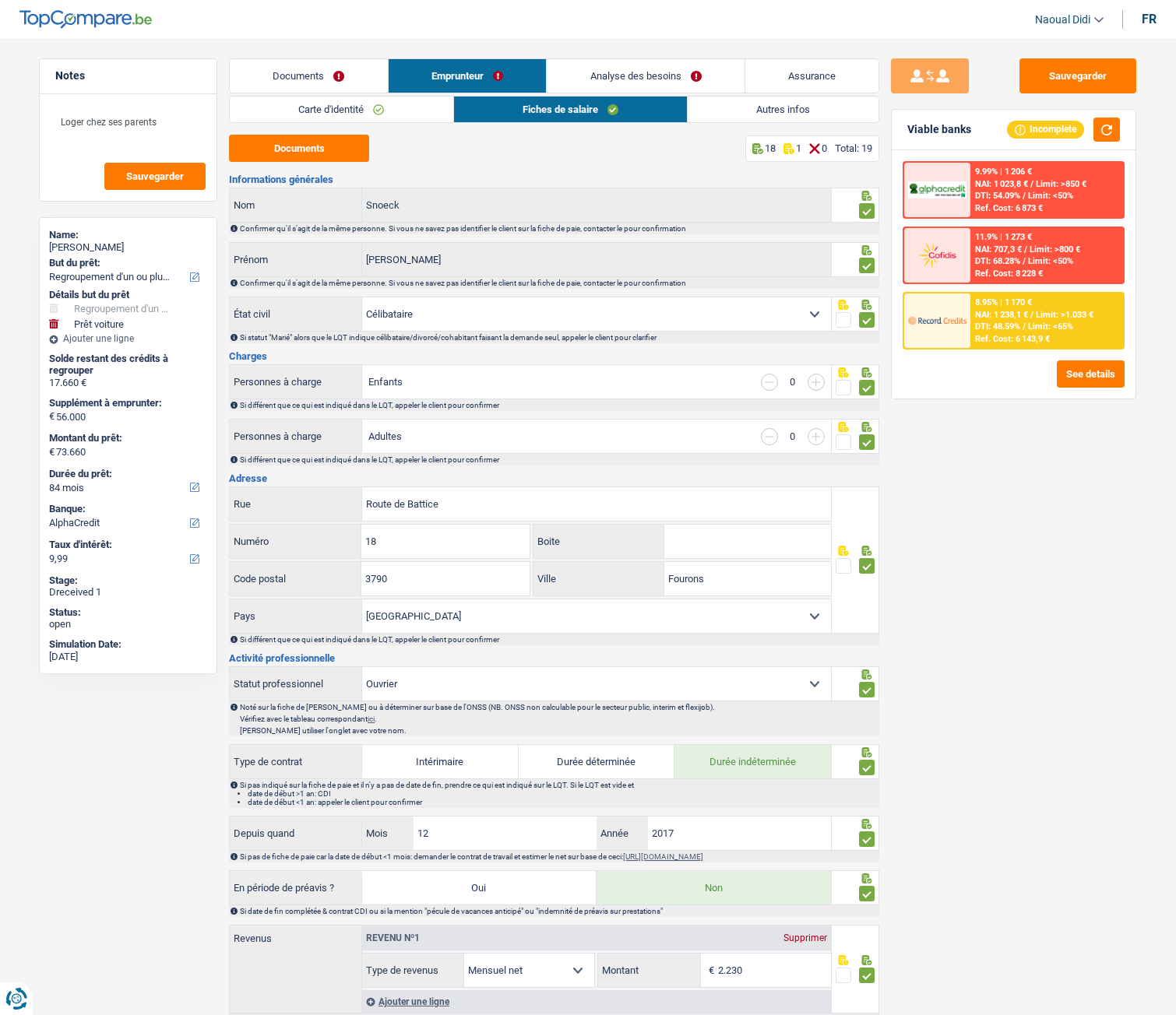
click at [767, 89] on link "Assurance" at bounding box center [812, 76] width 134 height 34
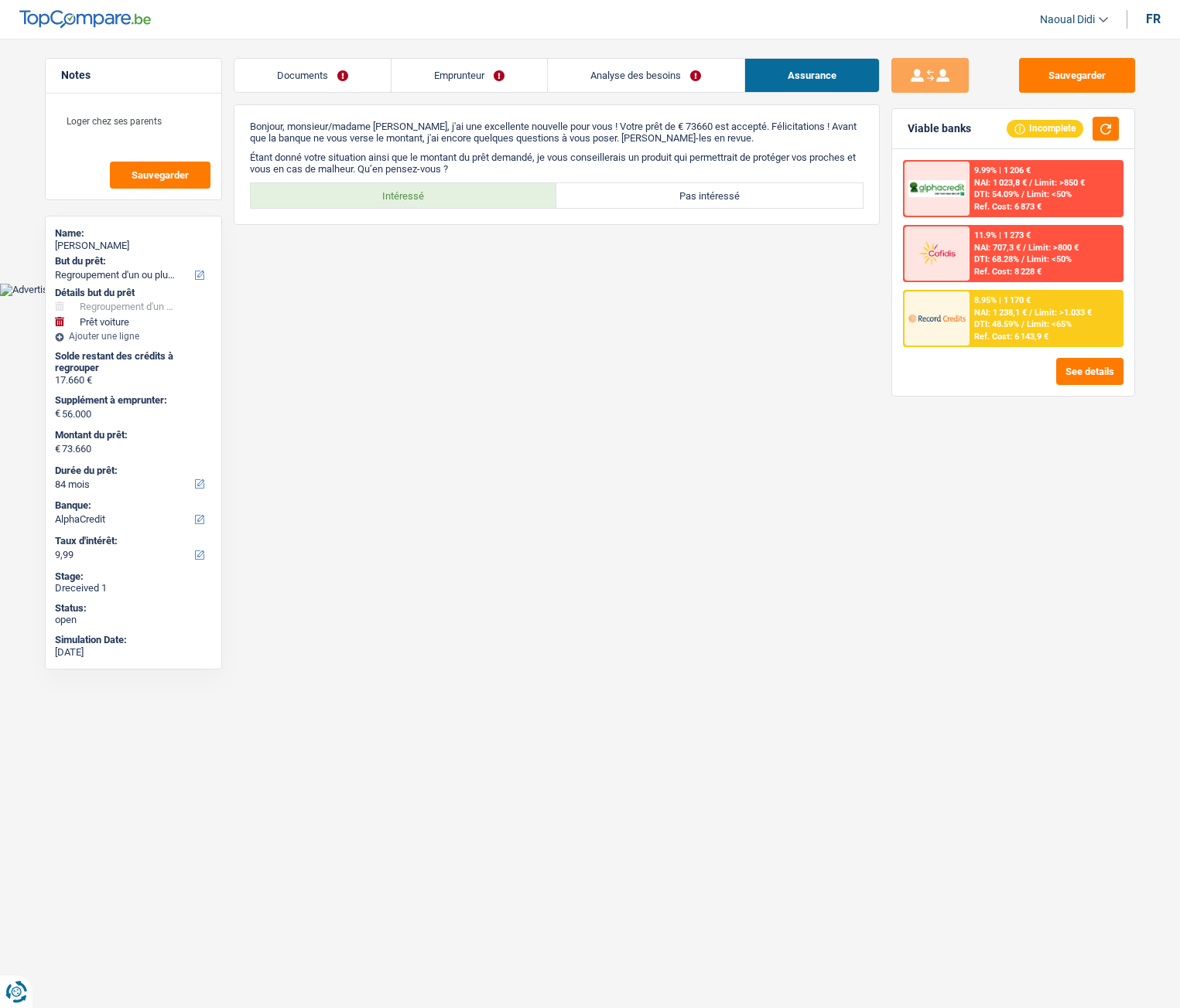
drag, startPoint x: 477, startPoint y: 80, endPoint x: 612, endPoint y: 79, distance: 135.0
click at [477, 79] on link "Emprunteur" at bounding box center [469, 76] width 156 height 34
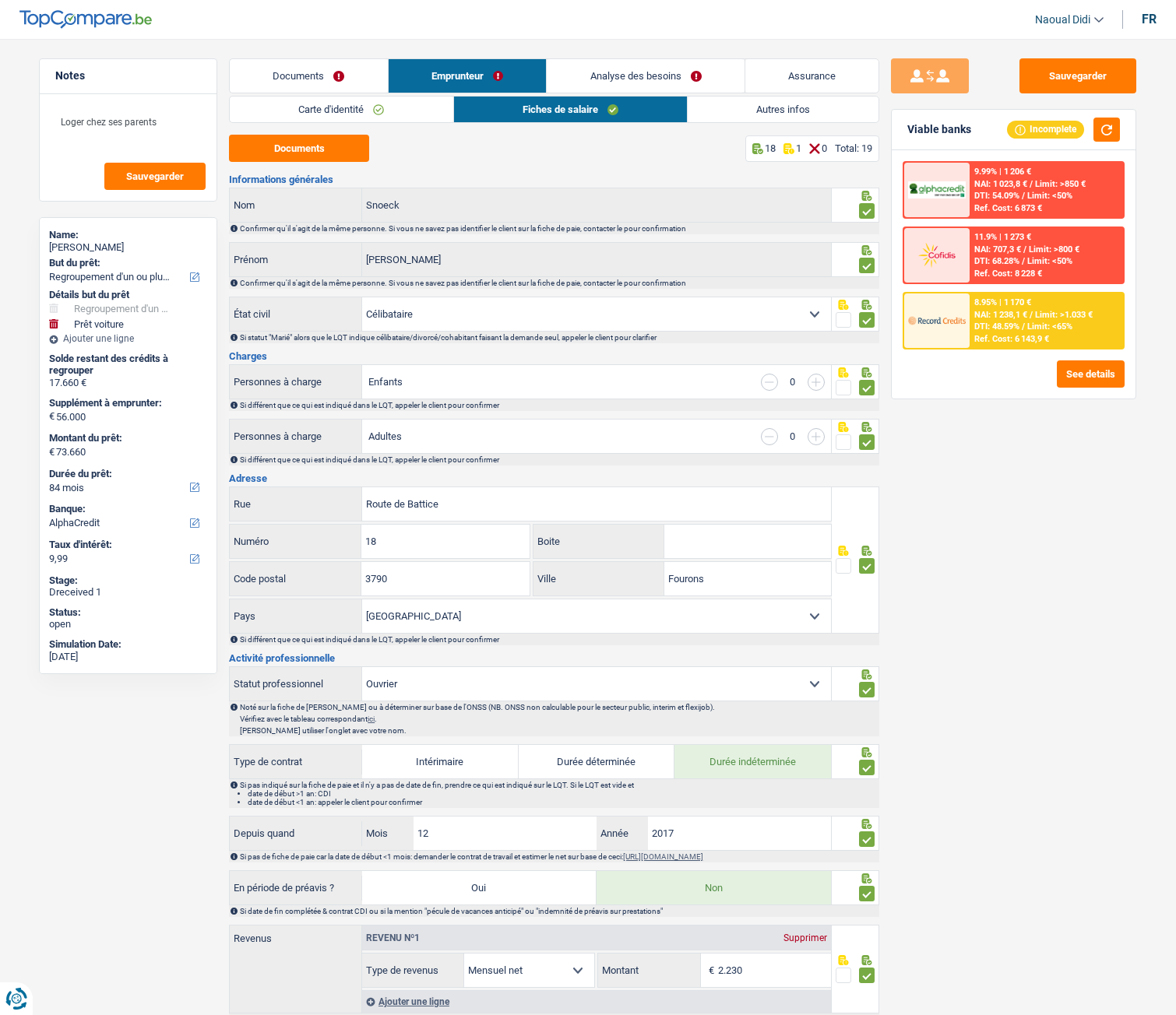
click at [705, 105] on link "Autres infos" at bounding box center [782, 109] width 191 height 25
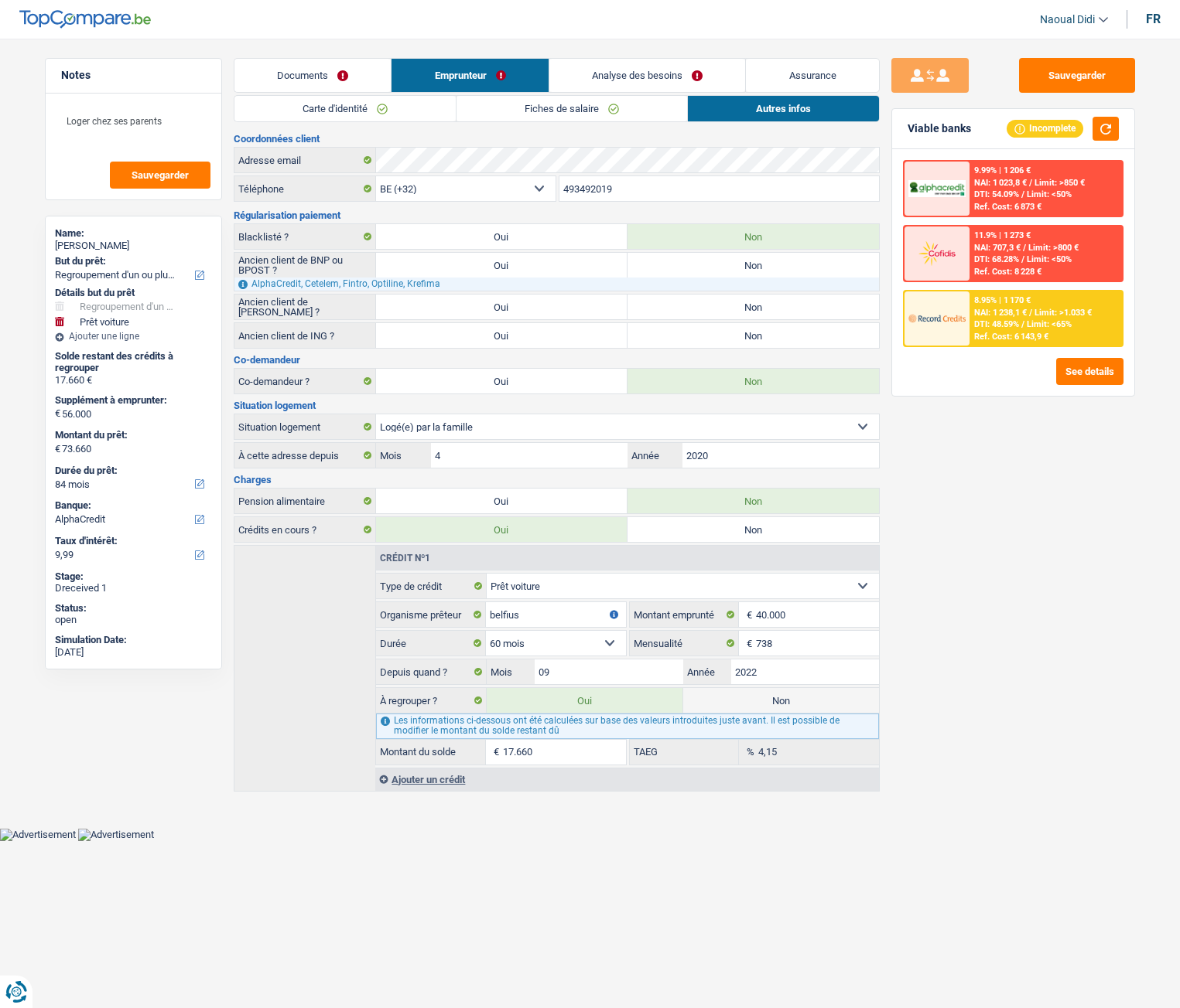
click at [645, 74] on link "Analyse des besoins" at bounding box center [647, 76] width 197 height 34
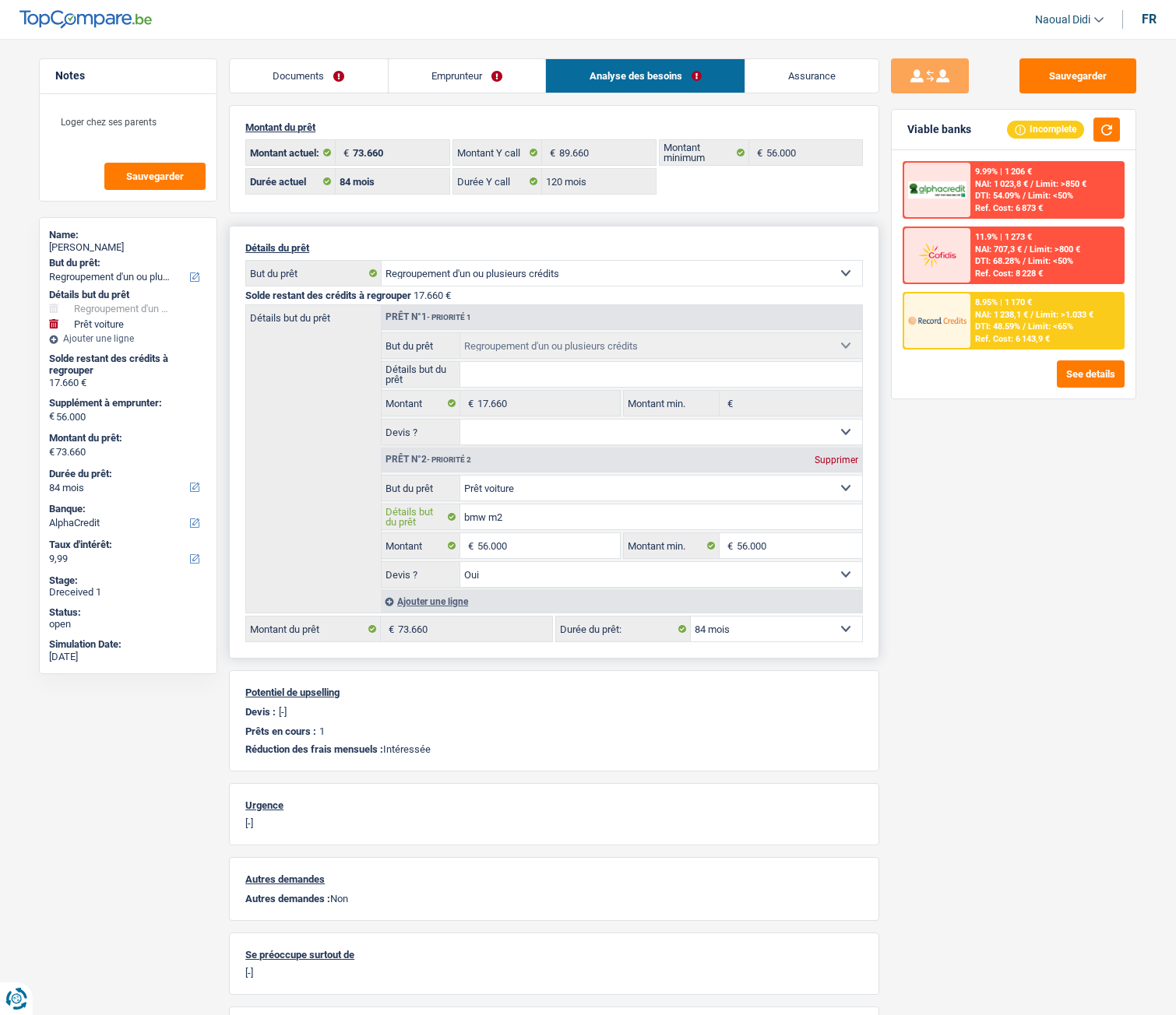
click at [518, 518] on input "bmw m2" at bounding box center [661, 516] width 403 height 25
click at [537, 526] on input "bmw m2" at bounding box center [661, 516] width 403 height 25
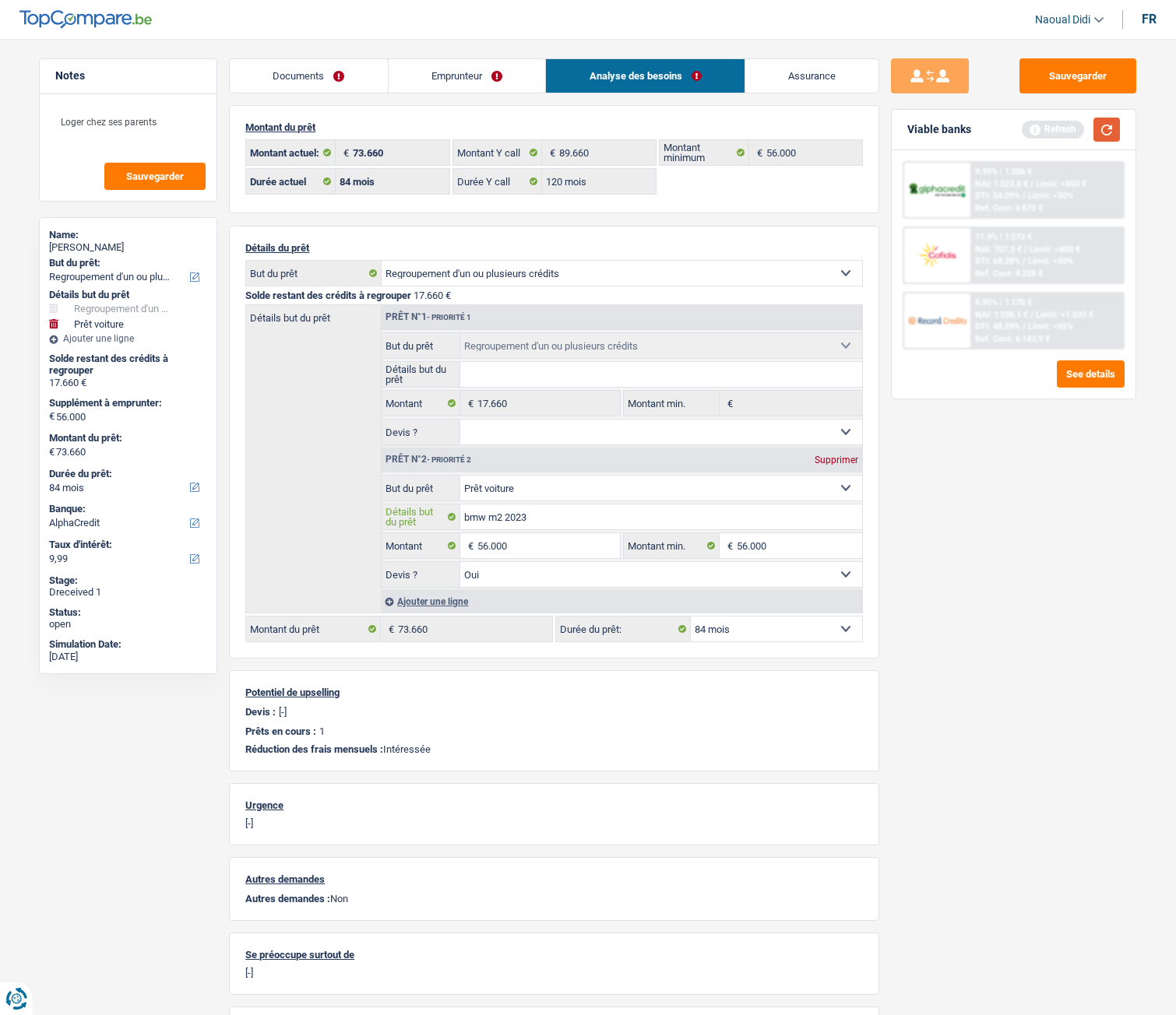
type input "bmw m2 2023"
click at [1107, 128] on button "button" at bounding box center [1106, 130] width 26 height 24
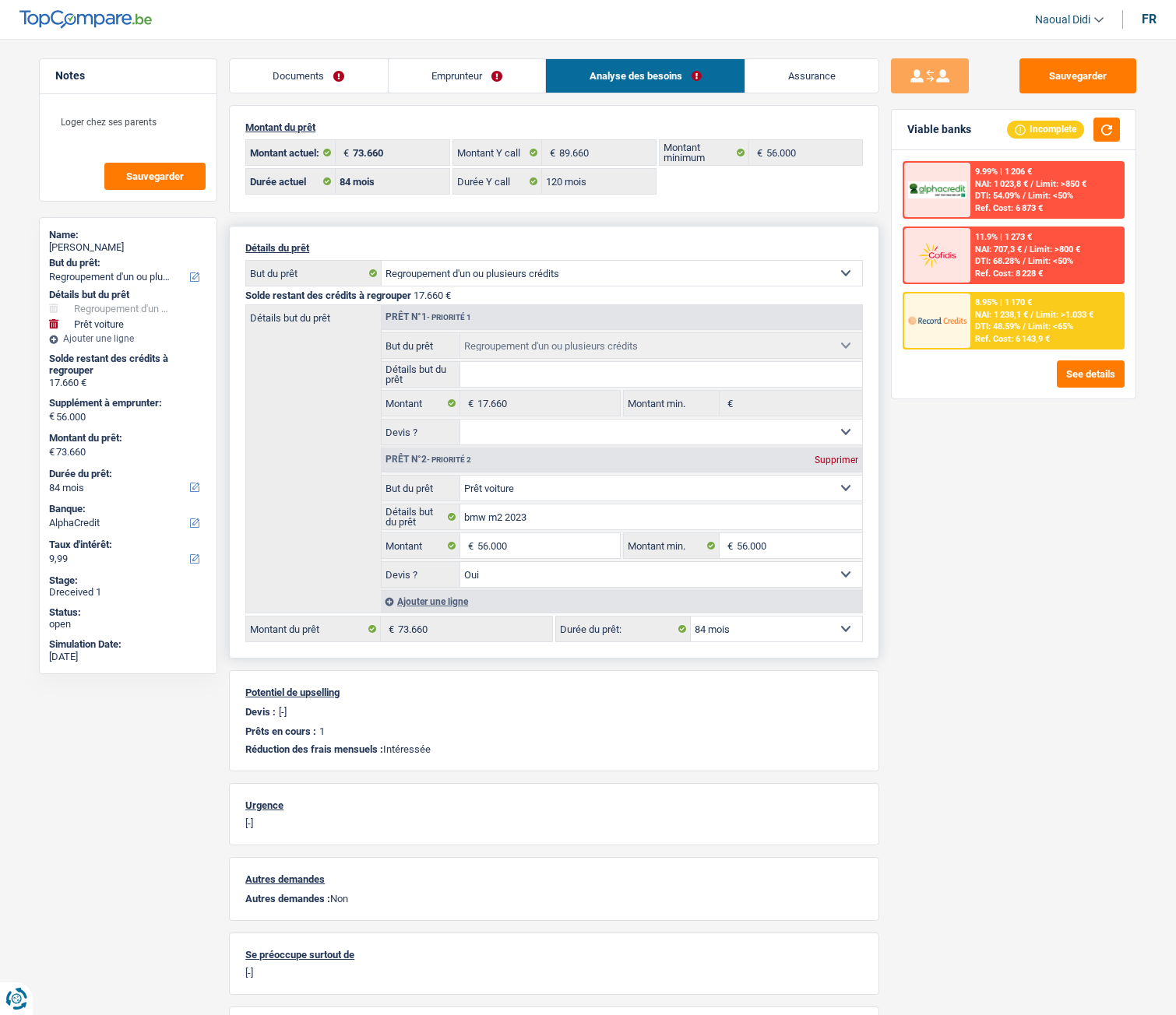
click at [750, 561] on select "12 mois 18 mois 24 mois 30 mois 36 mois 42 mois 48 mois 60 mois 72 mois 84 mois…" at bounding box center [777, 629] width 171 height 25
select select "60"
click at [691, 561] on select "12 mois 18 mois 24 mois 30 mois 36 mois 42 mois 48 mois 60 mois 72 mois 84 mois…" at bounding box center [777, 629] width 171 height 25
select select "60"
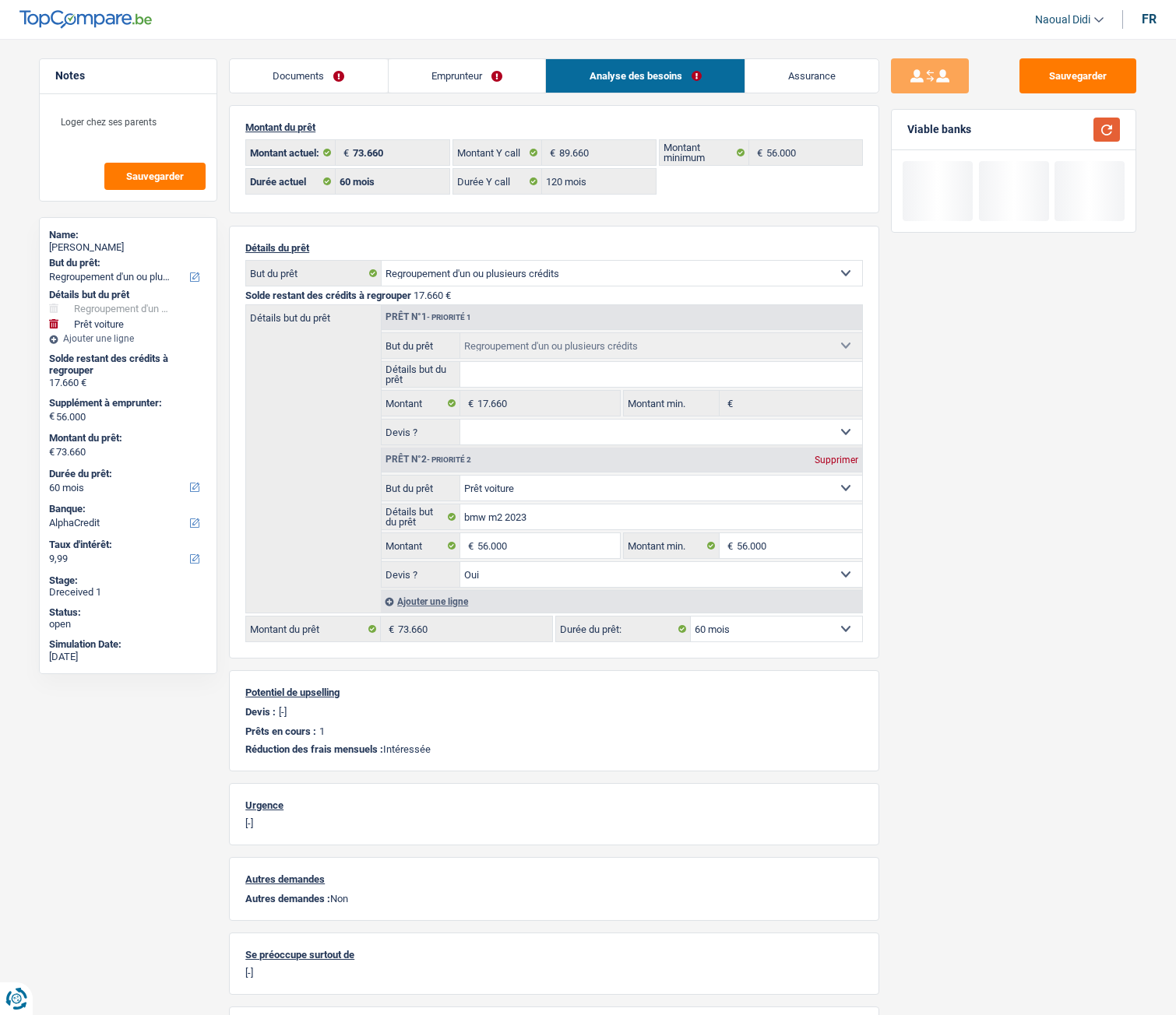
click at [1109, 128] on button "button" at bounding box center [1106, 130] width 26 height 24
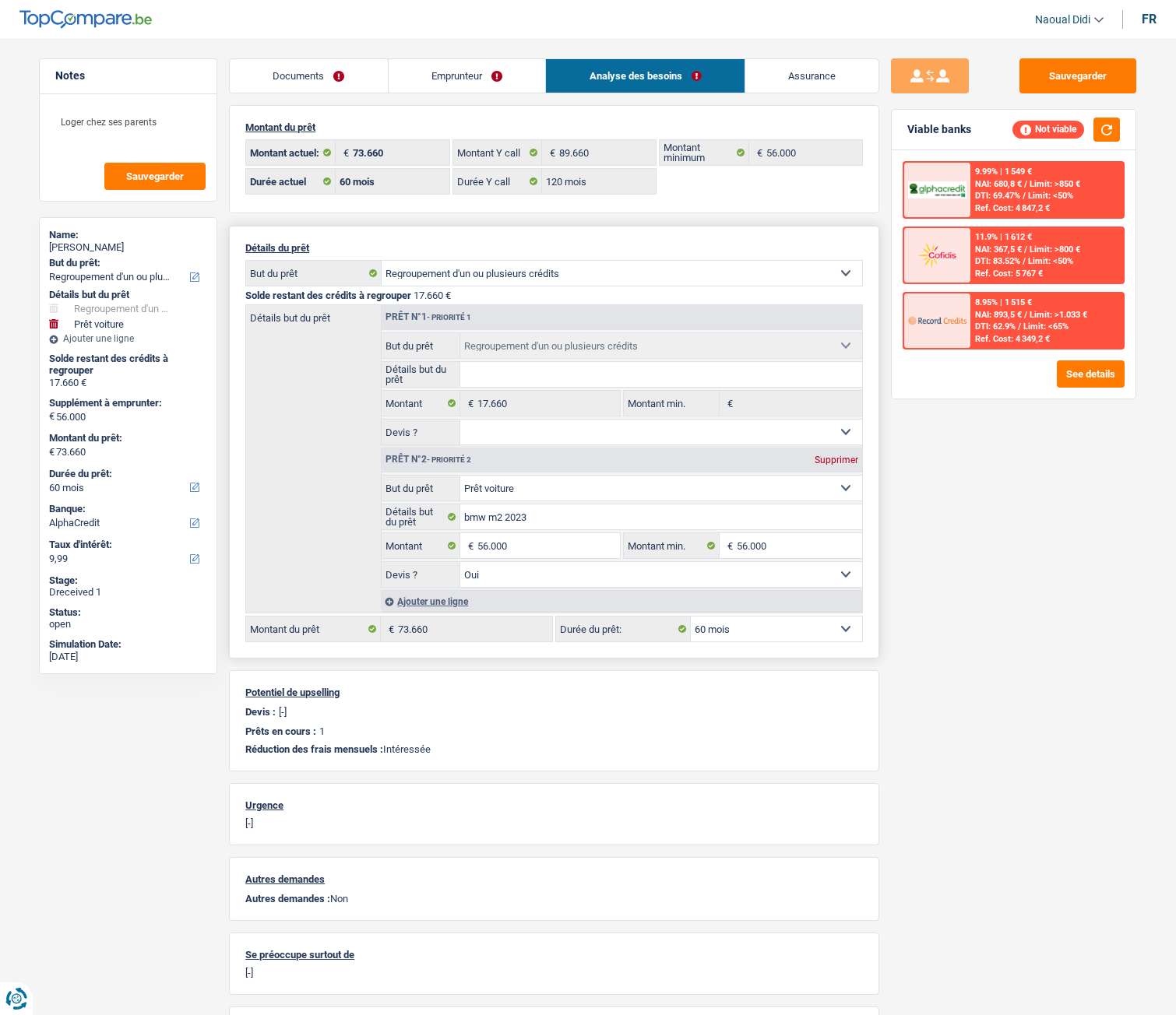
click at [810, 561] on select "12 mois 18 mois 24 mois 30 mois 36 mois 42 mois 48 mois 60 mois 72 mois 84 mois…" at bounding box center [777, 629] width 171 height 25
select select "120"
click at [691, 561] on select "12 mois 18 mois 24 mois 30 mois 36 mois 42 mois 48 mois 60 mois 72 mois 84 mois…" at bounding box center [777, 629] width 171 height 25
select select "120"
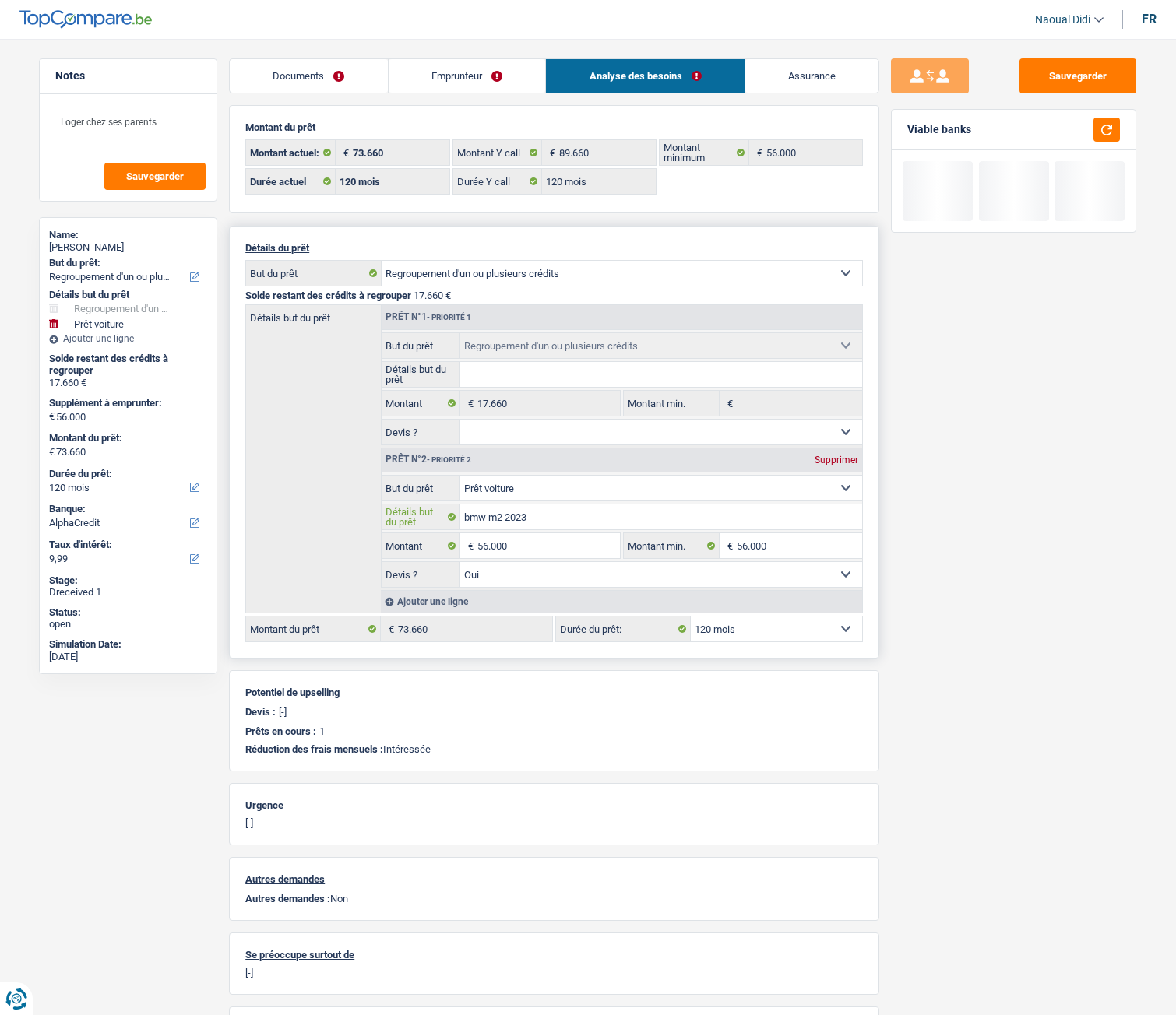
click at [577, 520] on input "bmw m2 2023" at bounding box center [661, 516] width 403 height 25
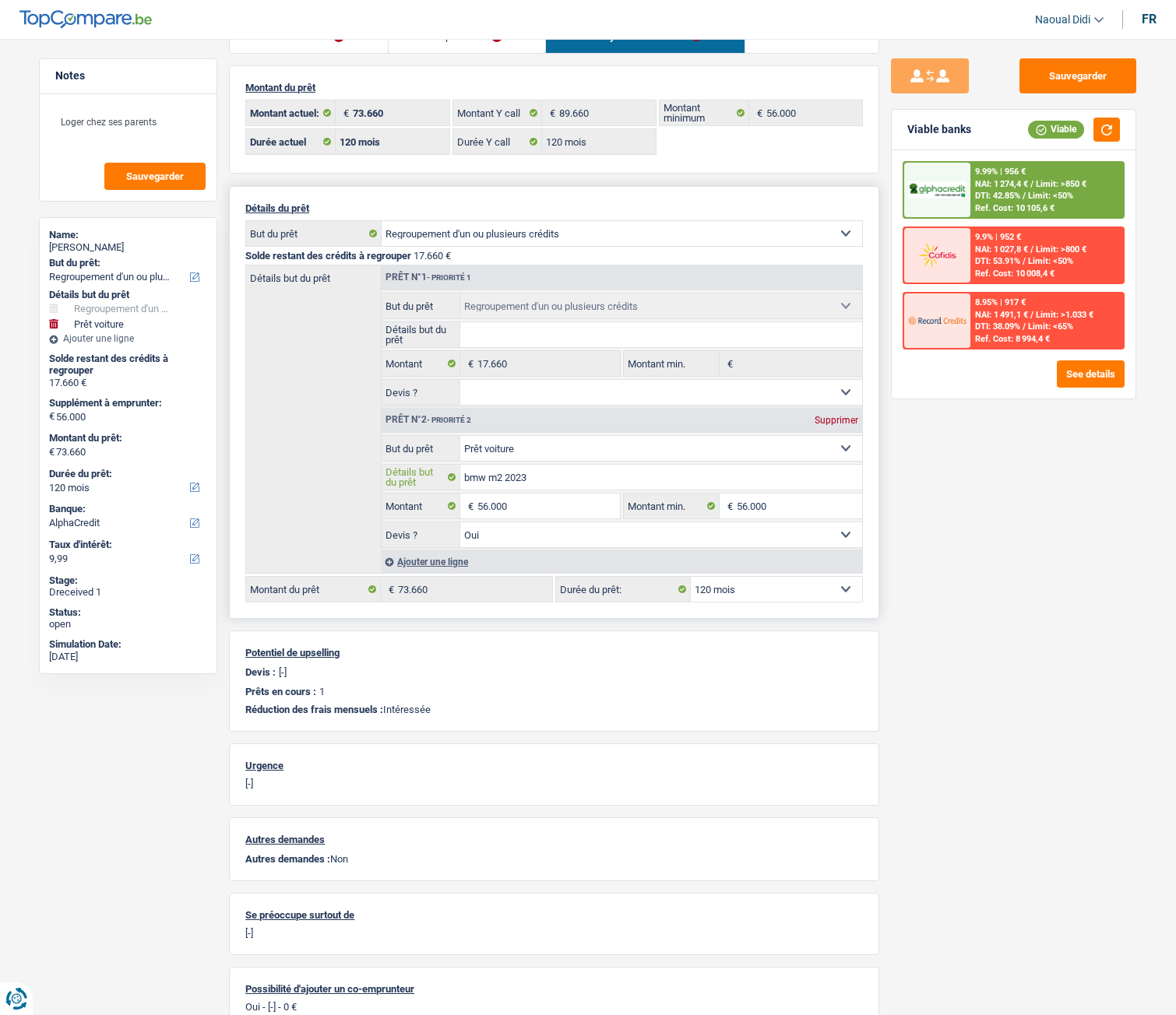
scroll to position [78, 0]
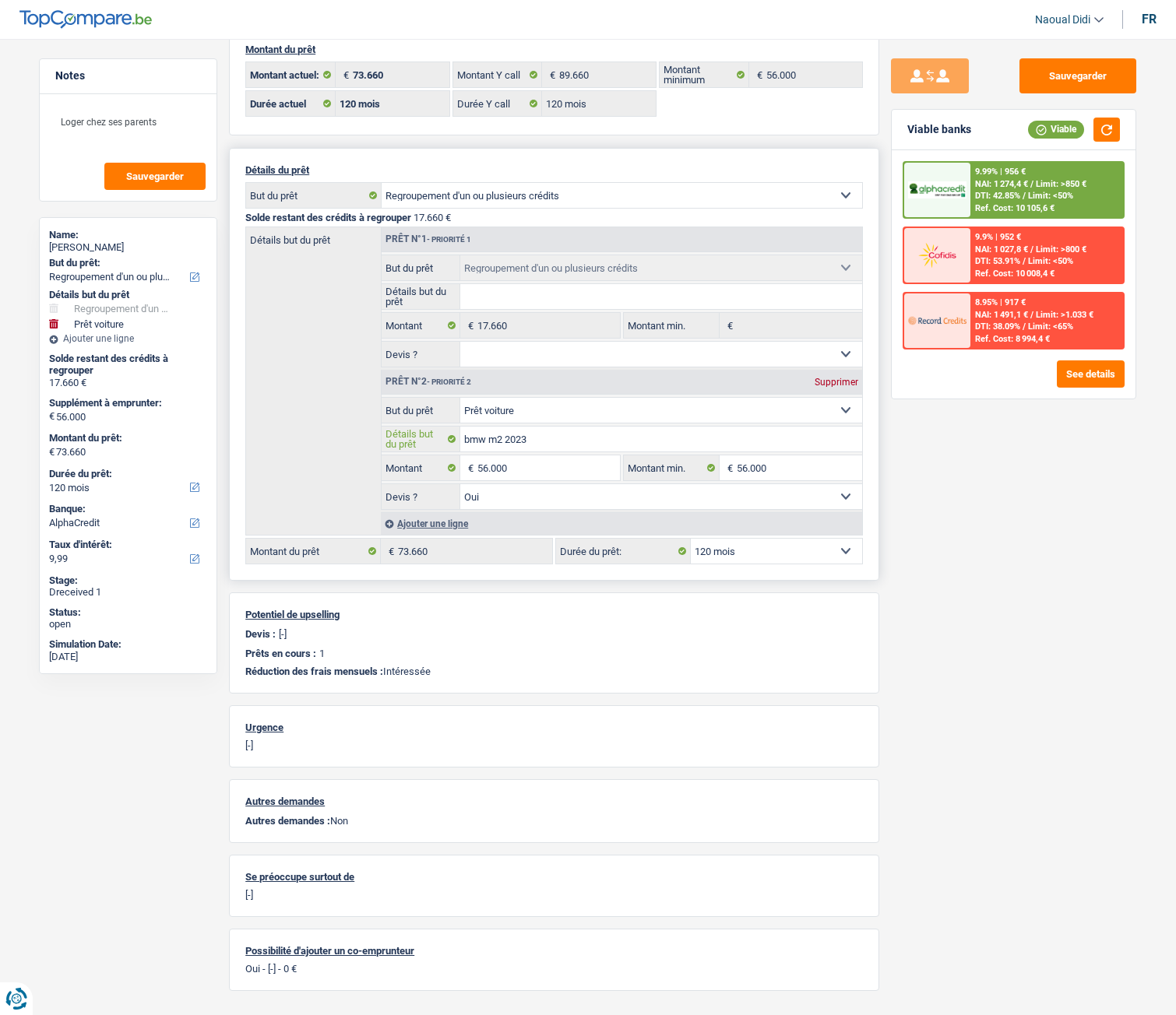
click at [536, 438] on input "bmw m2 2023" at bounding box center [661, 438] width 403 height 25
click at [725, 551] on select "12 mois 18 mois 24 mois 30 mois 36 mois 42 mois 48 mois 60 mois 72 mois 84 mois…" at bounding box center [777, 551] width 171 height 25
select select "144"
click at [691, 539] on select "12 mois 18 mois 24 mois 30 mois 36 mois 42 mois 48 mois 60 mois 72 mois 84 mois…" at bounding box center [777, 551] width 171 height 25
select select "144"
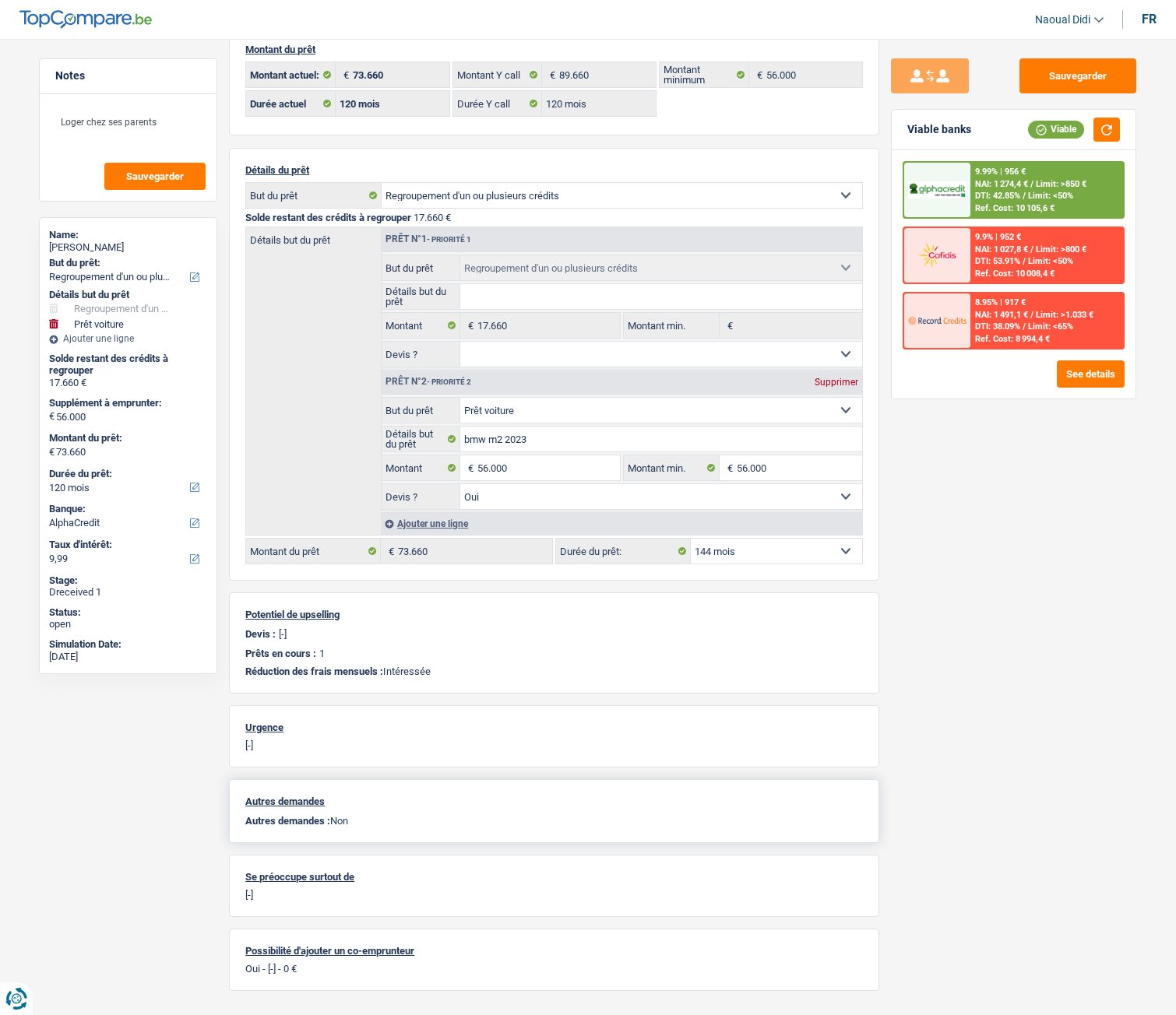
select select "144"
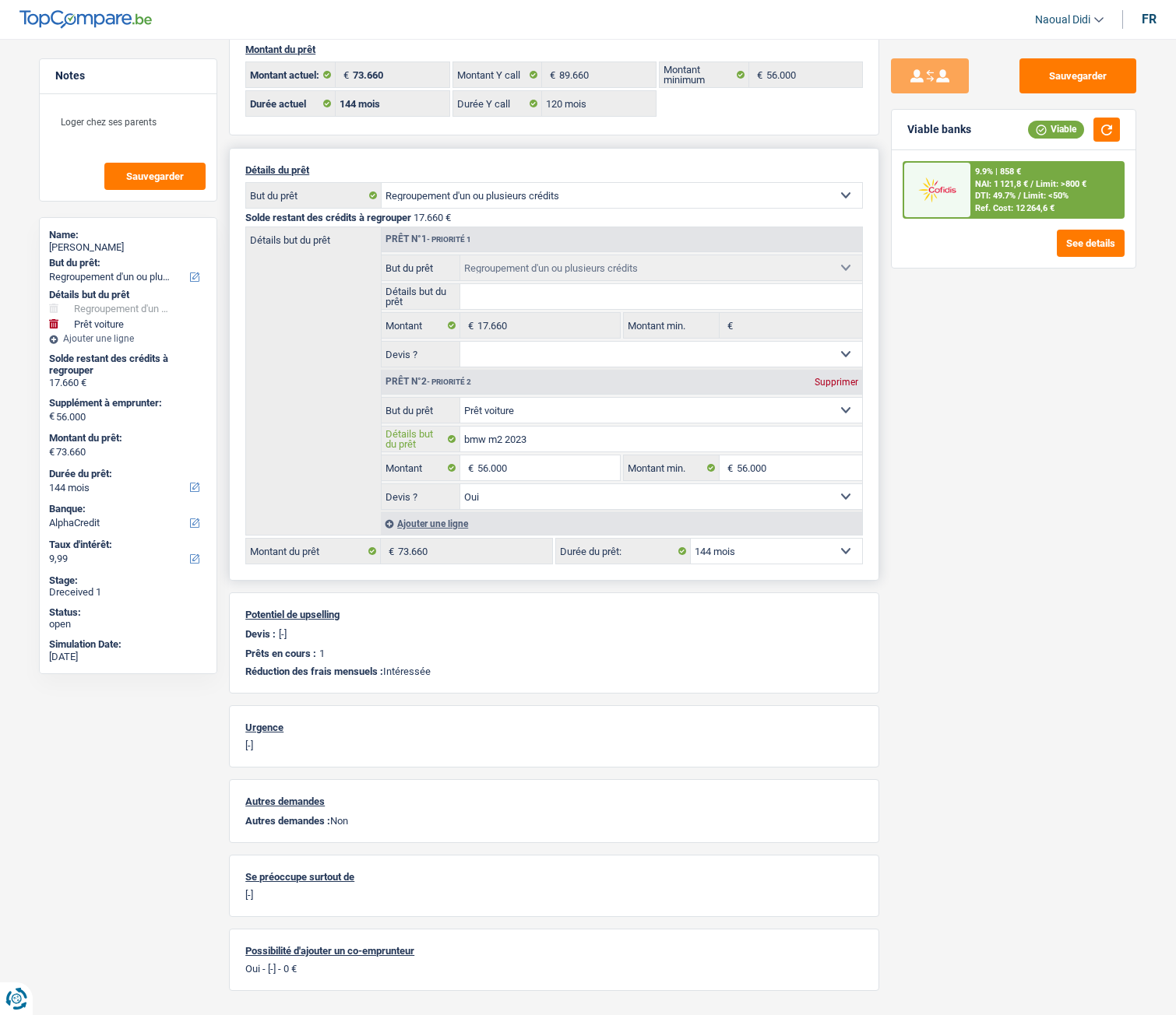
click at [550, 444] on input "bmw m2 2023" at bounding box center [661, 438] width 403 height 25
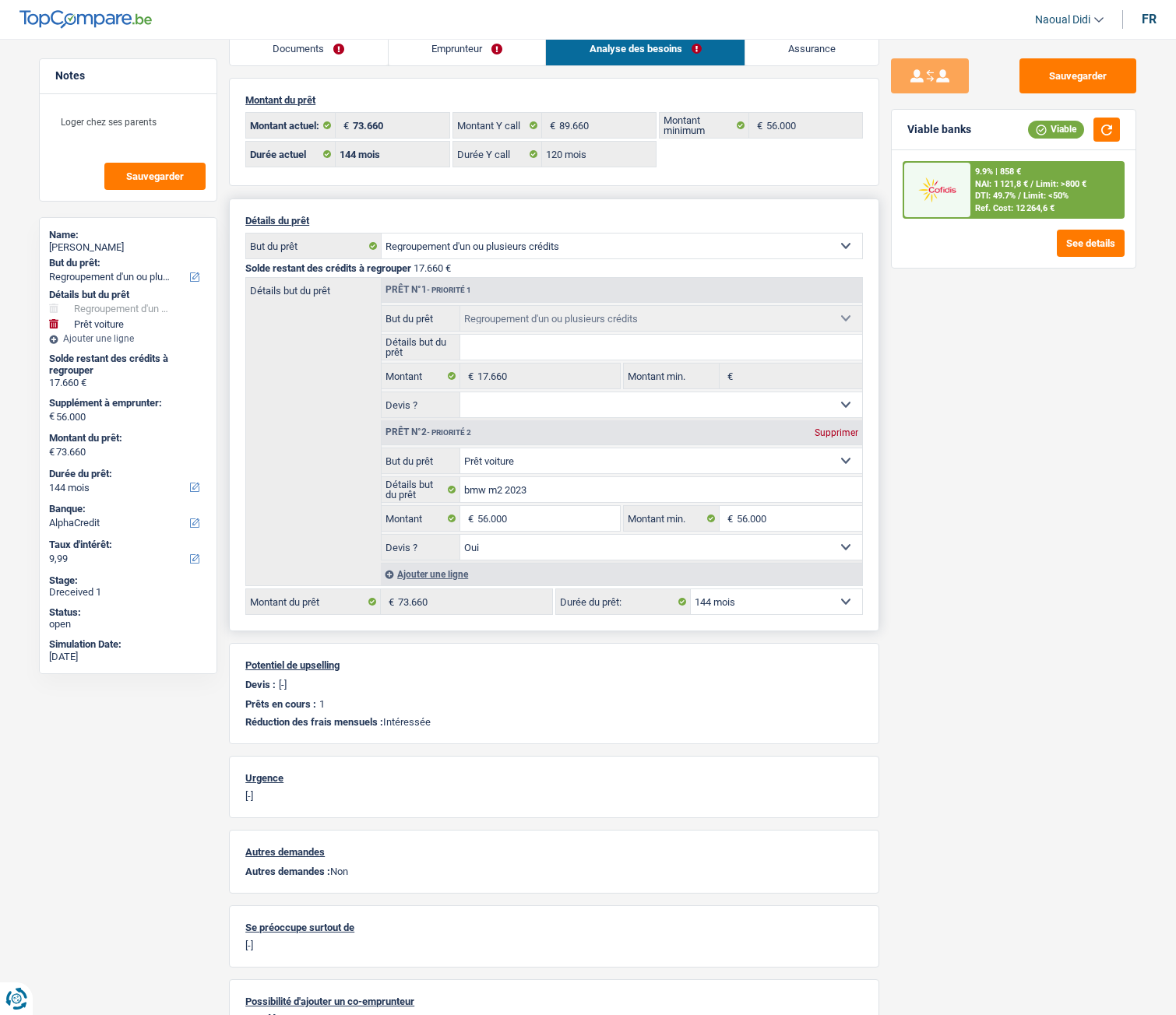
scroll to position [0, 0]
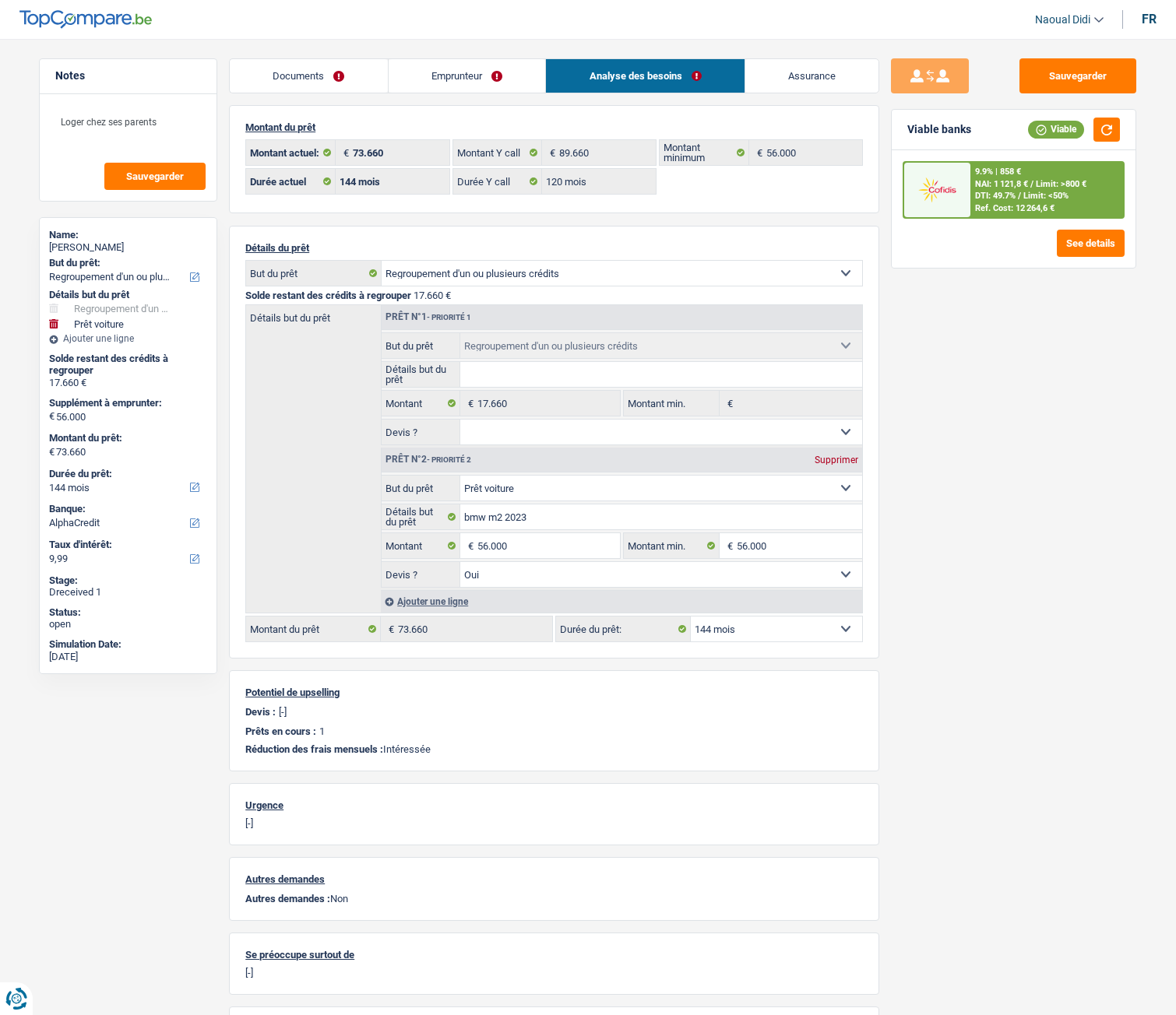
click at [498, 82] on link "Emprunteur" at bounding box center [468, 76] width 158 height 34
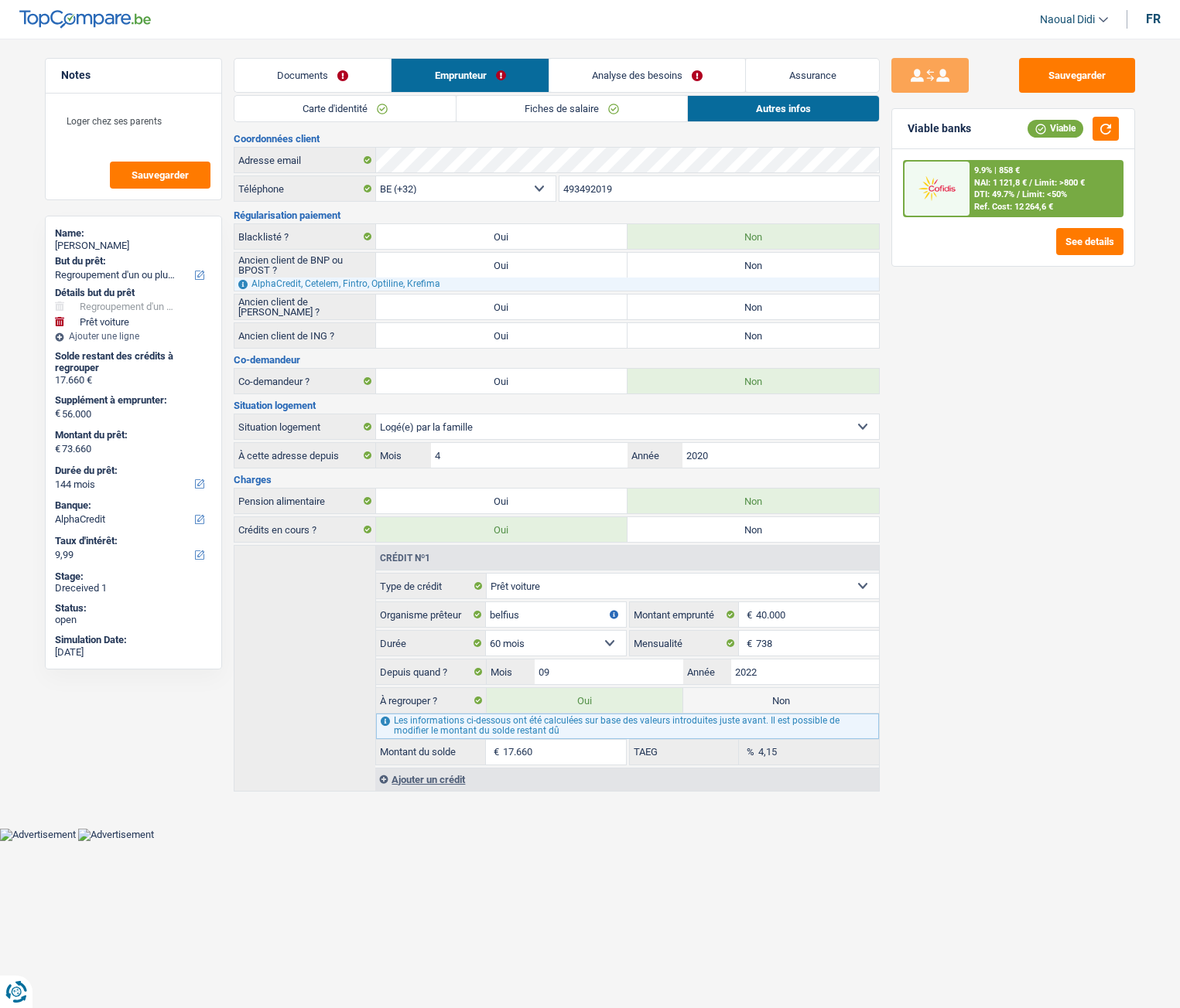
click at [543, 107] on link "Fiches de salaire" at bounding box center [571, 108] width 230 height 25
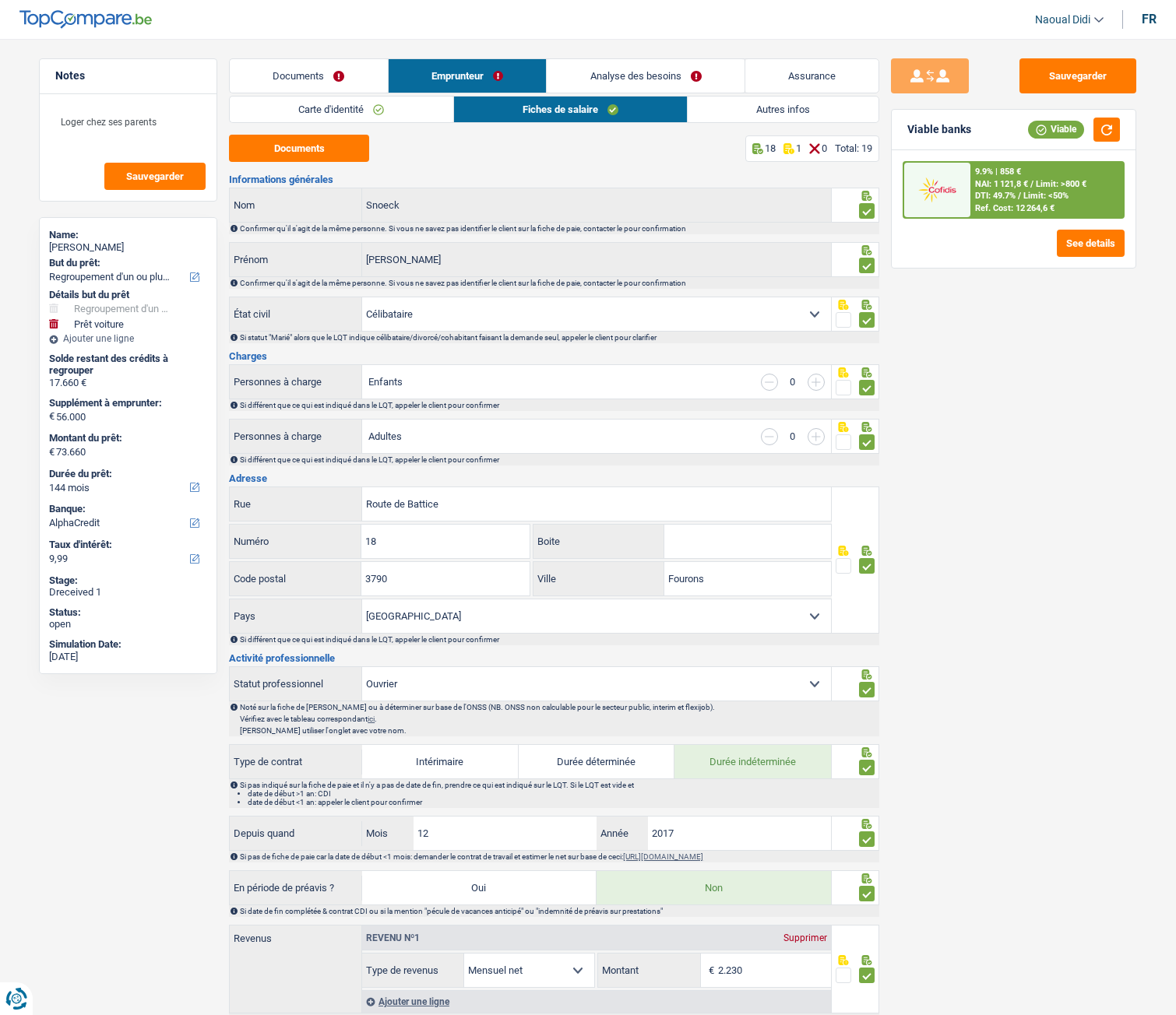
click at [571, 63] on link "Analyse des besoins" at bounding box center [645, 76] width 198 height 34
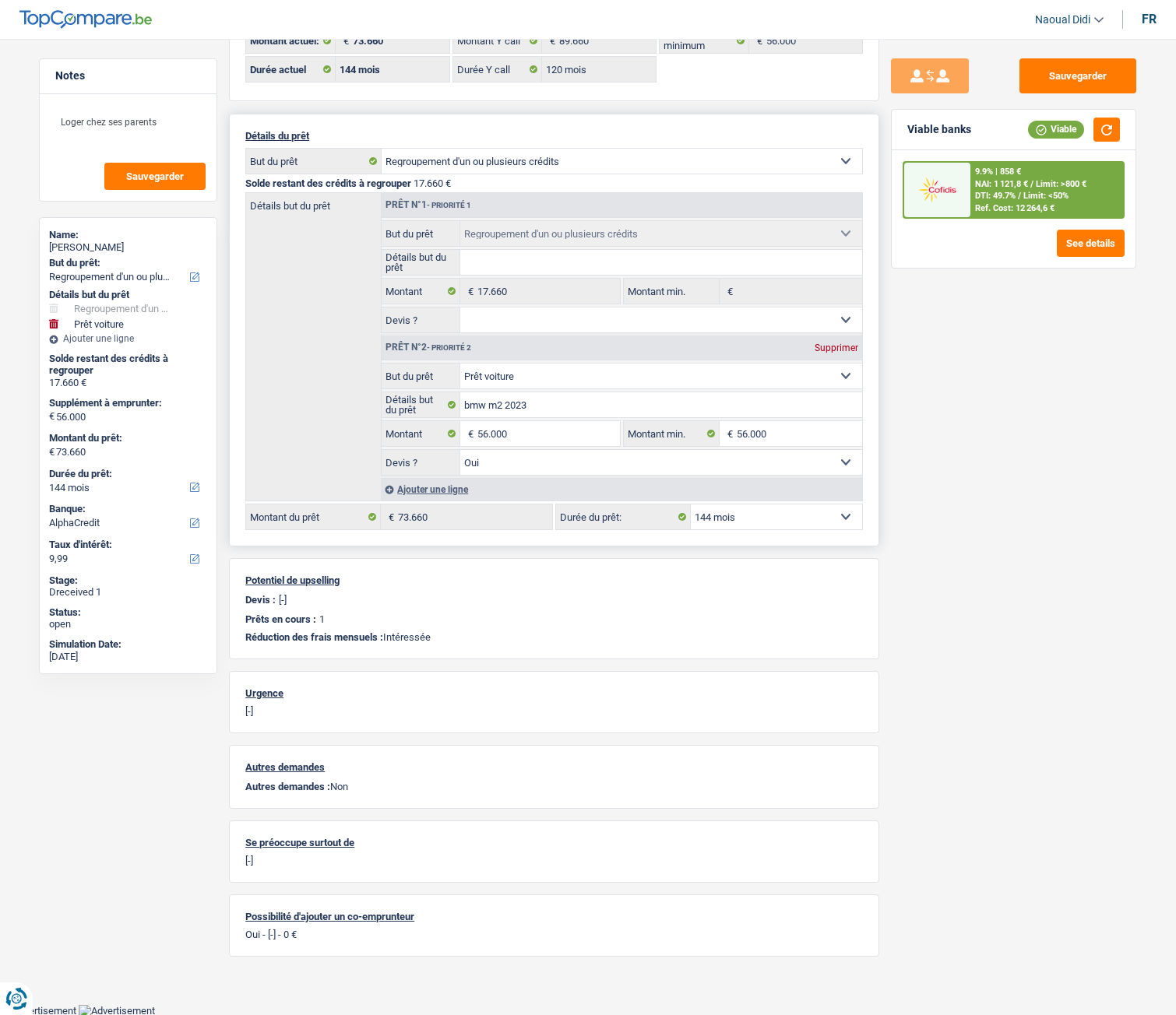
scroll to position [113, 0]
click at [774, 504] on div "Détails du prêt Confort maison: meubles, textile, peinture, électroménager, out…" at bounding box center [554, 329] width 650 height 433
click at [750, 516] on select "12 mois 18 mois 24 mois 30 mois 36 mois 42 mois 48 mois 60 mois 72 mois 84 mois…" at bounding box center [777, 516] width 171 height 25
select select "120"
click at [691, 504] on select "12 mois 18 mois 24 mois 30 mois 36 mois 42 mois 48 mois 60 mois 72 mois 84 mois…" at bounding box center [777, 516] width 171 height 25
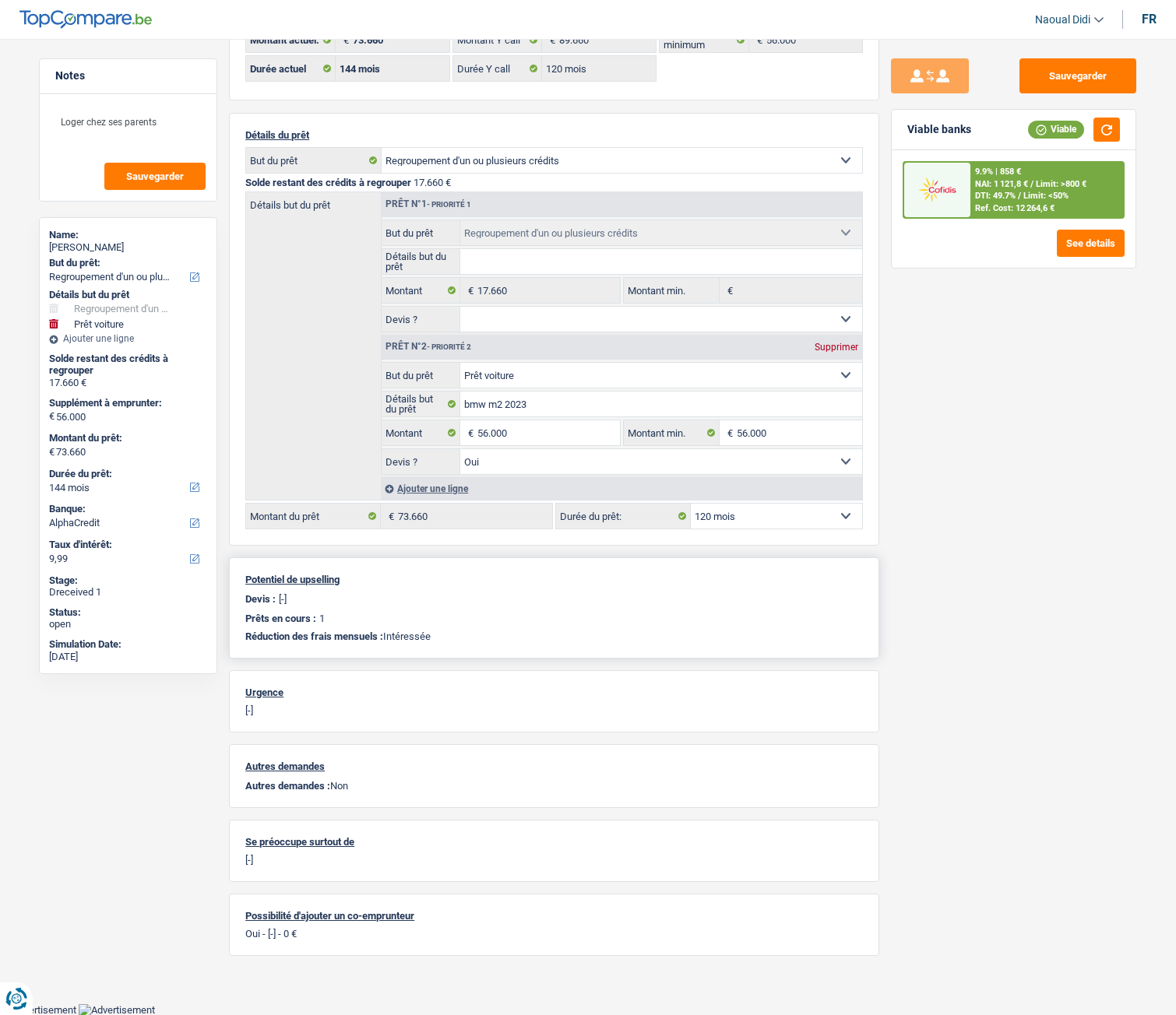
select select "120"
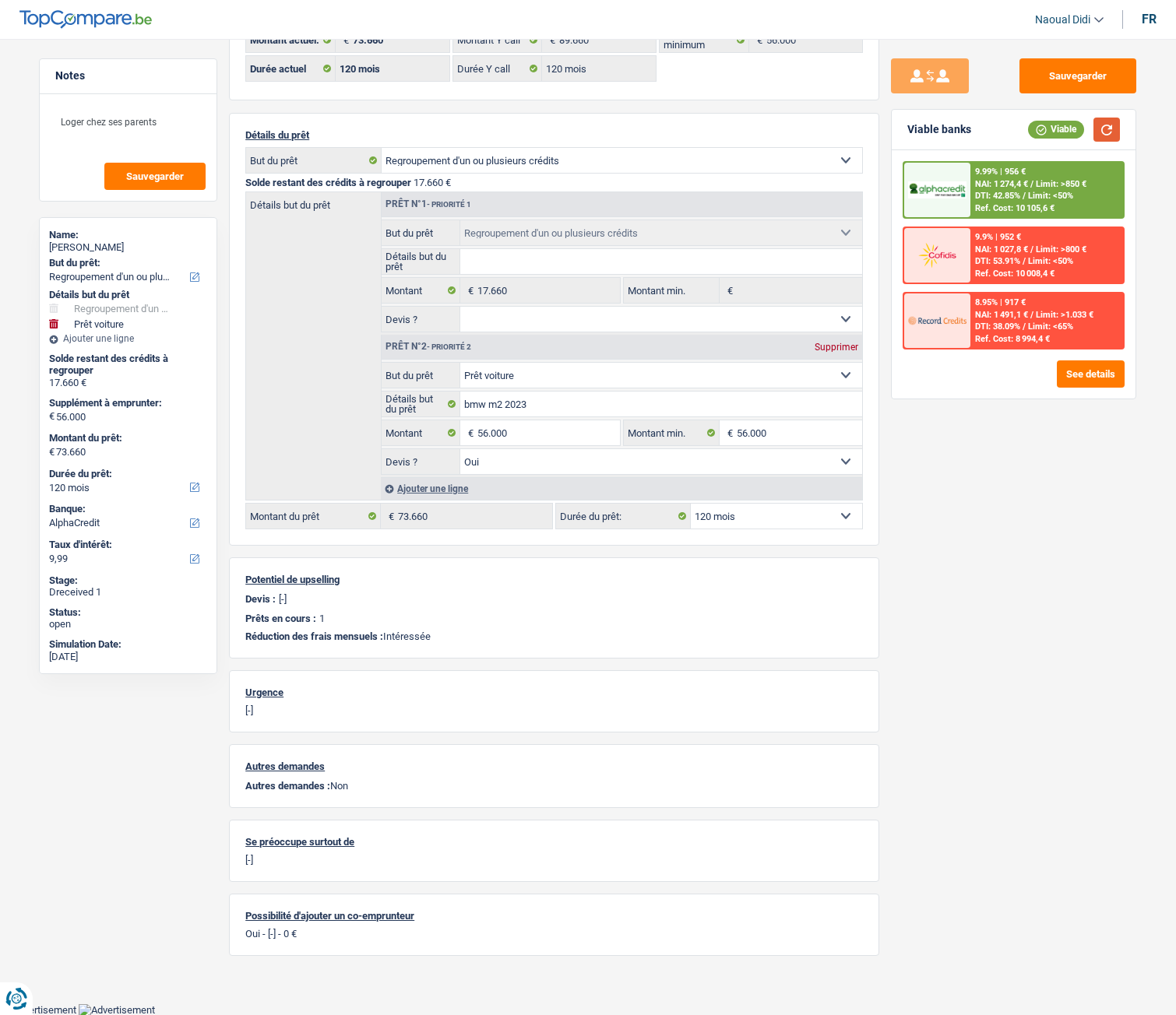
click at [1110, 136] on button "button" at bounding box center [1106, 130] width 26 height 24
click at [1053, 180] on span "Limit: >850 €" at bounding box center [1061, 184] width 51 height 10
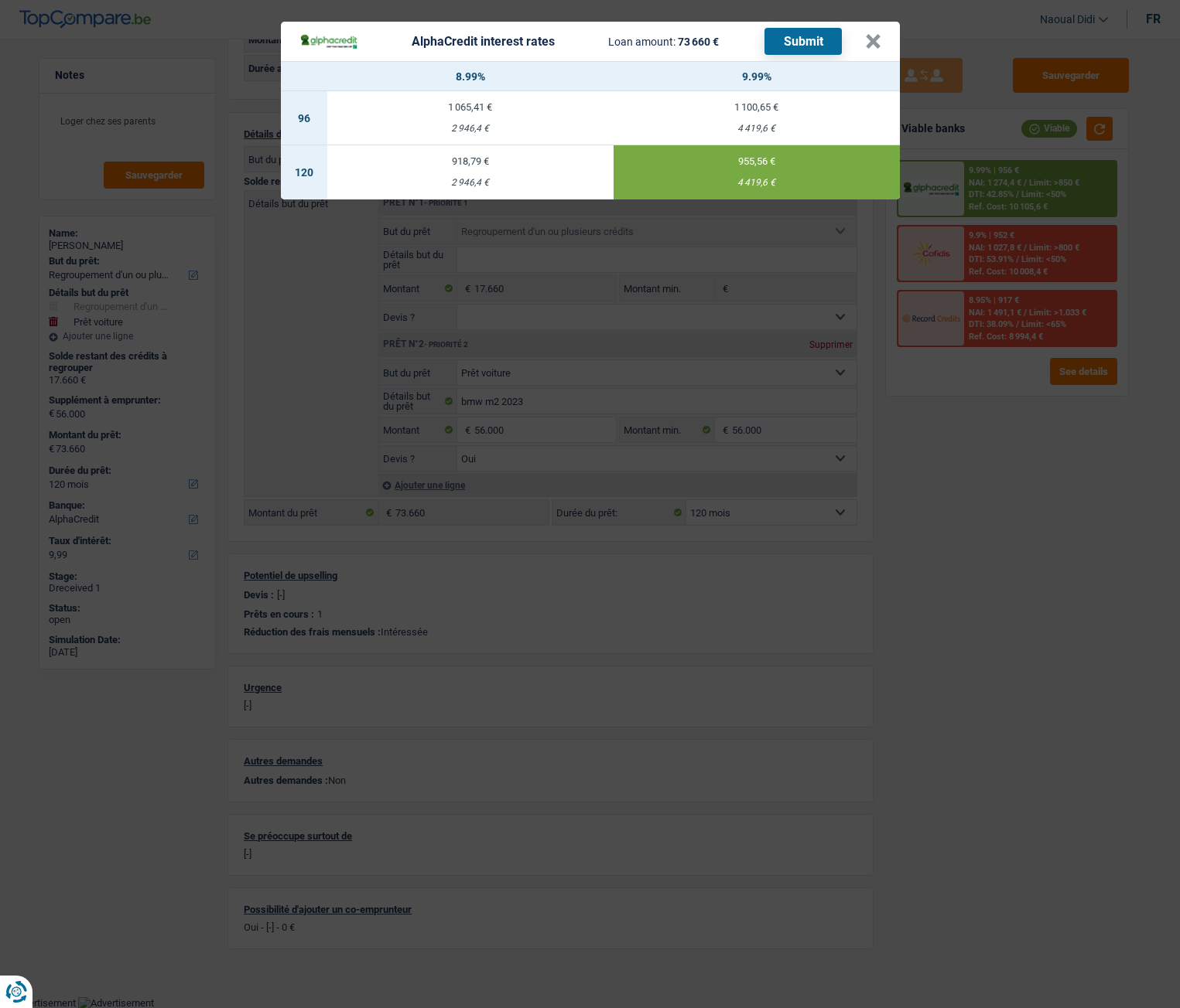
click at [798, 37] on button "Submit" at bounding box center [802, 41] width 77 height 27
click at [865, 48] on button "×" at bounding box center [872, 41] width 16 height 16
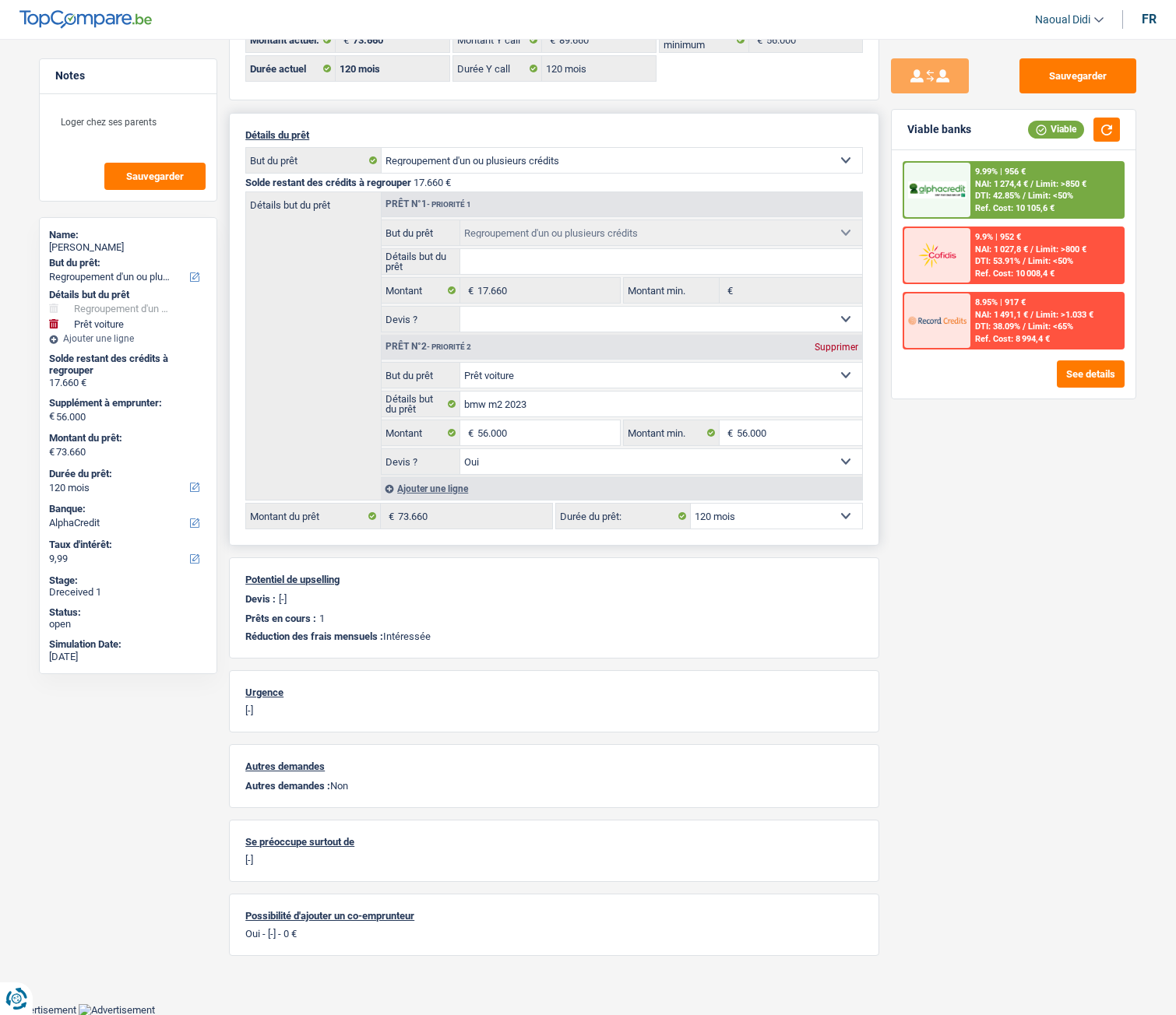
click at [750, 515] on select "12 mois 18 mois 24 mois 30 mois 36 mois 42 mois 48 mois 60 mois 72 mois 84 mois…" at bounding box center [777, 516] width 171 height 25
select select "144"
click at [691, 504] on select "12 mois 18 mois 24 mois 30 mois 36 mois 42 mois 48 mois 60 mois 72 mois 84 mois…" at bounding box center [777, 516] width 171 height 25
select select "144"
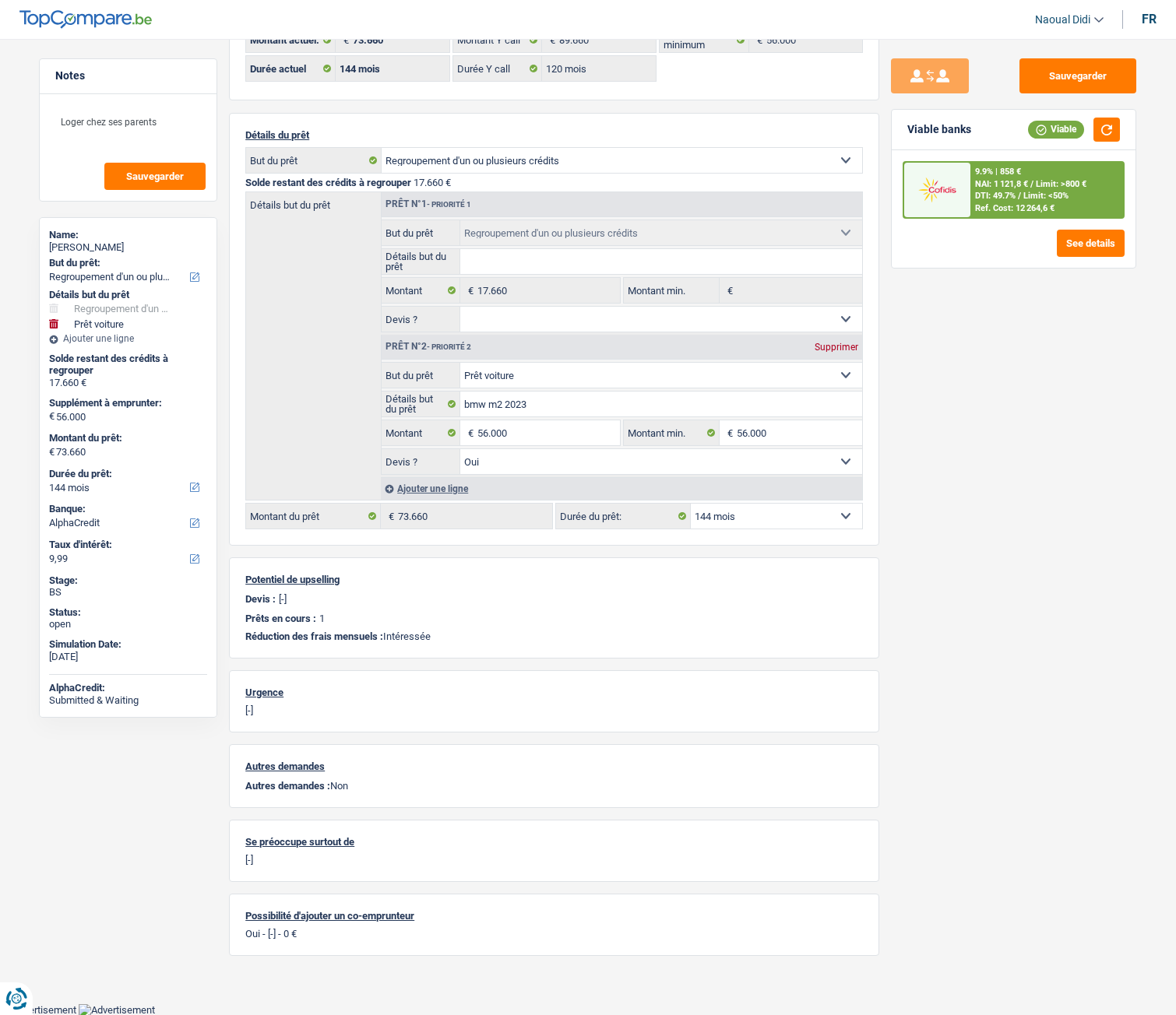
click at [1028, 196] on span "Limit: <50%" at bounding box center [1046, 195] width 45 height 10
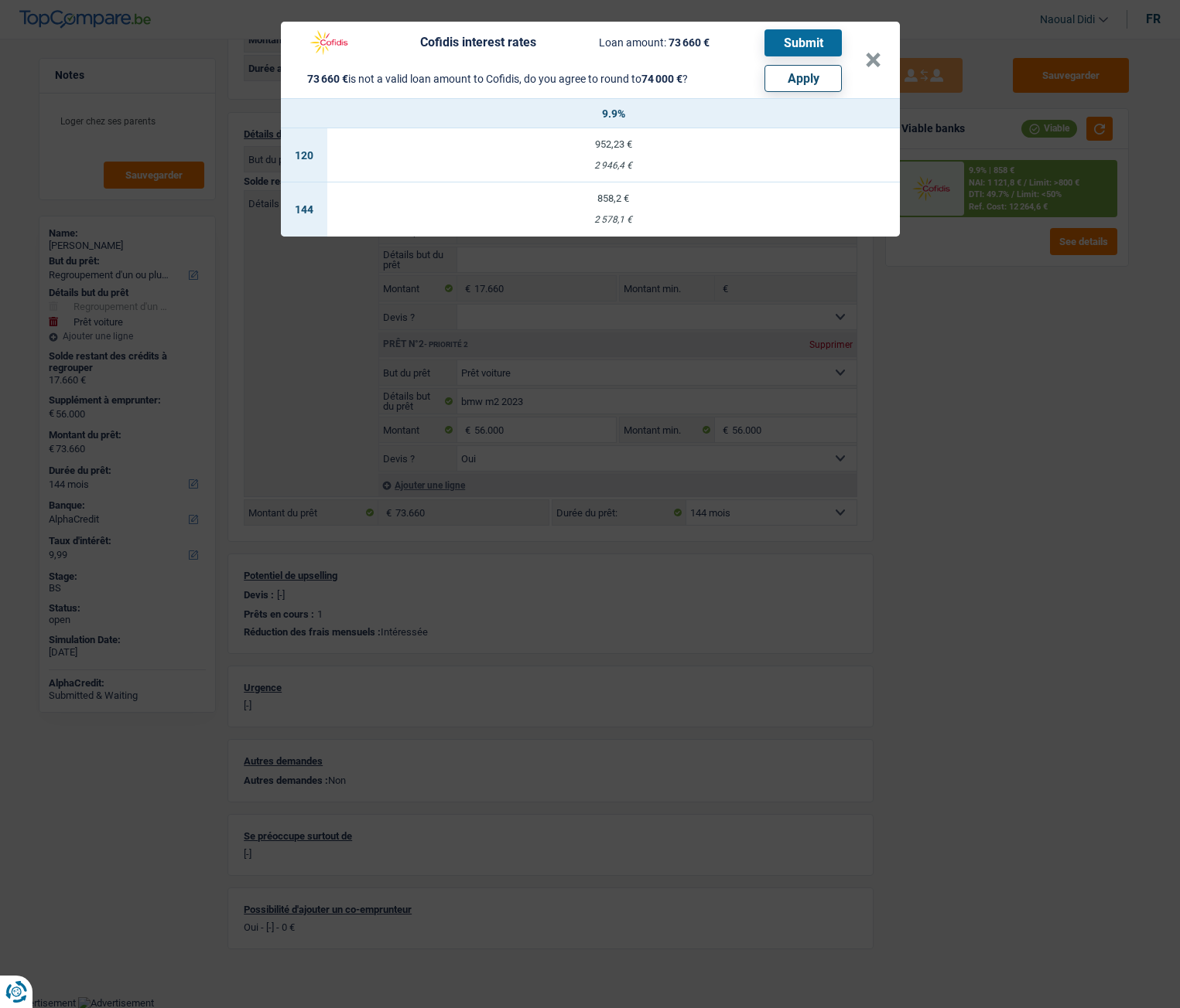
click at [788, 81] on button "Apply" at bounding box center [802, 78] width 77 height 27
type input "56.340"
type input "74.000"
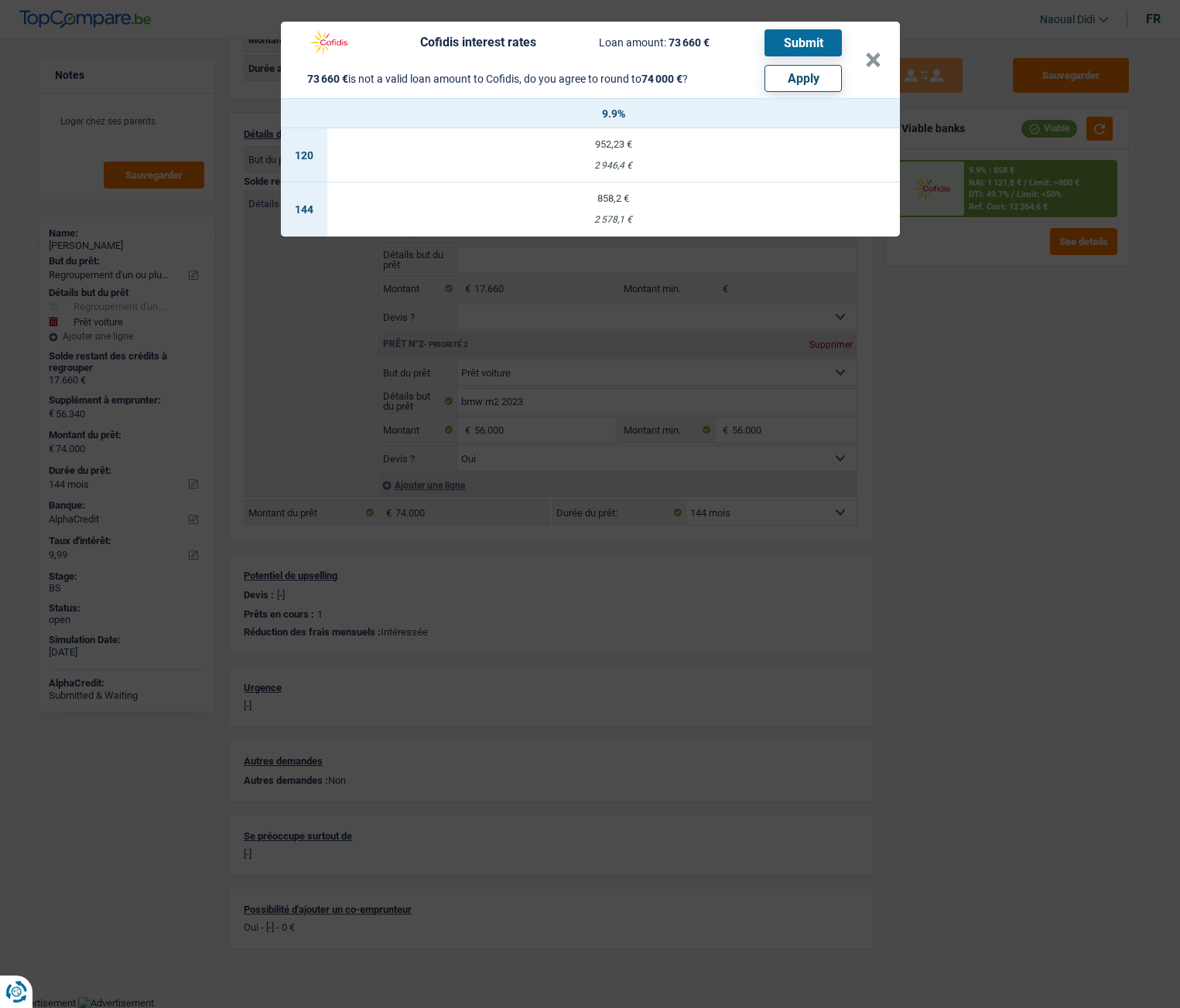
select select "other"
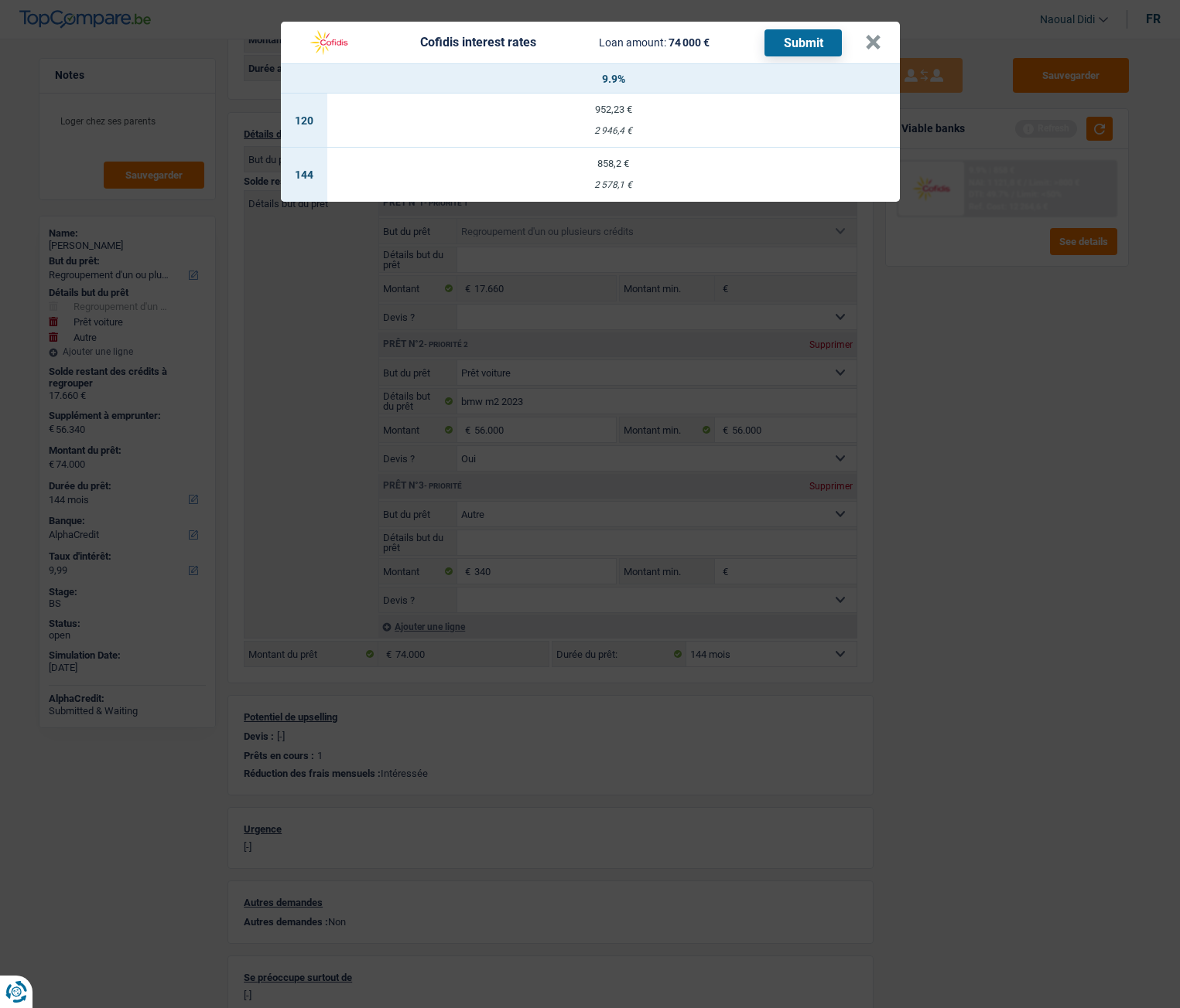
click at [616, 174] on td "858,2 € 2 578,1 €" at bounding box center [614, 174] width 573 height 54
select select "cofidis"
type input "9,90"
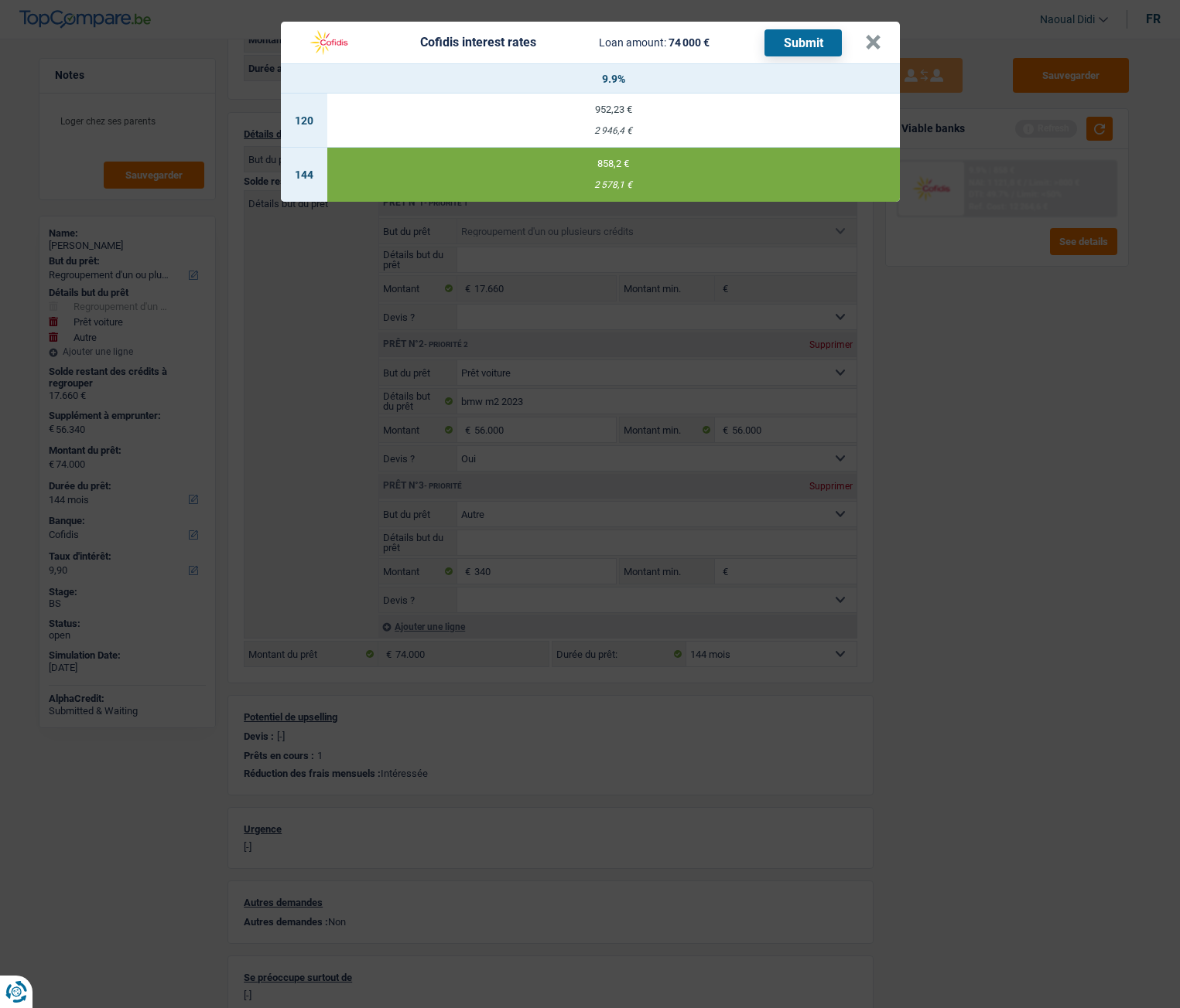
click at [804, 43] on button "Submit" at bounding box center [802, 43] width 77 height 27
click at [872, 47] on button "×" at bounding box center [872, 42] width 16 height 16
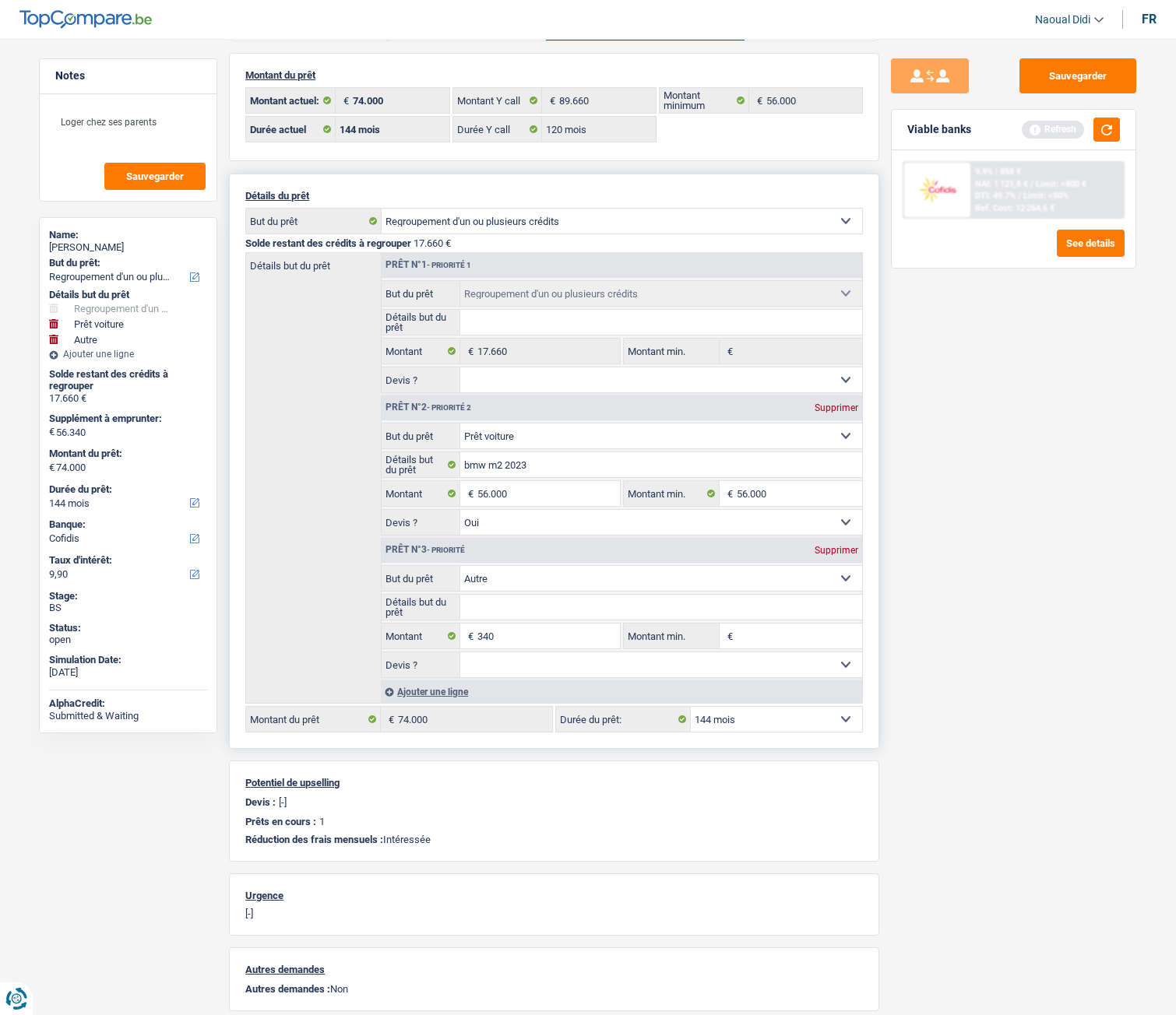
scroll to position [0, 0]
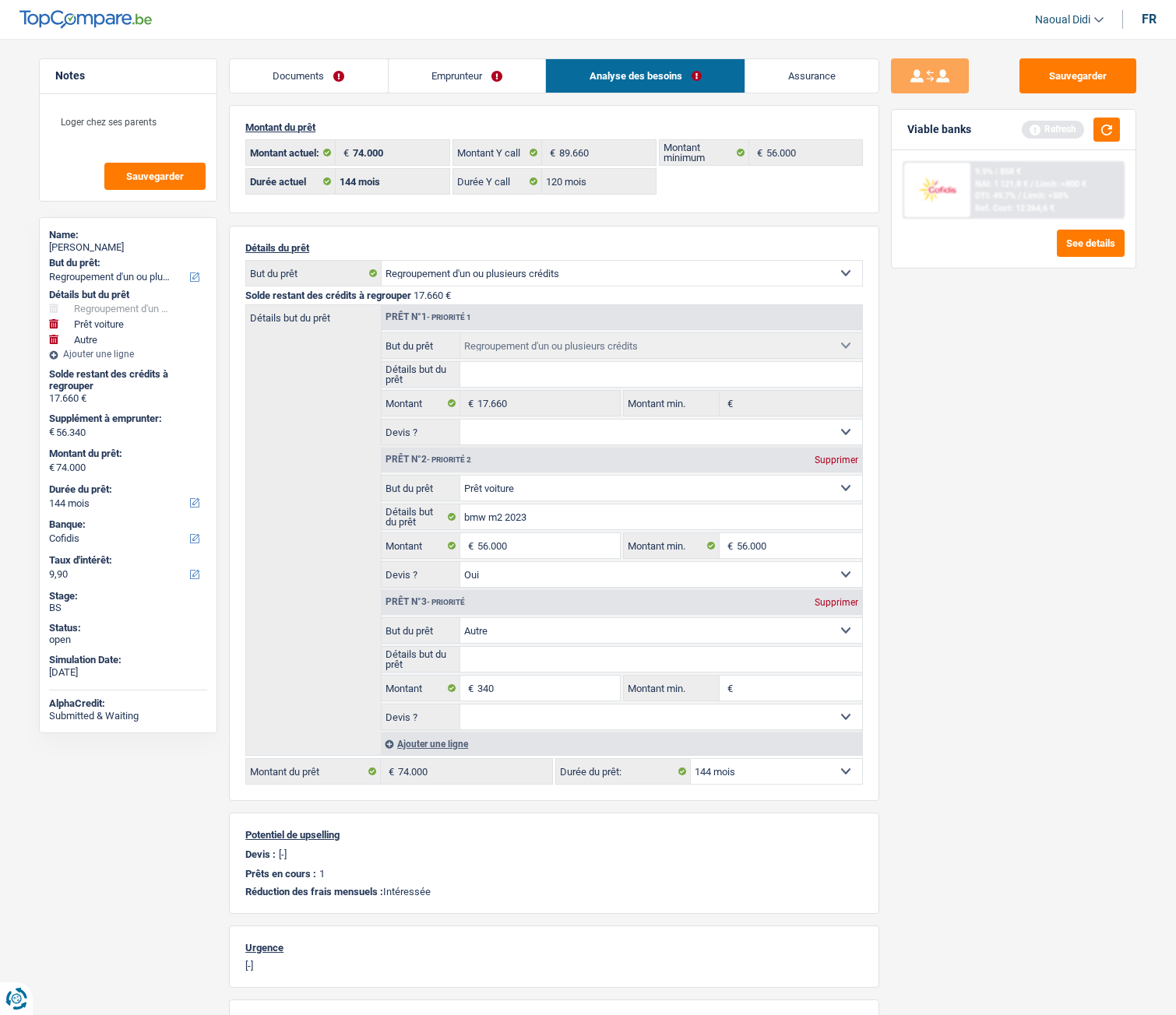
click at [303, 75] on link "Documents" at bounding box center [309, 76] width 158 height 34
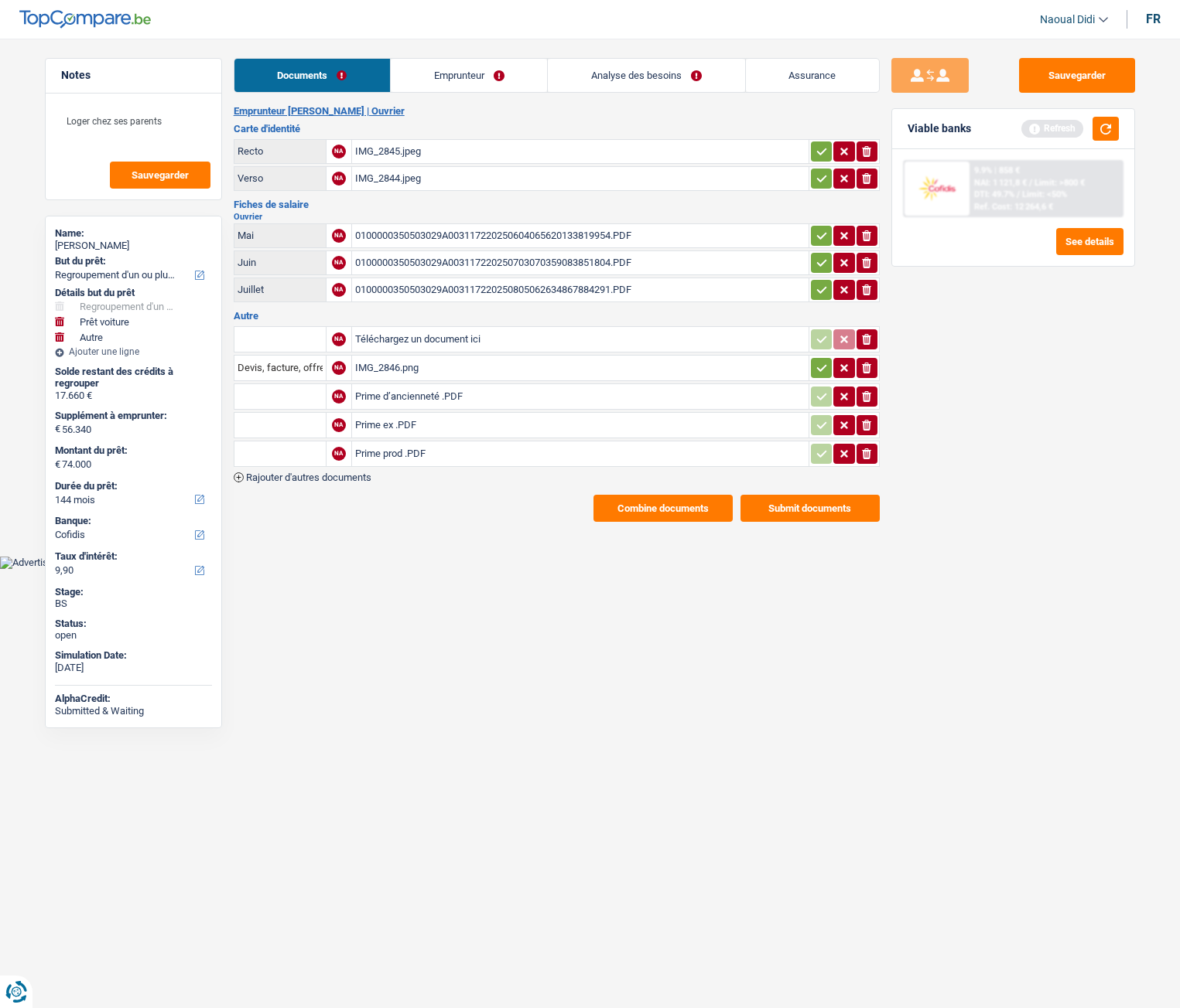
click at [820, 146] on icon "button" at bounding box center [821, 151] width 12 height 16
click at [817, 183] on icon "button" at bounding box center [821, 178] width 12 height 16
click at [822, 228] on icon "button" at bounding box center [821, 236] width 12 height 16
click at [822, 262] on icon "button" at bounding box center [821, 262] width 10 height 7
click at [815, 285] on icon "button" at bounding box center [821, 290] width 12 height 16
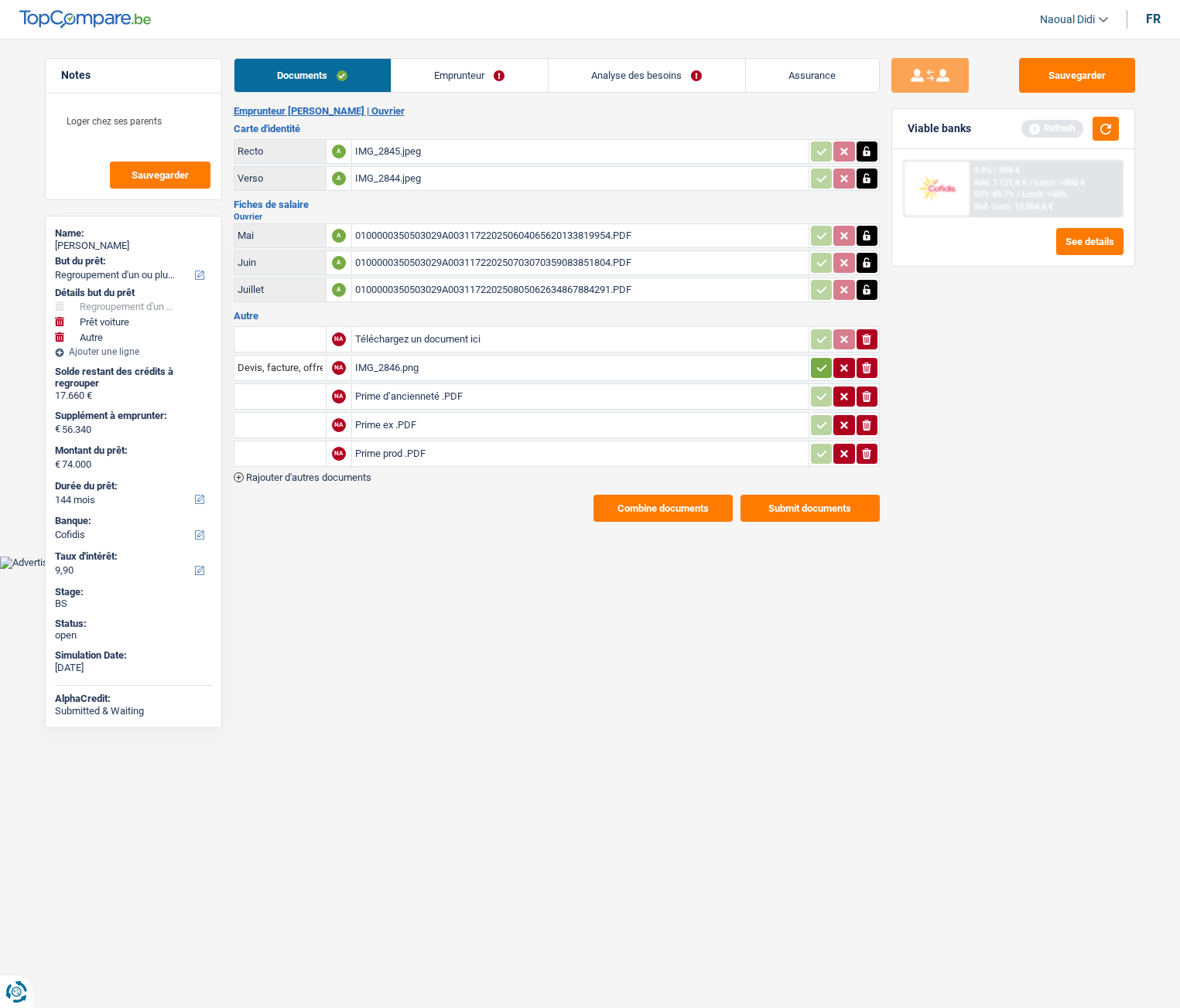
click at [821, 369] on icon "button" at bounding box center [821, 367] width 12 height 16
click at [801, 515] on button "Submit documents" at bounding box center [810, 508] width 139 height 27
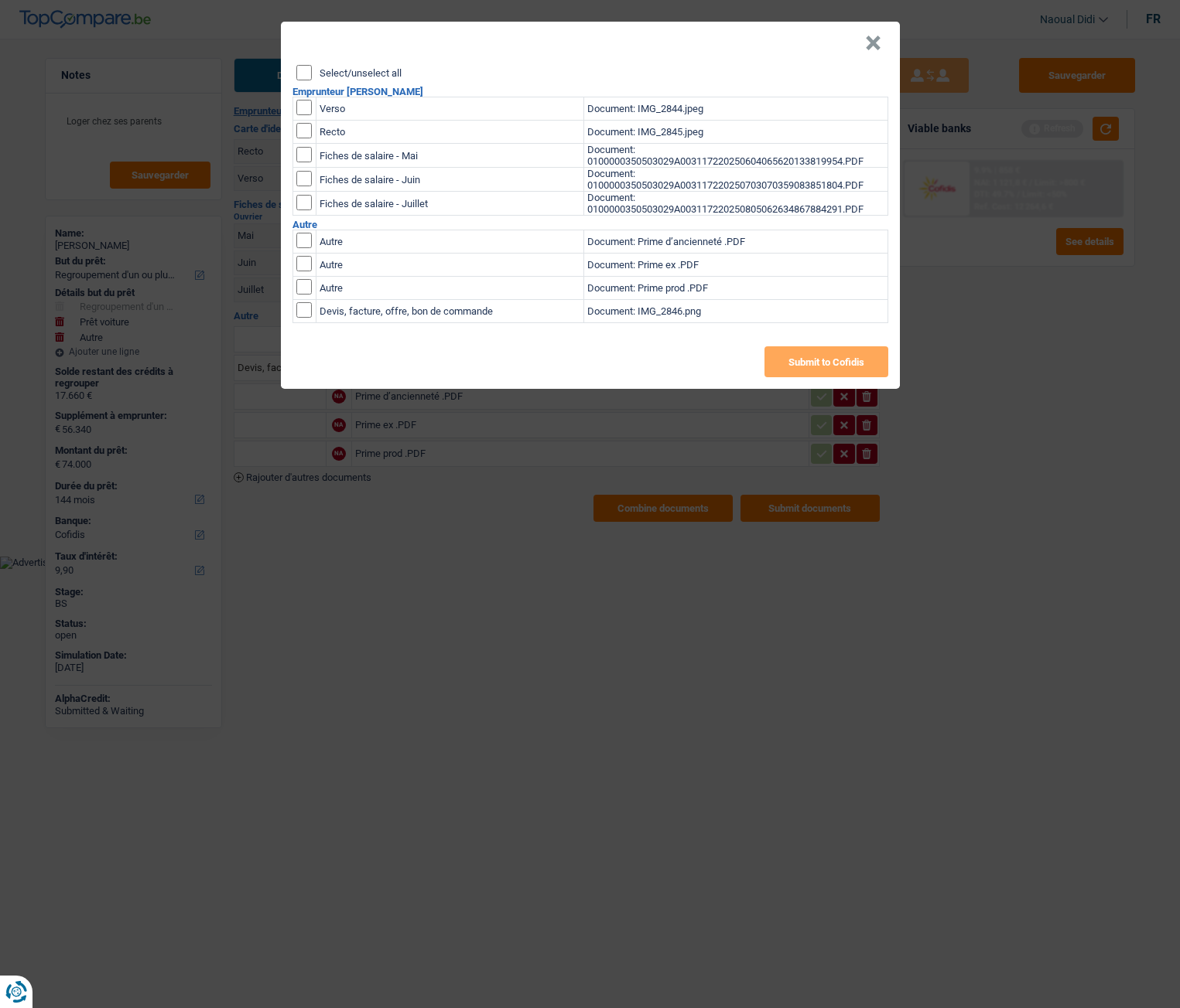
click at [306, 106] on input "checkbox" at bounding box center [304, 107] width 16 height 16
checkbox input "true"
click at [307, 116] on input "checkbox" at bounding box center [304, 107] width 16 height 16
checkbox input "true"
click at [301, 156] on input "checkbox" at bounding box center [304, 155] width 16 height 16
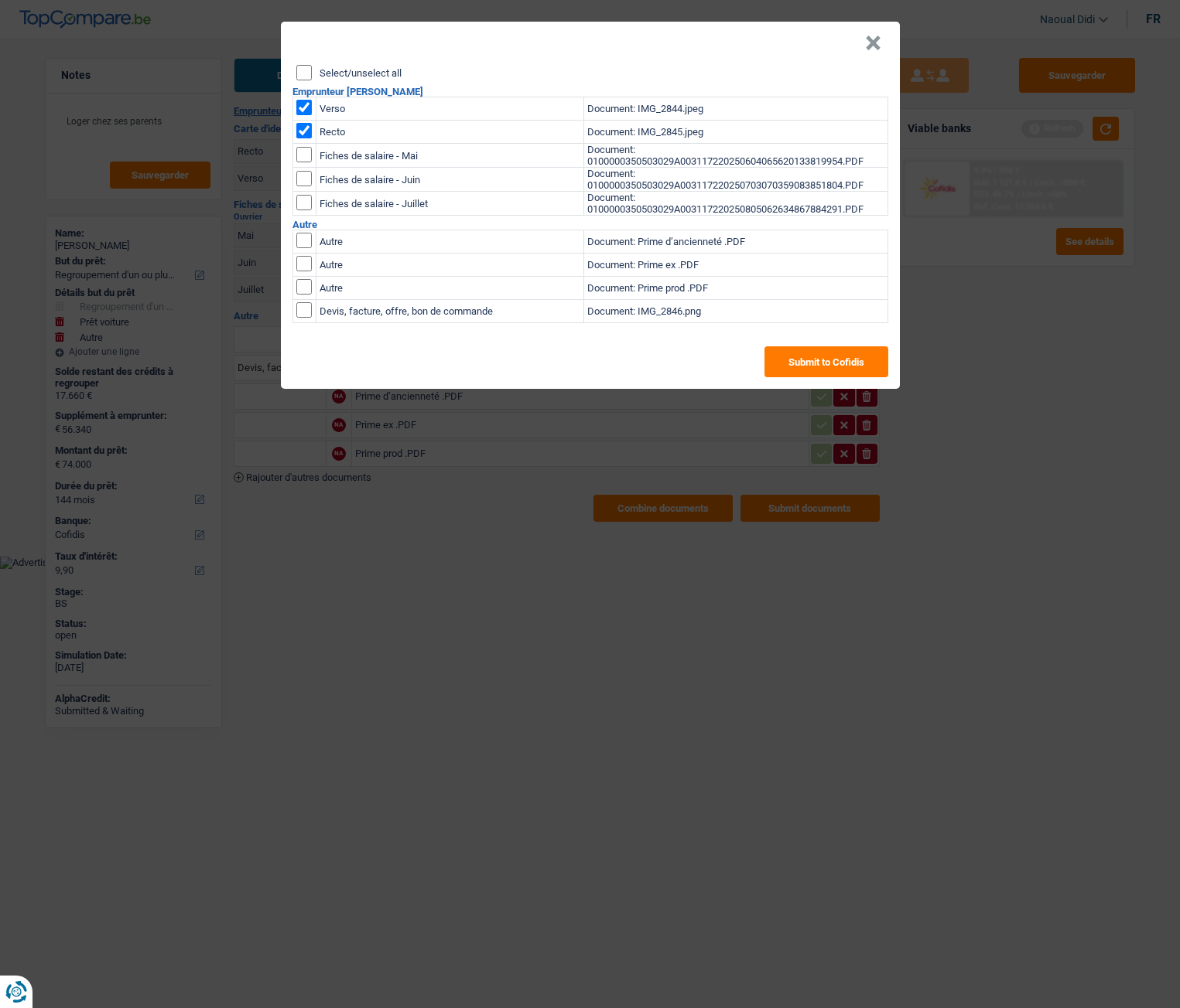
checkbox input "true"
click at [302, 162] on input "checkbox" at bounding box center [304, 155] width 16 height 16
checkbox input "true"
click at [301, 162] on input "checkbox" at bounding box center [304, 155] width 16 height 16
checkbox input "true"
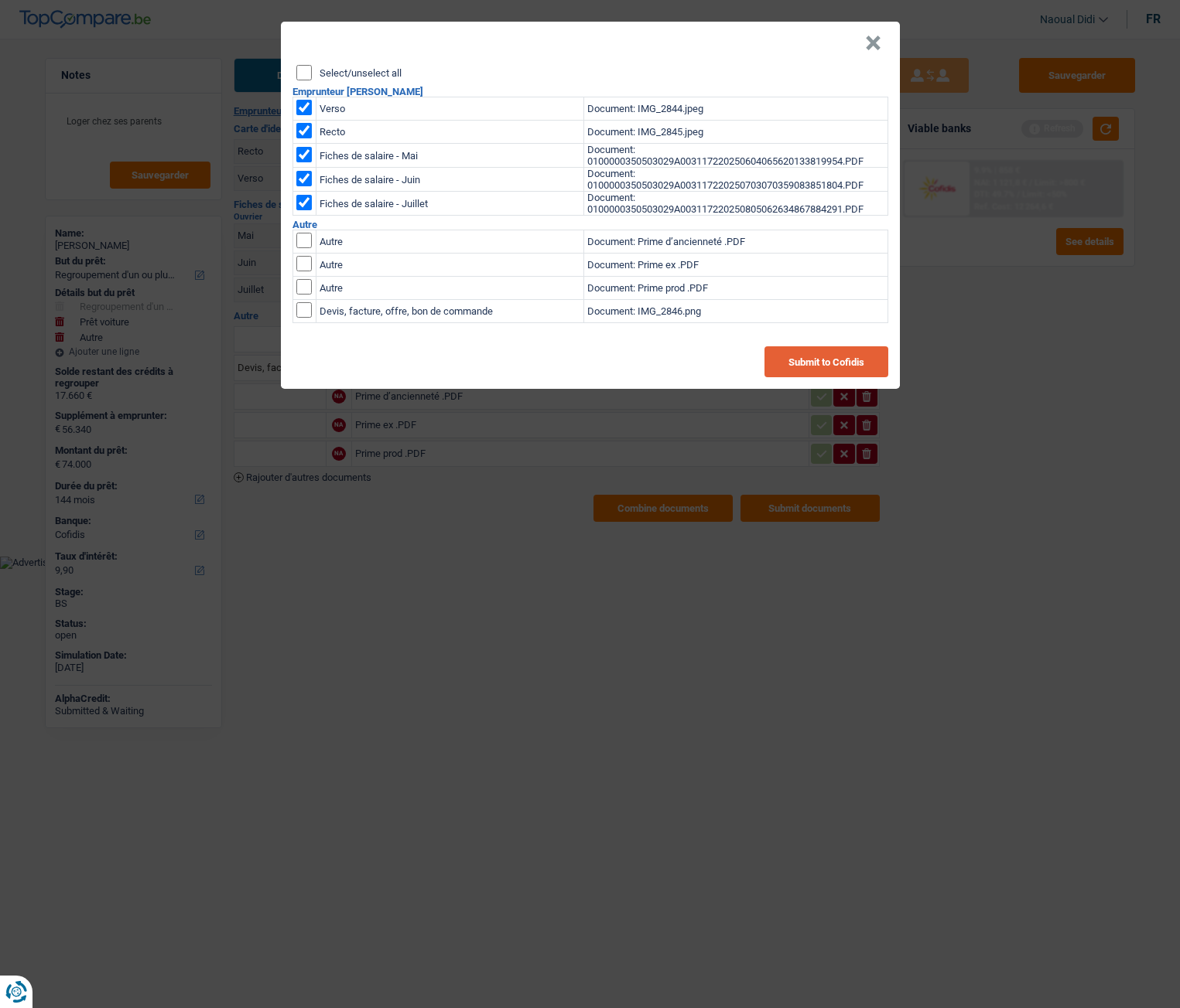
click at [805, 359] on button "Submit to Cofidis" at bounding box center [826, 362] width 124 height 31
click at [794, 370] on button "Submit to Cofidis" at bounding box center [826, 362] width 124 height 31
drag, startPoint x: 809, startPoint y: 362, endPoint x: 895, endPoint y: 166, distance: 214.0
click at [840, 350] on button "Submit to Cofidis" at bounding box center [826, 362] width 124 height 31
click at [870, 50] on button "×" at bounding box center [872, 43] width 16 height 16
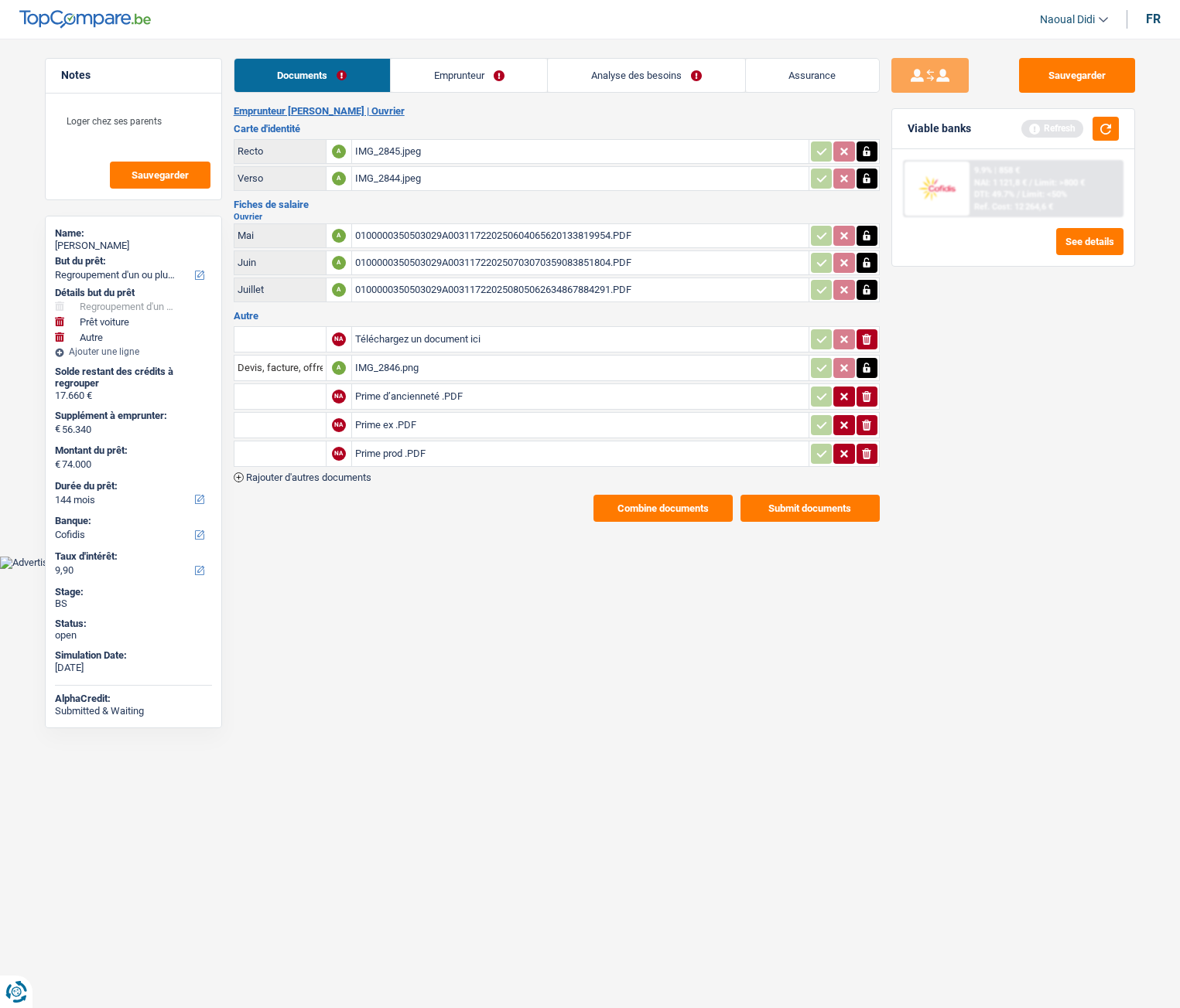
click at [828, 500] on button "Submit documents" at bounding box center [810, 508] width 139 height 27
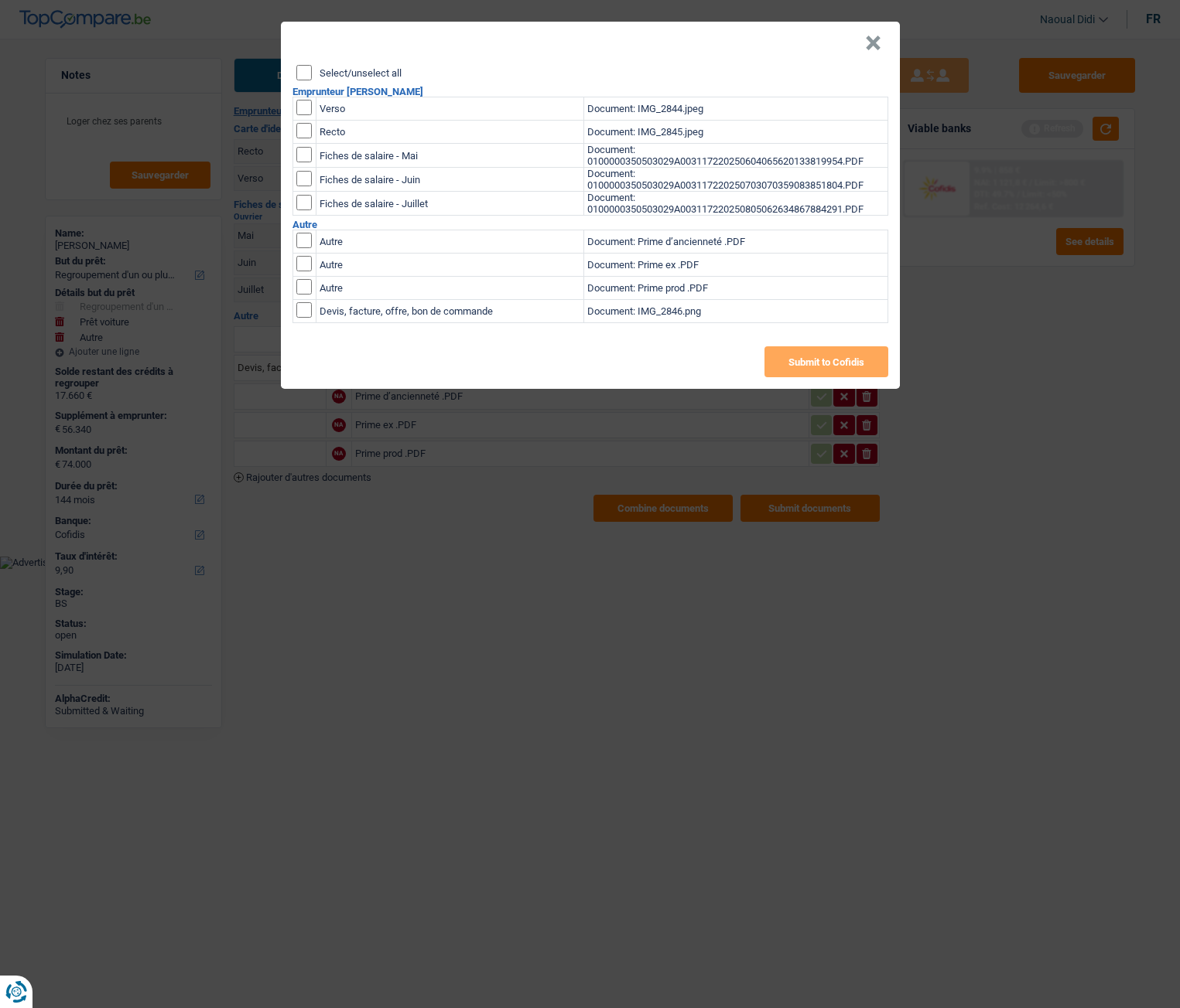
click at [306, 109] on input "checkbox" at bounding box center [304, 107] width 16 height 16
checkbox input "true"
click at [305, 122] on td at bounding box center [303, 131] width 23 height 23
click at [302, 116] on input "checkbox" at bounding box center [304, 107] width 16 height 16
checkbox input "true"
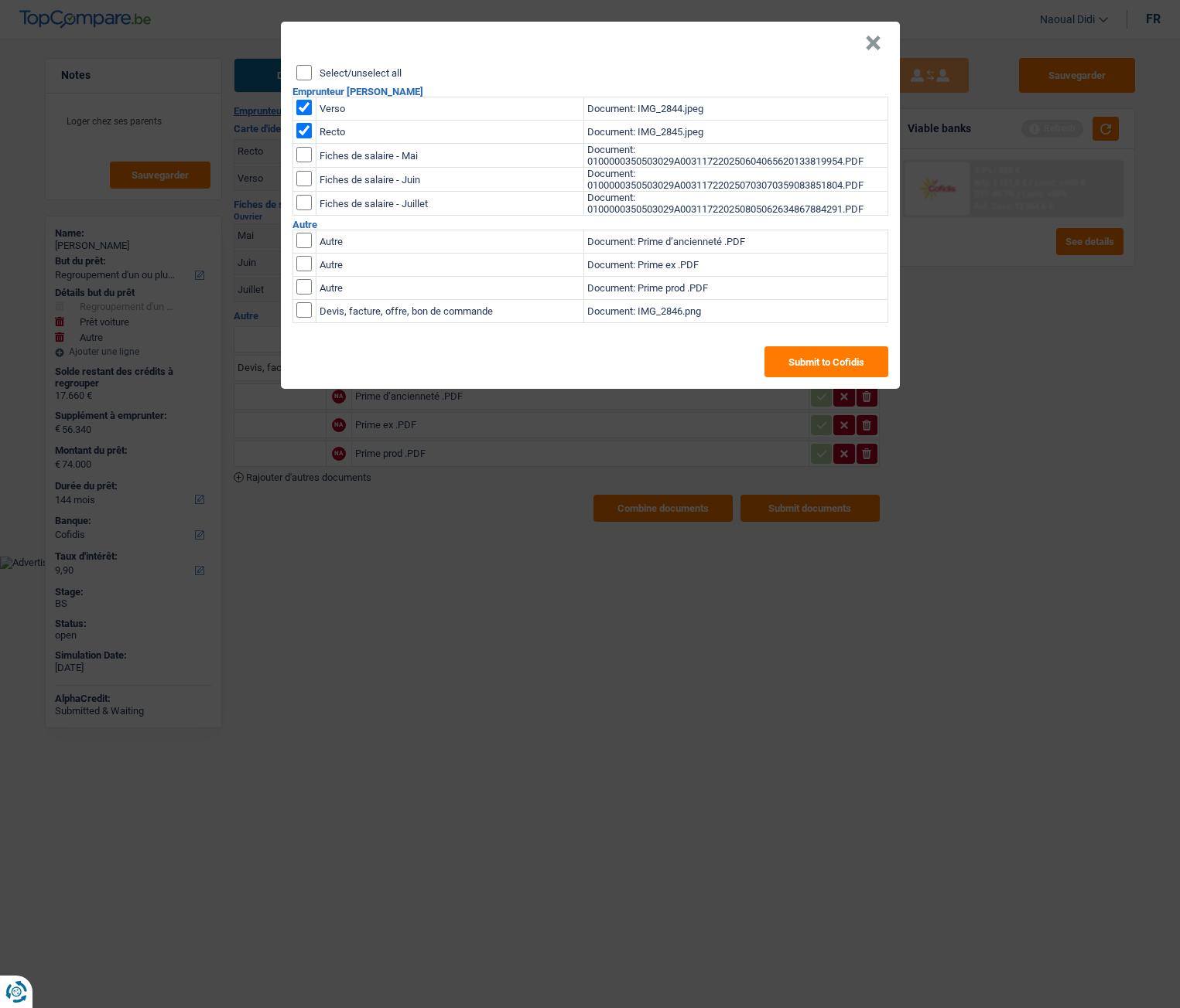
click at [300, 152] on input "checkbox" at bounding box center [304, 155] width 16 height 16
checkbox input "true"
click at [305, 162] on input "checkbox" at bounding box center [304, 155] width 16 height 16
checkbox input "true"
click at [301, 162] on input "checkbox" at bounding box center [304, 155] width 16 height 16
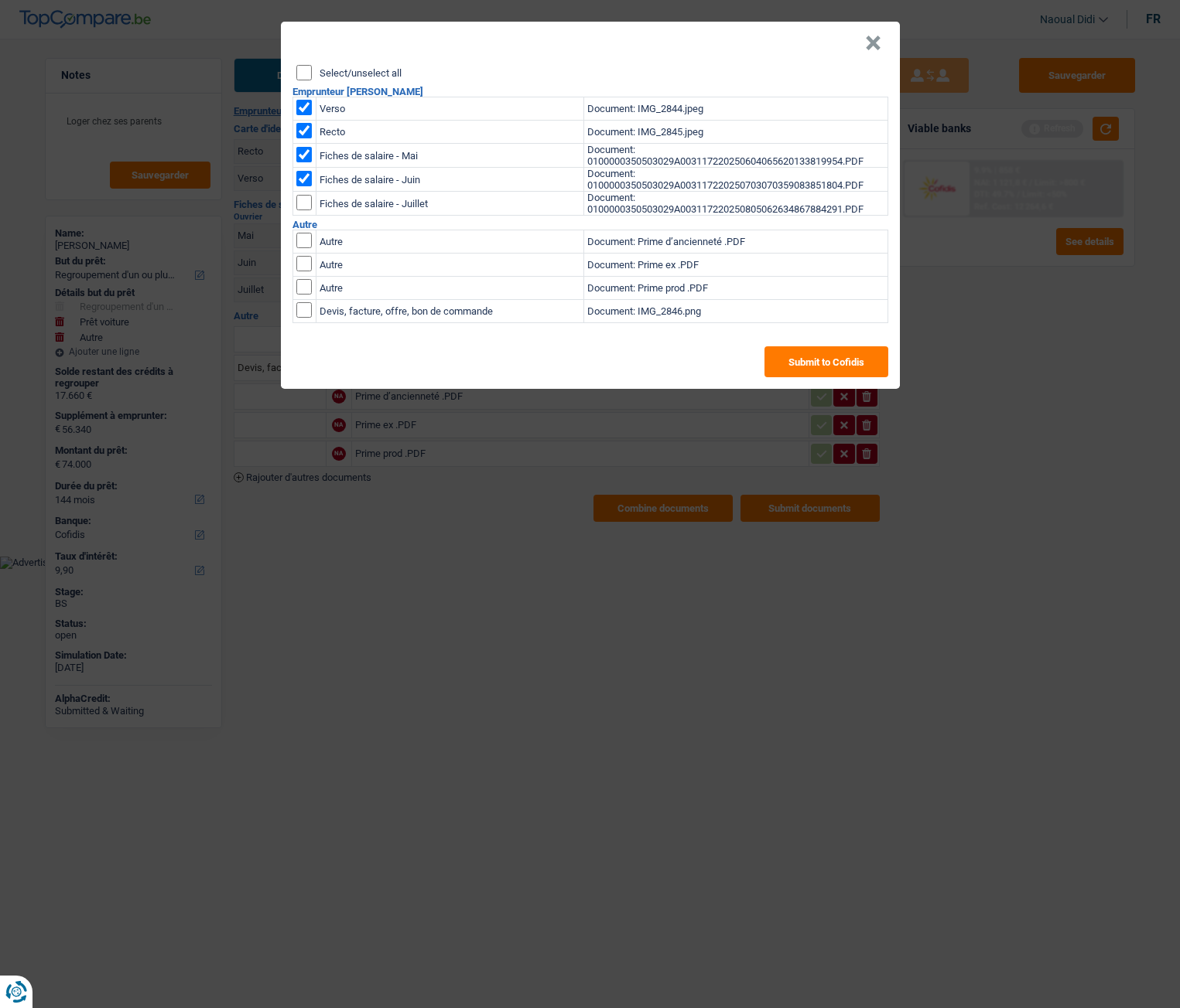
checkbox input "true"
click at [820, 369] on button "Submit to Cofidis" at bounding box center [826, 362] width 124 height 31
click at [859, 39] on header "×" at bounding box center [590, 43] width 618 height 43
click at [868, 38] on button "×" at bounding box center [872, 43] width 16 height 16
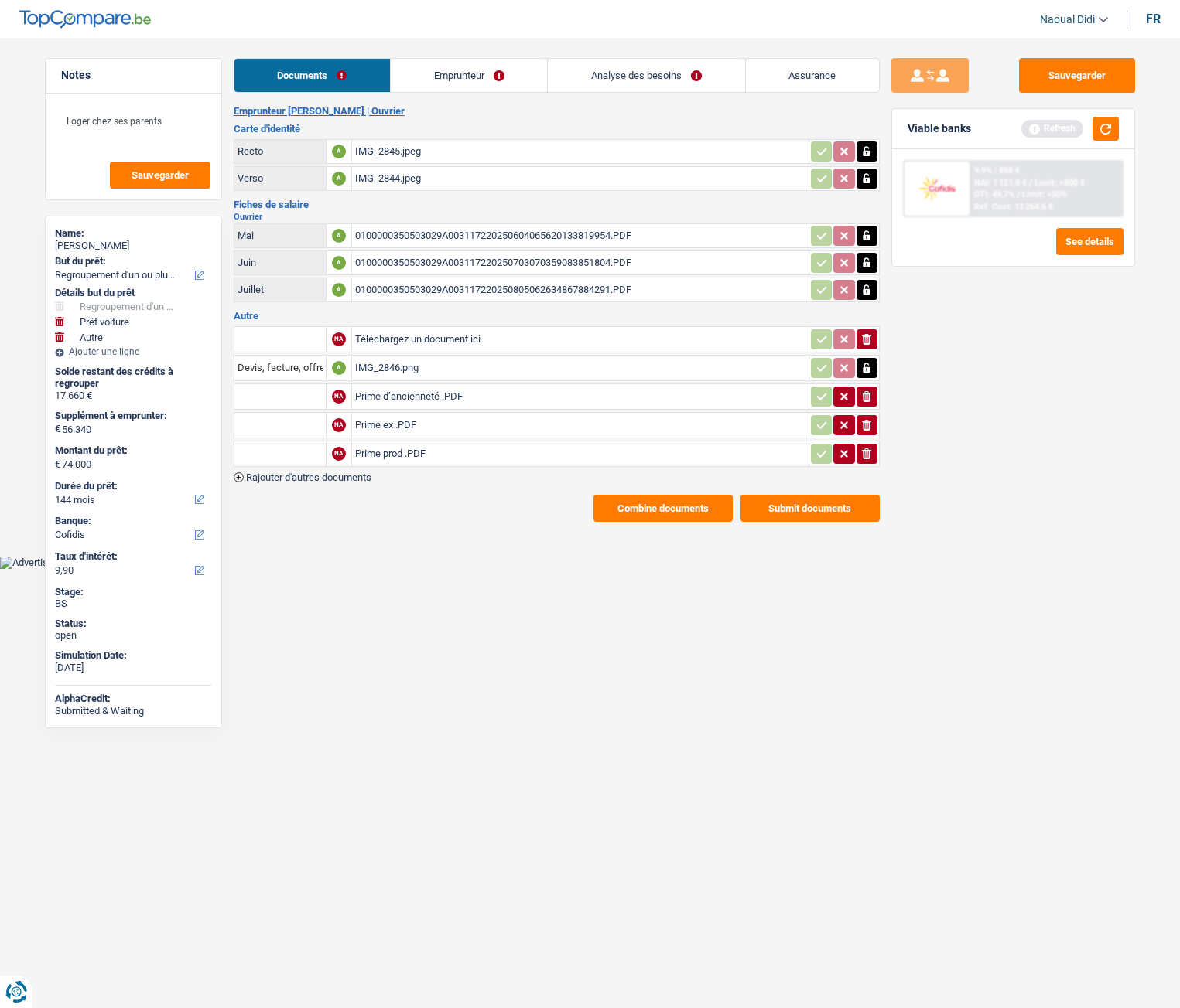
click at [677, 507] on button "Combine documents" at bounding box center [662, 508] width 139 height 27
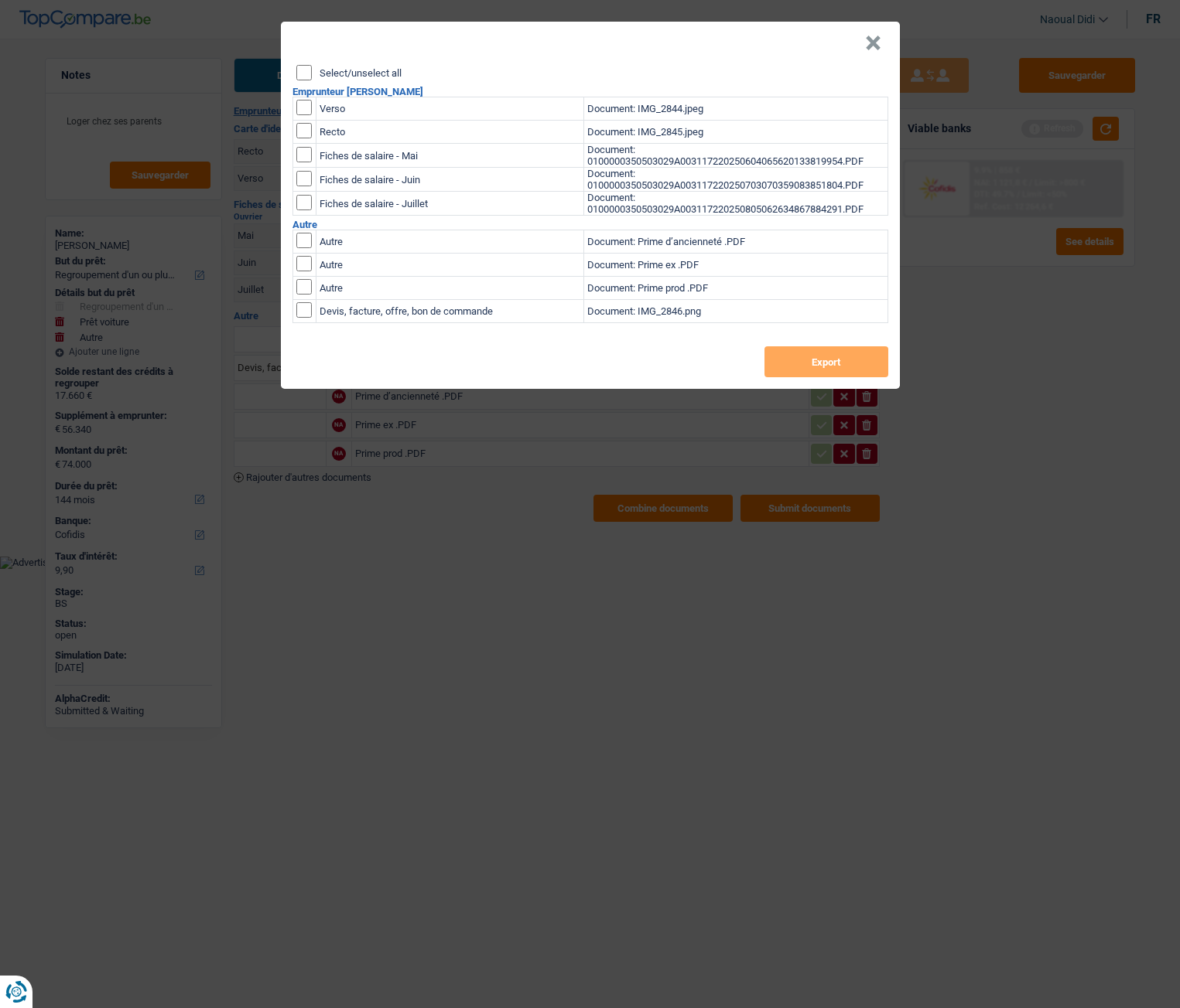
click at [867, 45] on button "×" at bounding box center [872, 43] width 16 height 16
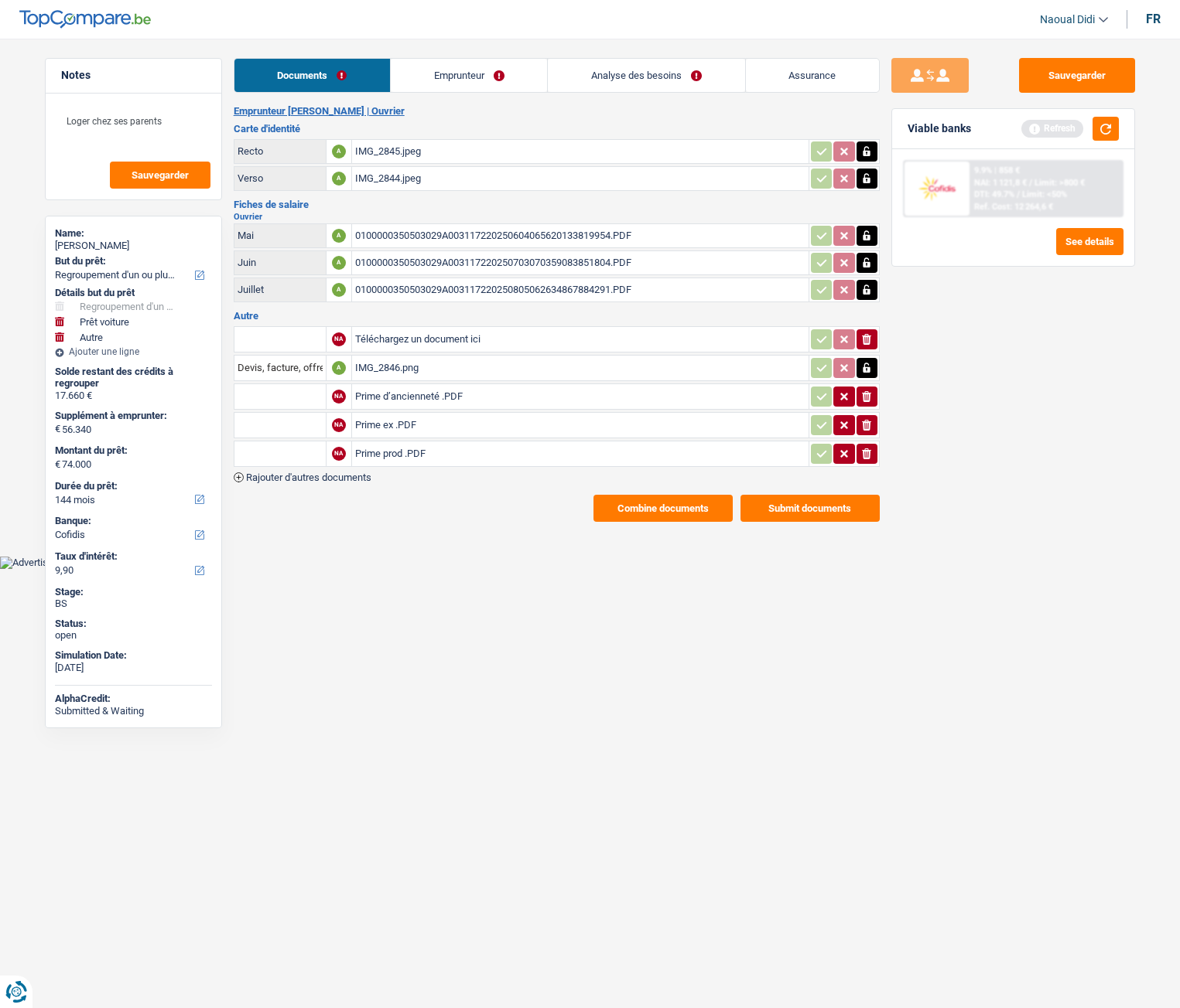
click at [396, 374] on div "IMG_2846.png" at bounding box center [580, 367] width 451 height 23
click at [470, 75] on link "Emprunteur" at bounding box center [469, 76] width 157 height 34
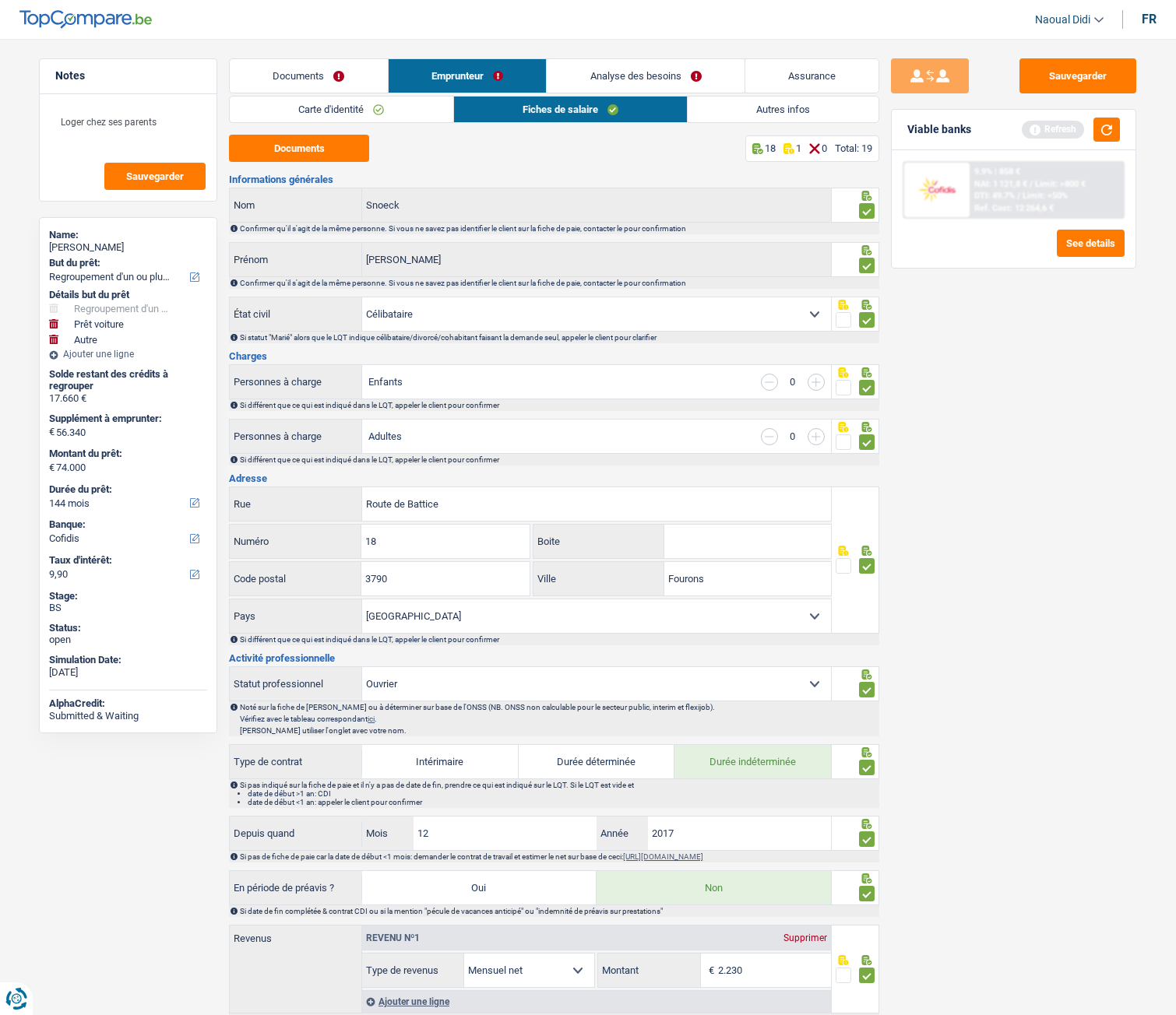
click at [626, 60] on link "Analyse des besoins" at bounding box center [645, 76] width 198 height 34
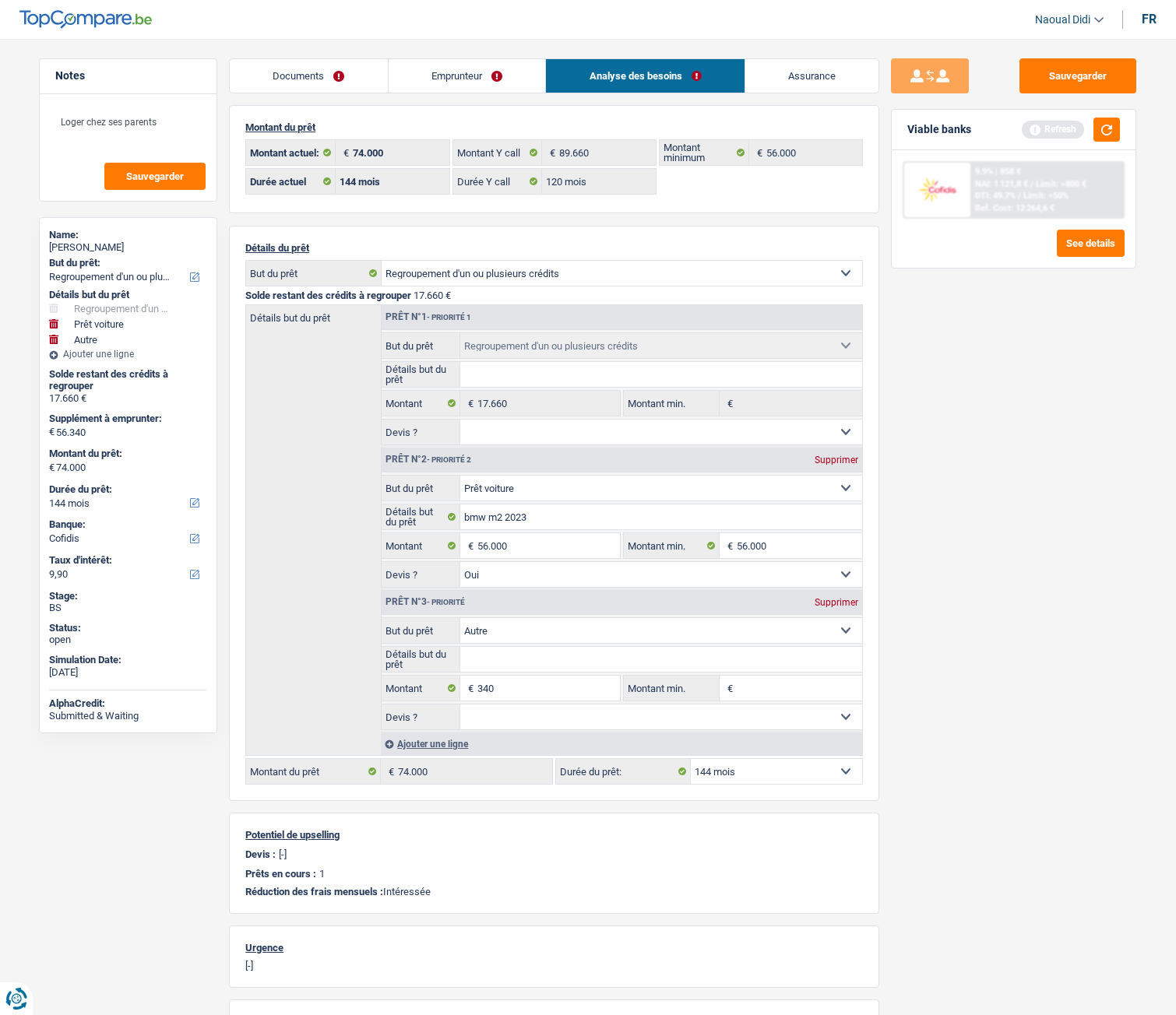
click at [463, 68] on link "Emprunteur" at bounding box center [468, 76] width 158 height 34
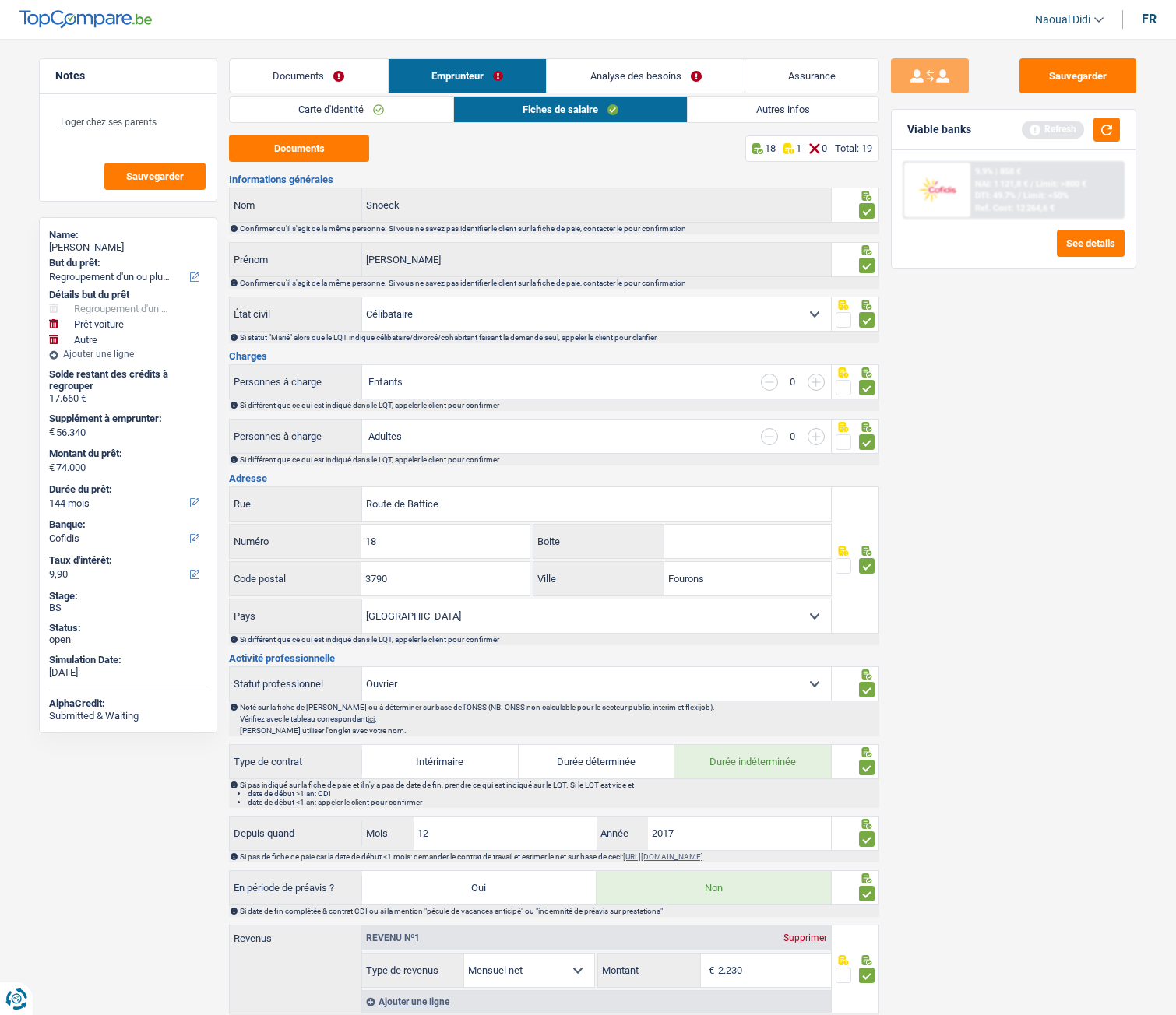
click at [801, 106] on link "Autres infos" at bounding box center [782, 109] width 191 height 25
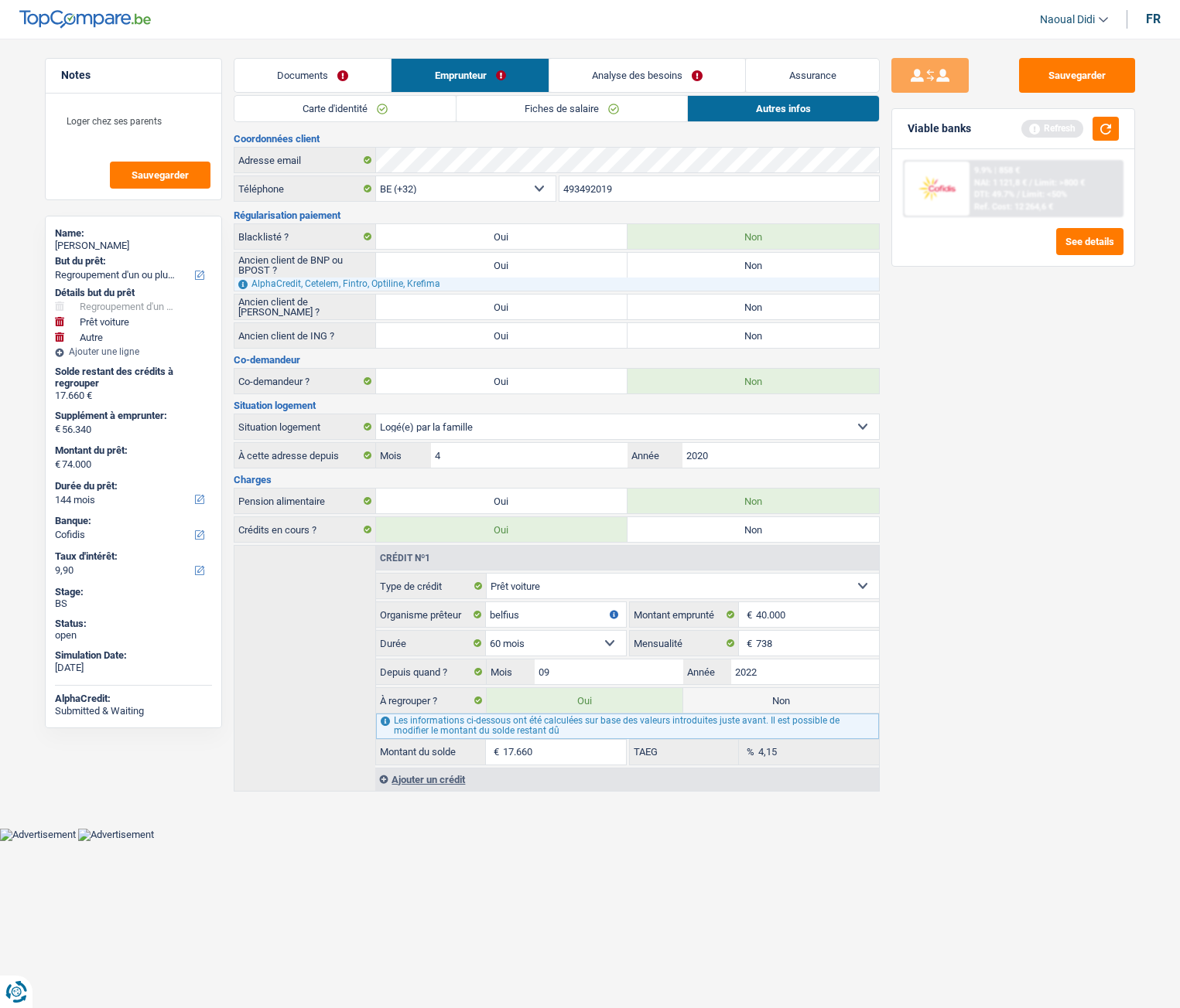
click at [555, 110] on link "Fiches de salaire" at bounding box center [571, 108] width 230 height 25
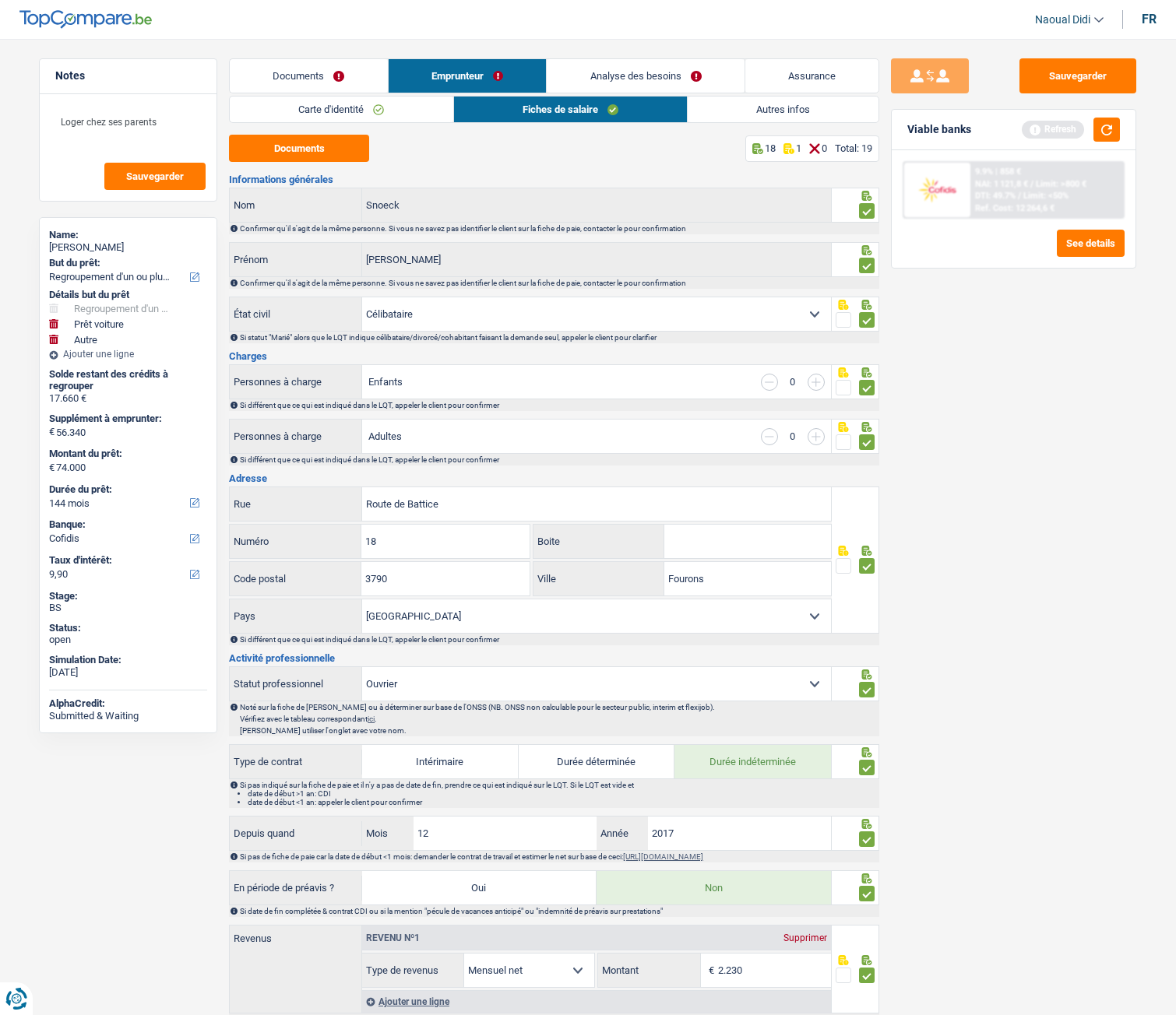
click at [327, 75] on link "Documents" at bounding box center [309, 76] width 158 height 34
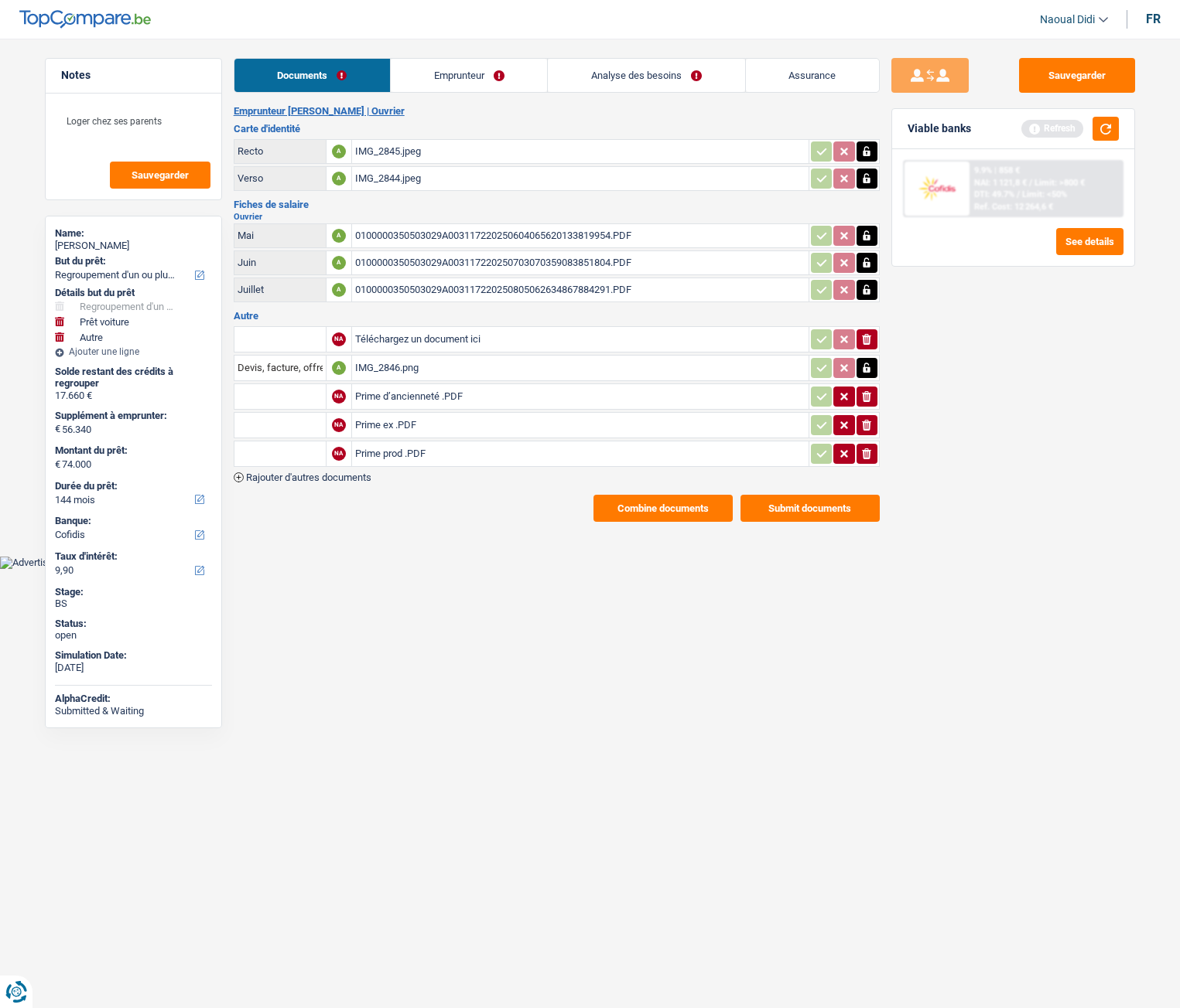
click at [674, 505] on button "Combine documents" at bounding box center [662, 508] width 139 height 27
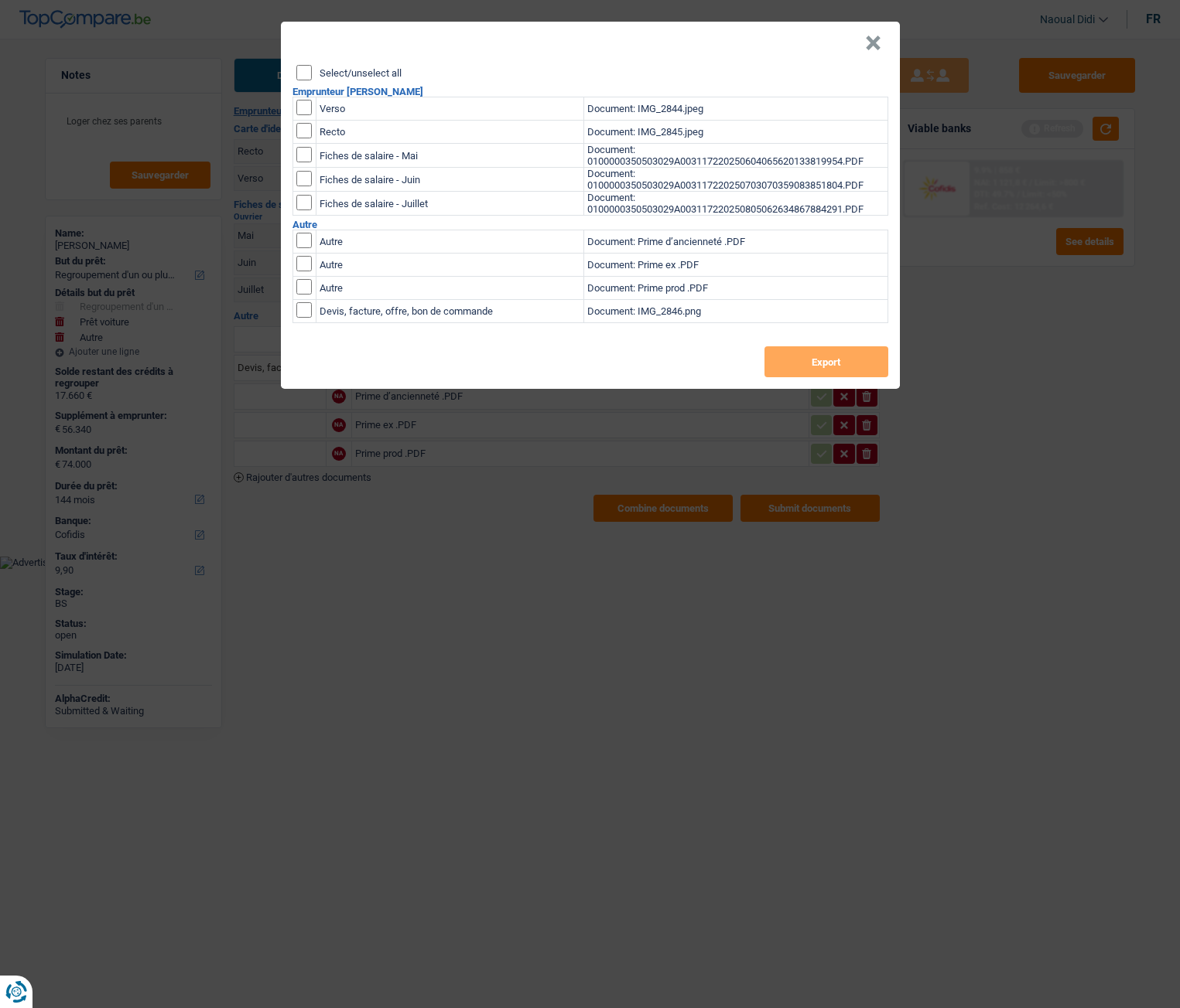
click at [308, 69] on input "Select/unselect all" at bounding box center [304, 73] width 16 height 16
checkbox input "true"
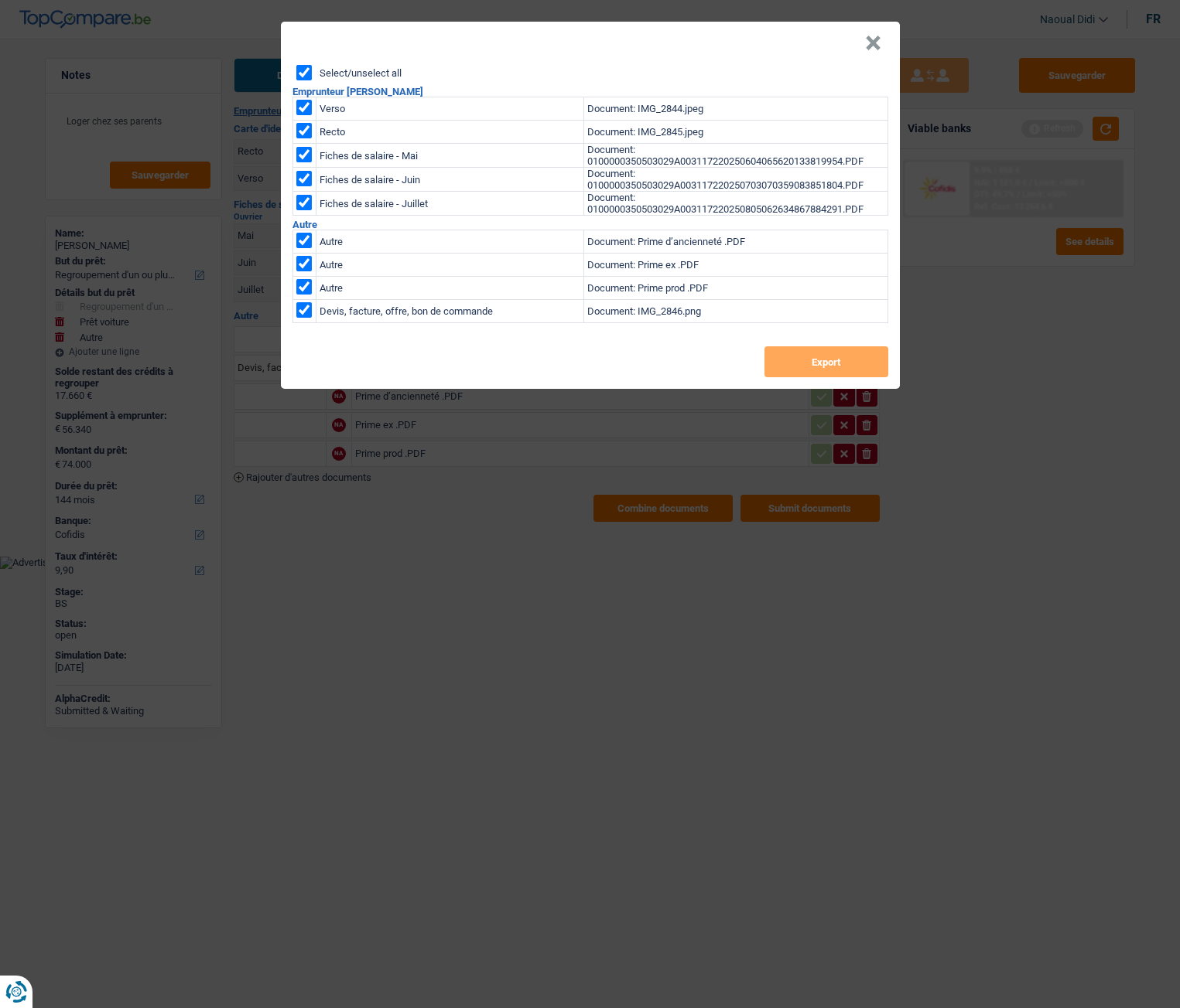
checkbox input "true"
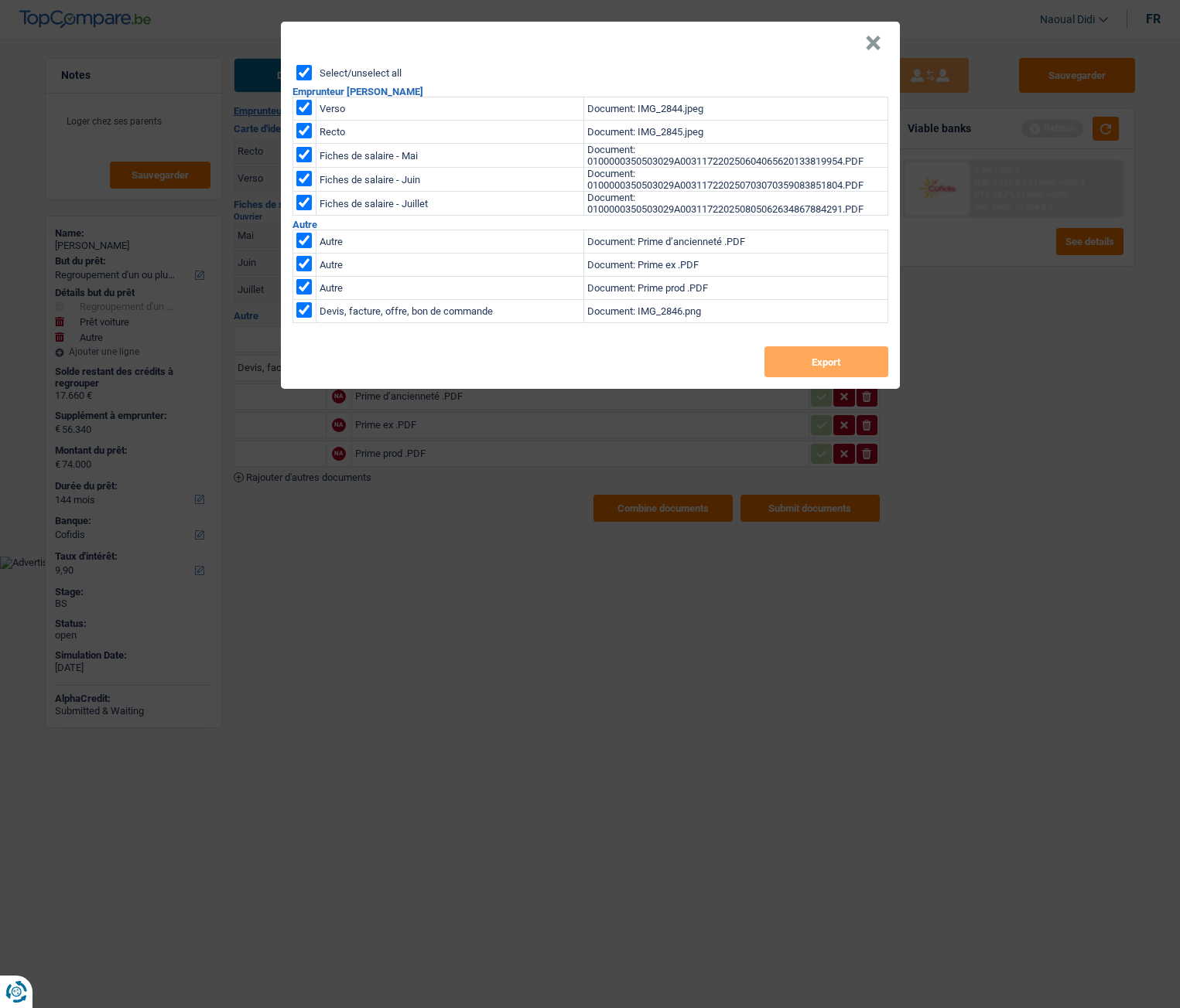
checkbox input "true"
click at [308, 242] on input "checkbox" at bounding box center [304, 241] width 16 height 16
checkbox input "false"
drag, startPoint x: 306, startPoint y: 269, endPoint x: 301, endPoint y: 293, distance: 24.5
click at [306, 248] on input "checkbox" at bounding box center [304, 241] width 16 height 16
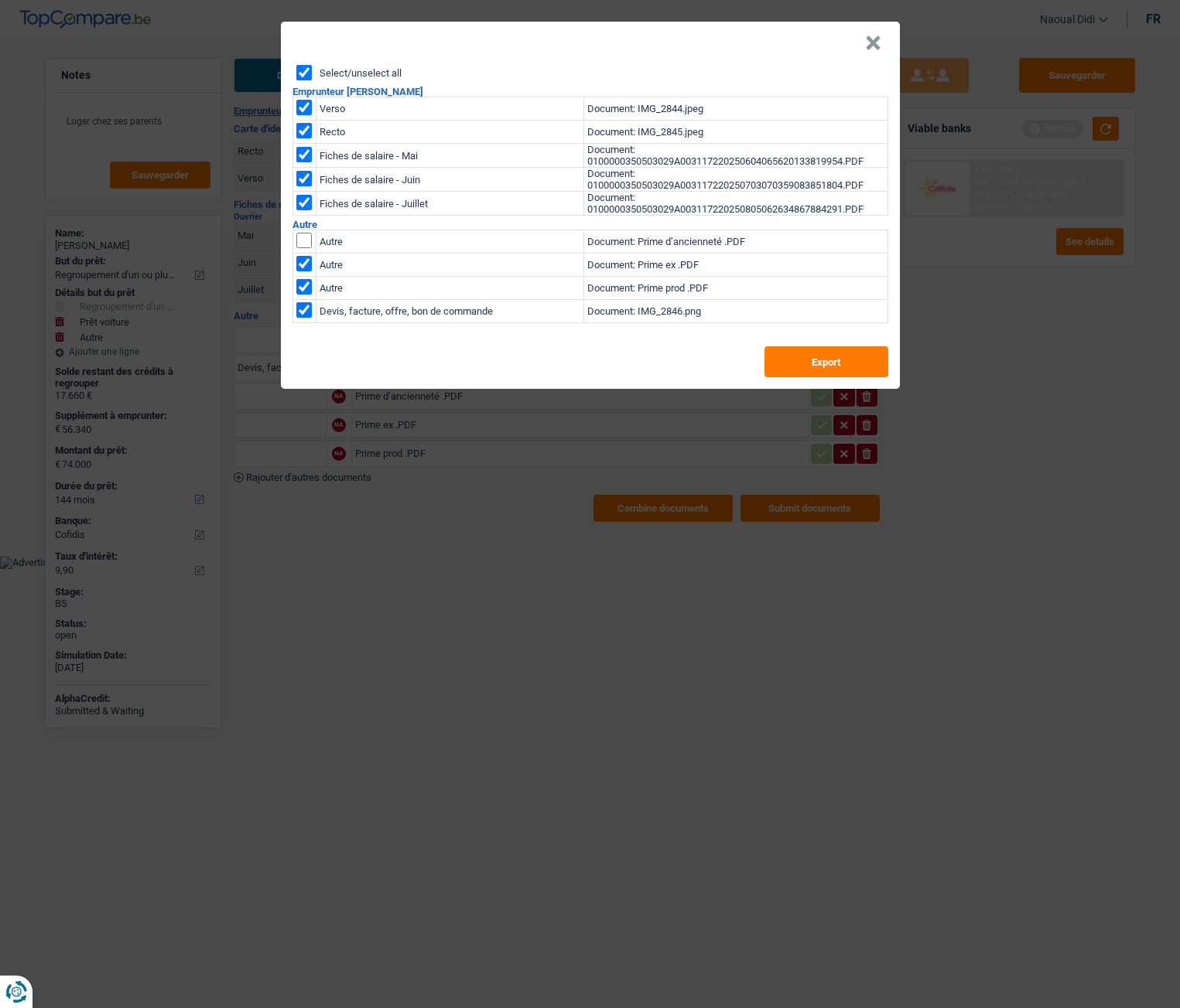
checkbox input "false"
click at [301, 295] on td at bounding box center [303, 288] width 23 height 23
click at [305, 248] on input "checkbox" at bounding box center [304, 241] width 16 height 16
checkbox input "false"
click at [306, 248] on input "checkbox" at bounding box center [304, 241] width 16 height 16
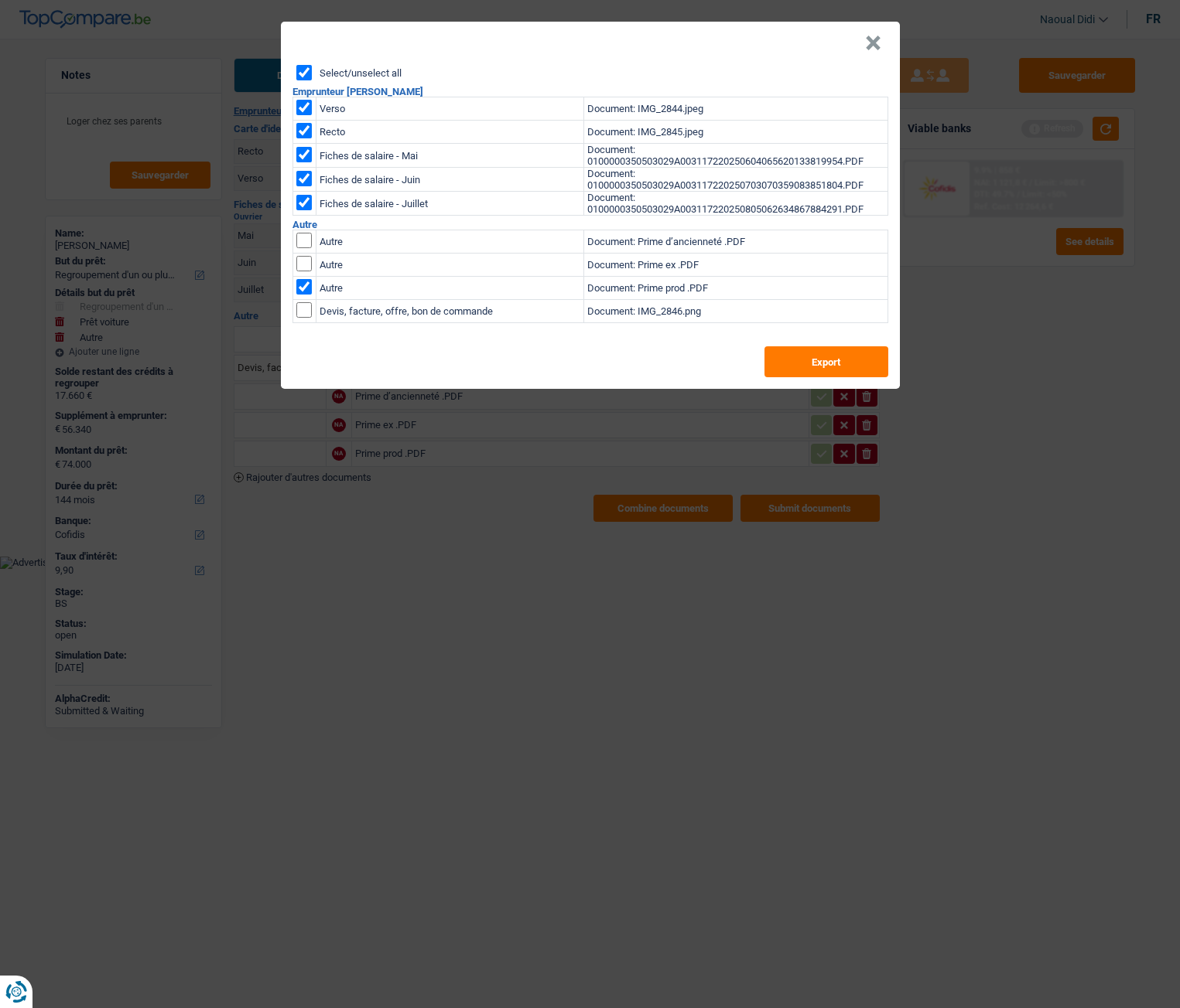
checkbox input "false"
click at [300, 248] on input "checkbox" at bounding box center [304, 241] width 16 height 16
checkbox input "true"
click at [814, 356] on button "Export" at bounding box center [826, 362] width 124 height 31
click at [875, 44] on button "×" at bounding box center [872, 43] width 16 height 16
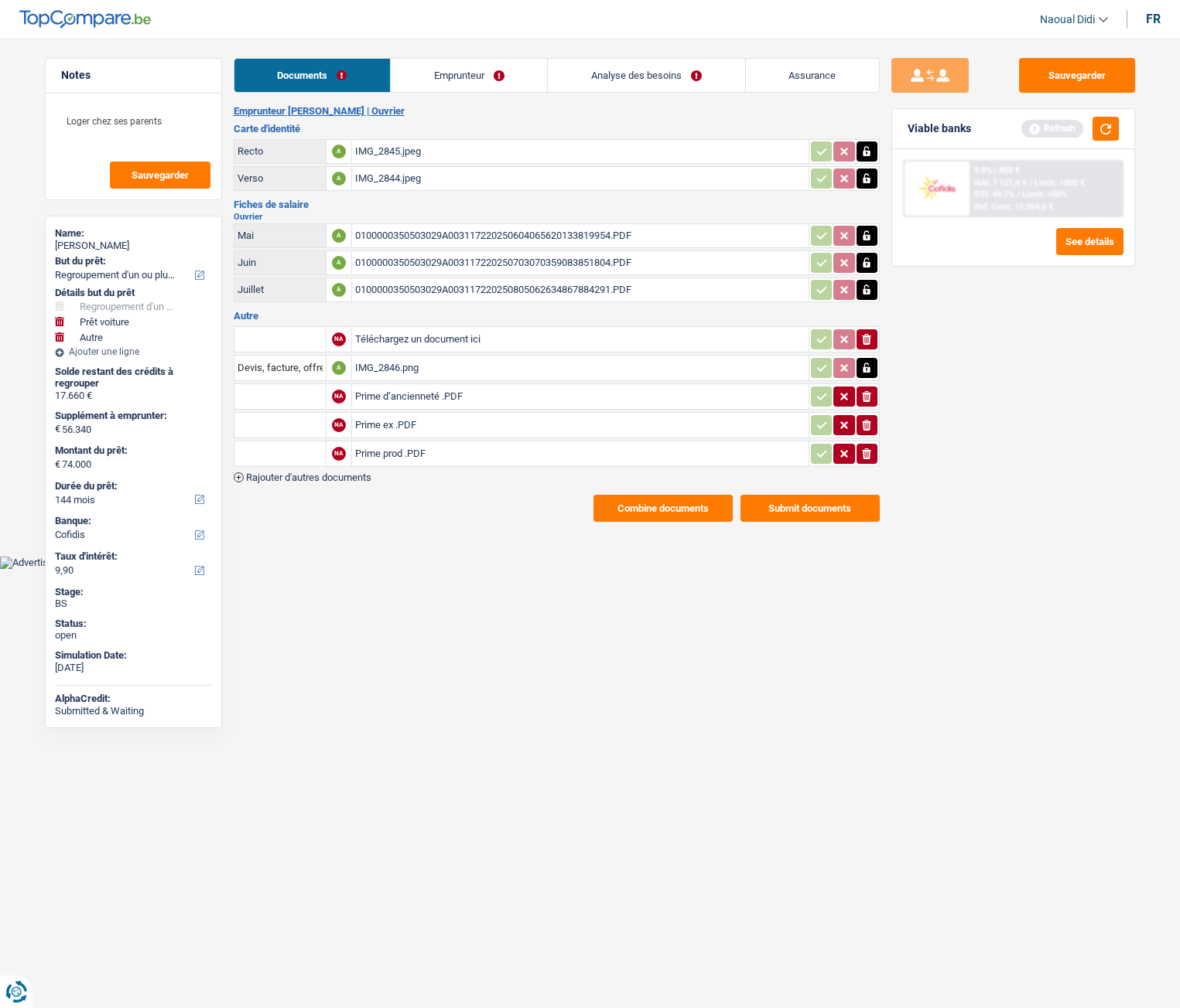
click at [448, 77] on link "Emprunteur" at bounding box center [469, 76] width 157 height 34
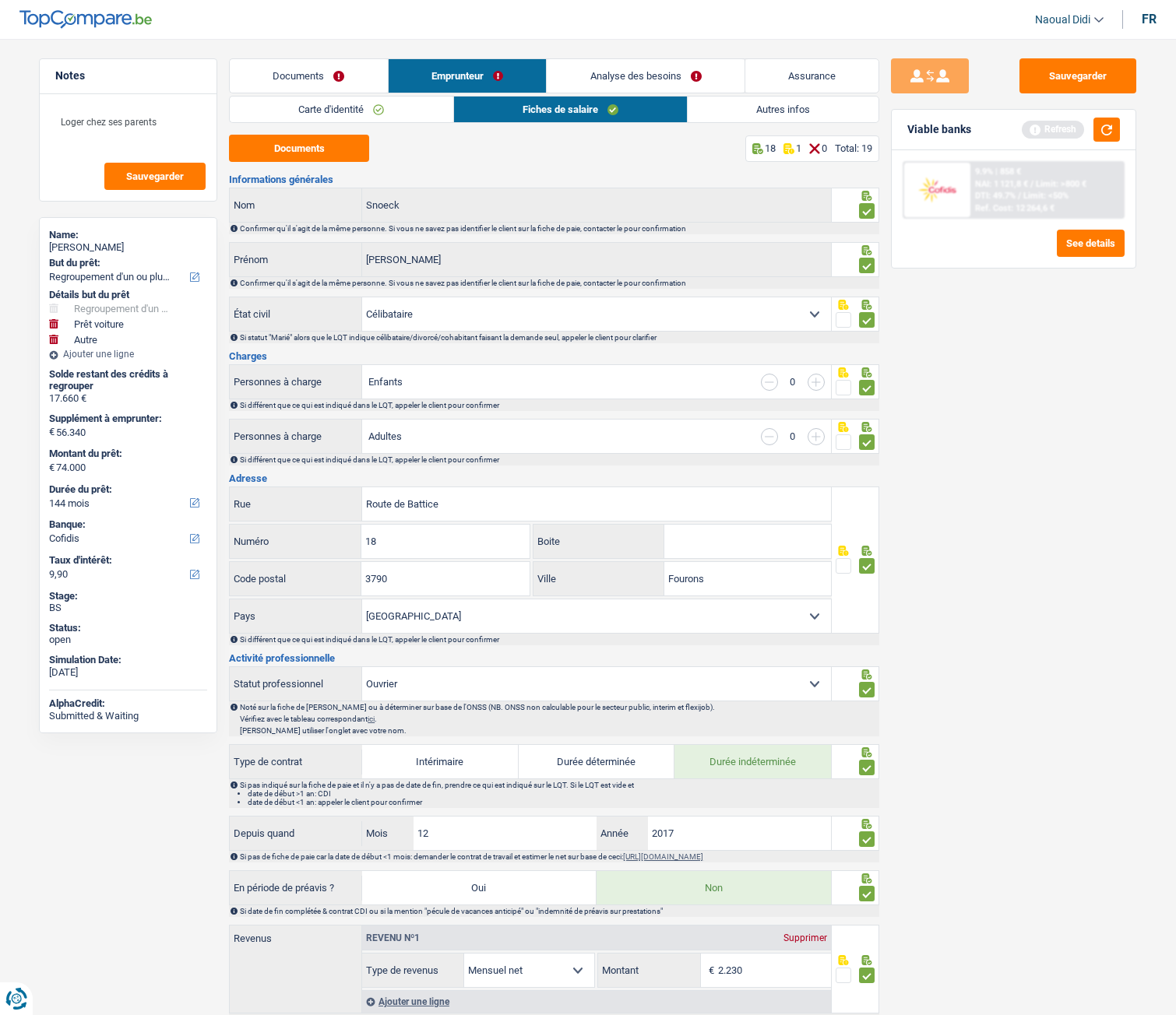
click at [353, 107] on link "Carte d'identité" at bounding box center [341, 109] width 223 height 25
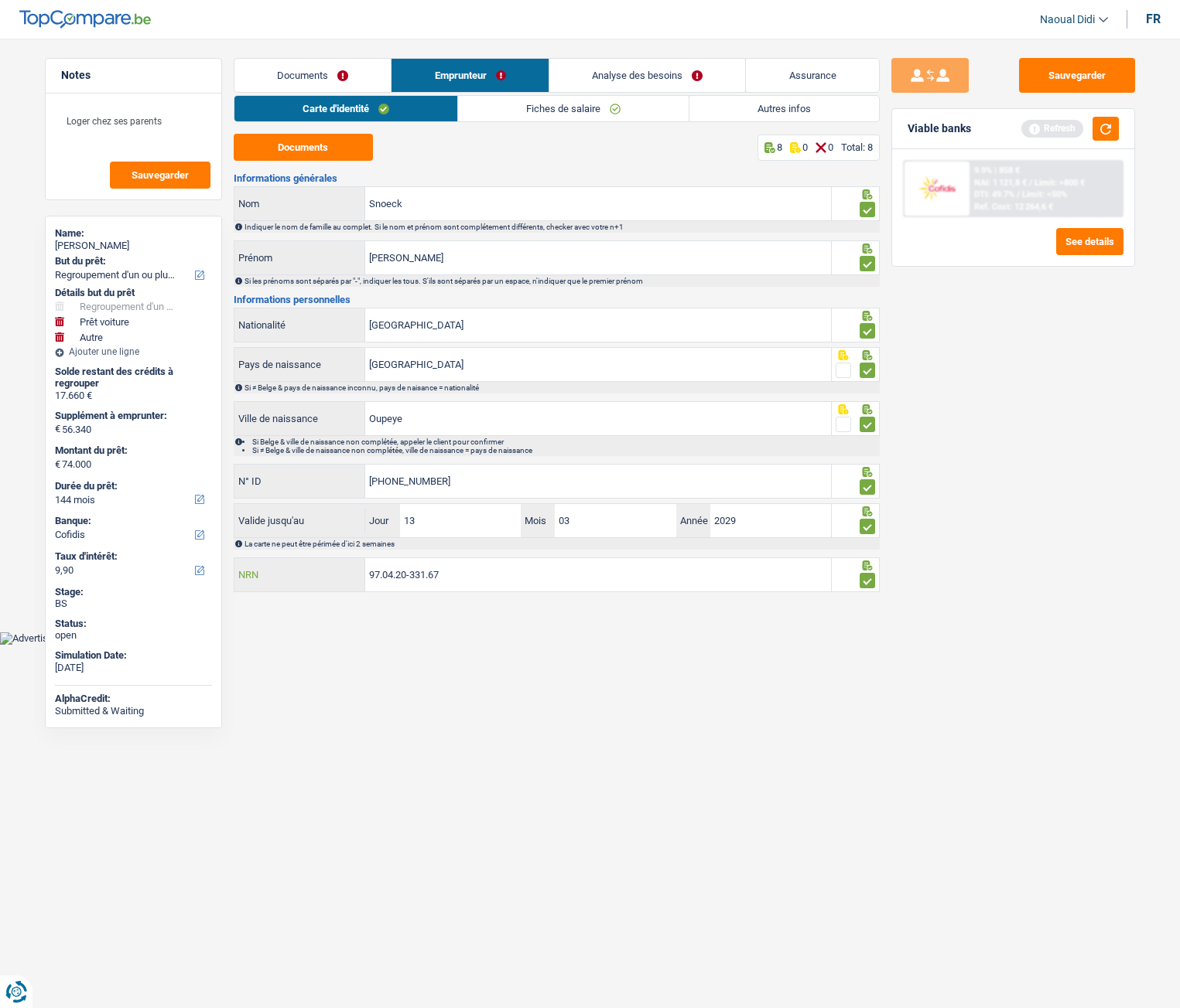
drag, startPoint x: 465, startPoint y: 580, endPoint x: 301, endPoint y: 554, distance: 166.0
click at [301, 554] on div "Informations générales Snoeck Nom Indiquer le nom de famille au complet. Si le …" at bounding box center [556, 384] width 646 height 421
click at [614, 79] on link "Analyse des besoins" at bounding box center [647, 76] width 197 height 34
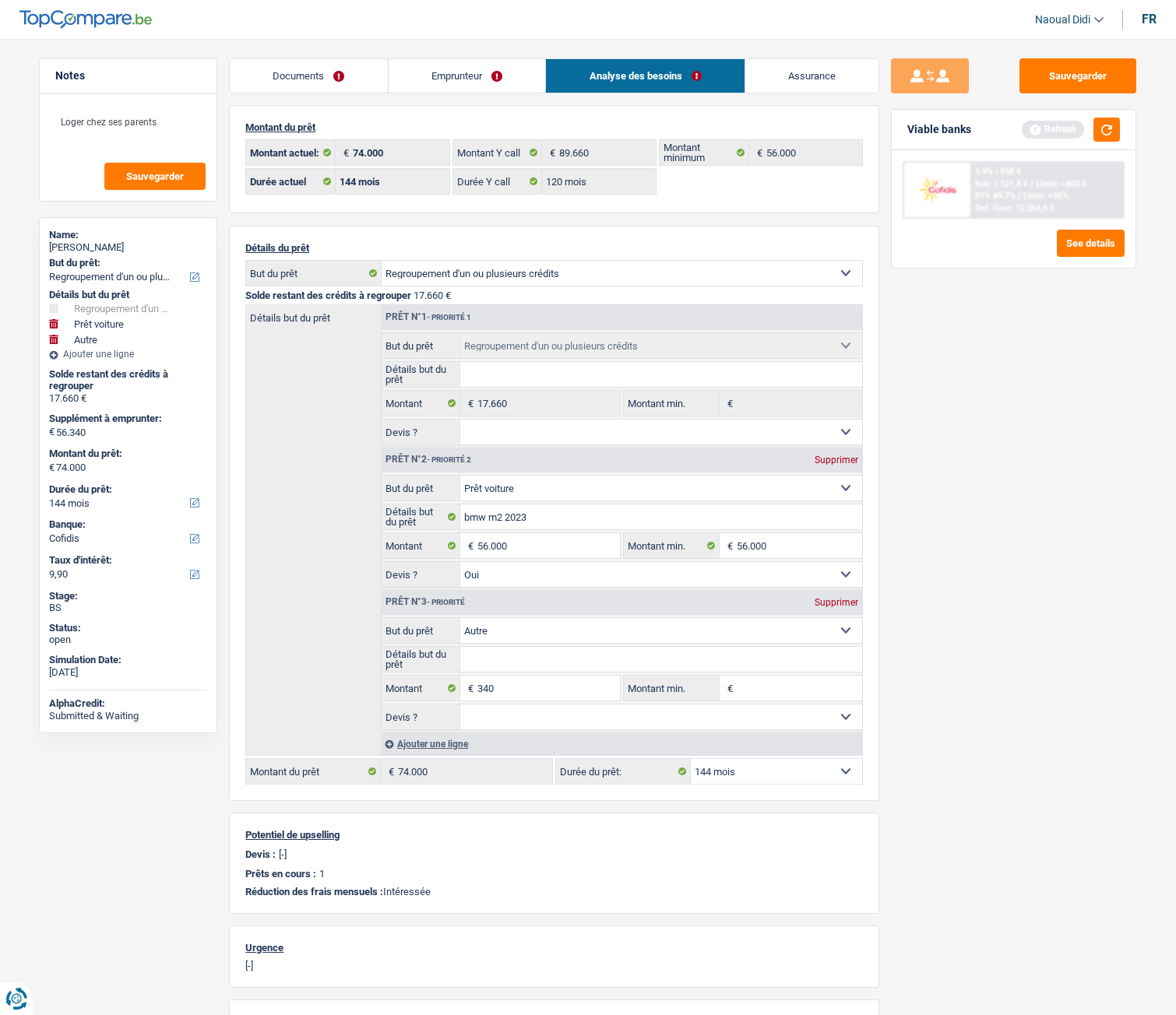
click at [1019, 208] on div "Ref. Cost: 12 264,6 €" at bounding box center [1014, 208] width 80 height 10
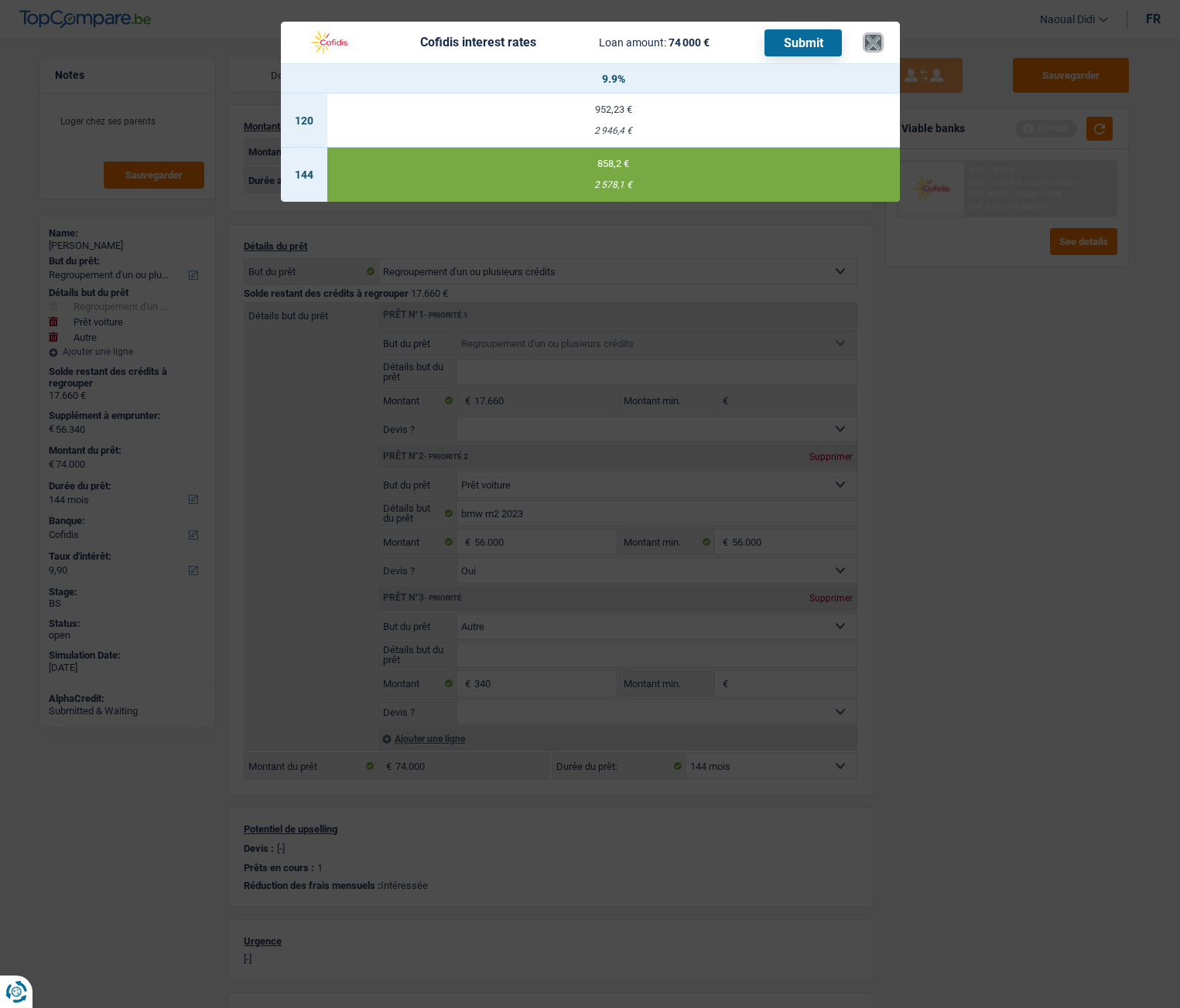
click at [868, 49] on button "×" at bounding box center [872, 42] width 16 height 16
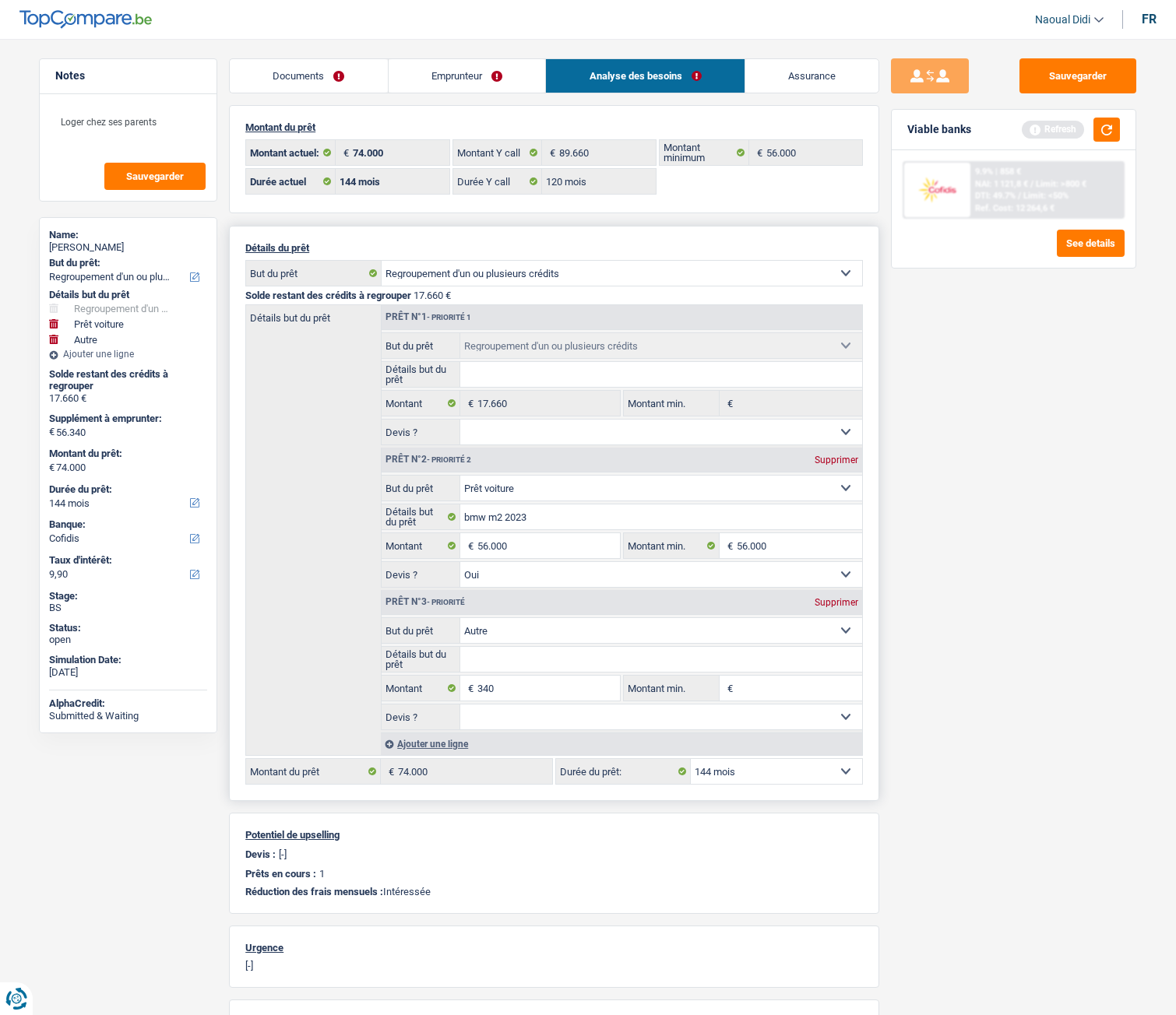
click at [714, 561] on select "12 mois 18 mois 24 mois 30 mois 36 mois 42 mois 48 mois 60 mois 72 mois 84 mois…" at bounding box center [777, 772] width 171 height 25
select select "120"
click at [691, 561] on select "12 mois 18 mois 24 mois 30 mois 36 mois 42 mois 48 mois 60 mois 72 mois 84 mois…" at bounding box center [777, 772] width 171 height 25
select select "120"
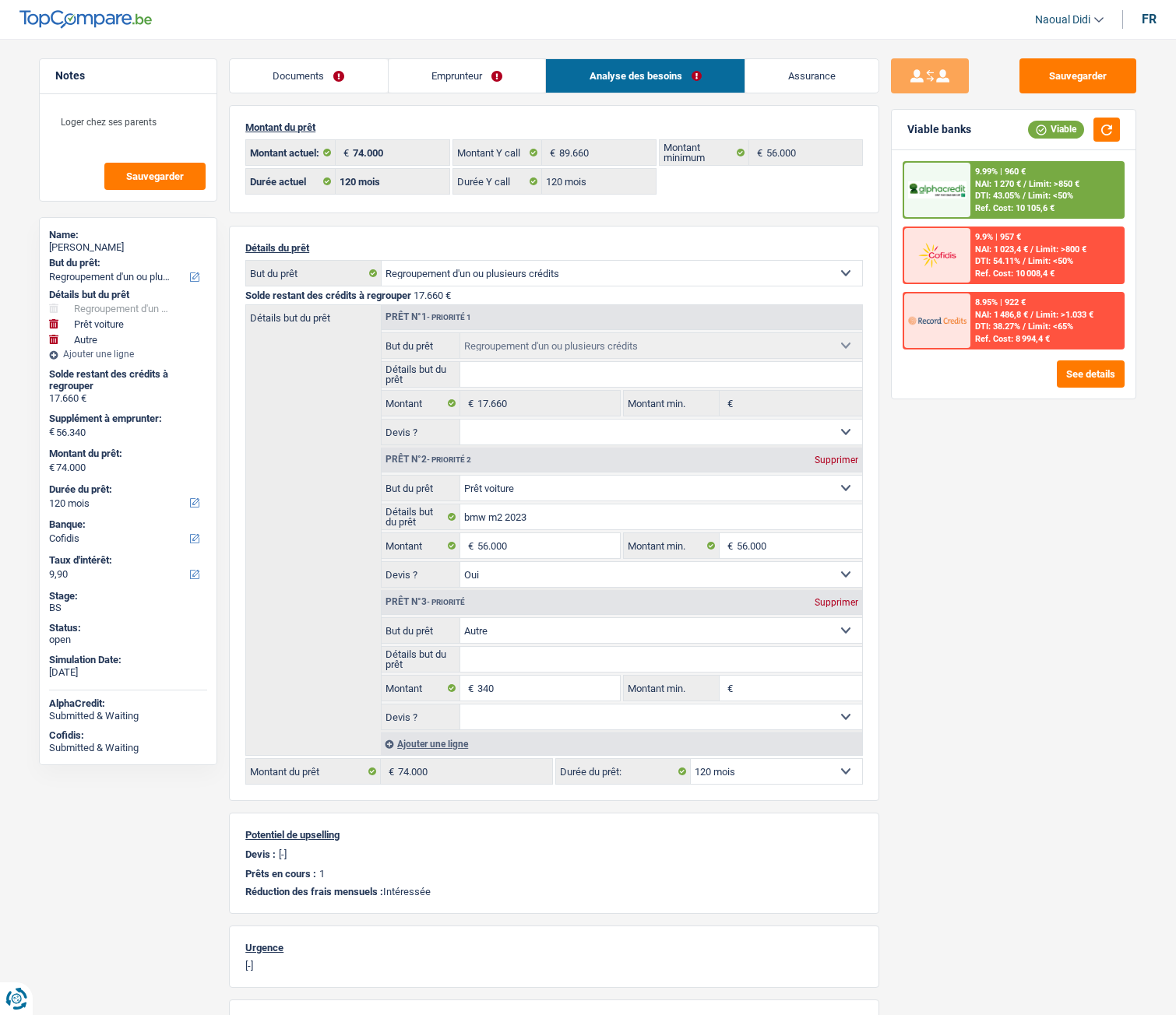
click at [1033, 194] on span "Limit: <50%" at bounding box center [1051, 195] width 45 height 10
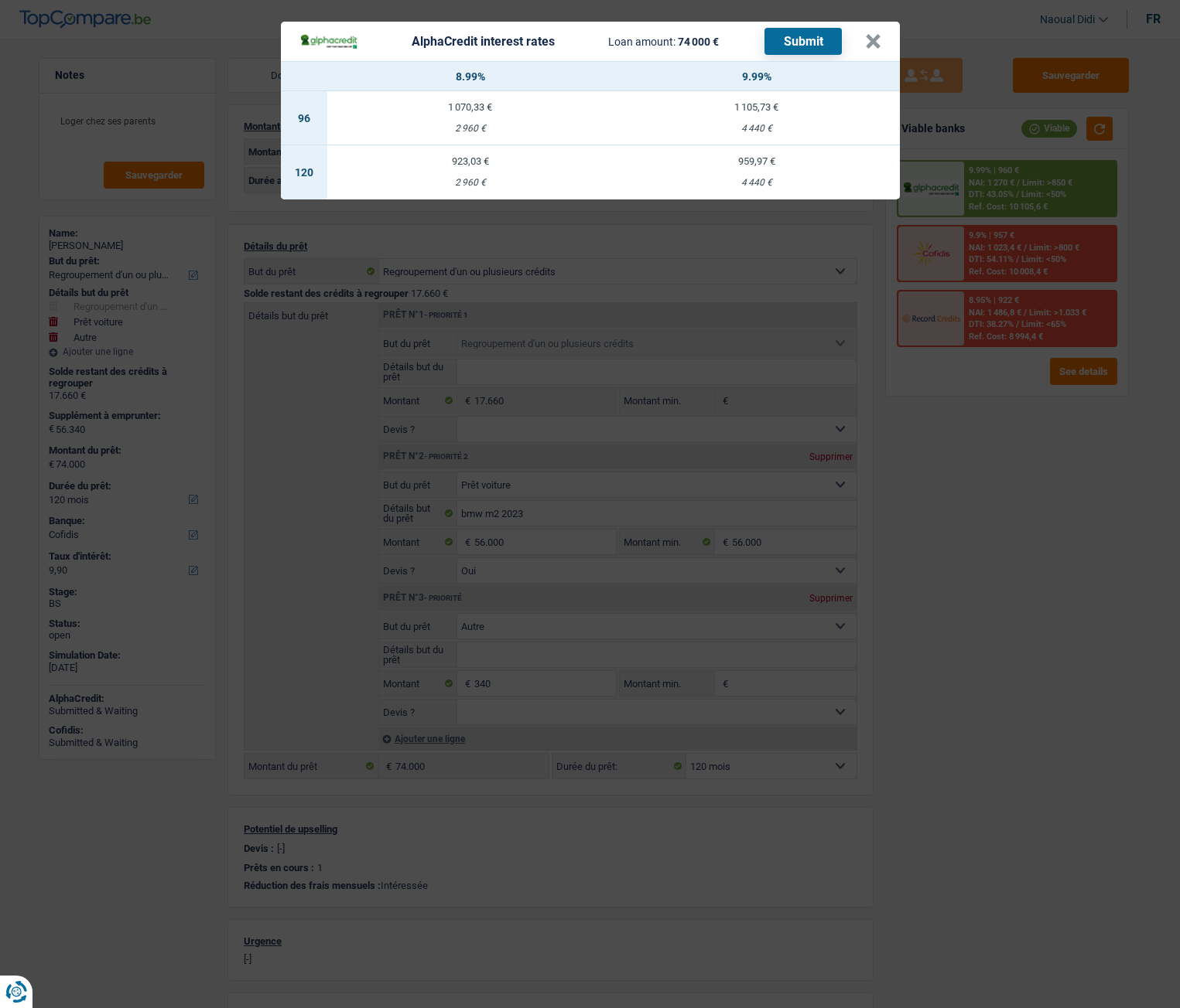
click at [478, 172] on td "923,03 € 2 960 €" at bounding box center [470, 173] width 286 height 54
select select "alphacredit"
type input "8,99"
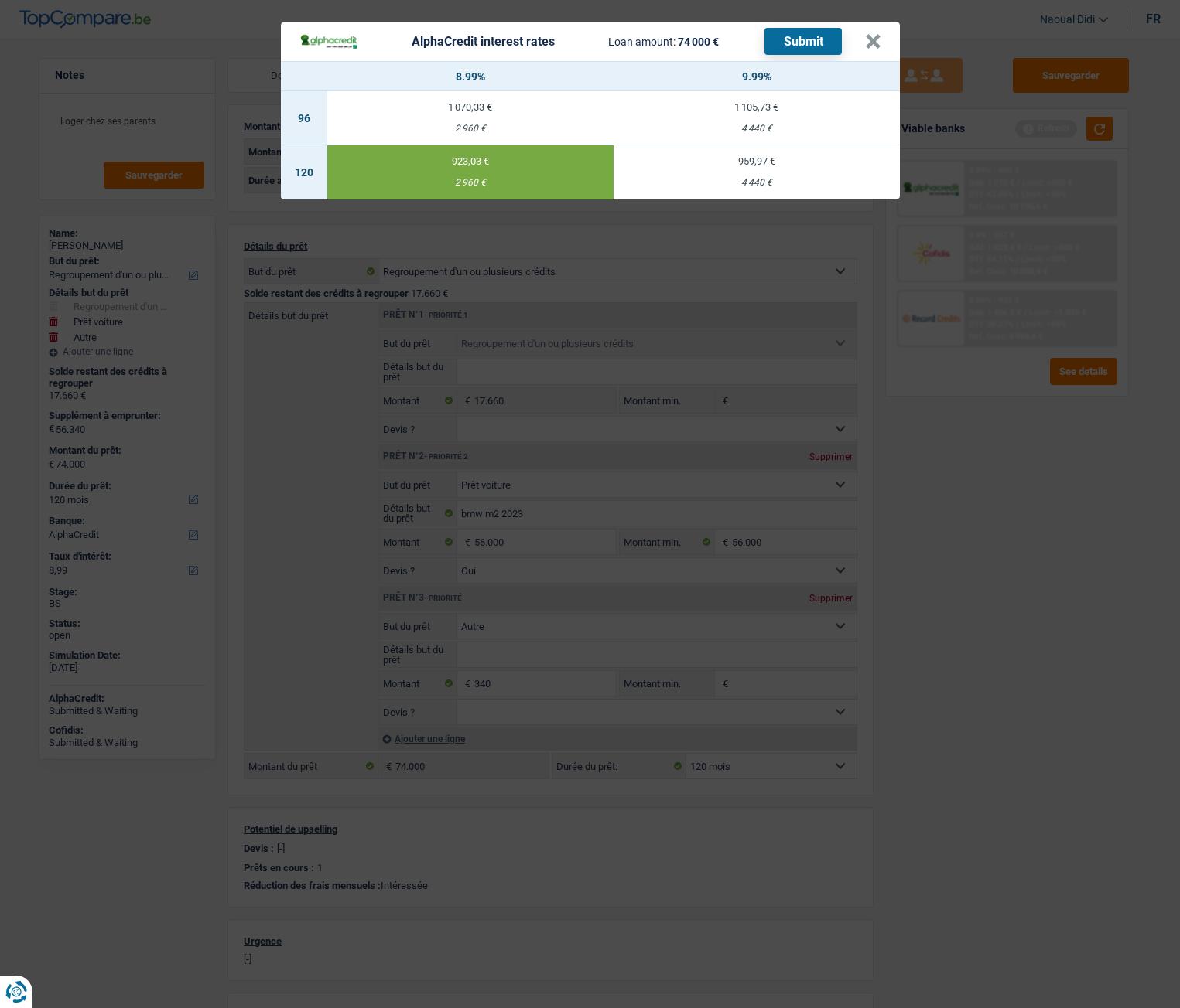
click at [812, 40] on button "Submit" at bounding box center [802, 41] width 77 height 27
click at [876, 47] on button "×" at bounding box center [872, 41] width 16 height 16
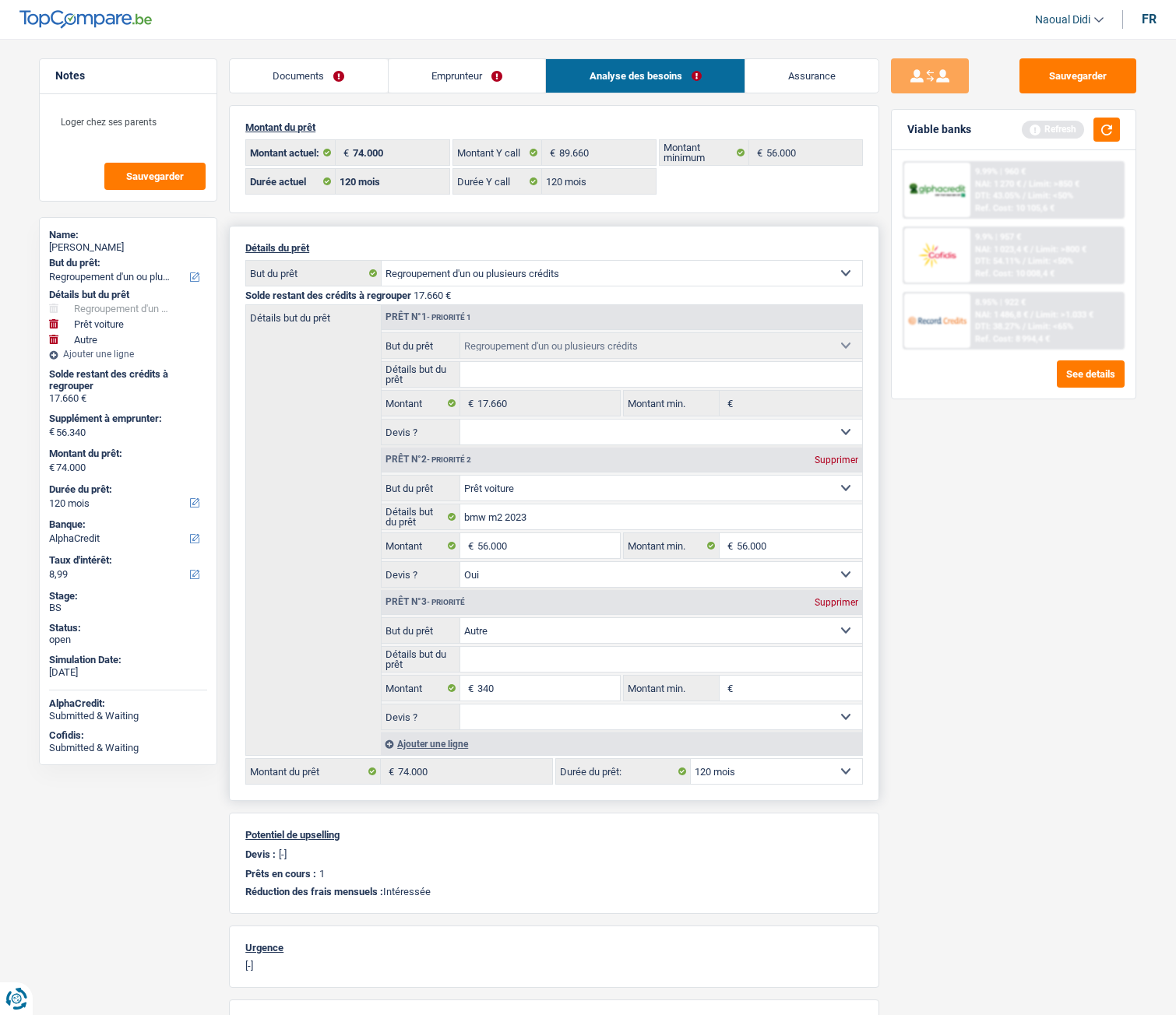
click at [828, 561] on div "Prêt n°3 - Priorité Supprimer" at bounding box center [622, 603] width 481 height 25
click at [832, 561] on div "Supprimer" at bounding box center [836, 603] width 52 height 9
type input "56.000"
type input "73.660"
select select "144"
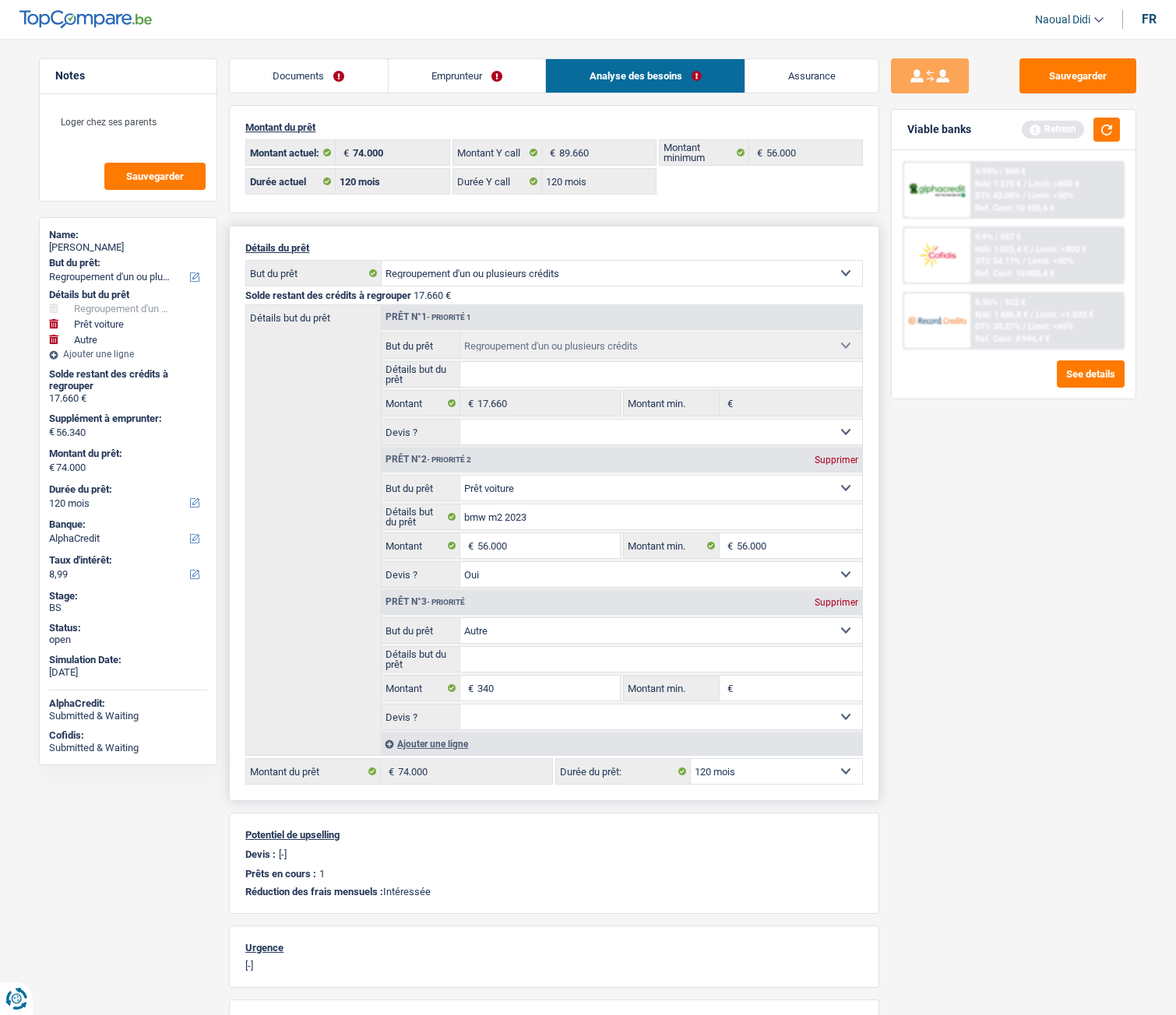
type input "73.660"
select select "144"
type input "73.660"
select select "144"
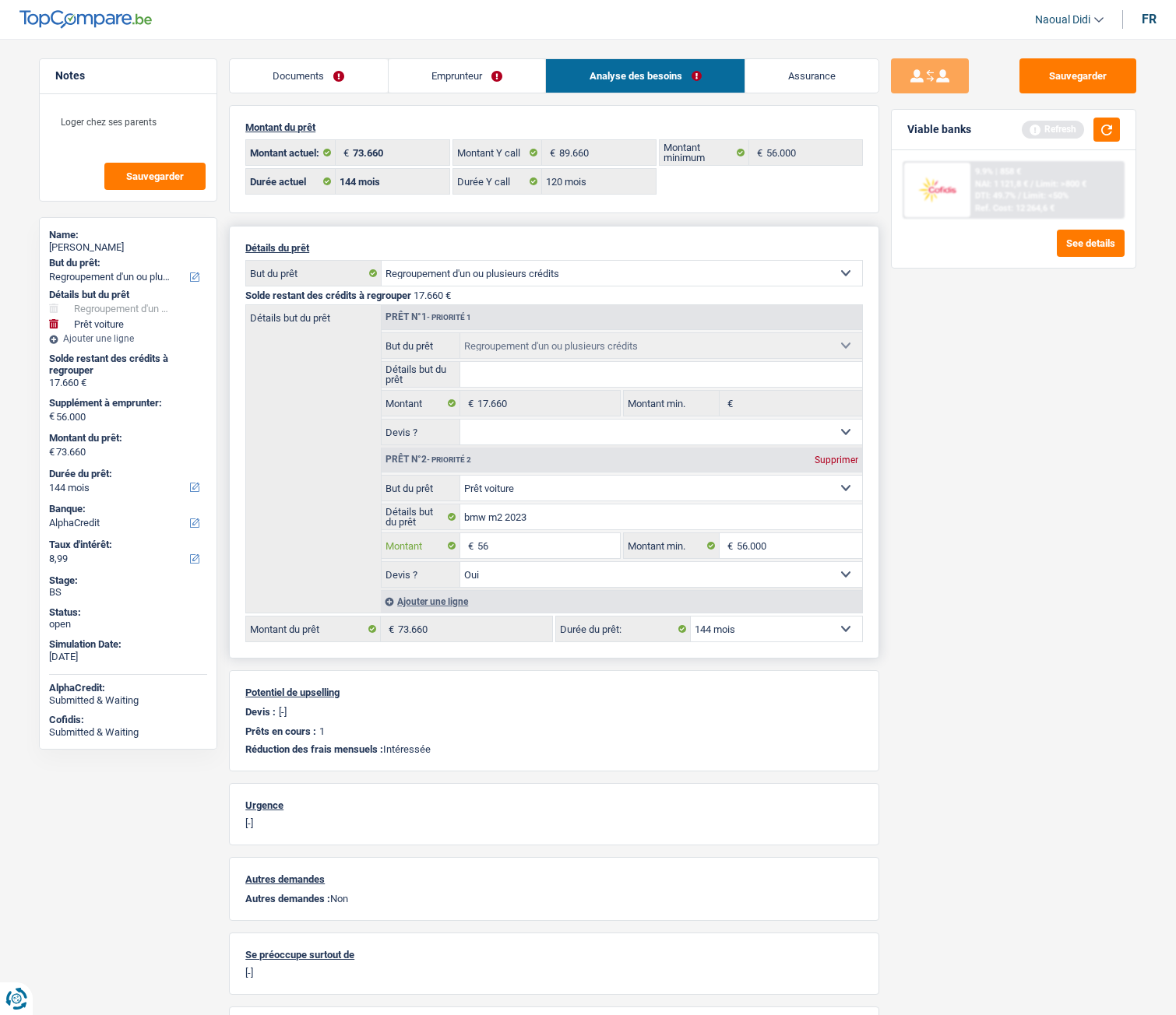
type input "5"
type input "40.000"
type input "57.660"
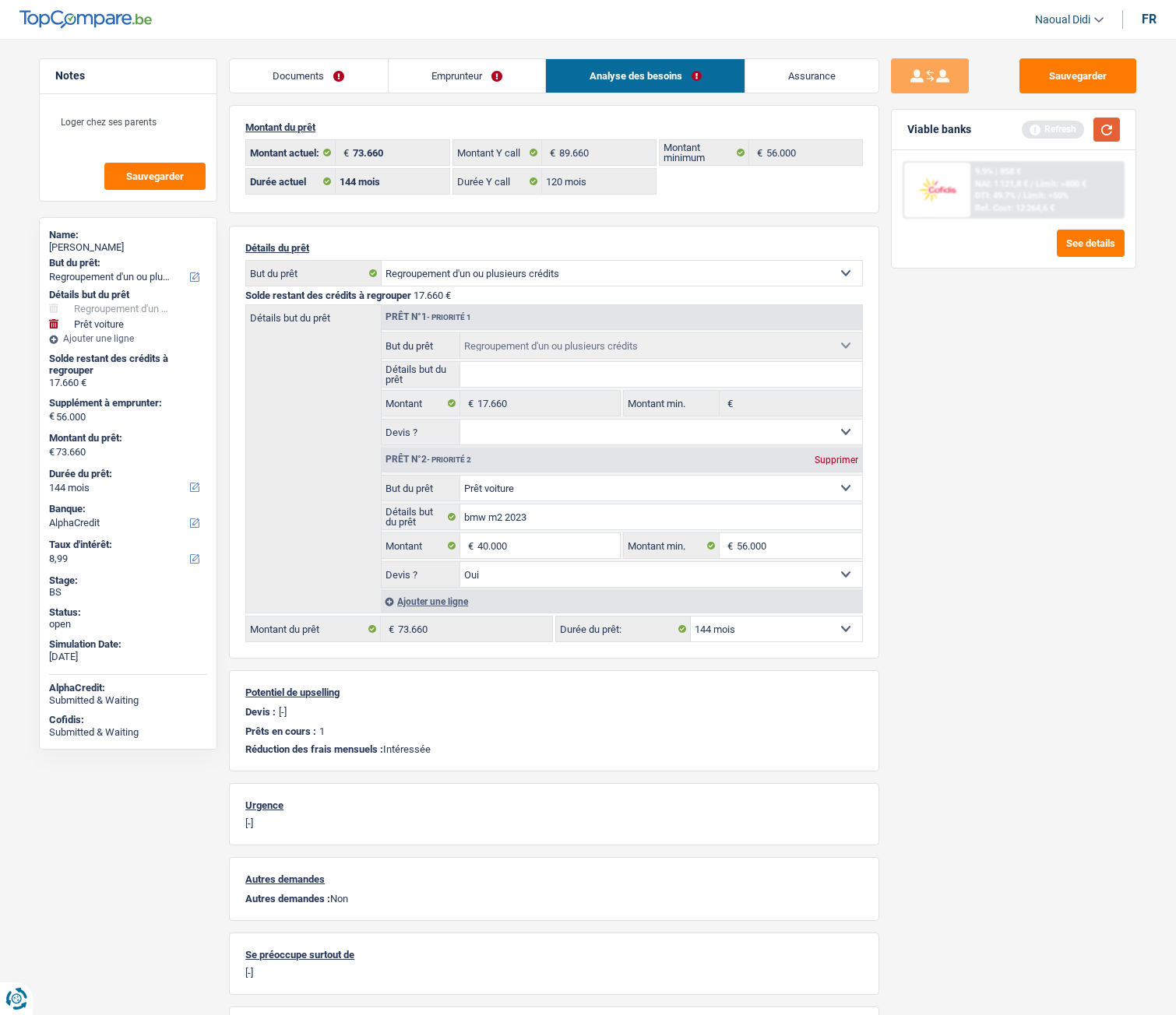
type input "57.660"
click at [1116, 126] on button "button" at bounding box center [1106, 130] width 26 height 24
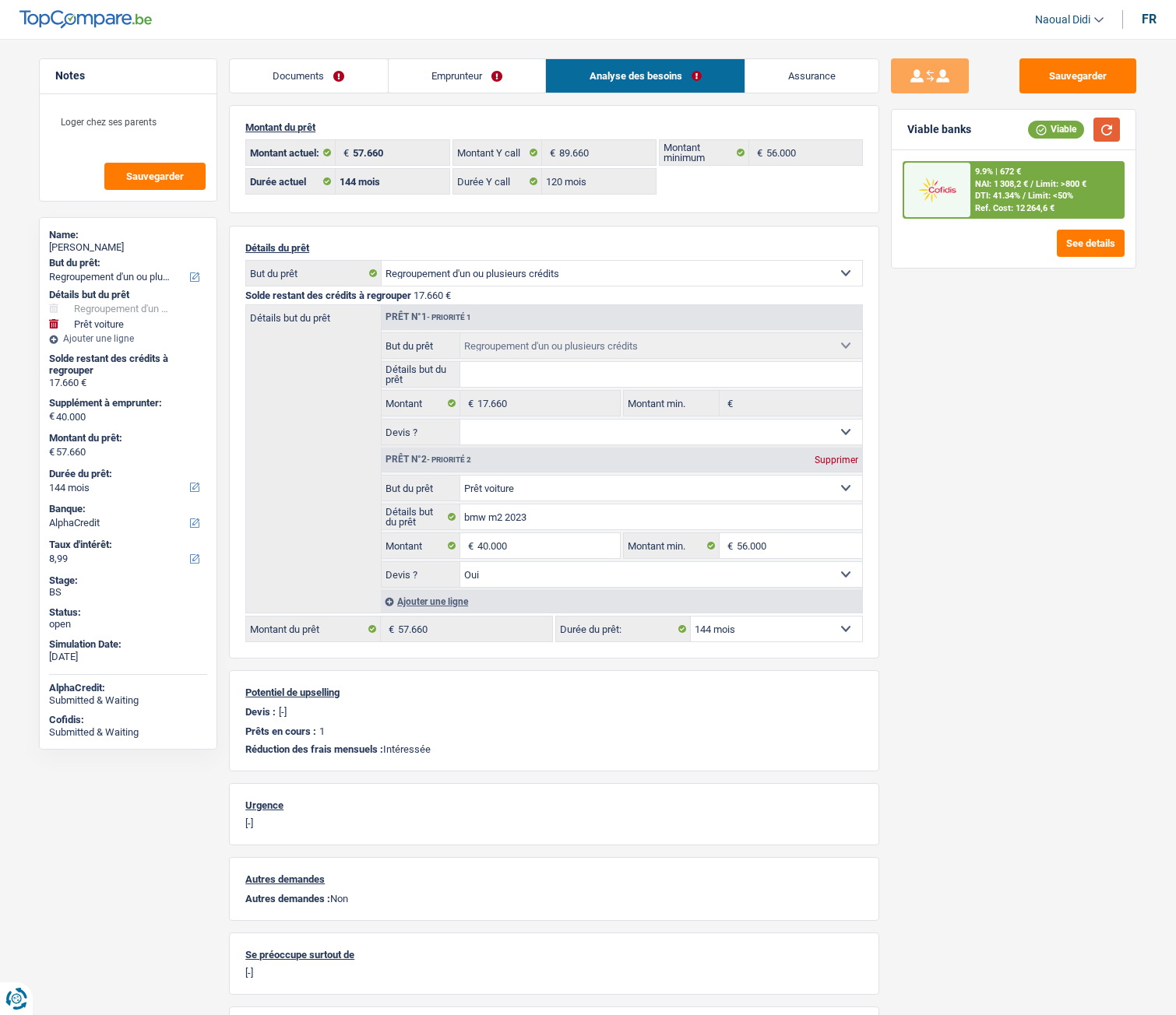
click at [1106, 135] on button "button" at bounding box center [1106, 130] width 26 height 24
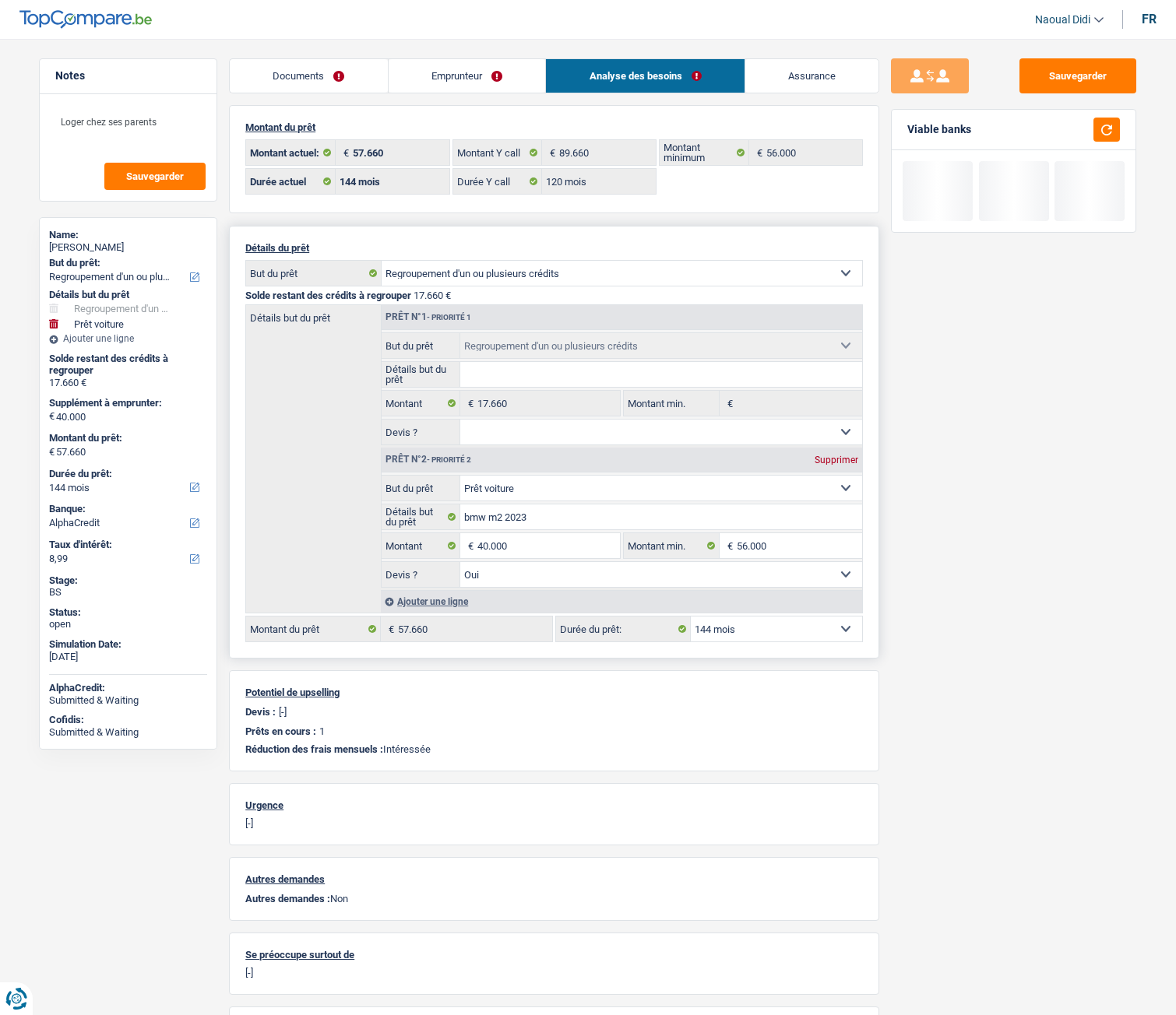
click at [747, 561] on select "12 mois 18 mois 24 mois 30 mois 36 mois 42 mois 48 mois 60 mois 72 mois 84 mois…" at bounding box center [777, 629] width 171 height 25
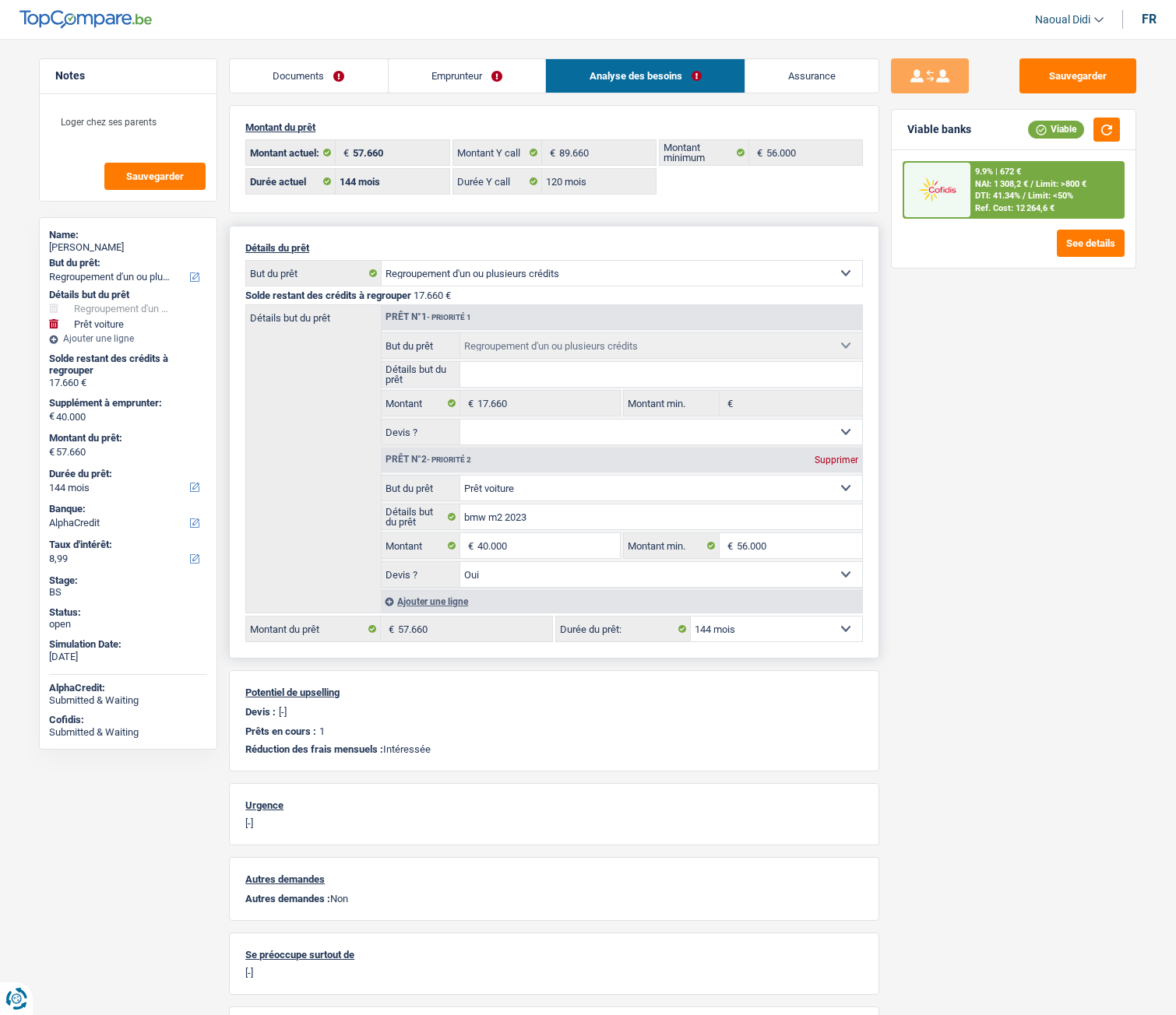
select select "84"
click at [691, 561] on select "12 mois 18 mois 24 mois 30 mois 36 mois 42 mois 48 mois 60 mois 72 mois 84 mois…" at bounding box center [777, 629] width 171 height 25
select select "84"
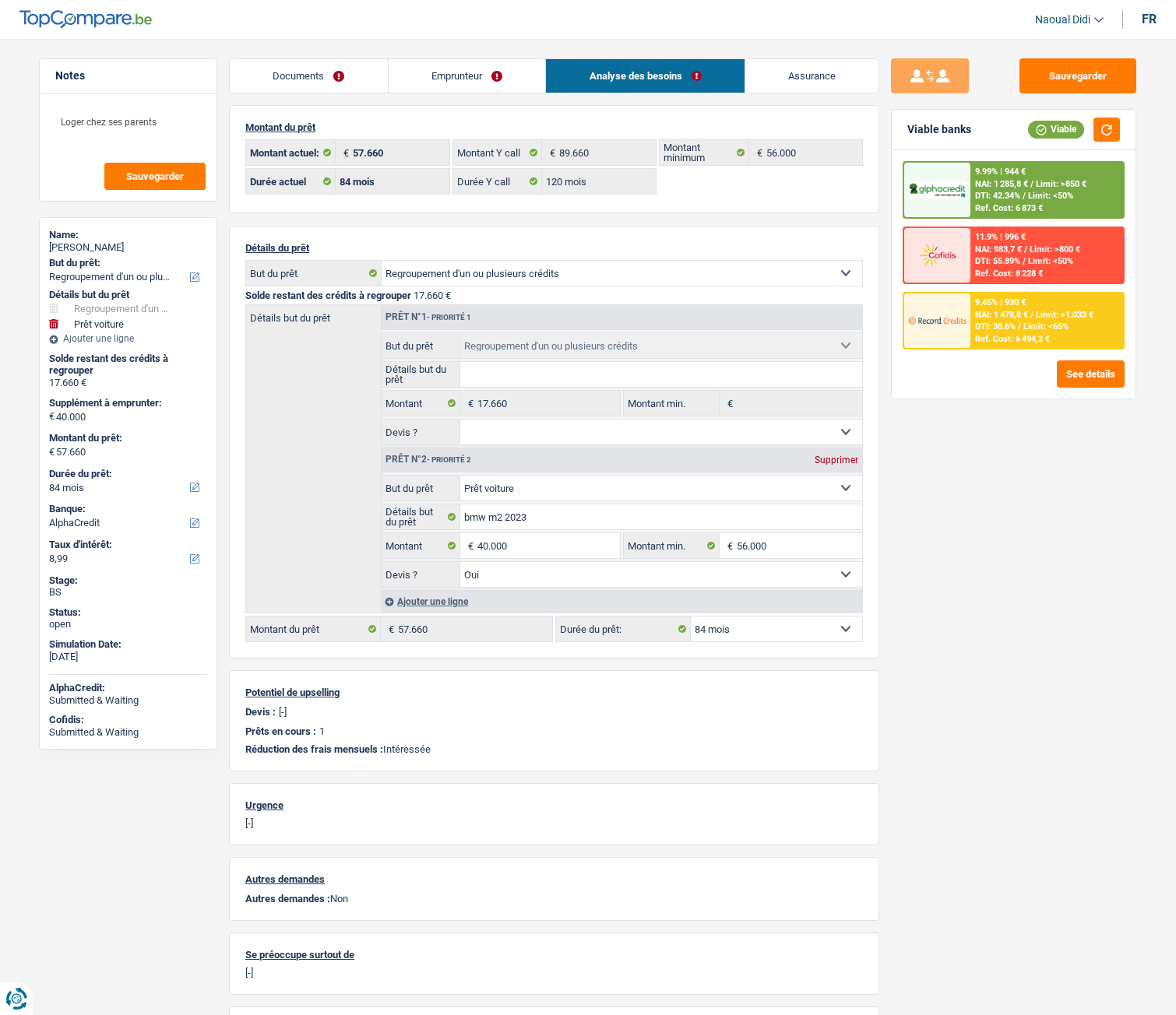
click at [483, 78] on link "Emprunteur" at bounding box center [468, 76] width 158 height 34
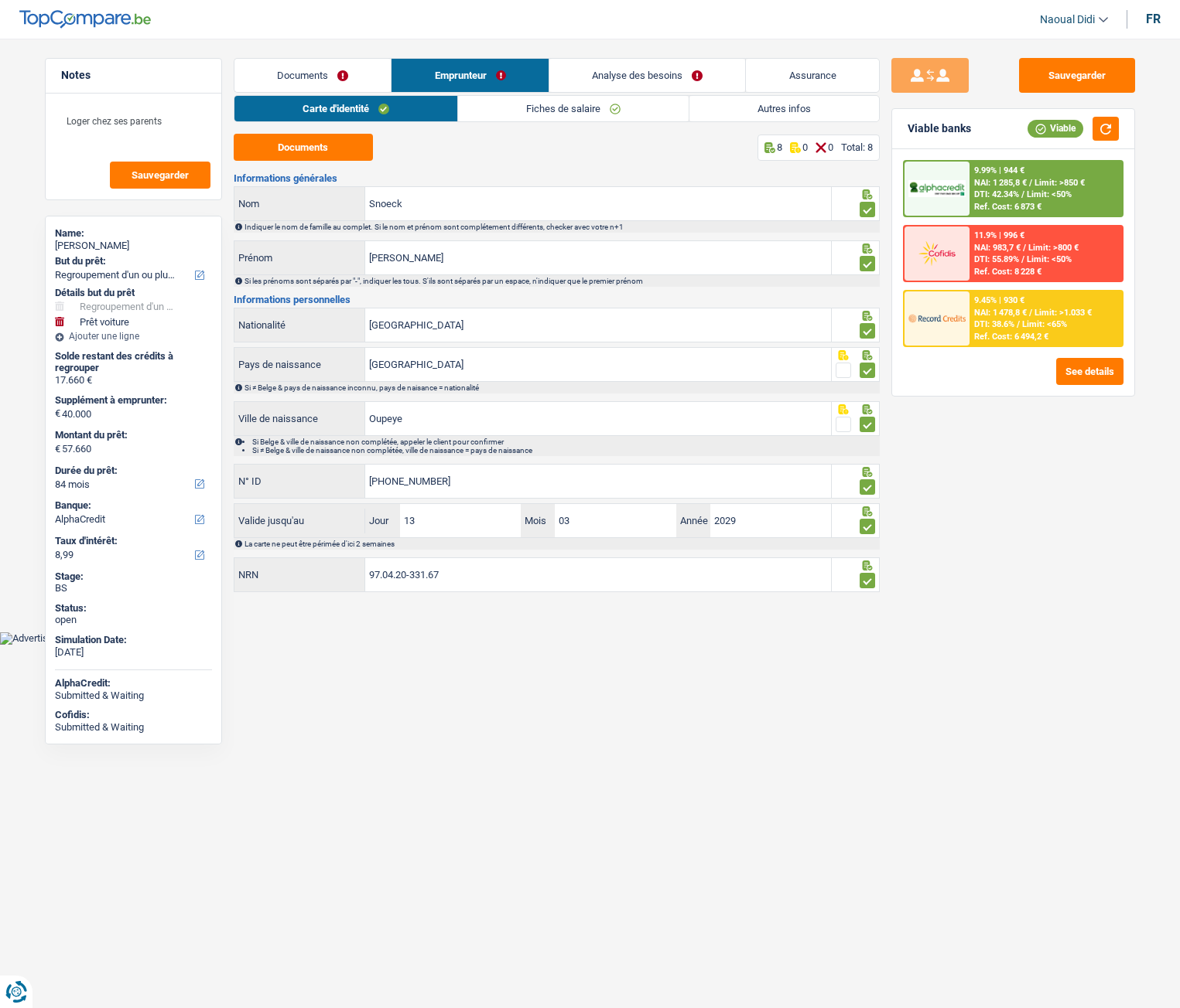
click at [769, 108] on link "Autres infos" at bounding box center [784, 108] width 189 height 25
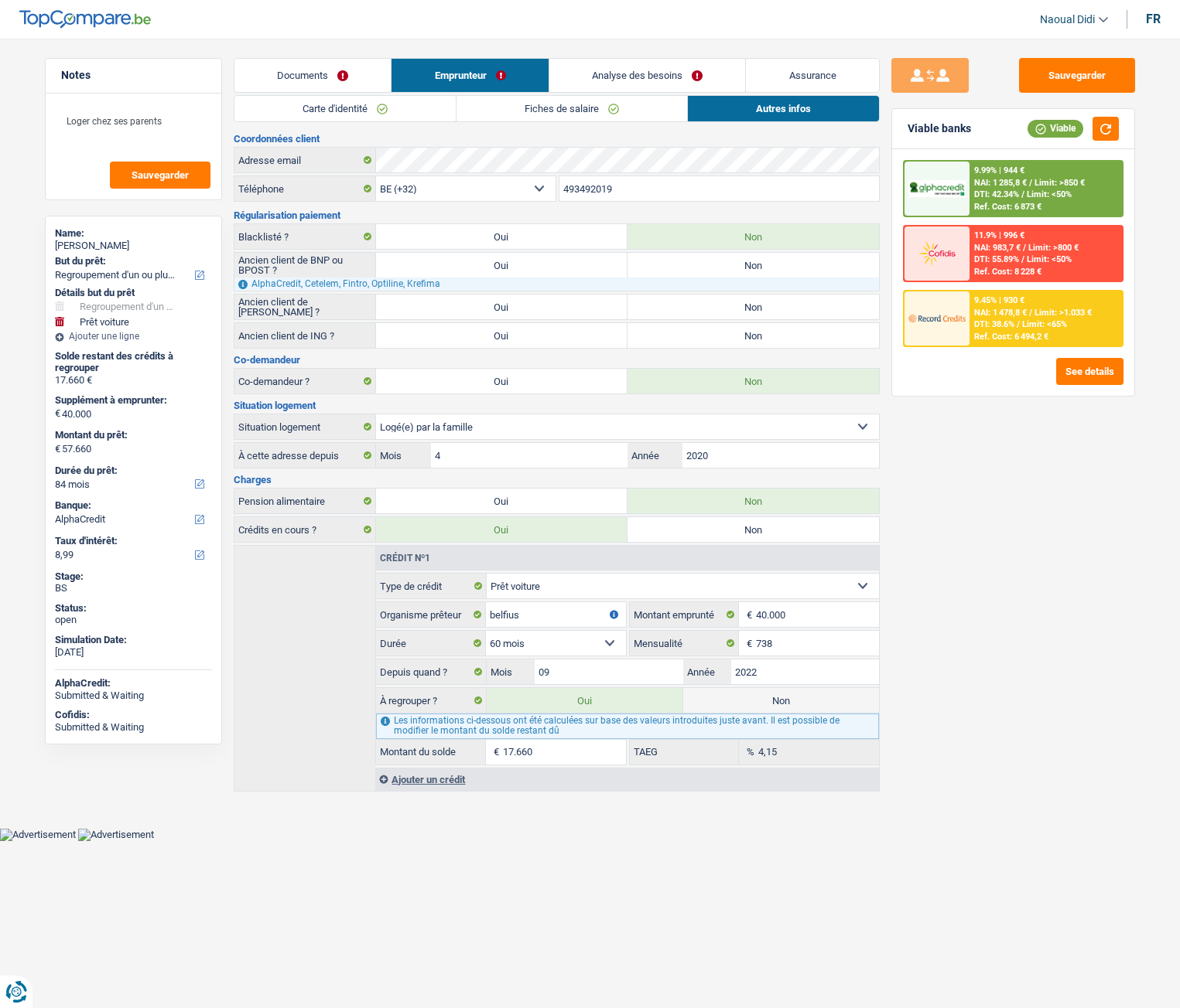
click at [654, 64] on link "Analyse des besoins" at bounding box center [647, 76] width 197 height 34
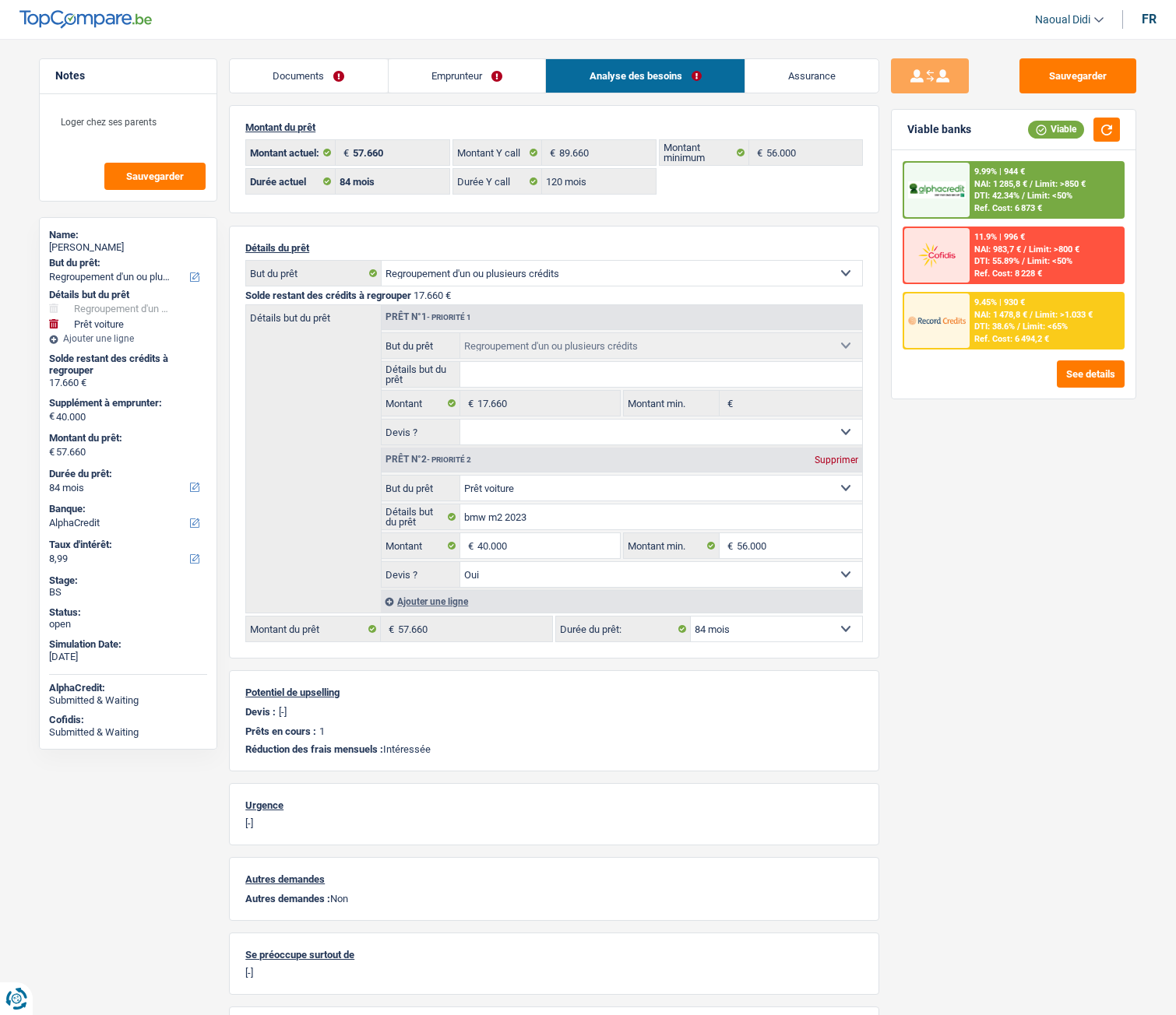
click at [1011, 330] on span "DTI: 38.6%" at bounding box center [995, 326] width 40 height 10
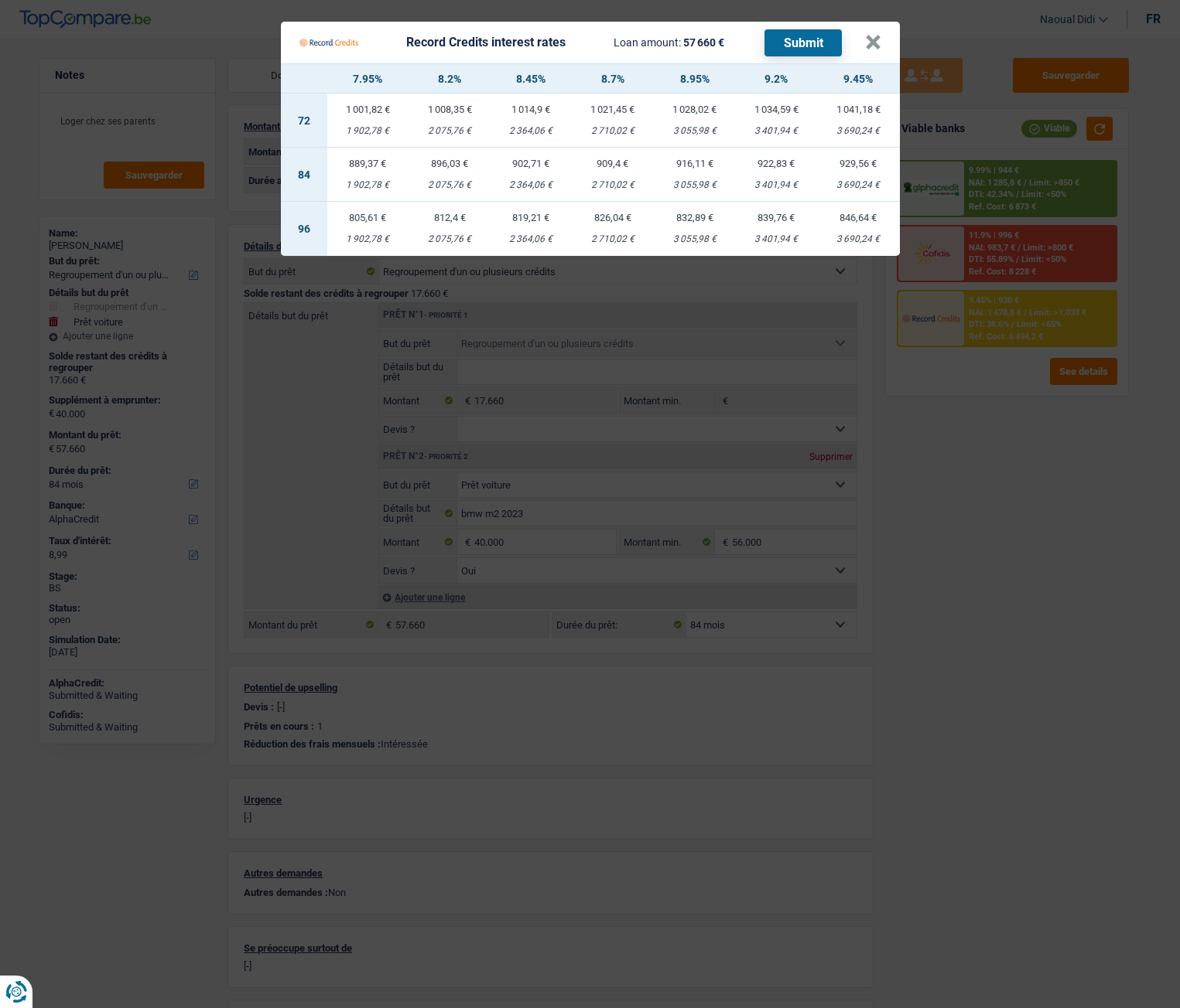
click at [462, 174] on td "896,03 € 2 075,76 €" at bounding box center [450, 174] width 82 height 54
select select "record credits"
type input "8,20"
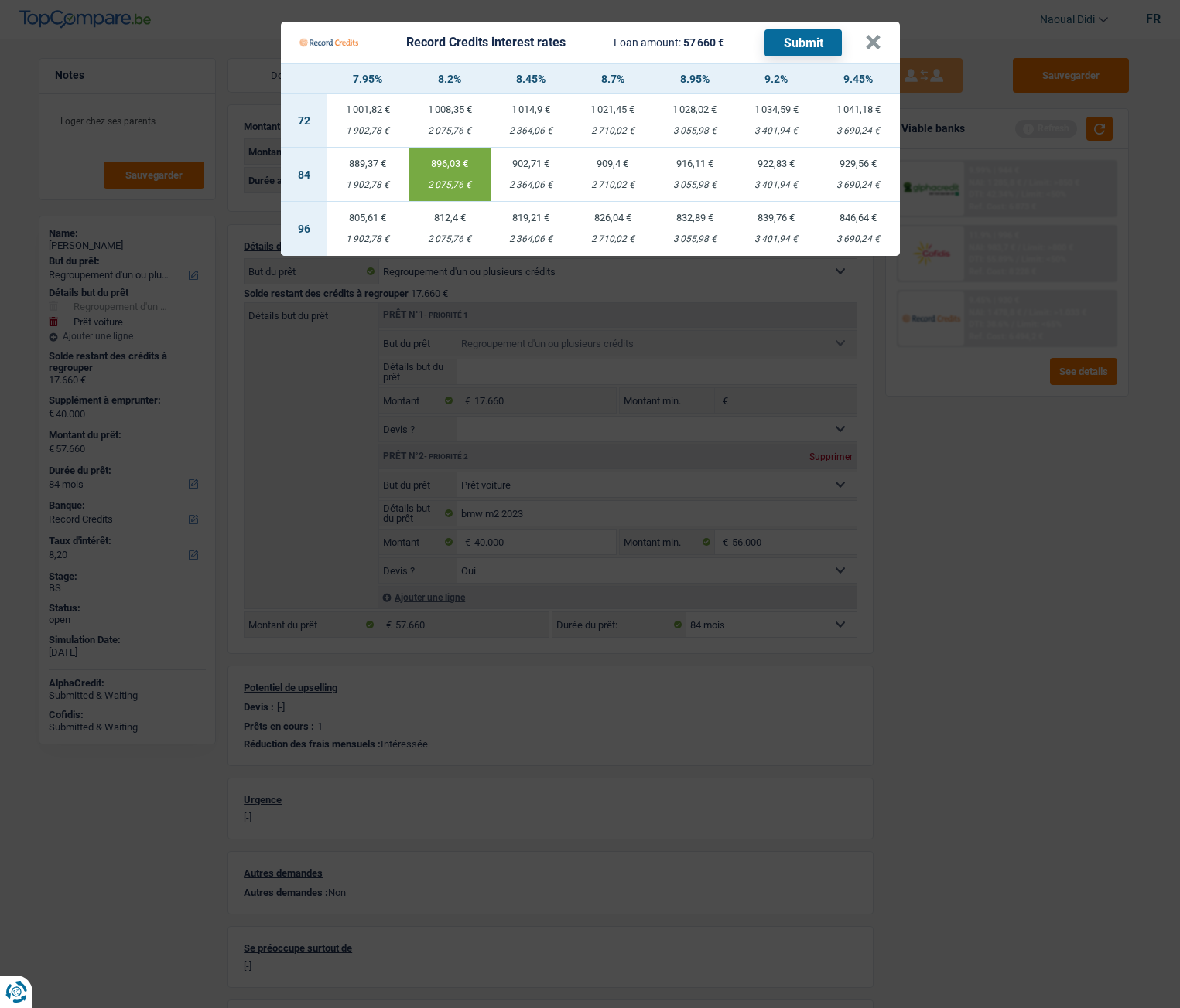
click at [809, 38] on button "Submit" at bounding box center [802, 43] width 77 height 27
click at [875, 35] on button "×" at bounding box center [872, 42] width 16 height 16
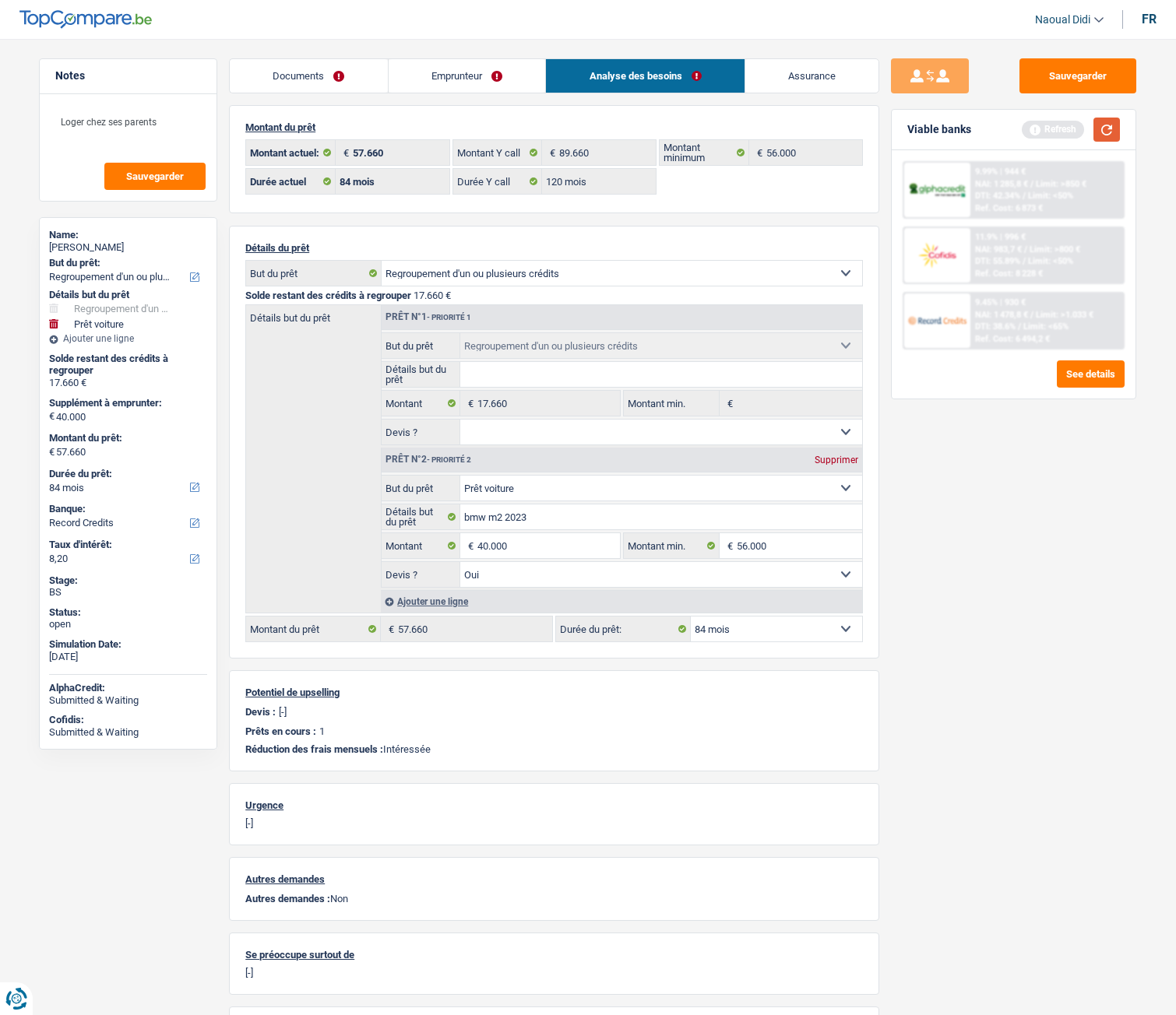
click at [1103, 136] on button "button" at bounding box center [1106, 130] width 26 height 24
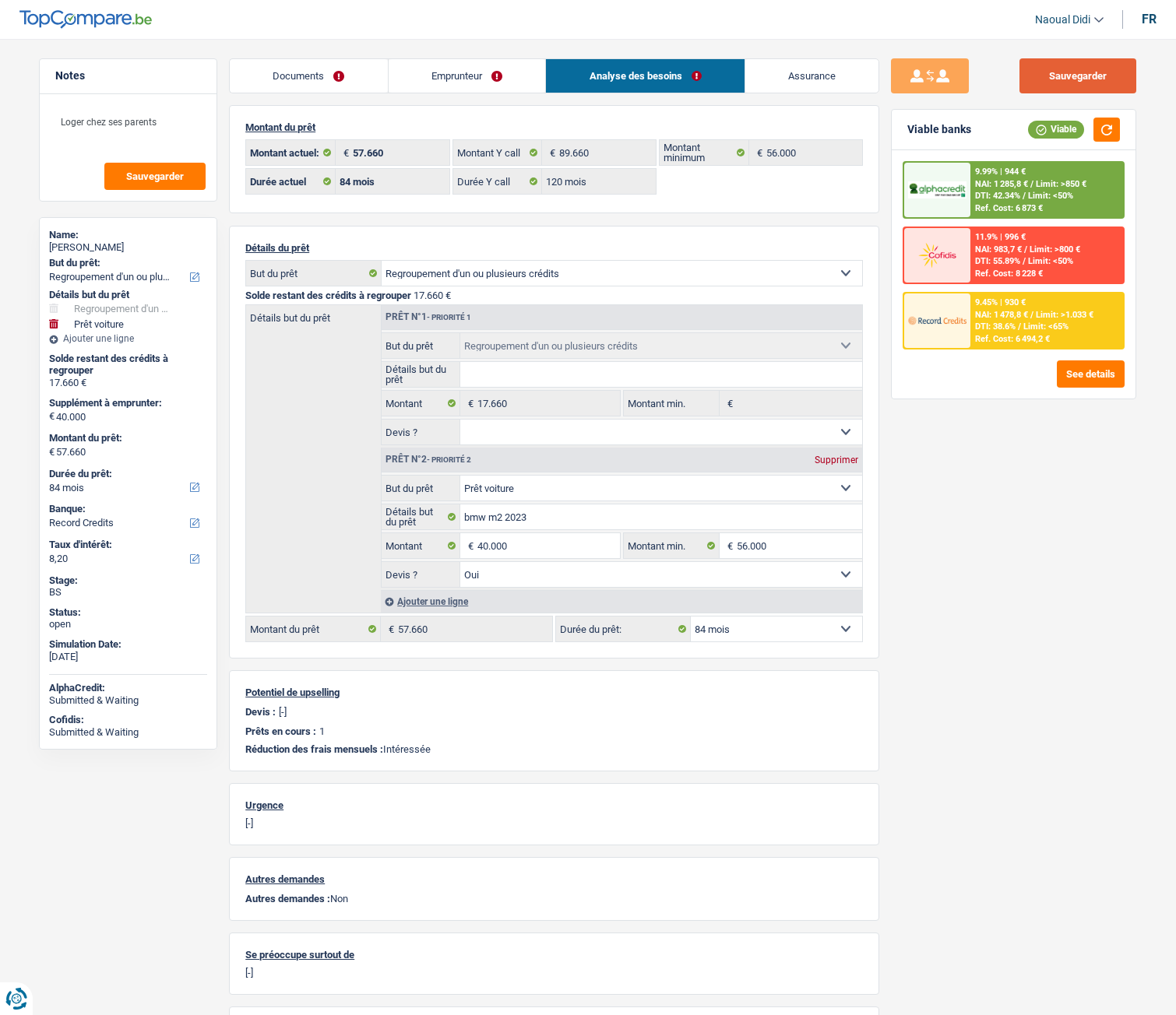
click at [1106, 85] on button "Sauvegarder" at bounding box center [1078, 75] width 116 height 35
